Goal: Information Seeking & Learning: Learn about a topic

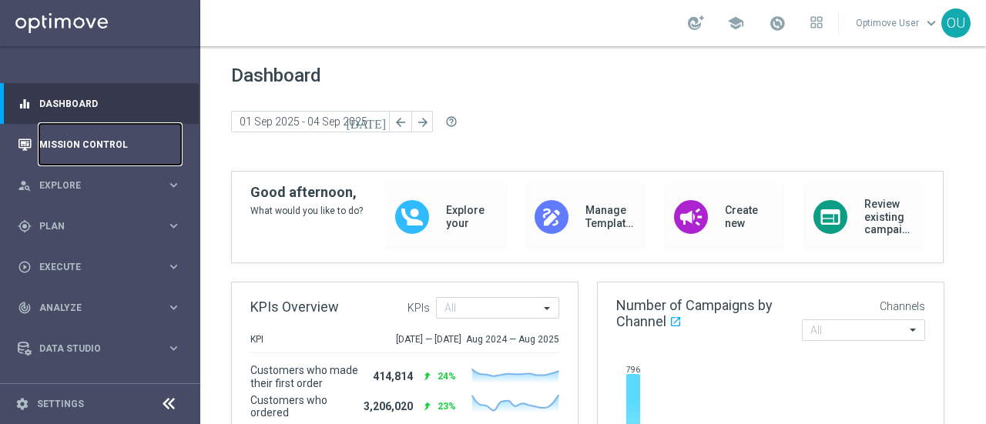
click at [142, 153] on link "Mission Control" at bounding box center [110, 144] width 142 height 41
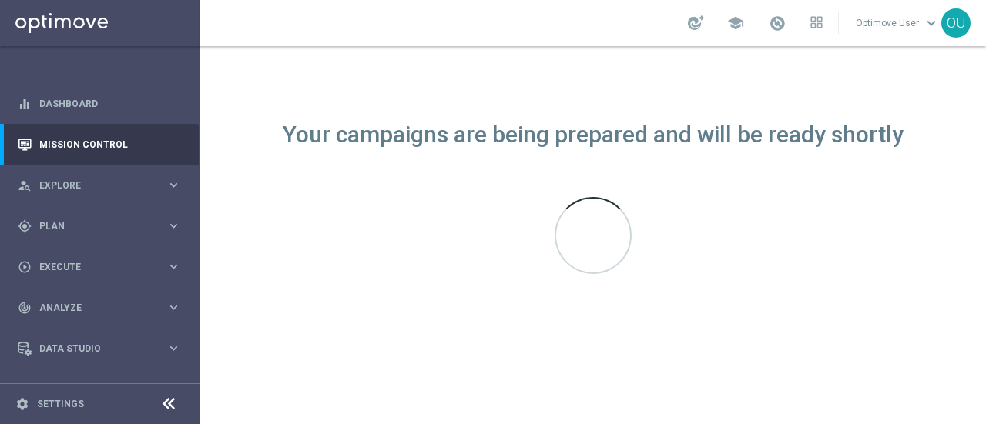
click at [176, 407] on icon at bounding box center [168, 404] width 18 height 18
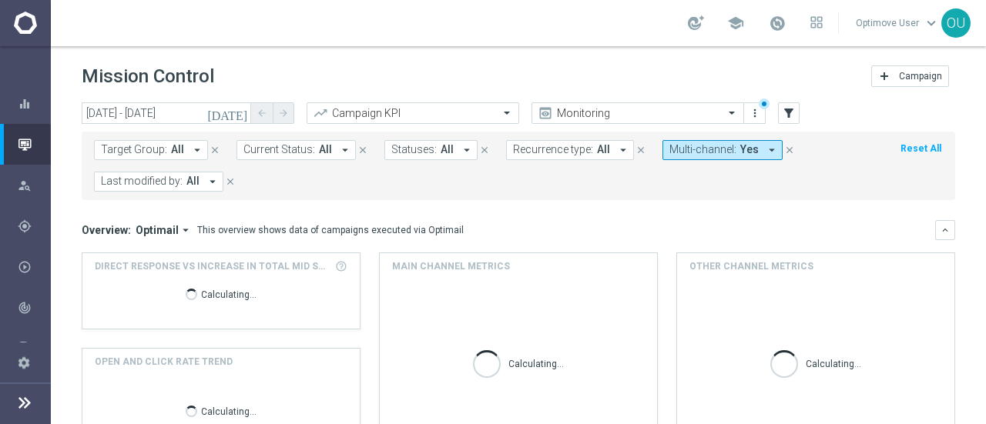
click at [718, 149] on span "Multi-channel:" at bounding box center [702, 149] width 67 height 13
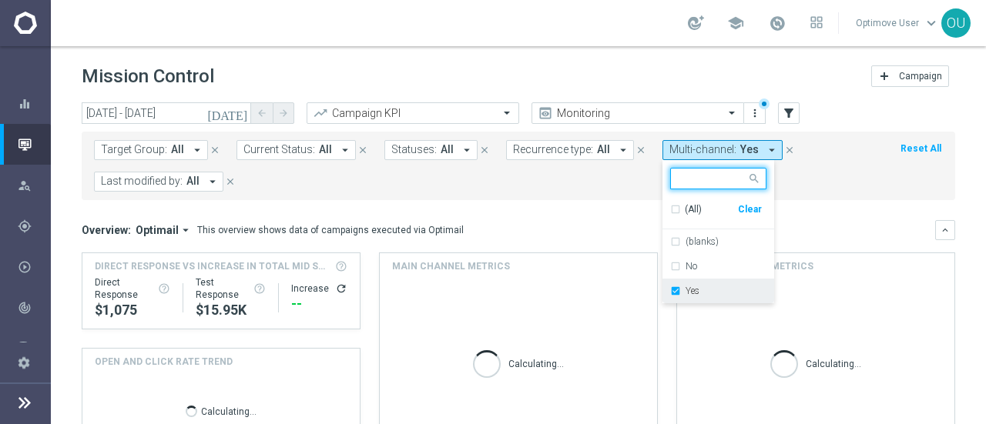
click at [686, 289] on label "Yes" at bounding box center [692, 291] width 14 height 9
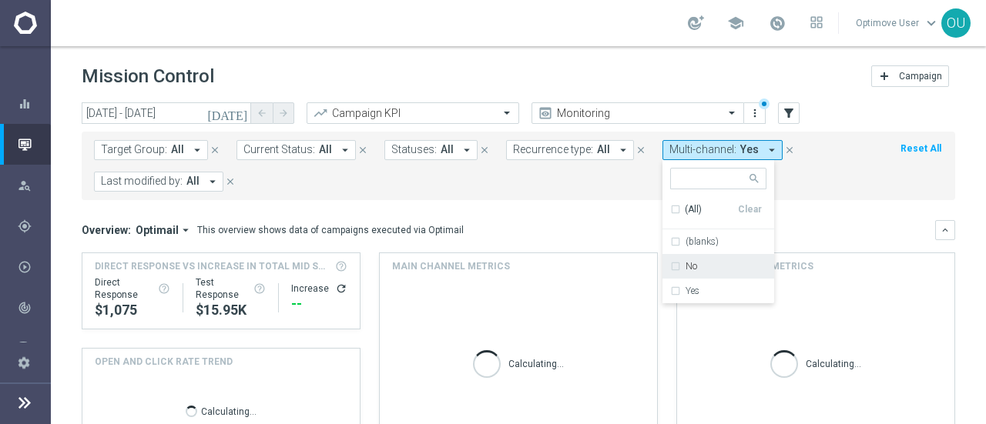
click at [199, 69] on h1 "Mission Control" at bounding box center [148, 76] width 132 height 22
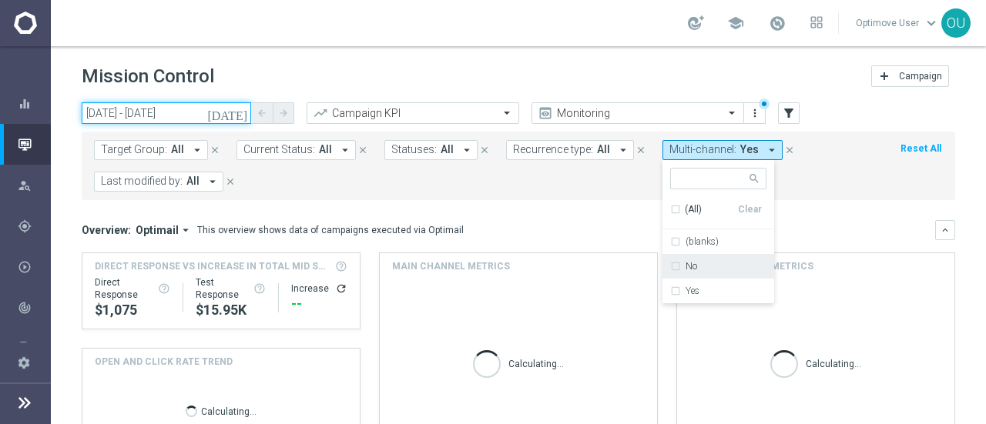
click at [186, 121] on input "01 Jul 2024 - 31 Aug 2025" at bounding box center [166, 113] width 169 height 22
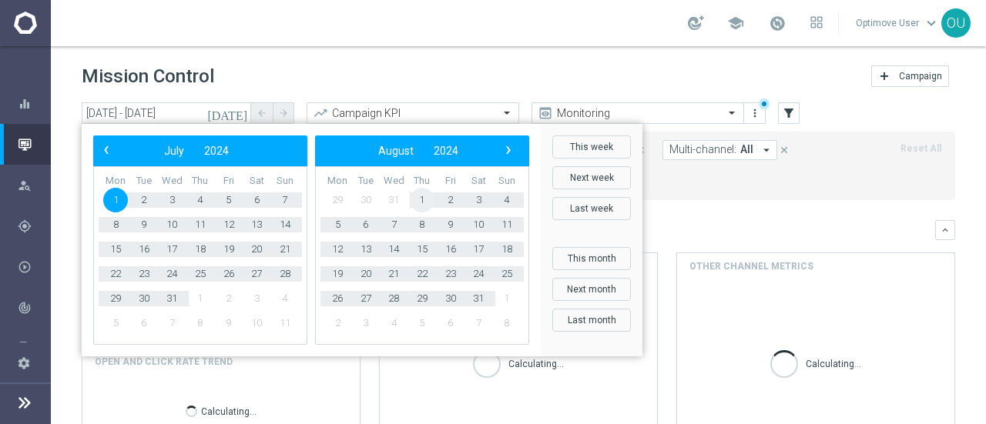
click at [420, 199] on span "1" at bounding box center [422, 200] width 25 height 25
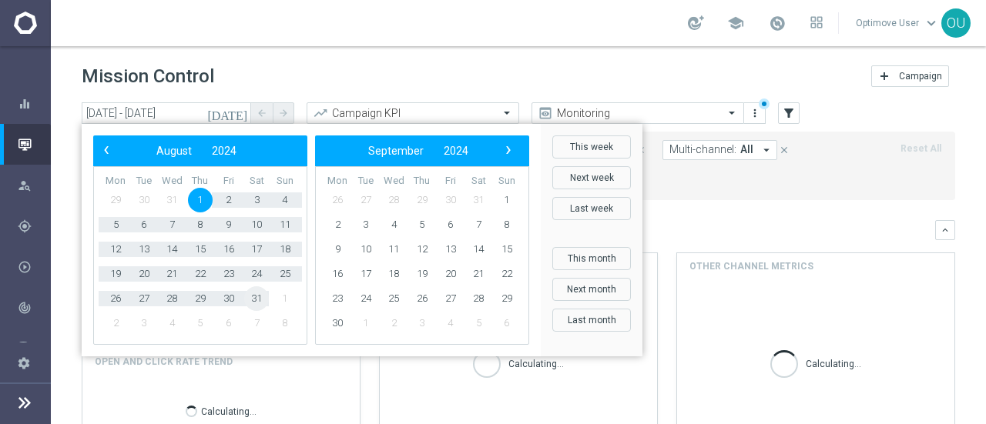
click at [258, 295] on span "31" at bounding box center [256, 299] width 25 height 25
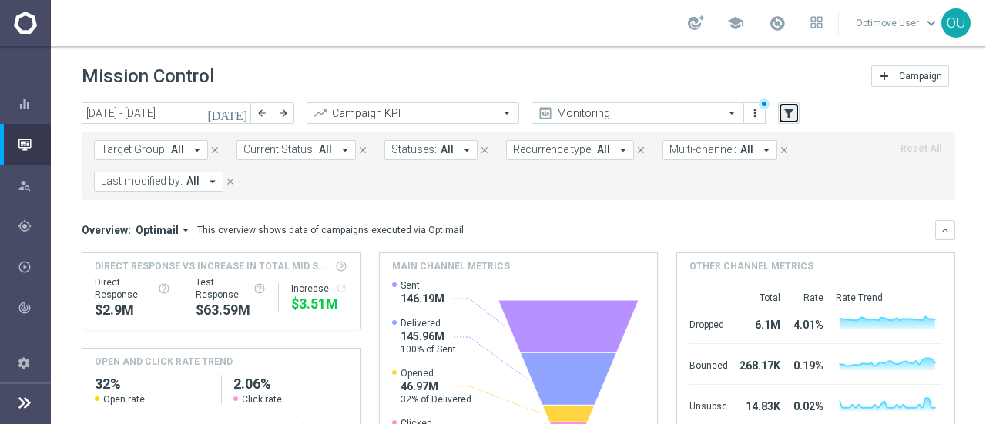
click at [787, 113] on icon "filter_alt" at bounding box center [789, 113] width 14 height 14
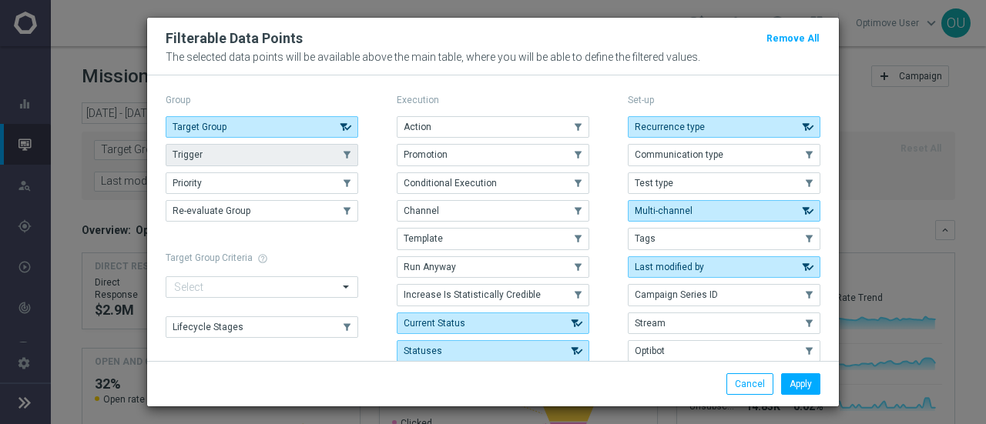
click at [311, 159] on button "Trigger" at bounding box center [262, 155] width 193 height 22
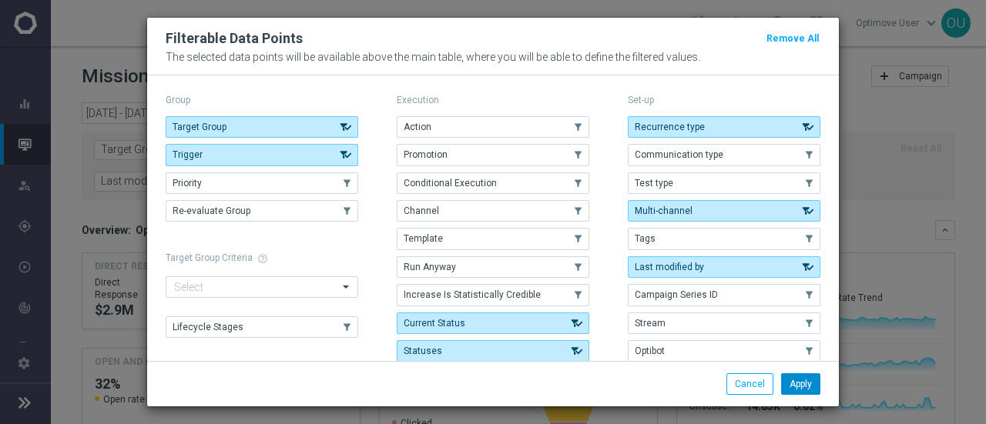
click at [801, 388] on button "Apply" at bounding box center [800, 385] width 39 height 22
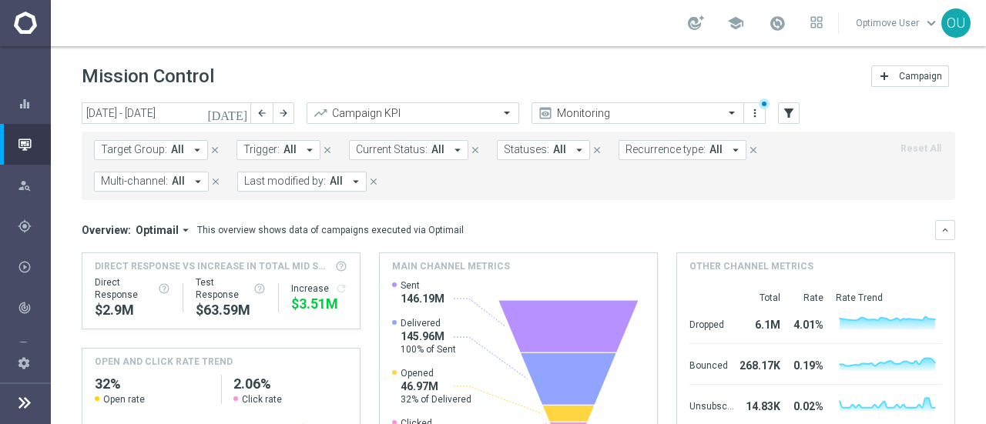
click at [265, 156] on span "Trigger:" at bounding box center [261, 149] width 36 height 13
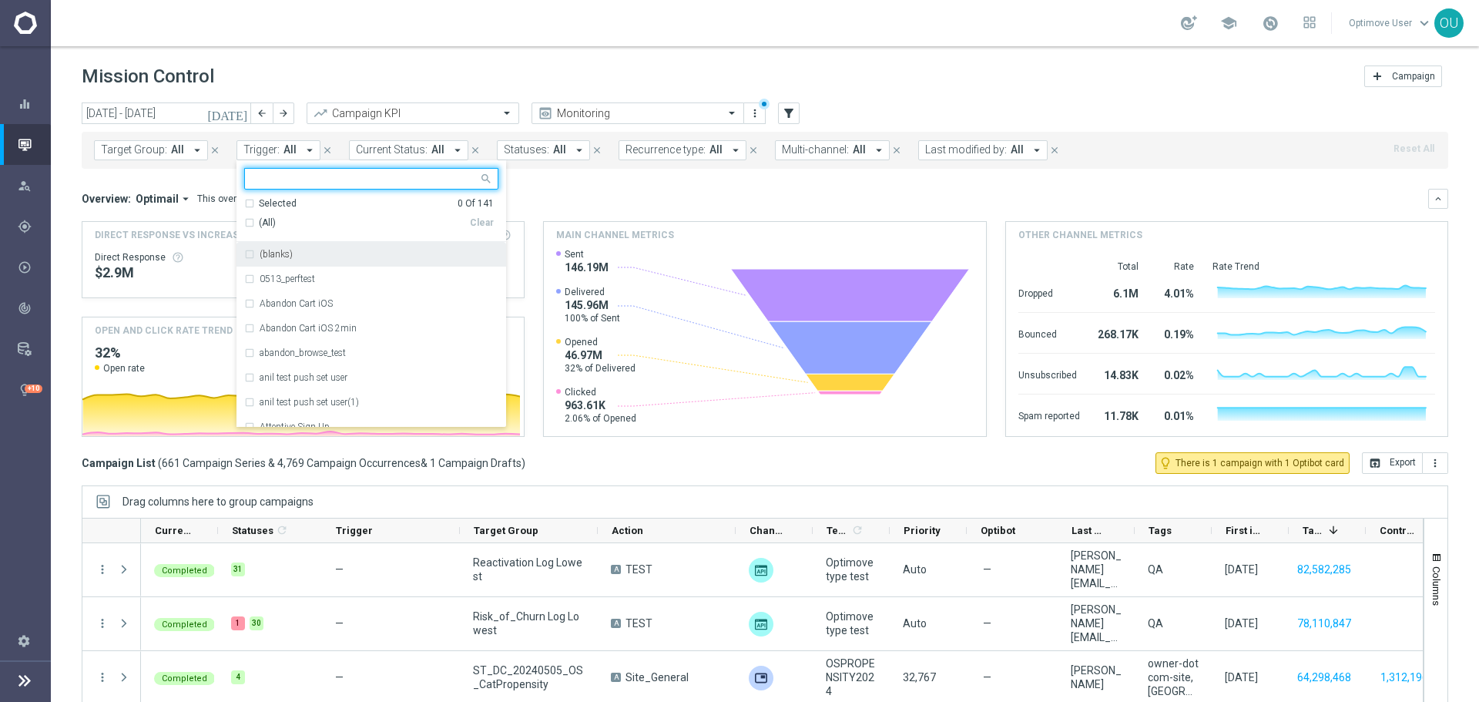
click at [419, 63] on div "Mission Control add Campaign" at bounding box center [765, 77] width 1366 height 30
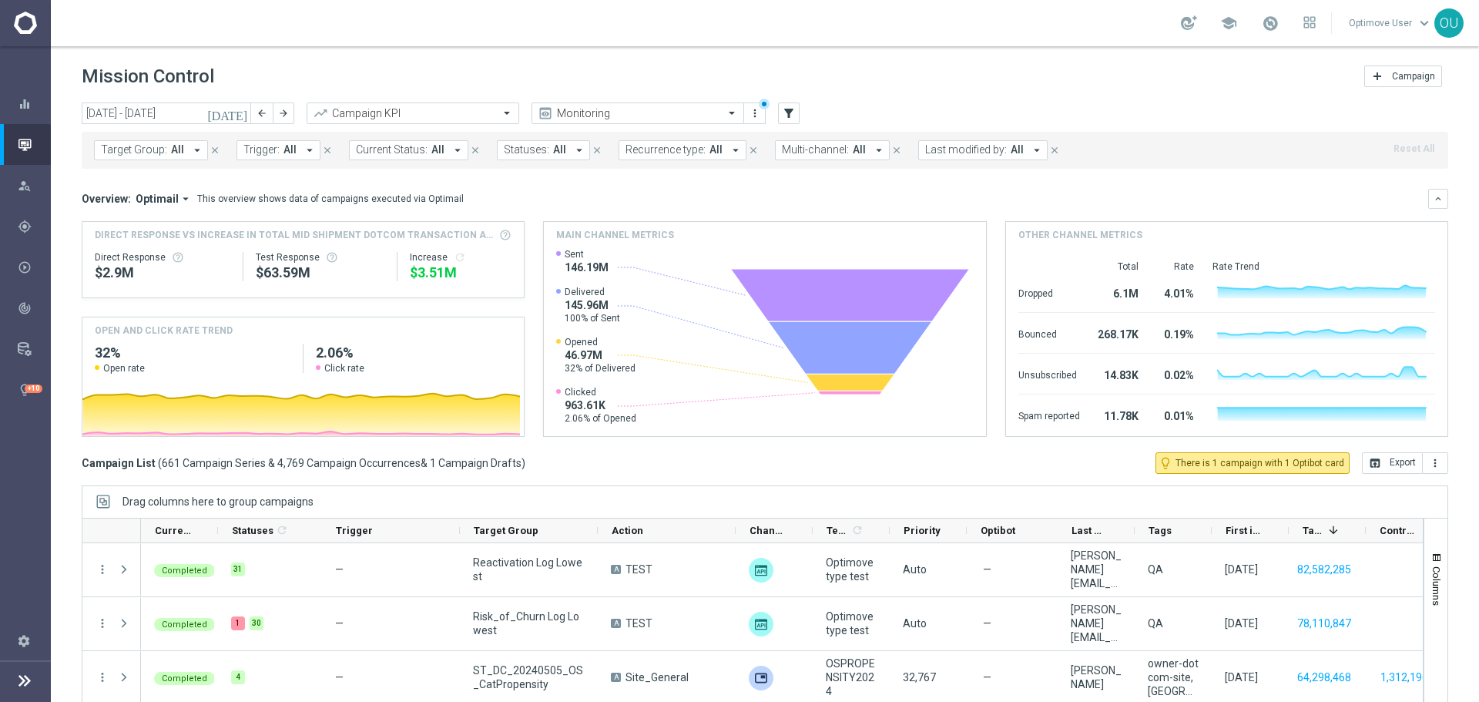
drag, startPoint x: 213, startPoint y: 75, endPoint x: 79, endPoint y: 82, distance: 134.2
click at [79, 82] on div "Mission Control add Campaign" at bounding box center [765, 77] width 1428 height 30
click at [79, 83] on div "Mission Control add Campaign" at bounding box center [765, 77] width 1428 height 30
click at [196, 84] on h1 "Mission Control" at bounding box center [148, 76] width 132 height 22
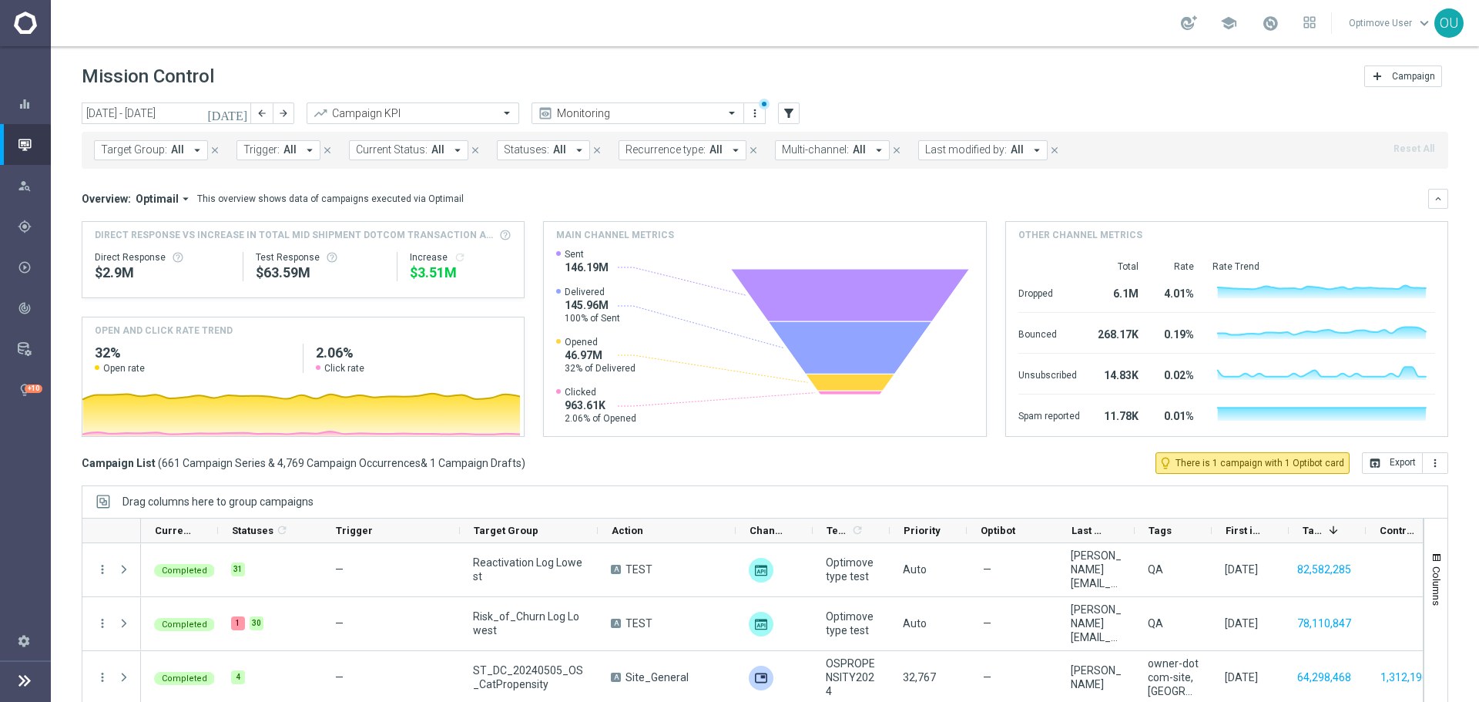
click at [238, 115] on icon "[DATE]" at bounding box center [228, 113] width 42 height 14
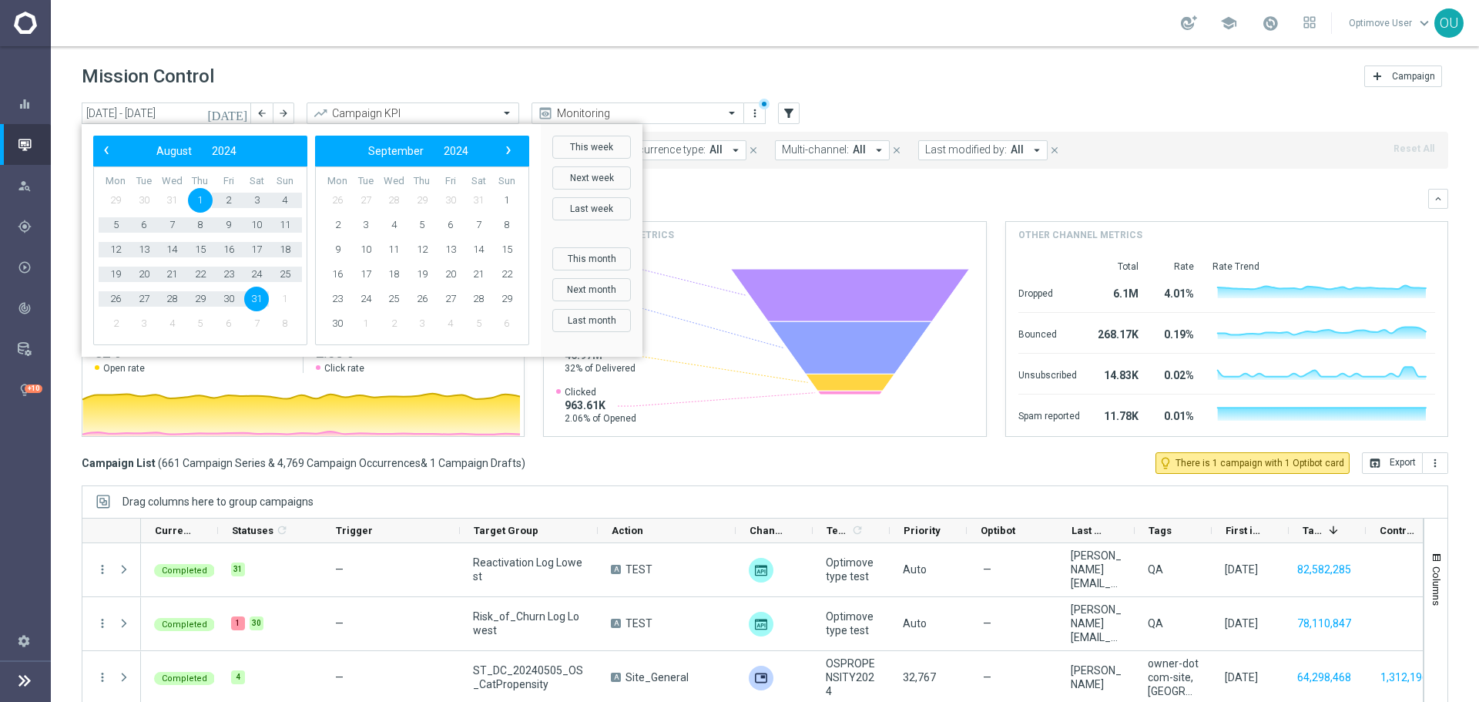
click at [201, 199] on span "1" at bounding box center [200, 200] width 25 height 25
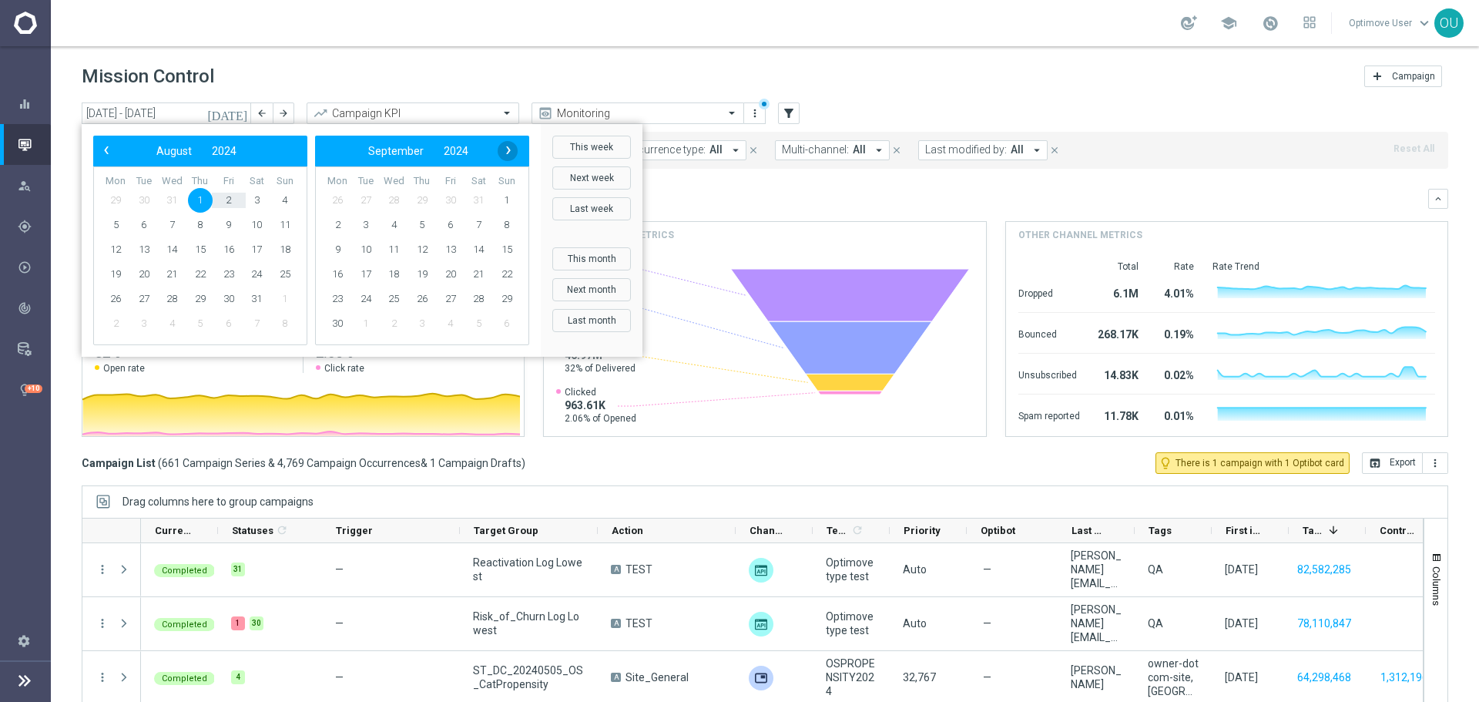
click at [508, 146] on span "›" at bounding box center [508, 150] width 20 height 20
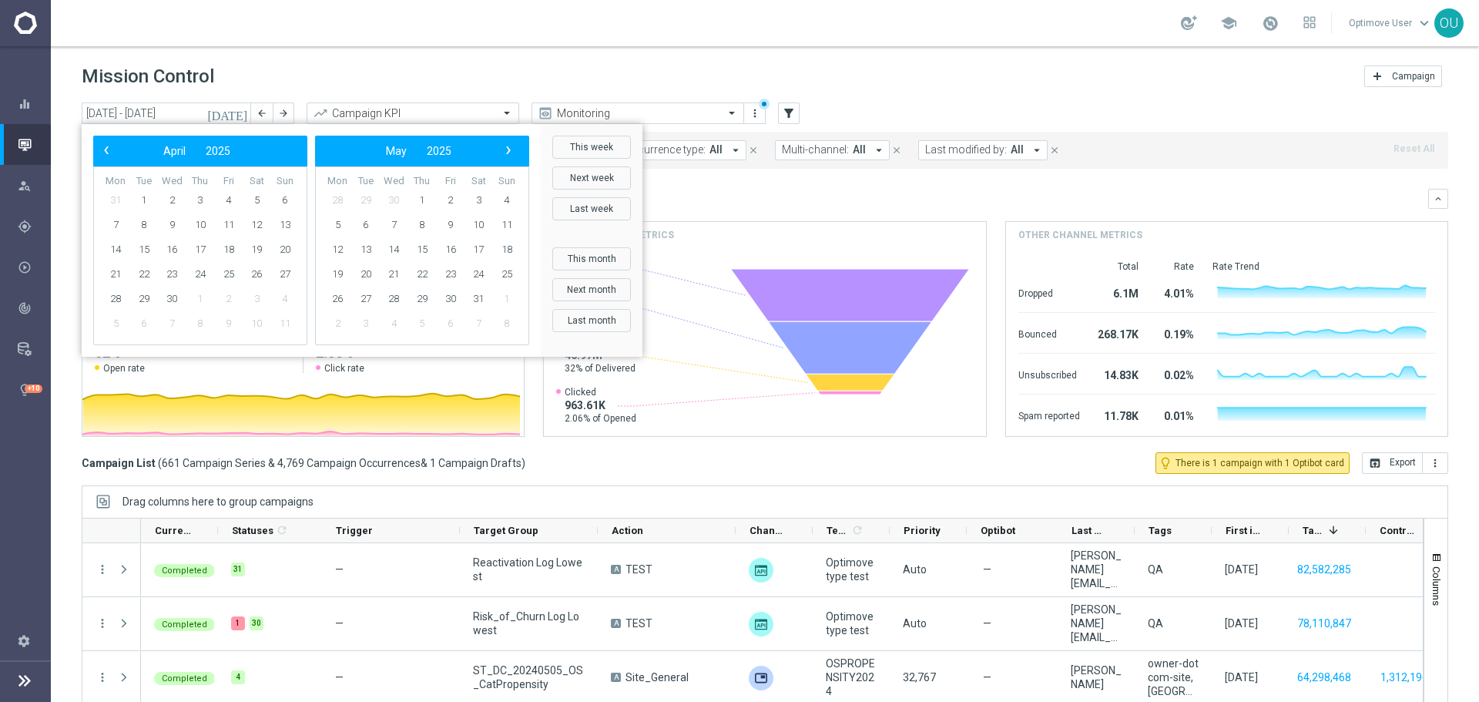
click at [508, 146] on span "›" at bounding box center [508, 150] width 20 height 20
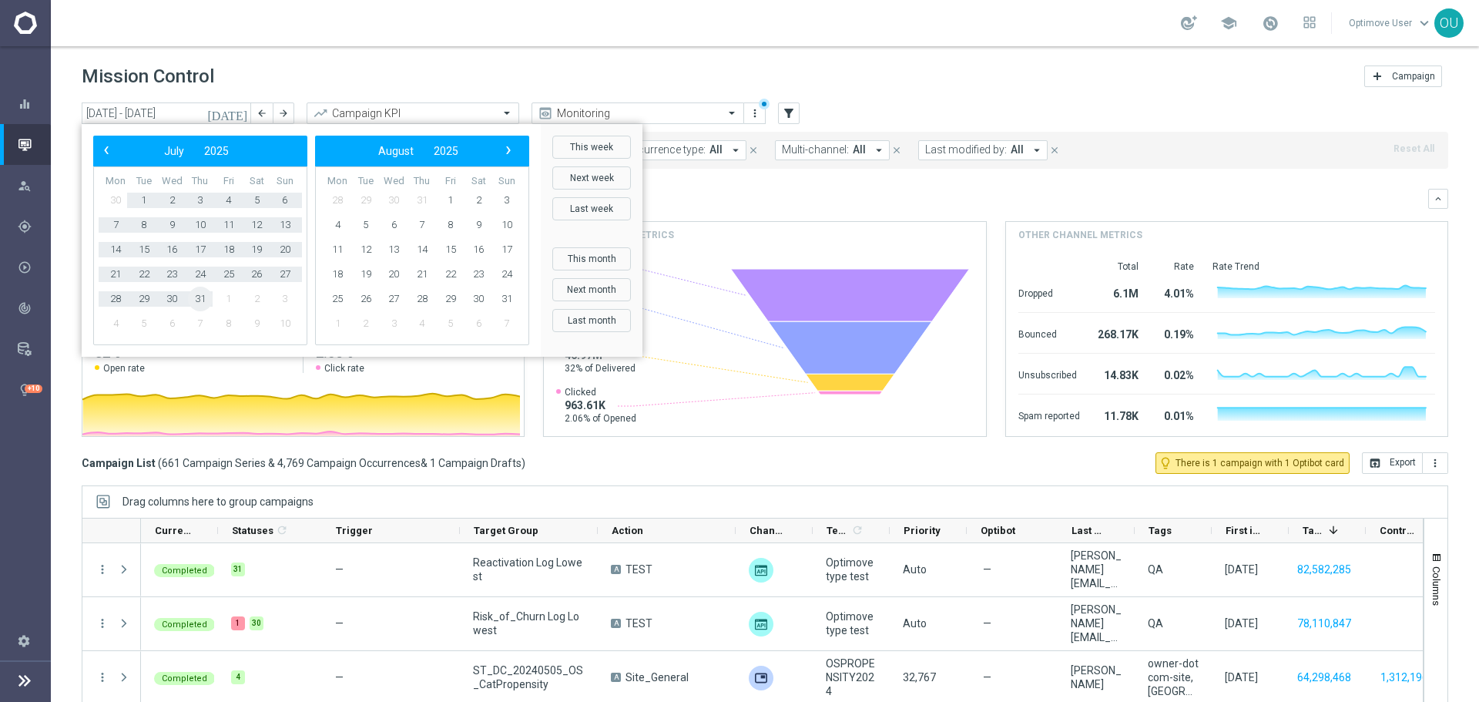
click at [208, 300] on span "31" at bounding box center [200, 299] width 25 height 25
type input "[DATE] - [DATE]"
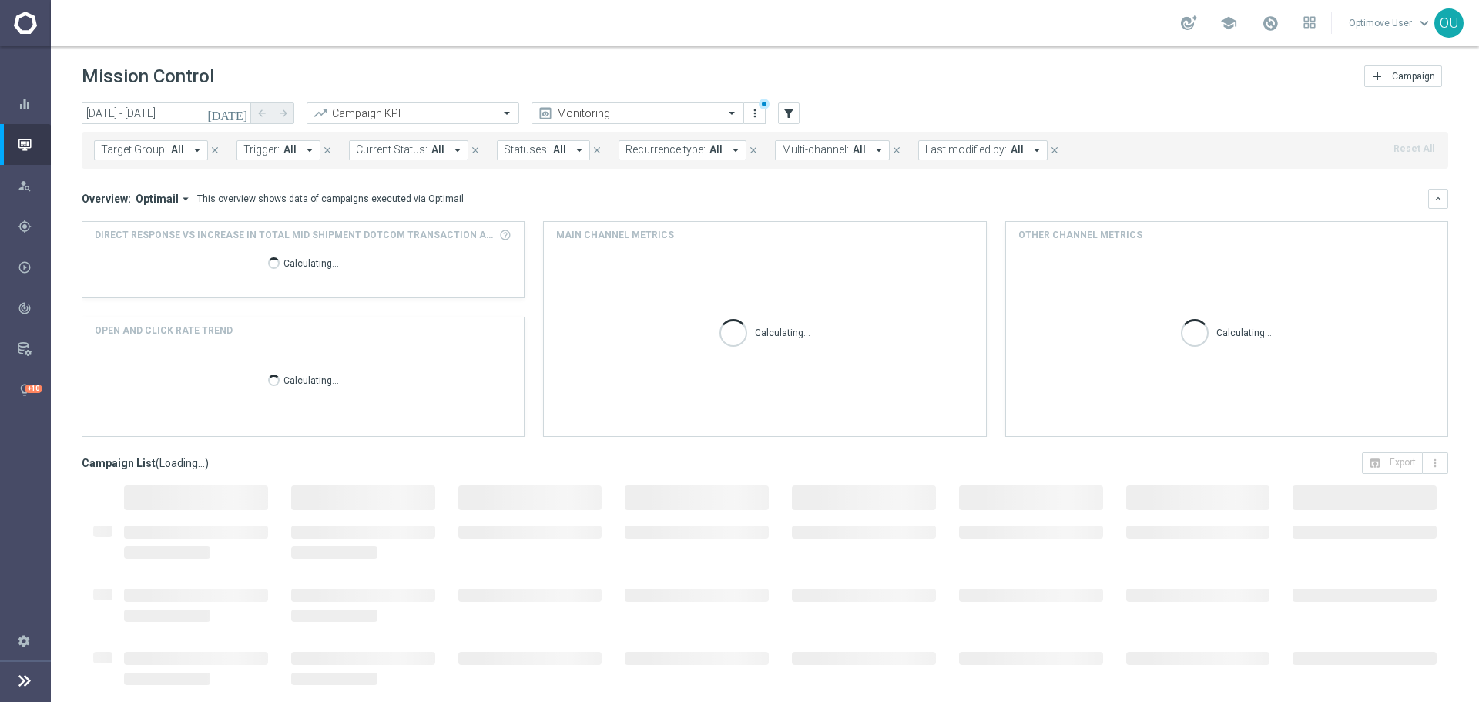
click at [273, 165] on div "Target Group: All arrow_drop_down close Trigger: All arrow_drop_down close Curr…" at bounding box center [765, 150] width 1366 height 37
click at [276, 147] on span "Trigger:" at bounding box center [261, 149] width 36 height 13
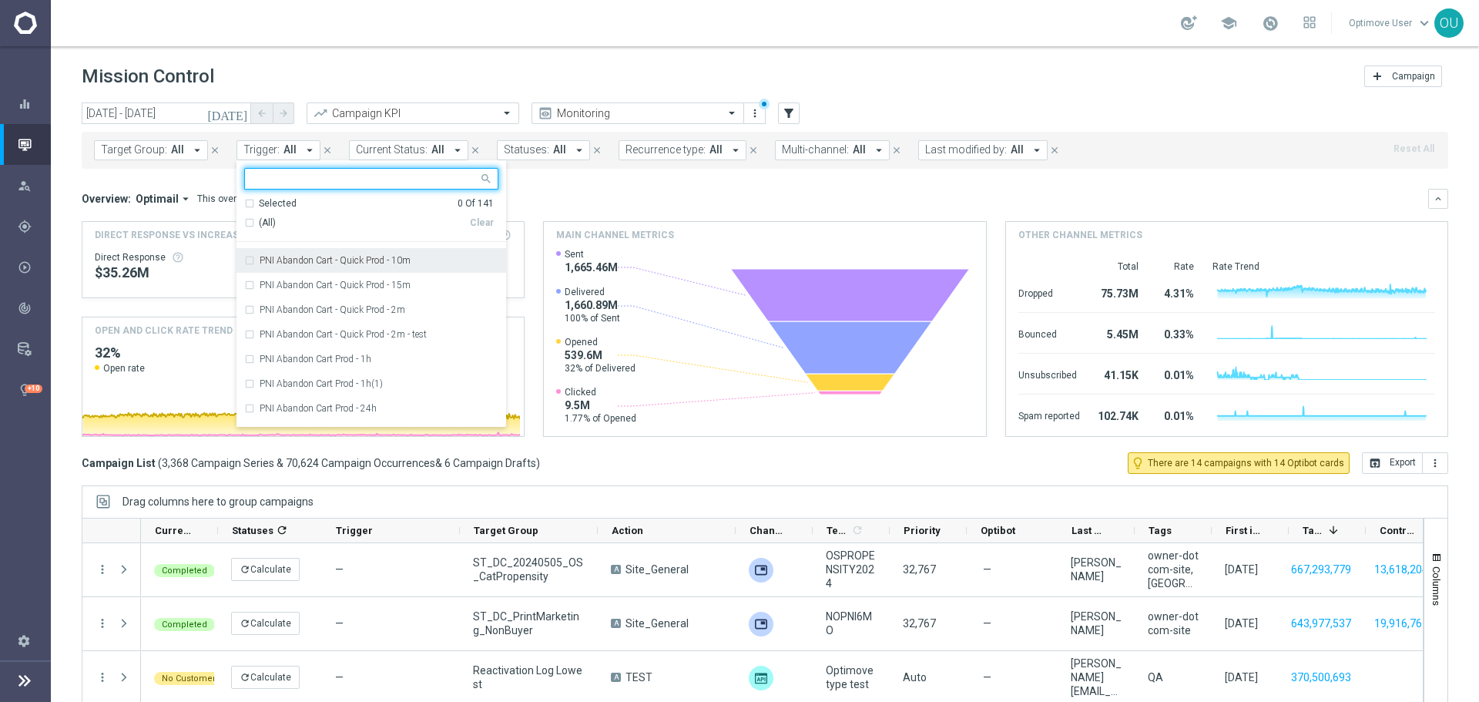
scroll to position [1001, 0]
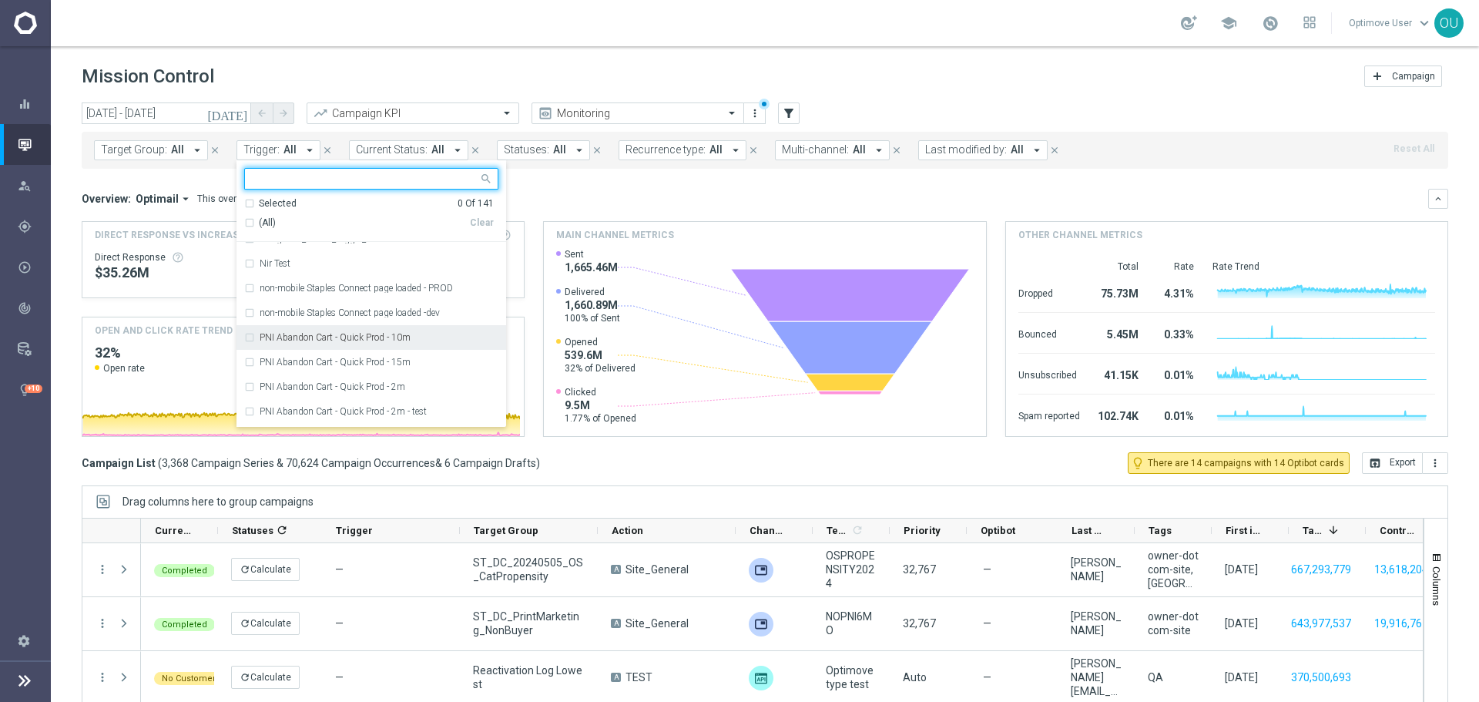
click at [414, 331] on div "PNI Abandon Cart - Quick Prod - 10m" at bounding box center [371, 337] width 254 height 25
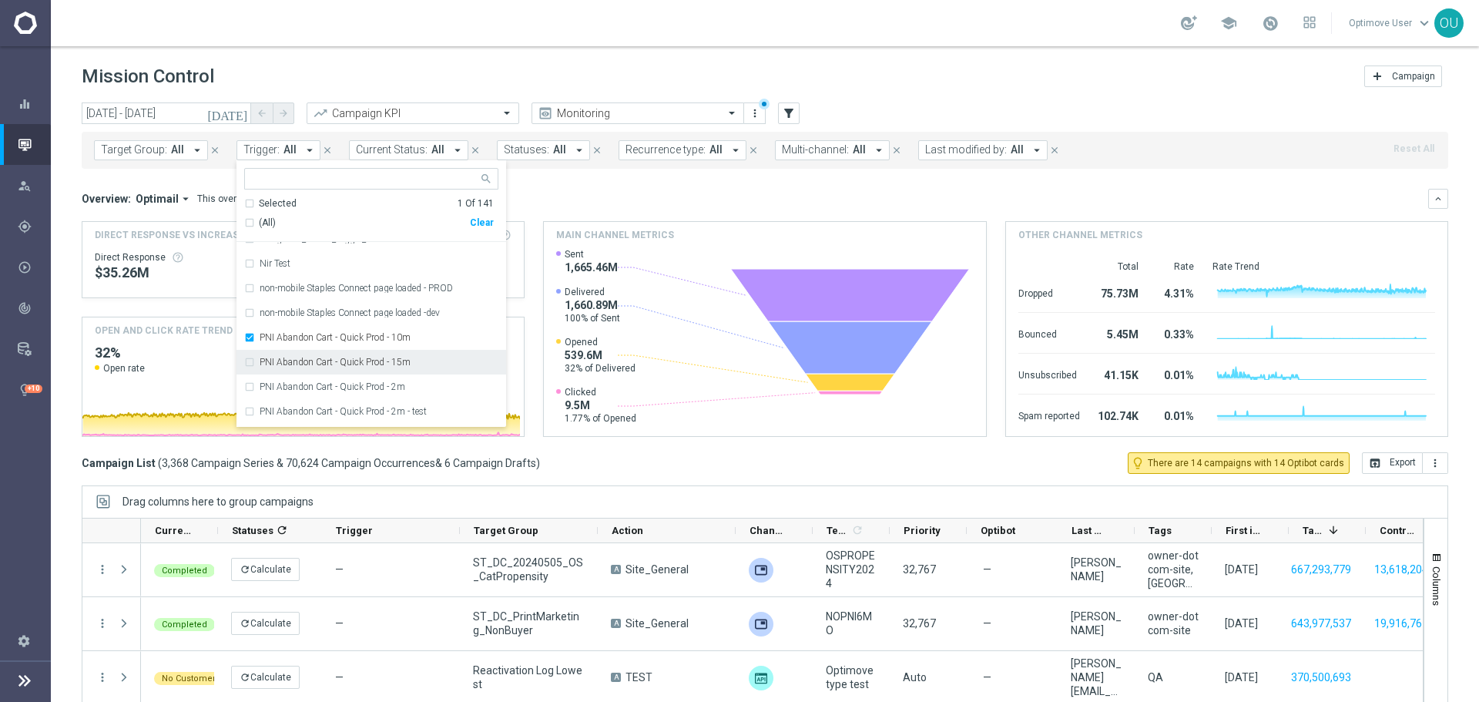
click at [411, 352] on div "PNI Abandon Cart - Quick Prod - 15m" at bounding box center [371, 362] width 254 height 25
drag, startPoint x: 410, startPoint y: 388, endPoint x: 408, endPoint y: 359, distance: 29.3
click at [410, 389] on div "PNI Abandon Cart - Quick Prod - 2m" at bounding box center [379, 386] width 239 height 9
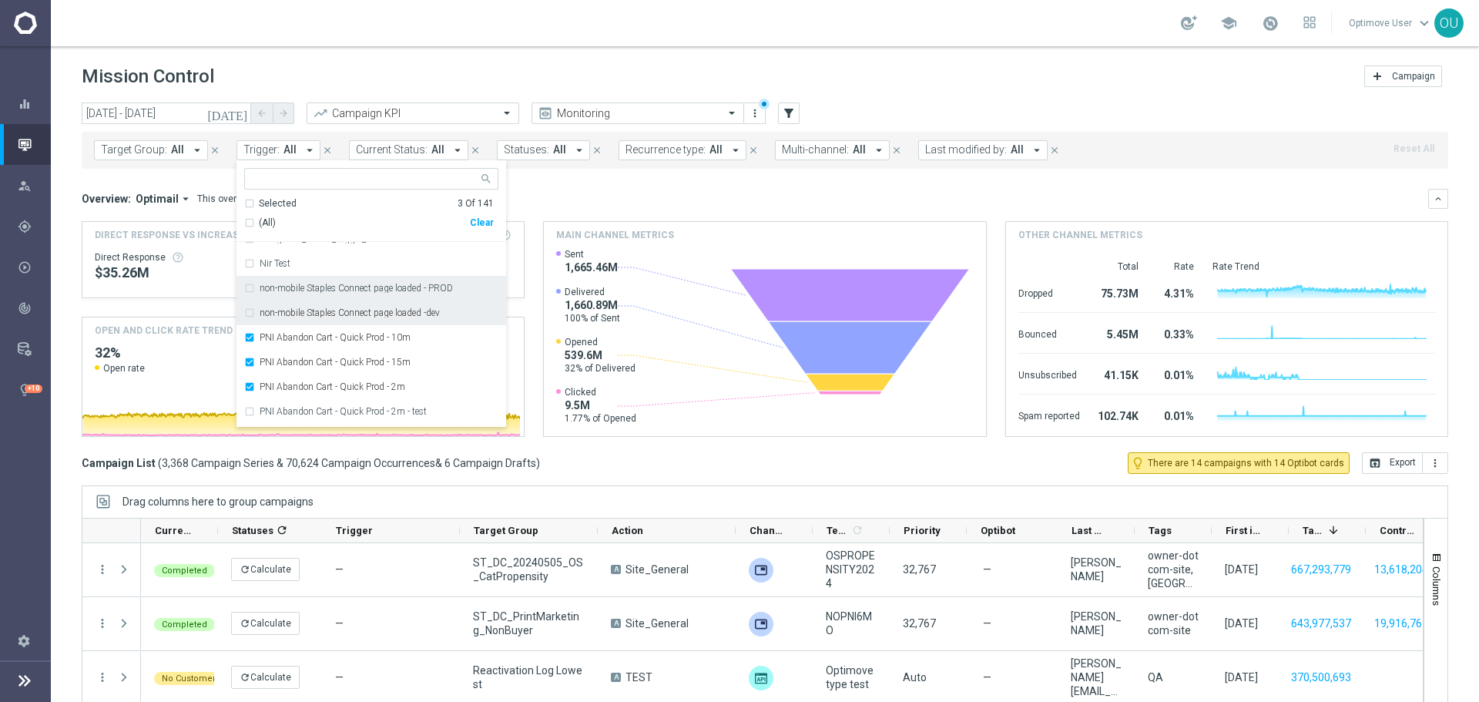
scroll to position [1078, 0]
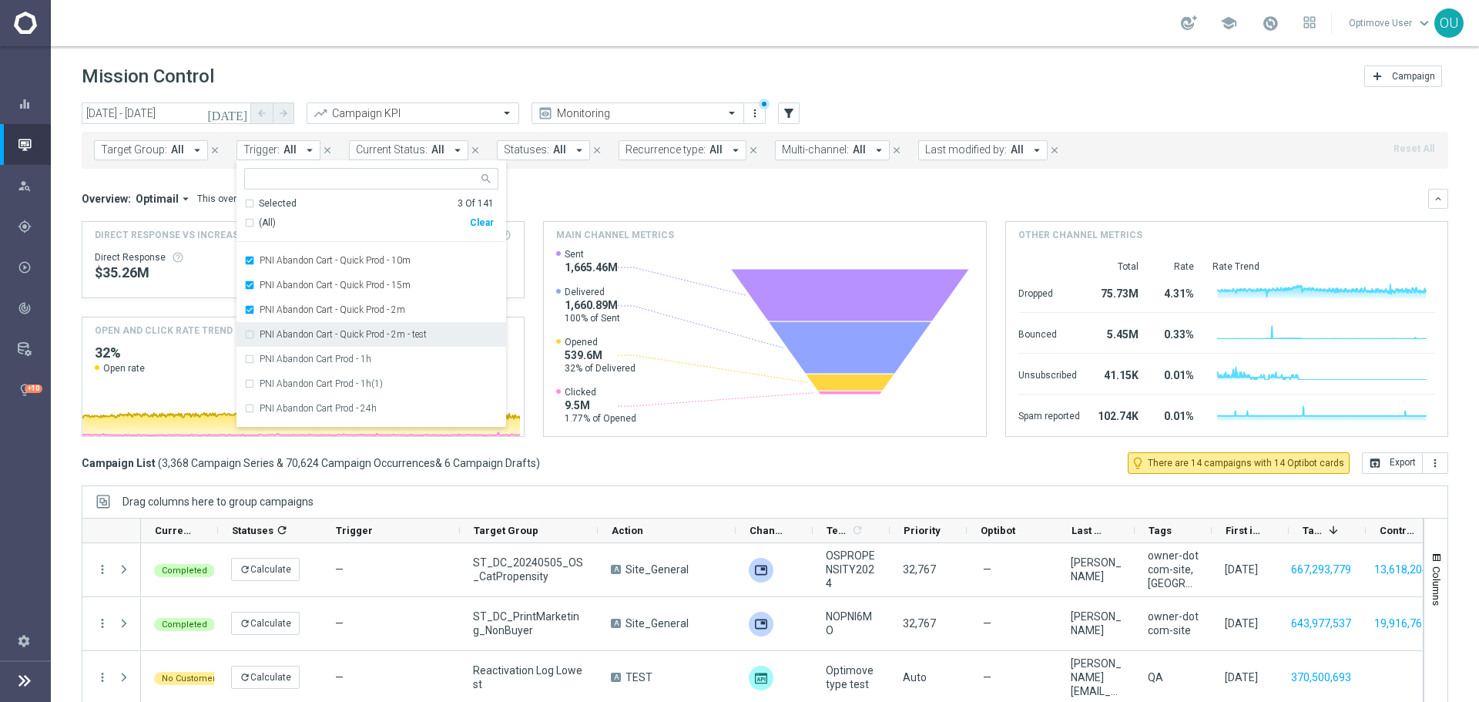
click at [414, 334] on label "PNI Abandon Cart - Quick Prod - 2m - test" at bounding box center [343, 334] width 167 height 9
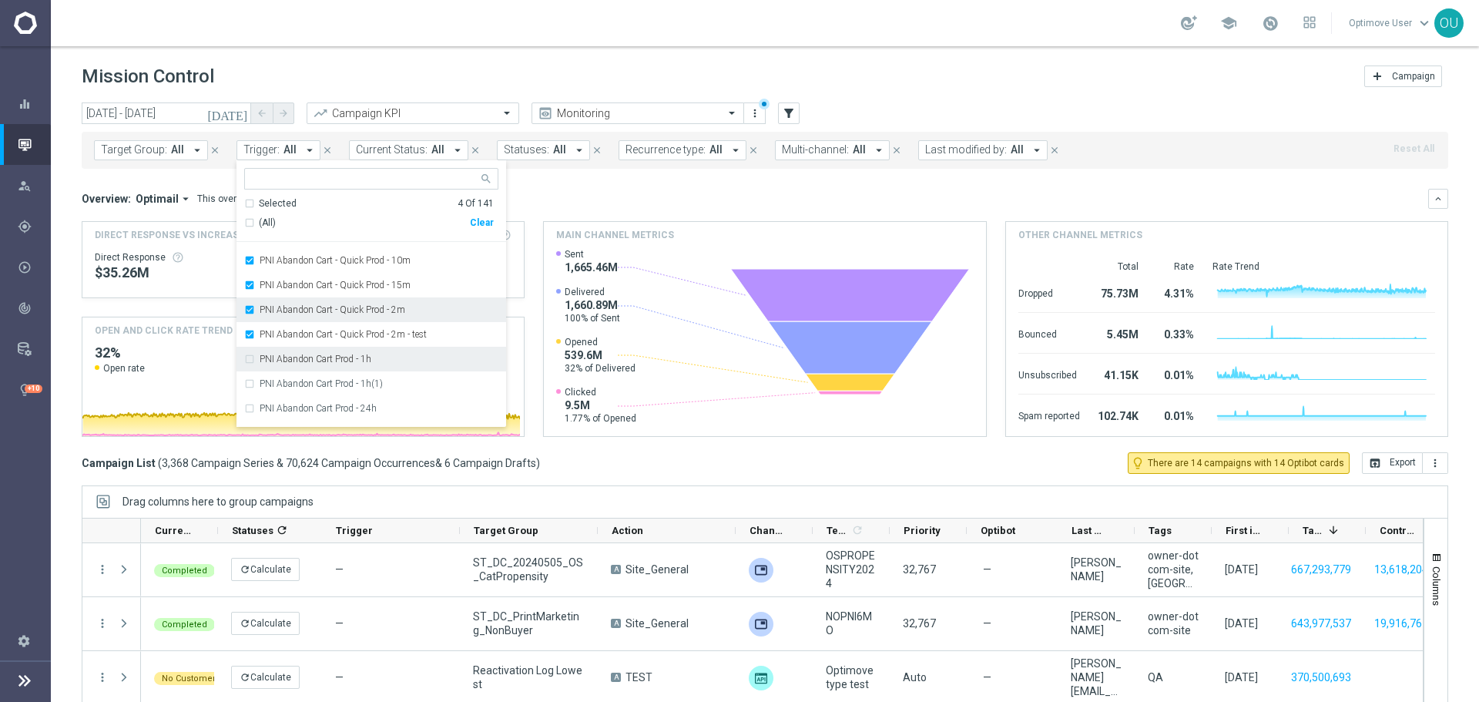
drag, startPoint x: 410, startPoint y: 356, endPoint x: 405, endPoint y: 310, distance: 46.4
click at [410, 357] on div "PNI Abandon Cart Prod - 1h" at bounding box center [379, 358] width 239 height 9
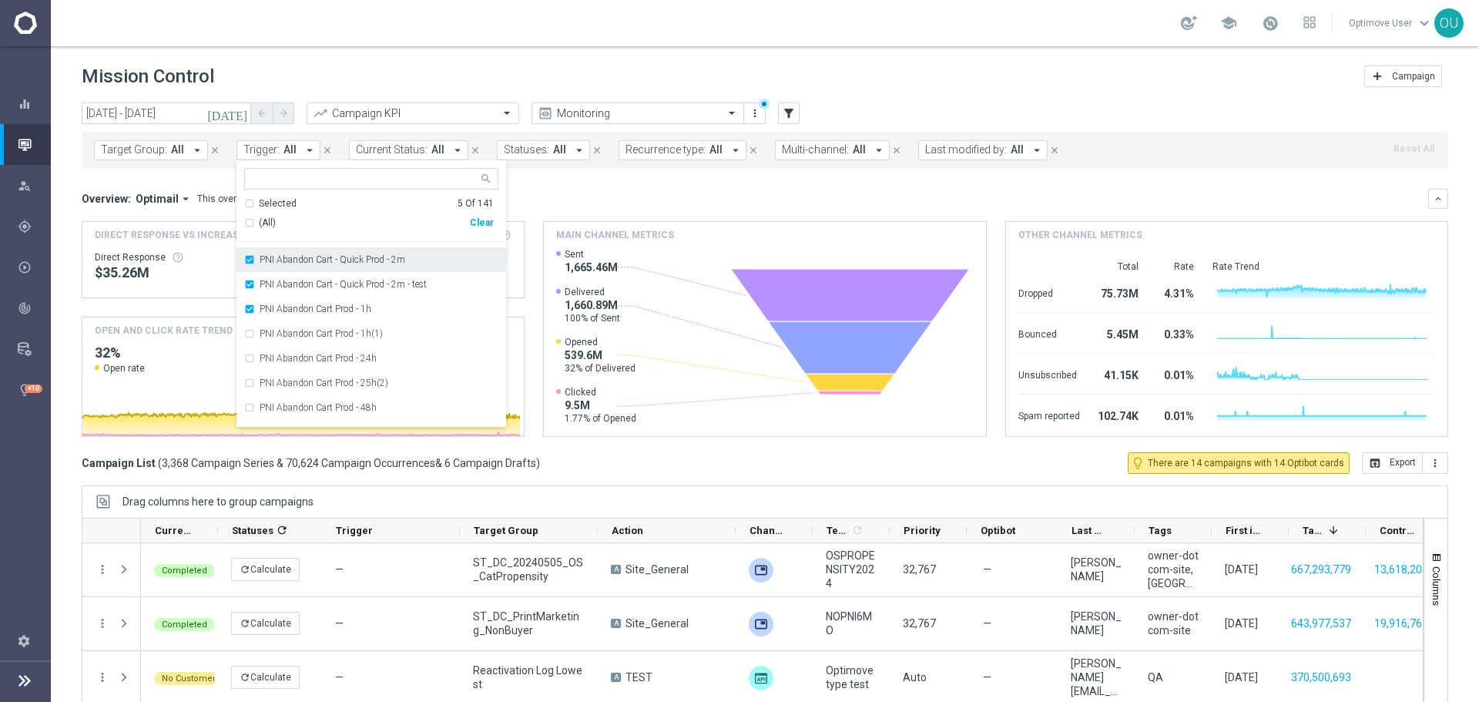
scroll to position [1155, 0]
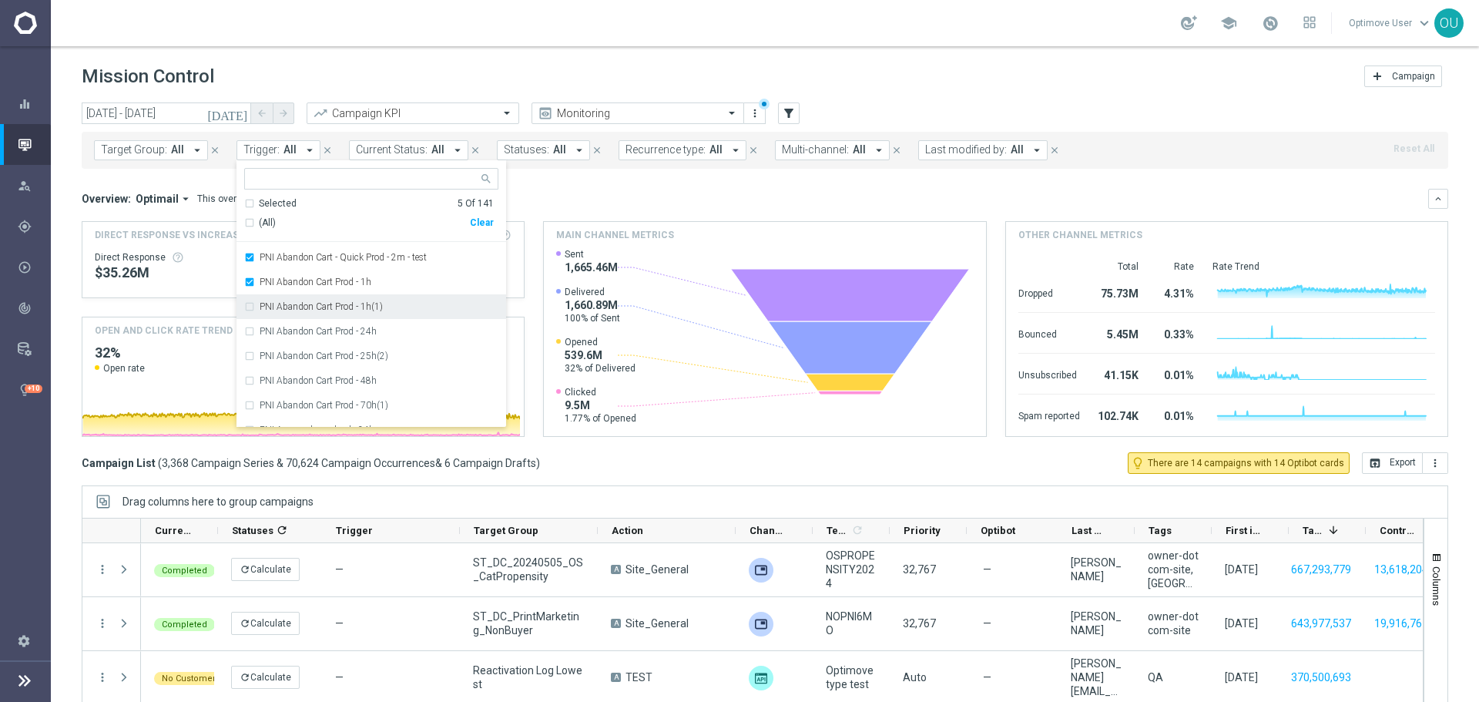
click at [401, 304] on div "PNI Abandon Cart Prod - 1h(1)" at bounding box center [379, 306] width 239 height 9
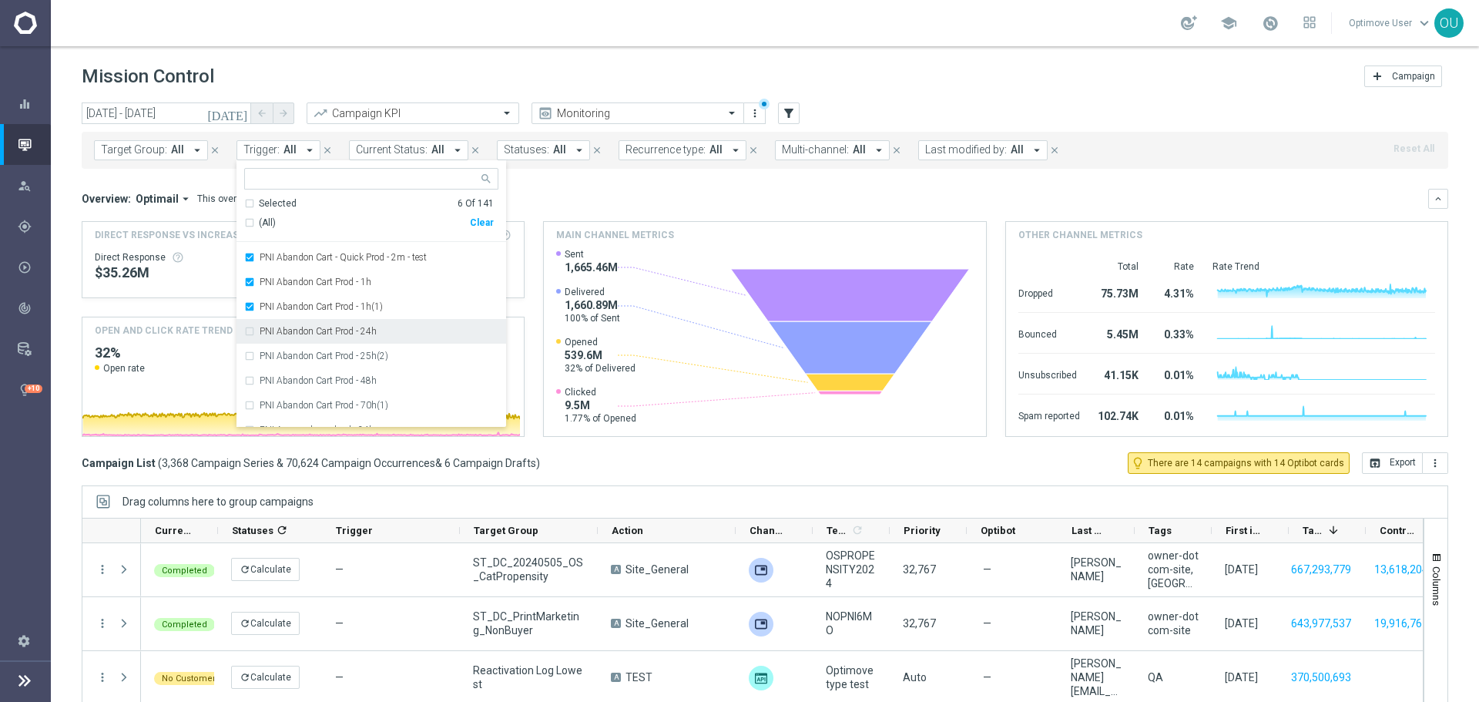
click at [388, 331] on div "PNI Abandon Cart Prod - 24h" at bounding box center [379, 331] width 239 height 9
click at [388, 357] on div "PNI Abandon Cart Prod - 25h(2)" at bounding box center [379, 355] width 239 height 9
click at [390, 404] on div "PNI Abandon Cart Prod - 70h(1)" at bounding box center [379, 405] width 239 height 9
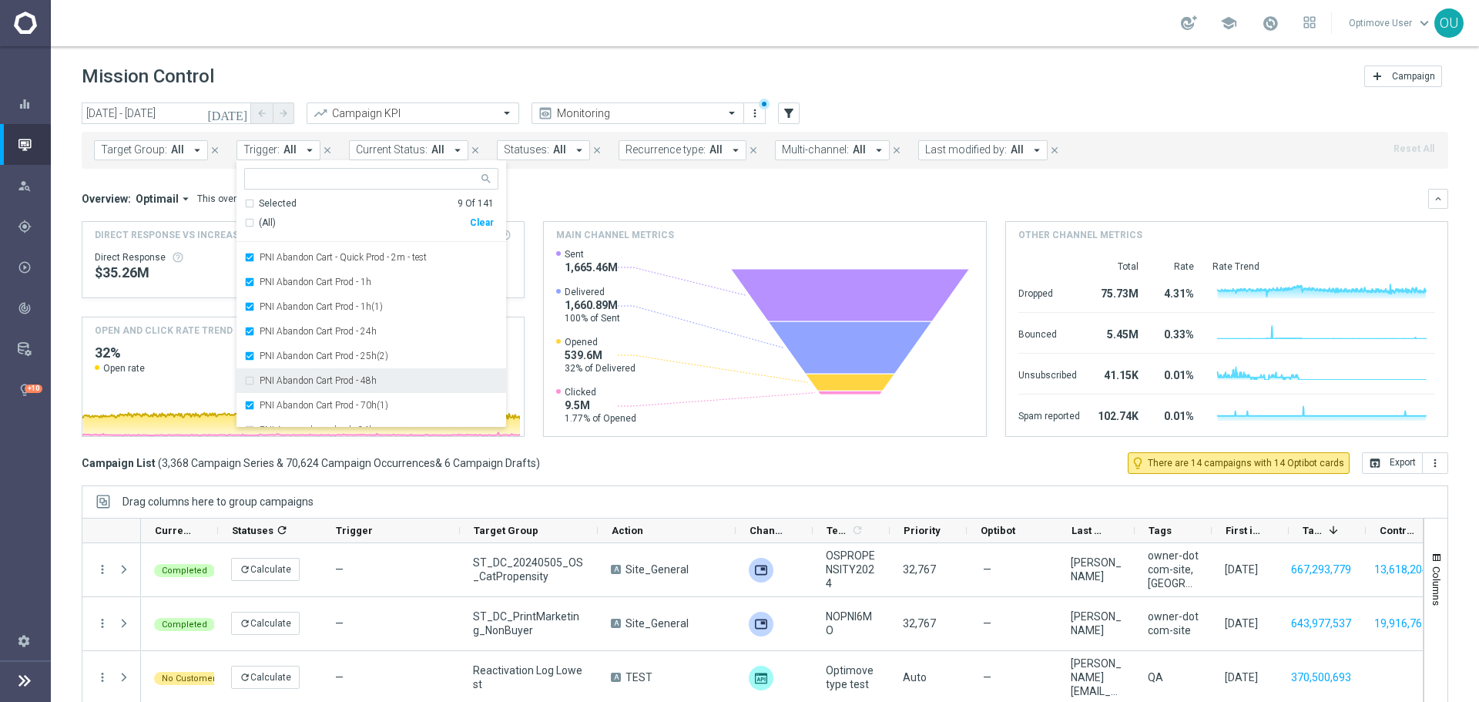
click at [391, 382] on div "PNI Abandon Cart Prod - 48h" at bounding box center [379, 380] width 239 height 9
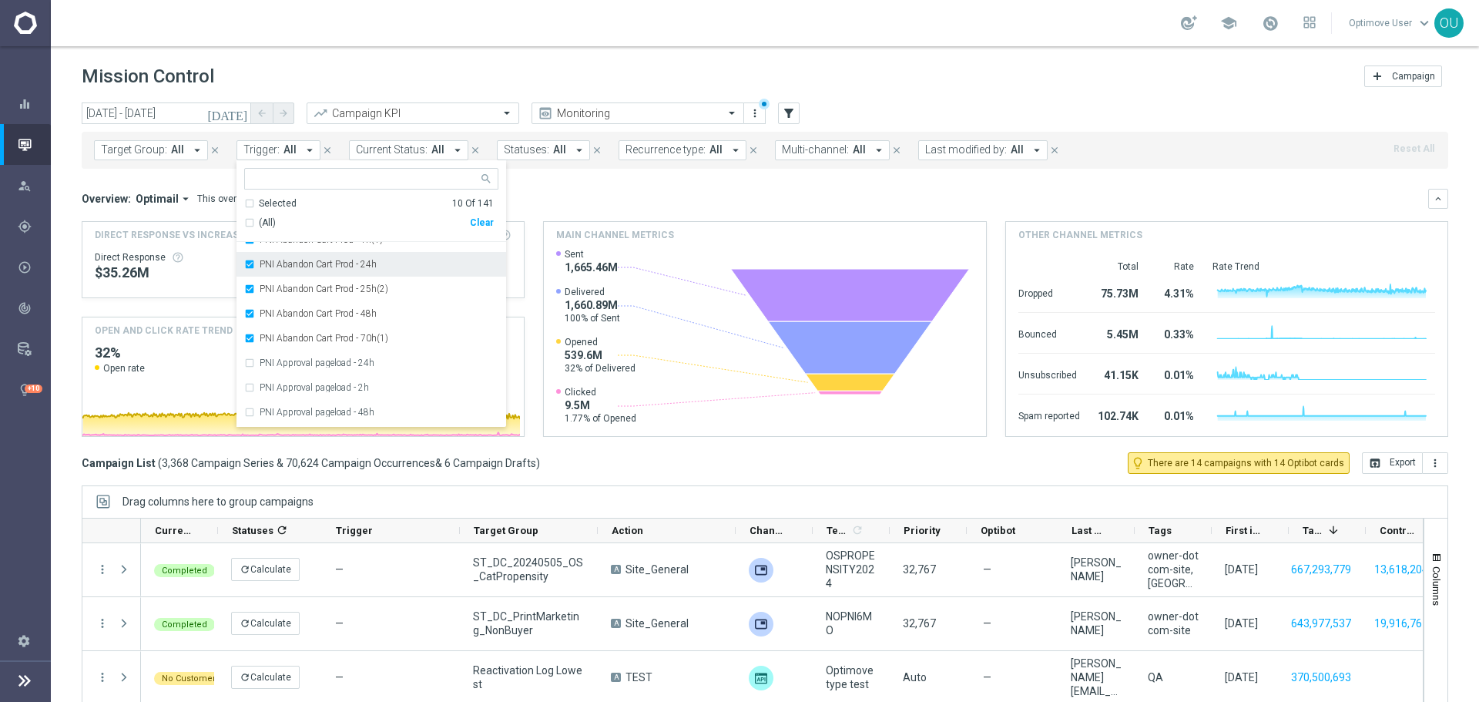
scroll to position [1232, 0]
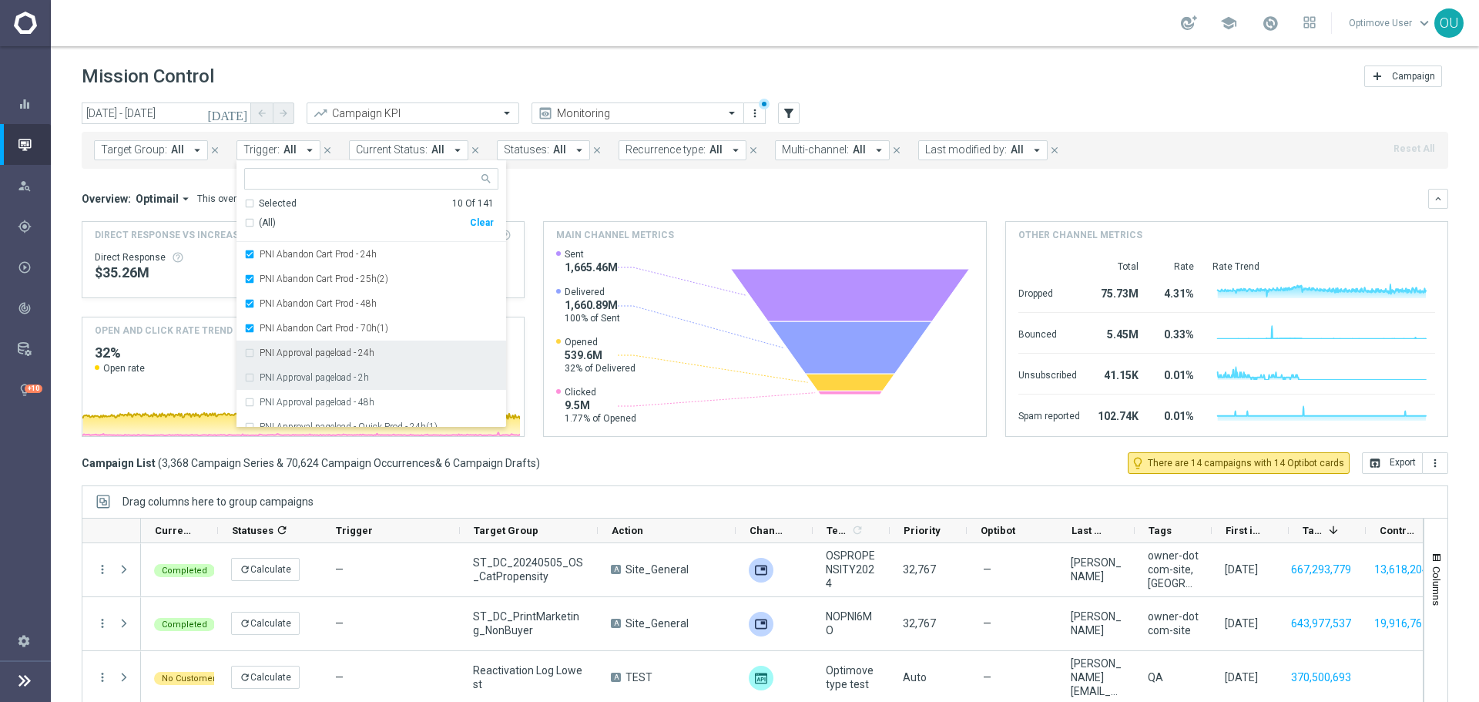
drag, startPoint x: 384, startPoint y: 346, endPoint x: 385, endPoint y: 367, distance: 20.8
click at [384, 347] on div "PNI Approval pageload - 24h" at bounding box center [371, 352] width 254 height 25
click at [385, 351] on div "PNI Approval pageload - 24h" at bounding box center [379, 352] width 239 height 9
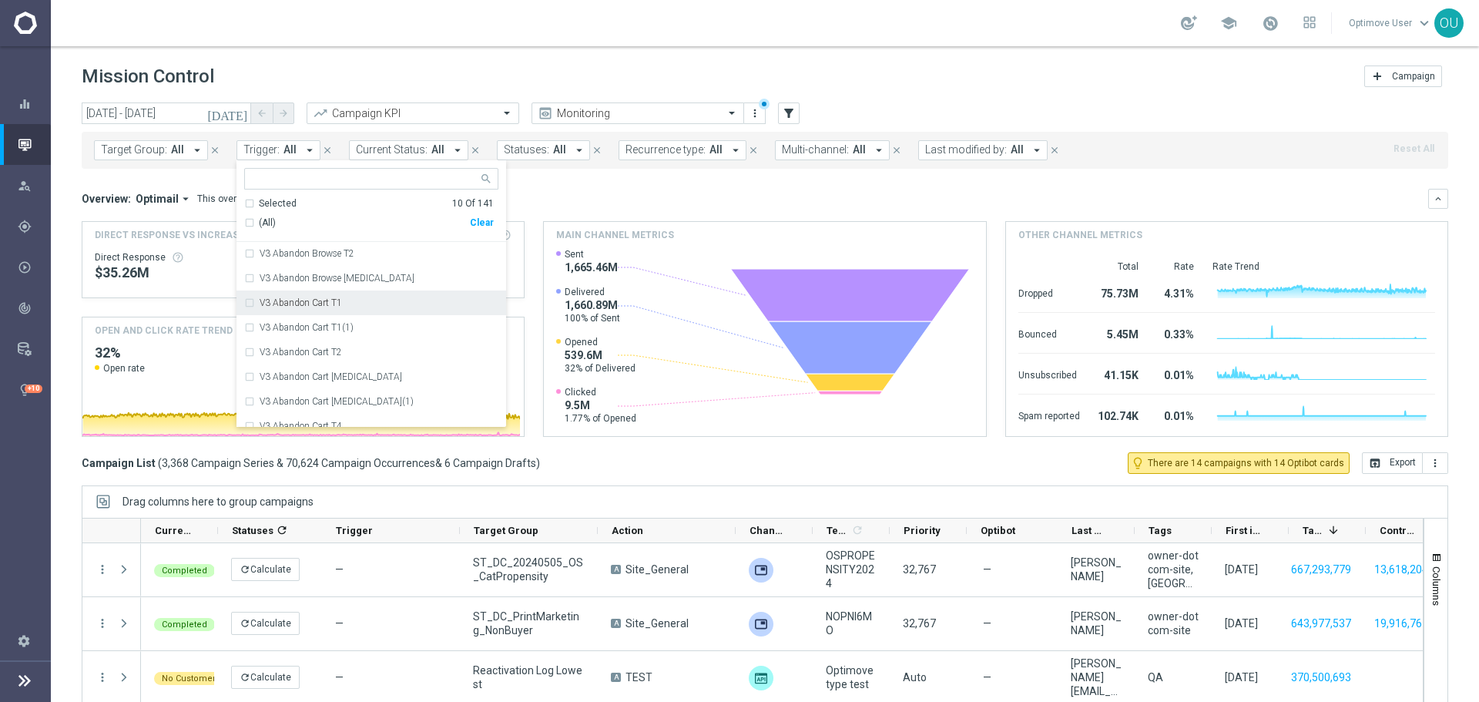
scroll to position [3158, 0]
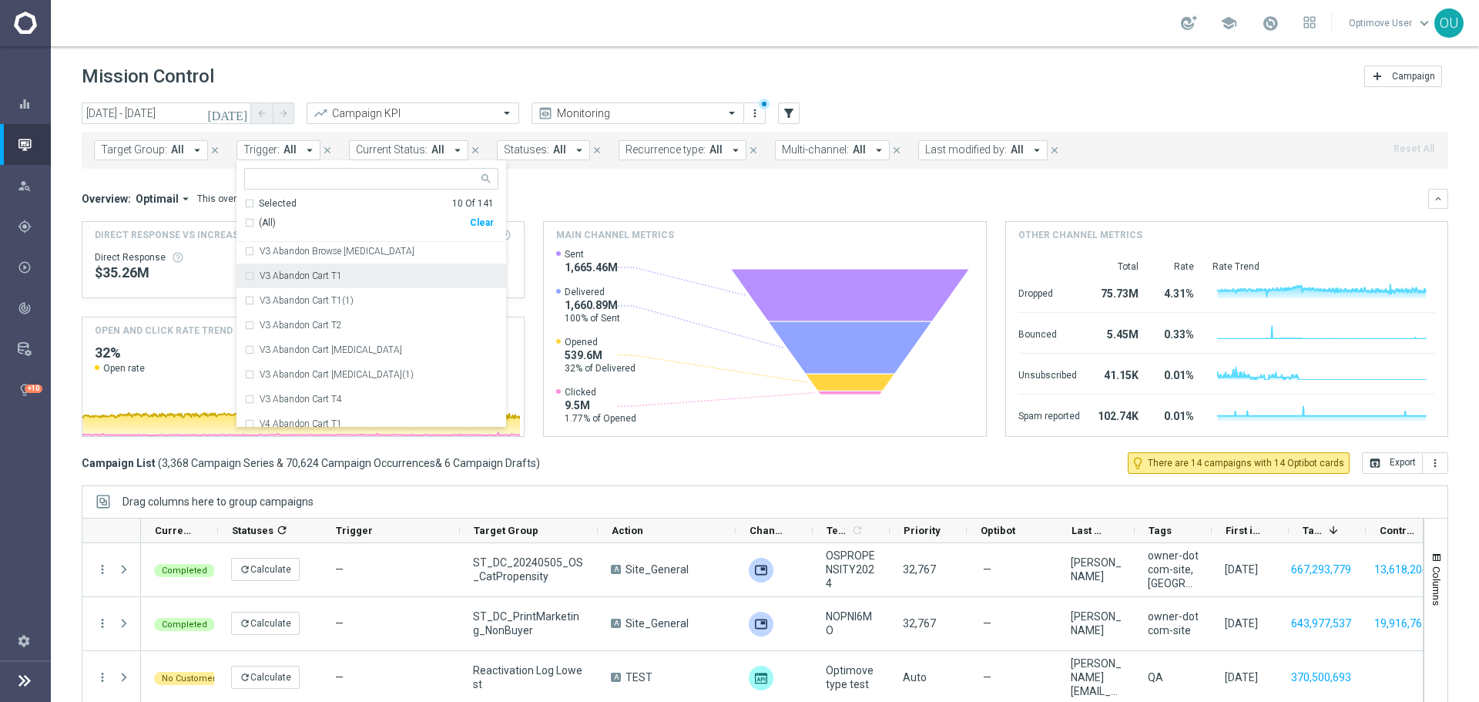
click at [351, 274] on div "V3 Abandon Cart T1" at bounding box center [379, 275] width 239 height 9
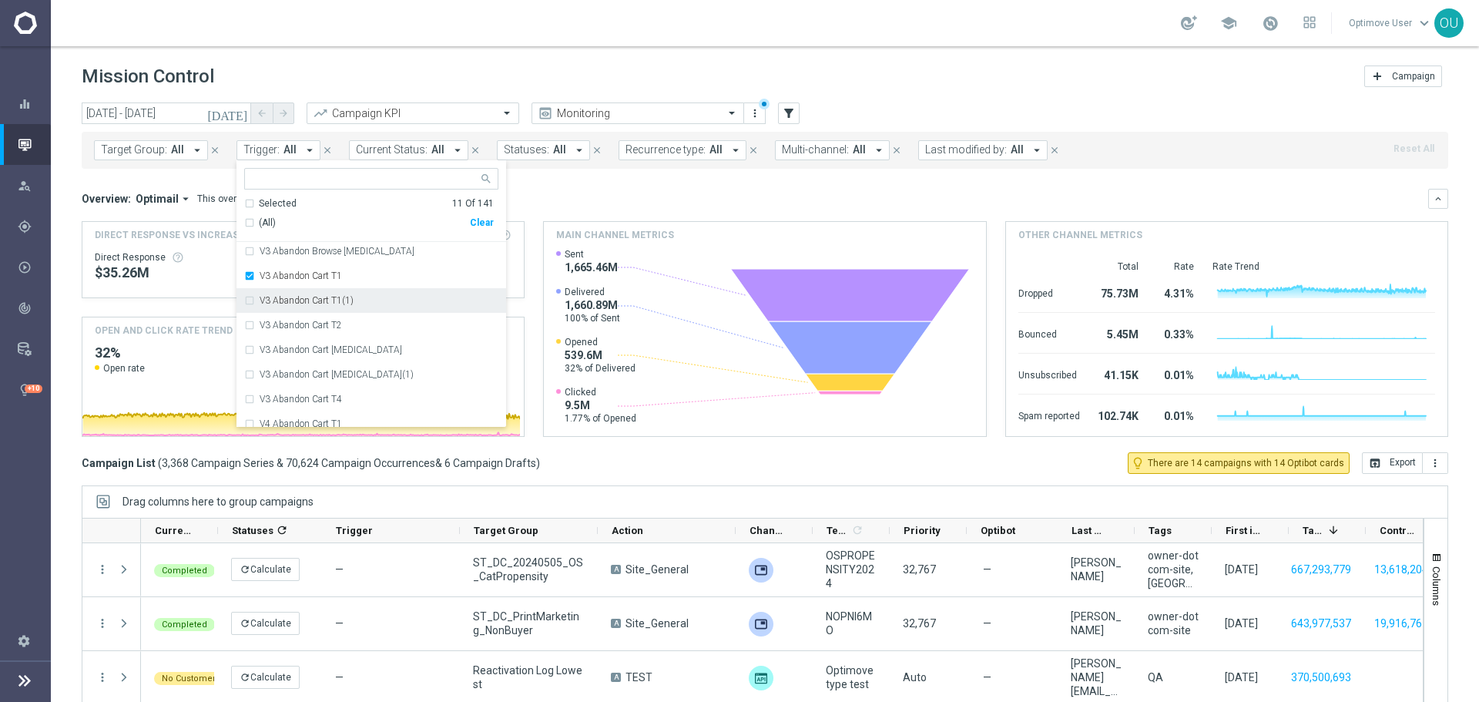
click at [350, 298] on div "V3 Abandon Cart T1(1)" at bounding box center [379, 300] width 239 height 9
click at [350, 324] on div "V3 Abandon Cart T2" at bounding box center [379, 324] width 239 height 9
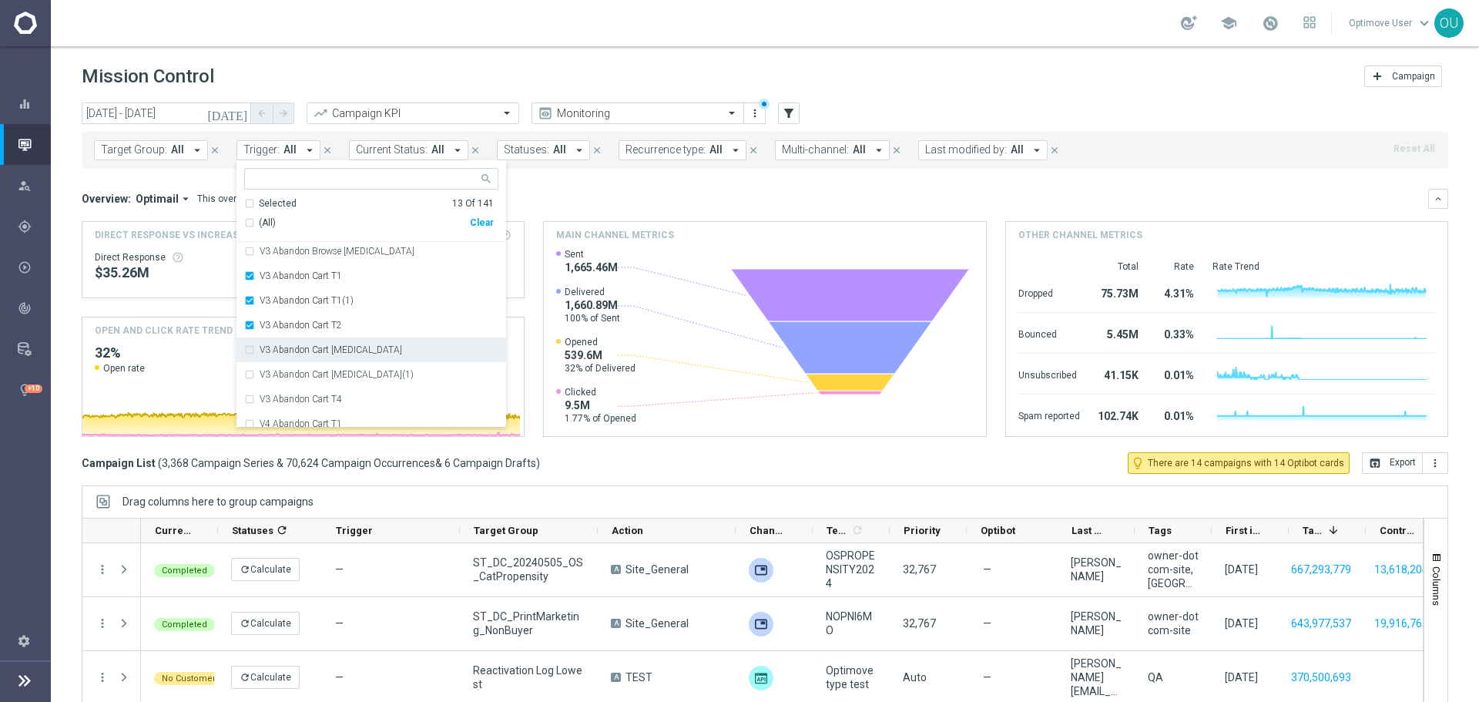
click at [350, 350] on div "V3 Abandon Cart T3" at bounding box center [379, 349] width 239 height 9
click at [352, 376] on div "V3 Abandon Cart T3(1)" at bounding box center [379, 374] width 239 height 9
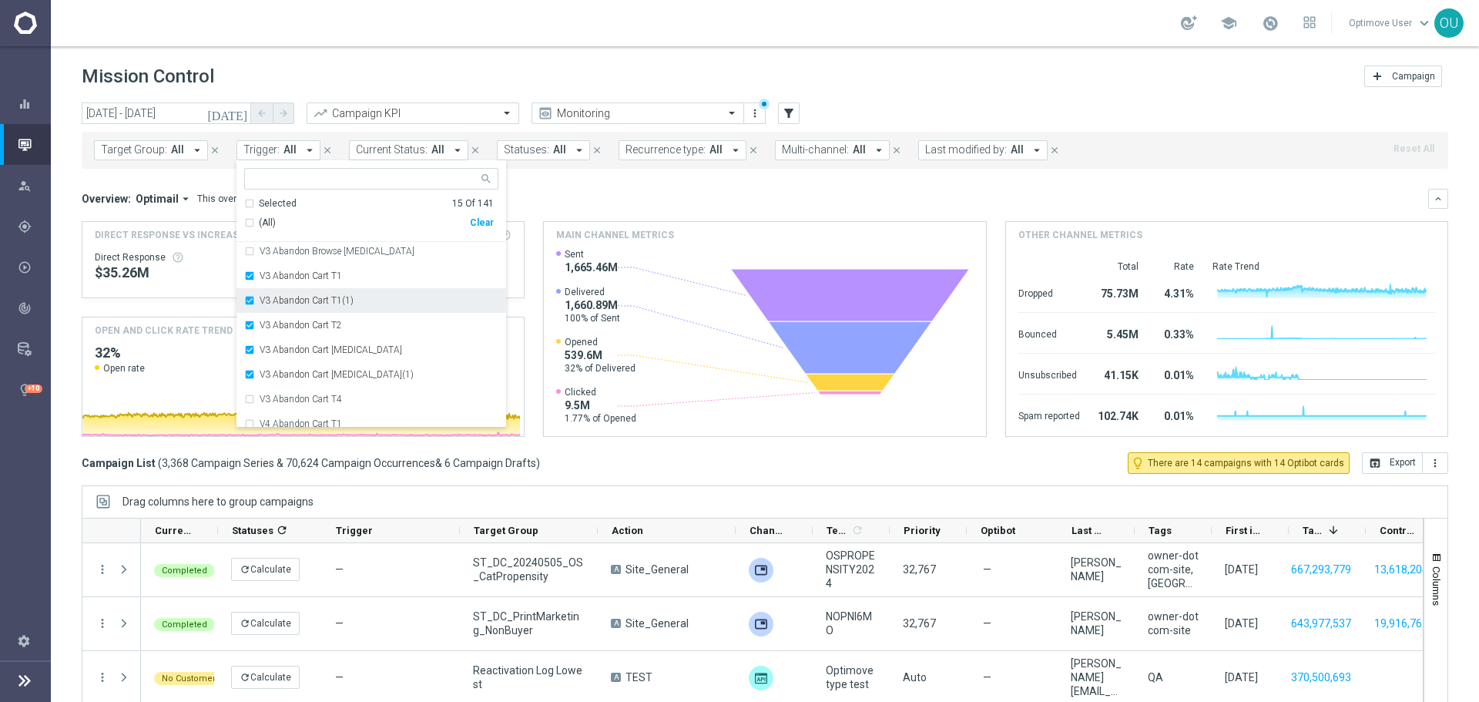
scroll to position [3235, 0]
click at [347, 316] on div "V3 Abandon Cart T4" at bounding box center [371, 322] width 254 height 25
click at [347, 343] on div "V4 Abandon Cart T1" at bounding box center [379, 346] width 239 height 9
click at [354, 377] on div "V4 Abandon Cart T1 - TEST" at bounding box center [371, 371] width 254 height 25
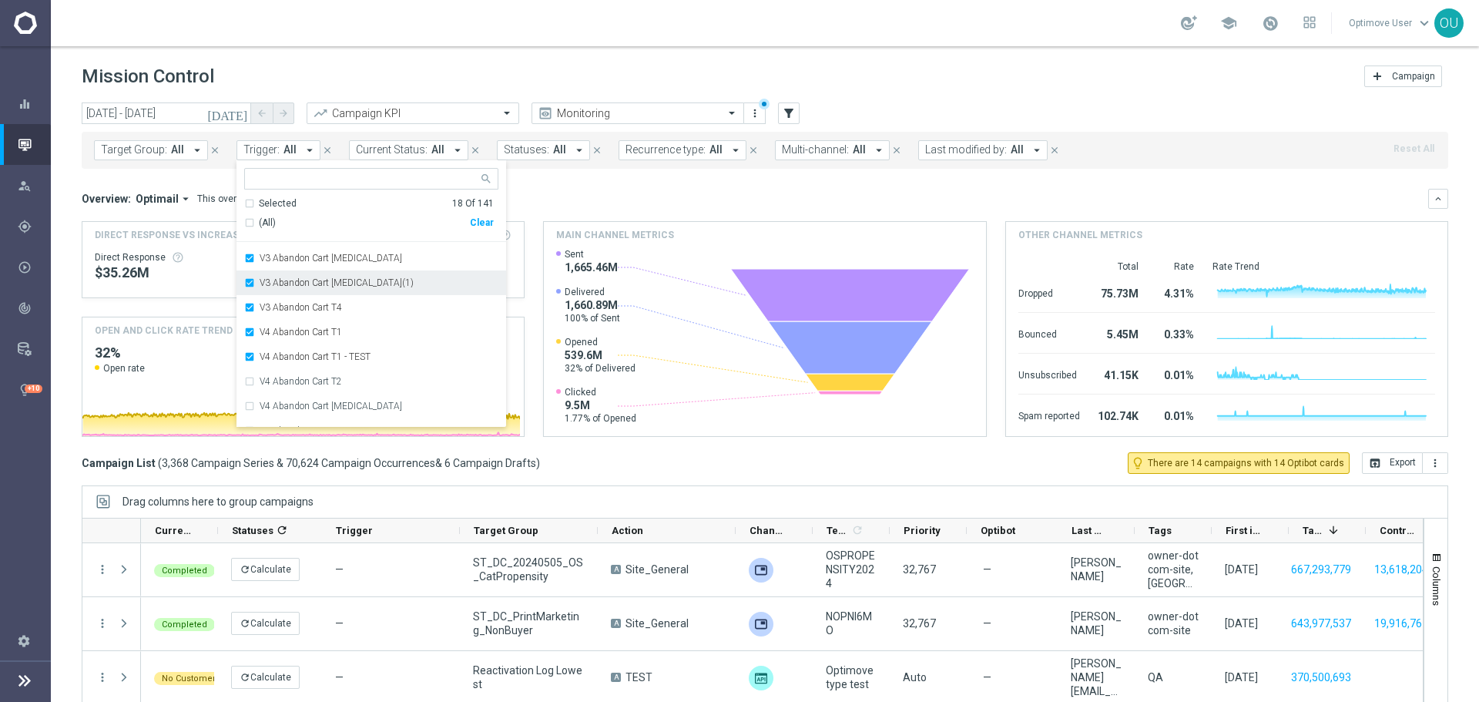
scroll to position [3290, 0]
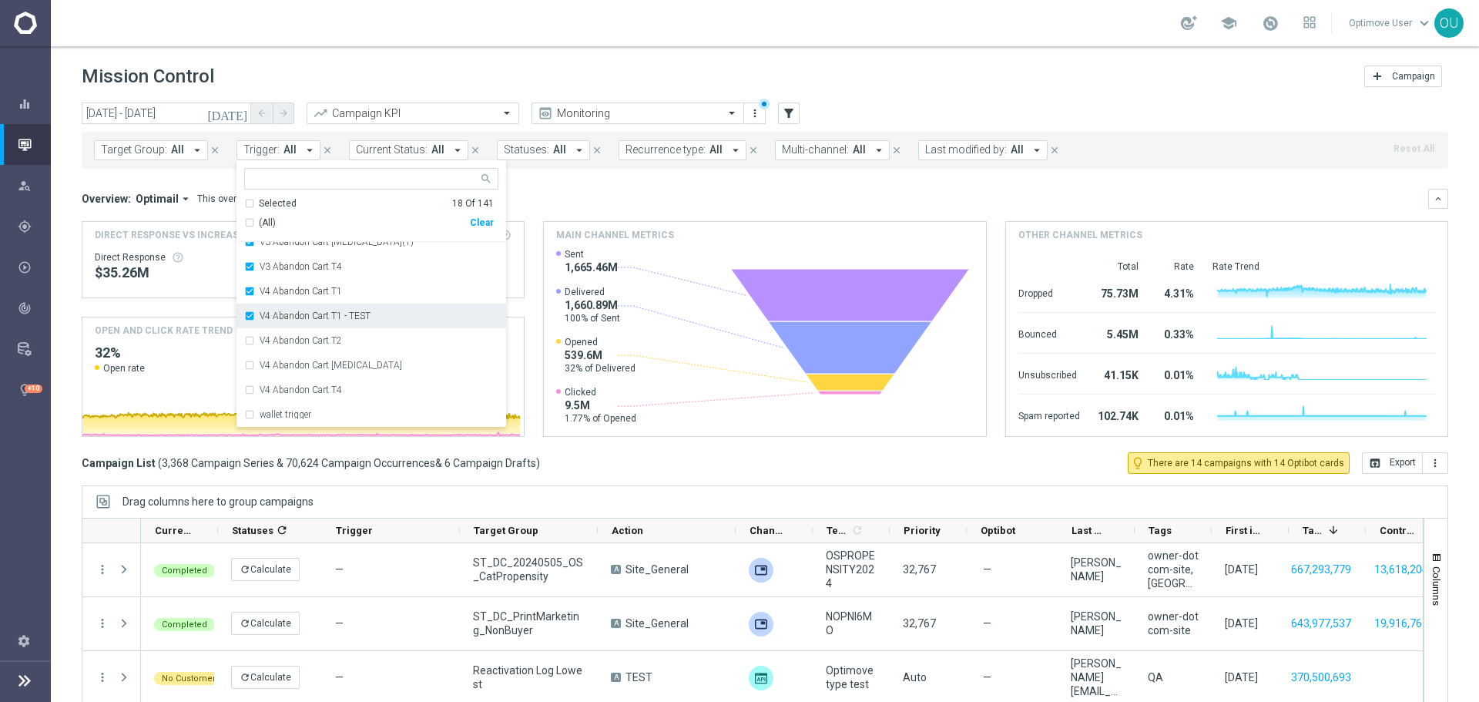
click at [345, 317] on label "V4 Abandon Cart T1 - TEST" at bounding box center [315, 315] width 111 height 9
click at [344, 331] on div "V4 Abandon Cart T2" at bounding box center [371, 340] width 254 height 25
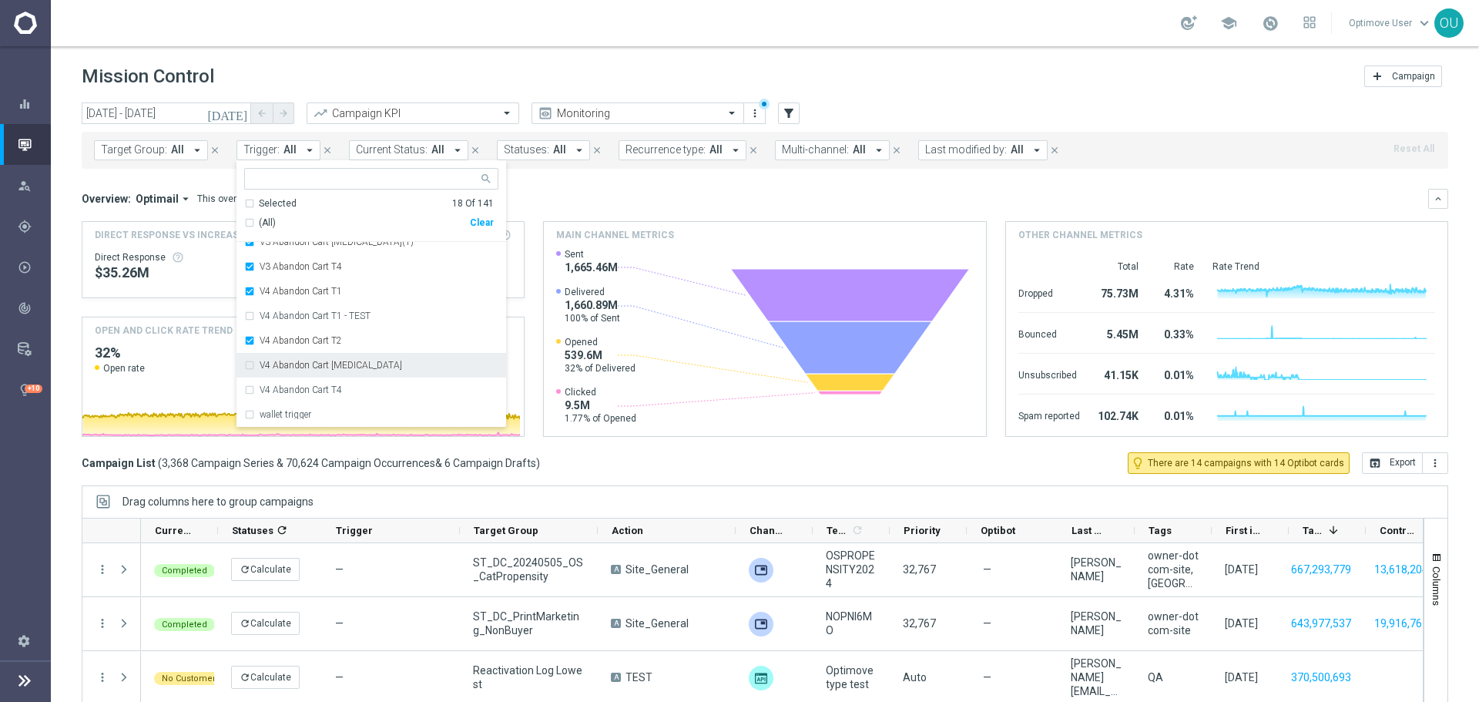
click at [342, 354] on div "V4 Abandon Cart T3" at bounding box center [371, 365] width 254 height 25
click at [342, 377] on div "V4 Abandon Cart T4" at bounding box center [371, 389] width 254 height 25
click at [603, 173] on mini-dashboard "Overview: Optimail arrow_drop_down This overview shows data of campaigns execut…" at bounding box center [765, 310] width 1366 height 283
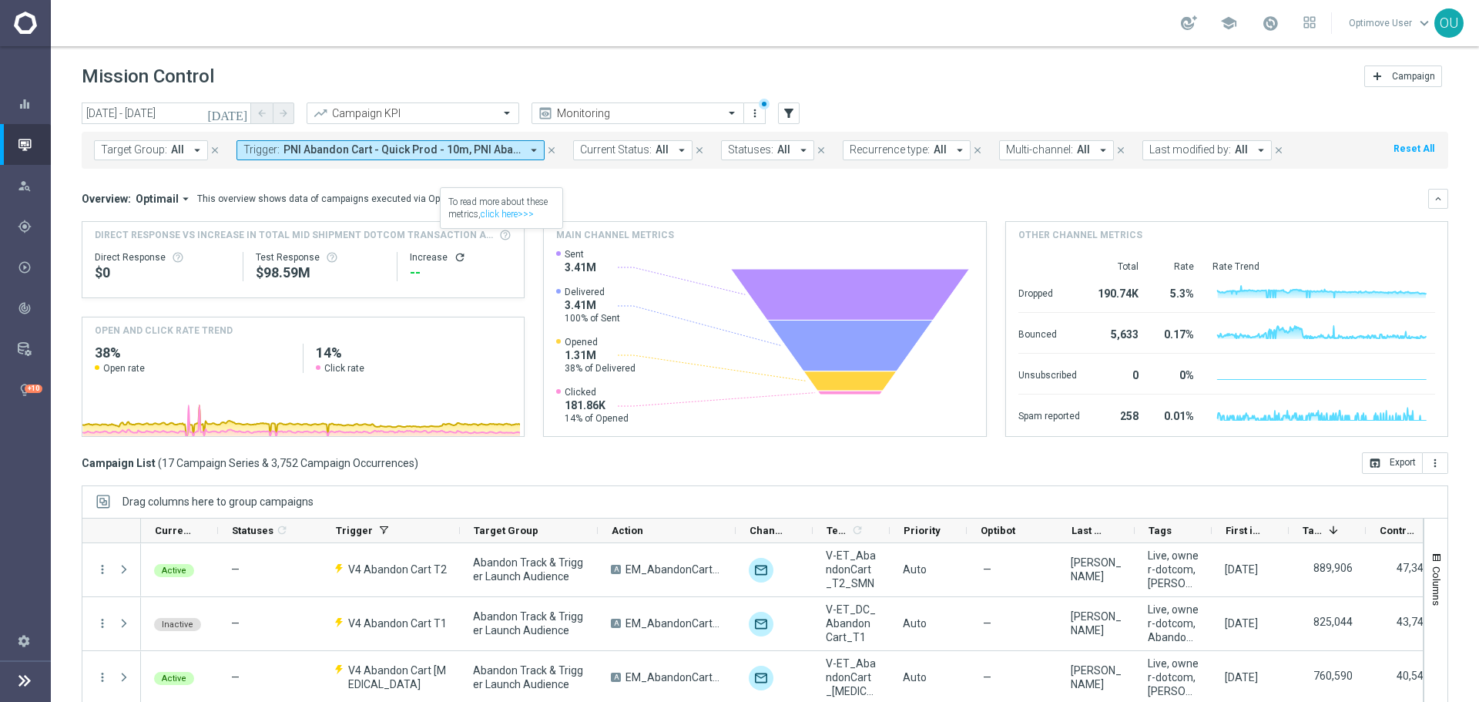
click at [454, 259] on icon "refresh" at bounding box center [460, 257] width 12 height 12
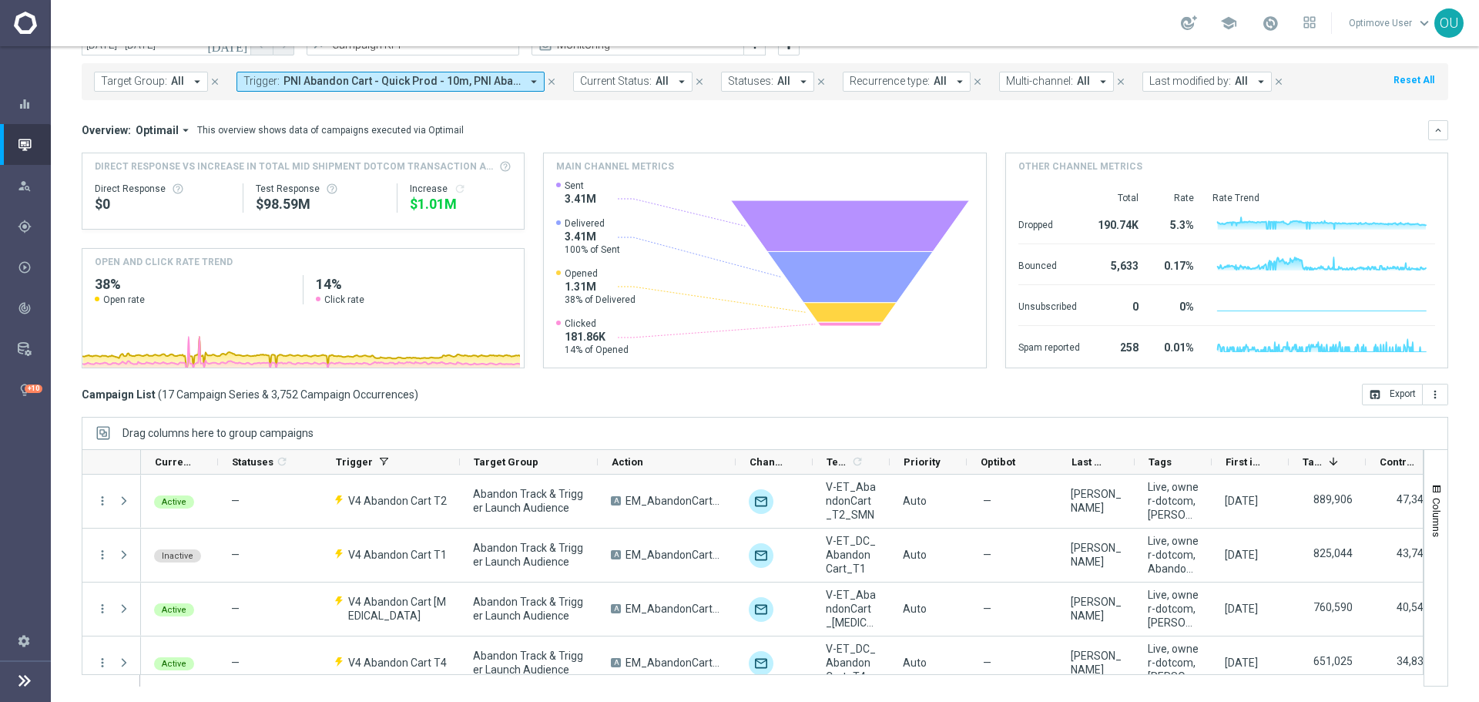
scroll to position [0, 0]
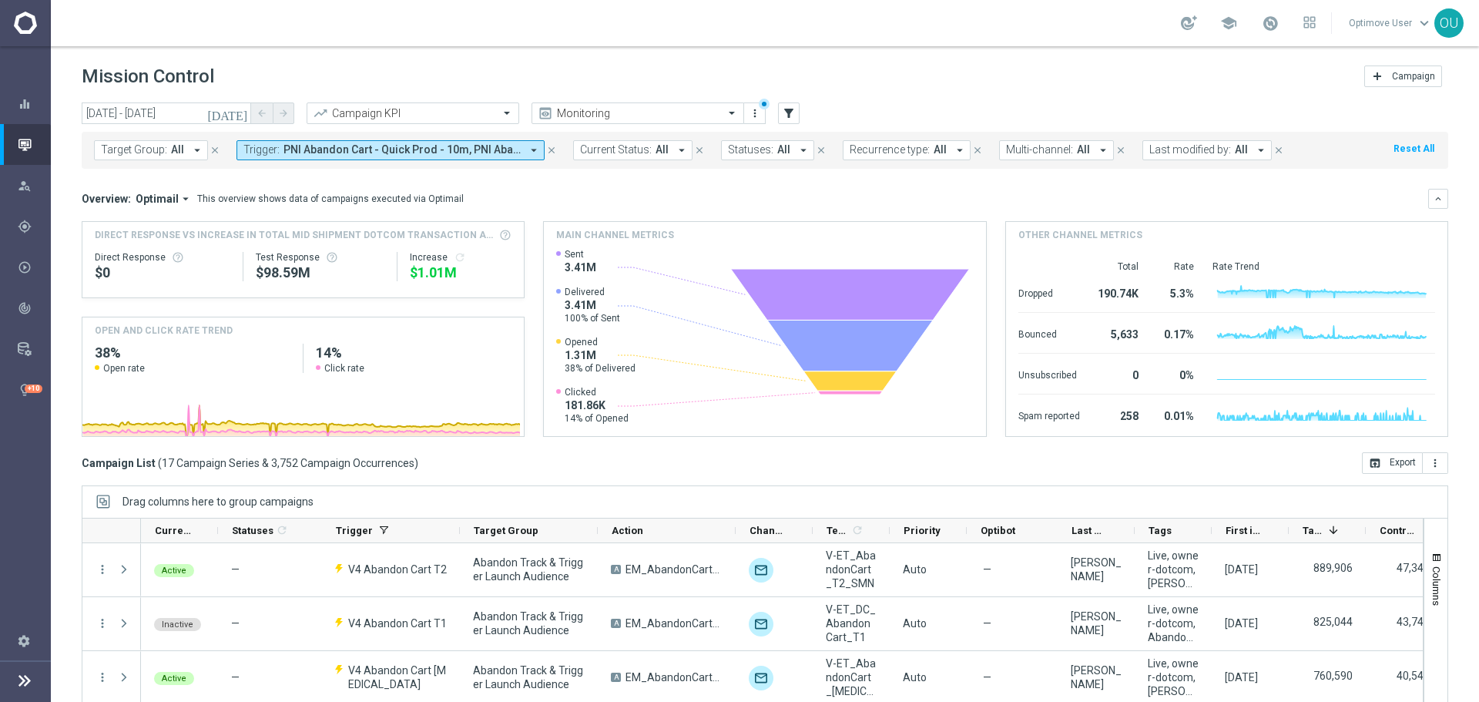
click at [526, 189] on div "Overview: Optimail arrow_drop_down This overview shows data of campaigns execut…" at bounding box center [765, 199] width 1366 height 20
click at [480, 156] on span "PNI Abandon Cart - Quick Prod - 10m, PNI Abandon Cart - Quick Prod - 15m, PNI A…" at bounding box center [401, 149] width 237 height 13
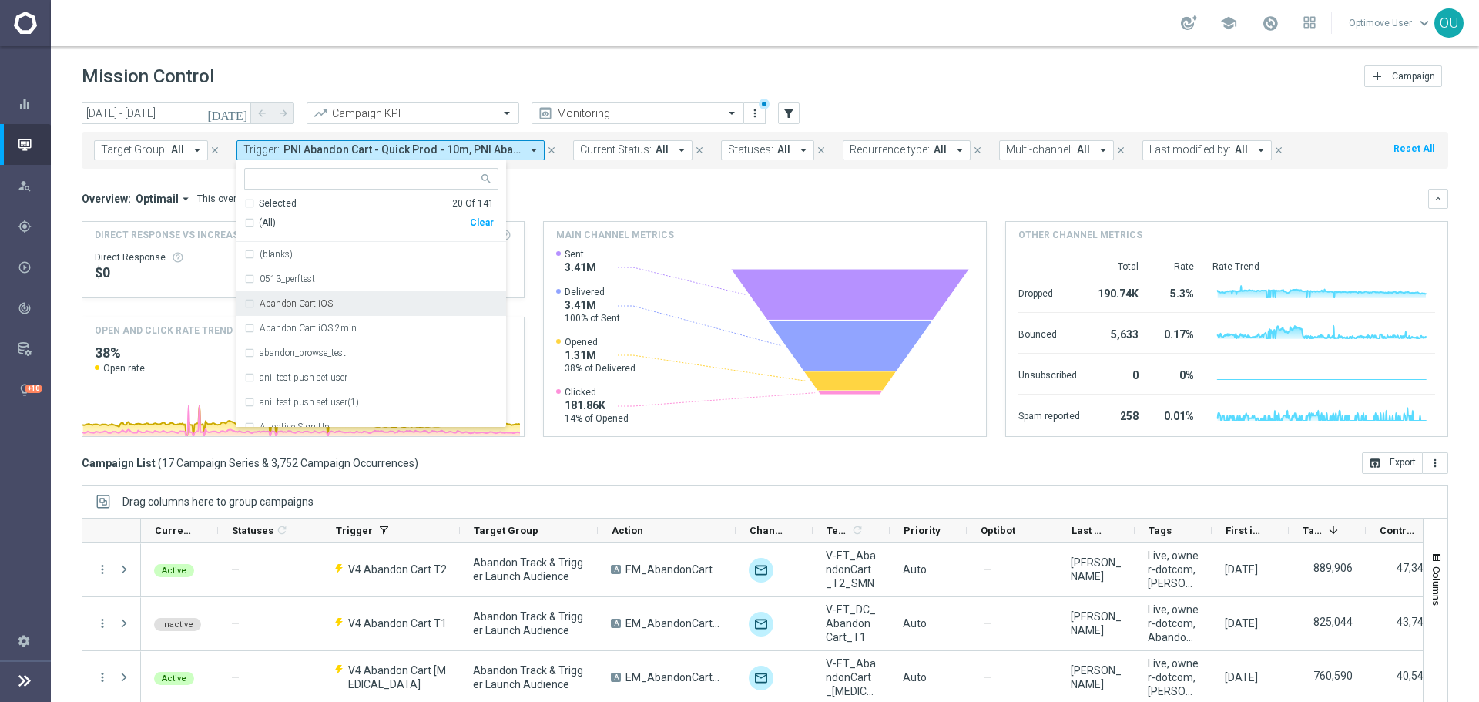
click at [746, 199] on div "Overview: Optimail arrow_drop_down This overview shows data of campaigns execut…" at bounding box center [755, 199] width 1346 height 14
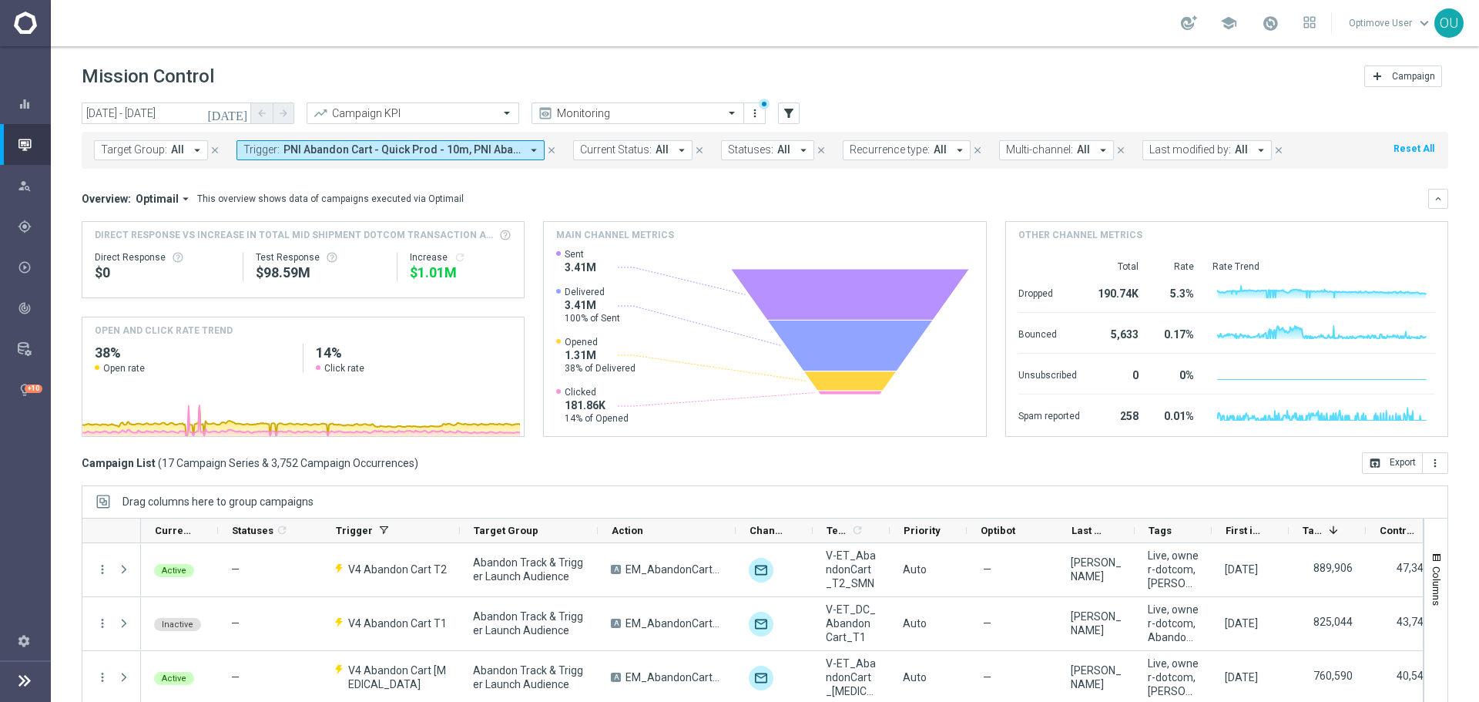
click at [475, 150] on span "PNI Abandon Cart - Quick Prod - 10m, PNI Abandon Cart - Quick Prod - 15m, PNI A…" at bounding box center [401, 149] width 237 height 13
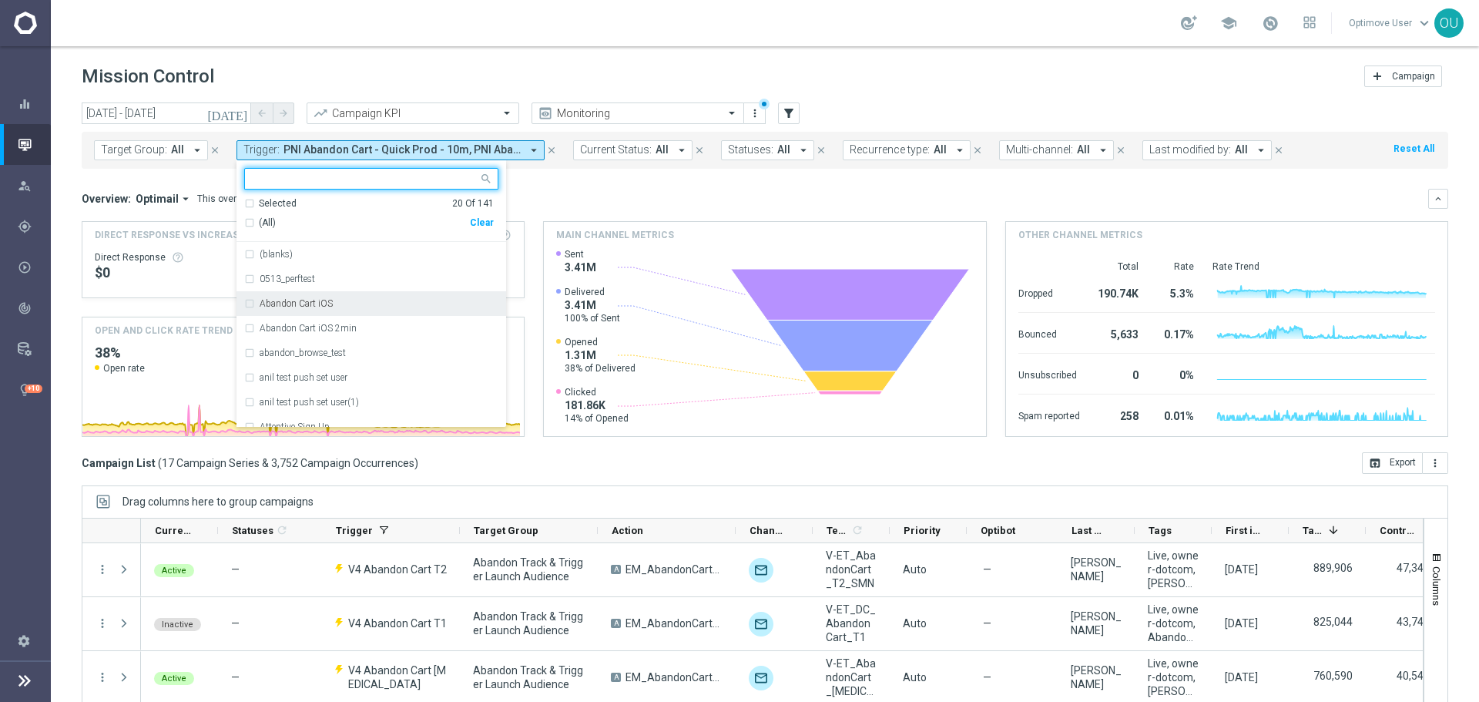
click at [347, 305] on div "Abandon Cart iOS" at bounding box center [379, 303] width 239 height 9
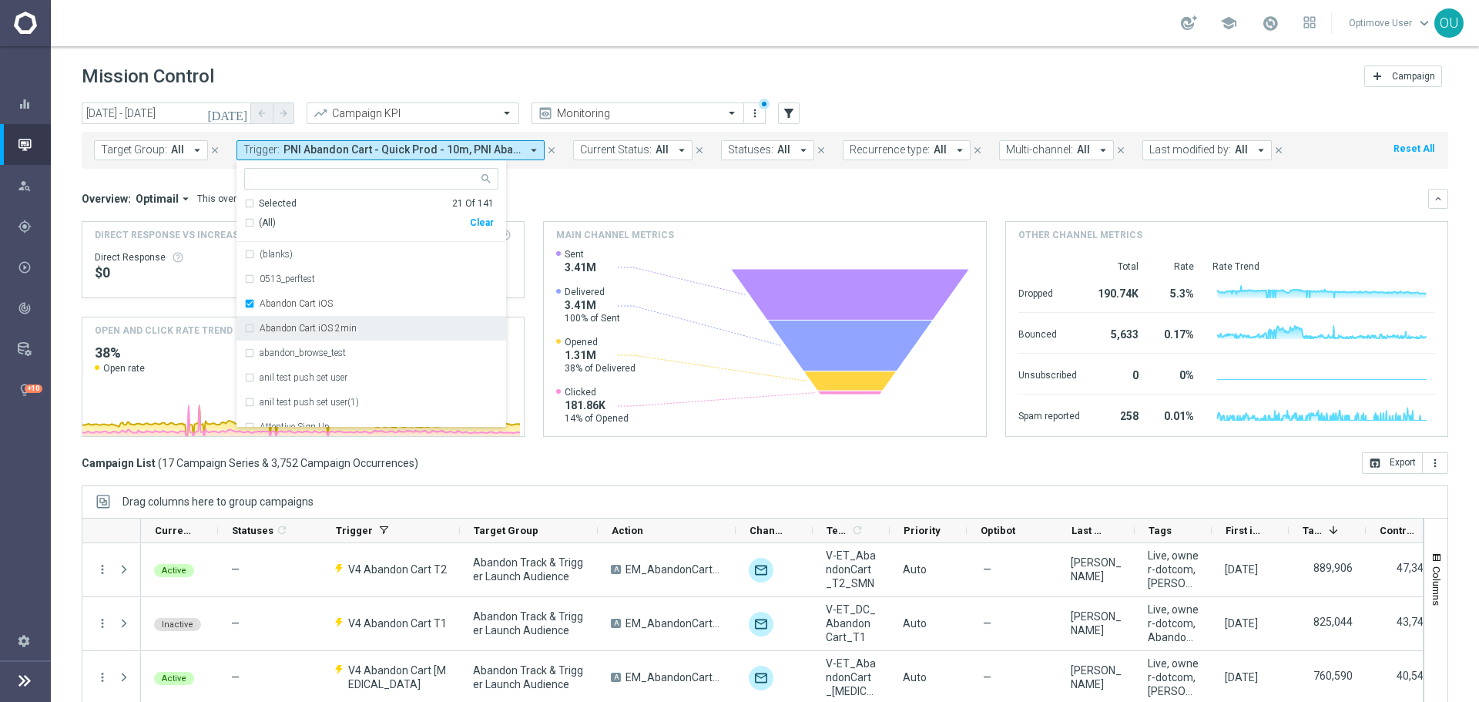
click at [351, 334] on div "Abandon Cart iOS 2min" at bounding box center [371, 328] width 254 height 25
click at [337, 178] on input "text" at bounding box center [366, 179] width 226 height 13
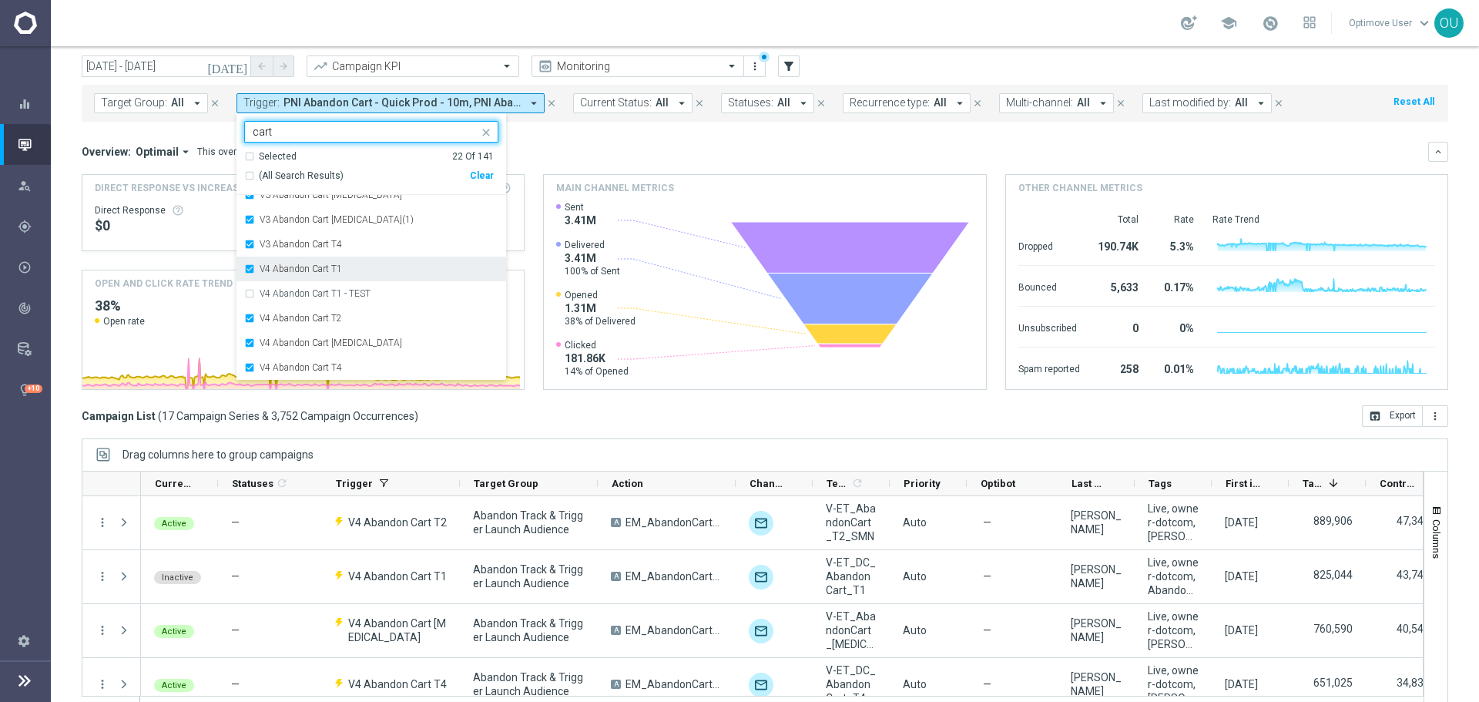
scroll to position [69, 0]
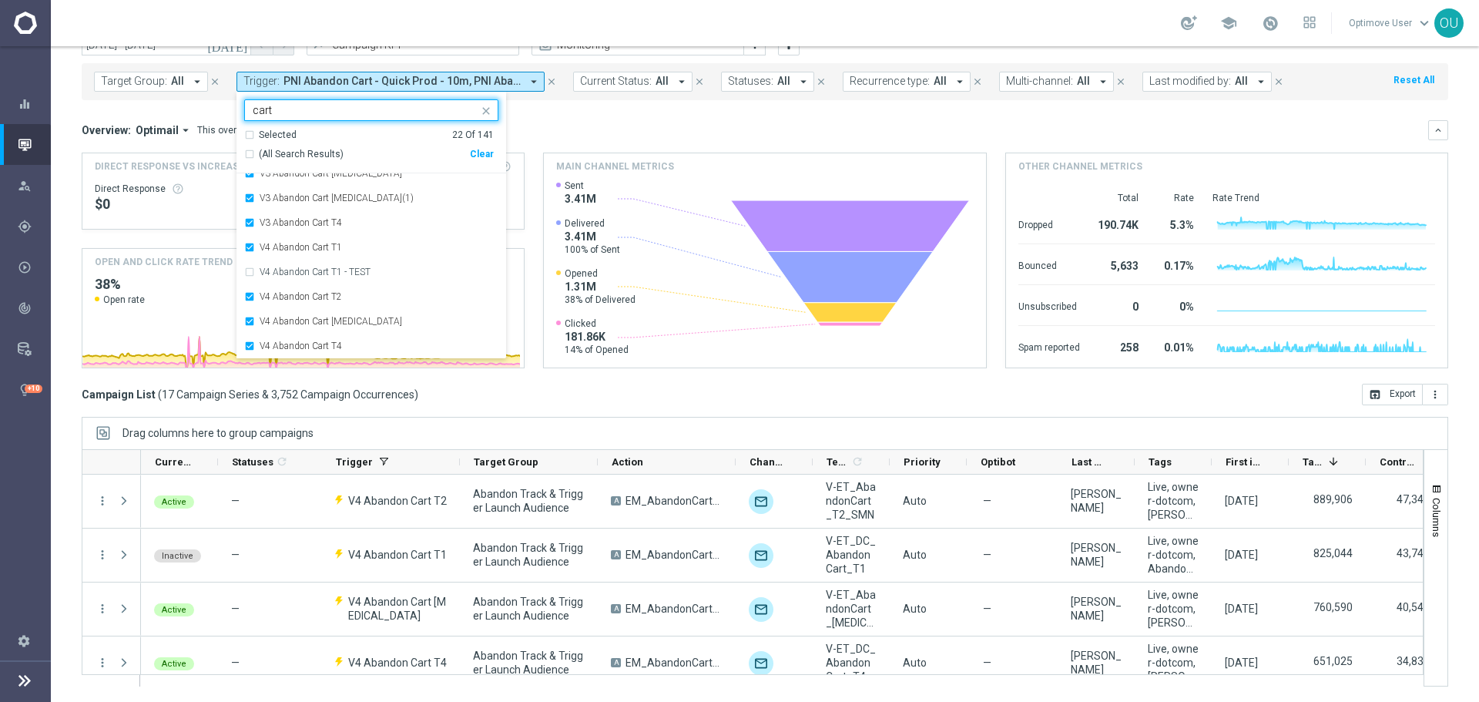
type input "cart"
click at [547, 126] on div "Overview: Optimail arrow_drop_down This overview shows data of campaigns execut…" at bounding box center [755, 130] width 1346 height 14
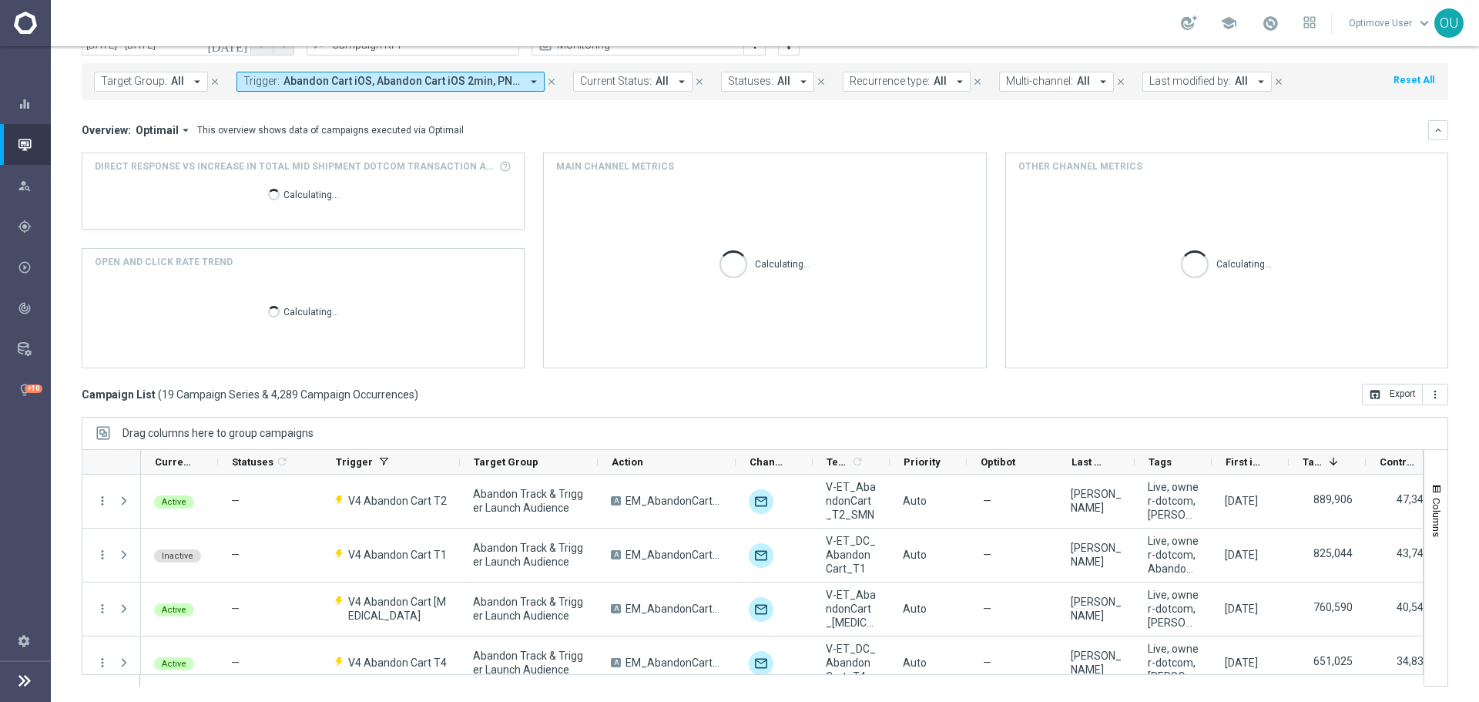
scroll to position [0, 0]
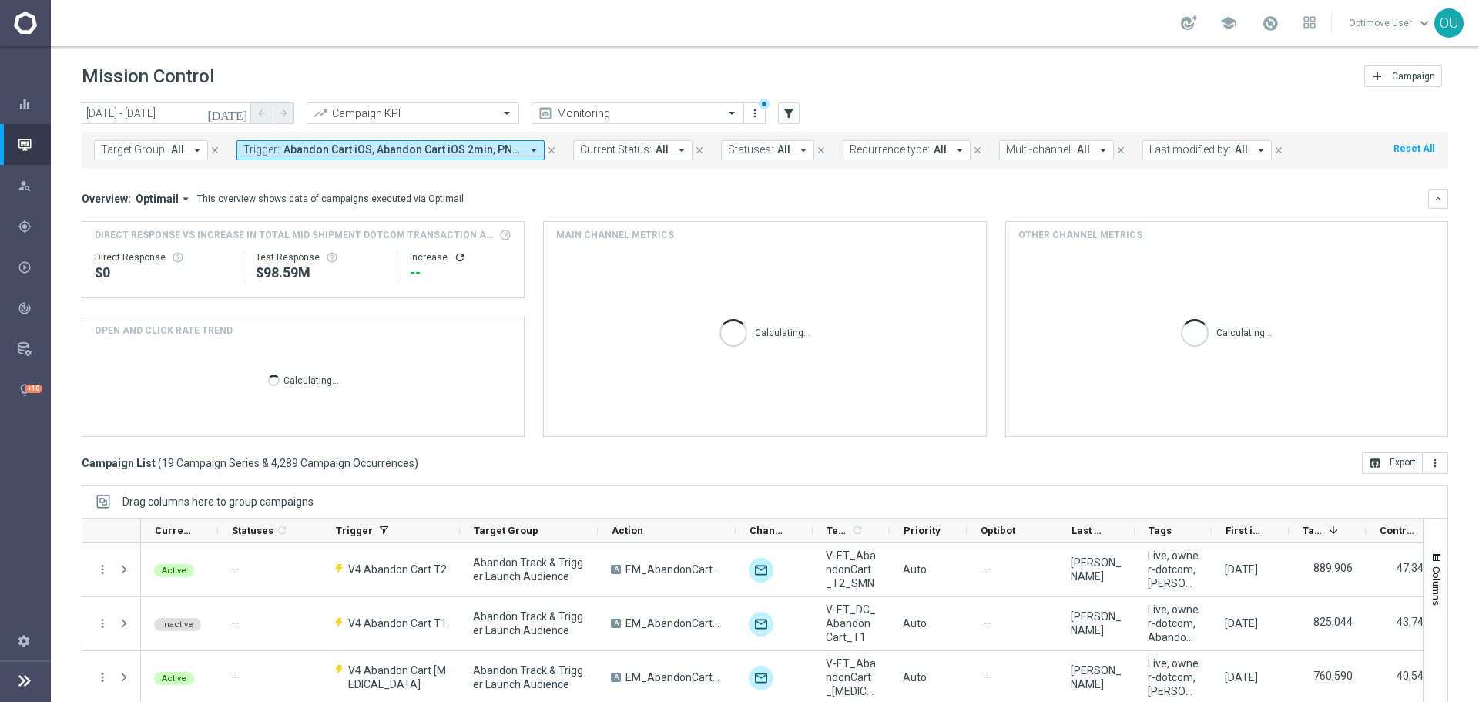
click at [454, 258] on icon "refresh" at bounding box center [460, 257] width 12 height 12
click at [593, 104] on div "Monitoring" at bounding box center [637, 113] width 213 height 22
click at [847, 209] on div "Overview: Optimail arrow_drop_down This overview shows data of campaigns execut…" at bounding box center [765, 313] width 1366 height 248
click at [447, 112] on input "text" at bounding box center [397, 113] width 165 height 13
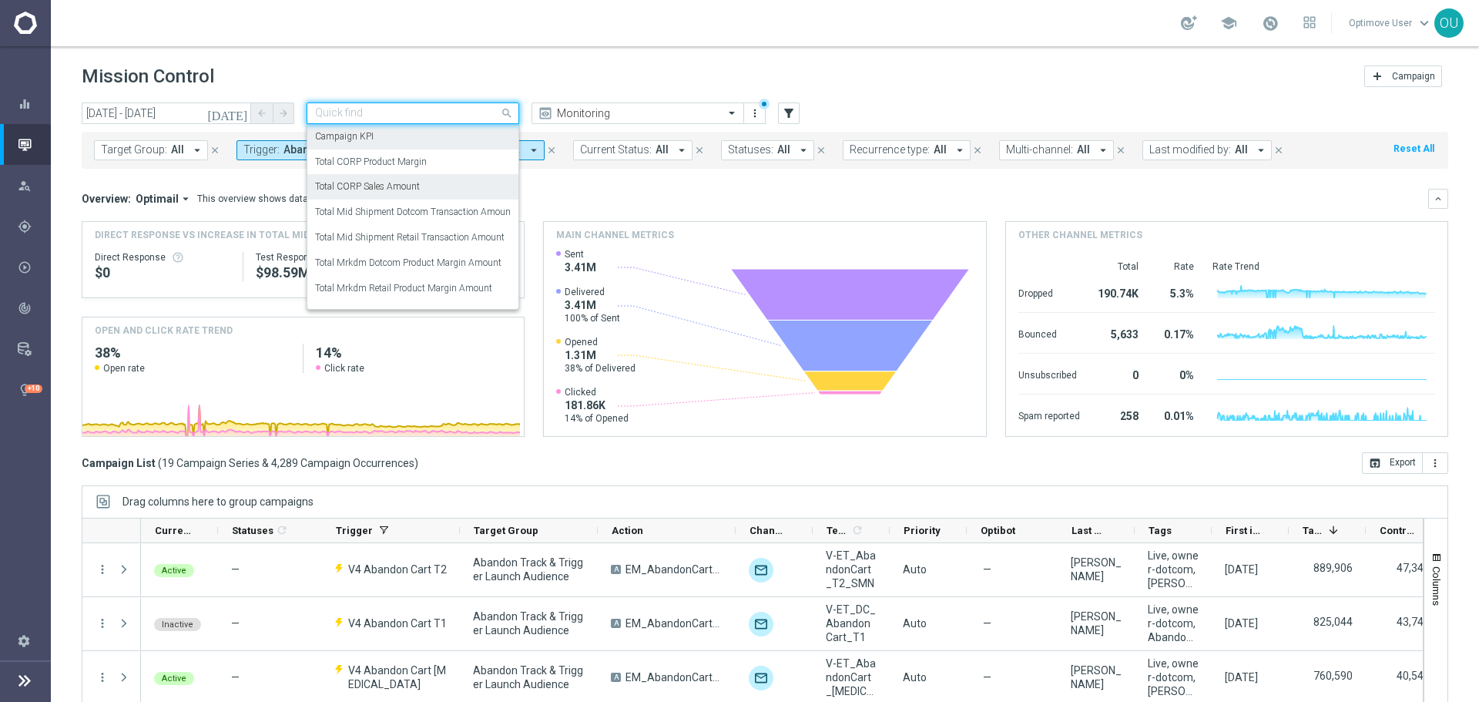
click at [455, 182] on div "Total CORP Sales Amount" at bounding box center [413, 186] width 196 height 25
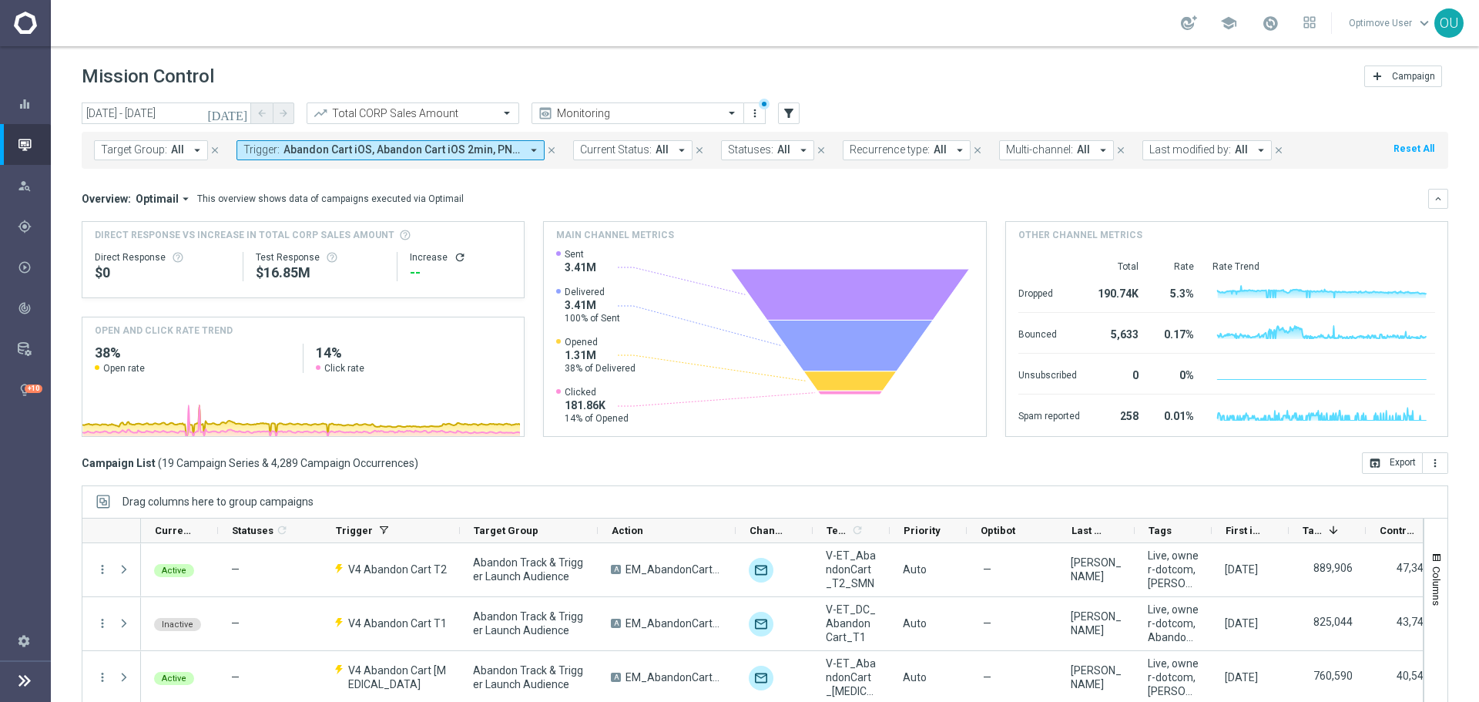
click at [454, 251] on icon "refresh" at bounding box center [460, 257] width 12 height 12
click at [450, 106] on div "Total CORP Sales Amount" at bounding box center [413, 113] width 213 height 22
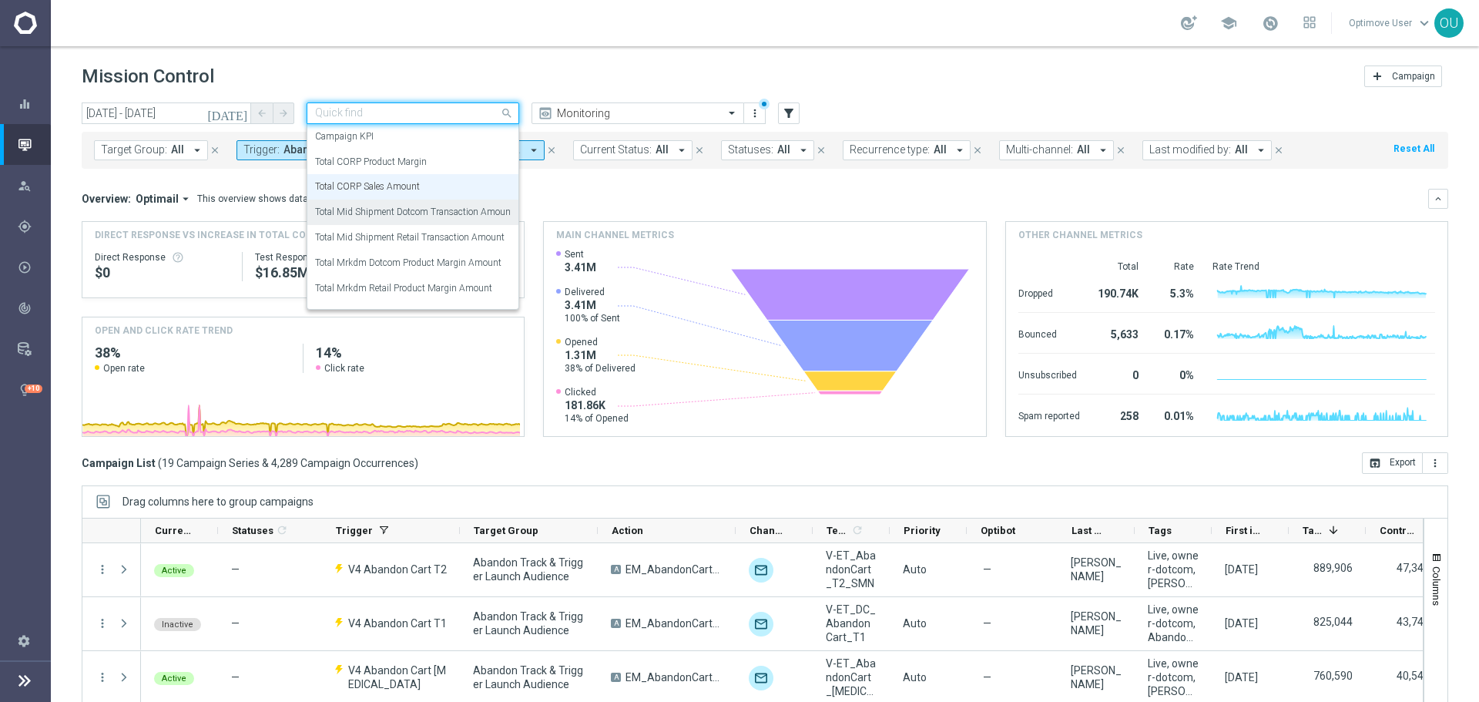
click at [461, 206] on label "Total Mid Shipment Dotcom Transaction Amount" at bounding box center [414, 212] width 199 height 13
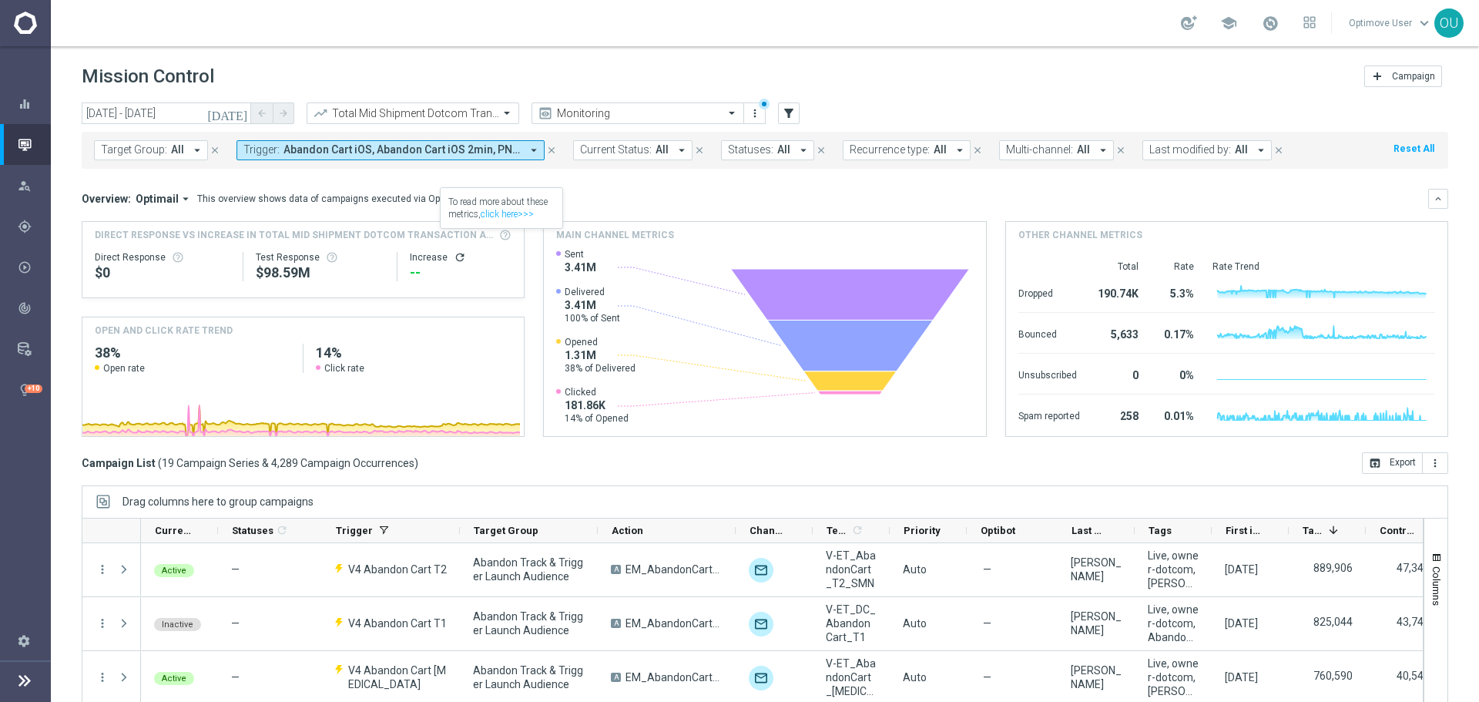
click at [457, 255] on icon "refresh" at bounding box center [460, 257] width 12 height 12
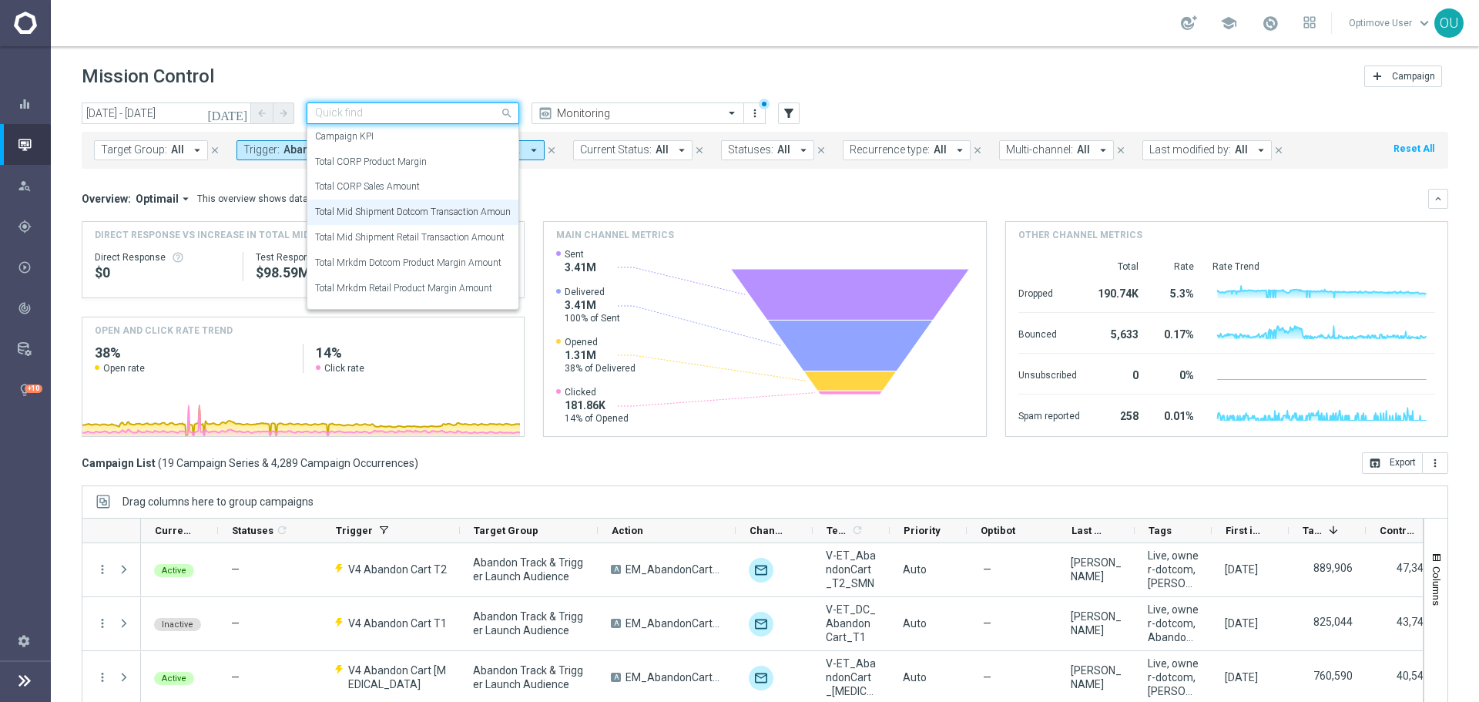
click at [472, 111] on input "text" at bounding box center [397, 113] width 165 height 13
click at [475, 236] on label "Total Mid Shipment Retail Transaction Amount" at bounding box center [409, 237] width 189 height 13
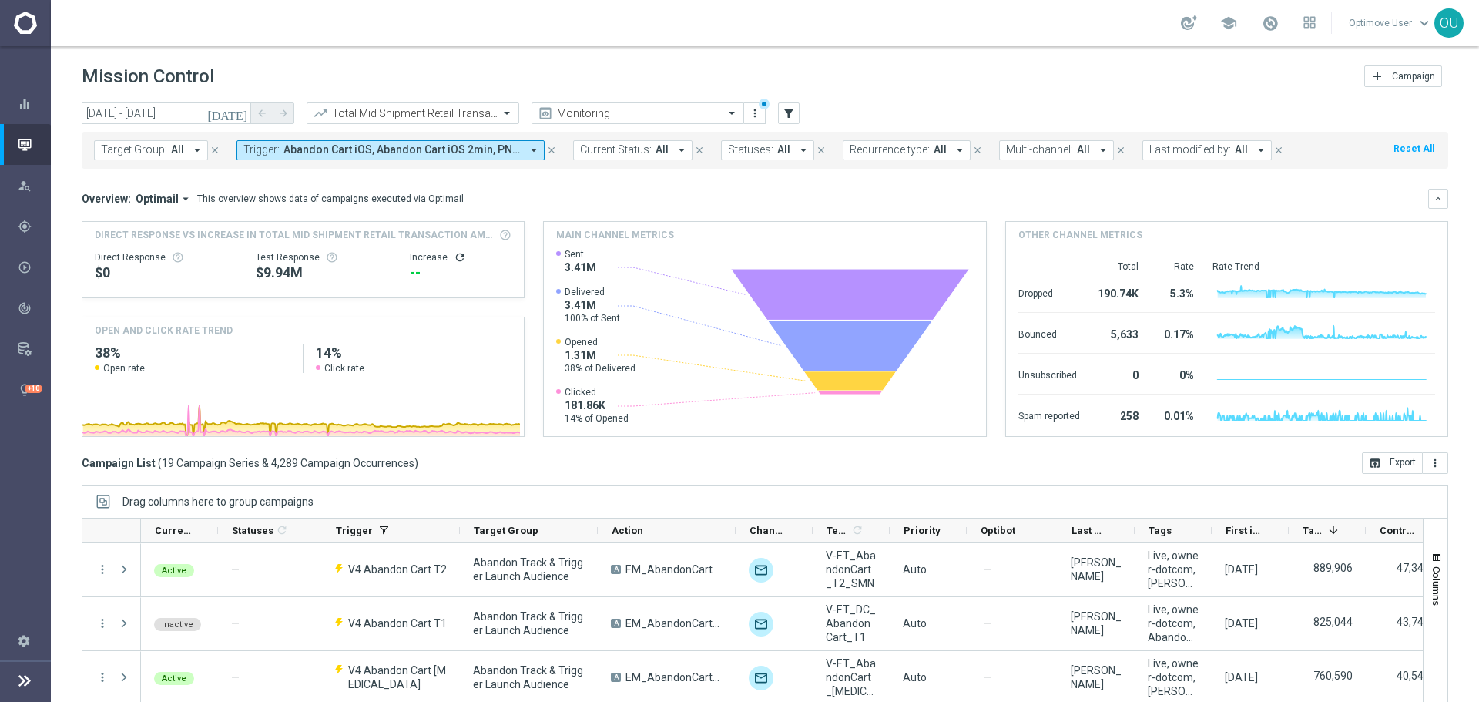
click at [454, 255] on icon "refresh" at bounding box center [460, 257] width 12 height 12
click at [436, 269] on div "$153.6K" at bounding box center [461, 272] width 102 height 18
click at [437, 269] on div "$153.6K" at bounding box center [461, 272] width 102 height 18
copy div "153.6K"
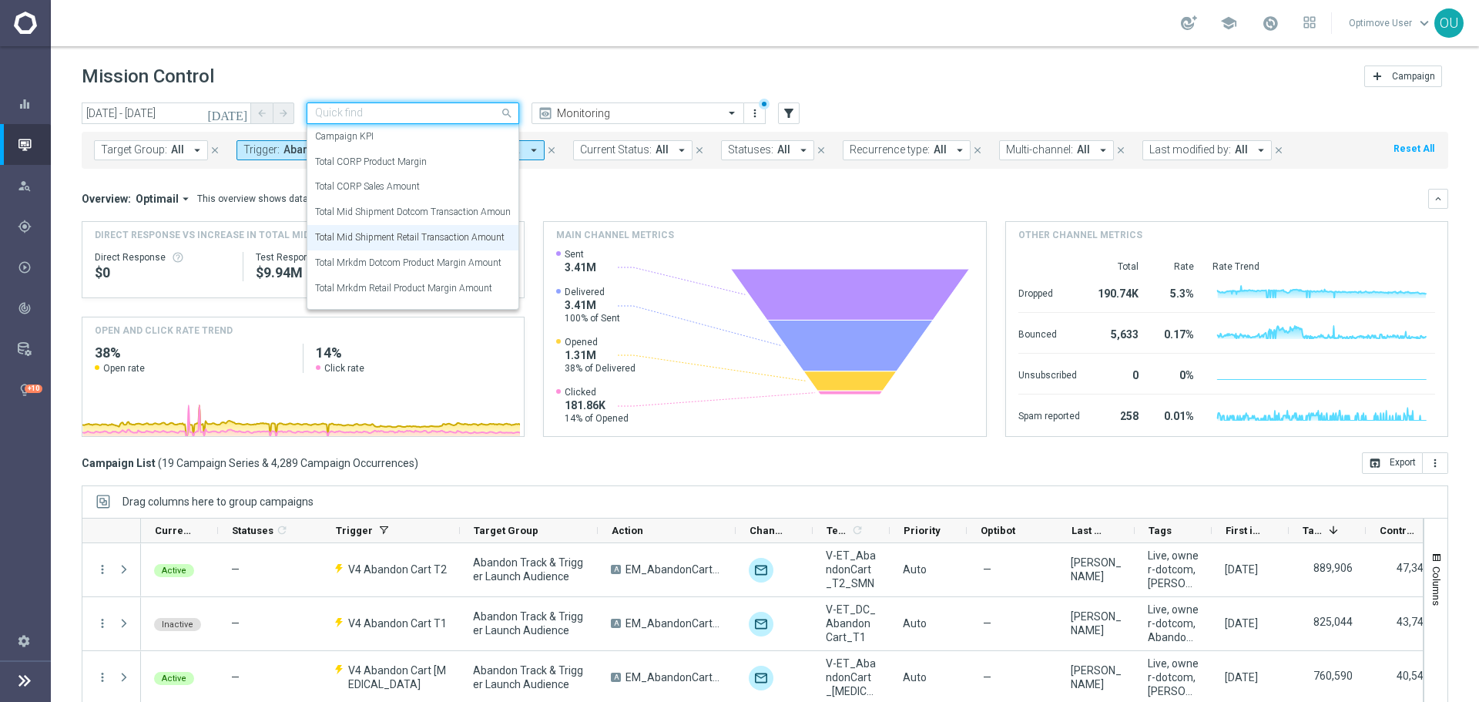
click at [444, 112] on input "text" at bounding box center [397, 113] width 165 height 13
click at [458, 207] on label "Total Mid Shipment Dotcom Transaction Amount" at bounding box center [414, 212] width 199 height 13
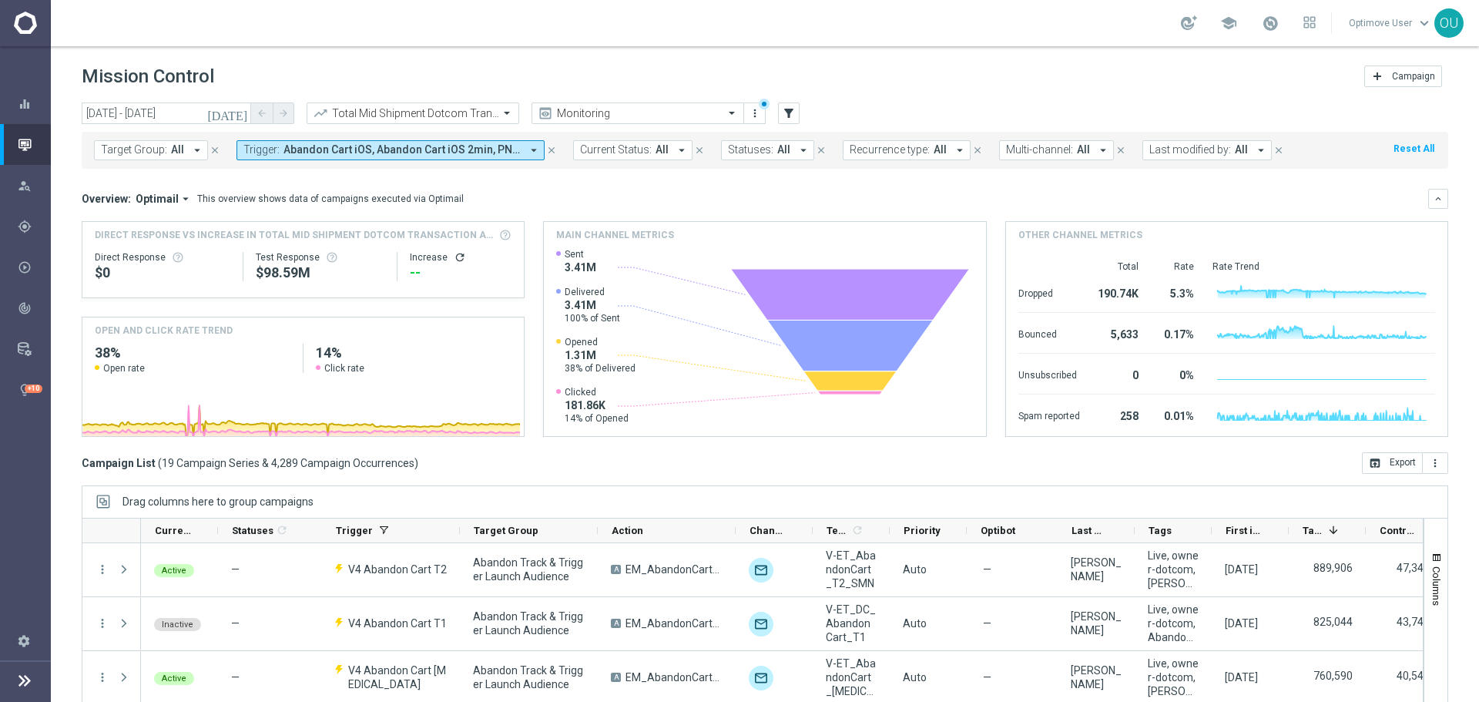
click at [460, 253] on icon "refresh" at bounding box center [460, 257] width 12 height 12
click at [427, 273] on div "$1.01M" at bounding box center [461, 272] width 102 height 18
copy div "$1.01M"
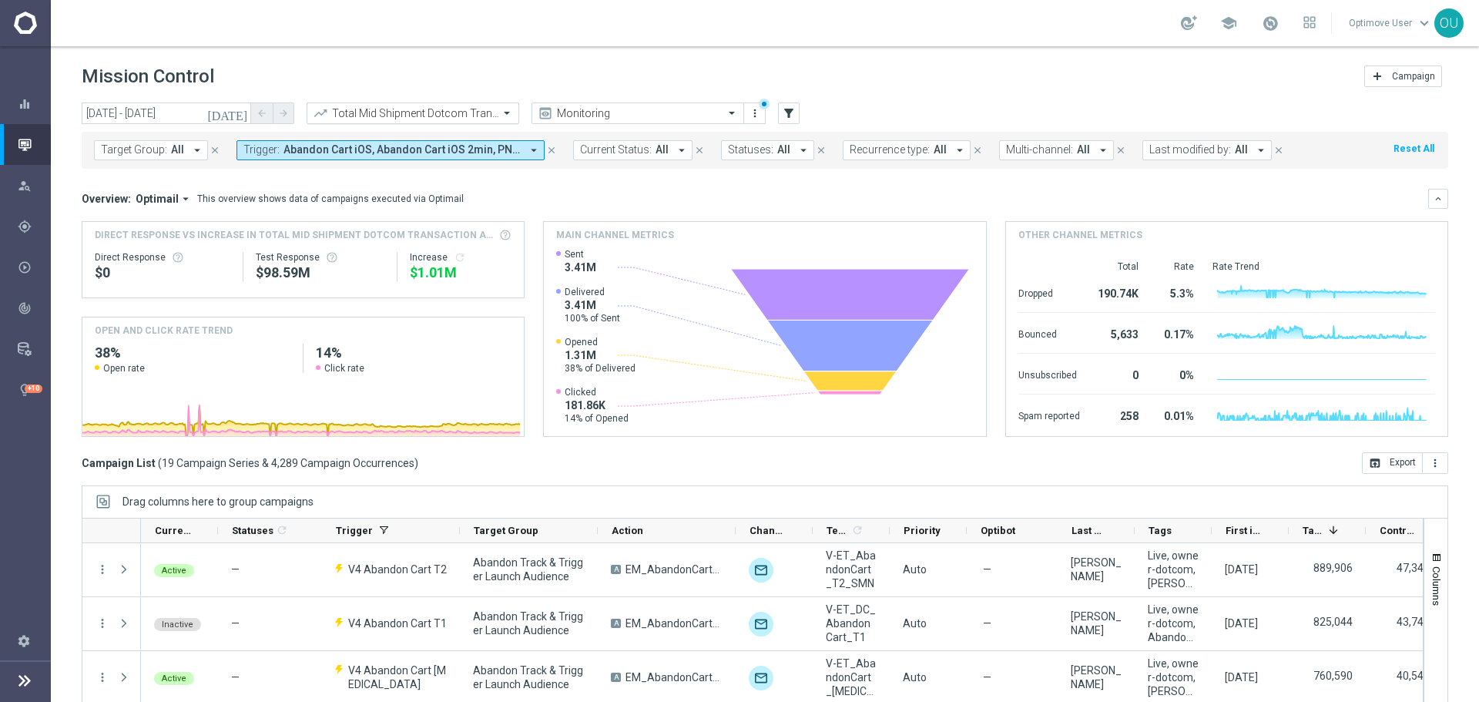
click at [410, 108] on input "text" at bounding box center [397, 113] width 165 height 13
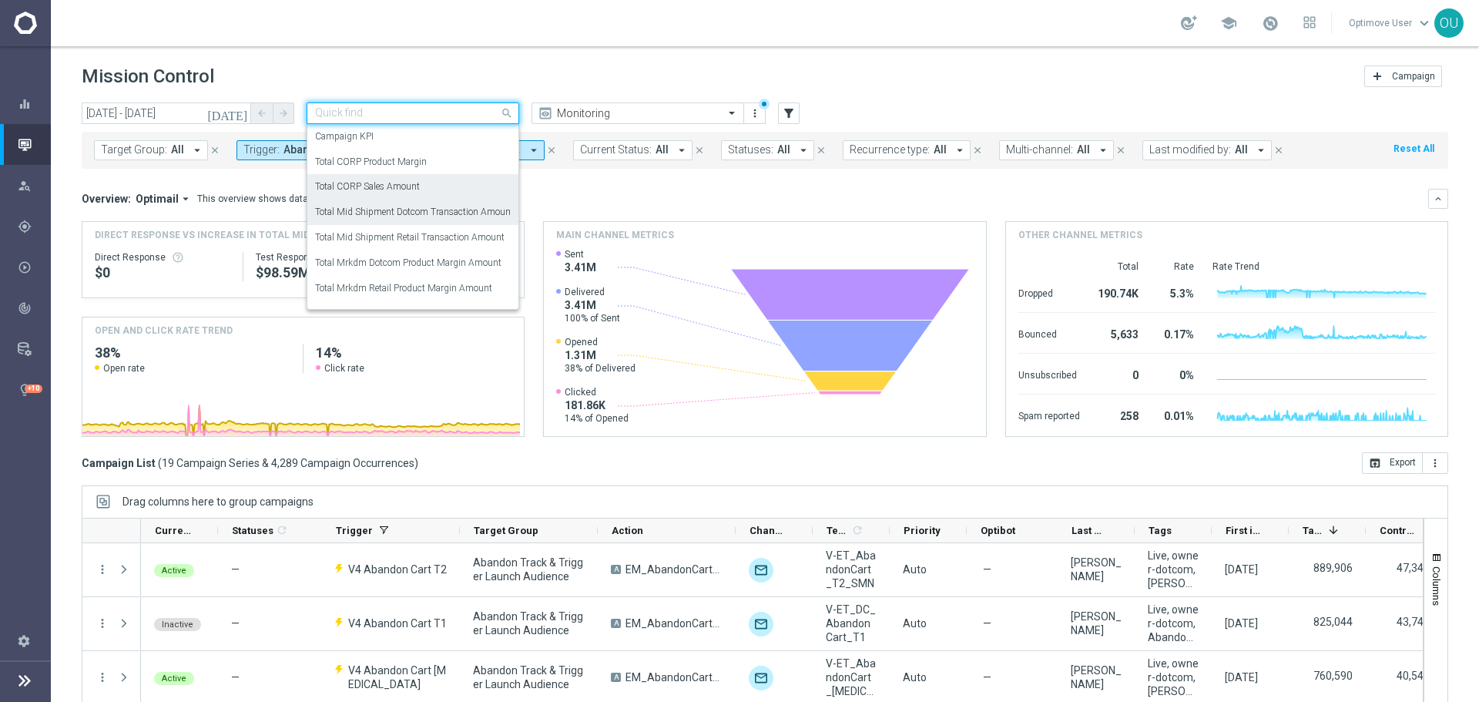
click at [426, 187] on div "Total CORP Sales Amount" at bounding box center [413, 186] width 196 height 25
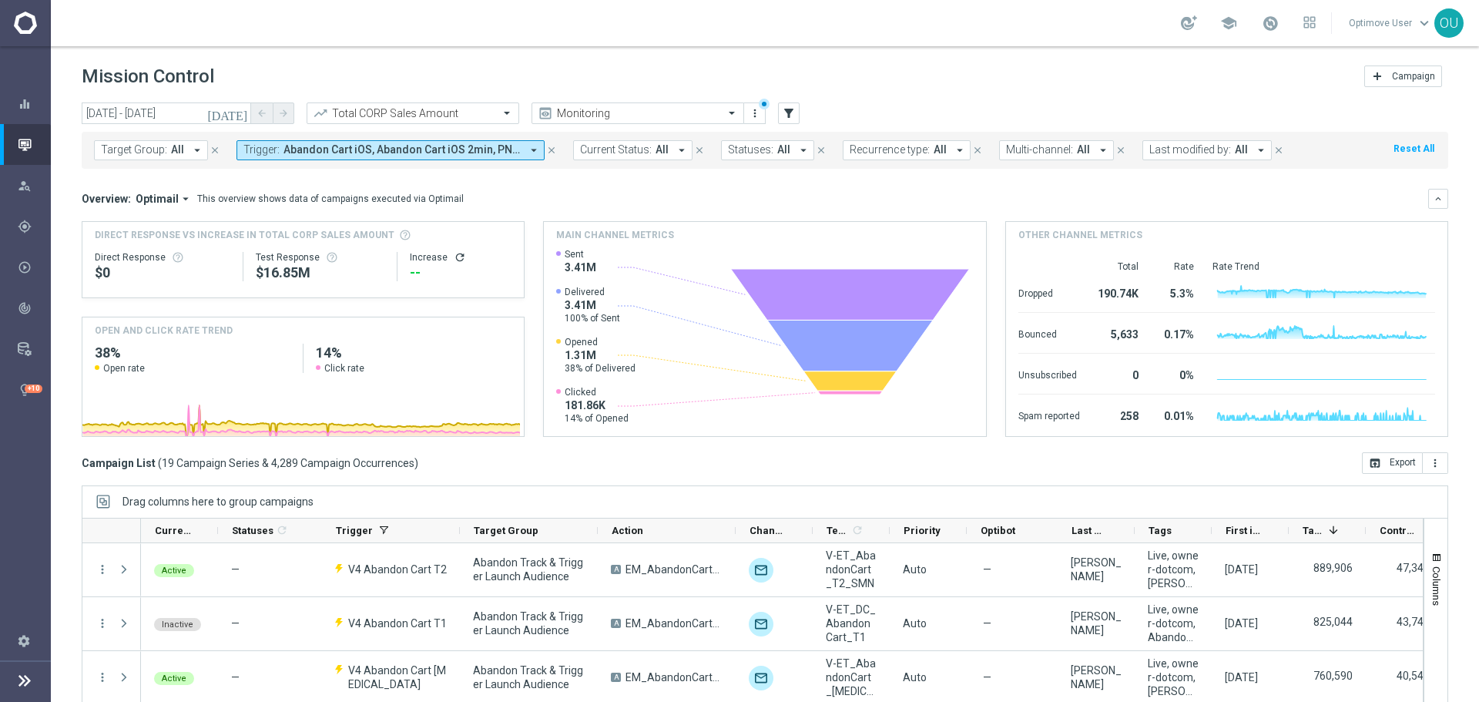
click at [454, 260] on icon "refresh" at bounding box center [460, 257] width 12 height 12
click at [416, 275] on div "$221.04K" at bounding box center [460, 272] width 104 height 18
copy div "$221.04K"
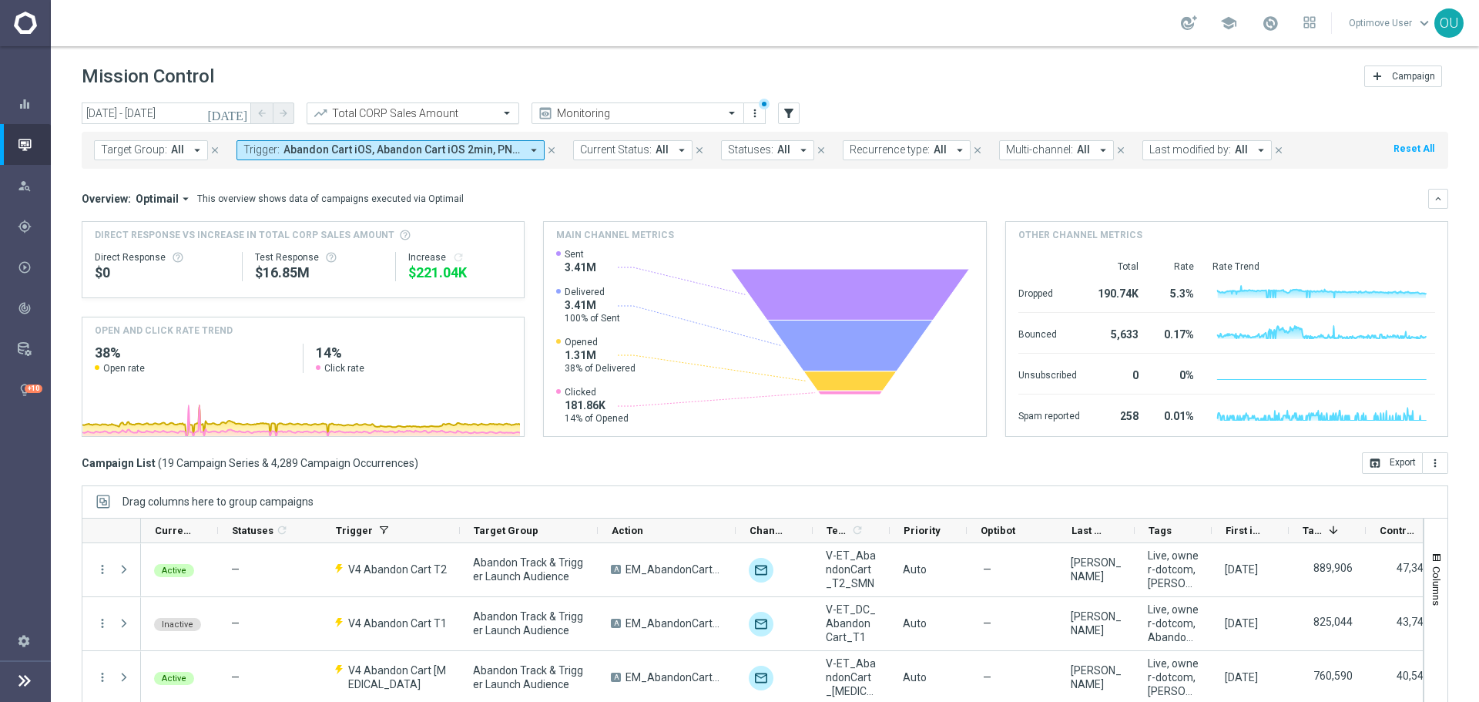
click at [442, 104] on div "Total CORP Sales Amount" at bounding box center [413, 113] width 213 height 22
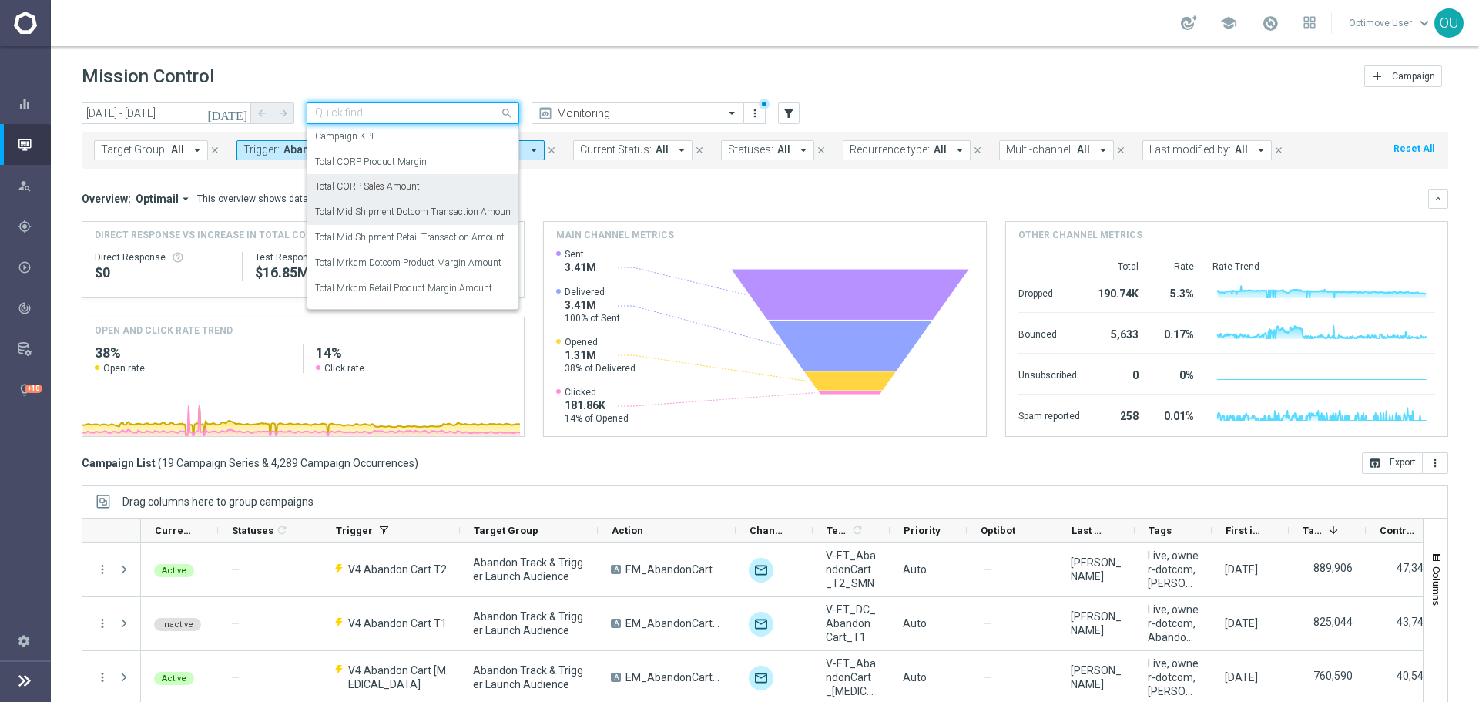
click at [443, 214] on label "Total Mid Shipment Dotcom Transaction Amount" at bounding box center [414, 212] width 199 height 13
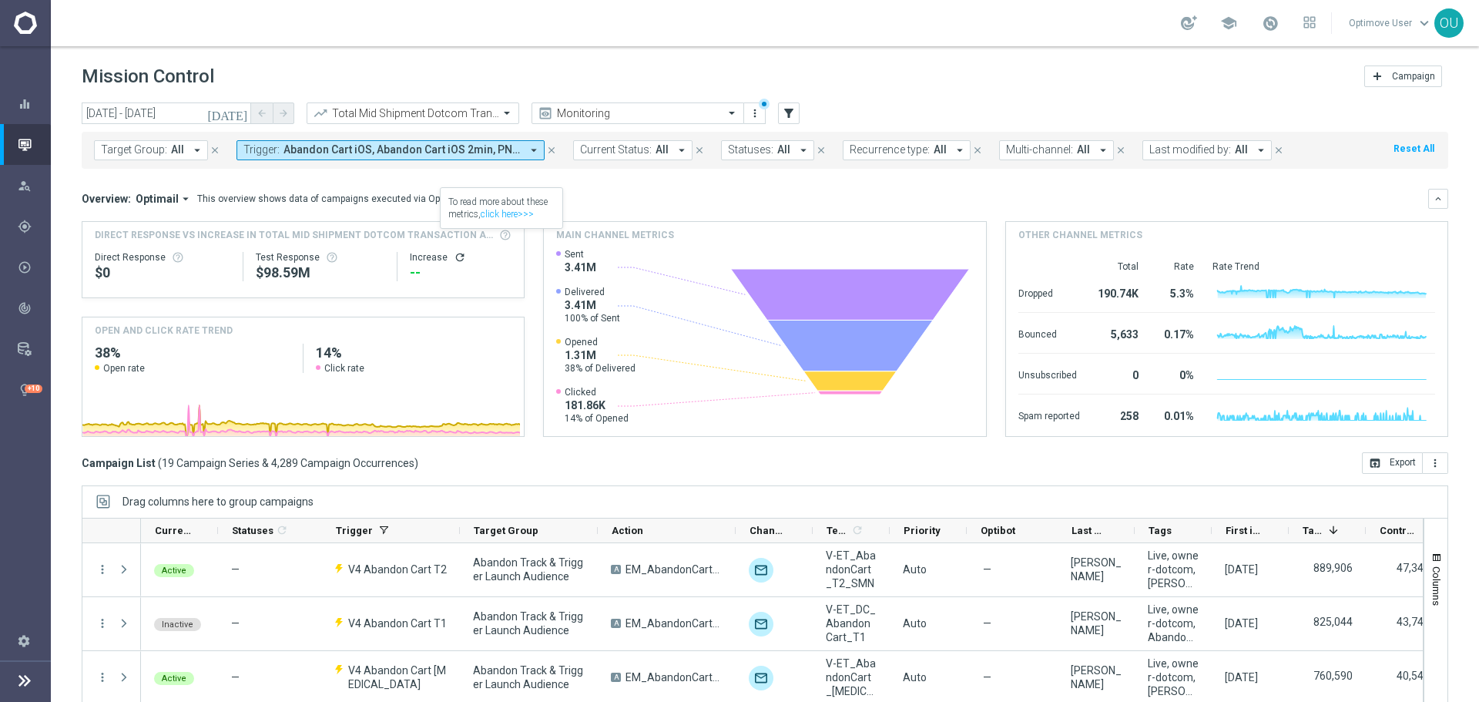
click at [454, 256] on icon "refresh" at bounding box center [460, 257] width 12 height 12
click at [481, 115] on div at bounding box center [412, 113] width 211 height 13
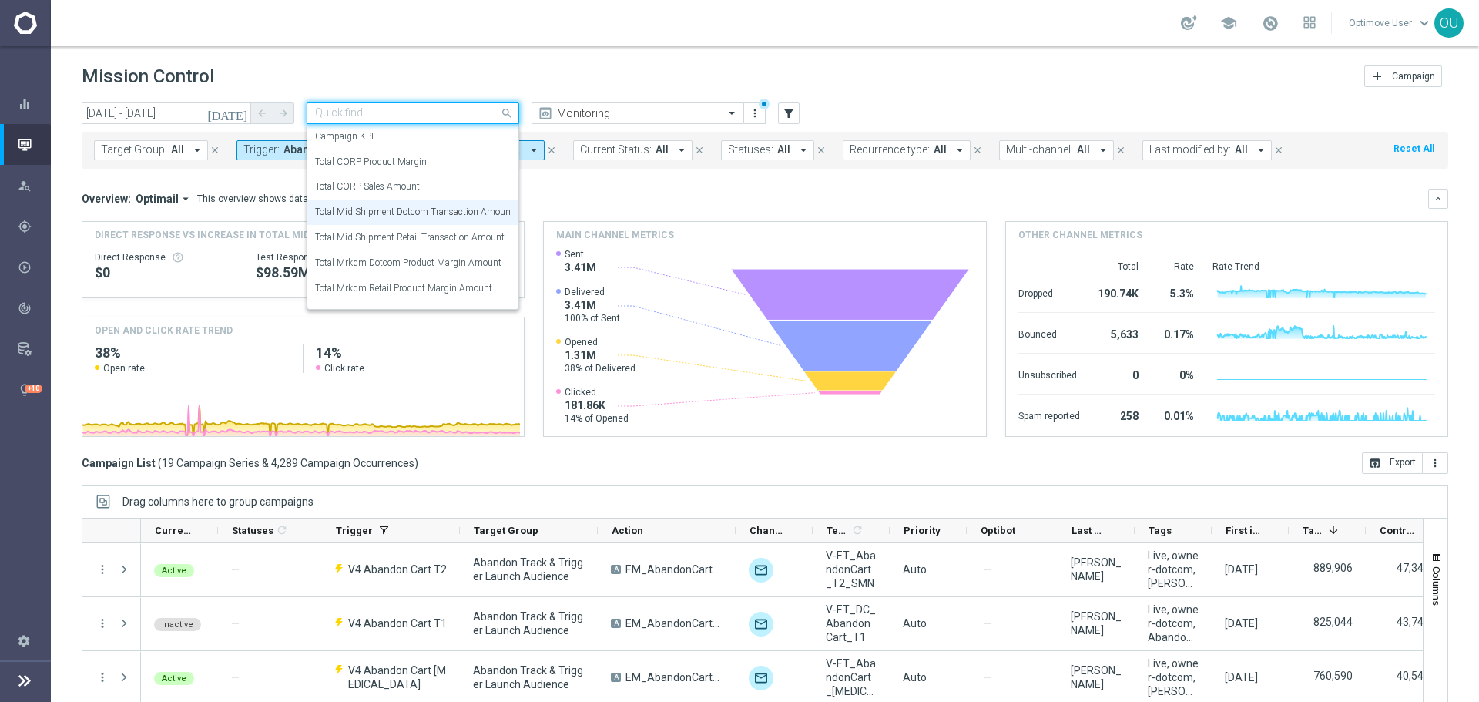
click at [634, 197] on div "Overview: Optimail arrow_drop_down This overview shows data of campaigns execut…" at bounding box center [755, 199] width 1346 height 14
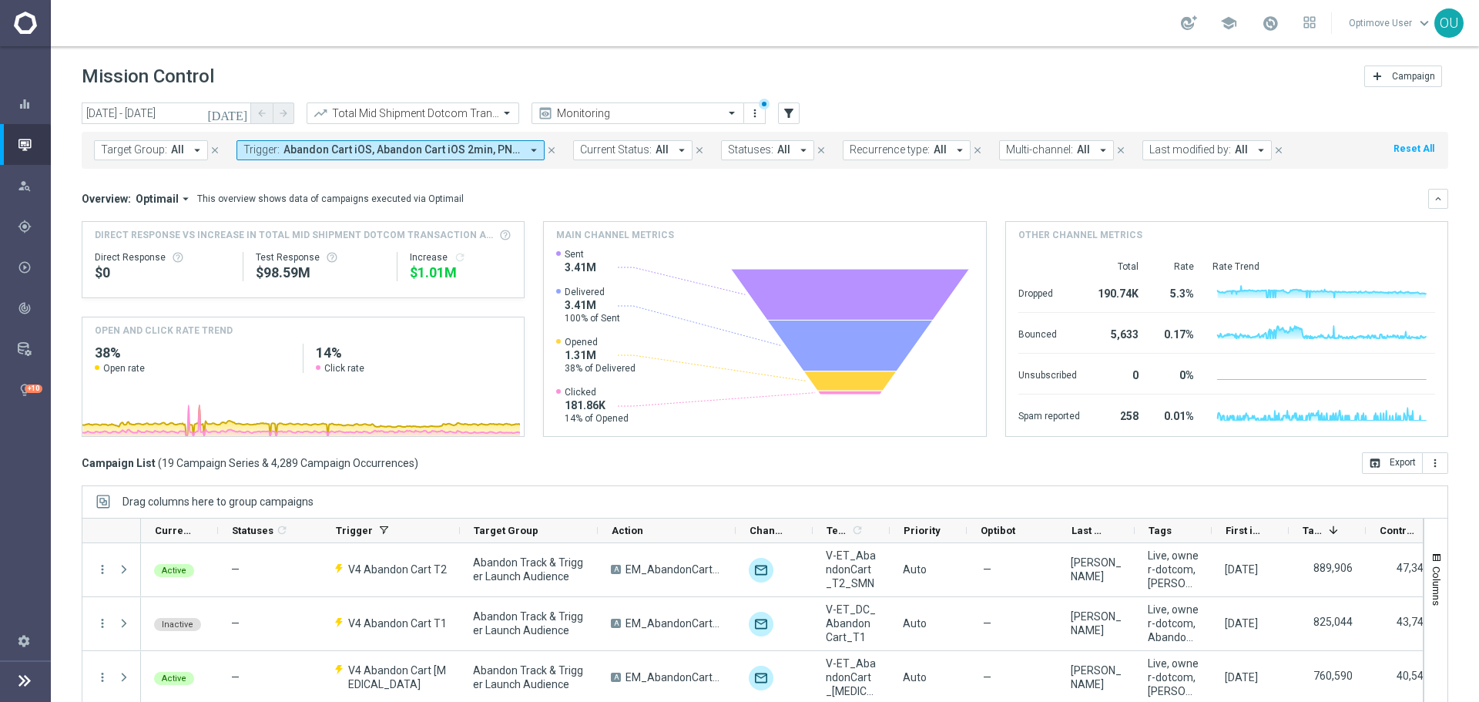
click at [470, 150] on span "Abandon Cart iOS, Abandon Cart iOS 2min, PNI Abandon Cart - Quick Prod - 10m, P…" at bounding box center [401, 149] width 237 height 13
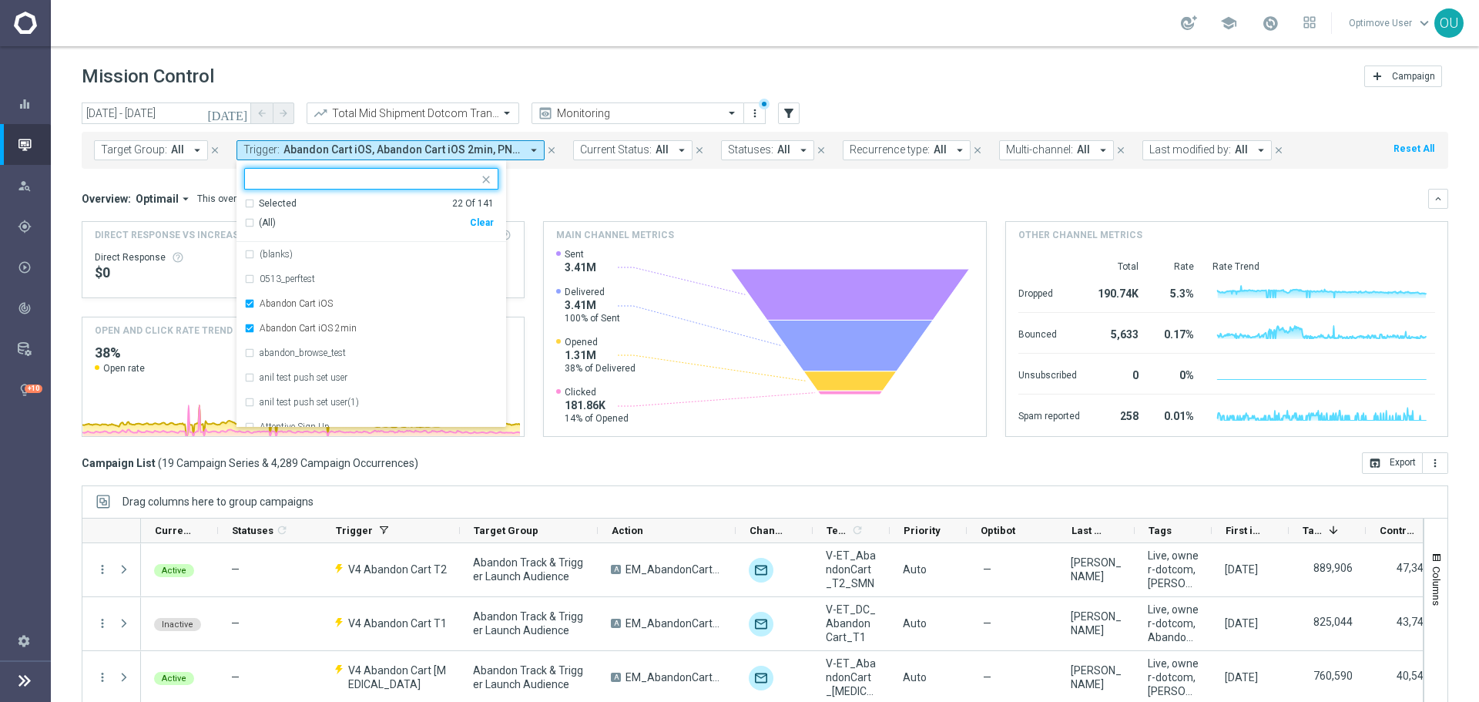
click at [0, 0] on div "Clear" at bounding box center [0, 0] width 0 height 0
click at [368, 174] on input "text" at bounding box center [366, 179] width 226 height 13
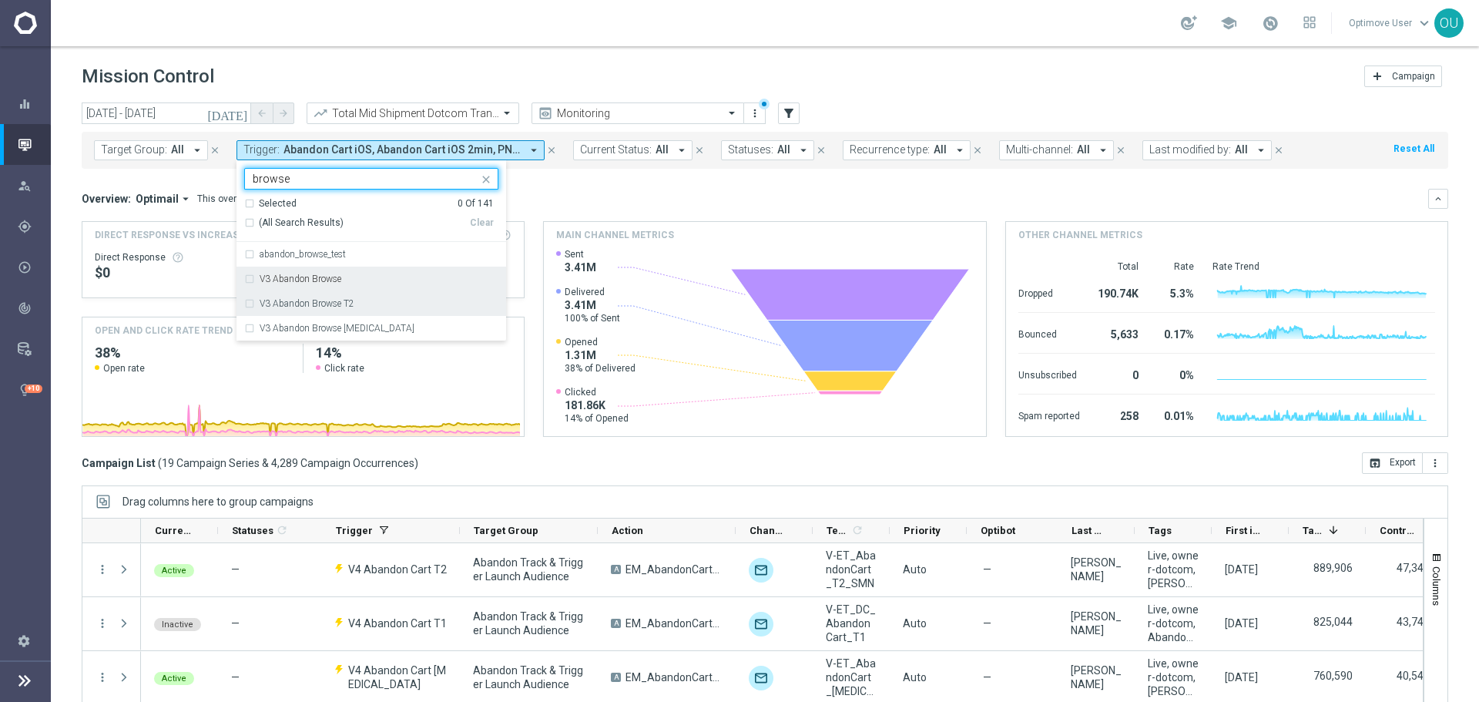
drag, startPoint x: 340, startPoint y: 280, endPoint x: 341, endPoint y: 295, distance: 15.5
click at [340, 280] on div "V3 Abandon Browse" at bounding box center [379, 278] width 239 height 9
type input "browse"
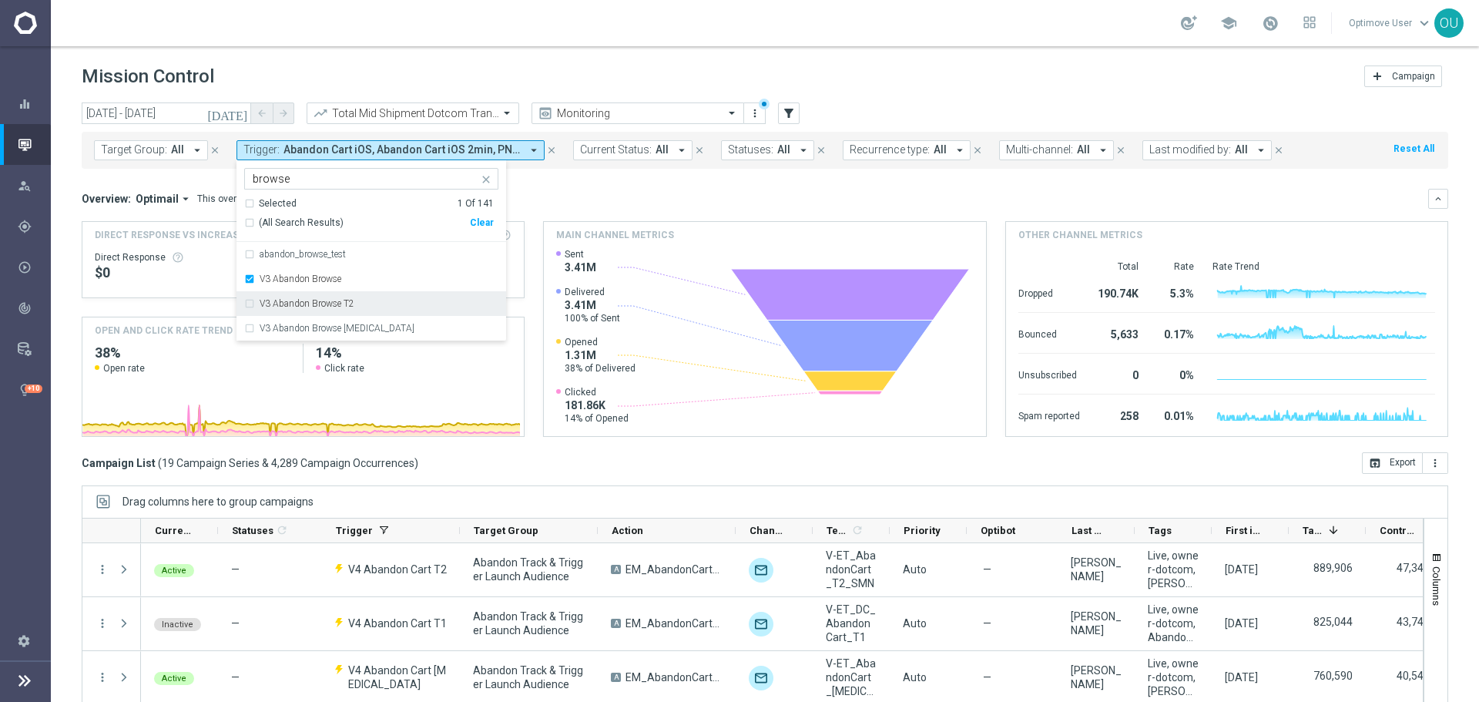
click at [344, 298] on div "V3 Abandon Browse T2" at bounding box center [371, 303] width 254 height 25
click at [353, 323] on div "V3 Abandon Browse T3" at bounding box center [371, 328] width 254 height 25
click at [594, 192] on div "Overview: Optimail arrow_drop_down This overview shows data of campaigns execut…" at bounding box center [755, 199] width 1346 height 14
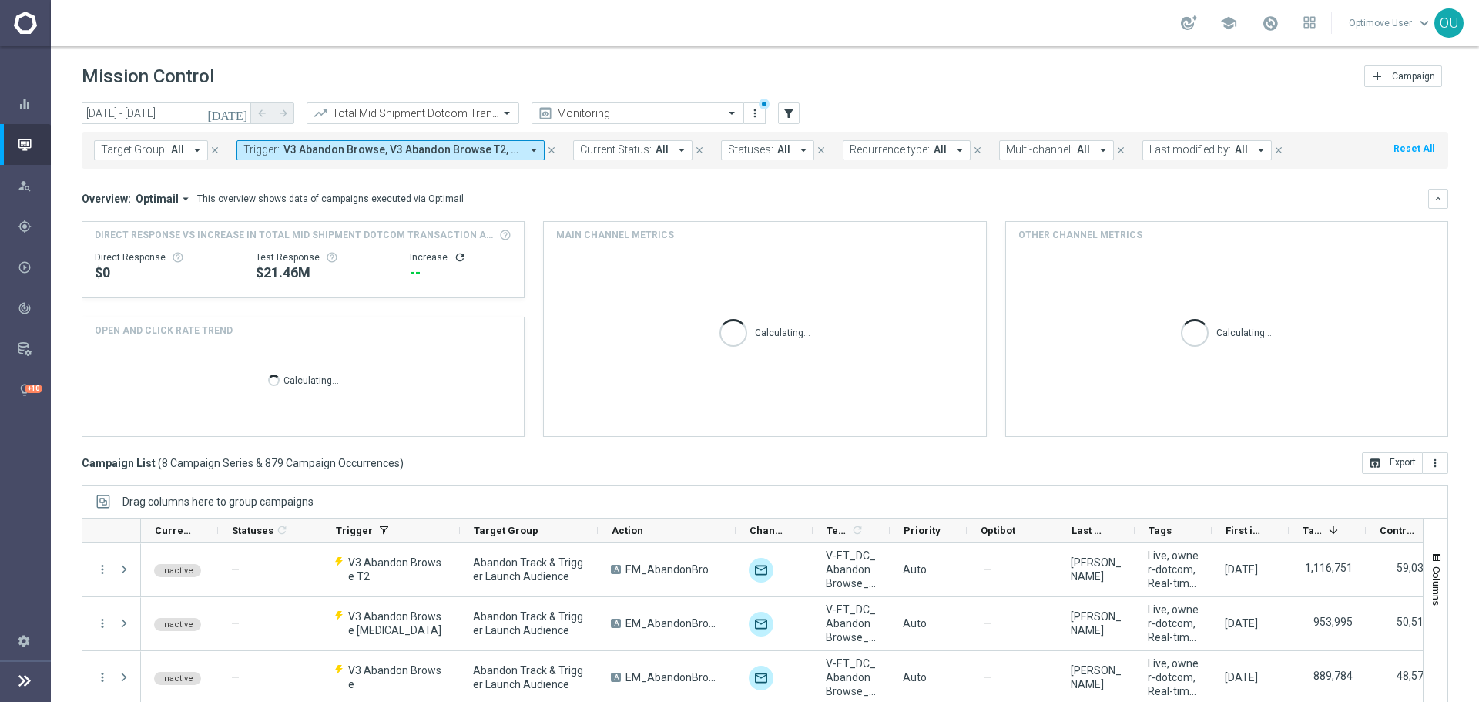
click at [444, 257] on div "Increase refresh" at bounding box center [461, 257] width 102 height 12
click at [454, 255] on icon "refresh" at bounding box center [460, 257] width 12 height 12
click at [419, 276] on div "$563.96K" at bounding box center [460, 272] width 104 height 18
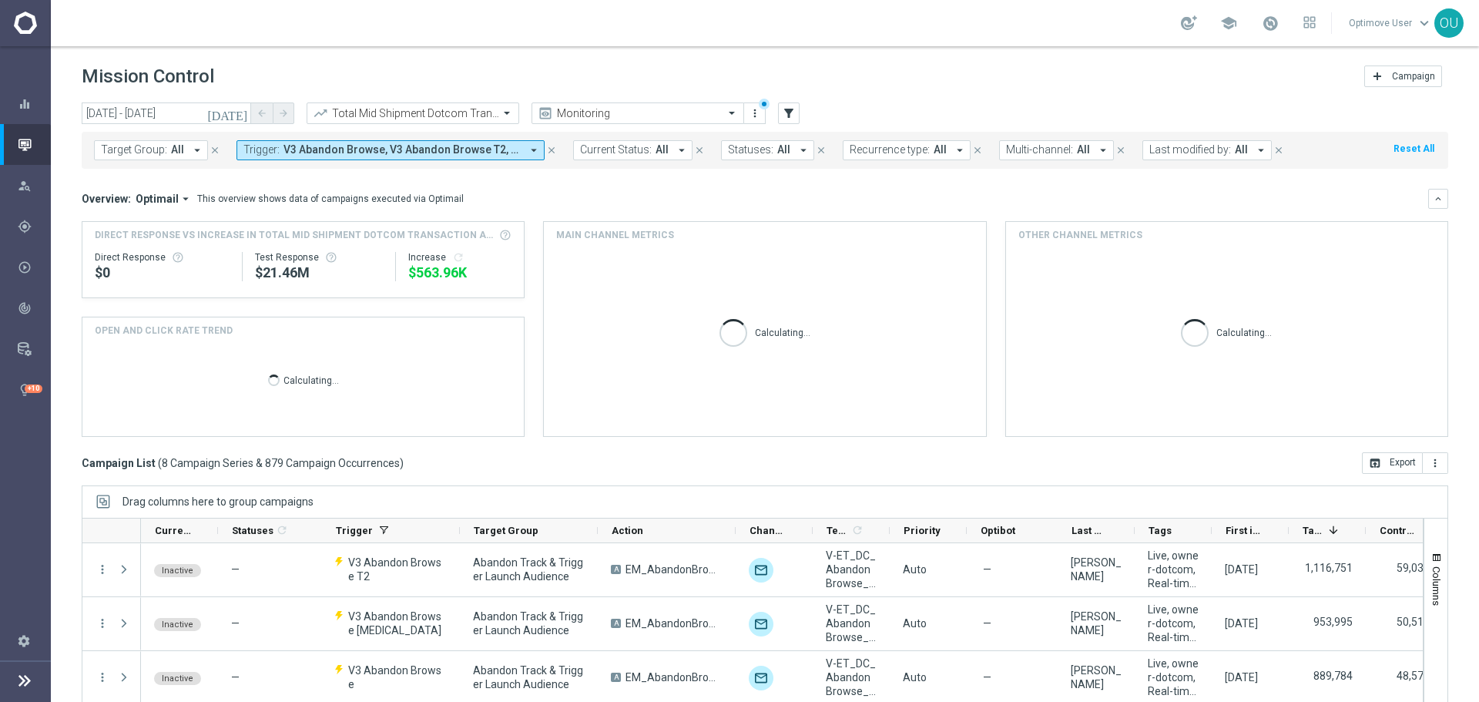
copy div "$563.96K"
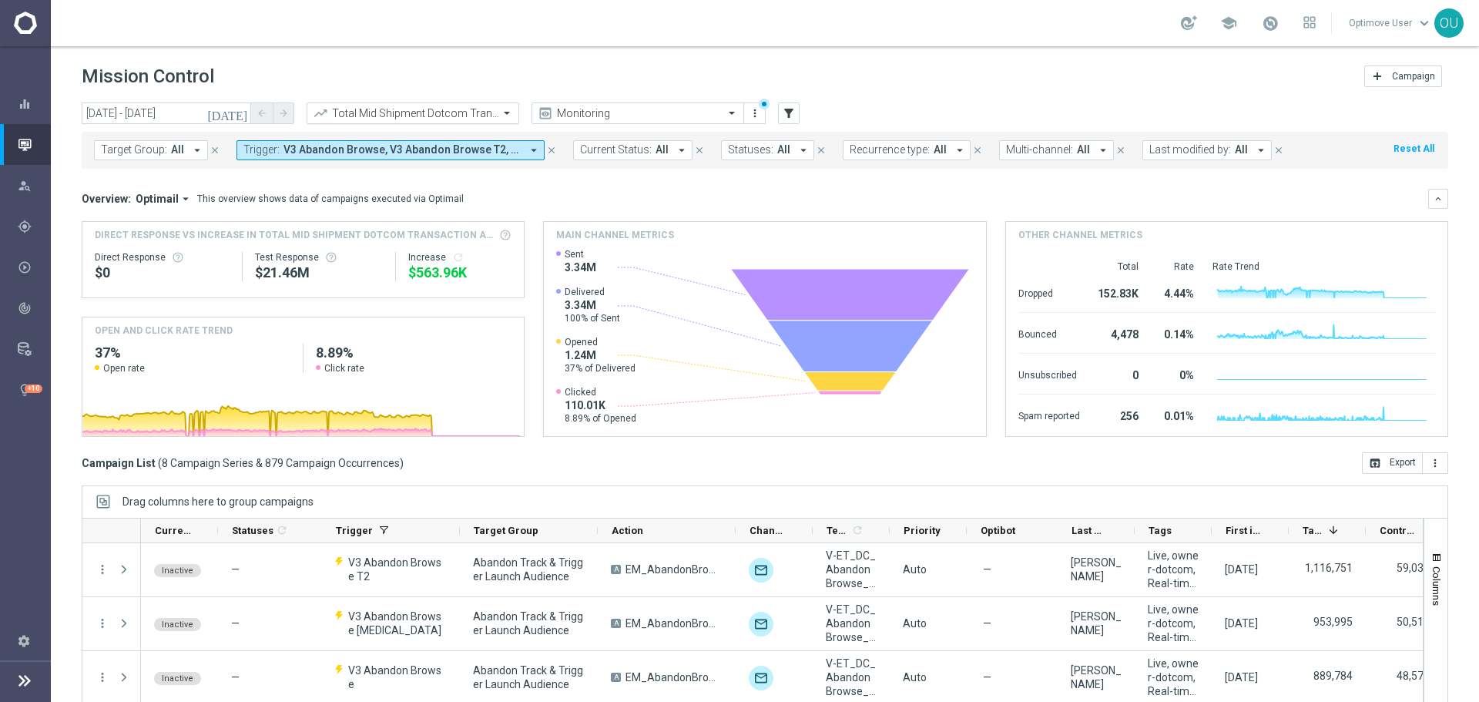
click at [472, 98] on header "Mission Control add Campaign" at bounding box center [765, 74] width 1428 height 56
click at [475, 111] on input "text" at bounding box center [397, 113] width 165 height 13
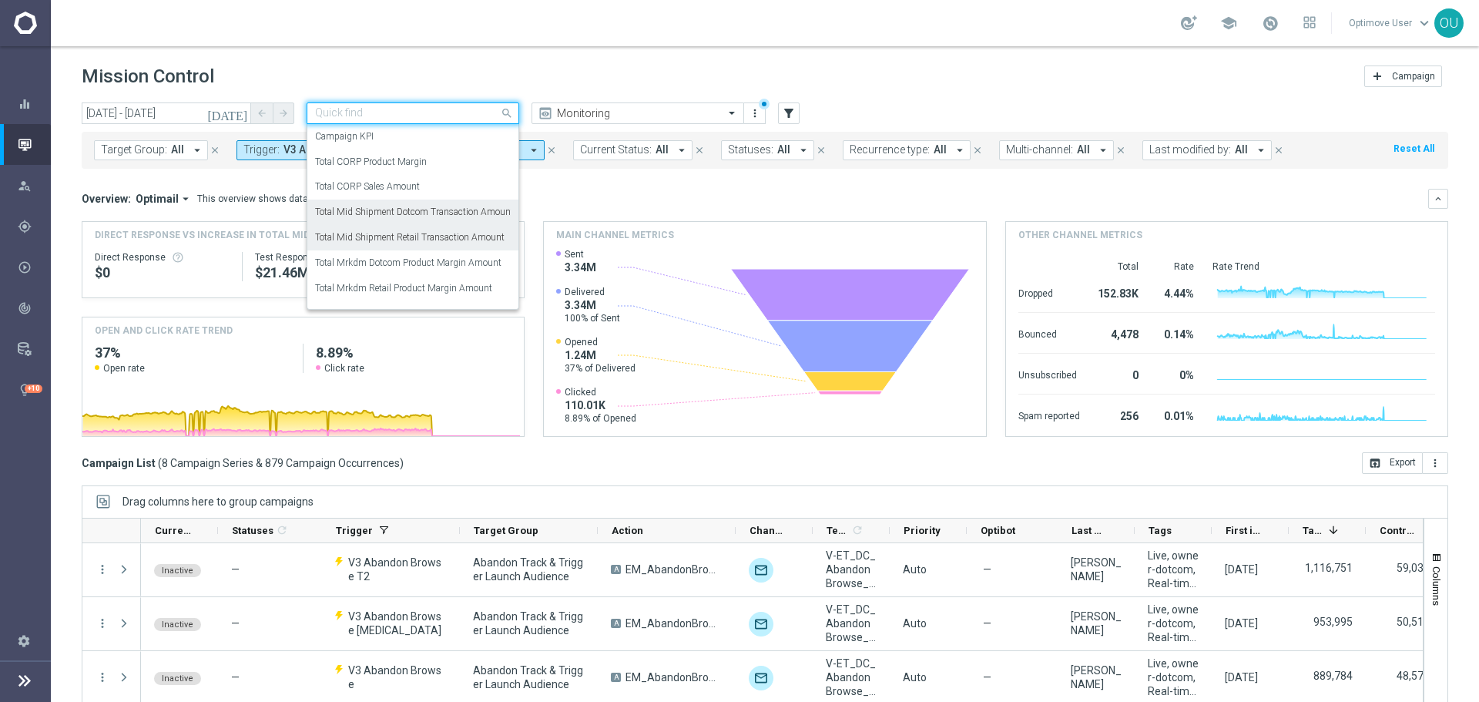
click at [471, 234] on label "Total Mid Shipment Retail Transaction Amount" at bounding box center [409, 237] width 189 height 13
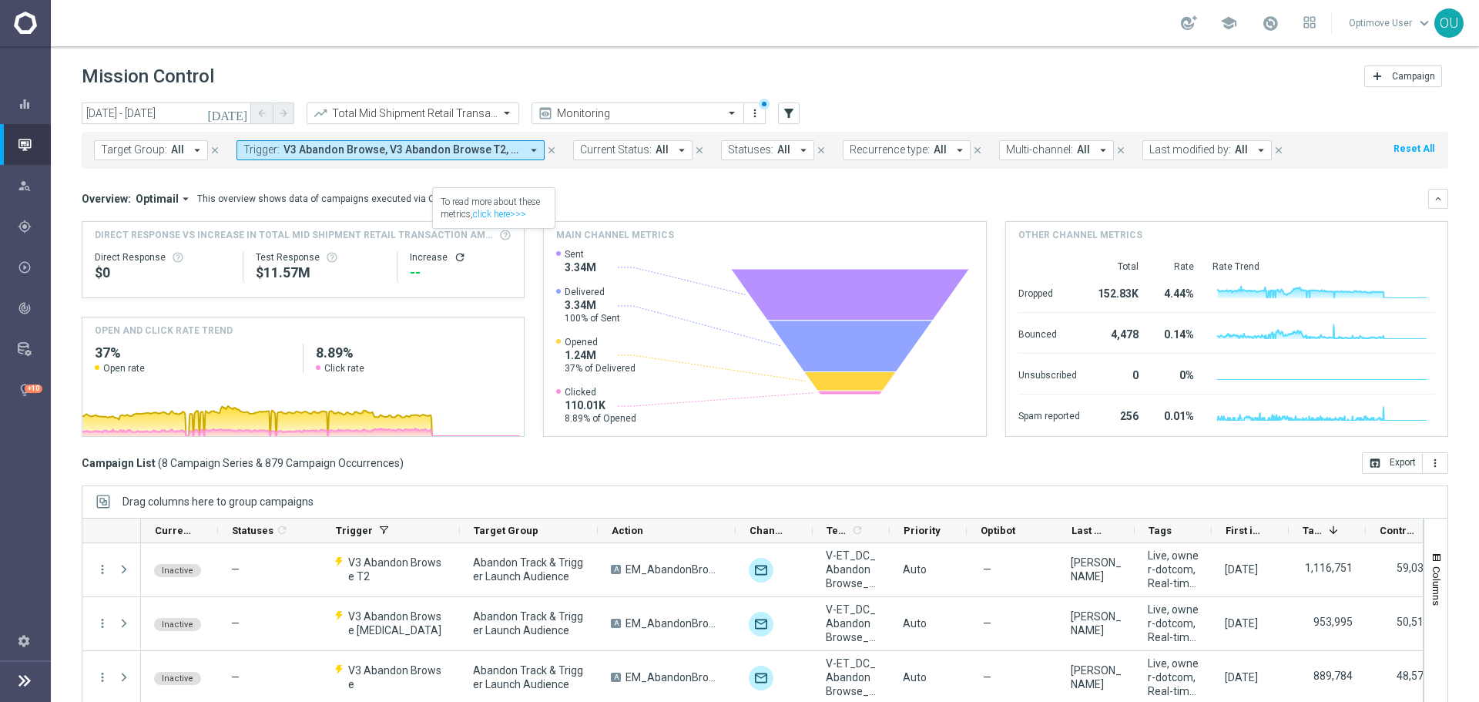
click at [454, 260] on icon "refresh" at bounding box center [460, 257] width 12 height 12
click at [635, 211] on div "Overview: Optimail arrow_drop_down This overview shows data of campaigns execut…" at bounding box center [765, 313] width 1366 height 248
click at [436, 270] on div "$304.33K" at bounding box center [460, 272] width 104 height 18
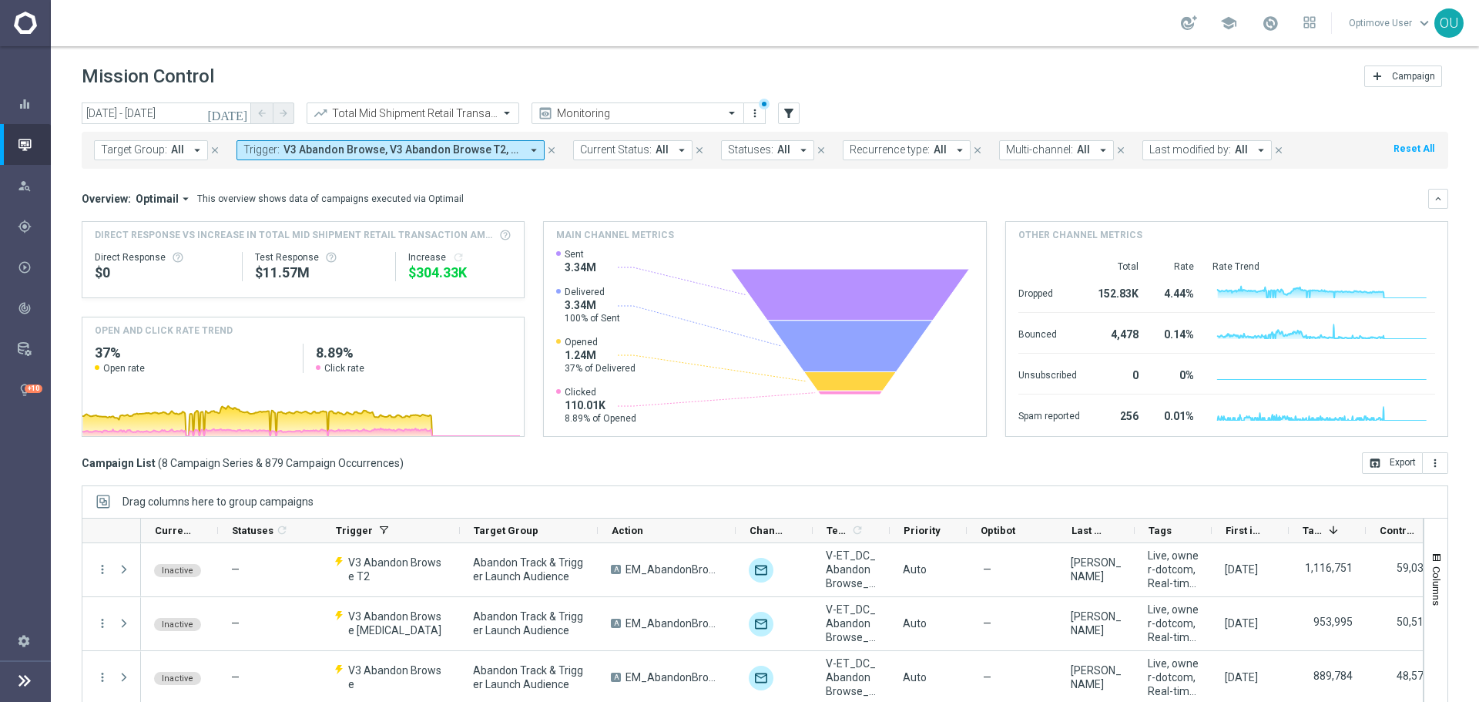
copy div "$304.33K"
click at [456, 119] on input "text" at bounding box center [397, 113] width 165 height 13
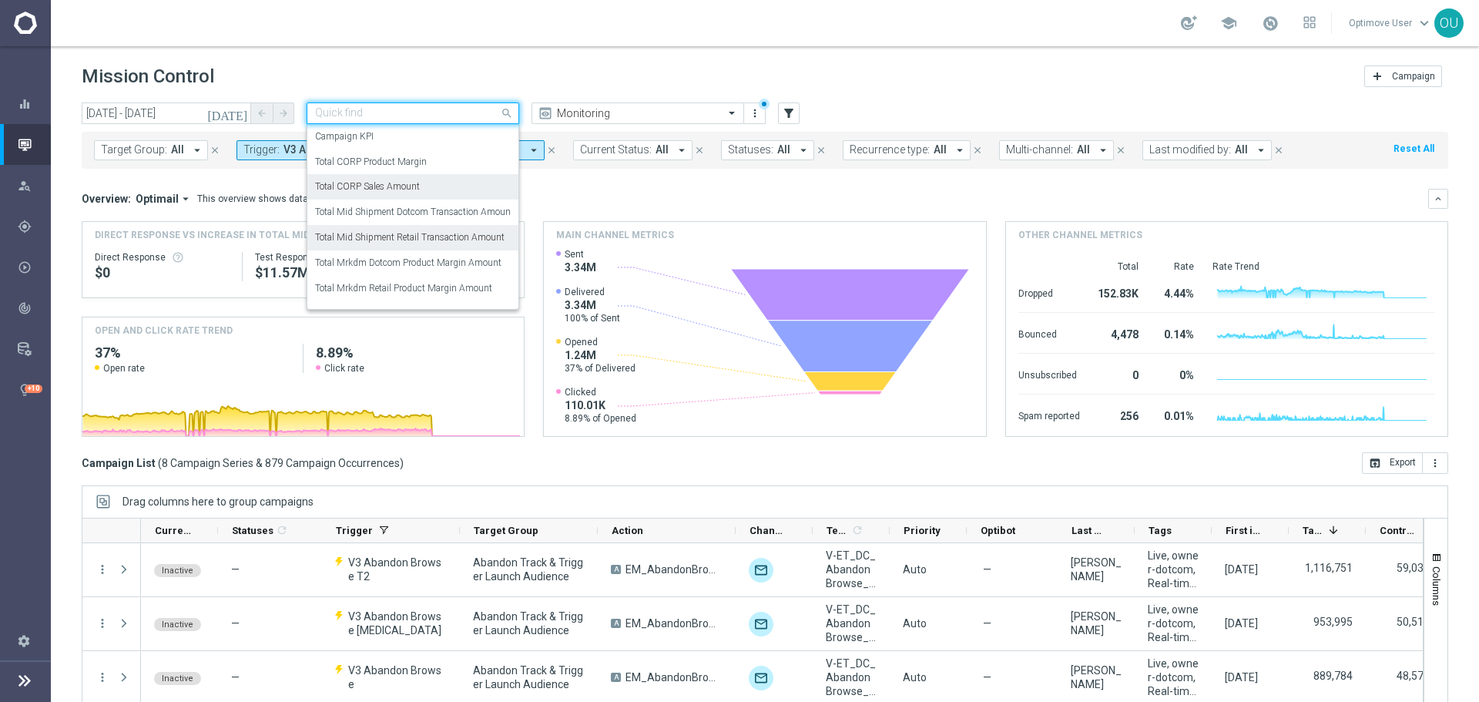
click at [453, 187] on div "Total CORP Sales Amount" at bounding box center [413, 186] width 196 height 25
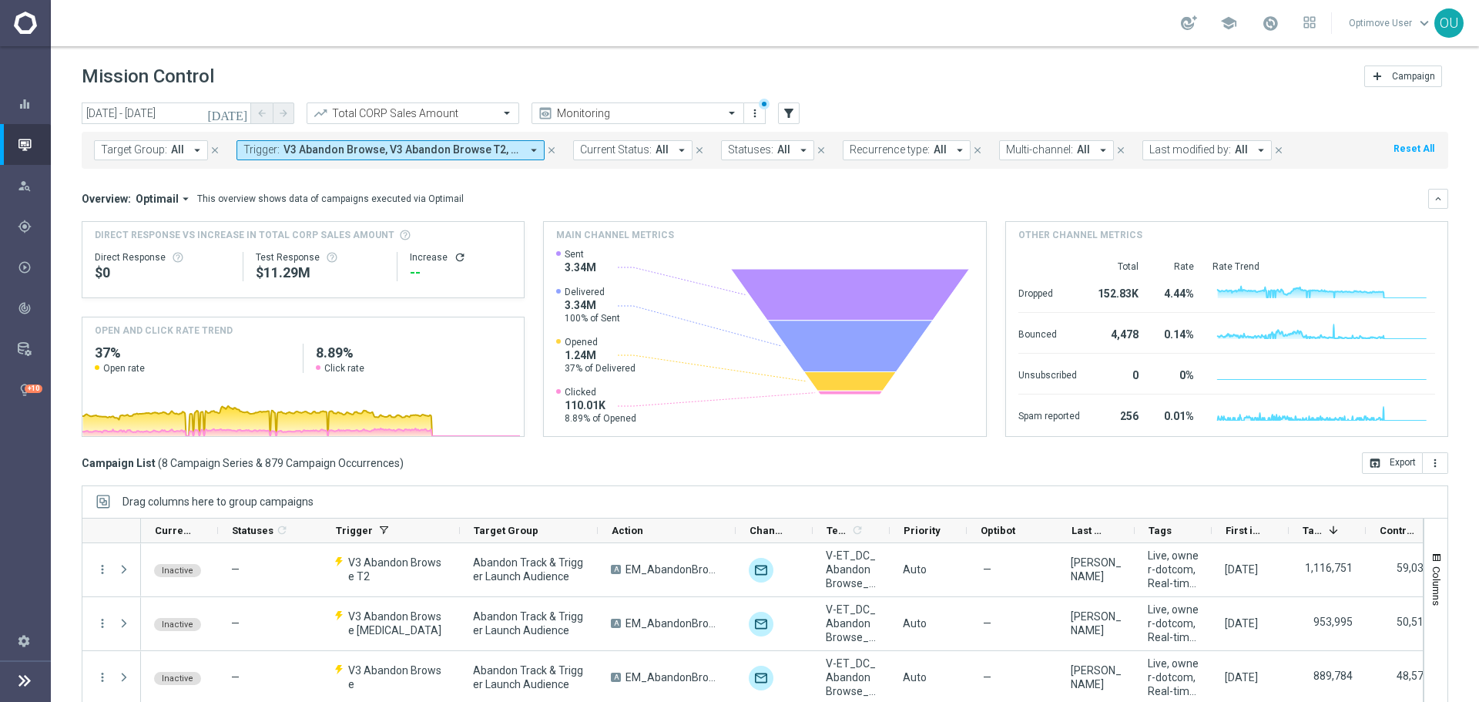
click at [454, 253] on icon "refresh" at bounding box center [460, 257] width 12 height 12
click at [414, 272] on div "$403.22K" at bounding box center [460, 272] width 104 height 18
click at [415, 271] on div "$403.22K" at bounding box center [460, 272] width 104 height 18
copy div "$403.22K"
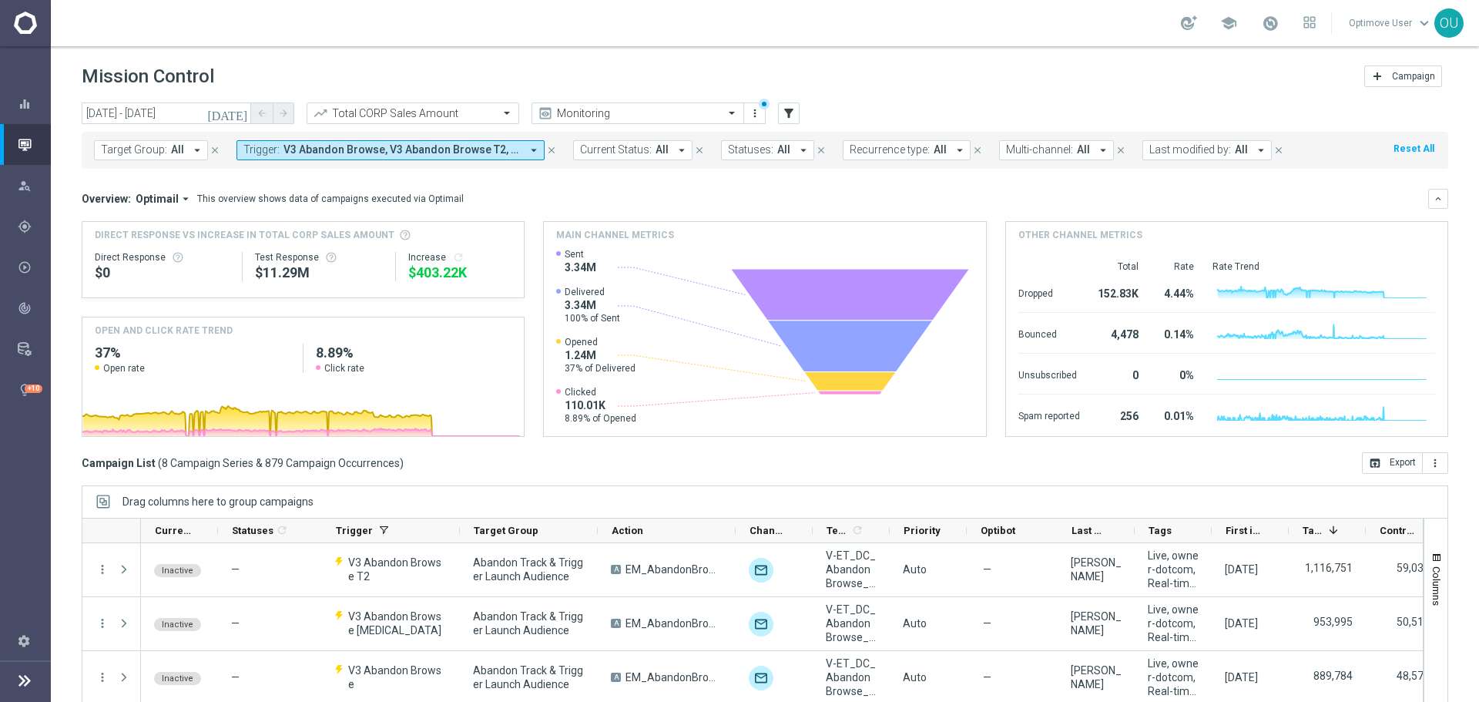
click at [457, 141] on button "Trigger: V3 Abandon Browse, V3 Abandon Browse T2, V3 Abandon Browse T3 arrow_dr…" at bounding box center [390, 150] width 308 height 20
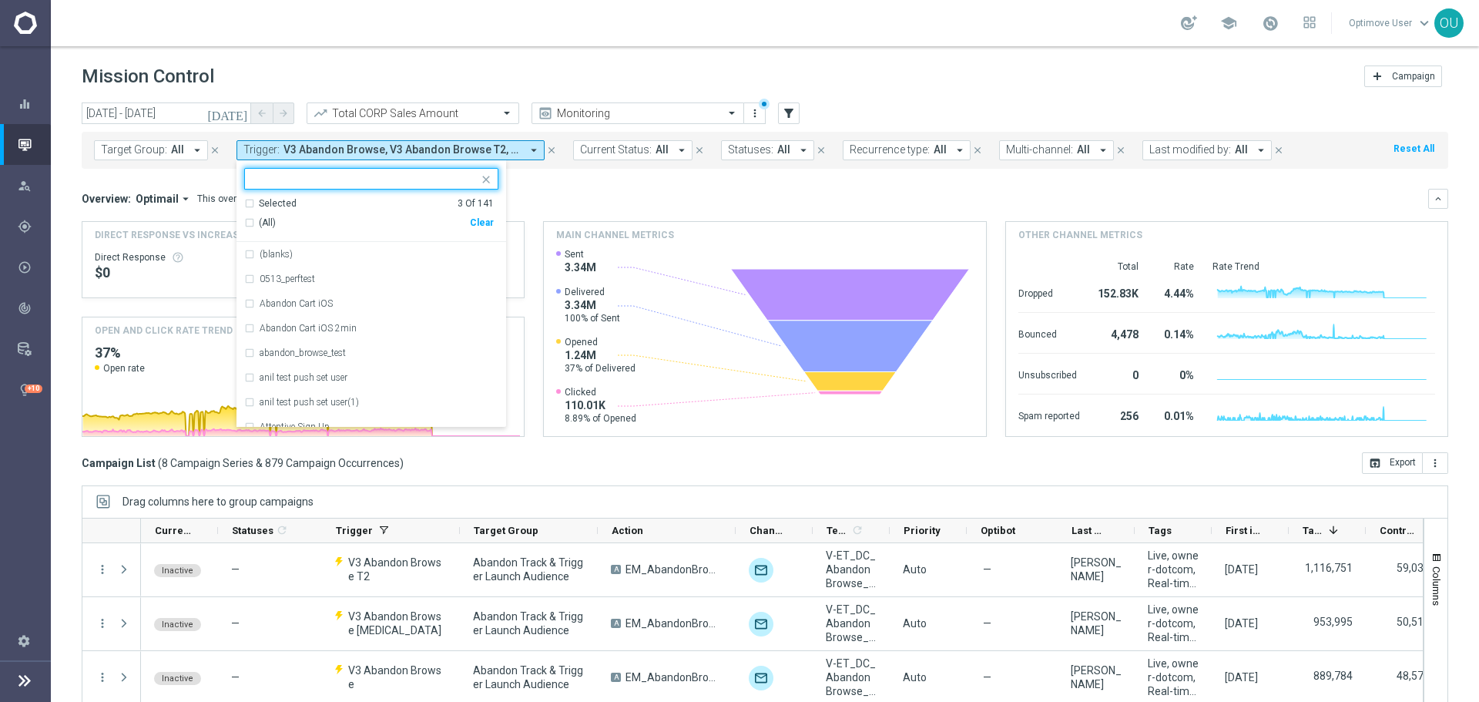
click at [0, 0] on div "Clear" at bounding box center [0, 0] width 0 height 0
click at [411, 181] on input "text" at bounding box center [366, 179] width 226 height 13
type input "welcome"
click at [156, 152] on span "Target Group:" at bounding box center [134, 149] width 66 height 13
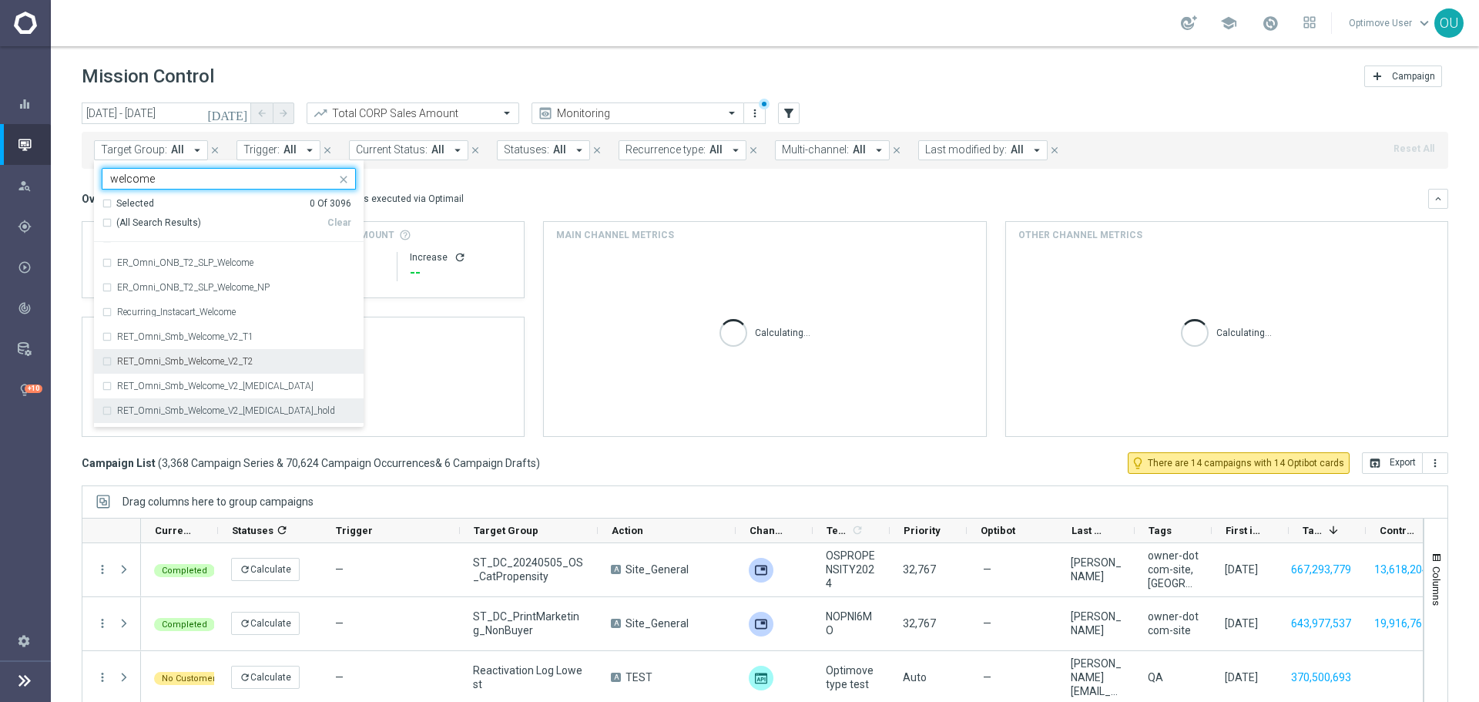
scroll to position [234, 0]
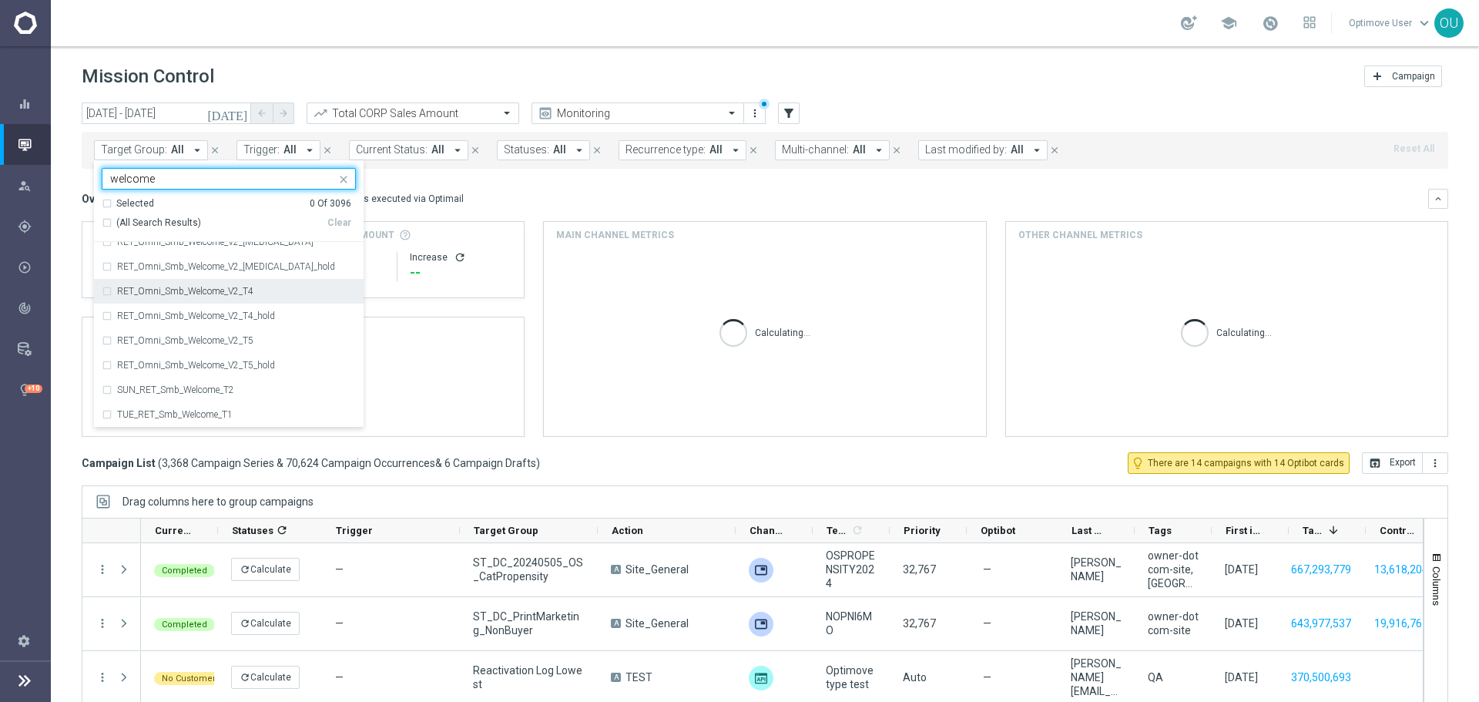
type input "welcome"
click at [510, 176] on mini-dashboard "Overview: Optimail arrow_drop_down This overview shows data of campaigns execut…" at bounding box center [765, 310] width 1366 height 283
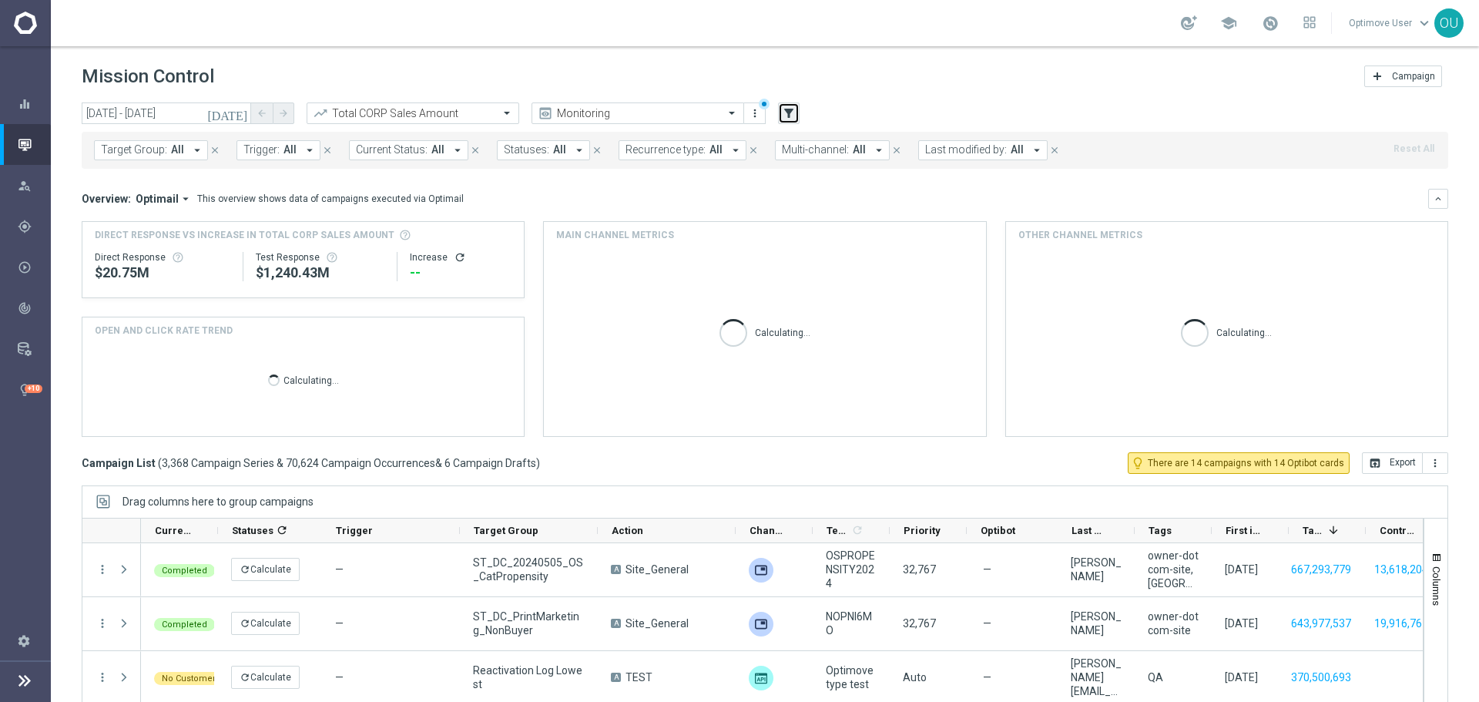
click at [797, 116] on button "filter_alt" at bounding box center [789, 113] width 22 height 22
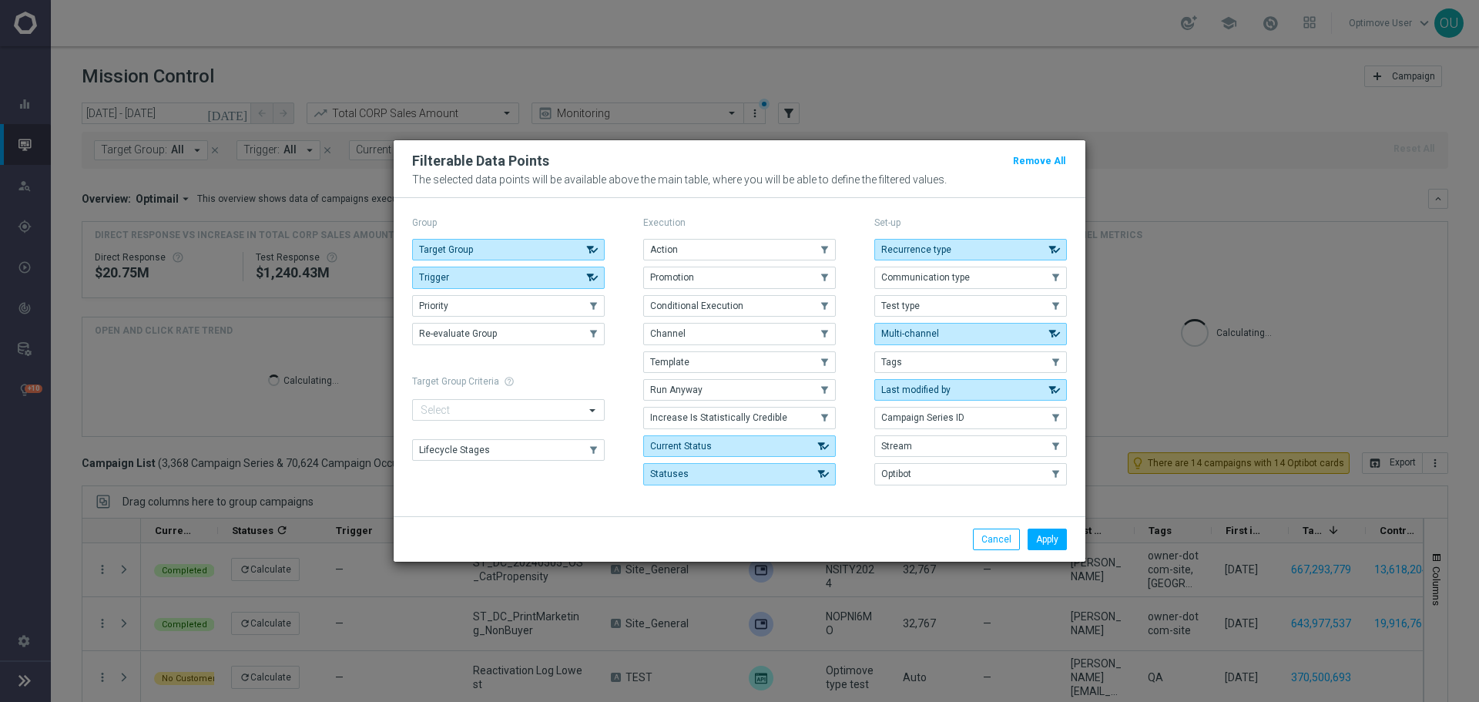
click at [985, 97] on modal-container "Filterable Data Points Remove All The selected data points will be available ab…" at bounding box center [739, 351] width 1479 height 702
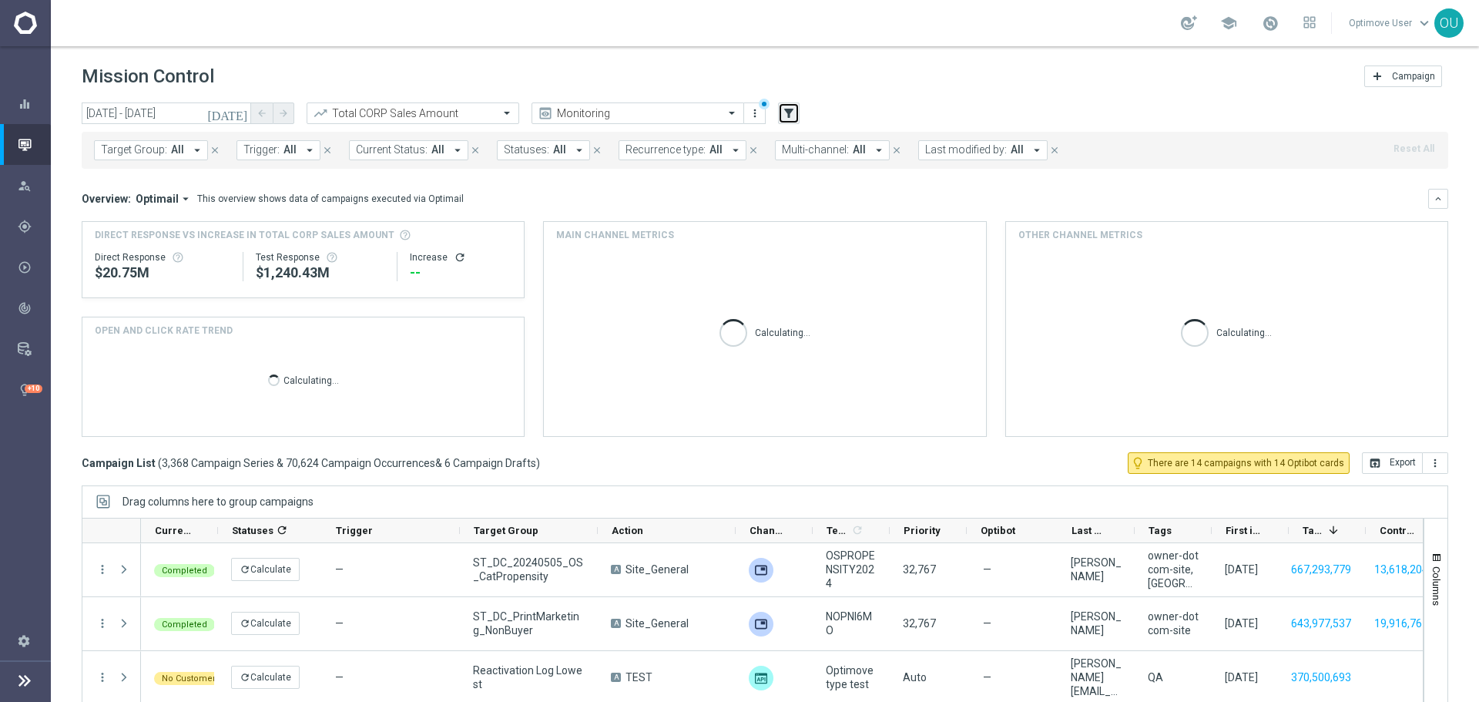
click at [784, 108] on icon "filter_alt" at bounding box center [789, 113] width 14 height 14
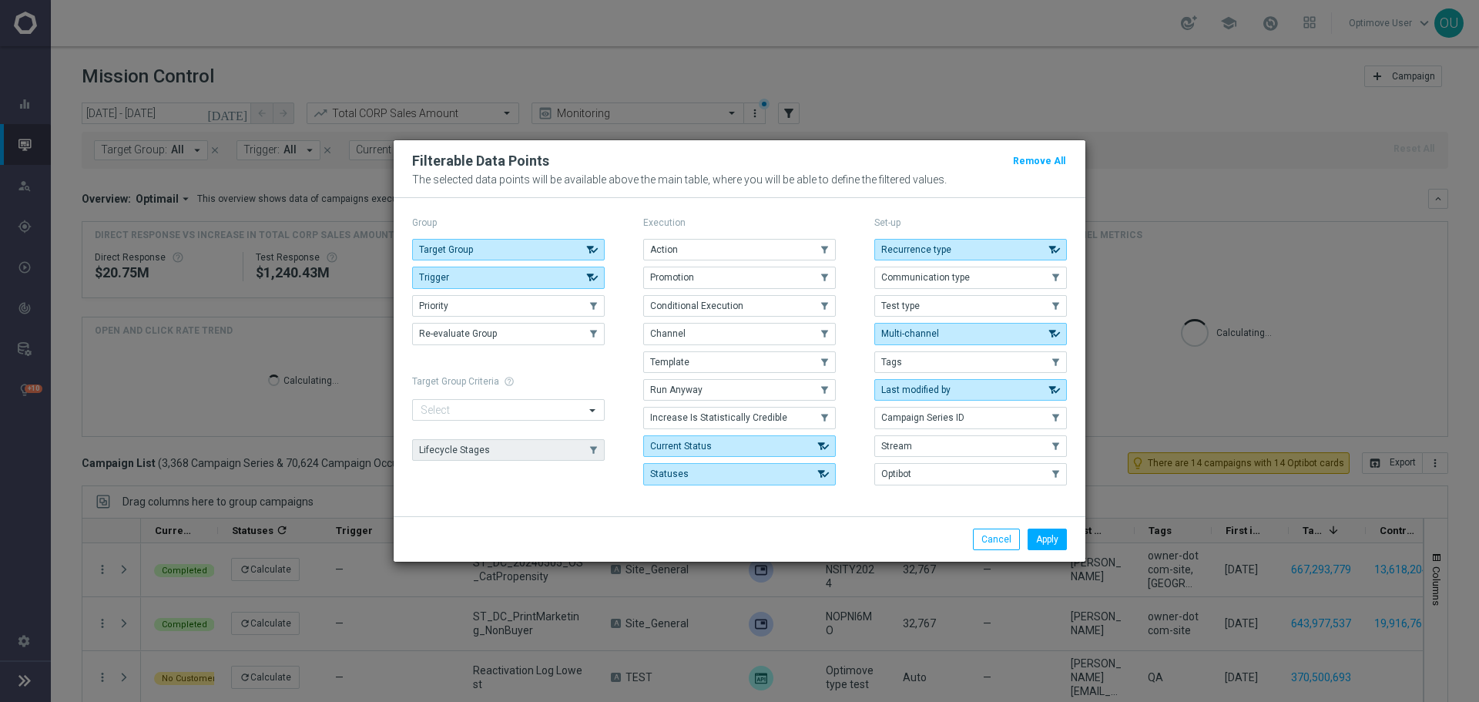
click at [572, 424] on button "Lifecycle Stages" at bounding box center [508, 450] width 193 height 22
click at [985, 424] on button "Apply" at bounding box center [1046, 539] width 39 height 22
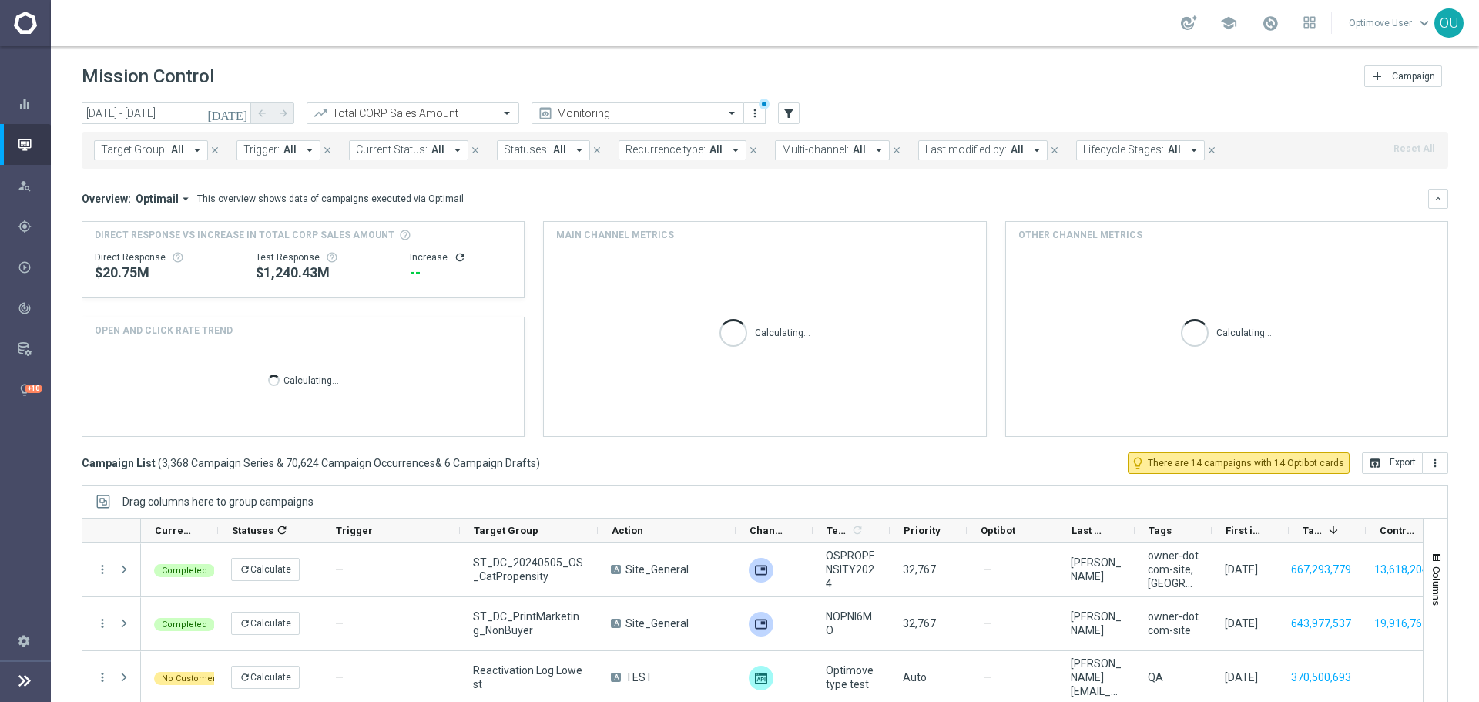
click at [985, 146] on span "Lifecycle Stages:" at bounding box center [1123, 149] width 81 height 13
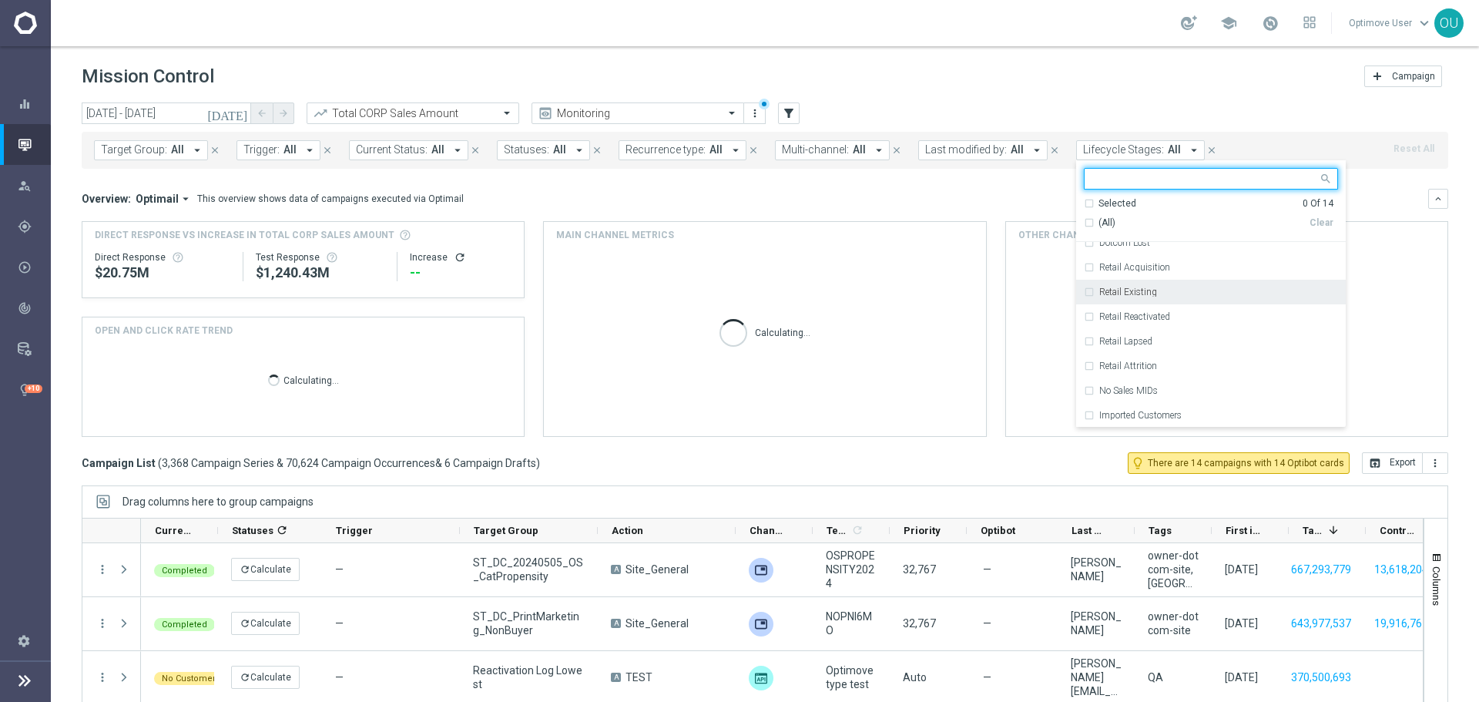
scroll to position [160, 0]
drag, startPoint x: 1139, startPoint y: 260, endPoint x: 1140, endPoint y: 272, distance: 12.3
click at [1139, 260] on div "Prospect" at bounding box center [1211, 254] width 254 height 25
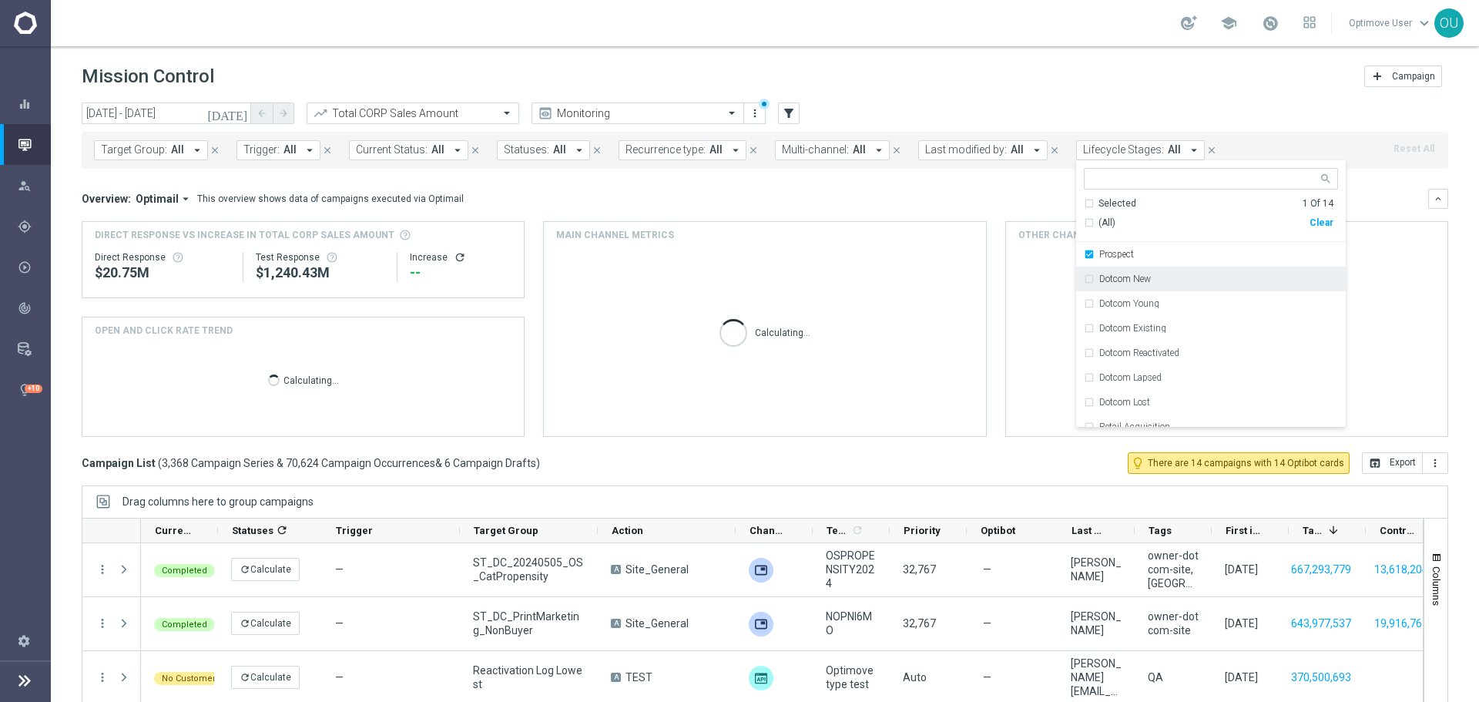
click at [1142, 279] on div "Dotcom New" at bounding box center [1218, 278] width 239 height 9
click at [1167, 347] on div "Retail Acquisition" at bounding box center [1218, 343] width 239 height 9
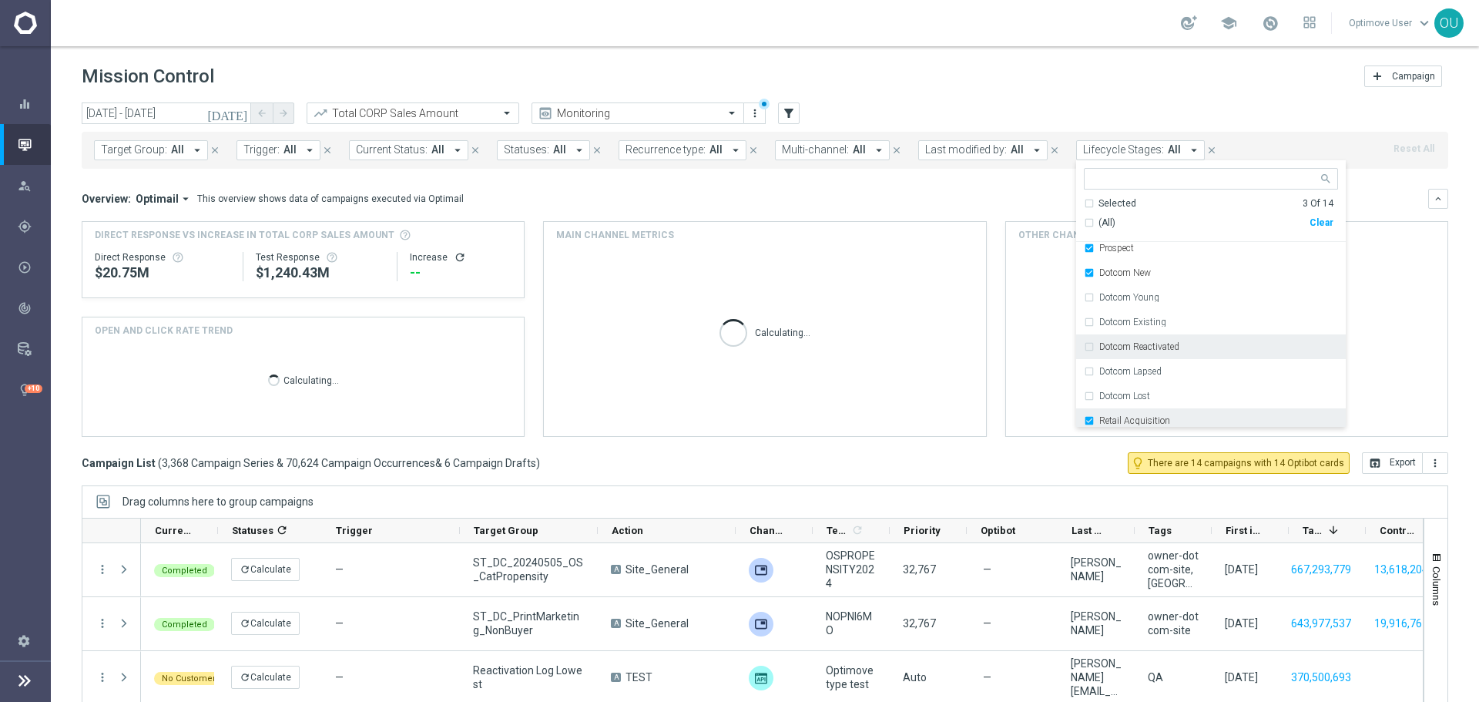
scroll to position [0, 0]
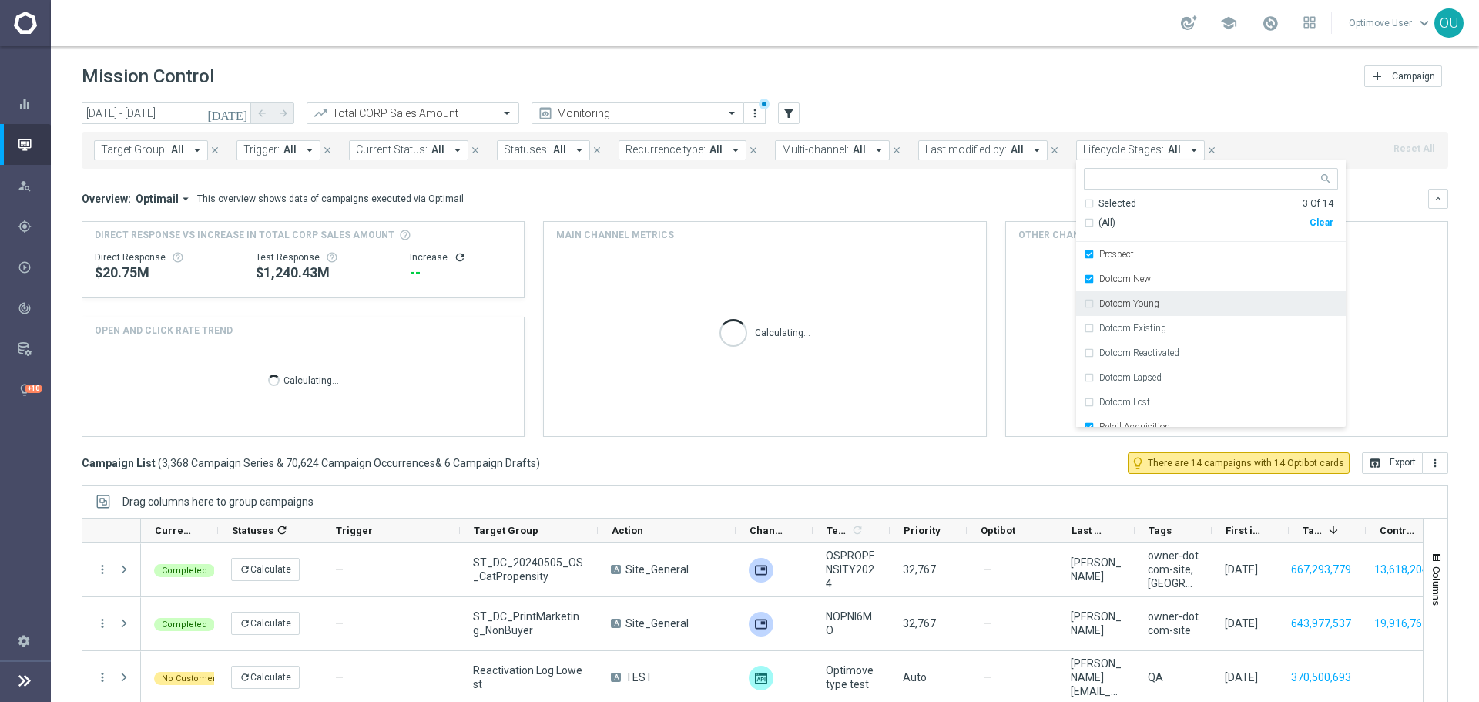
click at [1153, 313] on div "Dotcom Young" at bounding box center [1211, 303] width 254 height 25
click at [965, 203] on div "Overview: Optimail arrow_drop_down This overview shows data of campaigns execut…" at bounding box center [755, 199] width 1346 height 14
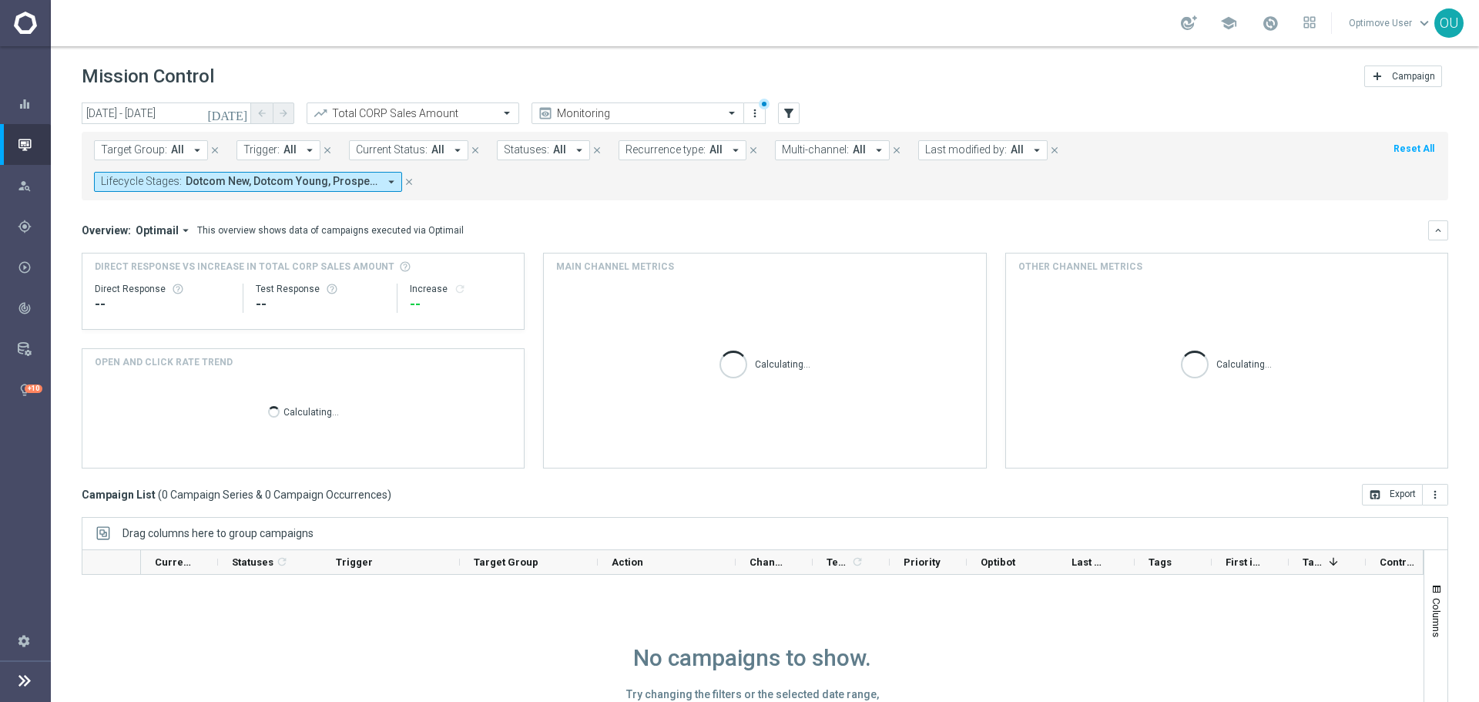
click at [309, 179] on span "Dotcom New, Dotcom Young, Prospect, Retail Acquisition" at bounding box center [282, 181] width 193 height 13
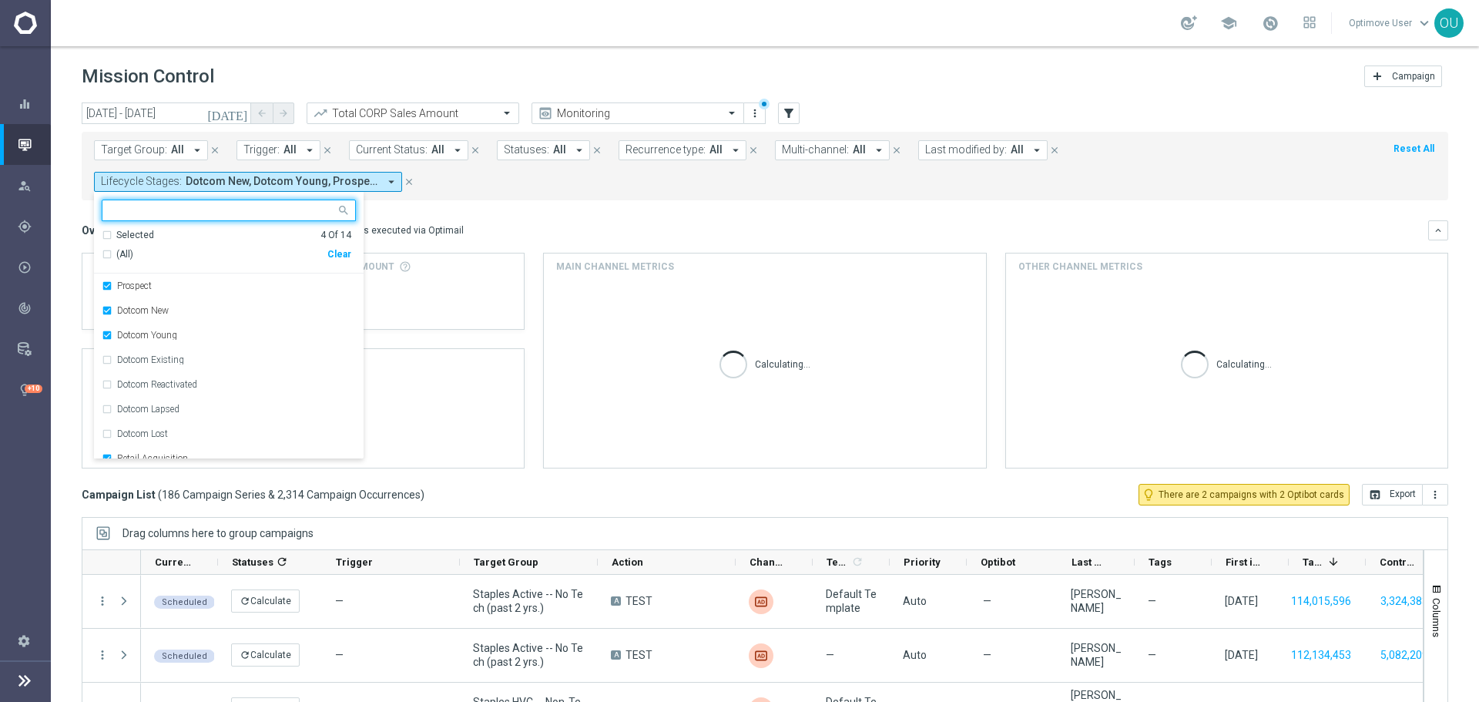
drag, startPoint x: 342, startPoint y: 256, endPoint x: 421, endPoint y: 227, distance: 83.8
click at [0, 0] on div "Clear" at bounding box center [0, 0] width 0 height 0
click at [468, 215] on mini-dashboard "Overview: Optimail arrow_drop_down This overview shows data of campaigns execut…" at bounding box center [765, 341] width 1366 height 283
click at [444, 223] on div "This overview shows data of campaigns executed via Optimail" at bounding box center [330, 230] width 266 height 14
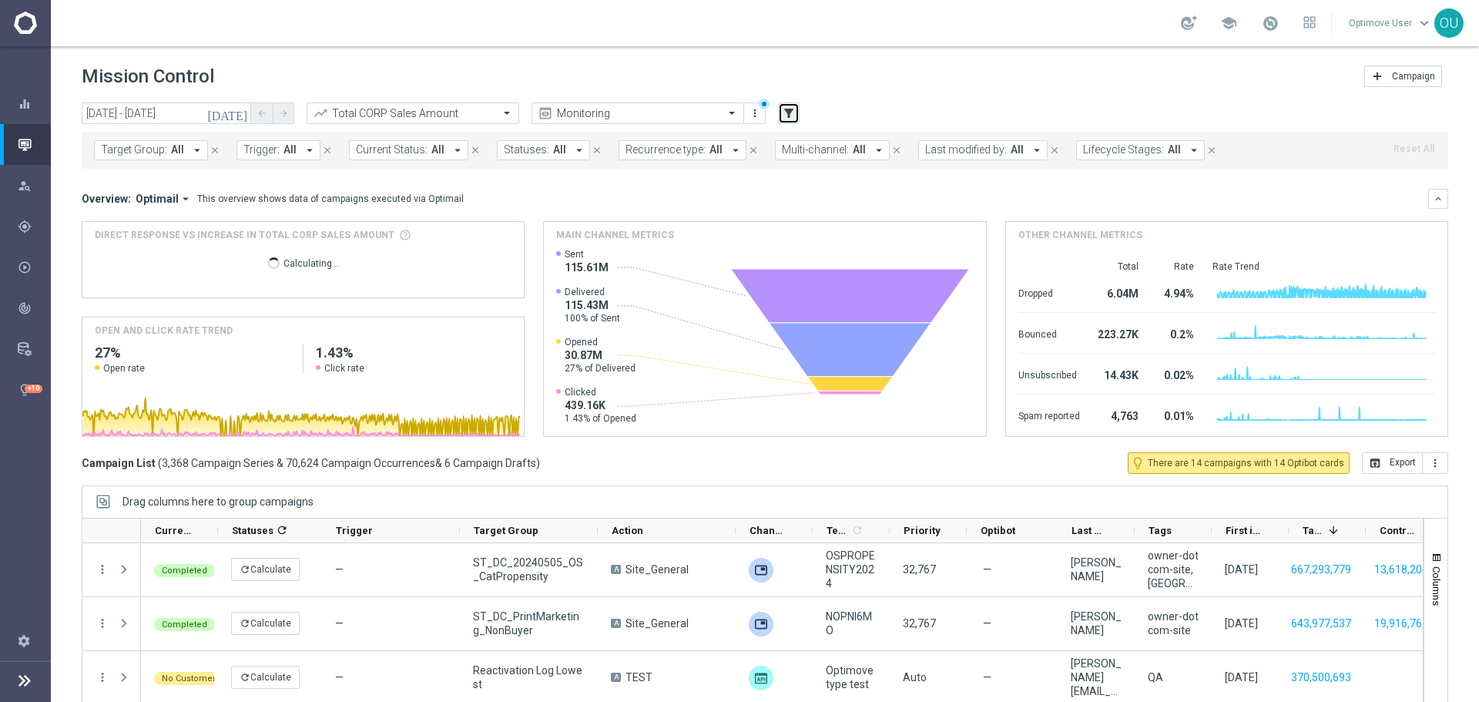
click at [793, 115] on icon "filter_alt" at bounding box center [789, 113] width 14 height 14
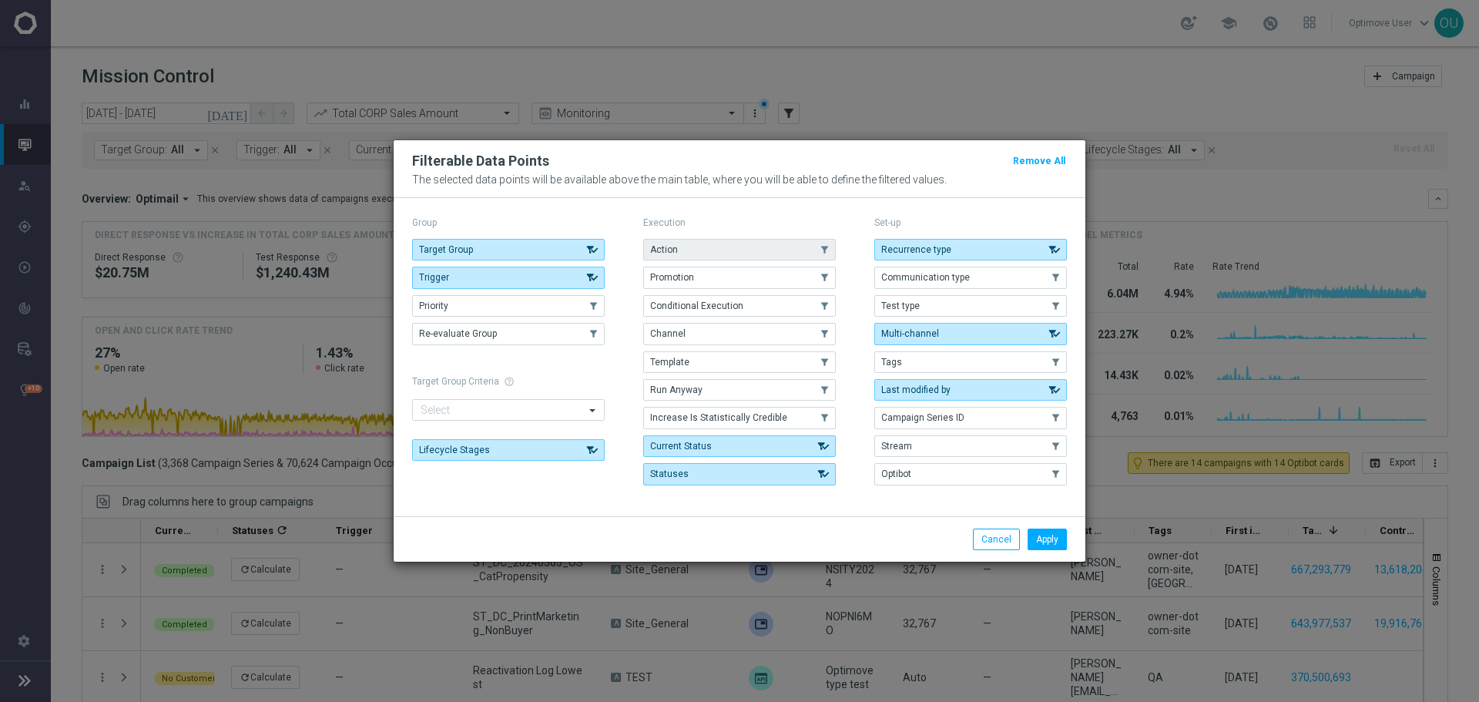
click at [747, 257] on button "Action" at bounding box center [739, 250] width 193 height 22
click at [750, 284] on button "Promotion" at bounding box center [739, 277] width 193 height 22
click at [750, 362] on button "Template" at bounding box center [739, 362] width 193 height 22
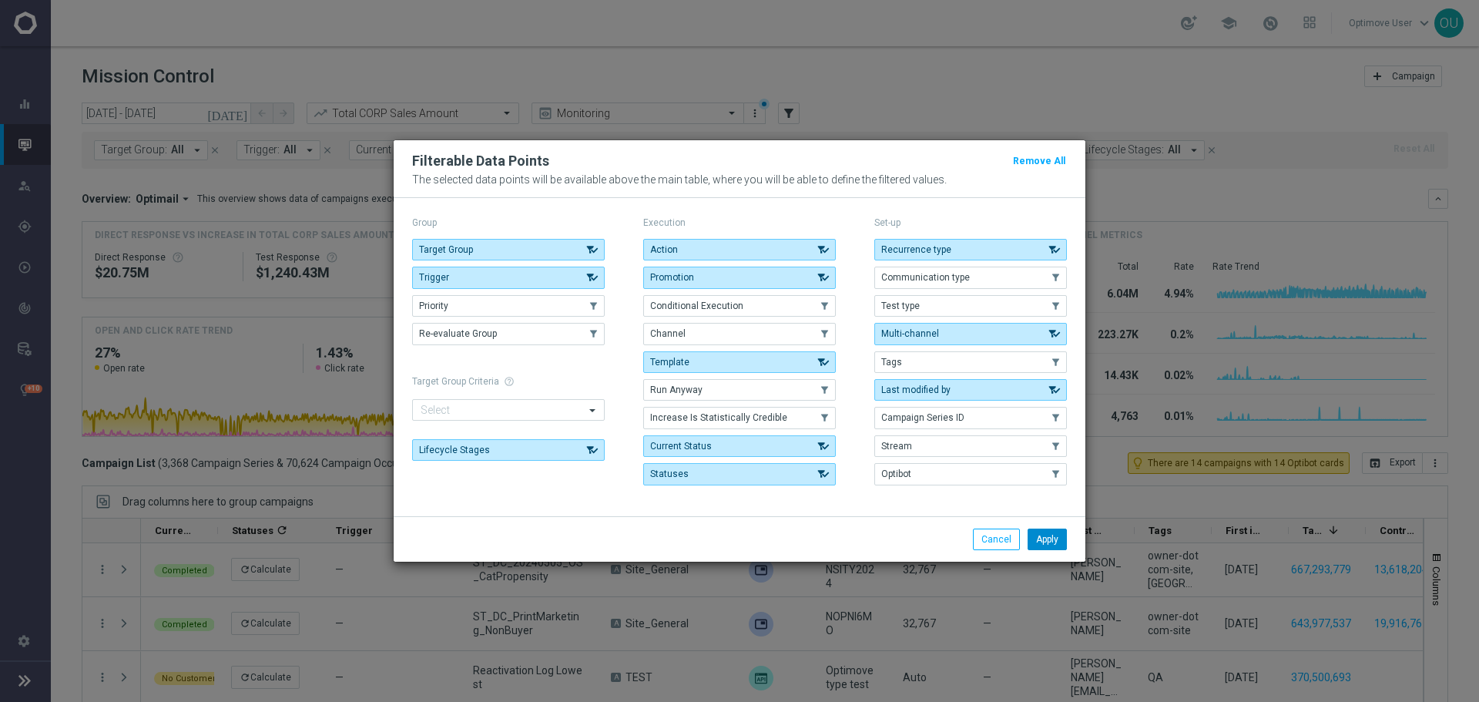
click at [1052, 534] on button "Apply" at bounding box center [1046, 539] width 39 height 22
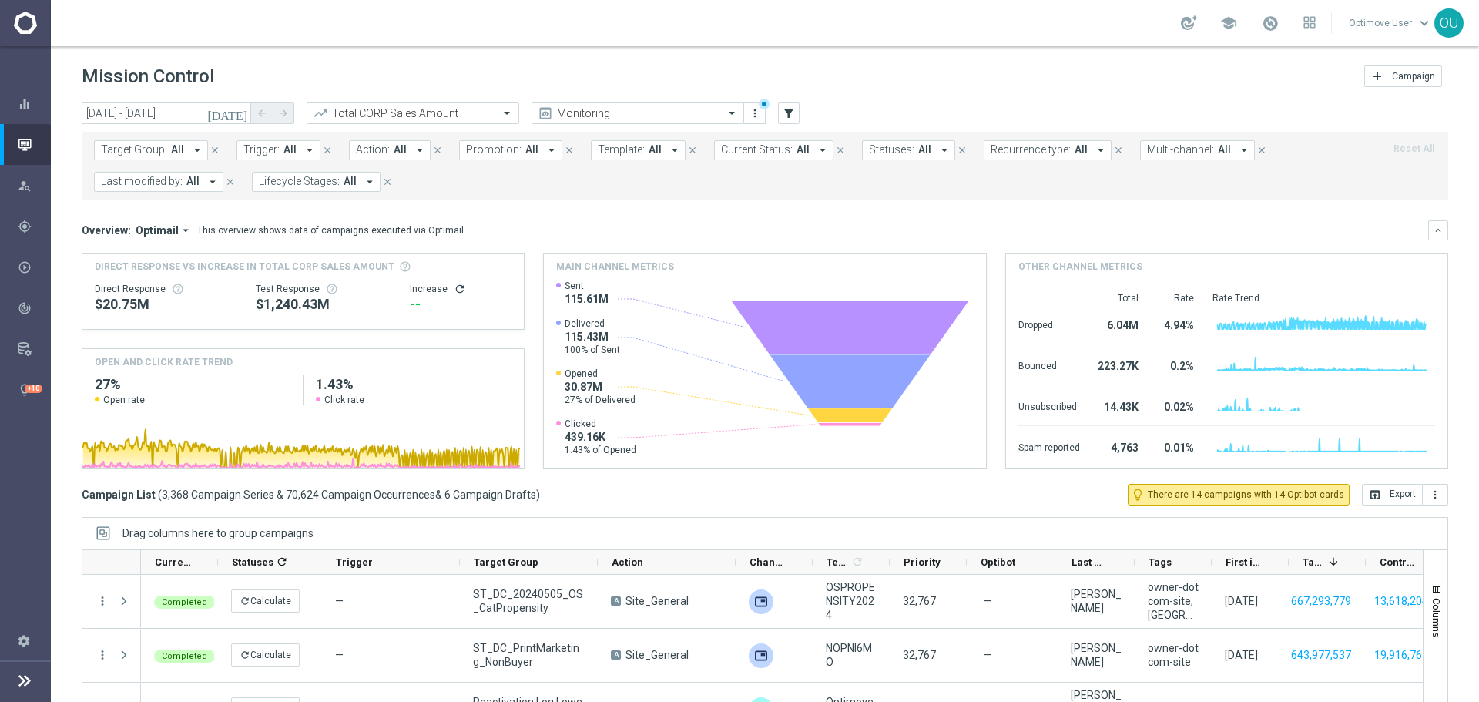
click at [381, 149] on span "Action:" at bounding box center [373, 149] width 34 height 13
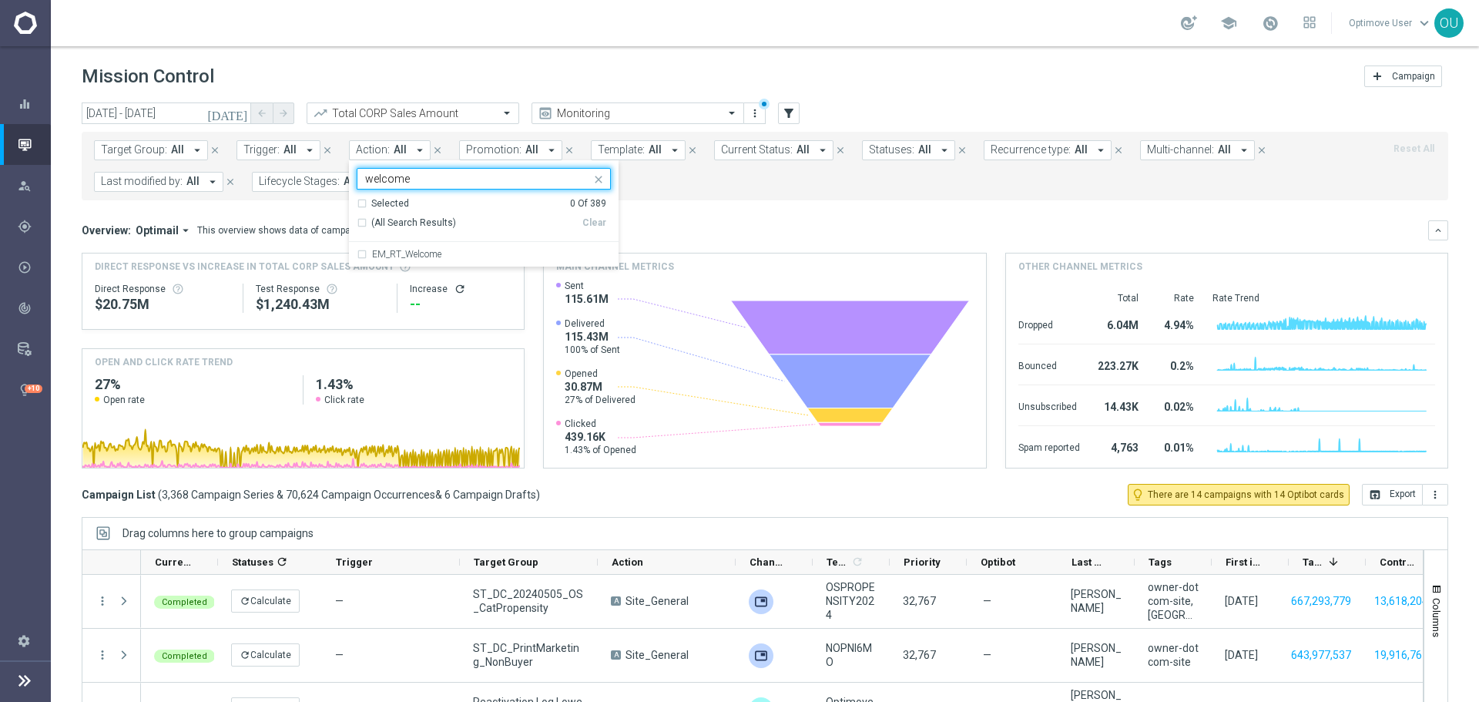
type input "welcome"
click at [672, 199] on div "Target Group: All arrow_drop_down close Trigger: All arrow_drop_down close Acti…" at bounding box center [765, 166] width 1366 height 69
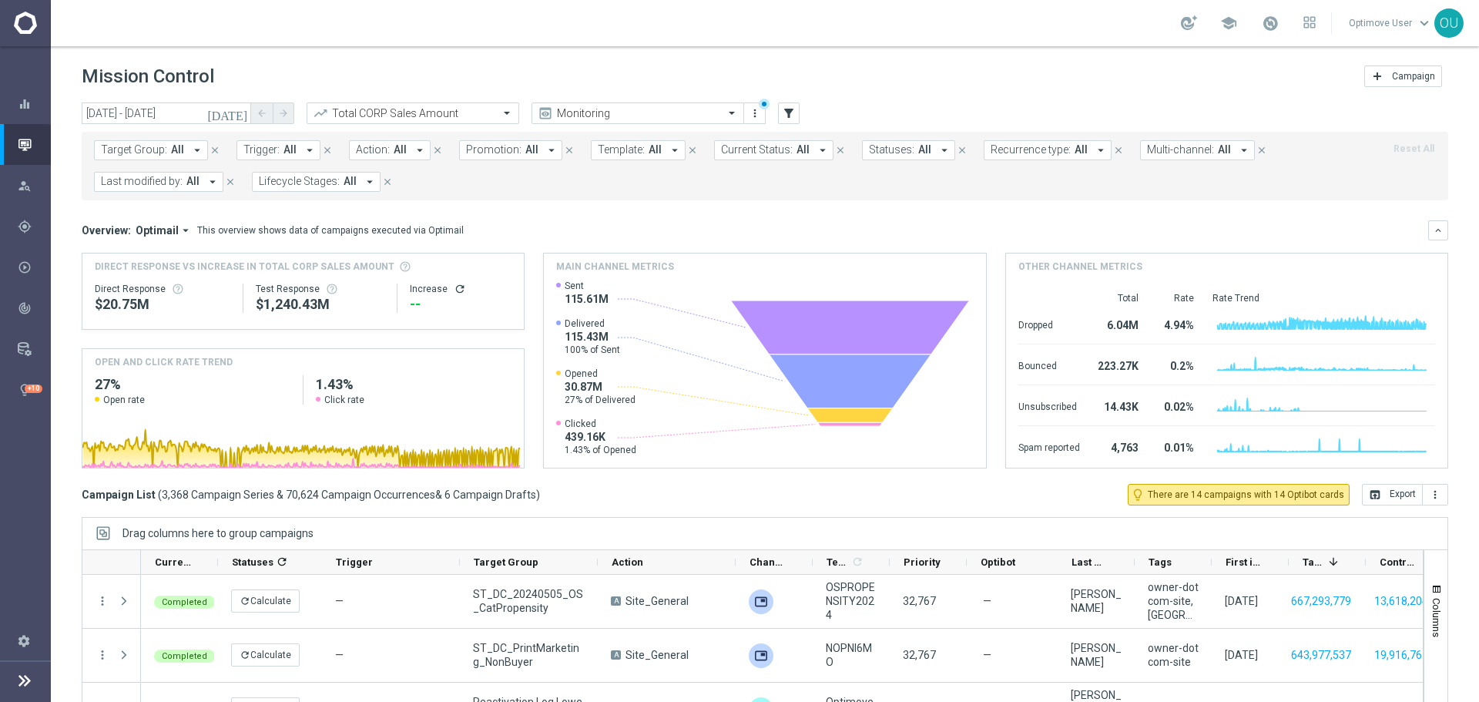
click at [484, 149] on span "Promotion:" at bounding box center [493, 149] width 55 height 13
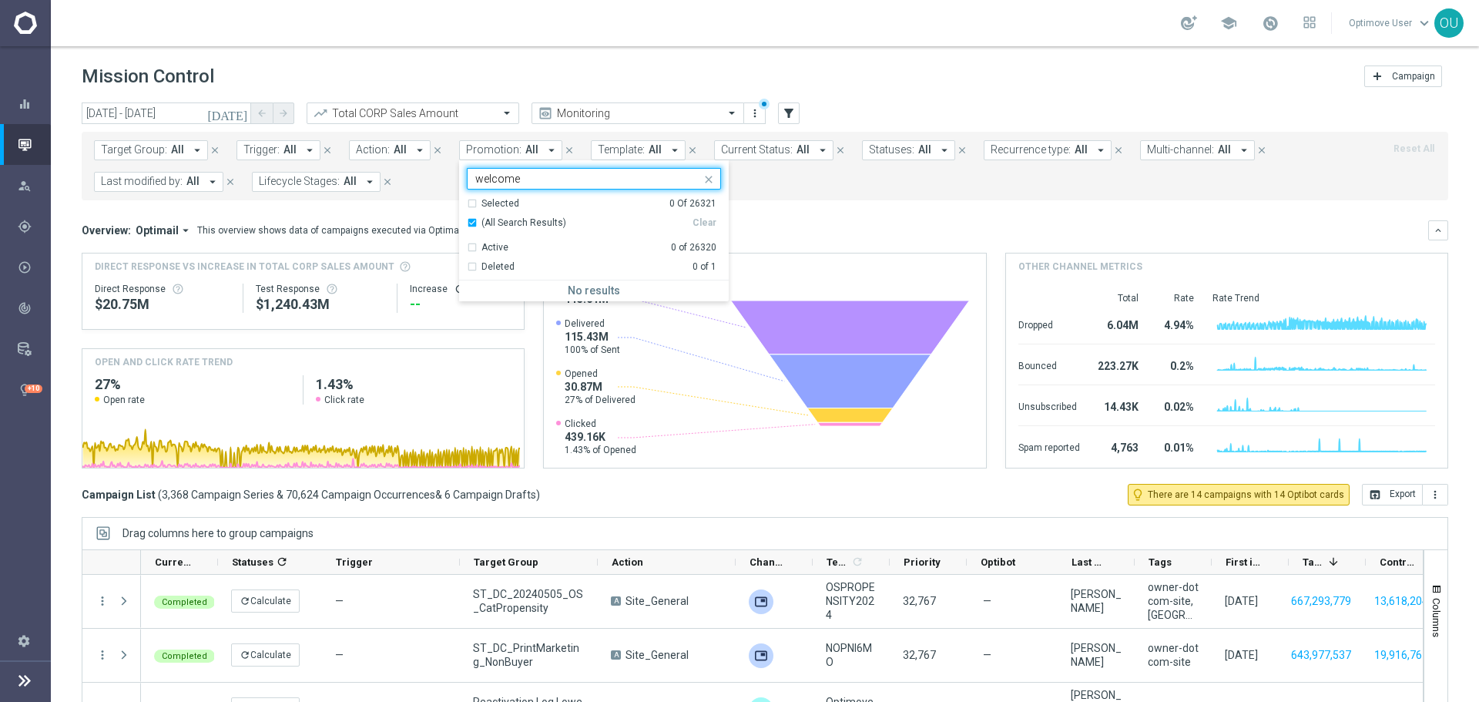
type input "welcome"
click at [598, 150] on span "Template:" at bounding box center [621, 149] width 47 height 13
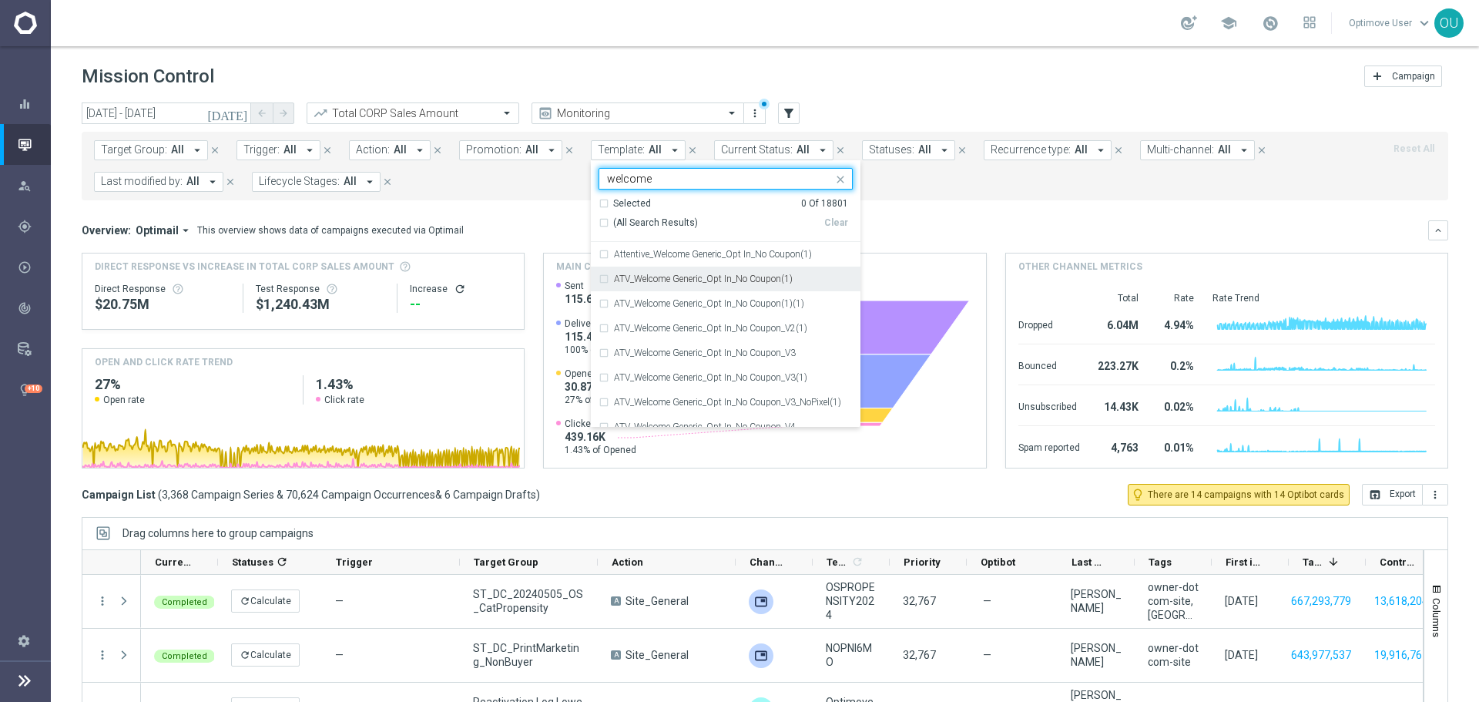
type input "welcome"
click at [957, 209] on mini-dashboard "Overview: Optimail arrow_drop_down This overview shows data of campaigns execut…" at bounding box center [765, 341] width 1366 height 283
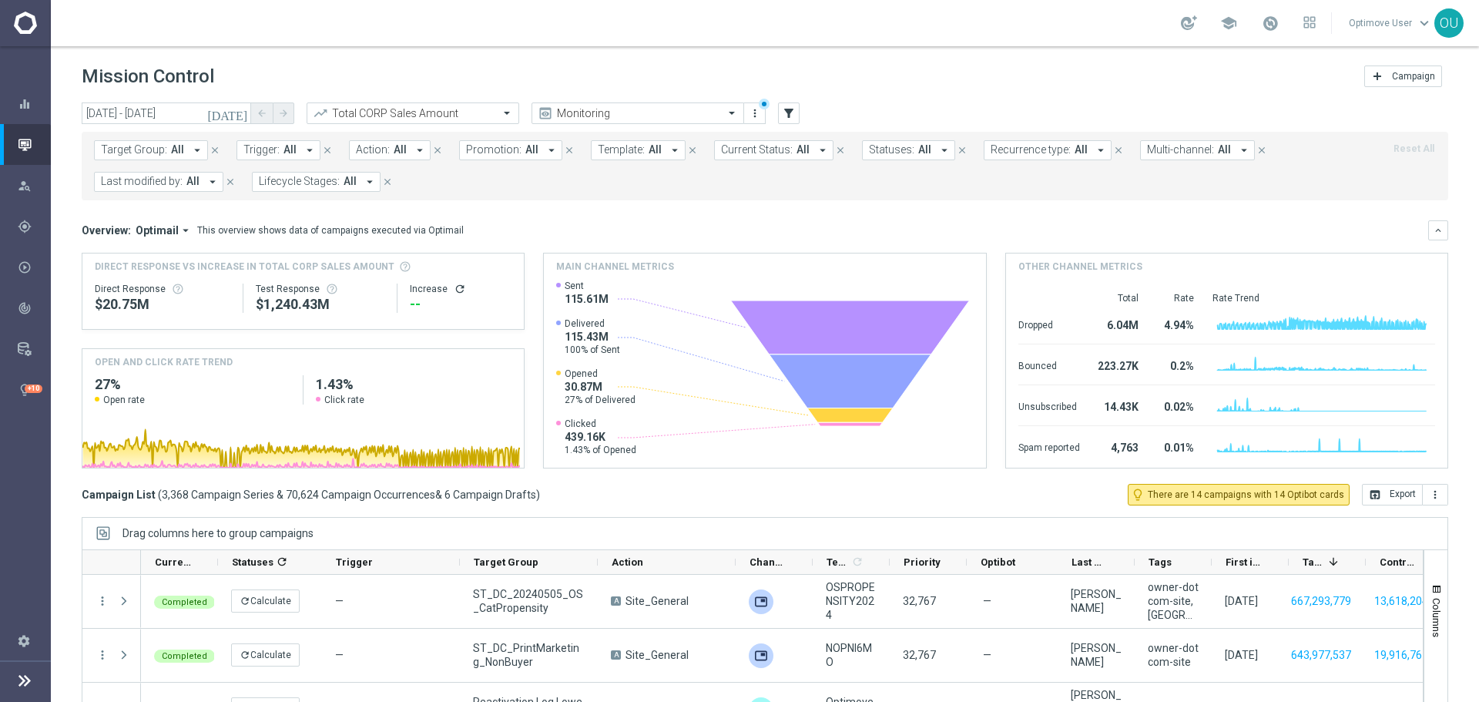
click at [155, 145] on span "Target Group:" at bounding box center [134, 149] width 66 height 13
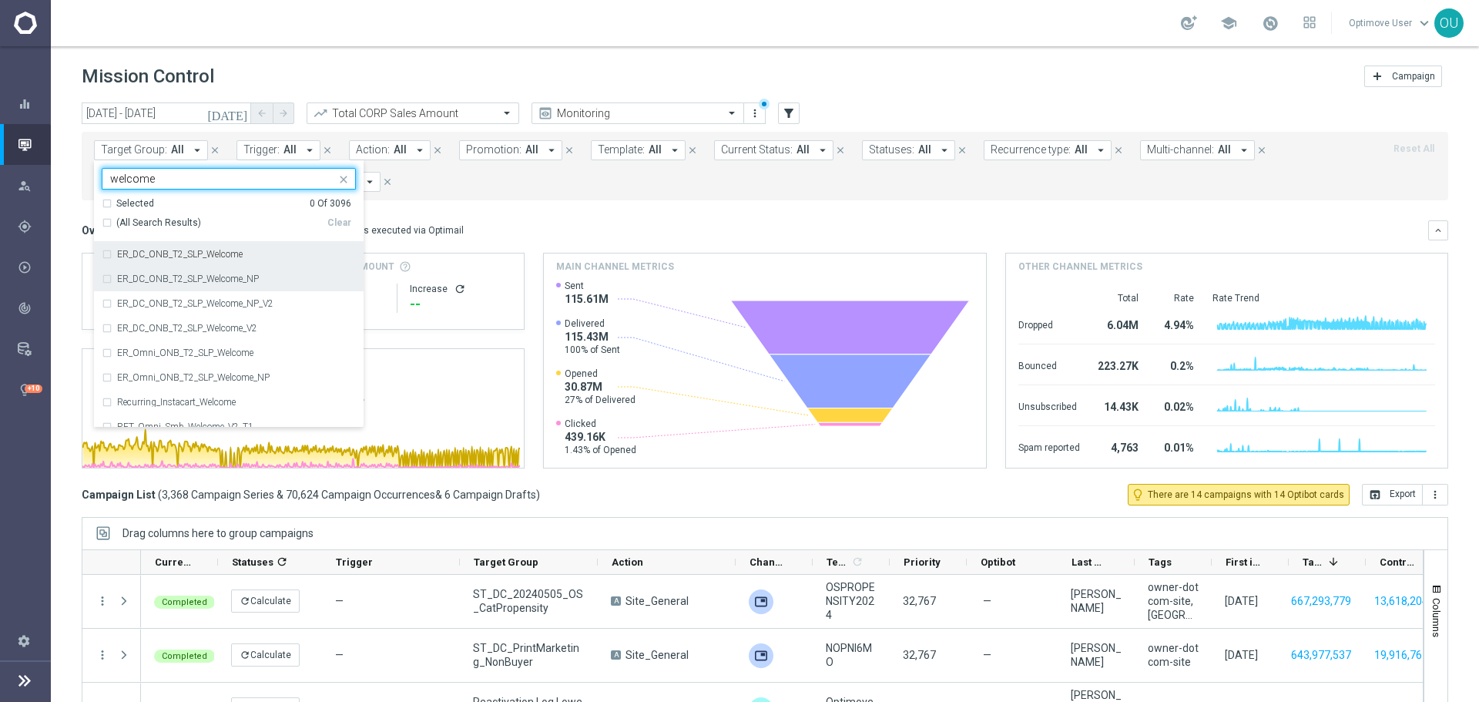
click at [259, 257] on div "ER_DC_ONB_T2_SLP_Welcome" at bounding box center [236, 254] width 239 height 9
type input "welcome"
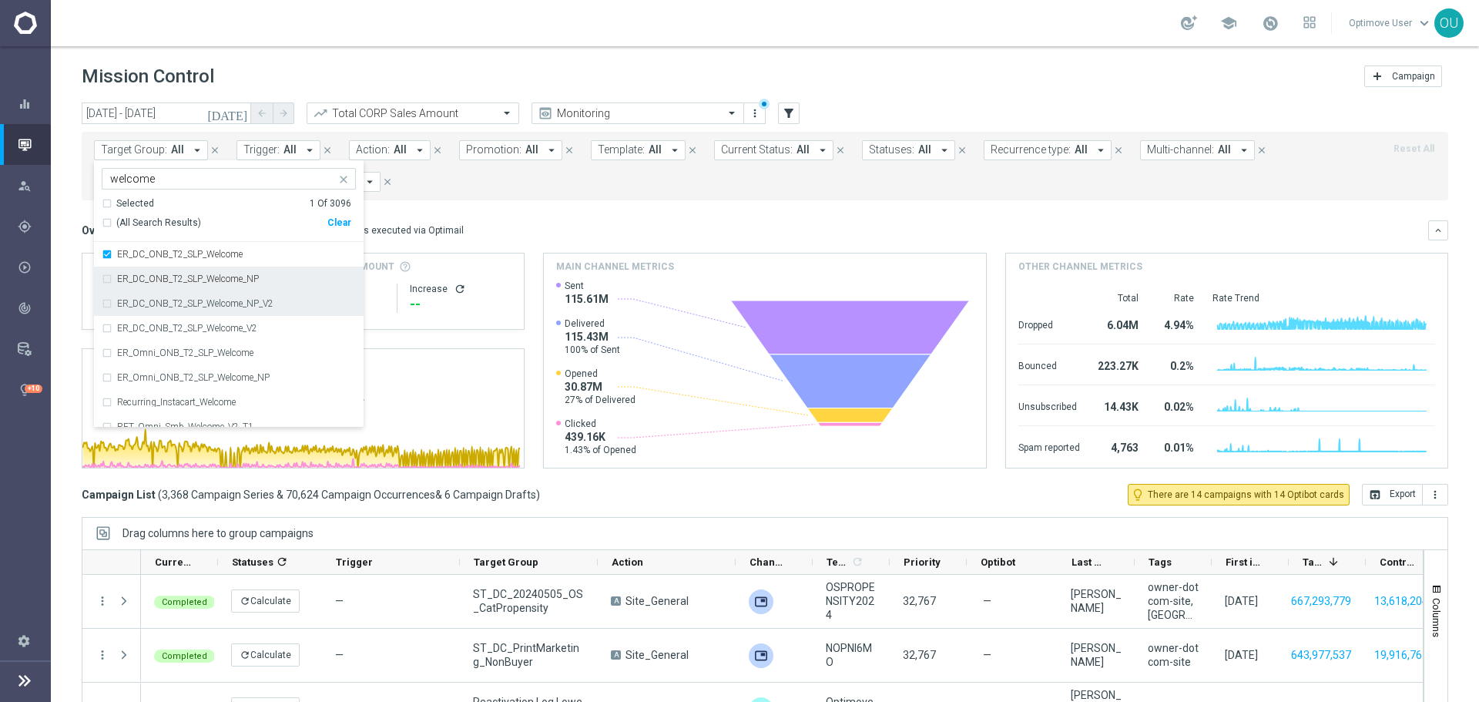
click at [276, 293] on div "ER_DC_ONB_T2_SLP_Welcome_NP_V2" at bounding box center [229, 303] width 254 height 25
click at [277, 278] on div "ER_DC_ONB_T2_SLP_Welcome_NP" at bounding box center [236, 278] width 239 height 9
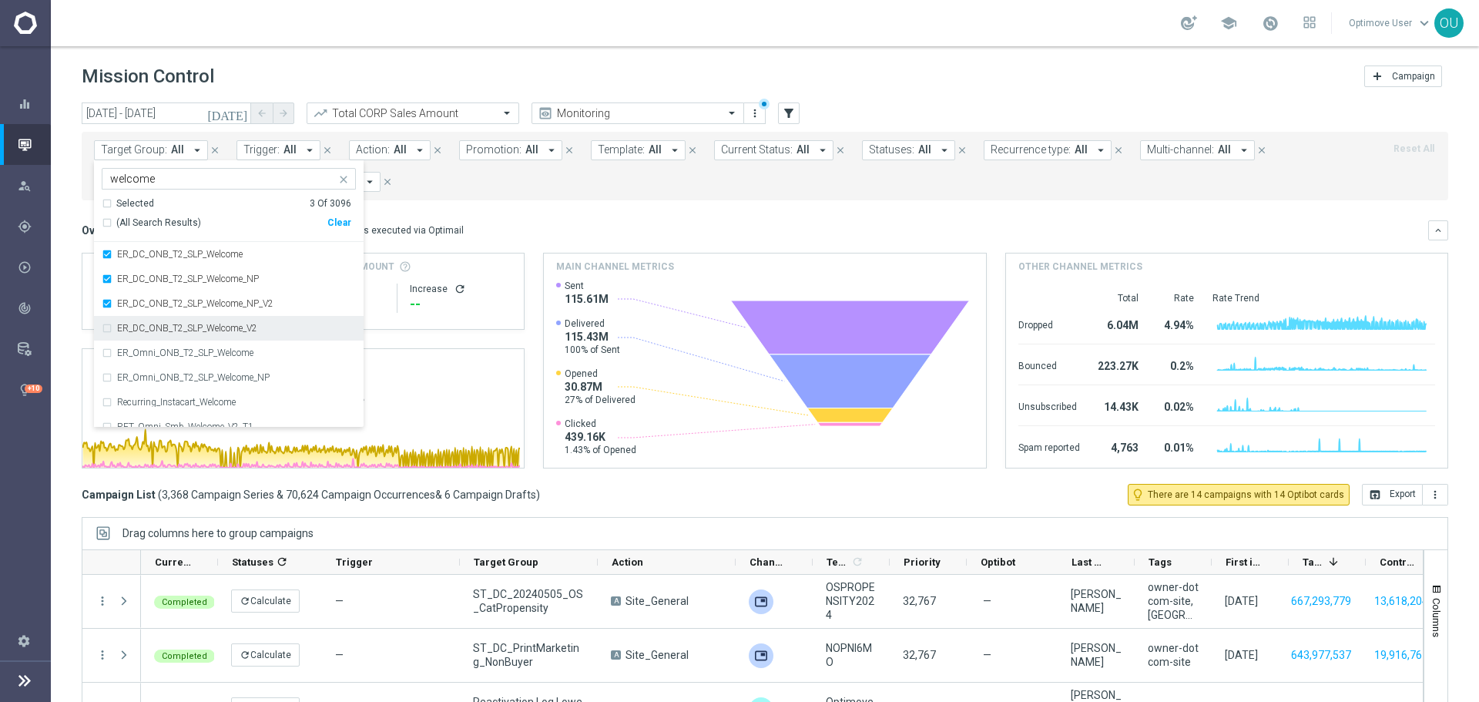
drag, startPoint x: 290, startPoint y: 334, endPoint x: 289, endPoint y: 350, distance: 17.0
click at [290, 334] on div "ER_DC_ONB_T2_SLP_Welcome_V2" at bounding box center [229, 328] width 254 height 25
click at [289, 350] on div "ER_Omni_ONB_T2_SLP_Welcome" at bounding box center [236, 352] width 239 height 9
click at [289, 373] on div "ER_Omni_ONB_T2_SLP_Welcome_NP" at bounding box center [236, 377] width 239 height 9
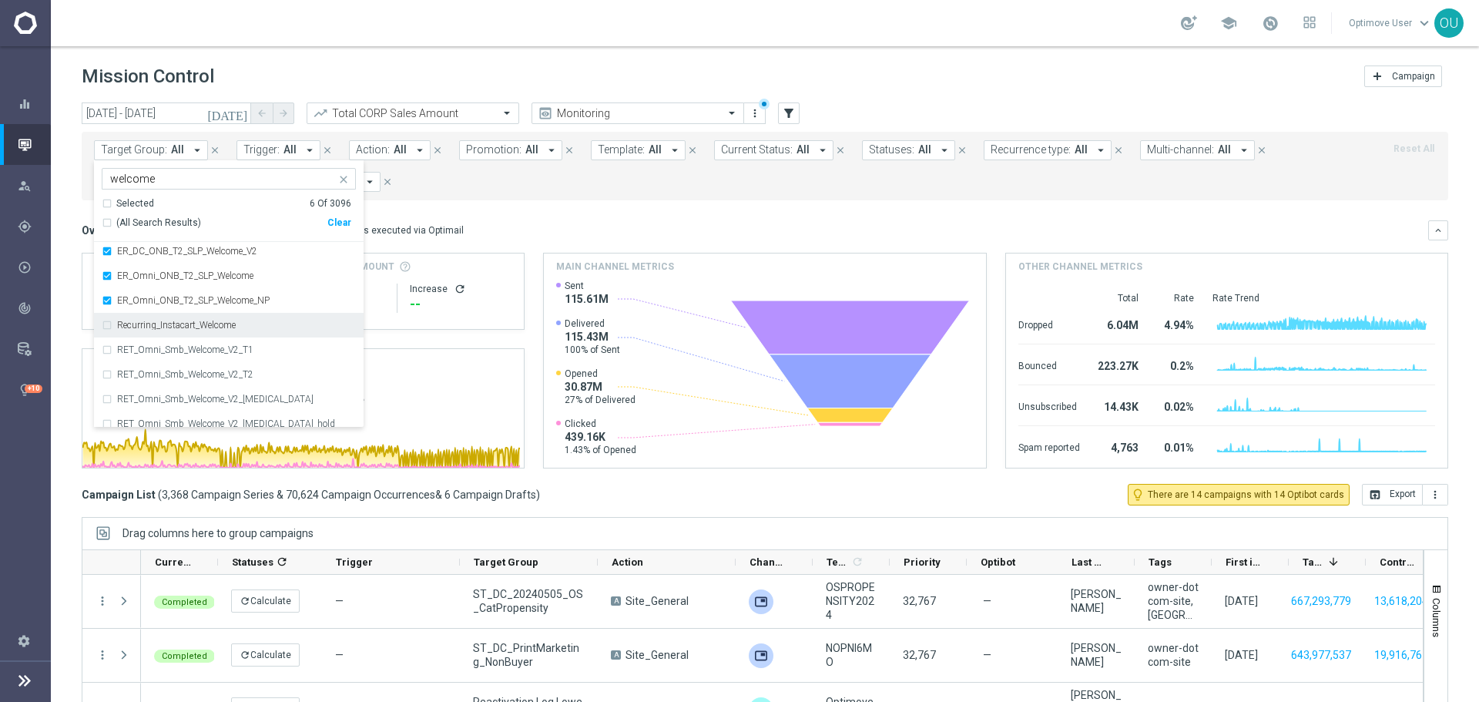
click at [274, 333] on div "Recurring_Instacart_Welcome" at bounding box center [229, 325] width 254 height 25
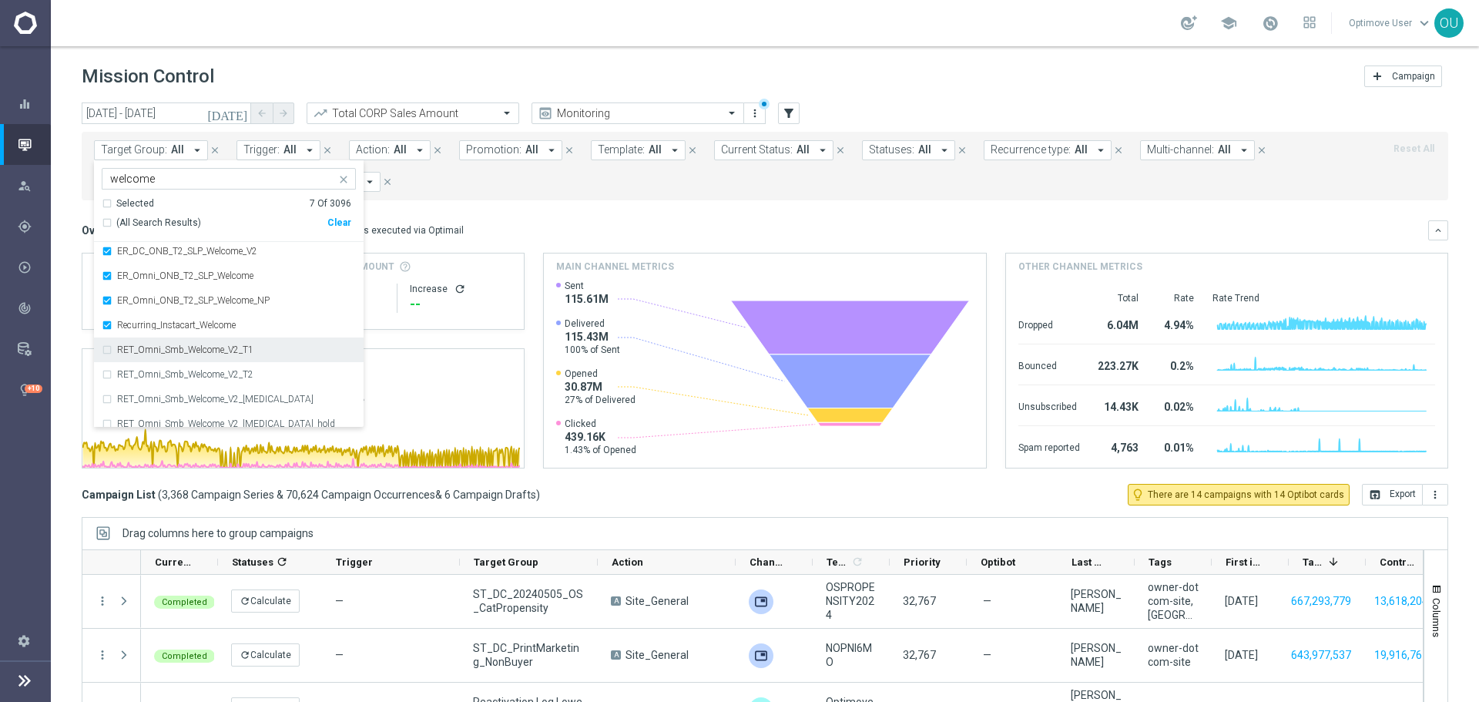
click at [274, 352] on div "RET_Omni_Smb_Welcome_V2_T1" at bounding box center [236, 349] width 239 height 9
click at [270, 366] on div "RET_Omni_Smb_Welcome_V2_T2" at bounding box center [229, 374] width 254 height 25
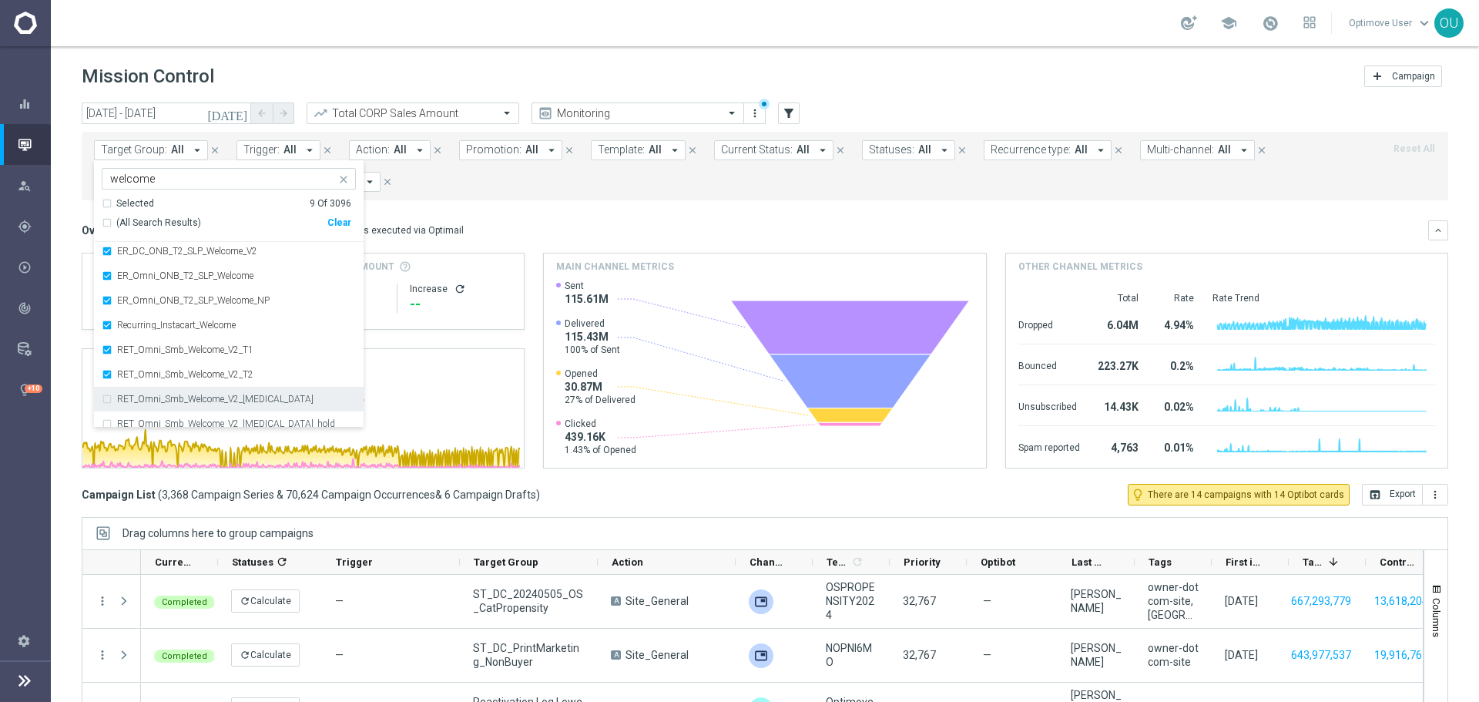
scroll to position [154, 0]
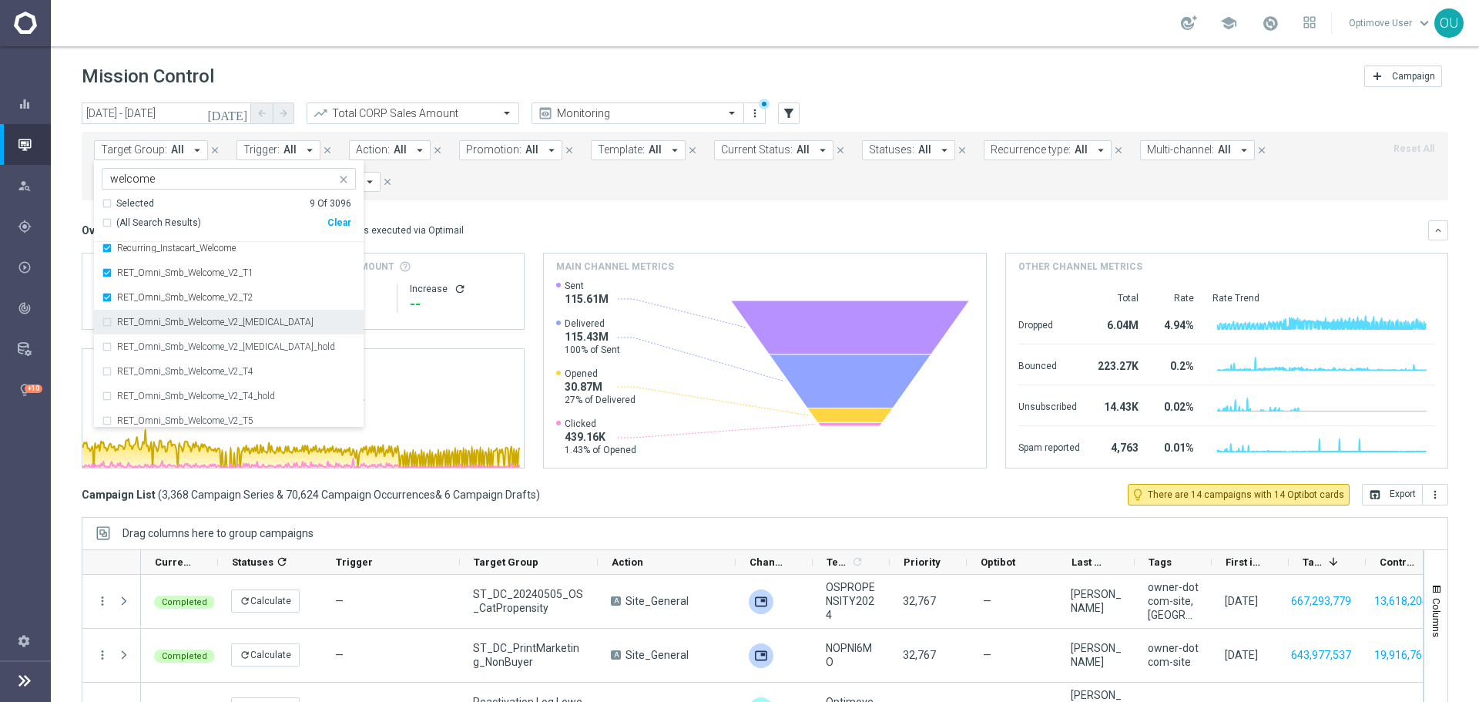
click at [271, 331] on div "RET_Omni_Smb_Welcome_V2_T3" at bounding box center [229, 322] width 254 height 25
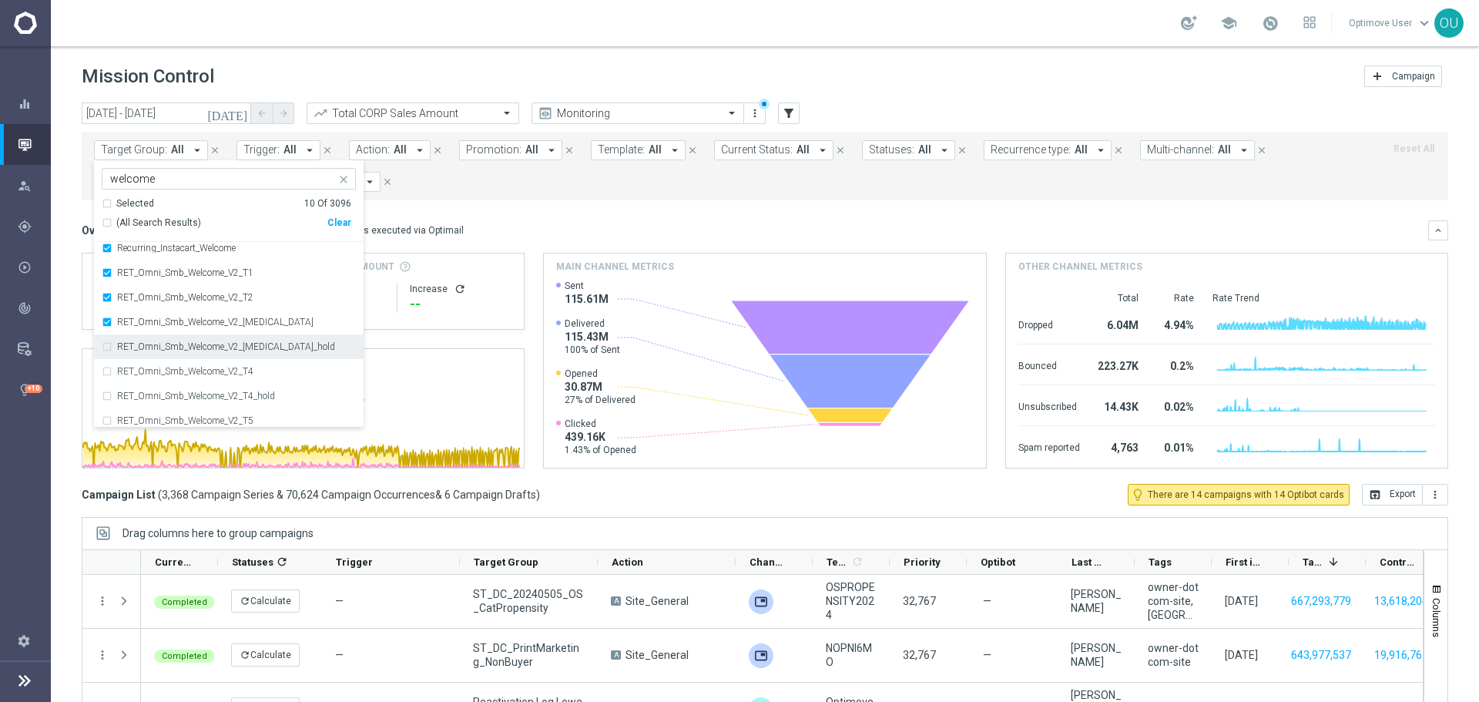
click at [273, 344] on label "RET_Omni_Smb_Welcome_V2_T3_hold" at bounding box center [226, 346] width 218 height 9
click at [273, 365] on div "RET_Omni_Smb_Welcome_V2_T4" at bounding box center [229, 371] width 254 height 25
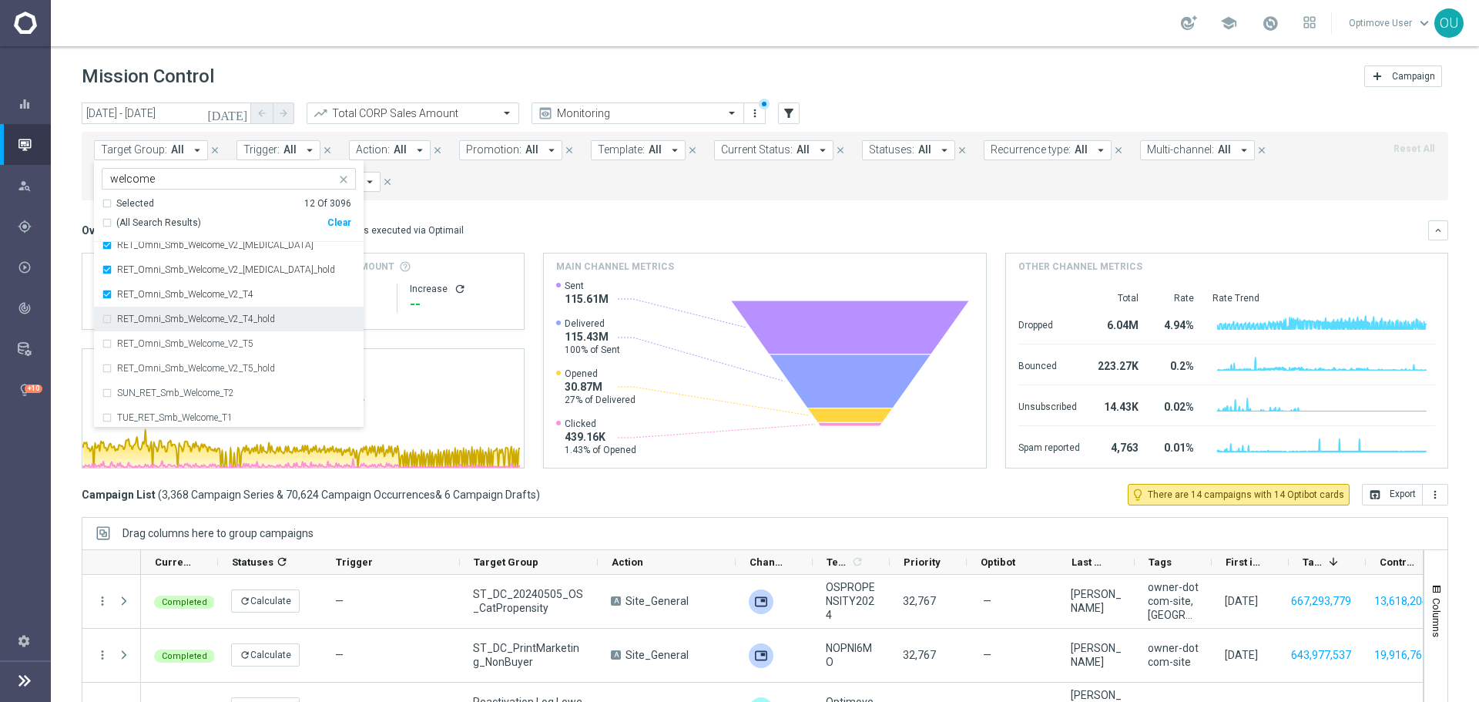
click at [272, 321] on label "RET_Omni_Smb_Welcome_V2_T4_hold" at bounding box center [196, 318] width 158 height 9
click at [269, 346] on div "RET_Omni_Smb_Welcome_V2_T5" at bounding box center [236, 343] width 239 height 9
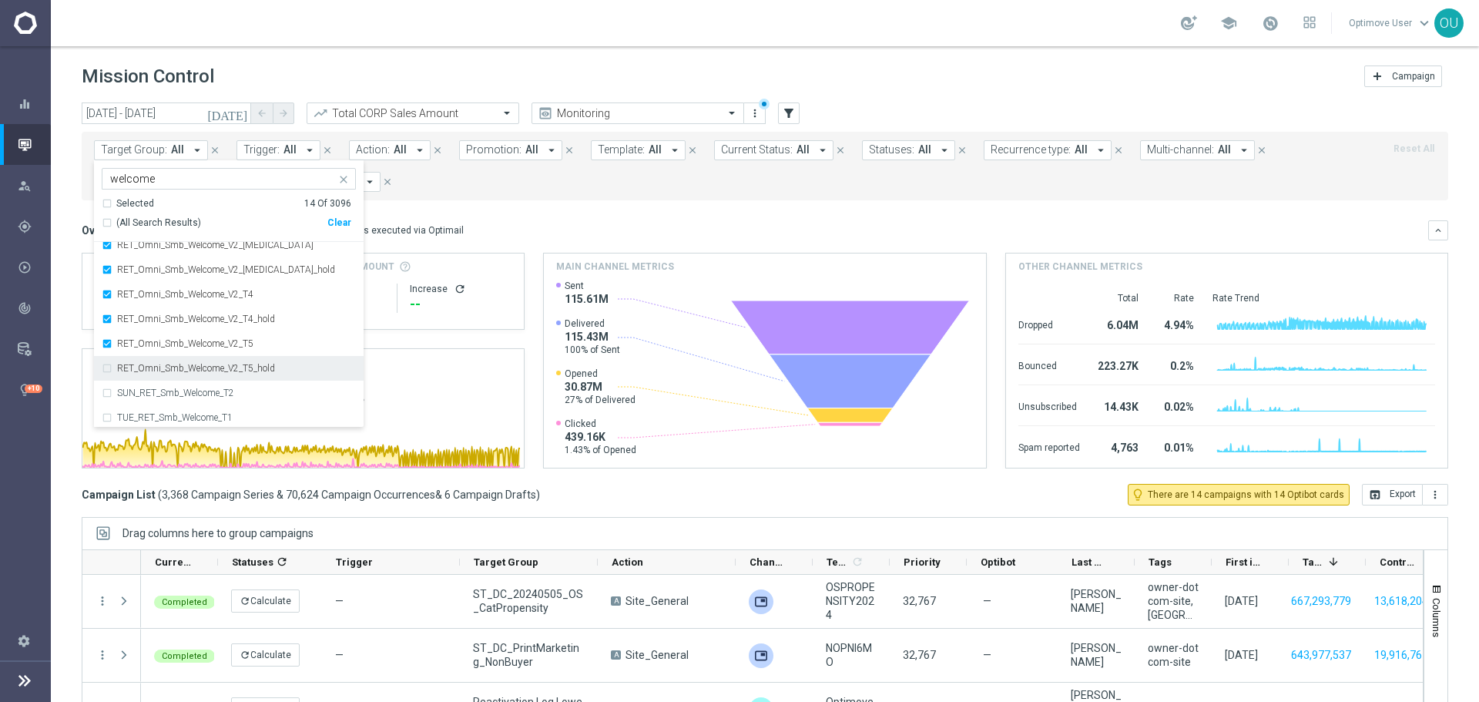
click at [269, 366] on label "RET_Omni_Smb_Welcome_V2_T5_hold" at bounding box center [196, 368] width 158 height 9
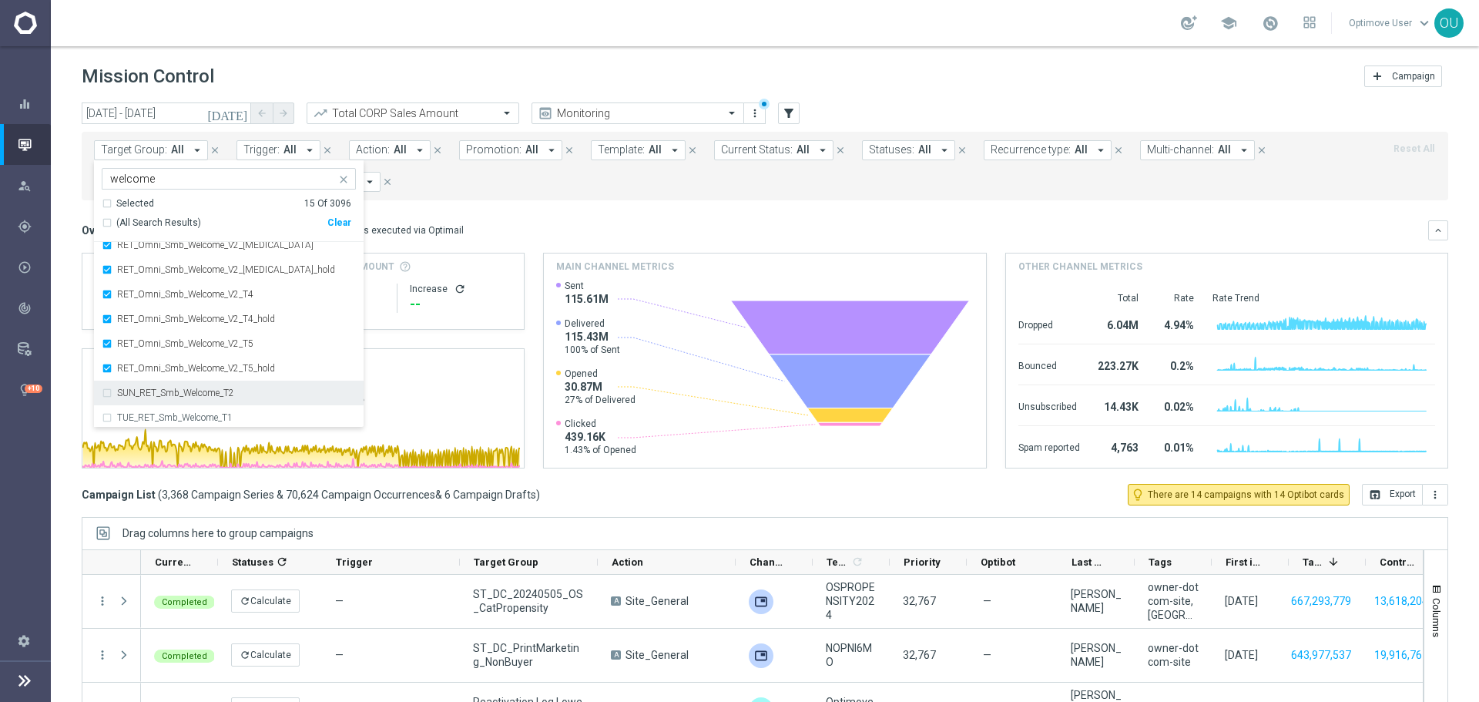
click at [266, 401] on div "SUN_RET_Smb_Welcome_T2" at bounding box center [229, 392] width 254 height 25
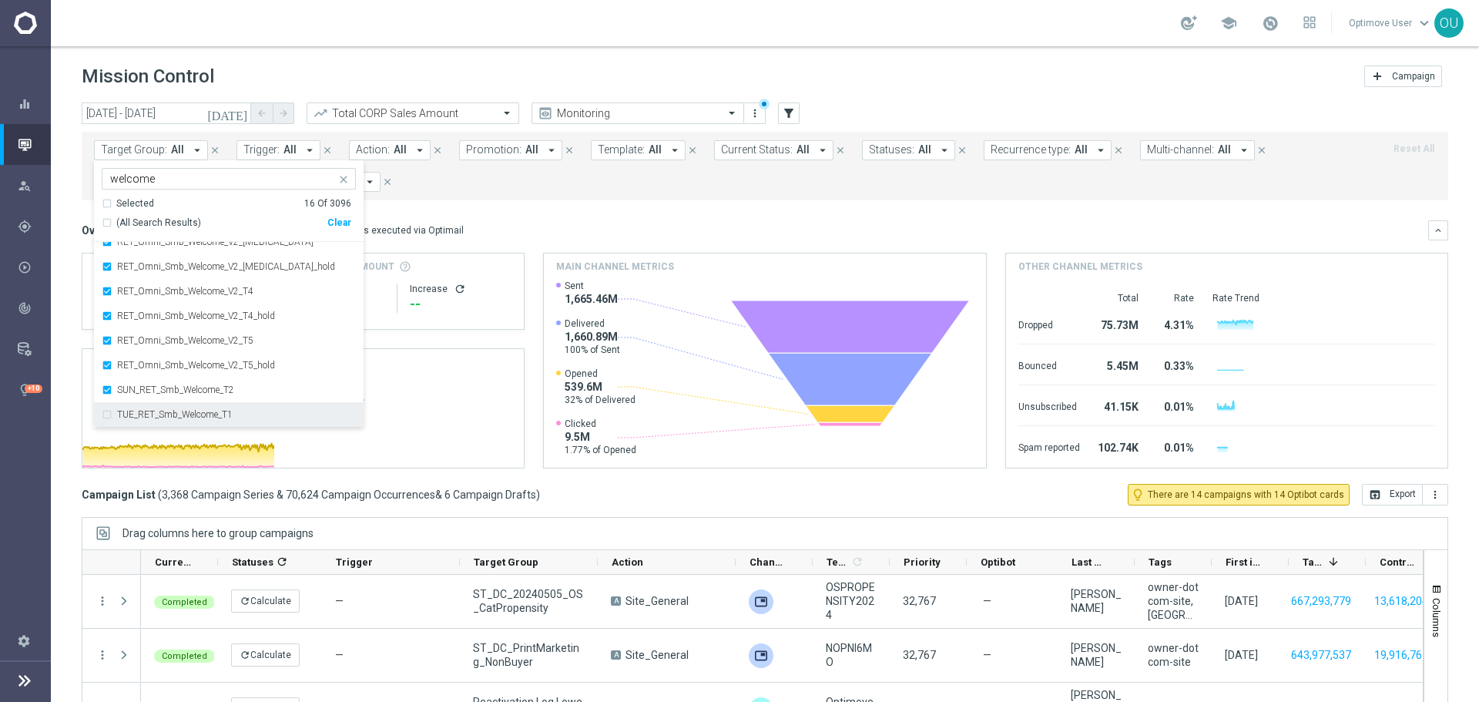
click at [231, 416] on label "TUE_RET_Smb_Welcome_T1" at bounding box center [175, 414] width 116 height 9
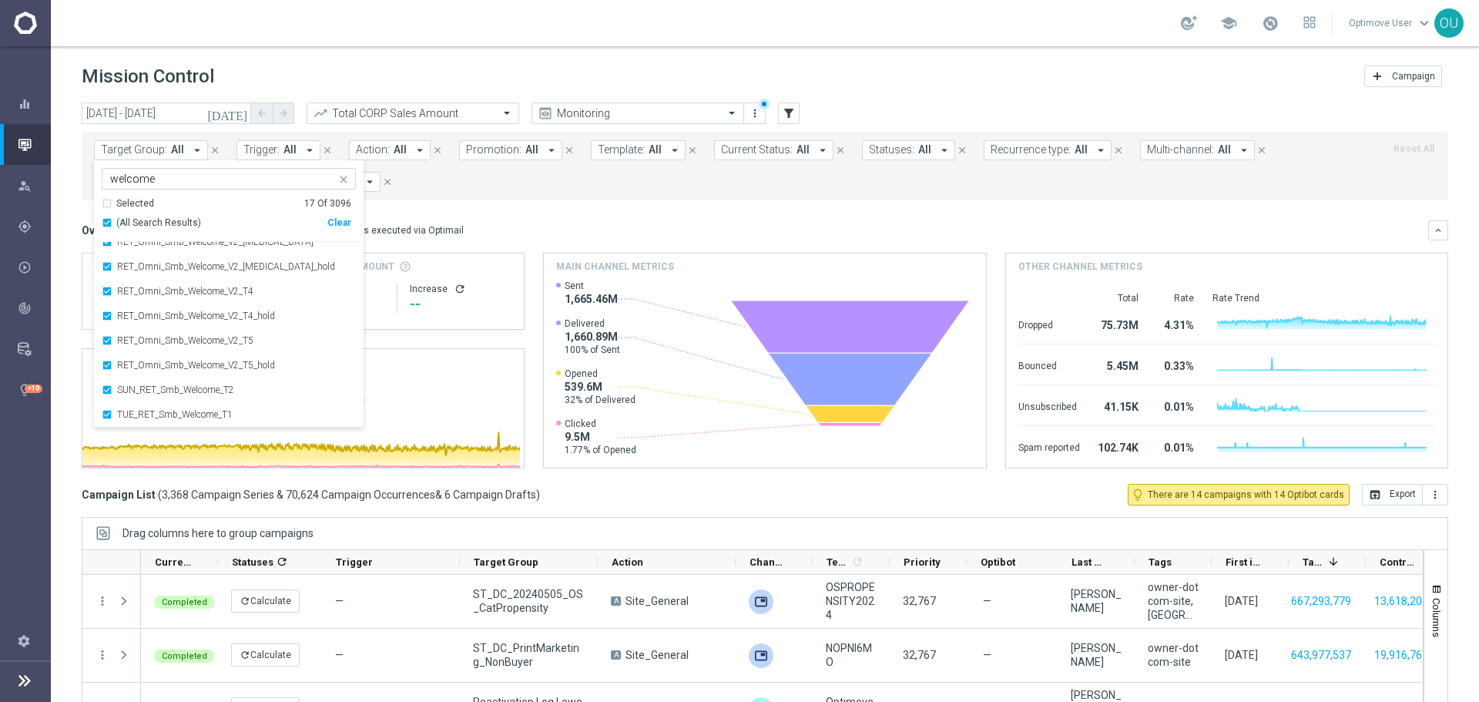
click at [544, 188] on form "Target Group: All arrow_drop_down Selected 17 of 3096 welcome Selected 17 Of 30…" at bounding box center [730, 166] width 1273 height 52
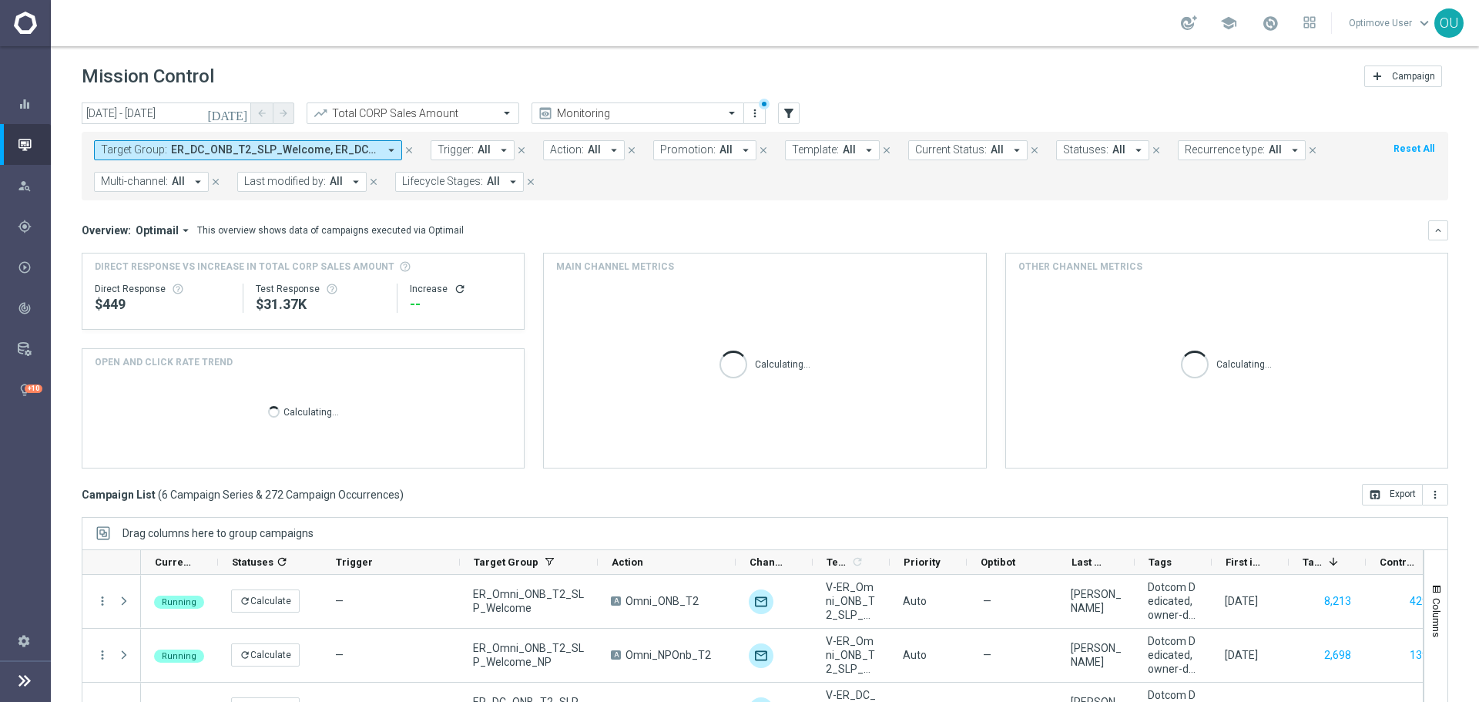
click at [454, 290] on icon "refresh" at bounding box center [460, 289] width 12 height 12
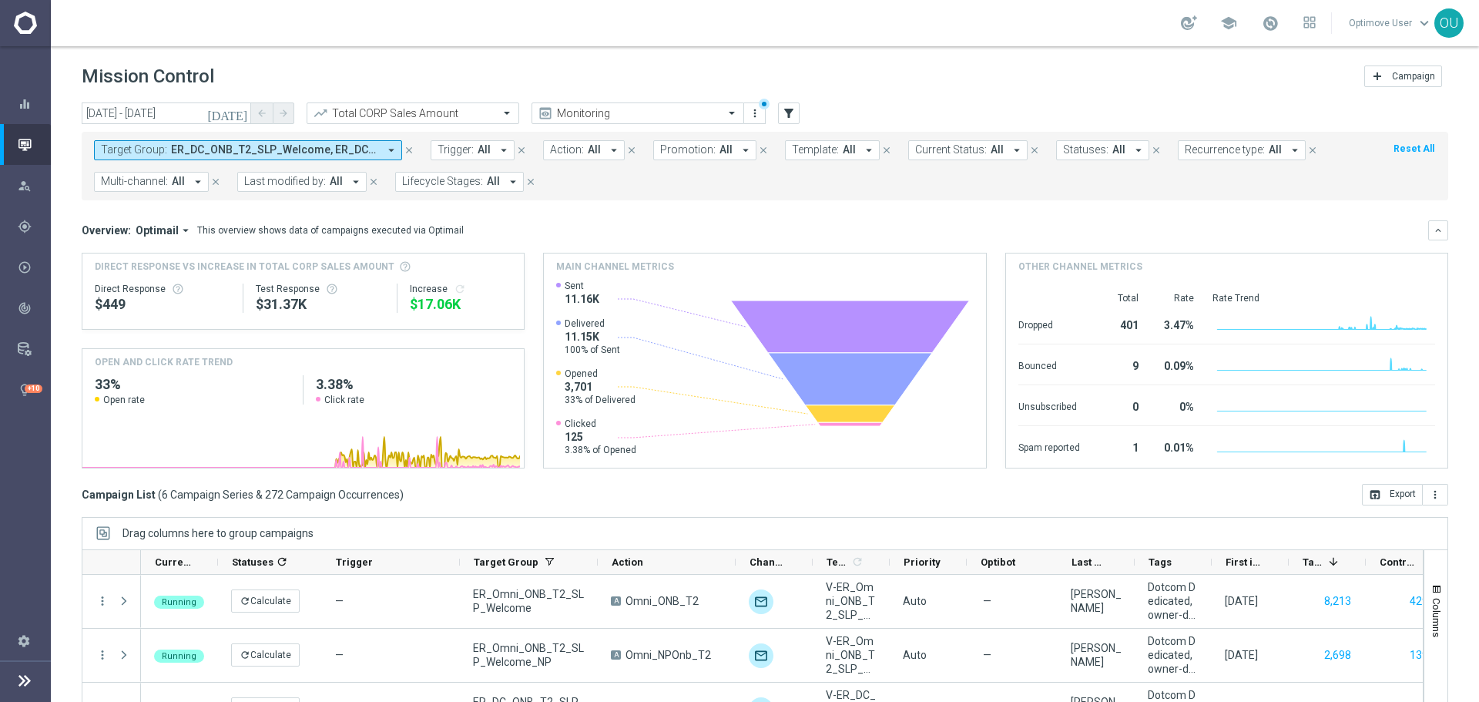
click at [469, 99] on header "Mission Control add Campaign" at bounding box center [765, 74] width 1428 height 56
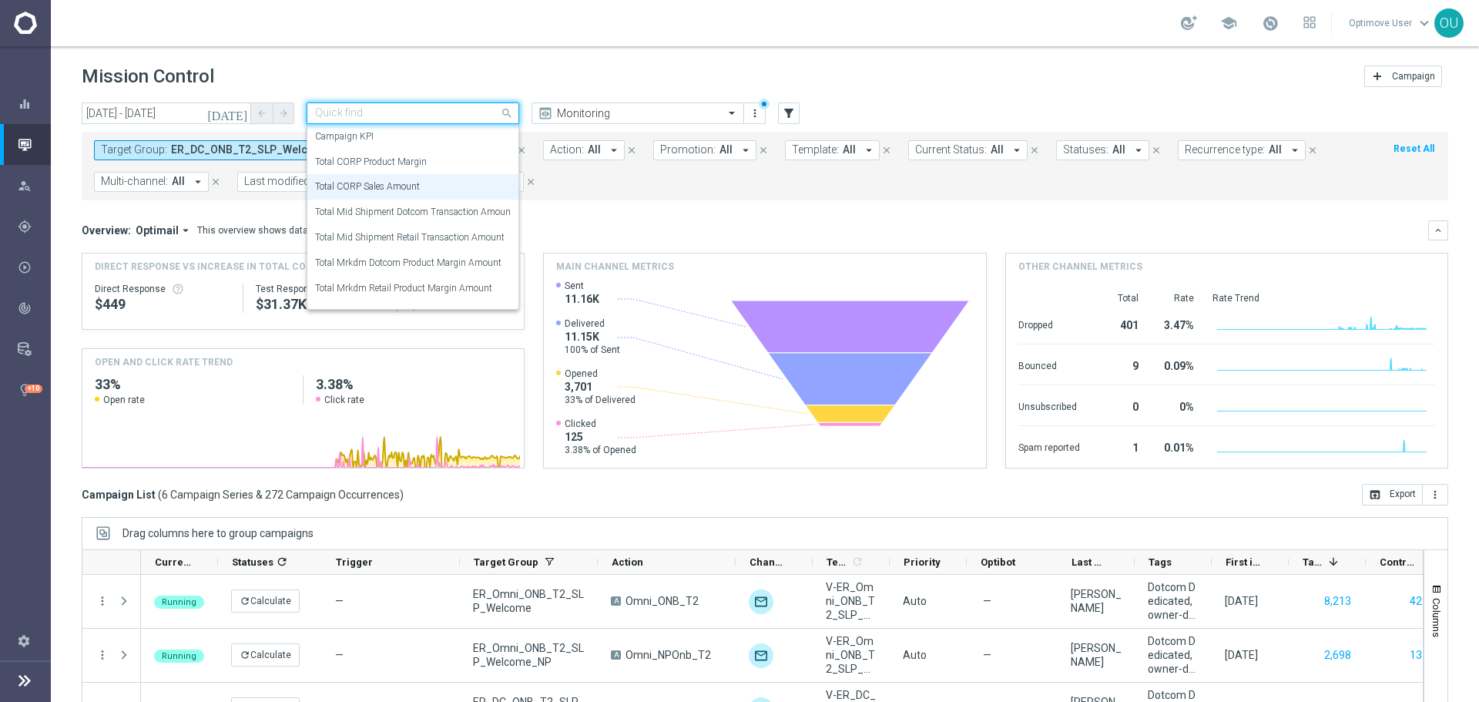
click at [465, 109] on input "text" at bounding box center [397, 113] width 165 height 13
click at [458, 220] on div "Total Mid Shipment Dotcom Transaction Amount" at bounding box center [413, 211] width 196 height 25
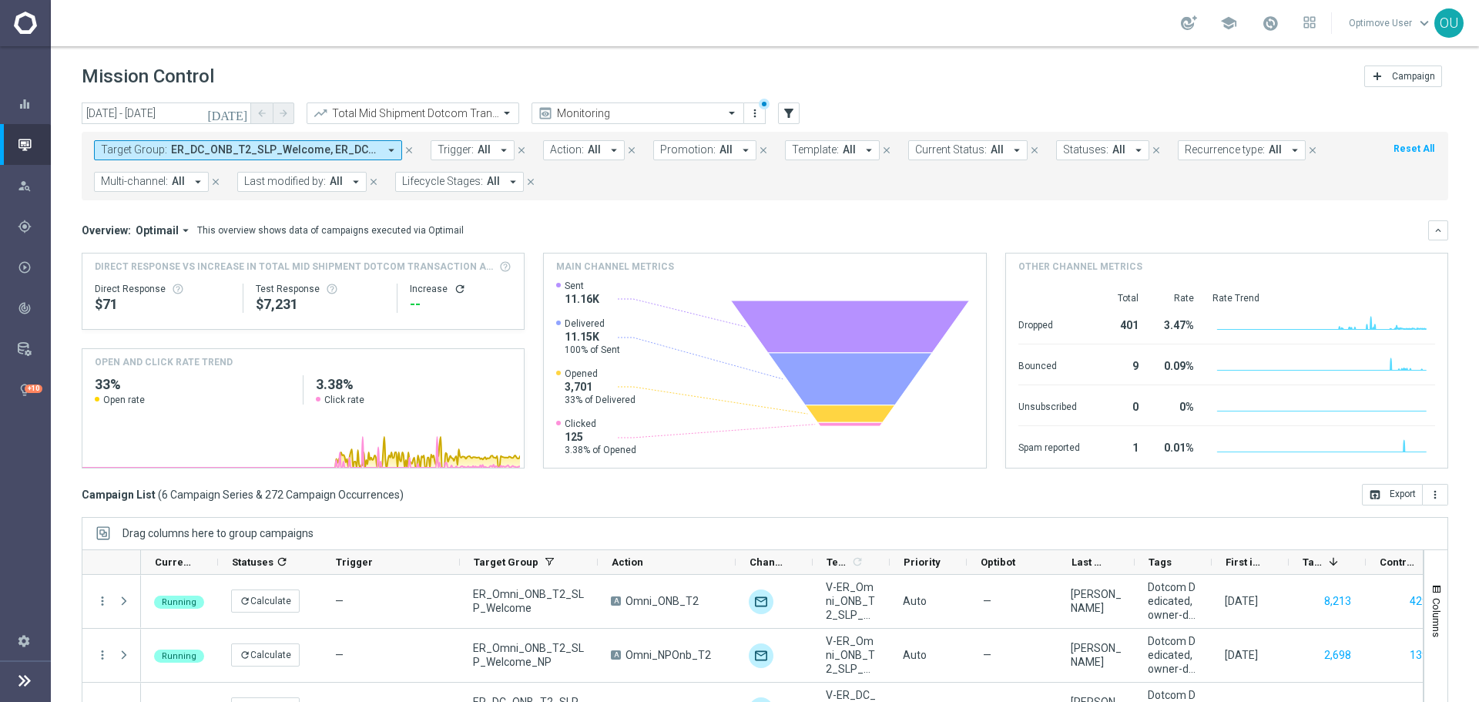
click at [454, 285] on icon "refresh" at bounding box center [460, 289] width 12 height 12
click at [475, 112] on input "text" at bounding box center [397, 113] width 165 height 13
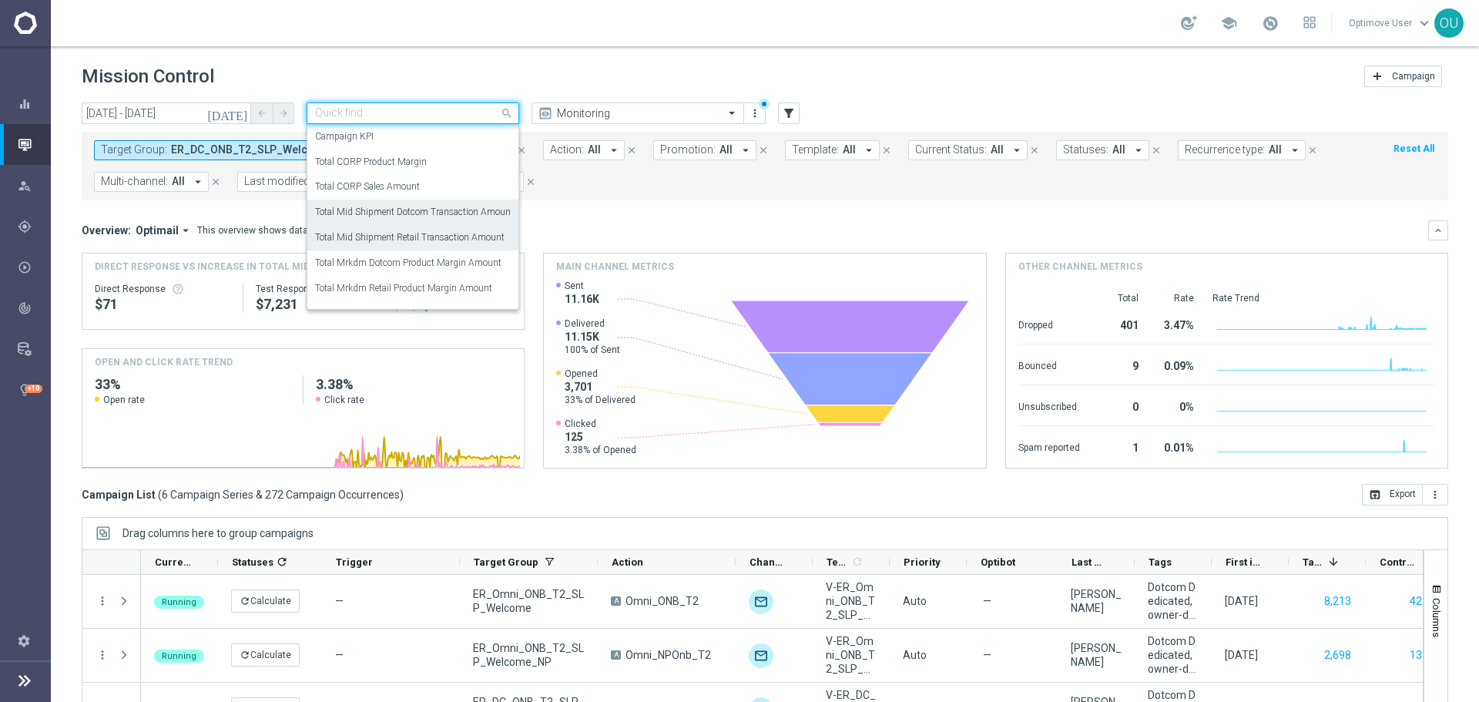
click at [472, 240] on label "Total Mid Shipment Retail Transaction Amount" at bounding box center [409, 237] width 189 height 13
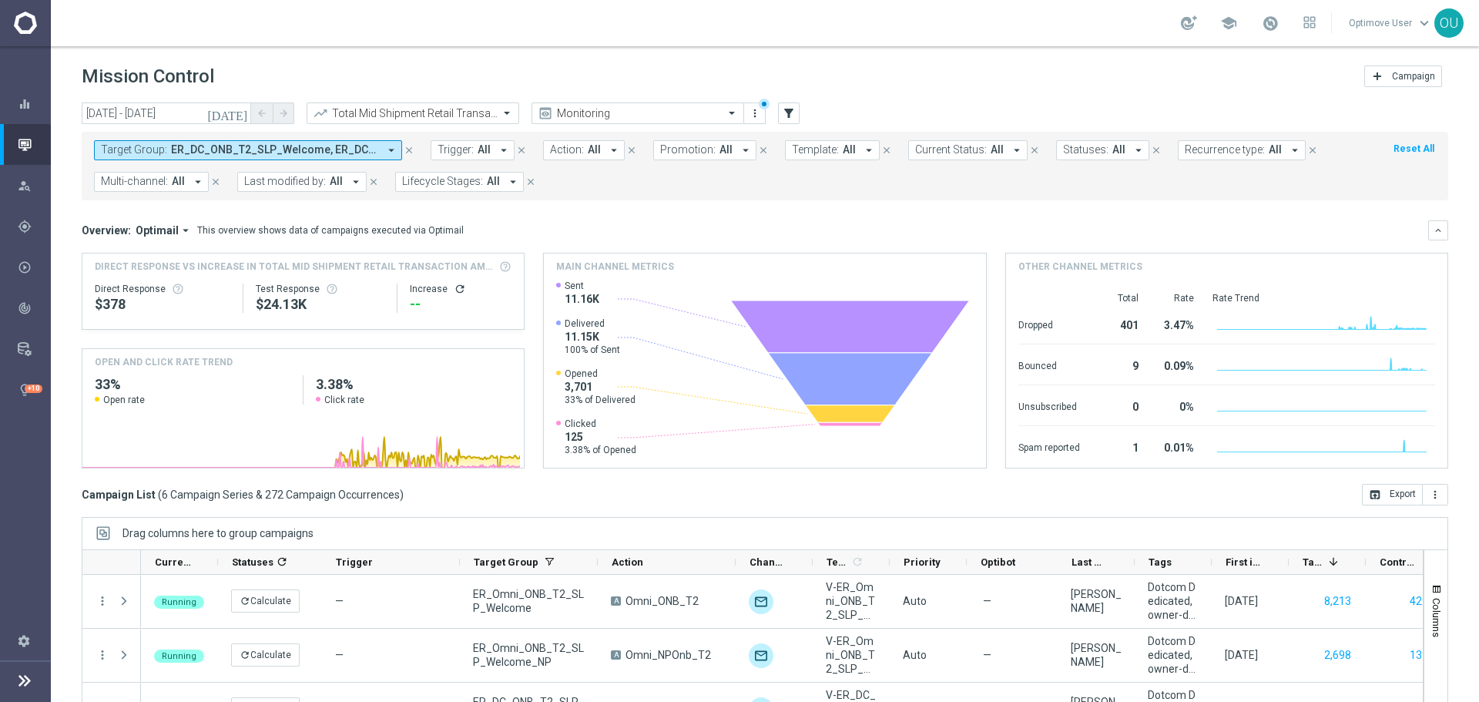
click at [454, 290] on icon "refresh" at bounding box center [460, 289] width 12 height 12
click at [347, 147] on span "ER_DC_ONB_T2_SLP_Welcome, ER_DC_ONB_T2_SLP_Welcome_NP, ER_DC_ONB_T2_SLP_Welcome…" at bounding box center [274, 149] width 207 height 13
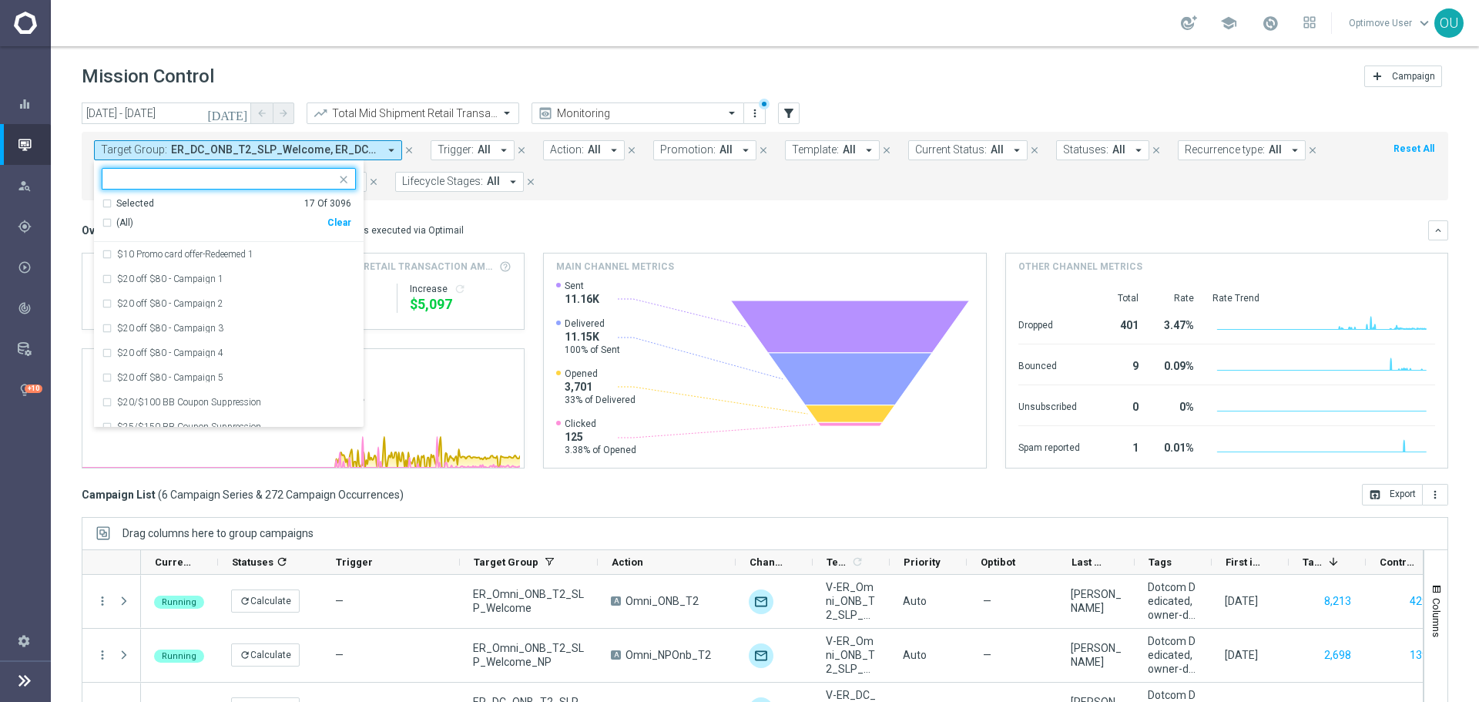
click at [0, 0] on div "Clear" at bounding box center [0, 0] width 0 height 0
click at [567, 214] on mini-dashboard "Overview: Optimail arrow_drop_down This overview shows data of campaigns execut…" at bounding box center [765, 341] width 1366 height 283
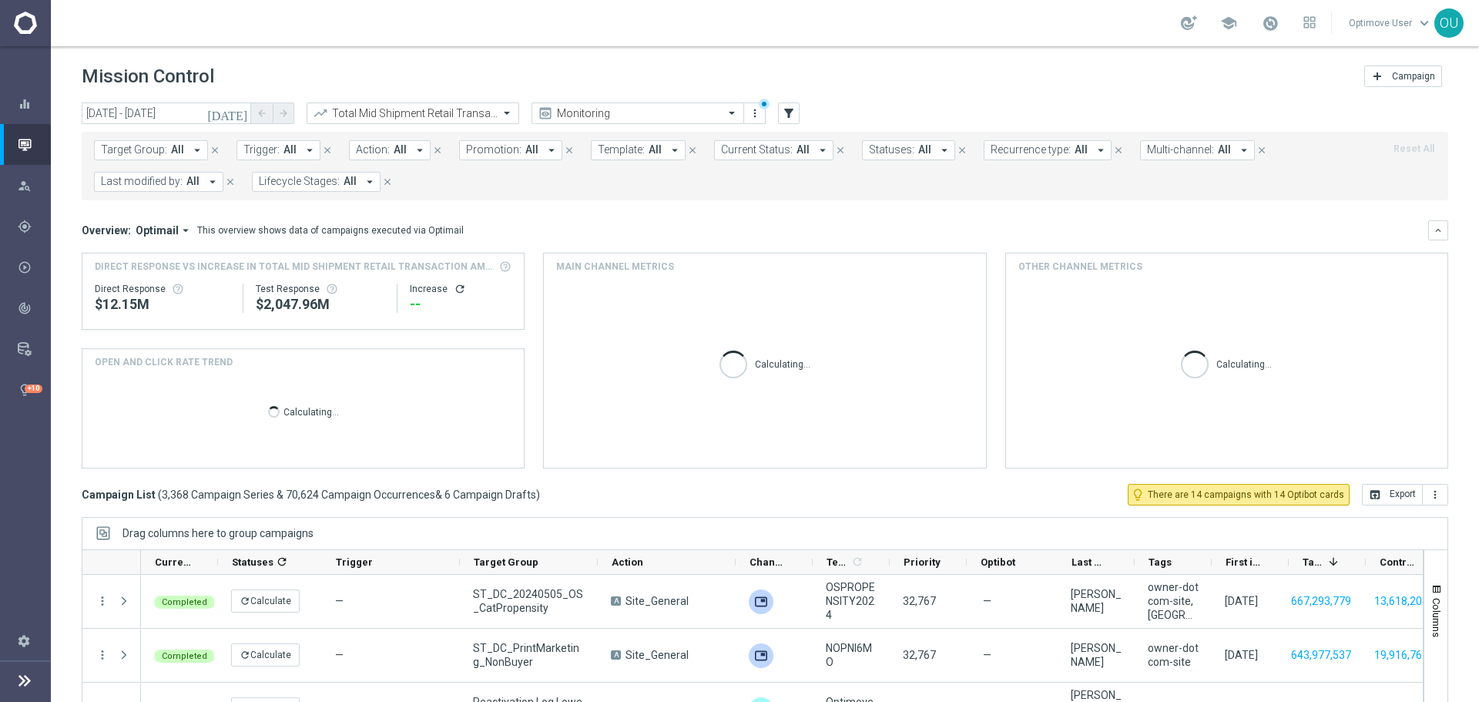
click at [480, 152] on span "Promotion:" at bounding box center [493, 149] width 55 height 13
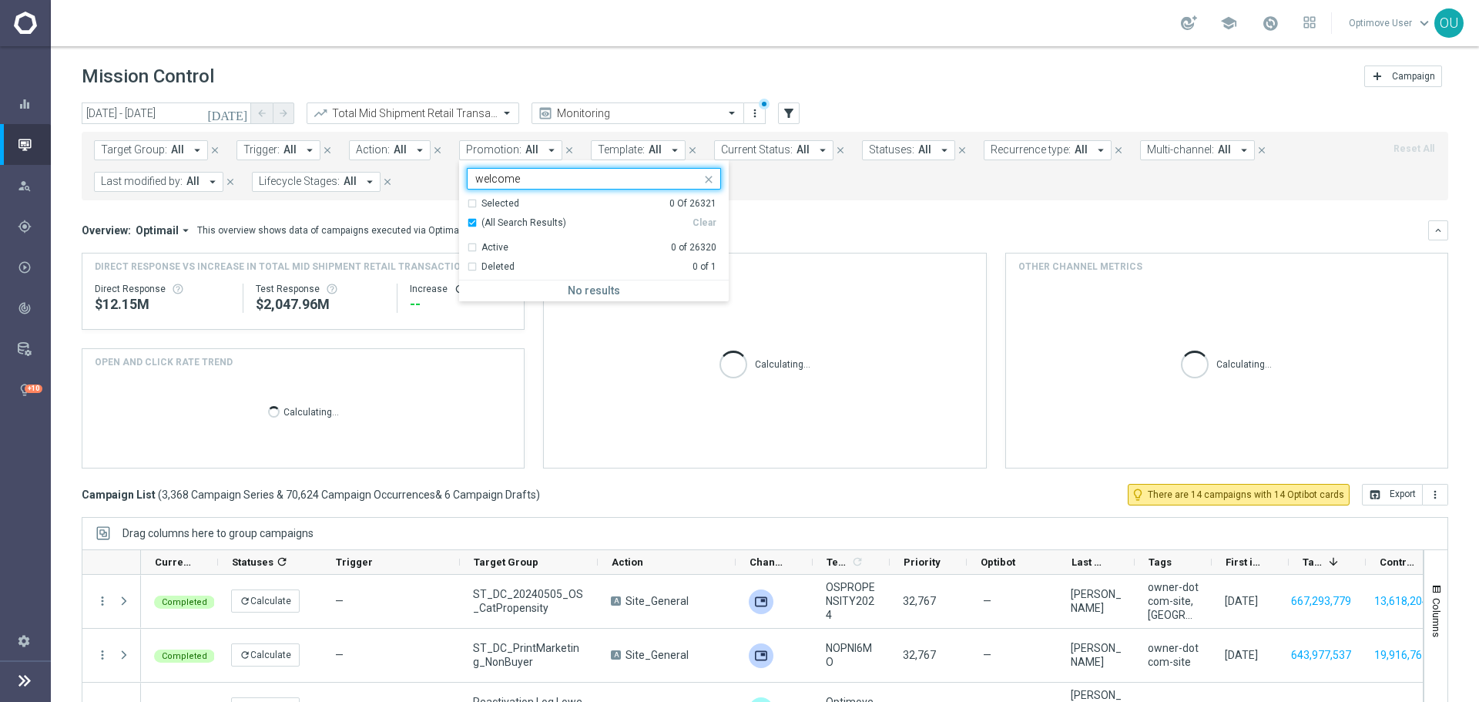
type input "welcome"
click at [786, 203] on mini-dashboard "Overview: Optimail arrow_drop_down This overview shows data of campaigns execut…" at bounding box center [765, 341] width 1366 height 283
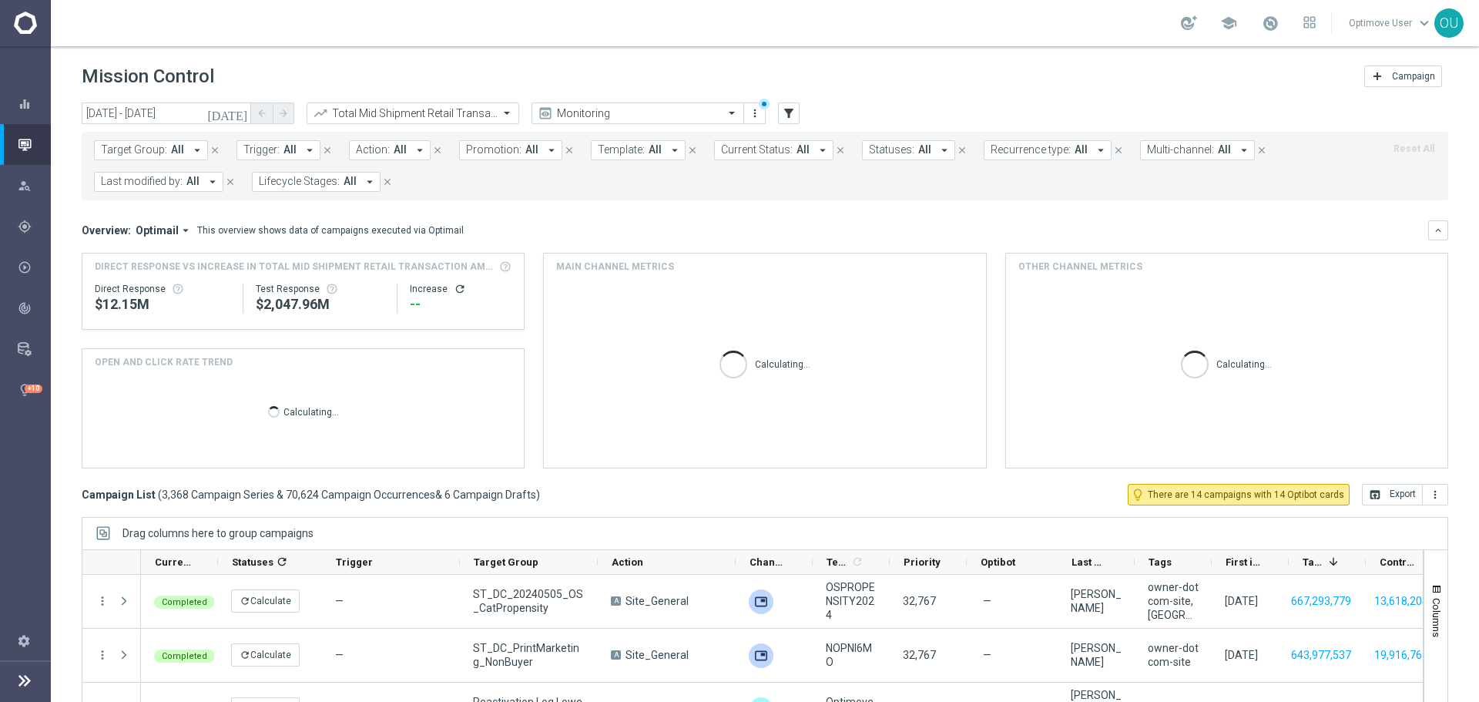
click at [171, 226] on span "Optimail" at bounding box center [157, 230] width 43 height 14
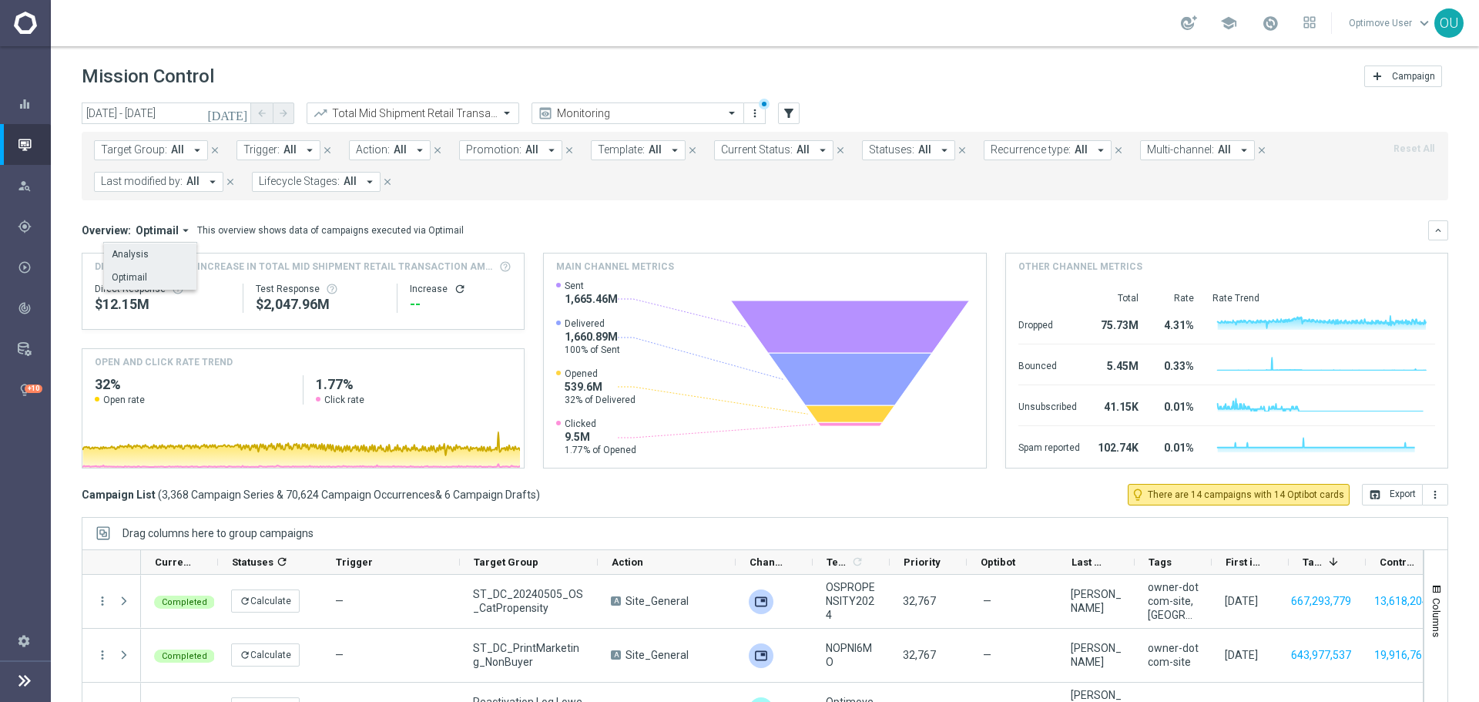
click at [167, 257] on div "Analysis" at bounding box center [150, 254] width 92 height 22
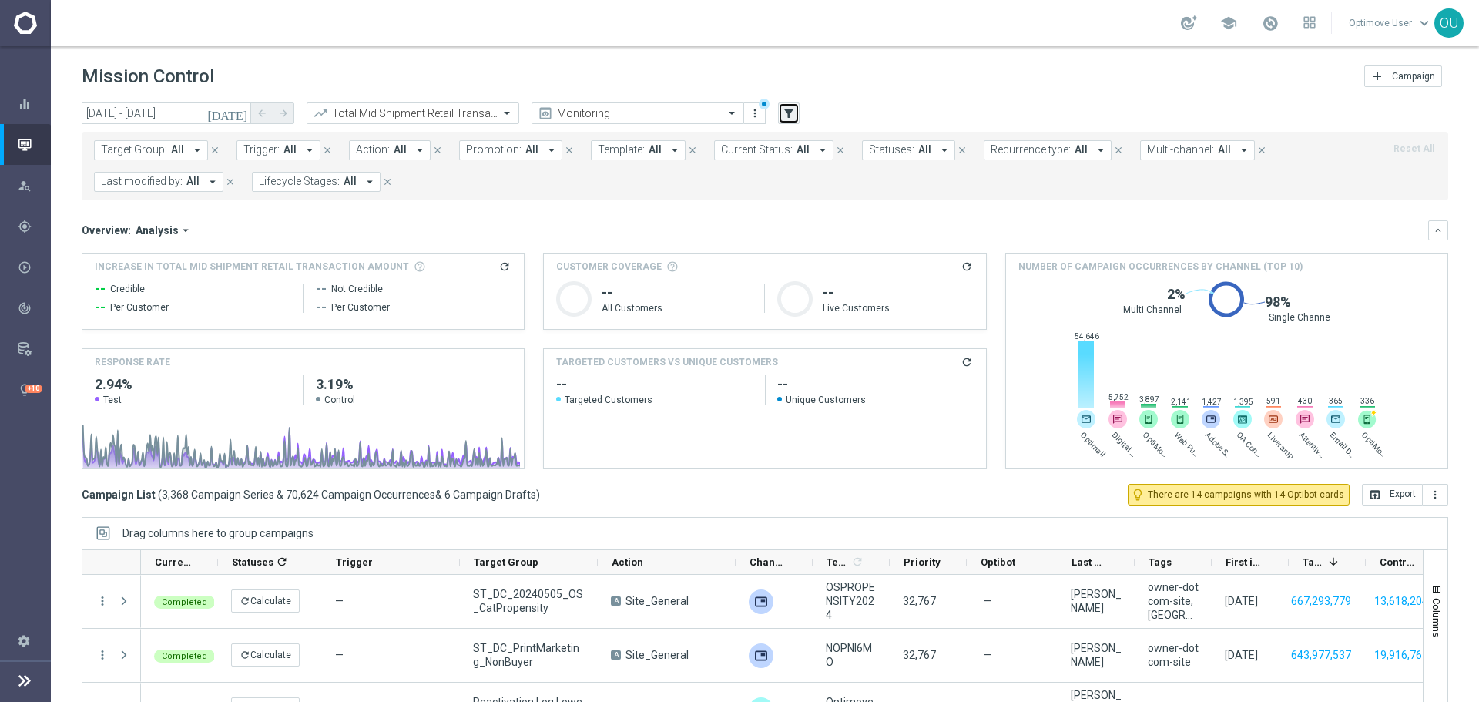
click at [798, 108] on button "filter_alt" at bounding box center [789, 113] width 22 height 22
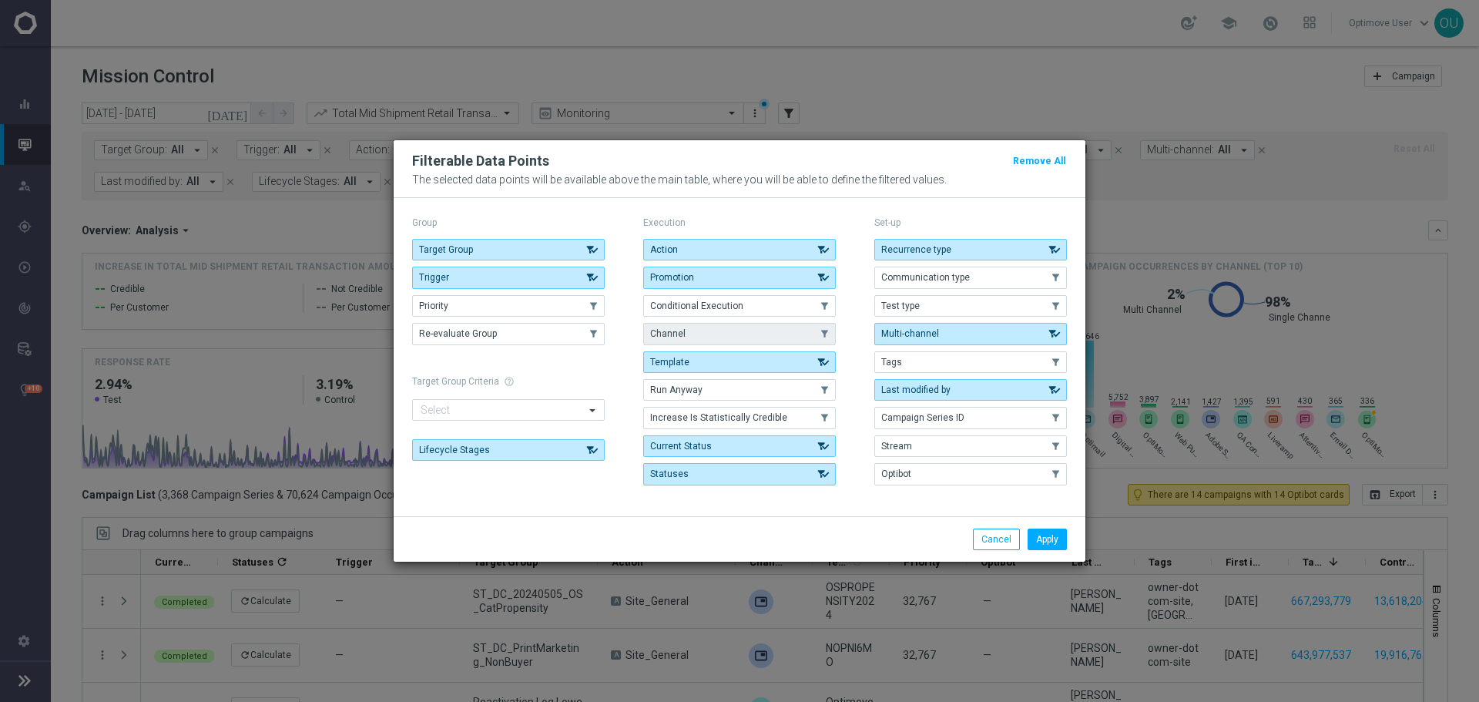
click at [779, 332] on button "Channel" at bounding box center [739, 334] width 193 height 22
click at [1030, 541] on button "Apply" at bounding box center [1046, 539] width 39 height 22
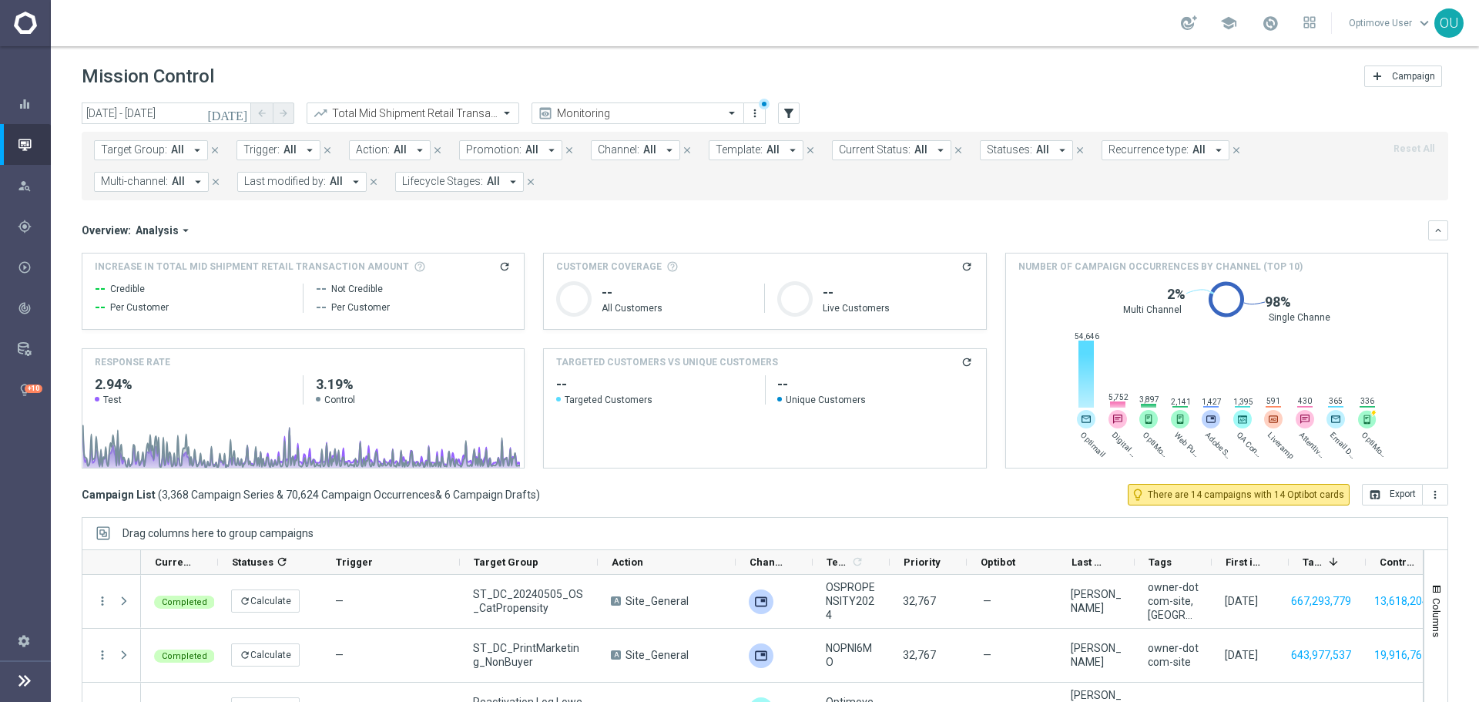
click at [627, 149] on span "Channel:" at bounding box center [619, 149] width 42 height 13
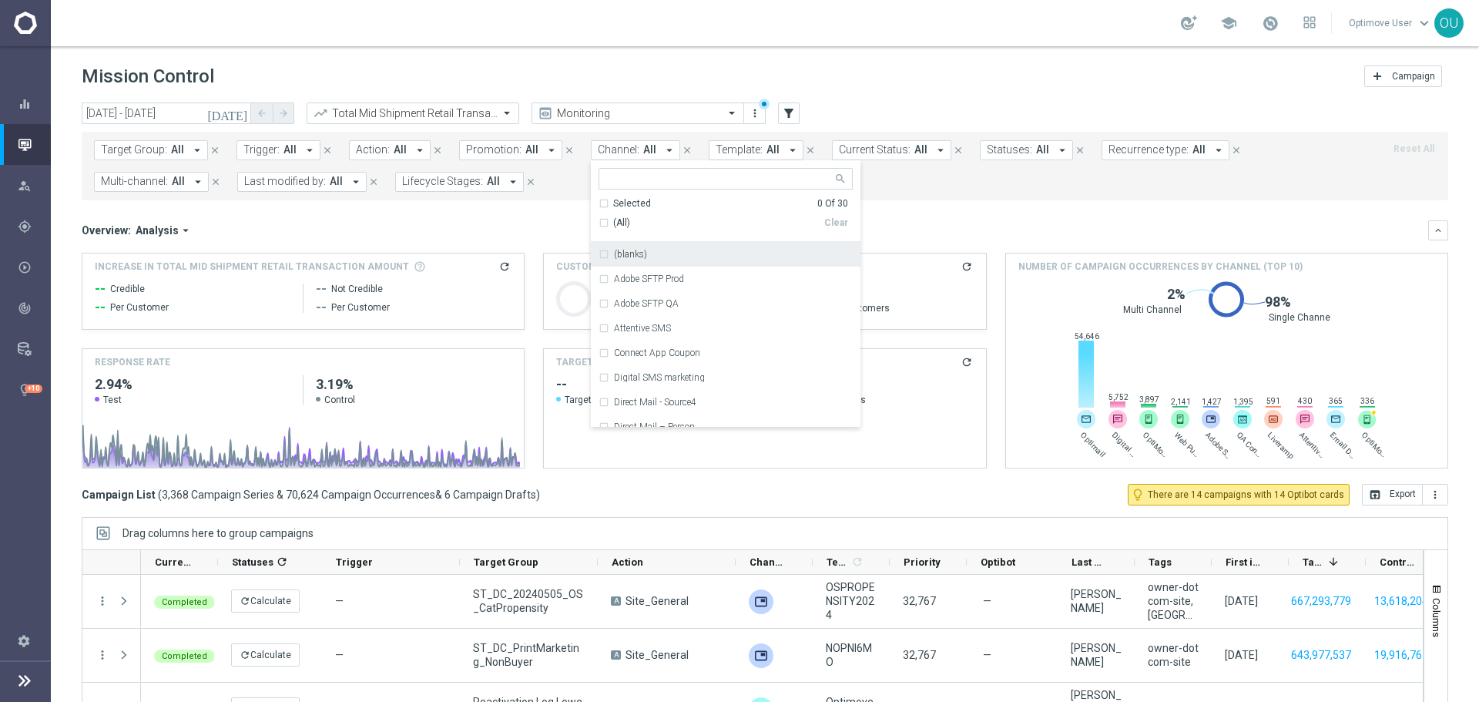
click at [974, 218] on mini-dashboard "Overview: Analysis arrow_drop_down keyboard_arrow_down Increase In Total Mid Sh…" at bounding box center [765, 341] width 1366 height 283
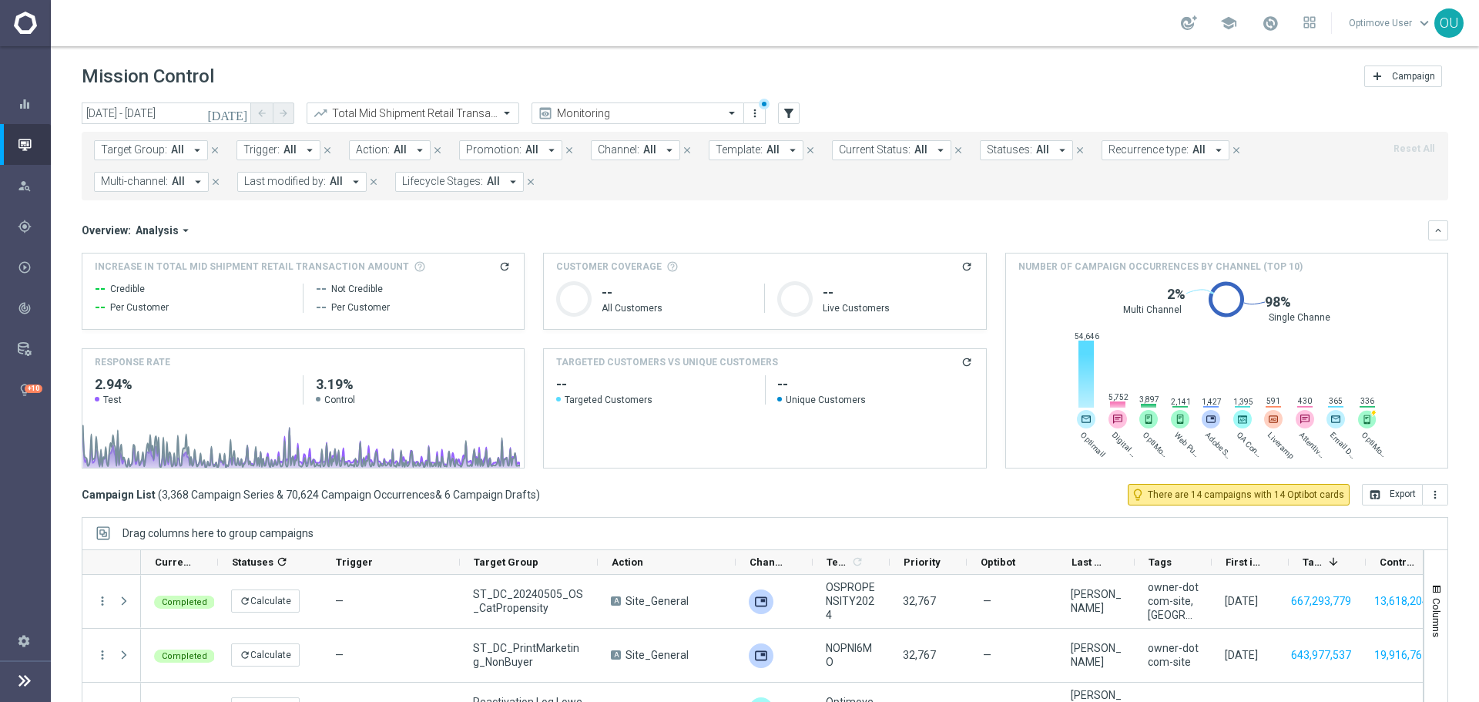
click at [176, 152] on span "All" at bounding box center [177, 149] width 13 height 13
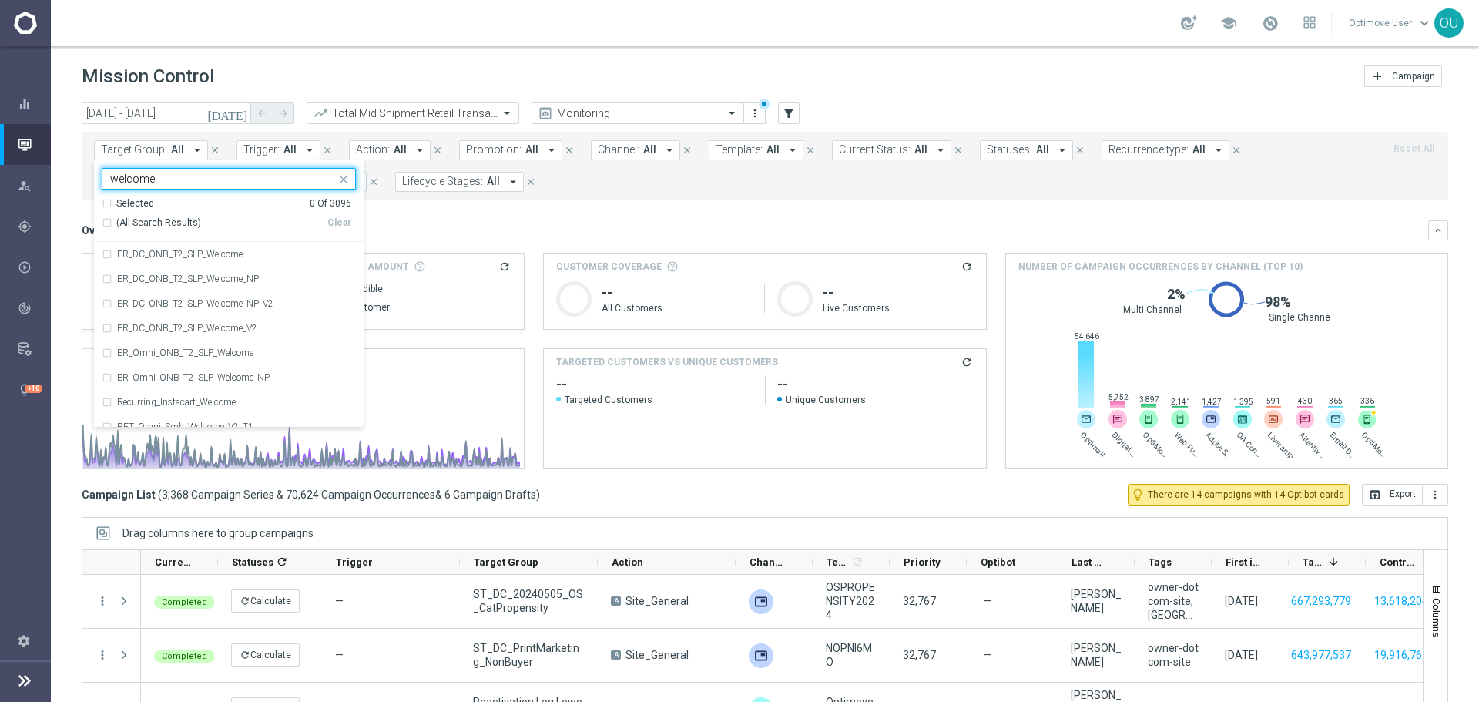
click at [101, 228] on div "Selected 0 Of 3096 (All Search Results) Clear" at bounding box center [229, 219] width 270 height 45
click at [107, 224] on div "(All Search Results)" at bounding box center [215, 222] width 226 height 13
type input "welcome"
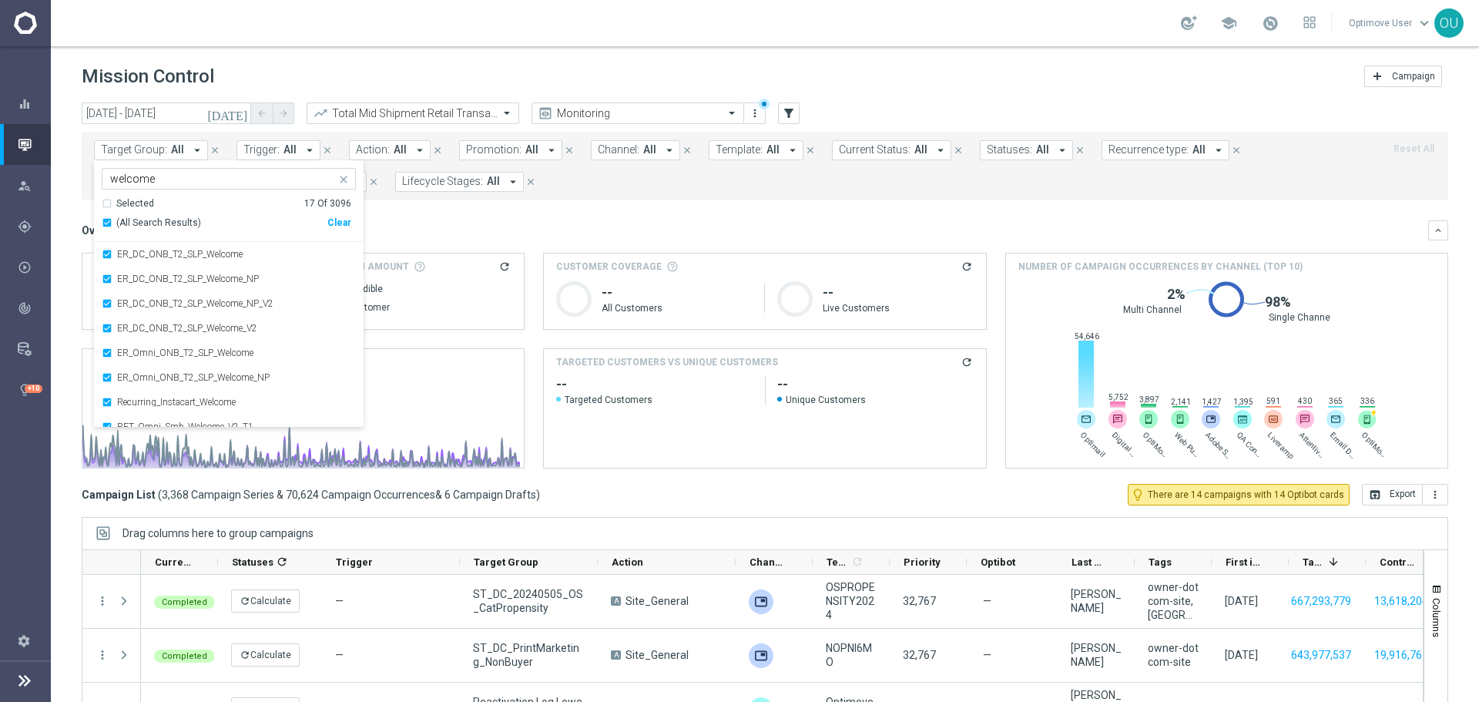
click at [454, 191] on button "Lifecycle Stages: All arrow_drop_down" at bounding box center [459, 182] width 129 height 20
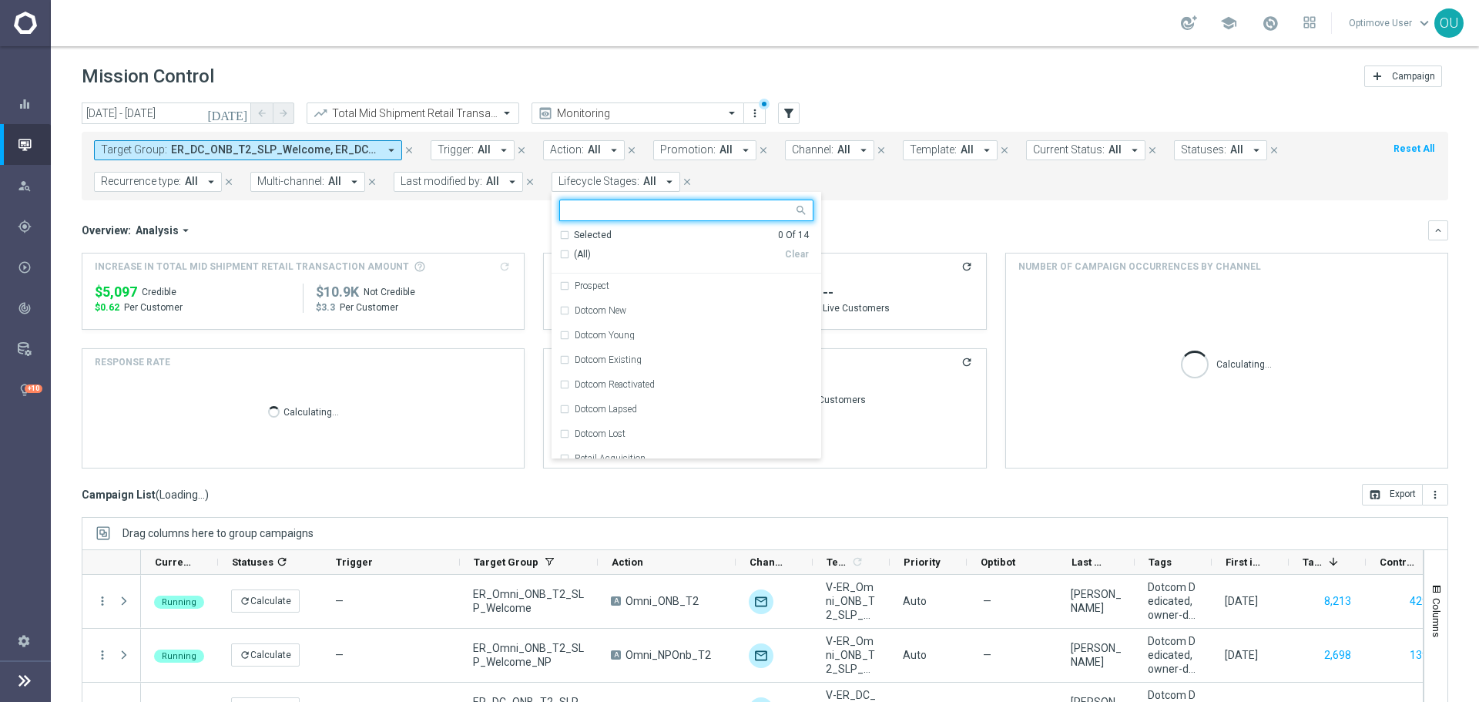
click at [454, 223] on div "Overview: Analysis arrow_drop_down" at bounding box center [755, 230] width 1346 height 14
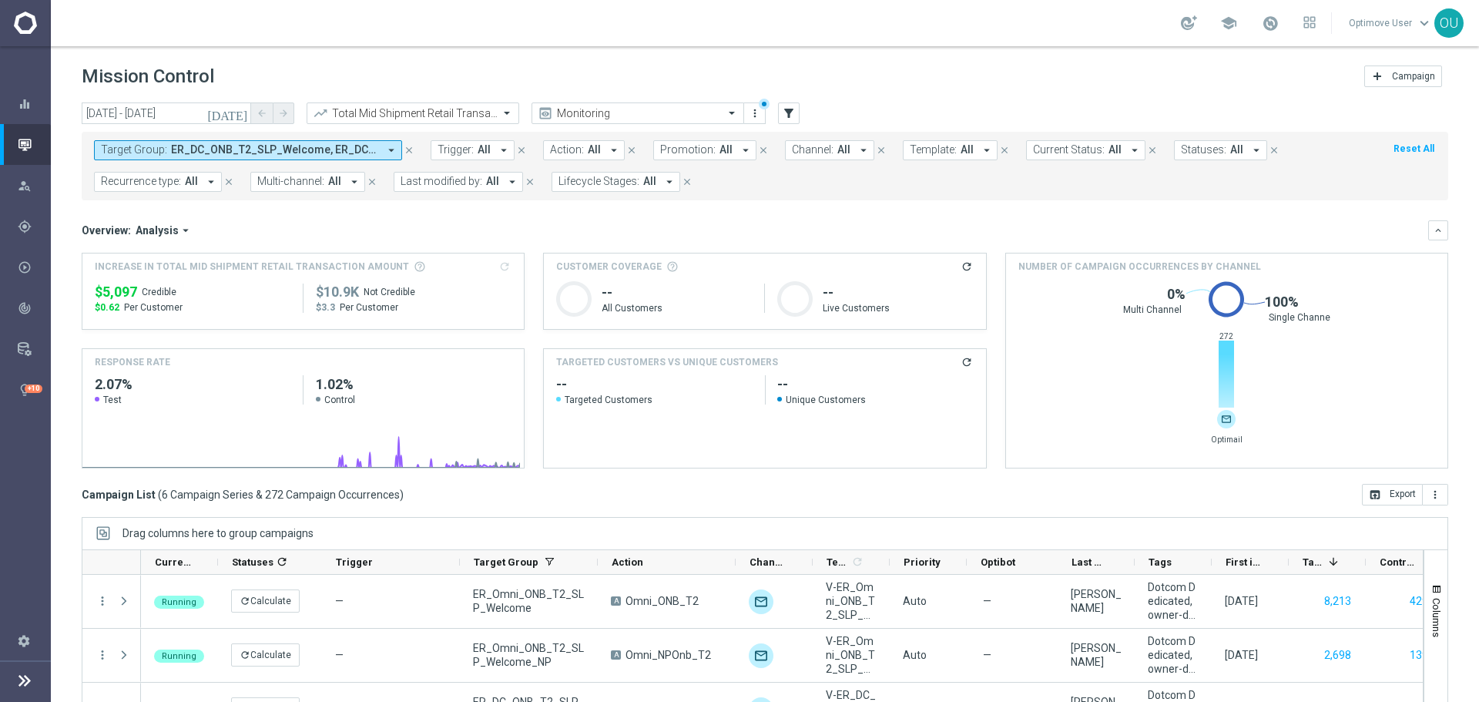
click at [266, 154] on span "ER_DC_ONB_T2_SLP_Welcome, ER_DC_ONB_T2_SLP_Welcome_NP, ER_DC_ONB_T2_SLP_Welcome…" at bounding box center [274, 149] width 207 height 13
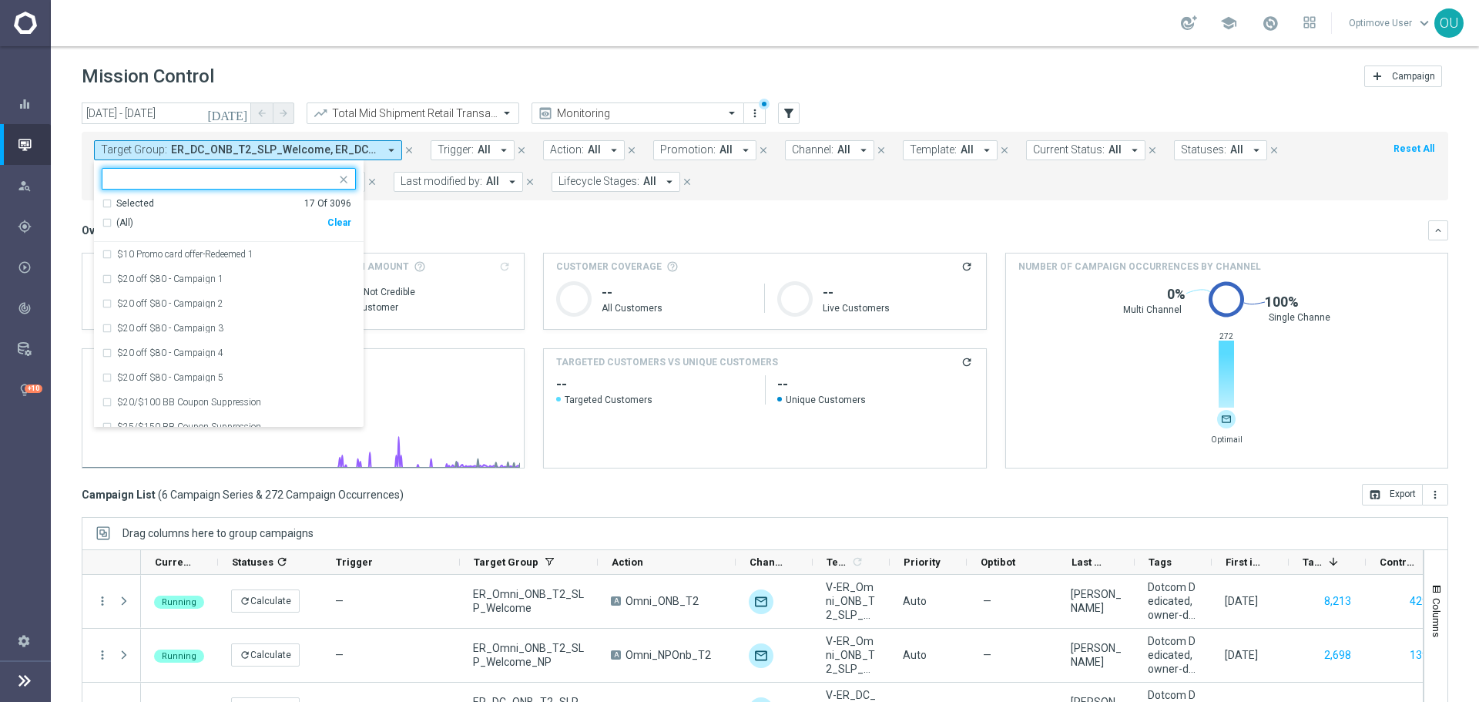
click at [0, 0] on div "Clear" at bounding box center [0, 0] width 0 height 0
click at [420, 215] on mini-dashboard "Overview: Analysis arrow_drop_down keyboard_arrow_down Increase In Total Mid Sh…" at bounding box center [765, 341] width 1366 height 283
click at [411, 213] on mini-dashboard "Overview: Analysis arrow_drop_down keyboard_arrow_down Increase In Total Mid Sh…" at bounding box center [765, 341] width 1366 height 283
click at [409, 215] on mini-dashboard "Overview: Analysis arrow_drop_down keyboard_arrow_down Increase In Total Mid Sh…" at bounding box center [765, 341] width 1366 height 283
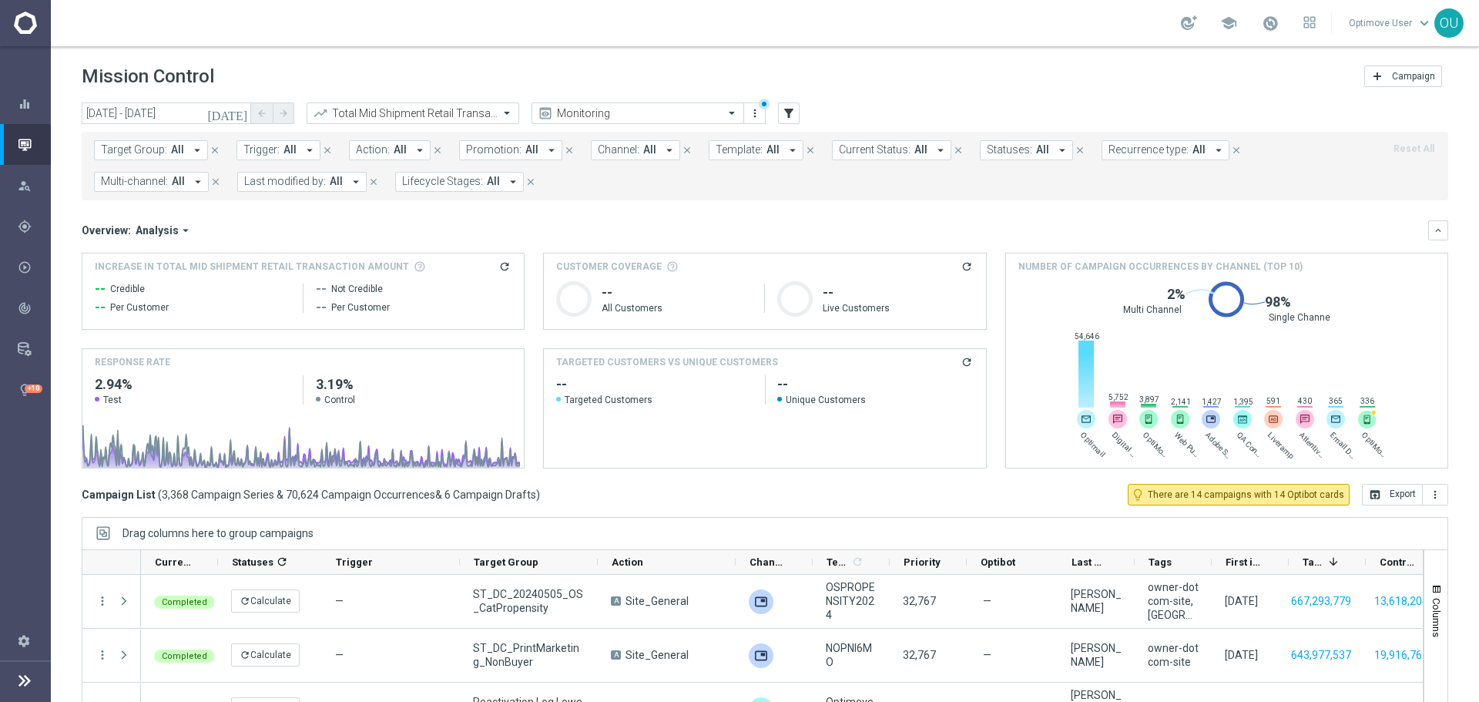
click at [496, 153] on span "Promotion:" at bounding box center [493, 149] width 55 height 13
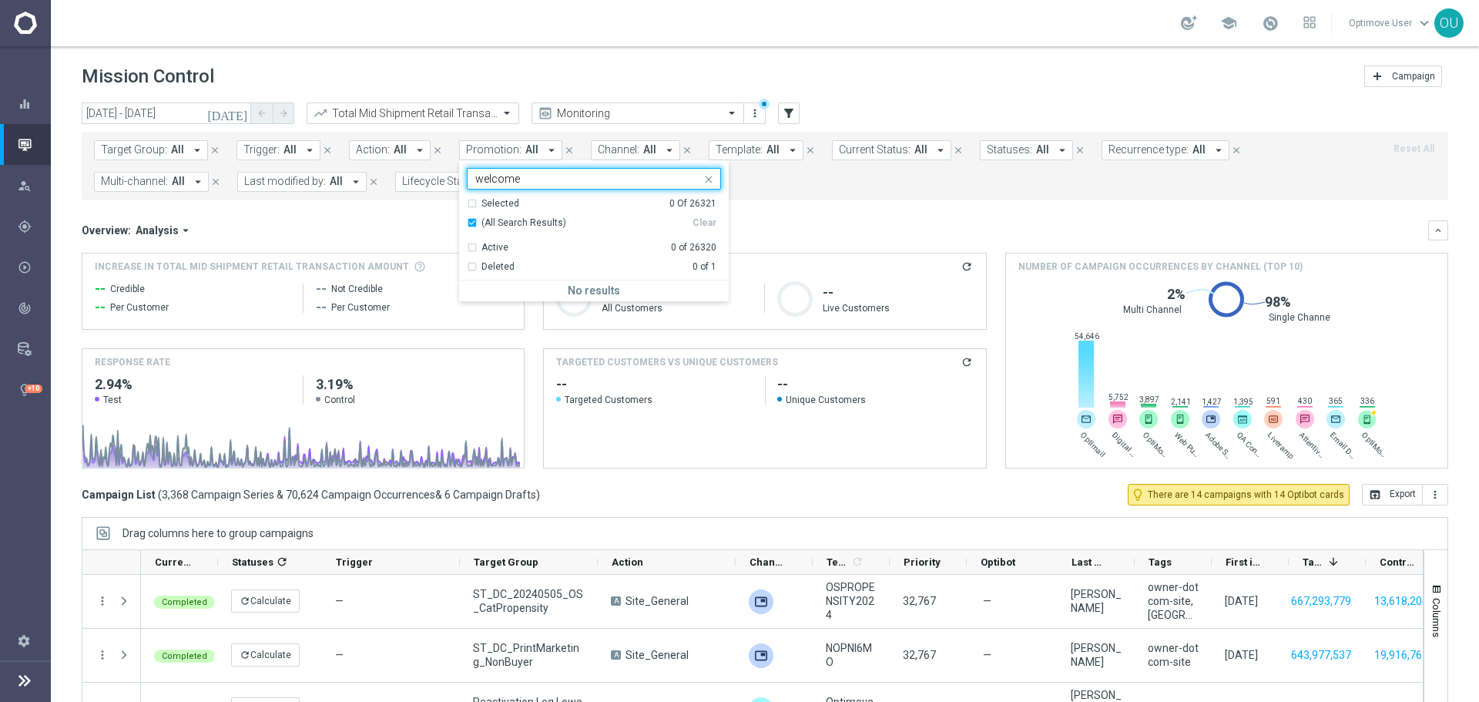
type input "welcome"
click at [800, 218] on mini-dashboard "Overview: Analysis arrow_drop_down keyboard_arrow_down Increase In Total Mid Sh…" at bounding box center [765, 341] width 1366 height 283
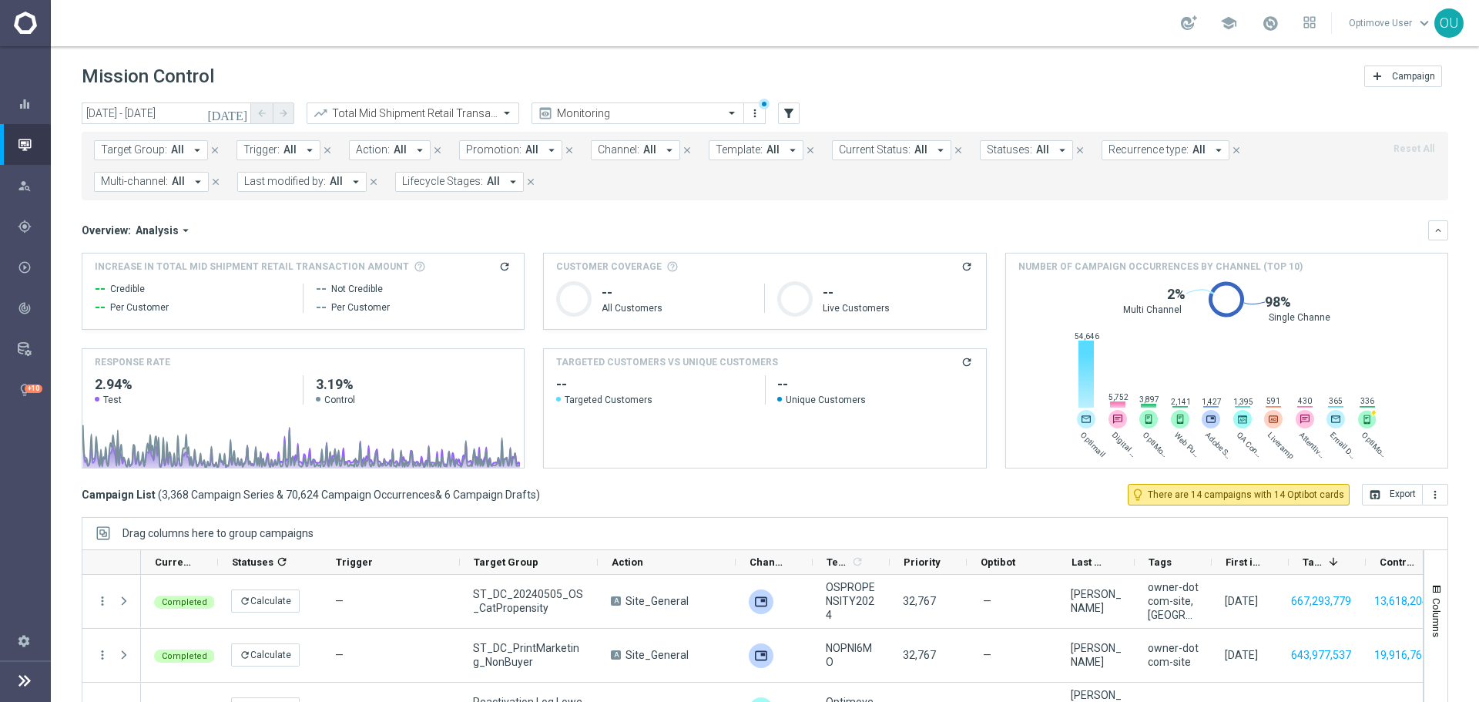
click at [716, 149] on span "Template:" at bounding box center [739, 149] width 47 height 13
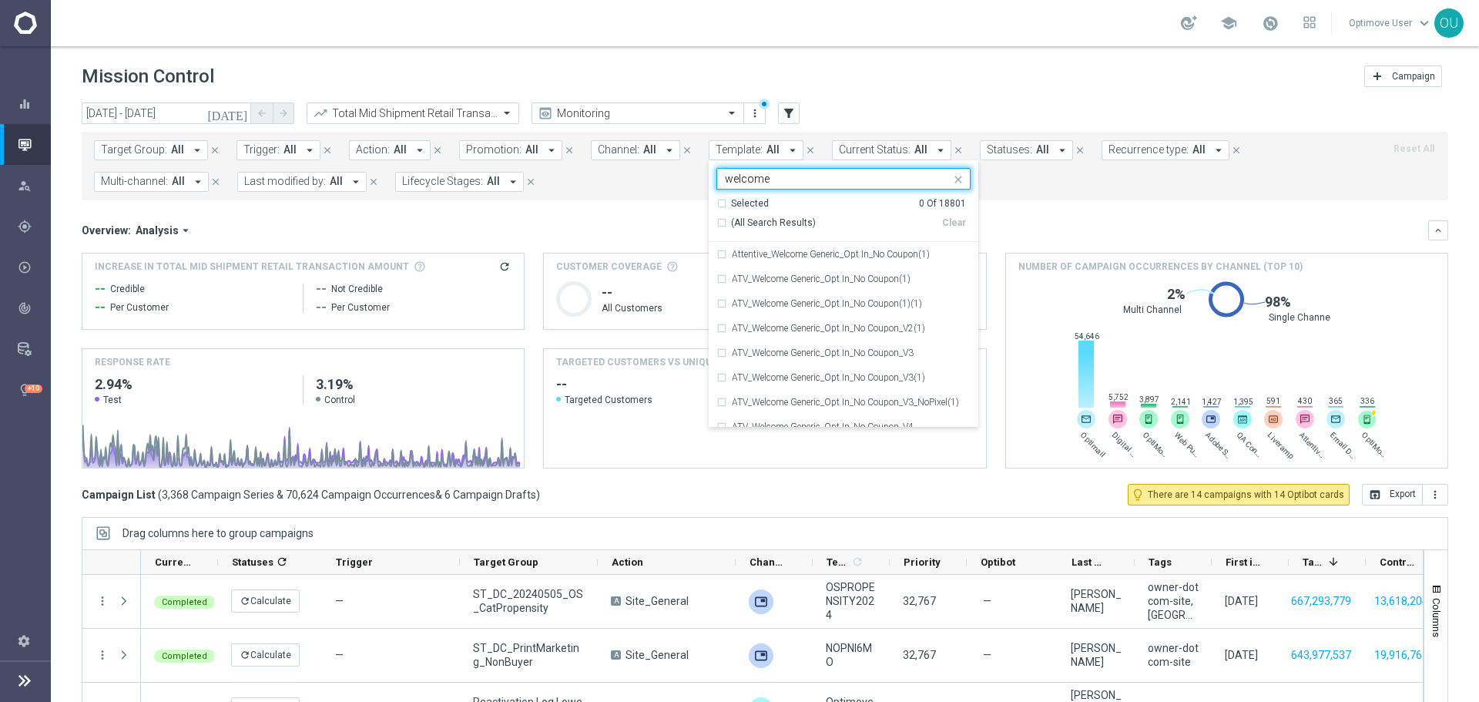
click at [784, 229] on span "(All Search Results)" at bounding box center [773, 222] width 85 height 13
type input "welcome"
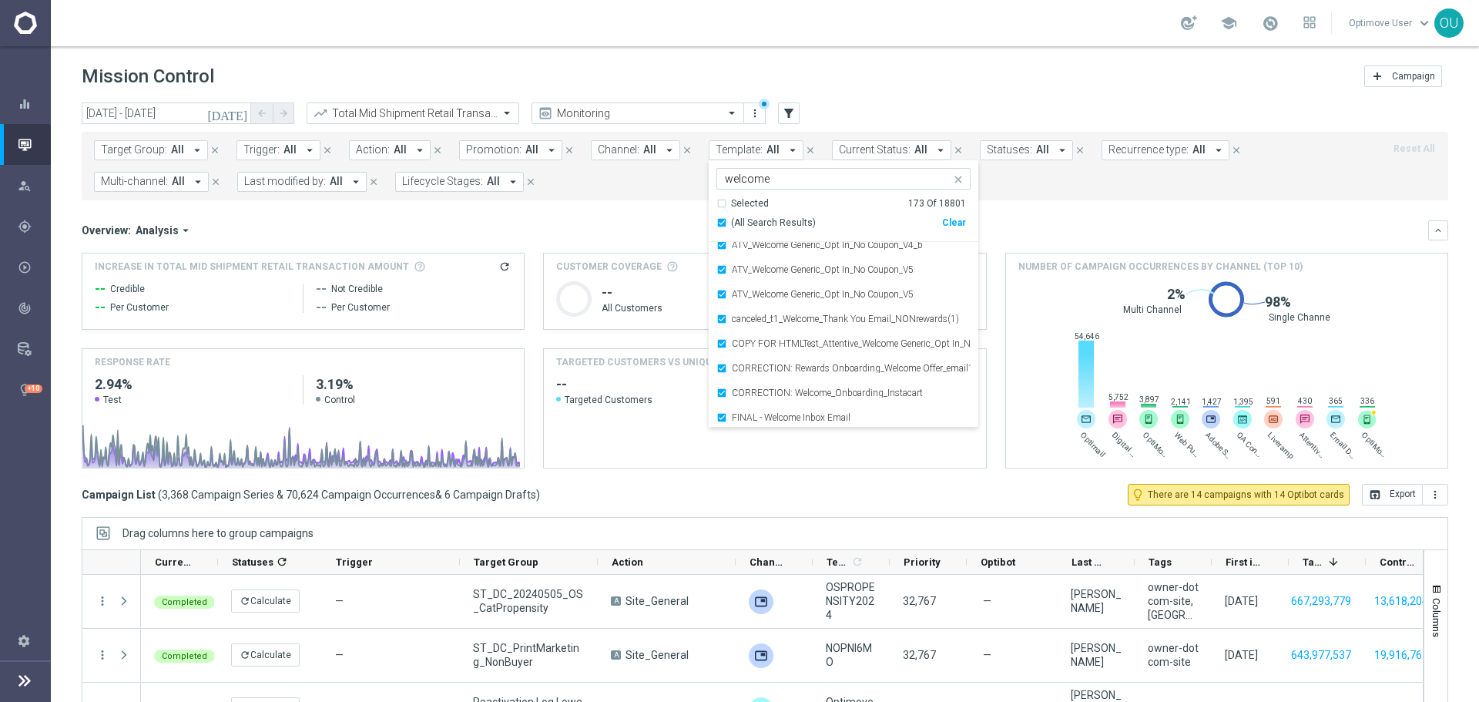
scroll to position [308, 0]
click at [855, 267] on label "COPY FOR HTMLTest_Attentive_Welcome Generic_Opt In_No Coupon(1)(1)" at bounding box center [851, 266] width 239 height 9
click at [863, 318] on label "TESTWave 1-2_Welcome to Classroom Rewards(1)(1)" at bounding box center [839, 315] width 214 height 9
click at [863, 297] on div "Test_Attentive_Welcome Generic_Opt In_No Coupon_copy(1)" at bounding box center [843, 291] width 254 height 25
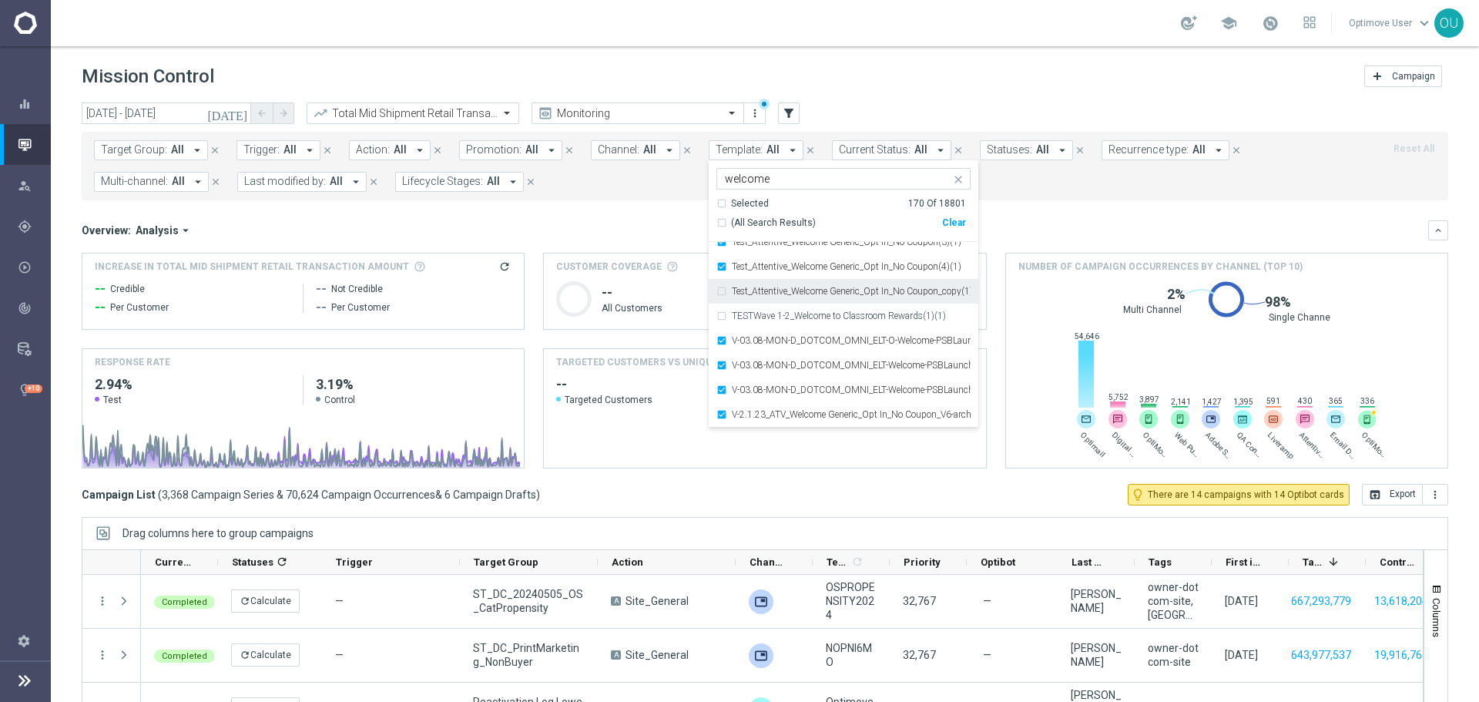
click at [864, 276] on div "Test_Attentive_Welcome Generic_Opt In_No Coupon(4)(1)" at bounding box center [843, 266] width 254 height 25
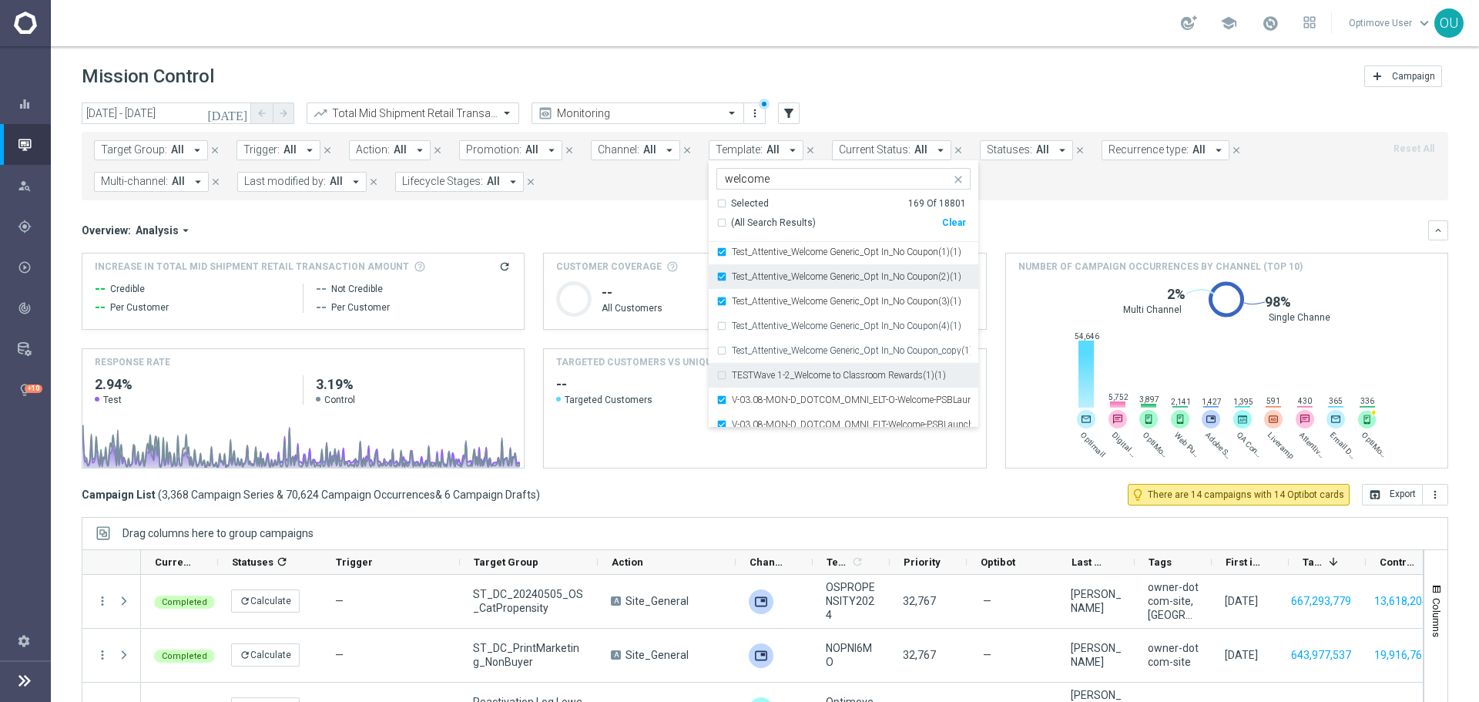
scroll to position [847, 0]
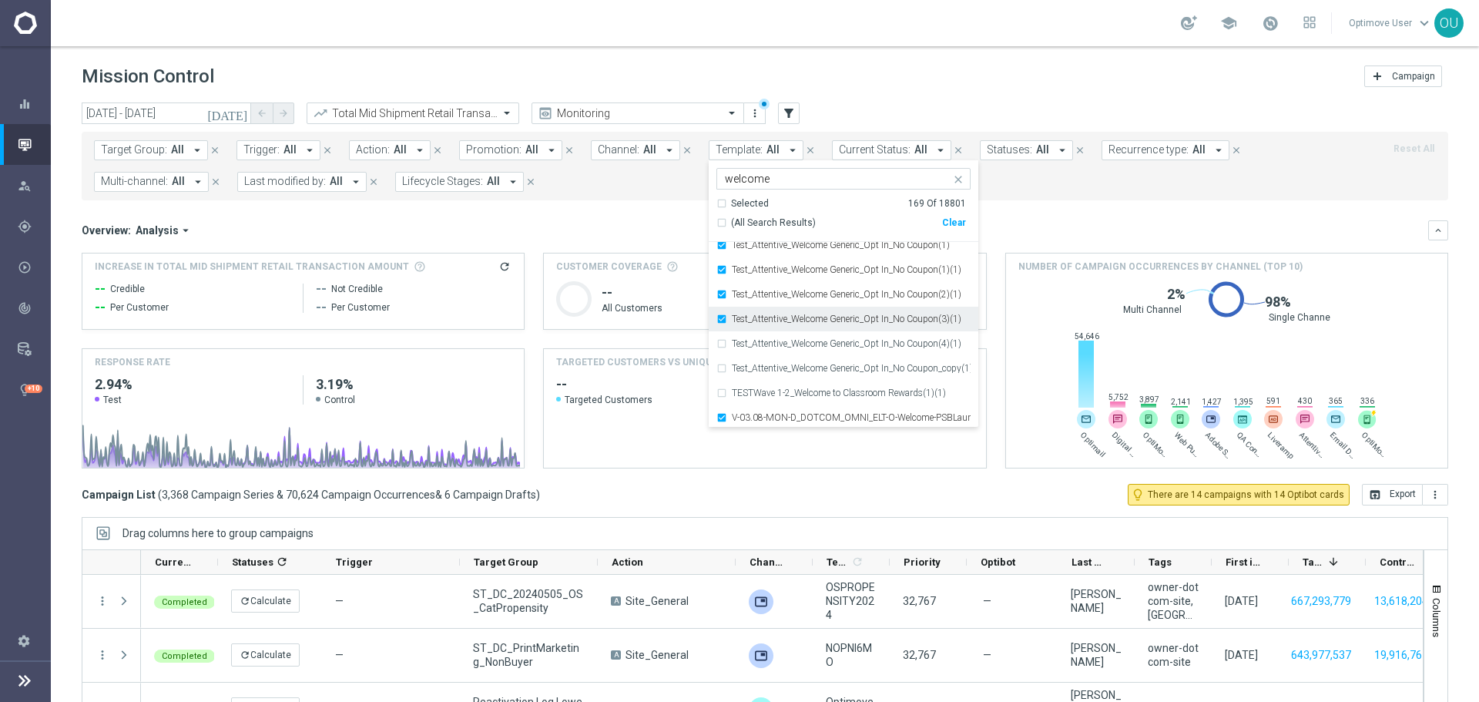
click at [863, 314] on label "Test_Attentive_Welcome Generic_Opt In_No Coupon(3)(1)" at bounding box center [847, 318] width 230 height 9
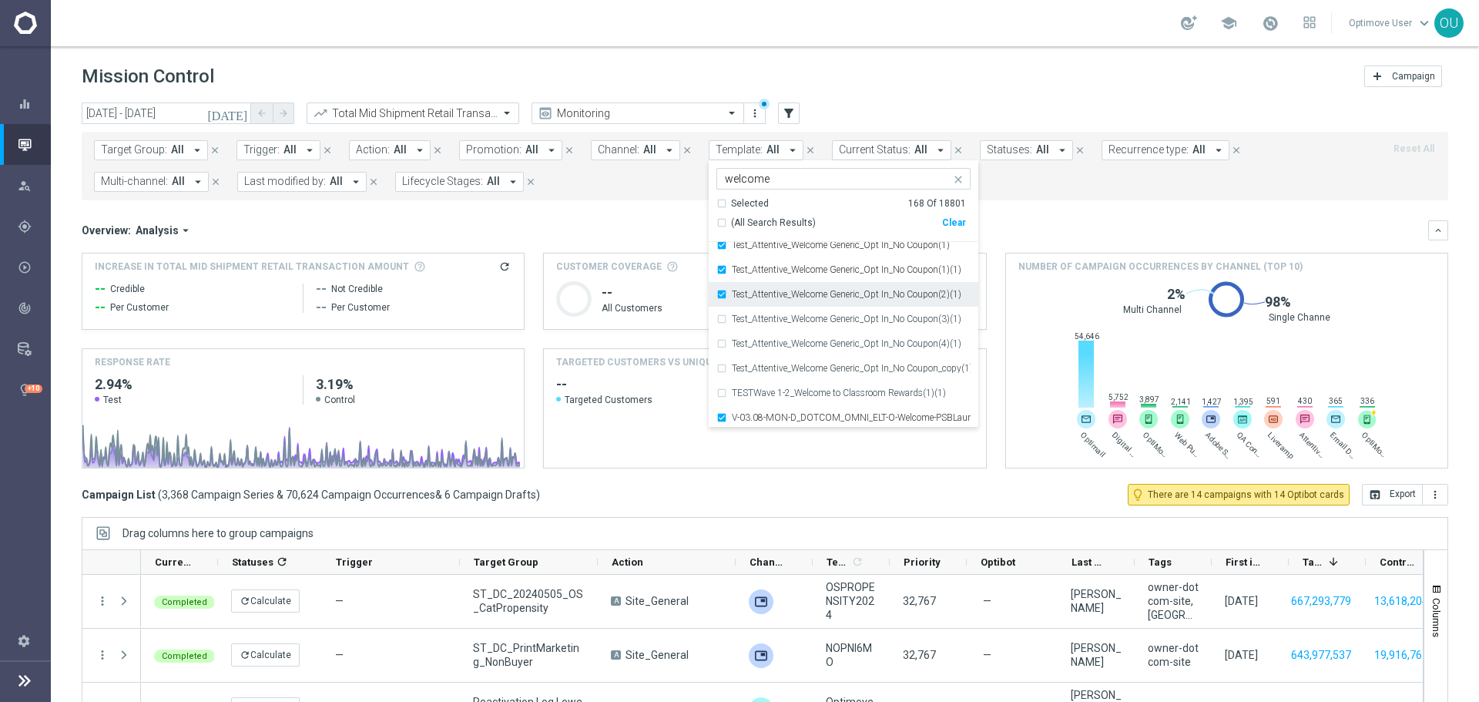
click at [861, 295] on label "Test_Attentive_Welcome Generic_Opt In_No Coupon(2)(1)" at bounding box center [847, 294] width 230 height 9
click at [858, 280] on div "Test_Attentive_Welcome Generic_Opt In_No Coupon(1)(1)" at bounding box center [843, 269] width 254 height 25
click at [831, 327] on label "Test_Attentive_Welcome Generic_Opt In_No Coupon(1)" at bounding box center [841, 321] width 218 height 9
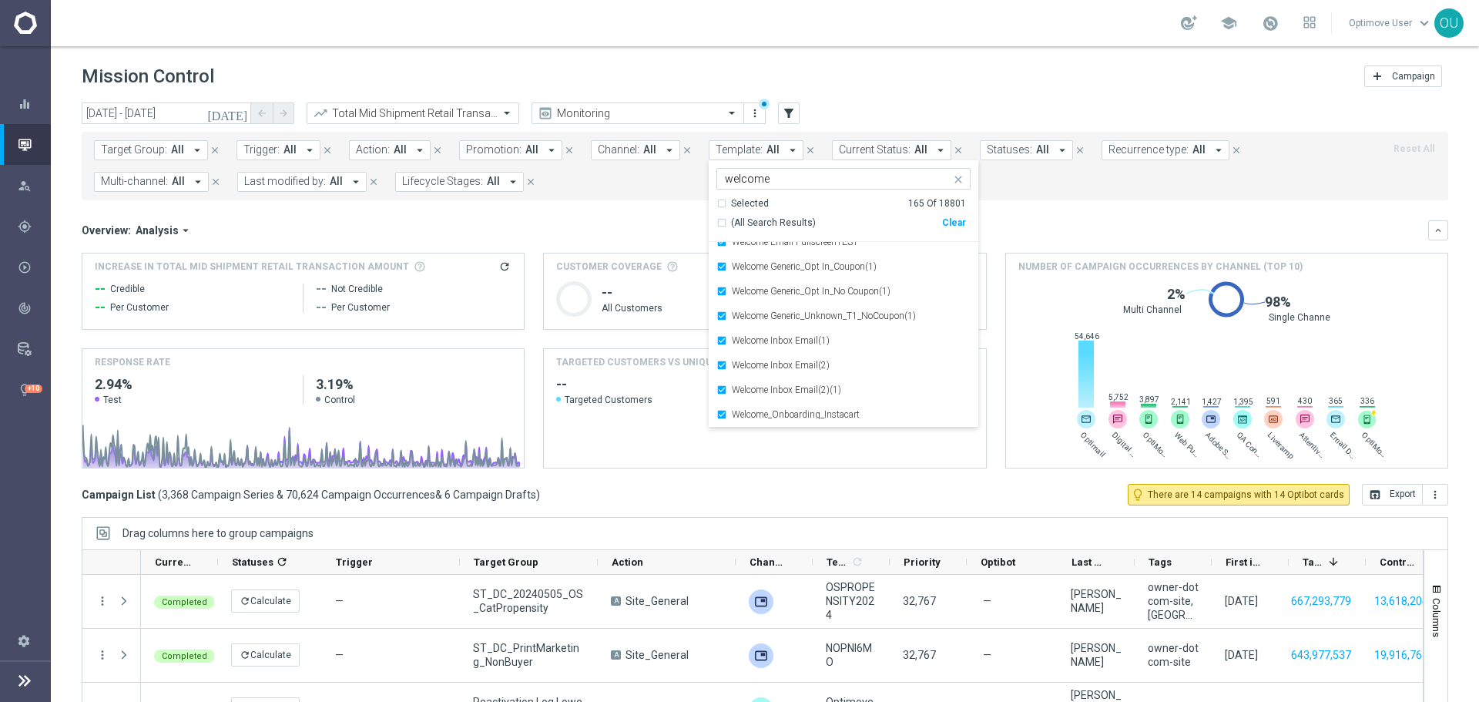
scroll to position [4002, 0]
click at [870, 312] on div "Welcome Email FullscreenTEST" at bounding box center [843, 319] width 254 height 25
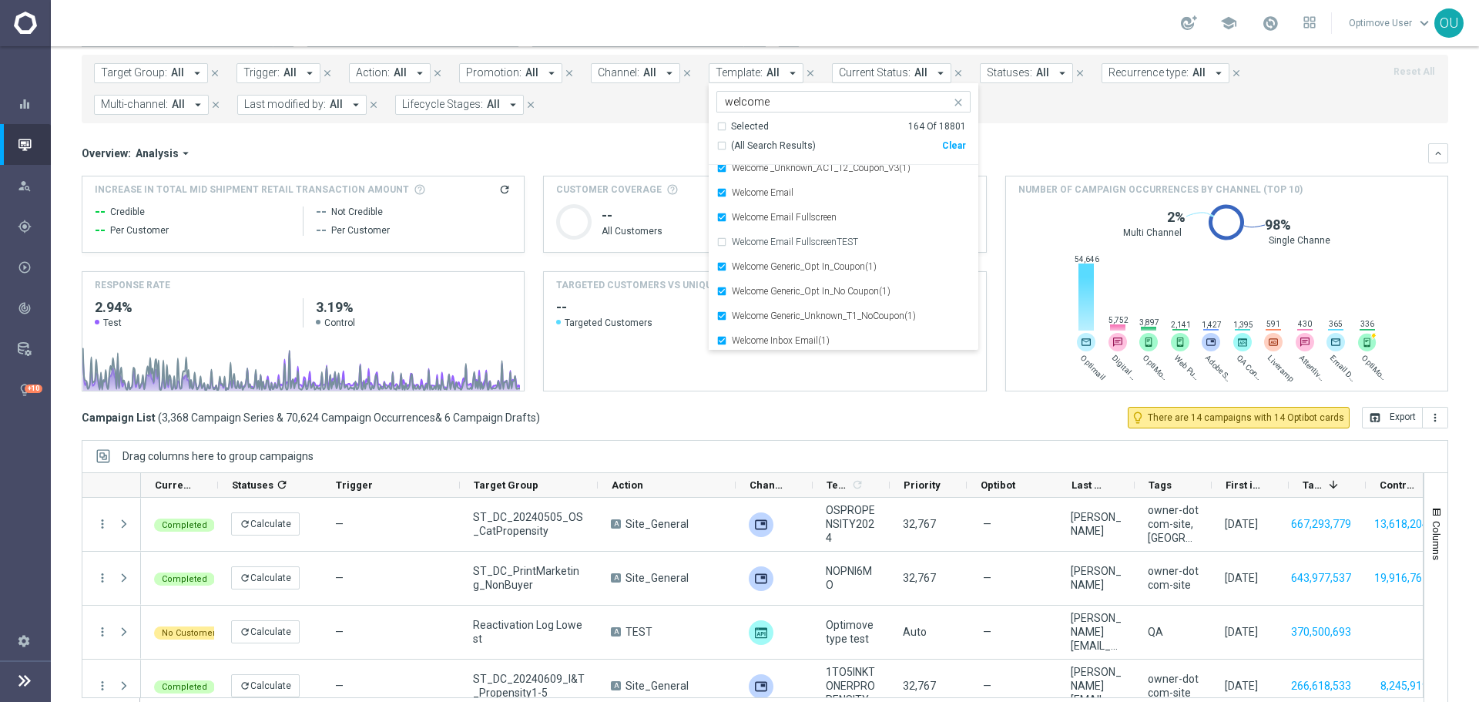
click at [992, 146] on div "Overview: Analysis arrow_drop_down" at bounding box center [755, 153] width 1346 height 14
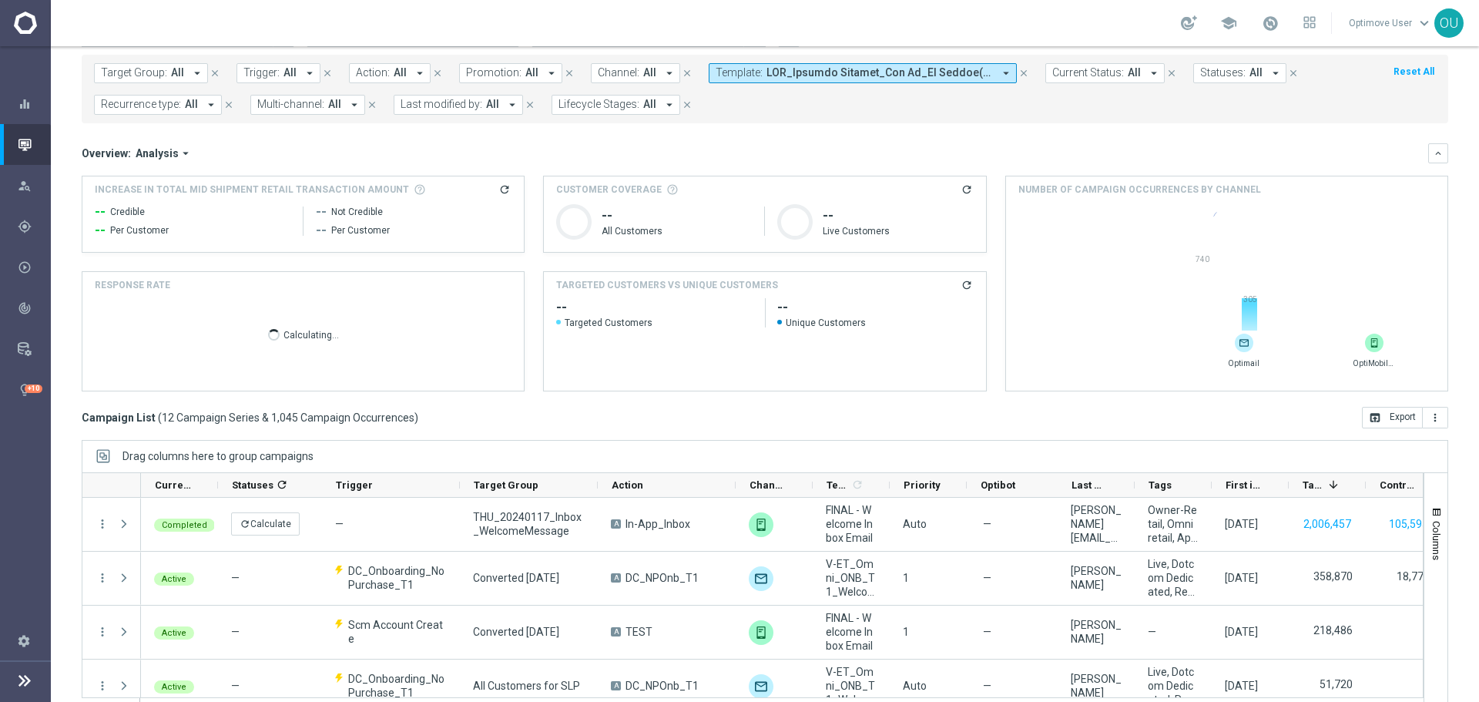
scroll to position [0, 0]
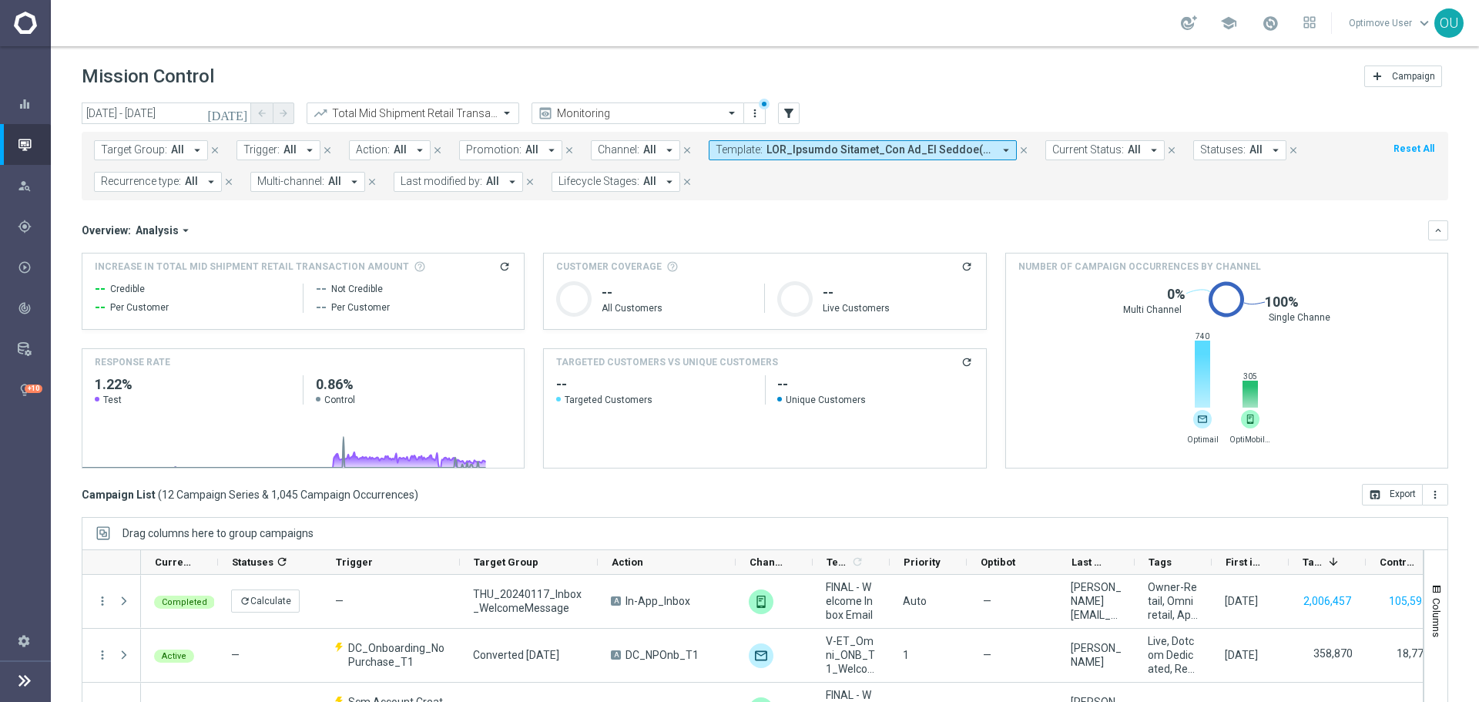
click at [498, 268] on icon "refresh" at bounding box center [504, 266] width 12 height 12
drag, startPoint x: 145, startPoint y: 293, endPoint x: 97, endPoint y: 299, distance: 48.1
click at [97, 299] on span "$158.4K" at bounding box center [120, 292] width 51 height 18
click at [110, 293] on span "$158.4K" at bounding box center [120, 292] width 51 height 18
click at [117, 287] on span "$158.4K" at bounding box center [120, 292] width 51 height 18
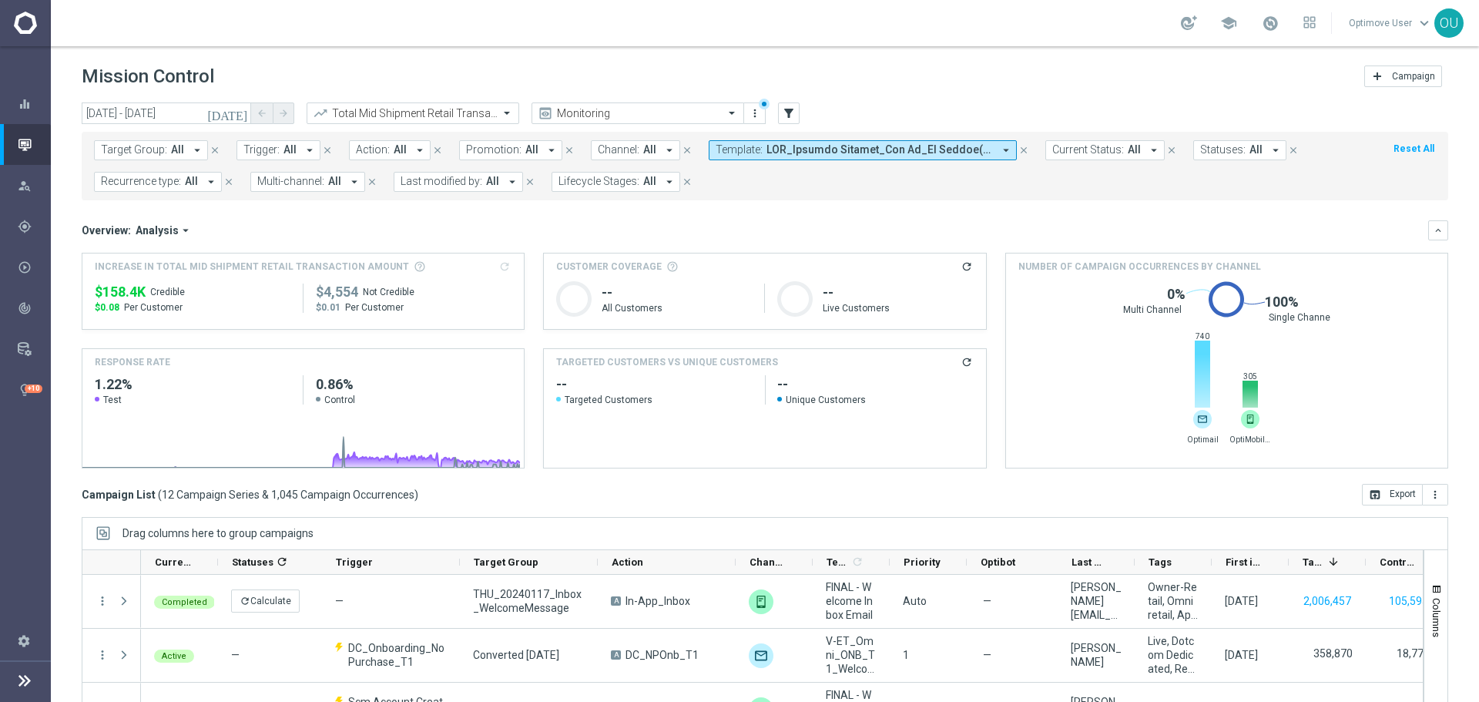
click at [117, 287] on span "$158.4K" at bounding box center [120, 292] width 51 height 18
copy div "$158.4K"
click at [416, 106] on div "Total Mid Shipment Retail Transaction Amount" at bounding box center [413, 113] width 213 height 22
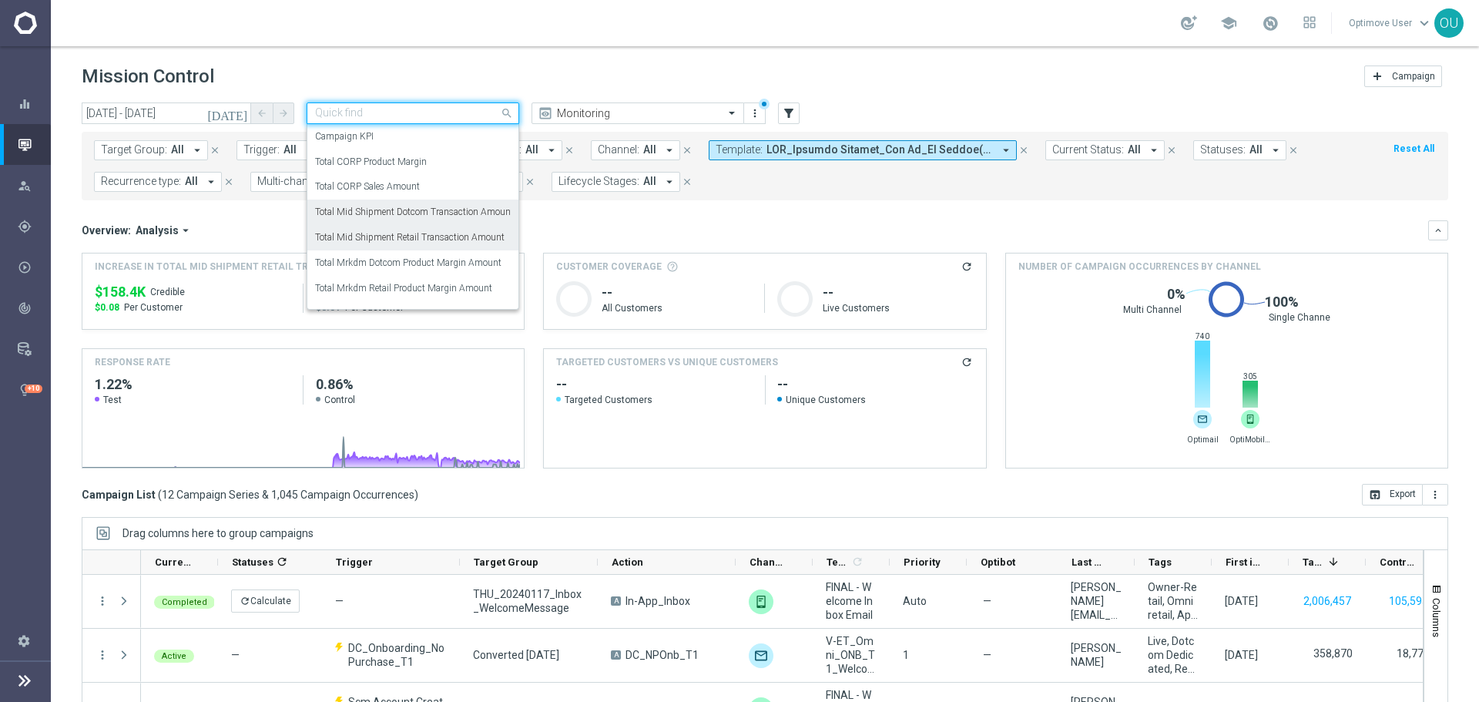
click at [428, 213] on label "Total Mid Shipment Dotcom Transaction Amount" at bounding box center [414, 212] width 199 height 13
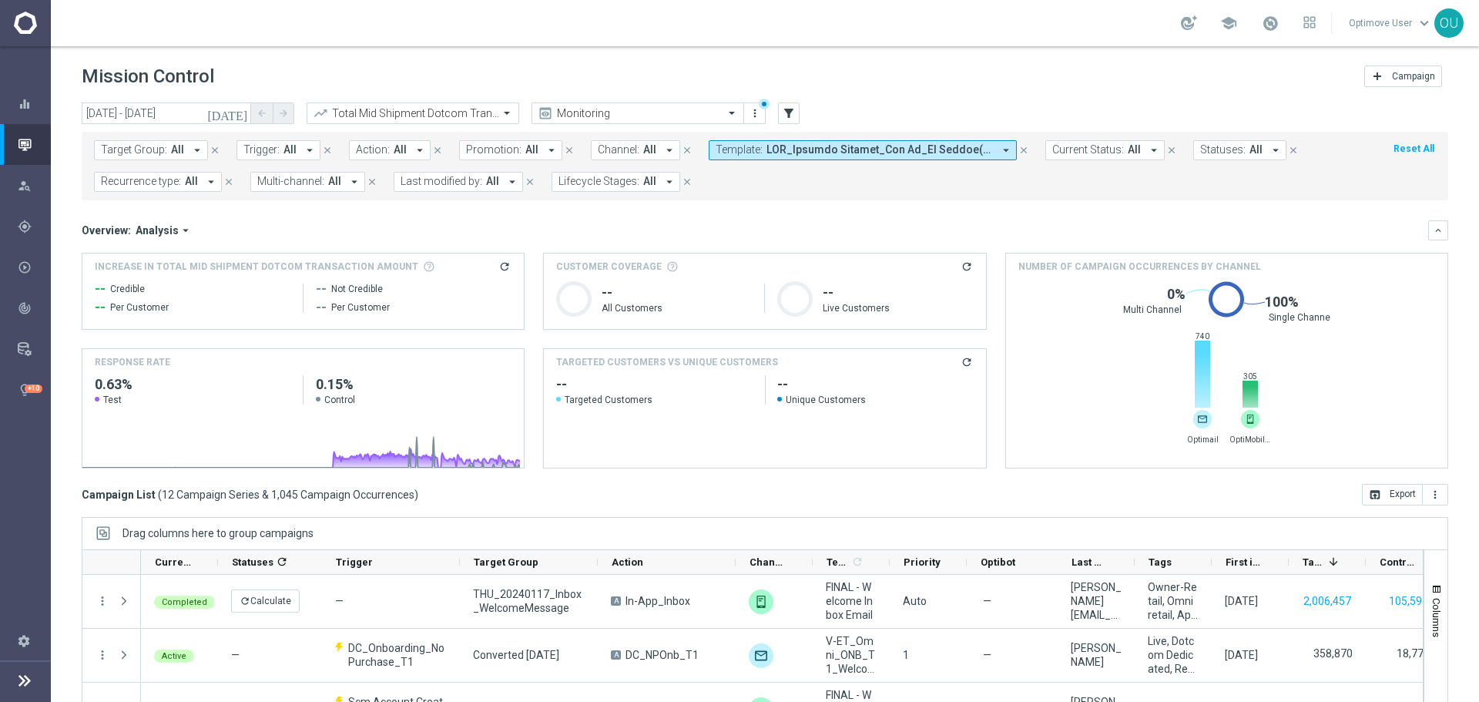
click at [501, 264] on icon "refresh" at bounding box center [504, 266] width 12 height 12
click at [120, 296] on span "$3,591" at bounding box center [116, 292] width 42 height 18
copy div "$3,591"
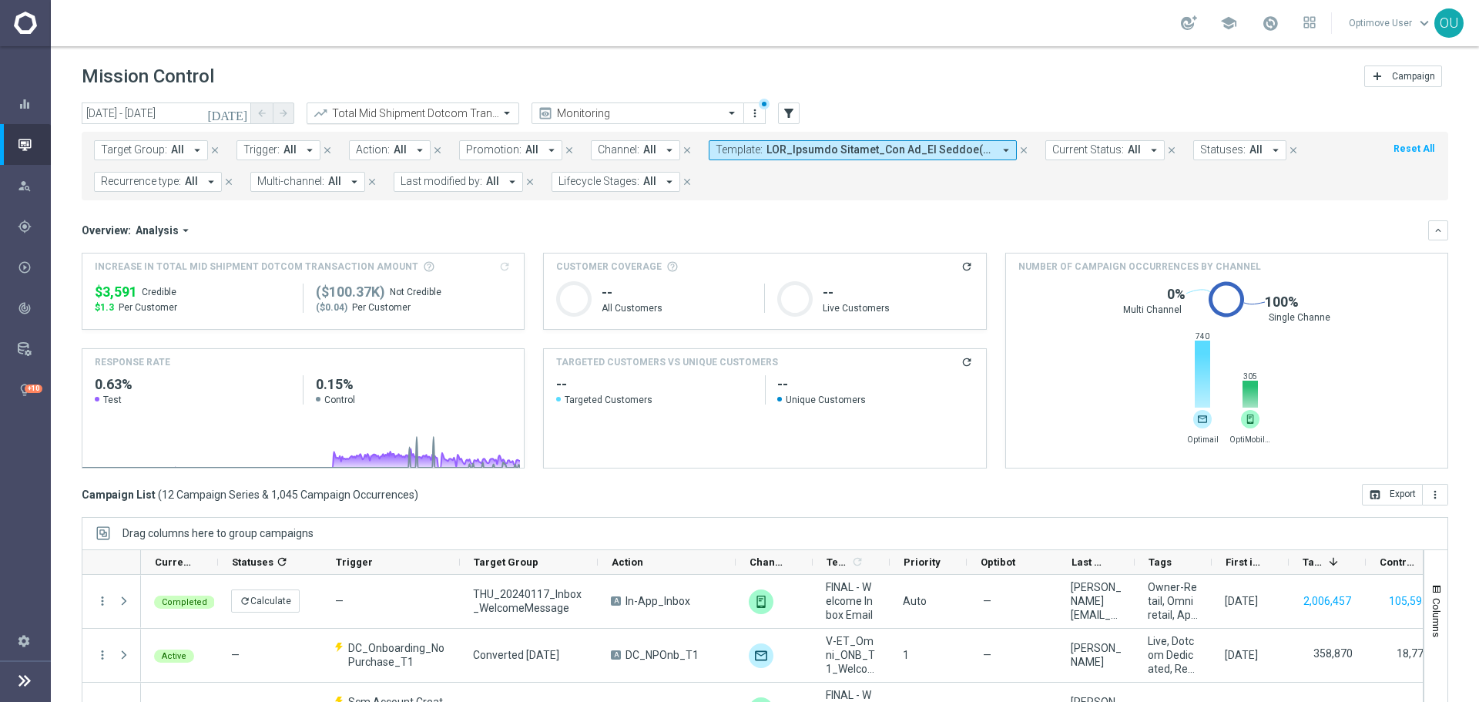
click at [414, 109] on input "text" at bounding box center [397, 113] width 165 height 13
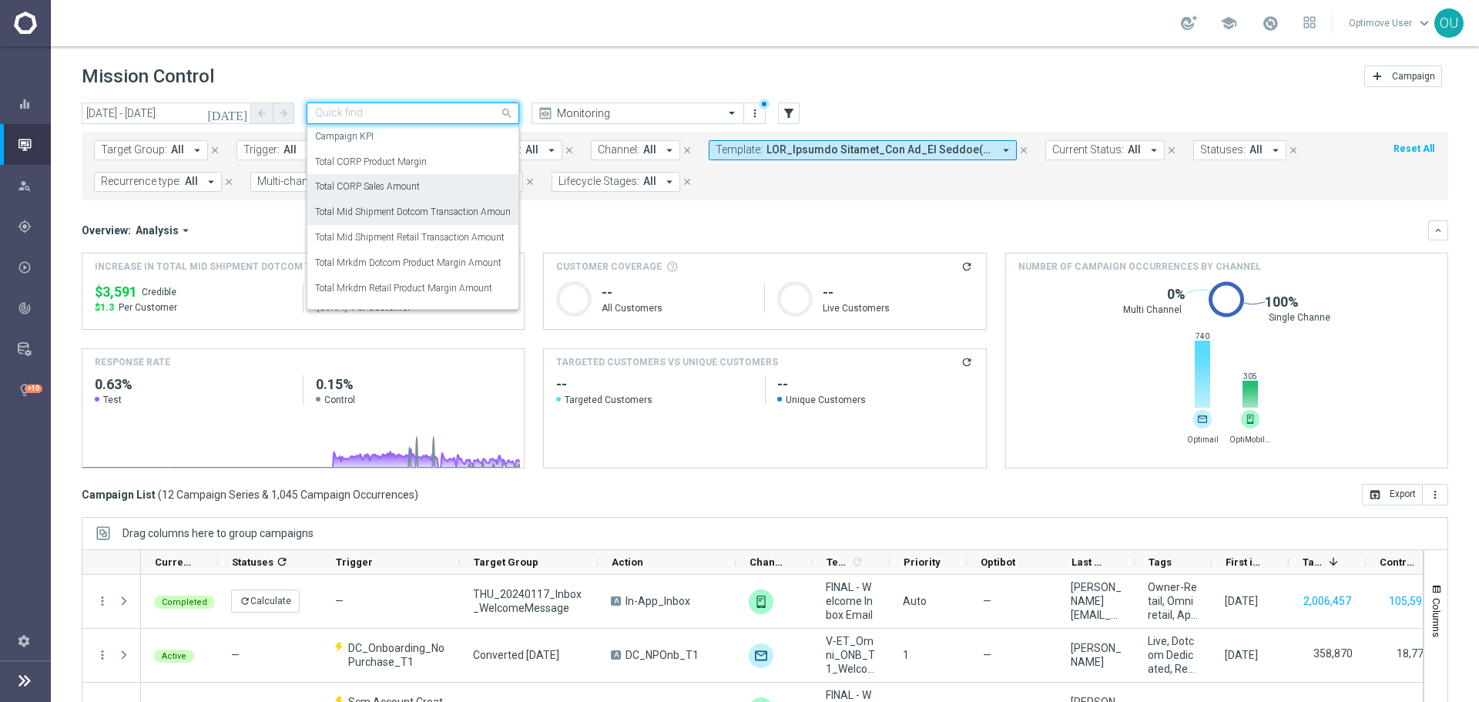
drag, startPoint x: 400, startPoint y: 183, endPoint x: 615, endPoint y: 255, distance: 226.8
click at [400, 183] on label "Total CORP Sales Amount" at bounding box center [367, 186] width 105 height 13
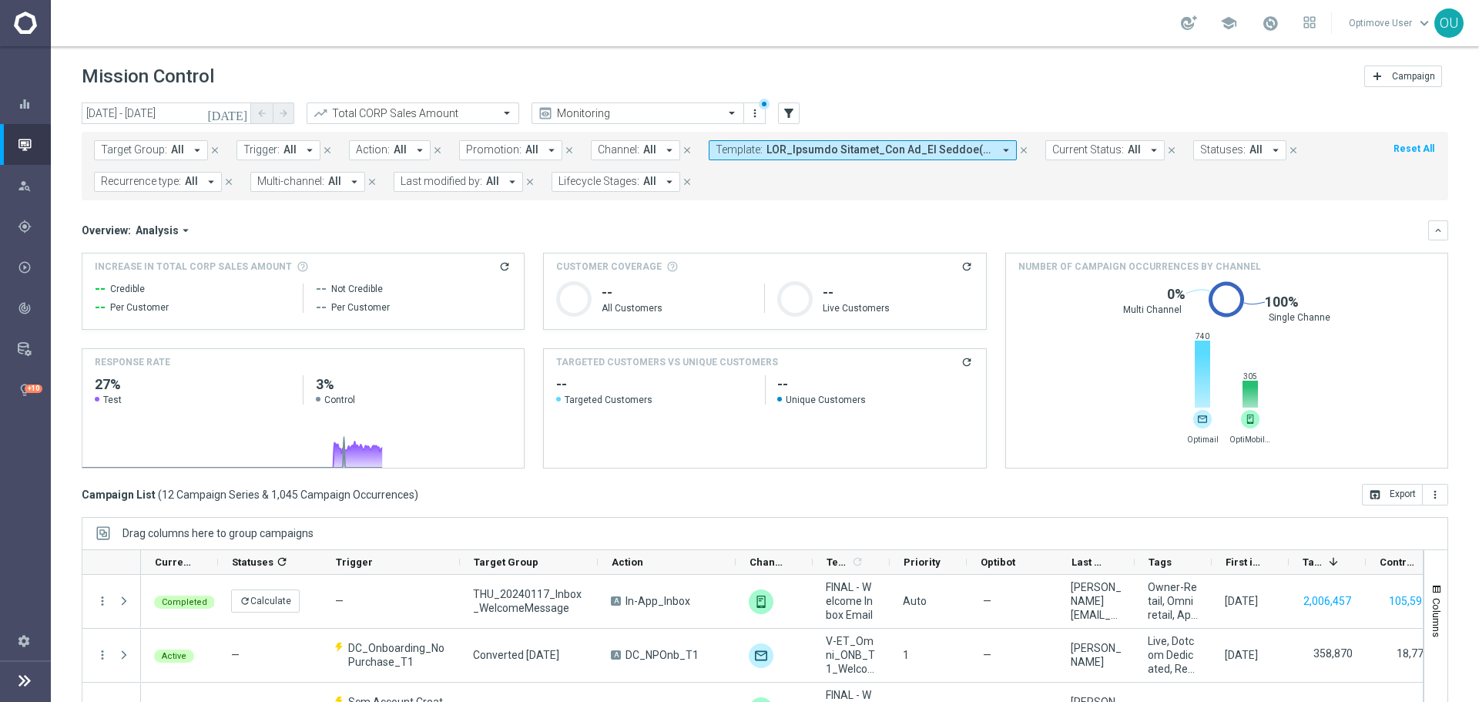
click at [504, 266] on icon "refresh" at bounding box center [504, 266] width 12 height 12
click at [123, 293] on span "$17.06K" at bounding box center [120, 292] width 51 height 18
copy div "$17.06K"
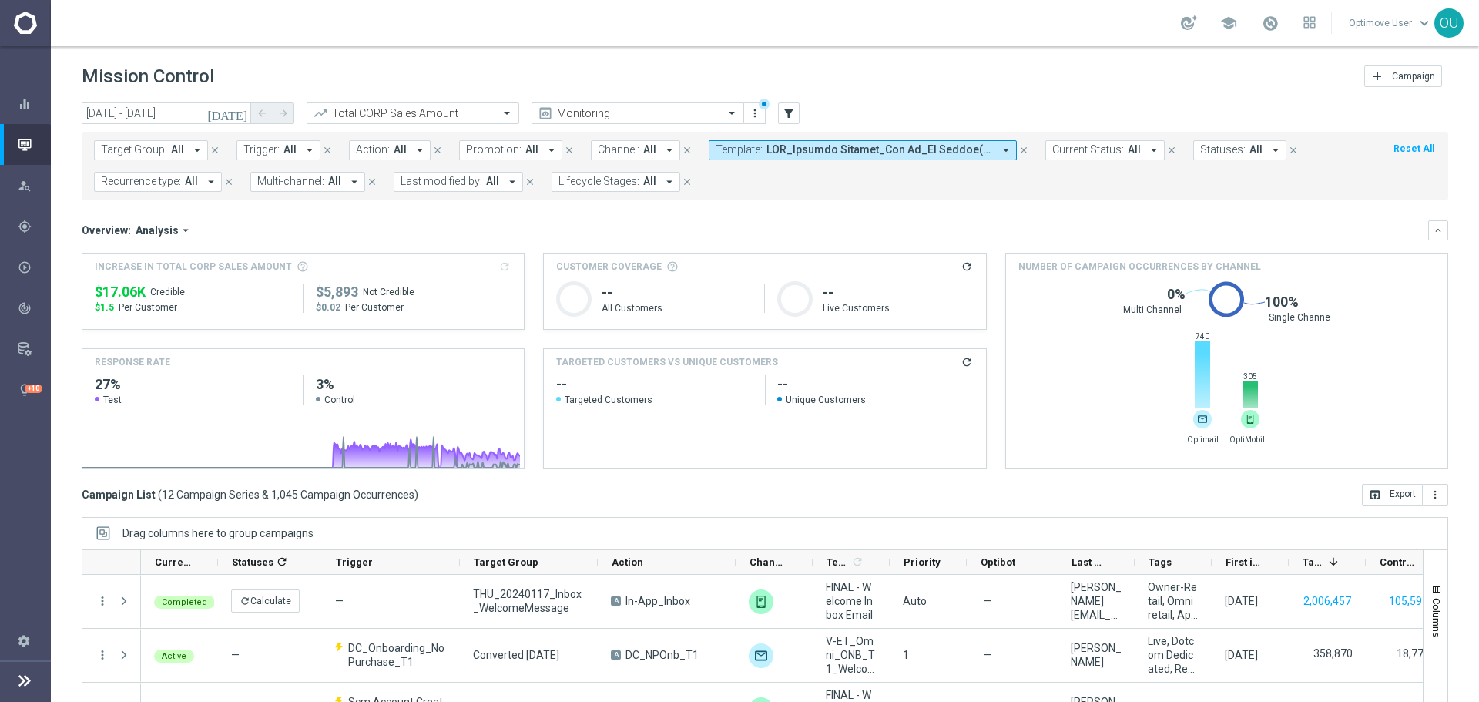
click at [843, 146] on span at bounding box center [879, 149] width 226 height 13
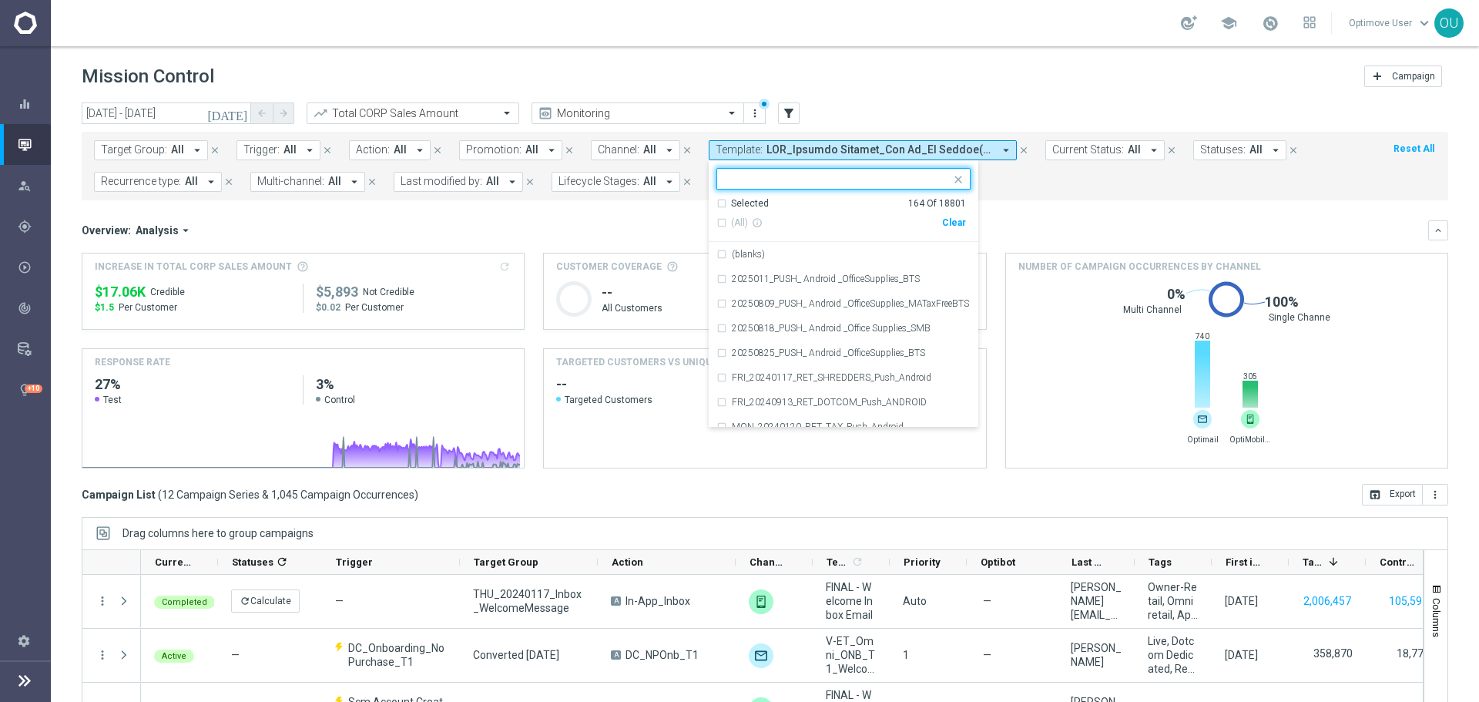
drag, startPoint x: 939, startPoint y: 223, endPoint x: 969, endPoint y: 220, distance: 30.1
click at [0, 0] on div "Clear" at bounding box center [0, 0] width 0 height 0
click at [1061, 203] on mini-dashboard "Overview: Analysis arrow_drop_down keyboard_arrow_down Increase In Total CORP S…" at bounding box center [765, 341] width 1366 height 283
click at [991, 236] on div "Overview: Analysis arrow_drop_down" at bounding box center [755, 230] width 1346 height 14
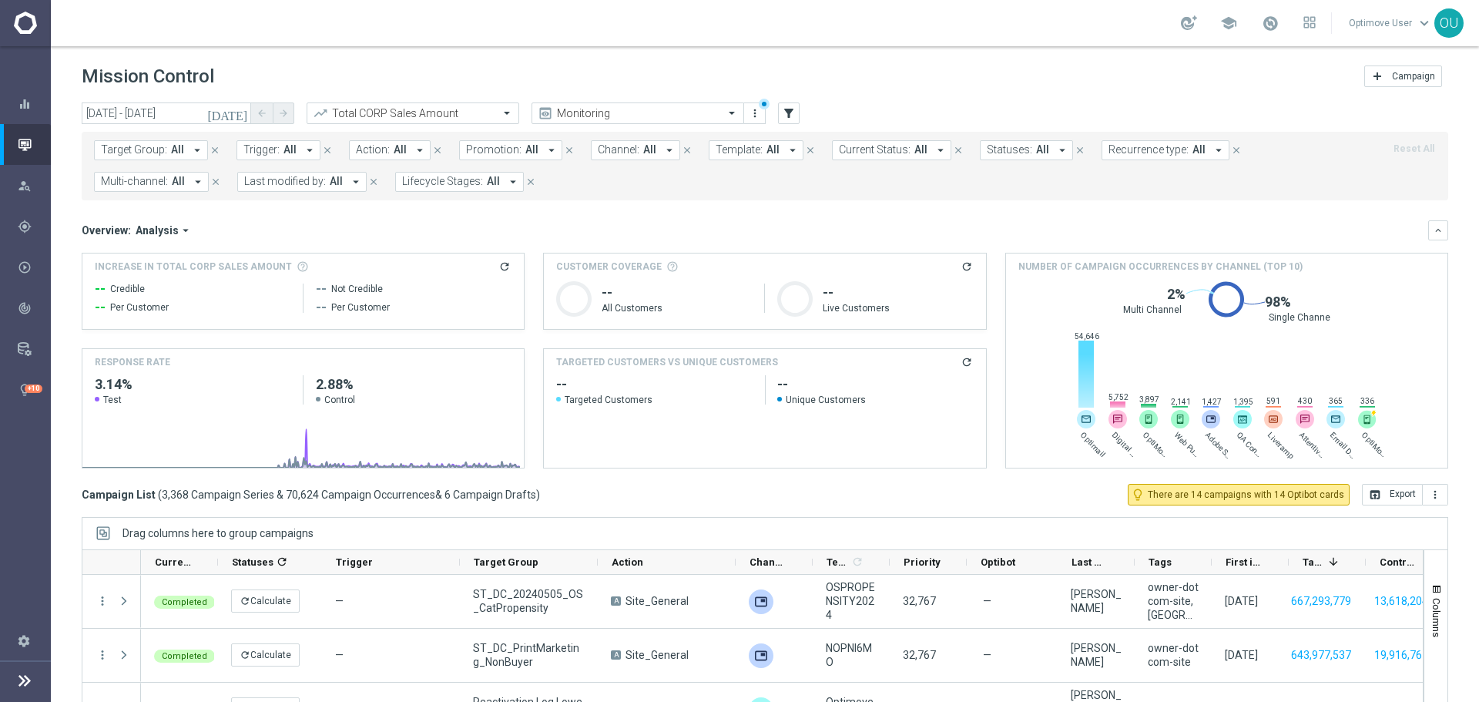
click at [740, 145] on span "Template:" at bounding box center [739, 149] width 47 height 13
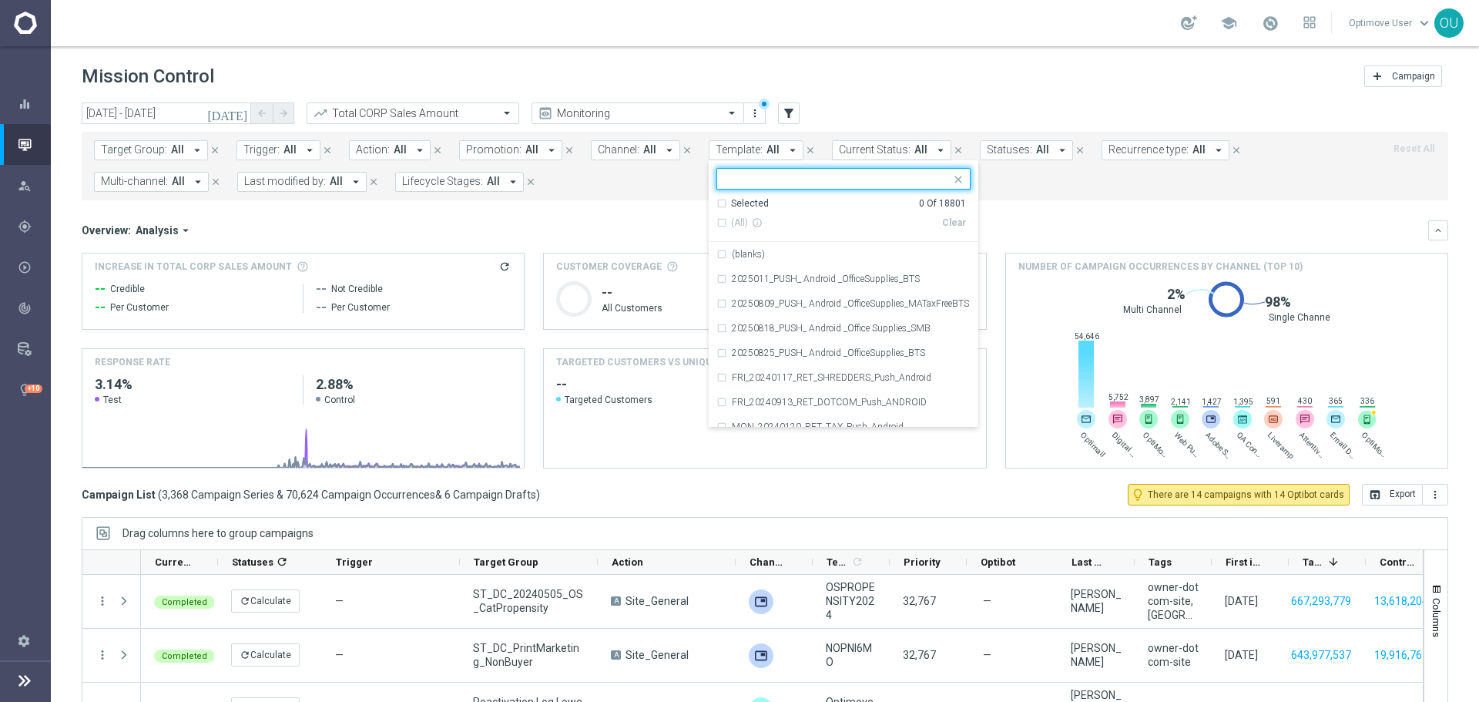
click at [879, 100] on header "Mission Control add Campaign" at bounding box center [765, 74] width 1428 height 56
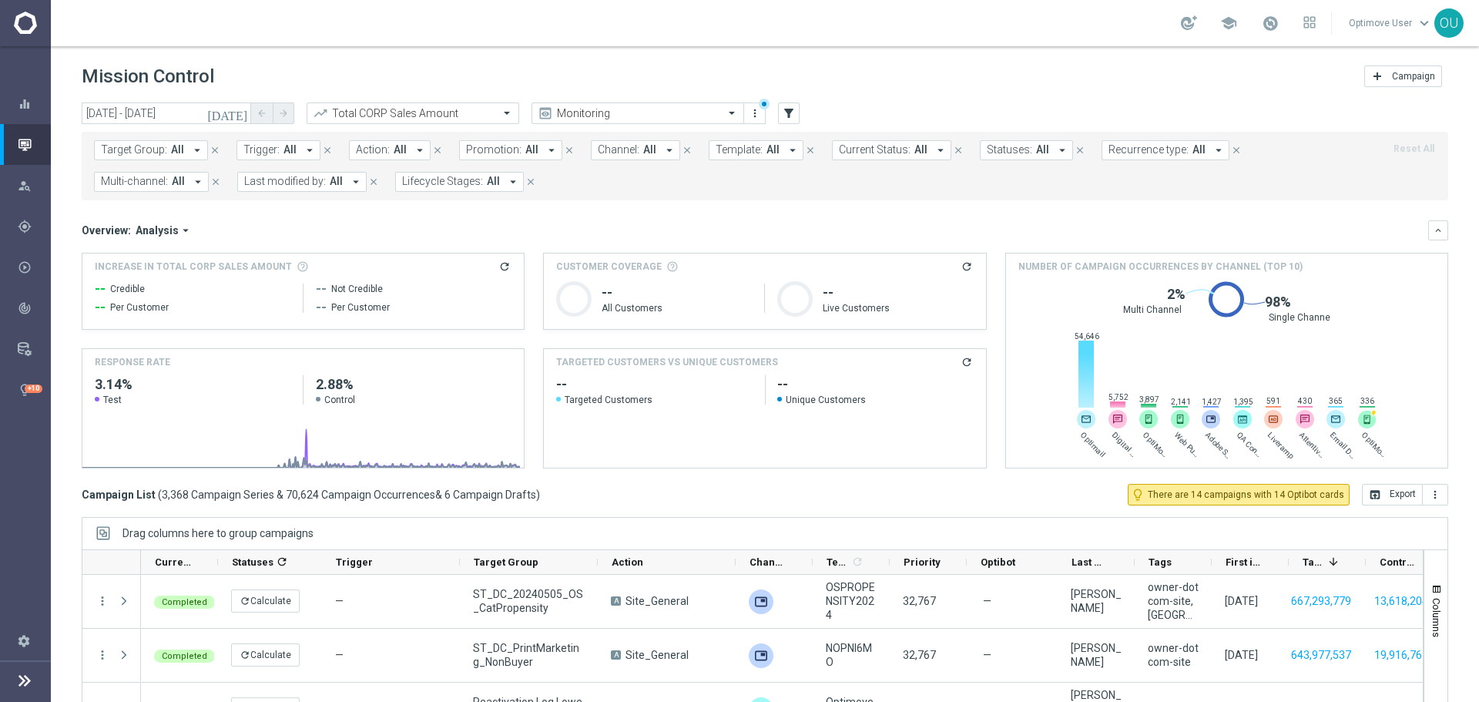
click at [884, 150] on span "Current Status:" at bounding box center [875, 149] width 72 height 13
click at [153, 154] on span "Target Group:" at bounding box center [134, 149] width 66 height 13
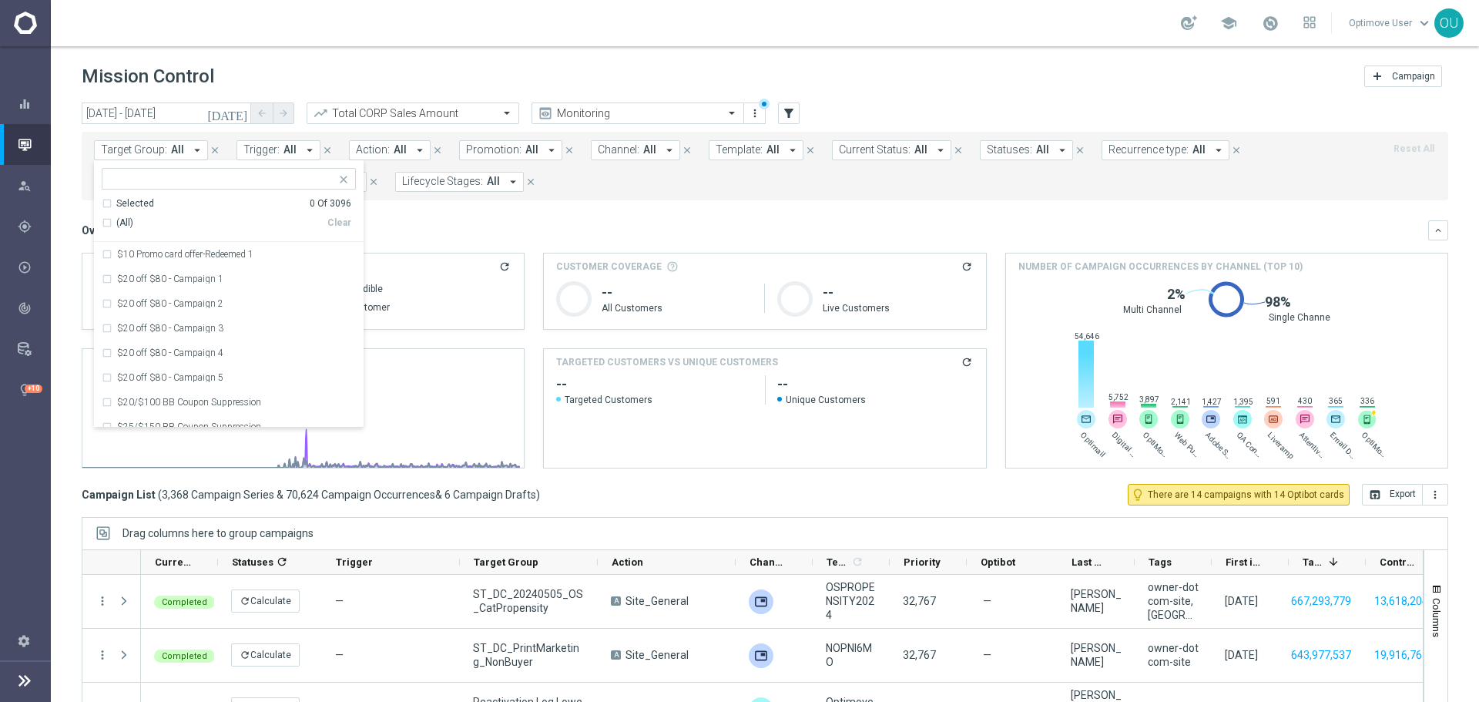
click at [840, 112] on div "today 01 Aug 2024 - 31 Jul 2025 arrow_back arrow_forward Total CORP Sales Amoun…" at bounding box center [765, 113] width 1366 height 23
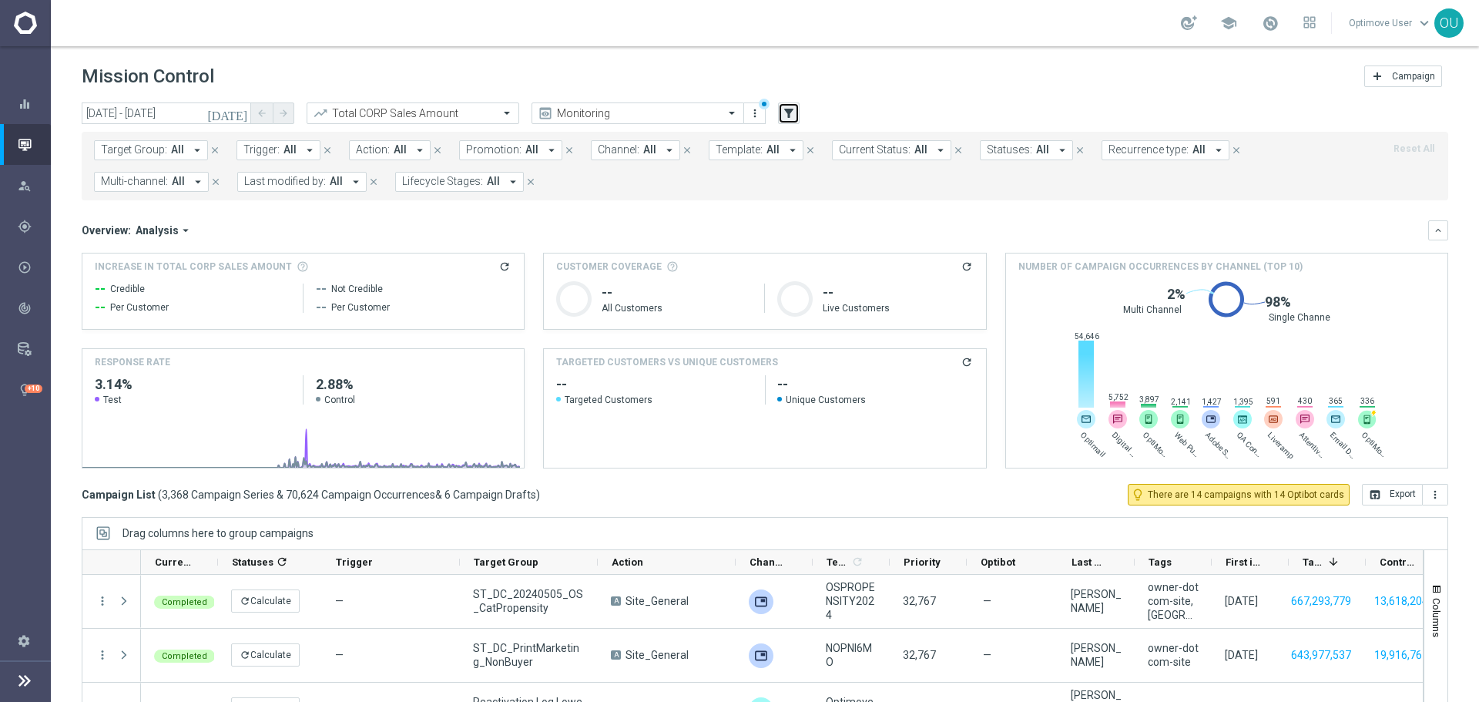
click at [787, 119] on icon "filter_alt" at bounding box center [789, 113] width 14 height 14
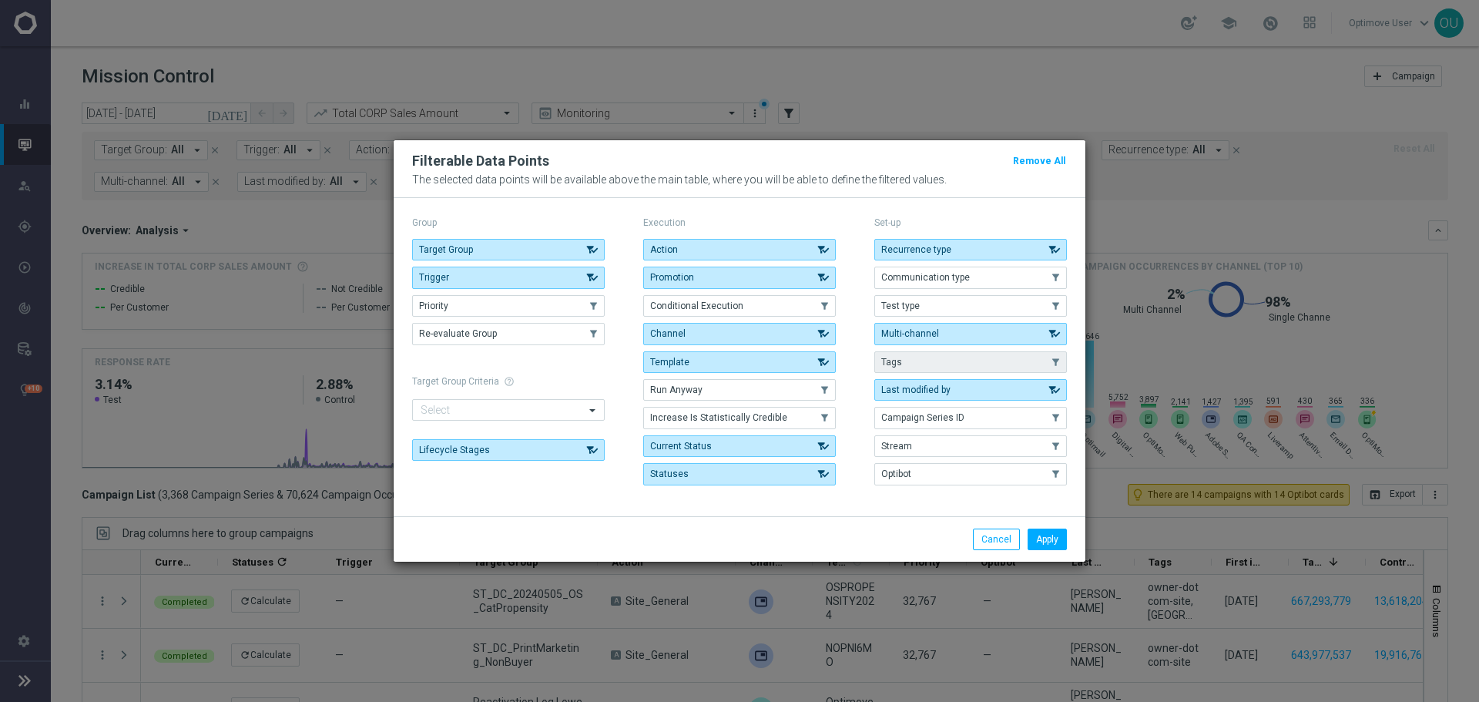
click at [947, 359] on button "Tags" at bounding box center [970, 362] width 193 height 22
click at [1048, 535] on button "Apply" at bounding box center [1046, 539] width 39 height 22
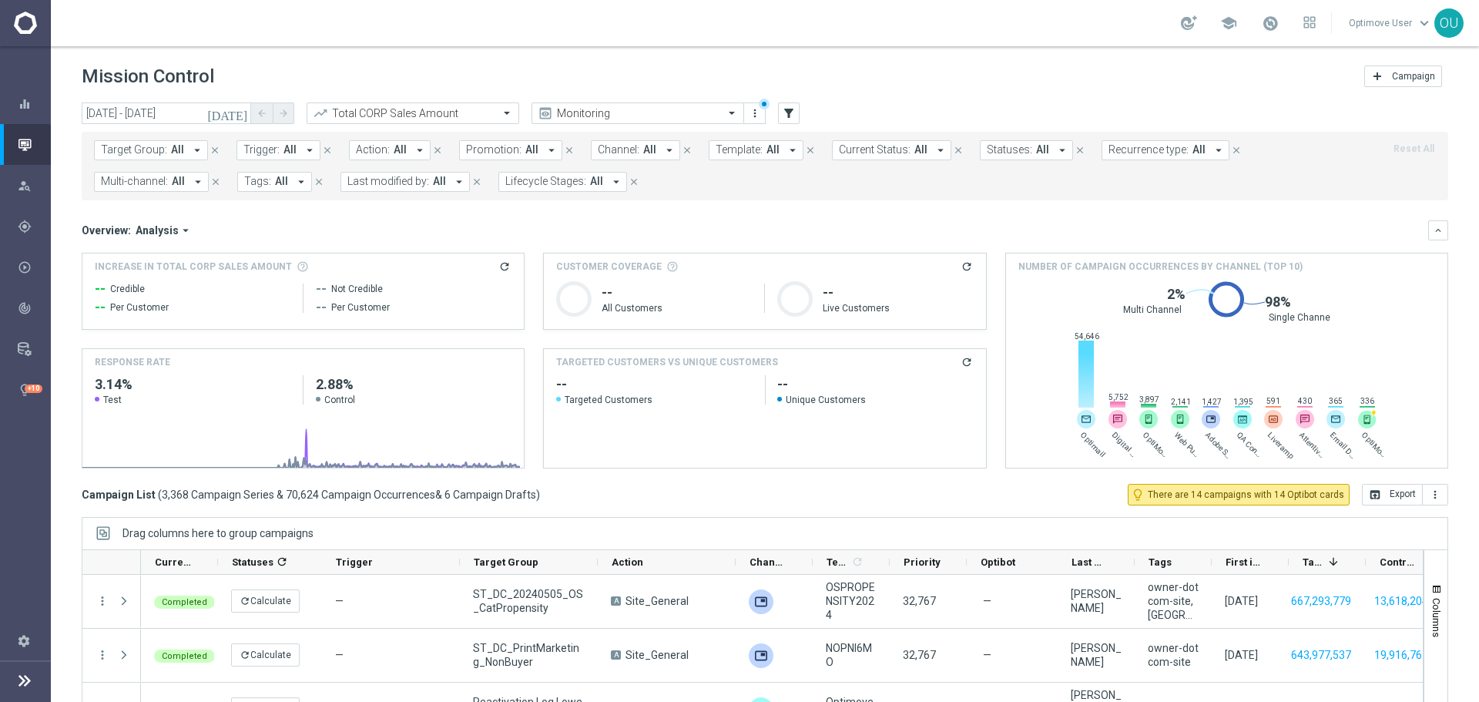
click at [267, 180] on span "Tags:" at bounding box center [257, 181] width 27 height 13
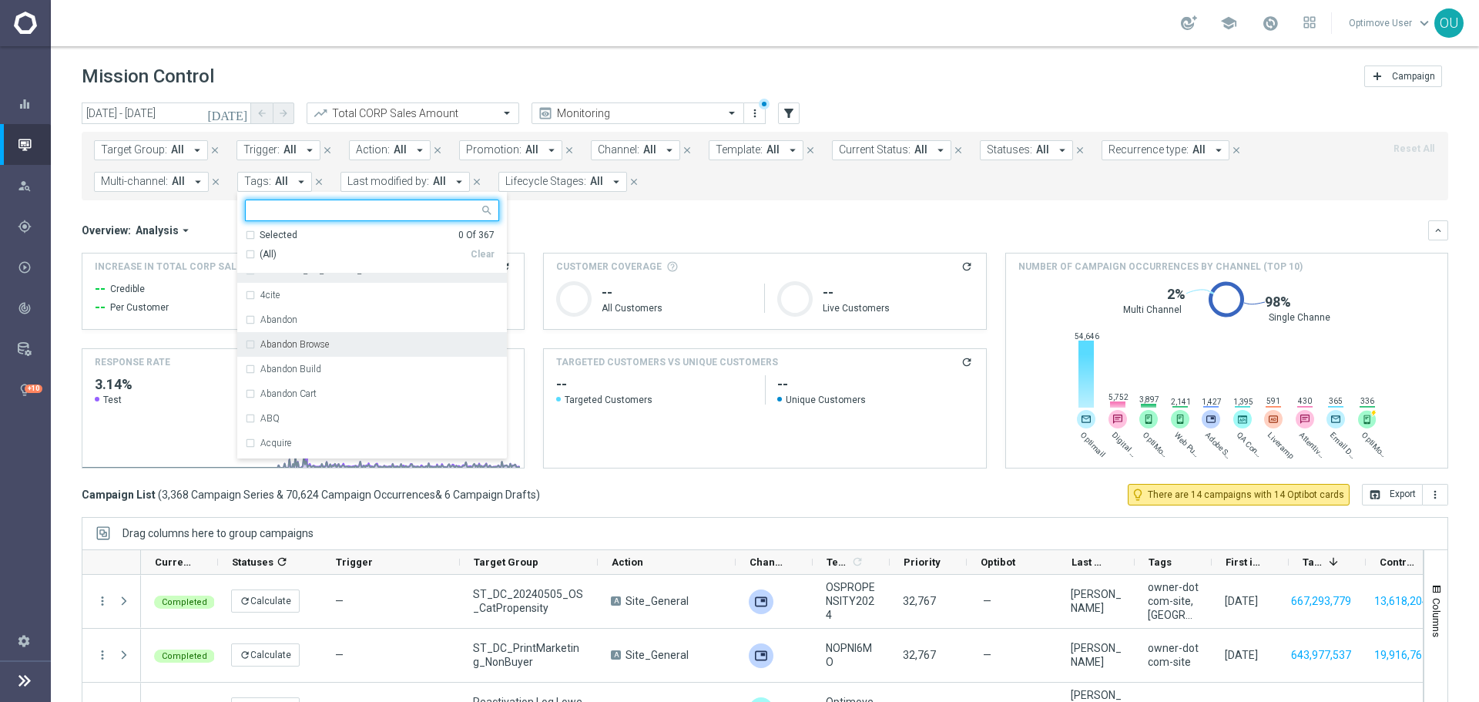
scroll to position [385, 0]
click at [343, 367] on div "Abandon Cart" at bounding box center [379, 368] width 239 height 9
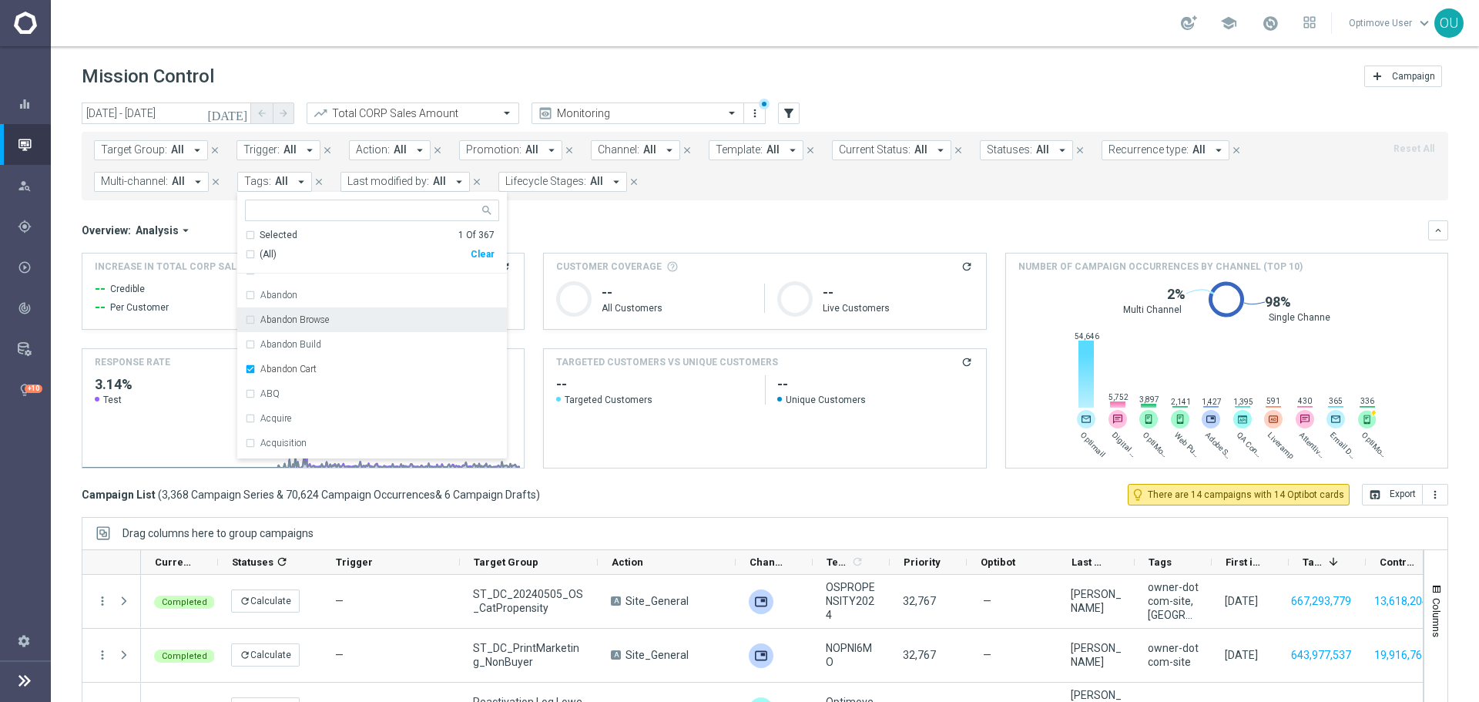
click at [633, 211] on mini-dashboard "Overview: Analysis arrow_drop_down keyboard_arrow_down Increase In Total CORP S…" at bounding box center [765, 341] width 1366 height 283
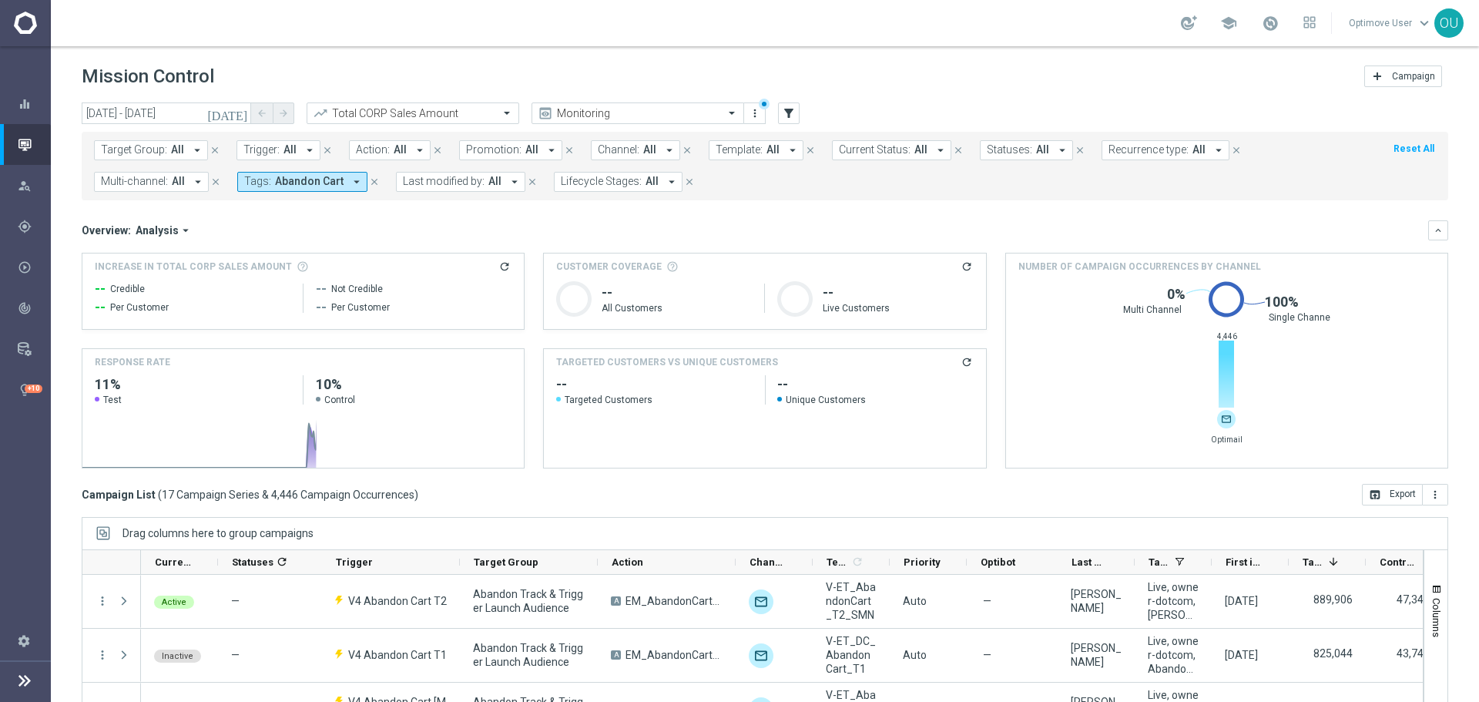
click at [508, 261] on div "Increase In Total CORP Sales Amount refresh -- Credible -- Per Customer -- Not …" at bounding box center [302, 290] width 441 height 75
click at [501, 266] on icon "refresh" at bounding box center [504, 266] width 12 height 12
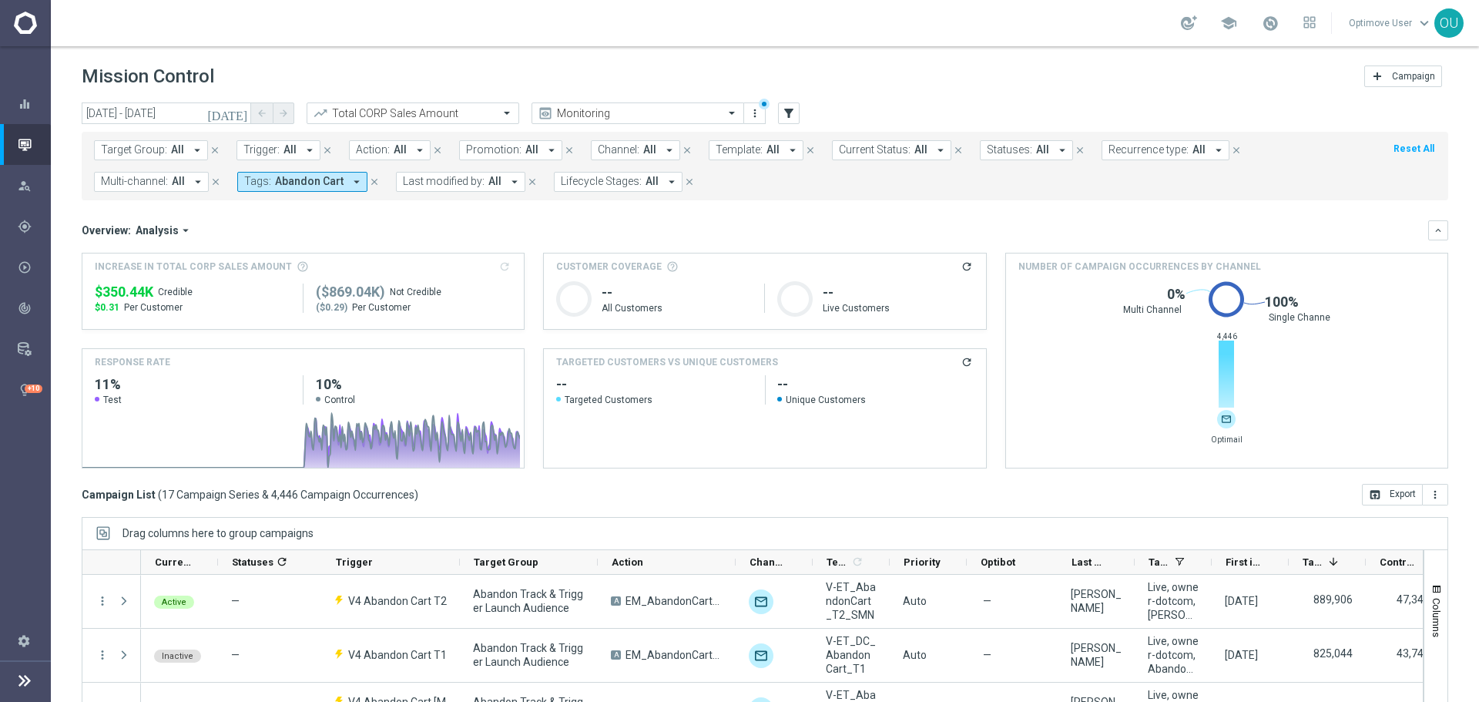
click at [142, 290] on span "$350.44K" at bounding box center [124, 292] width 59 height 18
copy div "$350.44K"
click at [312, 182] on span "Abandon Cart" at bounding box center [309, 181] width 69 height 13
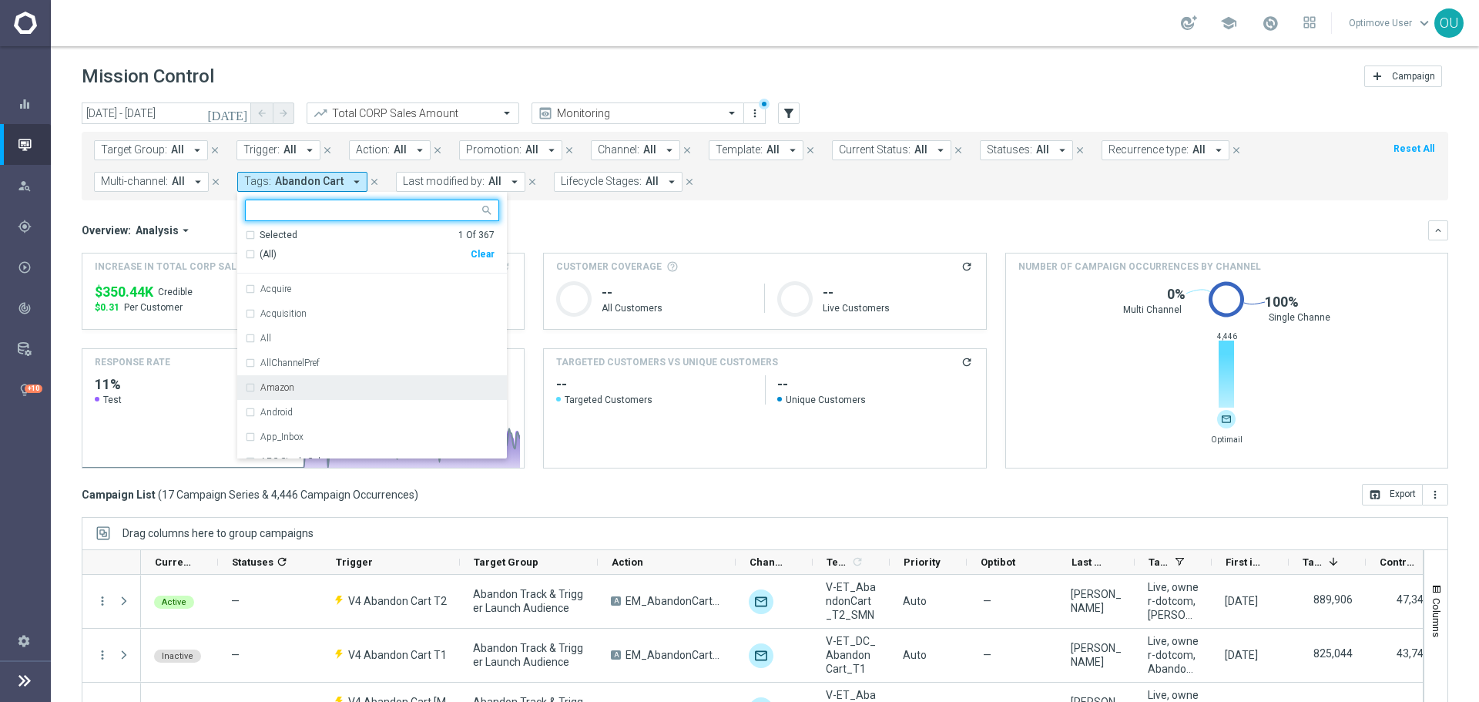
scroll to position [539, 0]
click at [333, 209] on input "text" at bounding box center [366, 210] width 226 height 13
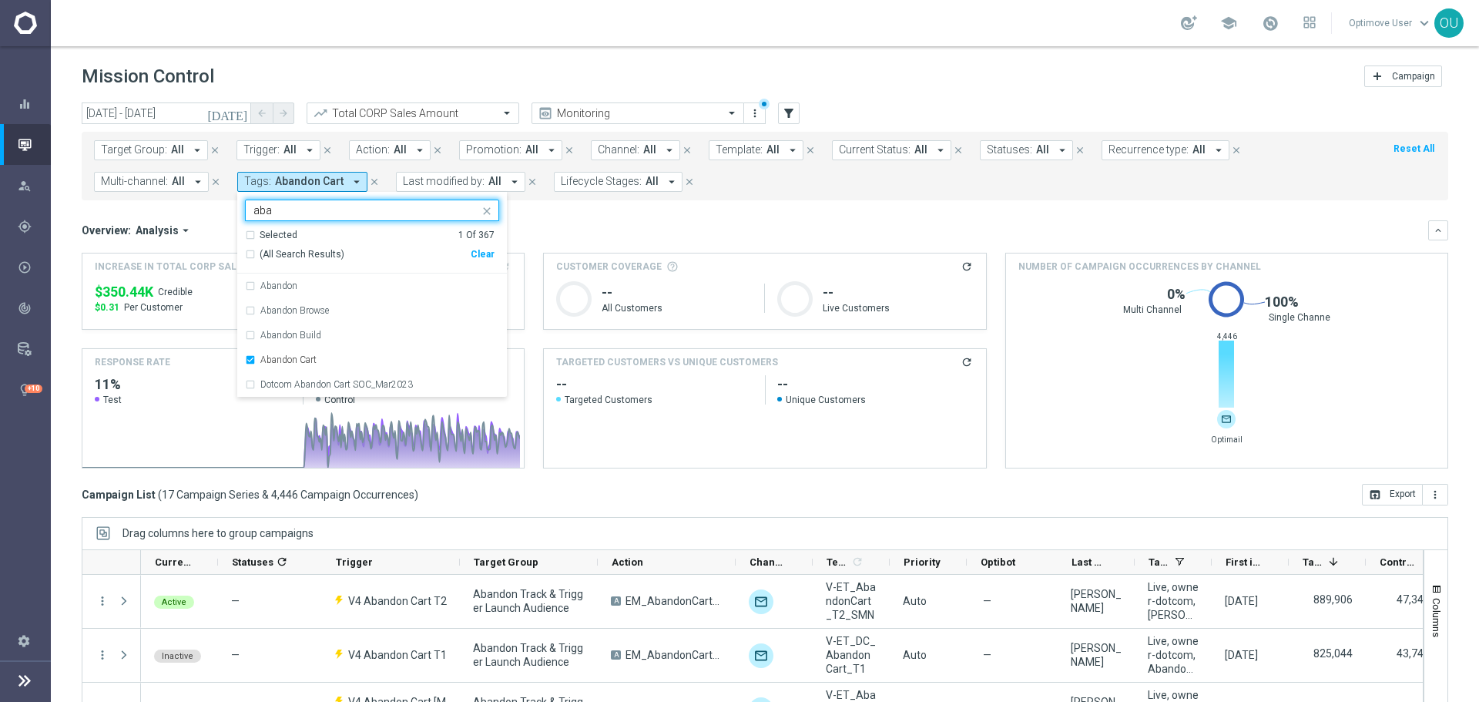
scroll to position [0, 0]
click at [436, 382] on div "Dotcom Abandon Cart SOC_Mar2023" at bounding box center [379, 384] width 239 height 9
type input "aband"
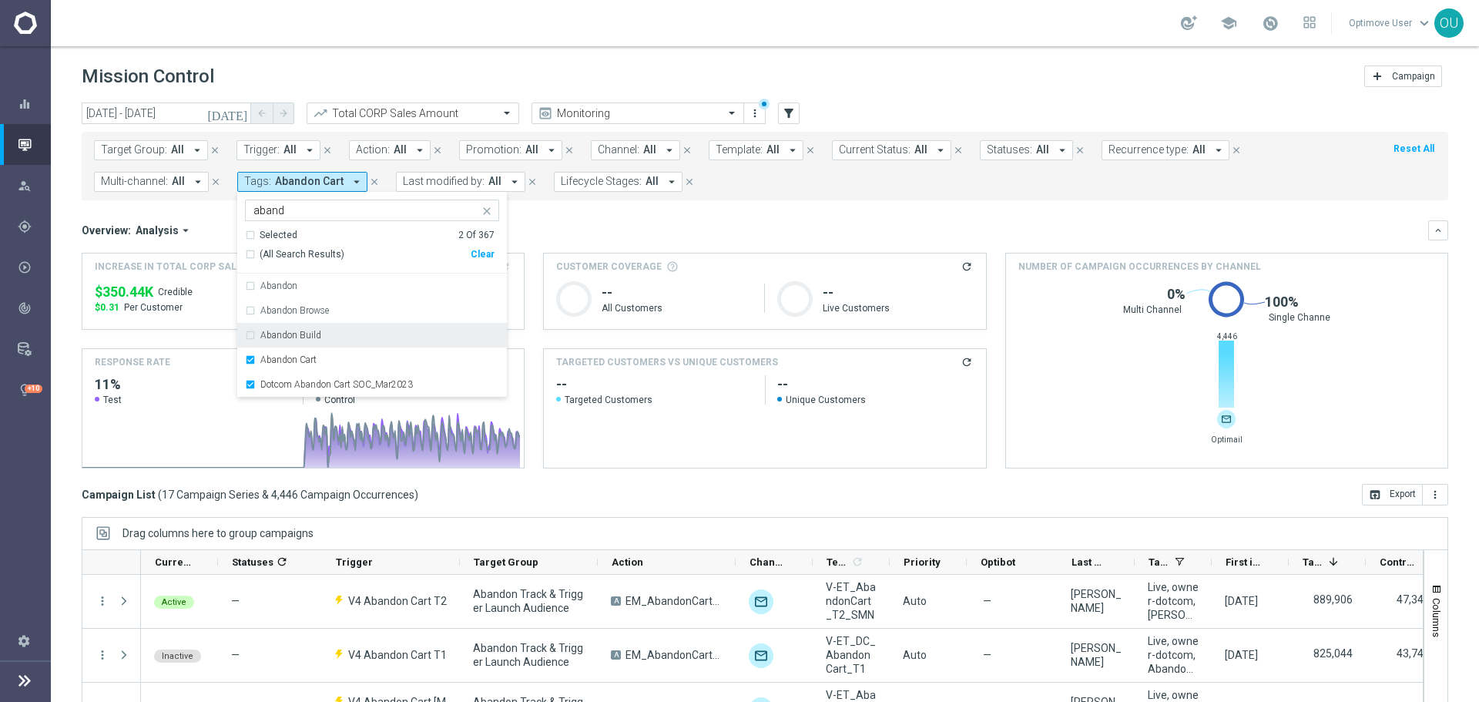
click at [622, 213] on mini-dashboard "Overview: Analysis arrow_drop_down keyboard_arrow_down Increase In Total CORP S…" at bounding box center [765, 341] width 1366 height 283
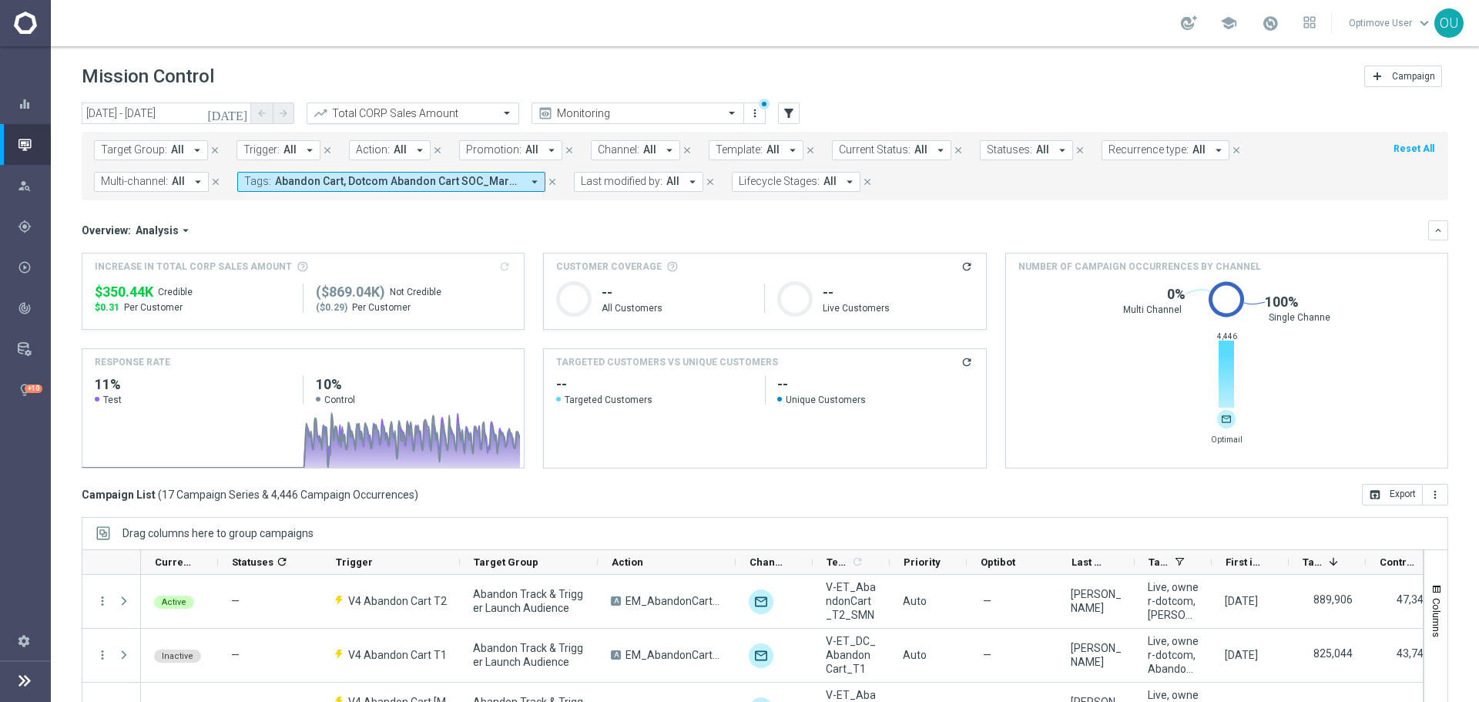
click at [468, 109] on input "text" at bounding box center [397, 113] width 165 height 13
click at [233, 233] on div "Overview: Analysis arrow_drop_down" at bounding box center [755, 230] width 1346 height 14
click at [401, 116] on input "text" at bounding box center [397, 113] width 165 height 13
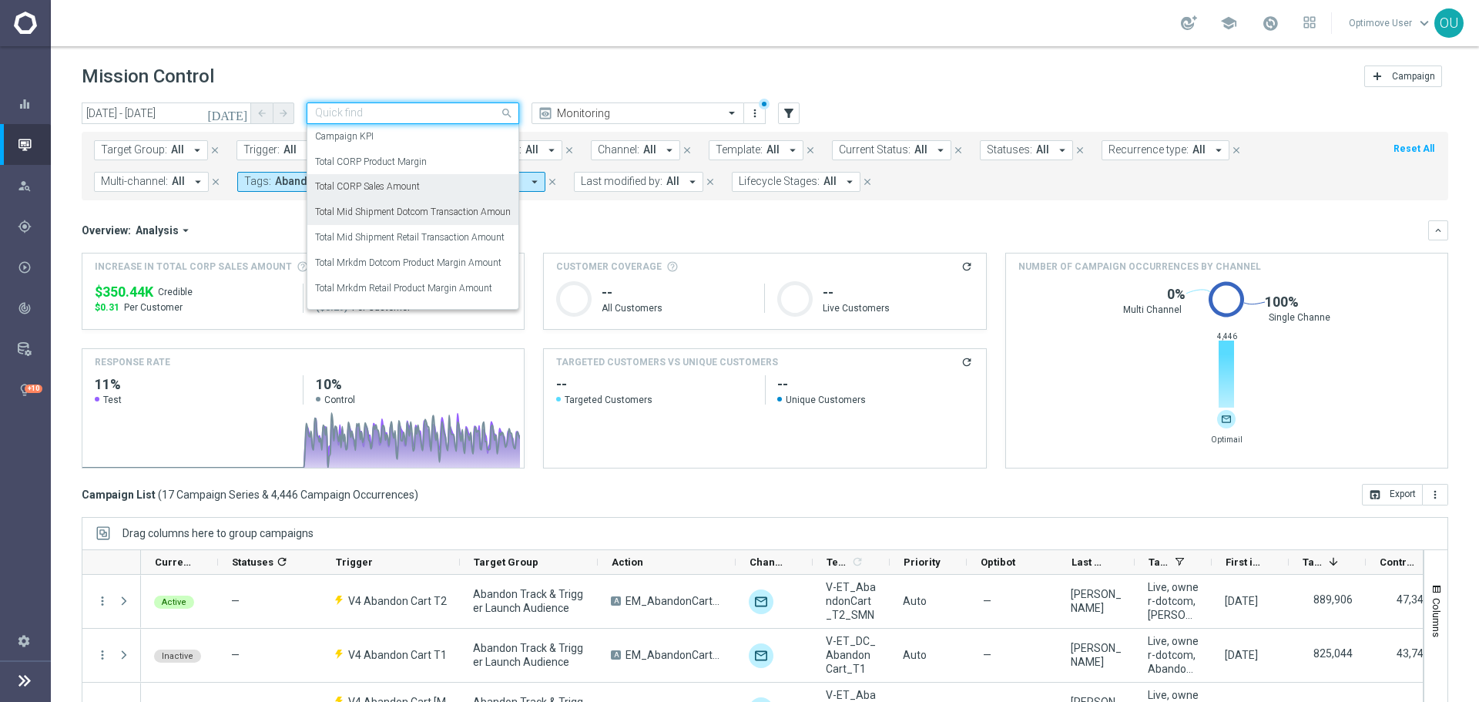
drag, startPoint x: 458, startPoint y: 214, endPoint x: 487, endPoint y: 237, distance: 37.3
click at [458, 213] on label "Total Mid Shipment Dotcom Transaction Amount" at bounding box center [414, 212] width 199 height 13
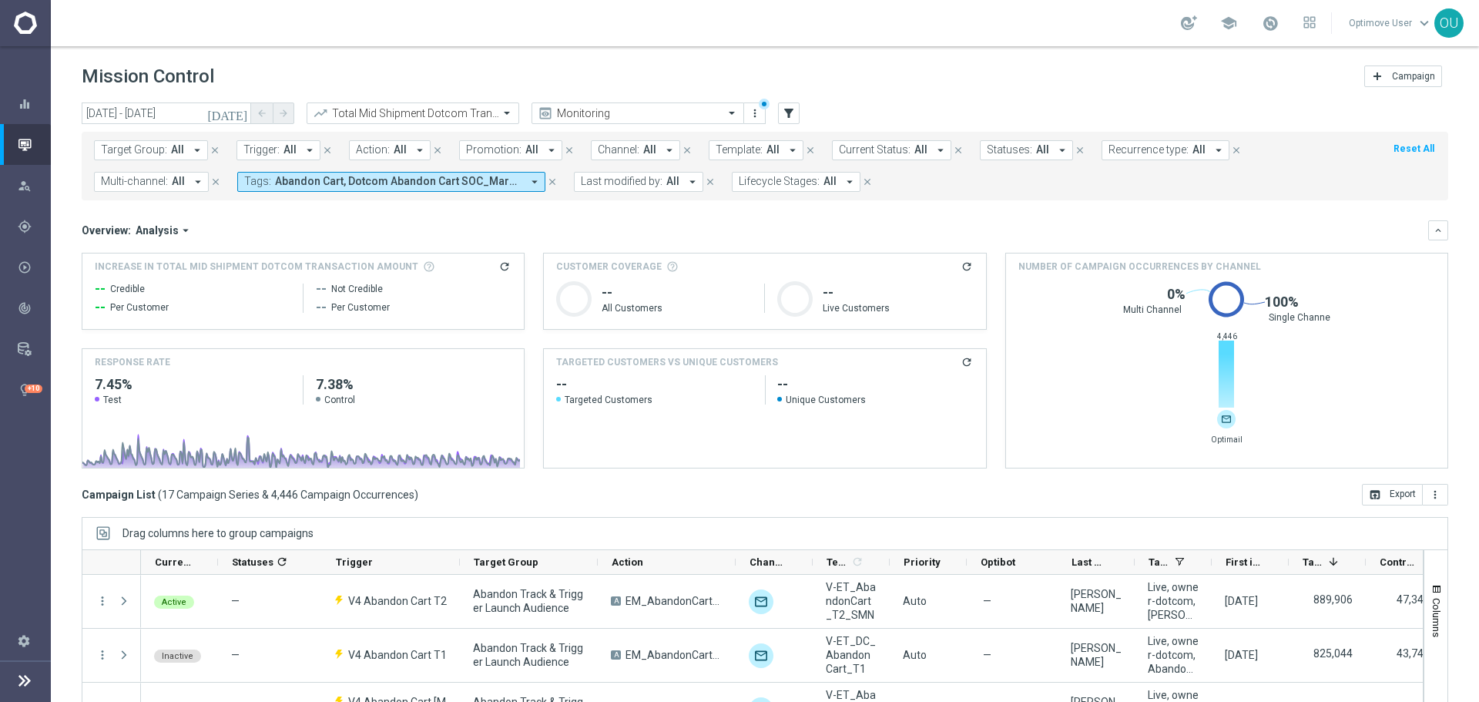
click at [500, 266] on icon "refresh" at bounding box center [504, 266] width 12 height 12
click at [129, 290] on span "$1.04M" at bounding box center [118, 292] width 47 height 18
copy div "$1.04M"
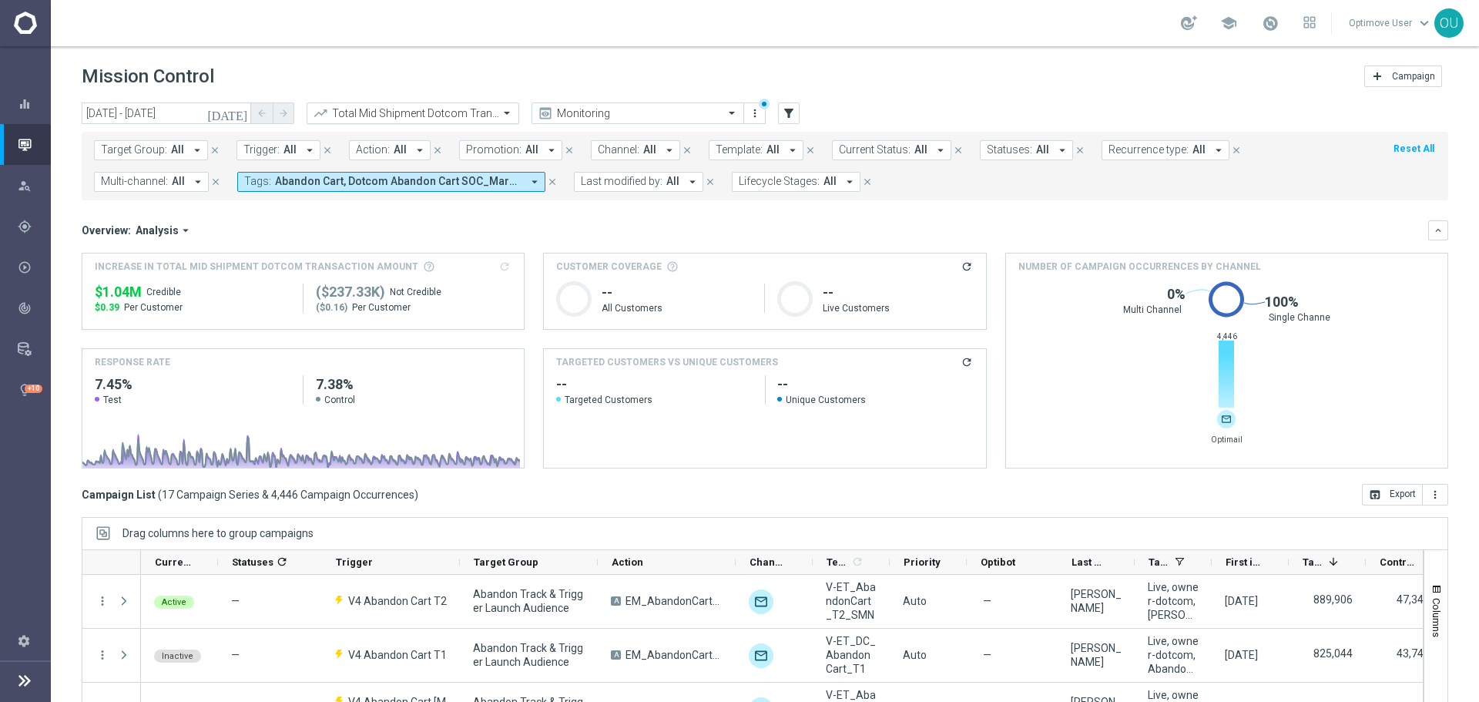
drag, startPoint x: 424, startPoint y: 106, endPoint x: 424, endPoint y: 119, distance: 13.9
click at [424, 106] on div "Total Mid Shipment Dotcom Transaction Amount" at bounding box center [413, 113] width 213 height 22
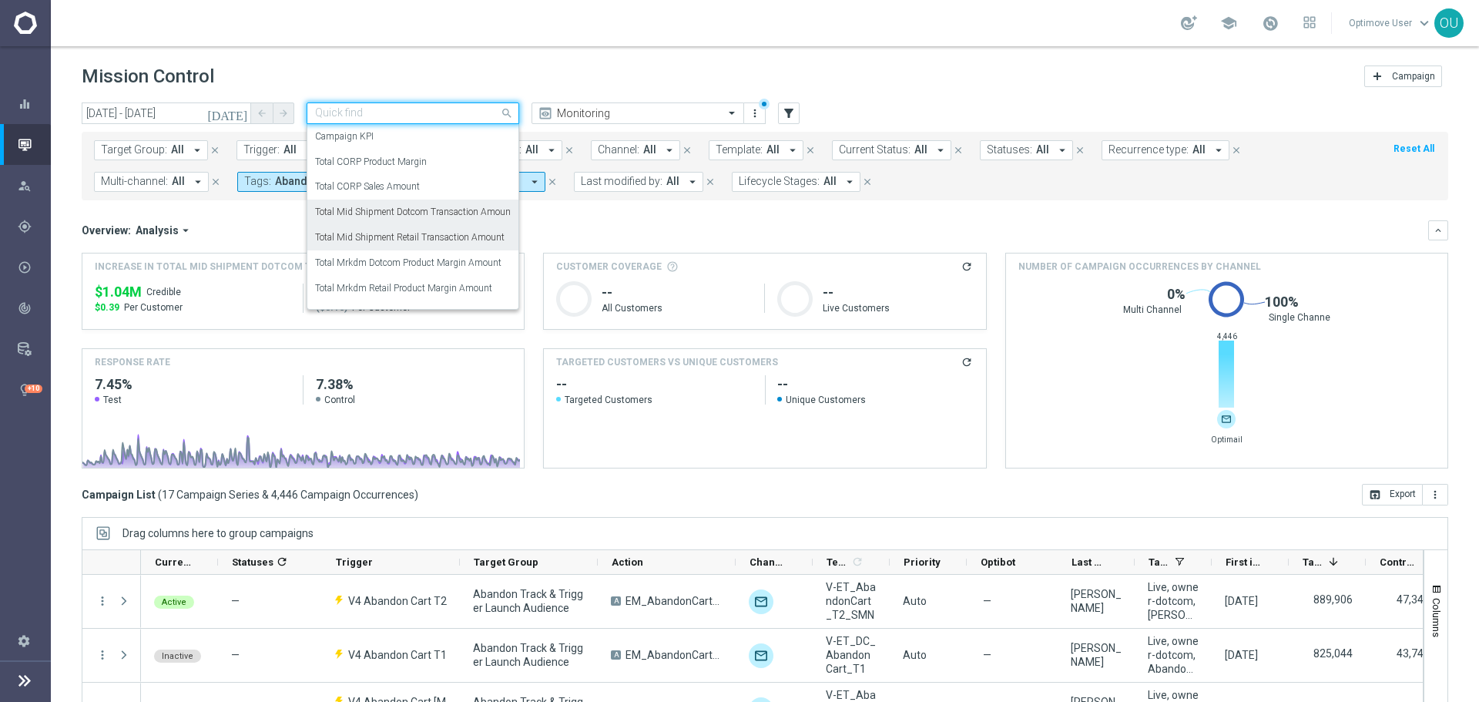
click at [449, 236] on label "Total Mid Shipment Retail Transaction Amount" at bounding box center [409, 237] width 189 height 13
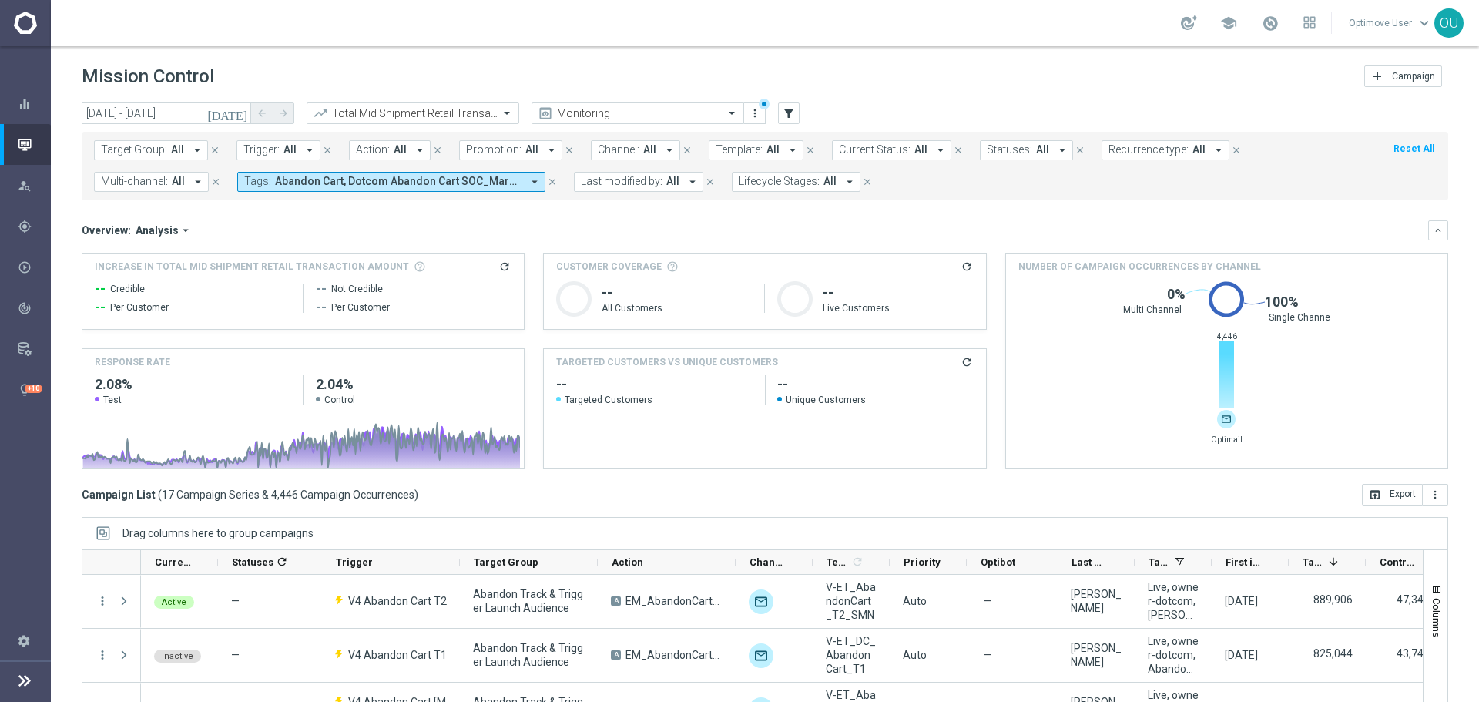
click at [501, 265] on icon "refresh" at bounding box center [504, 266] width 12 height 12
click at [132, 291] on span "$375.6K" at bounding box center [120, 292] width 51 height 18
copy div "$375.6K"
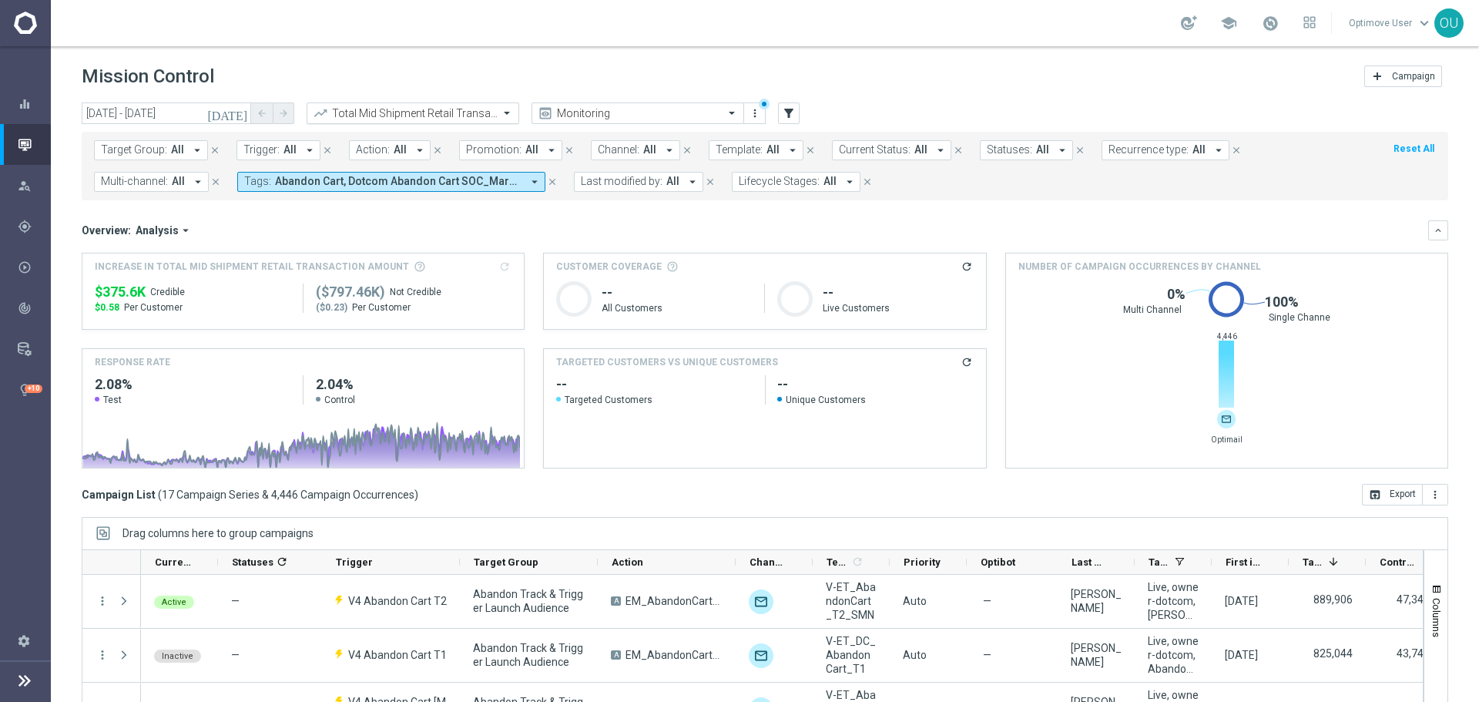
click at [436, 118] on input "text" at bounding box center [397, 113] width 165 height 13
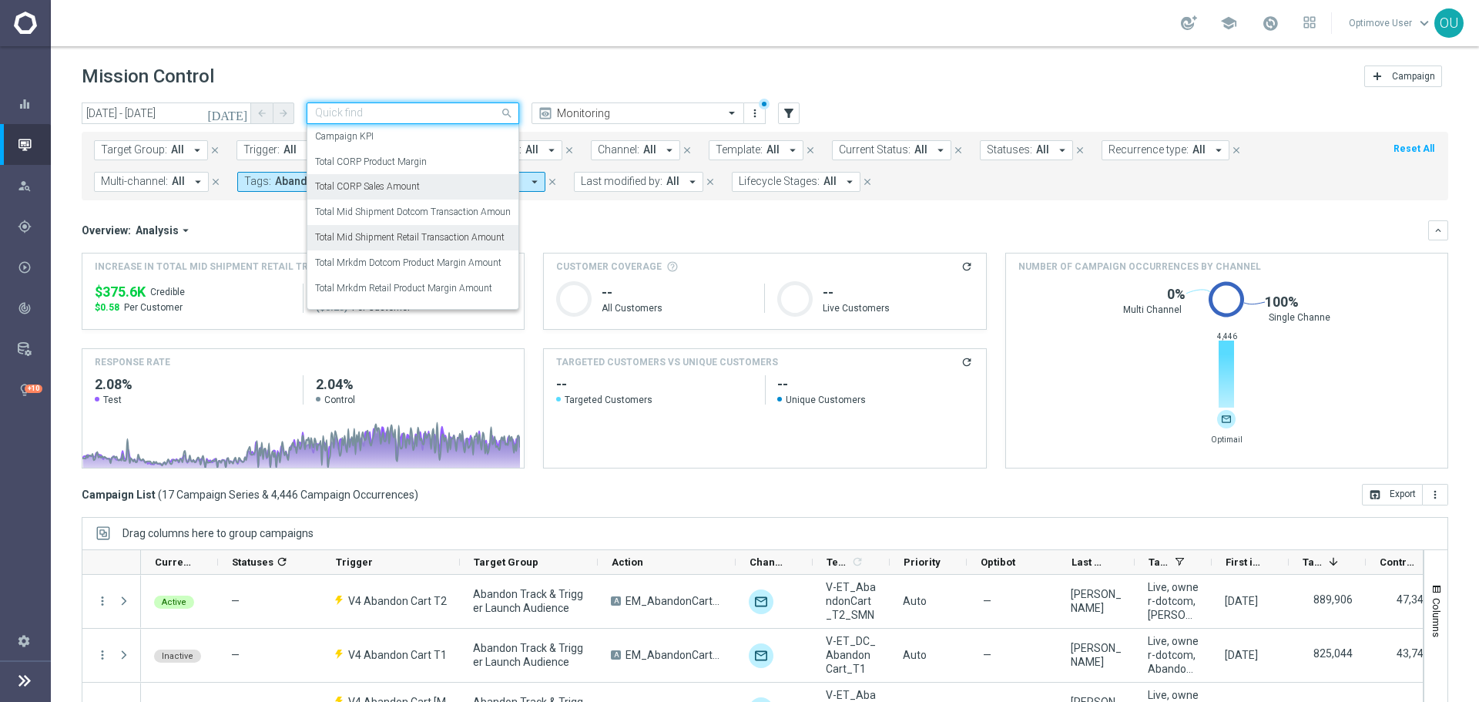
click at [437, 189] on div "Total CORP Sales Amount" at bounding box center [413, 186] width 196 height 25
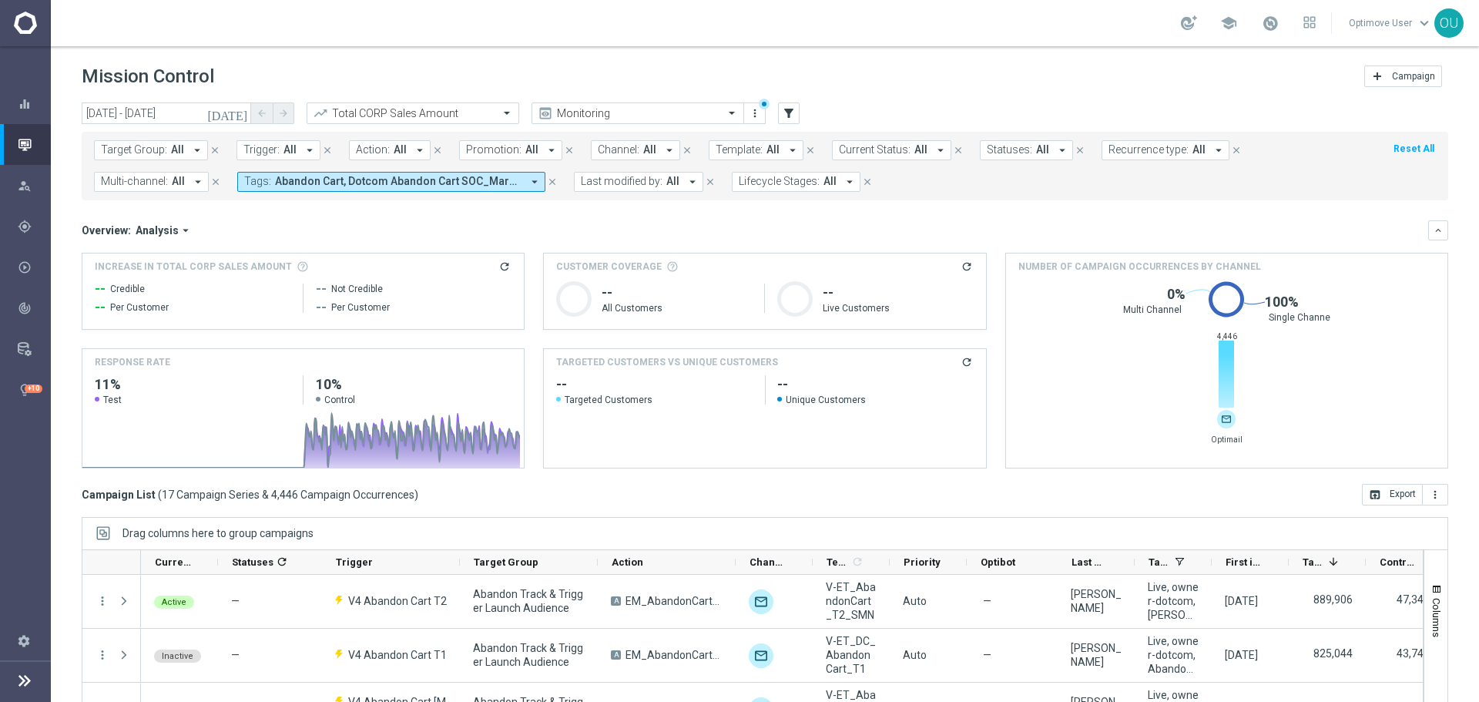
click at [500, 264] on icon "refresh" at bounding box center [504, 266] width 12 height 12
click at [374, 181] on span "Abandon Cart, Dotcom Abandon Cart SOC_Mar2023" at bounding box center [398, 181] width 246 height 13
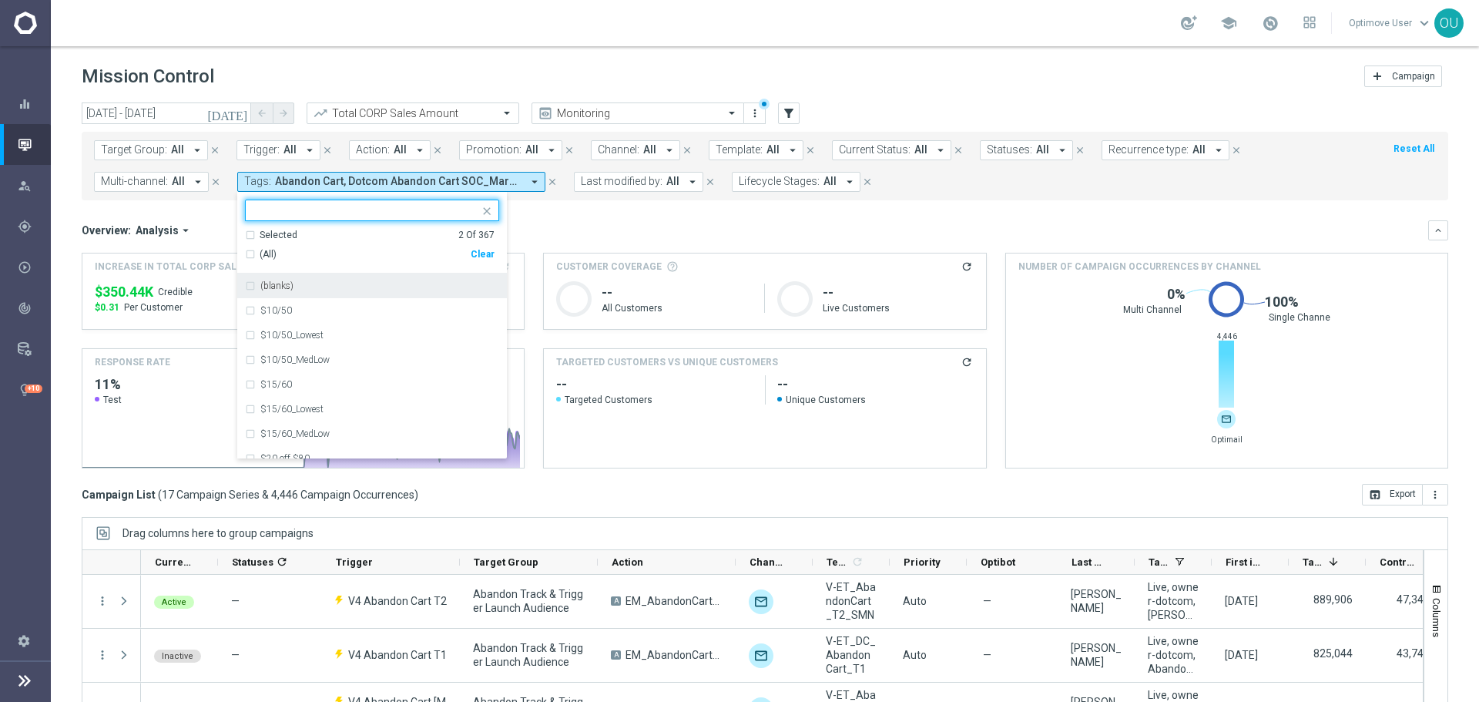
click at [0, 0] on div "Clear" at bounding box center [0, 0] width 0 height 0
click at [407, 213] on input "text" at bounding box center [366, 210] width 226 height 13
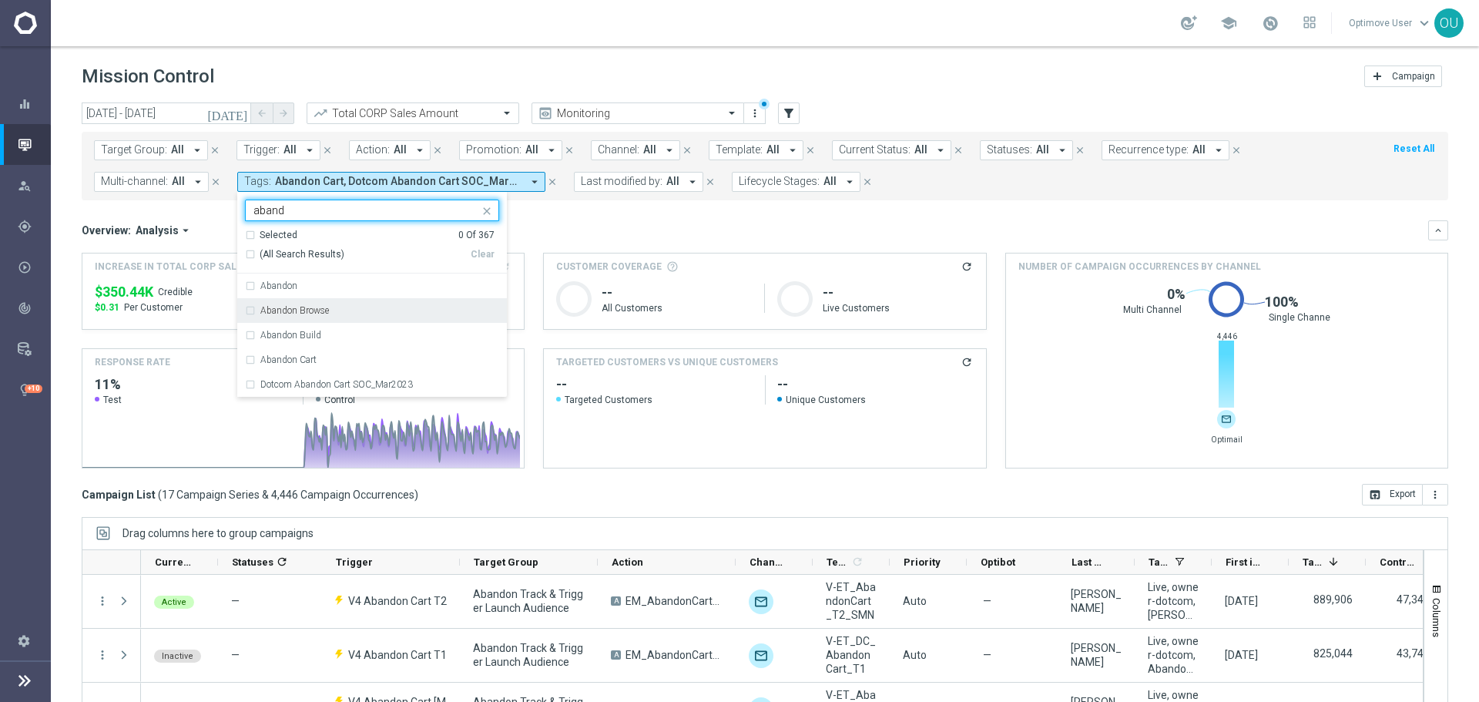
click at [307, 313] on label "Abandon Browse" at bounding box center [294, 310] width 69 height 9
type input "aband"
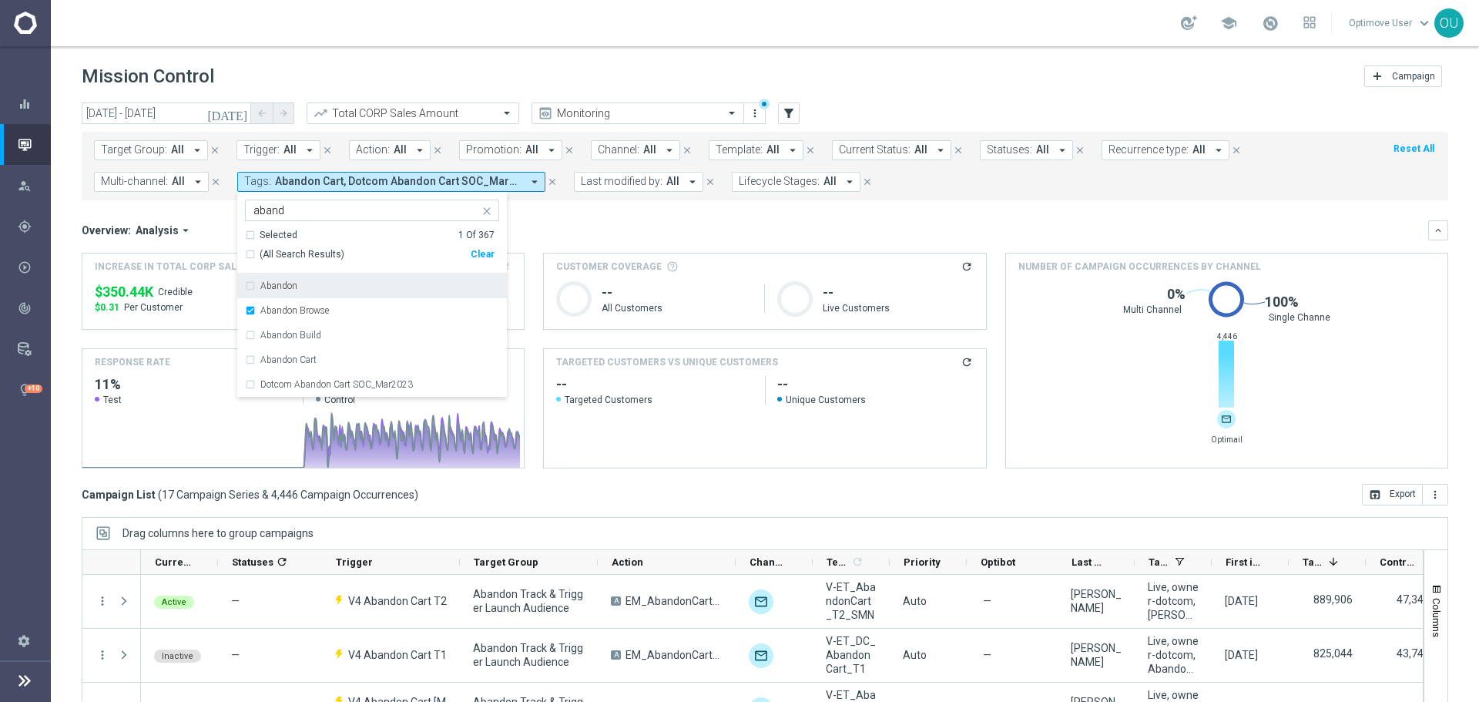
click at [609, 212] on mini-dashboard "Overview: Analysis arrow_drop_down keyboard_arrow_down Increase In Total CORP S…" at bounding box center [765, 341] width 1366 height 283
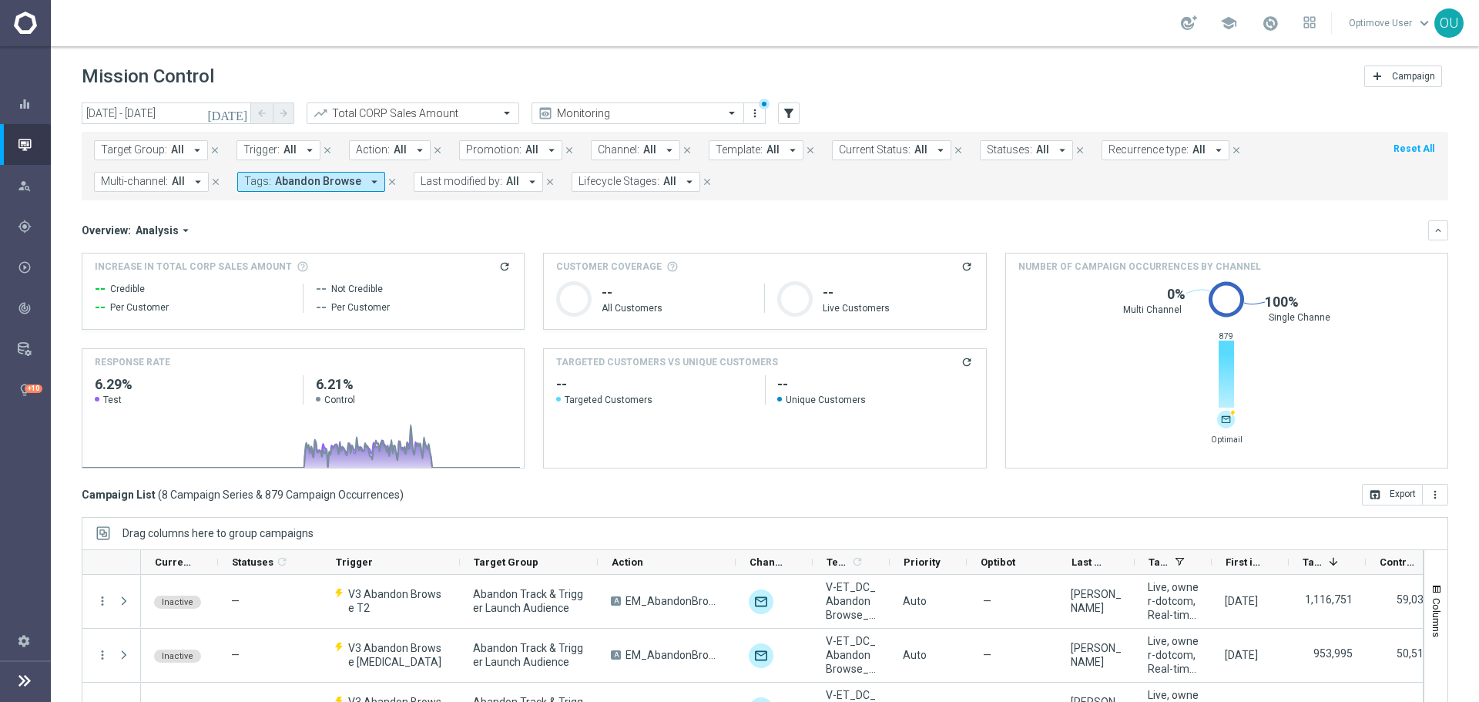
click at [503, 269] on icon "refresh" at bounding box center [504, 266] width 12 height 12
click at [137, 293] on span "$403.22K" at bounding box center [124, 292] width 59 height 18
copy div "$403.22K"
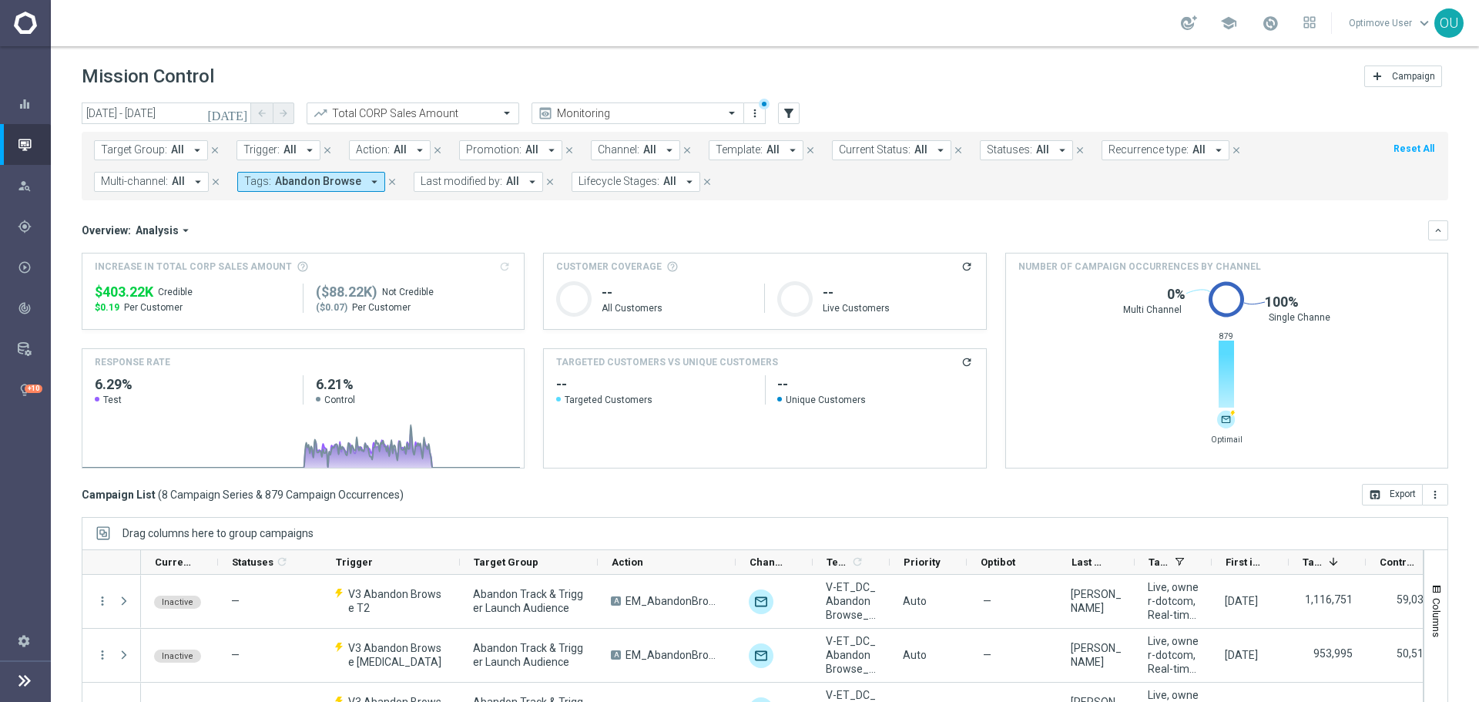
click at [408, 102] on div "Total CORP Sales Amount" at bounding box center [413, 113] width 213 height 22
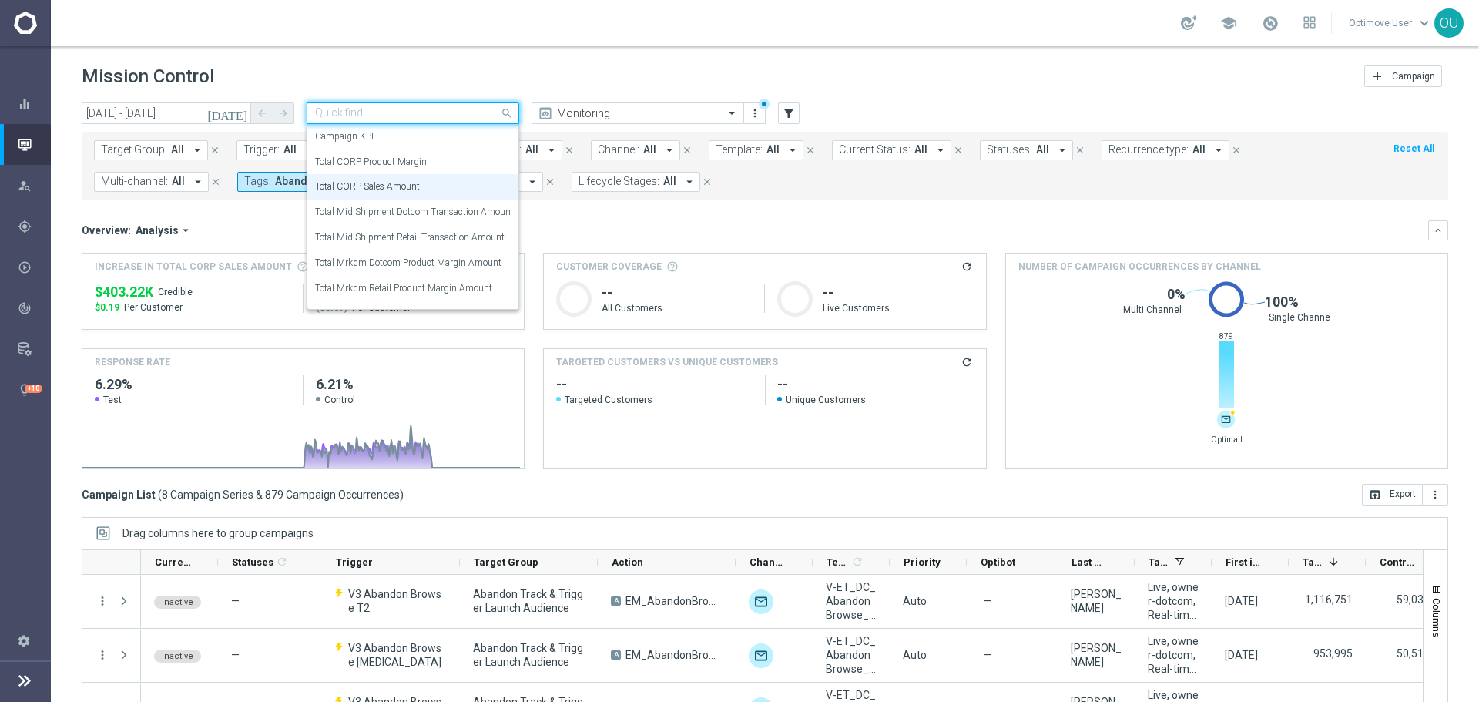
click at [417, 114] on input "text" at bounding box center [397, 113] width 165 height 13
click at [438, 209] on label "Total Mid Shipment Dotcom Transaction Amount" at bounding box center [414, 212] width 199 height 13
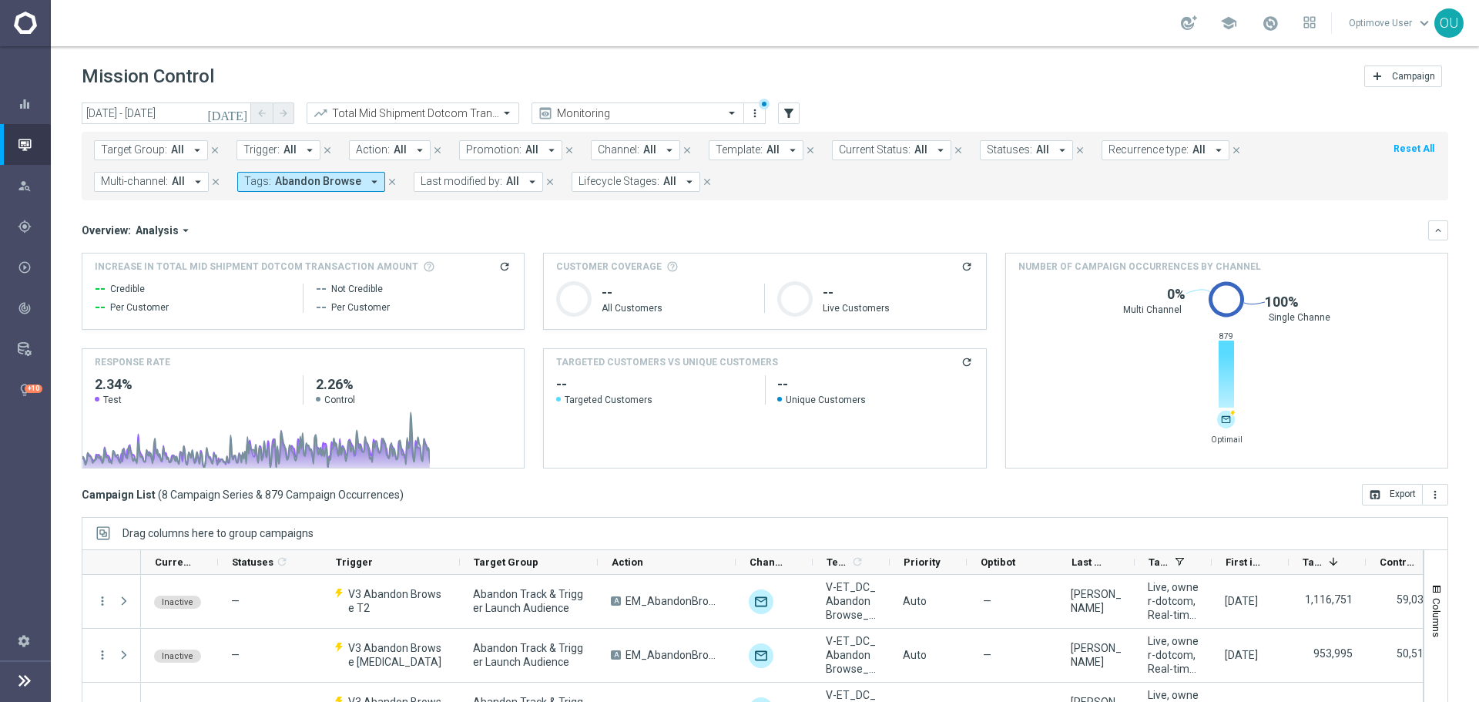
click at [500, 268] on icon "refresh" at bounding box center [504, 266] width 12 height 12
click at [119, 287] on span "$563.96K" at bounding box center [124, 292] width 59 height 18
copy div "$563.96K"
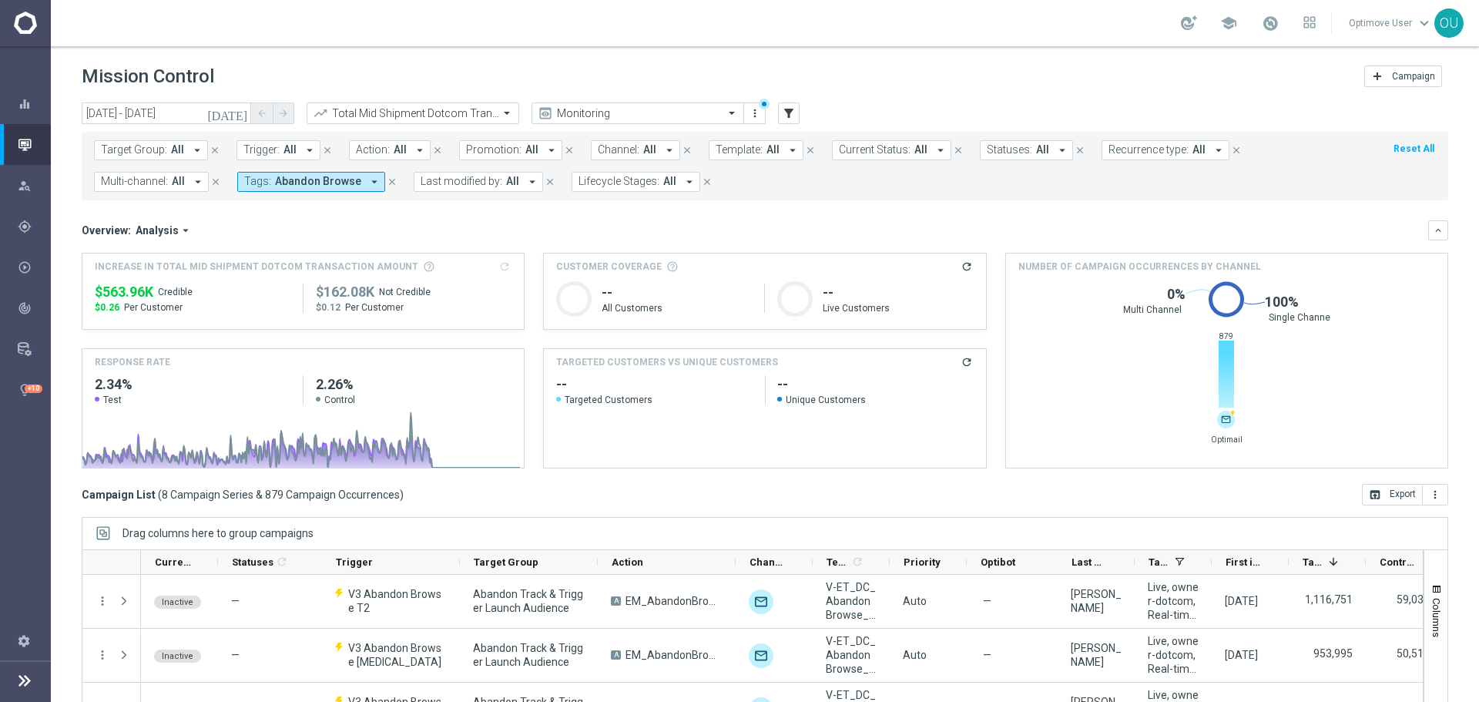
click at [327, 178] on span "Abandon Browse" at bounding box center [318, 181] width 86 height 13
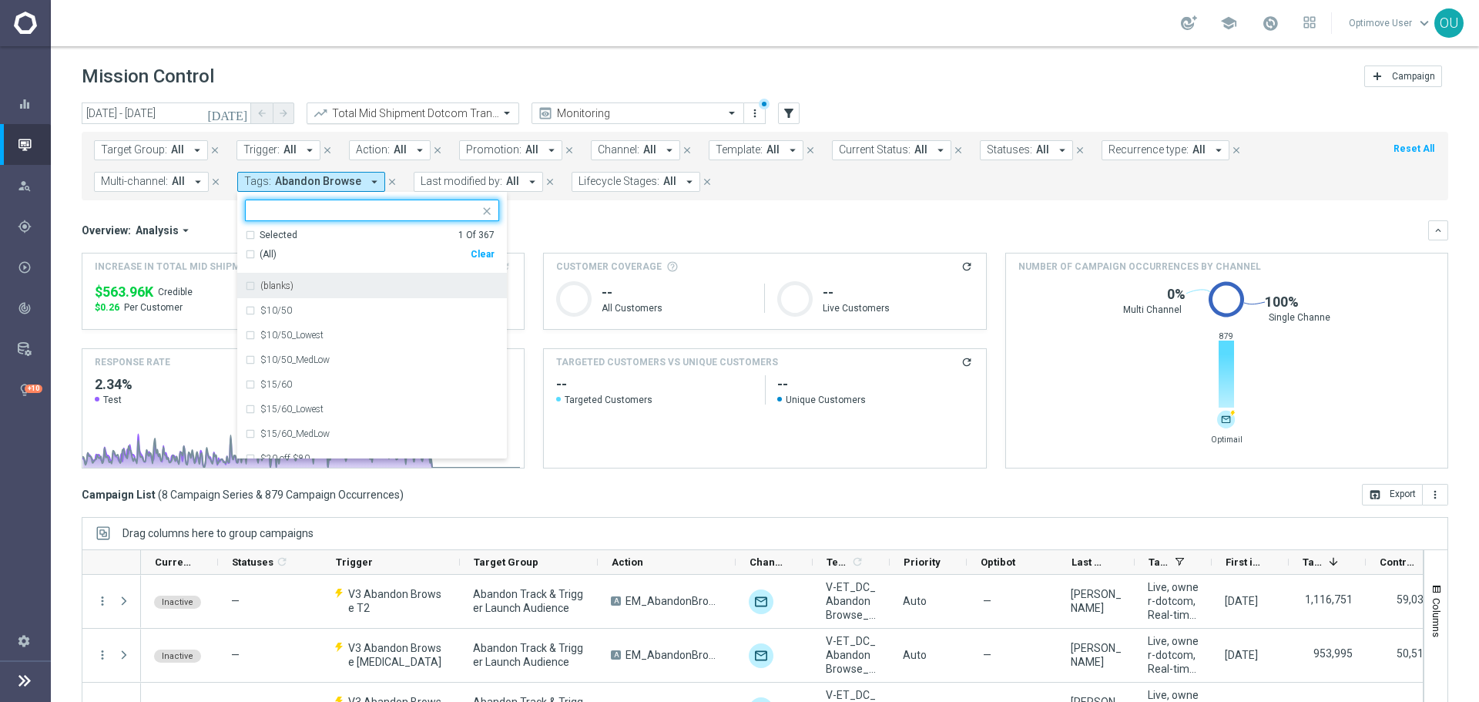
click at [357, 117] on input "text" at bounding box center [397, 113] width 165 height 13
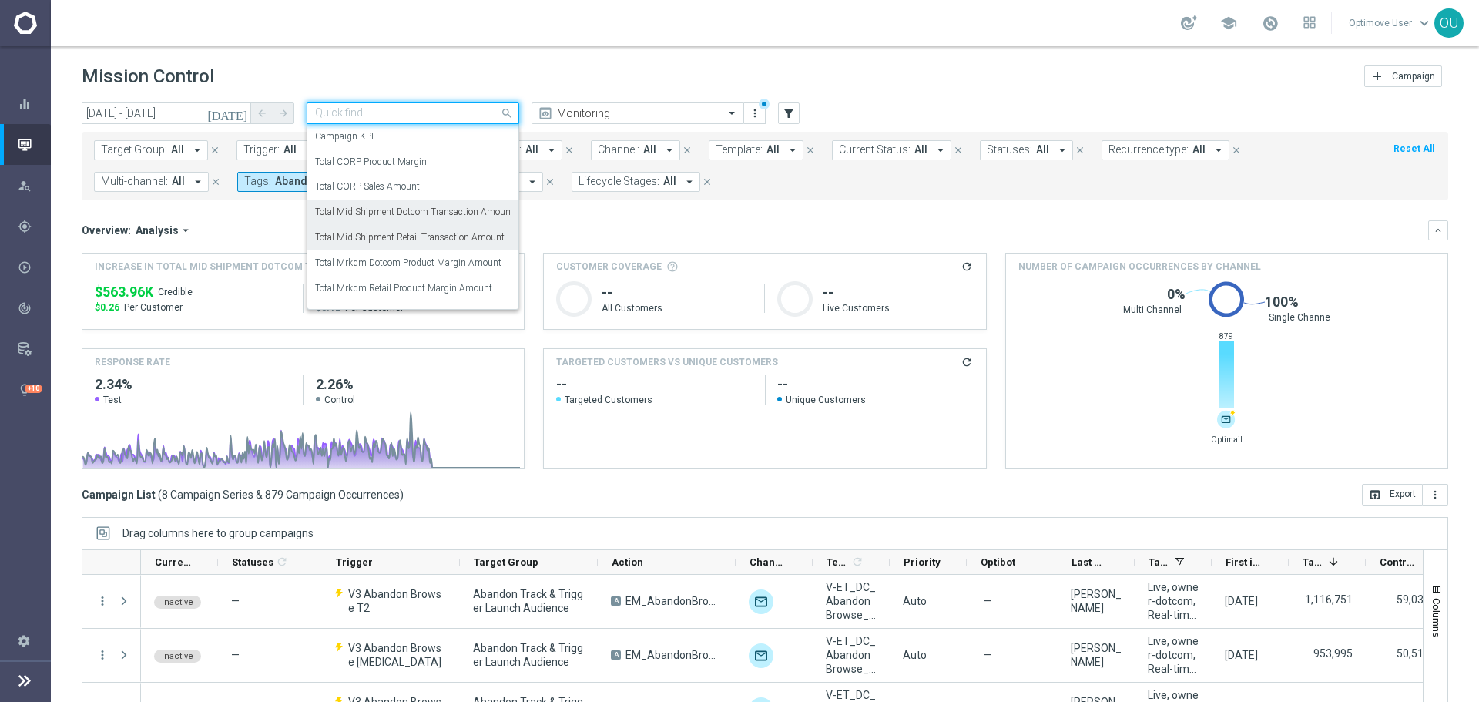
click at [394, 242] on label "Total Mid Shipment Retail Transaction Amount" at bounding box center [409, 237] width 189 height 13
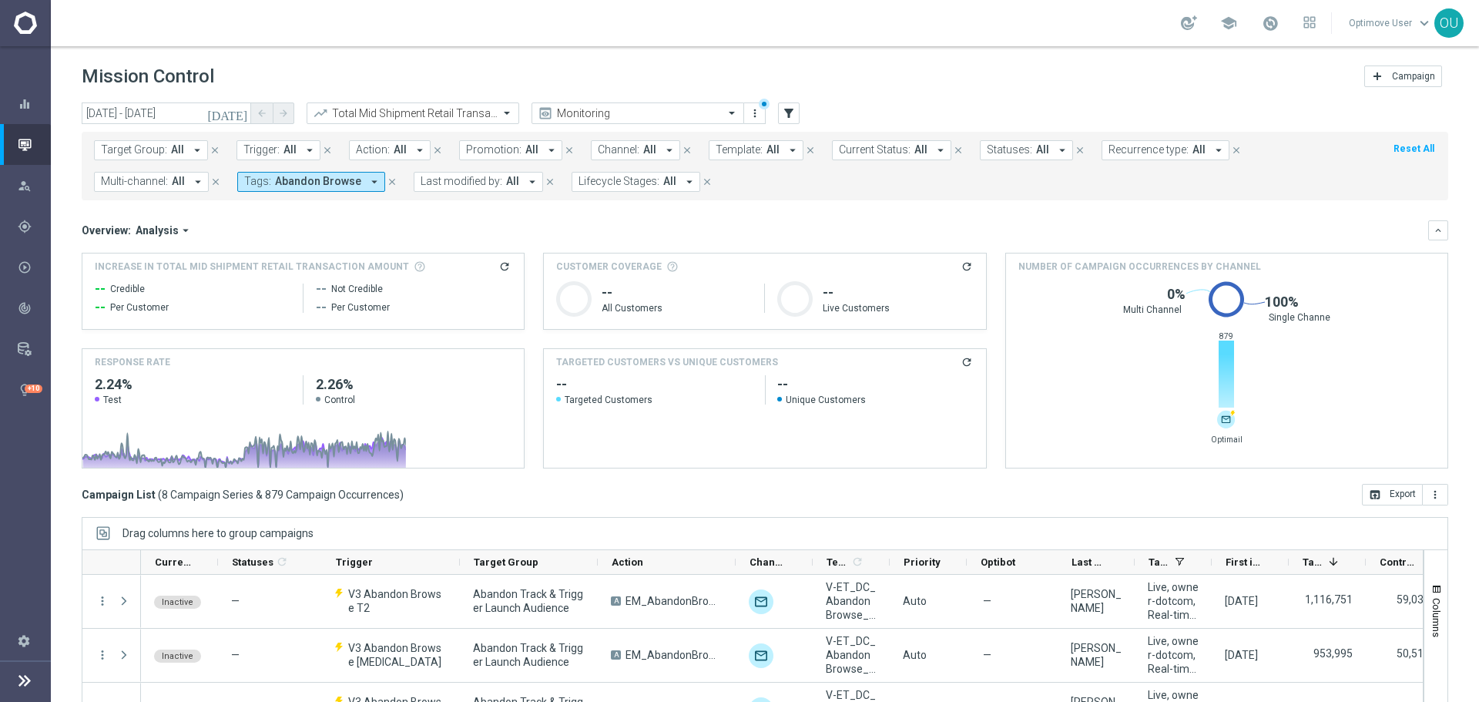
click at [502, 268] on icon "refresh" at bounding box center [504, 266] width 12 height 12
click at [125, 294] on span "$304.33K" at bounding box center [124, 292] width 59 height 18
copy div "$304.33K"
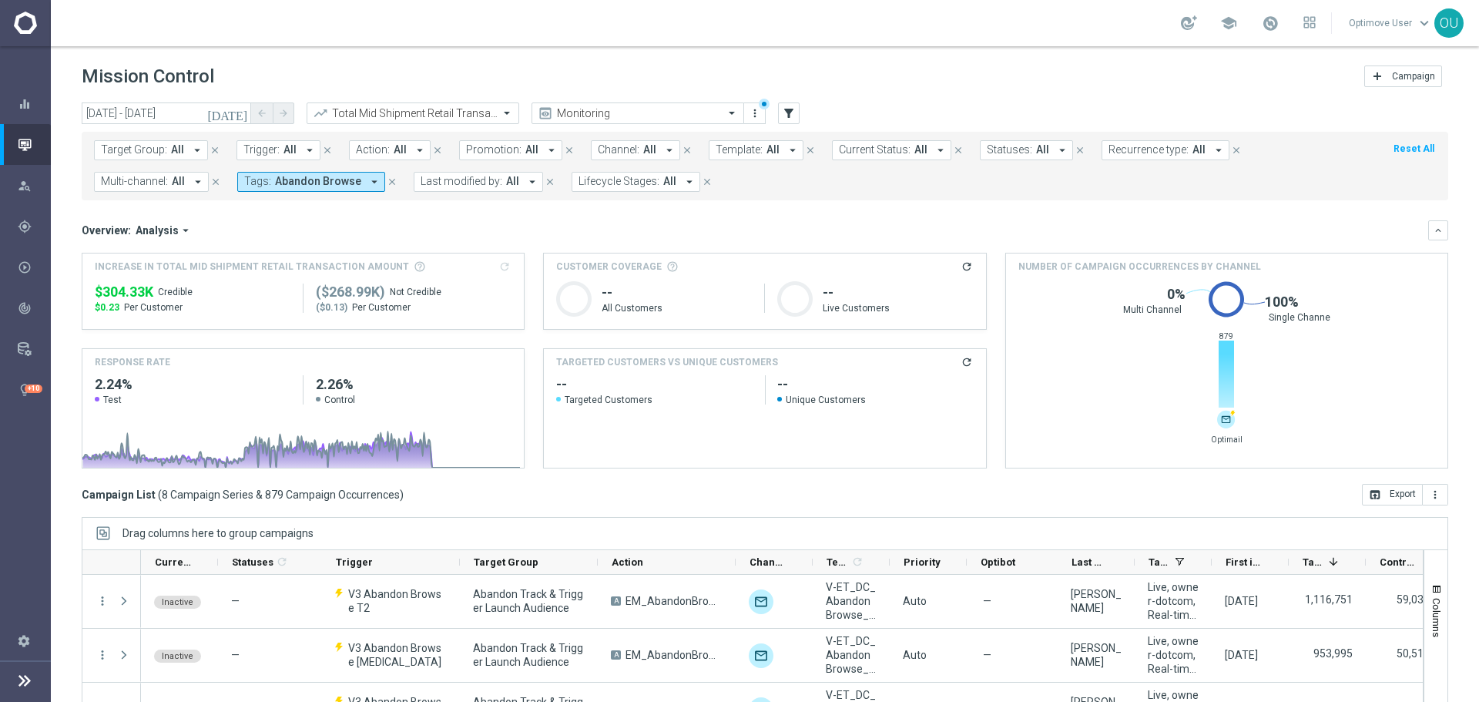
click at [328, 186] on span "Abandon Browse" at bounding box center [318, 181] width 86 height 13
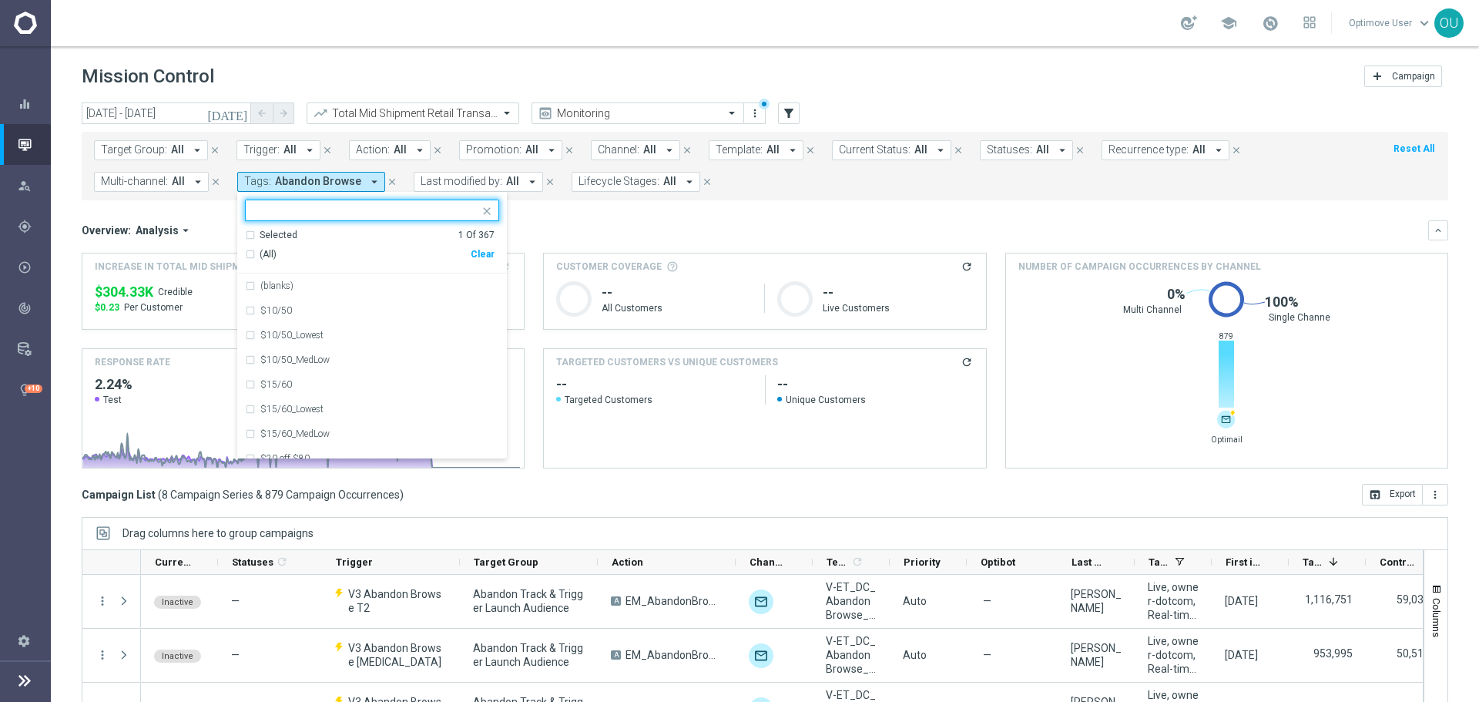
click at [0, 0] on div "Clear" at bounding box center [0, 0] width 0 height 0
click at [863, 209] on mini-dashboard "Overview: Analysis arrow_drop_down keyboard_arrow_down Increase In Total Mid Sh…" at bounding box center [765, 341] width 1366 height 283
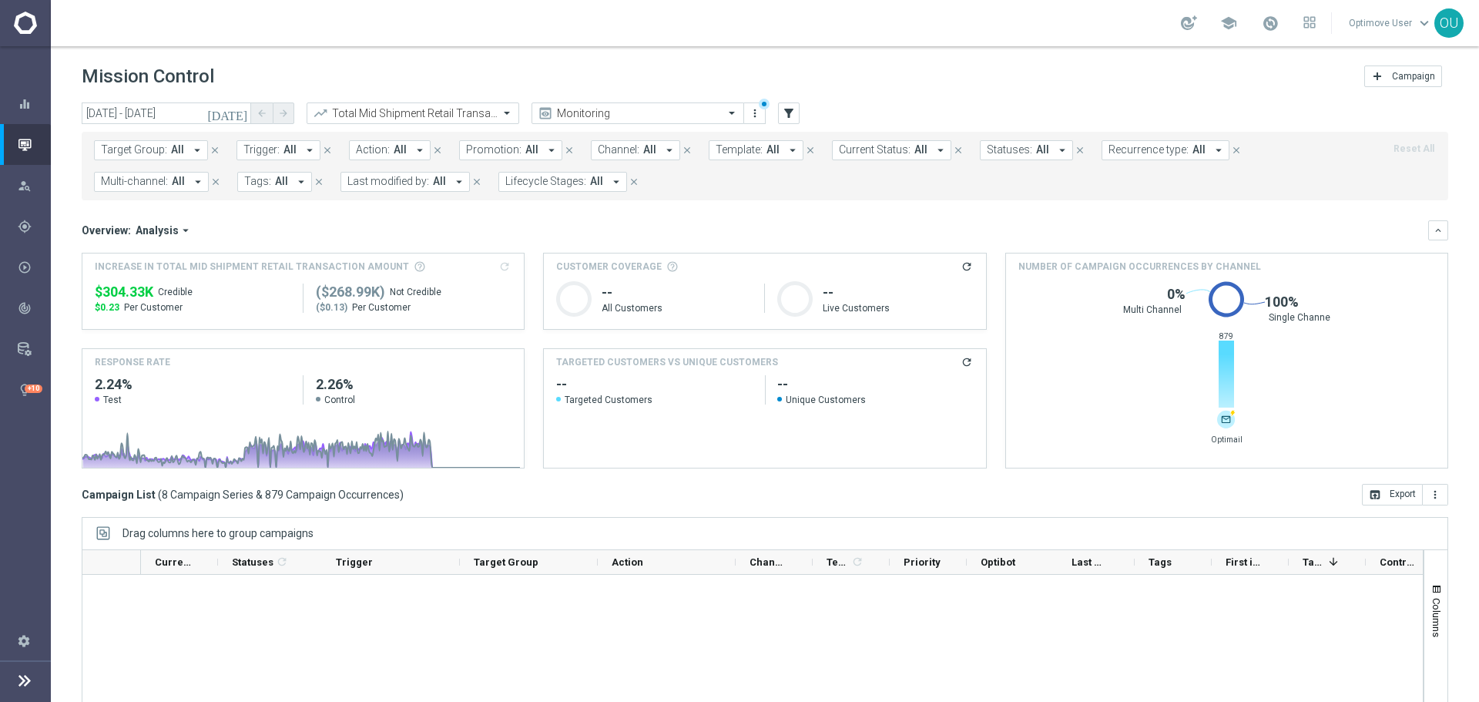
click at [676, 227] on div "Overview: Analysis arrow_drop_down" at bounding box center [755, 230] width 1346 height 14
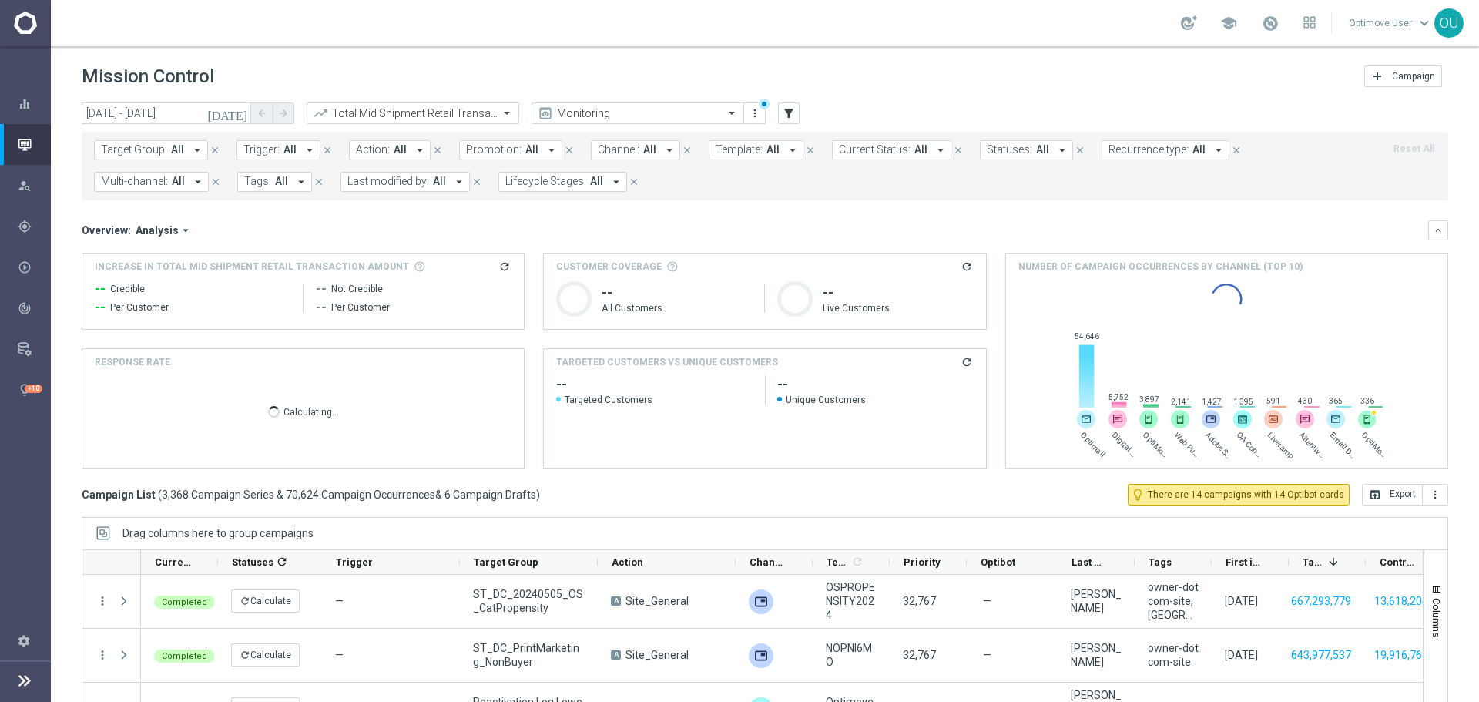
click at [572, 189] on button "Lifecycle Stages: All arrow_drop_down" at bounding box center [562, 182] width 129 height 20
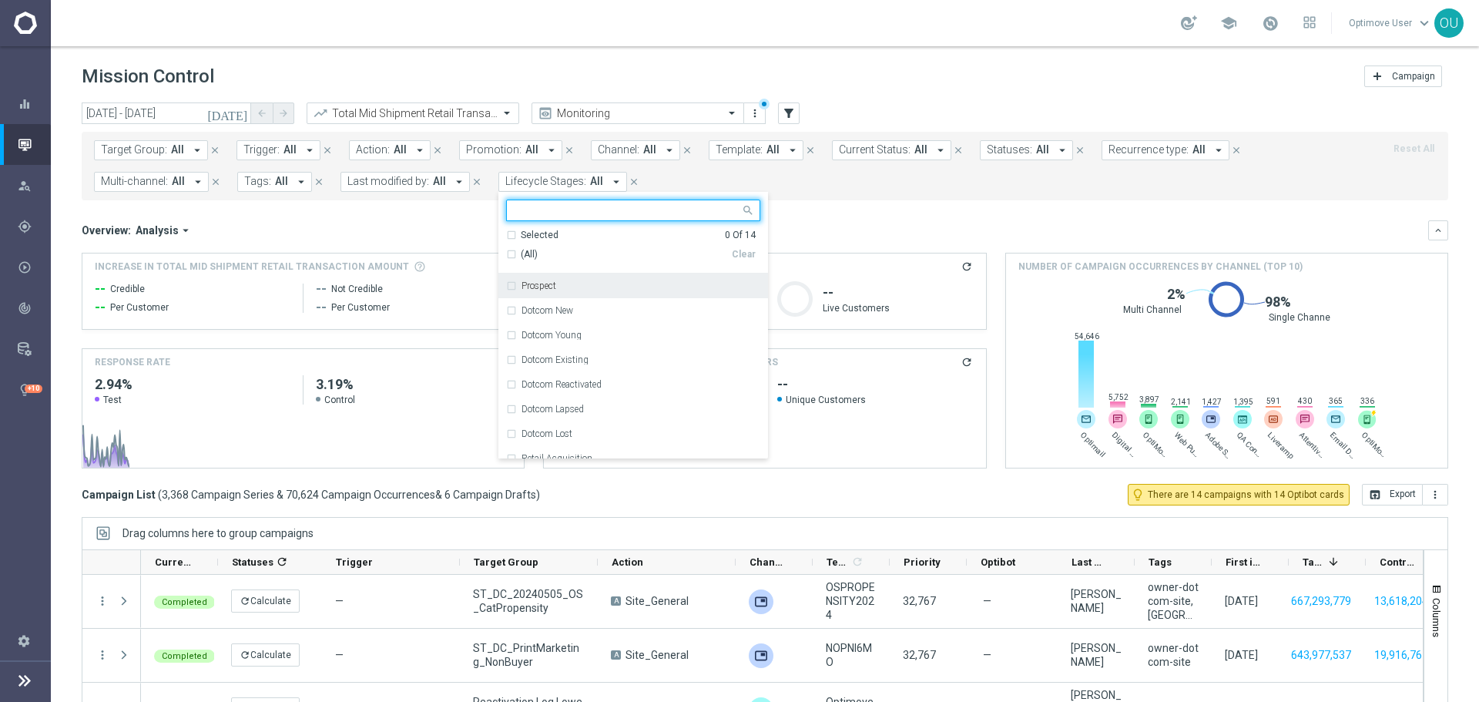
drag, startPoint x: 550, startPoint y: 287, endPoint x: 551, endPoint y: 303, distance: 15.5
click at [550, 288] on label "Prospect" at bounding box center [538, 285] width 35 height 9
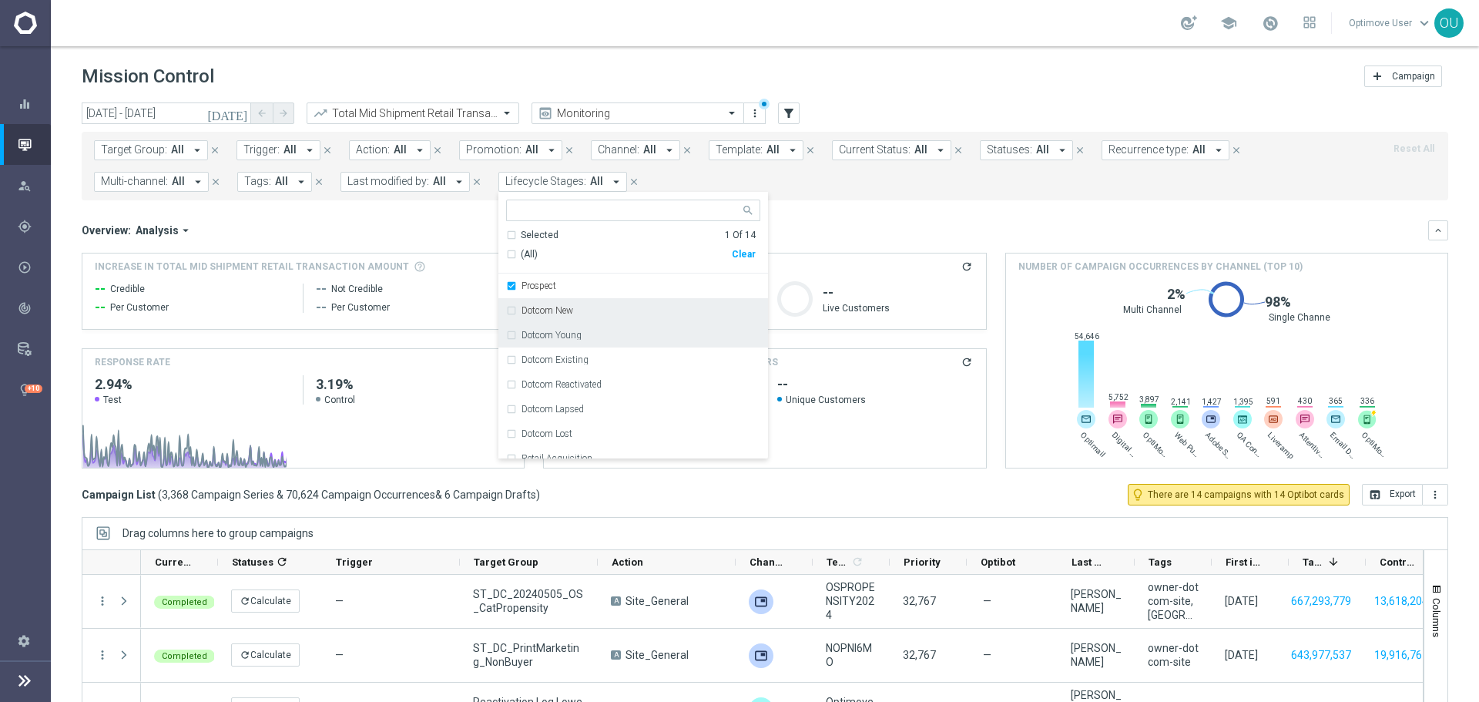
click at [556, 308] on label "Dotcom New" at bounding box center [547, 310] width 52 height 9
drag, startPoint x: 563, startPoint y: 333, endPoint x: 566, endPoint y: 348, distance: 15.7
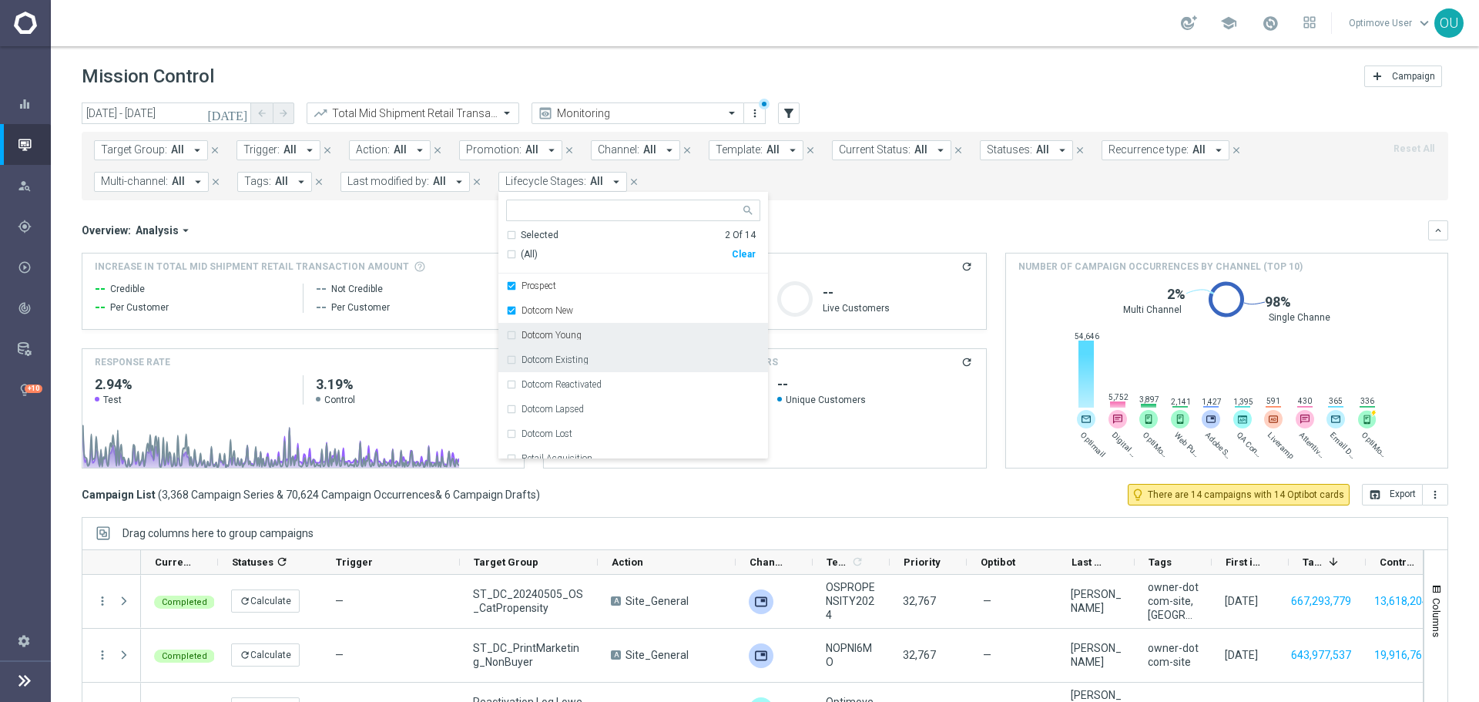
click at [563, 334] on label "Dotcom Young" at bounding box center [551, 334] width 60 height 9
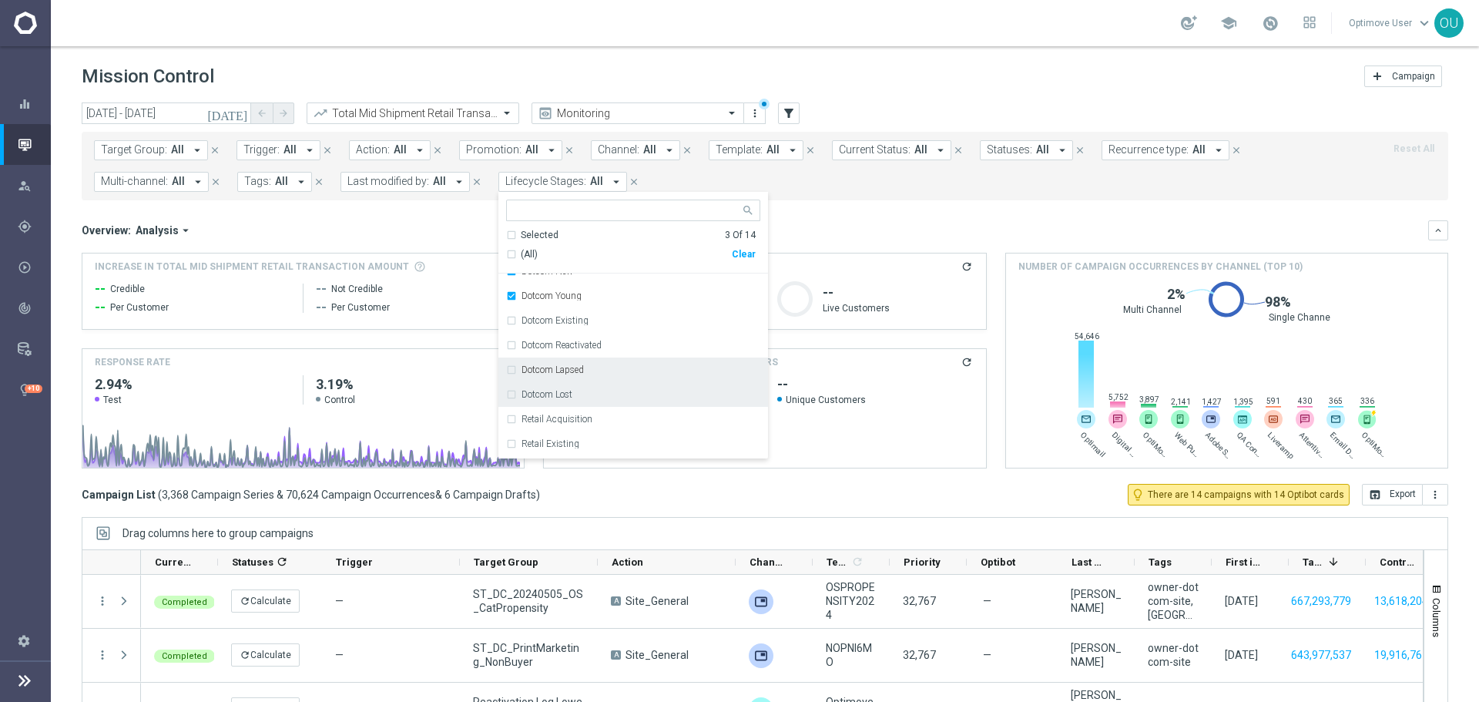
scroll to position [77, 0]
click at [595, 388] on div "Retail Acquisition" at bounding box center [633, 381] width 254 height 25
click at [592, 385] on div "Retail Acquisition" at bounding box center [640, 381] width 239 height 9
click at [592, 401] on div "Retail Existing" at bounding box center [640, 405] width 239 height 9
click at [595, 383] on div "Retail Acquisition" at bounding box center [640, 381] width 239 height 9
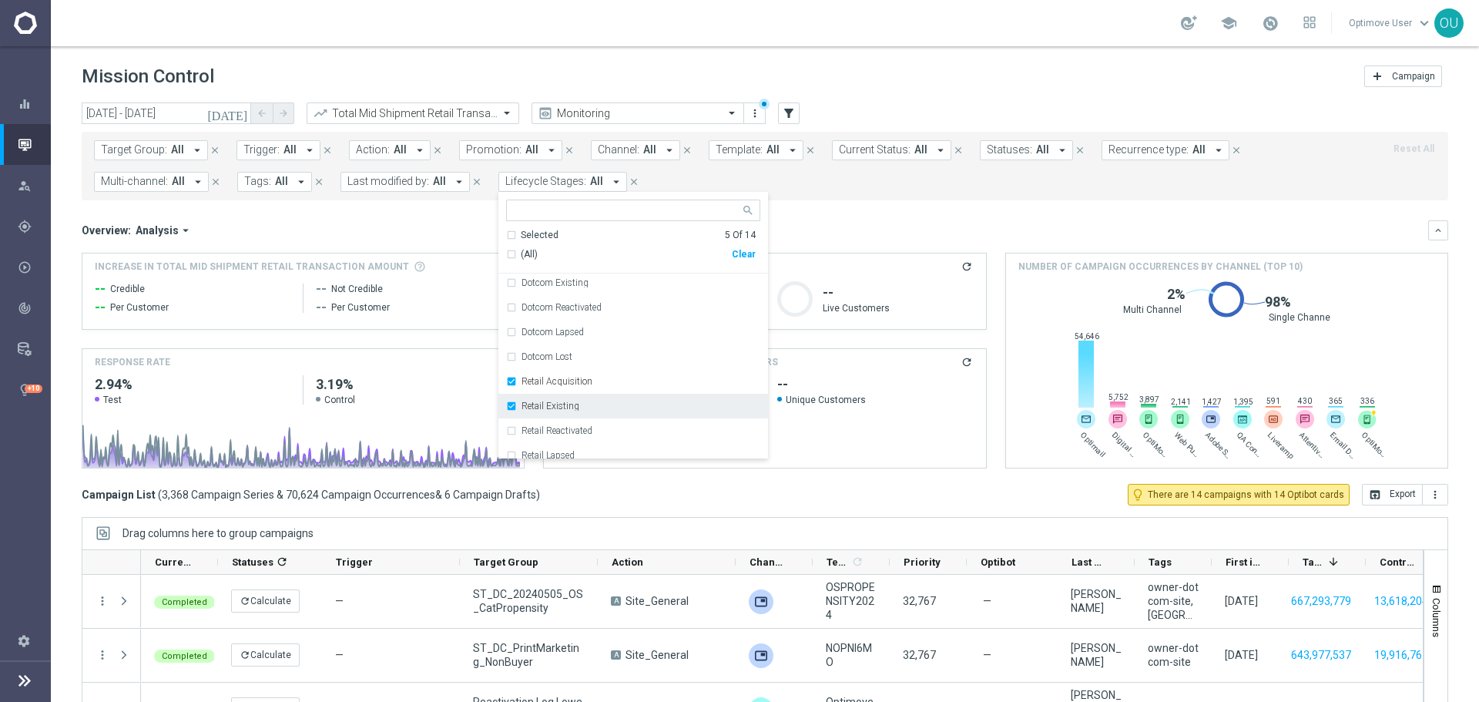
click at [593, 396] on div "Retail Existing" at bounding box center [633, 406] width 254 height 25
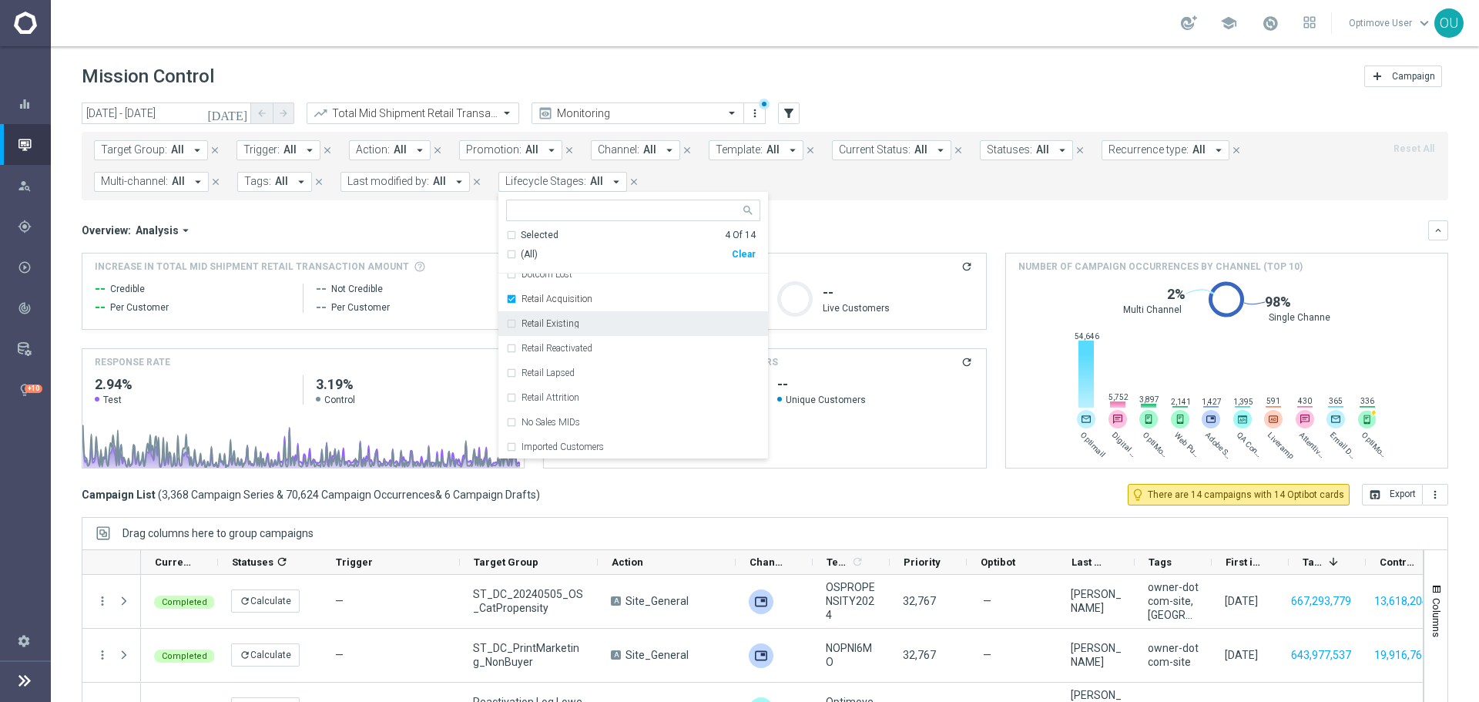
scroll to position [160, 0]
click at [828, 199] on div "Target Group: All arrow_drop_down close Trigger: All arrow_drop_down close Acti…" at bounding box center [765, 166] width 1366 height 69
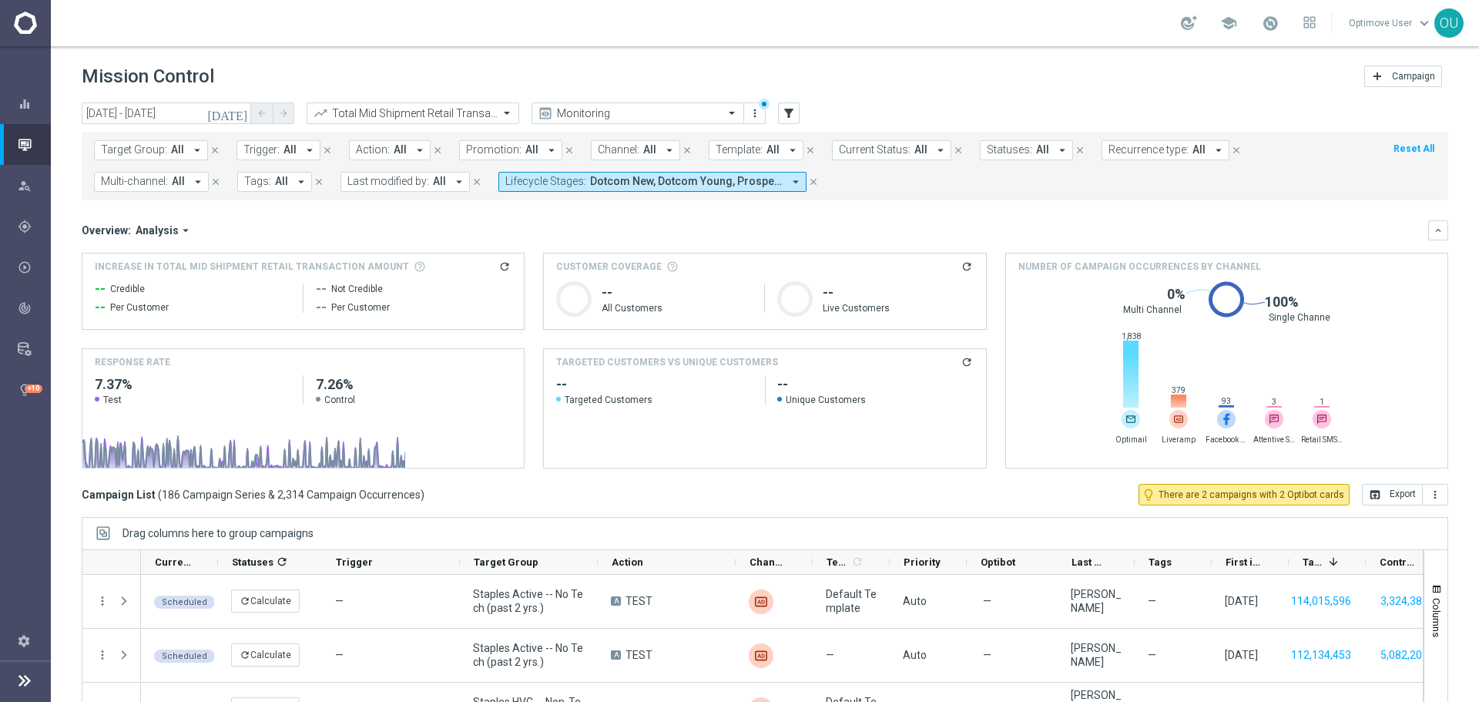
click at [500, 267] on icon "refresh" at bounding box center [504, 266] width 12 height 12
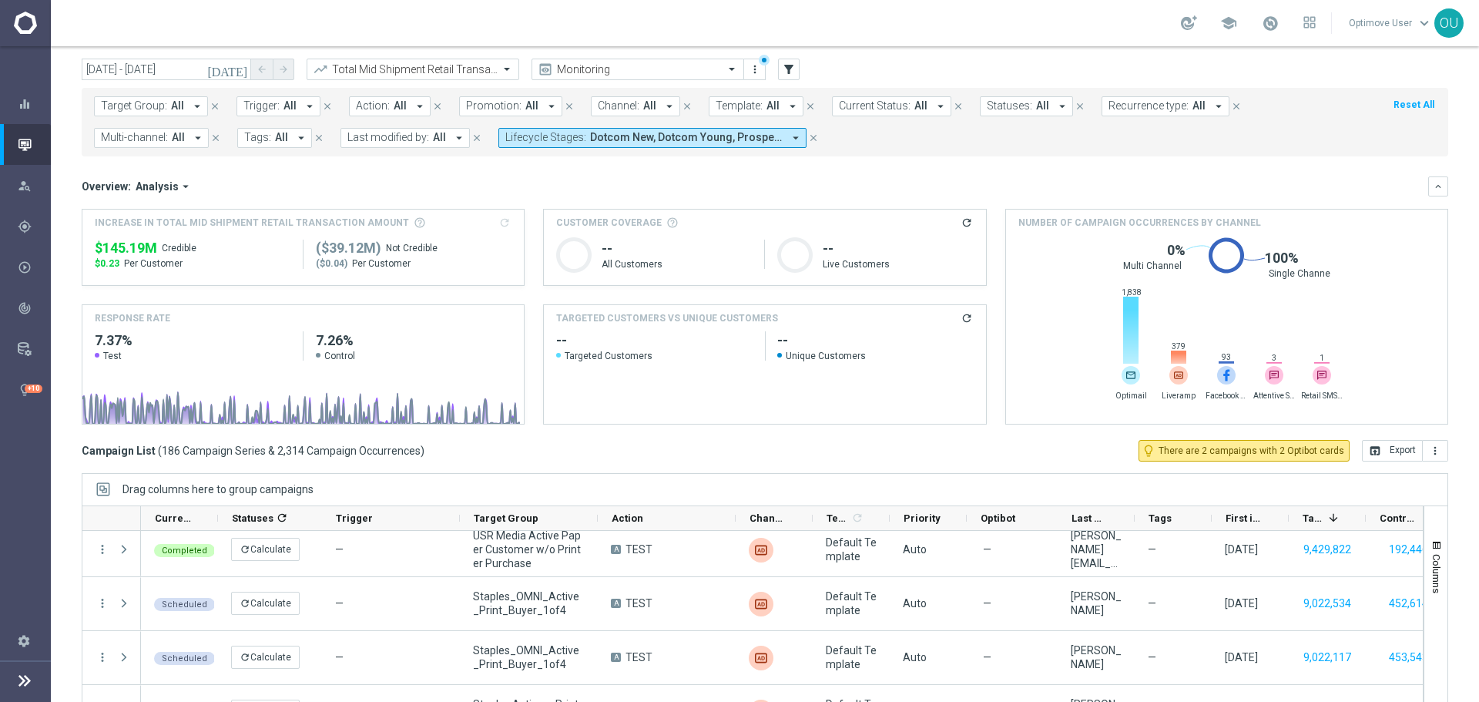
scroll to position [0, 0]
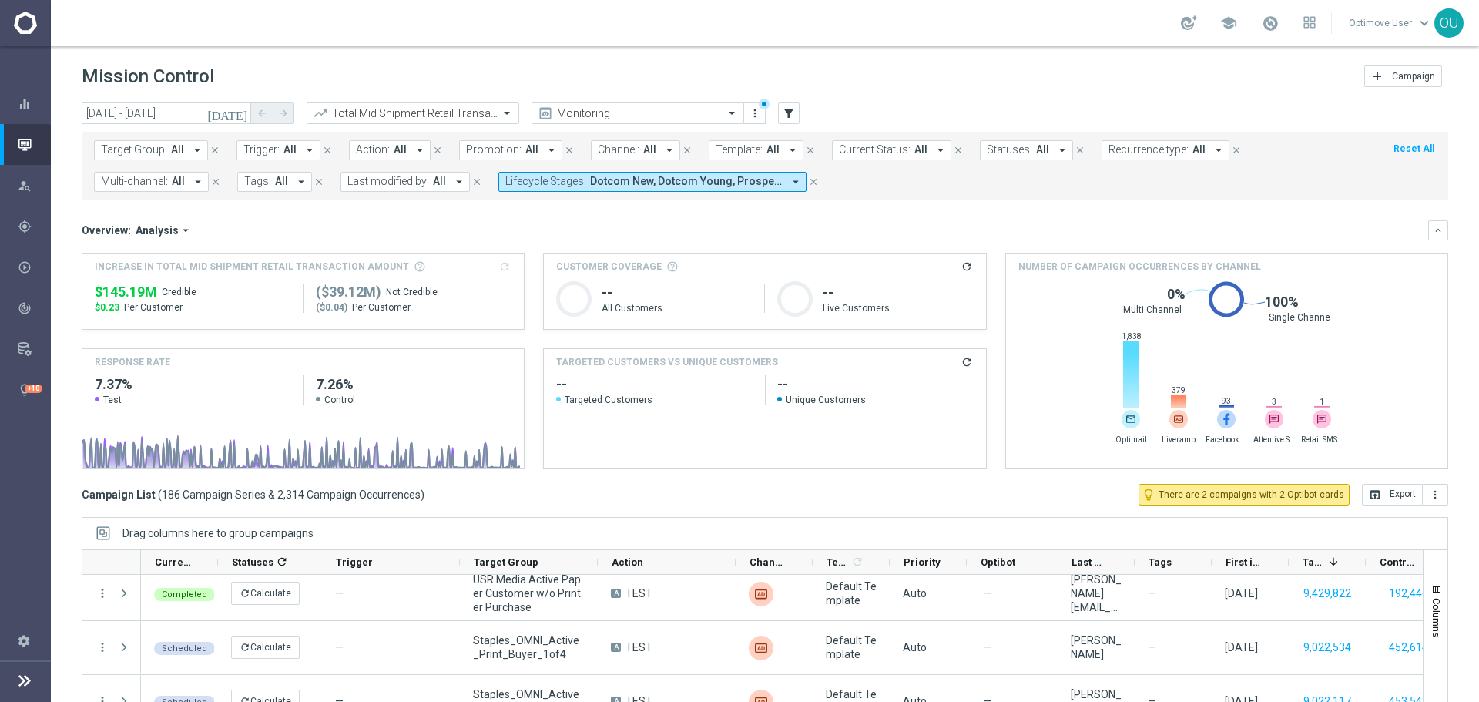
click at [685, 176] on button "Lifecycle Stages: Dotcom New, Dotcom Young, Prospect, Retail Acquisition arrow_…" at bounding box center [652, 182] width 308 height 20
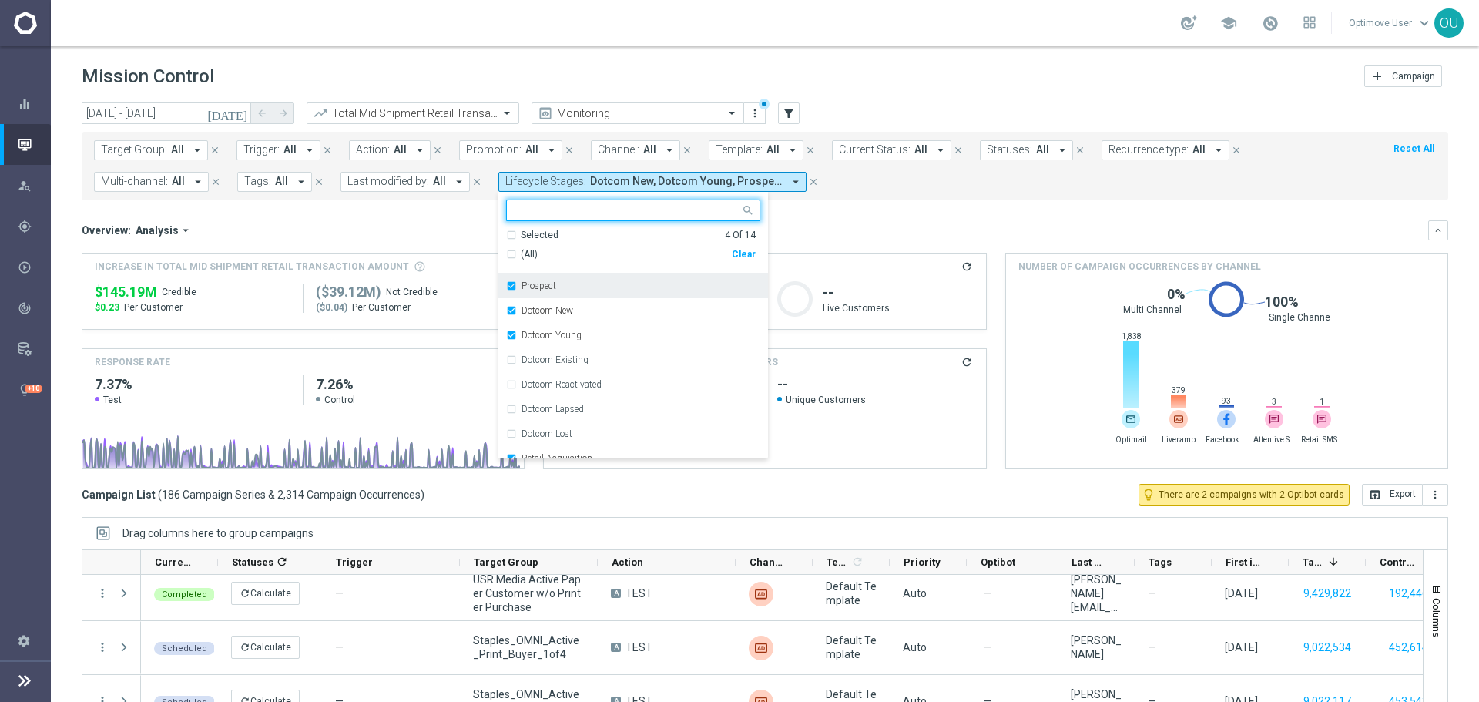
click at [553, 289] on div "Prospect" at bounding box center [640, 285] width 239 height 9
click at [817, 236] on div "Overview: Analysis arrow_drop_down" at bounding box center [755, 230] width 1346 height 14
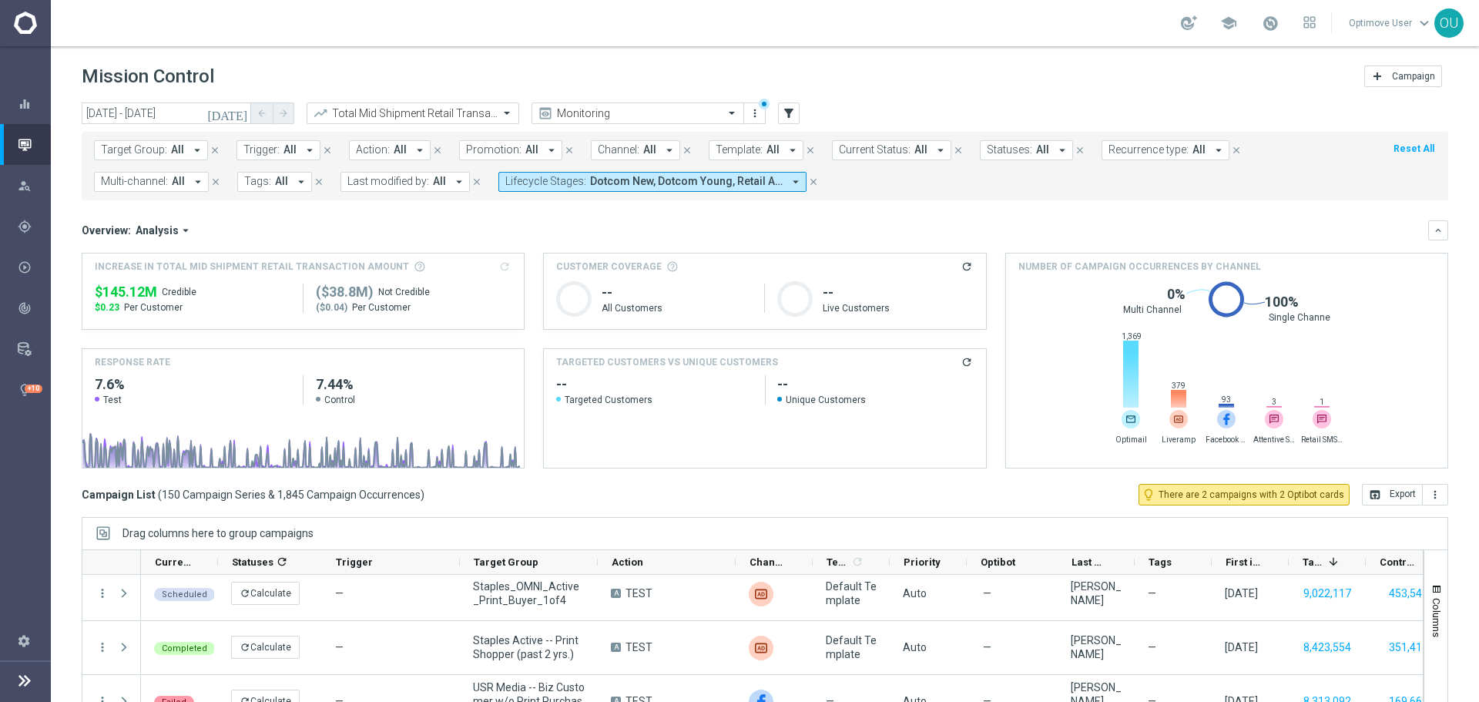
click at [629, 180] on span "Dotcom New, Dotcom Young, Retail Acquisition" at bounding box center [686, 181] width 193 height 13
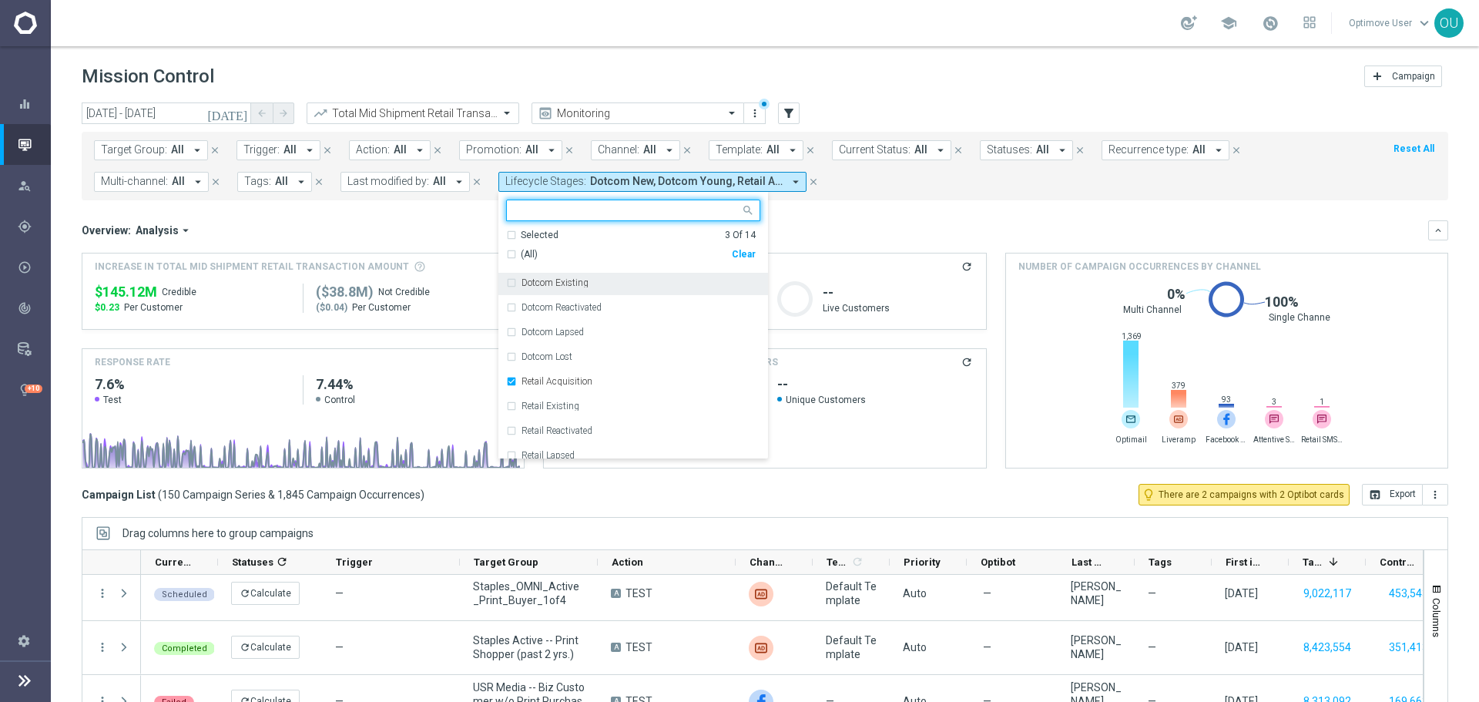
scroll to position [154, 0]
click at [655, 295] on div "Retail Acquisition" at bounding box center [633, 304] width 254 height 25
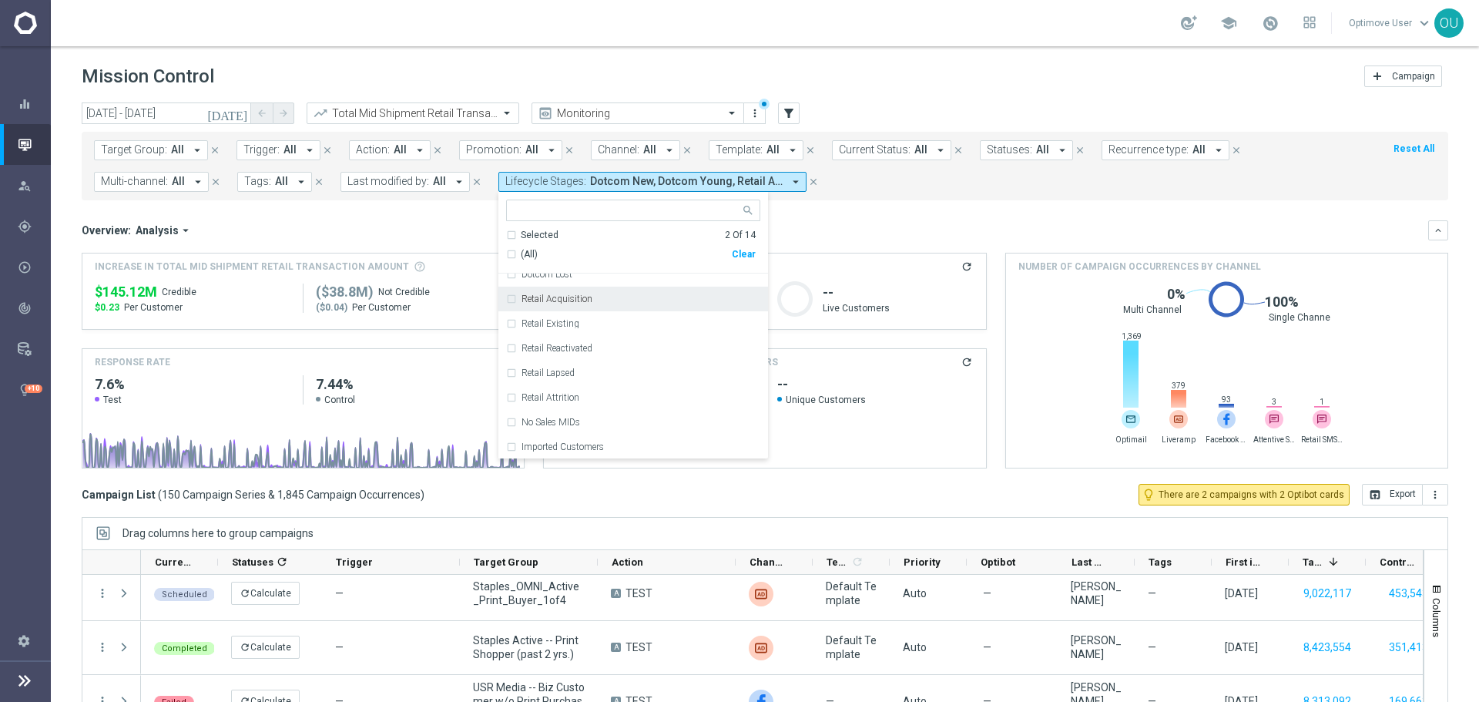
scroll to position [160, 0]
click at [816, 245] on div "Overview: Analysis arrow_drop_down keyboard_arrow_down Increase In Total Mid Sh…" at bounding box center [765, 344] width 1366 height 248
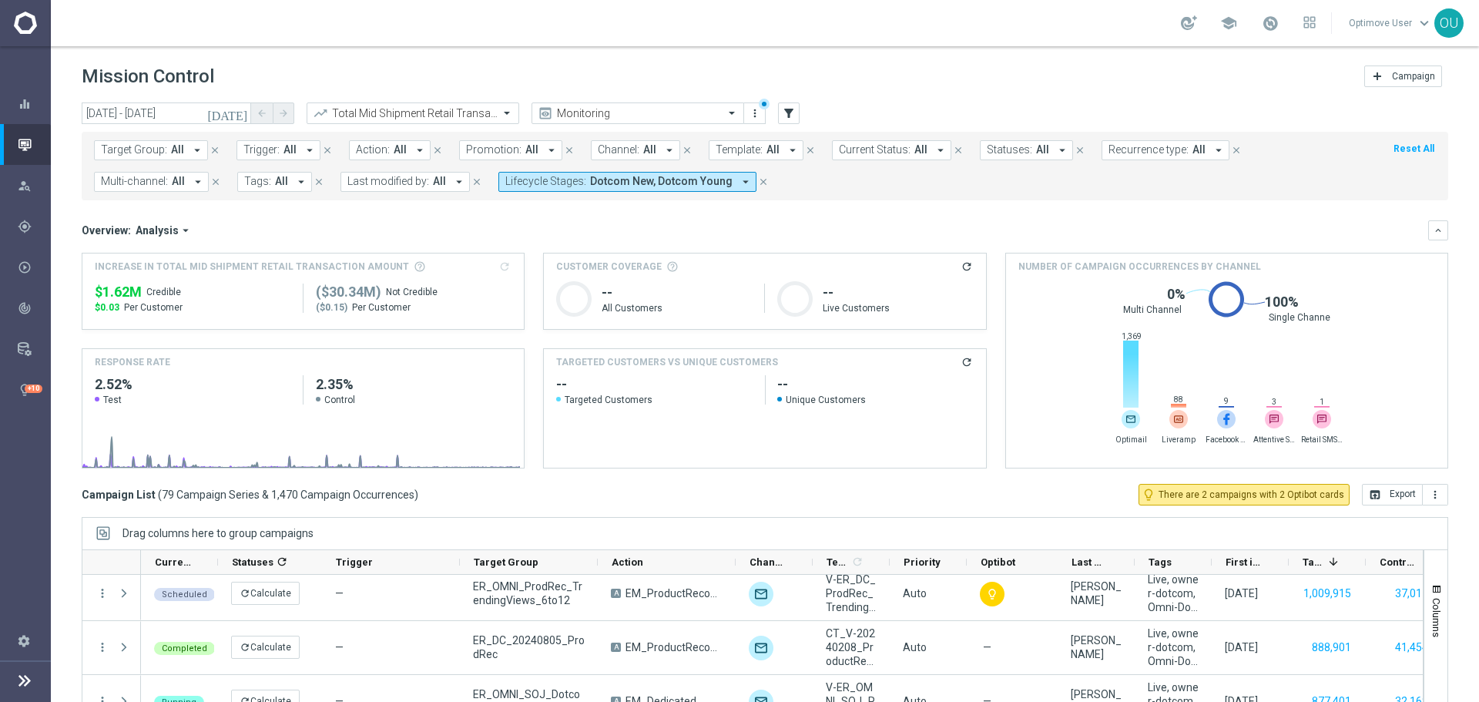
click at [605, 179] on span "Dotcom New, Dotcom Young" at bounding box center [661, 181] width 142 height 13
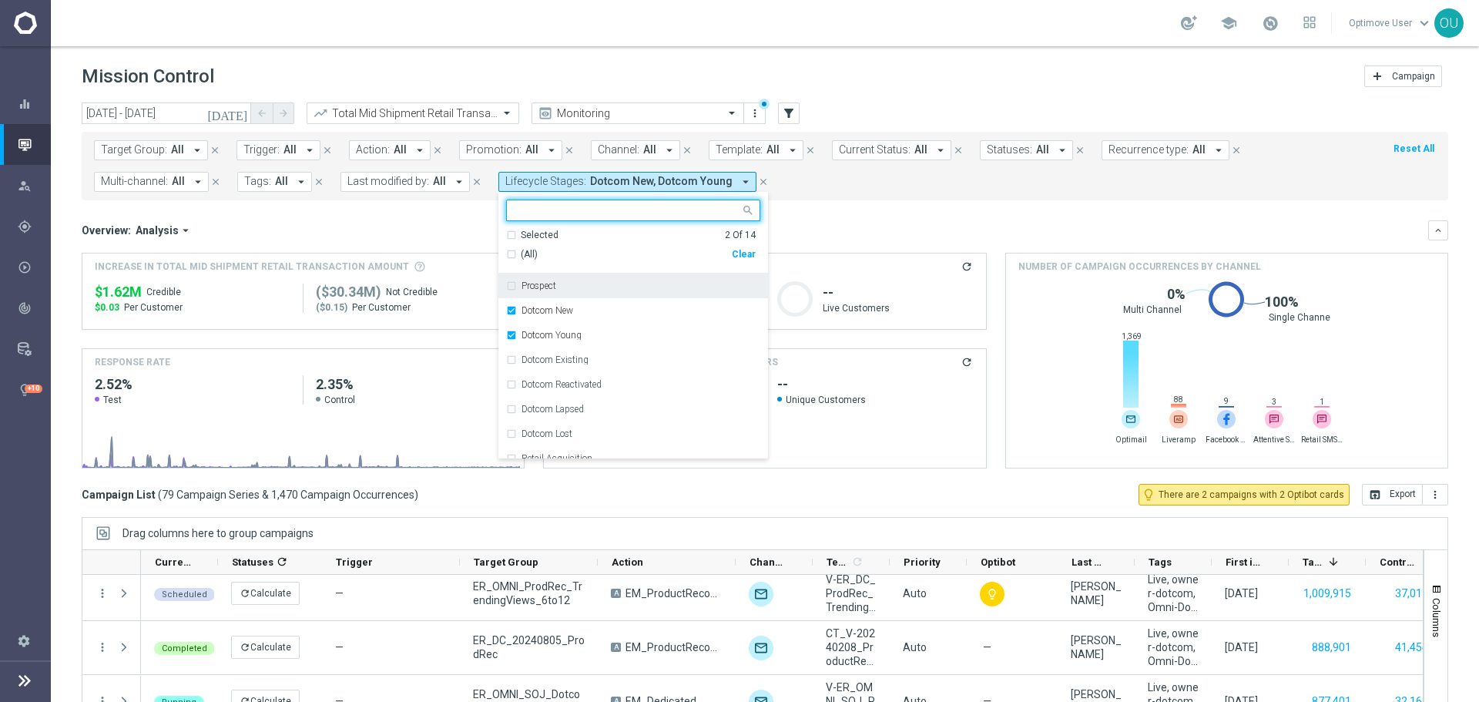
click at [0, 0] on div "Clear" at bounding box center [0, 0] width 0 height 0
click at [806, 217] on mini-dashboard "Overview: Analysis arrow_drop_down keyboard_arrow_down Increase In Total Mid Sh…" at bounding box center [765, 341] width 1366 height 283
click at [426, 241] on div "Overview: Analysis arrow_drop_down keyboard_arrow_down Increase In Total Mid Sh…" at bounding box center [765, 344] width 1366 height 248
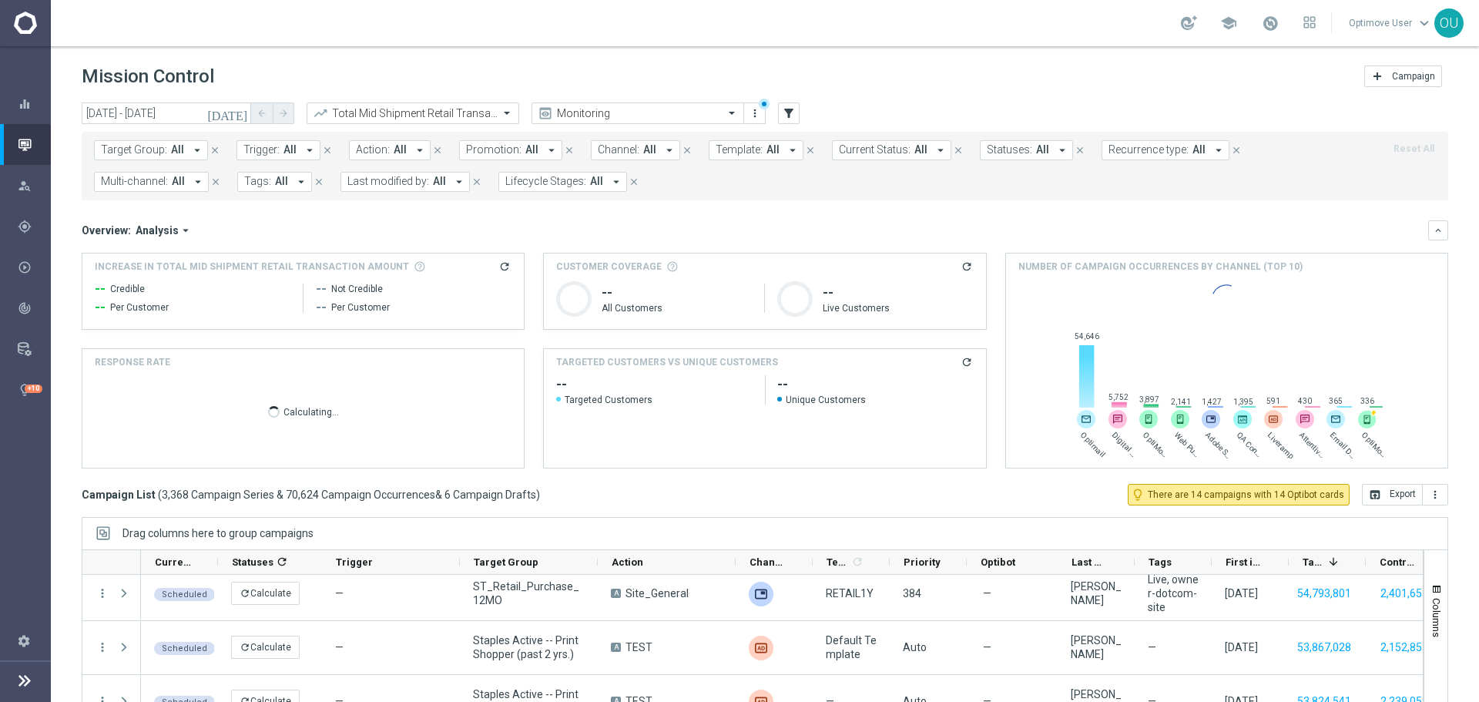
click at [262, 180] on span "Tags:" at bounding box center [257, 181] width 27 height 13
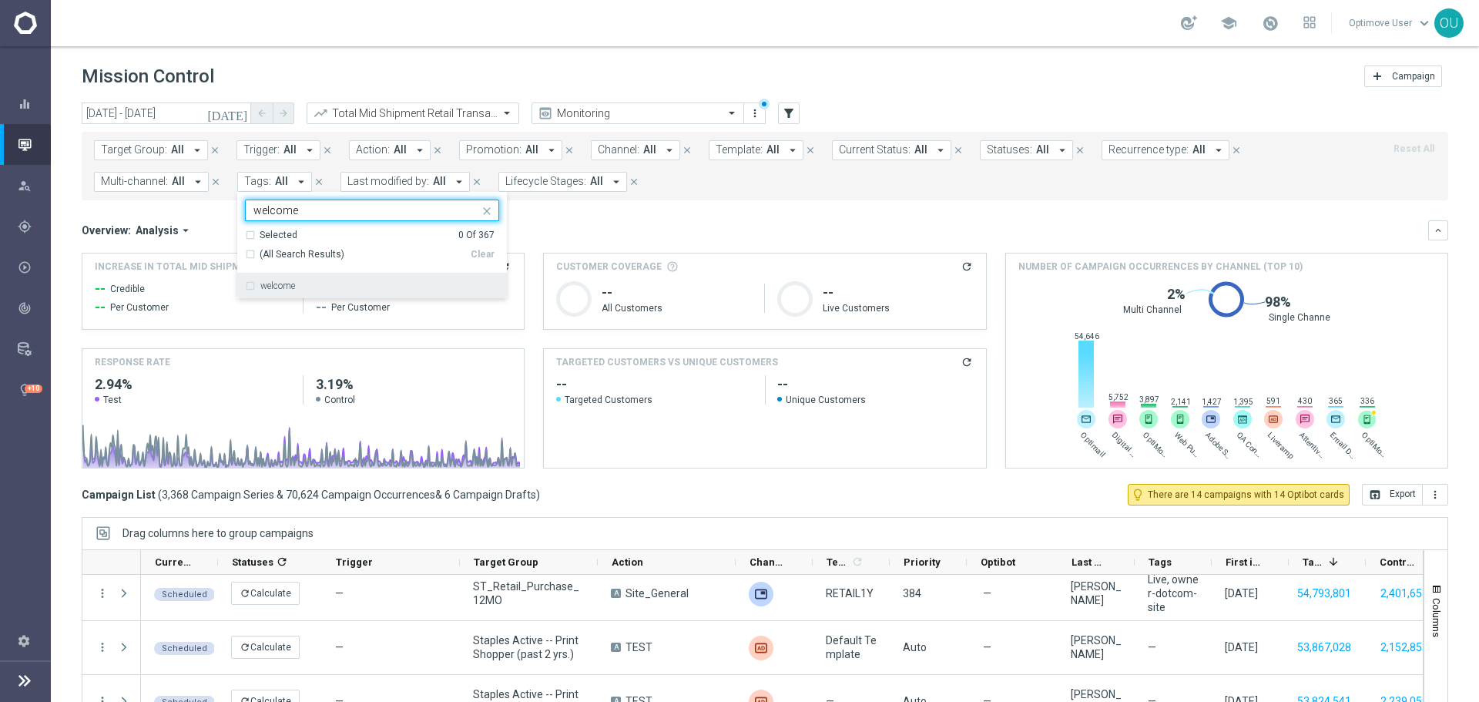
click at [477, 277] on div "welcome" at bounding box center [372, 285] width 254 height 25
type input "welcome"
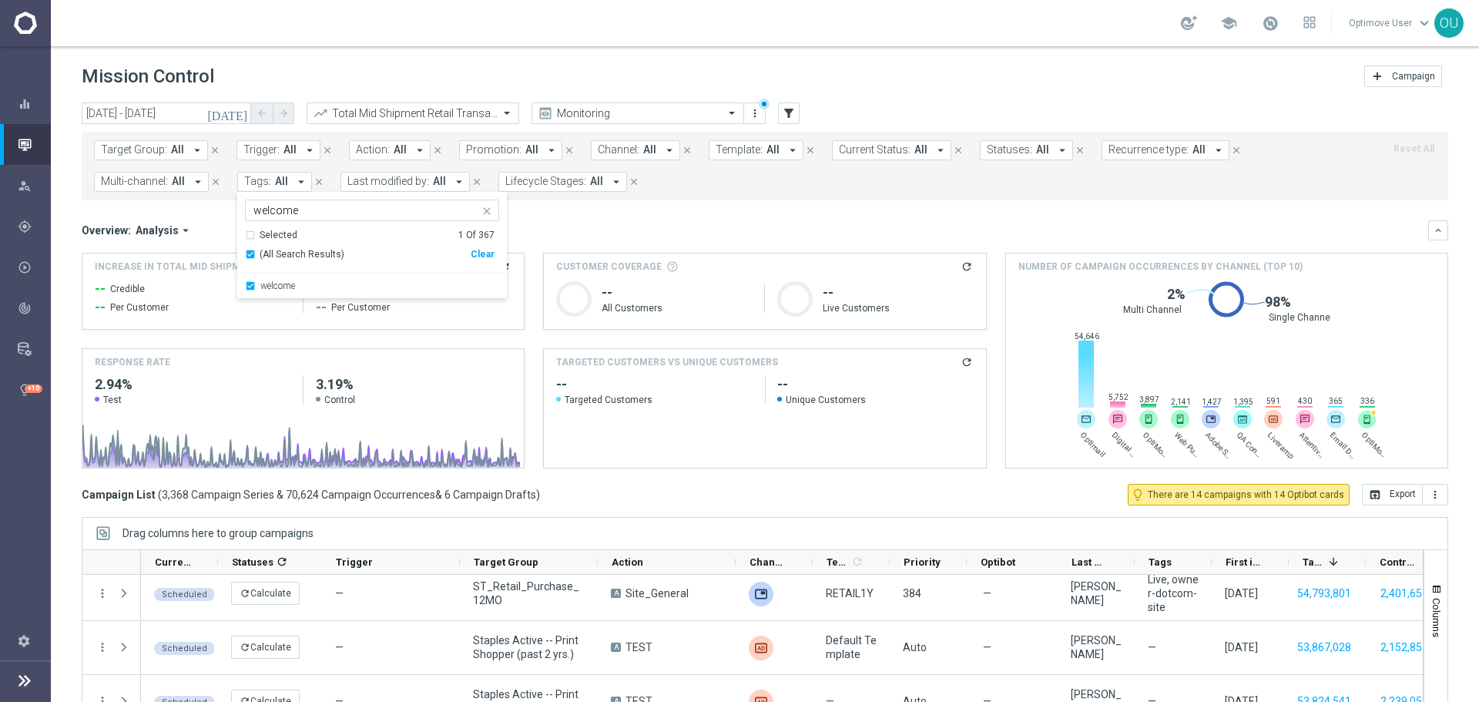
click at [583, 228] on div "Overview: Analysis arrow_drop_down" at bounding box center [755, 230] width 1346 height 14
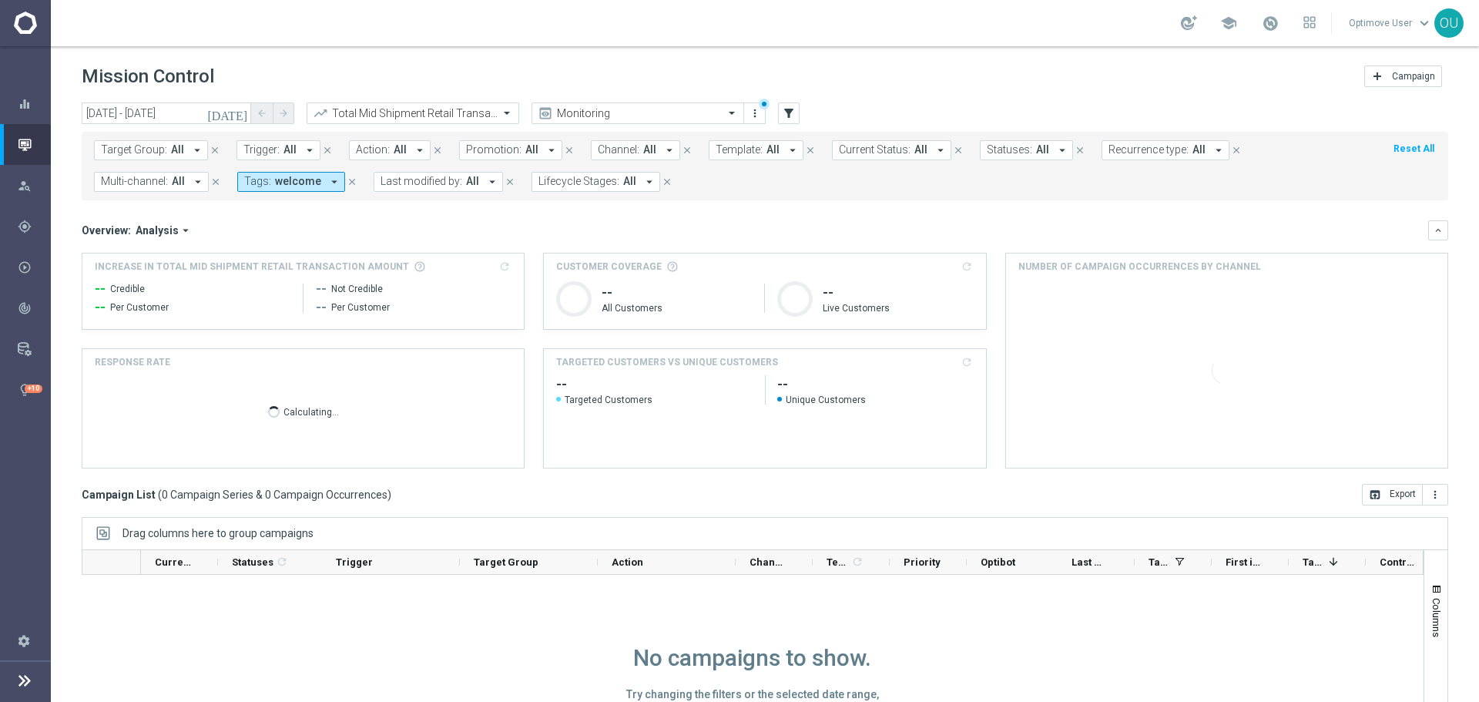
scroll to position [1, 0]
click at [310, 186] on span "welcome" at bounding box center [298, 181] width 46 height 13
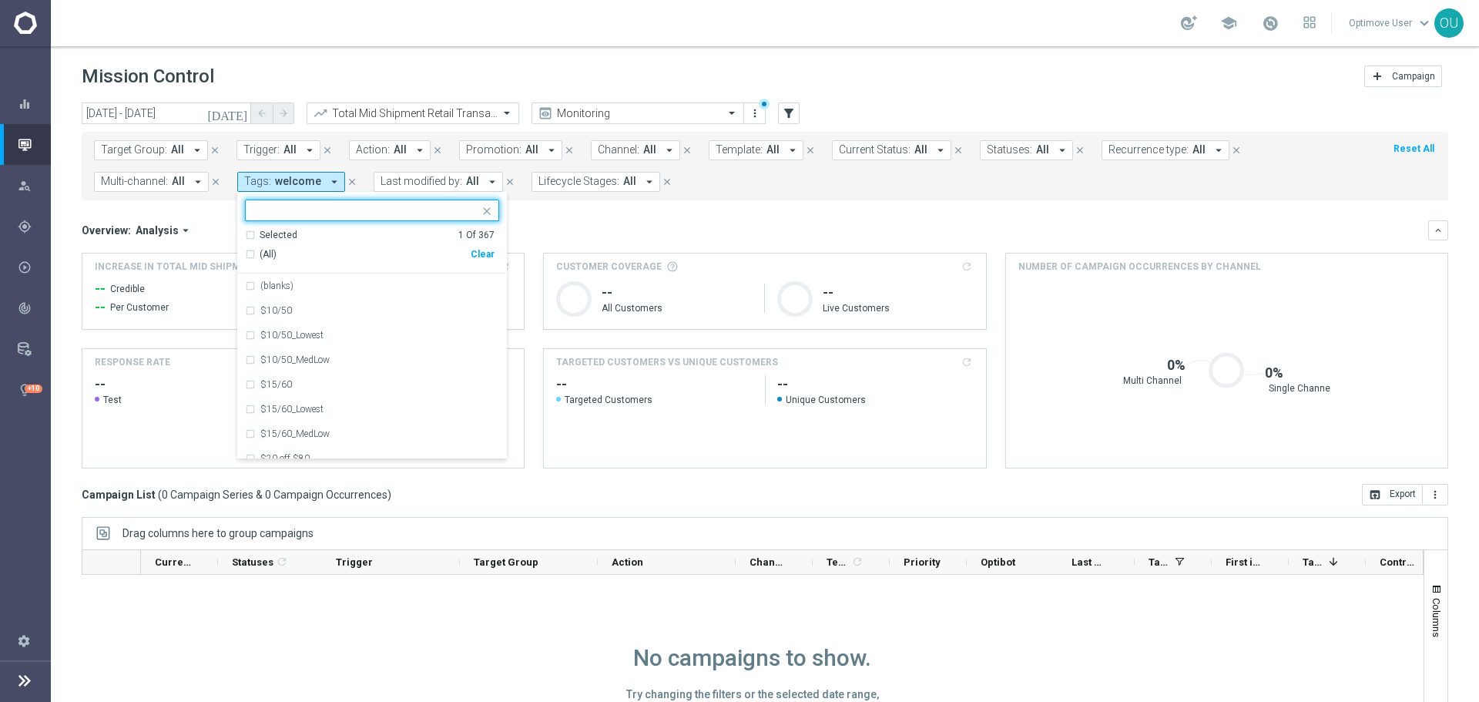
click at [0, 0] on div "Clear" at bounding box center [0, 0] width 0 height 0
click at [644, 216] on mini-dashboard "Overview: Analysis arrow_drop_down keyboard_arrow_down Increase In Total Mid Sh…" at bounding box center [765, 341] width 1366 height 283
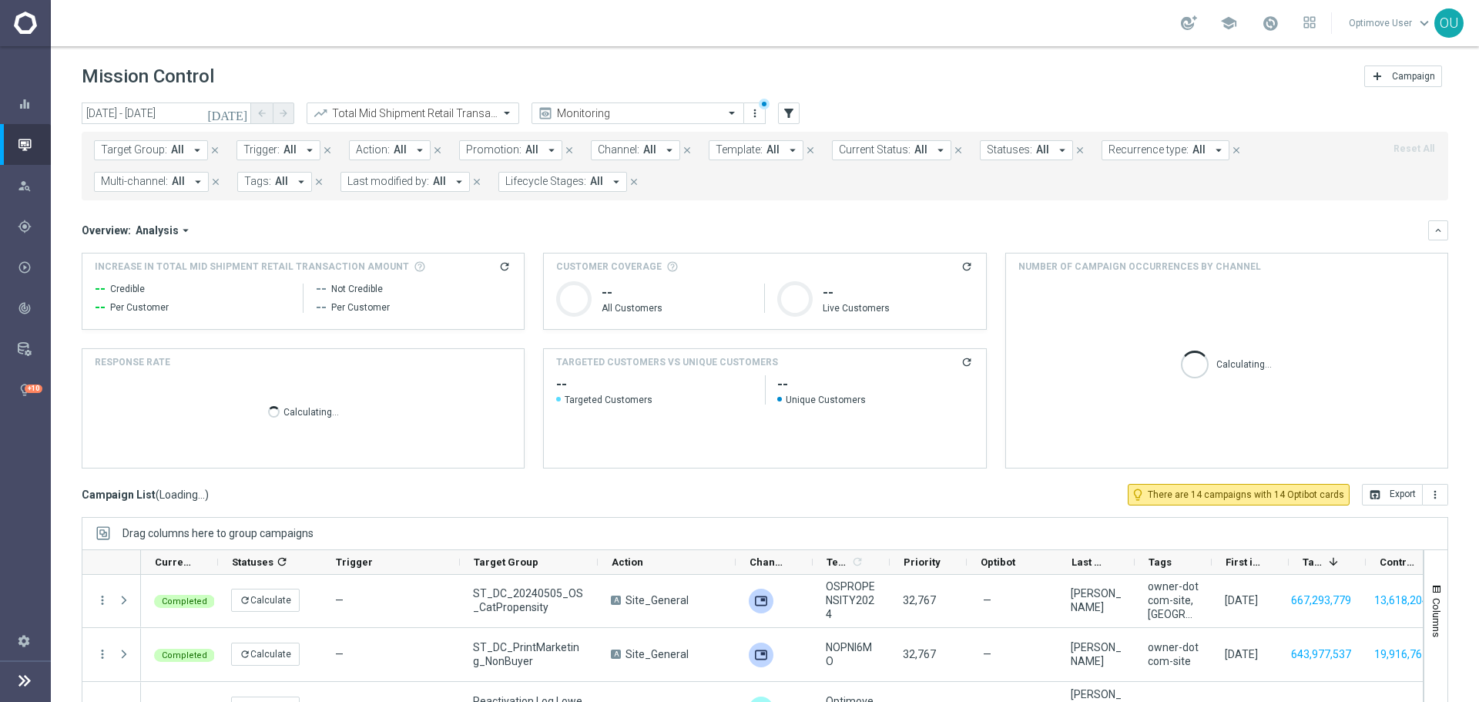
click at [752, 151] on button "Template: All arrow_drop_down" at bounding box center [756, 150] width 95 height 20
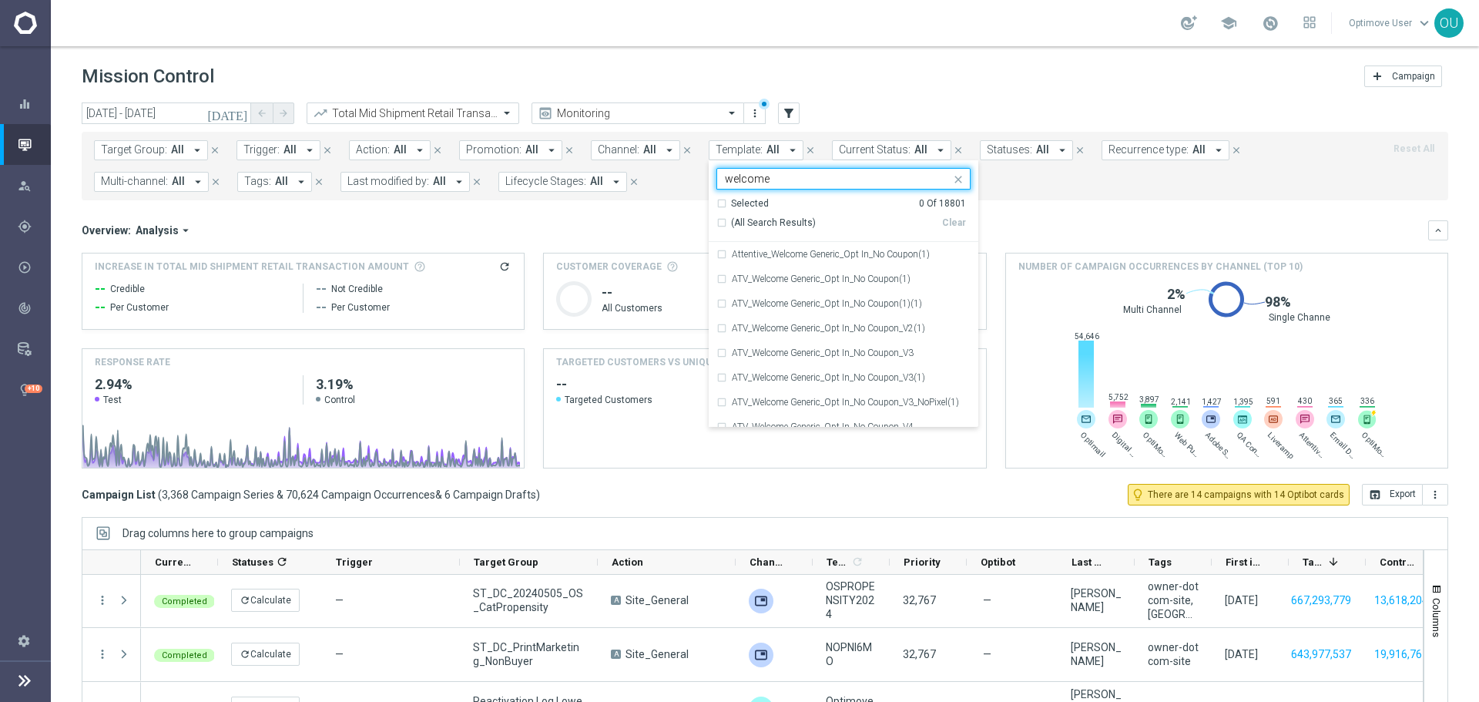
drag, startPoint x: 743, startPoint y: 220, endPoint x: 794, endPoint y: 227, distance: 51.4
click at [743, 219] on span "(All Search Results)" at bounding box center [773, 222] width 85 height 13
type input "welcome"
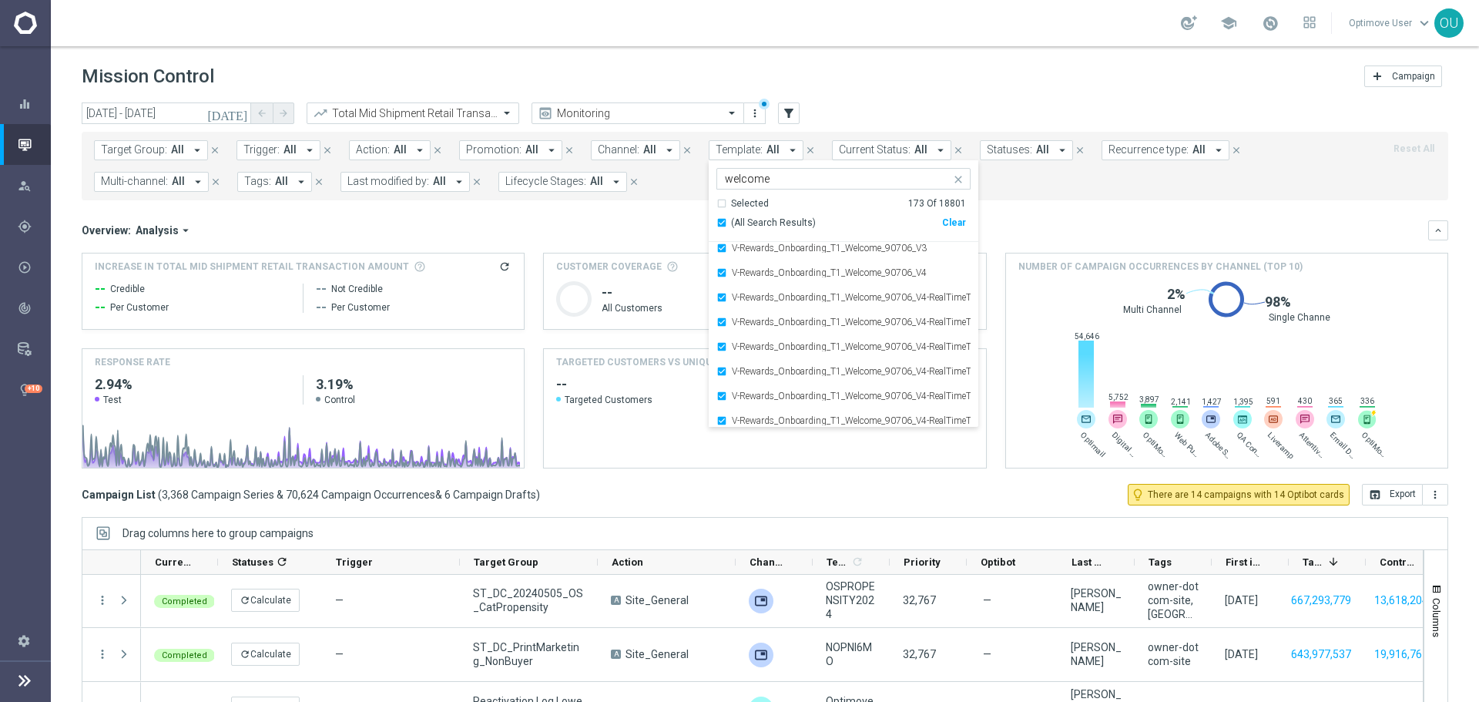
scroll to position [4079, 0]
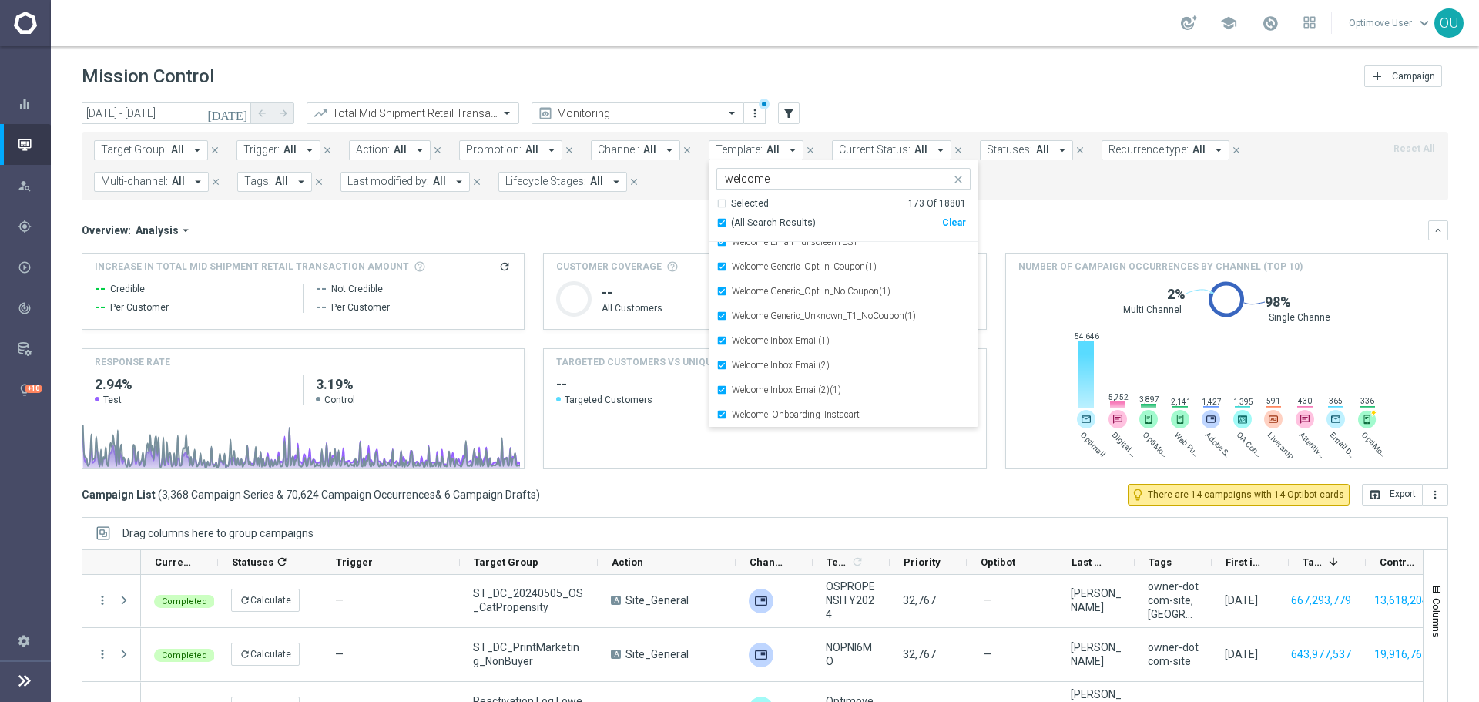
click at [1031, 241] on div "Overview: Analysis arrow_drop_down keyboard_arrow_down Increase In Total Mid Sh…" at bounding box center [765, 344] width 1366 height 248
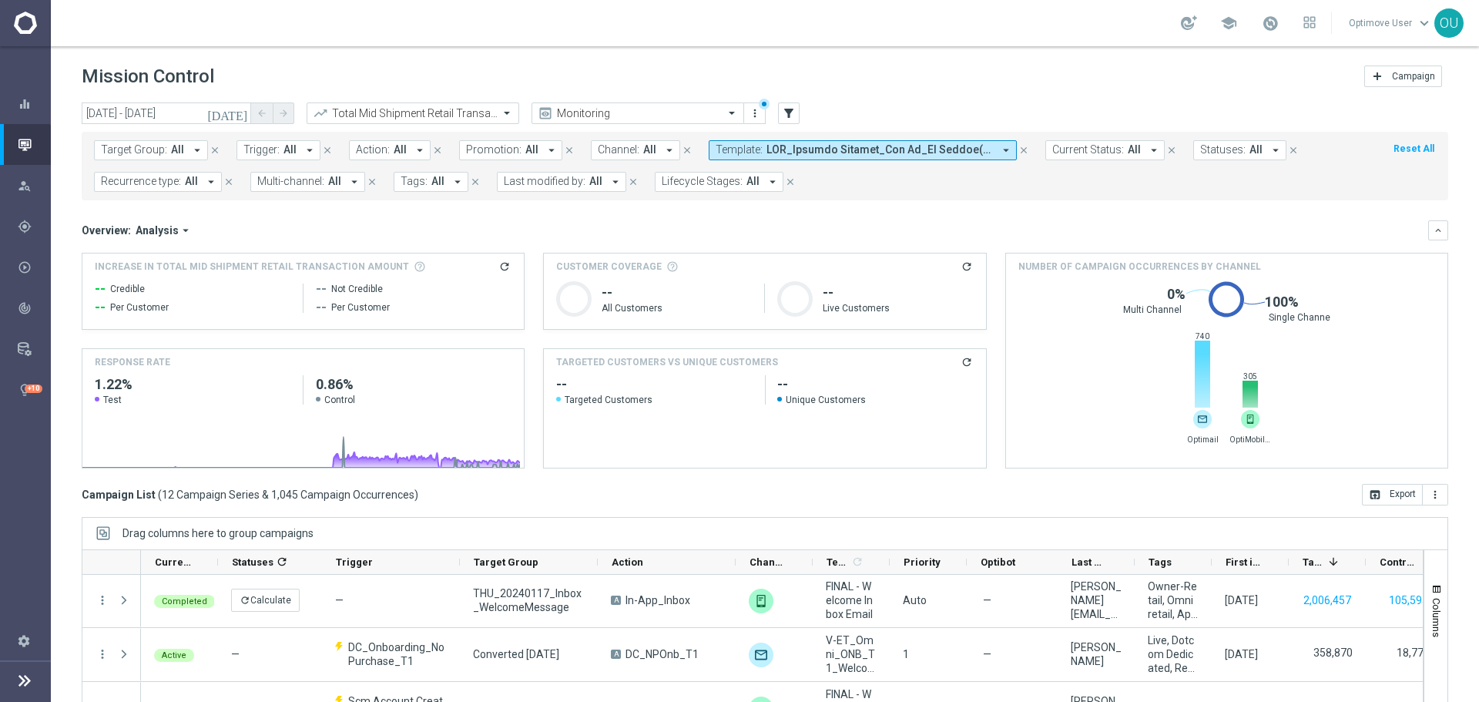
click at [507, 263] on icon "refresh" at bounding box center [504, 266] width 12 height 12
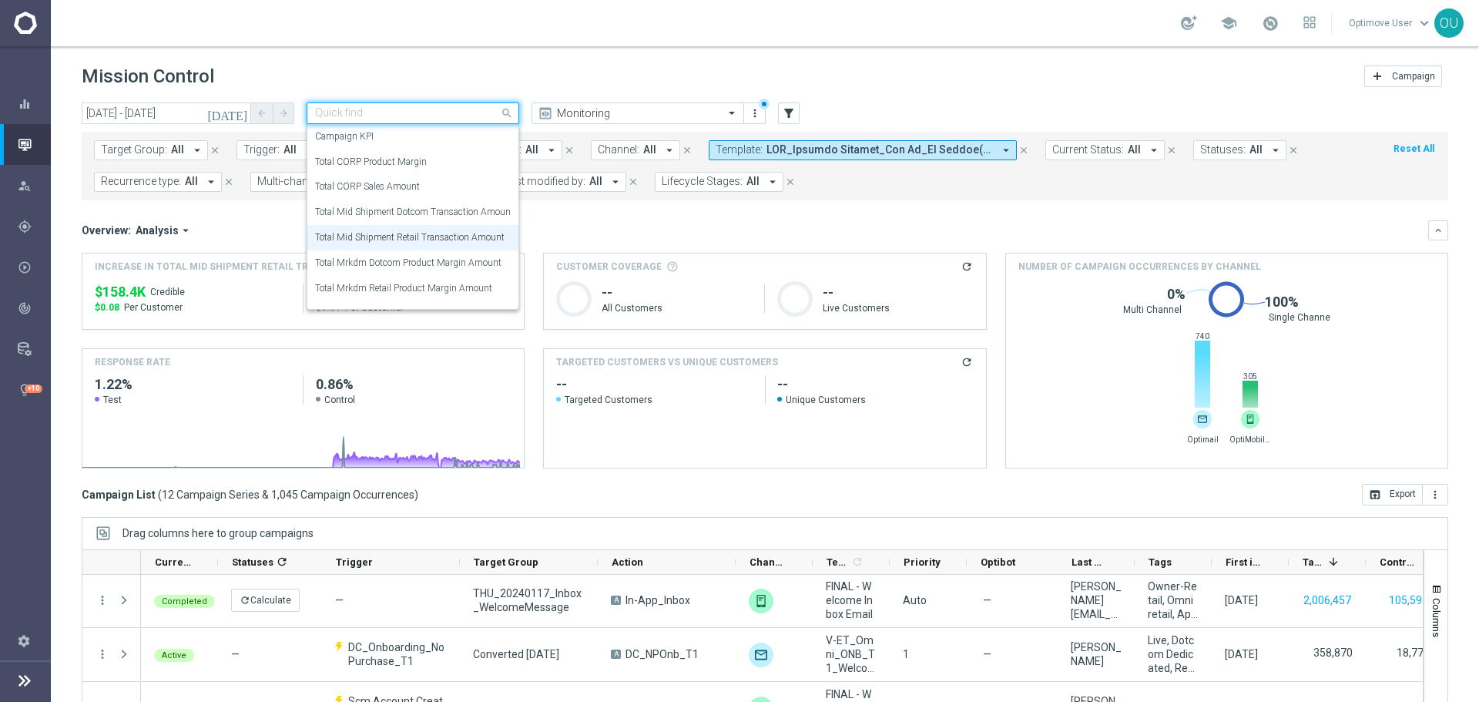
click at [468, 116] on input "text" at bounding box center [397, 113] width 165 height 13
click at [454, 207] on label "Total Mid Shipment Dotcom Transaction Amount" at bounding box center [414, 212] width 199 height 13
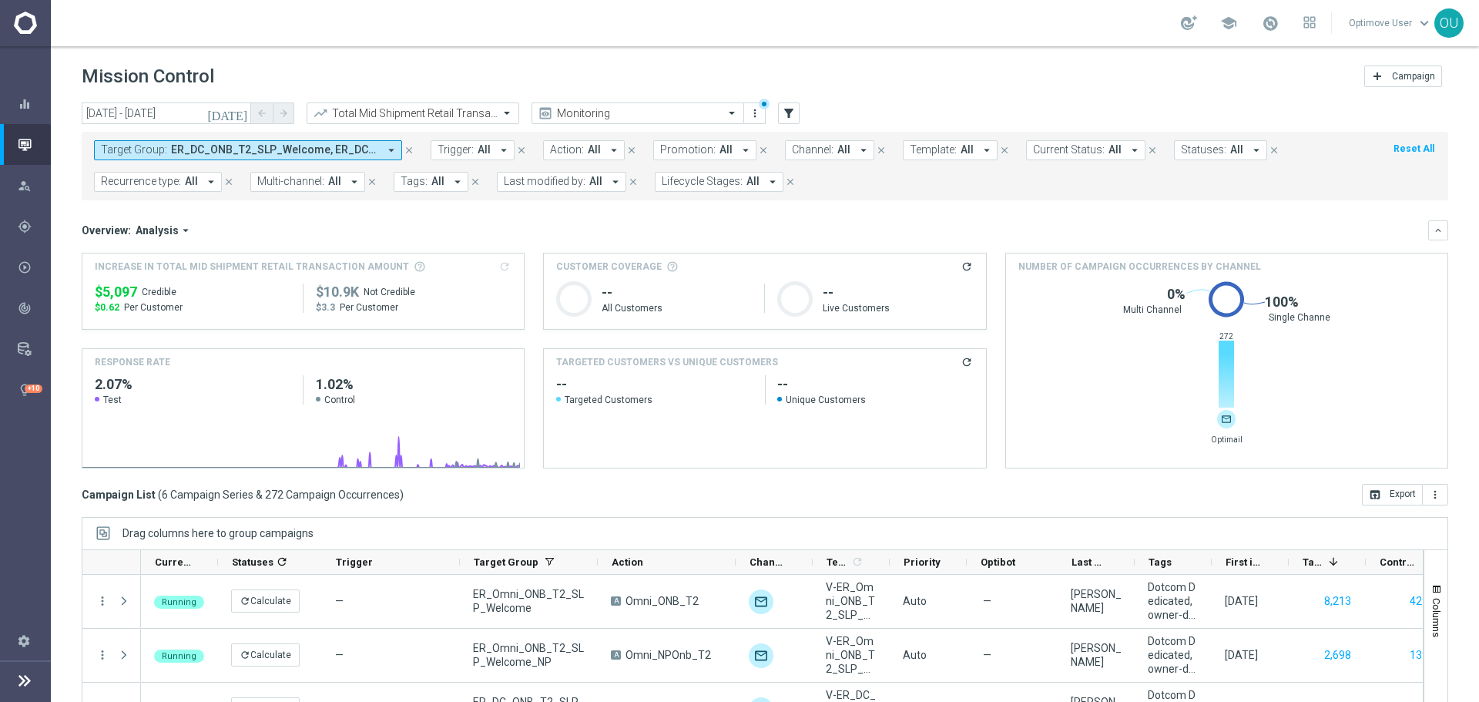
click at [272, 62] on div "Mission Control add Campaign" at bounding box center [765, 77] width 1366 height 30
click at [288, 144] on span "ER_DC_ONB_T2_SLP_Welcome, ER_DC_ONB_T2_SLP_Welcome_NP, ER_DC_ONB_T2_SLP_Welcome…" at bounding box center [274, 149] width 207 height 13
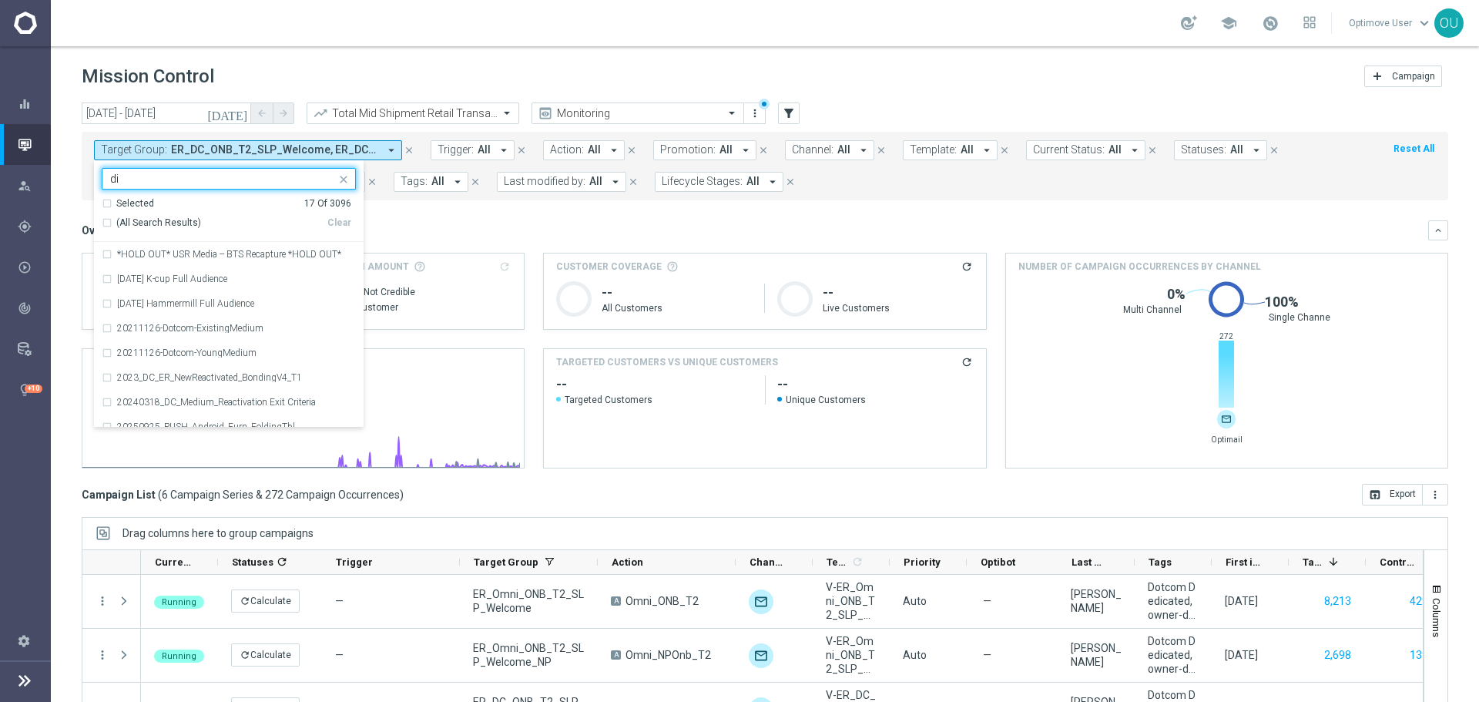
type input "d"
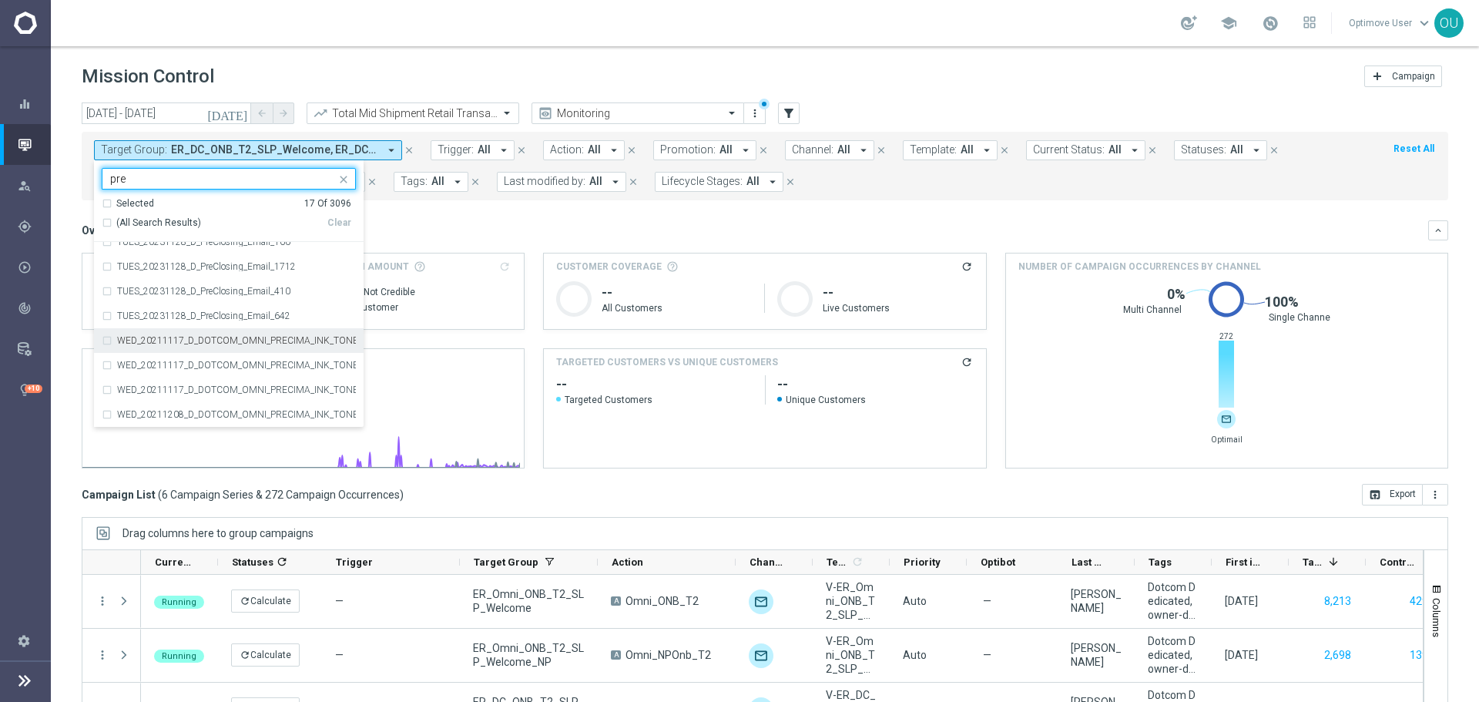
type input "pre"
click at [468, 231] on div "Overview: Analysis arrow_drop_down" at bounding box center [755, 230] width 1346 height 14
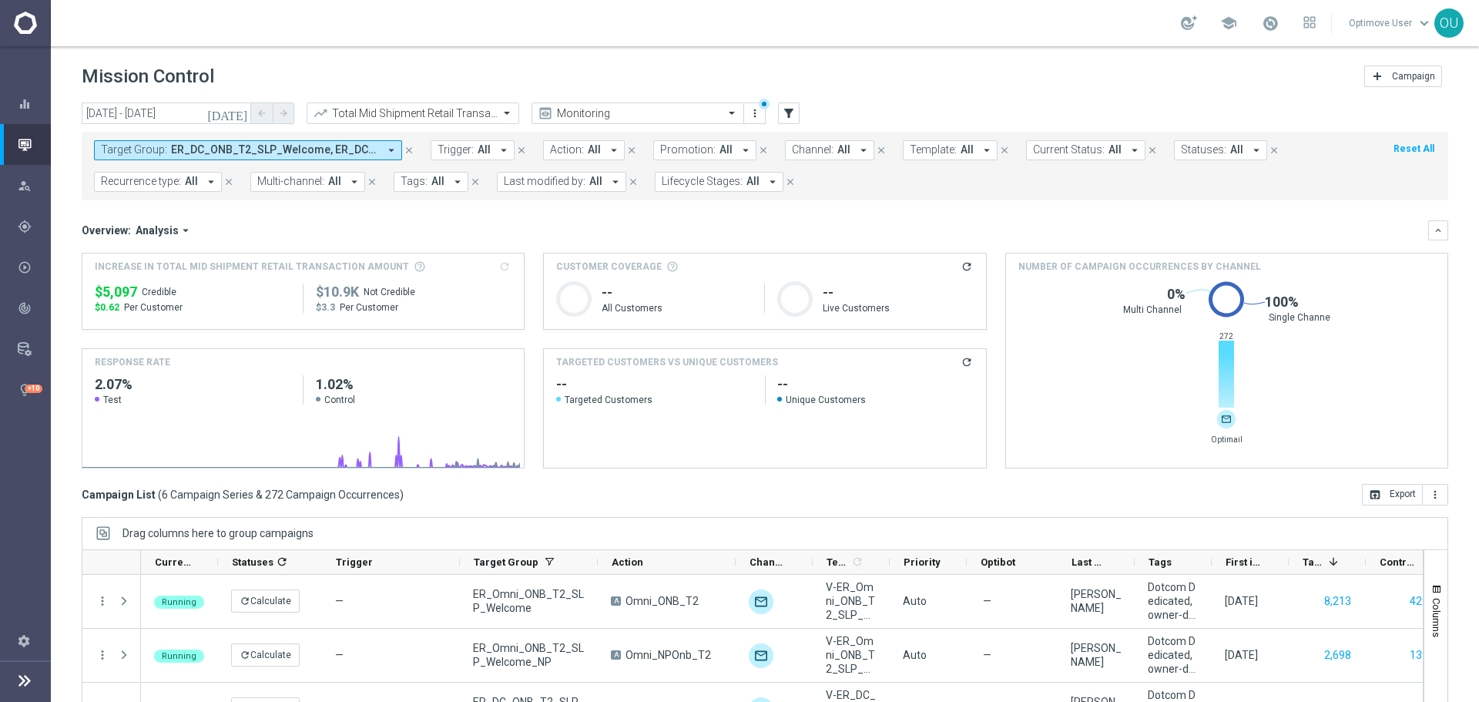
click at [367, 152] on span "ER_DC_ONB_T2_SLP_Welcome, ER_DC_ONB_T2_SLP_Welcome_NP, ER_DC_ONB_T2_SLP_Welcome…" at bounding box center [274, 149] width 207 height 13
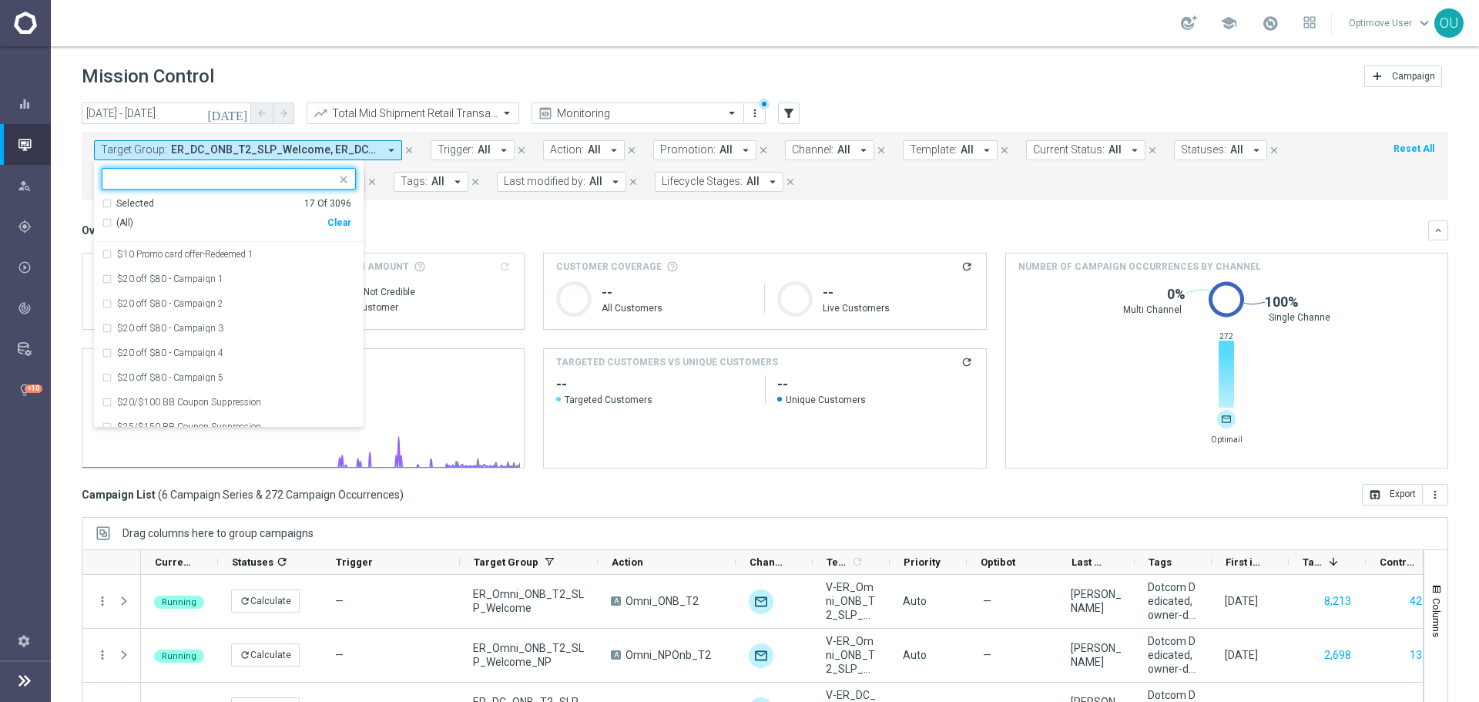
click at [0, 0] on div "Clear" at bounding box center [0, 0] width 0 height 0
click at [434, 216] on mini-dashboard "Overview: Analysis arrow_drop_down keyboard_arrow_down Increase In Total Mid Sh…" at bounding box center [765, 341] width 1366 height 283
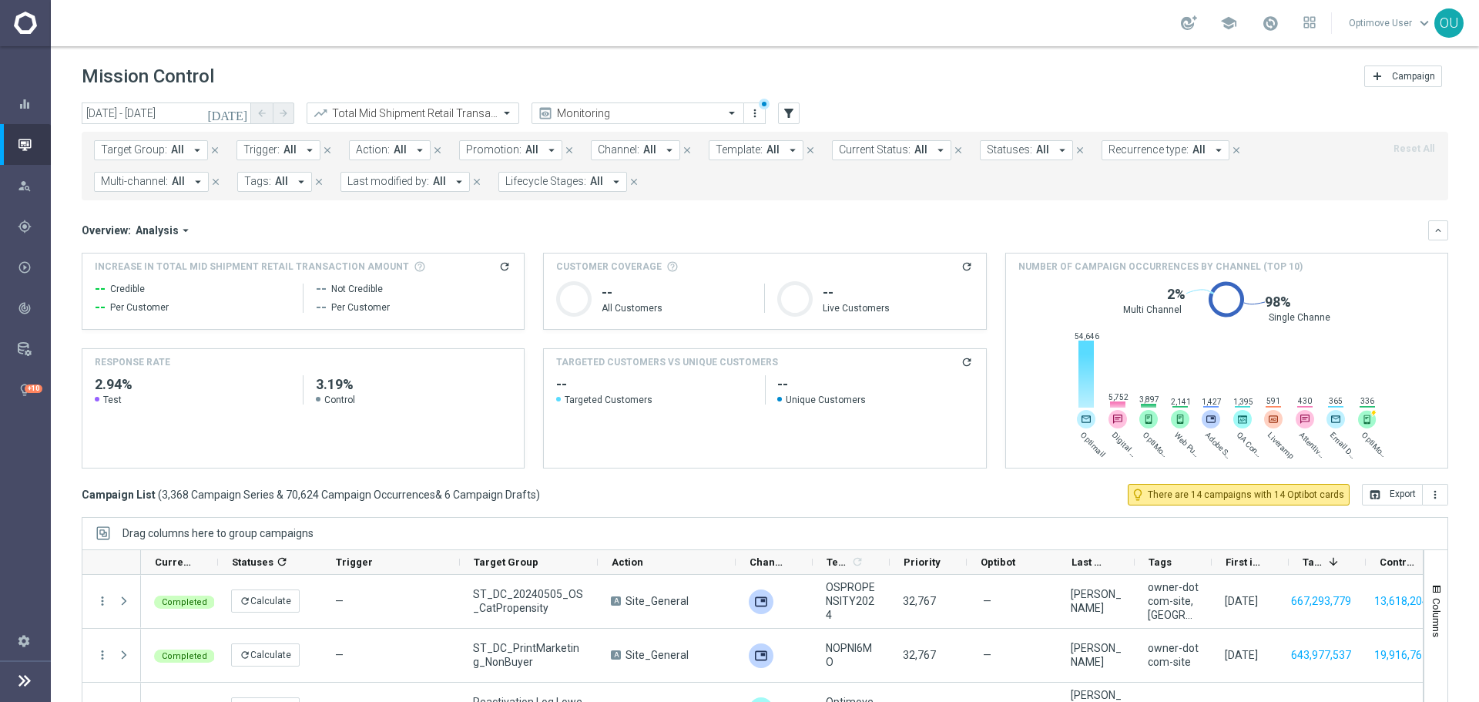
click at [374, 155] on span "Action:" at bounding box center [373, 149] width 34 height 13
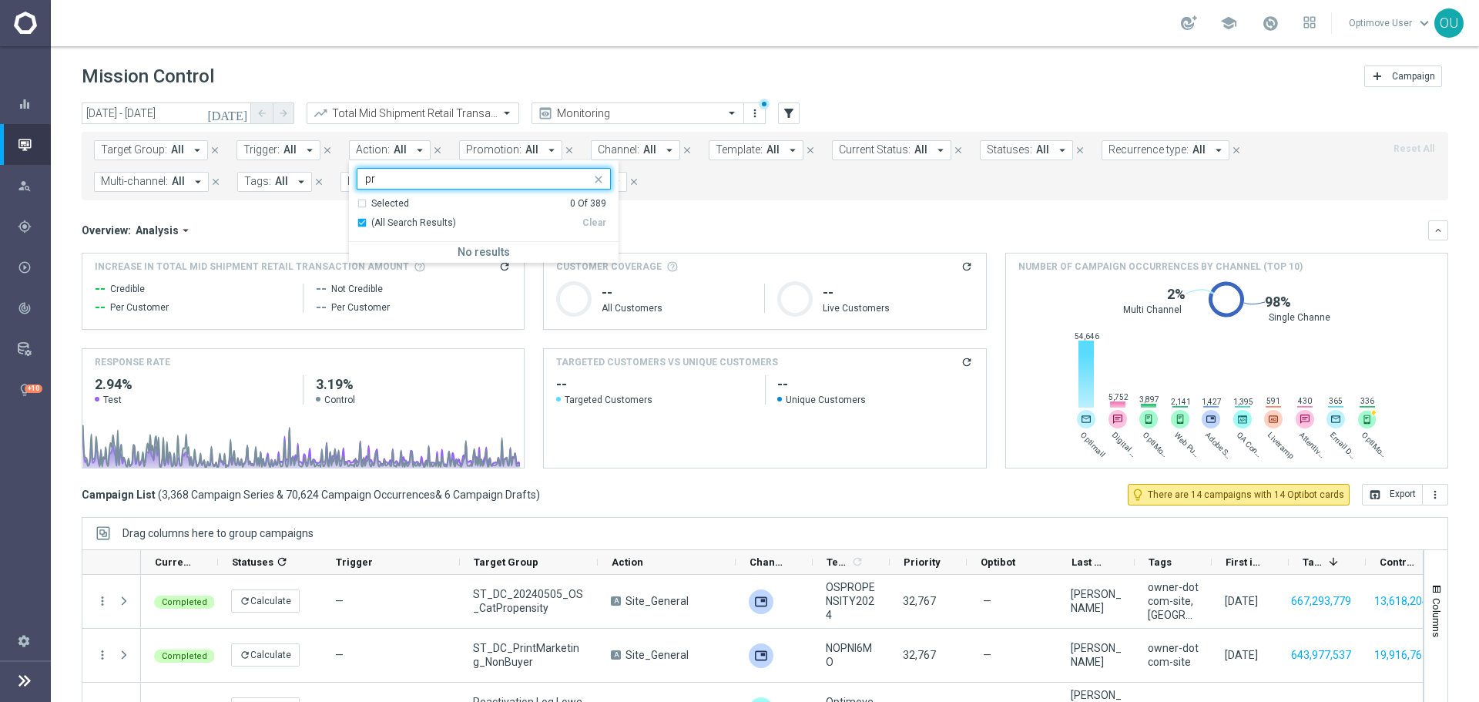
type input "p"
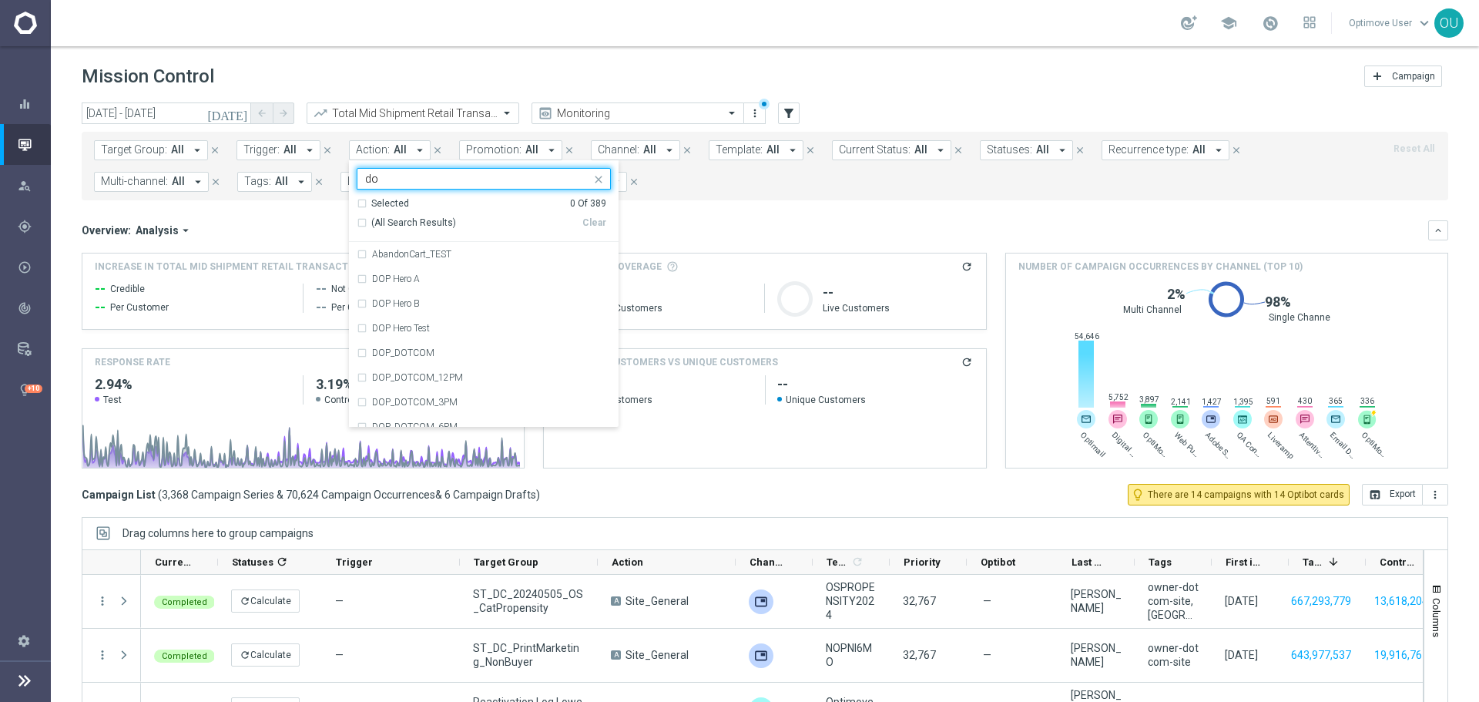
type input "d"
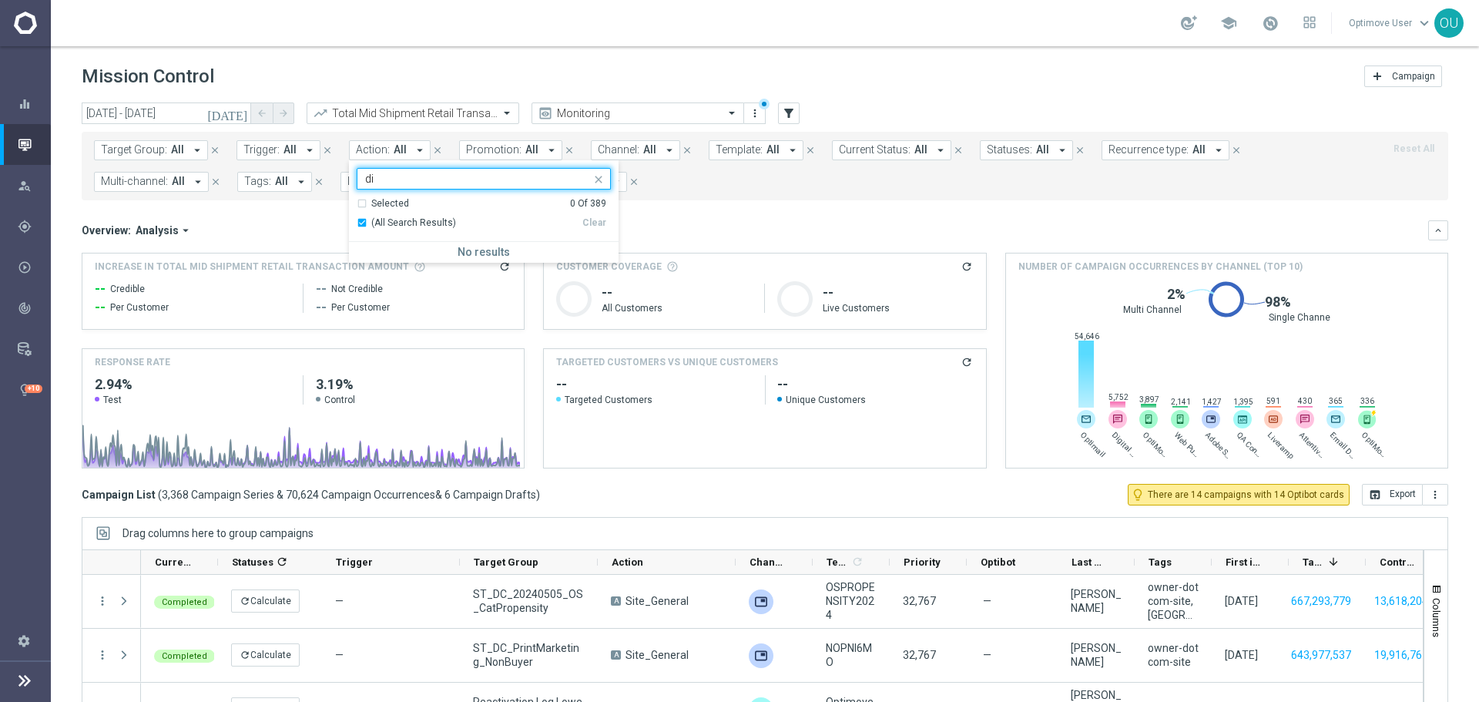
type input "d"
click at [479, 140] on button "Promotion: All arrow_drop_down" at bounding box center [510, 150] width 103 height 20
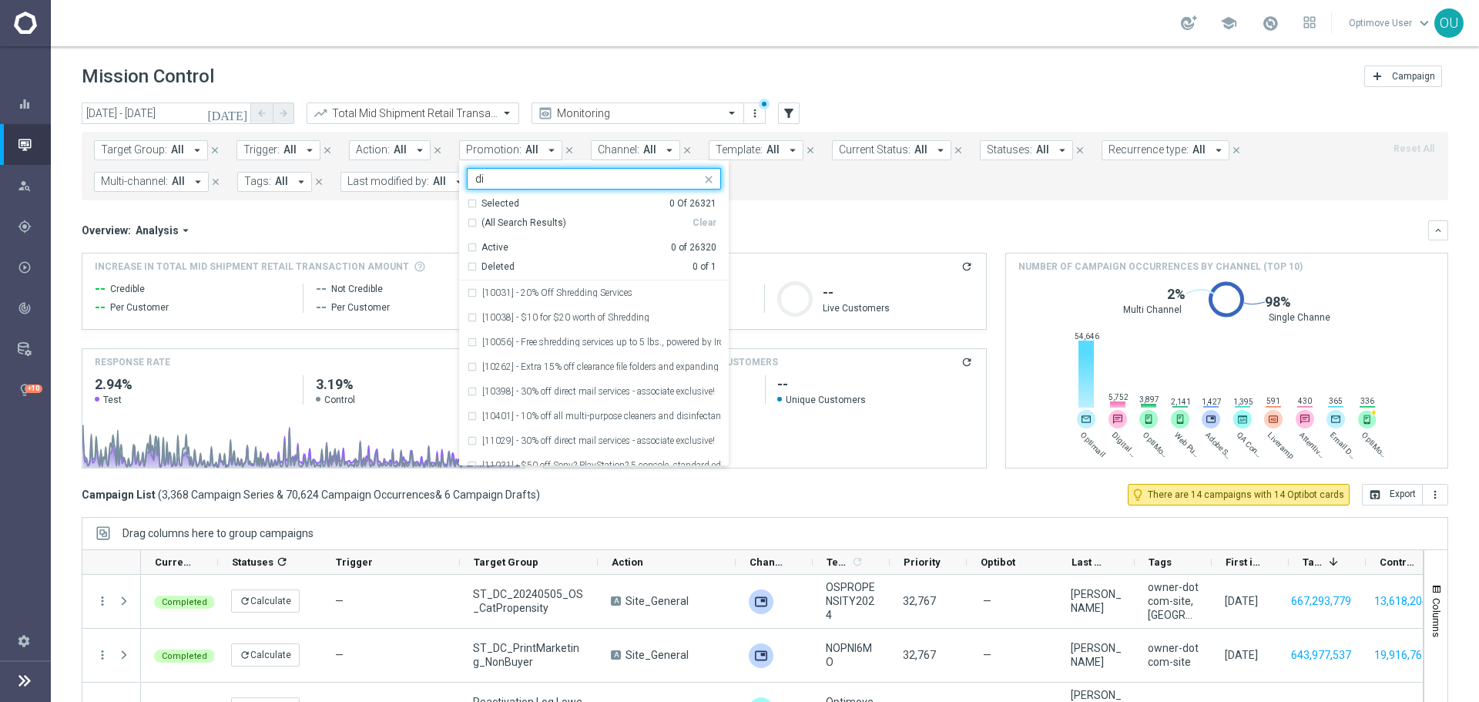
type input "d"
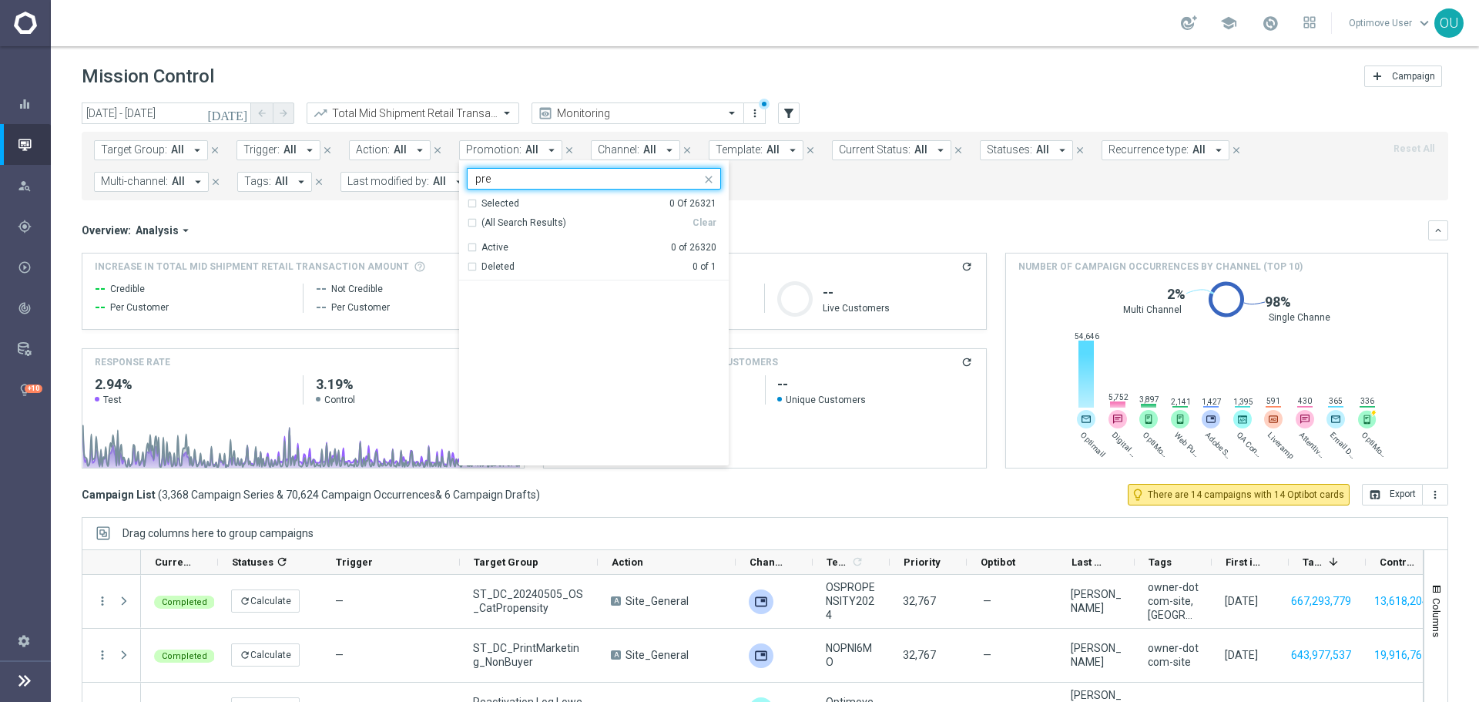
scroll to position [2847, 0]
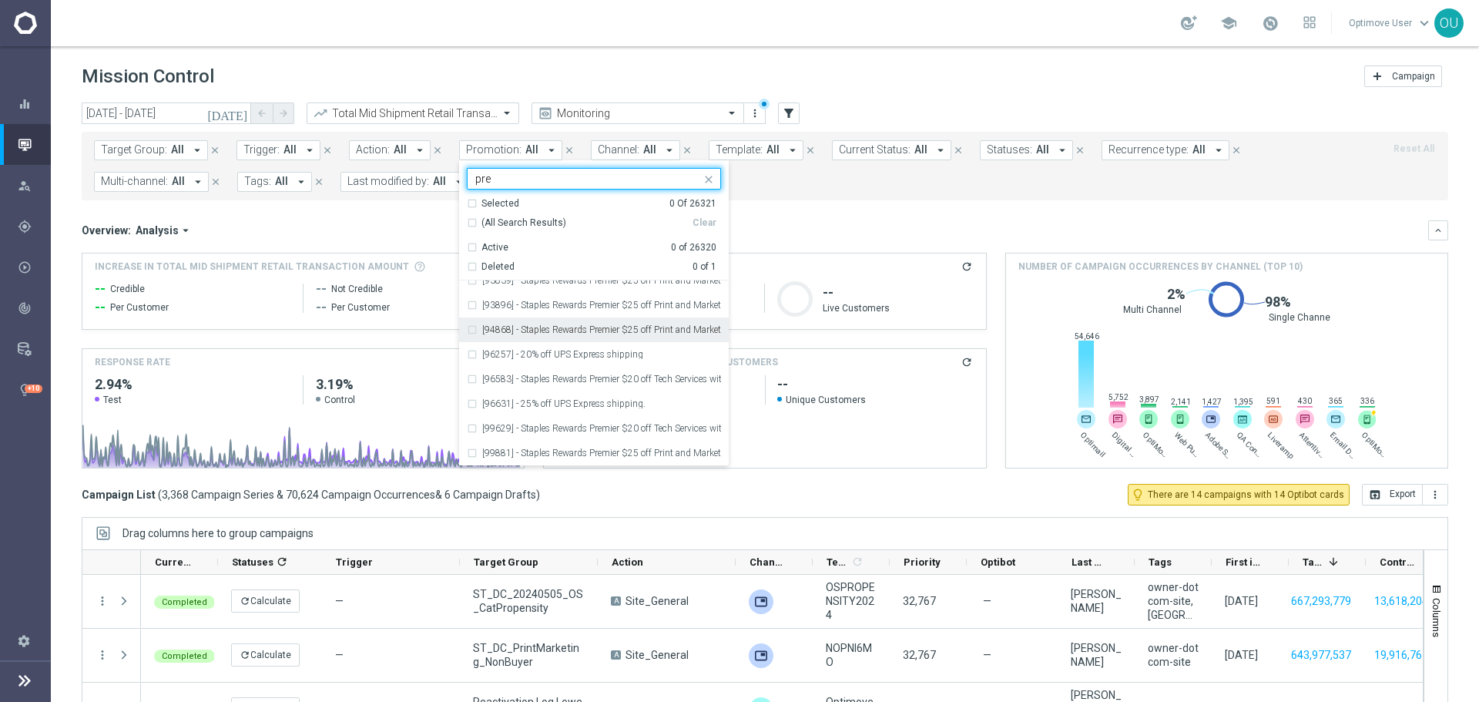
type input "pre"
click at [850, 220] on div "Overview: Analysis arrow_drop_down keyboard_arrow_down" at bounding box center [765, 230] width 1366 height 20
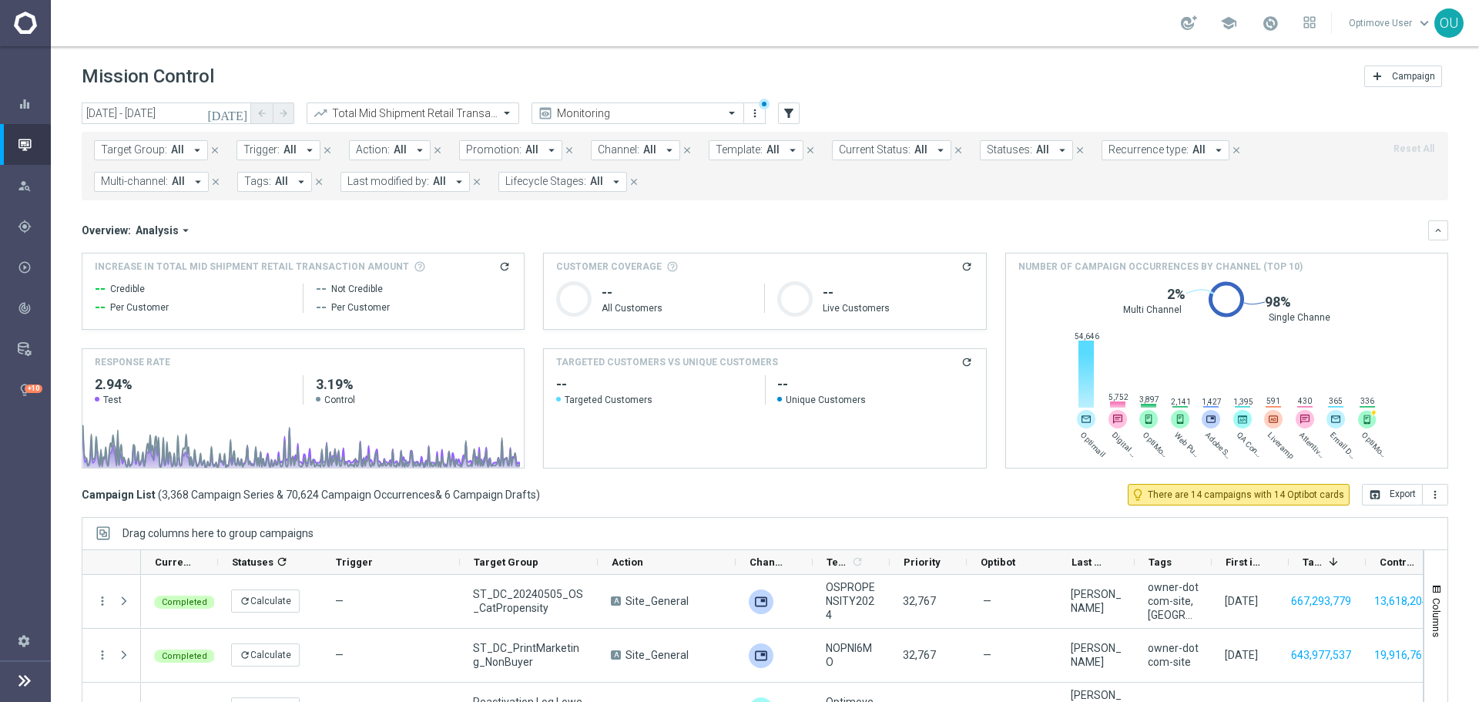
click at [716, 150] on span "Template:" at bounding box center [739, 149] width 47 height 13
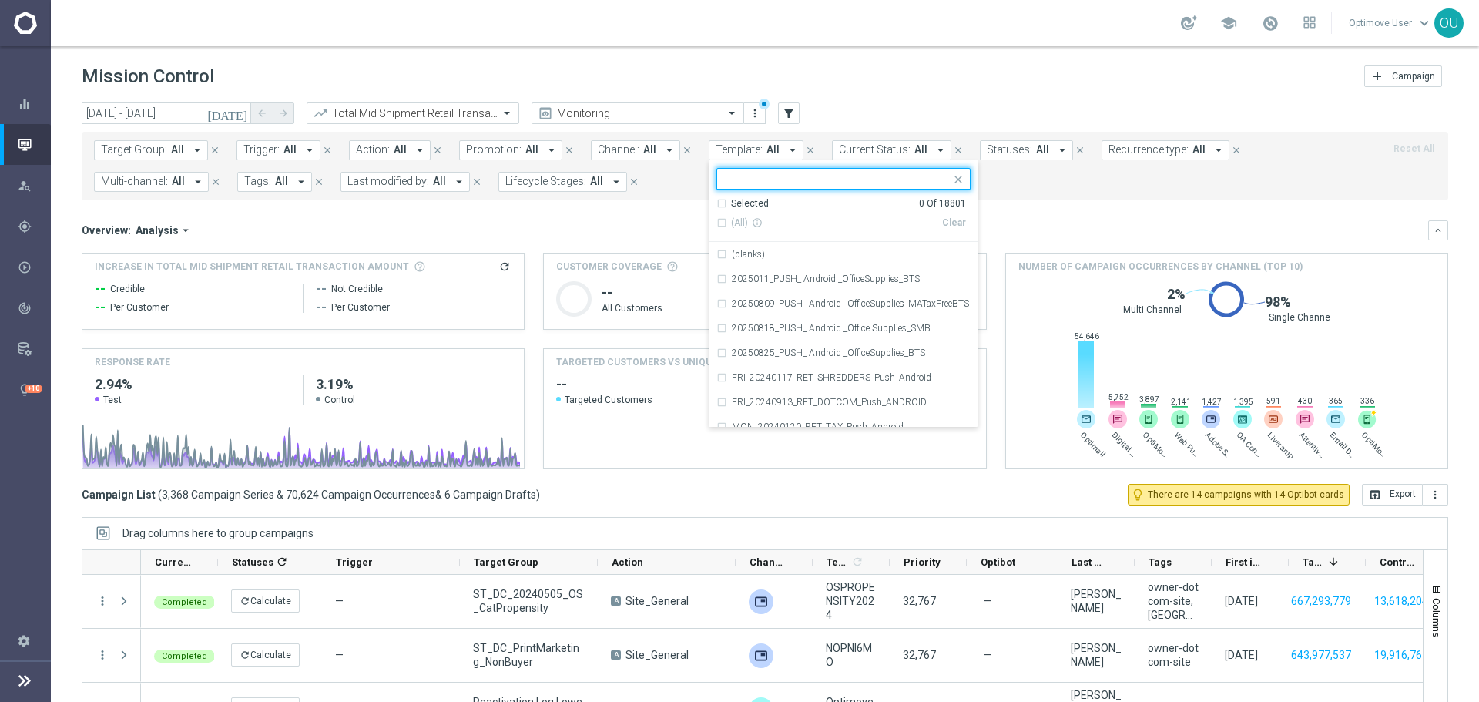
click at [658, 205] on mini-dashboard "Overview: Analysis arrow_drop_down keyboard_arrow_down Increase In Total Mid Sh…" at bounding box center [765, 341] width 1366 height 283
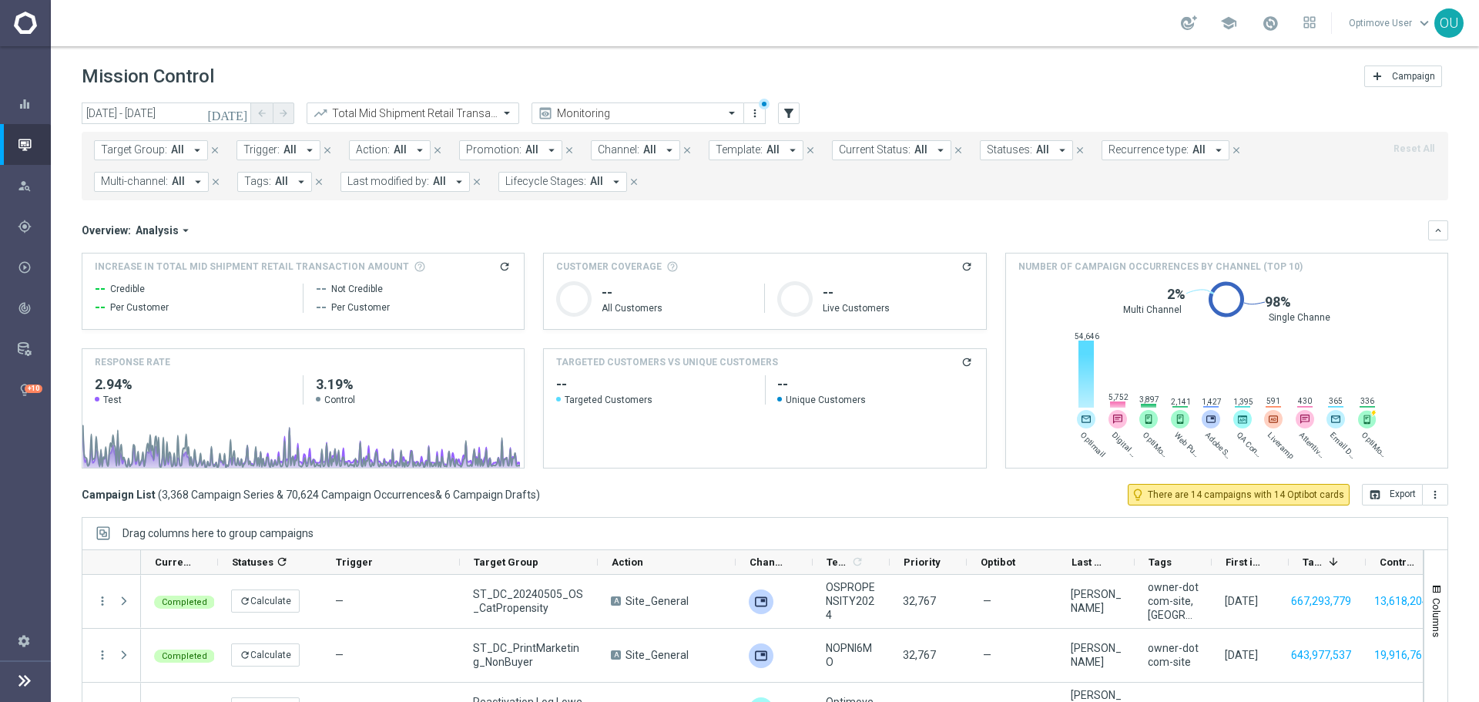
click at [900, 146] on button "Current Status: All arrow_drop_down" at bounding box center [891, 150] width 119 height 20
click at [929, 111] on div "today 01 Aug 2024 - 31 Jul 2025 arrow_back arrow_forward Total Mid Shipment Ret…" at bounding box center [765, 113] width 1366 height 23
click at [987, 149] on span "Statuses:" at bounding box center [1009, 149] width 45 height 13
click at [1031, 98] on header "Mission Control add Campaign" at bounding box center [765, 74] width 1428 height 56
click at [1108, 143] on span "Recurrence type:" at bounding box center [1148, 149] width 80 height 13
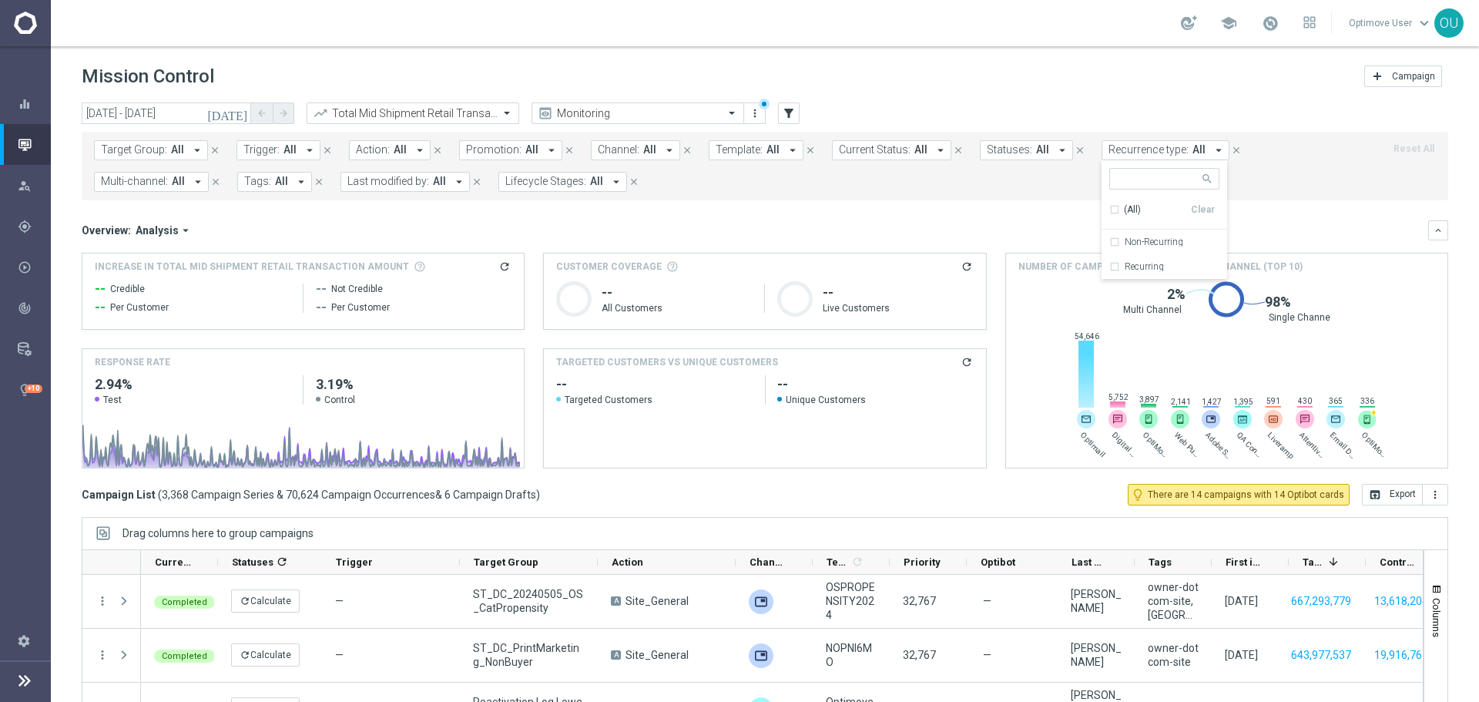
click at [1023, 113] on div "today 01 Aug 2024 - 31 Jul 2025 arrow_back arrow_forward Total Mid Shipment Ret…" at bounding box center [765, 113] width 1366 height 23
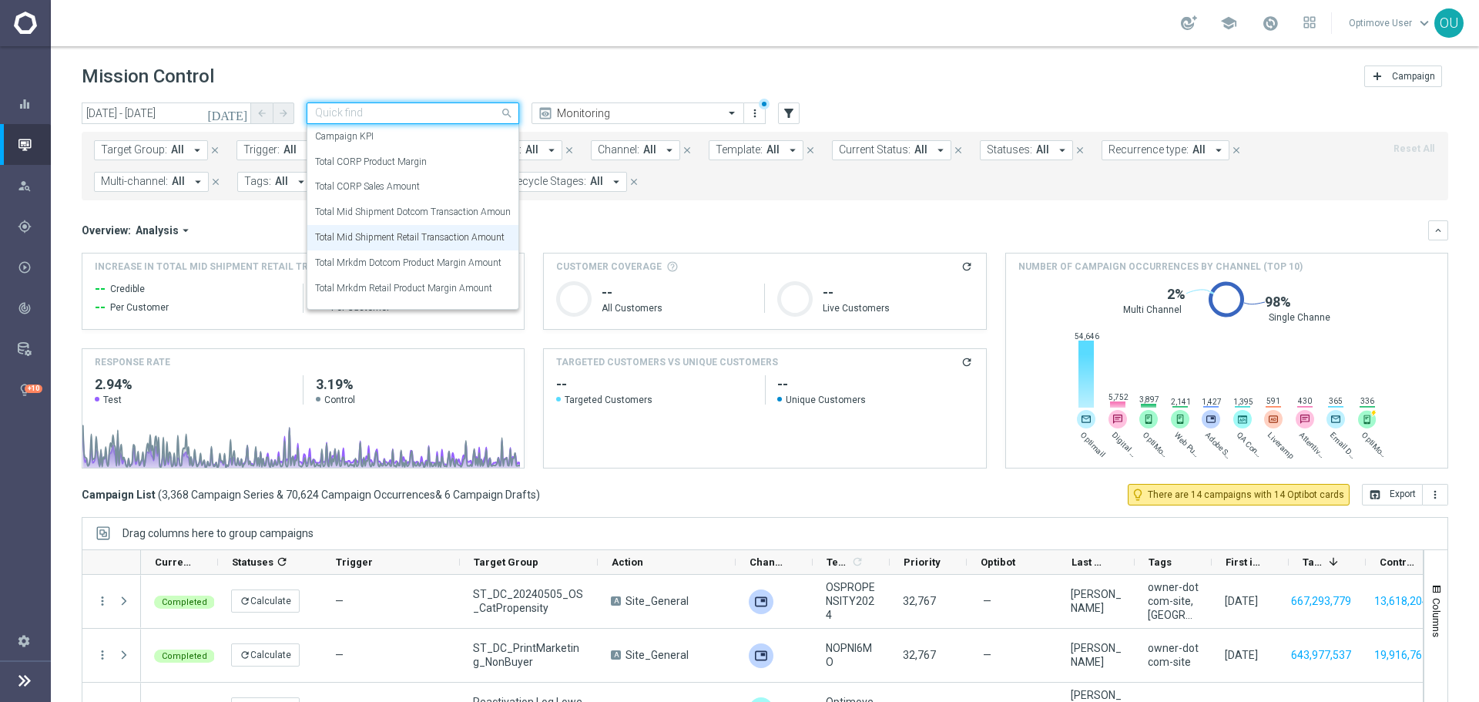
click at [468, 119] on input "text" at bounding box center [397, 113] width 165 height 13
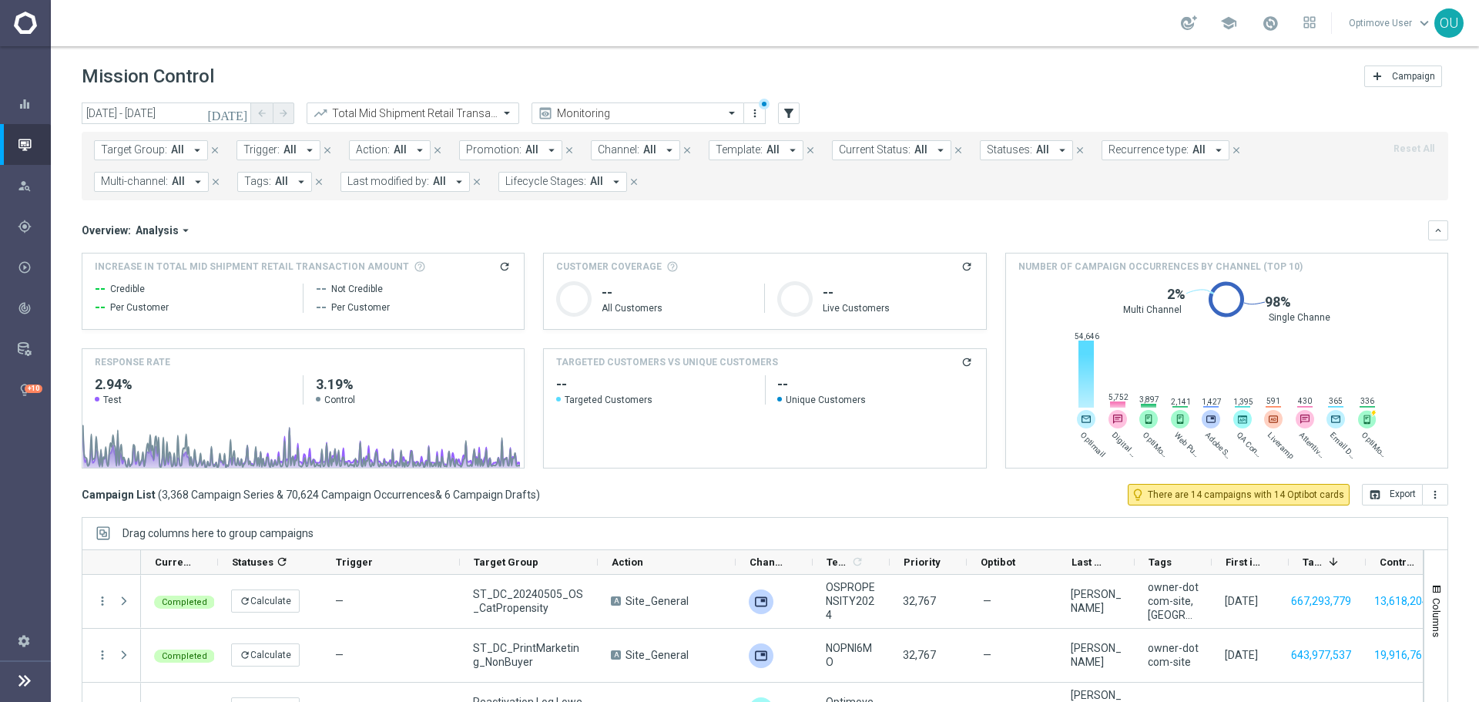
click at [739, 205] on mini-dashboard "Overview: Analysis arrow_drop_down keyboard_arrow_down Increase In Total Mid Sh…" at bounding box center [765, 341] width 1366 height 283
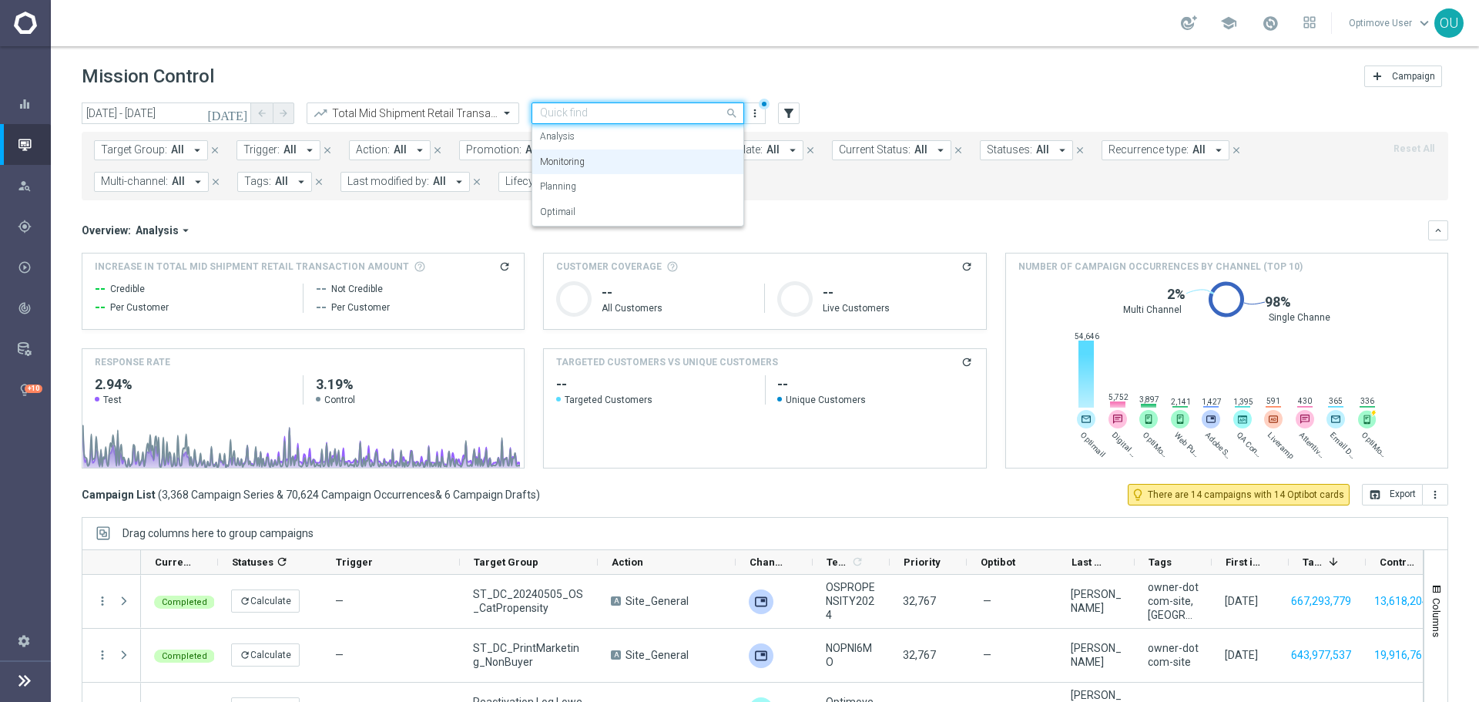
click at [732, 111] on span at bounding box center [733, 112] width 19 height 19
click at [805, 102] on div "today 01 Aug 2024 - 31 Jul 2025 arrow_back arrow_forward Total Mid Shipment Ret…" at bounding box center [765, 113] width 1366 height 23
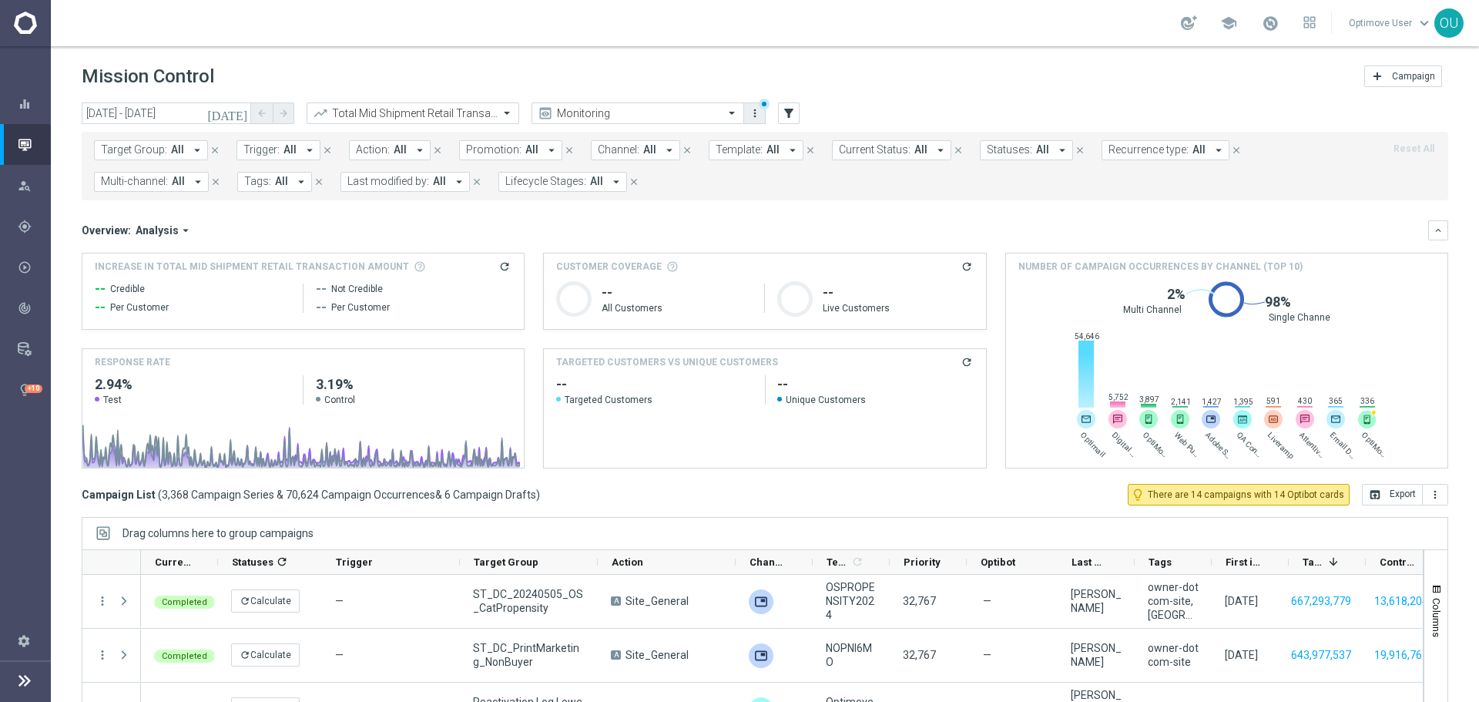
click at [747, 111] on button "more_vert" at bounding box center [754, 113] width 15 height 18
click at [937, 108] on div "today 01 Aug 2024 - 31 Jul 2025 arrow_back arrow_forward Total Mid Shipment Ret…" at bounding box center [765, 113] width 1366 height 23
click at [166, 153] on button "Target Group: All arrow_drop_down" at bounding box center [151, 150] width 114 height 20
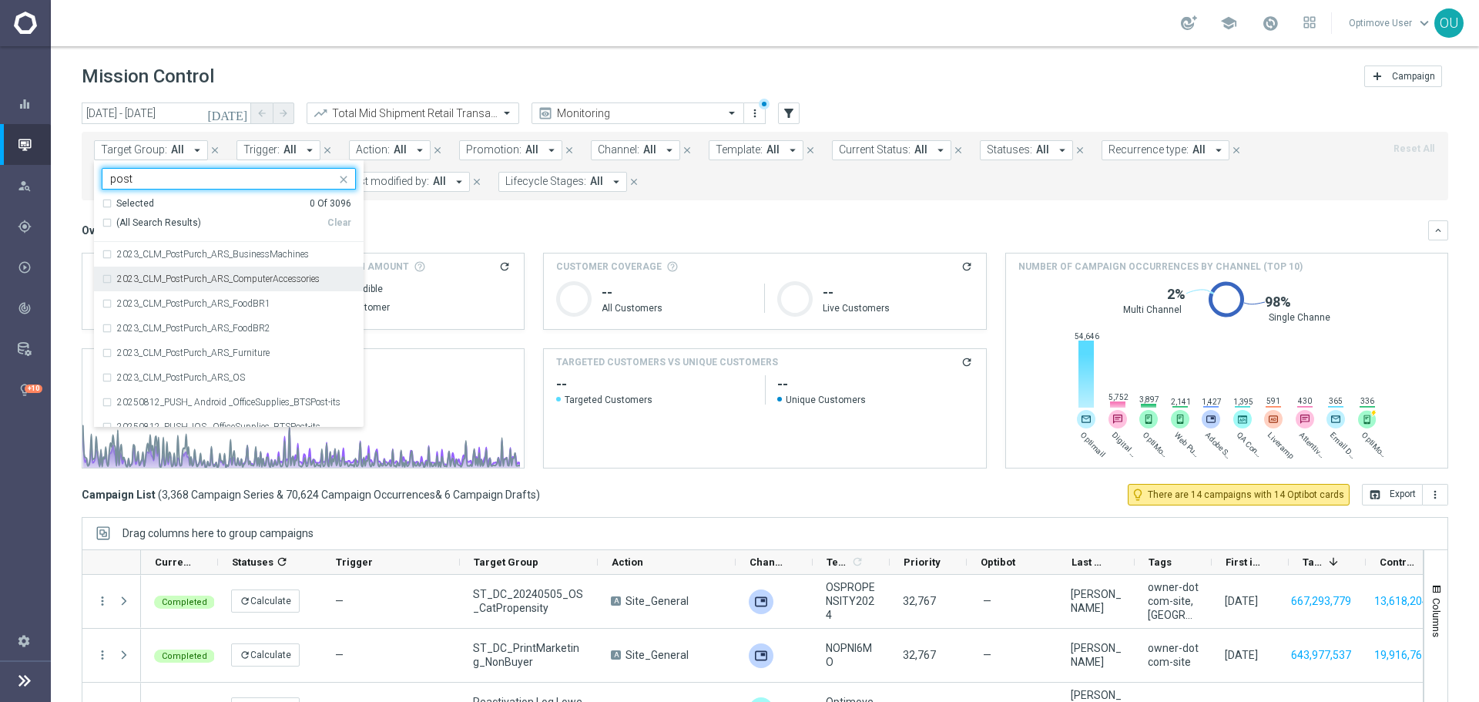
type input "post"
click at [408, 202] on mini-dashboard "Overview: Analysis arrow_drop_down keyboard_arrow_down Increase In Total Mid Sh…" at bounding box center [765, 341] width 1366 height 283
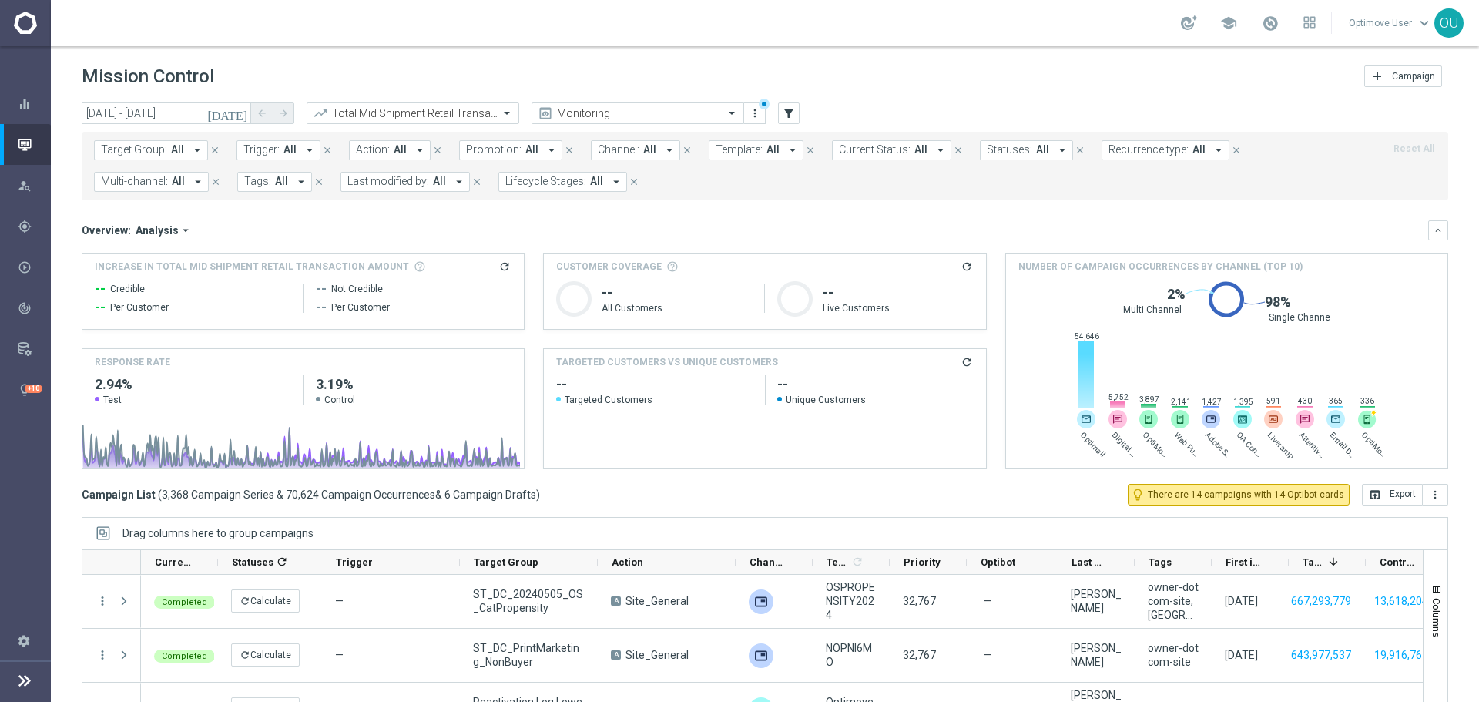
click at [260, 150] on span "Trigger:" at bounding box center [261, 149] width 36 height 13
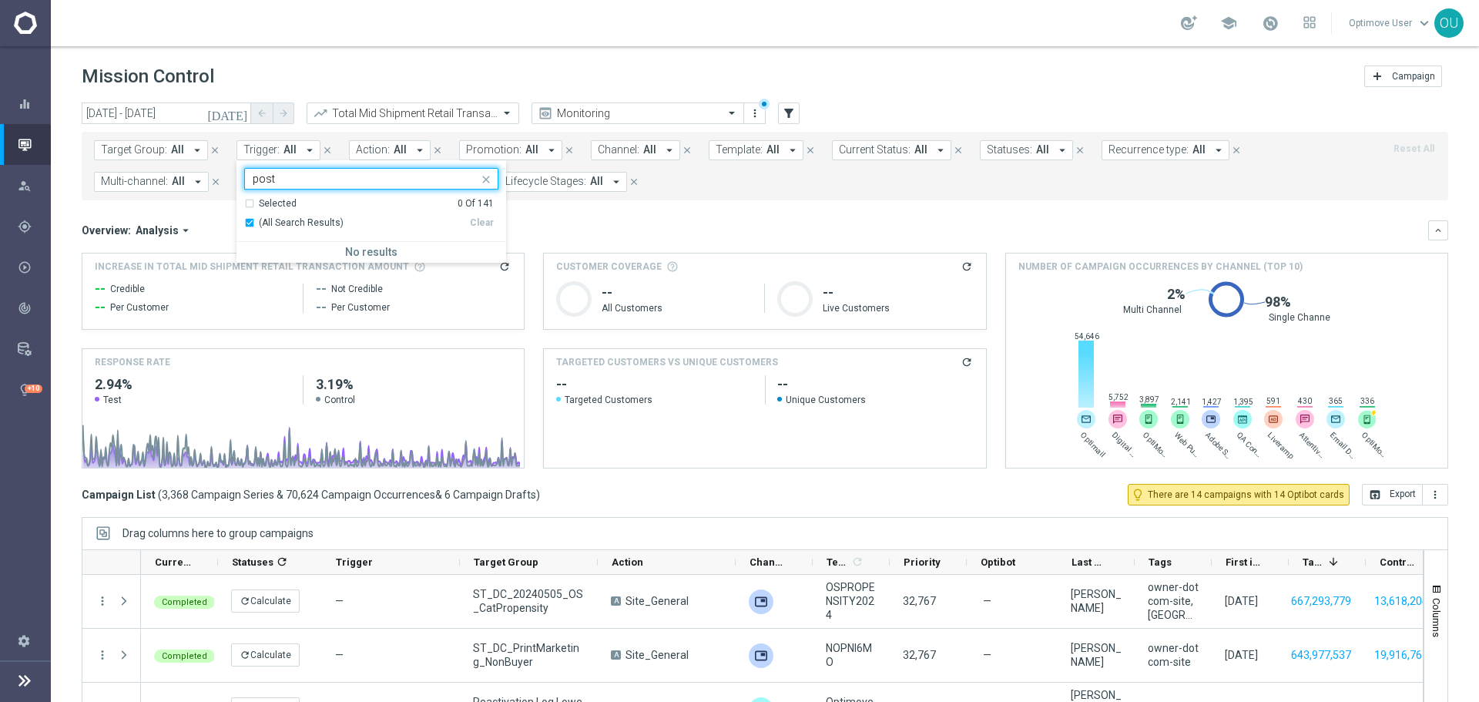
type input "post"
click at [357, 143] on span "Action:" at bounding box center [373, 149] width 34 height 13
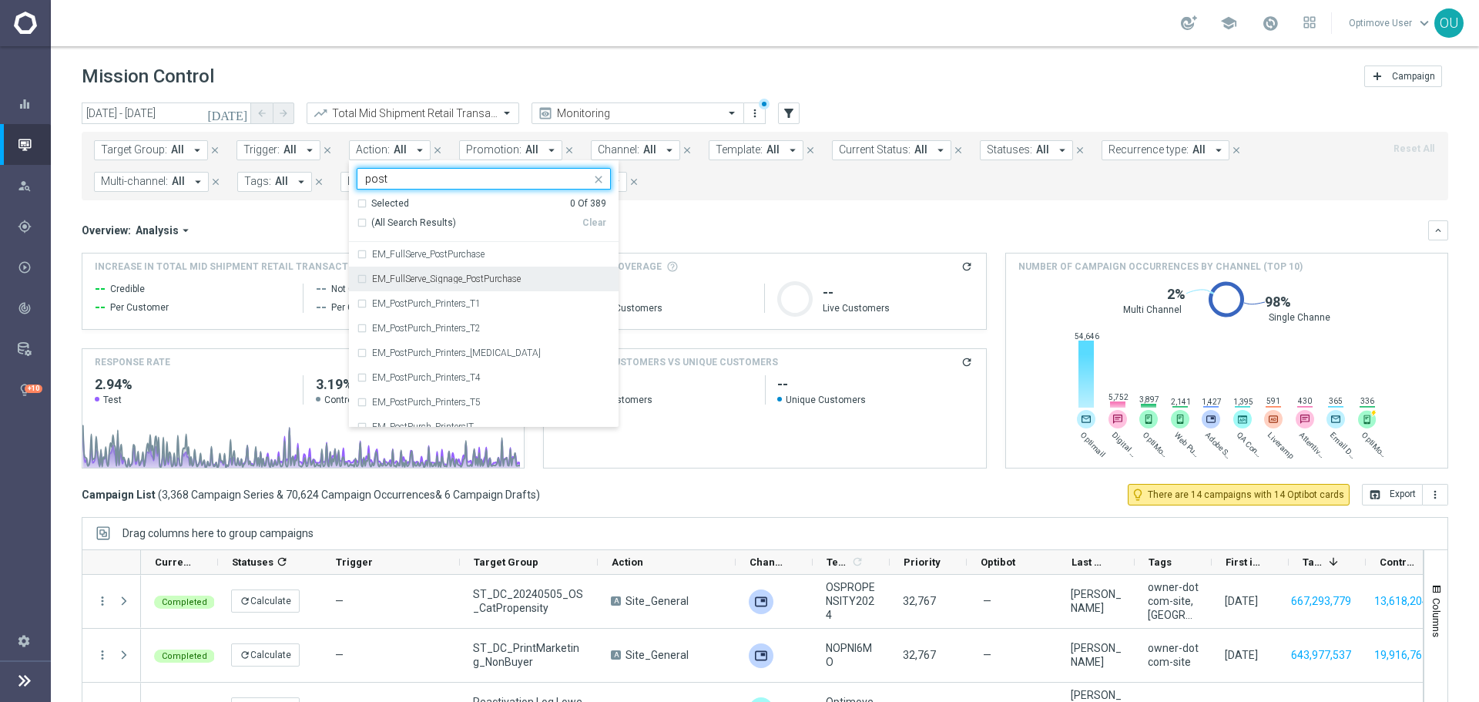
scroll to position [62, 0]
type input "post"
click at [505, 149] on span "Promotion:" at bounding box center [493, 149] width 55 height 13
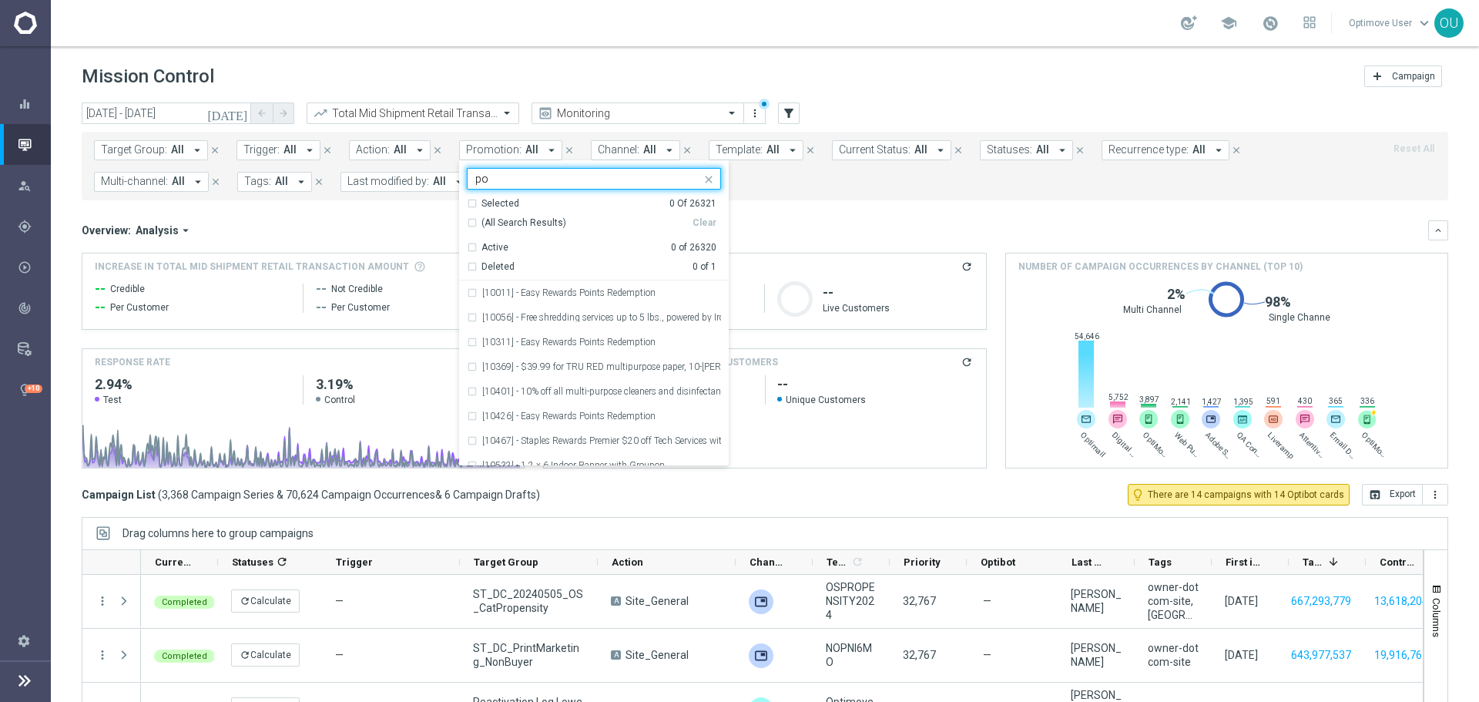
type input "p"
type input "purchase"
click at [793, 192] on div "Target Group: All arrow_drop_down close Trigger: All arrow_drop_down close Acti…" at bounding box center [765, 166] width 1366 height 69
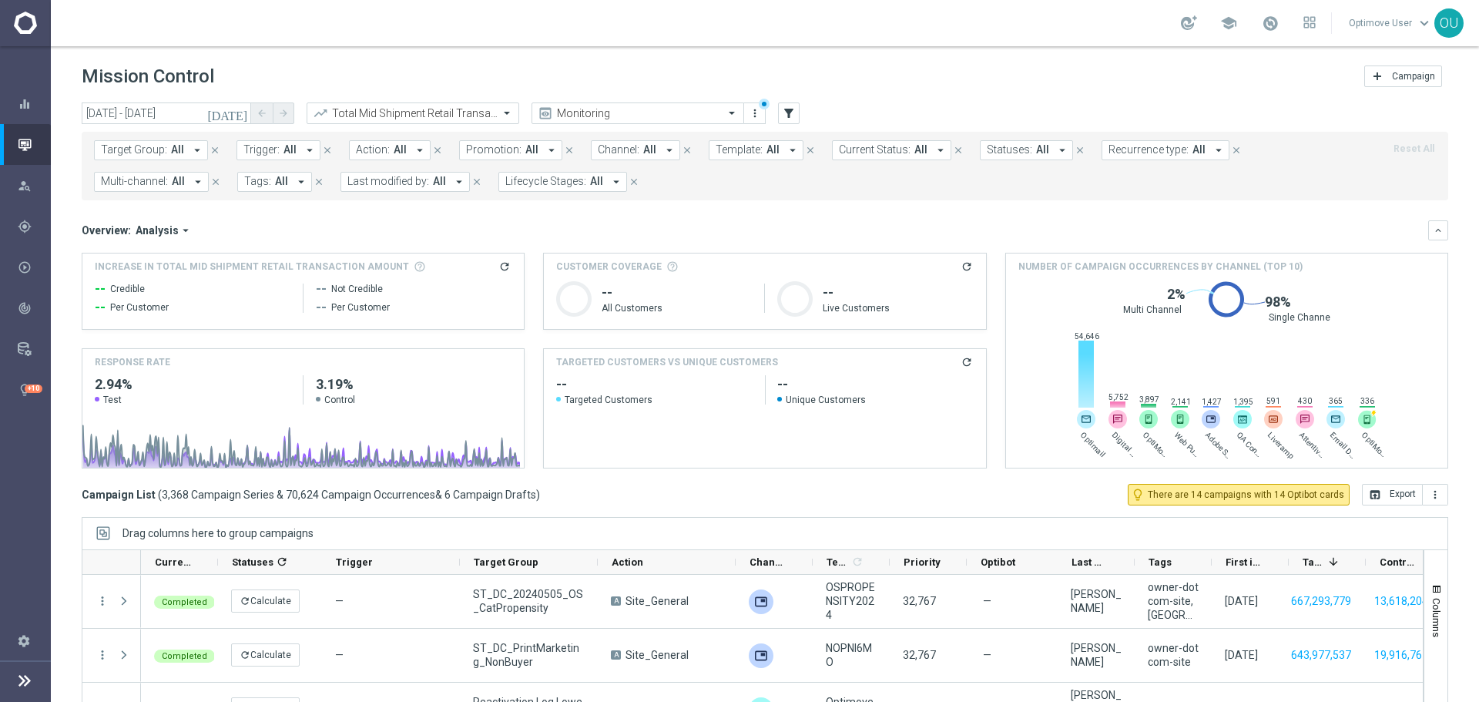
click at [770, 161] on form "Target Group: All arrow_drop_down close Trigger: All arrow_drop_down close Acti…" at bounding box center [730, 166] width 1273 height 52
click at [770, 154] on button "Template: All arrow_drop_down" at bounding box center [756, 150] width 95 height 20
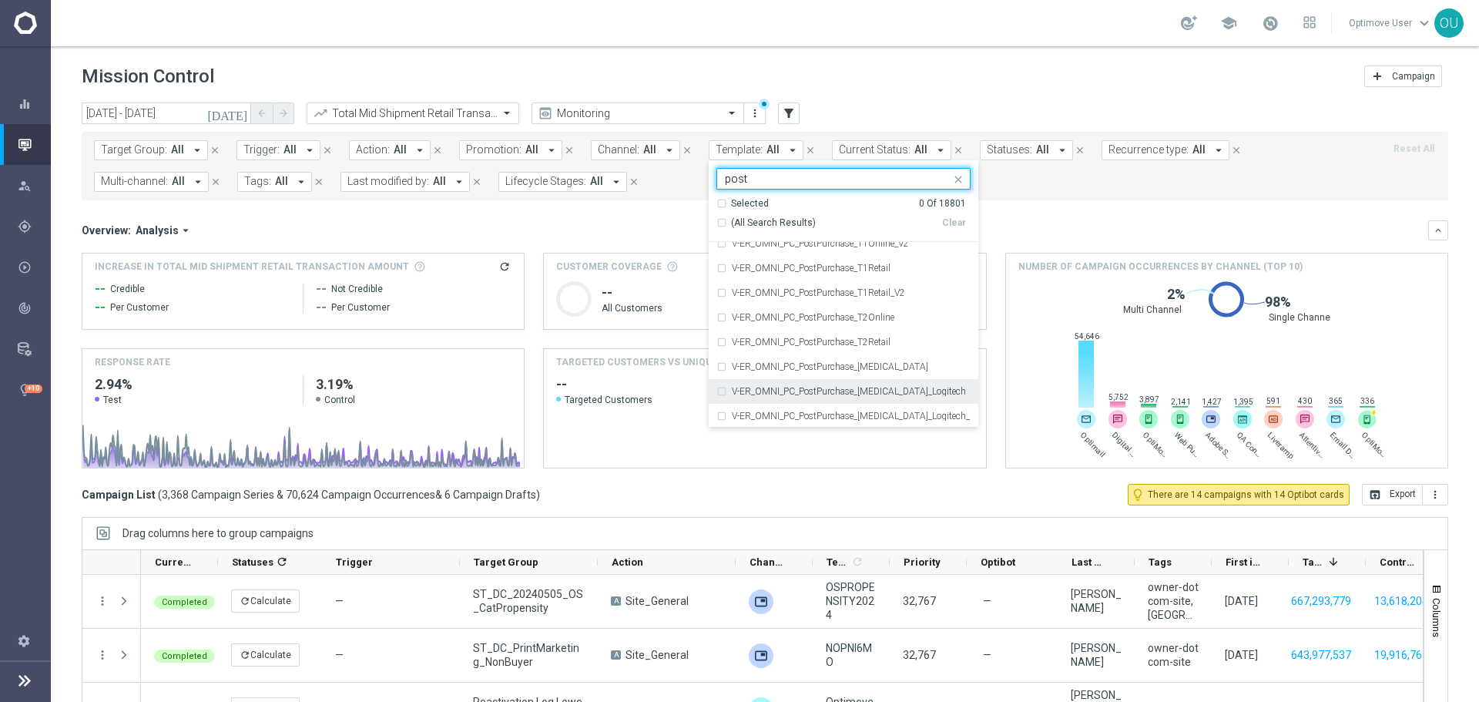
scroll to position [2699, 0]
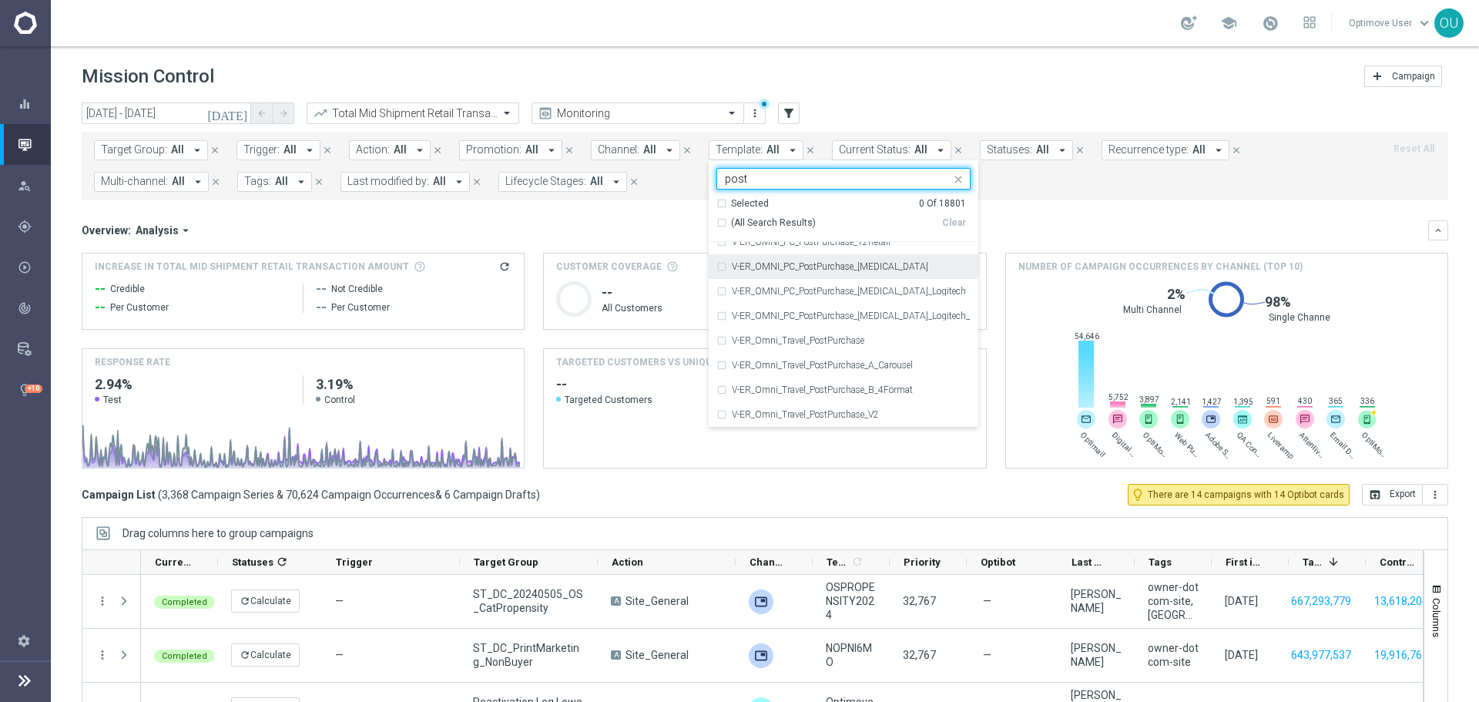
type input "post"
click at [1010, 206] on mini-dashboard "Overview: Analysis arrow_drop_down keyboard_arrow_down Increase In Total Mid Sh…" at bounding box center [765, 341] width 1366 height 283
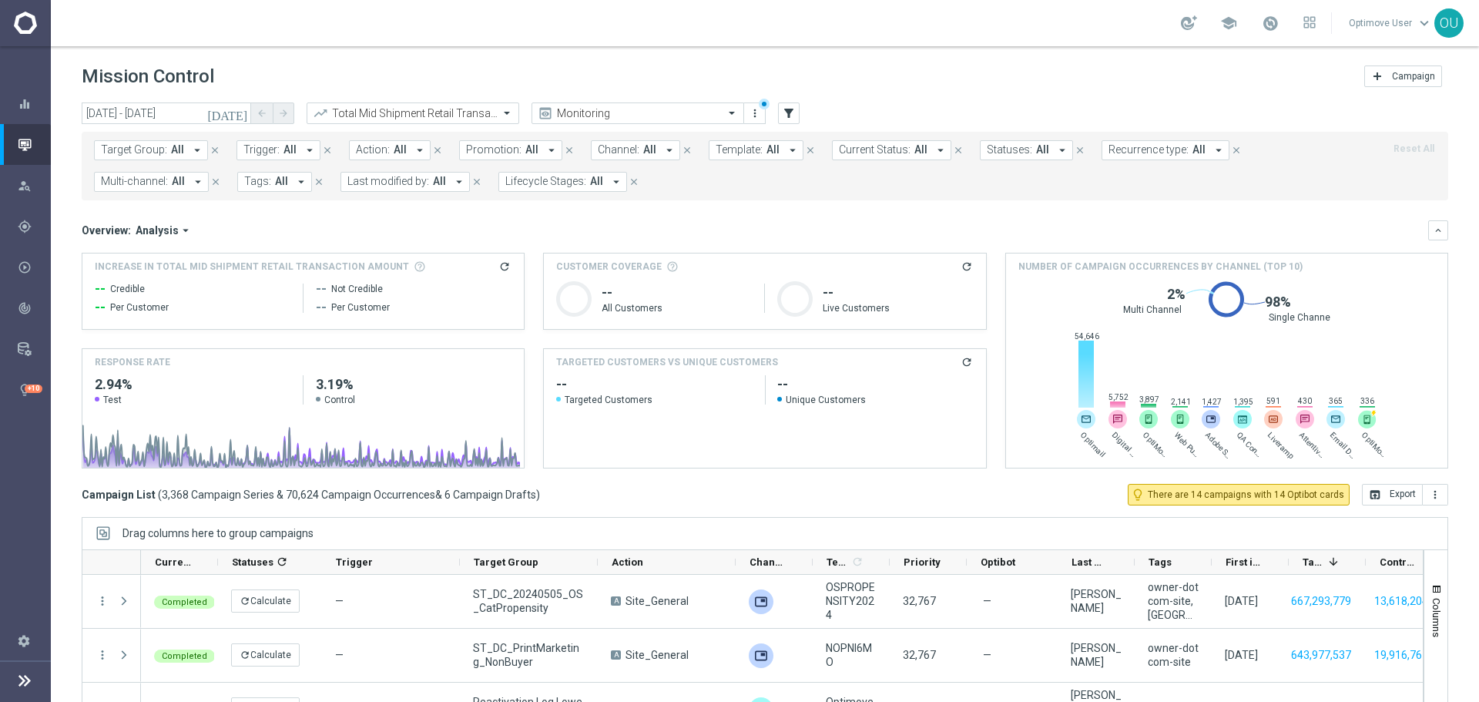
click at [401, 491] on span "3,368 Campaign Series & 70,624 Campaign Occurrences" at bounding box center [298, 495] width 273 height 14
click at [625, 134] on div "Target Group: All arrow_drop_down close Trigger: All arrow_drop_down close Acti…" at bounding box center [765, 166] width 1366 height 69
click at [626, 145] on span "Channel:" at bounding box center [619, 149] width 42 height 13
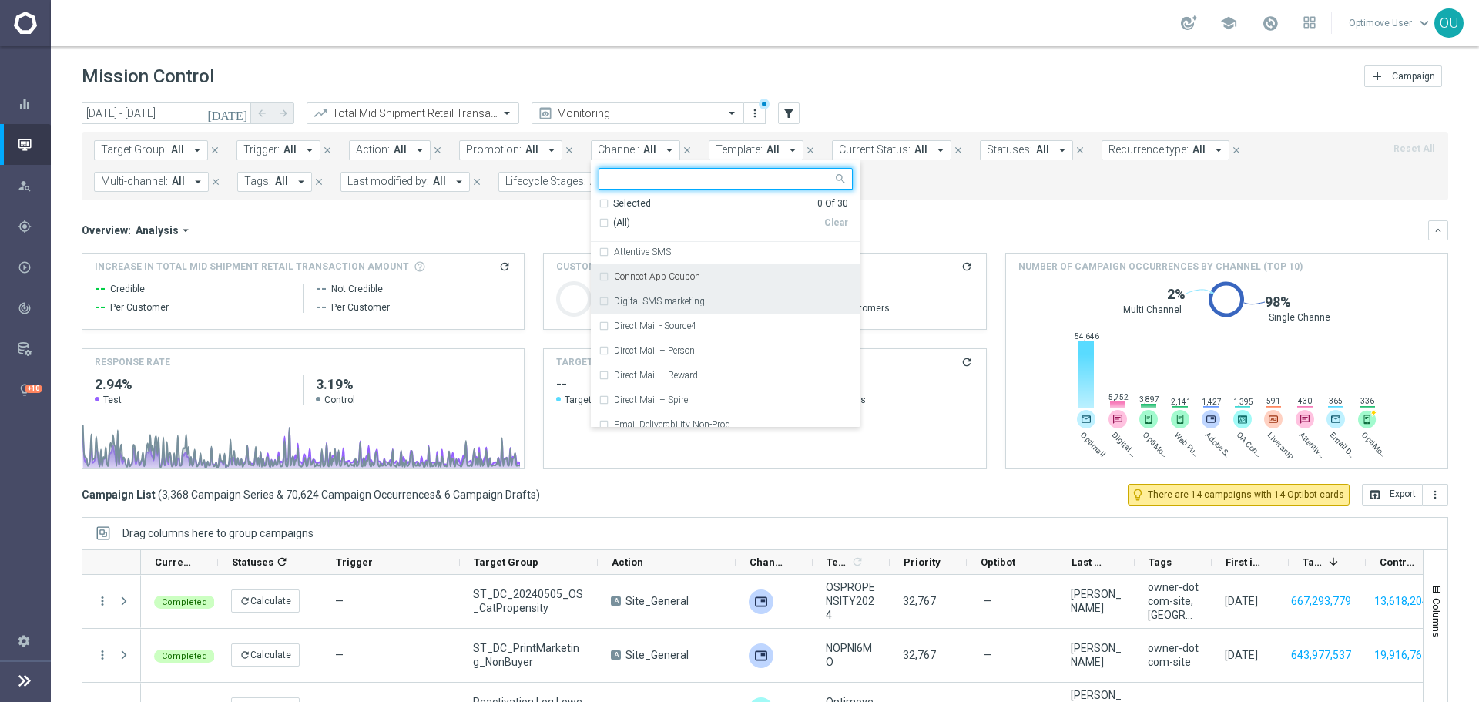
scroll to position [77, 0]
click at [723, 279] on div "Connect App Coupon" at bounding box center [733, 275] width 239 height 9
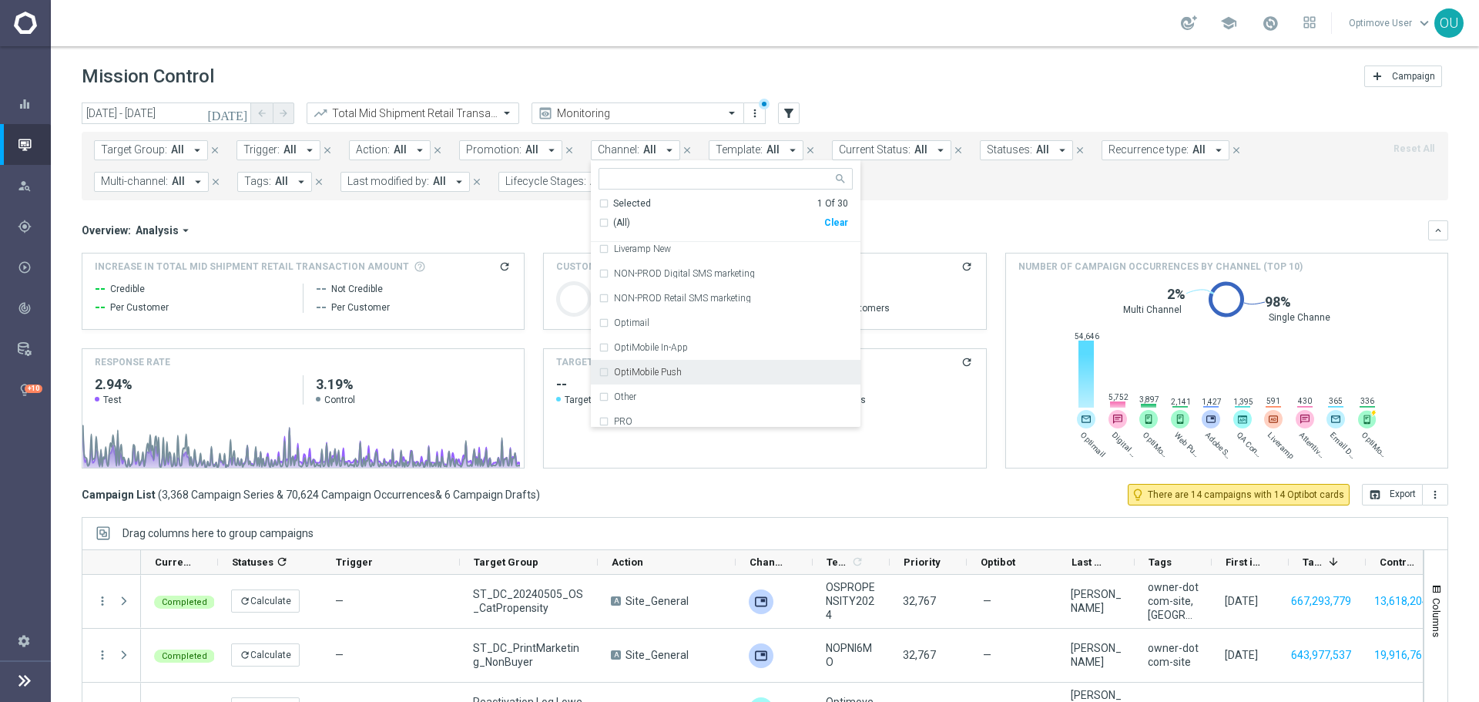
scroll to position [385, 0]
click at [733, 311] on div "OptiMobile In-App" at bounding box center [733, 312] width 239 height 9
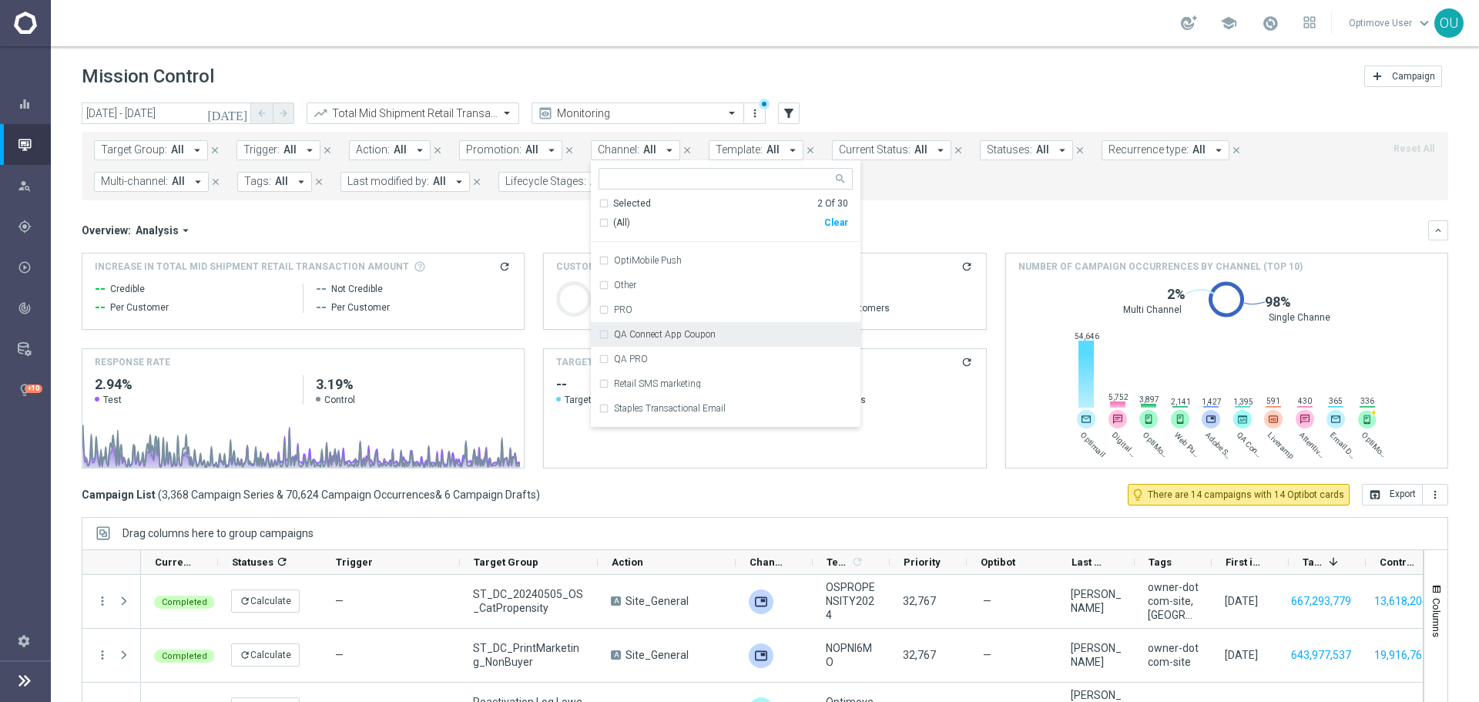
click at [704, 334] on label "QA Connect App Coupon" at bounding box center [665, 334] width 102 height 9
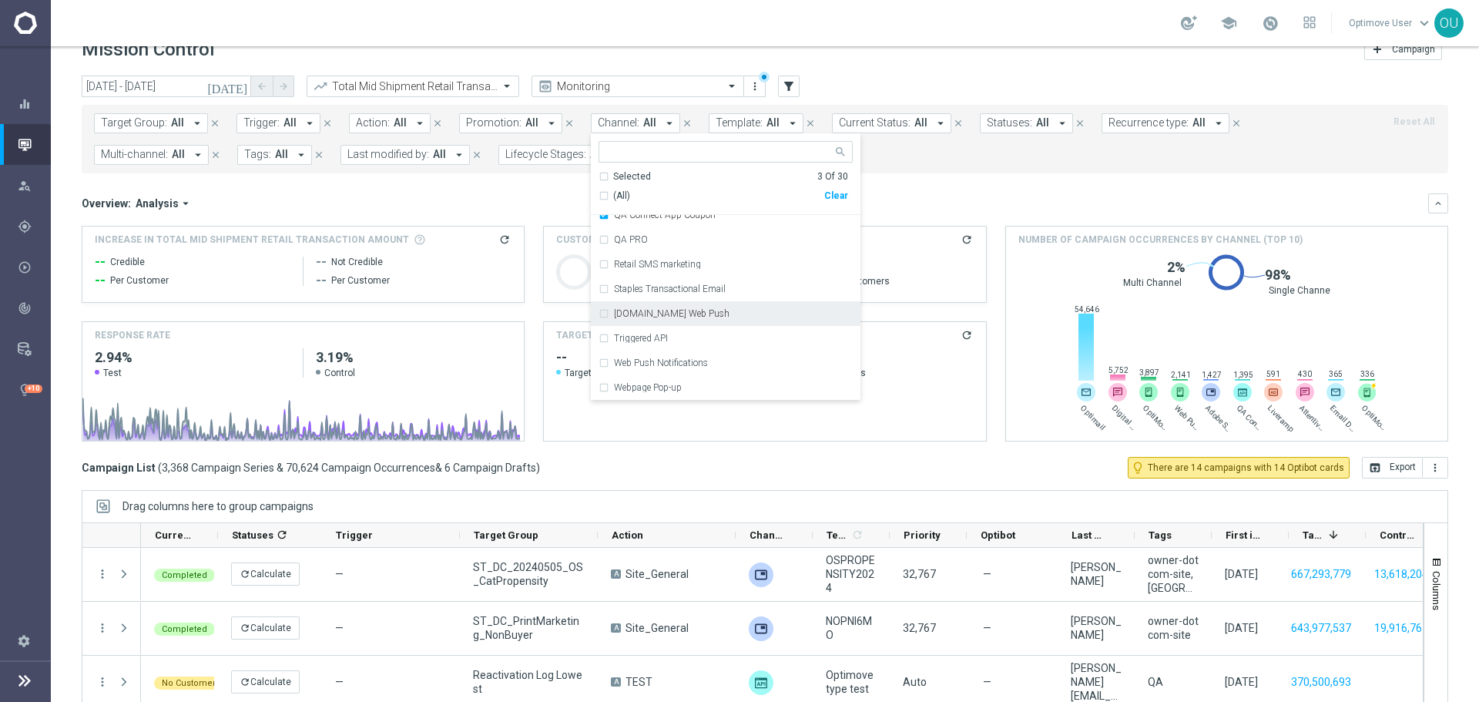
scroll to position [0, 0]
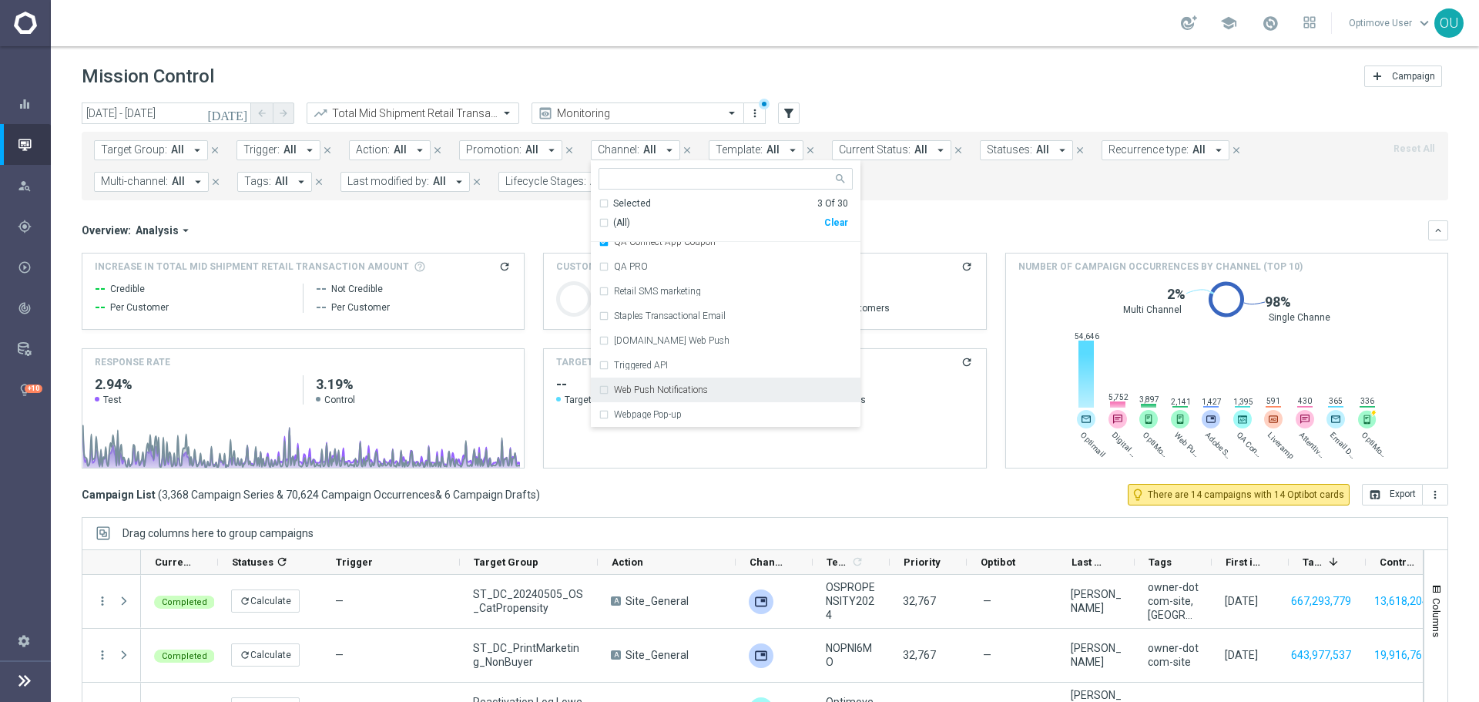
click at [1219, 219] on mini-dashboard "Overview: Analysis arrow_drop_down keyboard_arrow_down Increase In Total Mid Sh…" at bounding box center [765, 341] width 1366 height 283
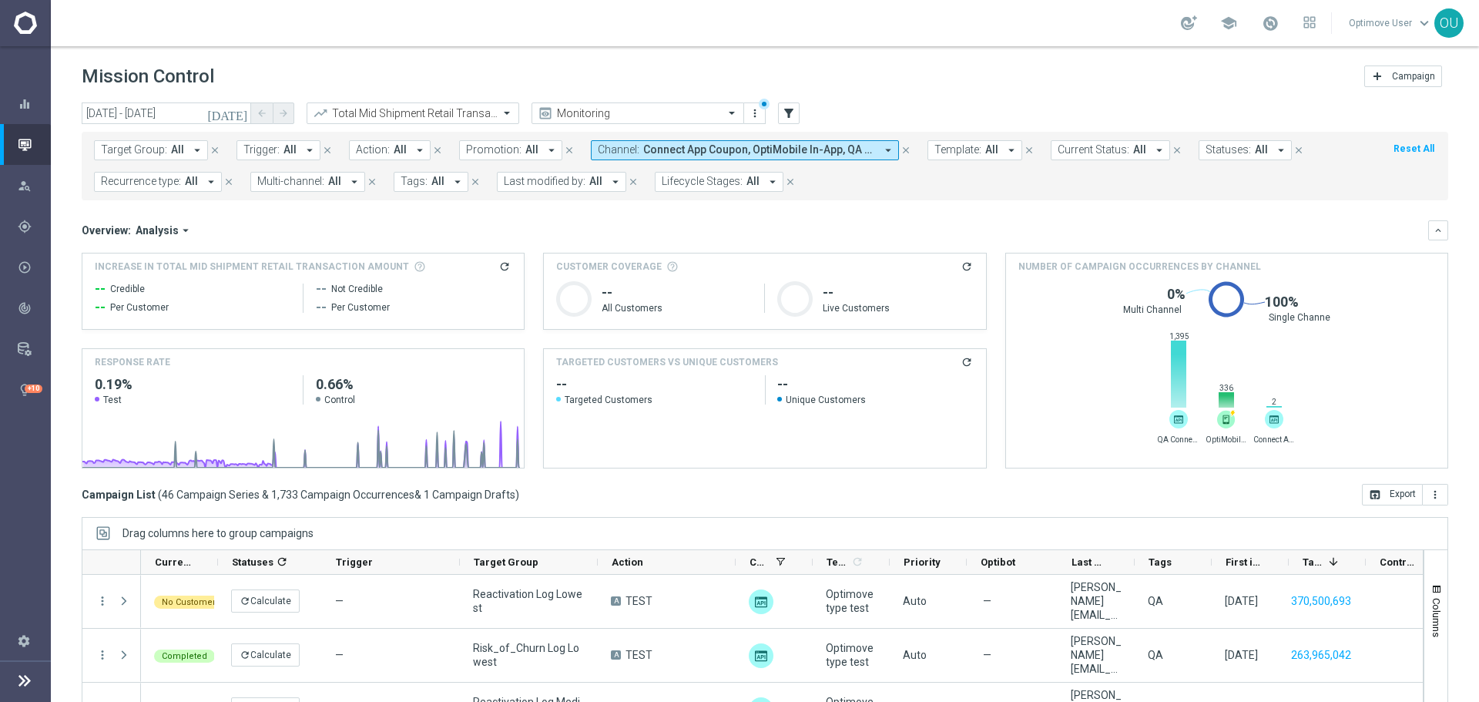
click at [505, 265] on icon "refresh" at bounding box center [504, 266] width 12 height 12
click at [146, 292] on span "$213.19K" at bounding box center [124, 292] width 59 height 18
copy div "$213.19K"
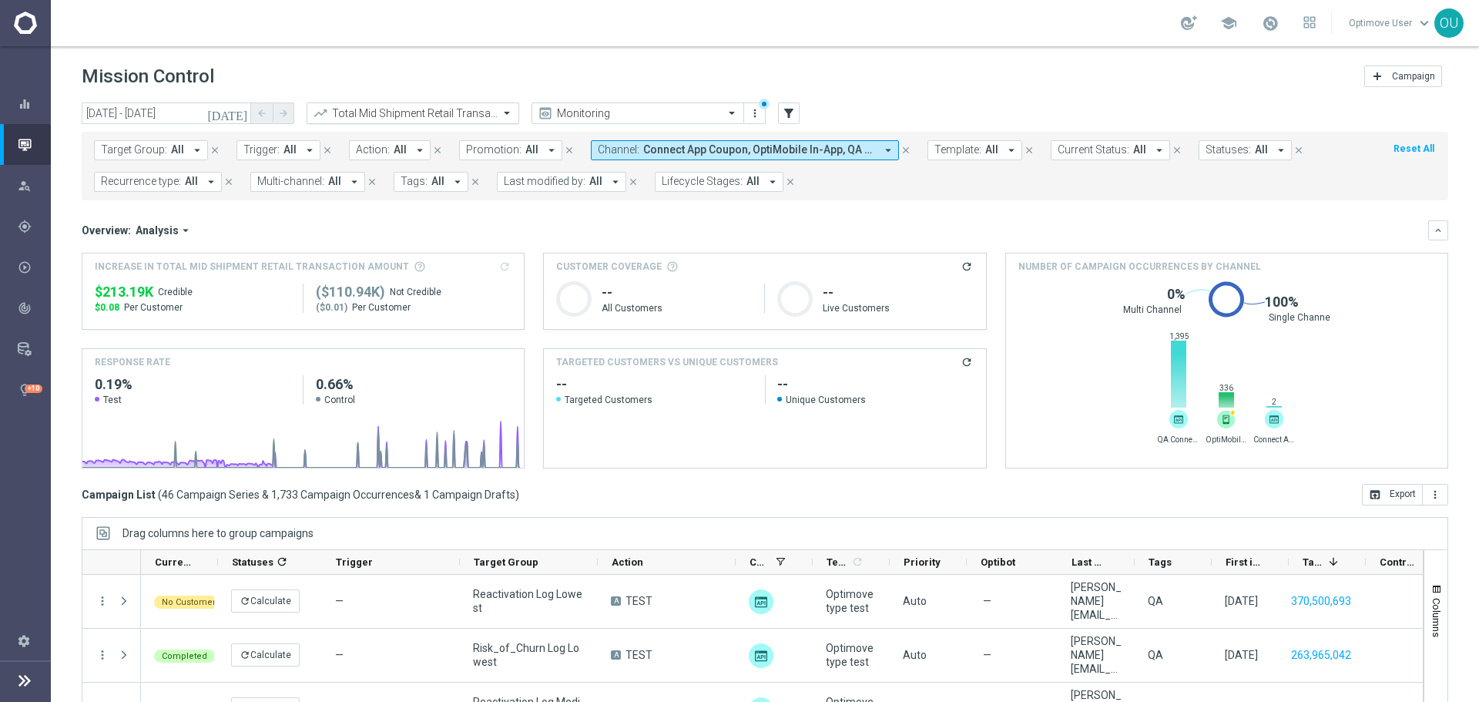
click at [446, 107] on input "text" at bounding box center [397, 113] width 165 height 13
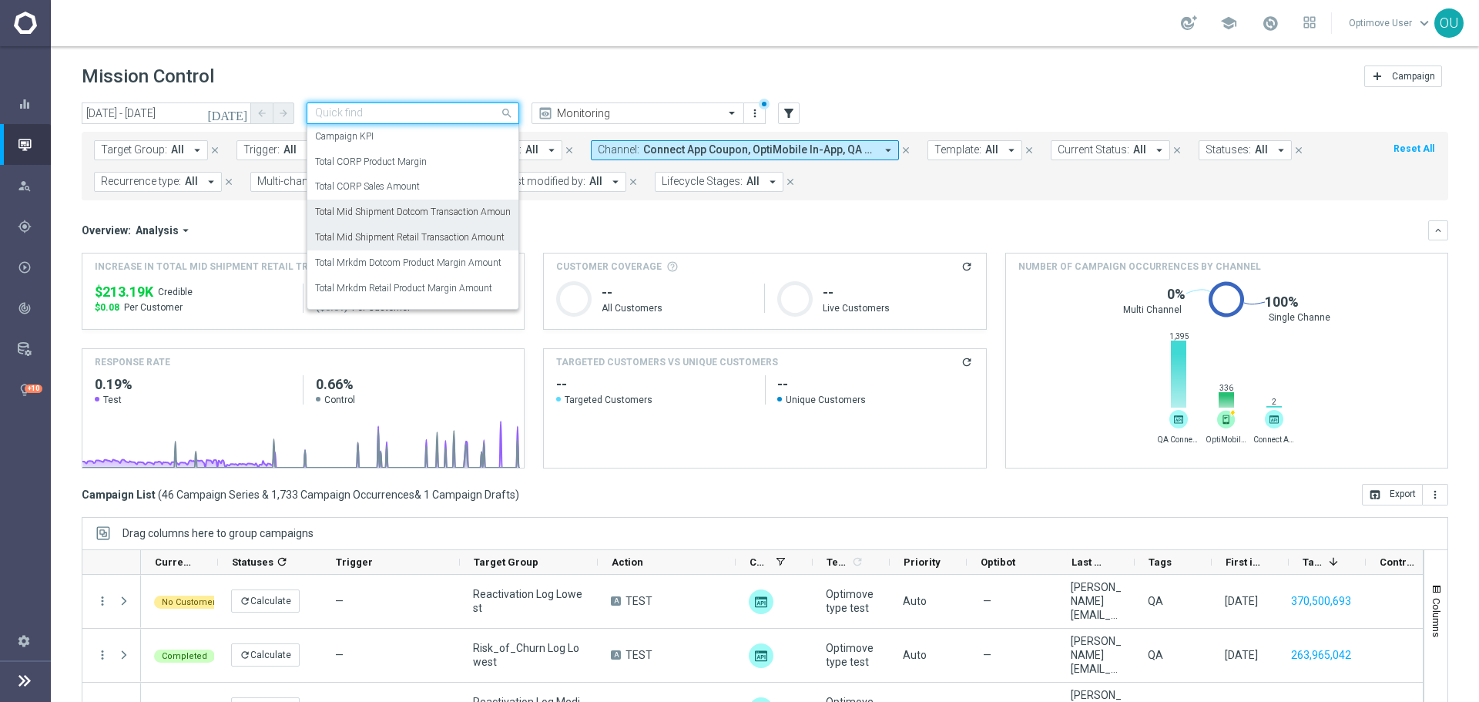
click at [461, 210] on label "Total Mid Shipment Dotcom Transaction Amount" at bounding box center [414, 212] width 199 height 13
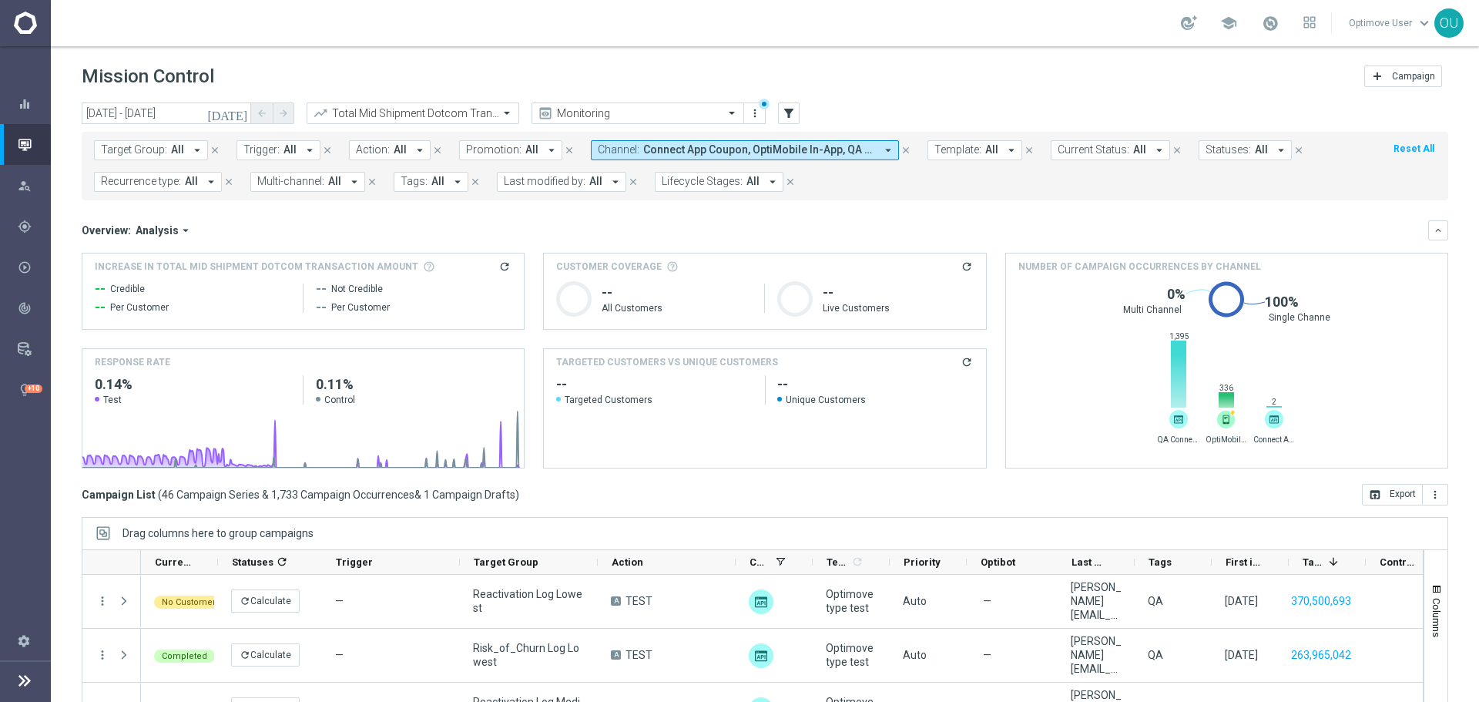
click at [498, 265] on icon "refresh" at bounding box center [504, 266] width 12 height 12
click at [125, 293] on span "$63.57K" at bounding box center [120, 292] width 51 height 18
copy div "$63.57K"
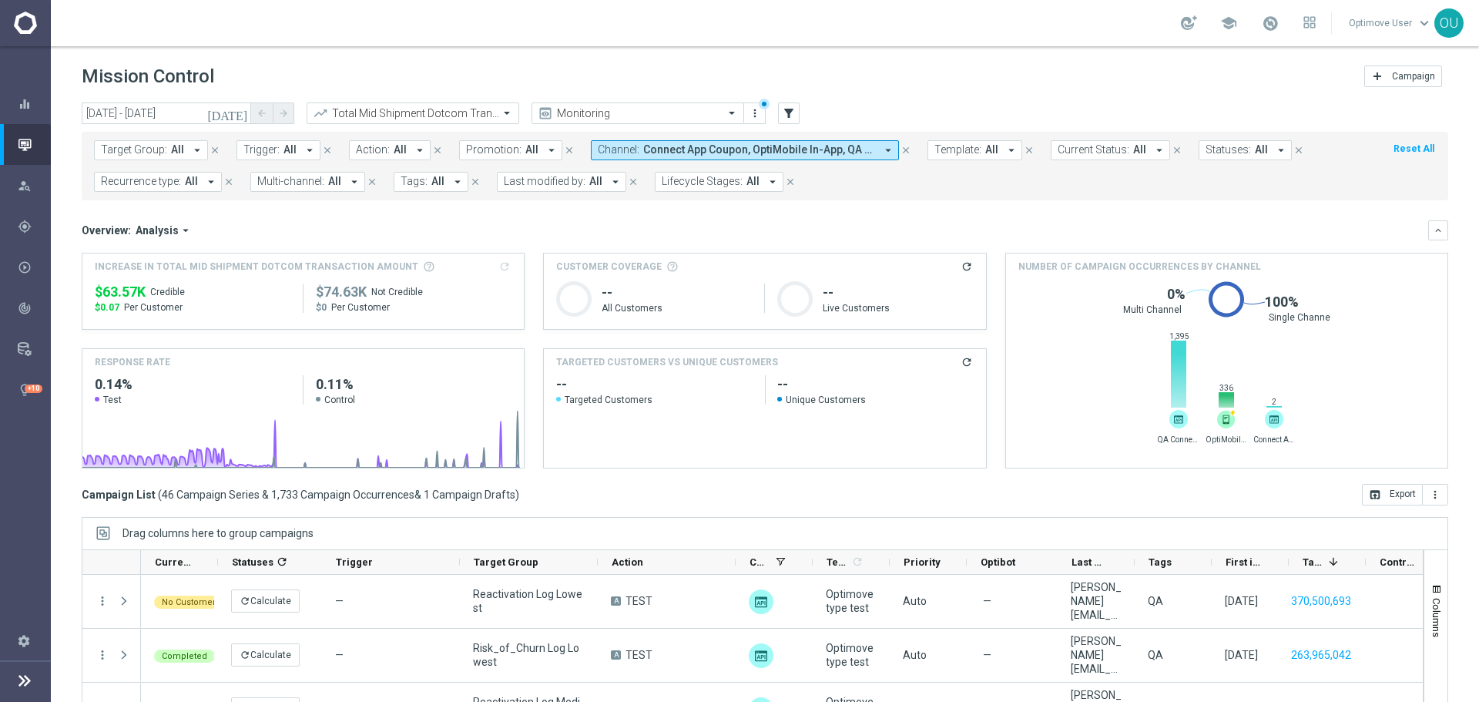
click at [643, 150] on span "Connect App Coupon, OptiMobile In-App, QA Connect App Coupon" at bounding box center [759, 149] width 232 height 13
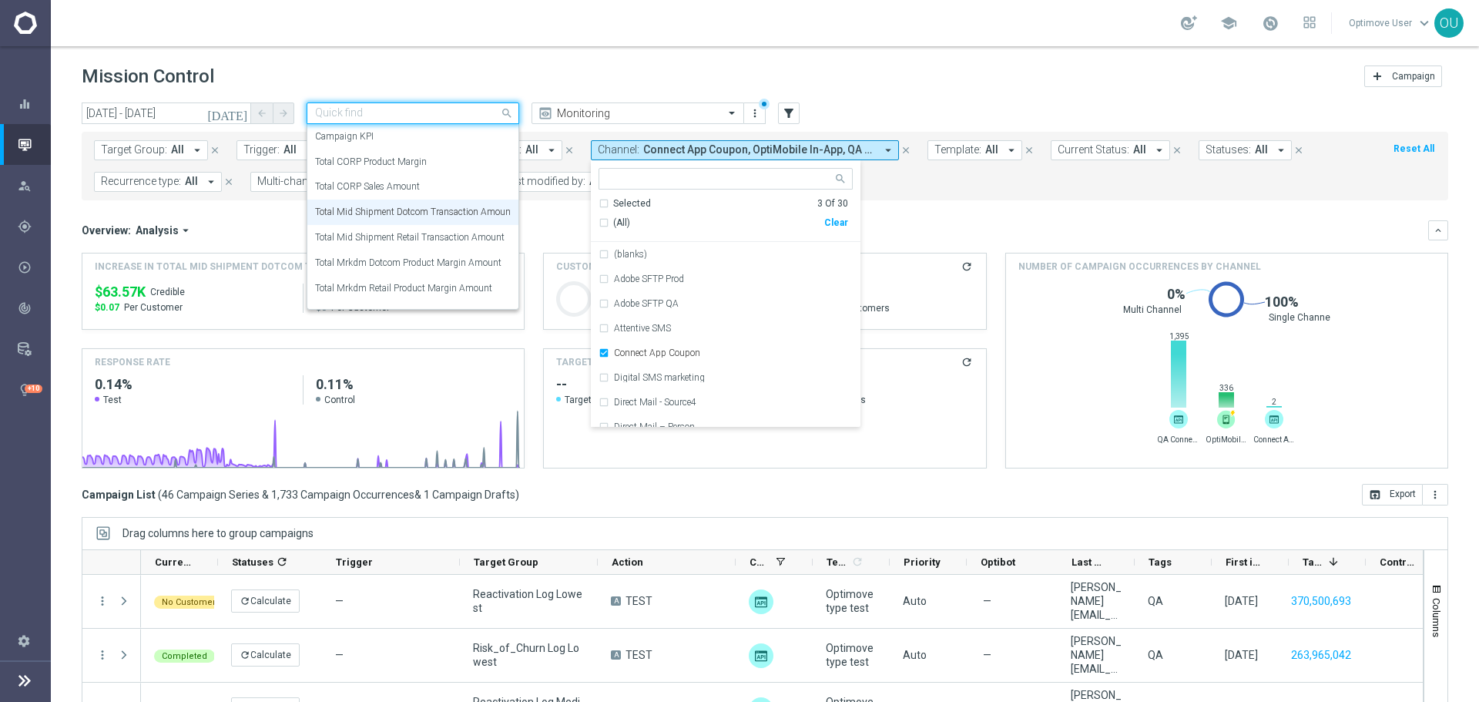
click at [424, 116] on input "text" at bounding box center [397, 113] width 165 height 13
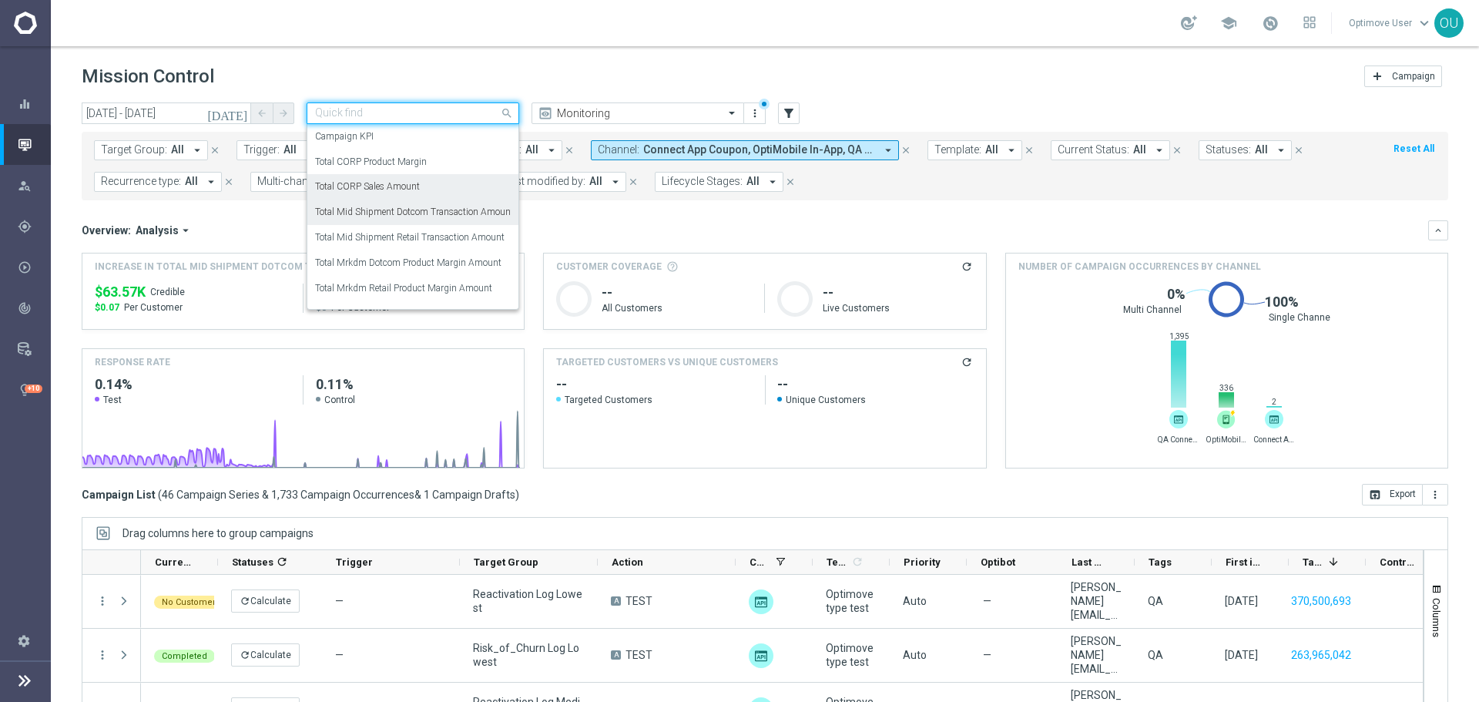
click at [416, 176] on div "Total CORP Sales Amount" at bounding box center [413, 186] width 196 height 25
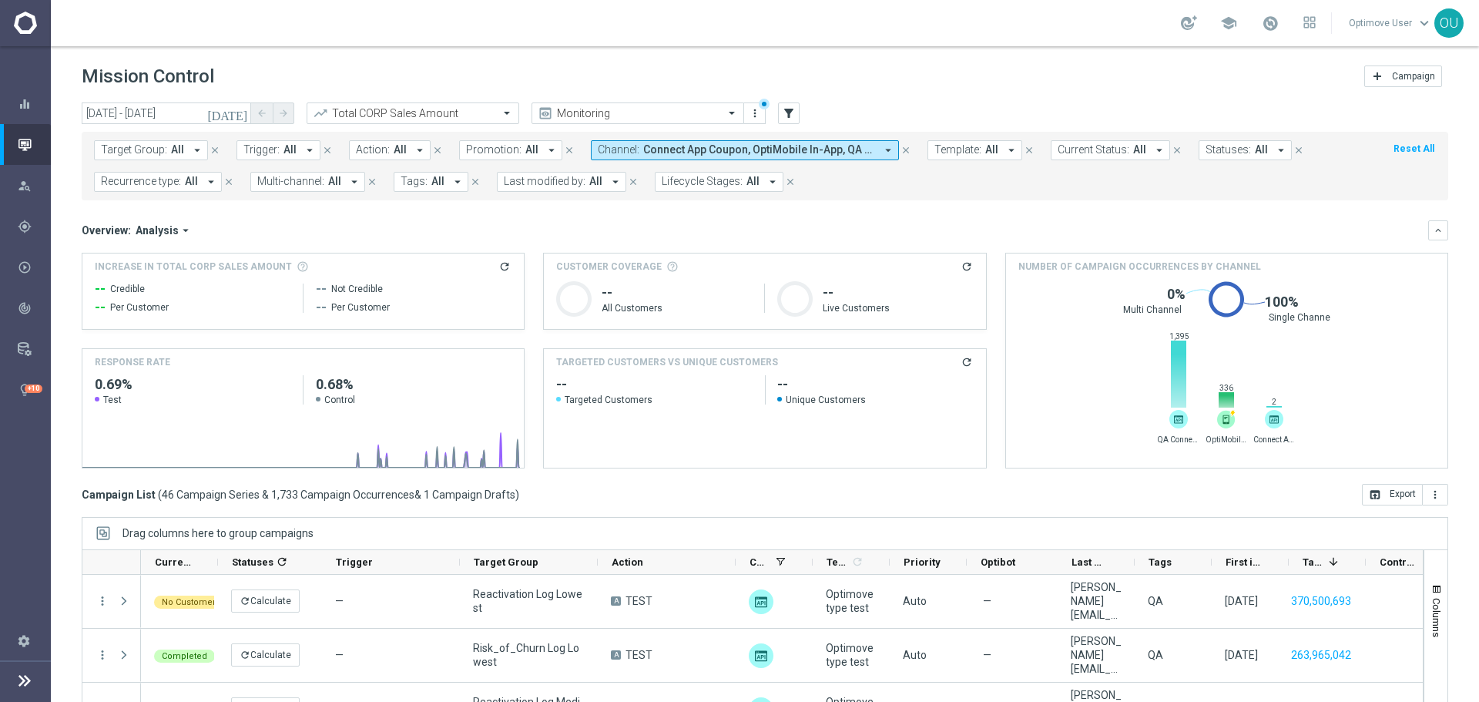
click at [498, 261] on icon "refresh" at bounding box center [504, 266] width 12 height 12
click at [125, 283] on span "$188.77K" at bounding box center [124, 292] width 59 height 18
copy div "$188.77K"
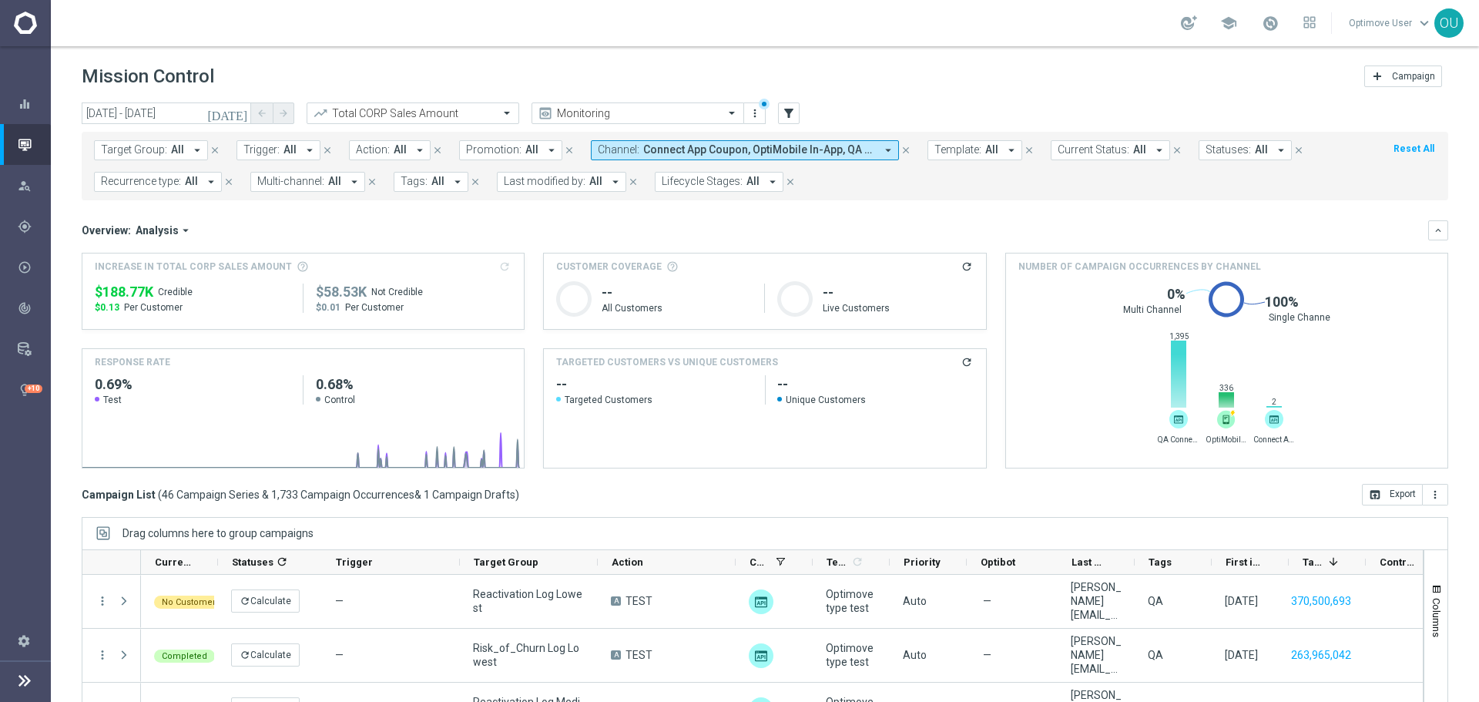
click at [799, 143] on span "Connect App Coupon, OptiMobile In-App, QA Connect App Coupon" at bounding box center [759, 149] width 232 height 13
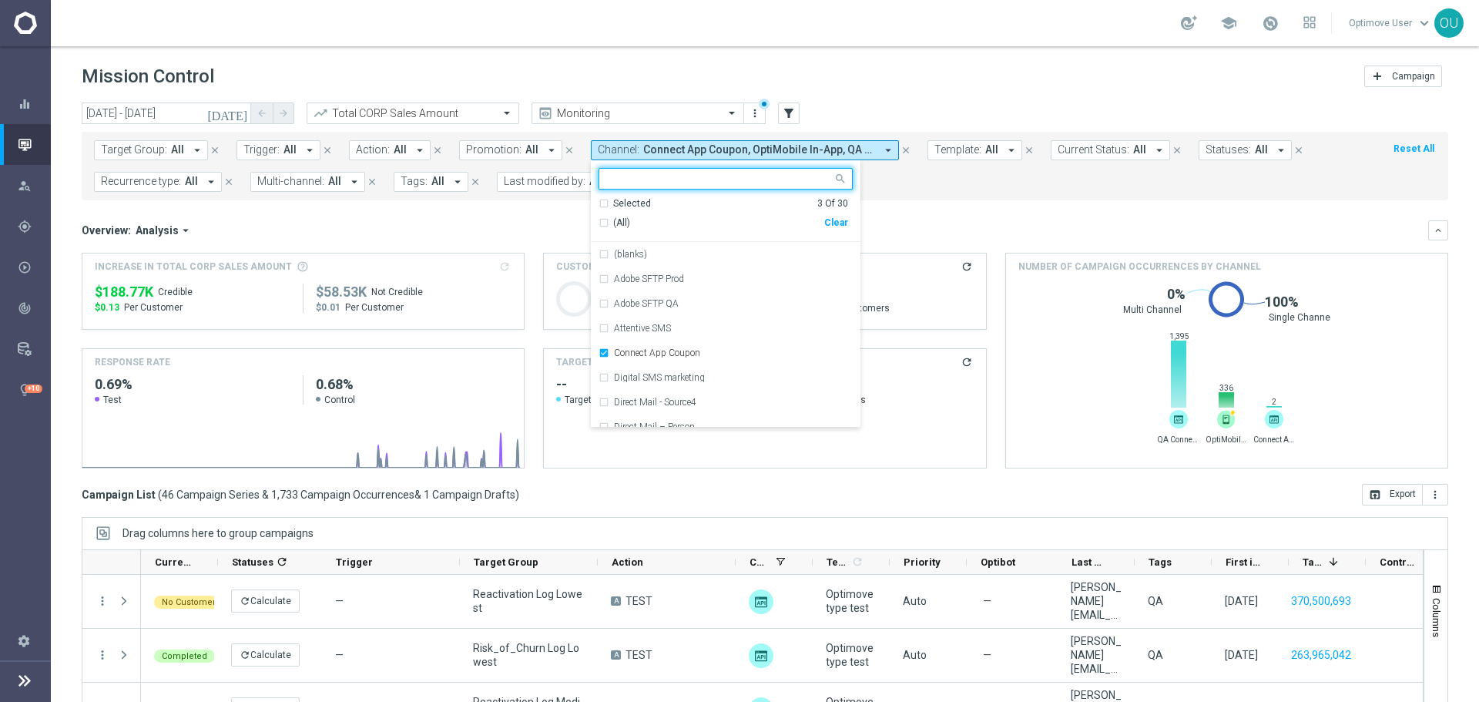
click at [0, 0] on div "Clear" at bounding box center [0, 0] width 0 height 0
click at [735, 185] on input "text" at bounding box center [720, 179] width 226 height 13
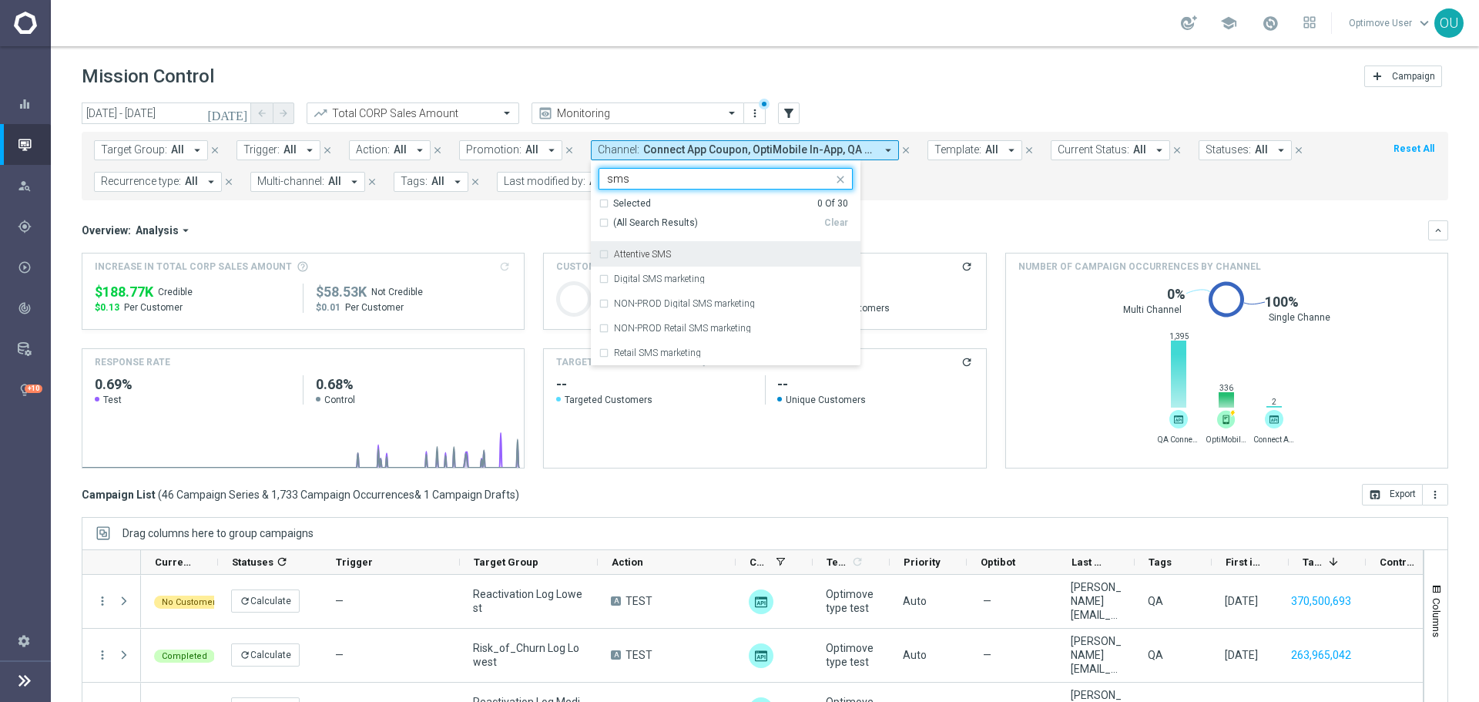
click at [696, 264] on div "Attentive SMS" at bounding box center [725, 254] width 254 height 25
type input "sms"
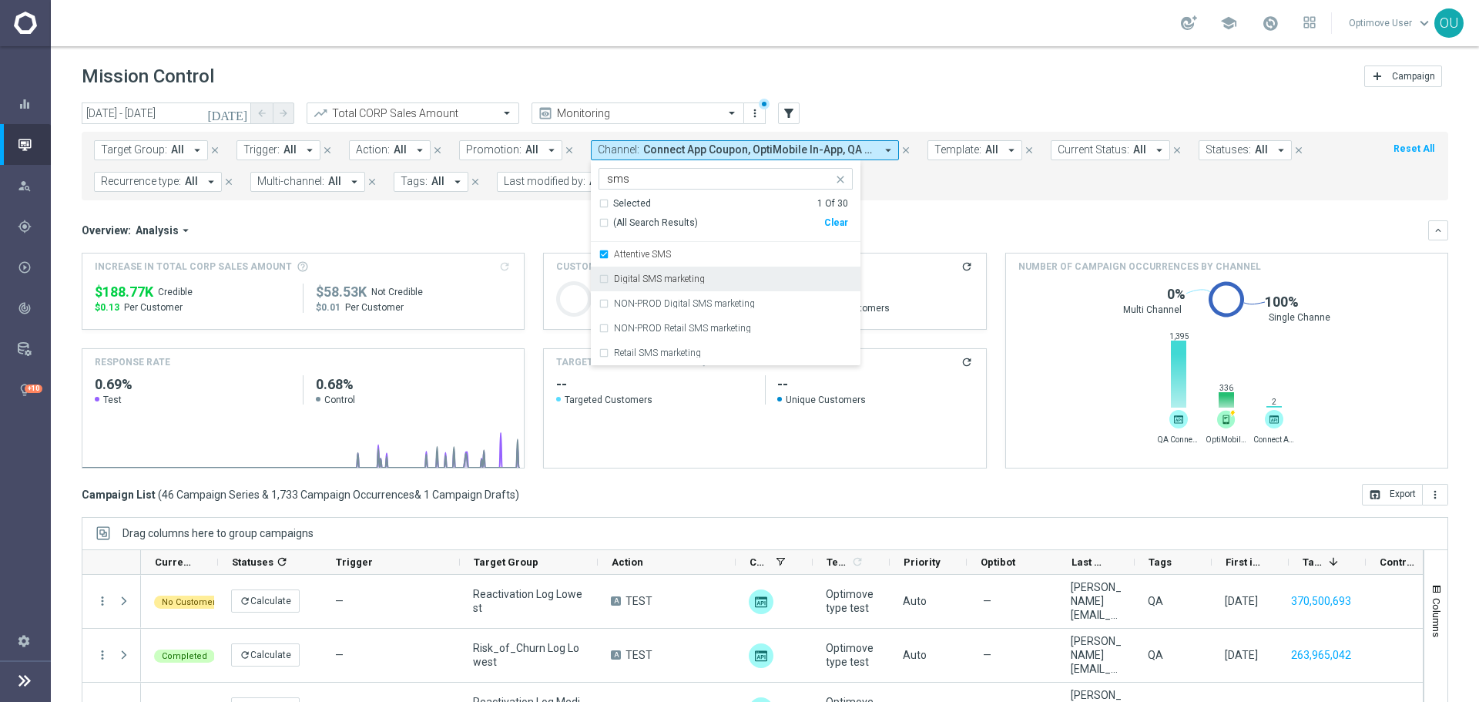
click at [704, 274] on div "Digital SMS marketing" at bounding box center [733, 278] width 239 height 9
click at [719, 292] on div "NON-PROD Digital SMS marketing" at bounding box center [725, 303] width 254 height 25
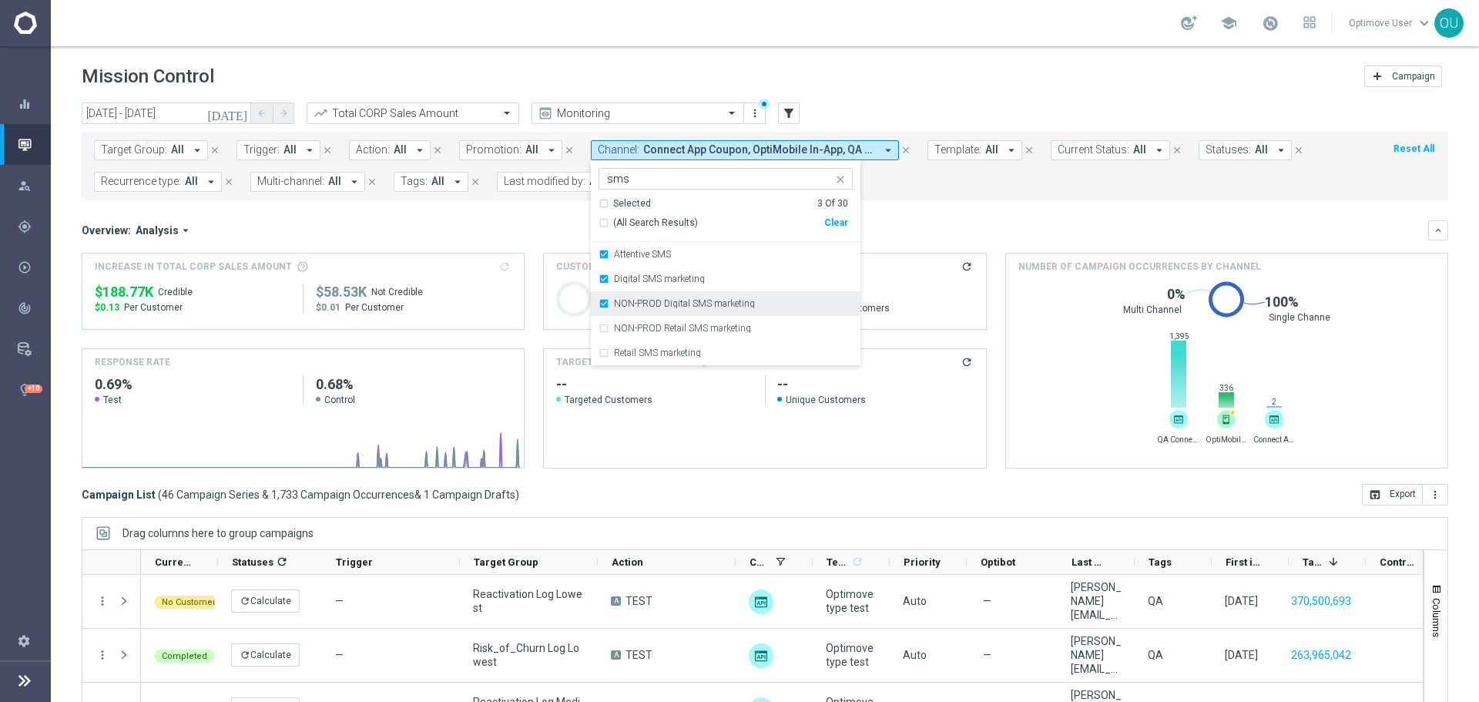
click at [739, 311] on div "NON-PROD Digital SMS marketing" at bounding box center [725, 303] width 254 height 25
click at [754, 305] on div "NON-PROD Digital SMS marketing" at bounding box center [733, 303] width 239 height 9
drag, startPoint x: 754, startPoint y: 326, endPoint x: 753, endPoint y: 334, distance: 7.9
click at [755, 326] on div "NON-PROD Retail SMS marketing" at bounding box center [733, 327] width 239 height 9
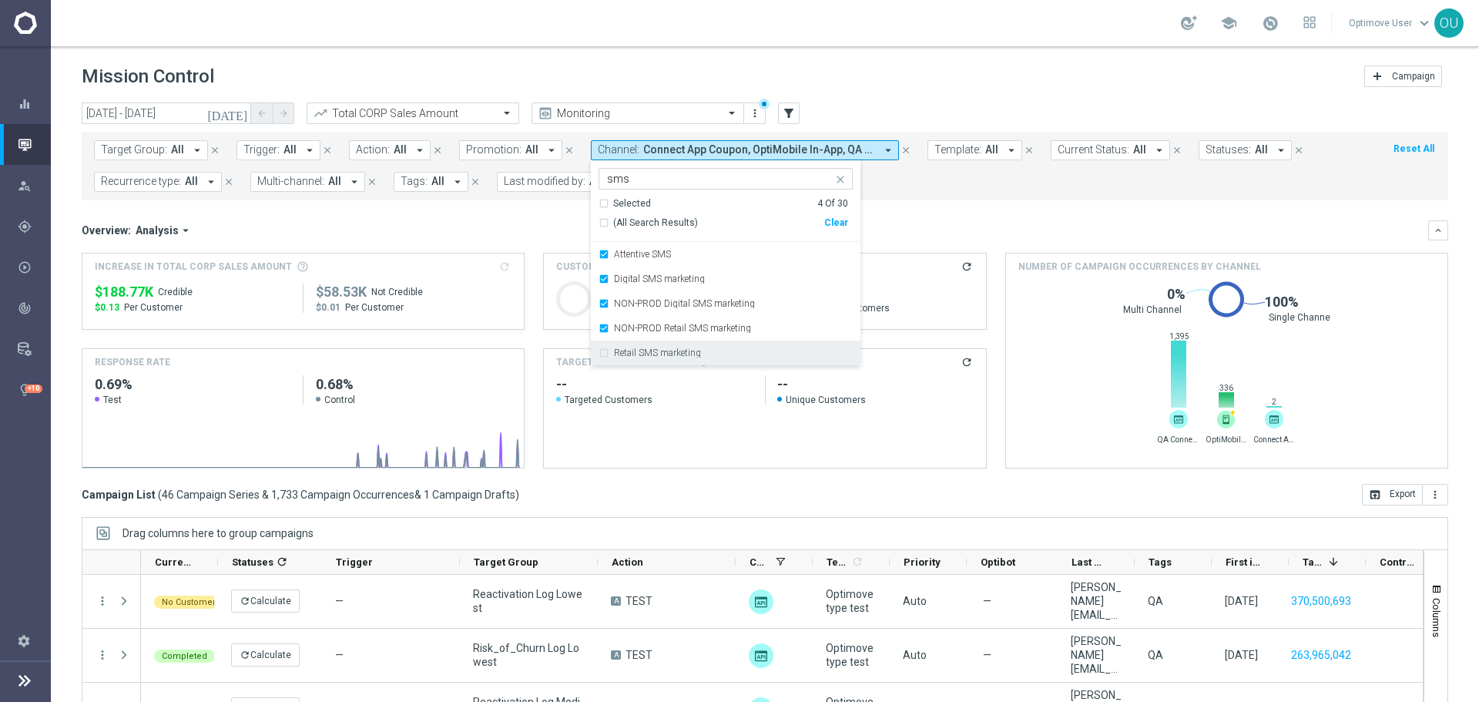
click at [749, 355] on div "Retail SMS marketing" at bounding box center [733, 352] width 239 height 9
click at [949, 212] on mini-dashboard "Overview: Analysis arrow_drop_down keyboard_arrow_down Increase In Total CORP S…" at bounding box center [765, 341] width 1366 height 283
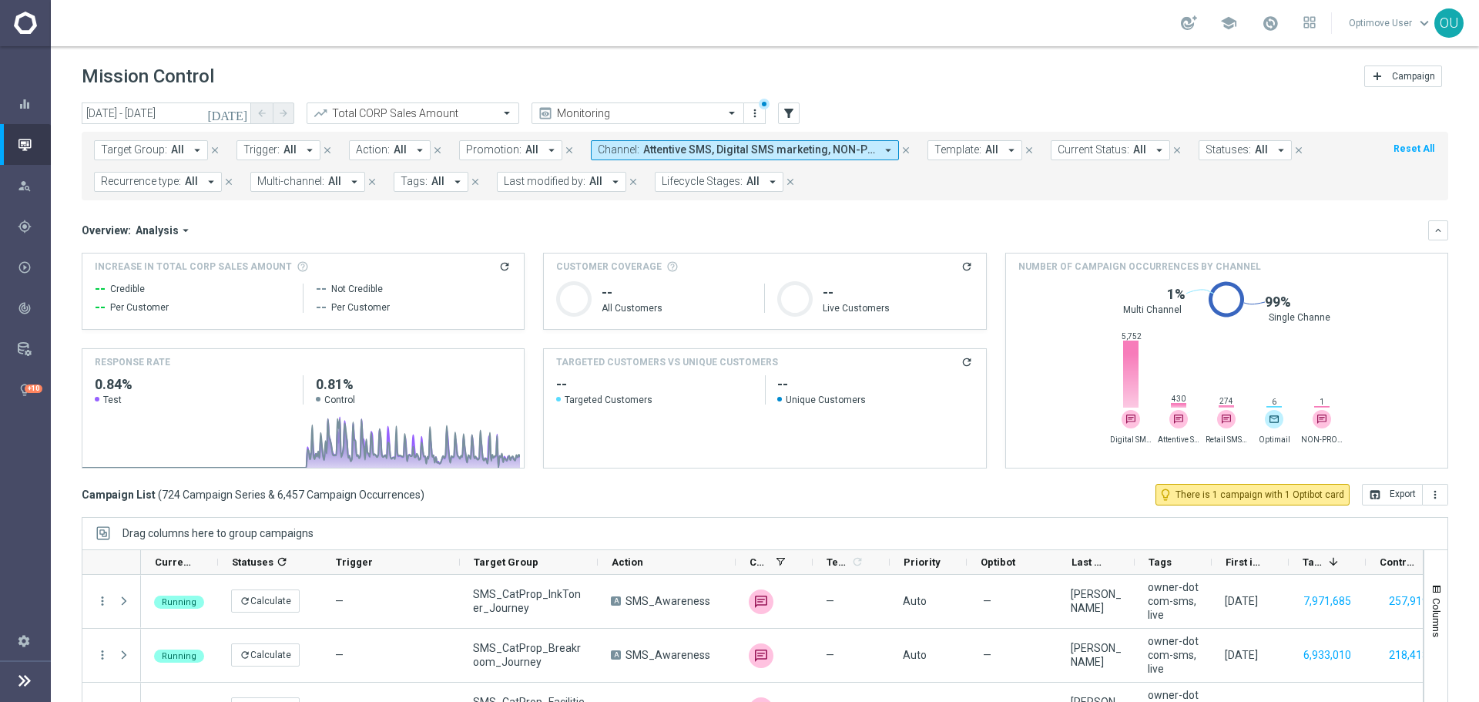
click at [498, 266] on icon "refresh" at bounding box center [504, 266] width 12 height 12
click at [126, 290] on span "$3.12M" at bounding box center [118, 292] width 47 height 18
copy div "$3.12M"
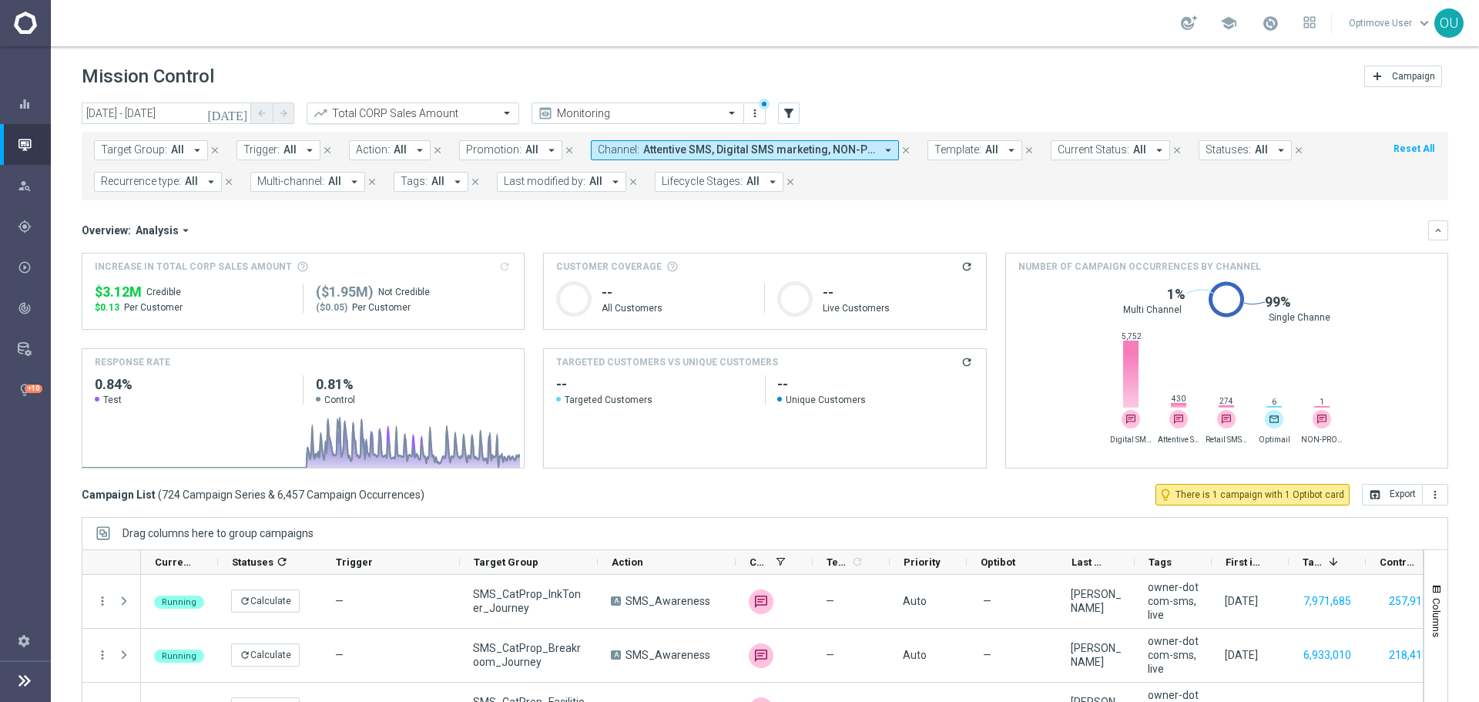
click at [440, 111] on input "text" at bounding box center [397, 113] width 165 height 13
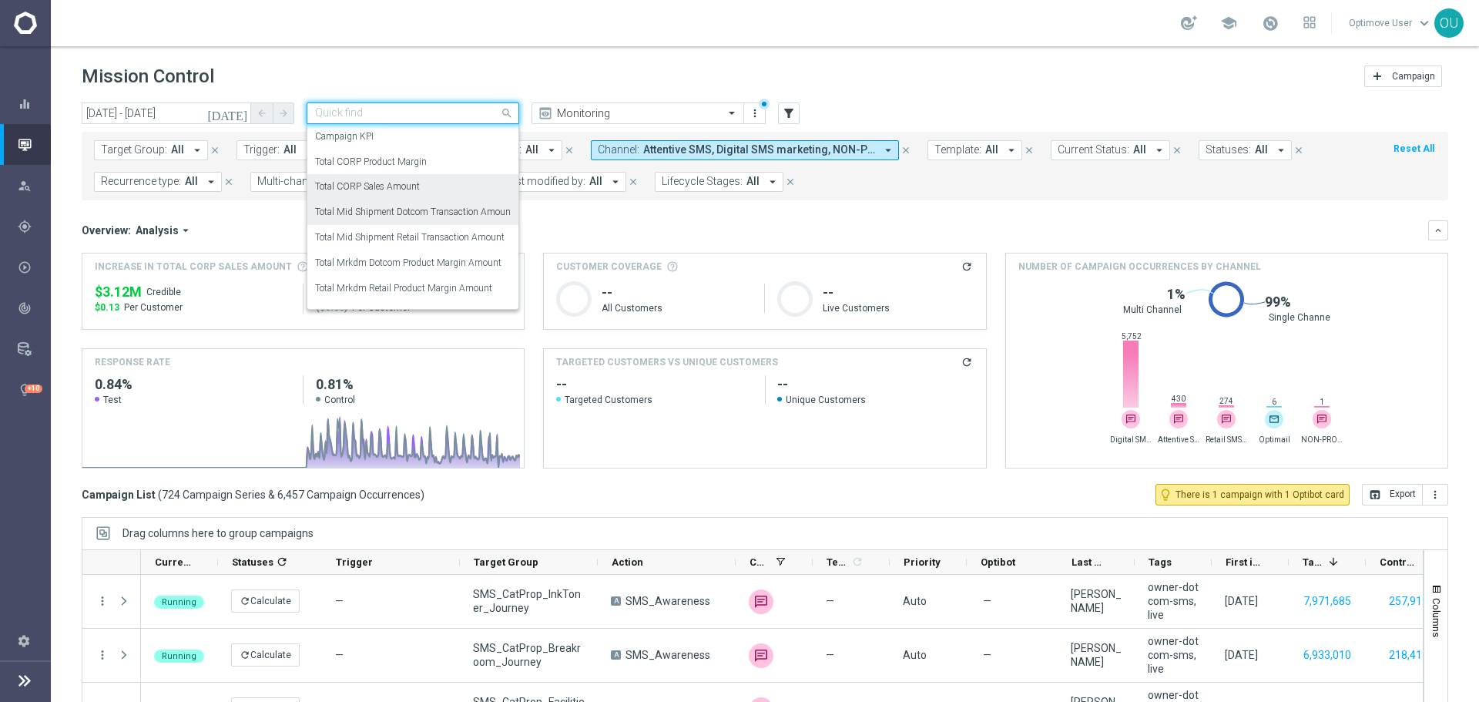
click at [453, 206] on label "Total Mid Shipment Dotcom Transaction Amount" at bounding box center [414, 212] width 199 height 13
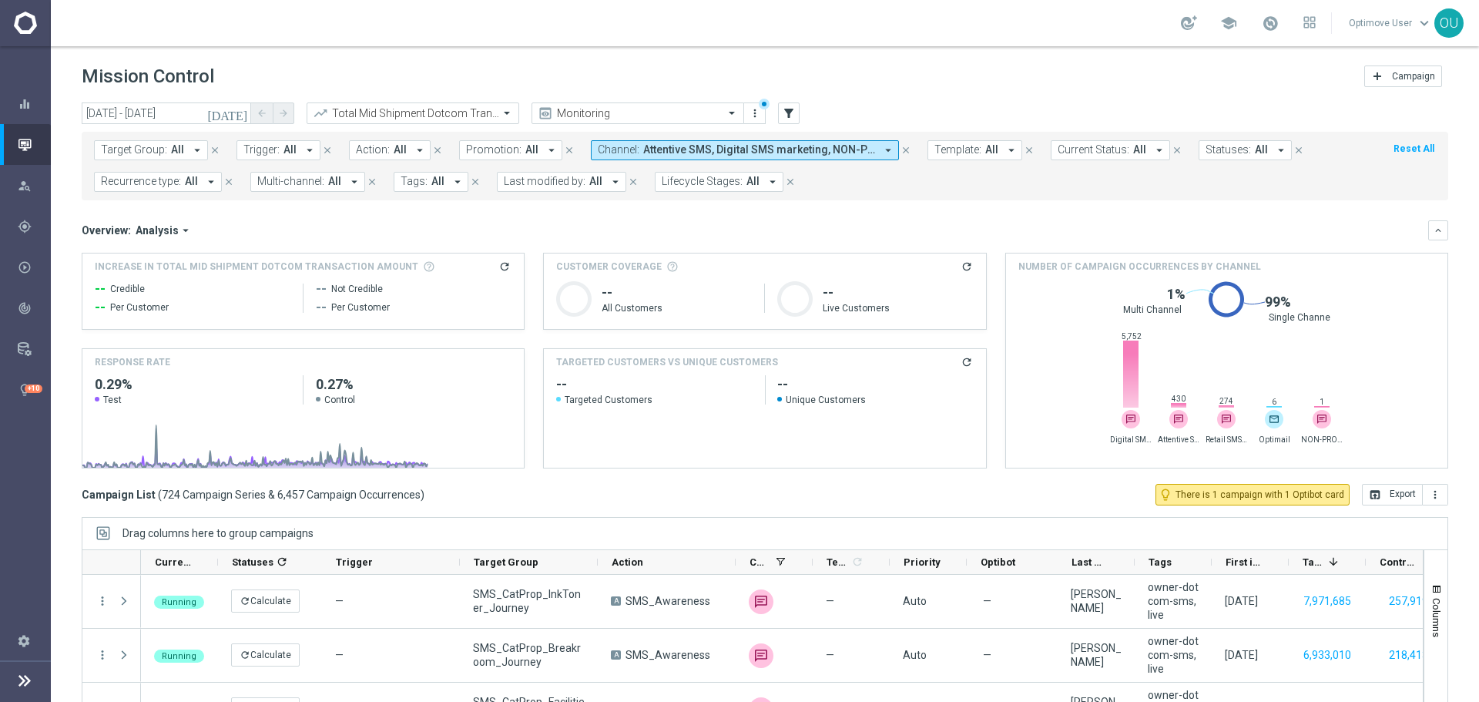
click at [501, 266] on icon "refresh" at bounding box center [504, 266] width 12 height 12
click at [1088, 222] on div "Overview: Analysis arrow_drop_down keyboard_arrow_down" at bounding box center [765, 230] width 1366 height 20
click at [107, 288] on span "$5.34M" at bounding box center [118, 292] width 47 height 18
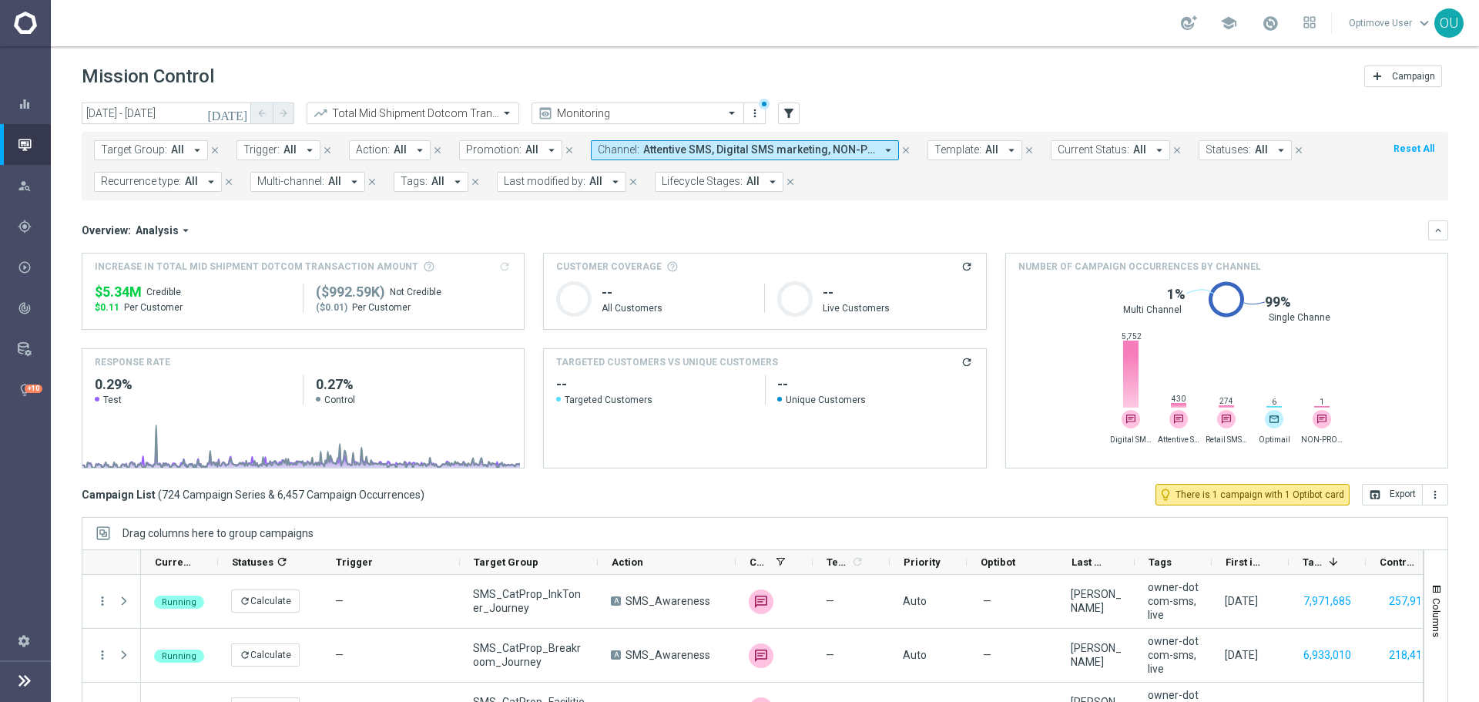
copy div "$5.34M"
click at [404, 105] on div "Total Mid Shipment Dotcom Transaction Amount" at bounding box center [413, 113] width 213 height 22
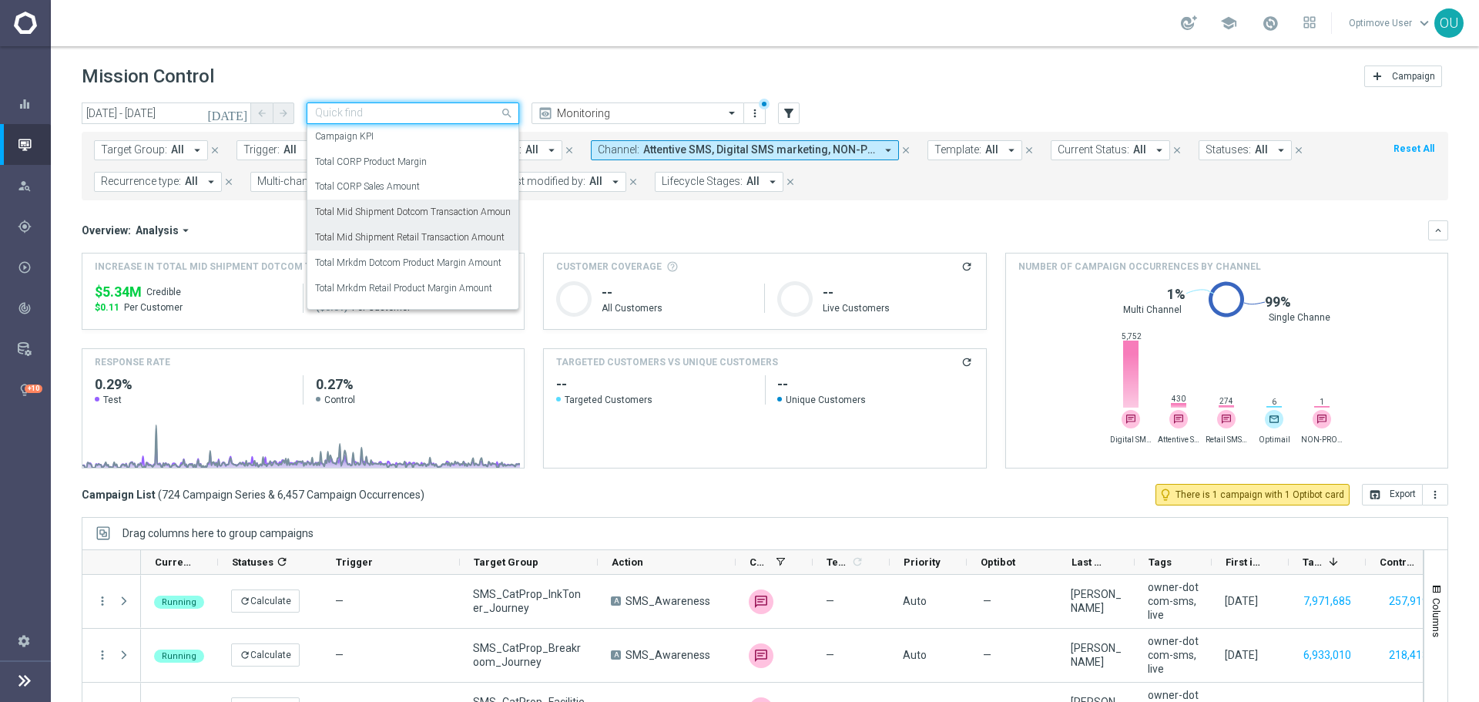
click at [428, 233] on label "Total Mid Shipment Retail Transaction Amount" at bounding box center [409, 237] width 189 height 13
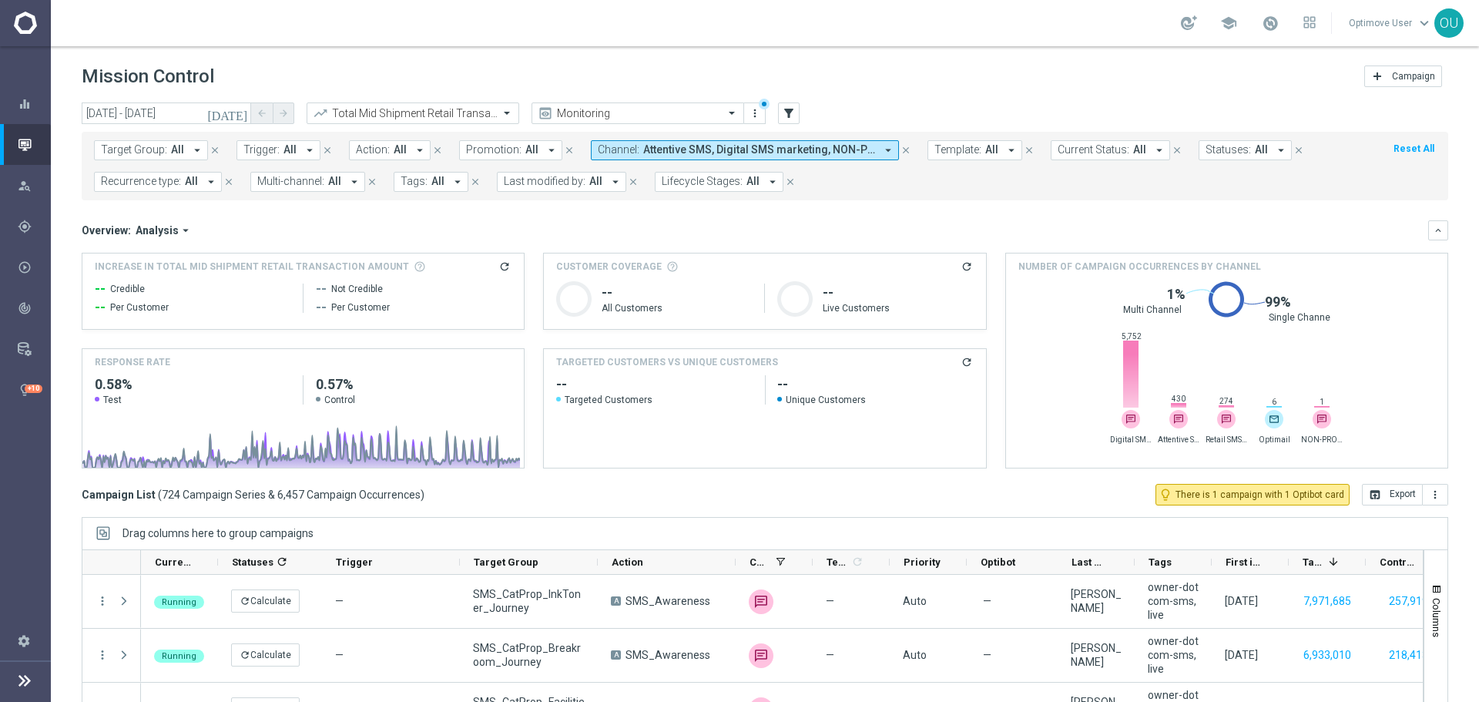
click at [501, 266] on icon "refresh" at bounding box center [504, 266] width 12 height 12
click at [501, 266] on h3 "Increase In Total Mid Shipment Retail Transaction Amount refresh" at bounding box center [303, 267] width 417 height 14
click at [1178, 222] on div "Overview: Analysis arrow_drop_down keyboard_arrow_down" at bounding box center [765, 230] width 1366 height 20
click at [106, 289] on span "$2.97M" at bounding box center [118, 292] width 47 height 18
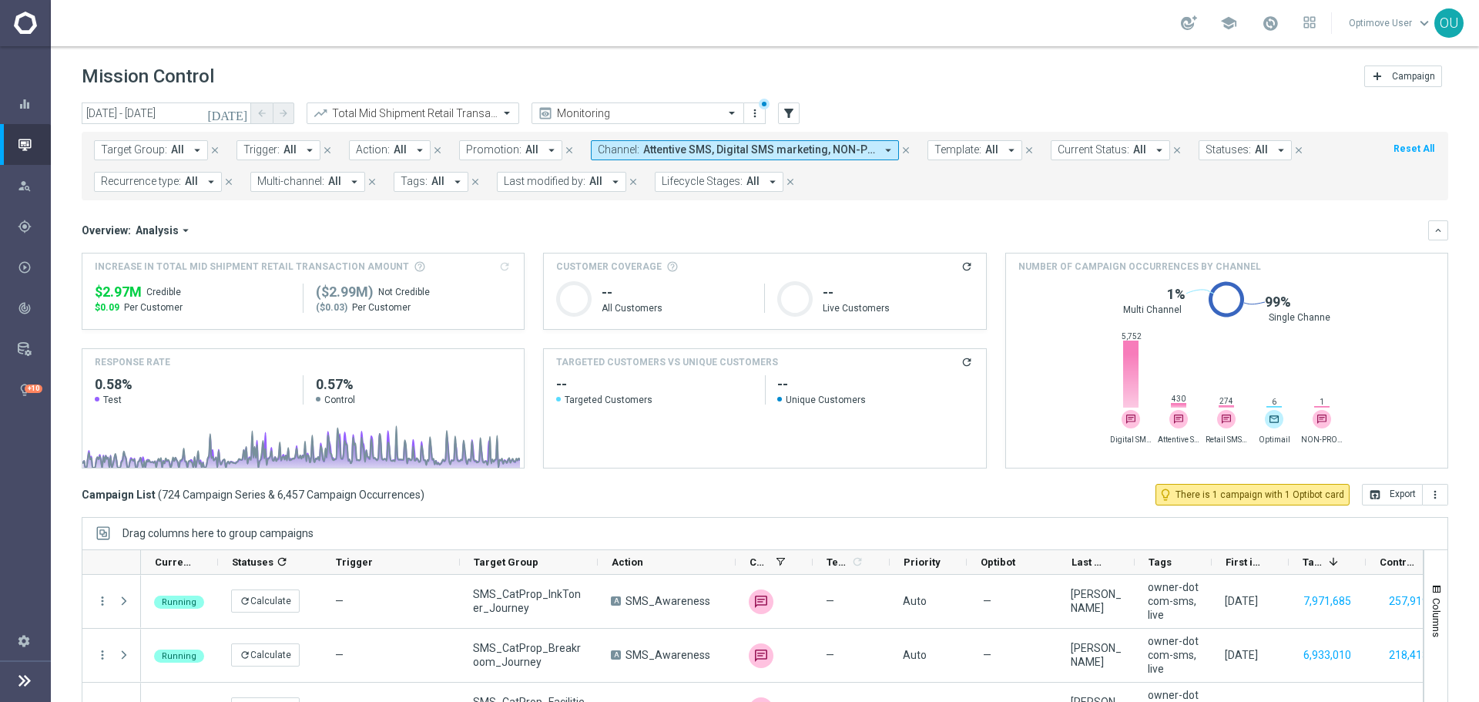
click at [106, 289] on span "$2.97M" at bounding box center [118, 292] width 47 height 18
copy div "$2.97M"
click at [102, 291] on span "$2.97M" at bounding box center [118, 292] width 47 height 18
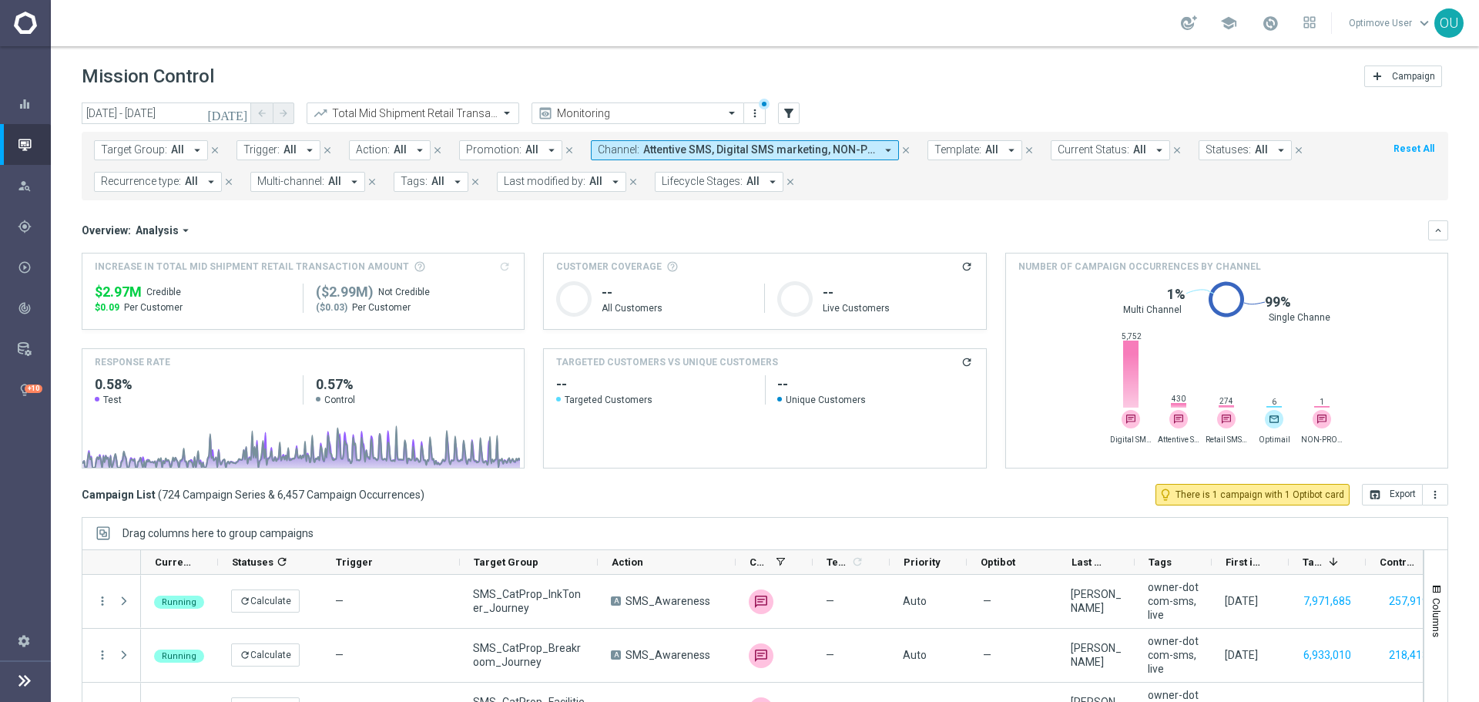
click at [756, 145] on span "Attentive SMS, Digital SMS marketing, NON-PROD Digital SMS marketing, NON-PROD …" at bounding box center [759, 149] width 232 height 13
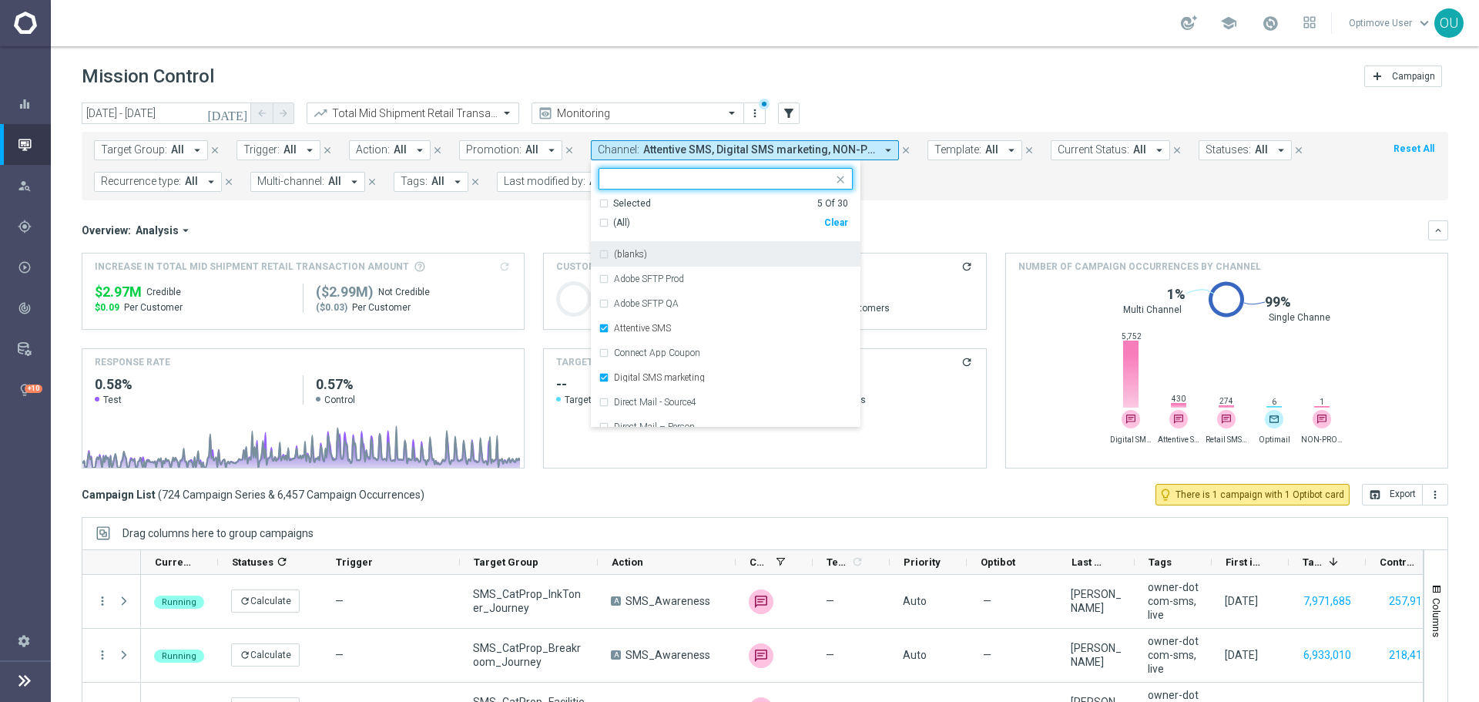
click at [0, 0] on div "Clear" at bounding box center [0, 0] width 0 height 0
click at [699, 187] on div at bounding box center [719, 180] width 228 height 15
click at [705, 256] on div "Staples.com Web Push" at bounding box center [733, 254] width 239 height 9
type input "web"
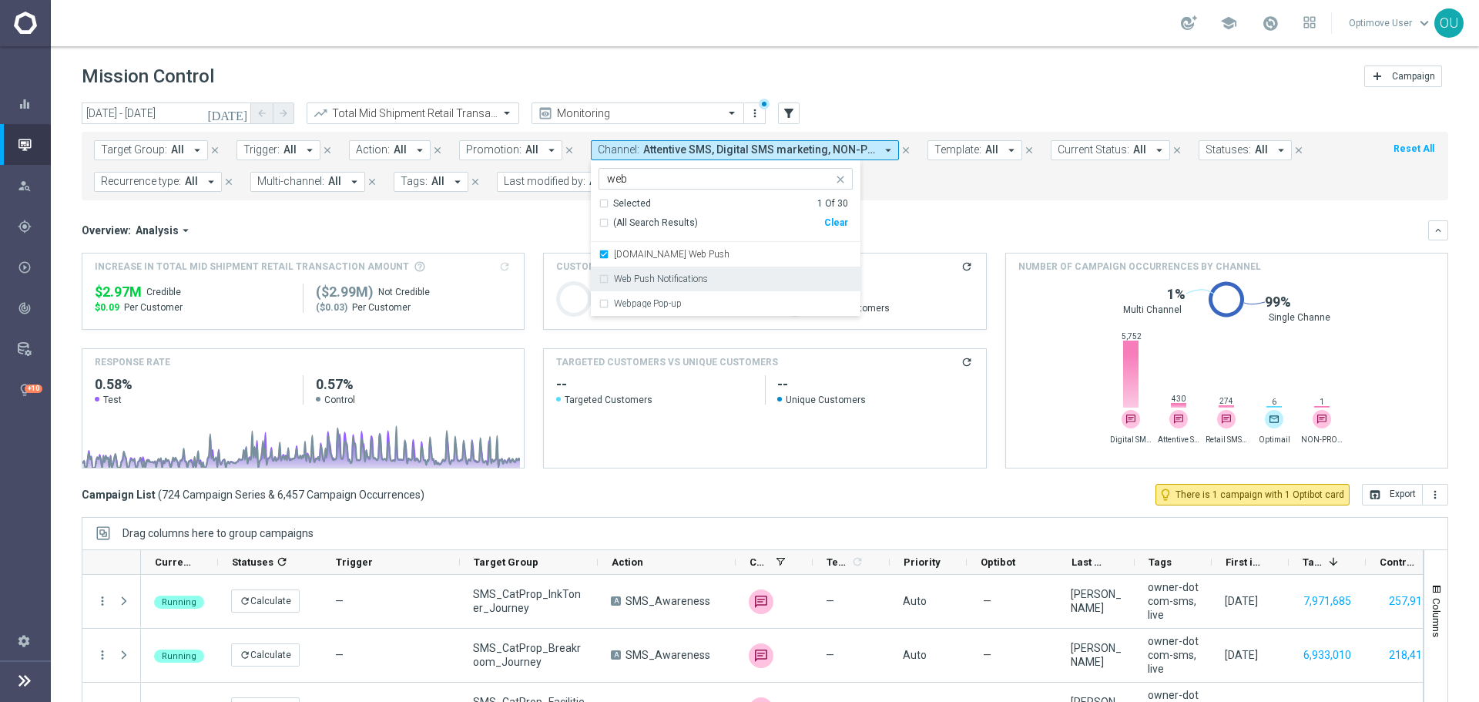
click at [702, 281] on div "Web Push Notifications" at bounding box center [733, 278] width 239 height 9
click at [702, 300] on div "Webpage Pop-up" at bounding box center [733, 303] width 239 height 9
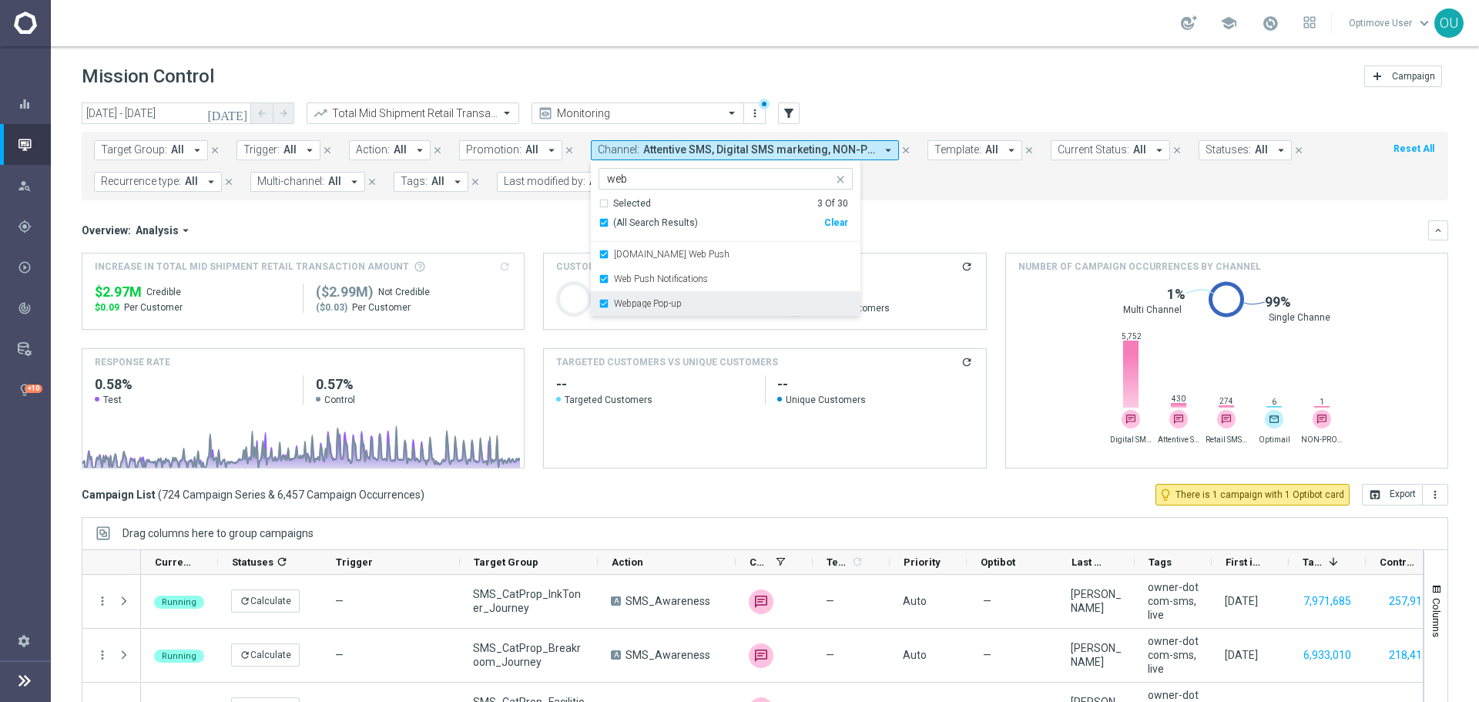
click at [694, 307] on div "Webpage Pop-up" at bounding box center [733, 303] width 239 height 9
click at [932, 218] on mini-dashboard "Overview: Analysis arrow_drop_down keyboard_arrow_down Increase In Total Mid Sh…" at bounding box center [765, 341] width 1366 height 283
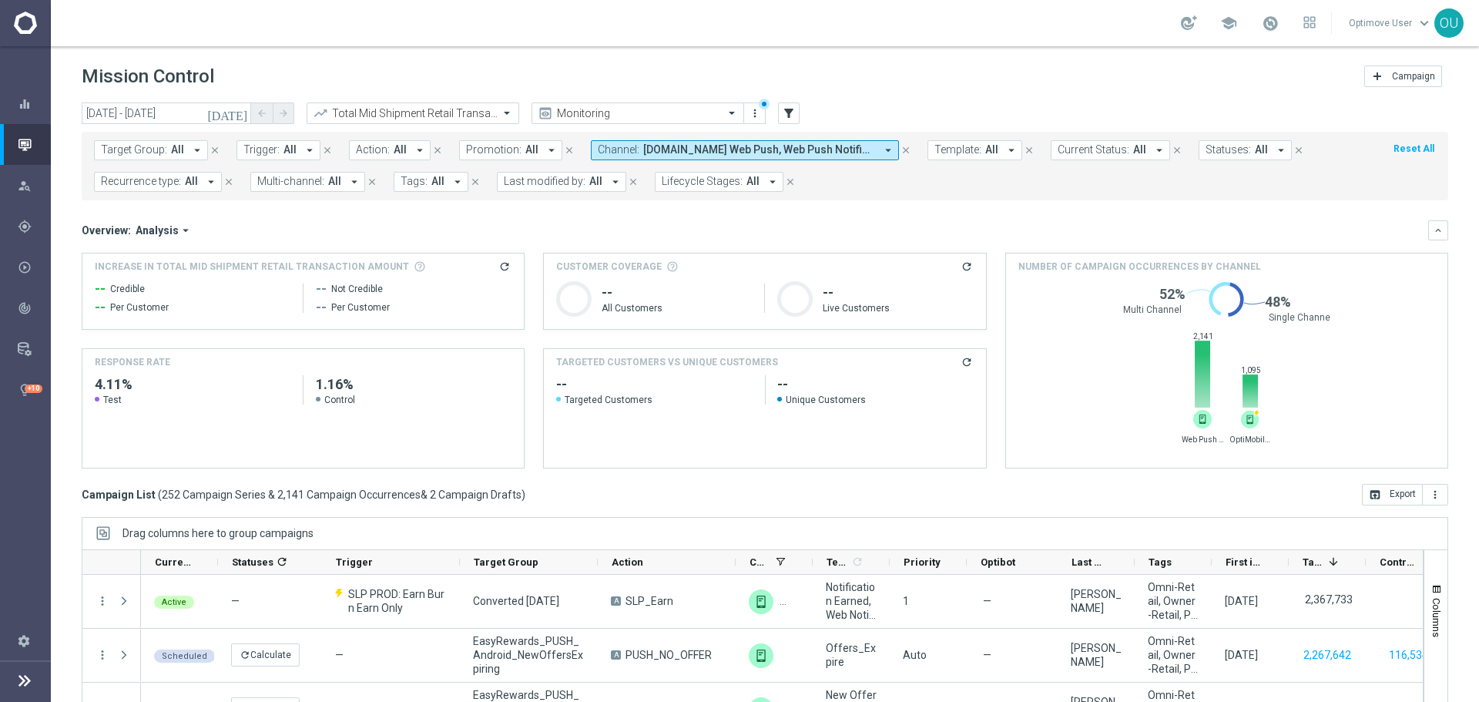
click at [796, 147] on span "Staples.com Web Push, Web Push Notifications" at bounding box center [759, 149] width 232 height 13
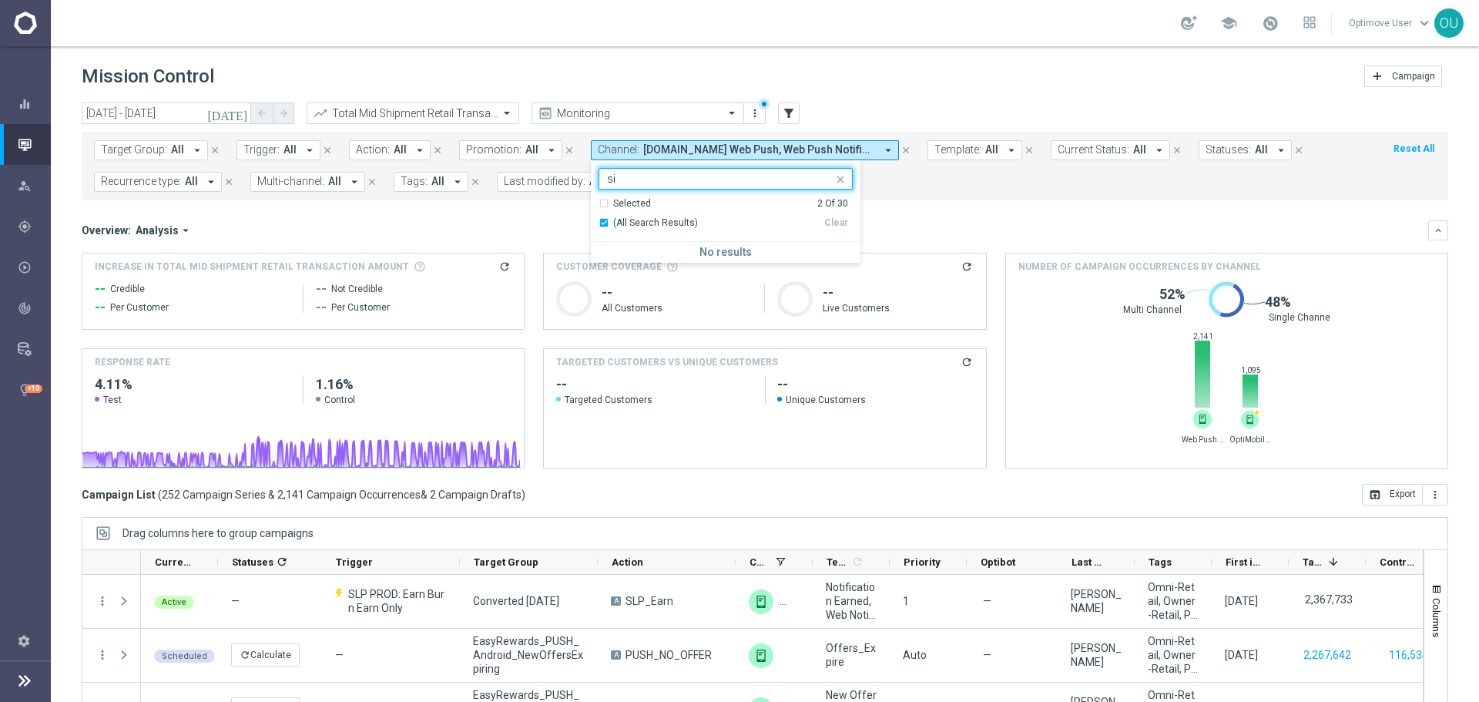
type input "s"
click at [727, 304] on div "Webpage Pop-up" at bounding box center [733, 303] width 239 height 9
type input "web"
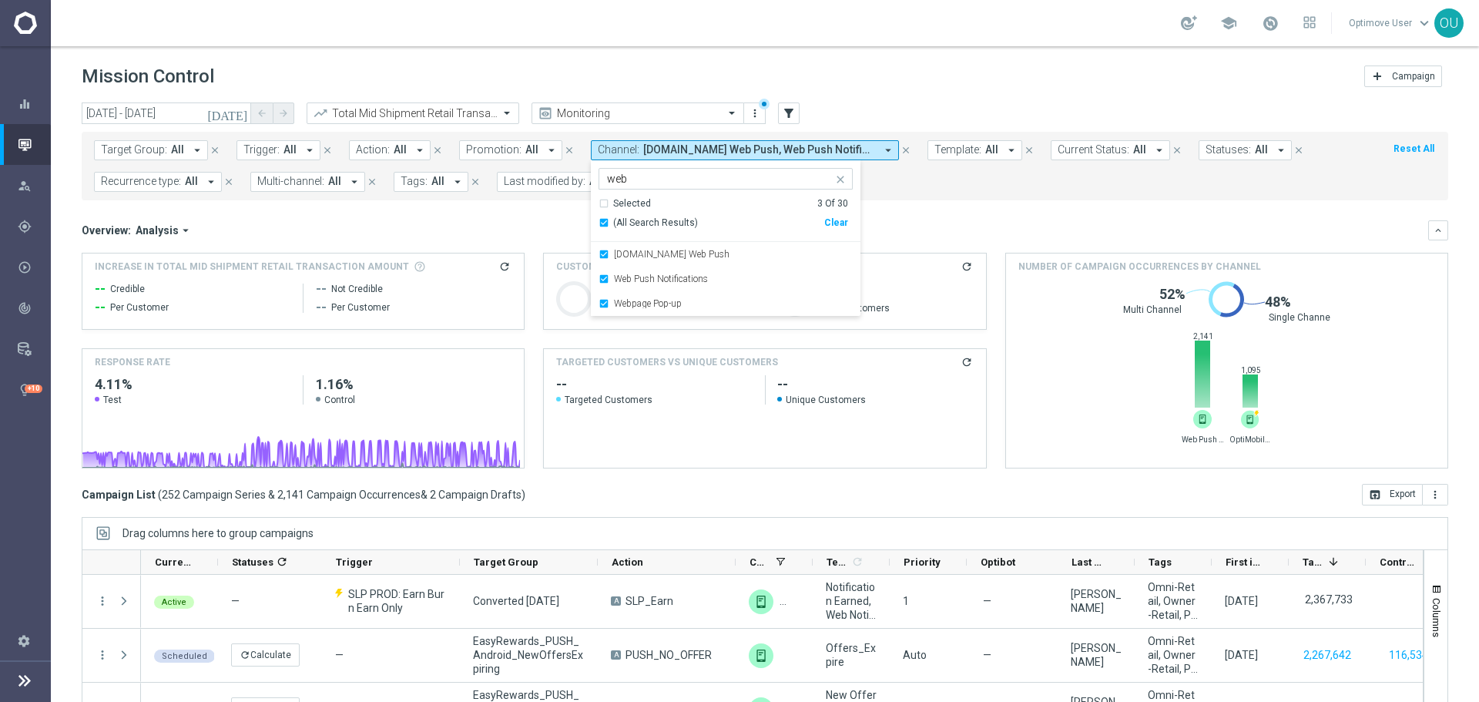
click at [912, 235] on div "Overview: Analysis arrow_drop_down" at bounding box center [755, 230] width 1346 height 14
click at [506, 266] on icon "refresh" at bounding box center [504, 266] width 12 height 12
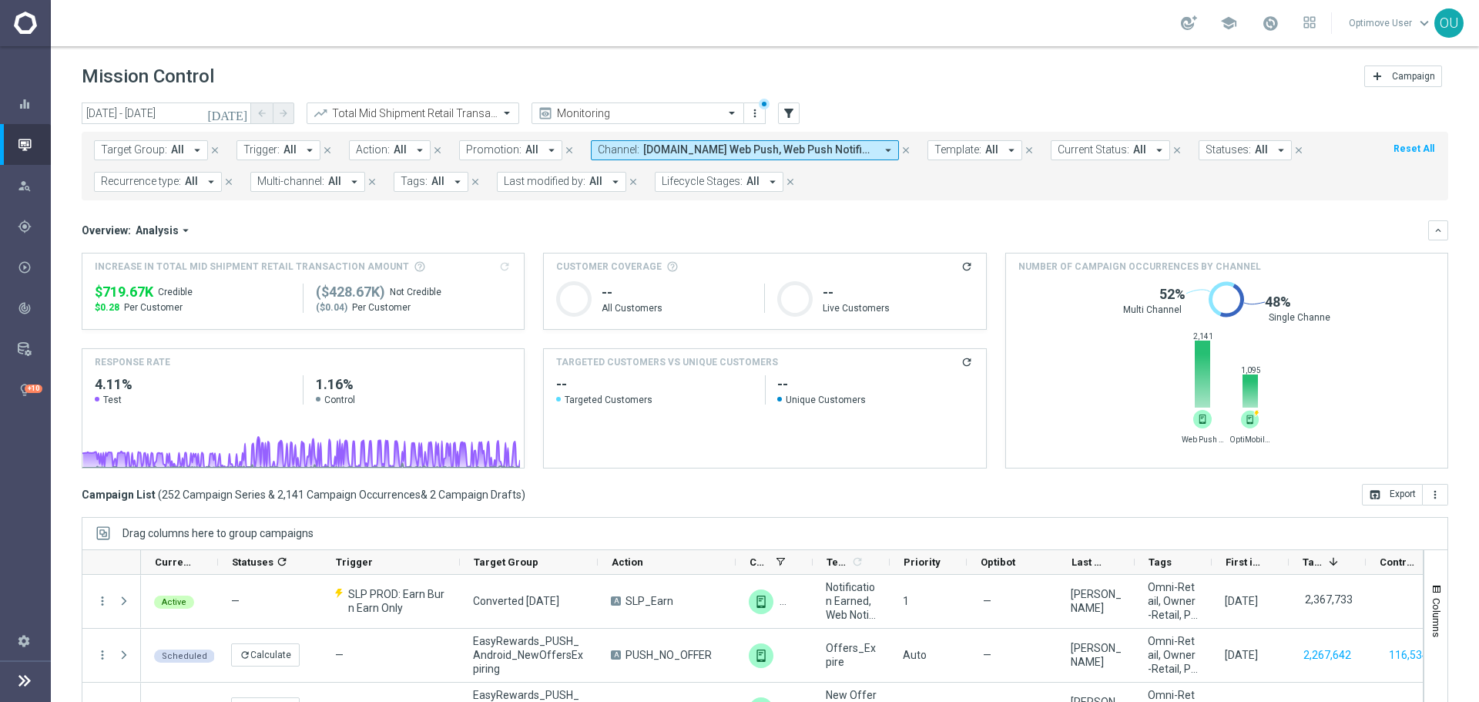
click at [136, 295] on span "$719.67K" at bounding box center [124, 292] width 59 height 18
copy div "$719.67K"
click at [444, 117] on input "text" at bounding box center [397, 113] width 165 height 13
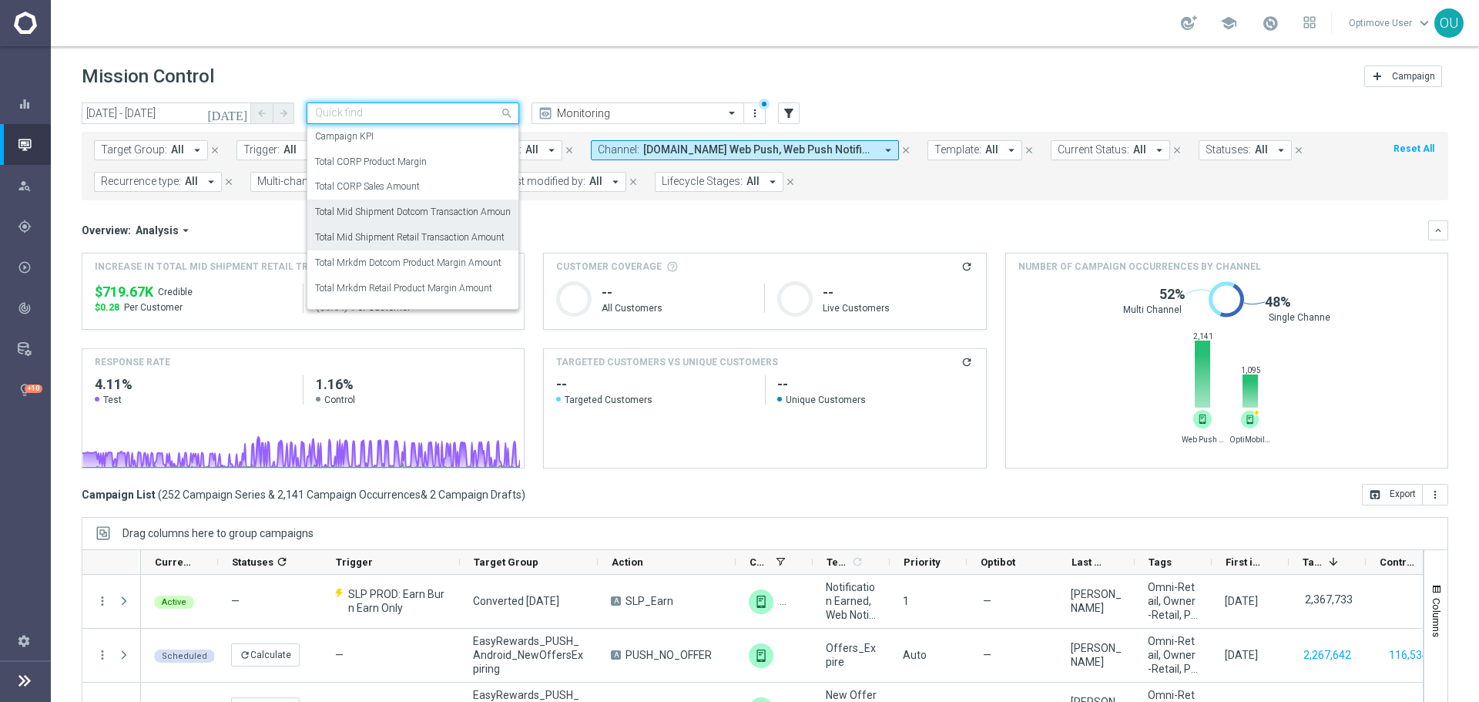
click at [434, 211] on label "Total Mid Shipment Dotcom Transaction Amount" at bounding box center [414, 212] width 199 height 13
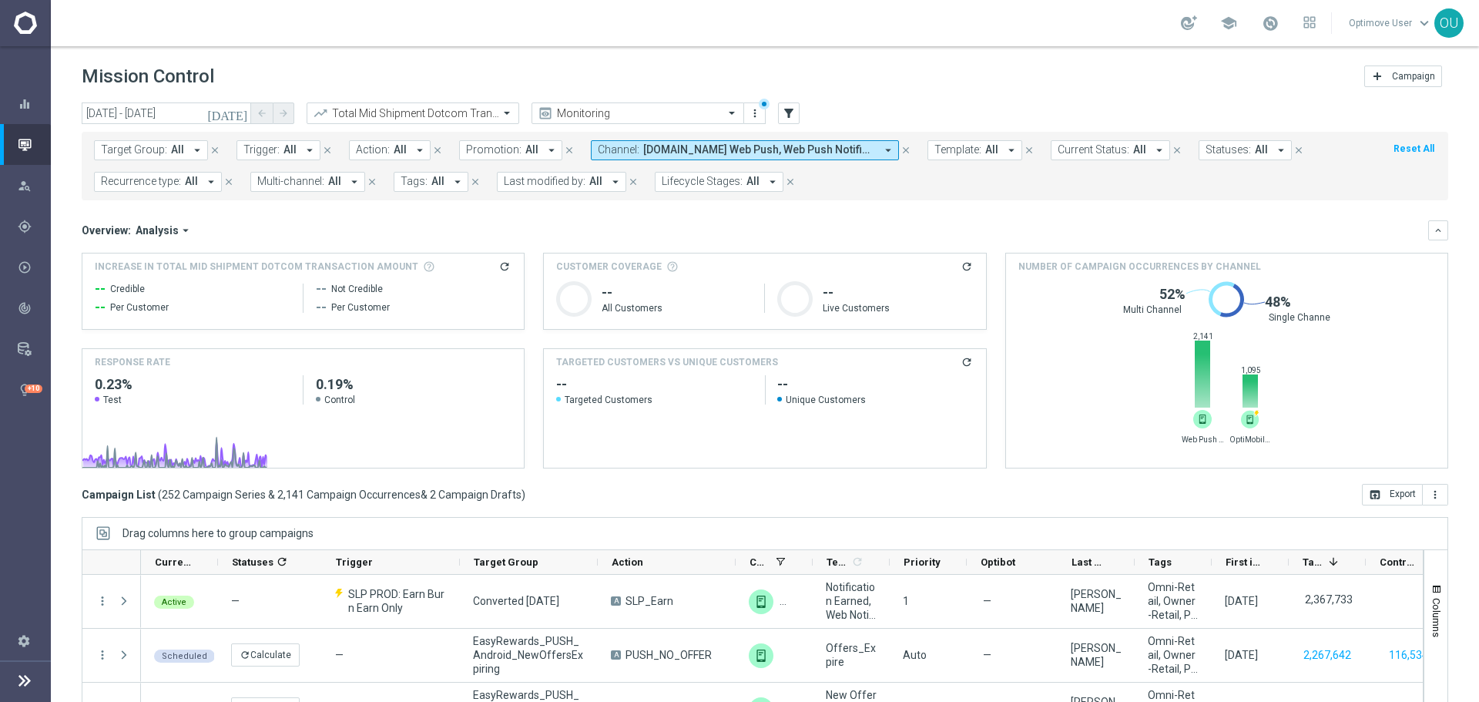
click at [500, 269] on icon "refresh" at bounding box center [504, 266] width 12 height 12
click at [116, 286] on span "$470.31K" at bounding box center [124, 292] width 59 height 18
copy div "$470.31K"
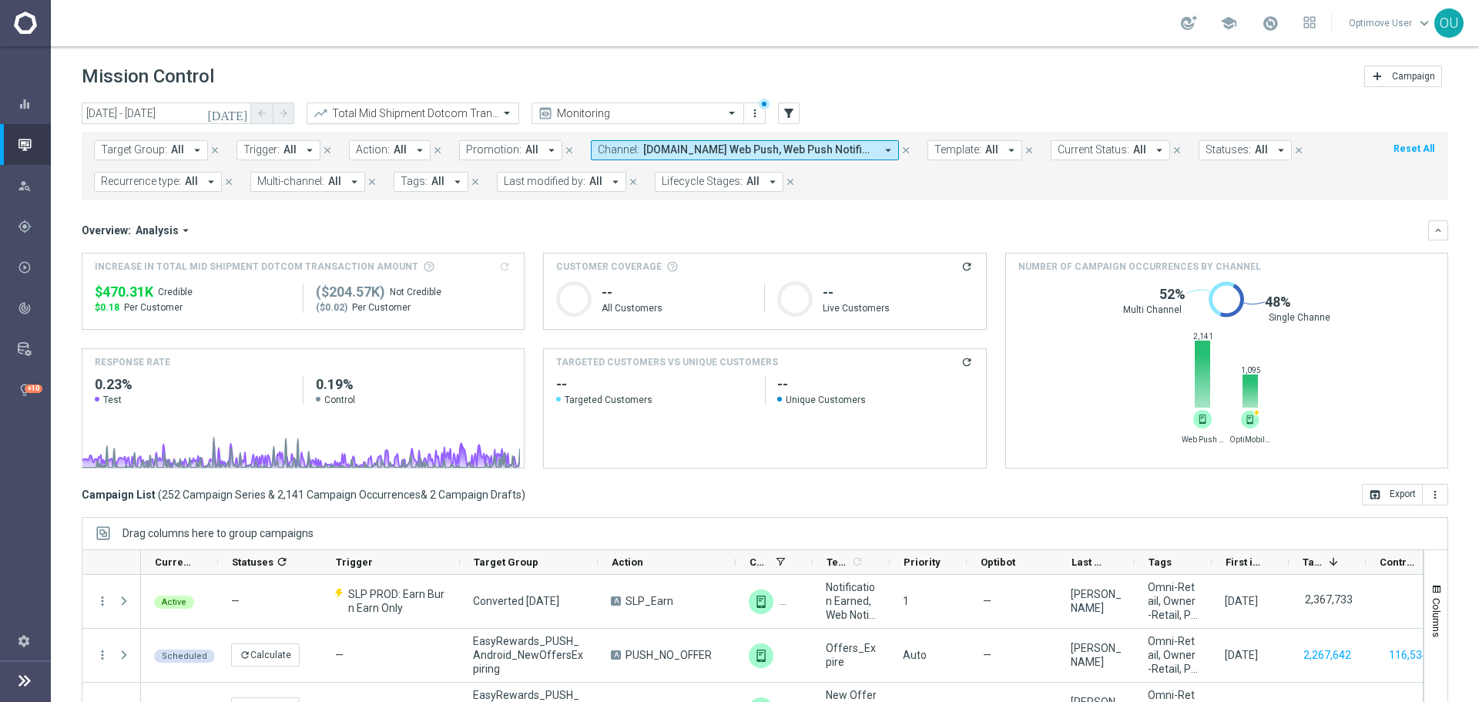
click at [484, 119] on div at bounding box center [412, 113] width 211 height 13
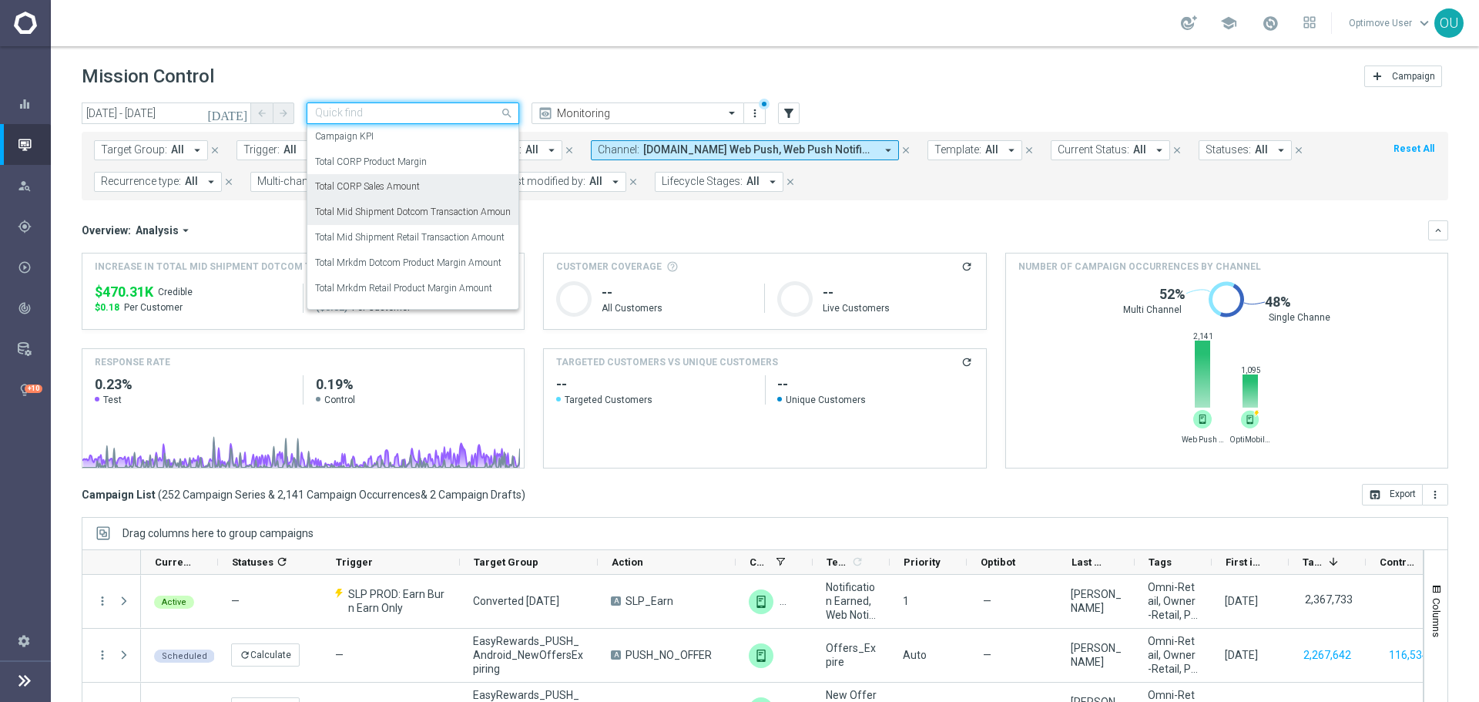
click at [462, 179] on div "Total CORP Sales Amount" at bounding box center [413, 186] width 196 height 25
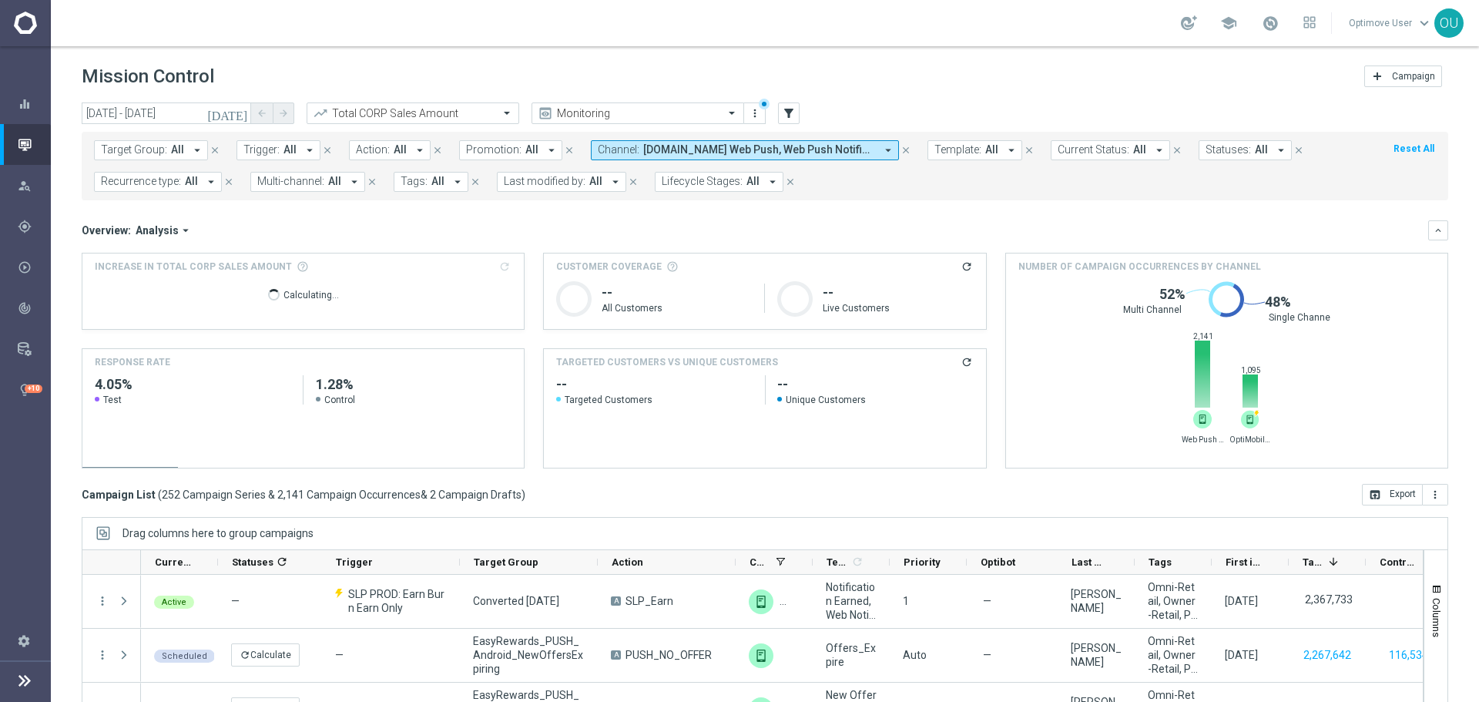
click at [501, 266] on icon "refresh" at bounding box center [504, 266] width 12 height 12
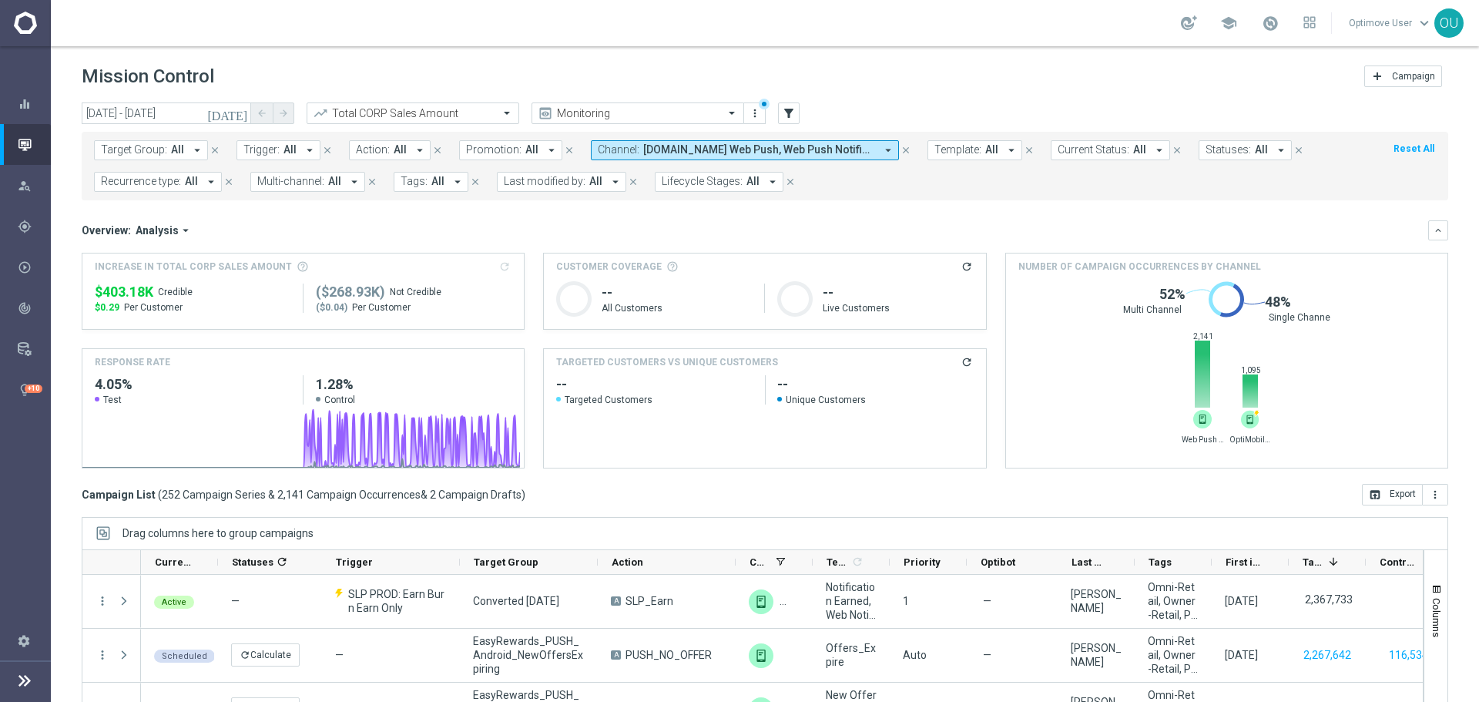
click at [125, 293] on span "$403.18K" at bounding box center [124, 292] width 59 height 18
copy div "$403.18K"
click at [721, 141] on button "Channel: Staples.com Web Push, Web Push Notifications, Webpage Pop-up arrow_dro…" at bounding box center [745, 150] width 308 height 20
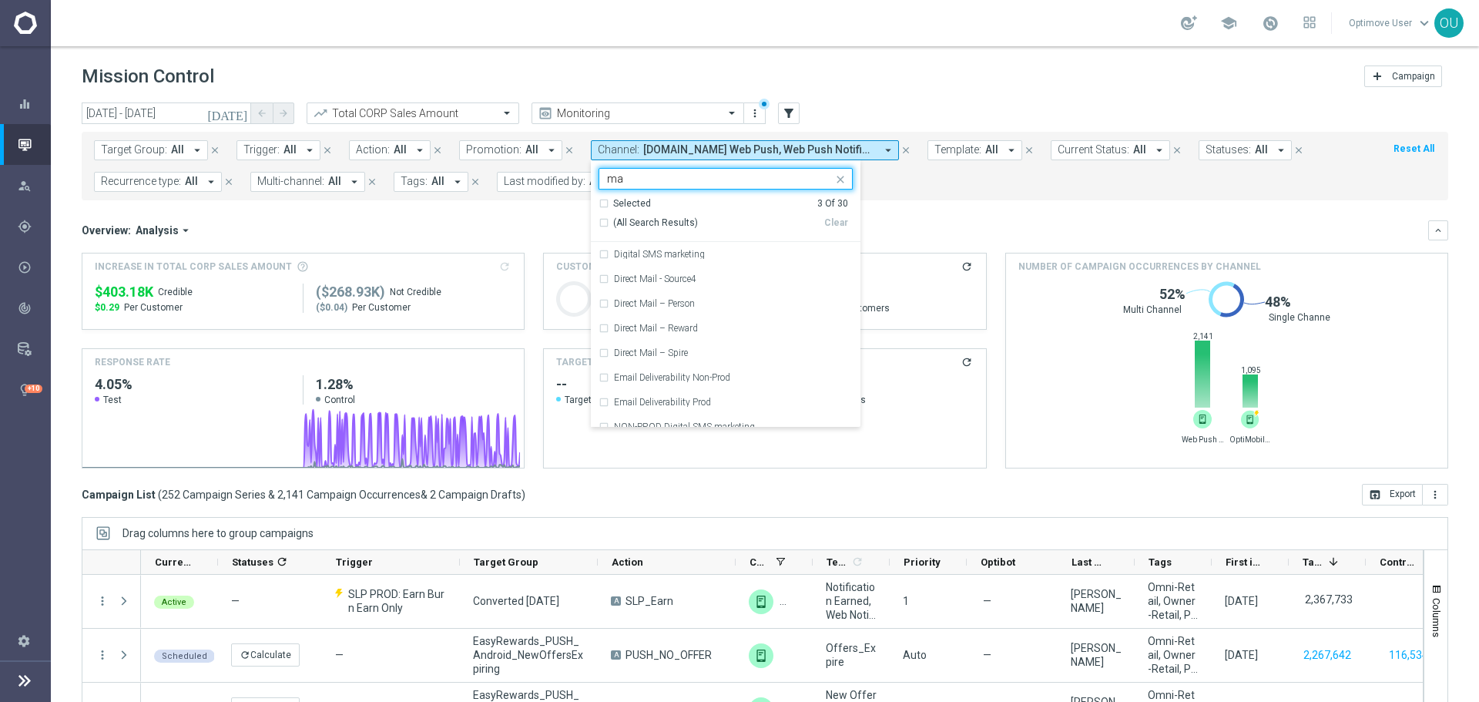
type input "m"
click at [833, 216] on div "(All) Clear" at bounding box center [723, 222] width 250 height 25
click at [0, 0] on div "Clear" at bounding box center [0, 0] width 0 height 0
click at [779, 183] on input "text" at bounding box center [720, 179] width 226 height 13
click at [732, 360] on div "Email Deliverability Non-Prod" at bounding box center [725, 352] width 254 height 25
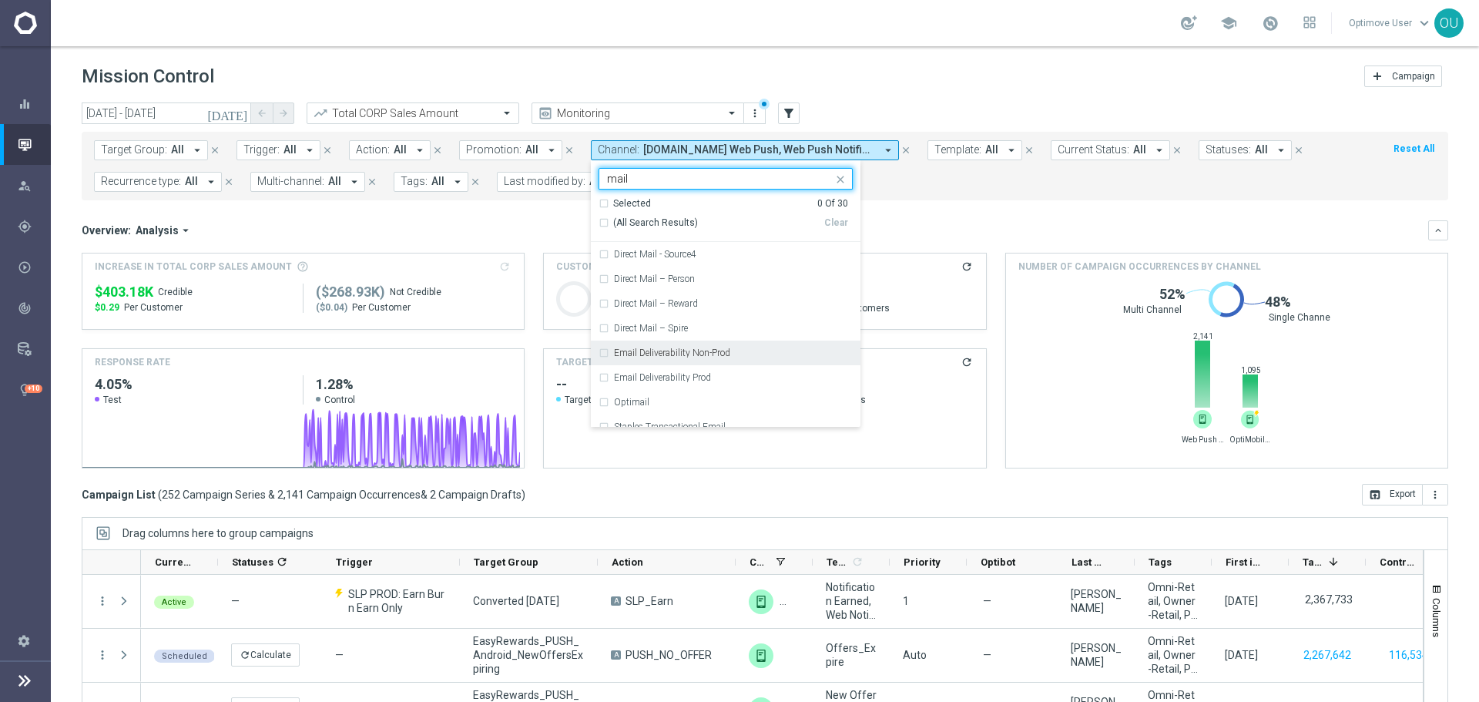
type input "mail"
click at [727, 383] on div "Email Deliverability Prod" at bounding box center [725, 377] width 254 height 25
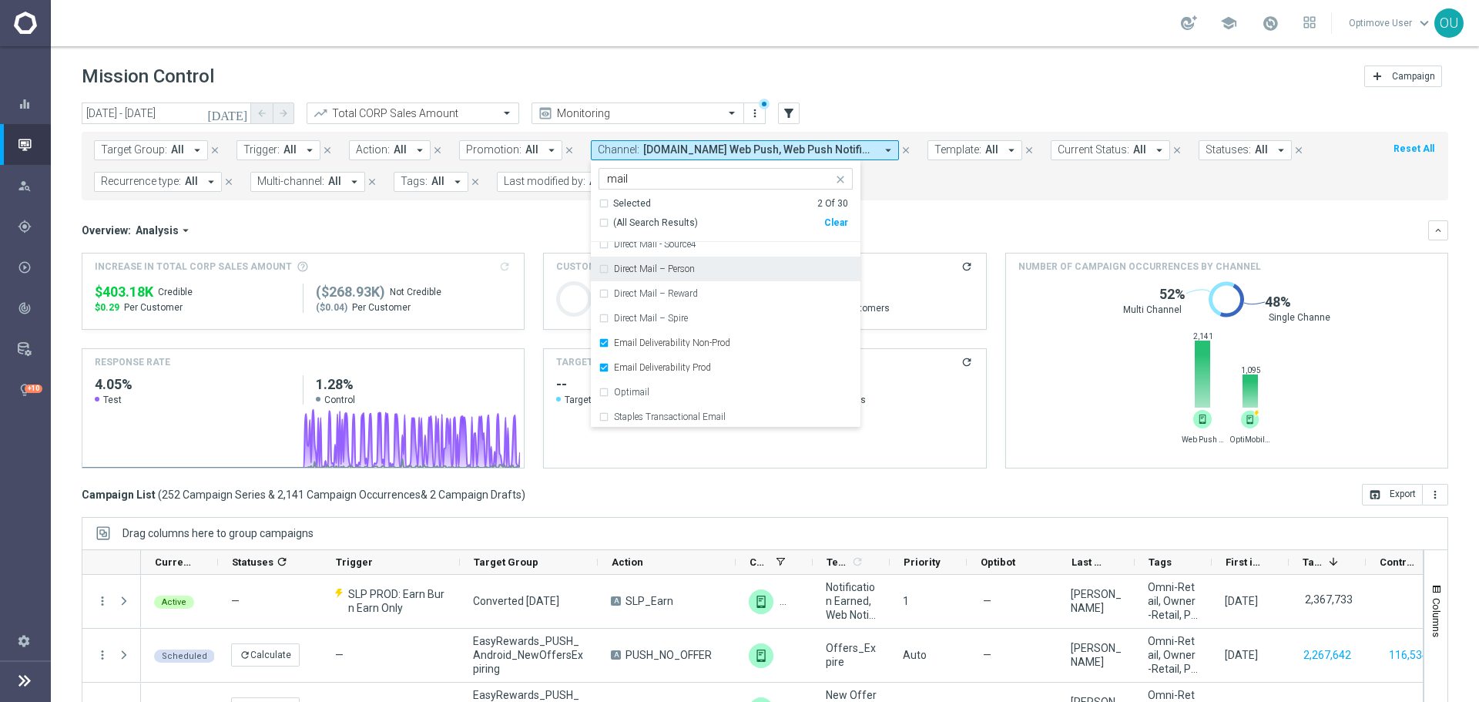
scroll to position [12, 0]
click at [714, 383] on div "Optimail" at bounding box center [725, 389] width 254 height 25
drag, startPoint x: 728, startPoint y: 418, endPoint x: 771, endPoint y: 364, distance: 69.0
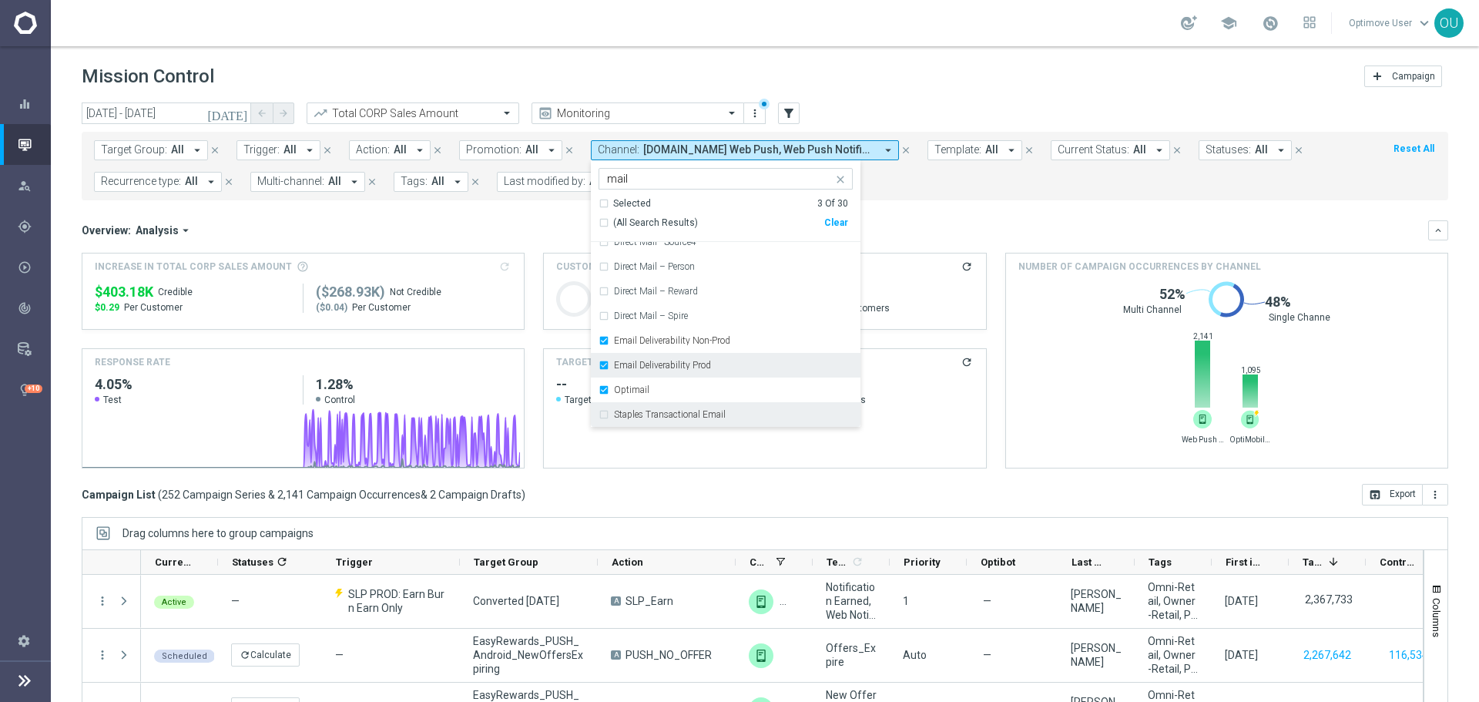
click at [728, 417] on div "Staples Transactional Email" at bounding box center [733, 414] width 239 height 9
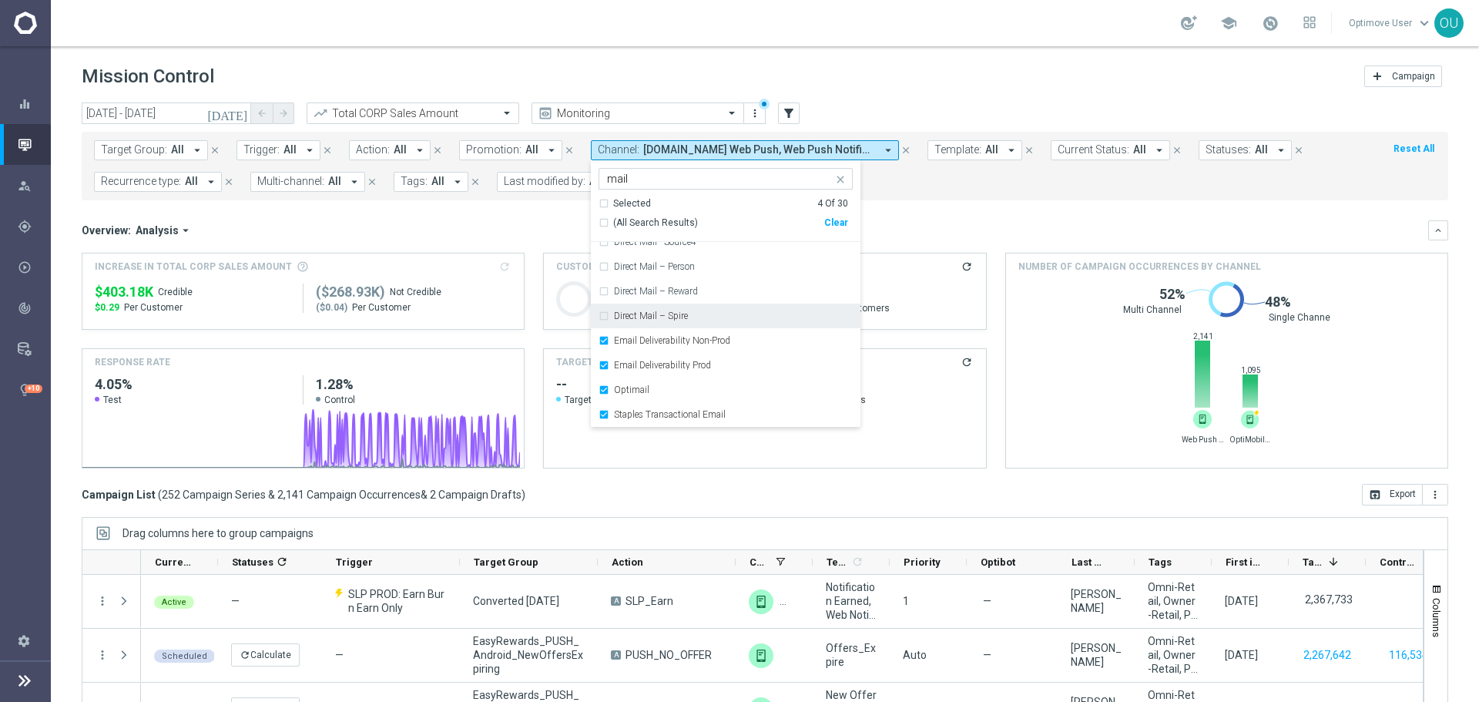
scroll to position [0, 0]
click at [920, 230] on div "Overview: Analysis arrow_drop_down" at bounding box center [755, 230] width 1346 height 14
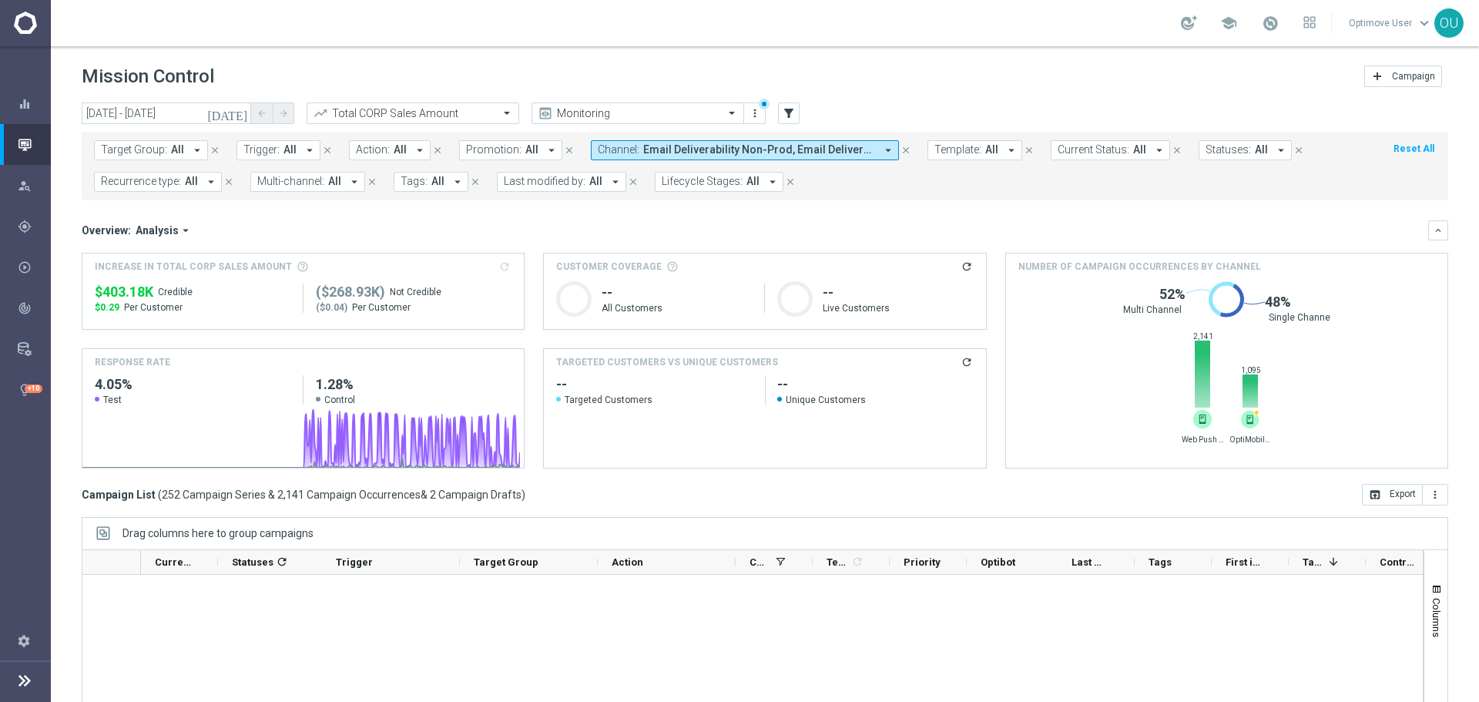
click at [499, 230] on div "Overview: Analysis arrow_drop_down" at bounding box center [755, 230] width 1346 height 14
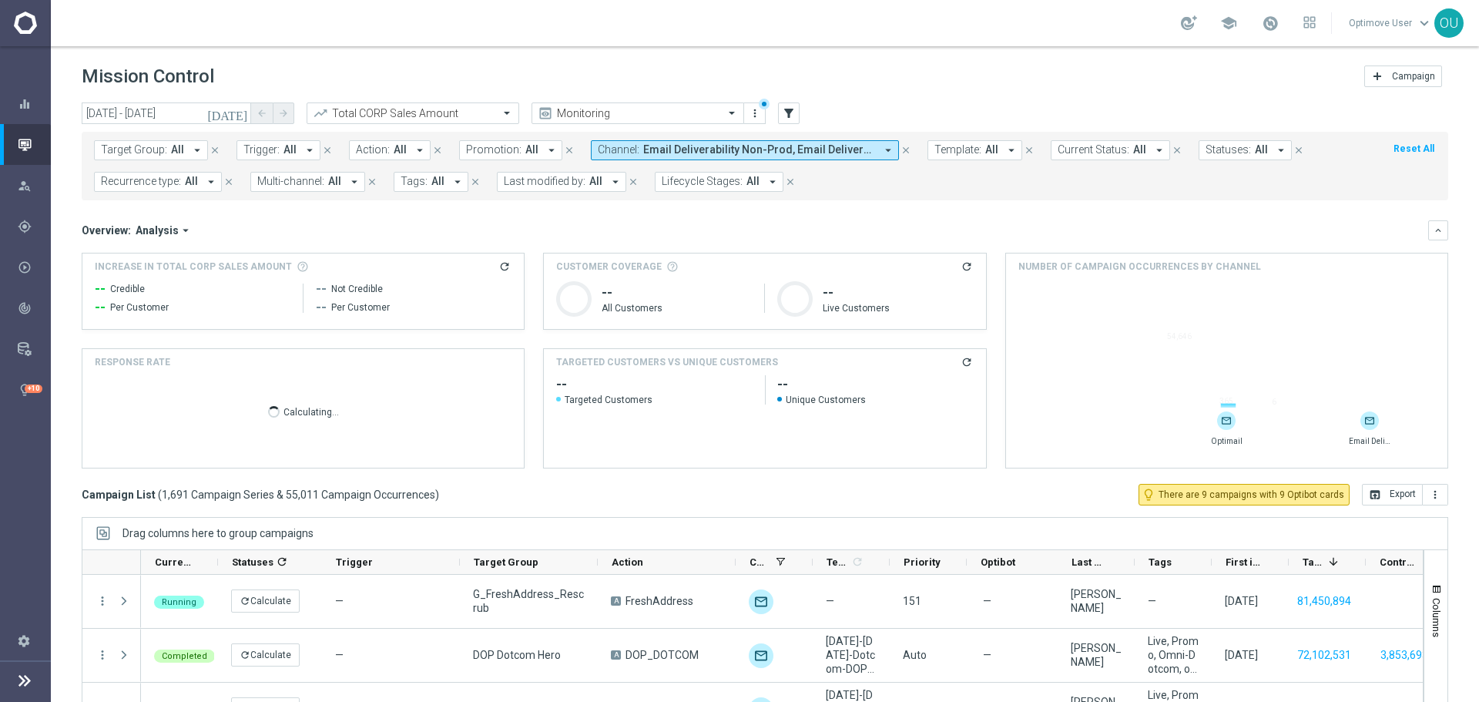
click at [501, 267] on icon "refresh" at bounding box center [504, 266] width 12 height 12
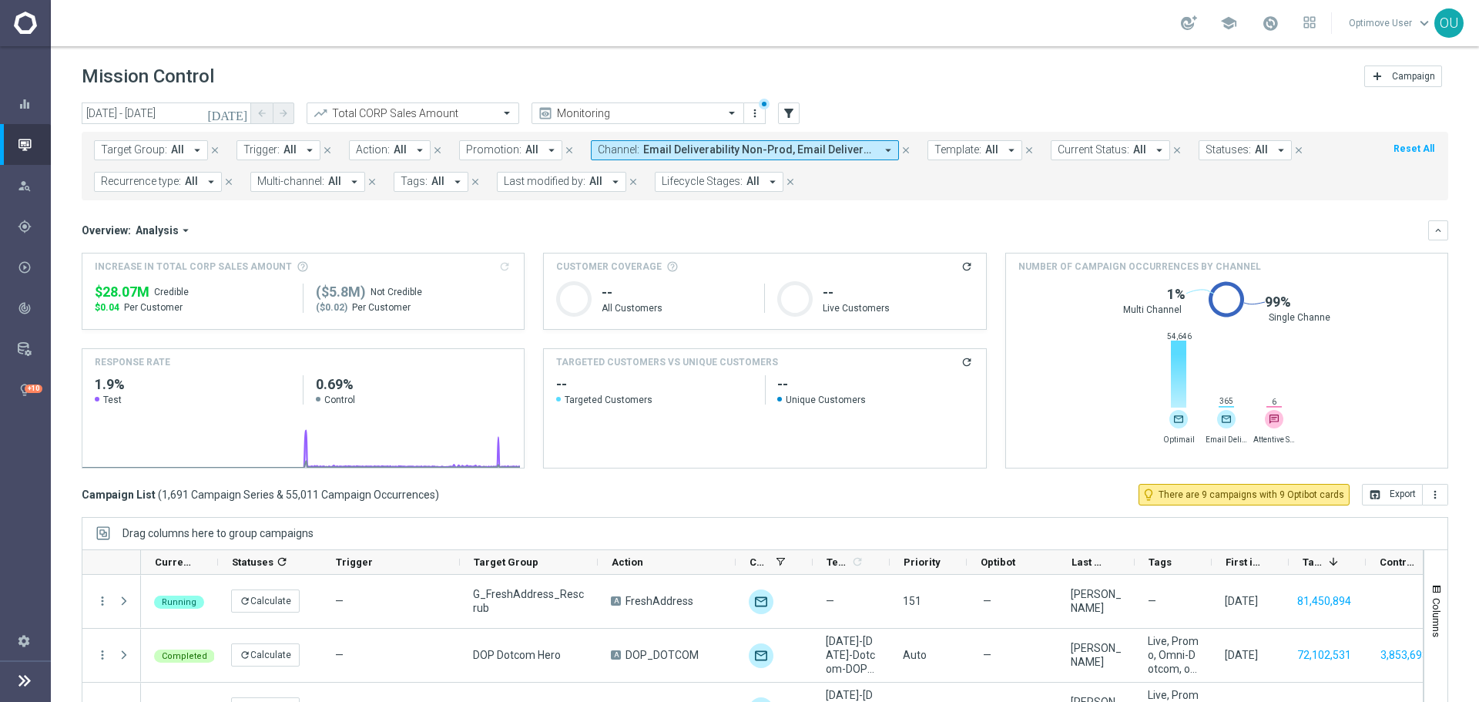
click at [132, 301] on span "Per Customer" at bounding box center [153, 307] width 59 height 12
click at [132, 293] on span "$28.07M" at bounding box center [122, 292] width 55 height 18
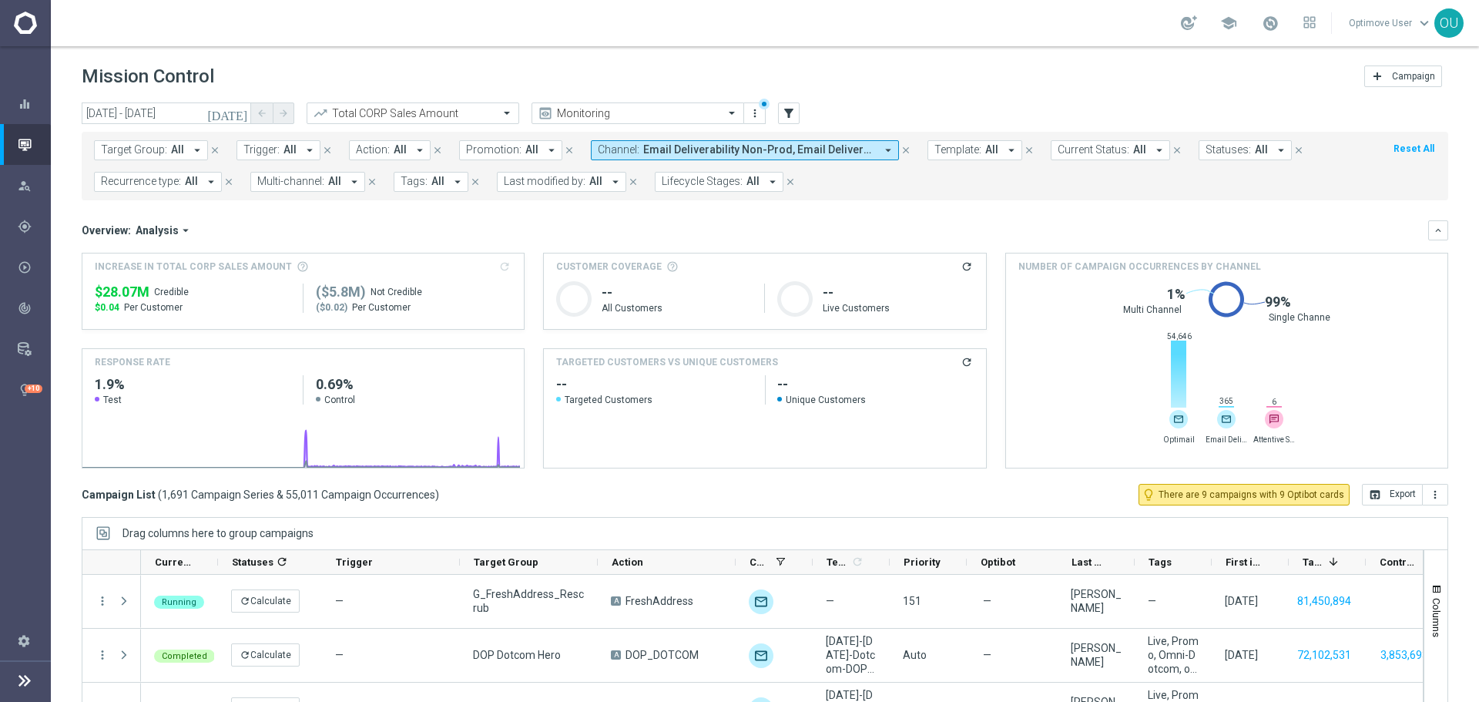
copy div "$28.07M"
click at [452, 109] on input "text" at bounding box center [397, 113] width 165 height 13
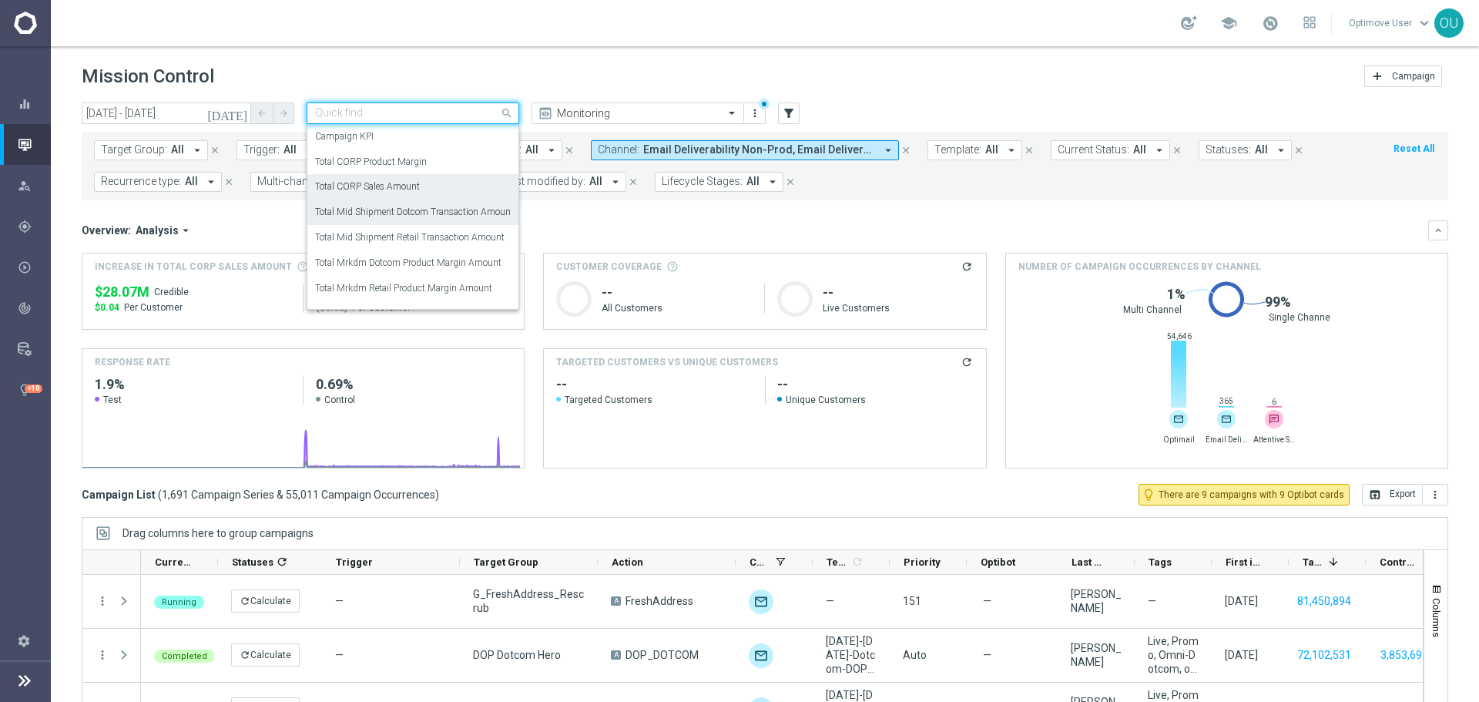
click at [458, 216] on label "Total Mid Shipment Dotcom Transaction Amount" at bounding box center [414, 212] width 199 height 13
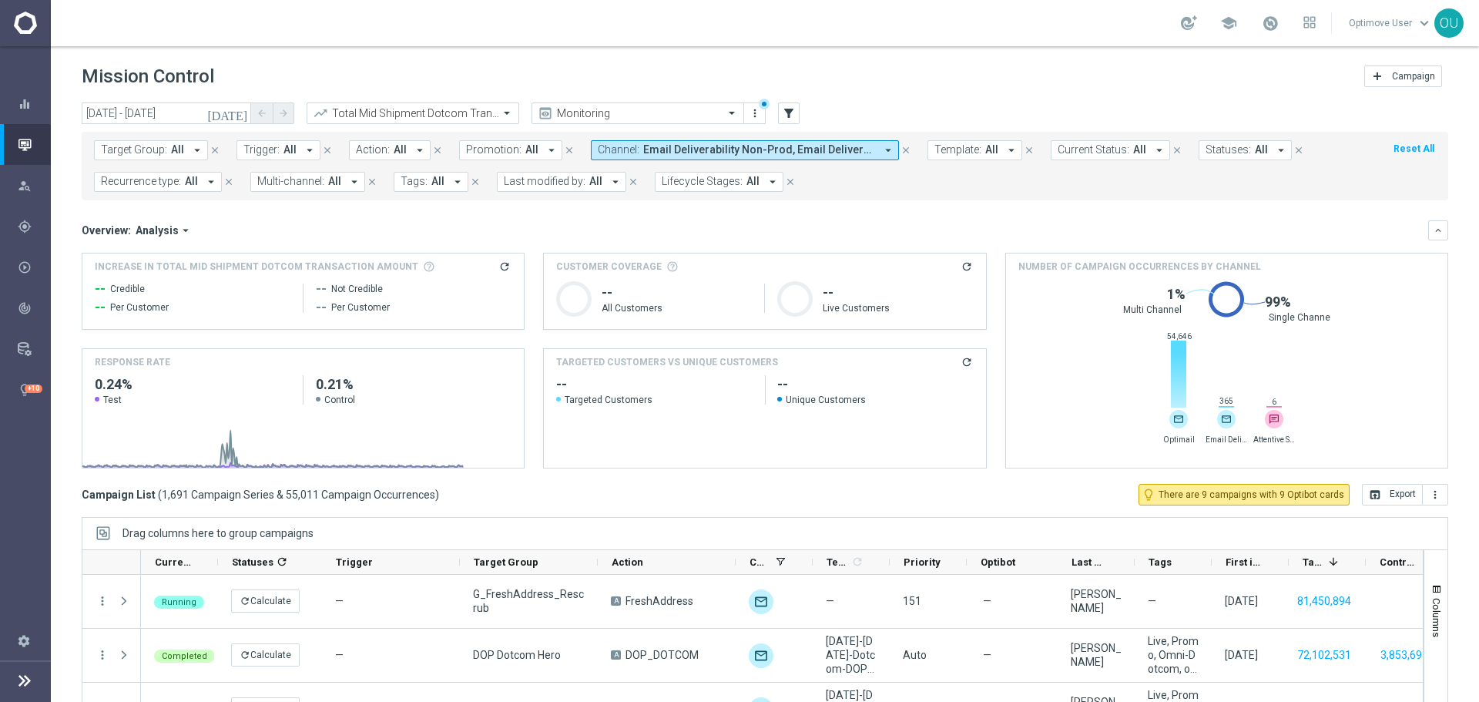
click at [501, 266] on icon "refresh" at bounding box center [504, 266] width 12 height 12
click at [129, 290] on span "$42.87M" at bounding box center [122, 292] width 55 height 18
copy div "$42.87M"
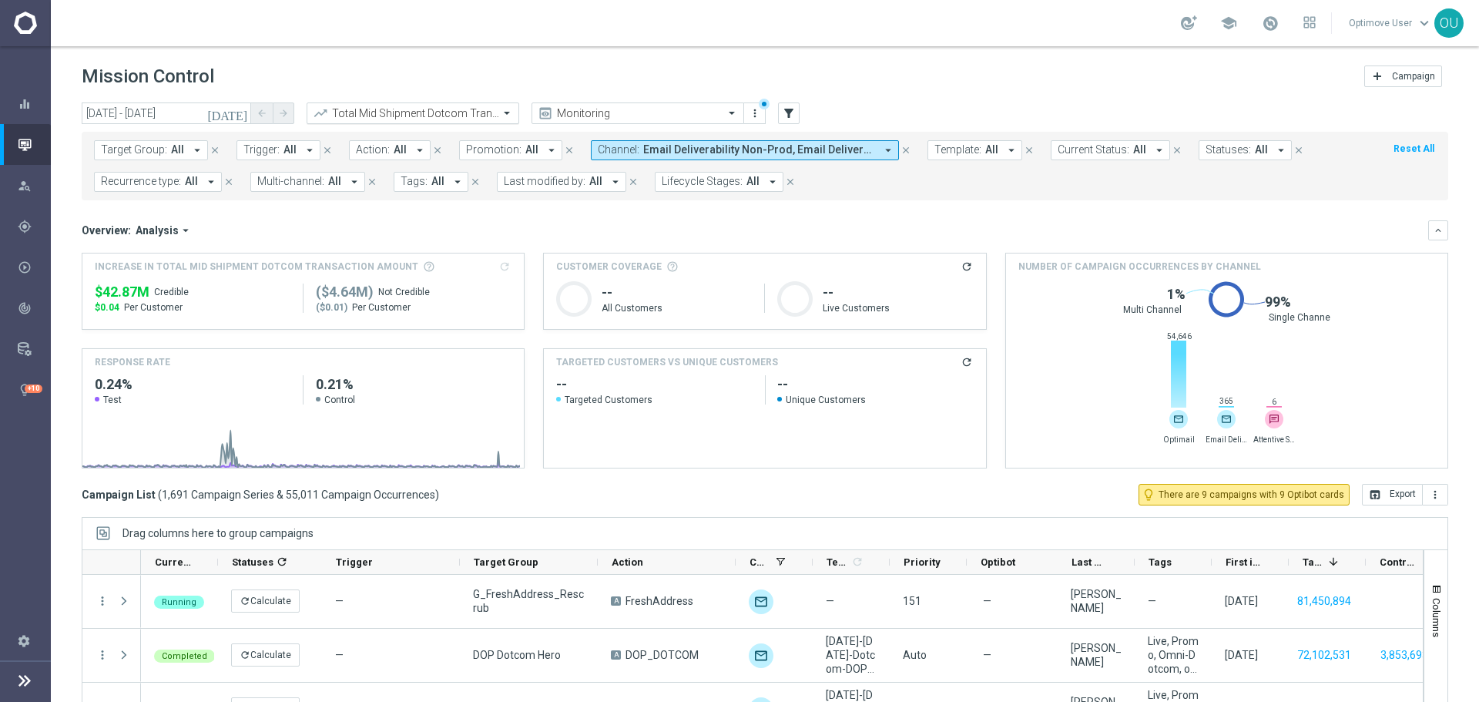
click at [473, 121] on div "Total Mid Shipment Dotcom Transaction Amount" at bounding box center [413, 113] width 213 height 22
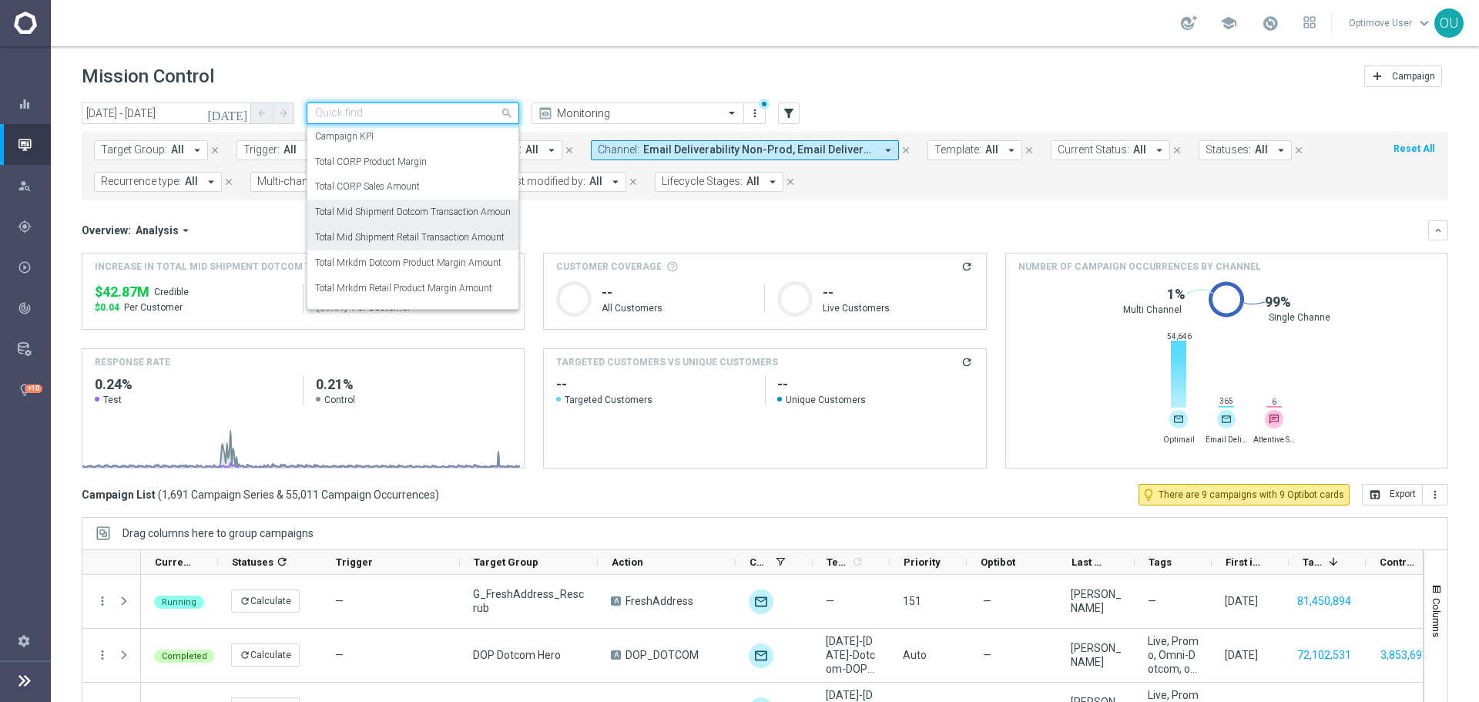
click at [463, 252] on div "Total Mrkdm Dotcom Product Margin Amount" at bounding box center [413, 262] width 196 height 25
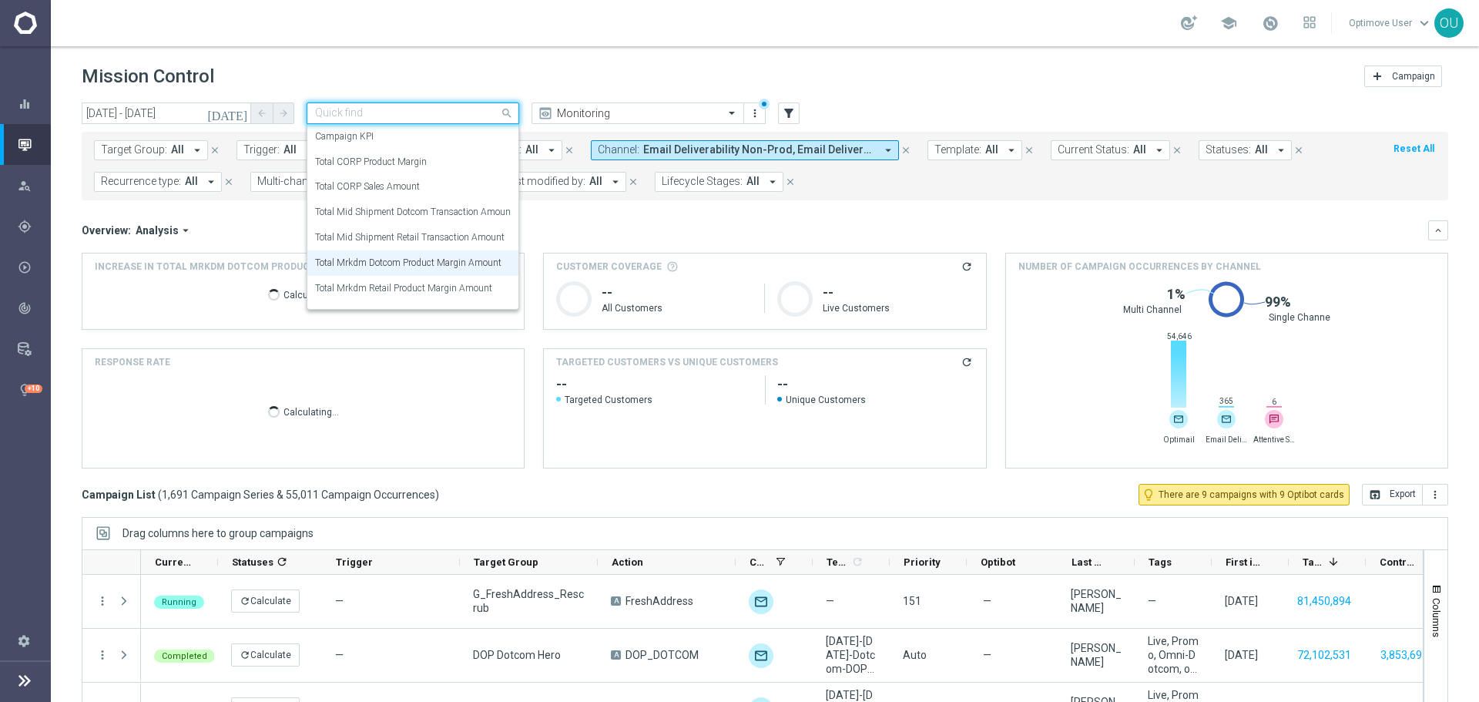
click at [446, 106] on div "Quick find Total Mrkdm Dotcom Product Margin Amount" at bounding box center [413, 113] width 213 height 22
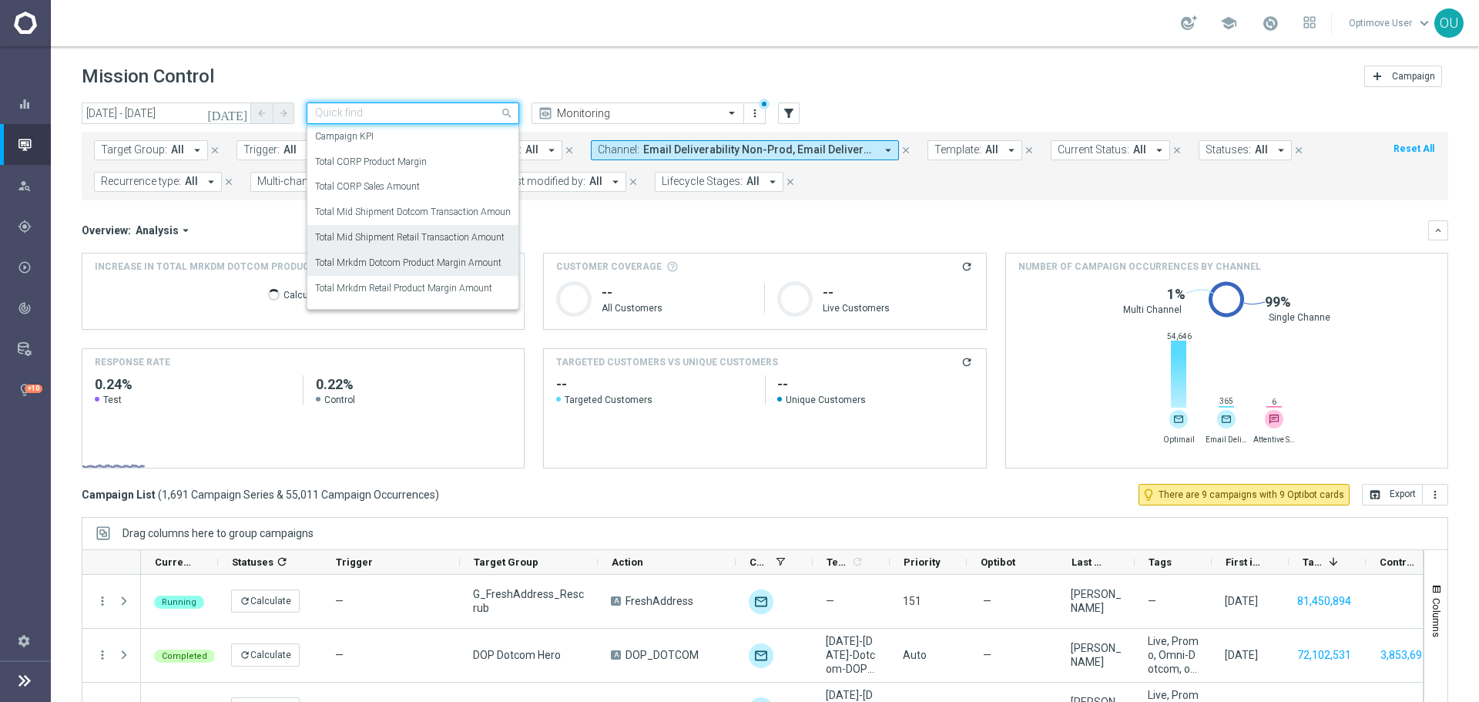
click at [458, 228] on div "Total Mid Shipment Retail Transaction Amount" at bounding box center [413, 237] width 196 height 25
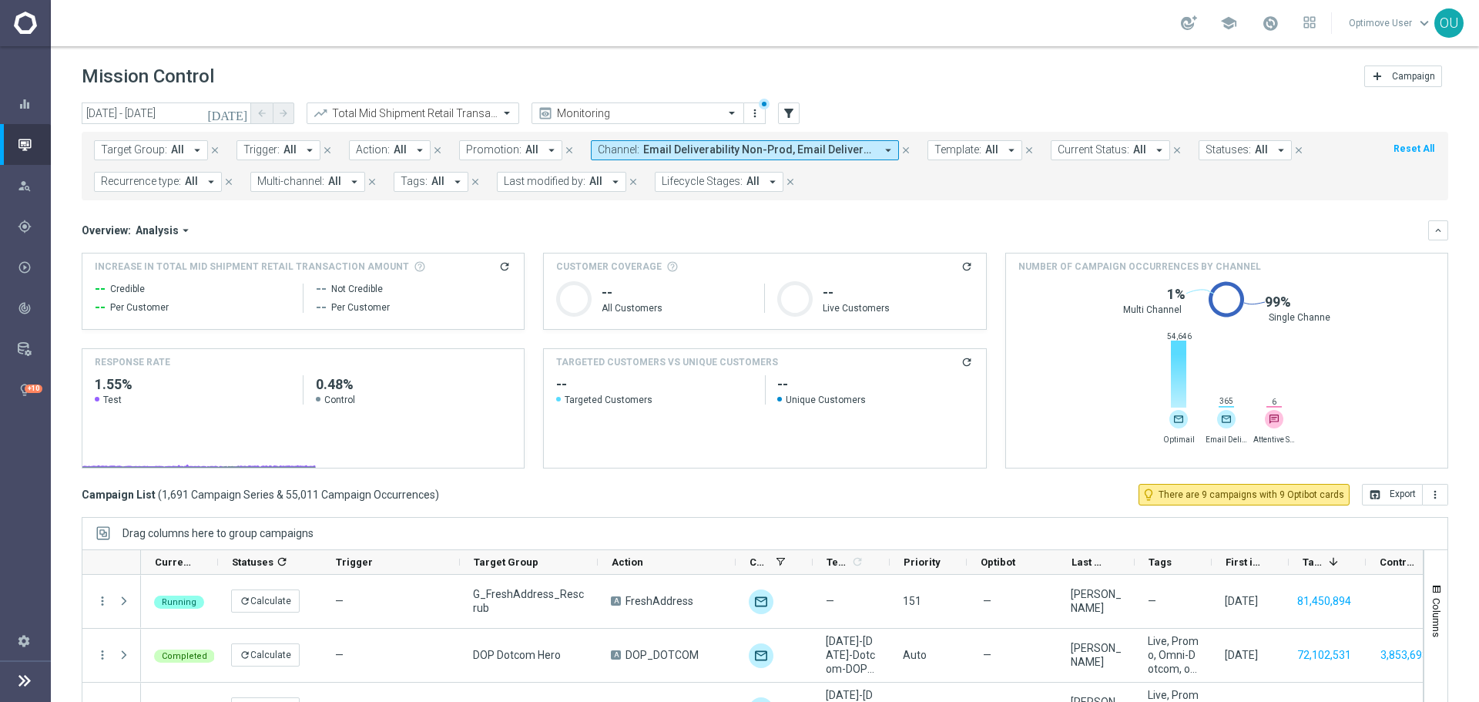
click at [501, 266] on icon "refresh" at bounding box center [504, 266] width 12 height 12
click at [108, 292] on span "$17.23M" at bounding box center [122, 292] width 55 height 18
click at [108, 291] on span "$17.23M" at bounding box center [122, 292] width 55 height 18
copy div "$17.23M"
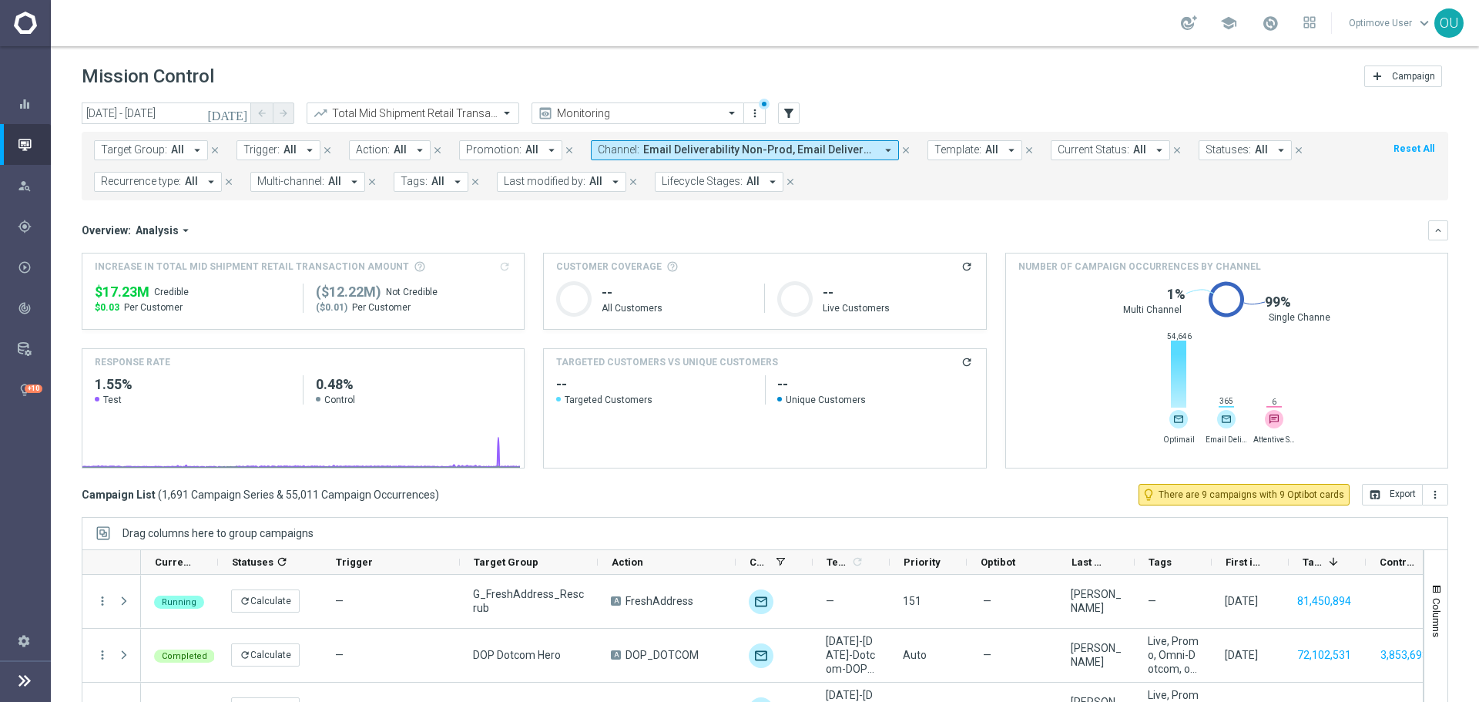
click at [813, 152] on span "Email Deliverability Non-Prod, Email Deliverability Prod, Optimail, Staples Tra…" at bounding box center [759, 149] width 232 height 13
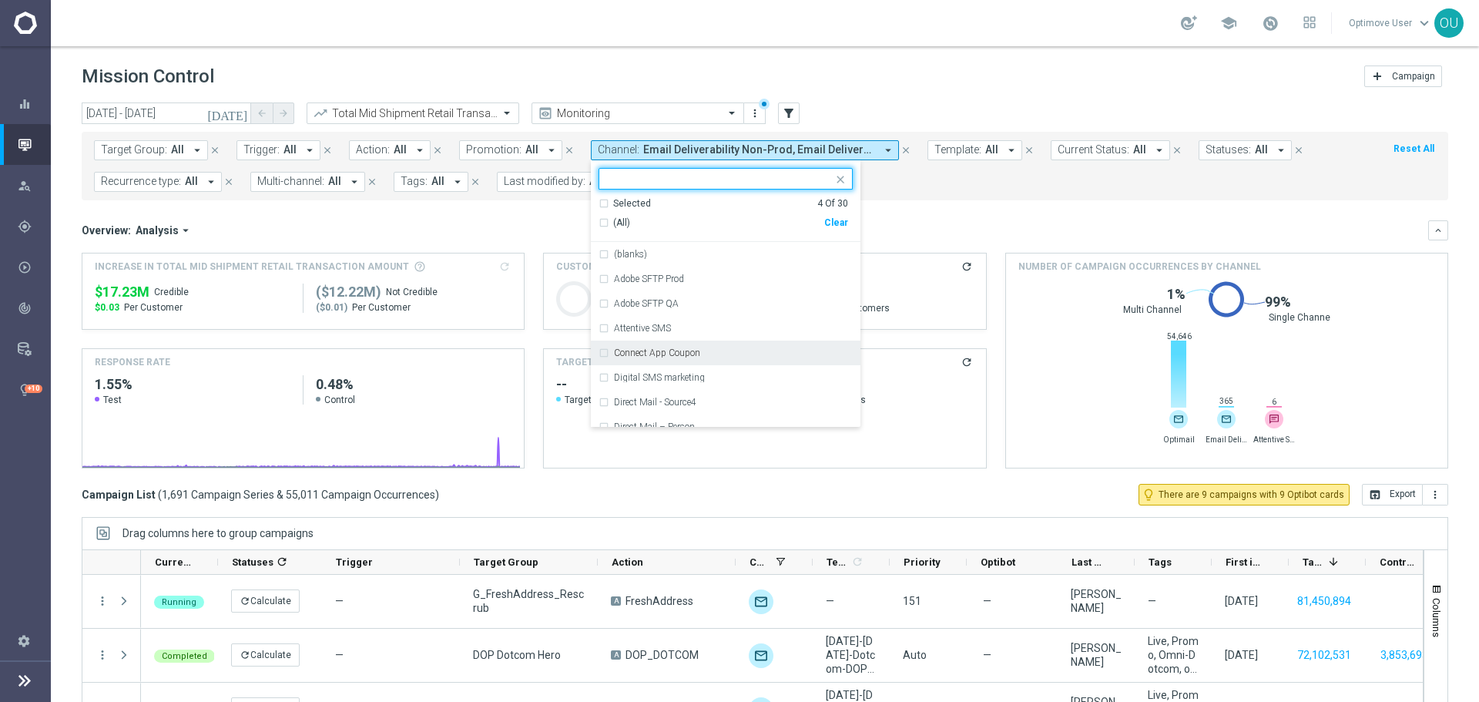
click at [0, 0] on div "Clear" at bounding box center [0, 0] width 0 height 0
drag, startPoint x: 898, startPoint y: 213, endPoint x: 783, endPoint y: 226, distance: 116.3
click at [899, 213] on mini-dashboard "Overview: Analysis arrow_drop_down keyboard_arrow_down Increase In Total Mid Sh…" at bounding box center [765, 341] width 1366 height 283
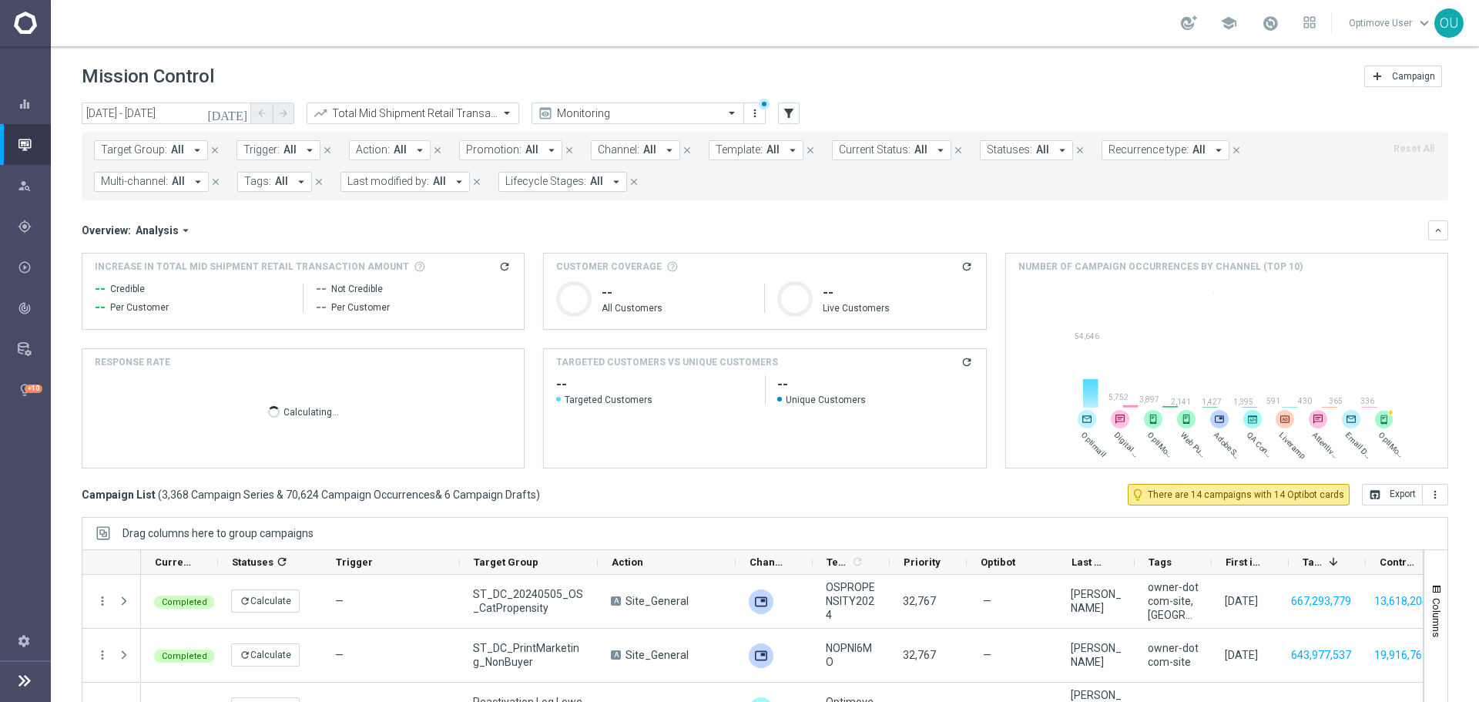
click at [402, 175] on span "Last modified by:" at bounding box center [388, 181] width 82 height 13
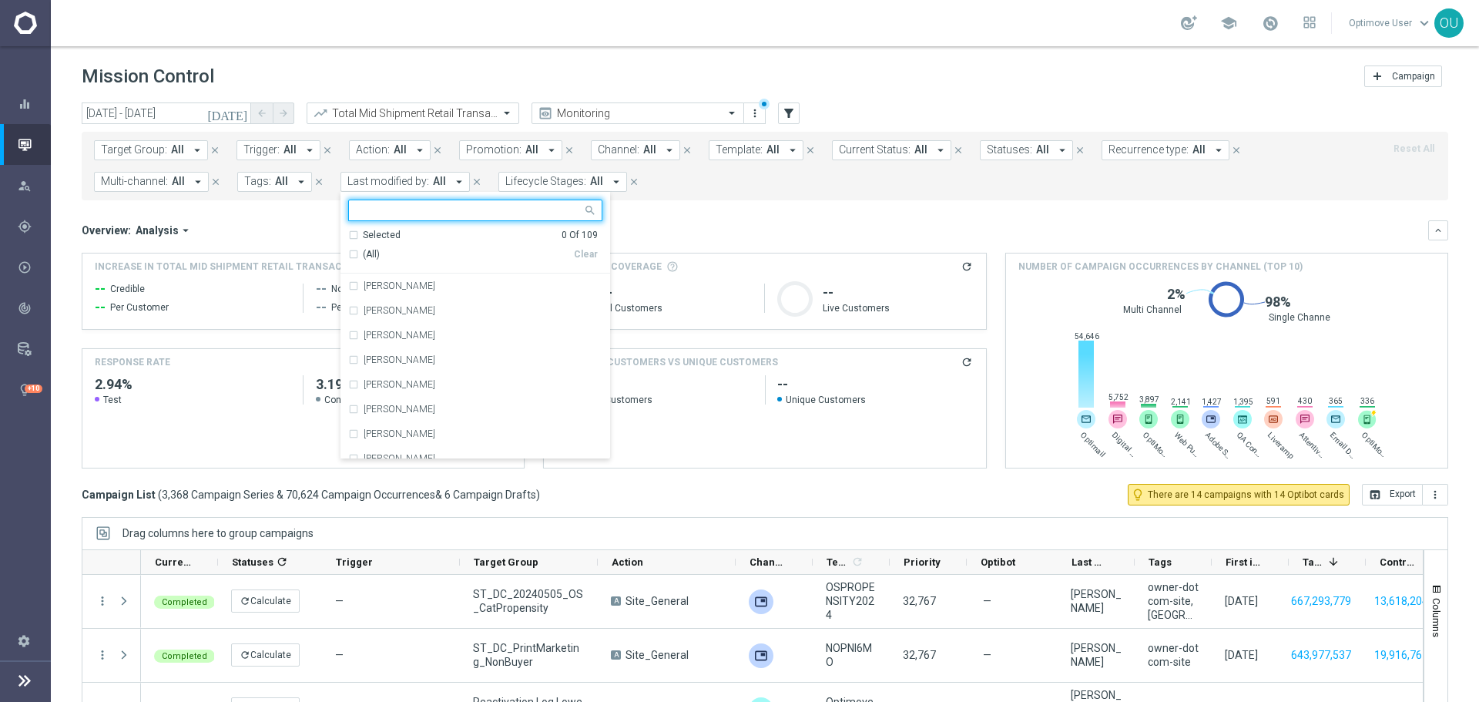
click at [528, 180] on span "Lifecycle Stages:" at bounding box center [545, 181] width 81 height 13
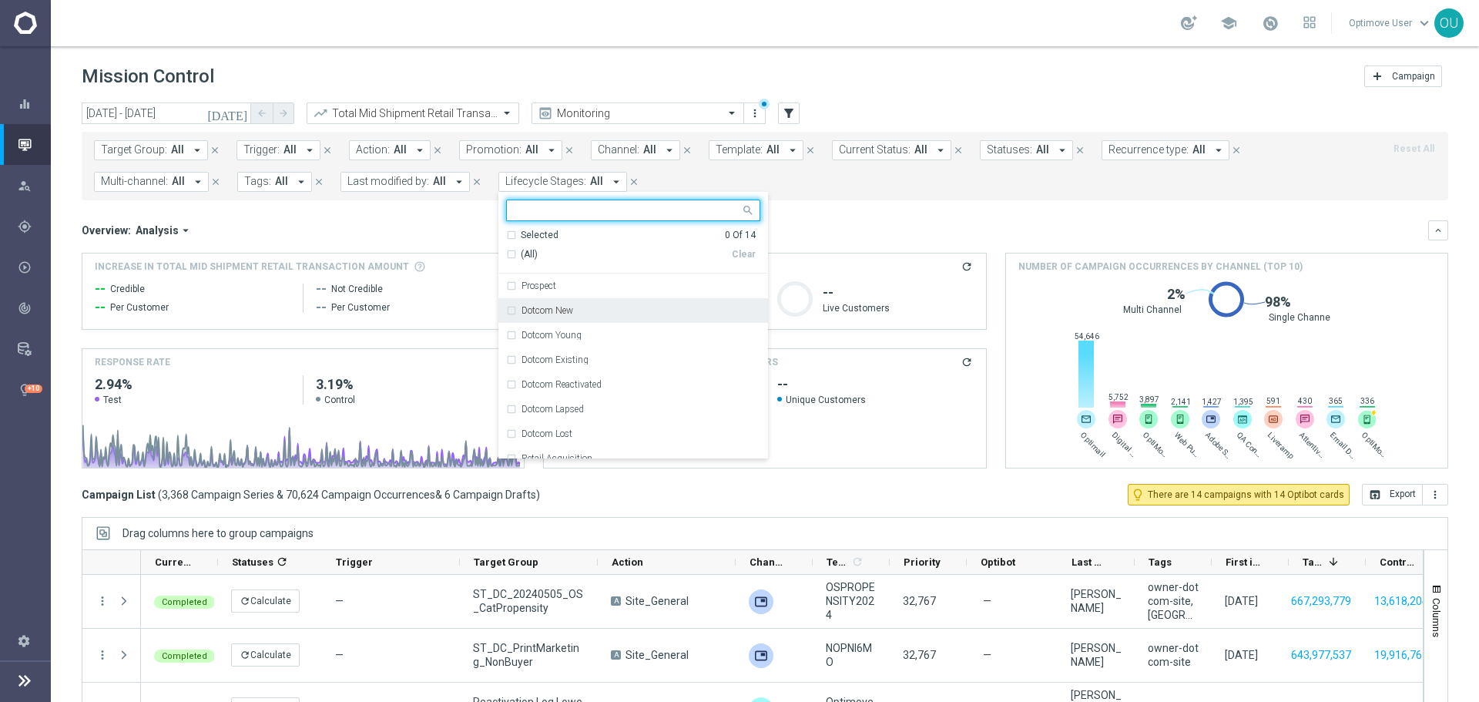
click at [580, 318] on div "Dotcom New" at bounding box center [633, 310] width 254 height 25
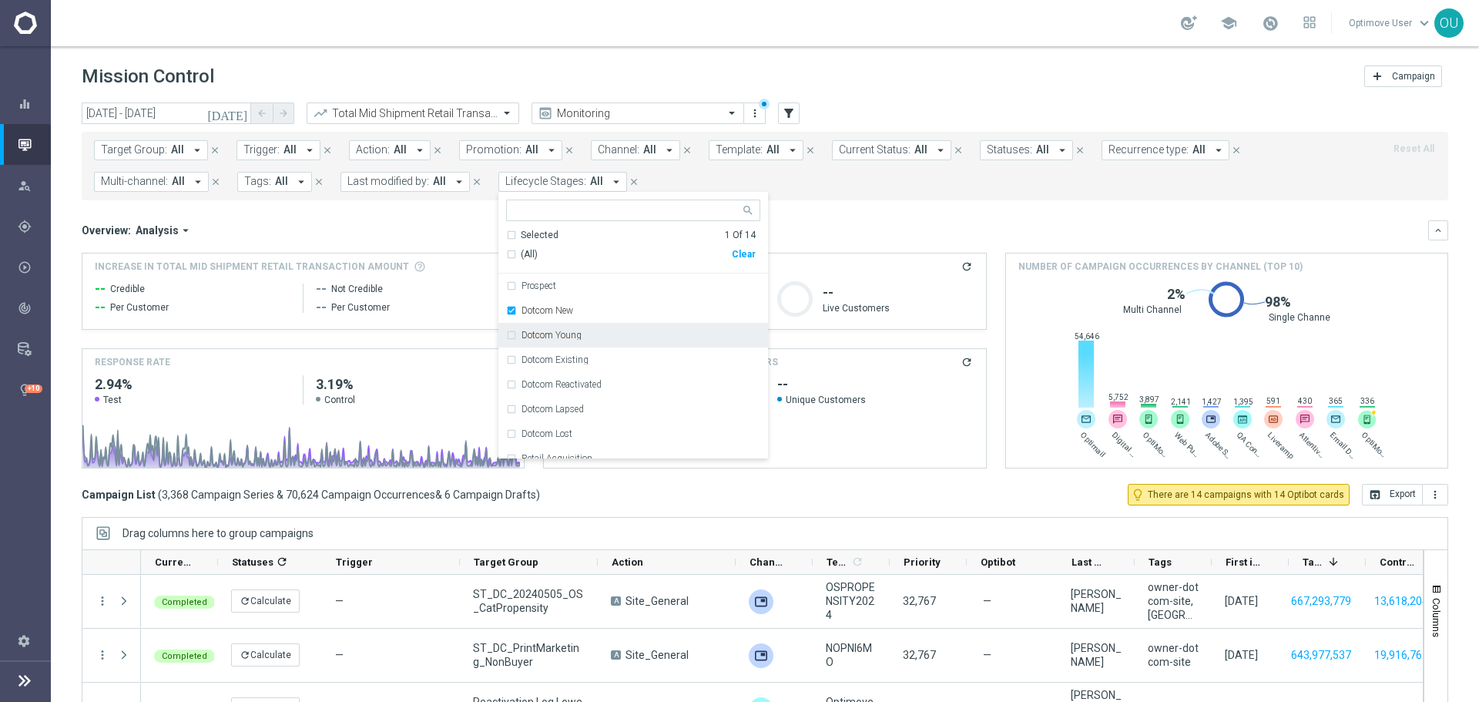
scroll to position [77, 0]
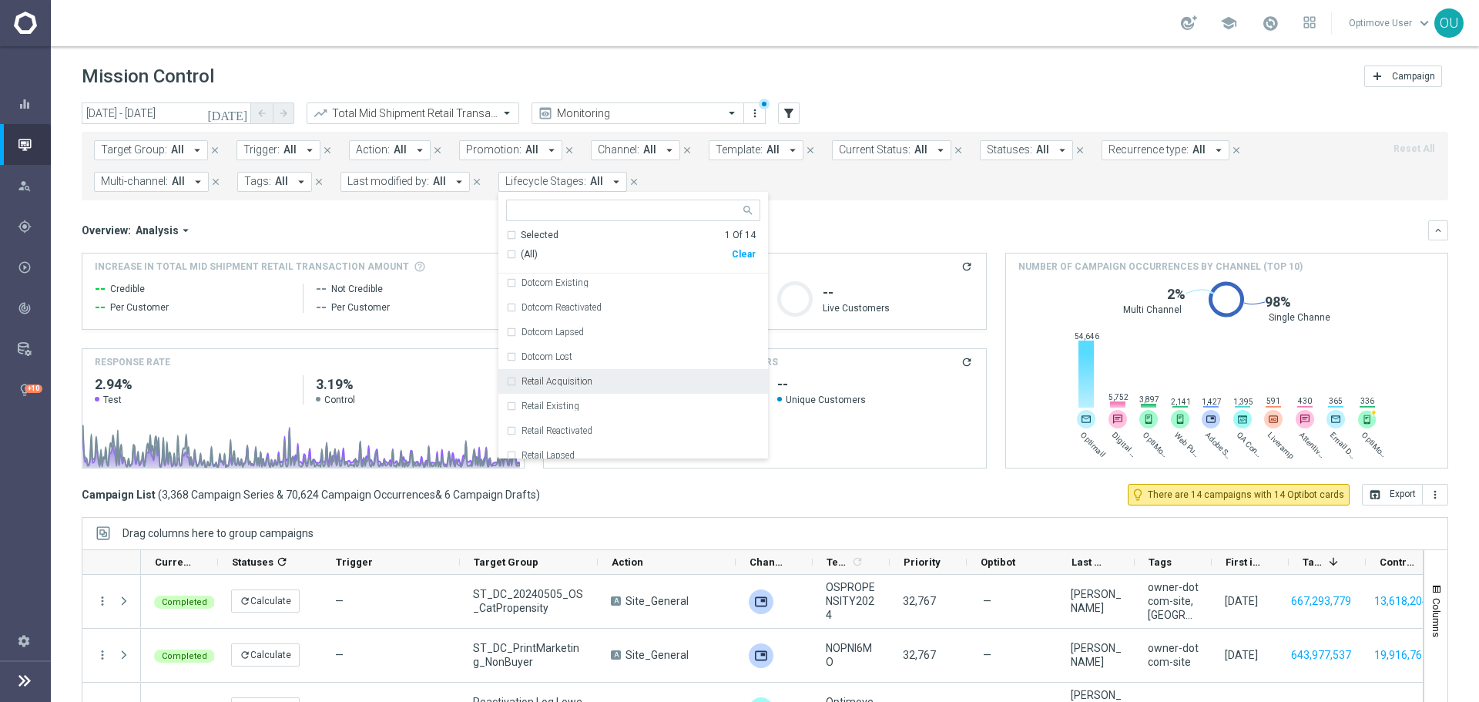
click at [593, 373] on div "Retail Acquisition" at bounding box center [633, 381] width 254 height 25
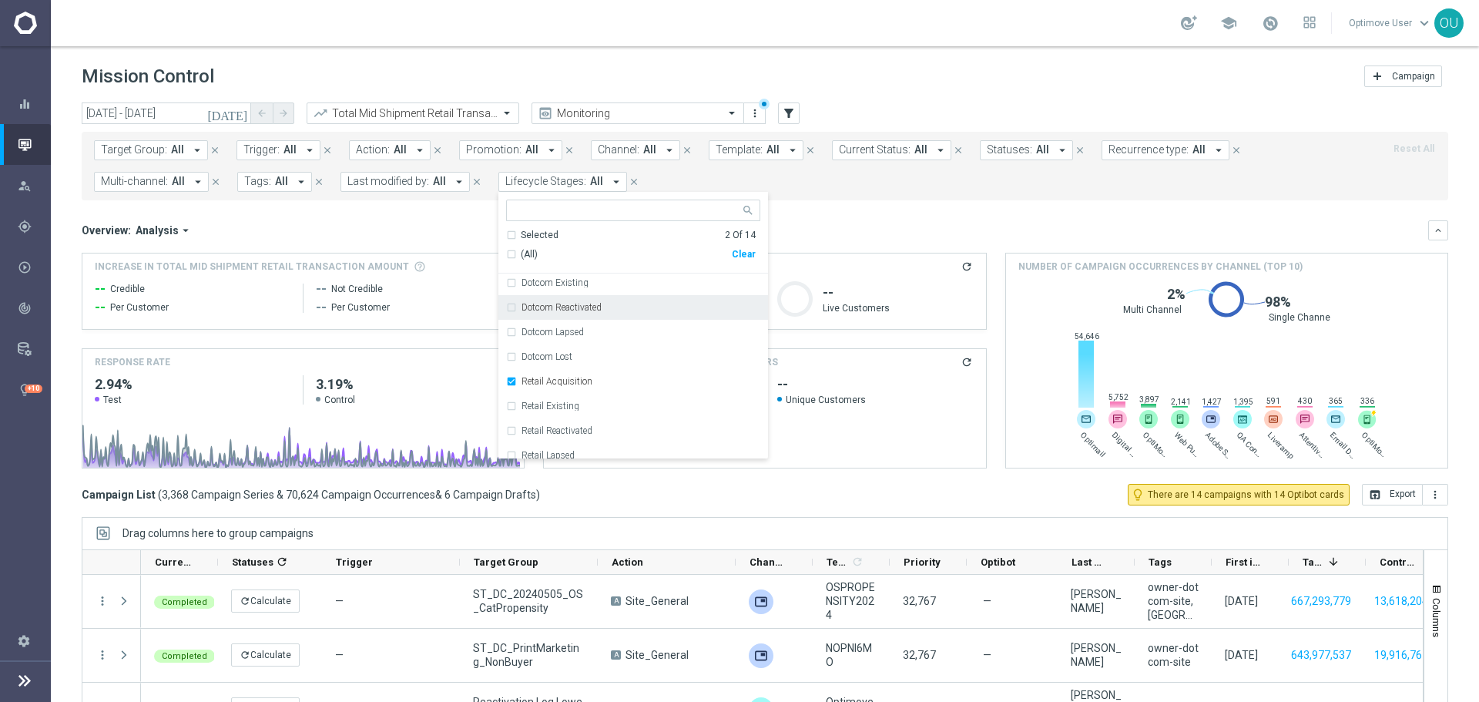
click at [843, 224] on div "Overview: Analysis arrow_drop_down" at bounding box center [755, 230] width 1346 height 14
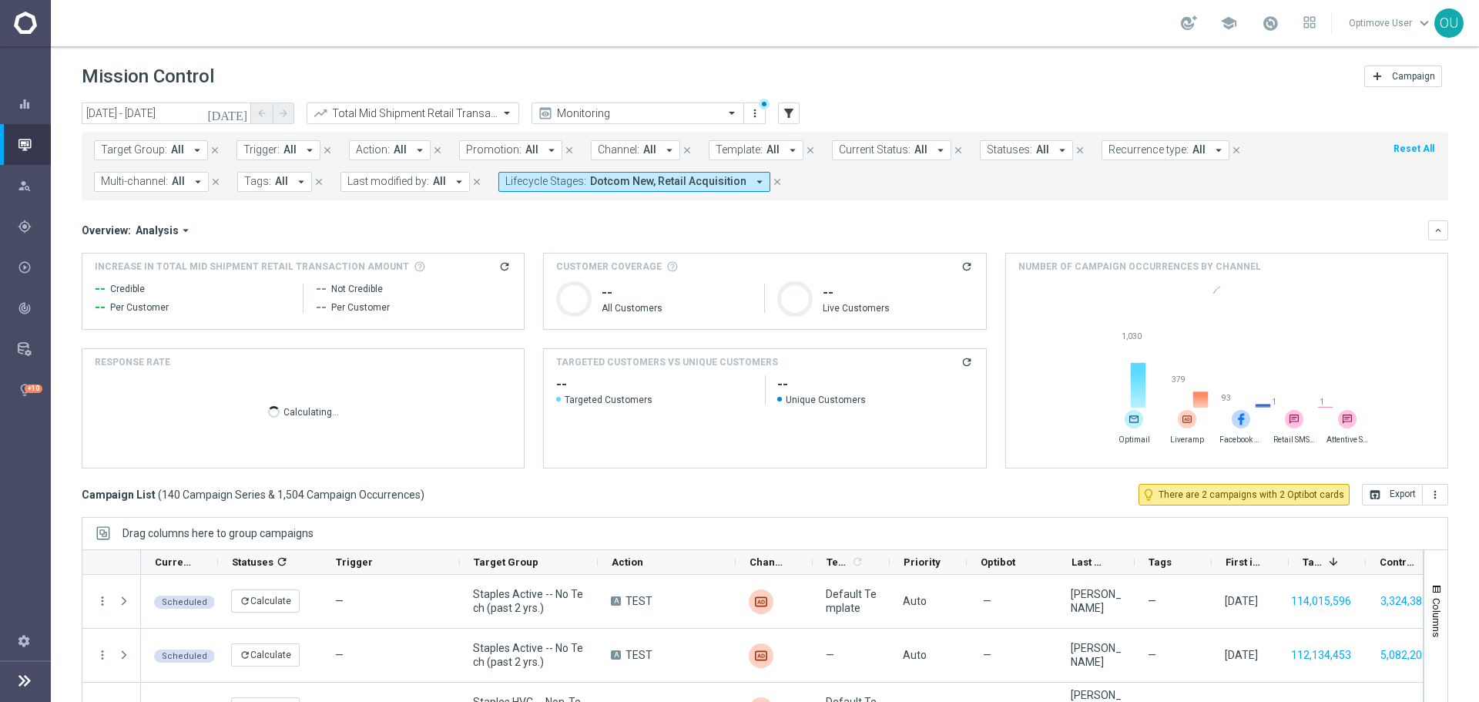
click at [503, 263] on icon "refresh" at bounding box center [504, 266] width 12 height 12
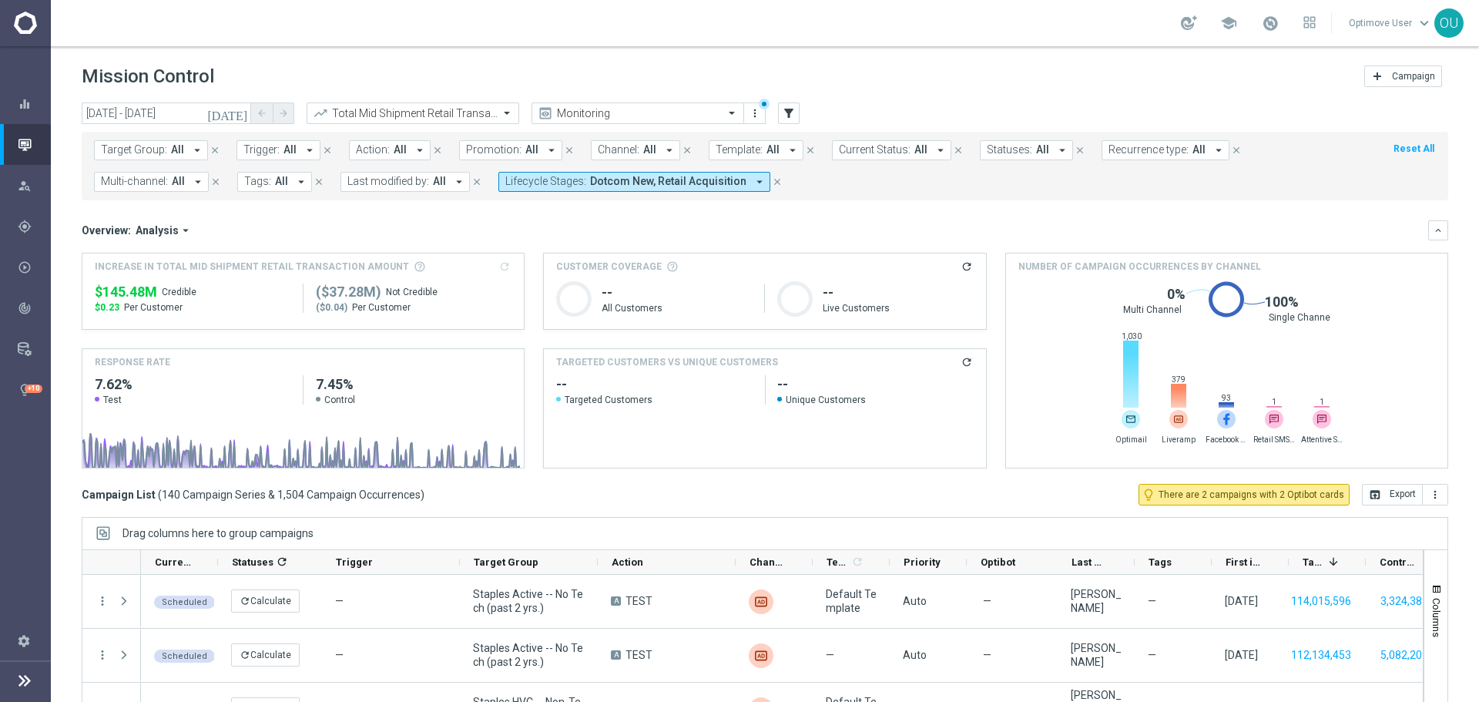
click at [139, 295] on span "$145.48M" at bounding box center [126, 292] width 62 height 18
copy div "$145.48M"
click at [424, 103] on div "Total Mid Shipment Retail Transaction Amount" at bounding box center [413, 113] width 213 height 22
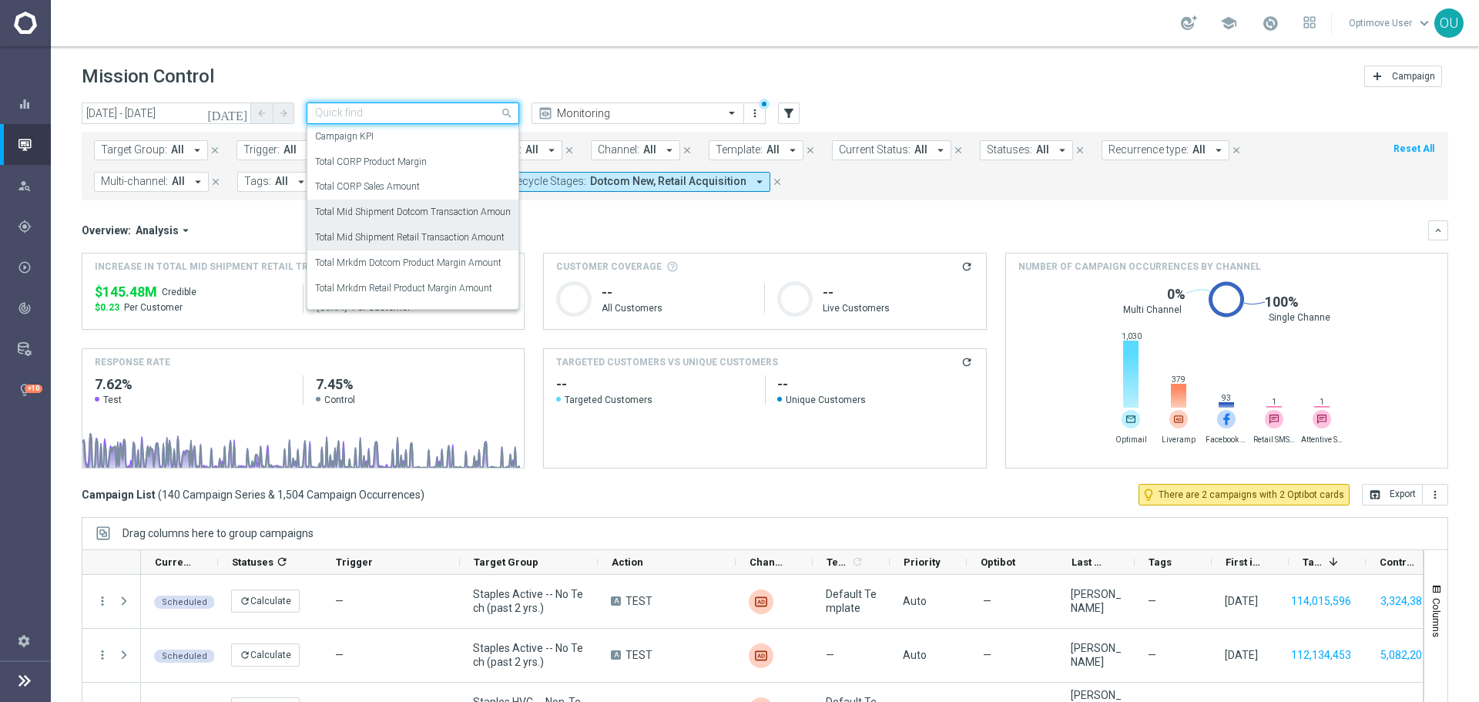
click at [440, 209] on label "Total Mid Shipment Dotcom Transaction Amount" at bounding box center [414, 212] width 199 height 13
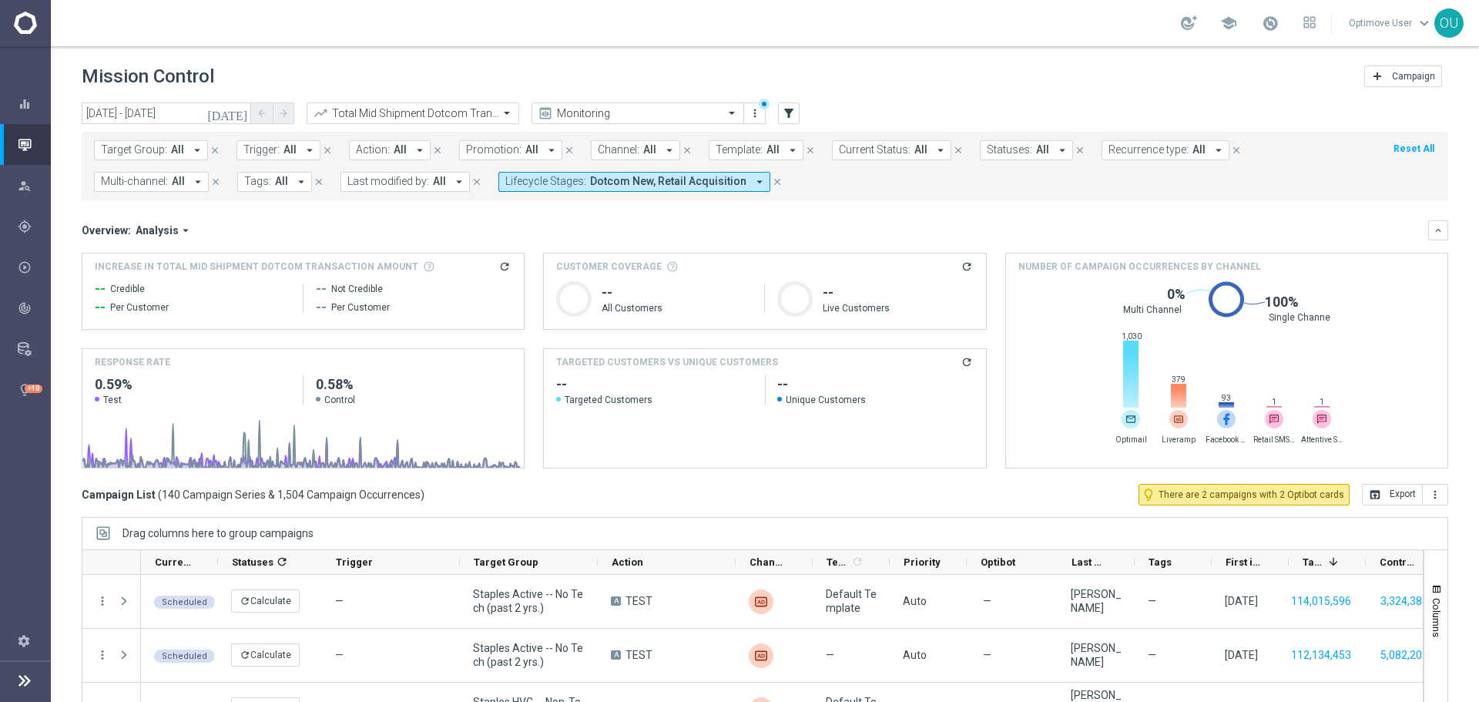
click at [500, 261] on icon "refresh" at bounding box center [504, 266] width 12 height 12
click at [120, 291] on span "$23.3M" at bounding box center [118, 292] width 47 height 18
copy div "$23.3M"
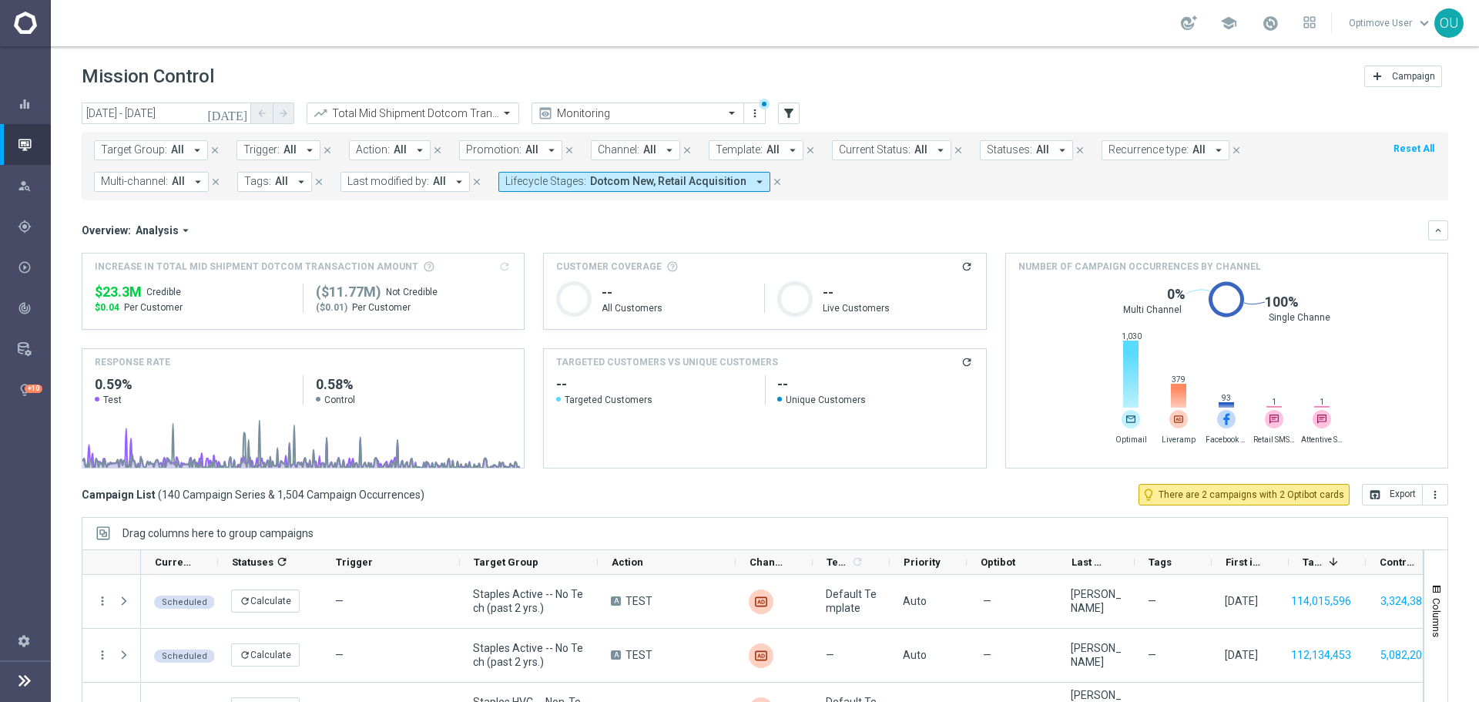
click at [660, 173] on button "Lifecycle Stages: Dotcom New, Retail Acquisition arrow_drop_down" at bounding box center [634, 182] width 272 height 20
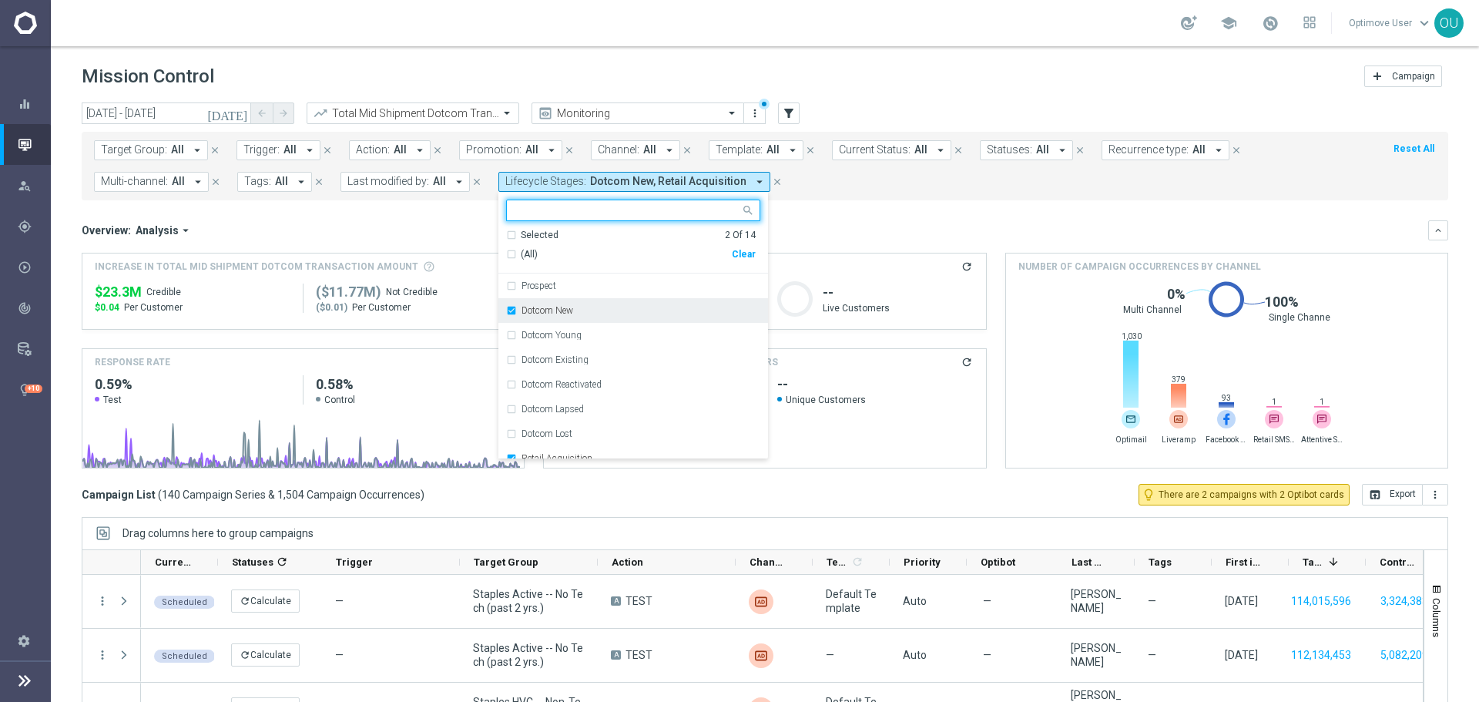
click at [620, 307] on div "Dotcom New" at bounding box center [640, 310] width 239 height 9
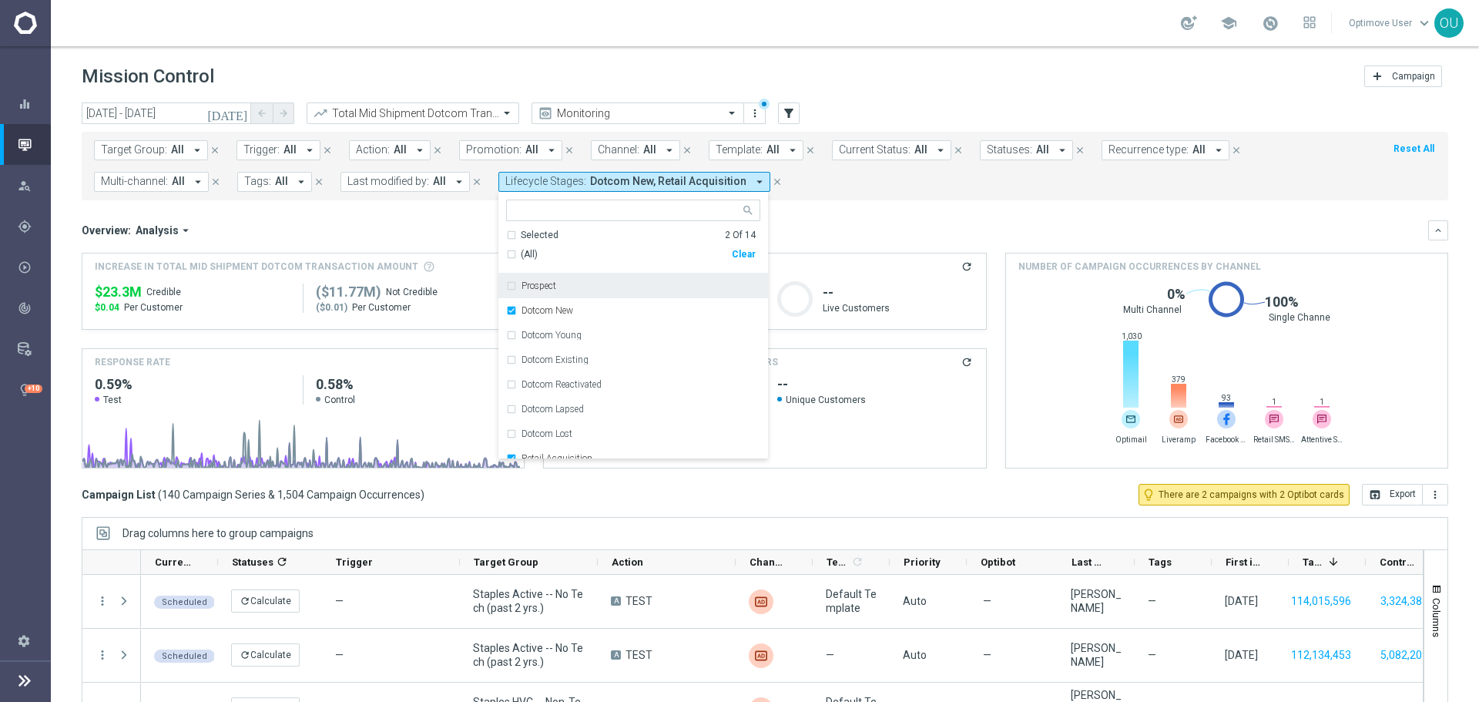
click at [828, 217] on mini-dashboard "Overview: Analysis arrow_drop_down keyboard_arrow_down Increase In Total Mid Sh…" at bounding box center [765, 341] width 1366 height 283
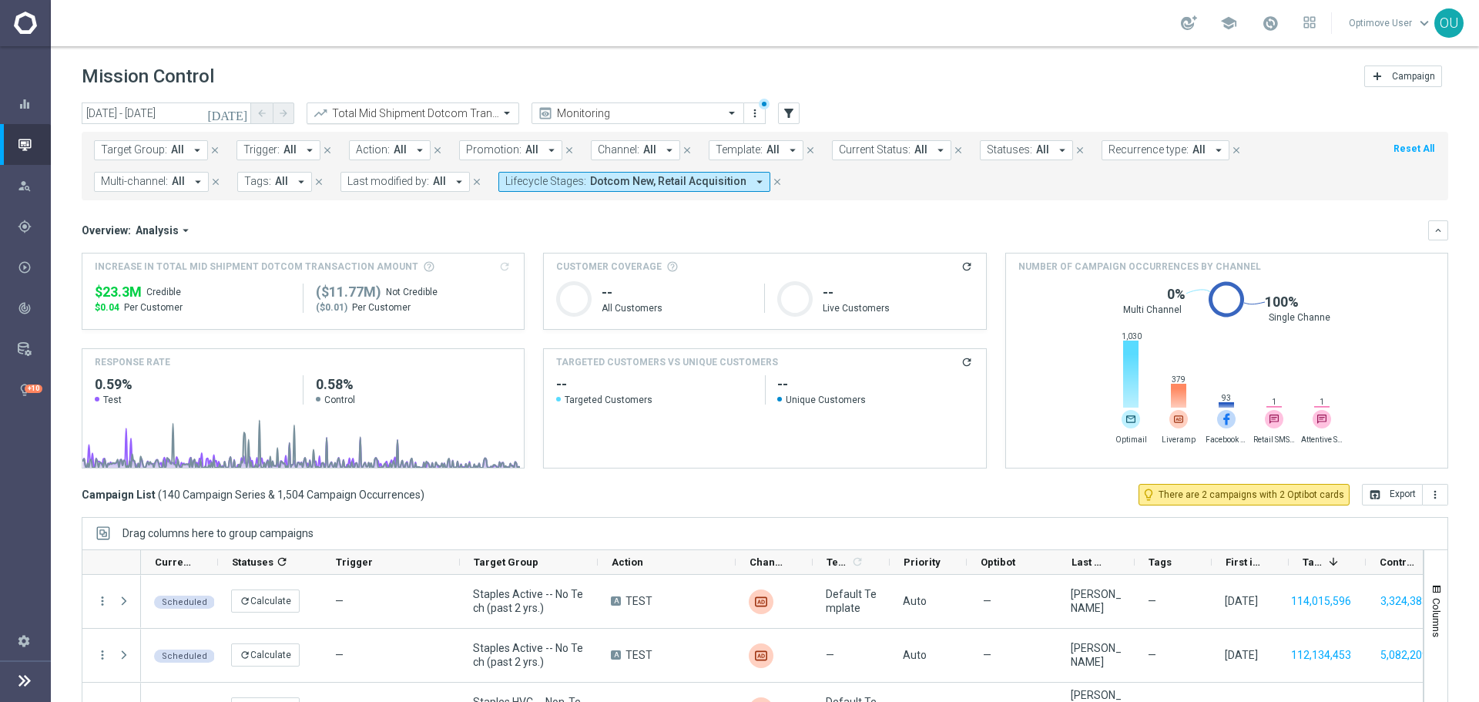
click at [440, 114] on input "text" at bounding box center [397, 113] width 165 height 13
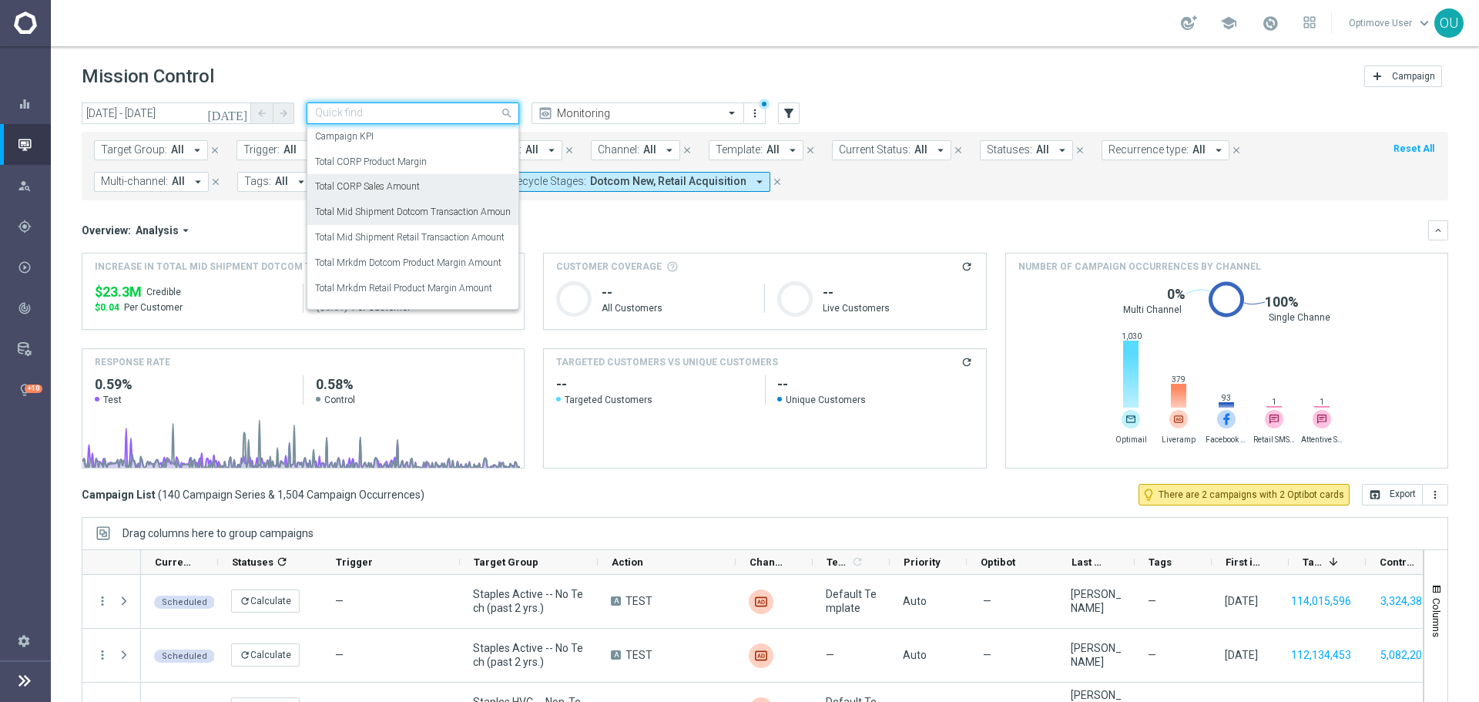
click at [453, 186] on div "Total CORP Sales Amount" at bounding box center [413, 186] width 196 height 25
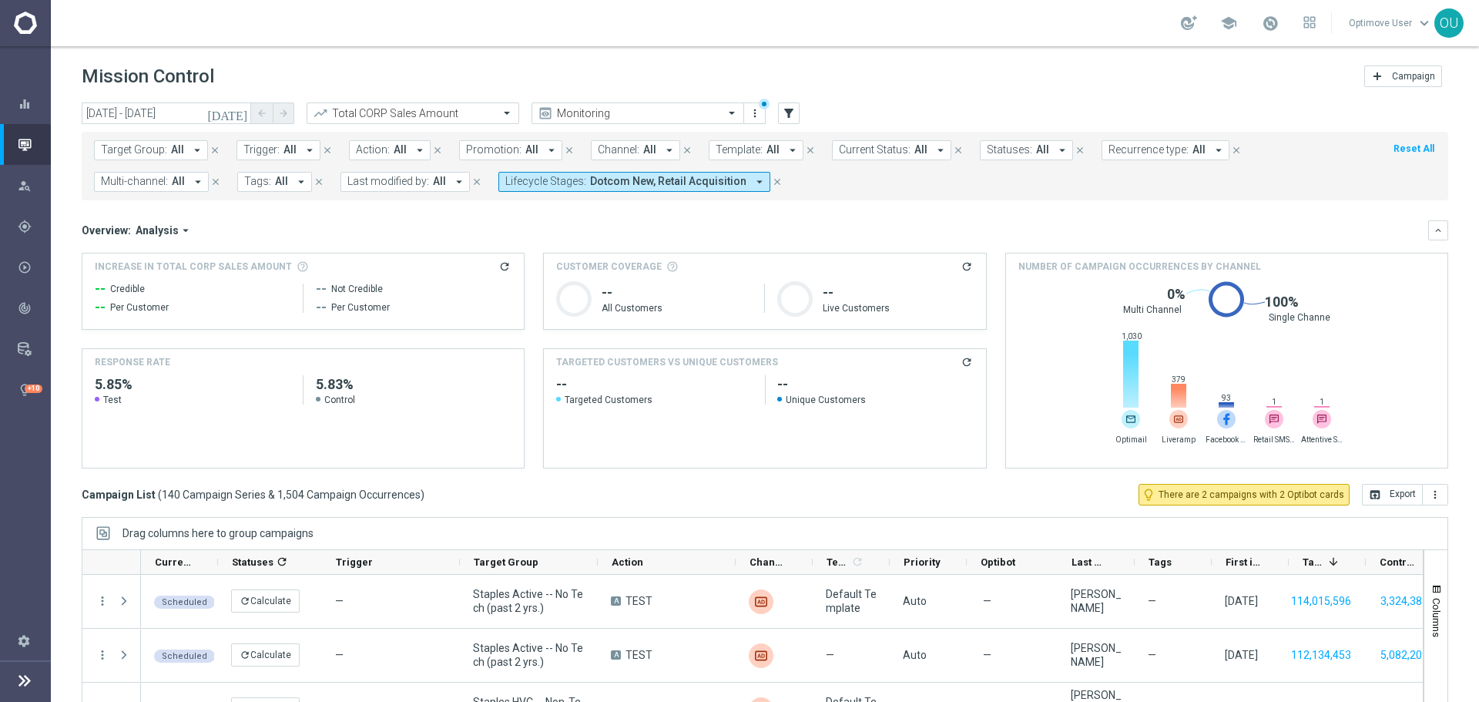
click at [501, 268] on icon "refresh" at bounding box center [504, 266] width 12 height 12
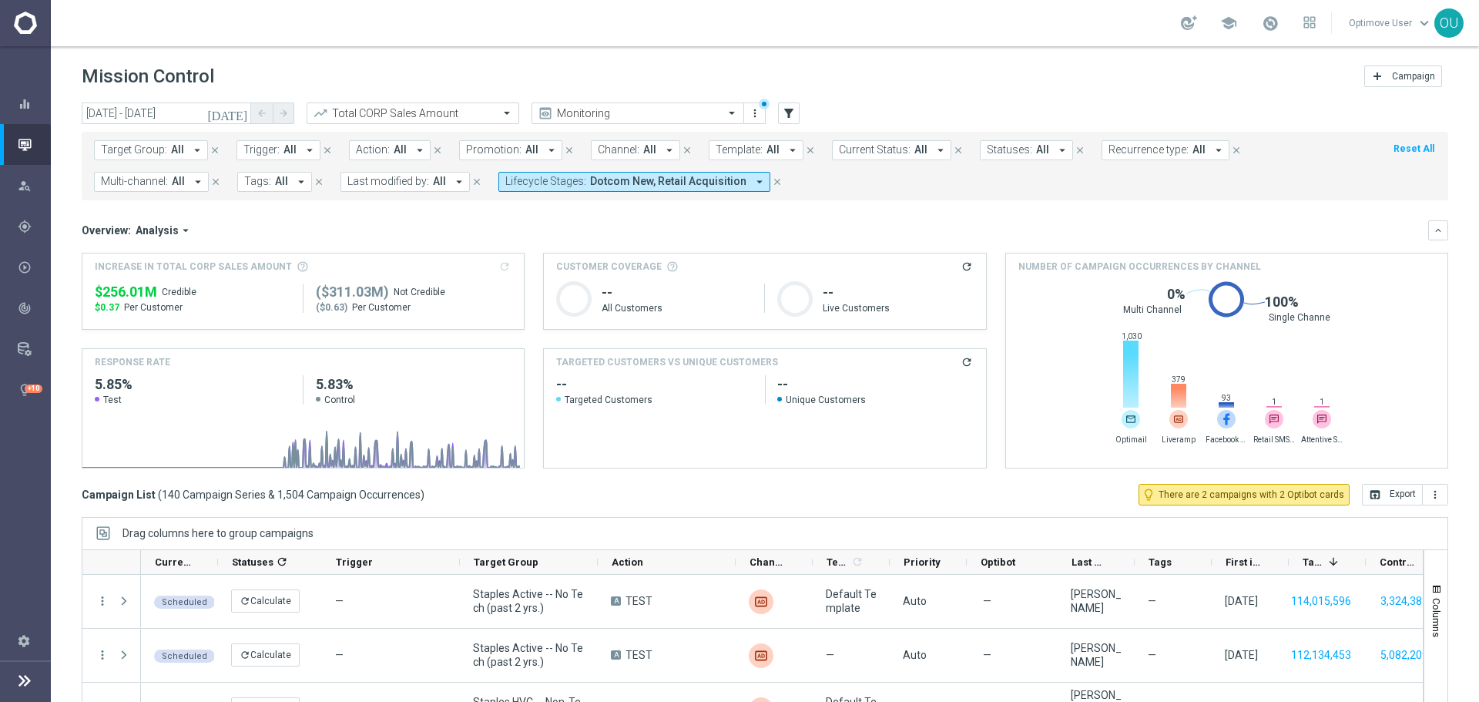
click at [153, 293] on span "$256.01M" at bounding box center [126, 292] width 62 height 18
copy div "$256.01M"
click at [609, 184] on span "Dotcom New, Retail Acquisition" at bounding box center [668, 181] width 156 height 13
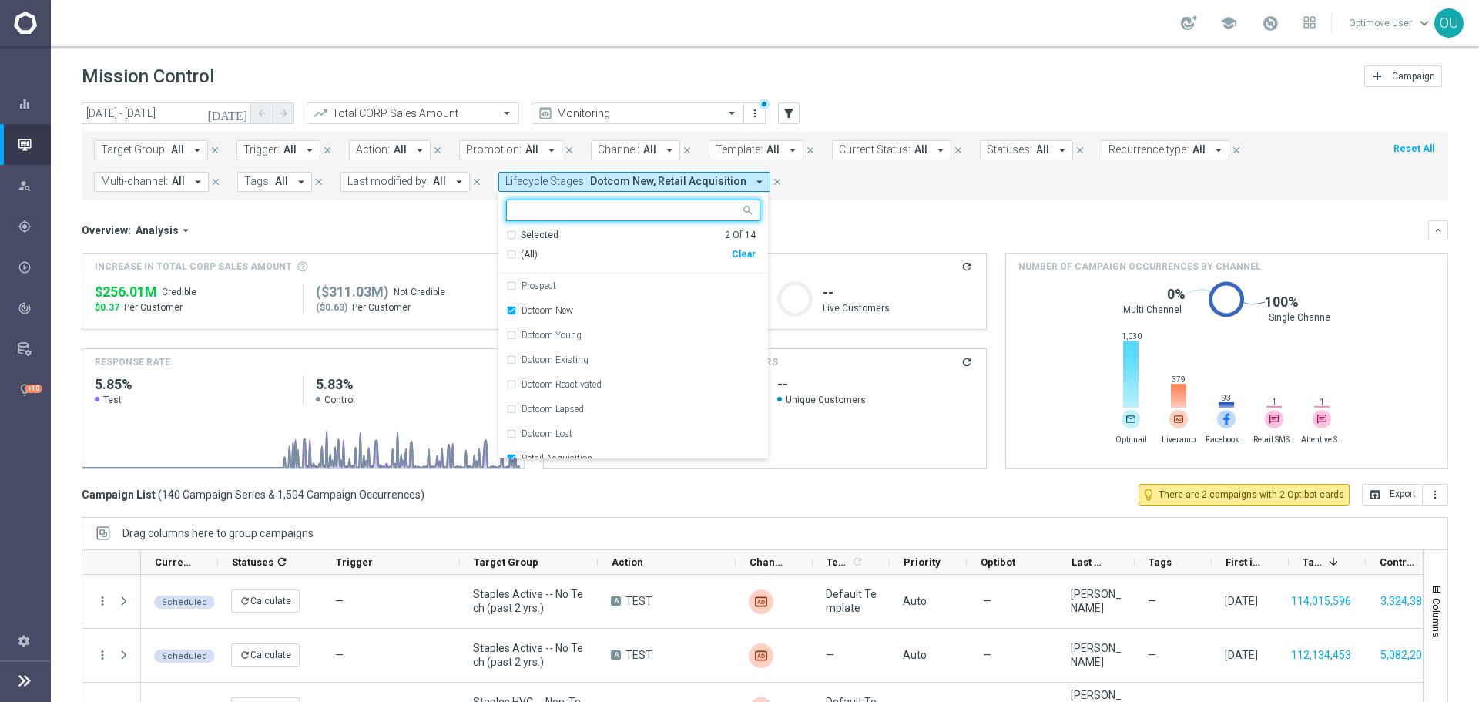
click at [0, 0] on div "Clear" at bounding box center [0, 0] width 0 height 0
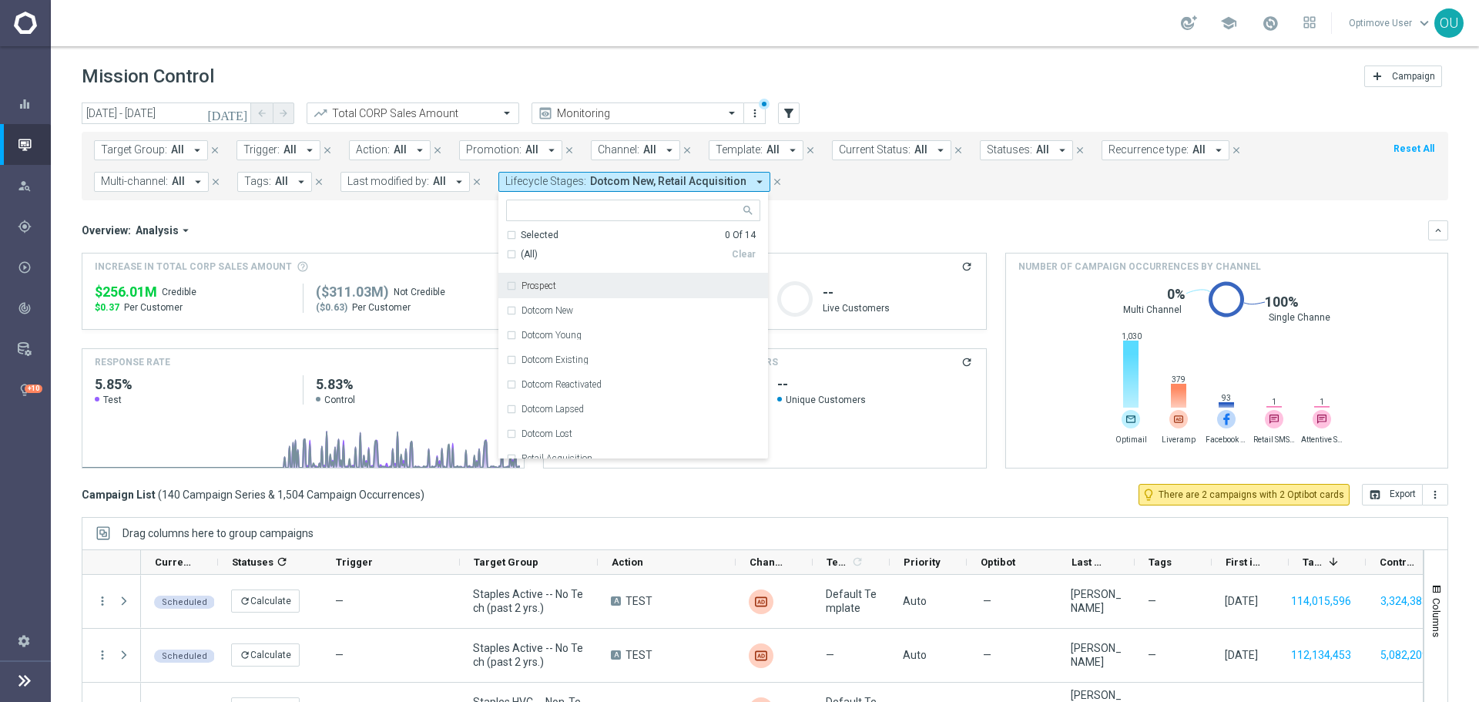
click at [563, 284] on div "Prospect" at bounding box center [640, 285] width 239 height 9
click at [855, 246] on div "Overview: Analysis arrow_drop_down keyboard_arrow_down Increase In Total CORP S…" at bounding box center [765, 344] width 1366 height 248
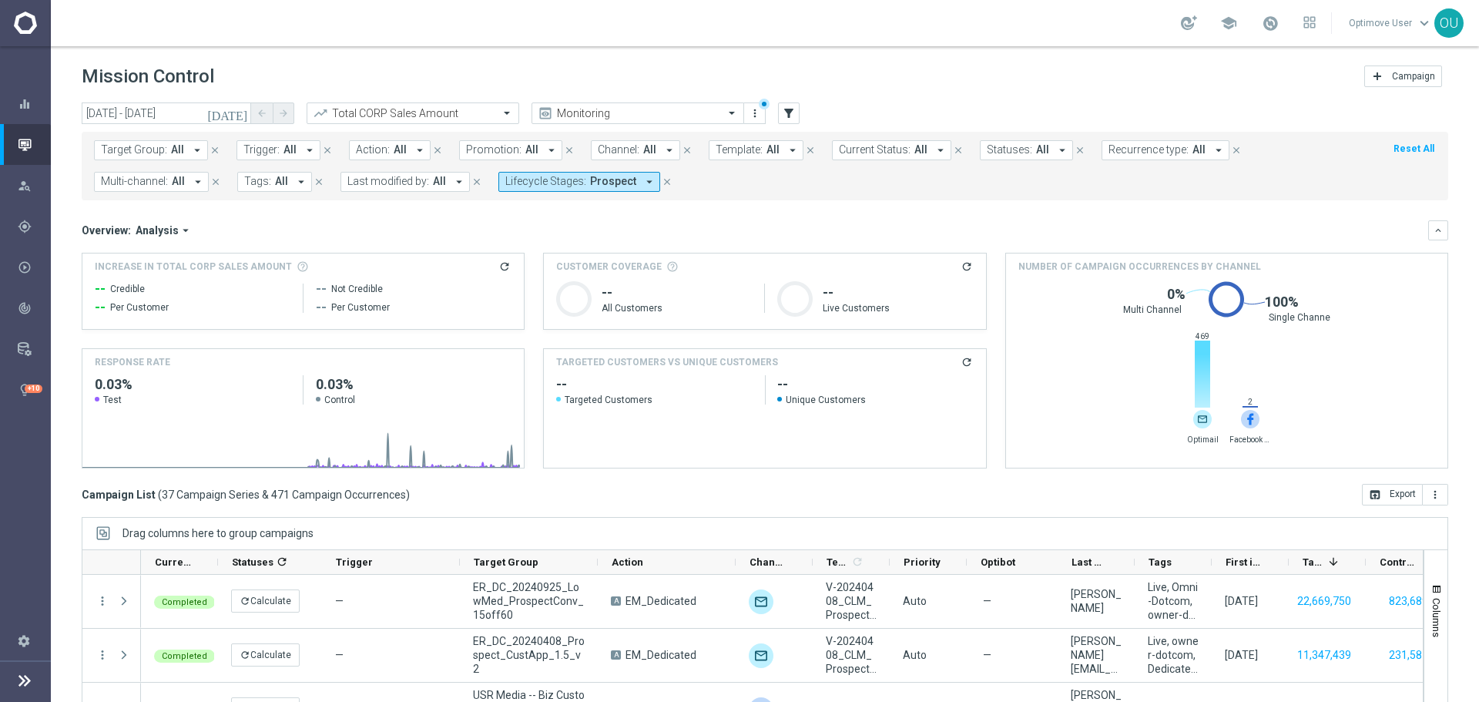
click at [565, 165] on form "Target Group: All arrow_drop_down close Trigger: All arrow_drop_down close Acti…" at bounding box center [730, 166] width 1273 height 52
click at [501, 265] on icon "refresh" at bounding box center [504, 266] width 12 height 12
click at [531, 209] on mini-dashboard "Overview: Analysis arrow_drop_down keyboard_arrow_down Increase In Total CORP S…" at bounding box center [765, 341] width 1366 height 283
click at [889, 246] on div "Overview: Analysis arrow_drop_down keyboard_arrow_down Increase In Total CORP S…" at bounding box center [765, 344] width 1366 height 248
click at [642, 179] on icon "arrow_drop_down" at bounding box center [649, 182] width 14 height 14
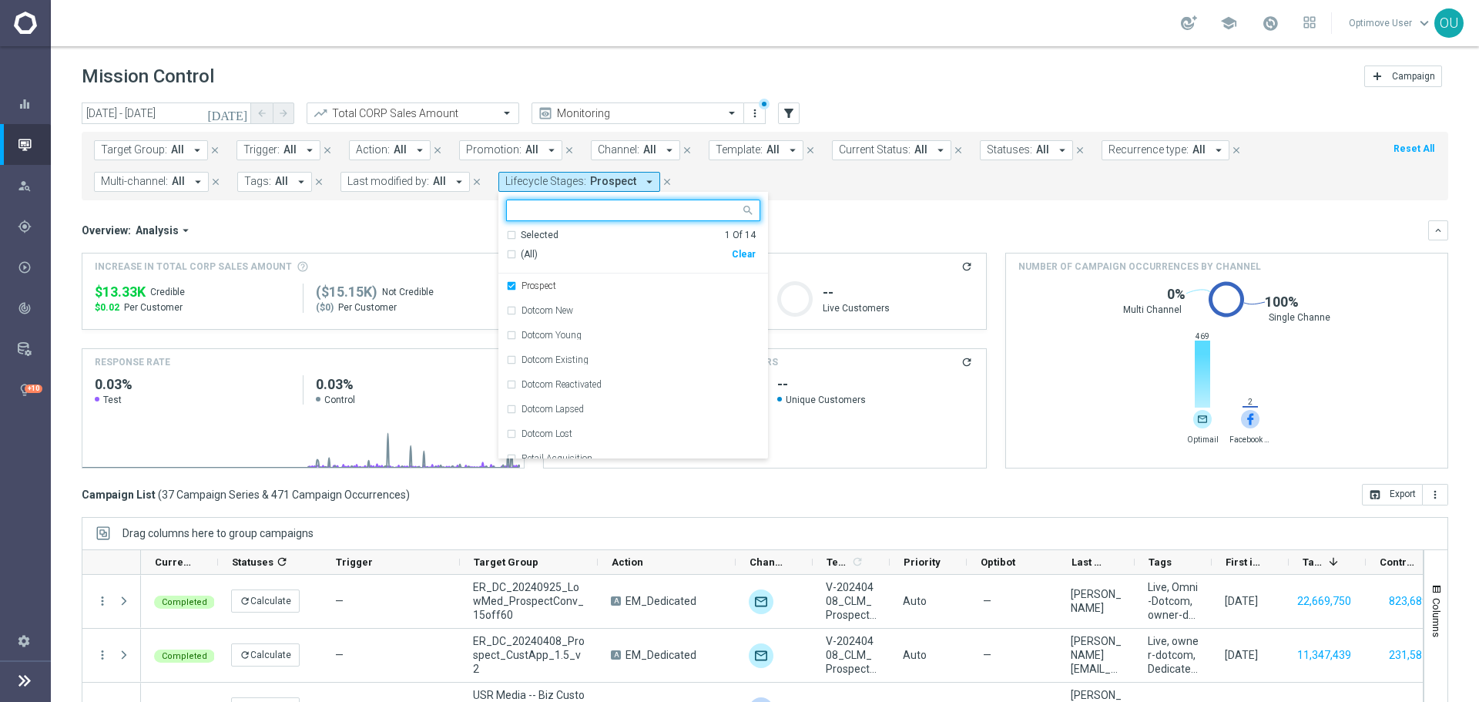
click at [0, 0] on div "Clear" at bounding box center [0, 0] width 0 height 0
click at [820, 220] on div "Overview: Analysis arrow_drop_down keyboard_arrow_down" at bounding box center [765, 230] width 1366 height 20
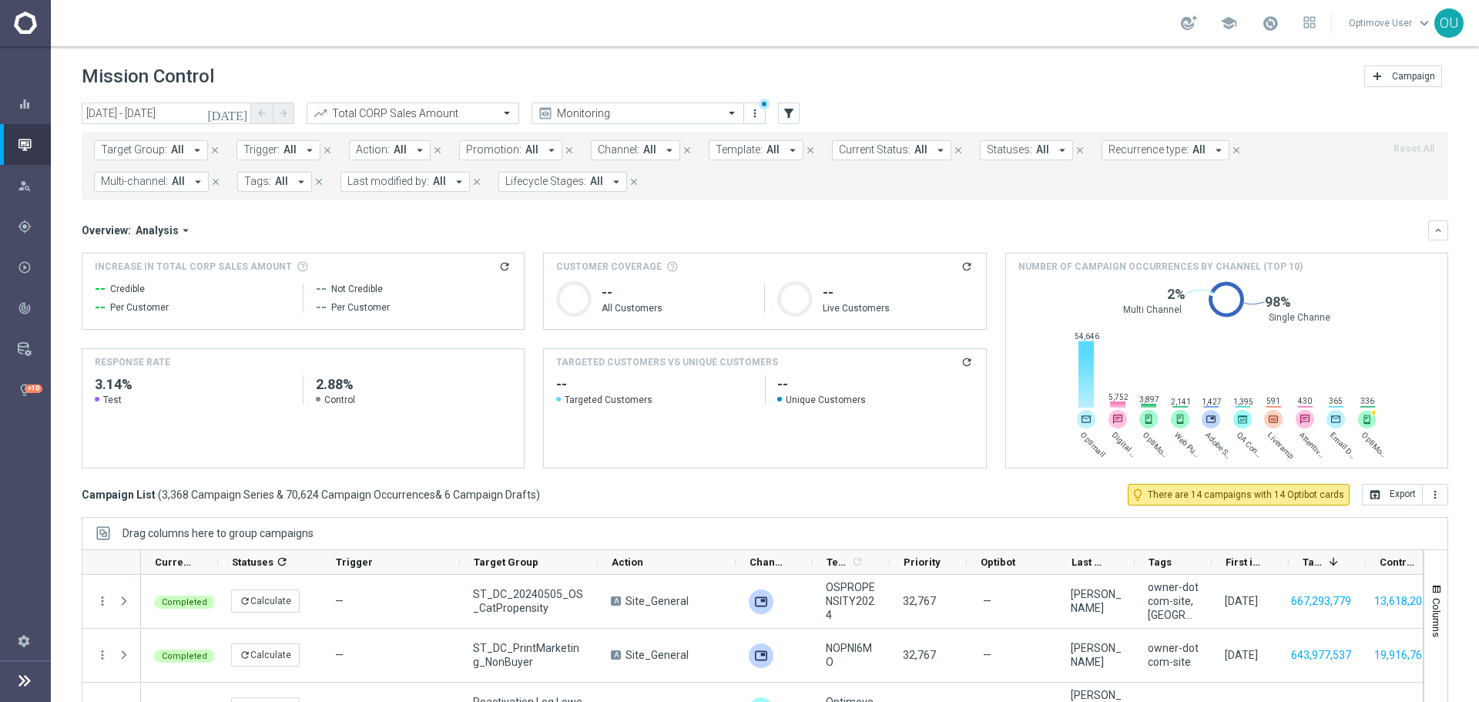
click at [556, 177] on span "Lifecycle Stages:" at bounding box center [545, 181] width 81 height 13
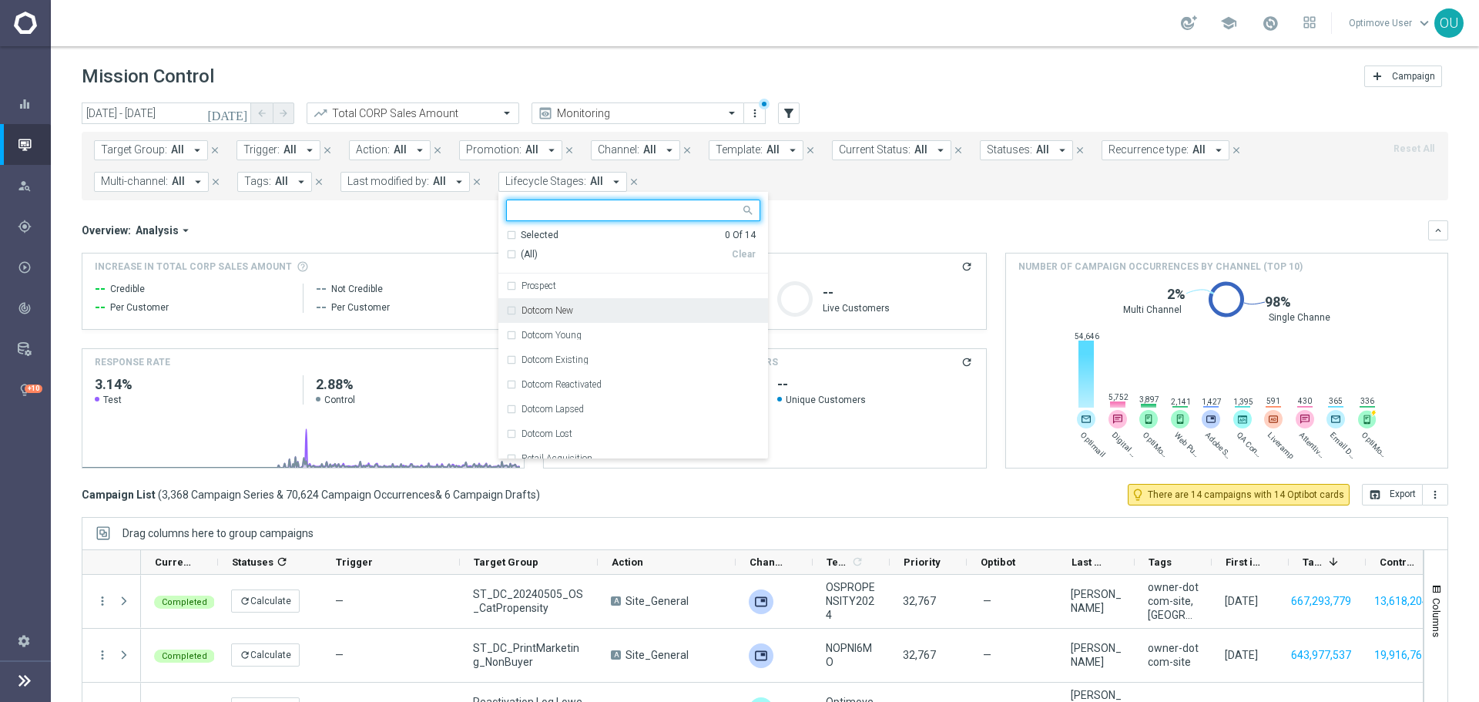
click at [578, 317] on div "Dotcom New" at bounding box center [633, 310] width 254 height 25
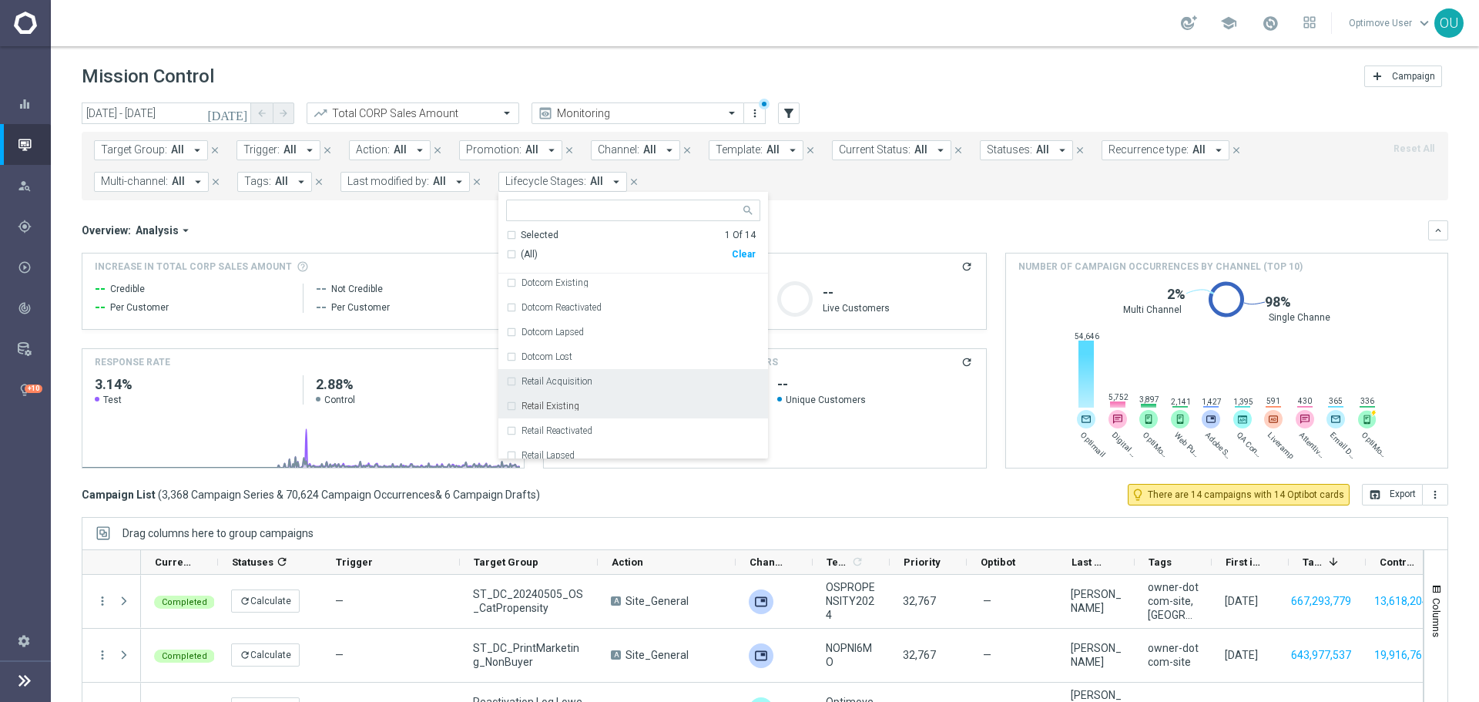
click at [591, 386] on div "Retail Acquisition" at bounding box center [640, 381] width 239 height 9
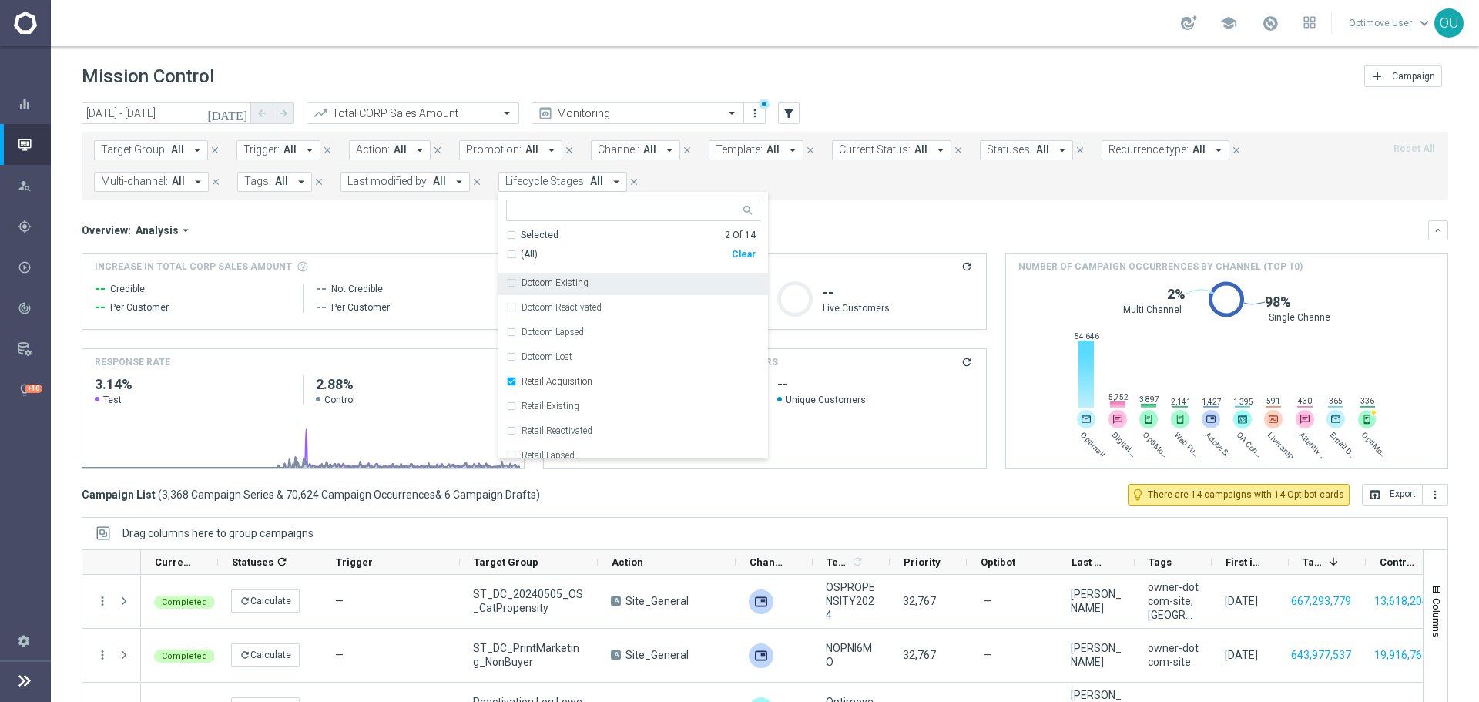
click at [826, 218] on mini-dashboard "Overview: Analysis arrow_drop_down keyboard_arrow_down Increase In Total CORP S…" at bounding box center [765, 341] width 1366 height 283
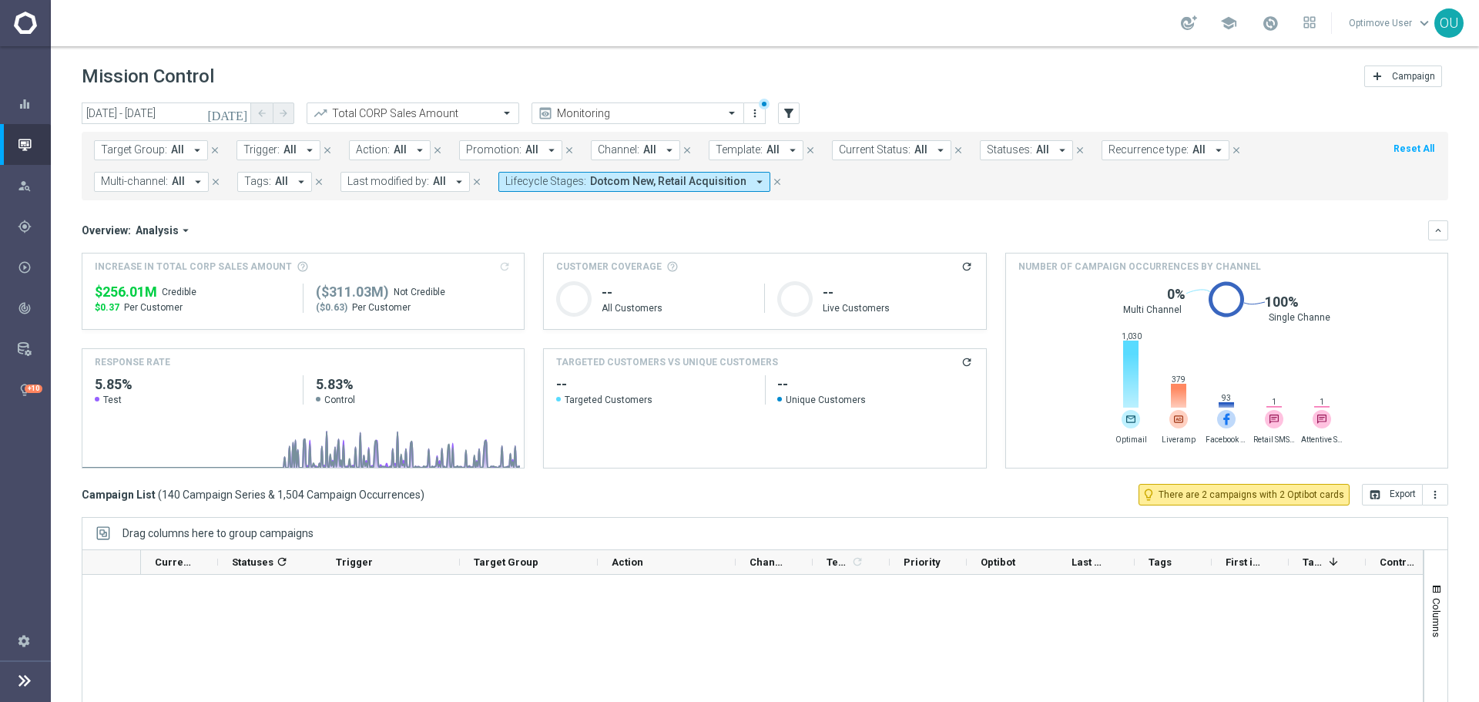
scroll to position [3928, 0]
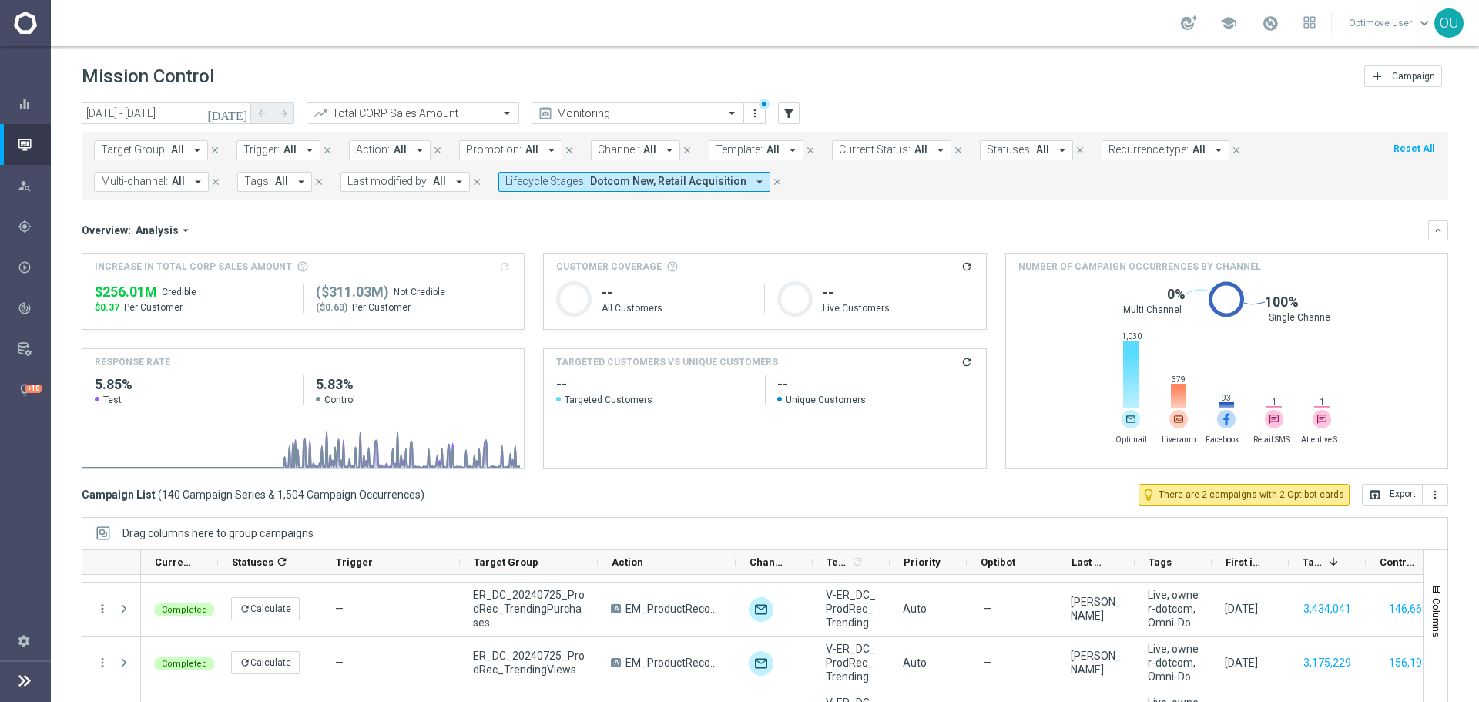
click at [275, 176] on span "All" at bounding box center [281, 181] width 13 height 13
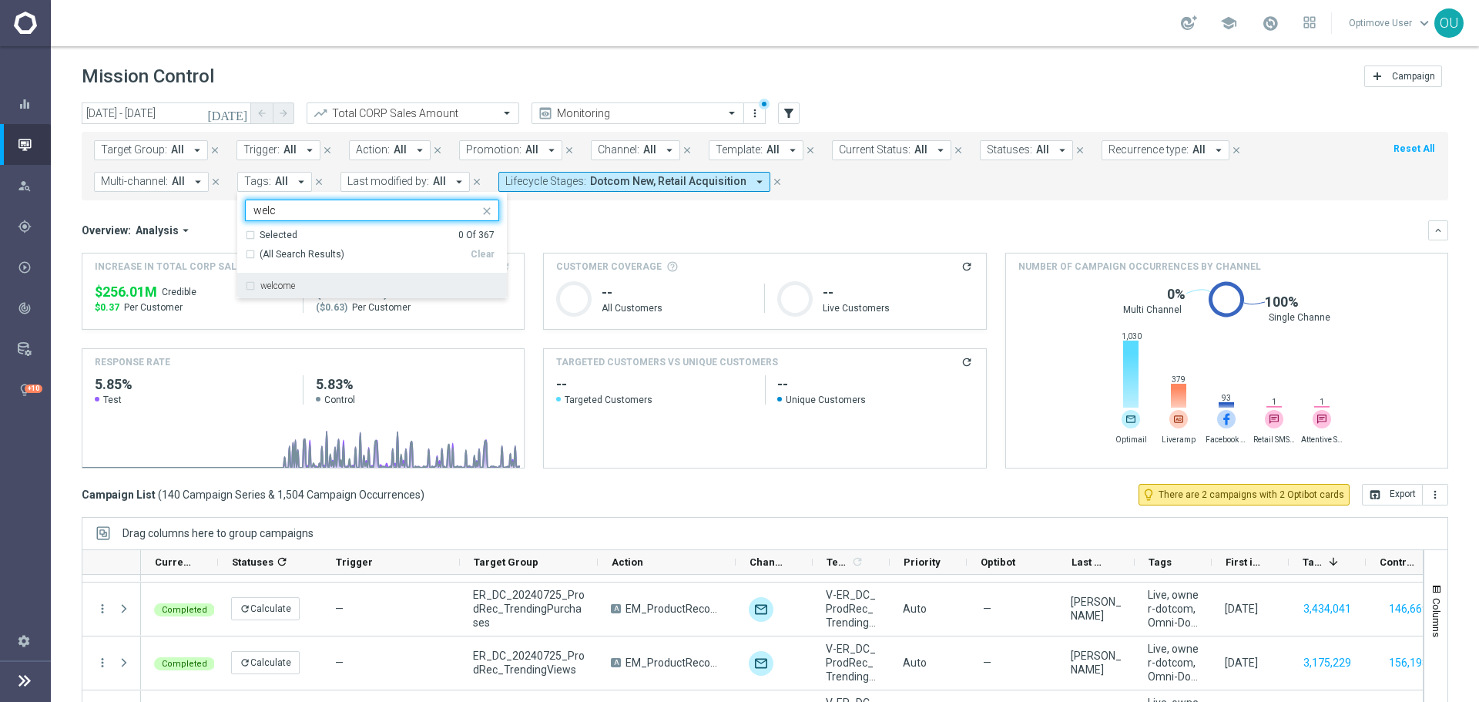
click at [331, 277] on div "welcome" at bounding box center [372, 285] width 254 height 25
type input "welc"
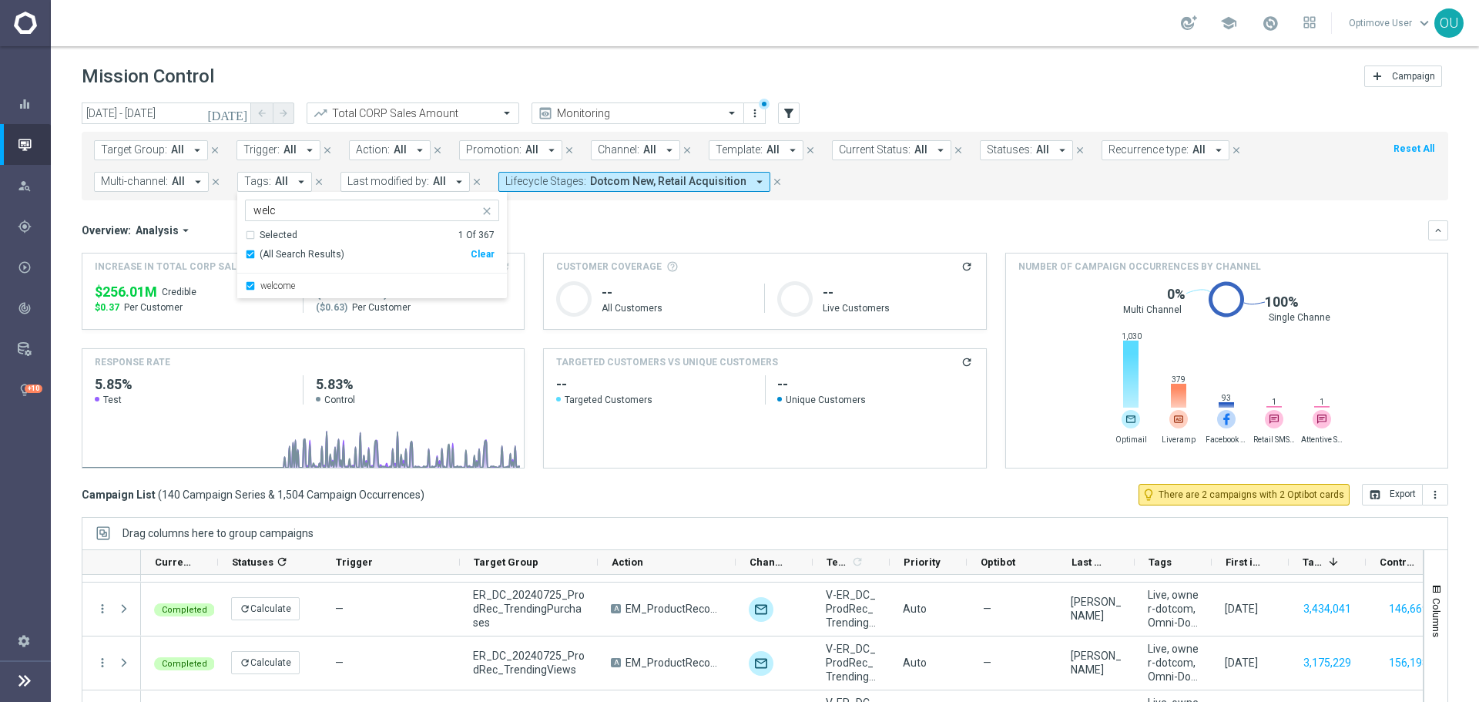
click at [610, 209] on mini-dashboard "Overview: Analysis arrow_drop_down keyboard_arrow_down Increase In Total CORP S…" at bounding box center [765, 341] width 1366 height 283
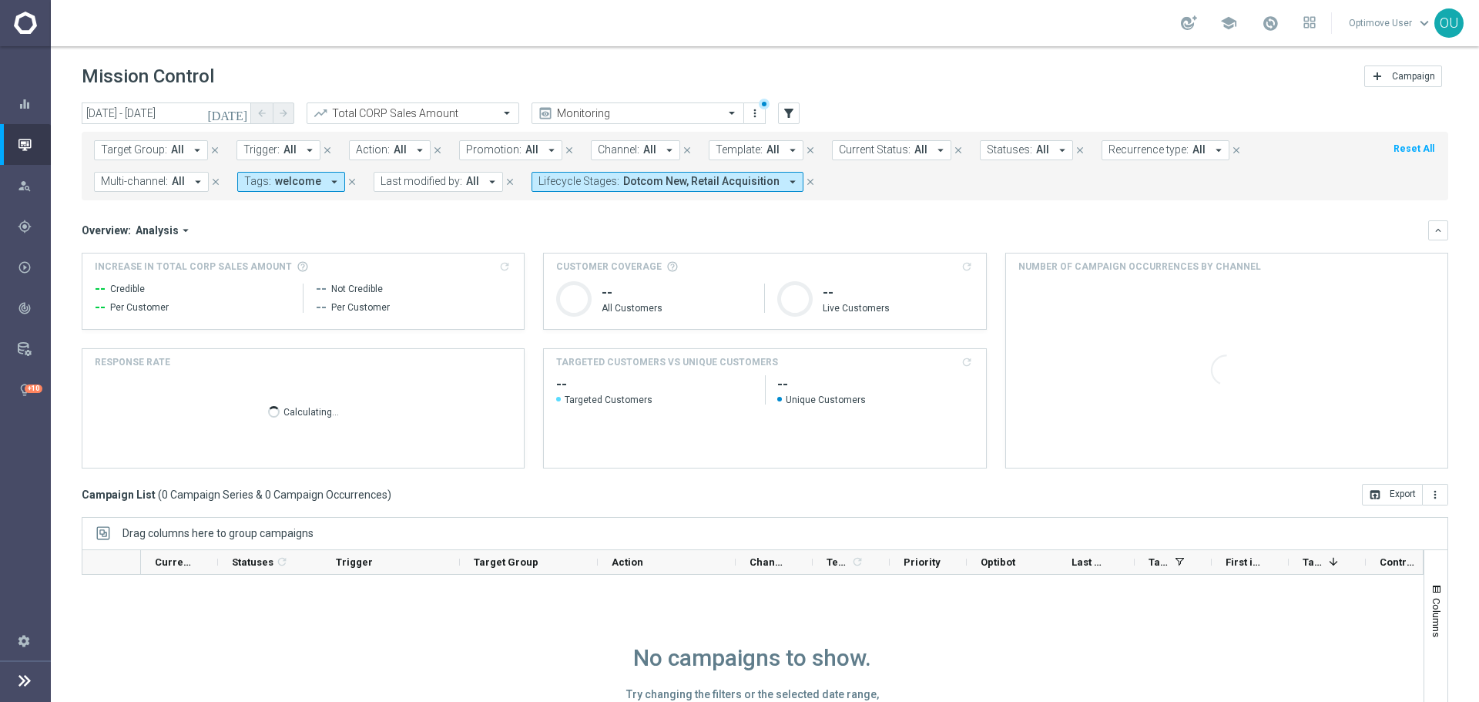
scroll to position [1, 0]
click at [327, 184] on icon "arrow_drop_down" at bounding box center [334, 182] width 14 height 14
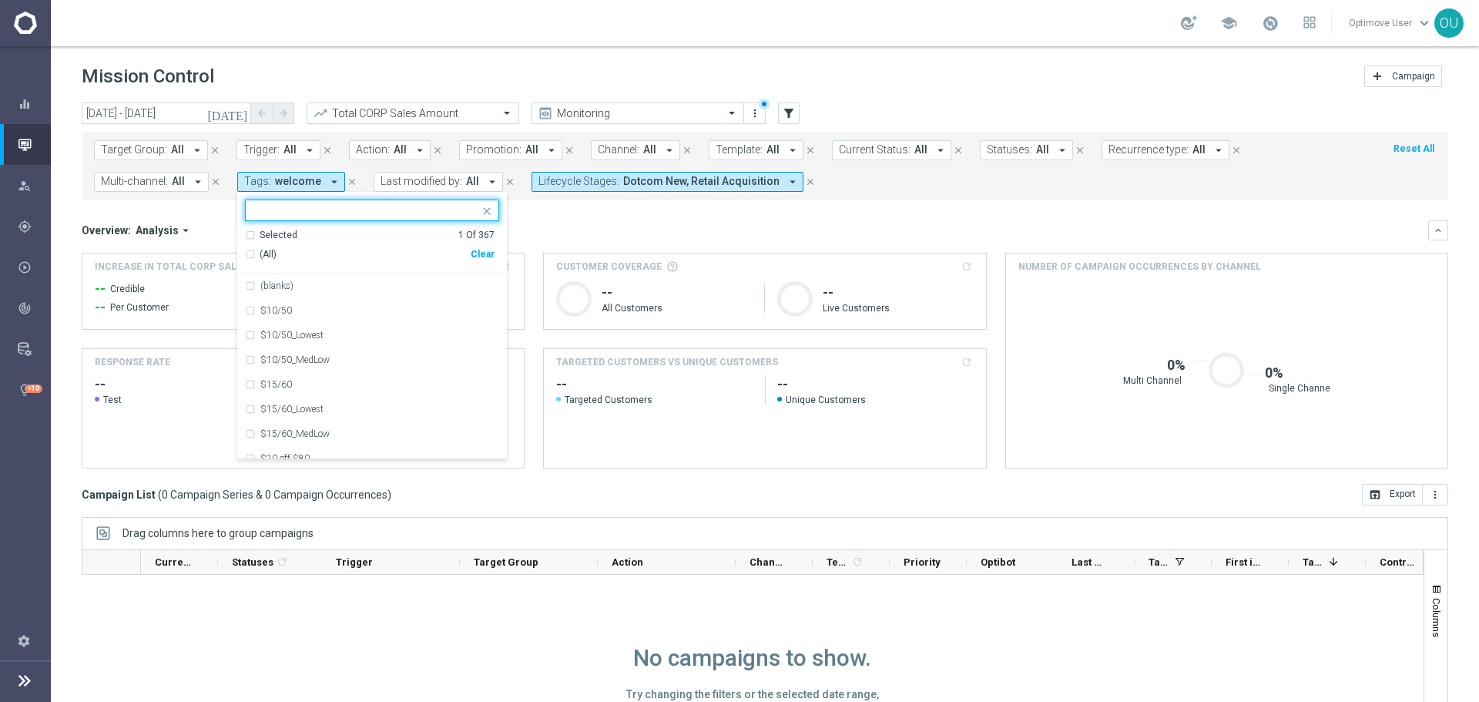
click at [0, 0] on div "Clear" at bounding box center [0, 0] width 0 height 0
click at [575, 231] on div "Overview: Analysis arrow_drop_down" at bounding box center [755, 230] width 1346 height 14
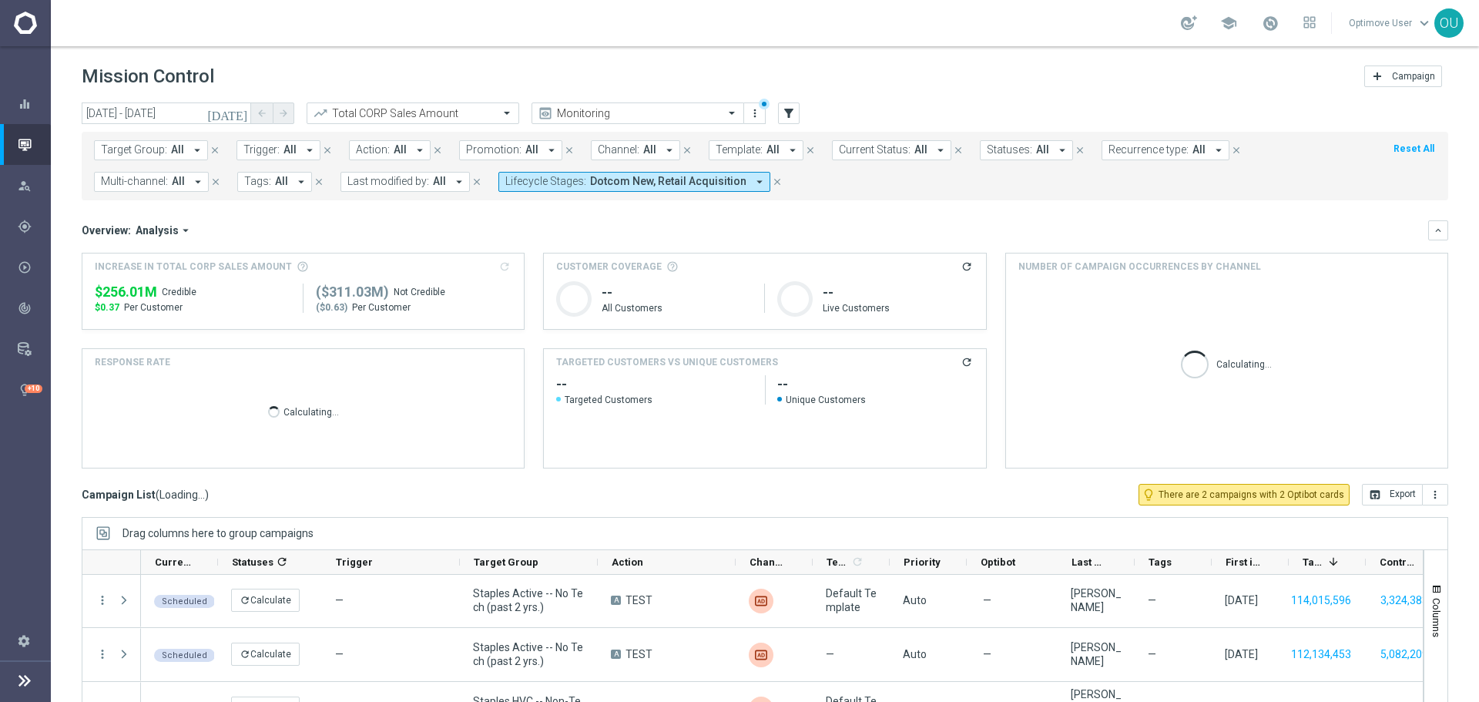
click at [279, 153] on button "Trigger: All arrow_drop_down" at bounding box center [278, 150] width 84 height 20
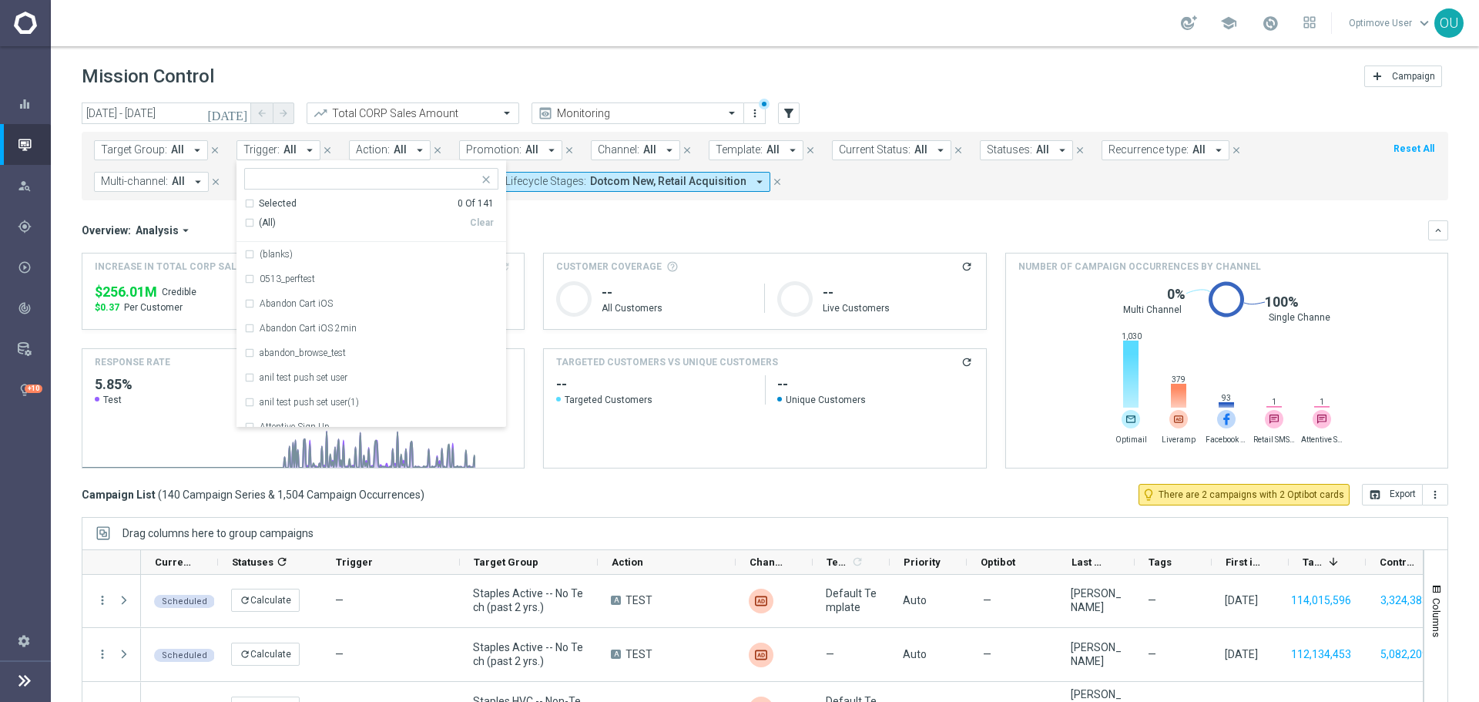
click at [358, 143] on span "Action:" at bounding box center [373, 149] width 34 height 13
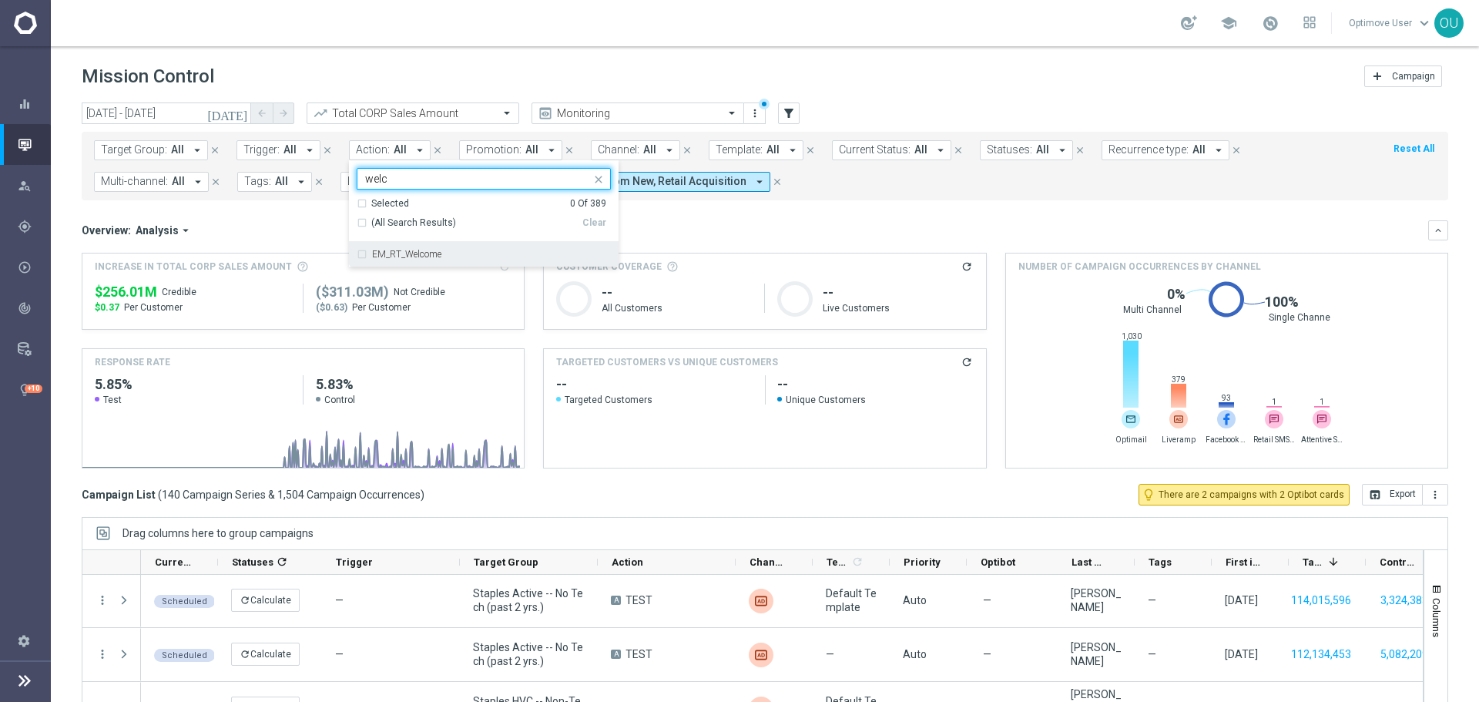
click at [528, 246] on div "EM_RT_Welcome" at bounding box center [484, 254] width 254 height 25
type input "welc"
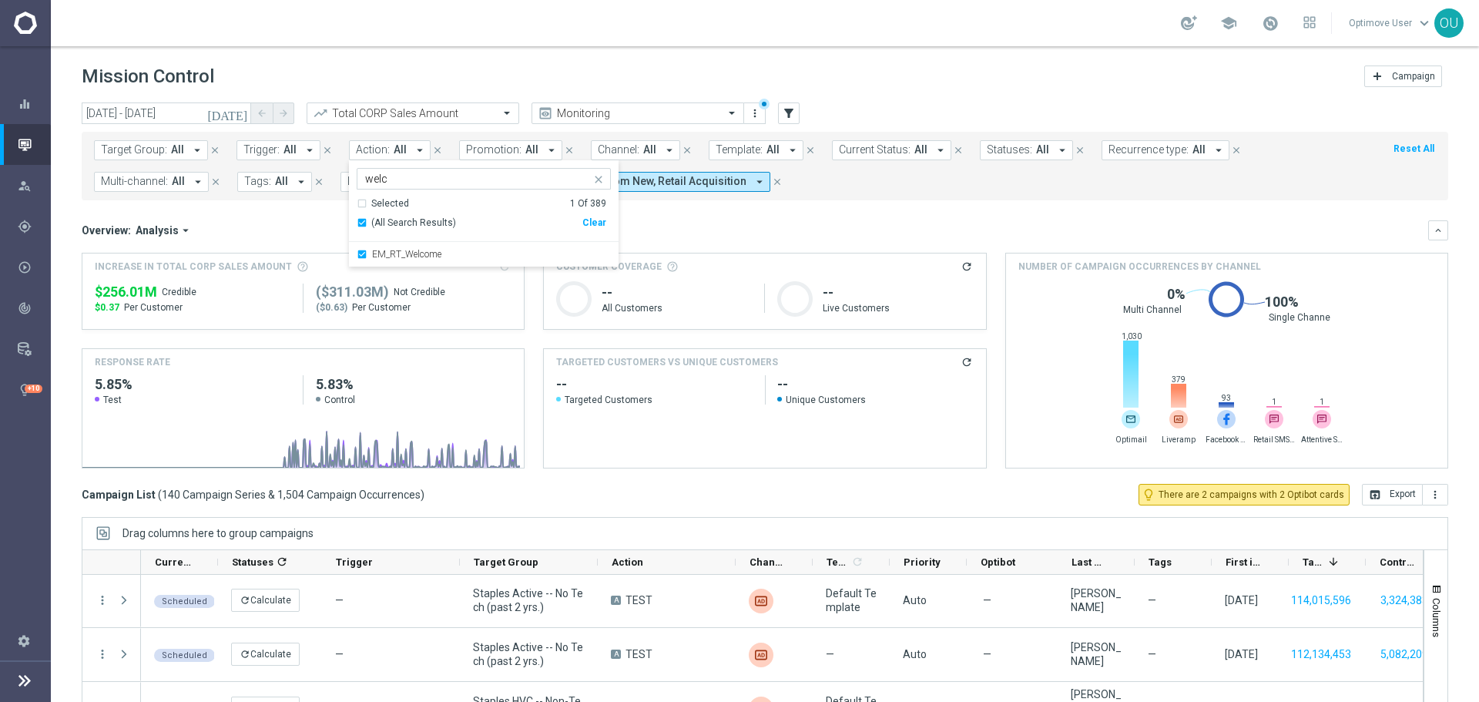
click at [753, 260] on h3 "Customer Coverage refresh" at bounding box center [764, 267] width 417 height 14
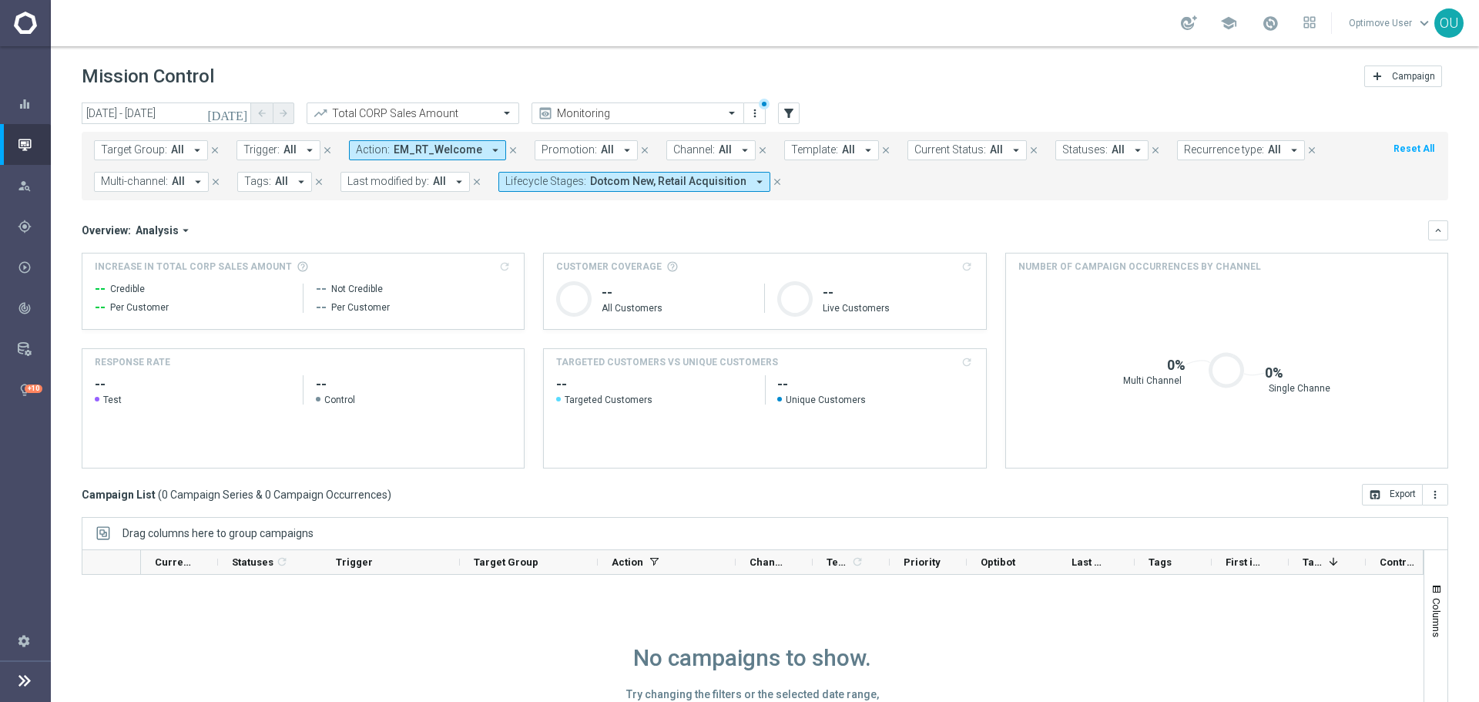
click at [447, 152] on span "EM_RT_Welcome" at bounding box center [438, 149] width 89 height 13
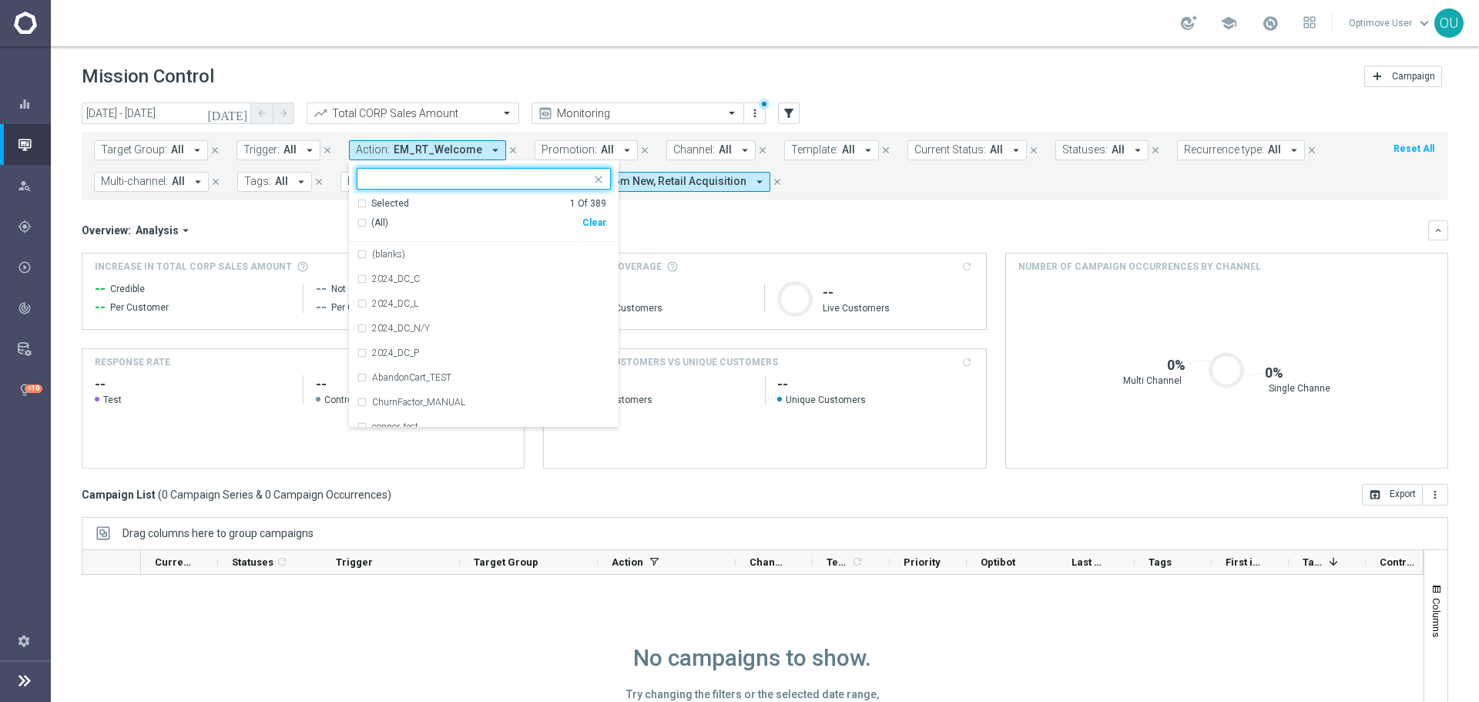
click at [0, 0] on div "Clear" at bounding box center [0, 0] width 0 height 0
click at [573, 146] on span "Promotion:" at bounding box center [568, 149] width 55 height 13
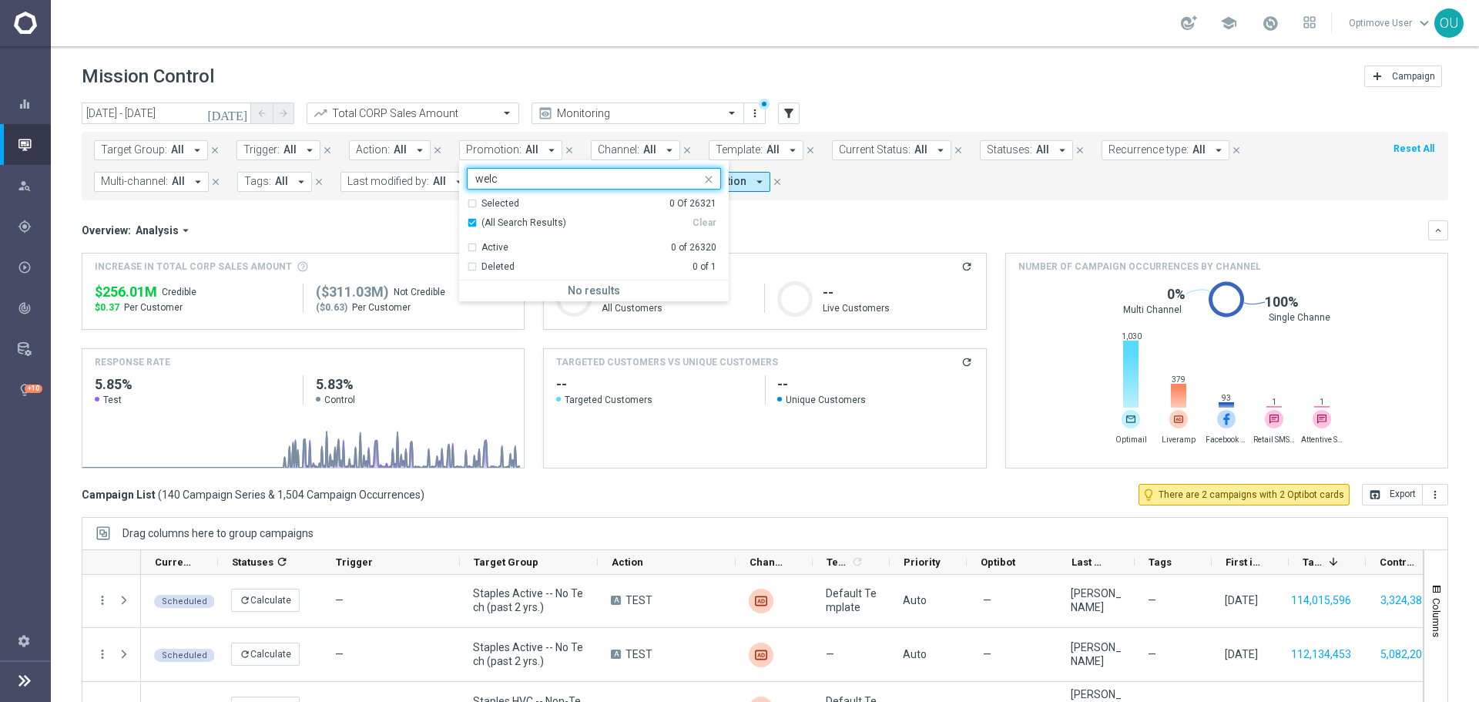
type input "welc"
click at [727, 146] on span "Template:" at bounding box center [739, 149] width 47 height 13
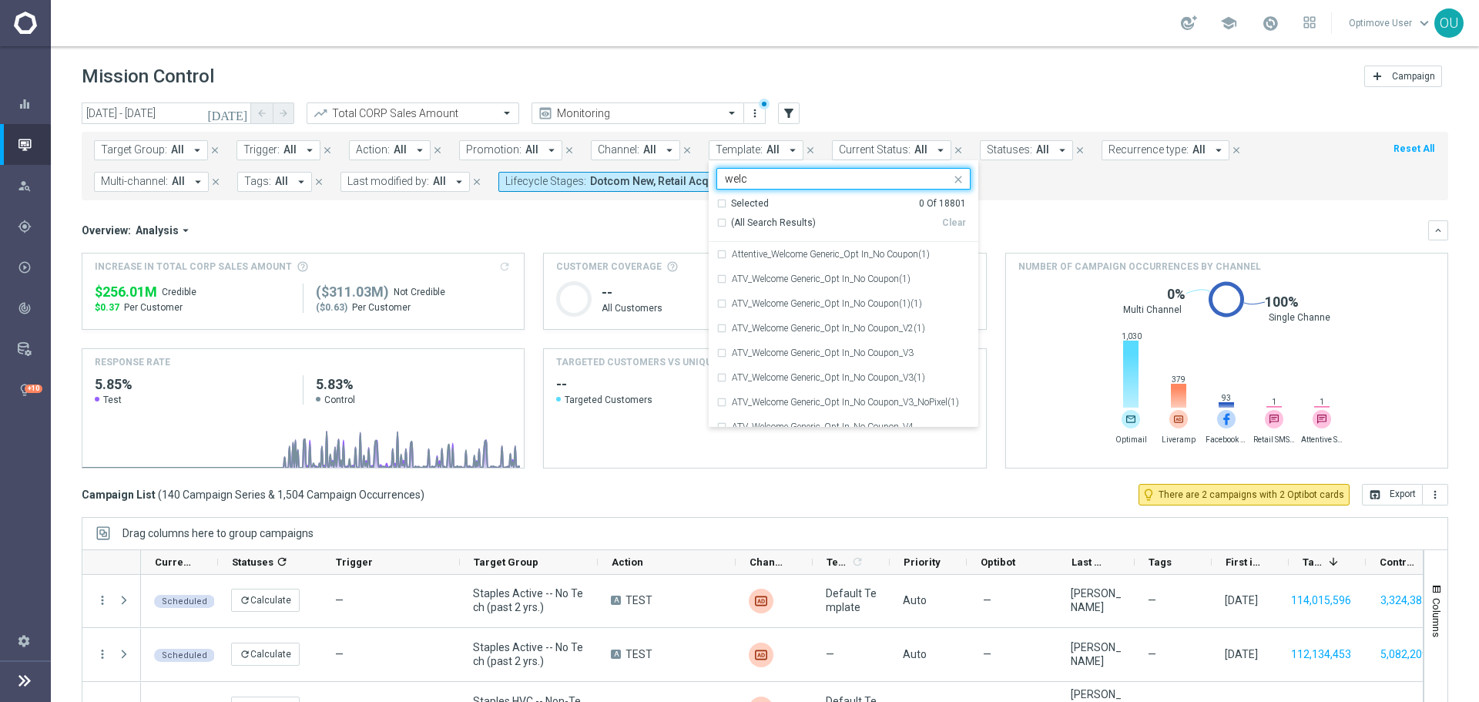
click at [777, 230] on div "(All Search Results) Clear" at bounding box center [841, 222] width 250 height 25
click at [774, 224] on span "(All Search Results)" at bounding box center [773, 222] width 85 height 13
type input "welc"
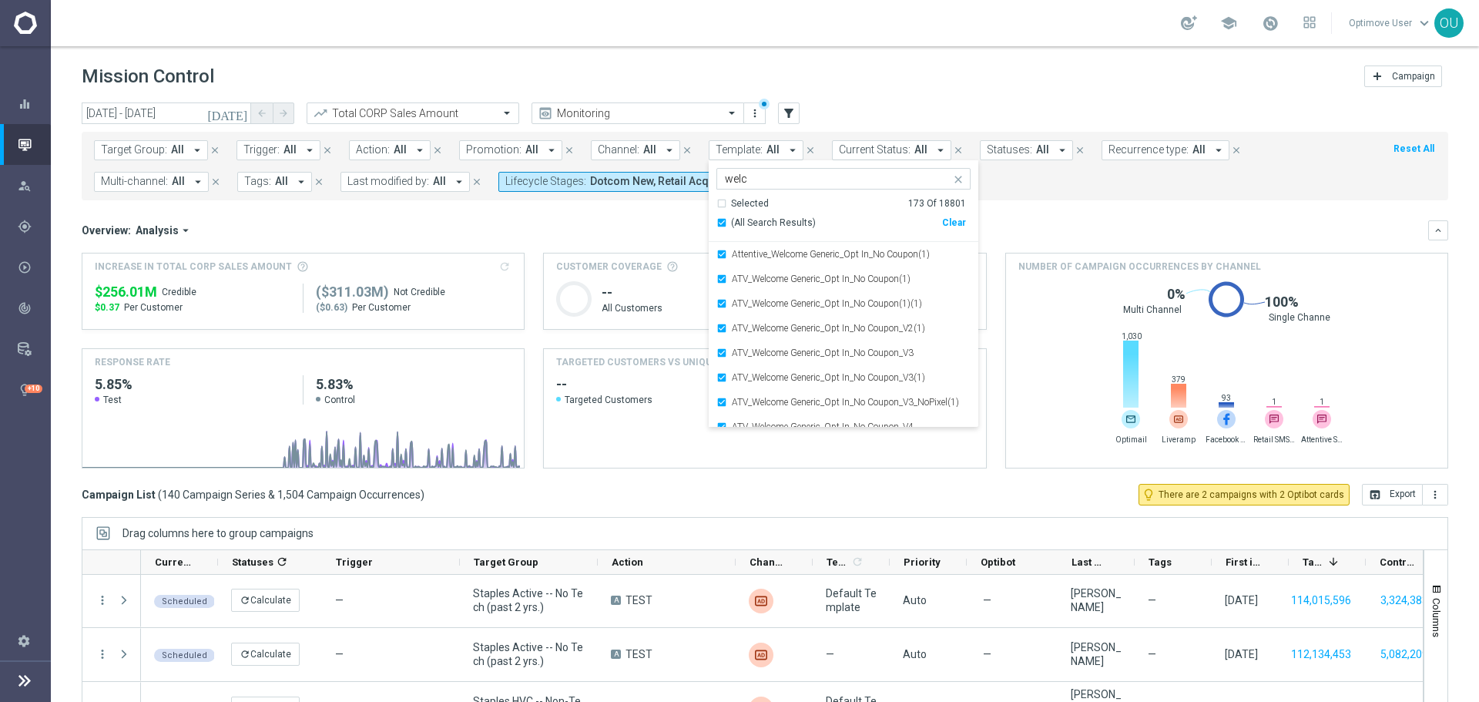
click at [1055, 223] on div "Overview: Analysis arrow_drop_down" at bounding box center [755, 230] width 1346 height 14
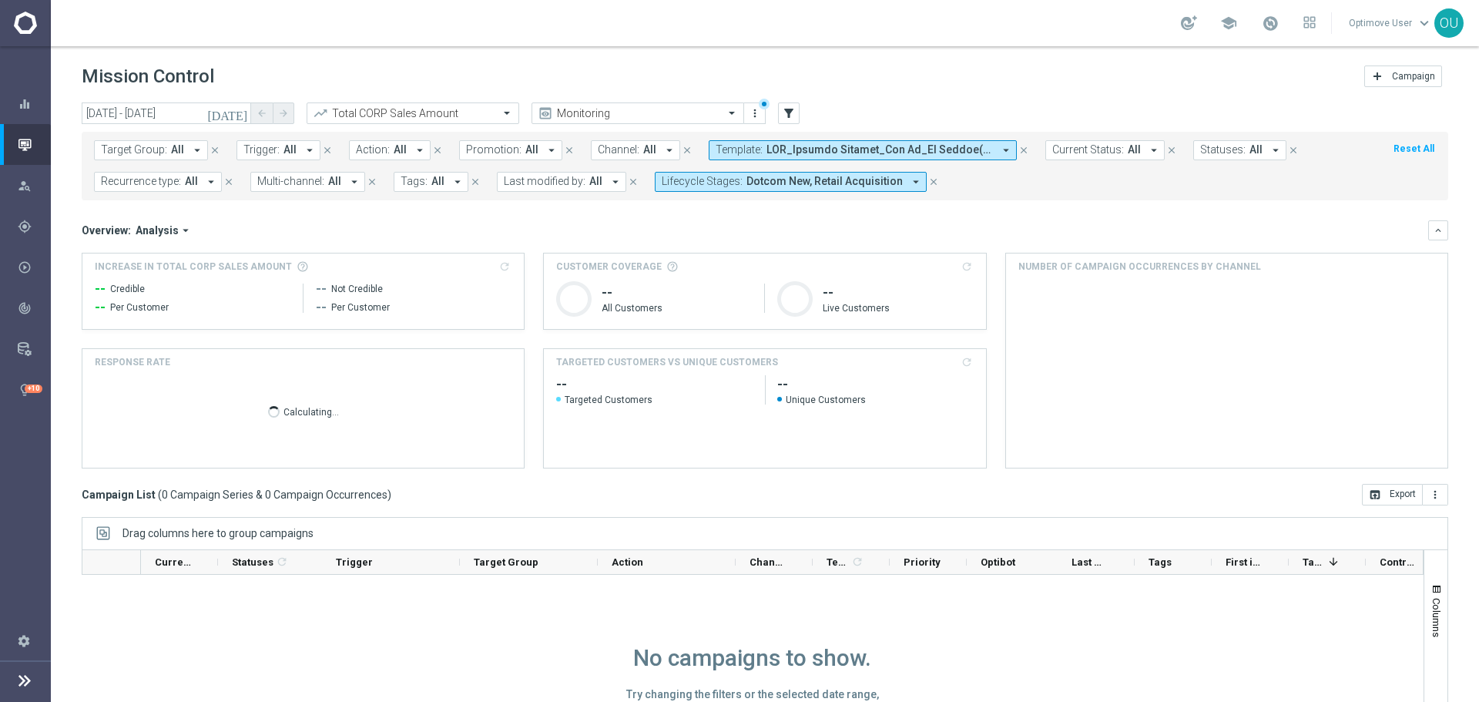
scroll to position [0, 0]
click at [880, 180] on span "Dotcom New, Retail Acquisition" at bounding box center [824, 181] width 156 height 13
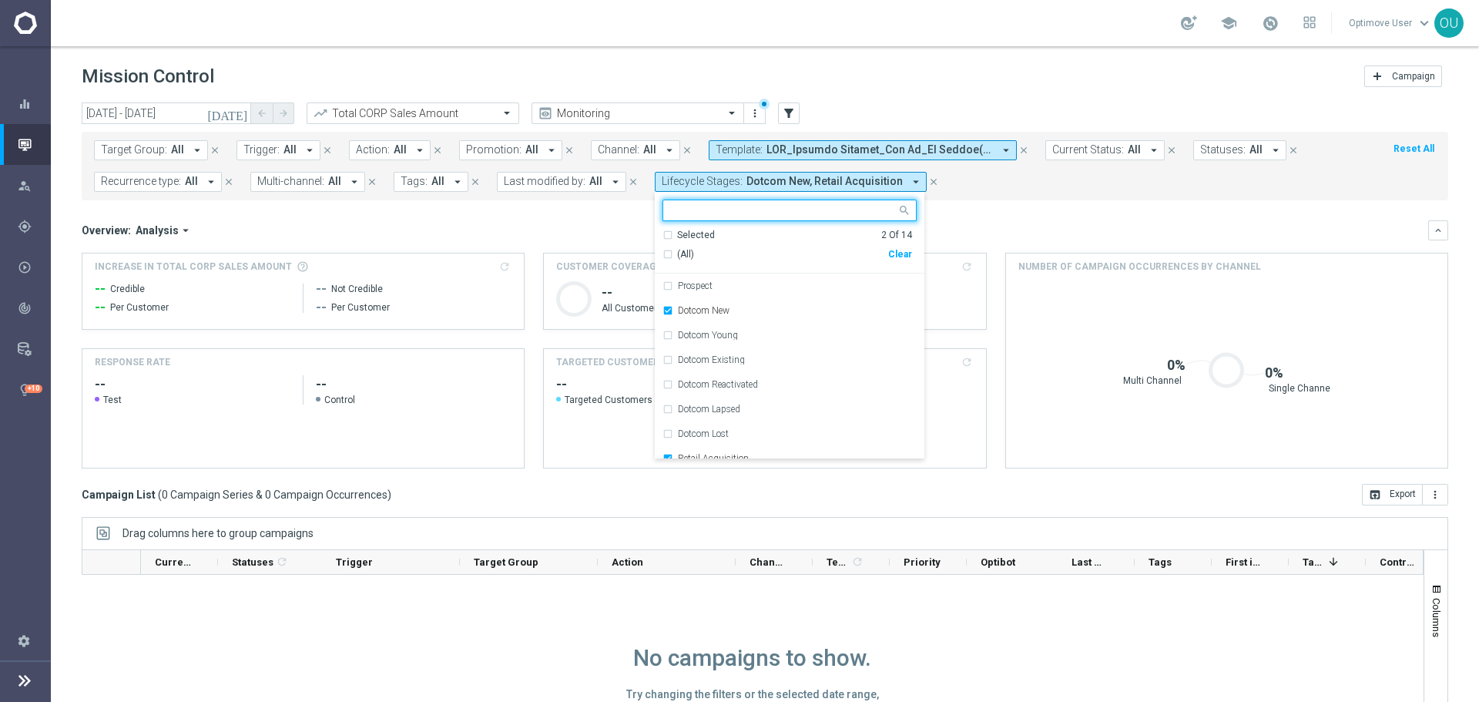
click at [0, 0] on div "Clear" at bounding box center [0, 0] width 0 height 0
drag, startPoint x: 981, startPoint y: 223, endPoint x: 539, endPoint y: 195, distance: 443.0
click at [983, 223] on div "Overview: Analysis arrow_drop_down" at bounding box center [755, 230] width 1346 height 14
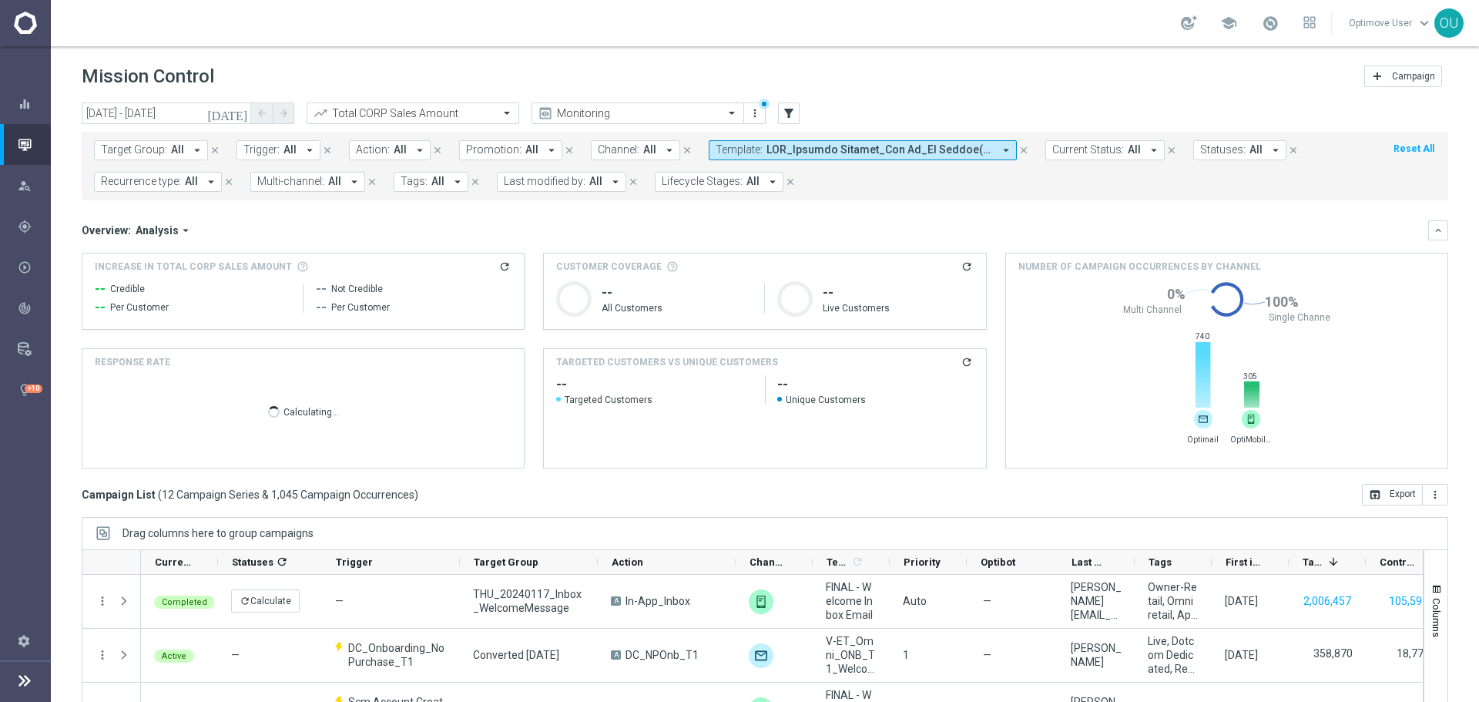
click at [505, 269] on icon "refresh" at bounding box center [504, 266] width 12 height 12
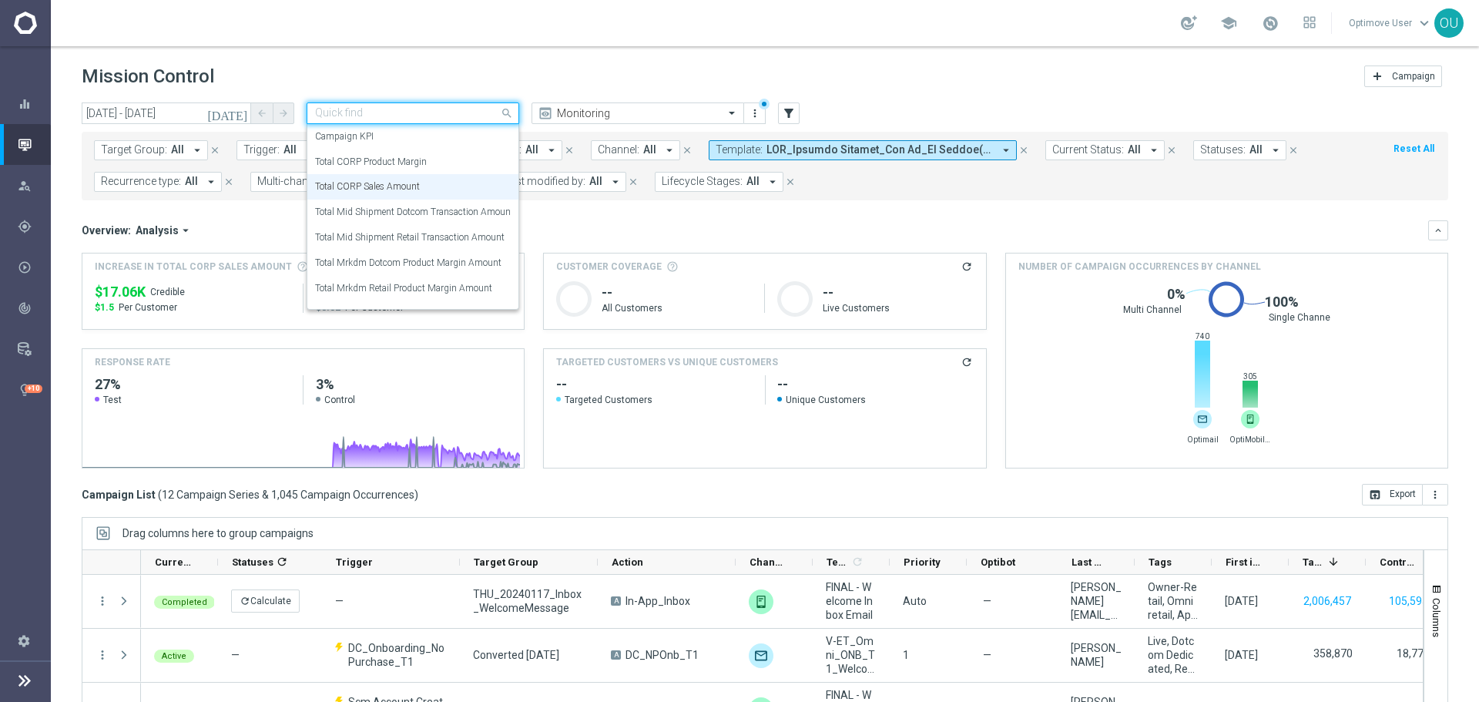
click at [463, 109] on input "text" at bounding box center [397, 113] width 165 height 13
click at [445, 225] on div "Total Mid Shipment Retail Transaction Amount" at bounding box center [413, 237] width 196 height 25
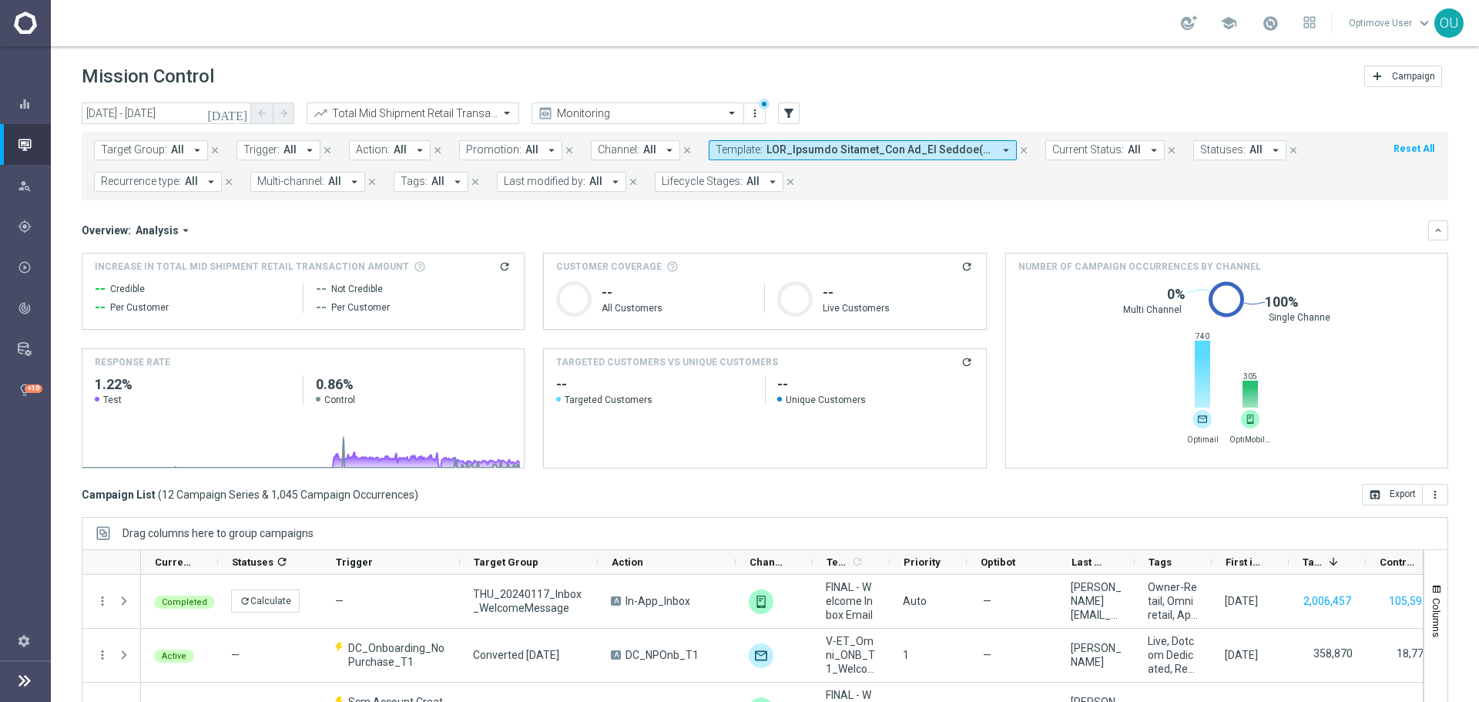
click at [504, 263] on icon "refresh" at bounding box center [504, 266] width 12 height 12
click at [870, 142] on button "Template: arrow_drop_down" at bounding box center [863, 150] width 308 height 20
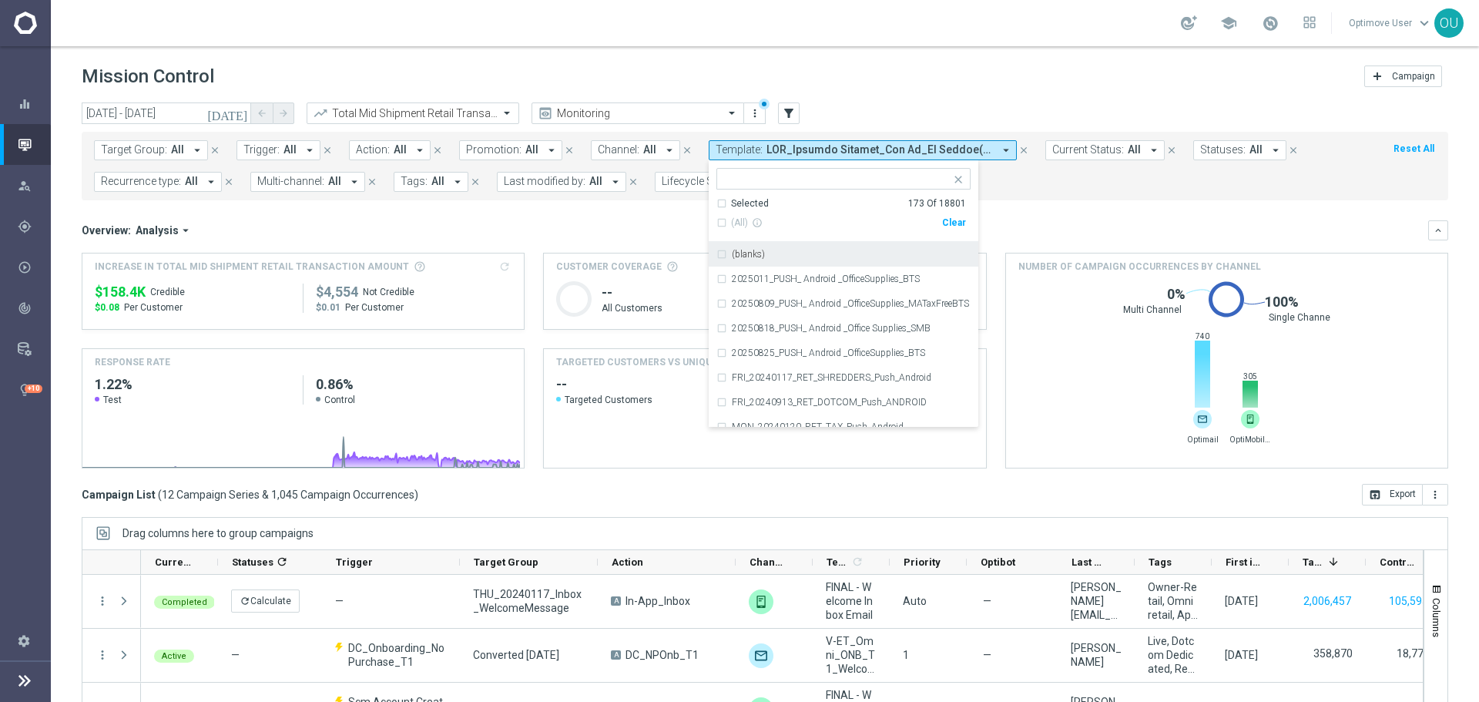
click at [731, 205] on div "Selected" at bounding box center [750, 203] width 38 height 13
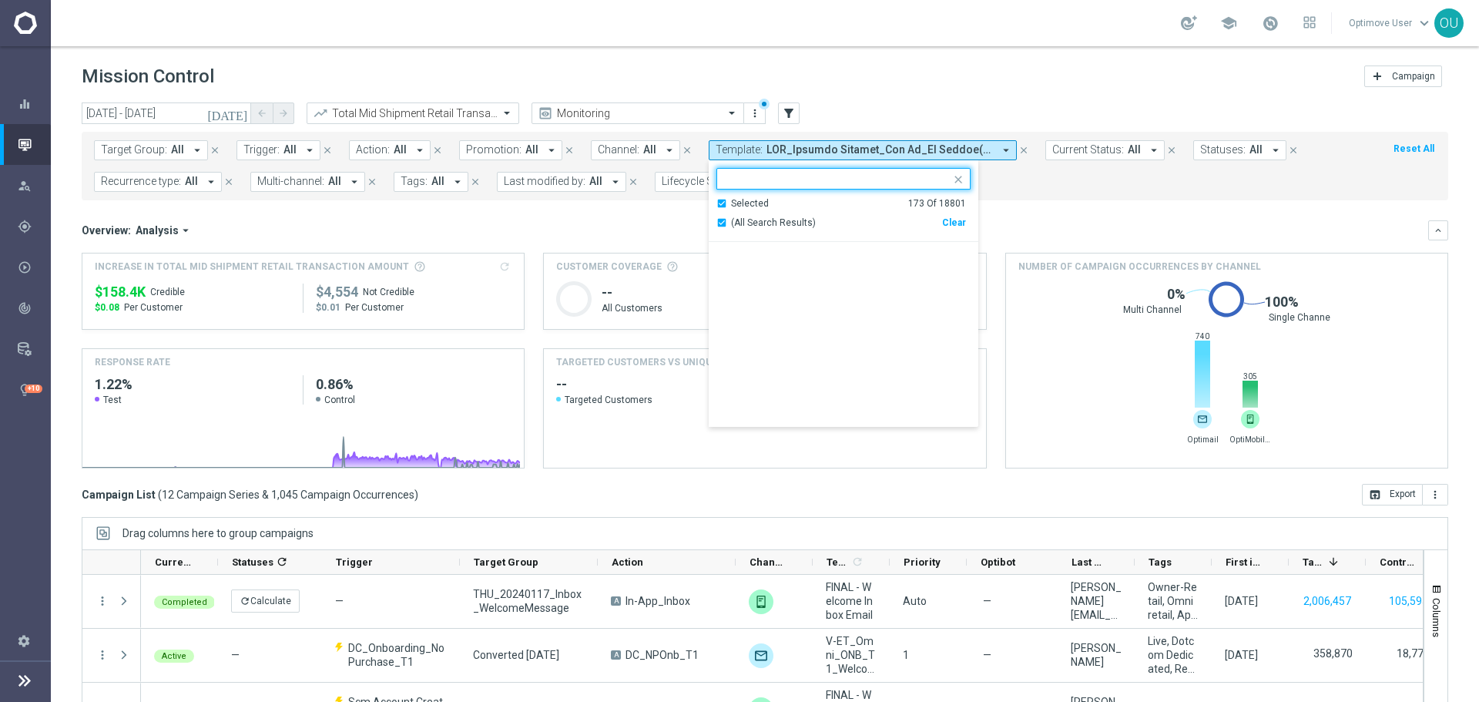
scroll to position [847, 0]
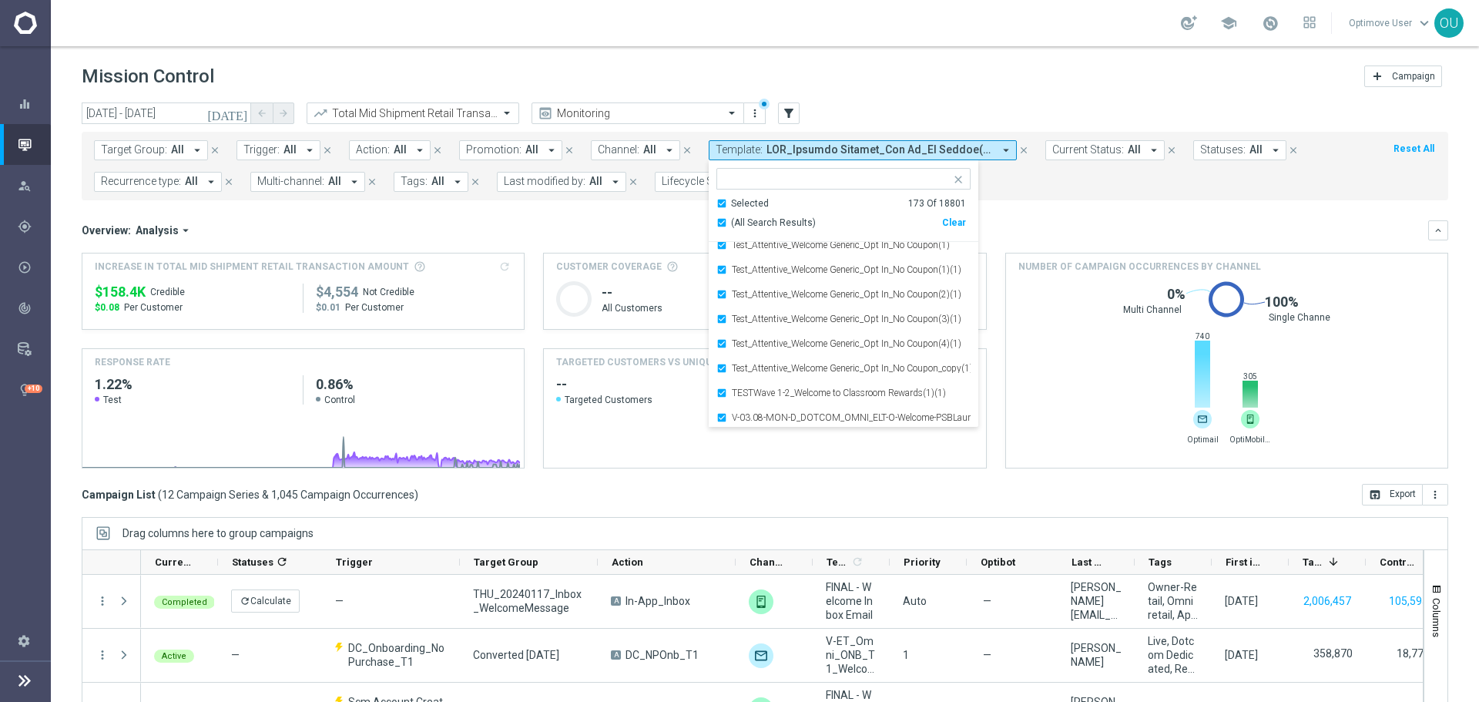
click at [1078, 218] on mini-dashboard "Overview: Analysis arrow_drop_down keyboard_arrow_down Increase In Total Mid Sh…" at bounding box center [765, 341] width 1366 height 283
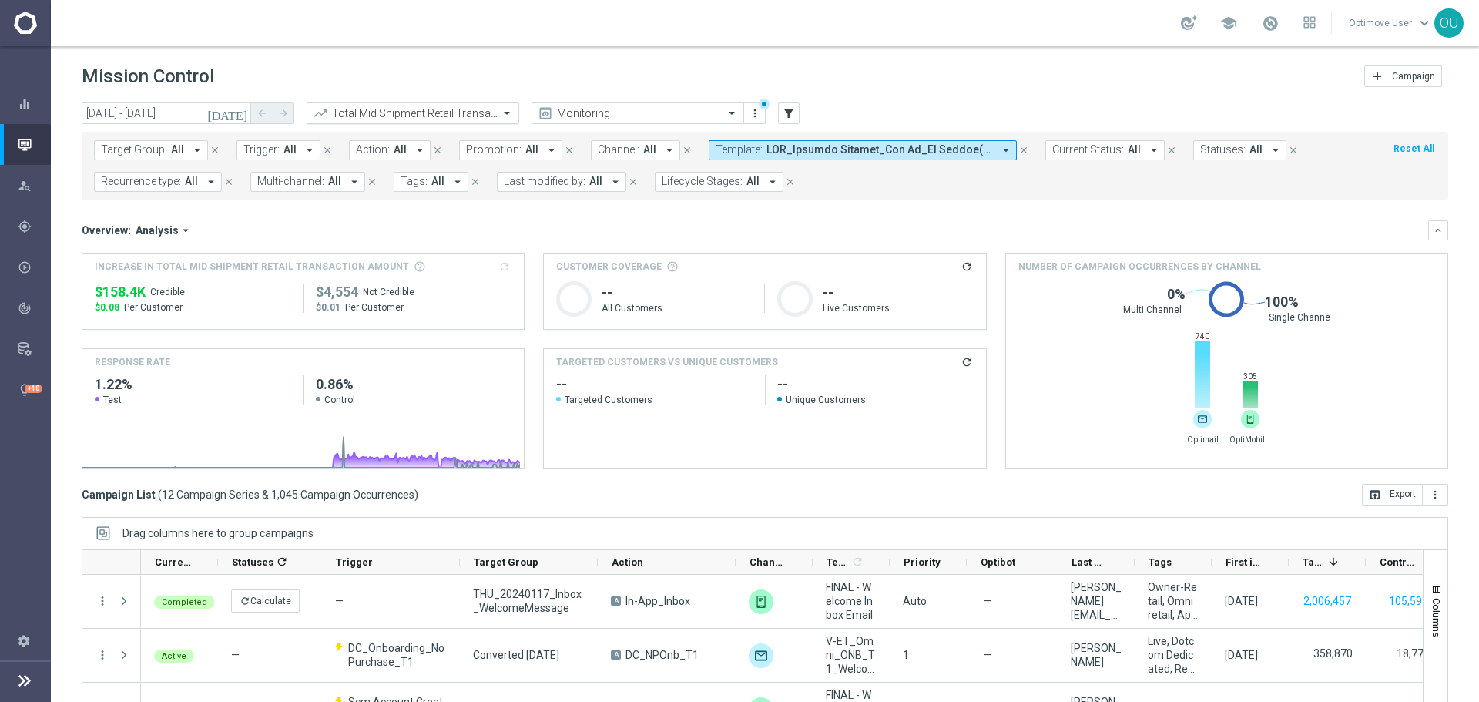
click at [481, 109] on div at bounding box center [412, 113] width 211 height 13
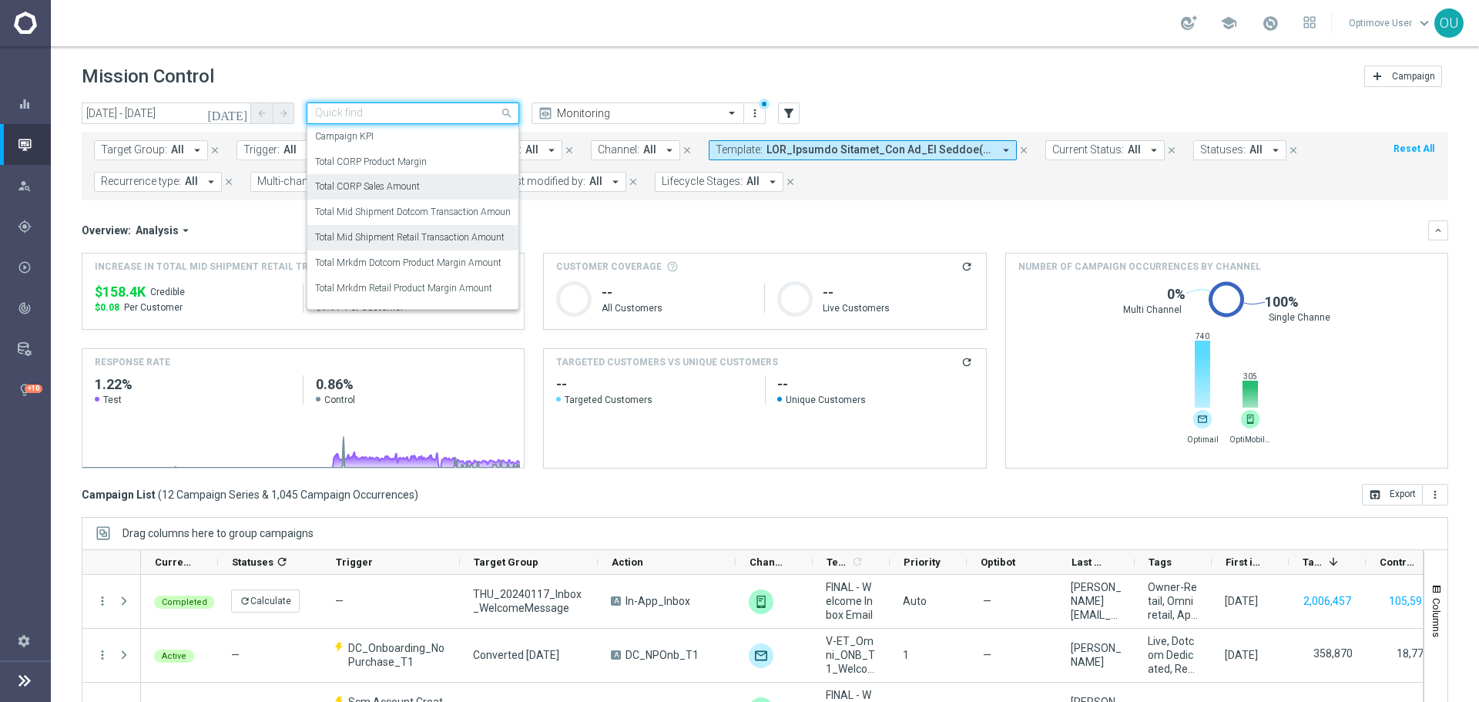
click at [439, 177] on div "Total CORP Sales Amount" at bounding box center [413, 186] width 196 height 25
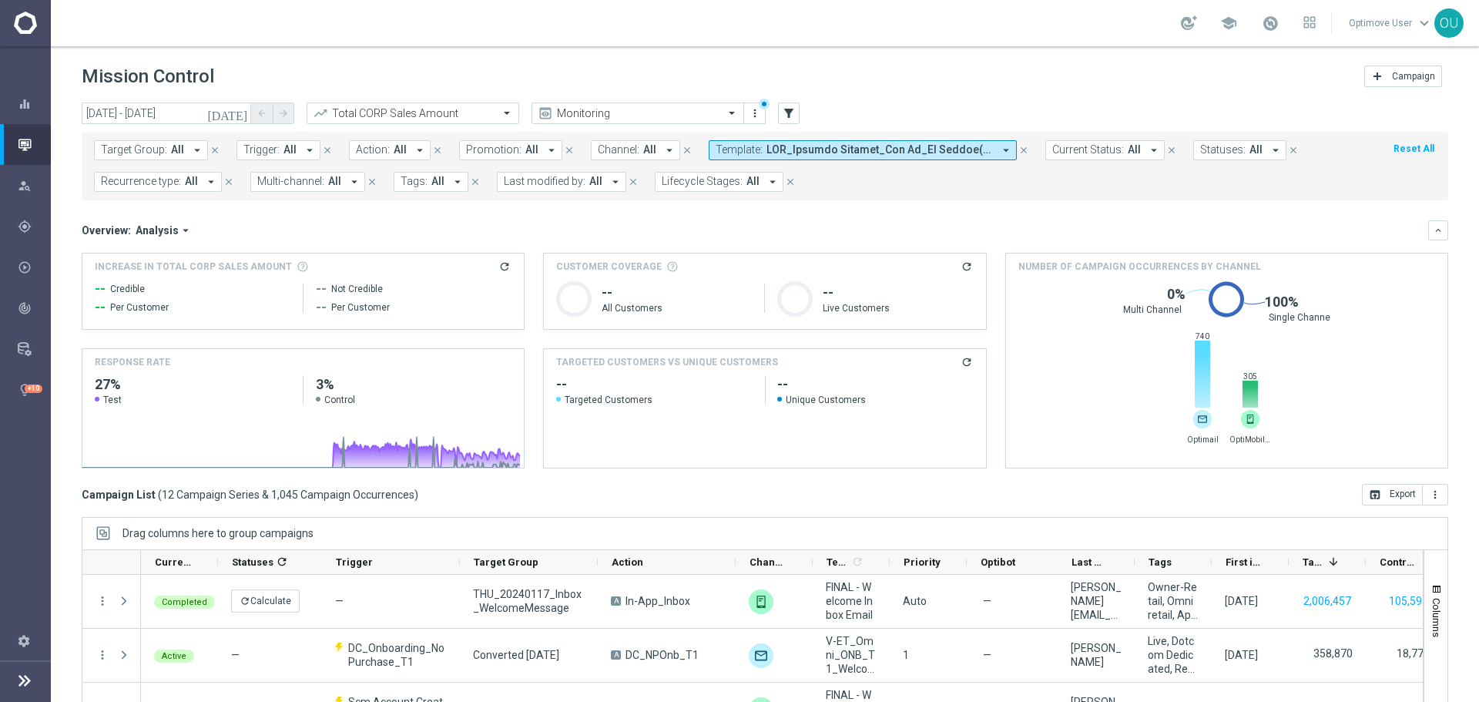
click at [500, 266] on icon "refresh" at bounding box center [504, 266] width 12 height 12
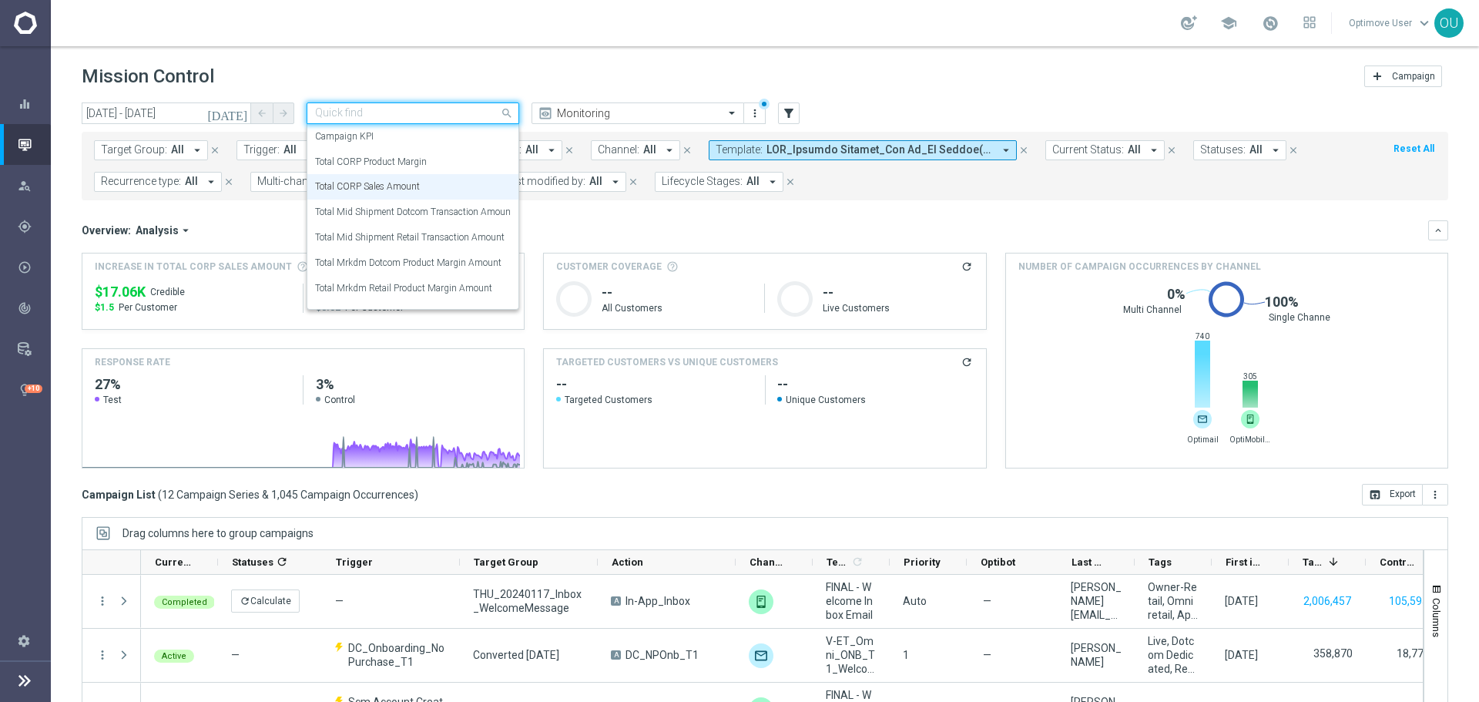
click at [394, 105] on div "Quick find Total CORP Sales Amount" at bounding box center [413, 113] width 213 height 22
click at [417, 215] on label "Total Mid Shipment Dotcom Transaction Amount" at bounding box center [414, 212] width 199 height 13
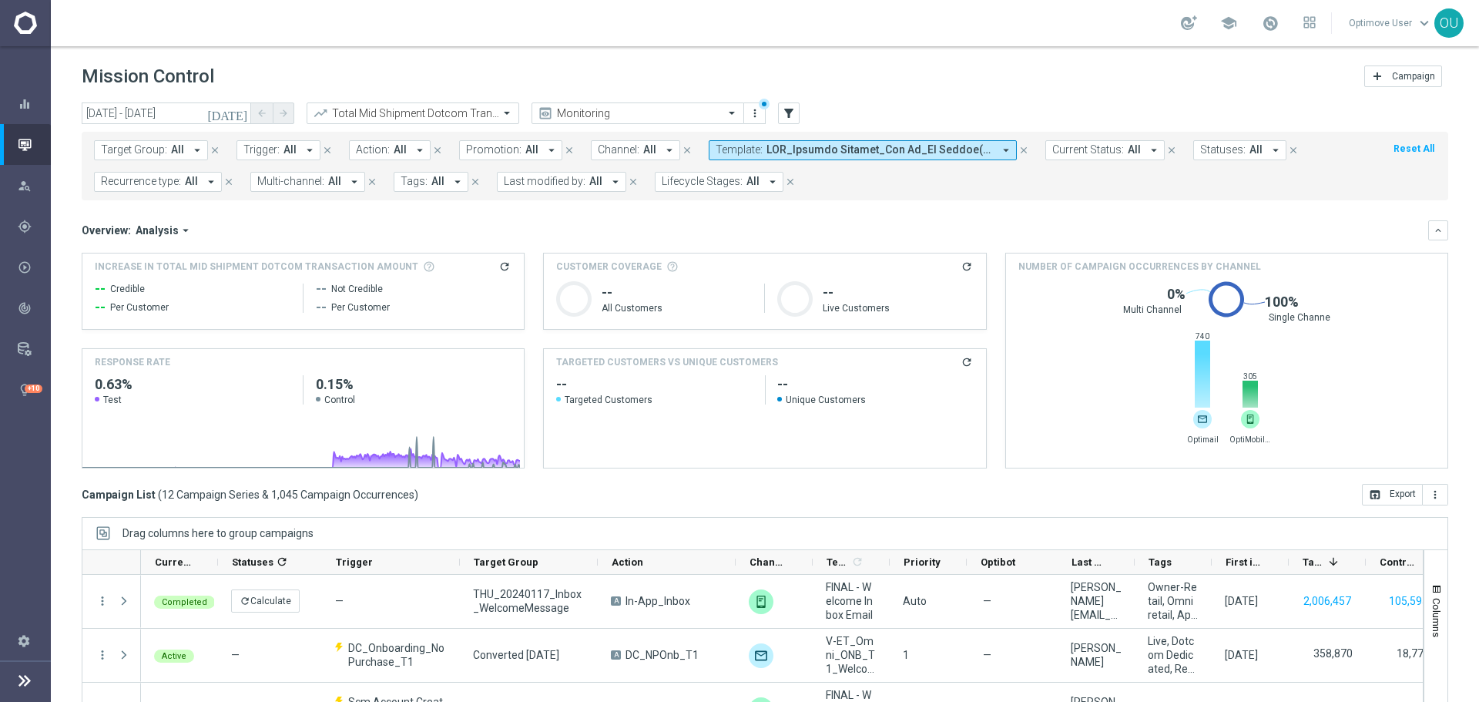
click at [501, 272] on icon "refresh" at bounding box center [504, 266] width 12 height 12
click at [960, 144] on span at bounding box center [879, 149] width 226 height 13
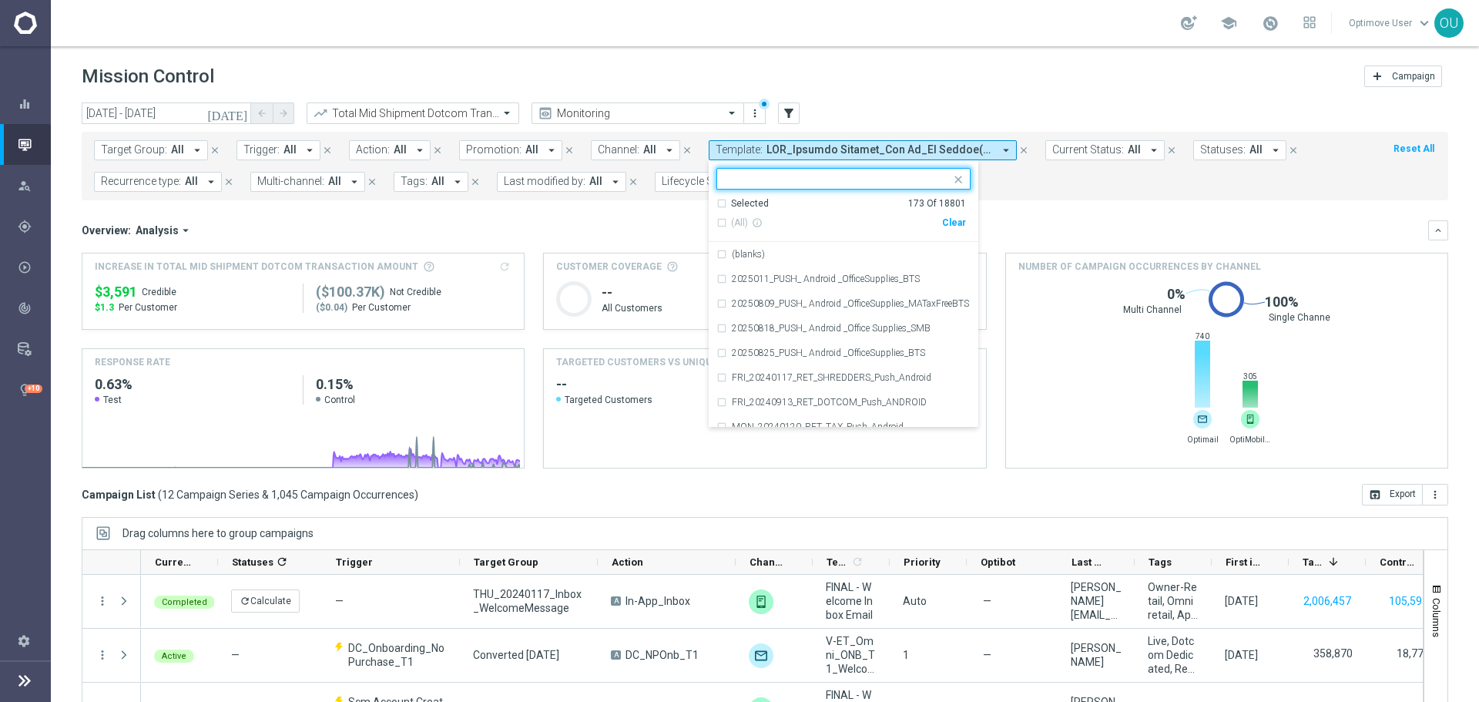
click at [0, 0] on div "Clear" at bounding box center [0, 0] width 0 height 0
click at [1006, 223] on div "Overview: Analysis arrow_drop_down" at bounding box center [755, 230] width 1346 height 14
click at [683, 179] on form "Target Group: All arrow_drop_down close Trigger: All arrow_drop_down close Acti…" at bounding box center [730, 166] width 1273 height 52
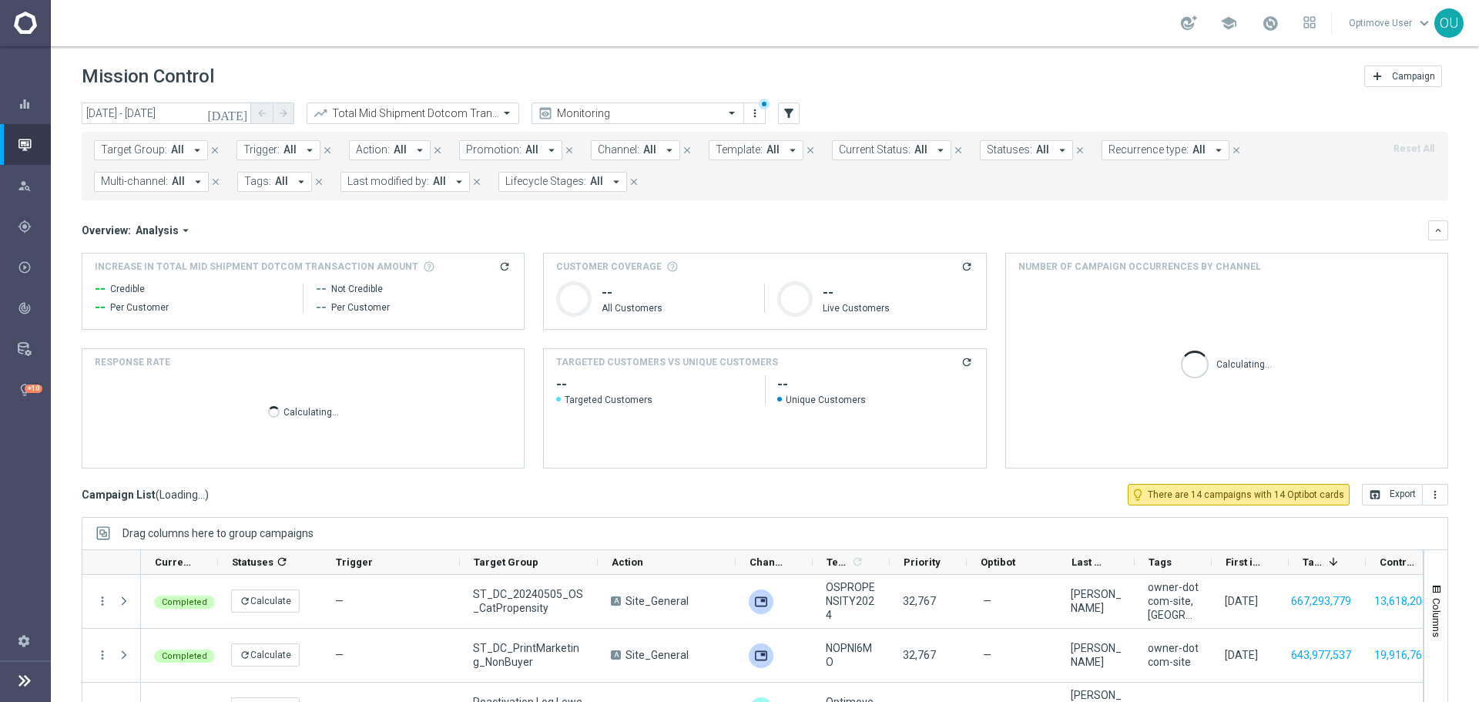
click at [553, 184] on span "Lifecycle Stages:" at bounding box center [545, 181] width 81 height 13
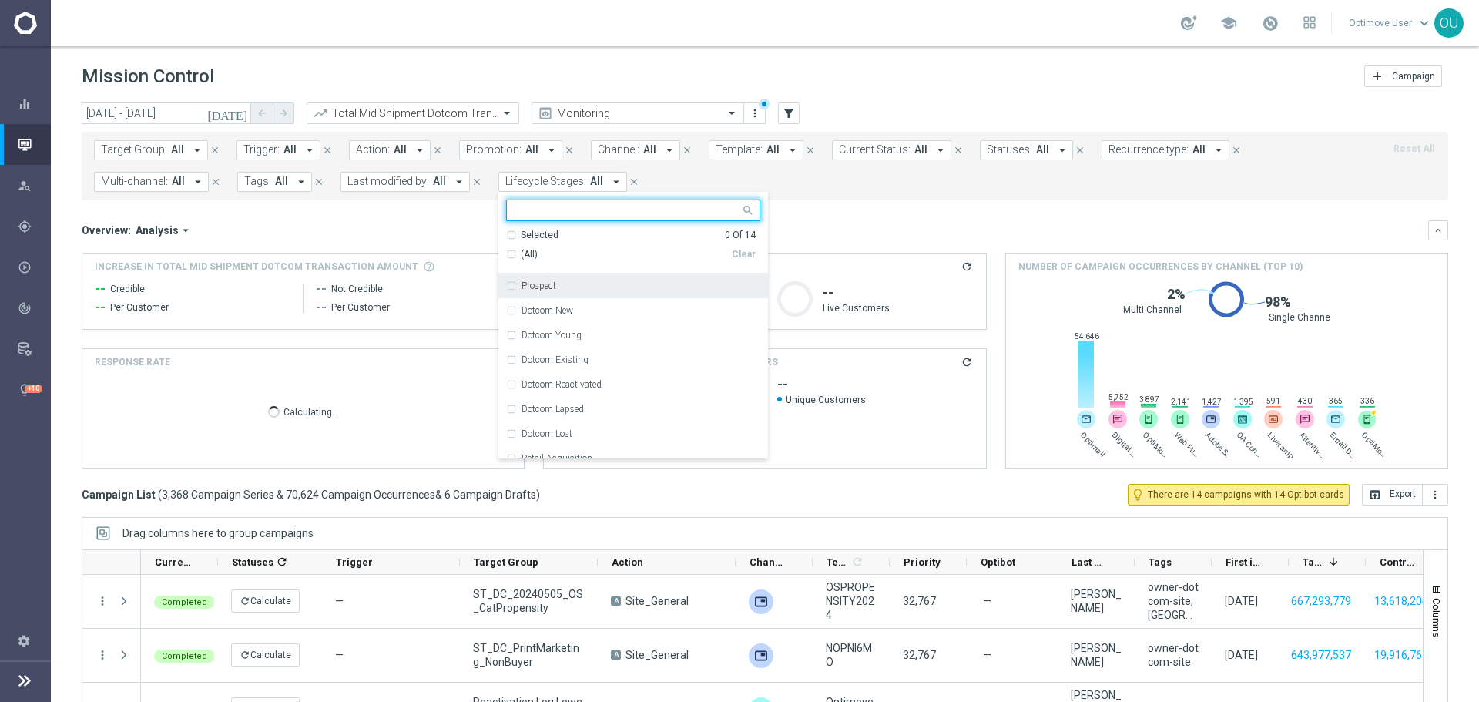
click at [545, 287] on label "Prospect" at bounding box center [538, 285] width 35 height 9
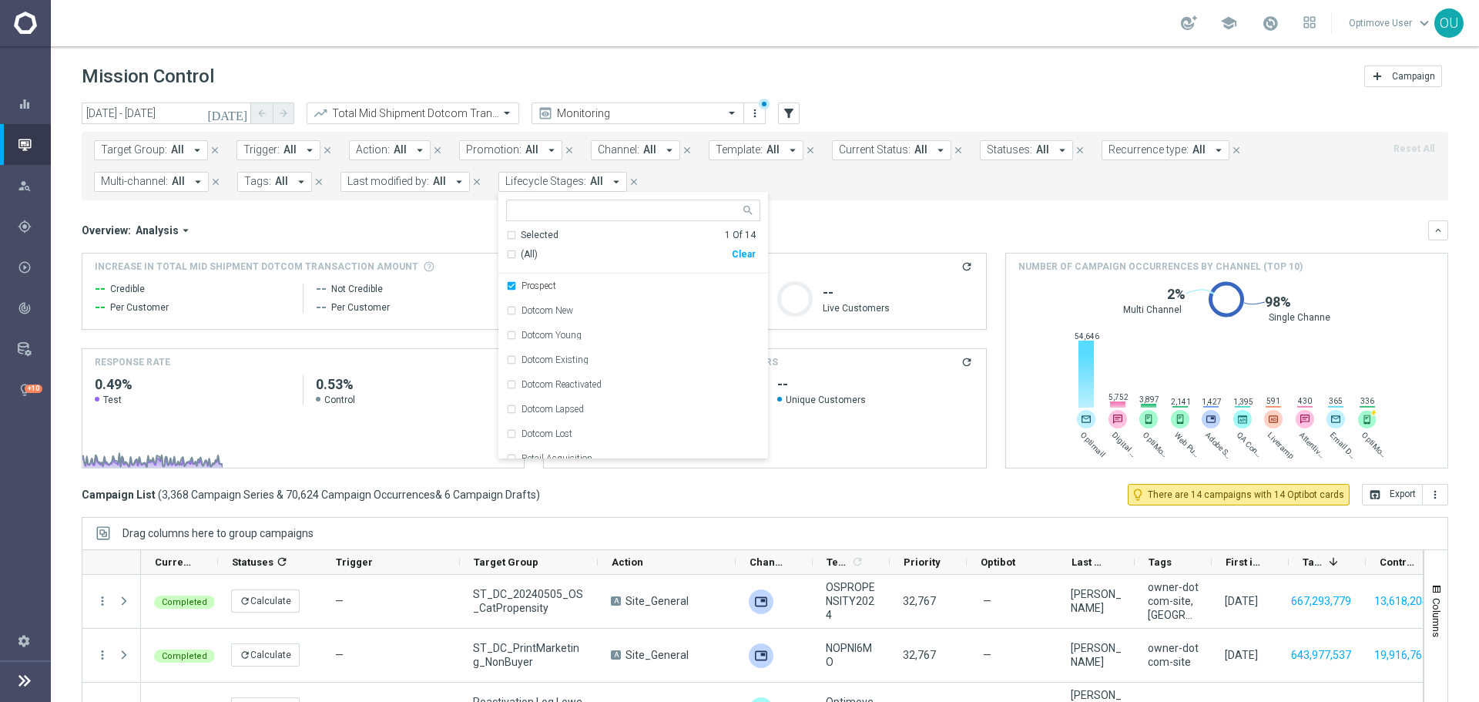
click at [444, 245] on div "Overview: Analysis arrow_drop_down keyboard_arrow_down Increase In Total Mid Sh…" at bounding box center [765, 344] width 1366 height 248
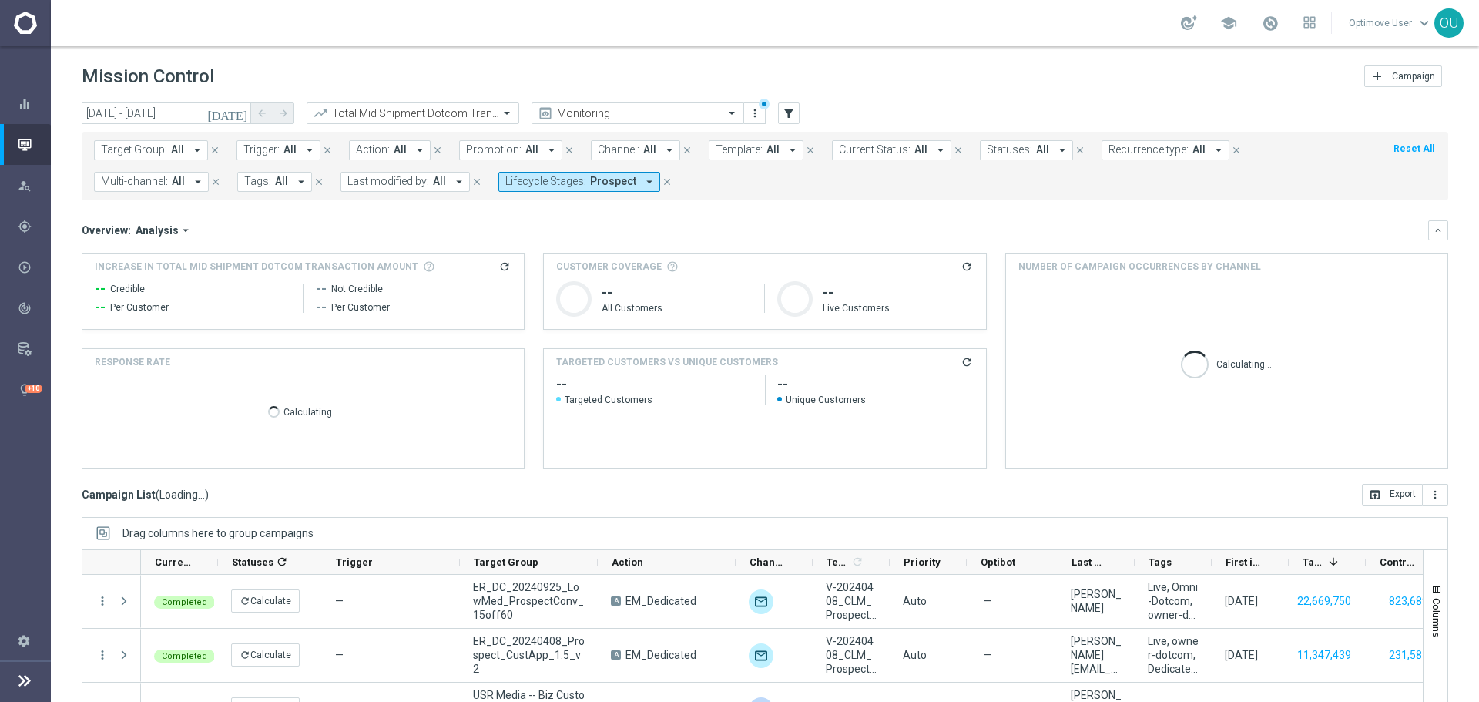
click at [498, 269] on icon "refresh" at bounding box center [504, 266] width 12 height 12
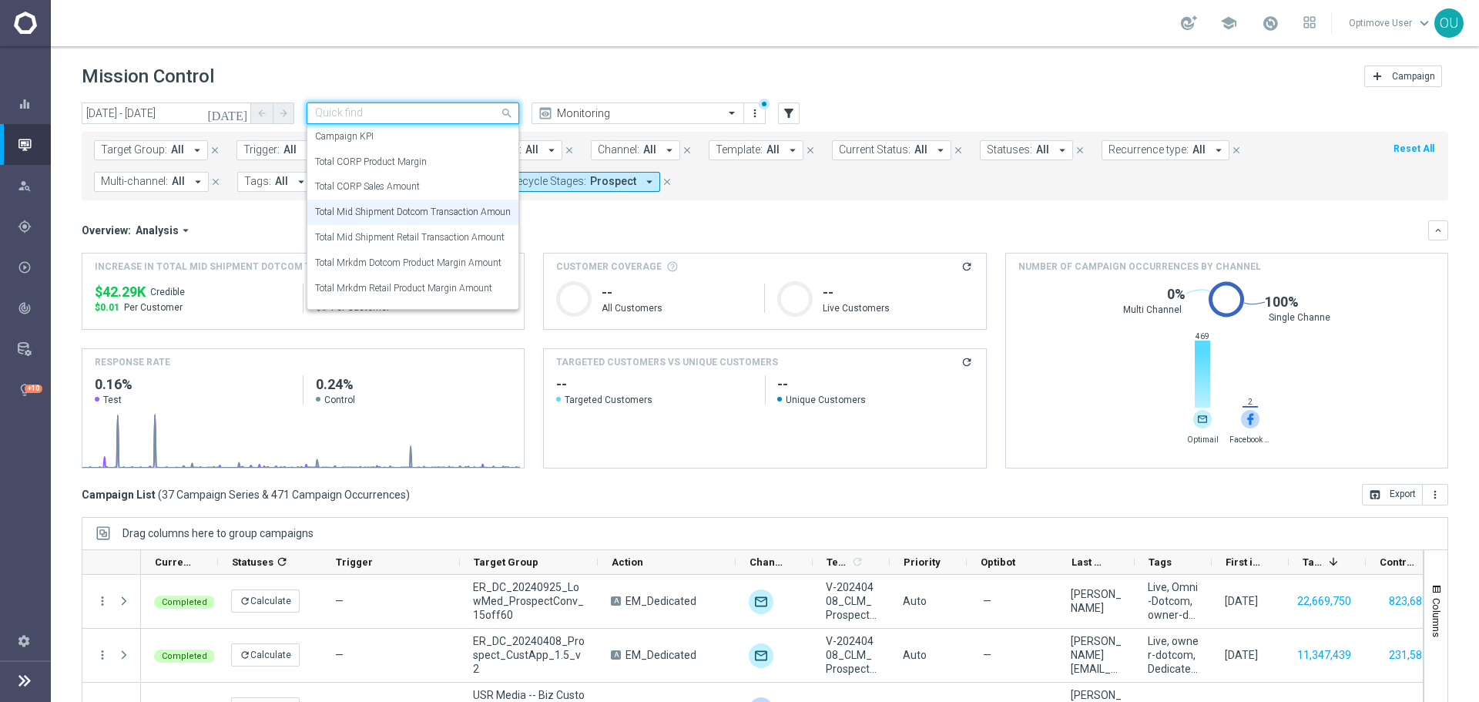
click at [424, 111] on input "text" at bounding box center [397, 113] width 165 height 13
click at [440, 185] on div "Total CORP Sales Amount" at bounding box center [413, 186] width 196 height 25
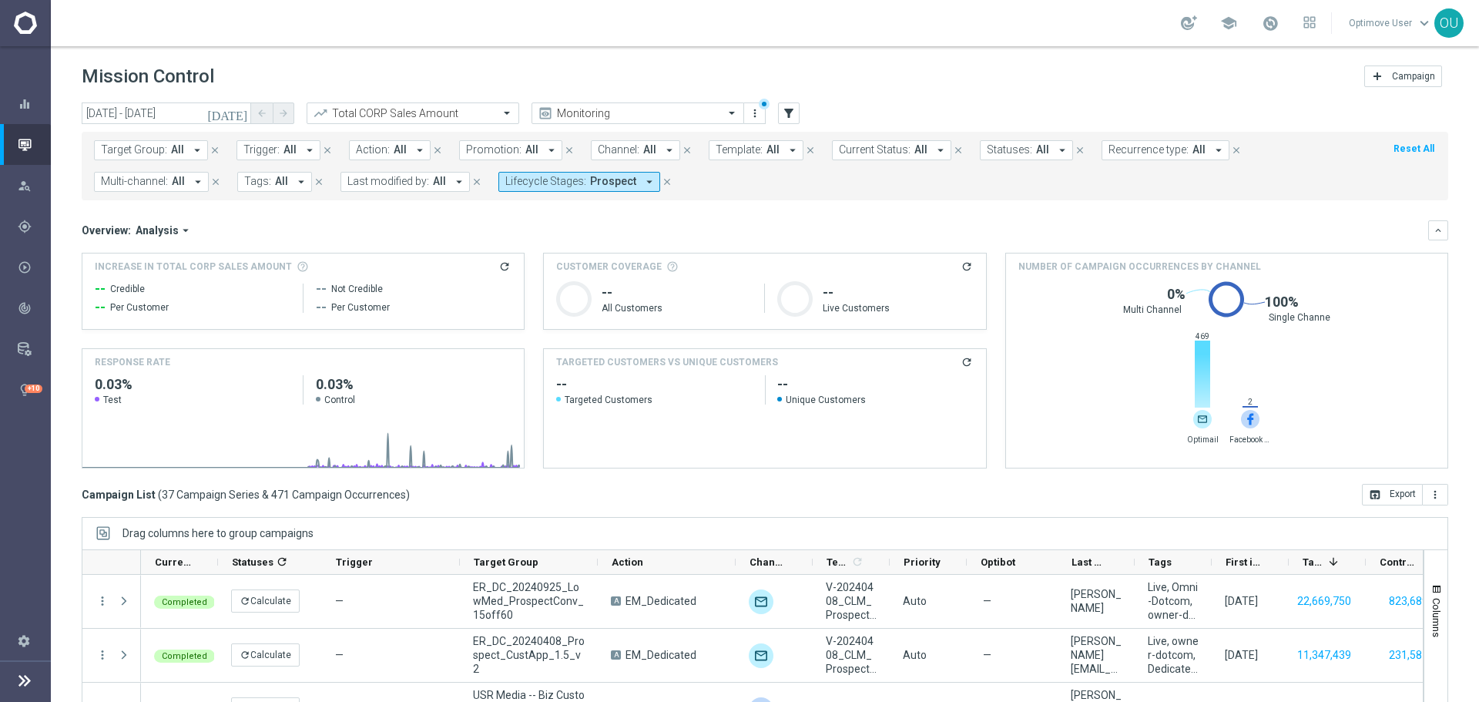
click at [501, 267] on icon "refresh" at bounding box center [504, 266] width 12 height 12
click at [431, 113] on input "text" at bounding box center [397, 113] width 165 height 13
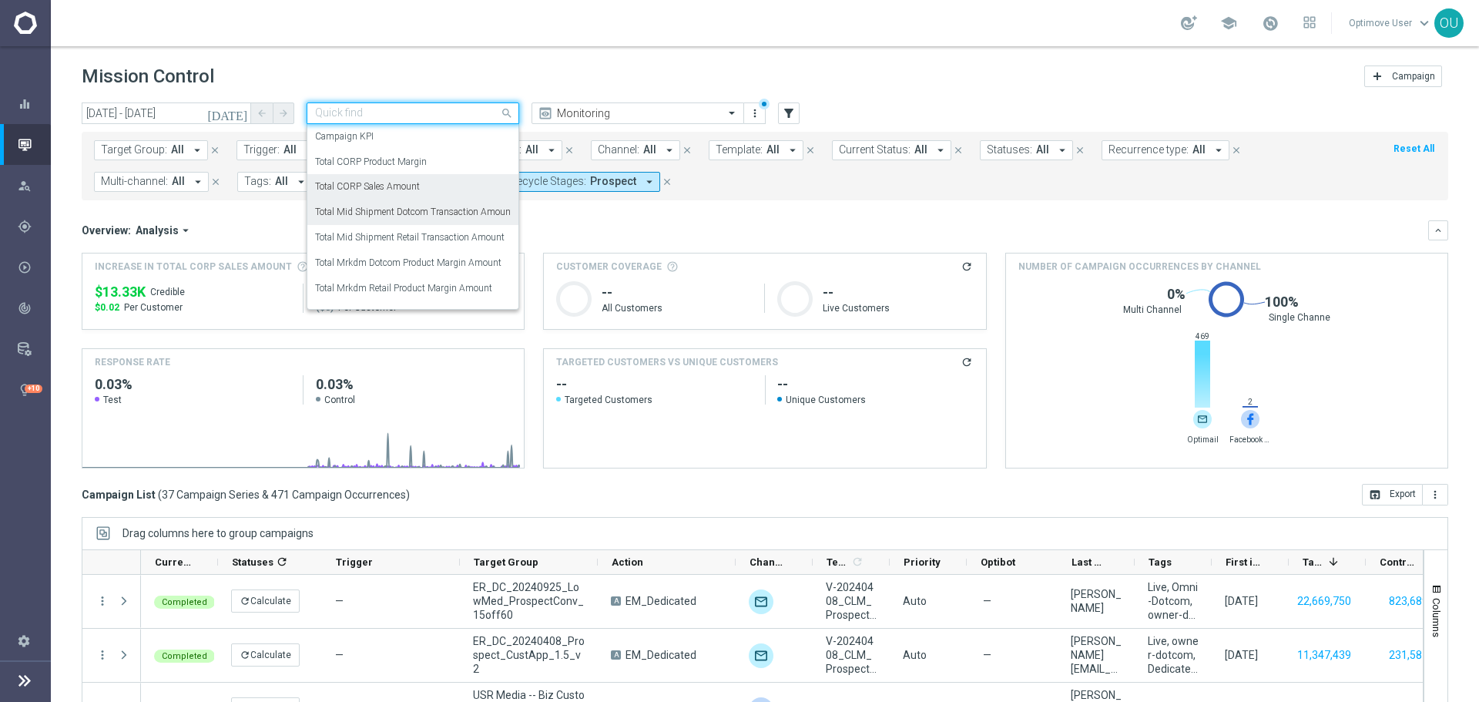
click at [434, 219] on div "Total Mid Shipment Dotcom Transaction Amount" at bounding box center [413, 211] width 196 height 25
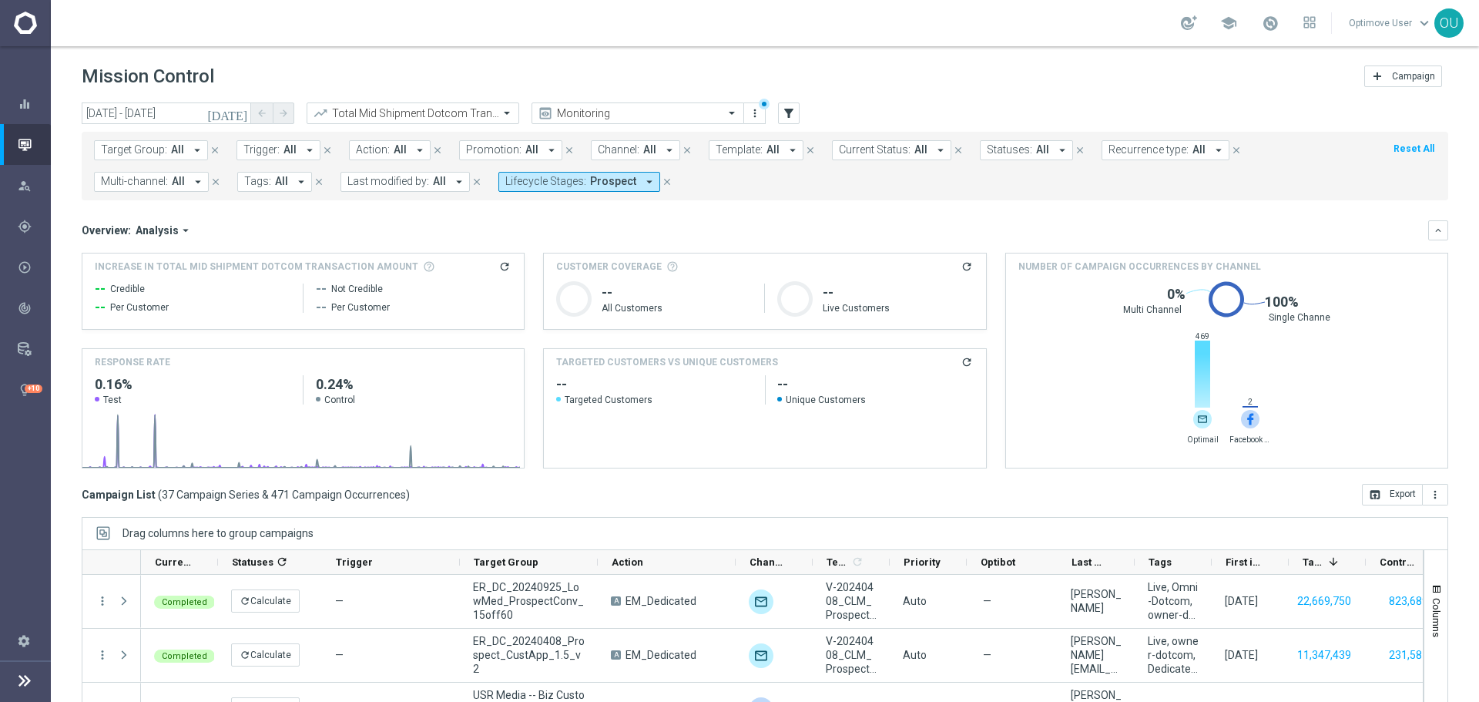
click at [503, 266] on icon "refresh" at bounding box center [504, 266] width 12 height 12
click at [525, 229] on div "Overview: Analysis arrow_drop_down" at bounding box center [755, 230] width 1346 height 14
click at [424, 109] on input "text" at bounding box center [397, 113] width 165 height 13
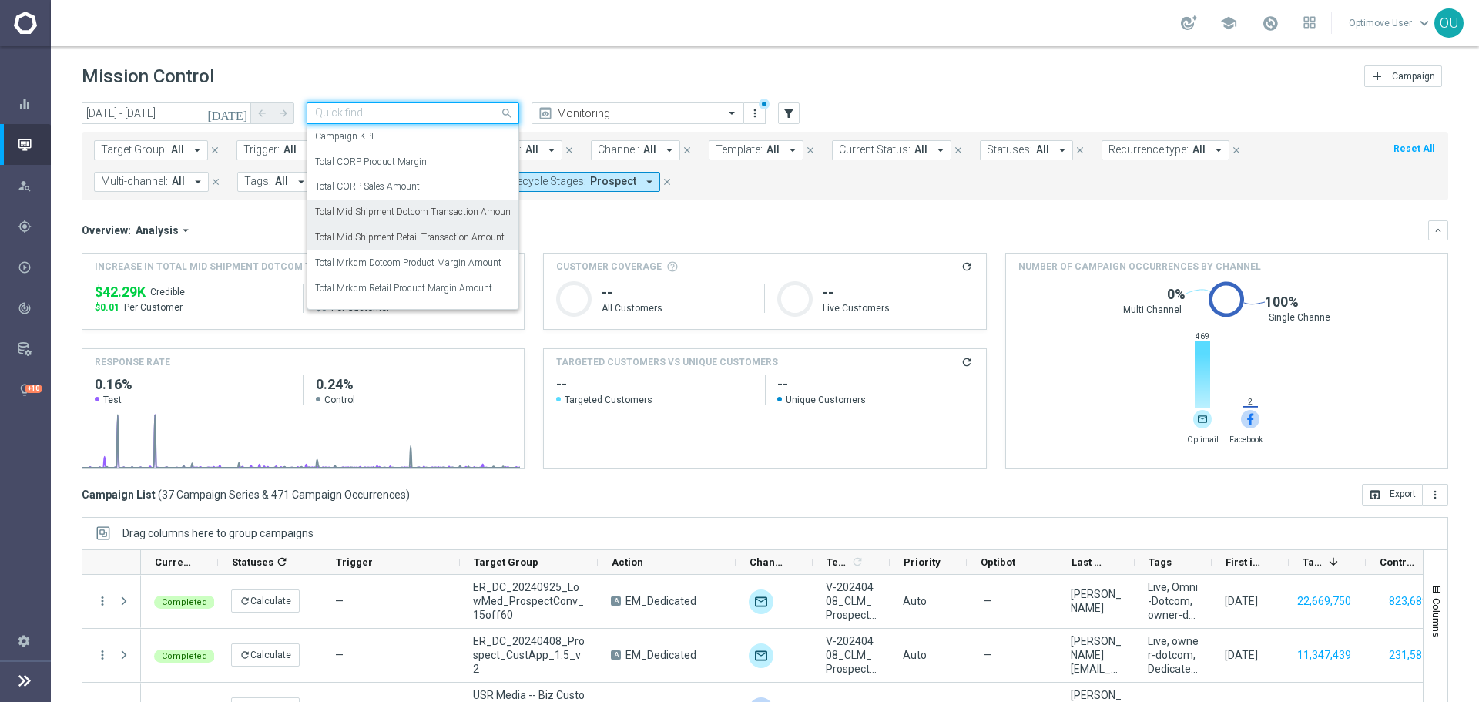
click at [461, 233] on label "Total Mid Shipment Retail Transaction Amount" at bounding box center [409, 237] width 189 height 13
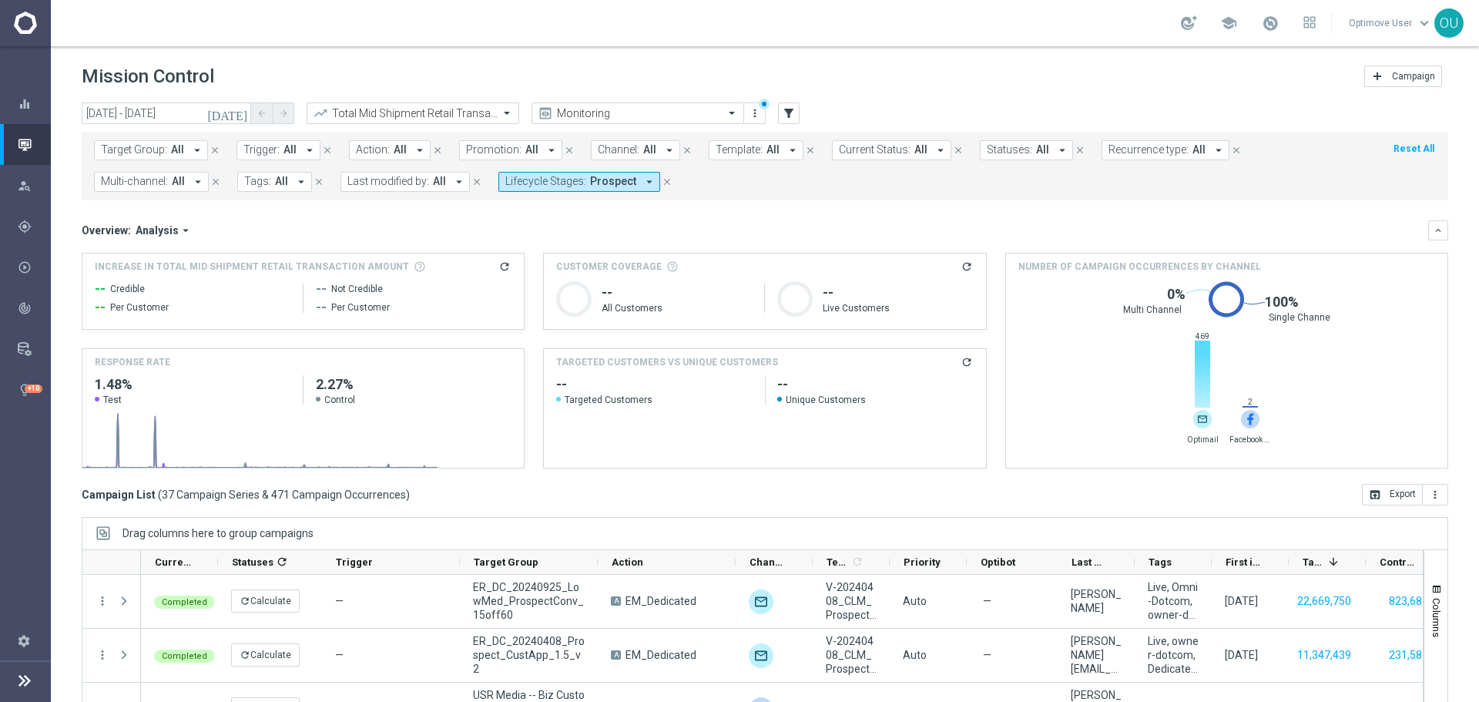
click at [500, 268] on icon "refresh" at bounding box center [504, 266] width 12 height 12
click at [1450, 378] on div "[DATE] [DATE] - [DATE] arrow_back arrow_forward Total Mid Shipment Retail Trans…" at bounding box center [765, 394] width 1428 height 585
click at [62, 242] on div "[DATE] [DATE] - [DATE] arrow_back arrow_forward Total Mid Shipment Retail Trans…" at bounding box center [765, 394] width 1428 height 585
click at [541, 184] on span "Lifecycle Stages:" at bounding box center [545, 181] width 81 height 13
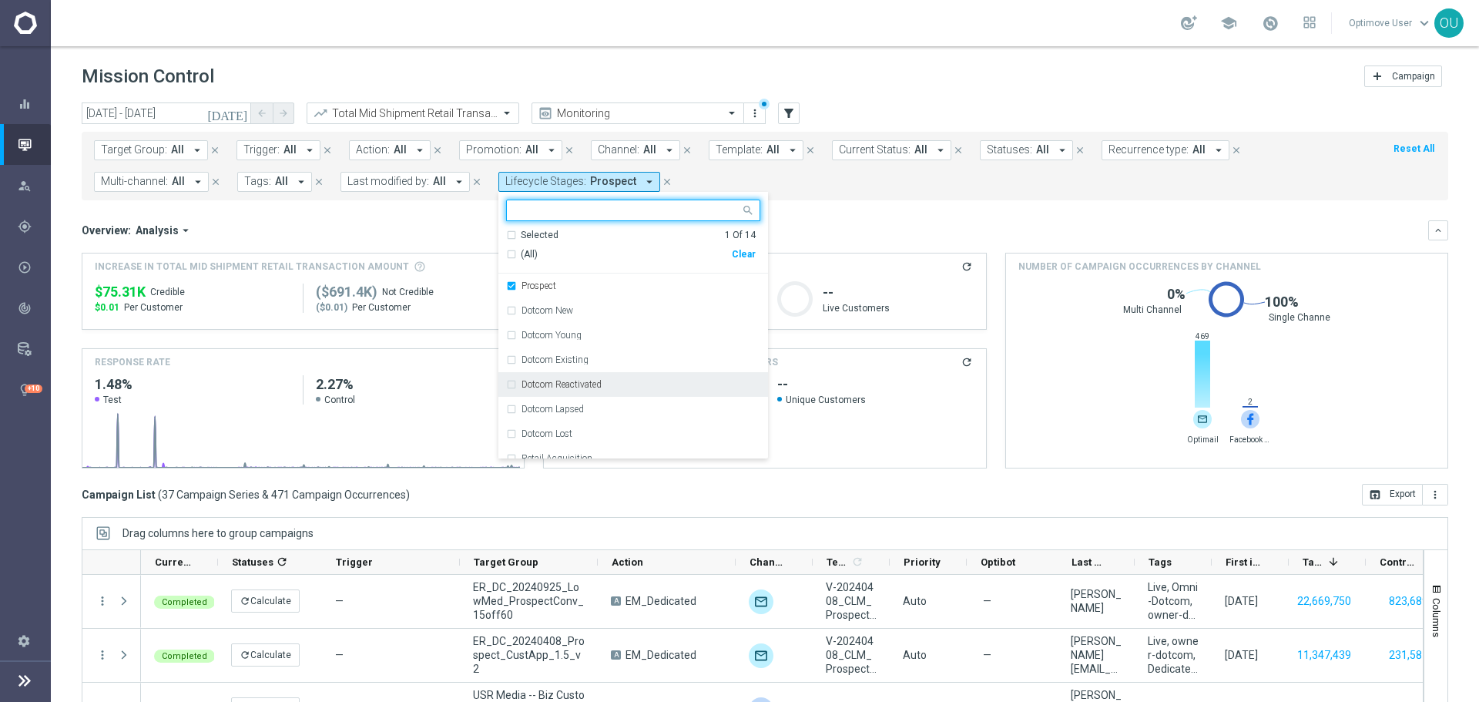
click at [0, 0] on div "Clear" at bounding box center [0, 0] width 0 height 0
click at [834, 205] on mini-dashboard "Overview: Analysis arrow_drop_down keyboard_arrow_down Increase In Total Mid Sh…" at bounding box center [765, 341] width 1366 height 283
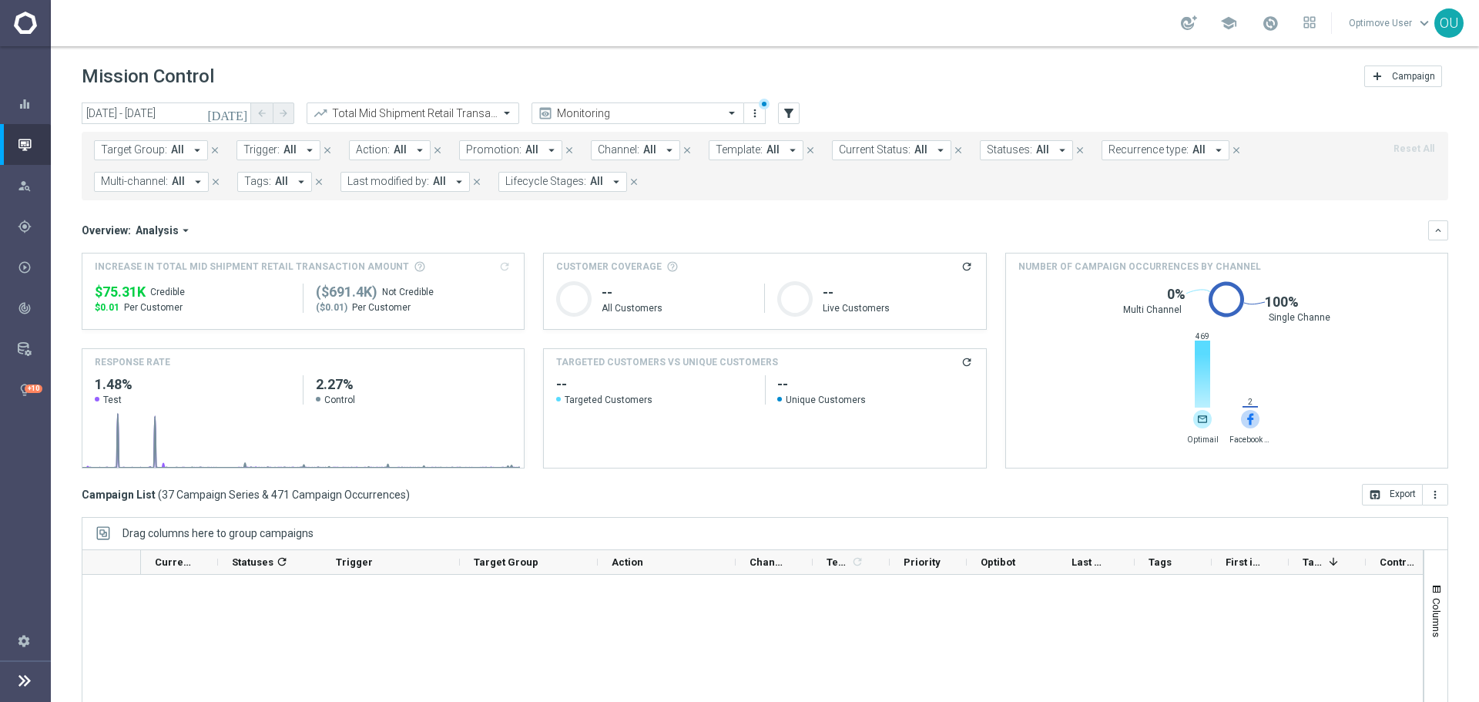
click at [427, 179] on button "Last modified by: All arrow_drop_down" at bounding box center [404, 182] width 129 height 20
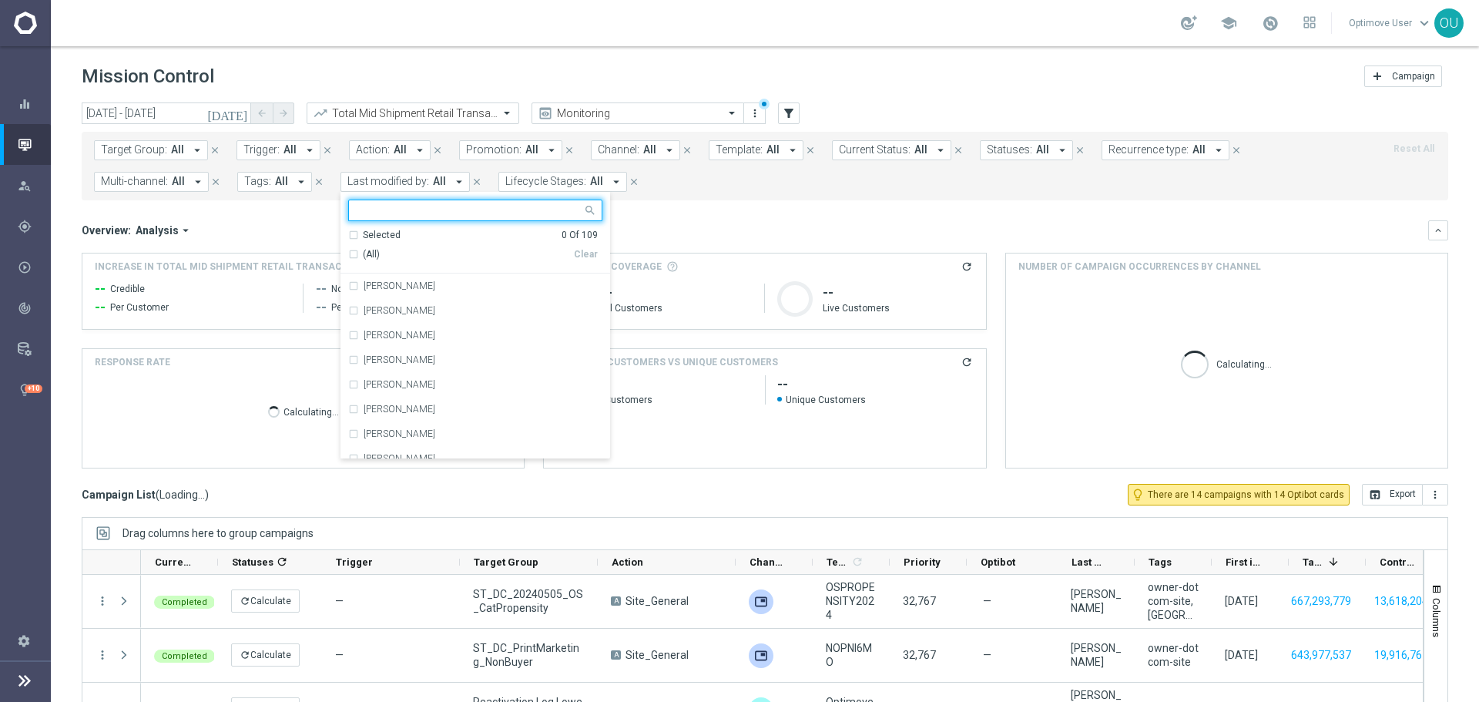
click at [237, 184] on button "Tags: All arrow_drop_down" at bounding box center [274, 182] width 75 height 20
click at [240, 183] on button "Tags: All arrow_drop_down" at bounding box center [274, 182] width 75 height 20
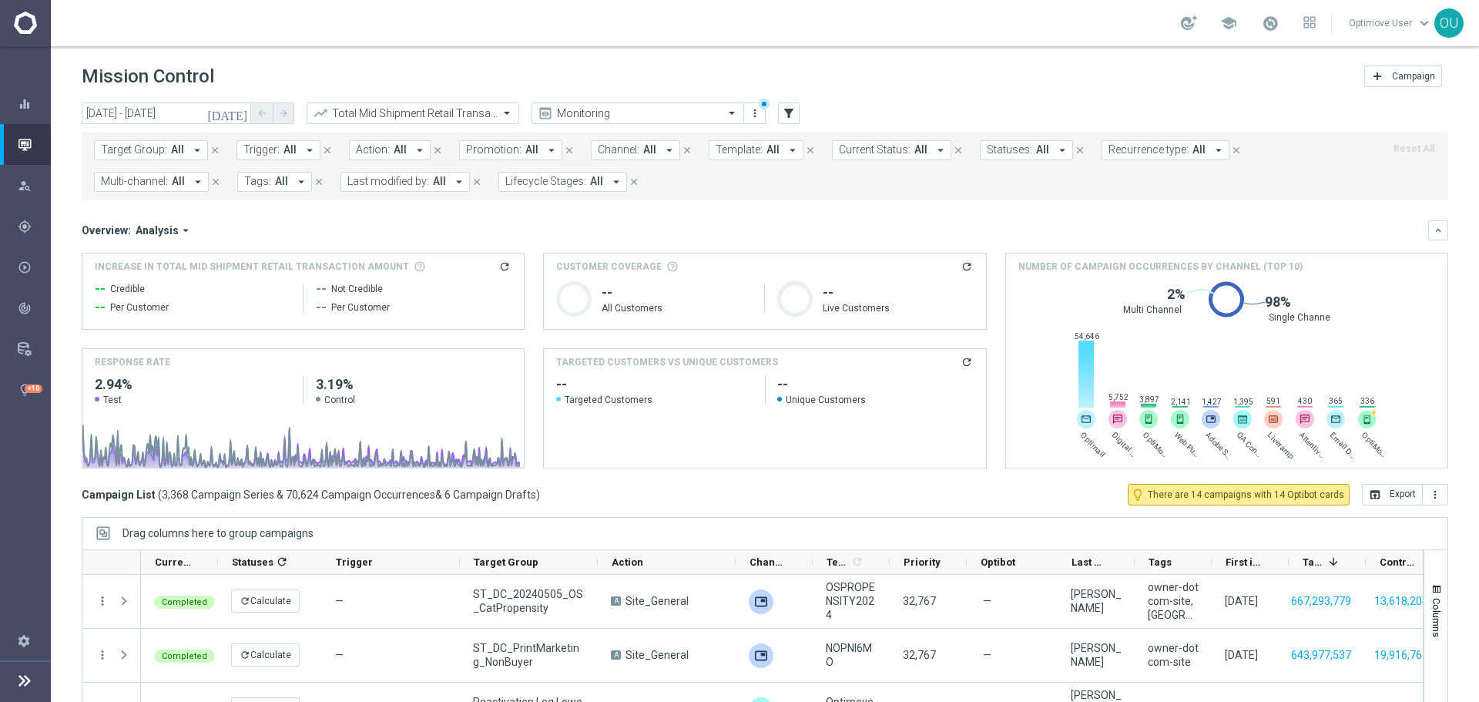
click at [261, 176] on span "Tags:" at bounding box center [257, 181] width 27 height 13
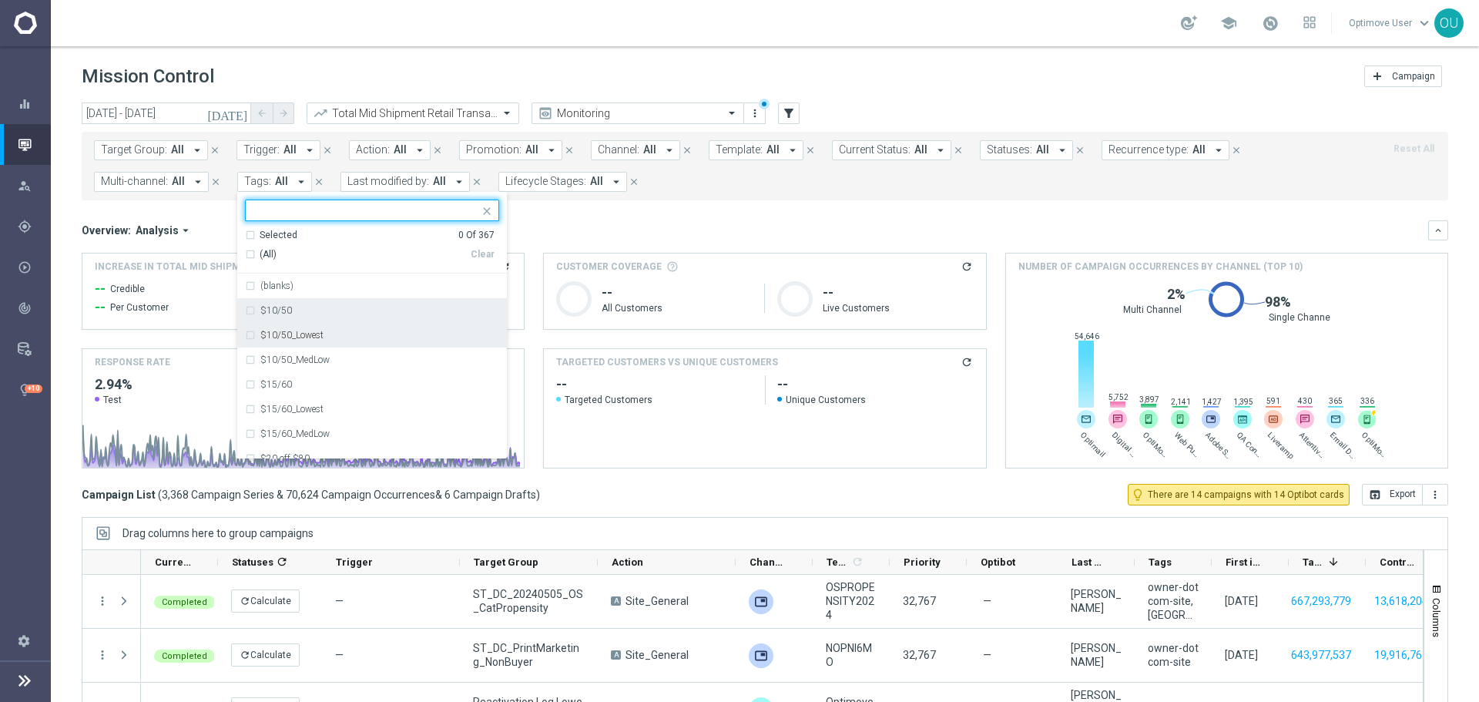
scroll to position [77, 0]
click at [441, 324] on div "$15/60_Lowest" at bounding box center [372, 332] width 254 height 25
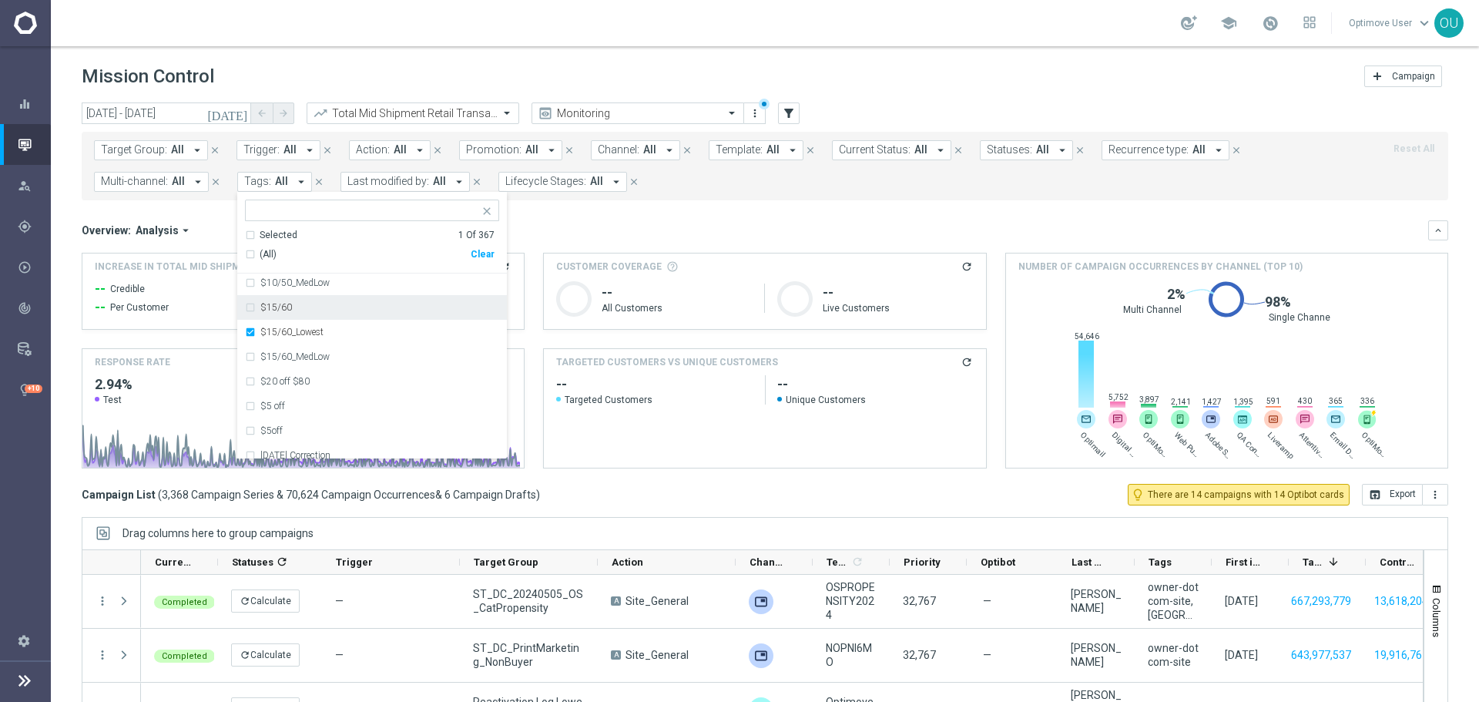
click at [666, 245] on div "Overview: Analysis arrow_drop_down keyboard_arrow_down Increase In Total Mid Sh…" at bounding box center [765, 344] width 1366 height 248
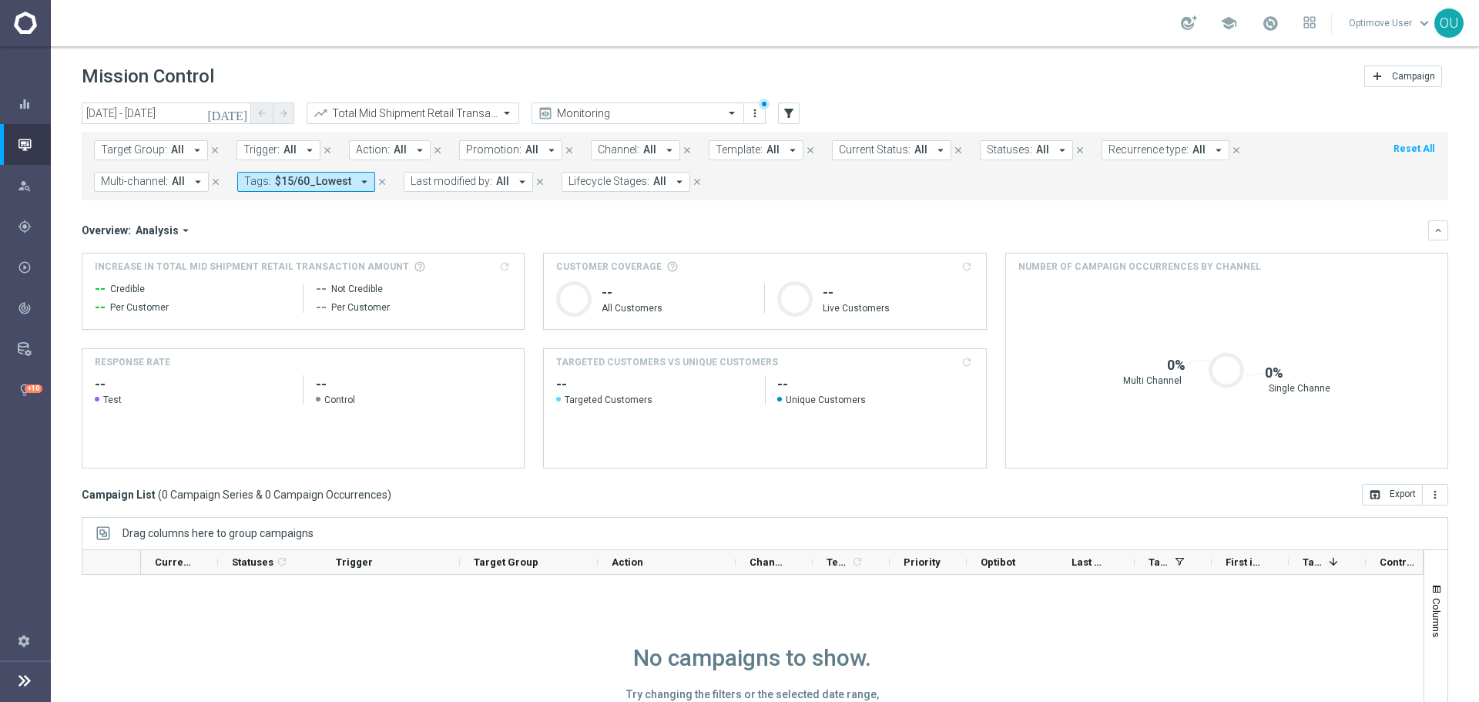
click at [333, 183] on span "$15/60_Lowest" at bounding box center [313, 181] width 76 height 13
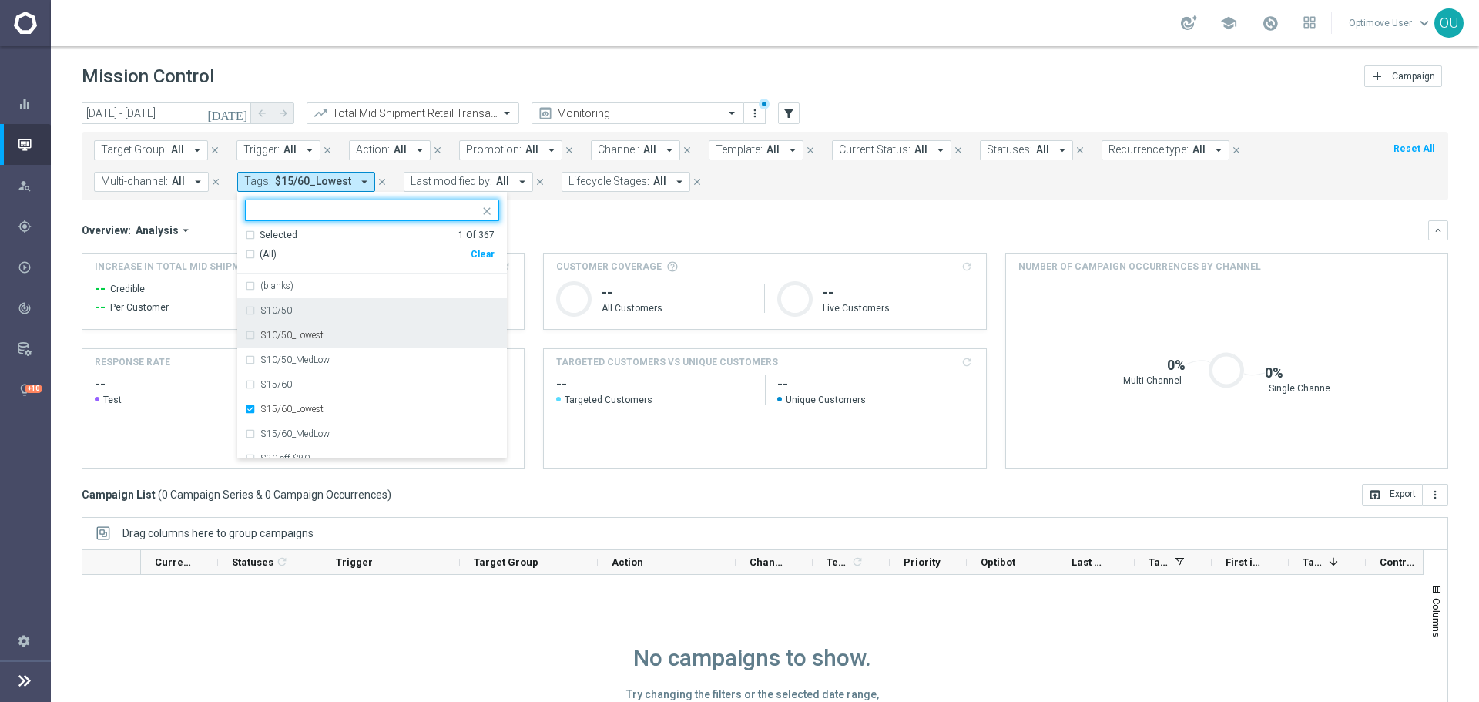
click at [307, 317] on div "$10/50" at bounding box center [372, 310] width 254 height 25
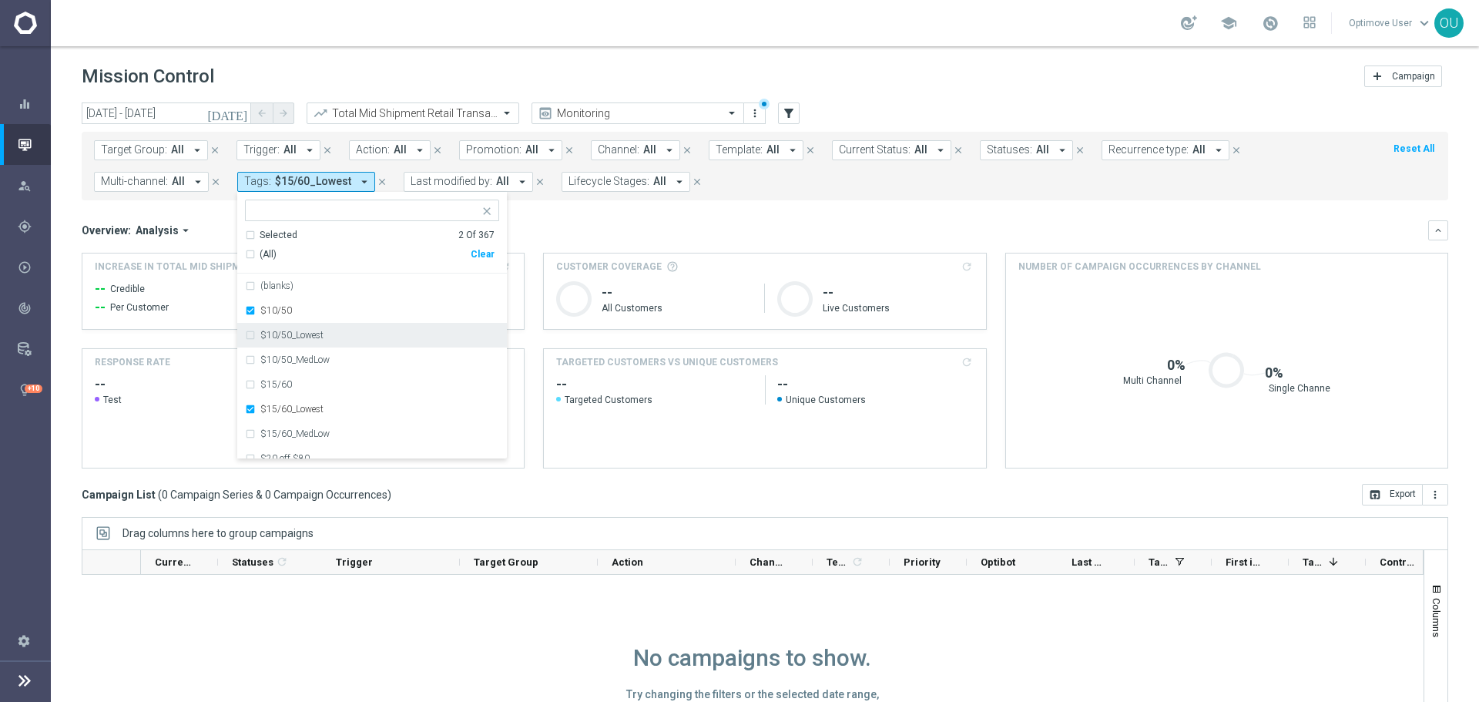
click at [308, 328] on div "$10/50_Lowest" at bounding box center [372, 335] width 254 height 25
click at [310, 364] on label "$10/50_MedLow" at bounding box center [294, 359] width 69 height 9
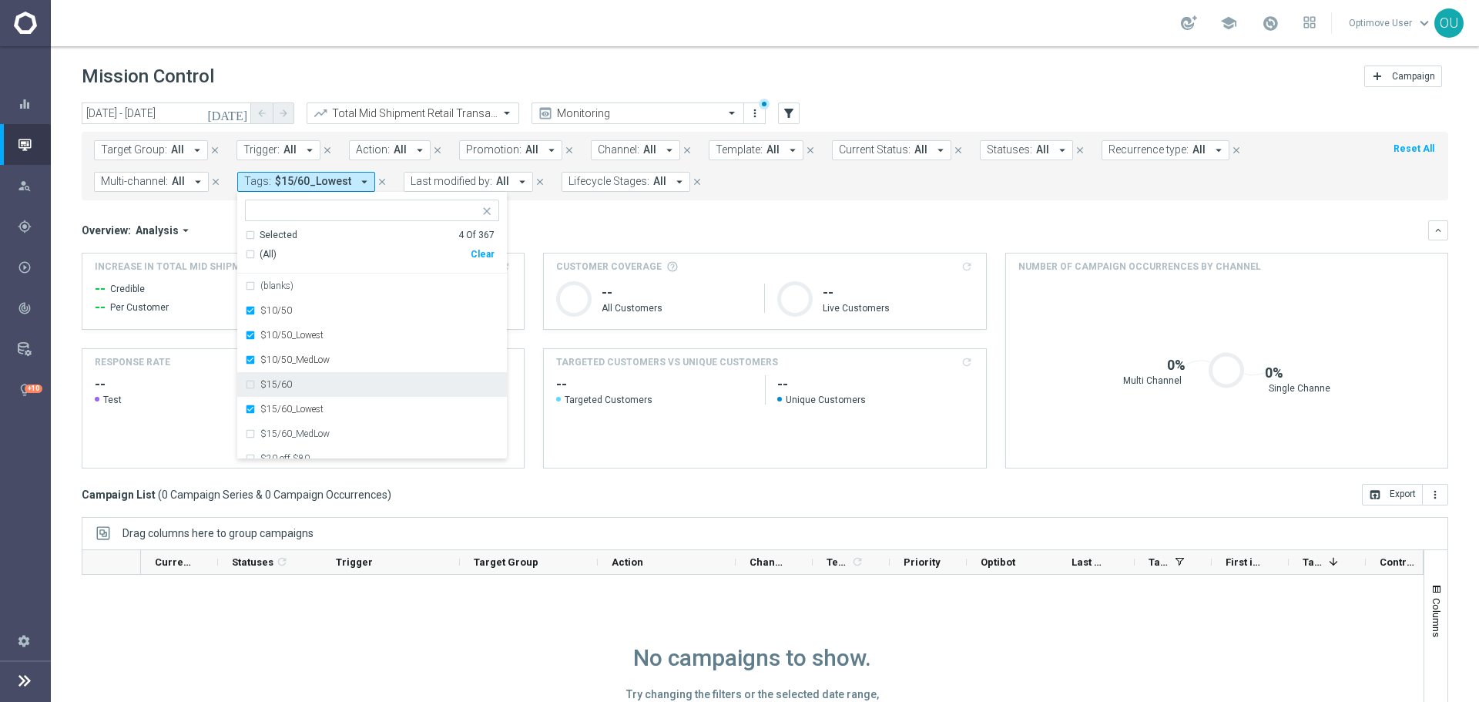
click at [310, 383] on div "$15/60" at bounding box center [379, 384] width 239 height 9
click at [637, 220] on div "Overview: Analysis arrow_drop_down keyboard_arrow_down" at bounding box center [765, 230] width 1366 height 20
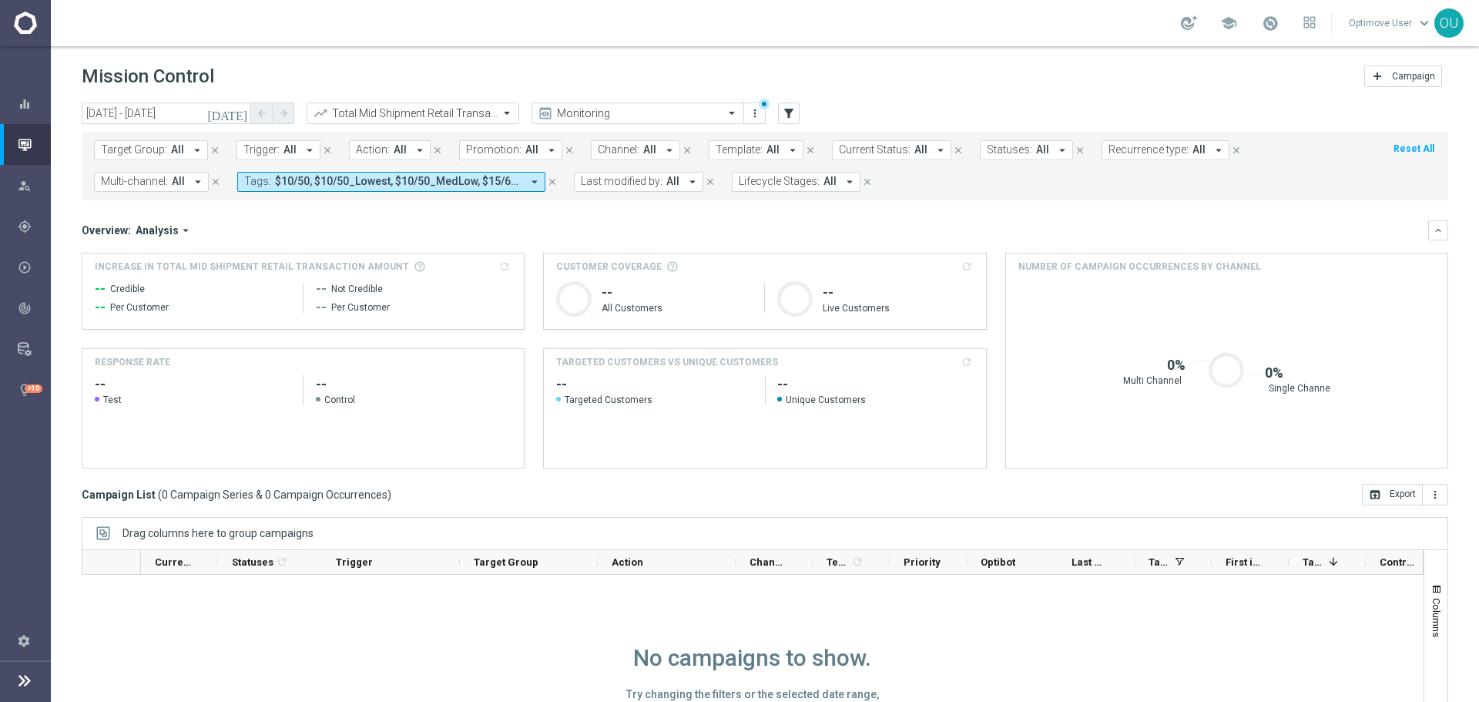
click at [323, 181] on span "$10/50, $10/50_Lowest, $10/50_MedLow, $15/60, $15/60_Lowest" at bounding box center [398, 181] width 246 height 13
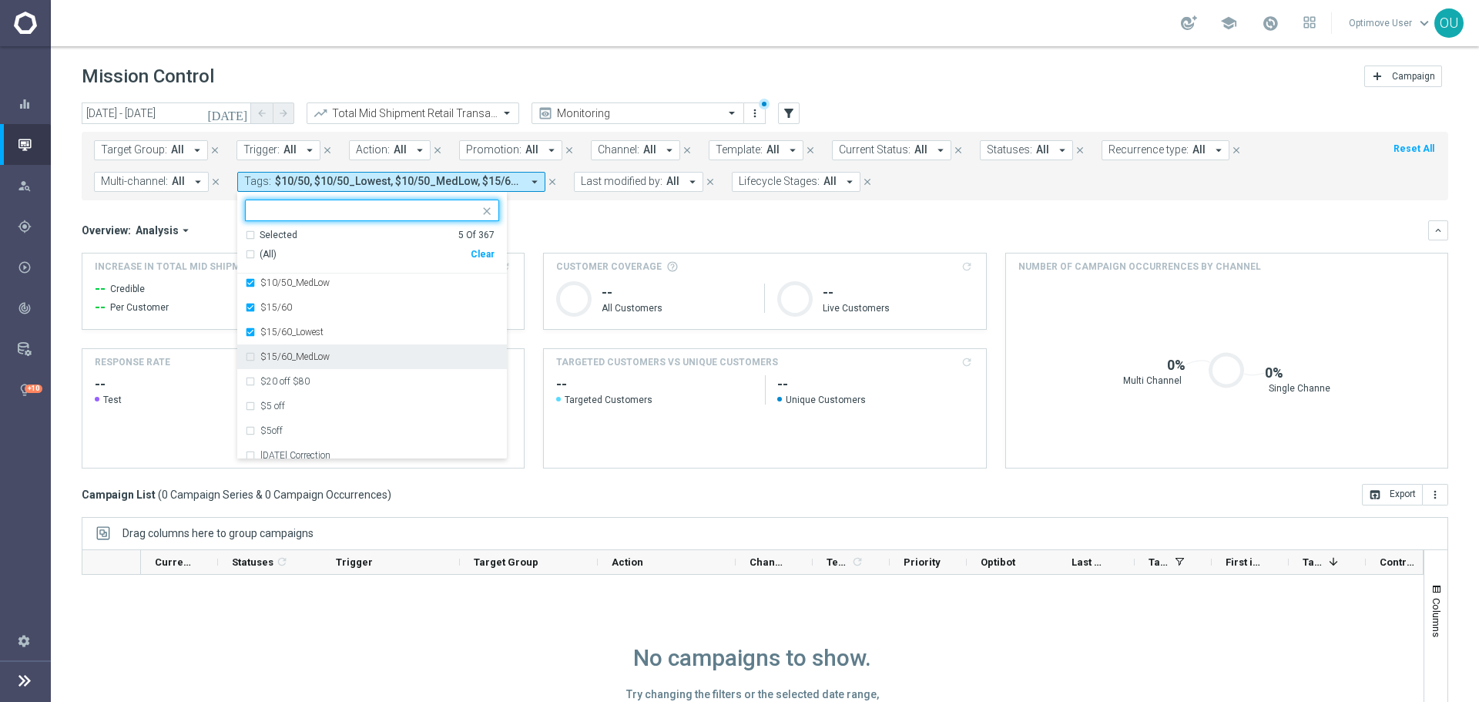
click at [347, 354] on div "$15/60_MedLow" at bounding box center [379, 356] width 239 height 9
click at [347, 380] on div "$20 off $80" at bounding box center [379, 381] width 239 height 9
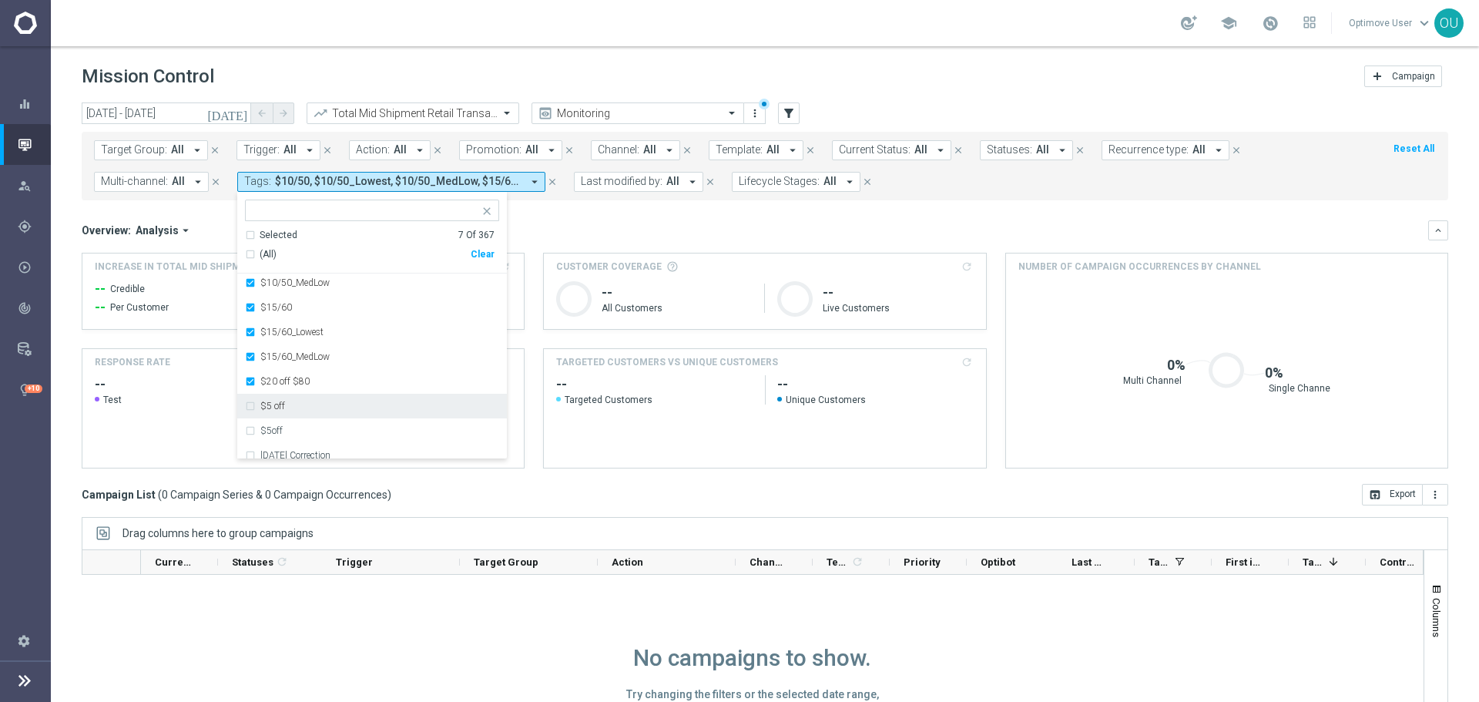
click at [343, 408] on div "$5 off" at bounding box center [379, 405] width 239 height 9
click at [340, 434] on div "$5off" at bounding box center [379, 430] width 239 height 9
click at [682, 221] on div "Overview: Analysis arrow_drop_down keyboard_arrow_down" at bounding box center [765, 230] width 1366 height 20
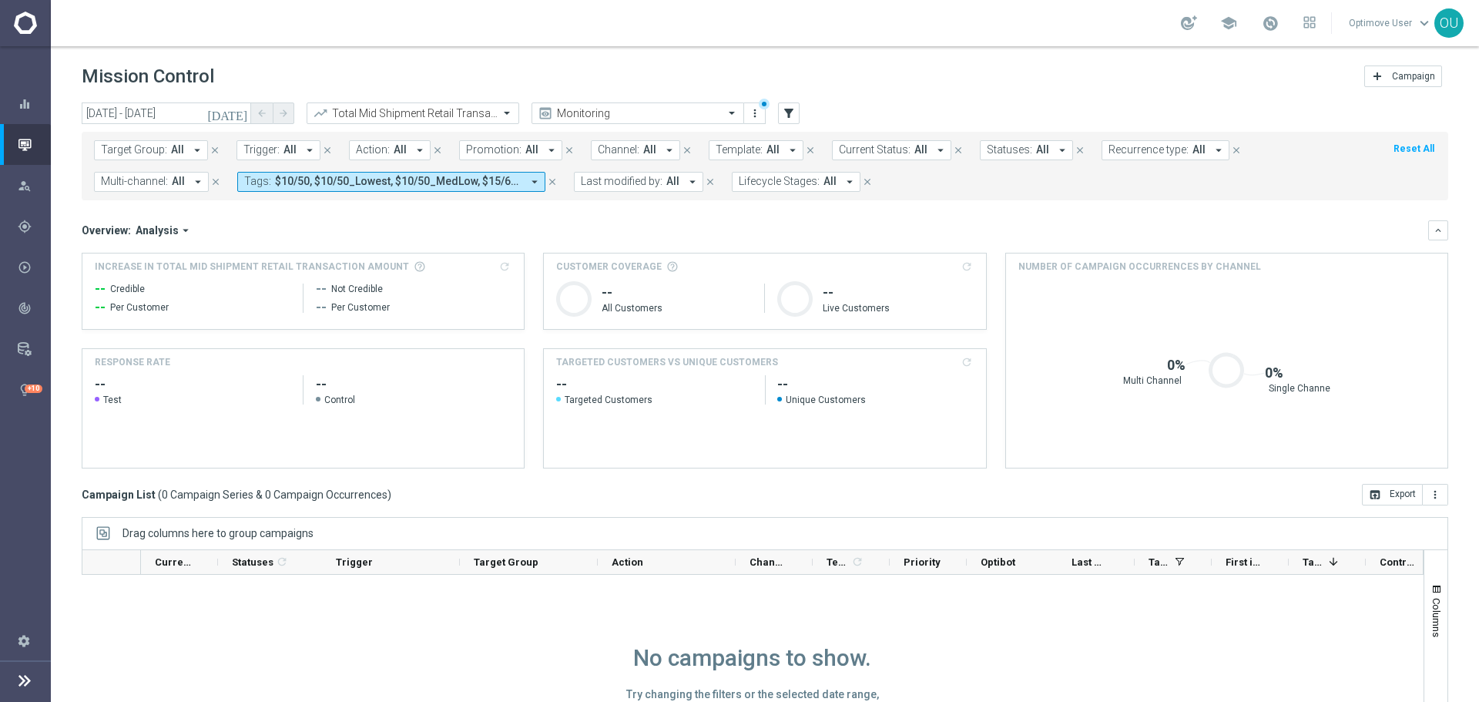
click at [486, 186] on span "$10/50, $10/50_Lowest, $10/50_MedLow, $15/60, $15/60_Lowest, $15/60_MedLow, $20…" at bounding box center [398, 181] width 246 height 13
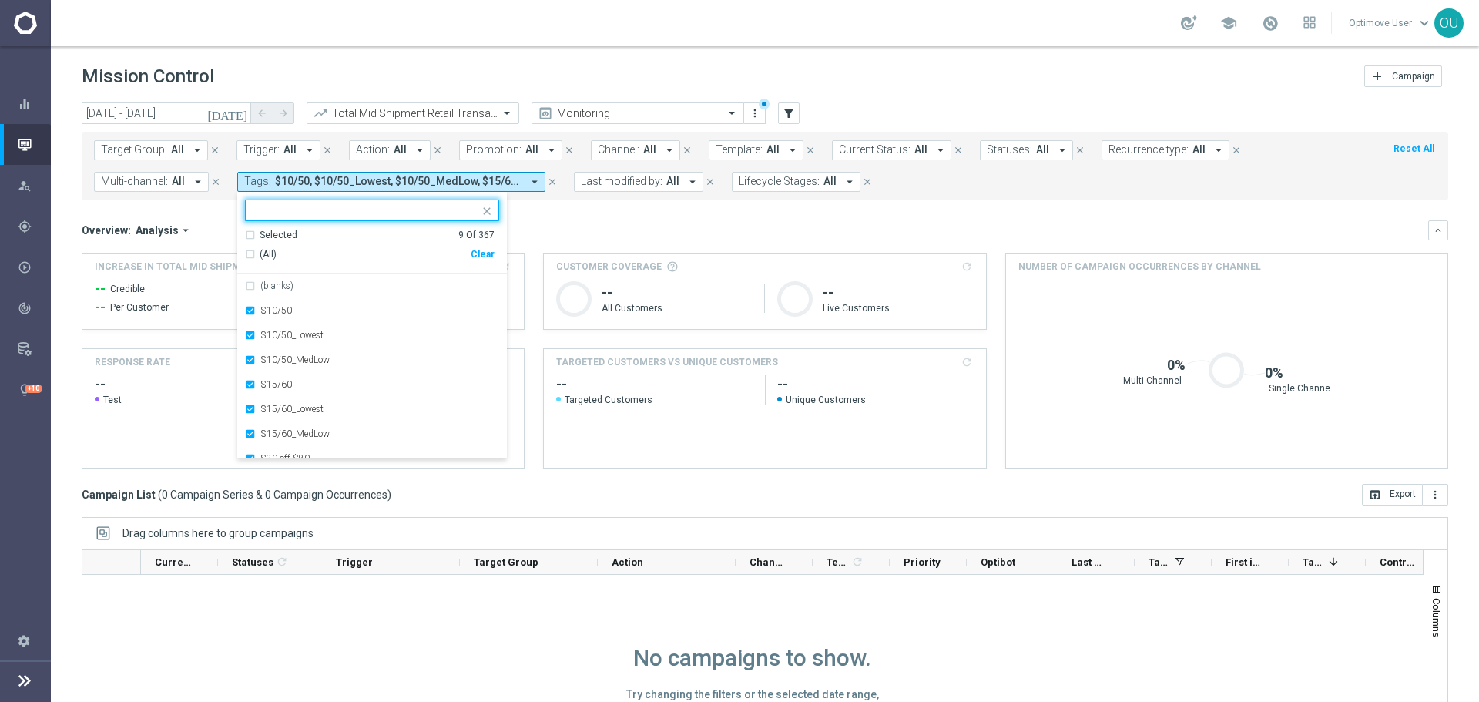
click at [0, 0] on div "Clear" at bounding box center [0, 0] width 0 height 0
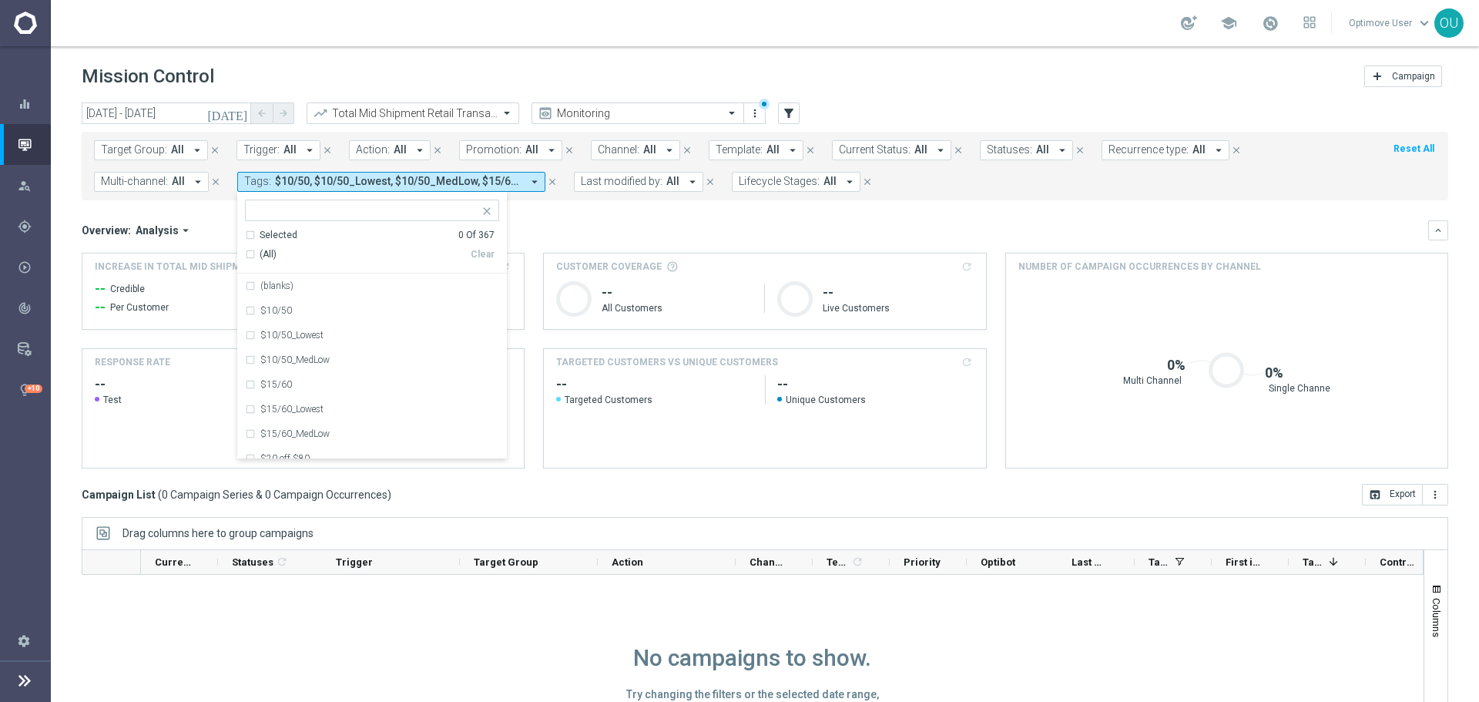
click at [601, 222] on div "Overview: Analysis arrow_drop_down keyboard_arrow_down" at bounding box center [765, 230] width 1366 height 20
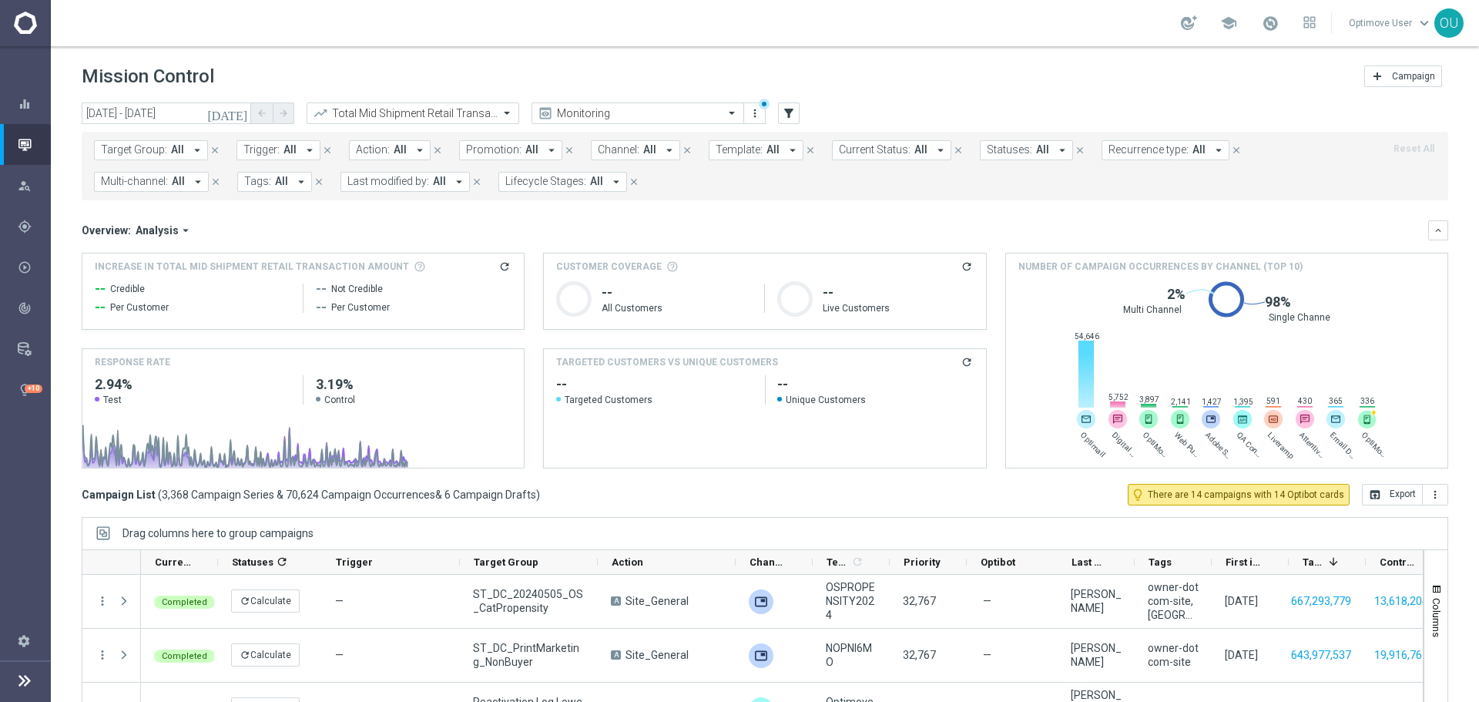
click at [1036, 149] on span "All" at bounding box center [1042, 149] width 13 height 13
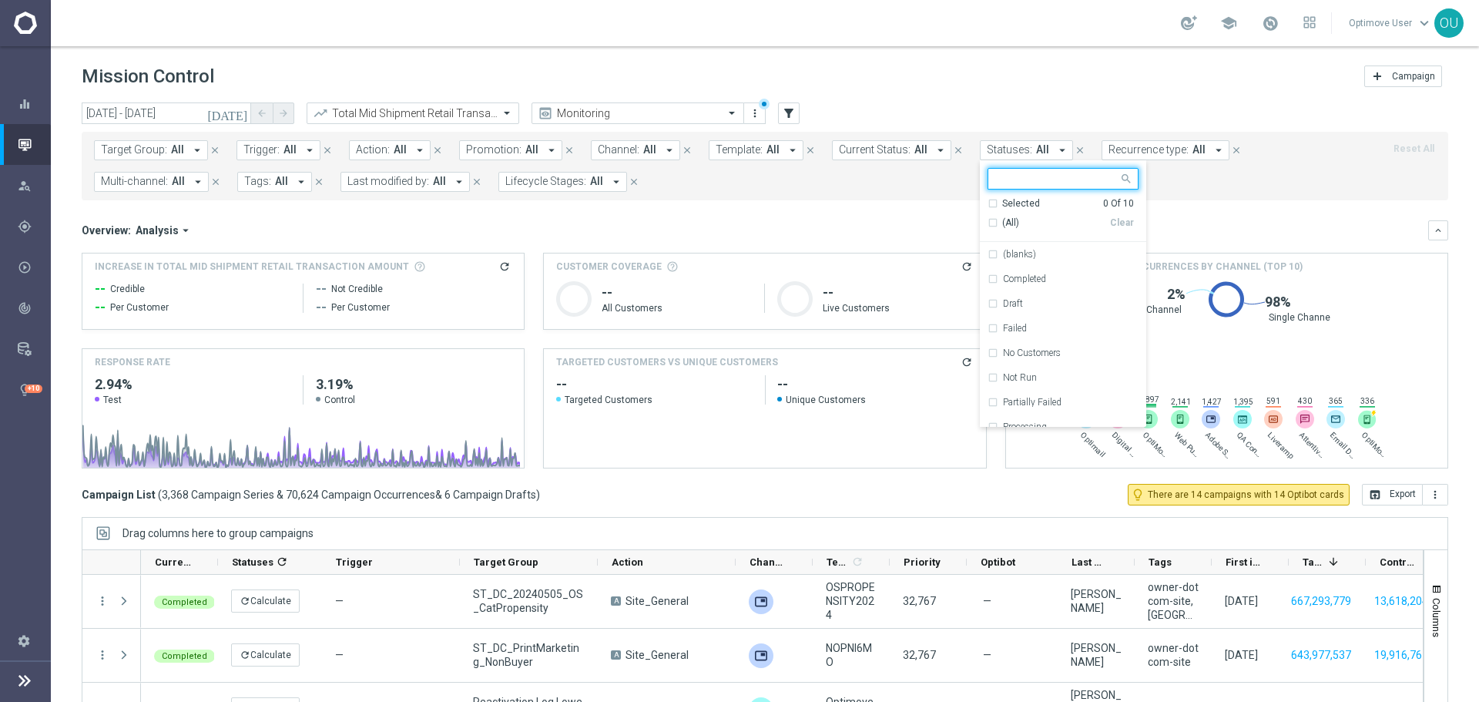
click at [840, 148] on span "Current Status:" at bounding box center [875, 149] width 72 height 13
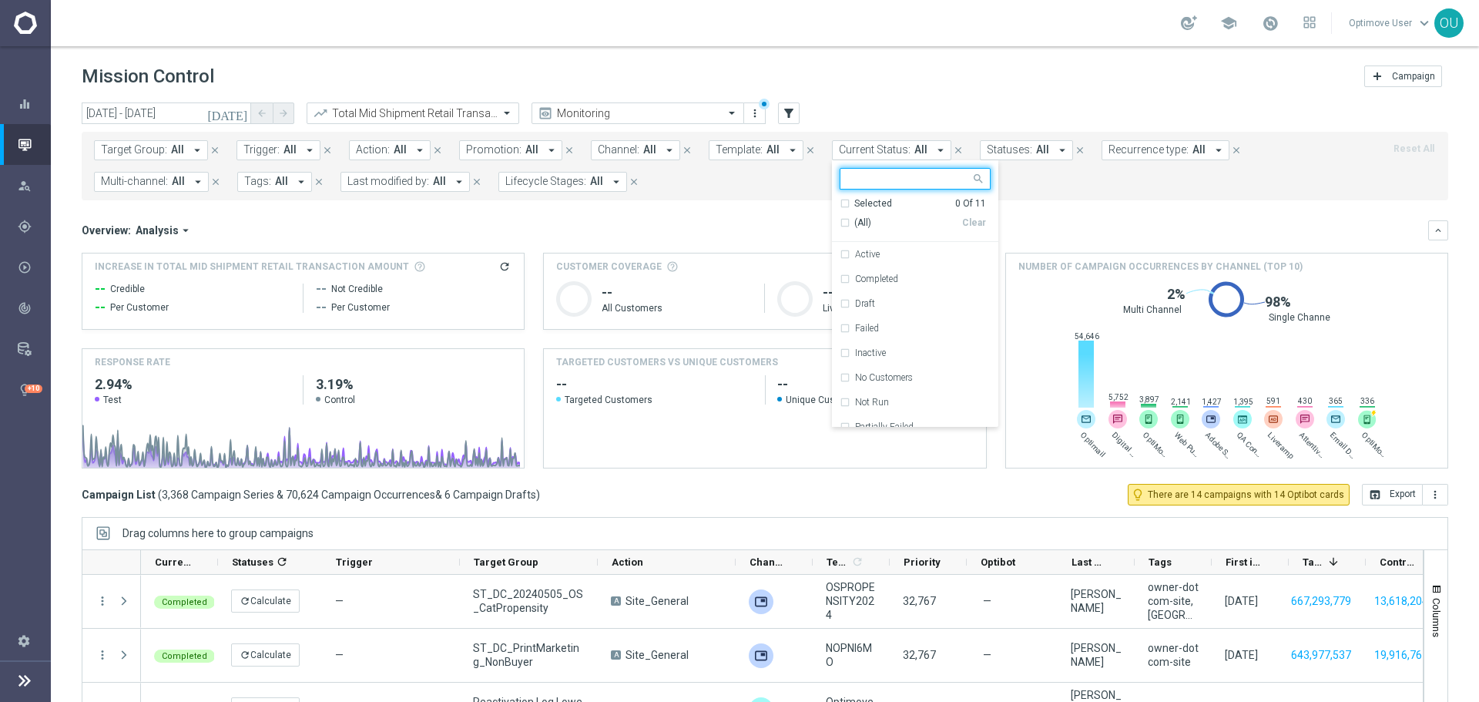
click at [747, 149] on span "Template:" at bounding box center [739, 149] width 47 height 13
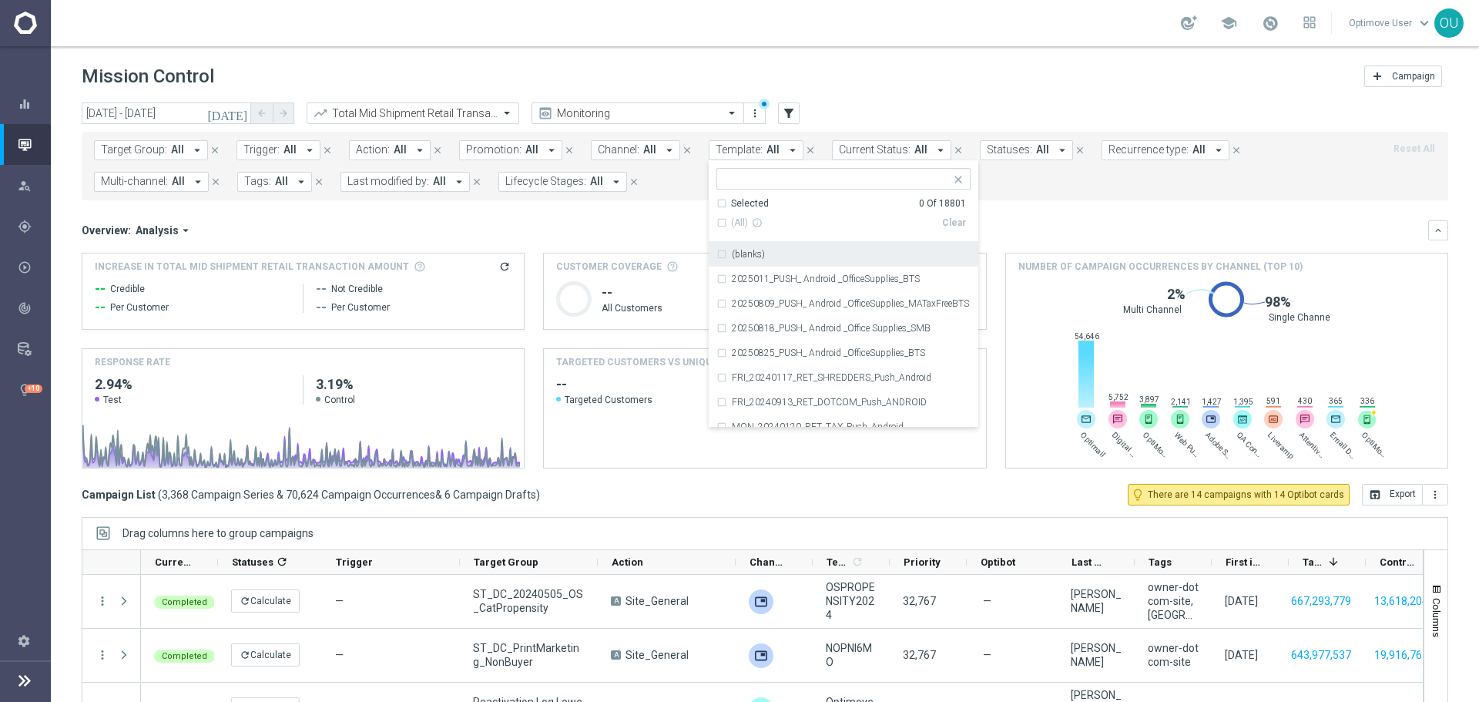
click at [793, 179] on input "text" at bounding box center [838, 179] width 226 height 13
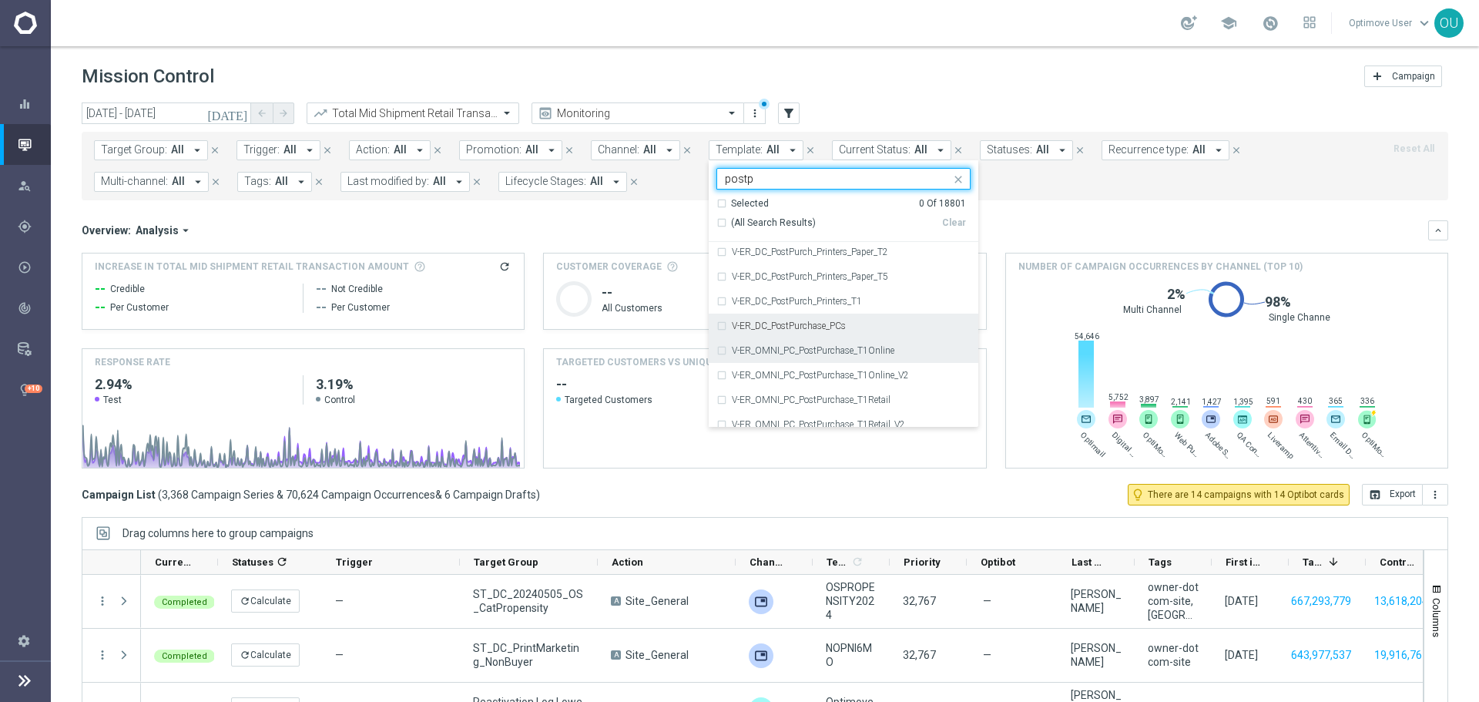
scroll to position [0, 0]
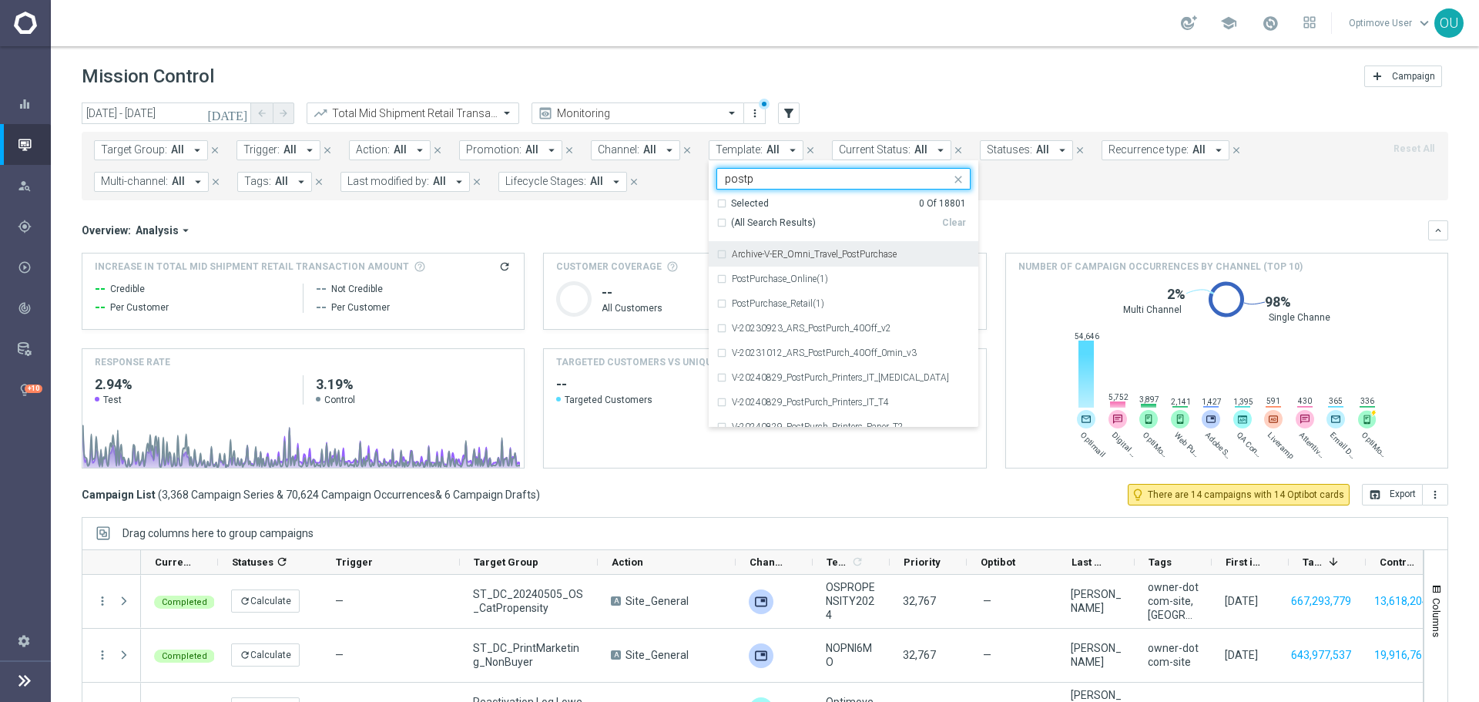
click at [777, 227] on span "(All Search Results)" at bounding box center [773, 222] width 85 height 13
type input "postp"
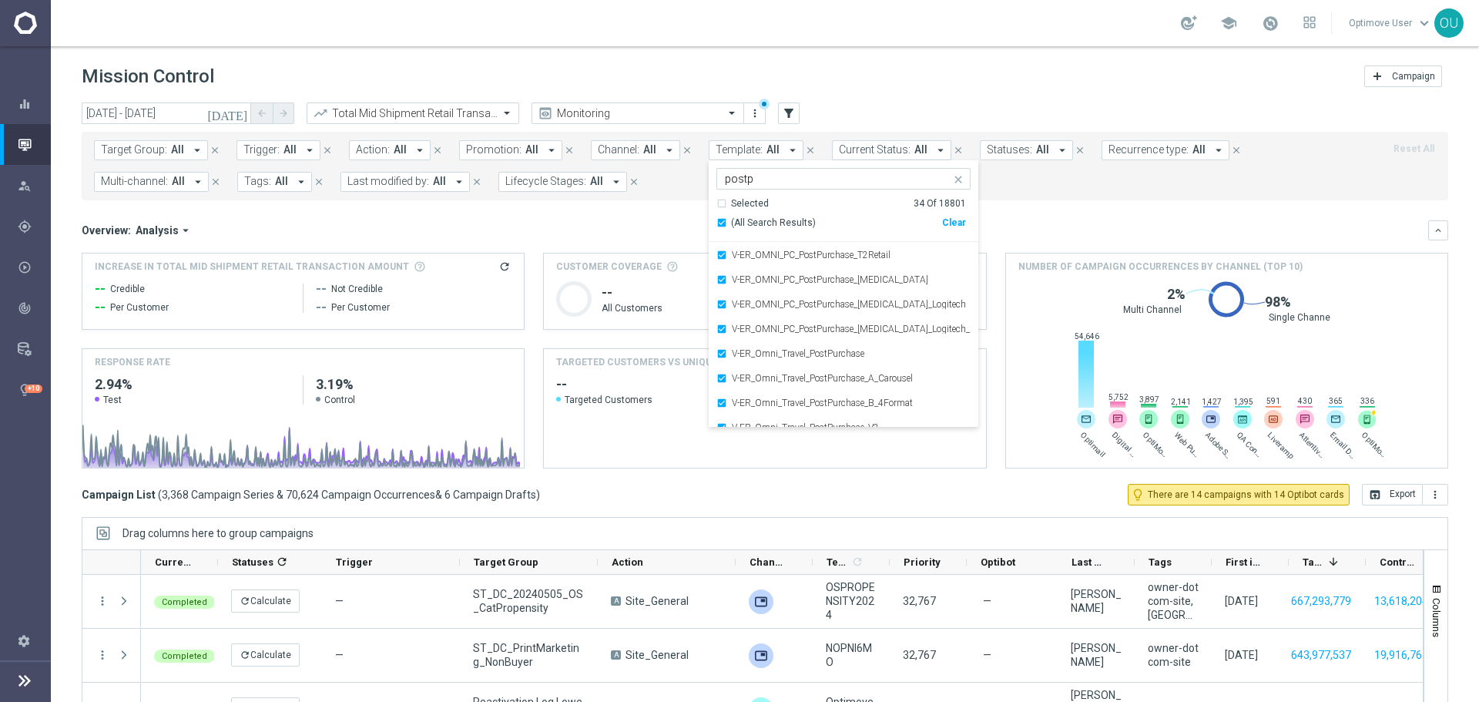
scroll to position [653, 0]
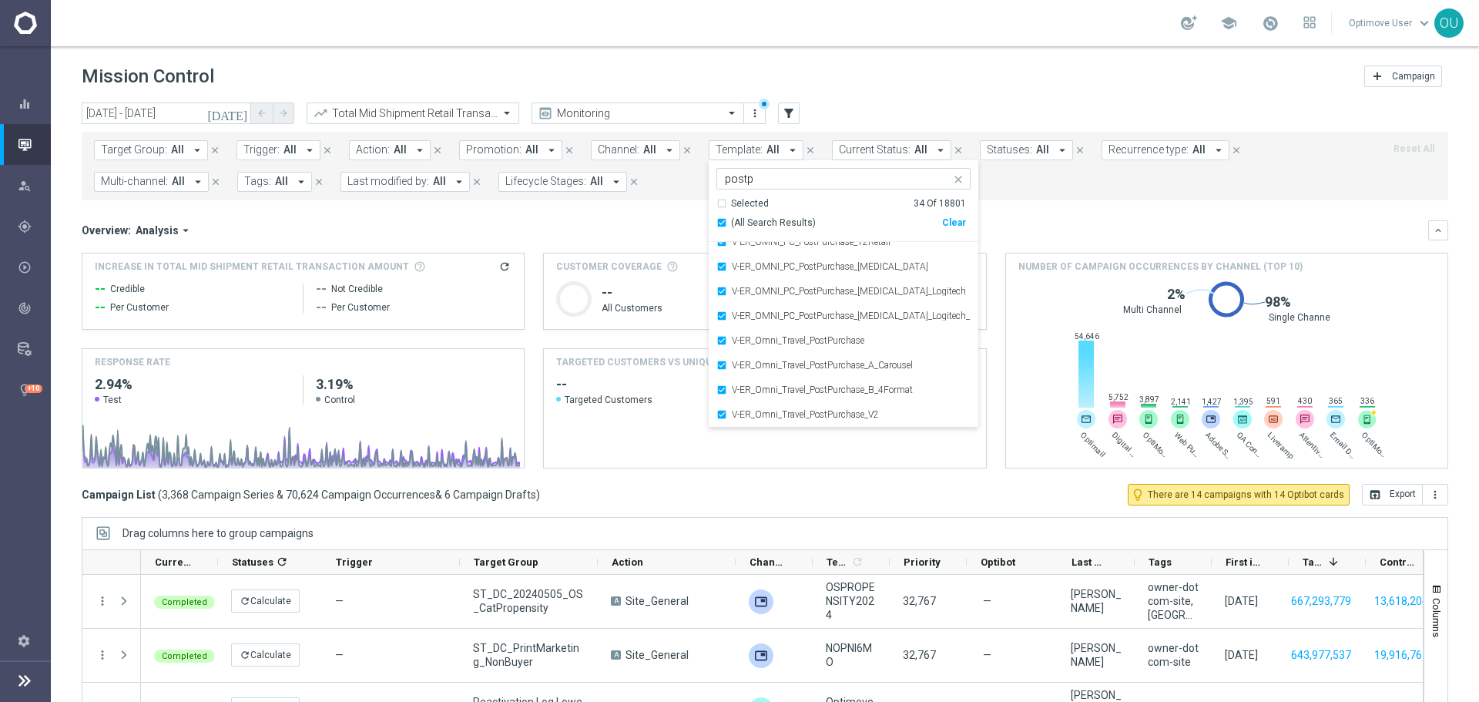
click at [564, 223] on div "Overview: Analysis arrow_drop_down" at bounding box center [755, 230] width 1346 height 14
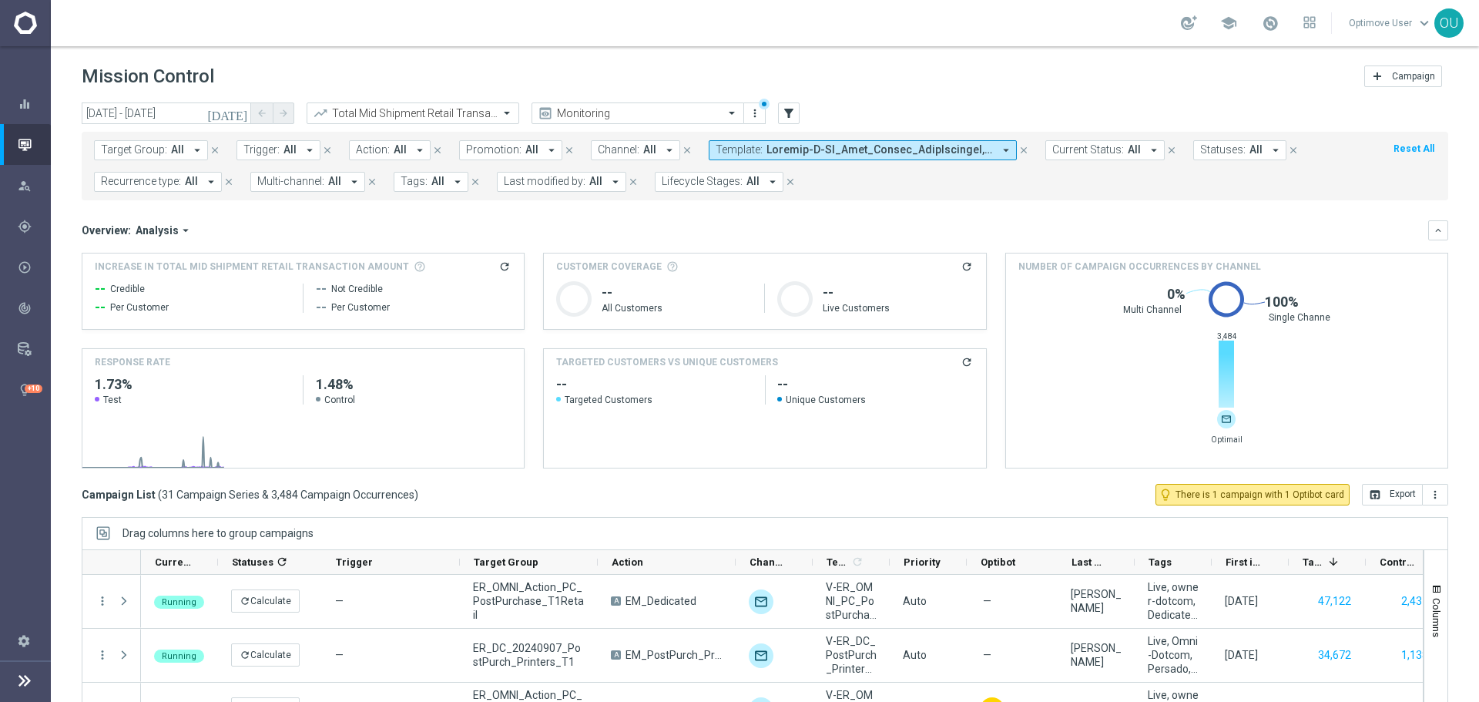
click at [504, 267] on icon "refresh" at bounding box center [504, 266] width 12 height 12
click at [127, 284] on span "$82.35K" at bounding box center [120, 292] width 51 height 18
copy div "$82.35K"
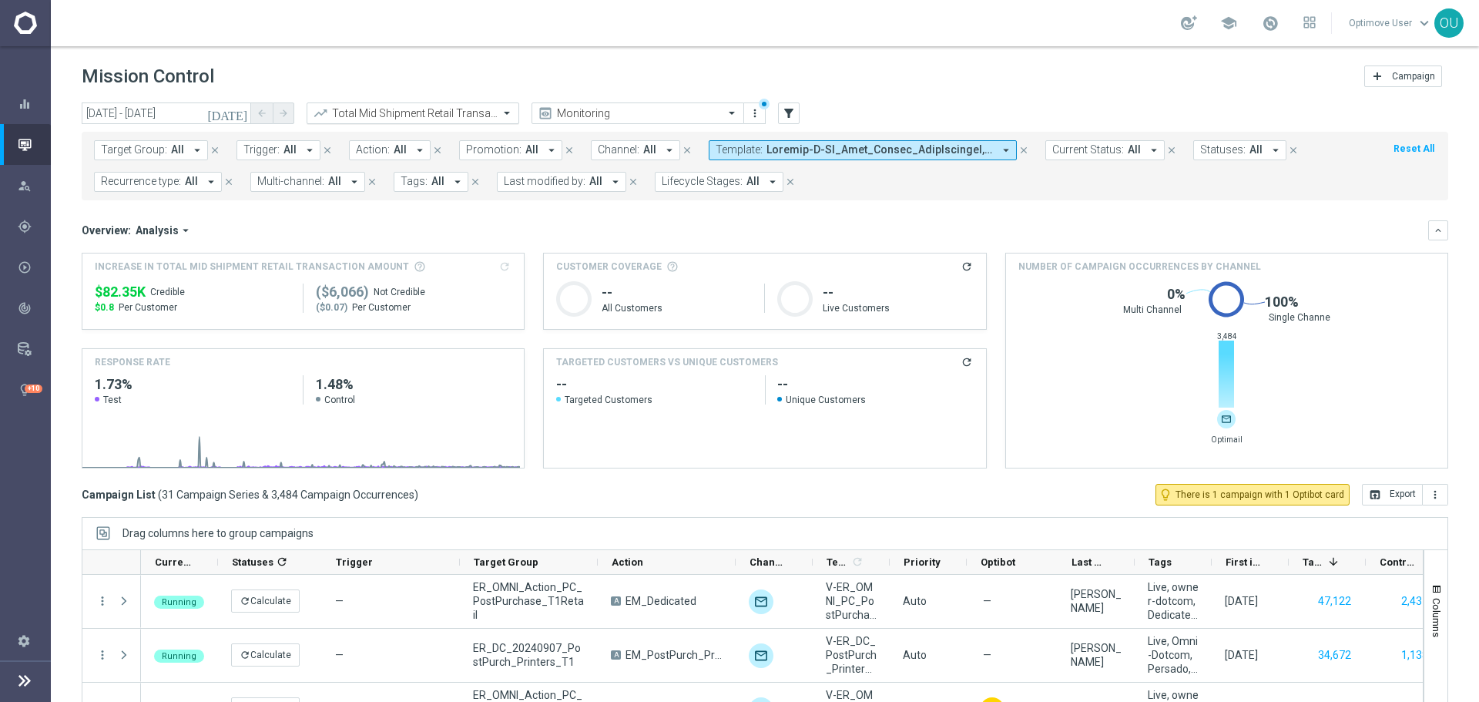
click at [419, 108] on input "text" at bounding box center [397, 113] width 165 height 13
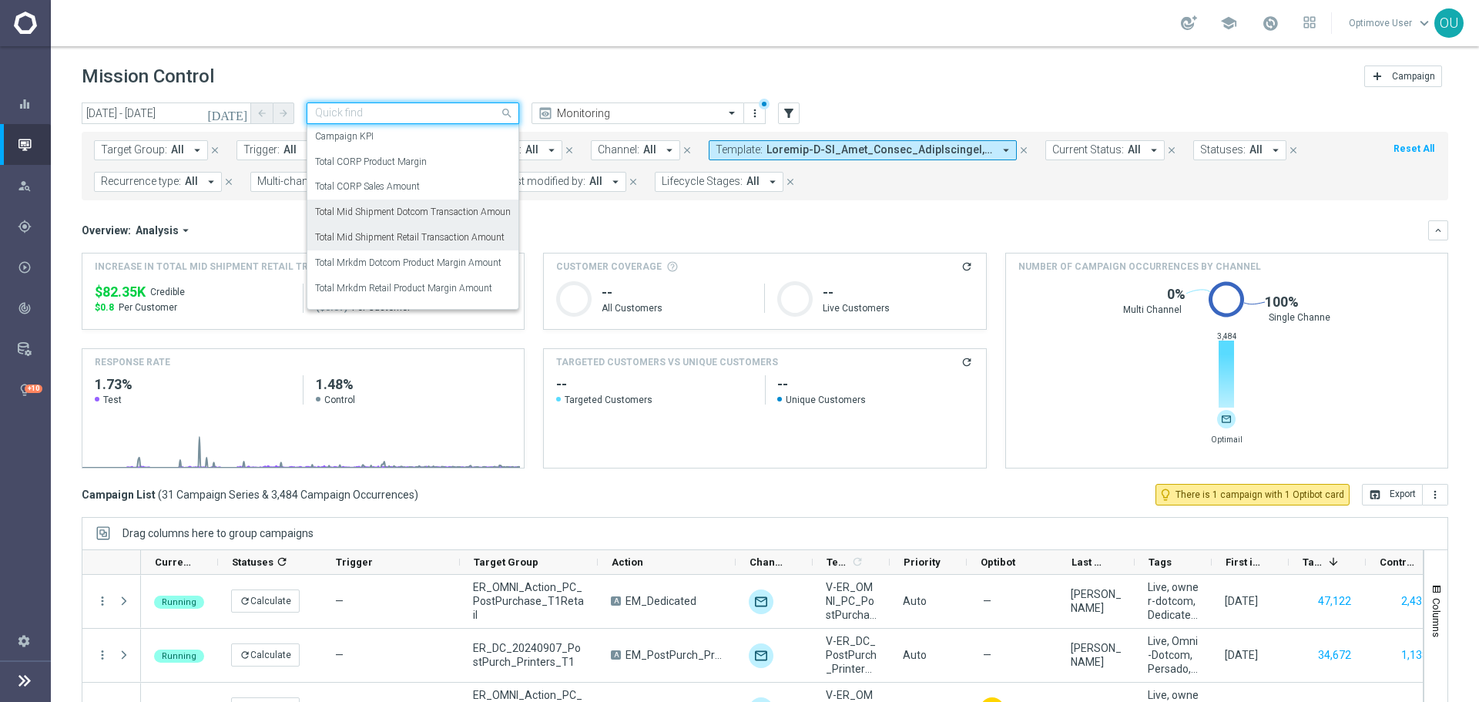
click at [461, 208] on label "Total Mid Shipment Dotcom Transaction Amount" at bounding box center [414, 212] width 199 height 13
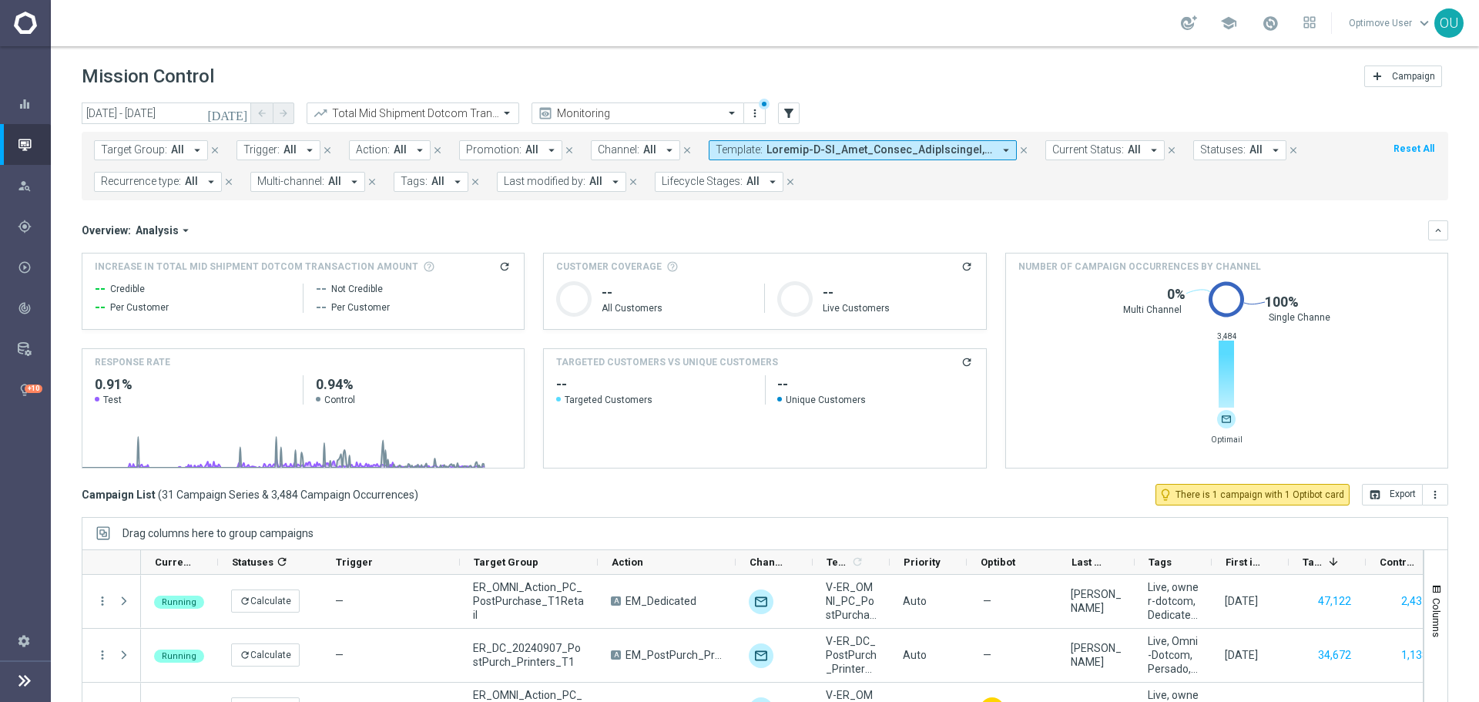
click at [501, 270] on icon "refresh" at bounding box center [504, 266] width 12 height 12
click at [139, 293] on span "$208.51K" at bounding box center [124, 292] width 59 height 18
click at [139, 292] on span "$208.51K" at bounding box center [124, 292] width 59 height 18
copy div "$208.51K"
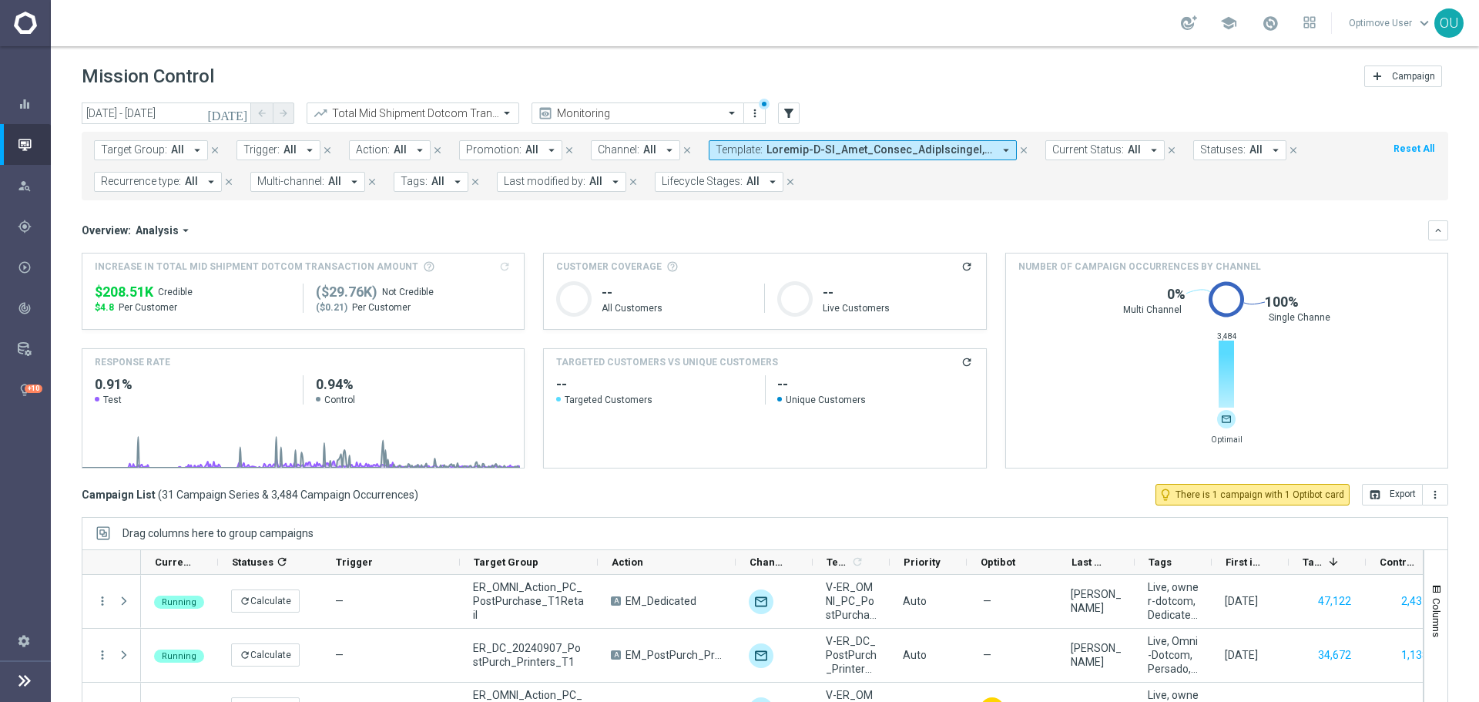
click at [247, 153] on span "Trigger:" at bounding box center [261, 149] width 36 height 13
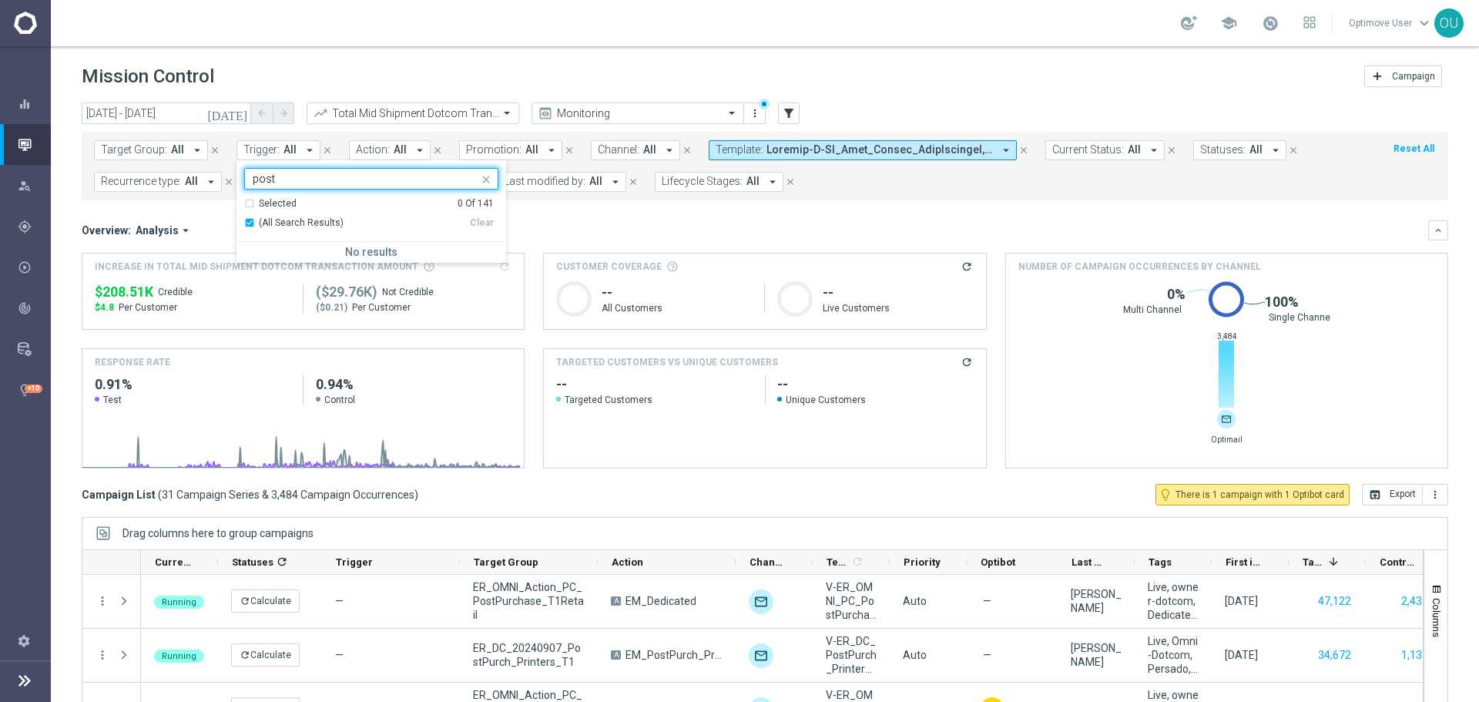
type input "post"
click at [158, 143] on span "Target Group:" at bounding box center [134, 149] width 66 height 13
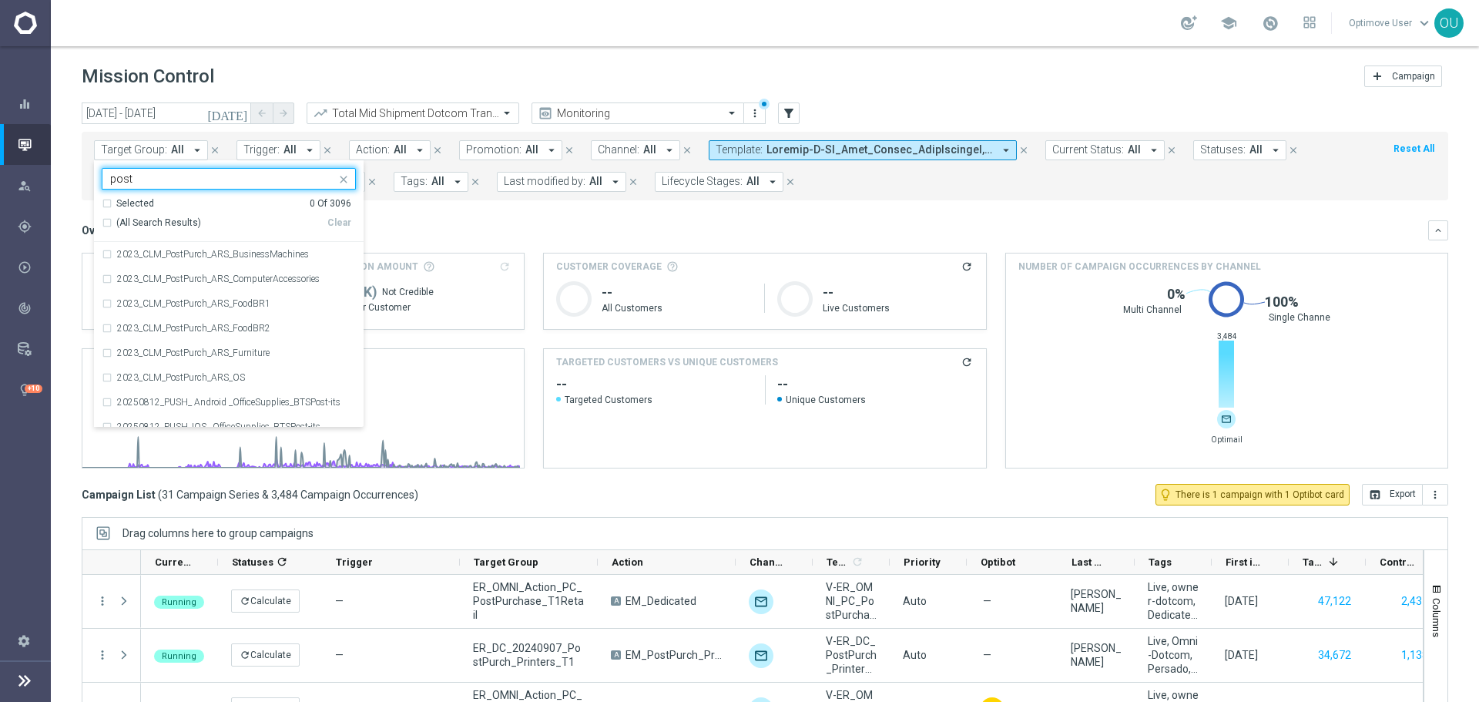
type input "post"
click at [838, 145] on span at bounding box center [879, 149] width 226 height 13
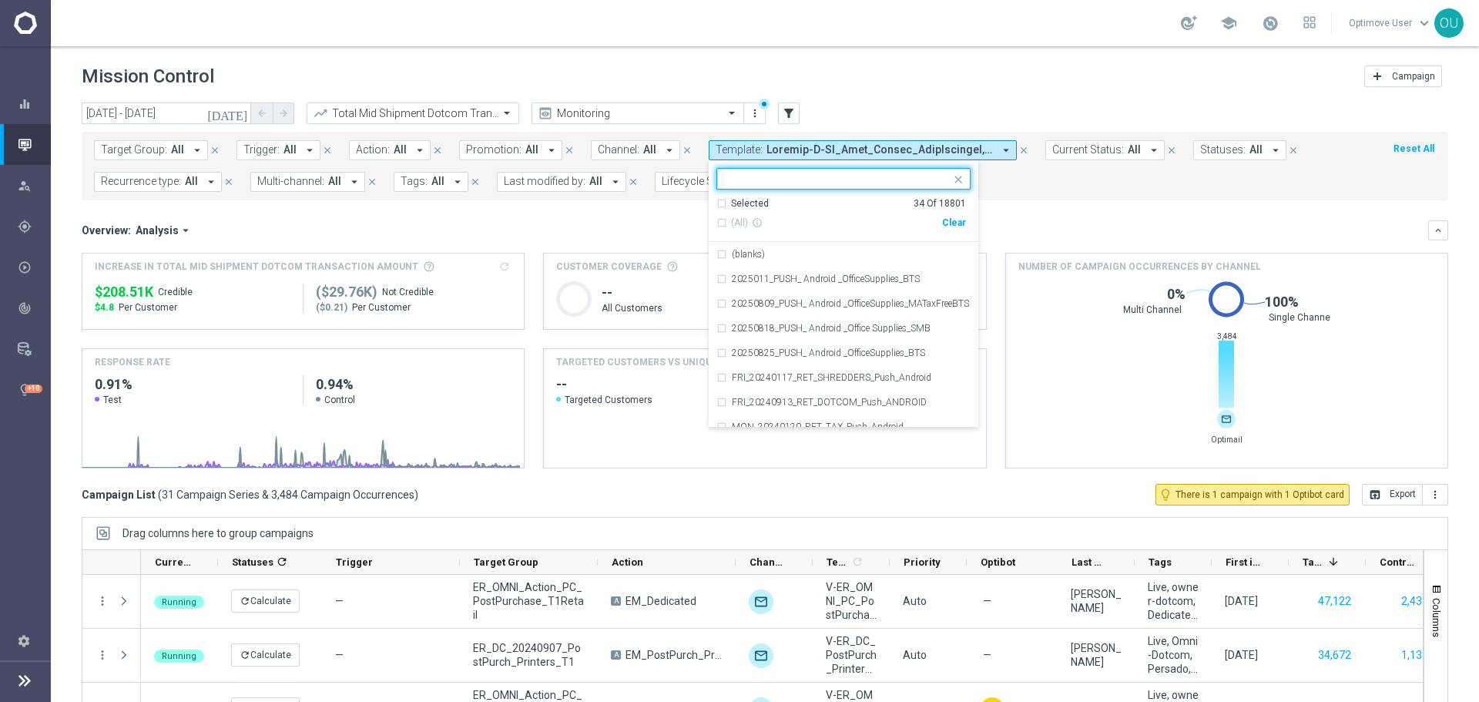
click at [0, 0] on div "Clear" at bounding box center [0, 0] width 0 height 0
click at [173, 153] on span "All" at bounding box center [177, 149] width 13 height 13
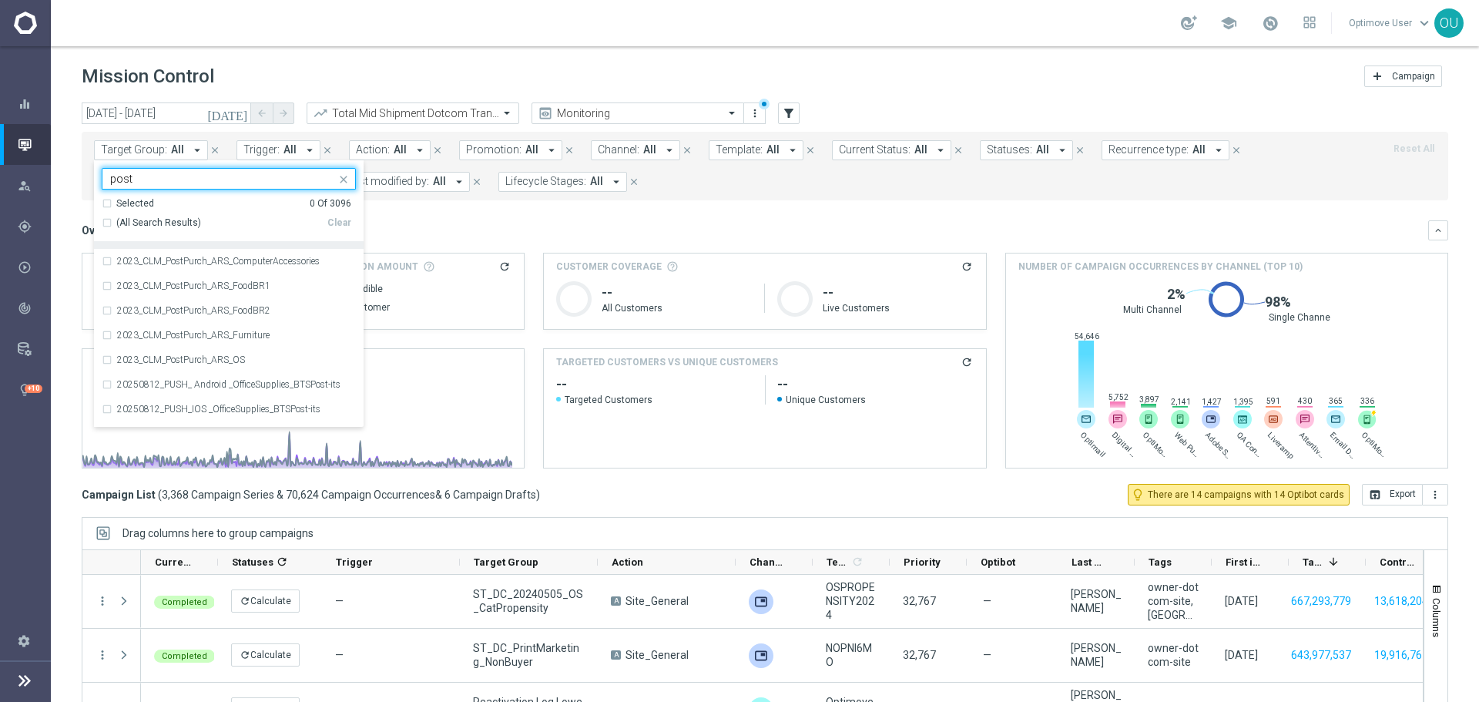
scroll to position [0, 0]
click at [161, 220] on span "(All Search Results)" at bounding box center [158, 222] width 85 height 13
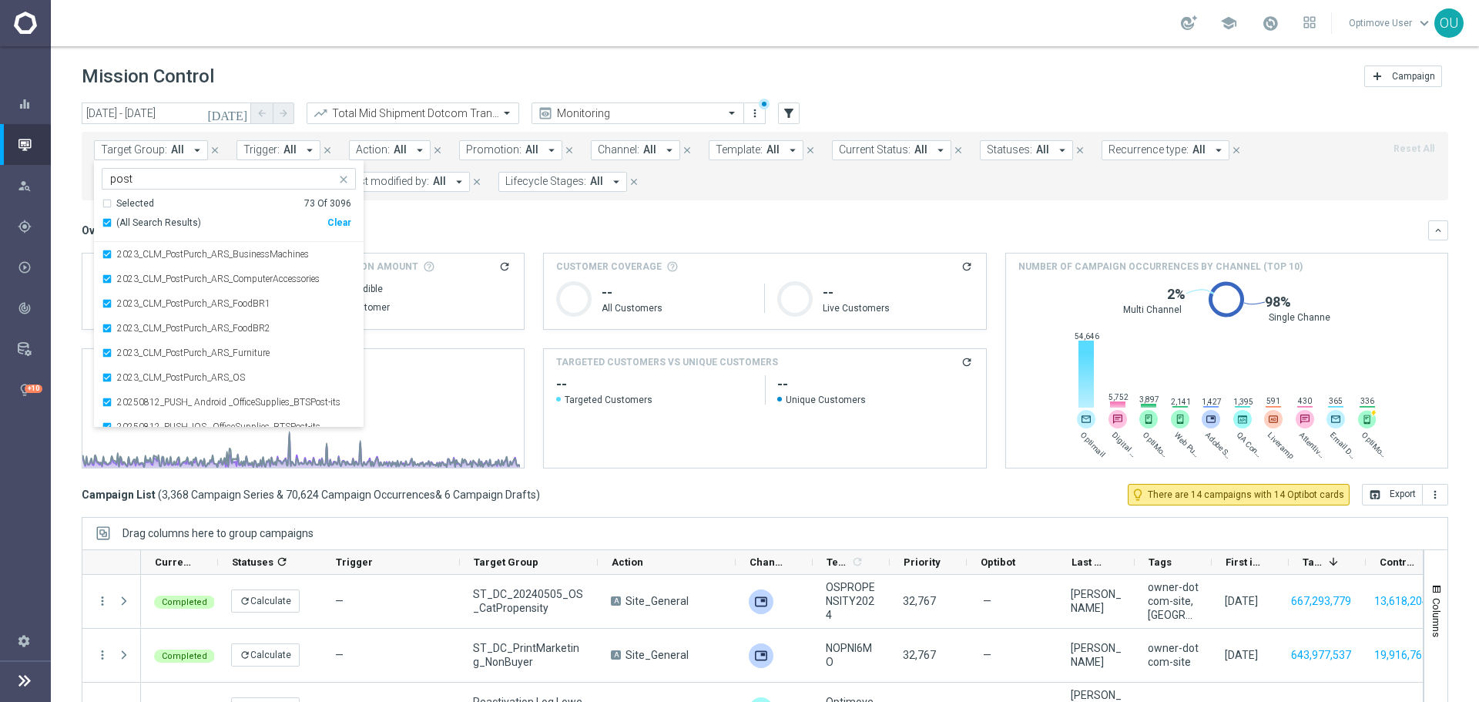
click at [181, 181] on input "post" at bounding box center [223, 179] width 226 height 13
type input "postp"
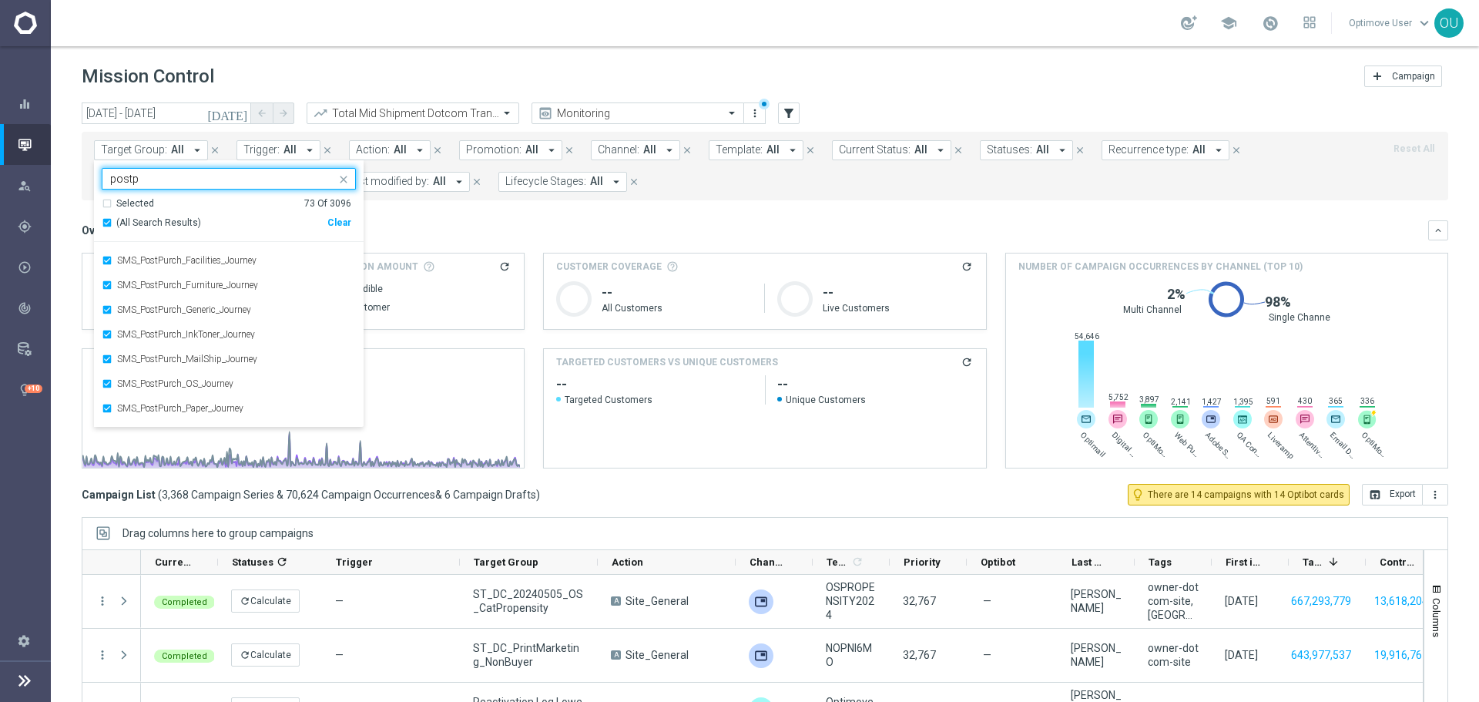
scroll to position [1146, 0]
click at [489, 192] on div "Target Group: All arrow_drop_down Selected 73 of 3096 postp Selected 73 Of 3096…" at bounding box center [765, 166] width 1366 height 69
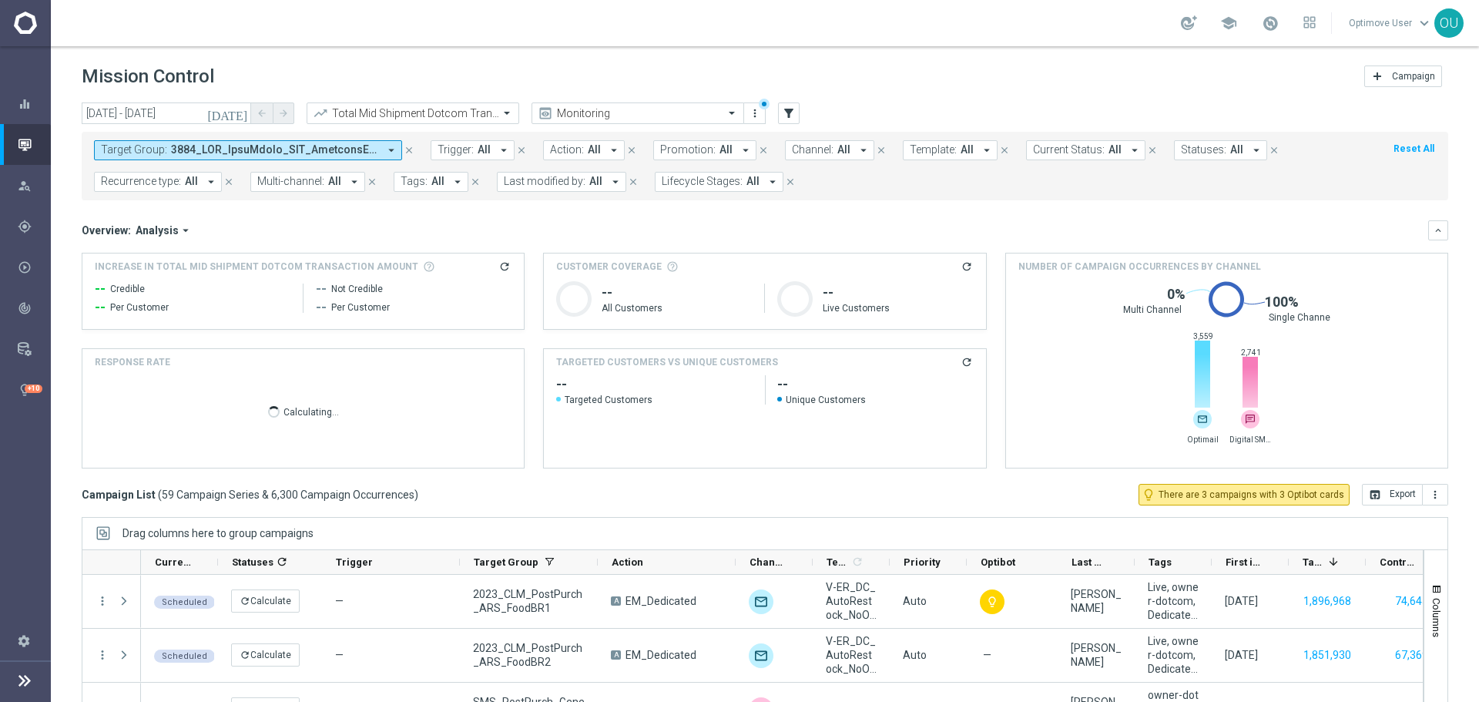
click at [500, 263] on icon "refresh" at bounding box center [504, 266] width 12 height 12
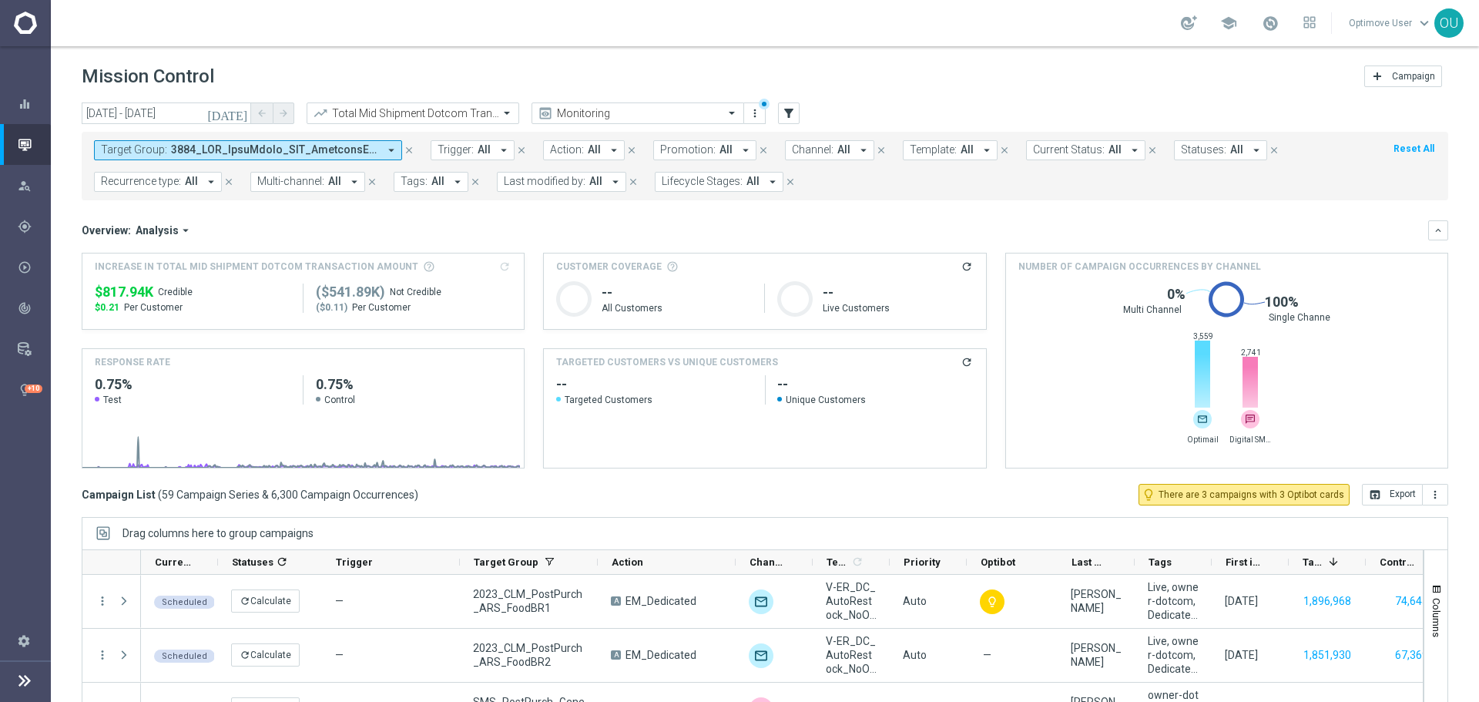
click at [140, 290] on span "$817.94K" at bounding box center [124, 292] width 59 height 18
click at [421, 112] on input "text" at bounding box center [397, 113] width 165 height 13
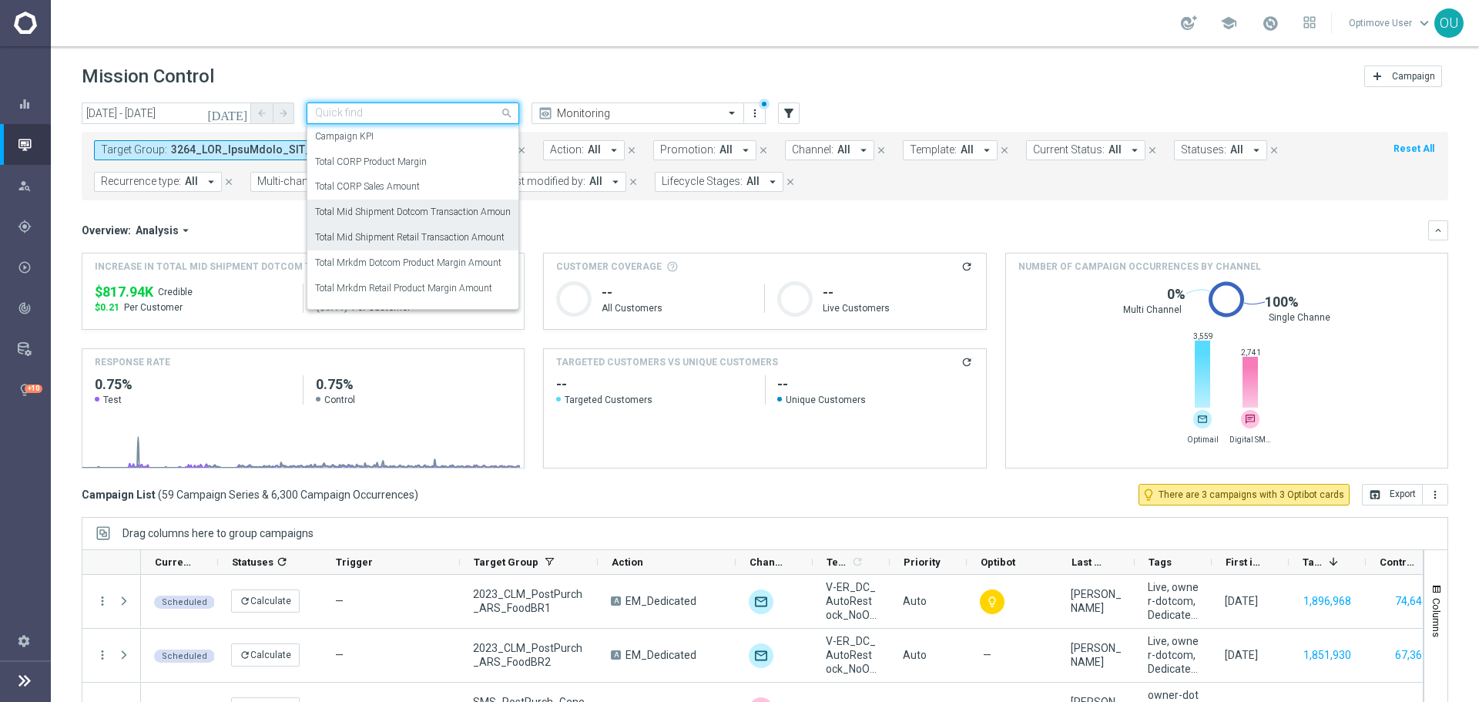
click at [417, 234] on label "Total Mid Shipment Retail Transaction Amount" at bounding box center [409, 237] width 189 height 13
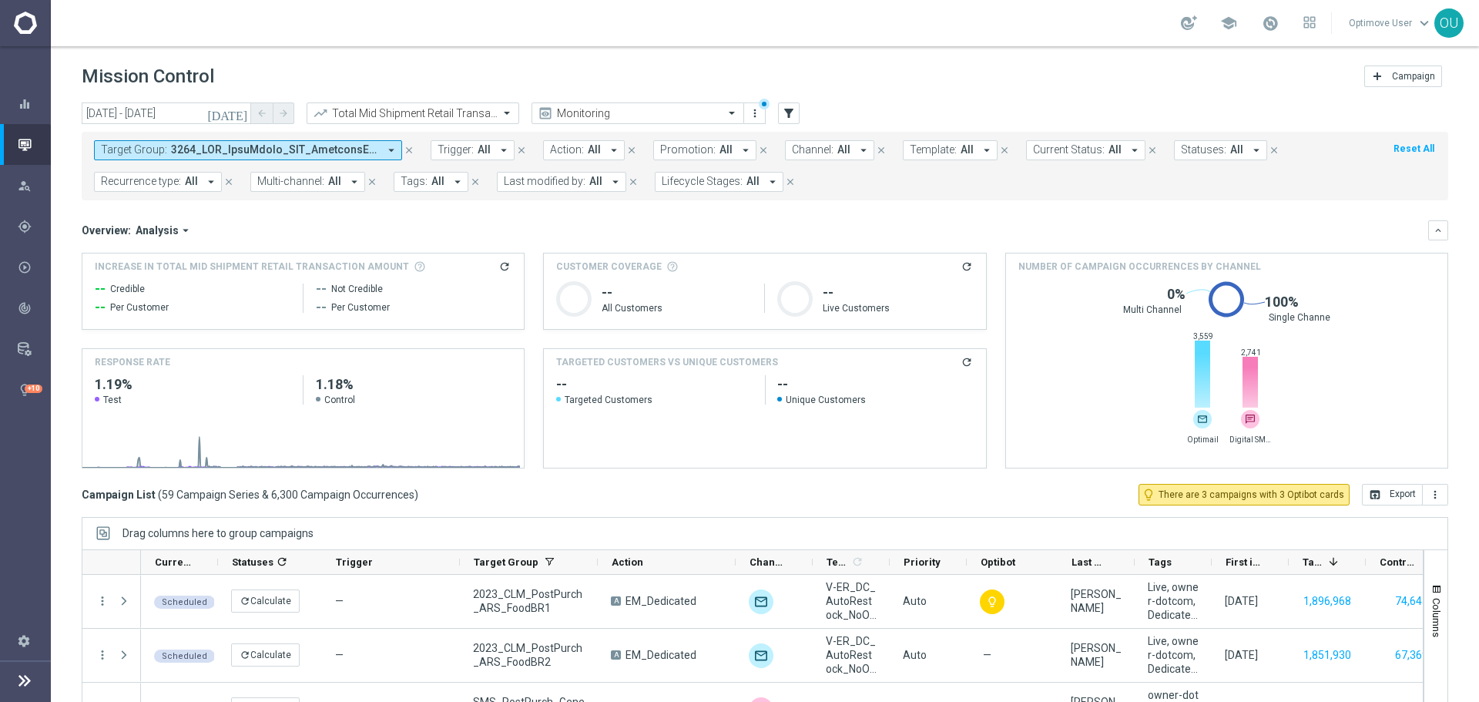
click at [504, 267] on icon "refresh" at bounding box center [504, 266] width 12 height 12
click at [133, 289] on span "$265.68K" at bounding box center [124, 292] width 59 height 18
copy div "$265.68K"
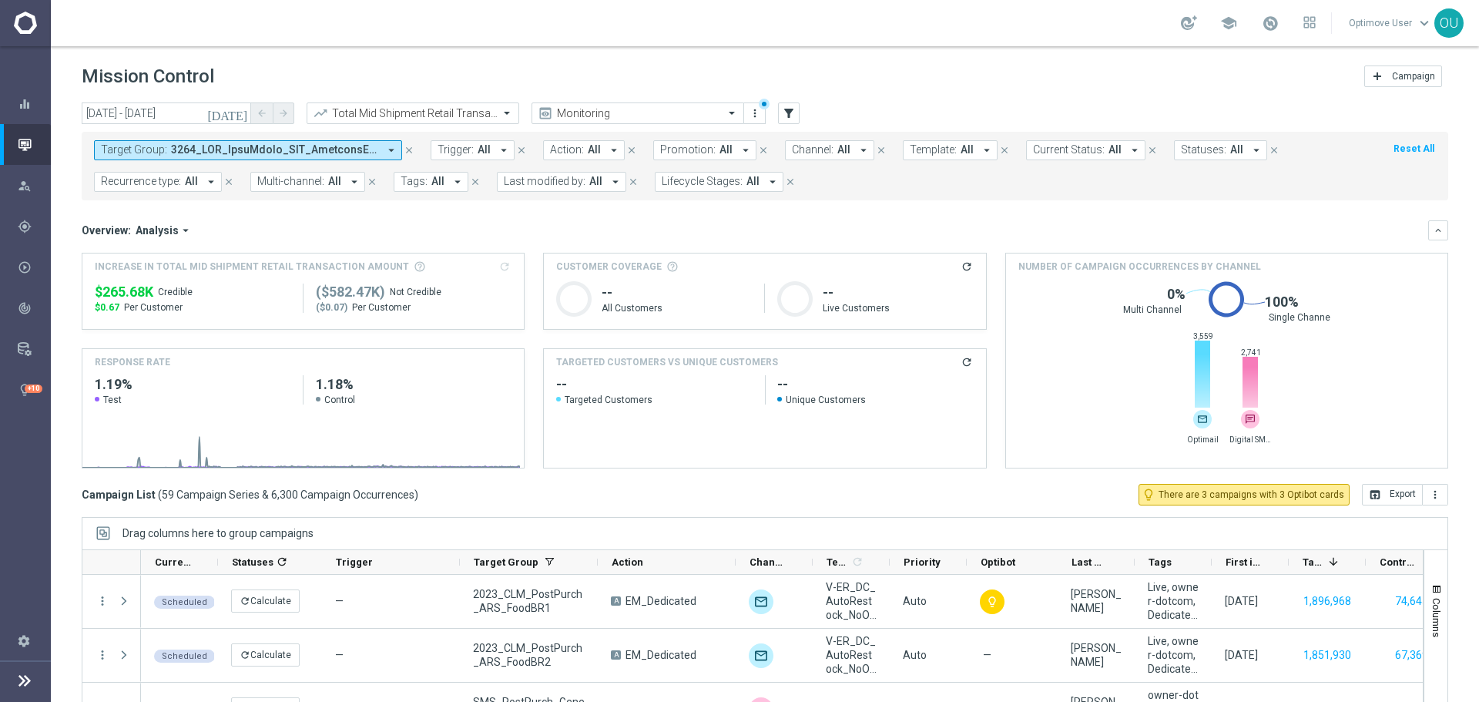
click at [303, 154] on span at bounding box center [274, 149] width 207 height 13
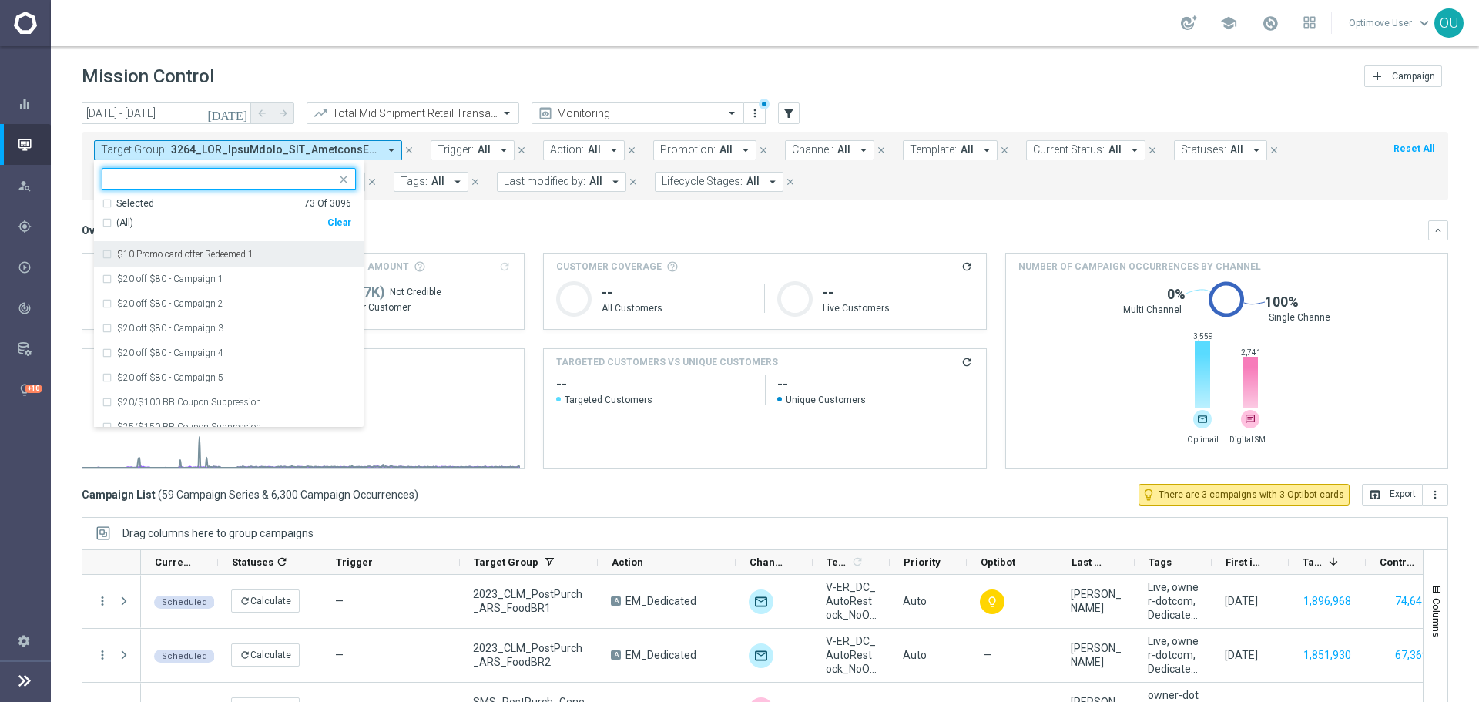
click at [589, 147] on span "All" at bounding box center [594, 149] width 13 height 13
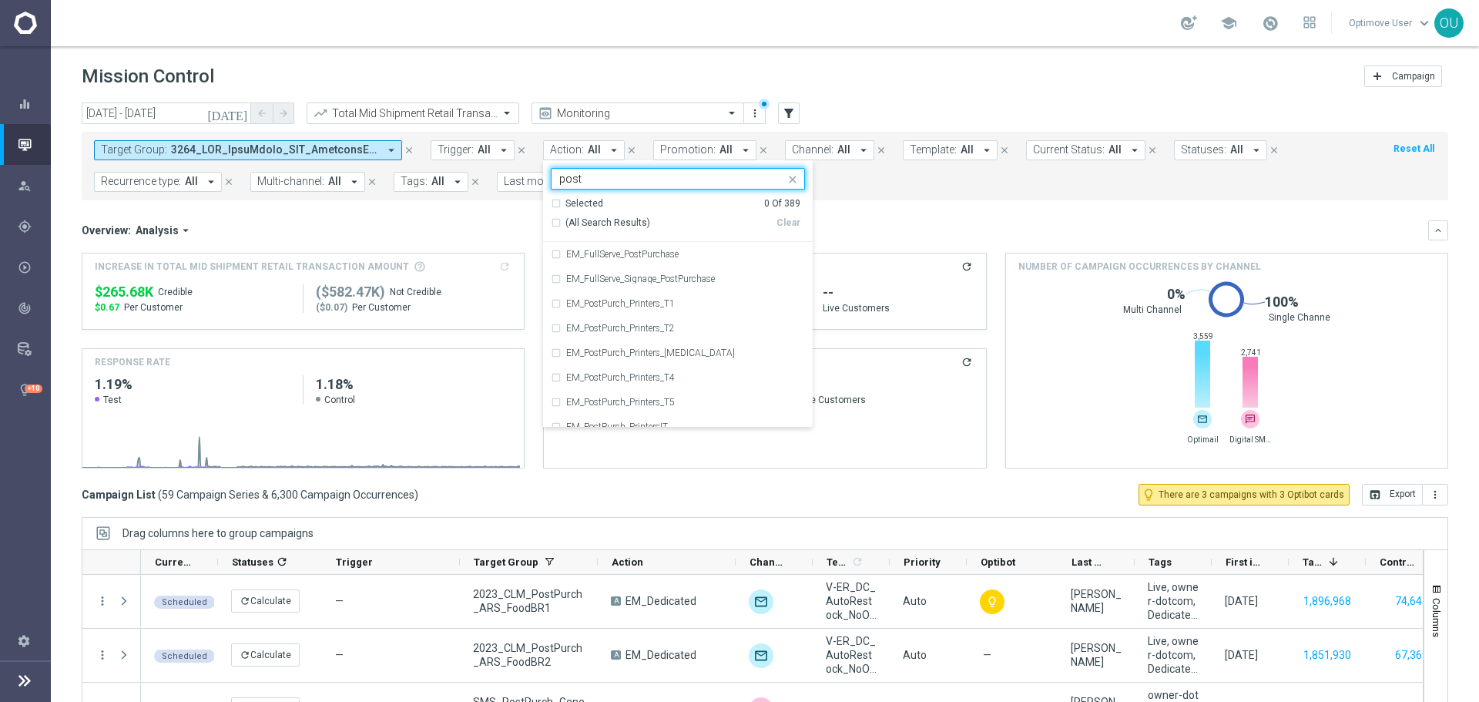
type input "post"
click at [360, 147] on span at bounding box center [274, 149] width 207 height 13
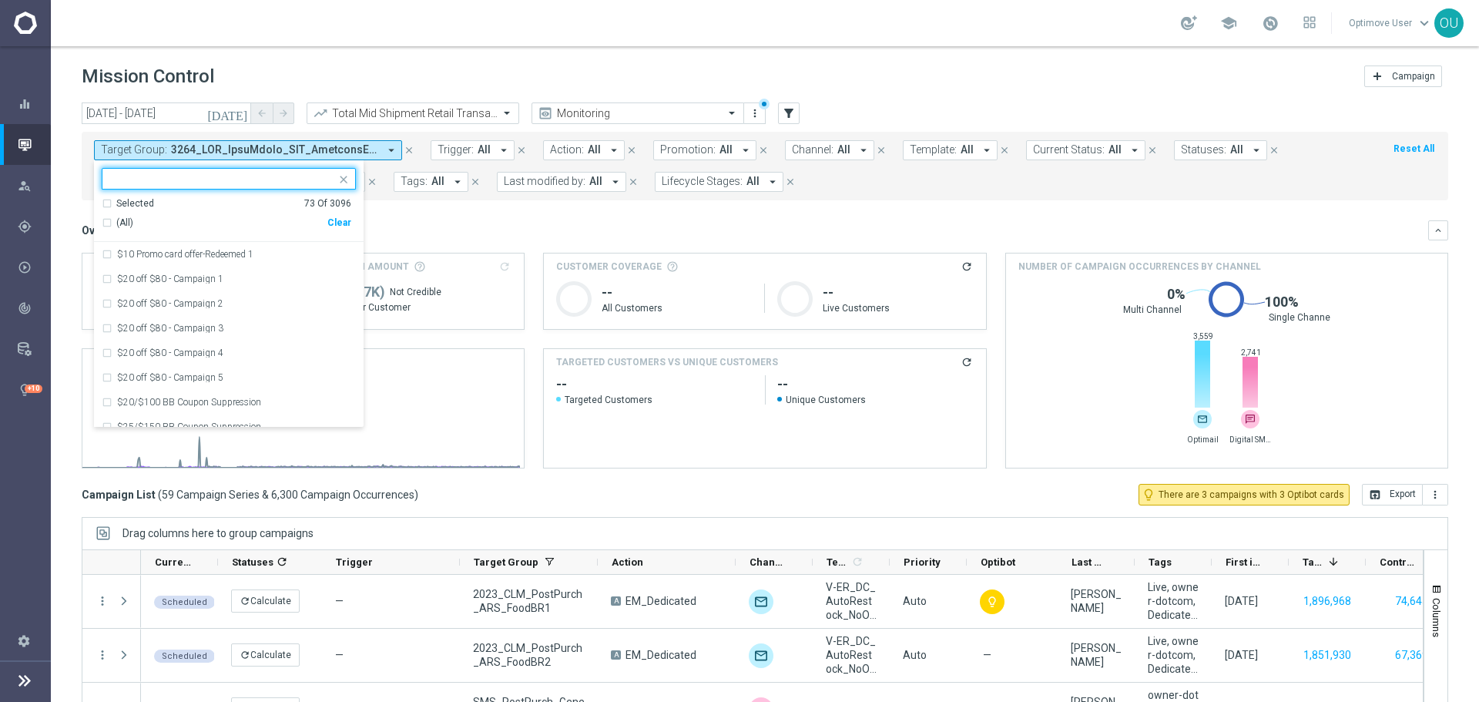
click at [0, 0] on div "Clear" at bounding box center [0, 0] width 0 height 0
click at [673, 147] on span "Promotion:" at bounding box center [687, 149] width 55 height 13
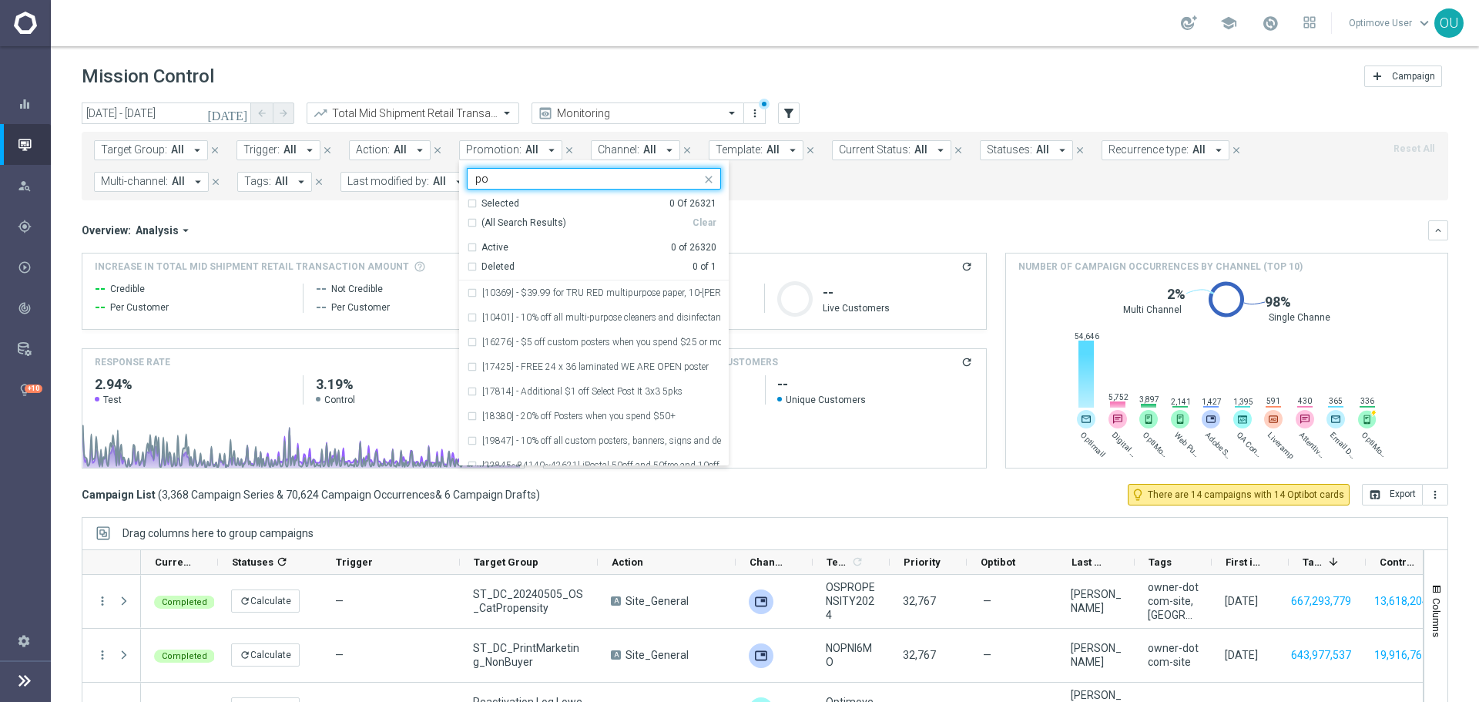
type input "p"
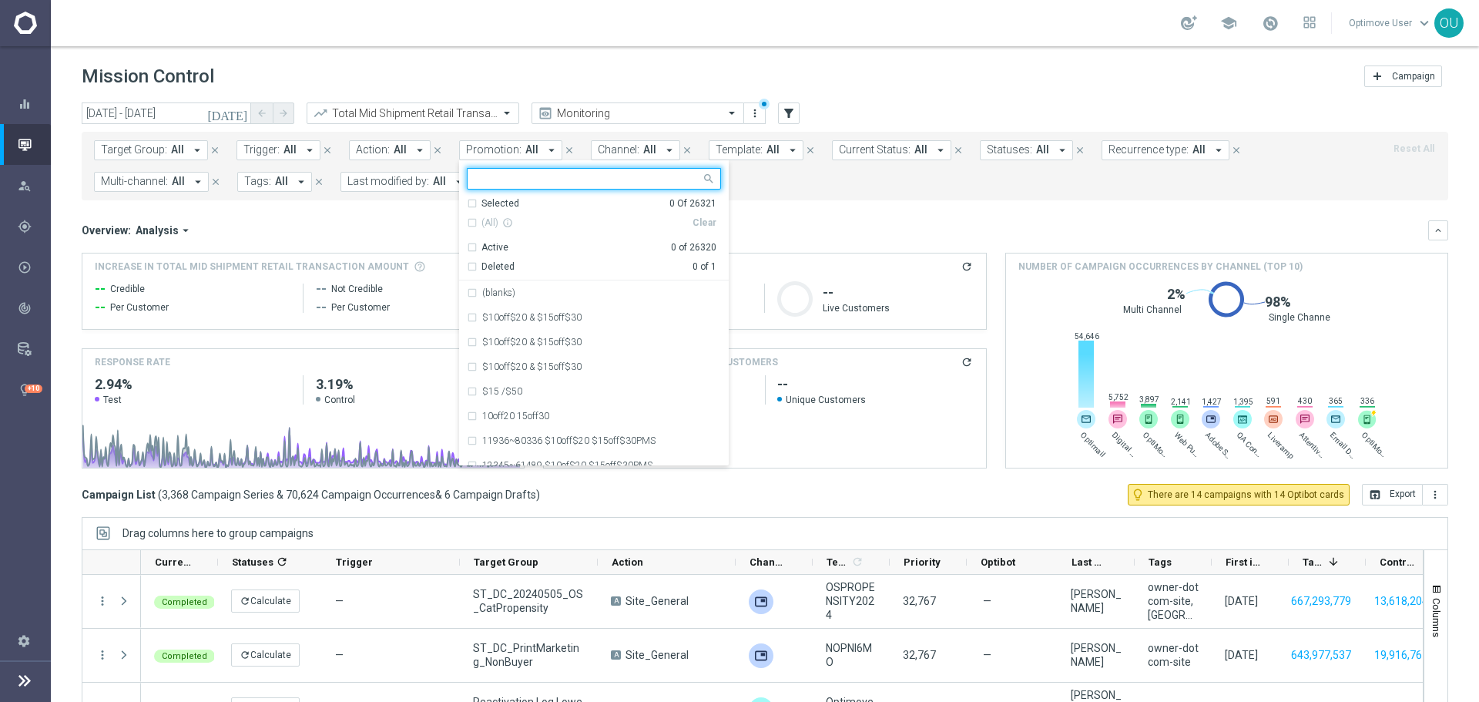
click at [497, 154] on span "Promotion:" at bounding box center [493, 149] width 55 height 13
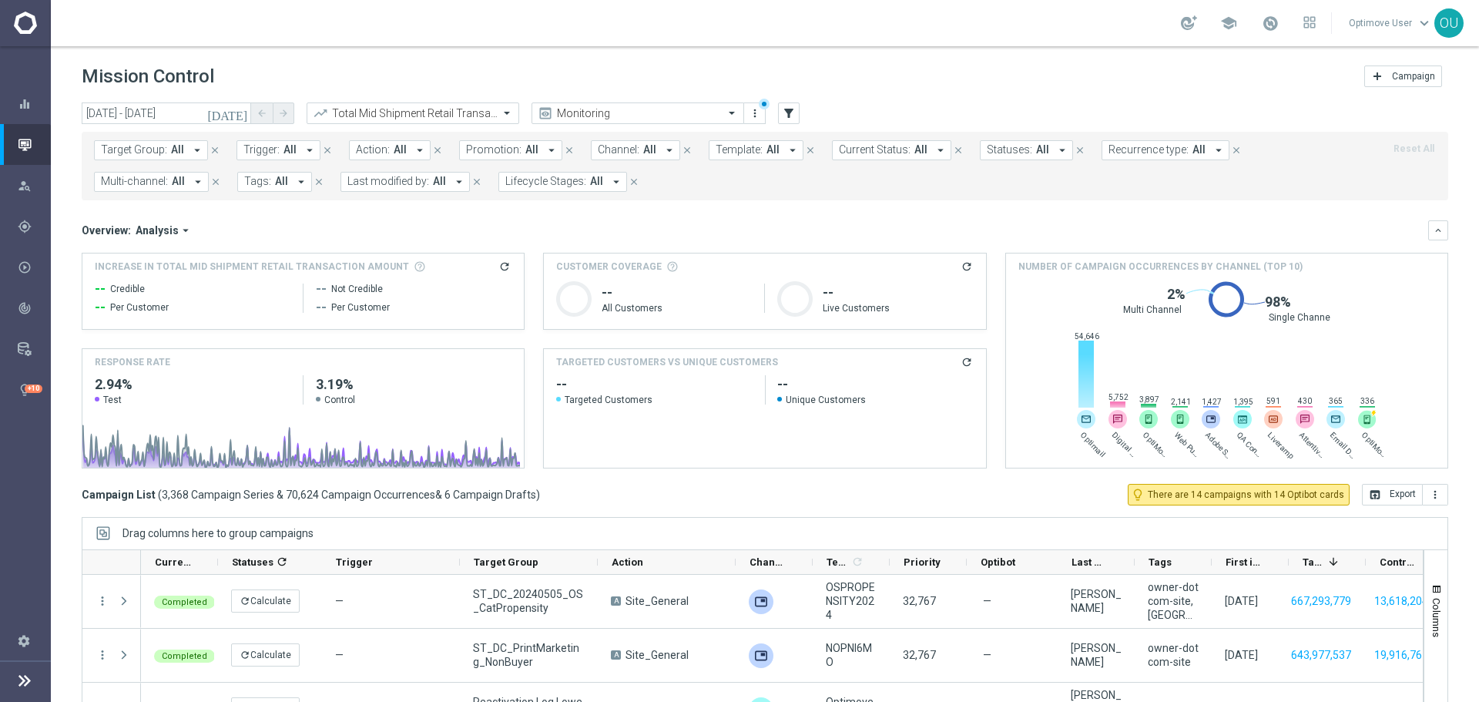
click at [504, 150] on span "Promotion:" at bounding box center [493, 149] width 55 height 13
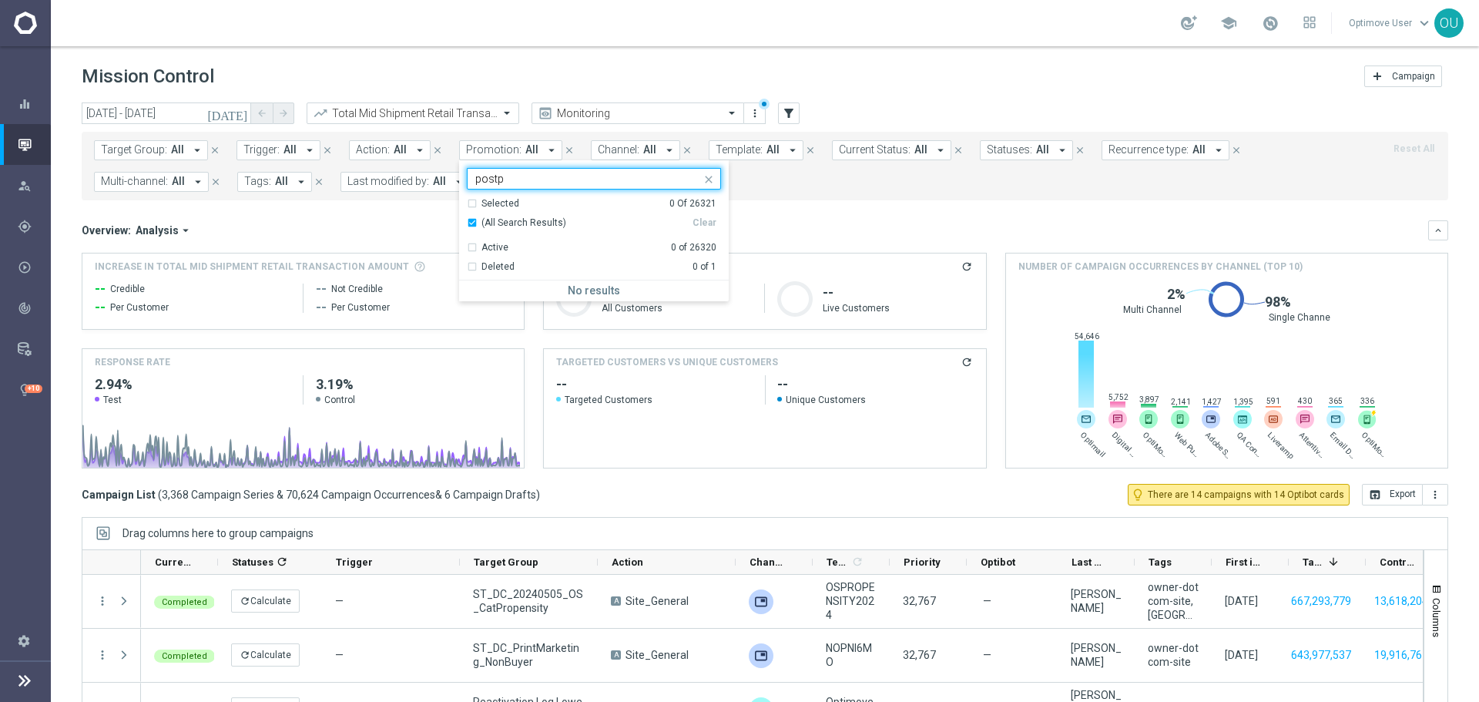
type input "postp"
click at [376, 145] on span "Action:" at bounding box center [373, 149] width 34 height 13
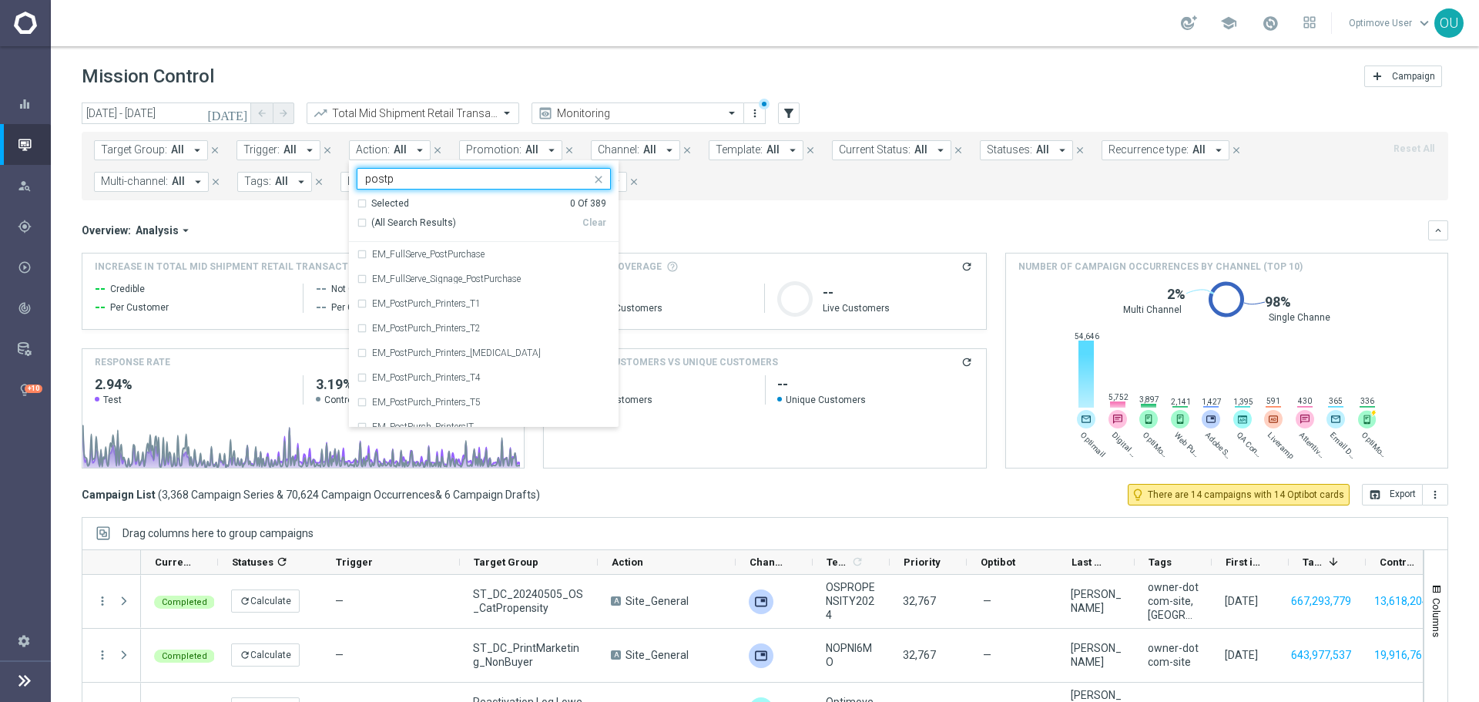
click at [437, 222] on span "(All Search Results)" at bounding box center [413, 222] width 85 height 13
type input "postp"
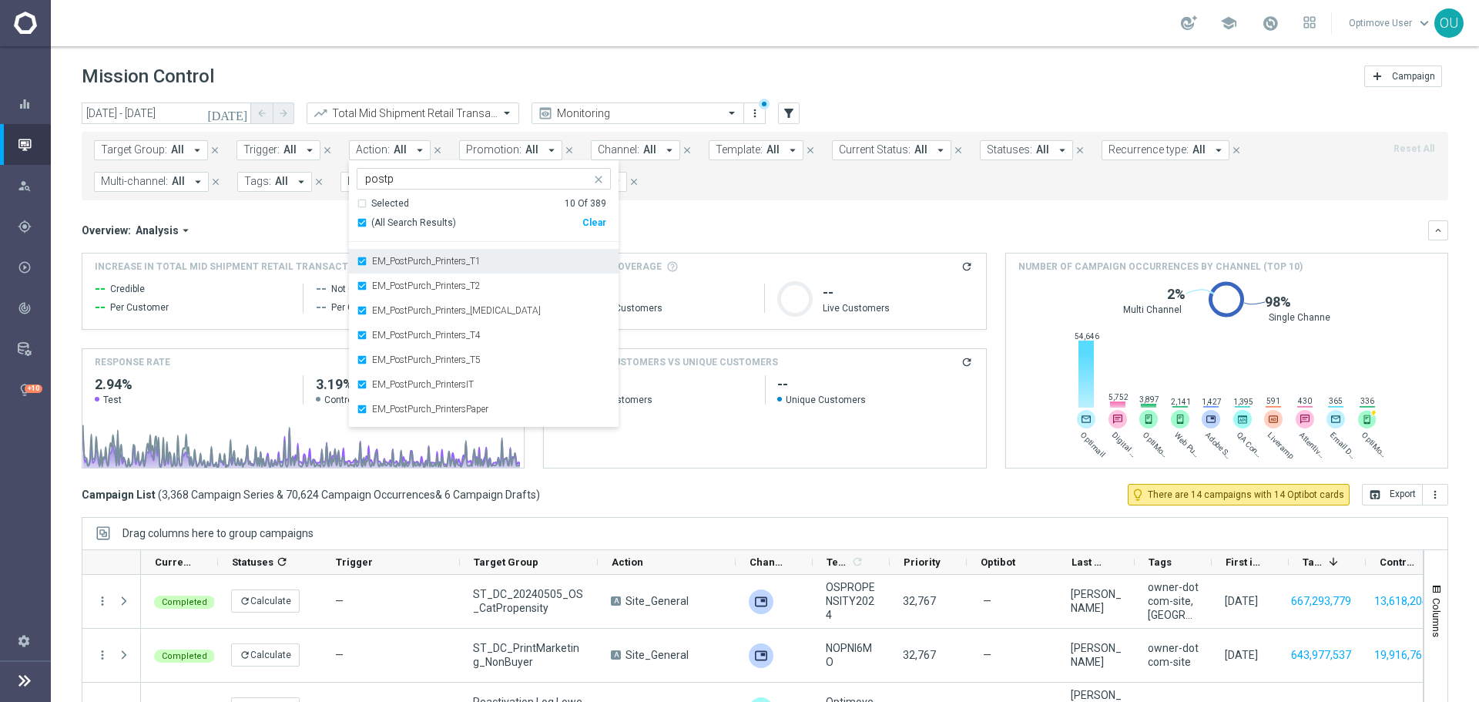
scroll to position [62, 0]
click at [688, 197] on div "Target Group: All arrow_drop_down close Trigger: All arrow_drop_down close Acti…" at bounding box center [765, 166] width 1366 height 69
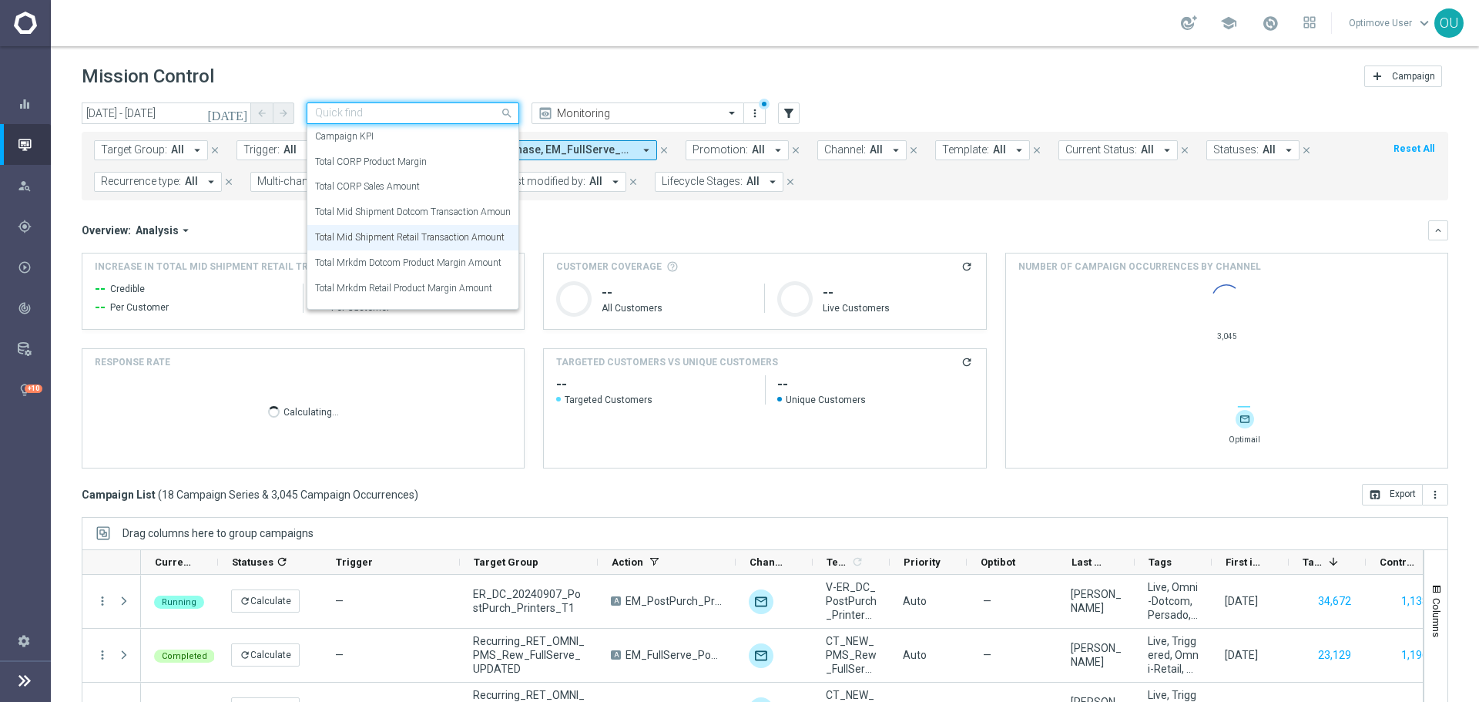
click at [456, 111] on input "text" at bounding box center [397, 113] width 165 height 13
click at [615, 206] on mini-dashboard "Overview: Analysis arrow_drop_down keyboard_arrow_down Increase In Total Mid Sh…" at bounding box center [765, 341] width 1366 height 283
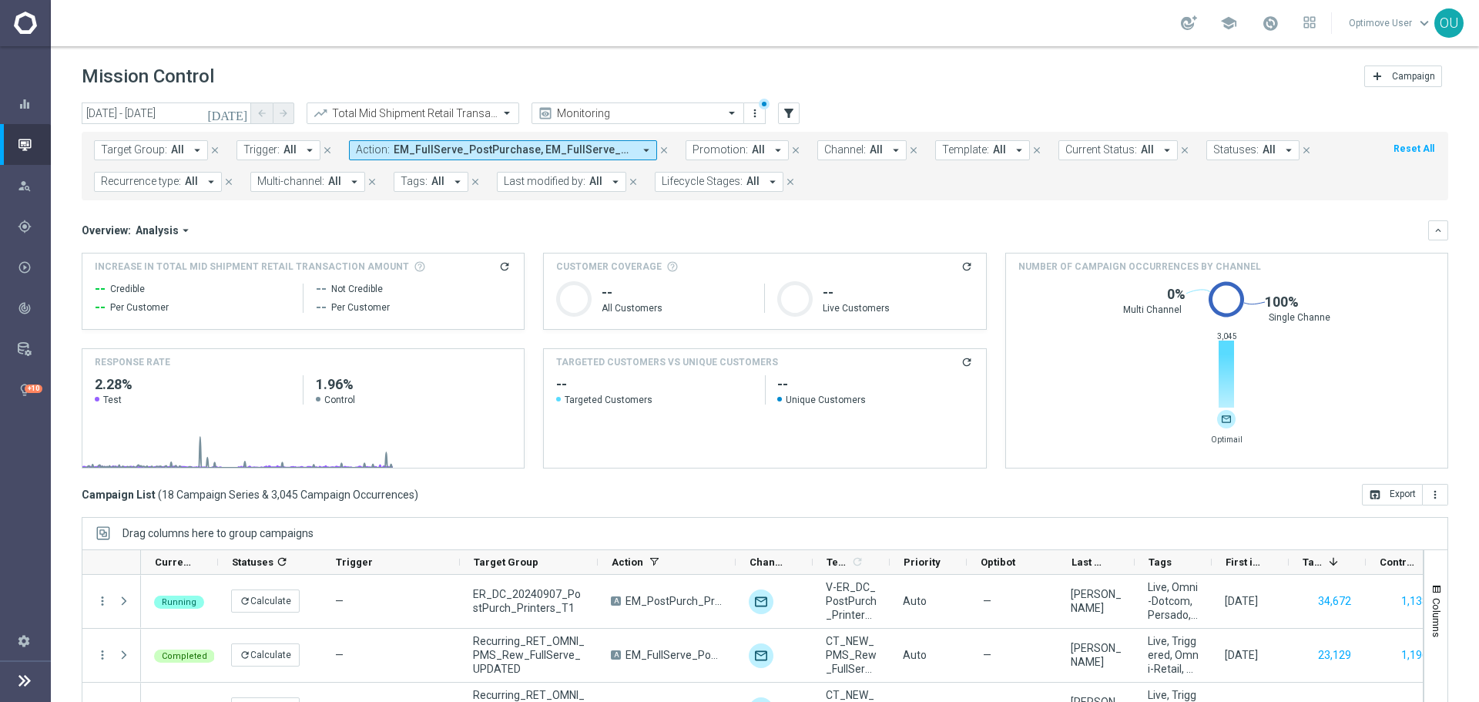
click at [499, 268] on icon "refresh" at bounding box center [504, 266] width 12 height 12
click at [466, 112] on input "text" at bounding box center [397, 113] width 165 height 13
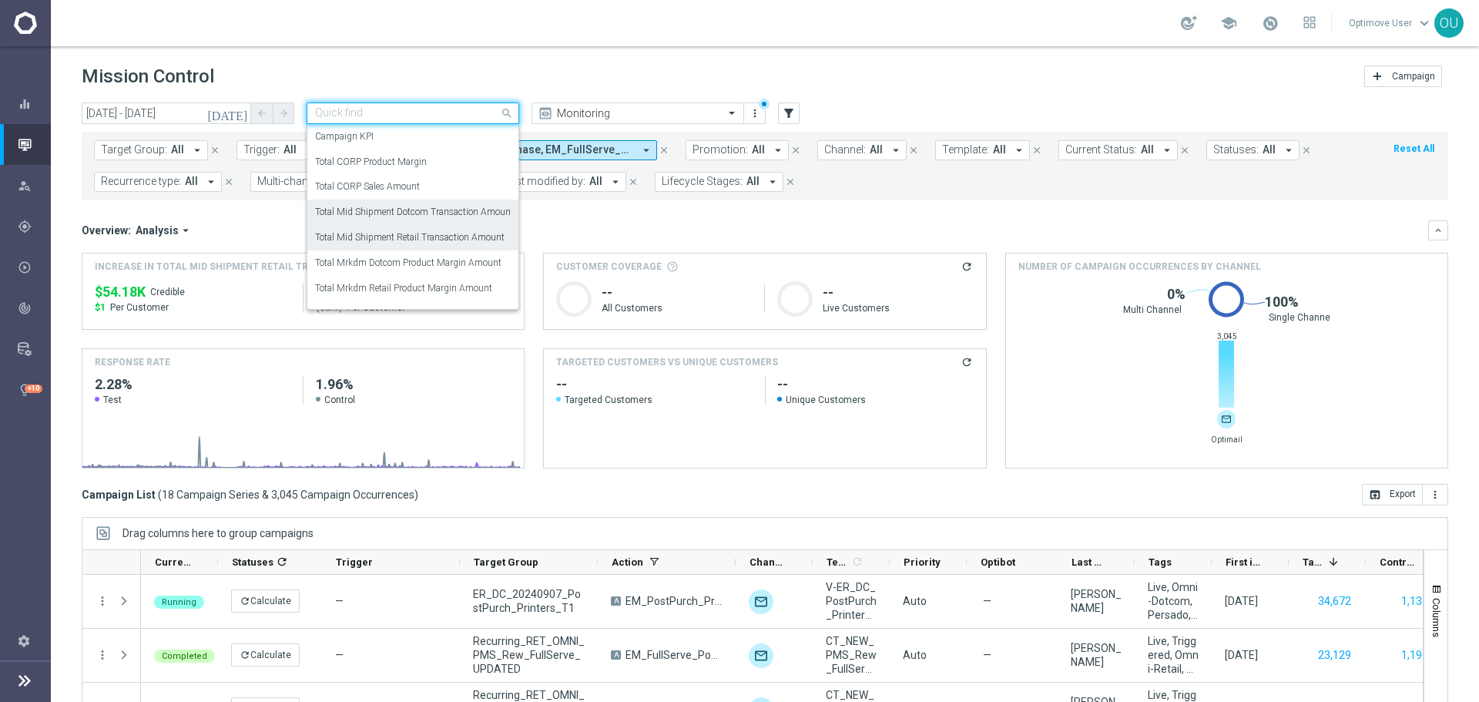
click at [432, 215] on label "Total Mid Shipment Dotcom Transaction Amount" at bounding box center [414, 212] width 199 height 13
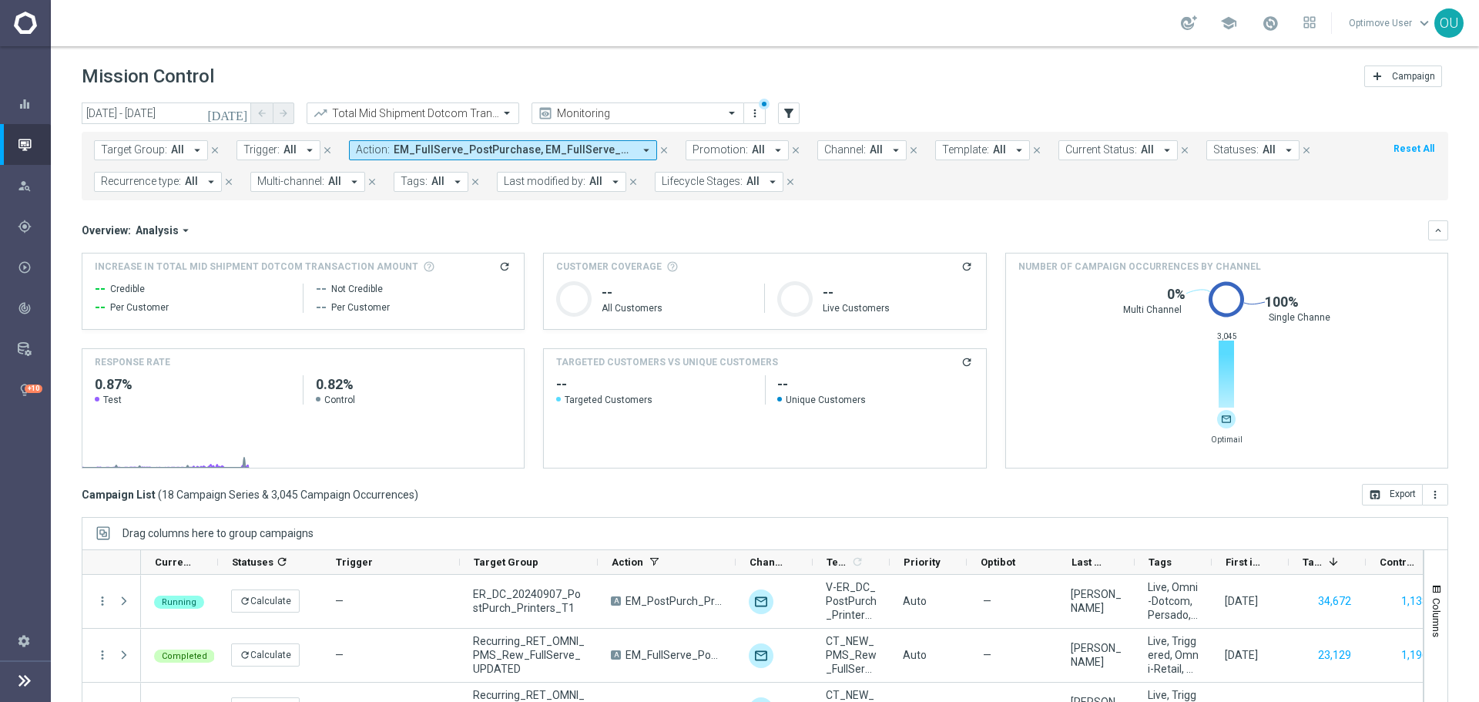
click at [500, 266] on icon "refresh" at bounding box center [504, 266] width 12 height 12
click at [589, 146] on span "EM_FullServe_PostPurchase, EM_FullServe_Signage_PostPurchase, EM_PostPurch_Prin…" at bounding box center [514, 149] width 240 height 13
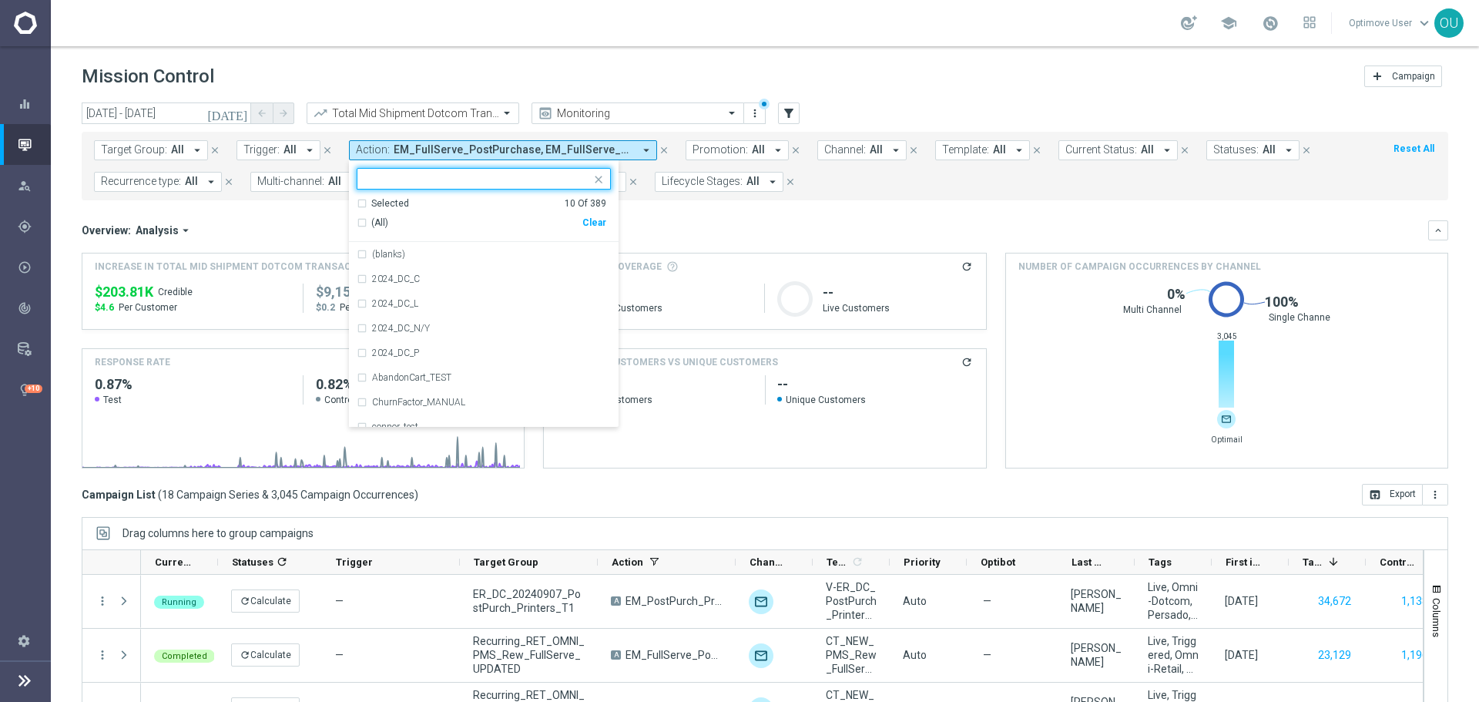
click at [0, 0] on div "Clear" at bounding box center [0, 0] width 0 height 0
click at [748, 215] on mini-dashboard "Overview: Analysis arrow_drop_down keyboard_arrow_down Increase In Total Mid Sh…" at bounding box center [765, 341] width 1366 height 283
click at [729, 182] on form "Target Group: All arrow_drop_down close Trigger: All arrow_drop_down close Acti…" at bounding box center [730, 166] width 1273 height 52
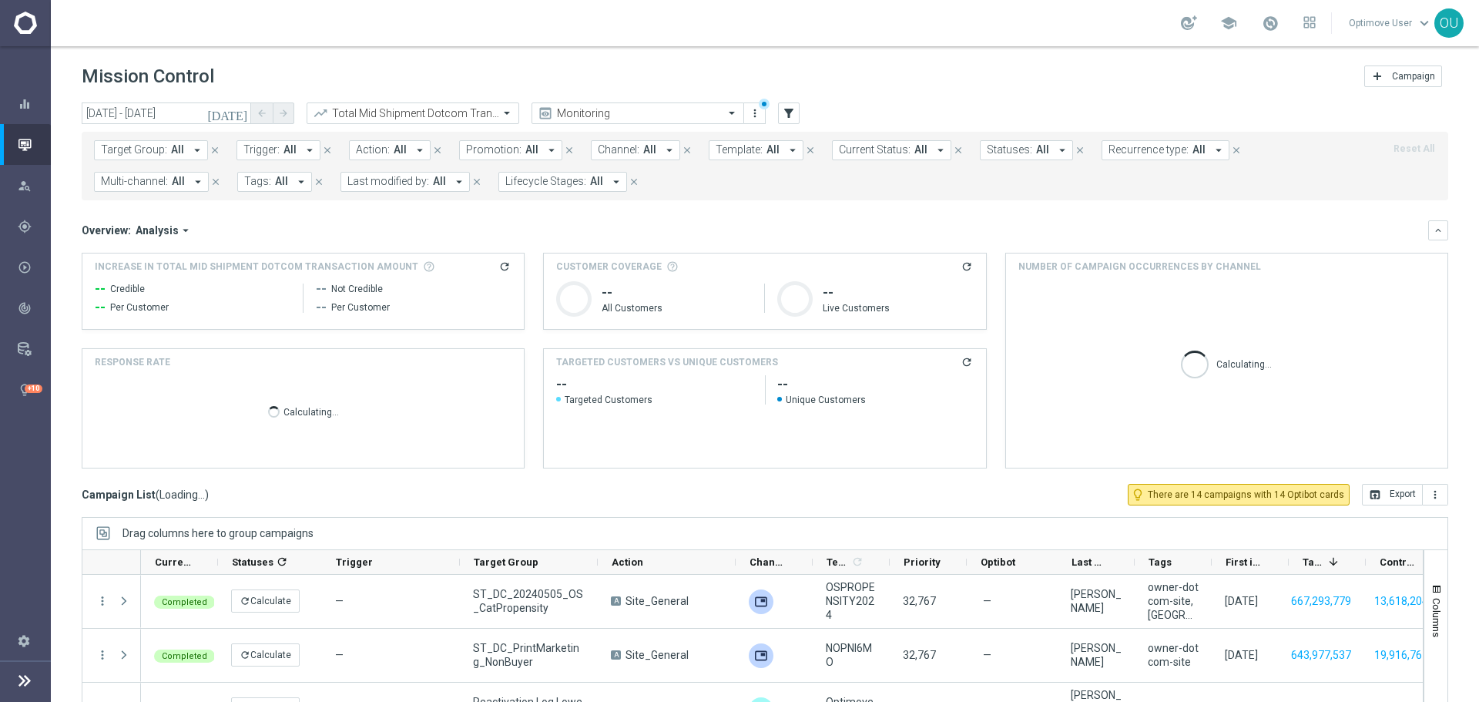
click at [572, 176] on span "Lifecycle Stages:" at bounding box center [545, 181] width 81 height 13
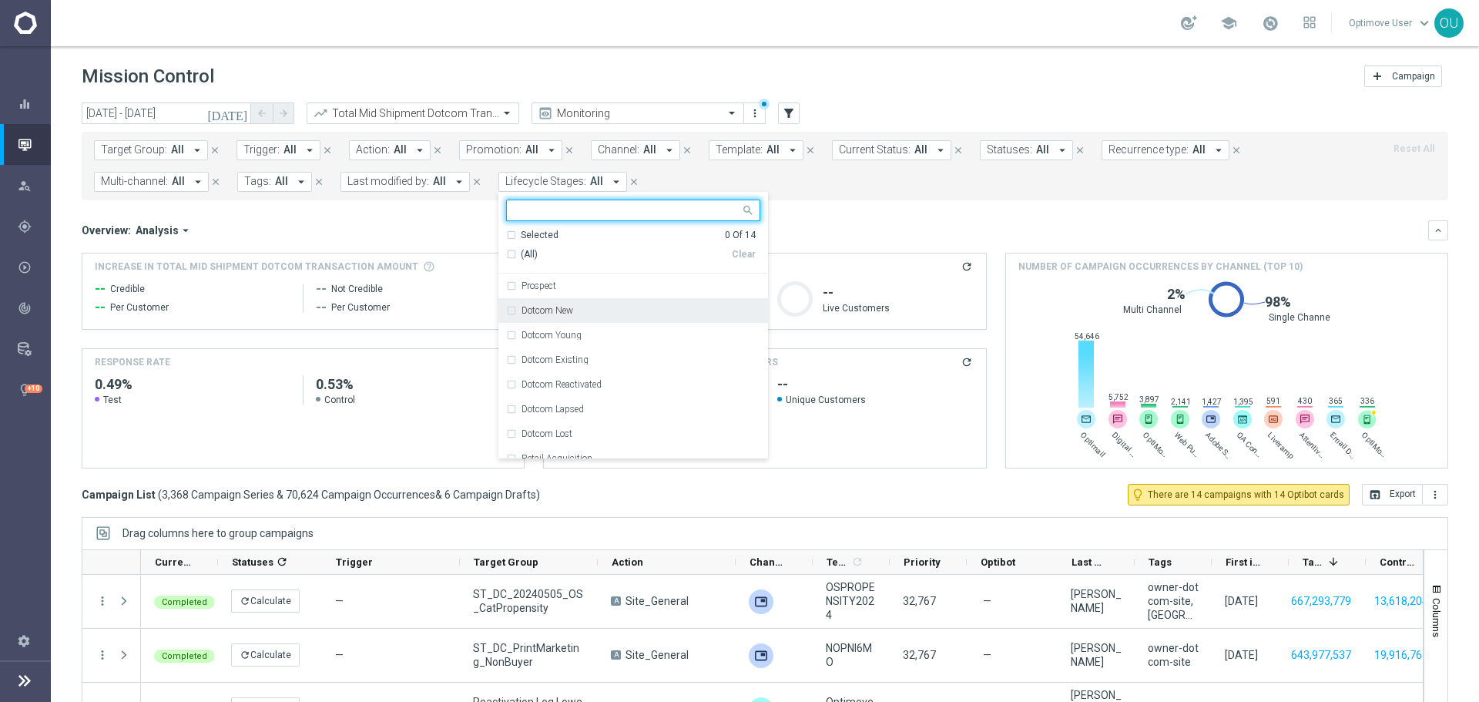
click at [566, 310] on label "Dotcom New" at bounding box center [547, 310] width 52 height 9
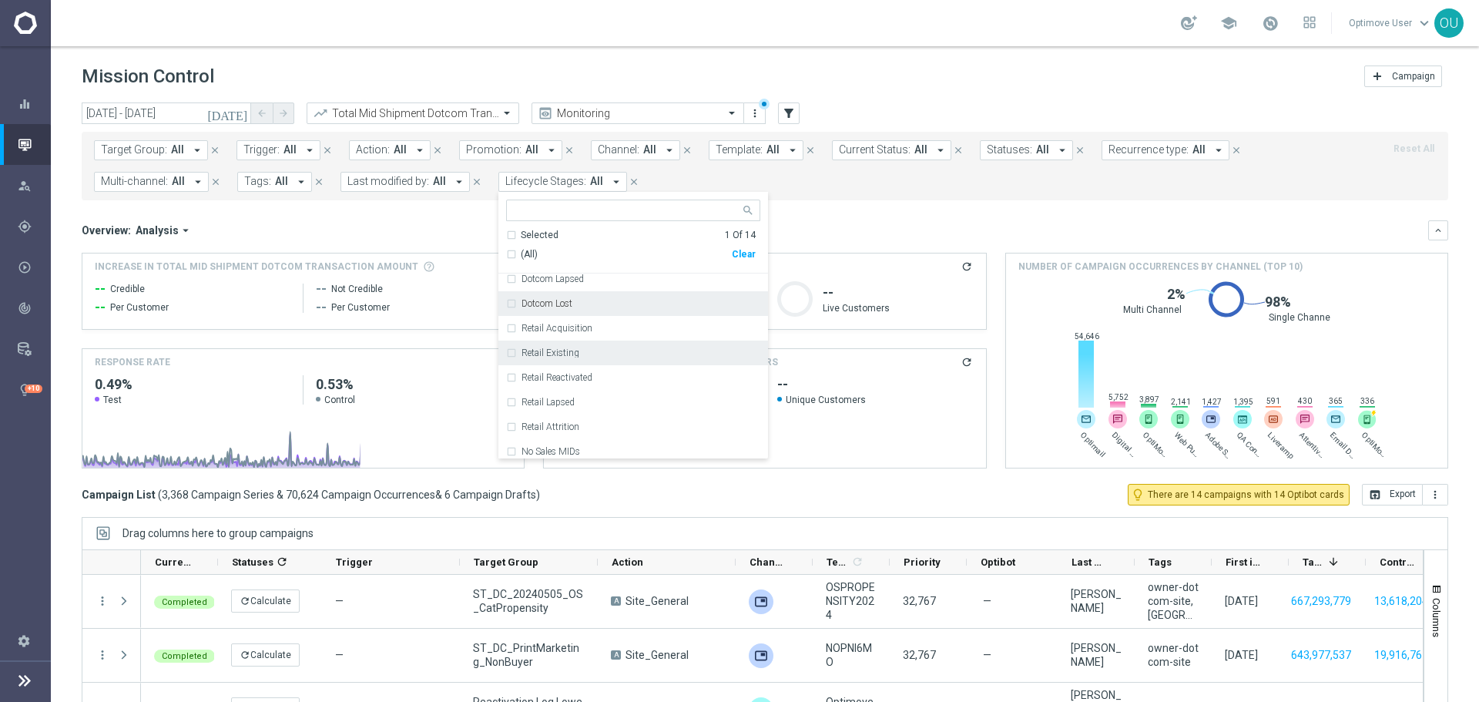
scroll to position [154, 0]
click at [581, 358] on label "Retail Reactivated" at bounding box center [556, 353] width 71 height 9
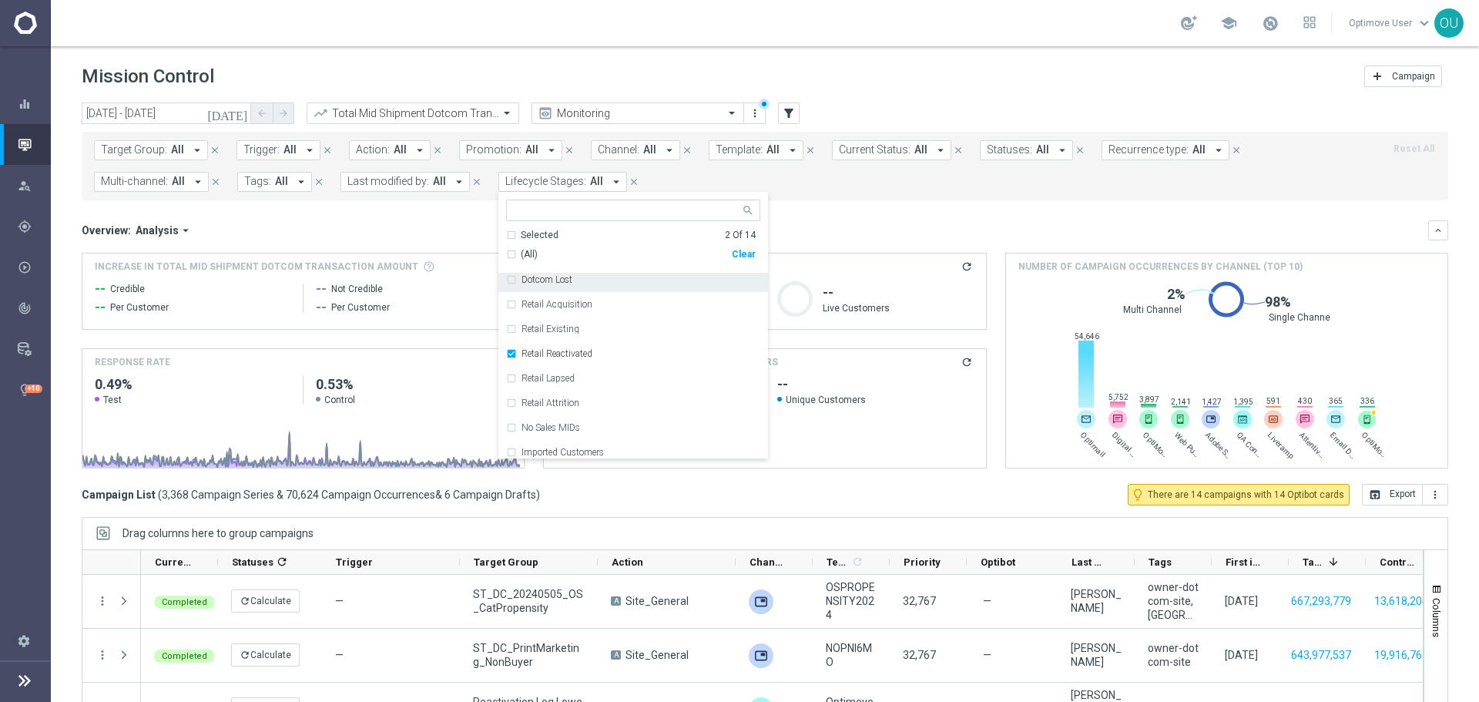
click at [858, 224] on div "Overview: Analysis arrow_drop_down" at bounding box center [755, 230] width 1346 height 14
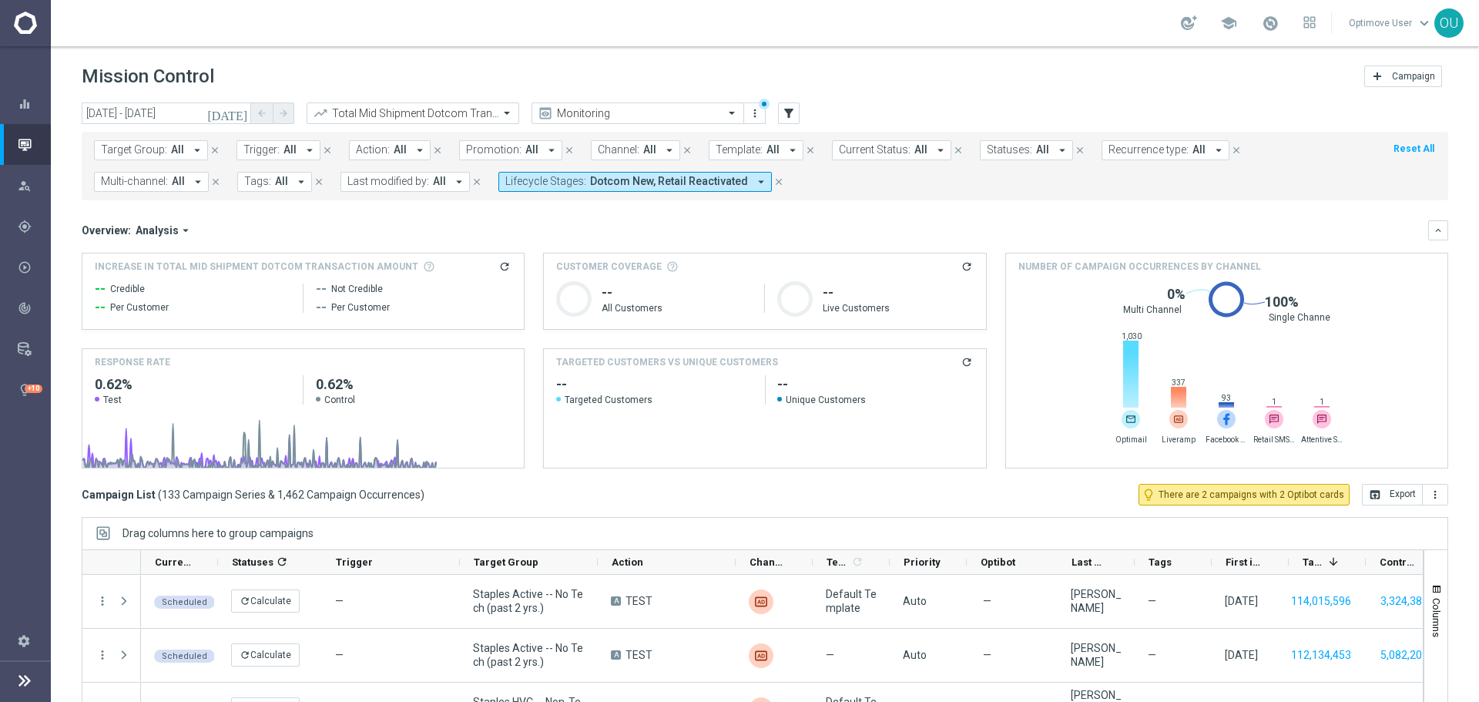
click at [509, 263] on div "Increase In Total Mid Shipment Dotcom Transaction Amount refresh -- Credible --…" at bounding box center [302, 290] width 441 height 75
click at [505, 268] on icon "refresh" at bounding box center [504, 266] width 12 height 12
click at [450, 112] on input "text" at bounding box center [397, 113] width 165 height 13
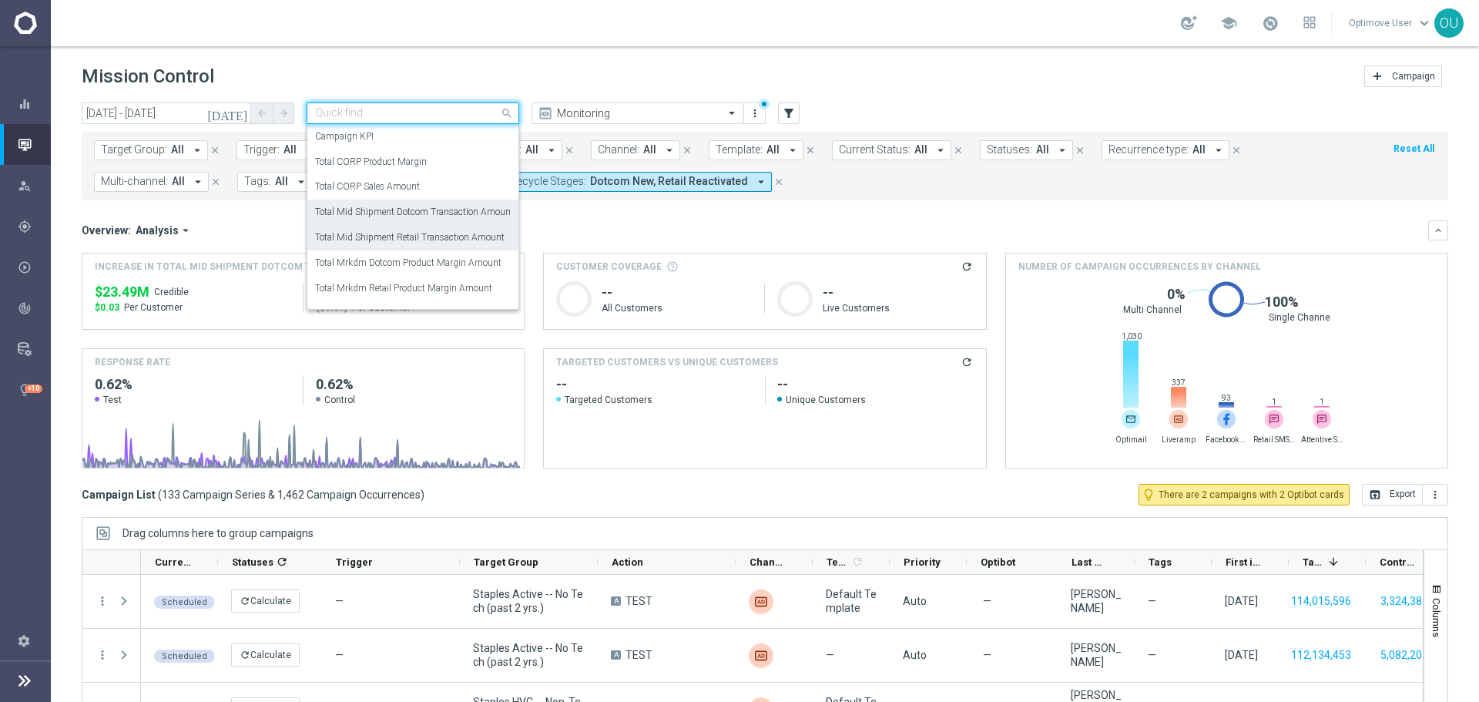
click at [460, 236] on label "Total Mid Shipment Retail Transaction Amount" at bounding box center [409, 237] width 189 height 13
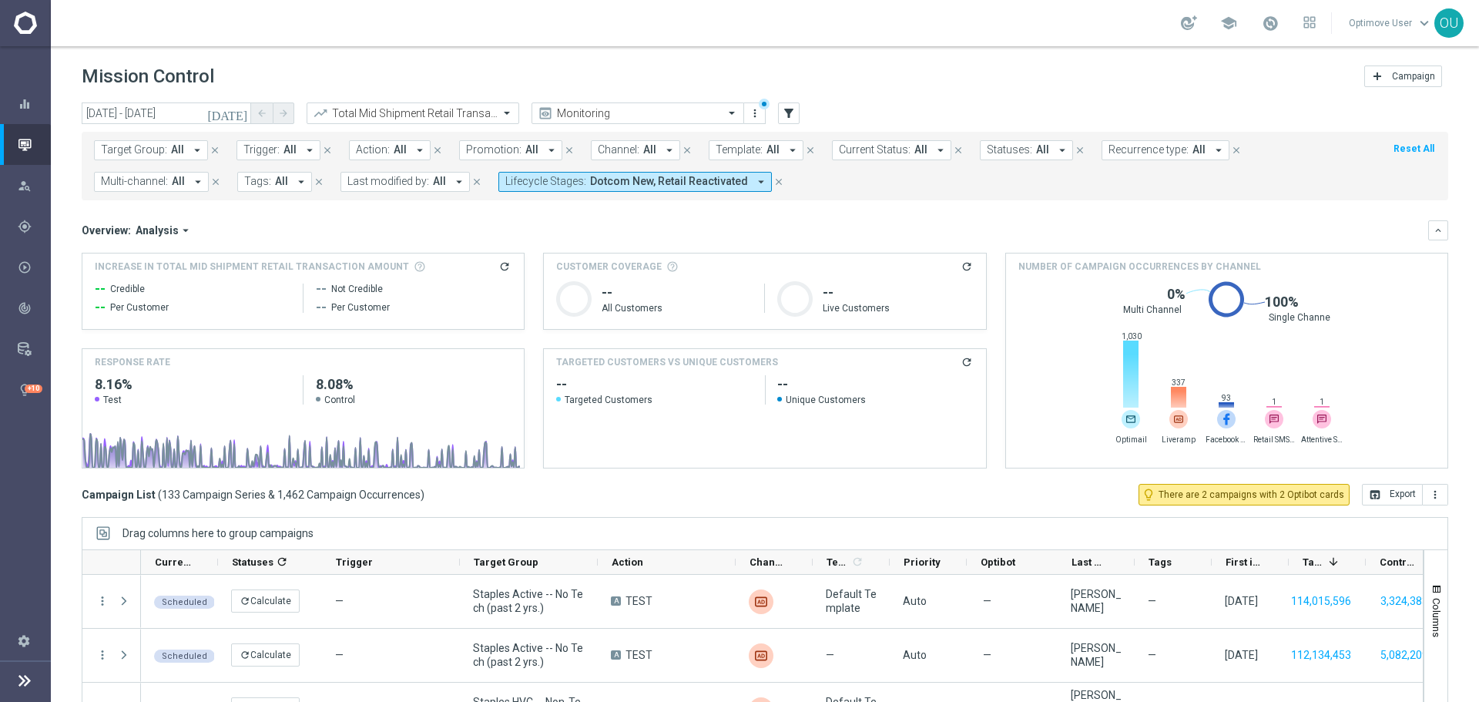
click at [504, 264] on icon "refresh" at bounding box center [504, 266] width 12 height 12
click at [124, 285] on span "$148.33M" at bounding box center [126, 292] width 62 height 18
copy div "$148.33M"
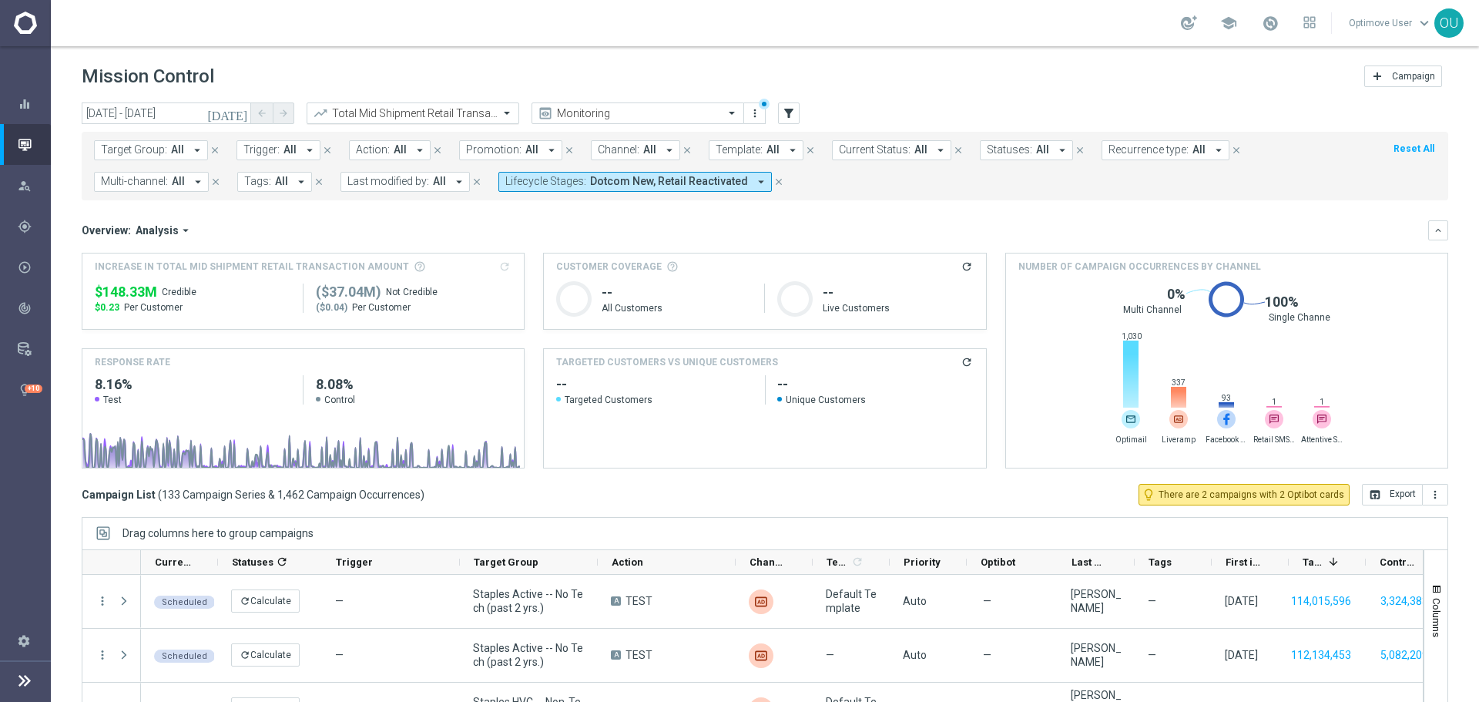
click at [465, 107] on input "text" at bounding box center [397, 113] width 165 height 13
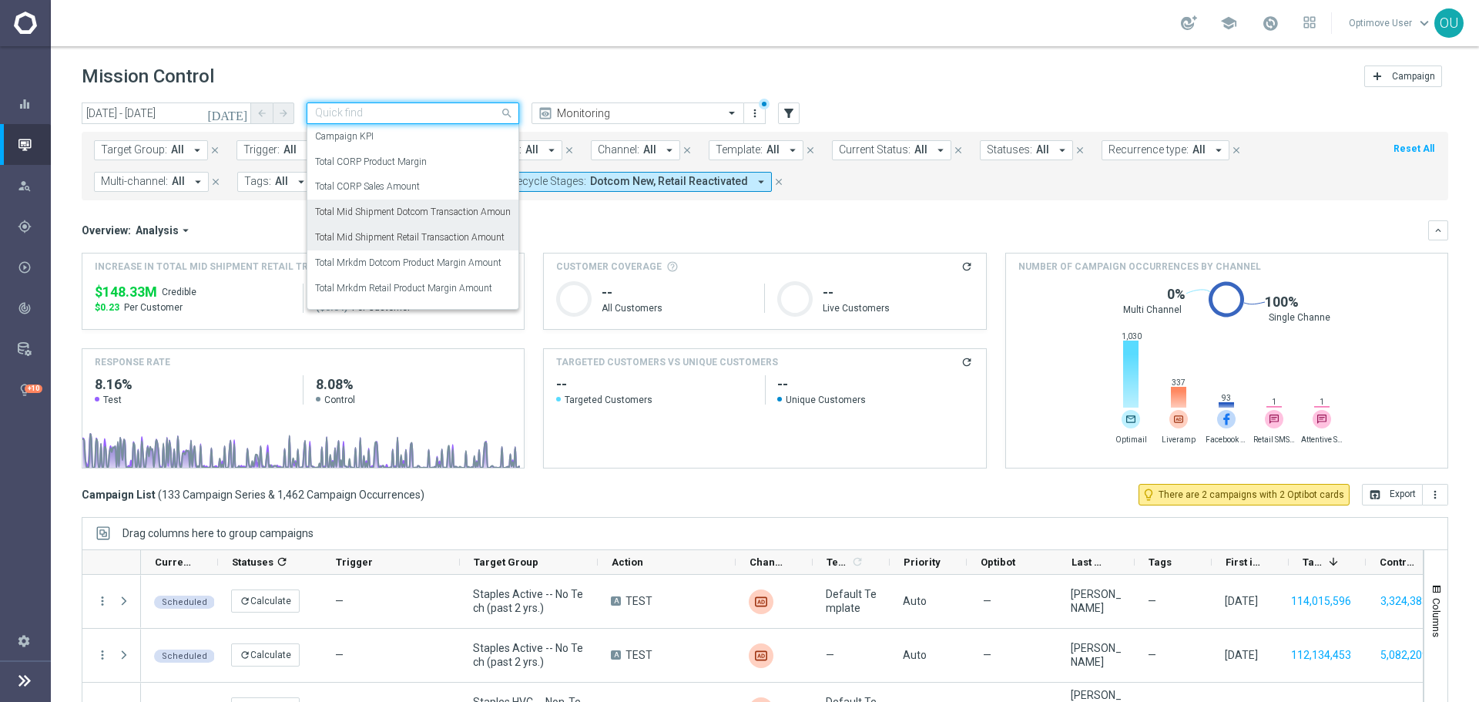
click at [477, 208] on label "Total Mid Shipment Dotcom Transaction Amount" at bounding box center [414, 212] width 199 height 13
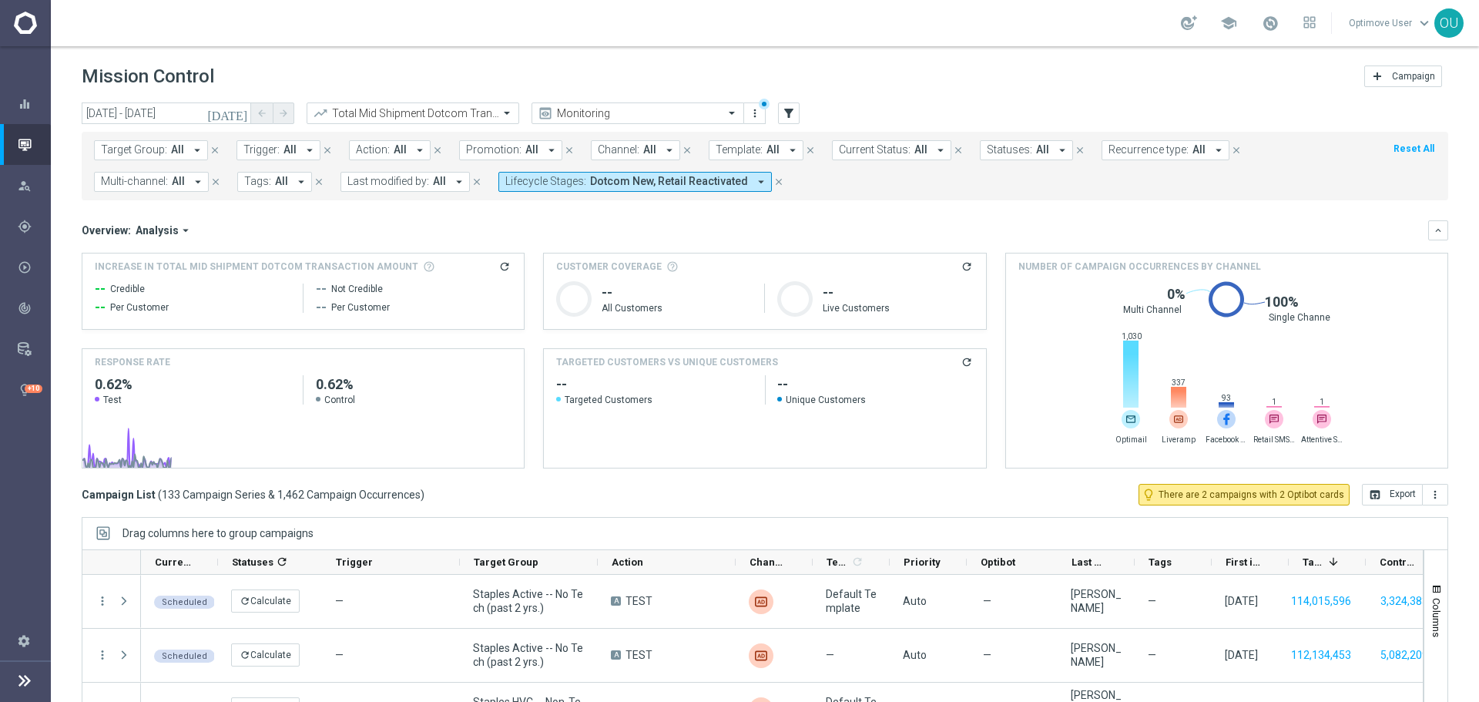
click at [502, 267] on icon "refresh" at bounding box center [504, 266] width 12 height 12
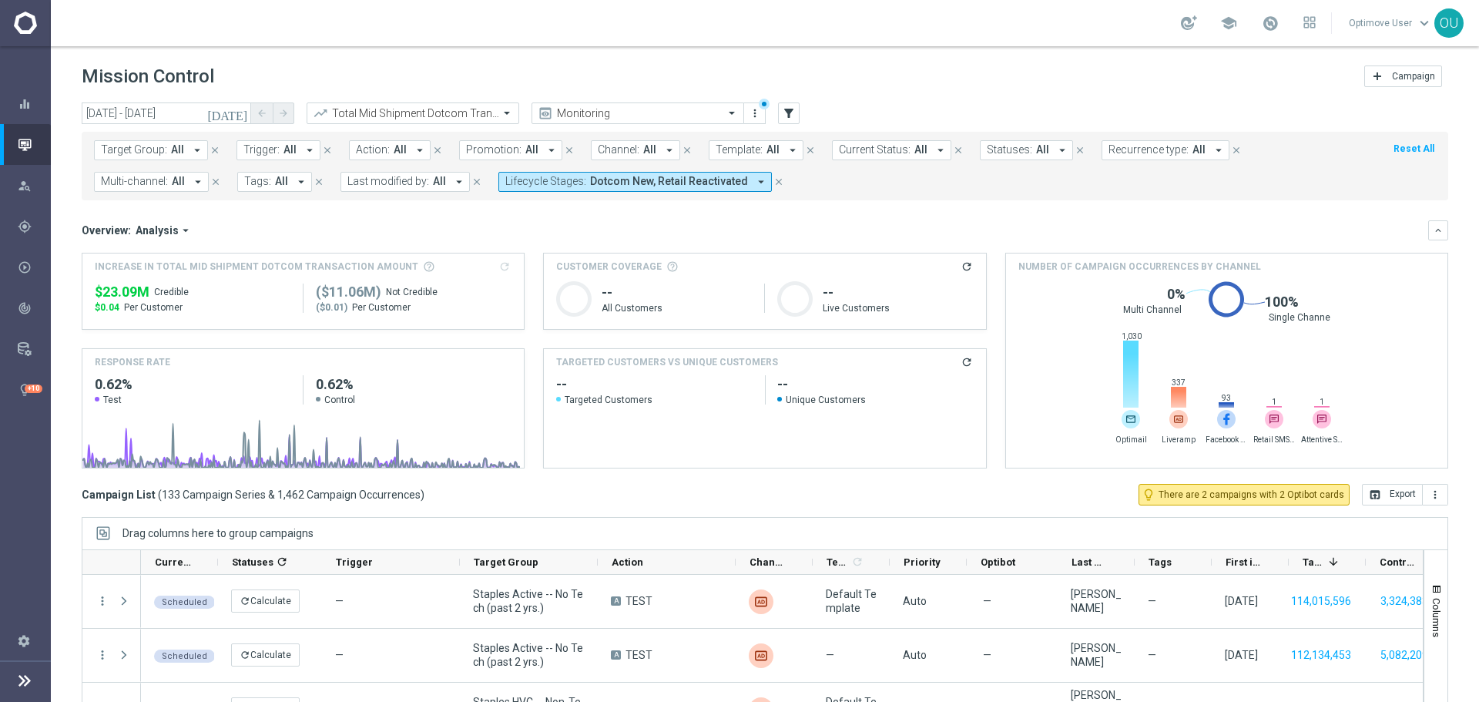
click at [99, 294] on span "$23.09M" at bounding box center [122, 292] width 55 height 18
copy div "$23.09M"
click at [469, 223] on div "Overview: Analysis arrow_drop_down" at bounding box center [755, 230] width 1346 height 14
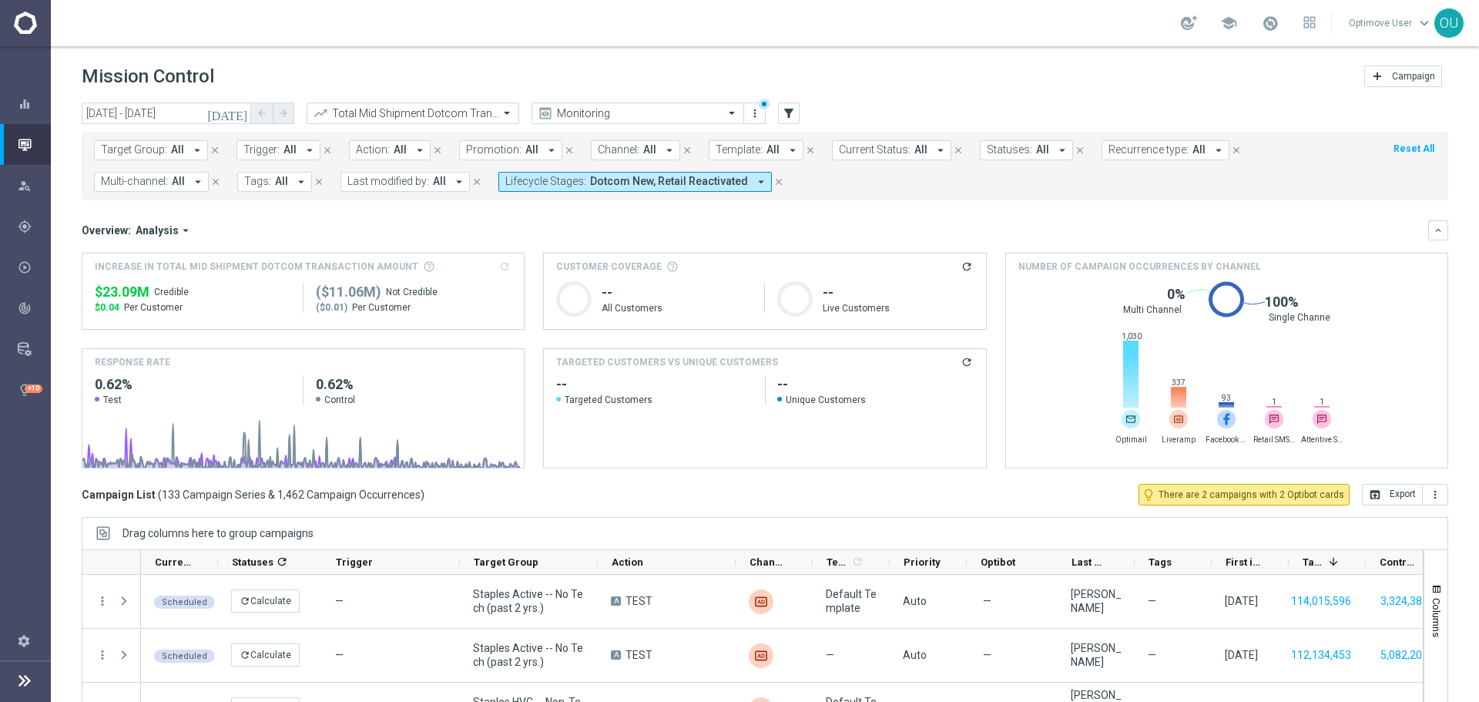
click at [334, 242] on div "Overview: Analysis arrow_drop_down keyboard_arrow_down Increase In Total Mid Sh…" at bounding box center [765, 344] width 1366 height 248
click at [590, 181] on span "Dotcom New, Retail Reactivated" at bounding box center [669, 181] width 158 height 13
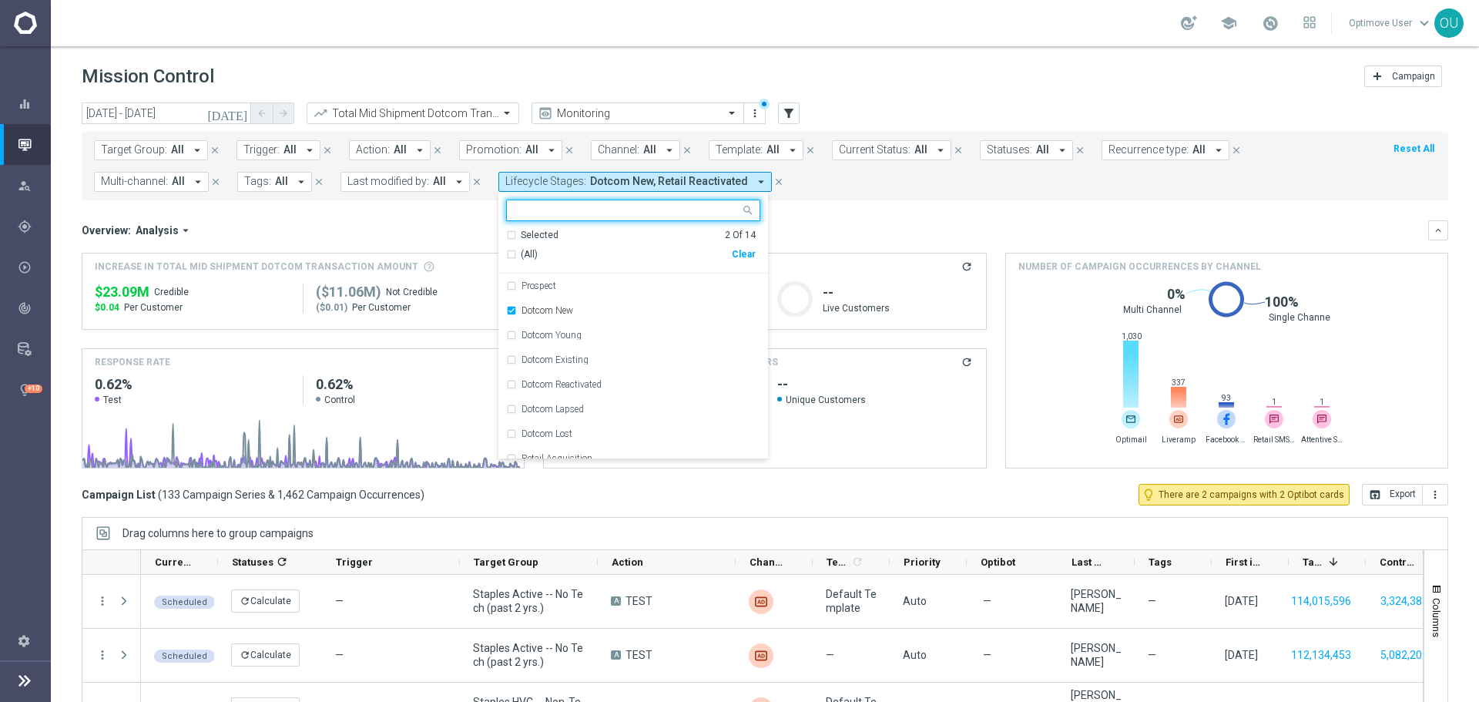
click at [0, 0] on div "Clear" at bounding box center [0, 0] width 0 height 0
click at [331, 226] on div "Overview: Analysis arrow_drop_down" at bounding box center [755, 230] width 1346 height 14
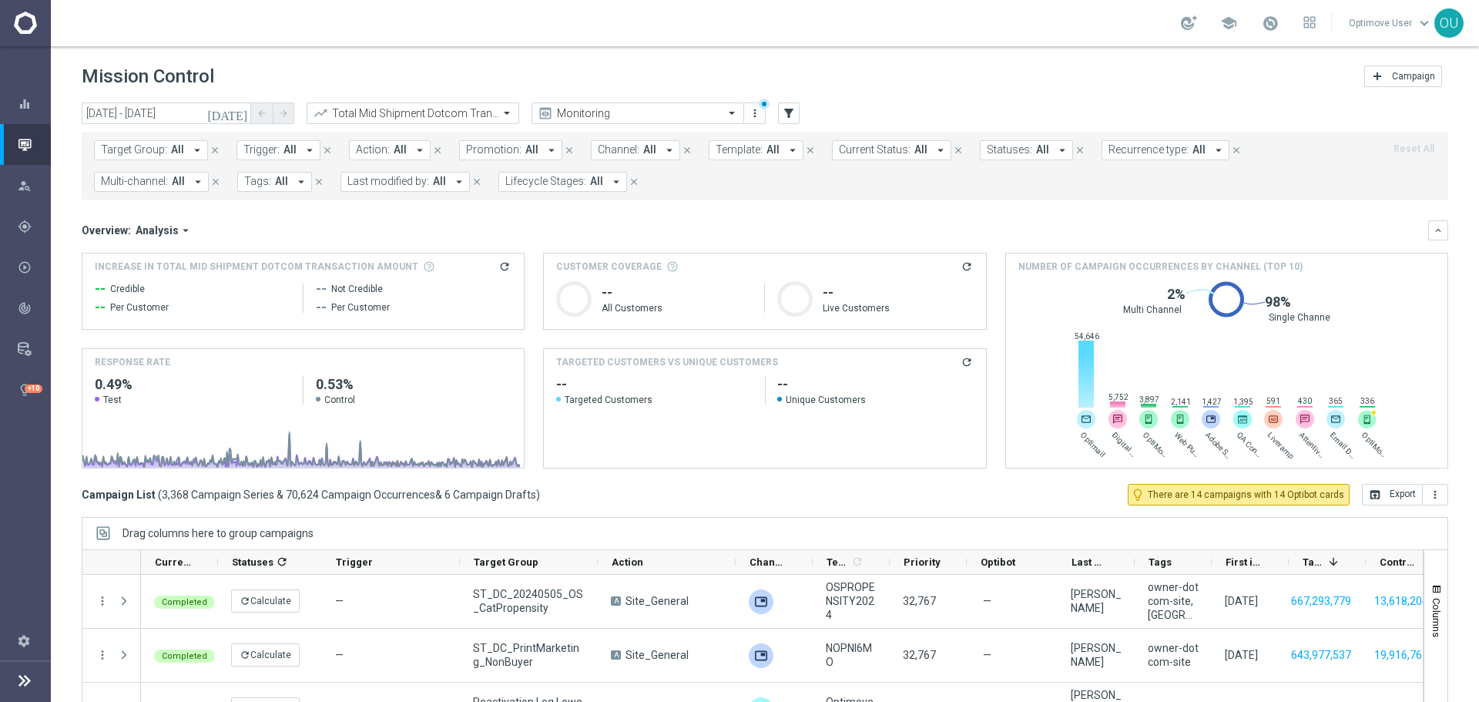
click at [186, 177] on button "Multi-channel: All arrow_drop_down" at bounding box center [151, 182] width 115 height 20
click at [271, 147] on span "Trigger:" at bounding box center [261, 149] width 36 height 13
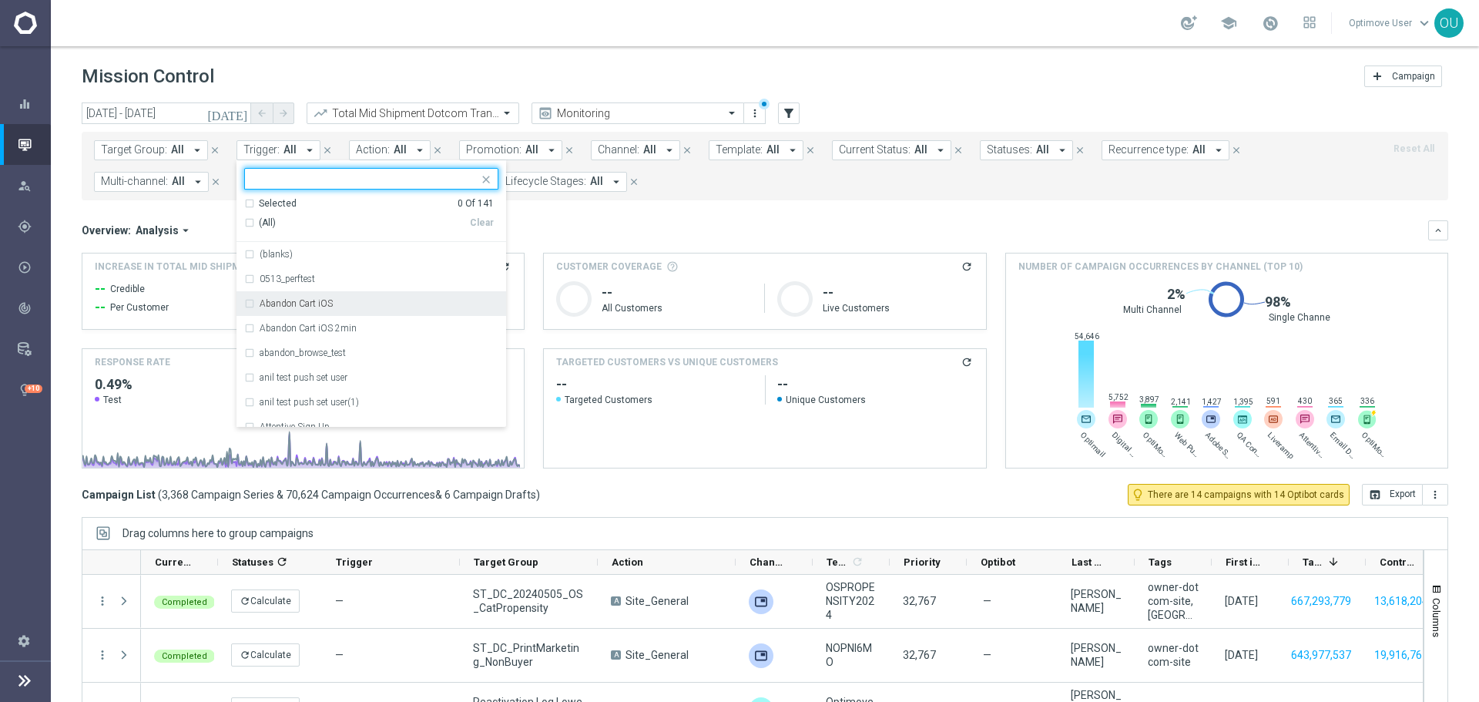
click at [352, 304] on div "Abandon Cart iOS" at bounding box center [379, 303] width 239 height 9
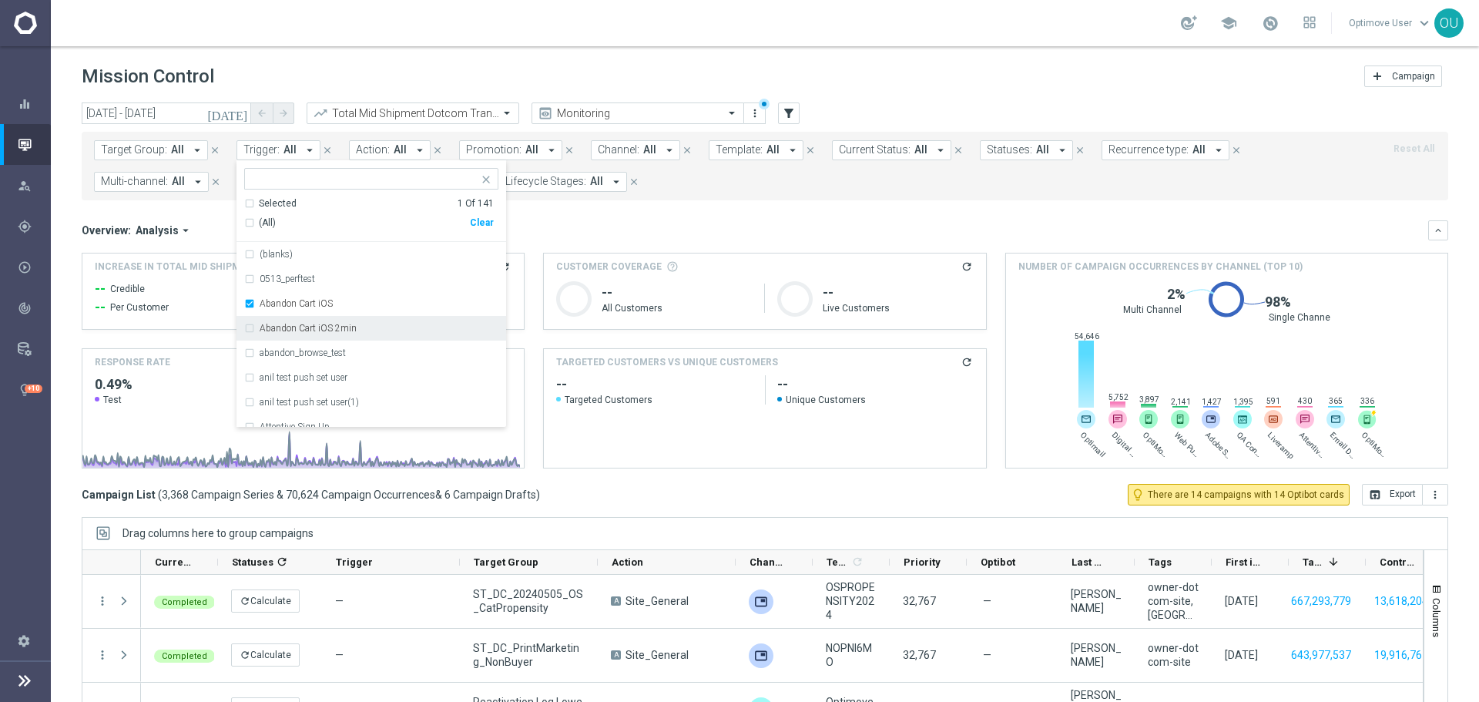
click at [353, 325] on div "Abandon Cart iOS 2min" at bounding box center [379, 327] width 239 height 9
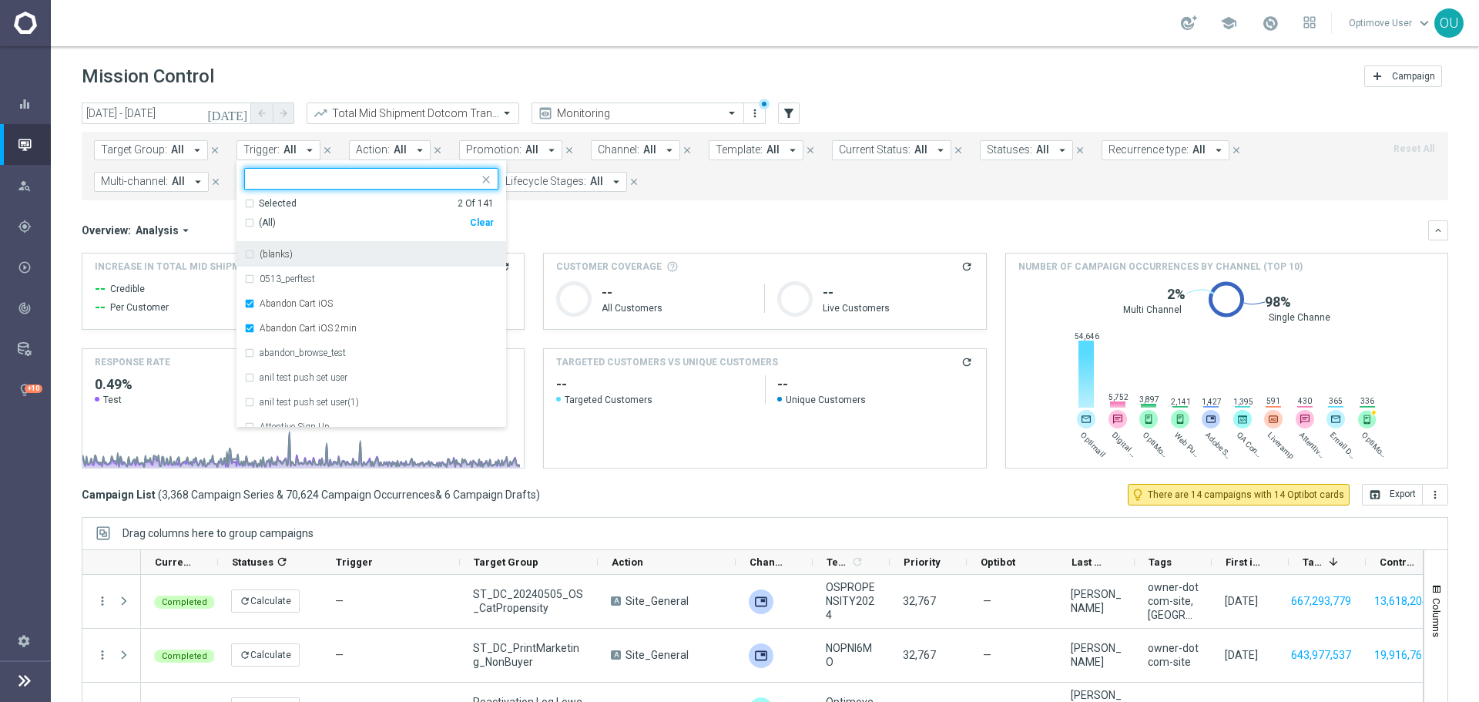
click at [303, 183] on input "text" at bounding box center [366, 179] width 226 height 13
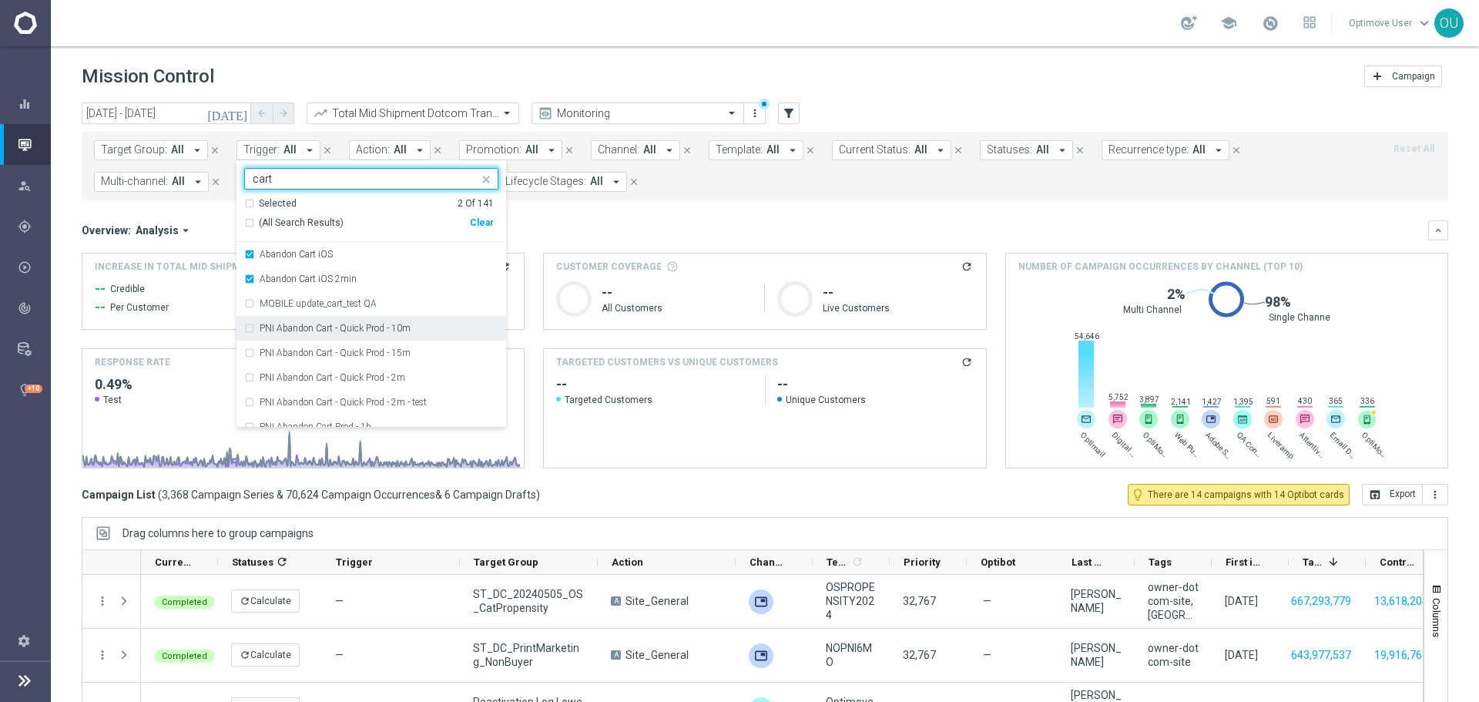
click at [429, 327] on div "PNI Abandon Cart - Quick Prod - 10m" at bounding box center [379, 327] width 239 height 9
type input "cart"
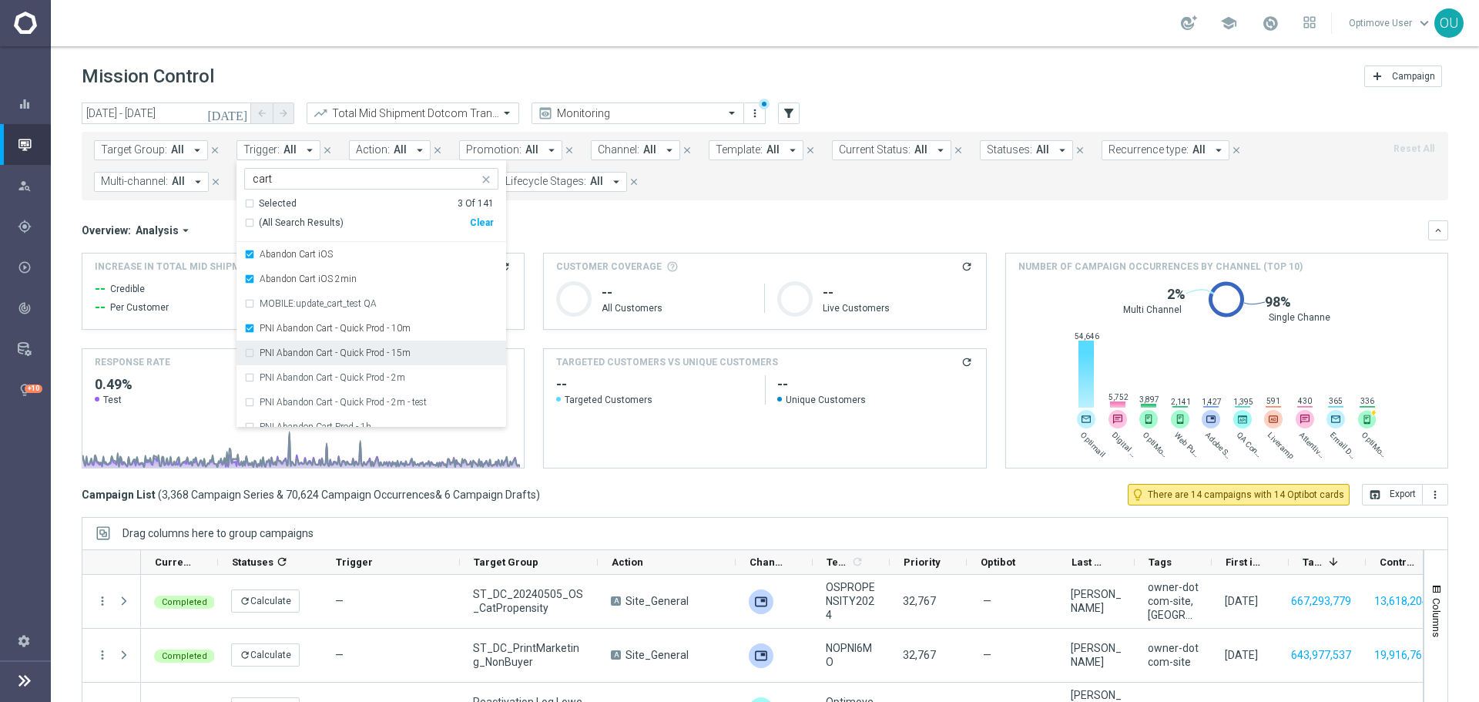
click at [431, 353] on div "PNI Abandon Cart - Quick Prod - 15m" at bounding box center [379, 352] width 239 height 9
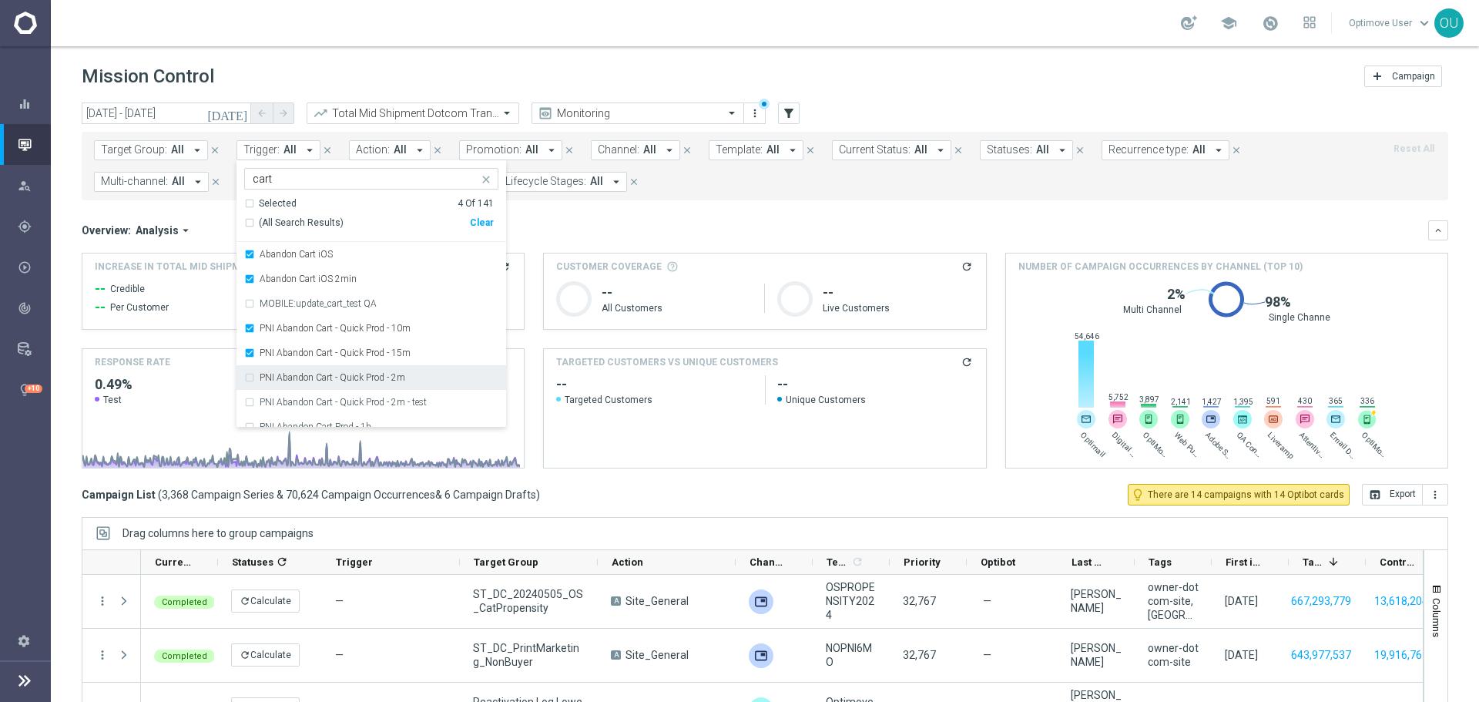
click at [434, 382] on div "PNI Abandon Cart - Quick Prod - 2m" at bounding box center [379, 377] width 239 height 9
click at [436, 401] on div "PNI Abandon Cart - Quick Prod - 2m - test" at bounding box center [379, 401] width 239 height 9
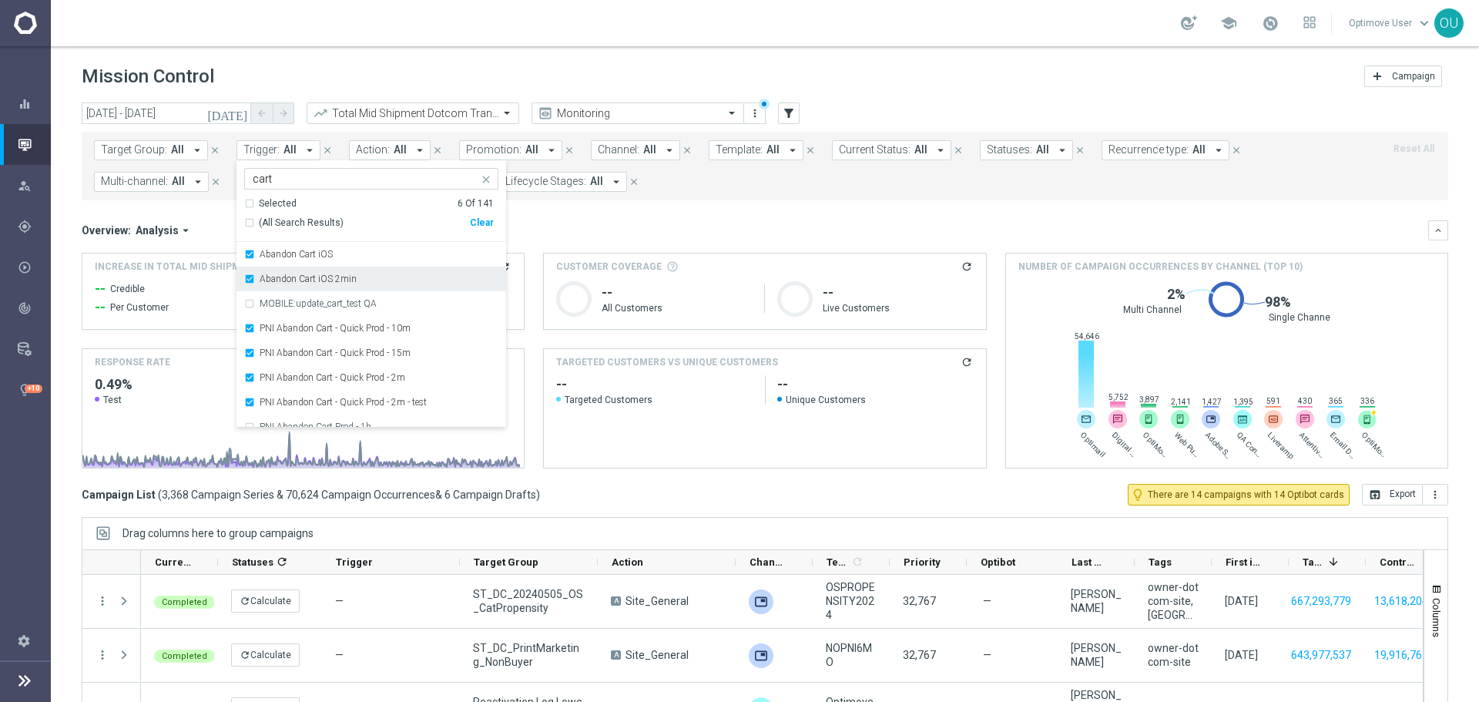
scroll to position [77, 0]
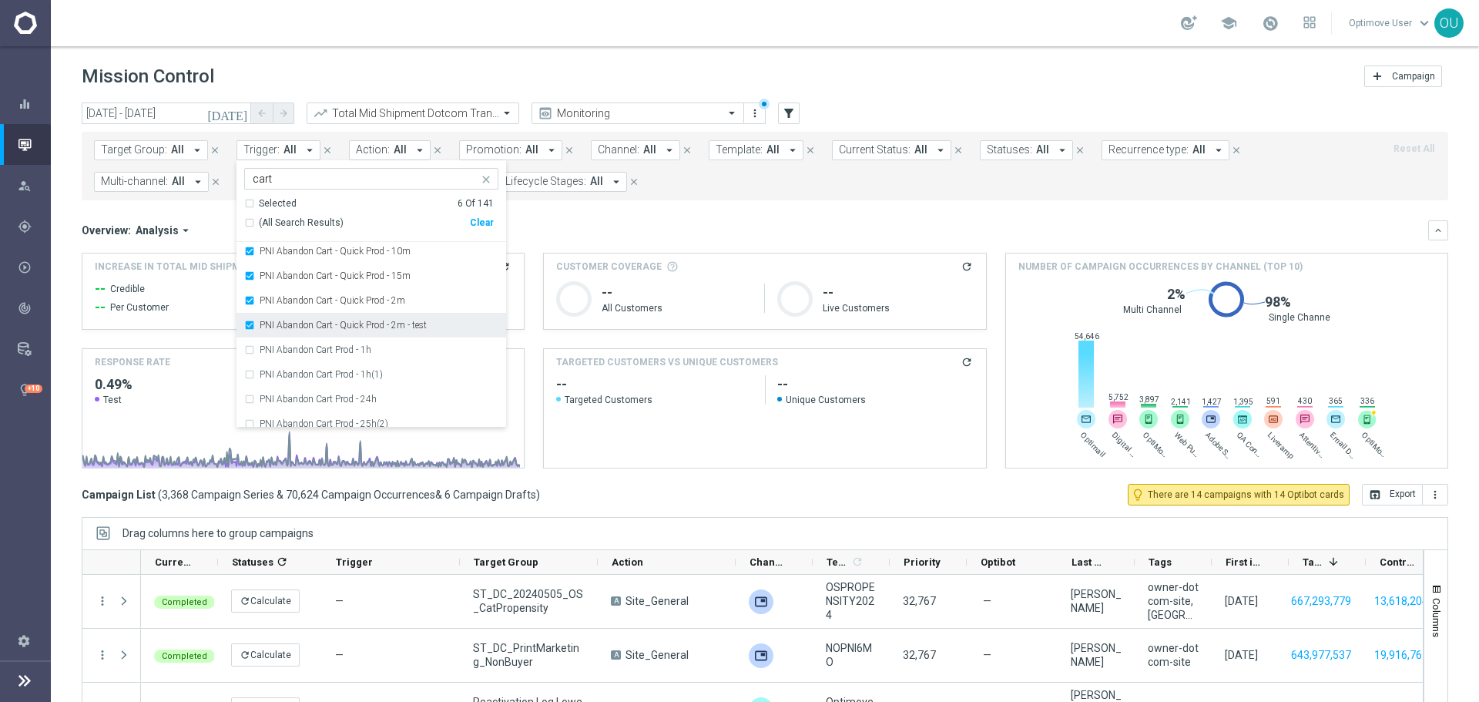
click at [436, 326] on div "PNI Abandon Cart - Quick Prod - 2m - test" at bounding box center [379, 324] width 239 height 9
click at [432, 344] on div "PNI Abandon Cart Prod - 1h" at bounding box center [371, 349] width 254 height 25
click at [428, 370] on div "PNI Abandon Cart Prod - 1h(1)" at bounding box center [379, 374] width 239 height 9
click at [402, 315] on div "PNI Abandon Cart Prod - 24h" at bounding box center [371, 322] width 254 height 25
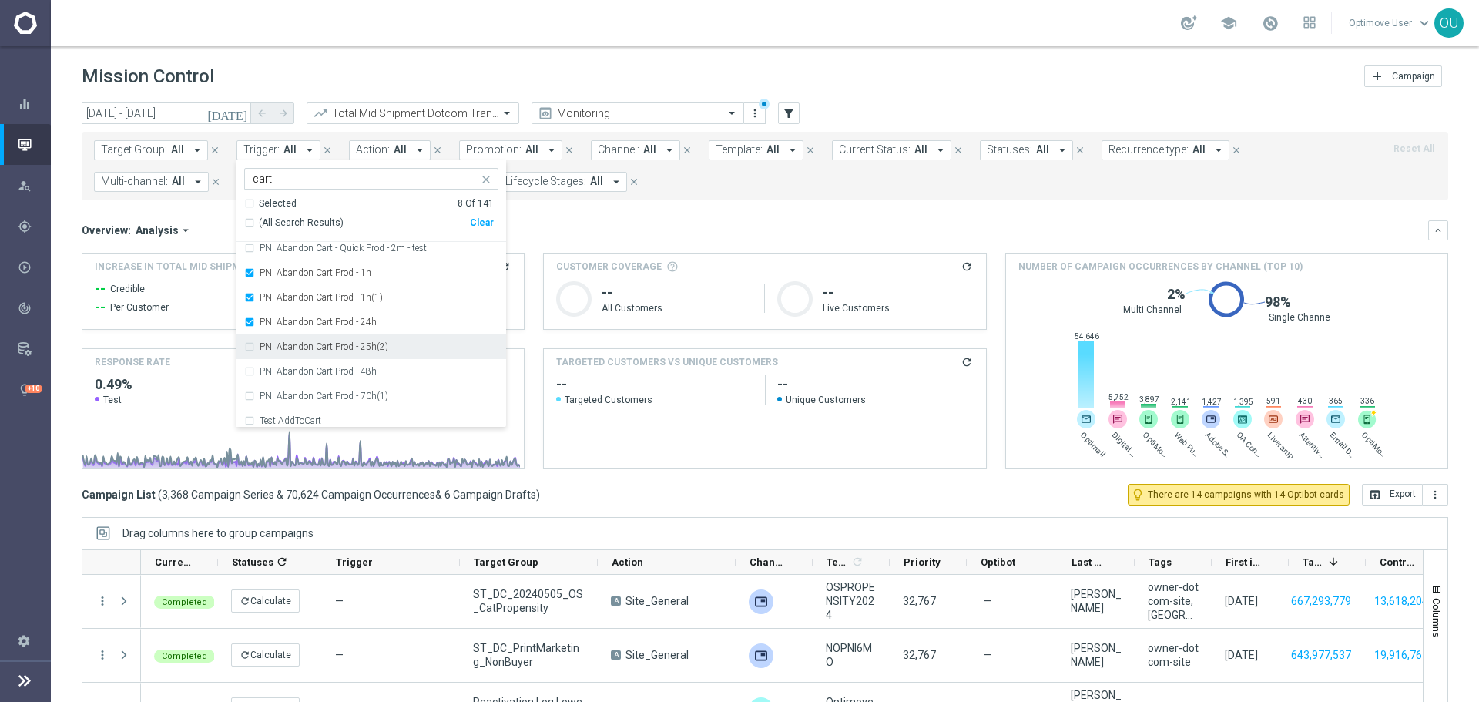
click at [398, 340] on div "PNI Abandon Cart Prod - 25h(2)" at bounding box center [371, 346] width 254 height 25
click at [396, 361] on div "PNI Abandon Cart Prod - 48h" at bounding box center [371, 371] width 254 height 25
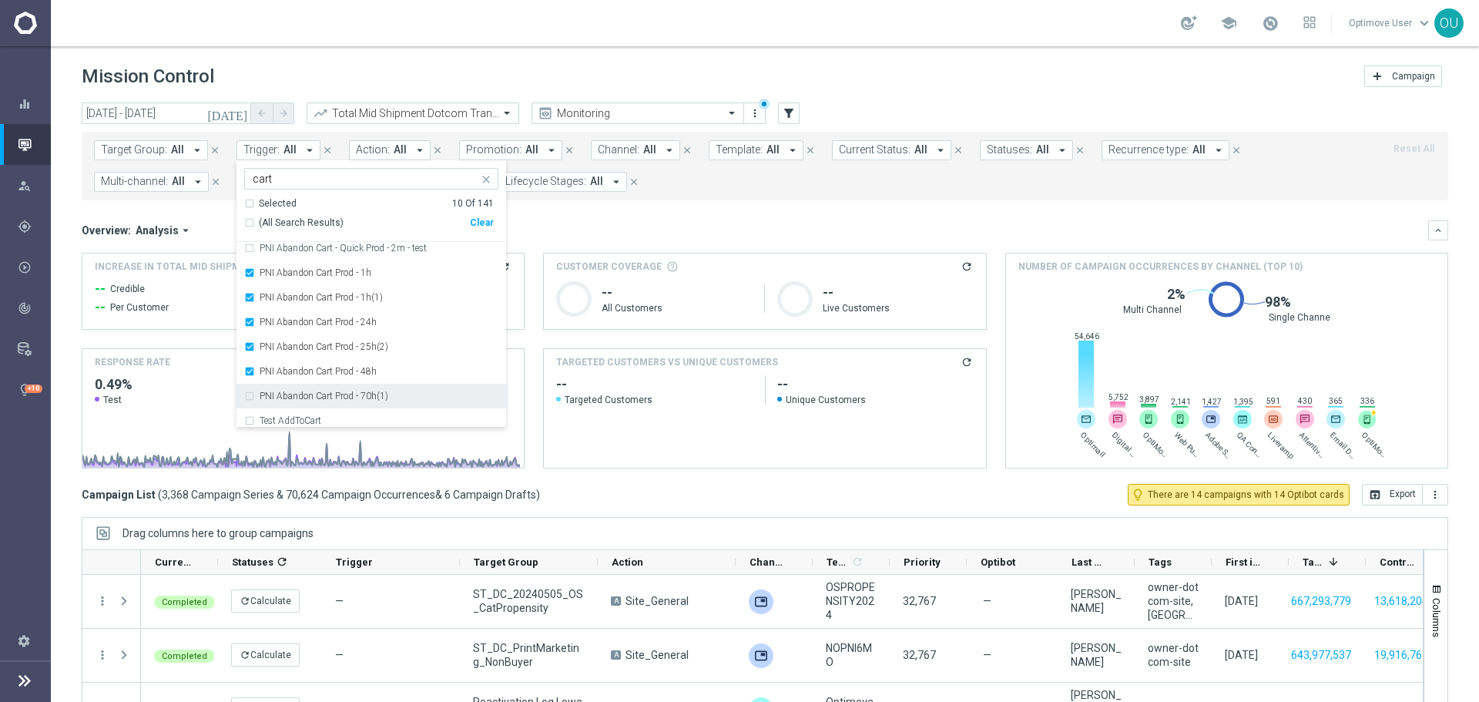
click at [401, 394] on div "PNI Abandon Cart Prod - 70h(1)" at bounding box center [379, 395] width 239 height 9
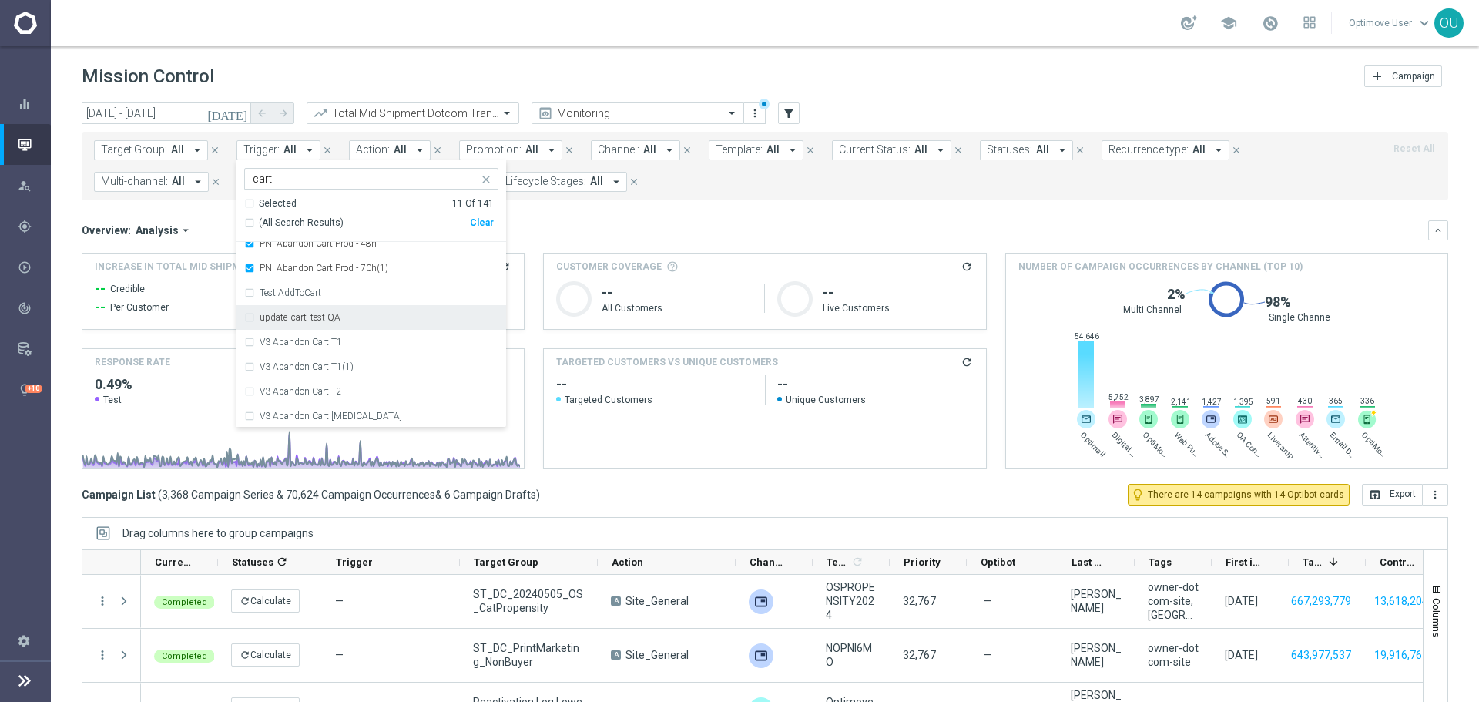
scroll to position [308, 0]
drag, startPoint x: 370, startPoint y: 317, endPoint x: 369, endPoint y: 334, distance: 17.0
click at [369, 317] on div "V3 Abandon Cart T1" at bounding box center [379, 315] width 239 height 9
click at [369, 335] on div "V3 Abandon Cart T1(1)" at bounding box center [371, 340] width 254 height 25
click at [369, 350] on div "V3 Abandon Cart T1(1)" at bounding box center [371, 340] width 254 height 25
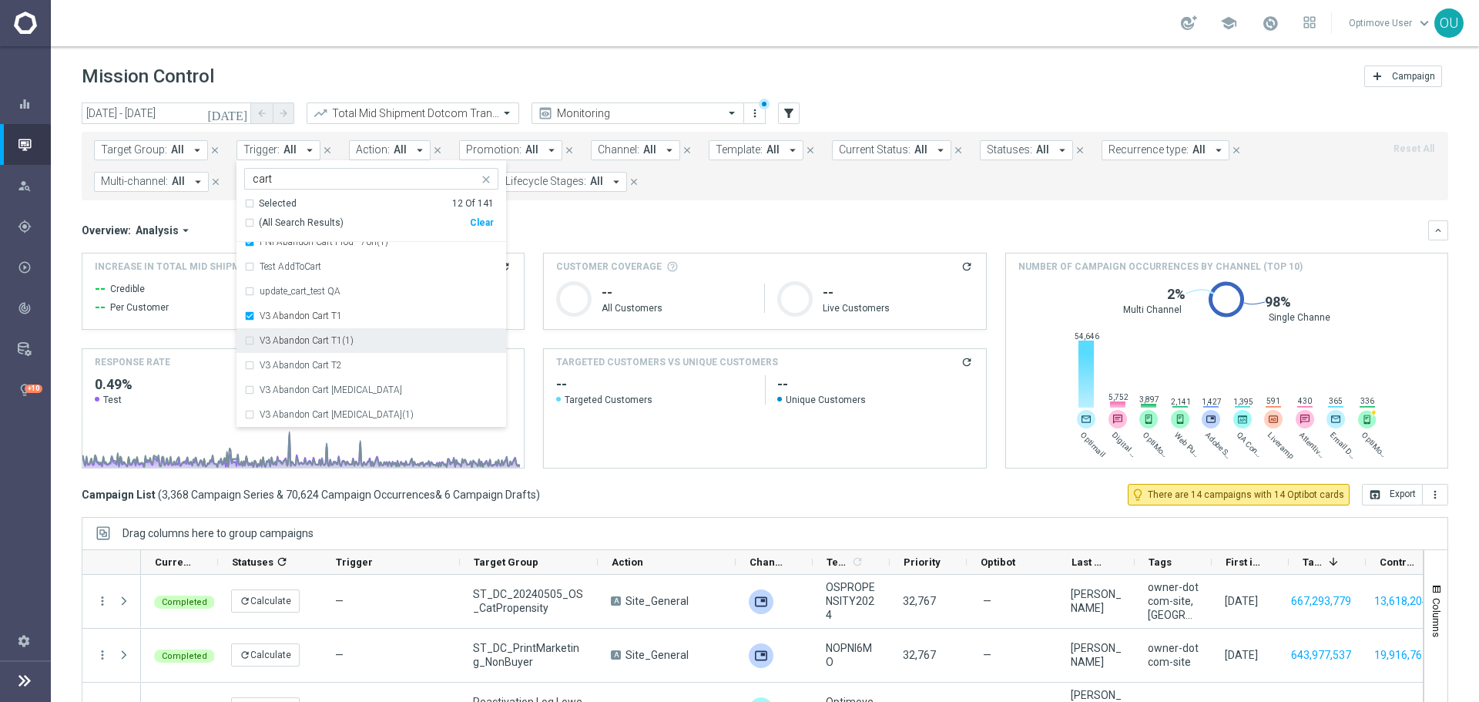
click at [362, 343] on div "V3 Abandon Cart T1(1)" at bounding box center [379, 340] width 239 height 9
click at [359, 358] on div "V3 Abandon Cart T2" at bounding box center [371, 365] width 254 height 25
click at [358, 306] on div "V3 Abandon Cart T3" at bounding box center [371, 312] width 254 height 25
click at [359, 333] on div "V3 Abandon Cart T3(1)" at bounding box center [379, 337] width 239 height 9
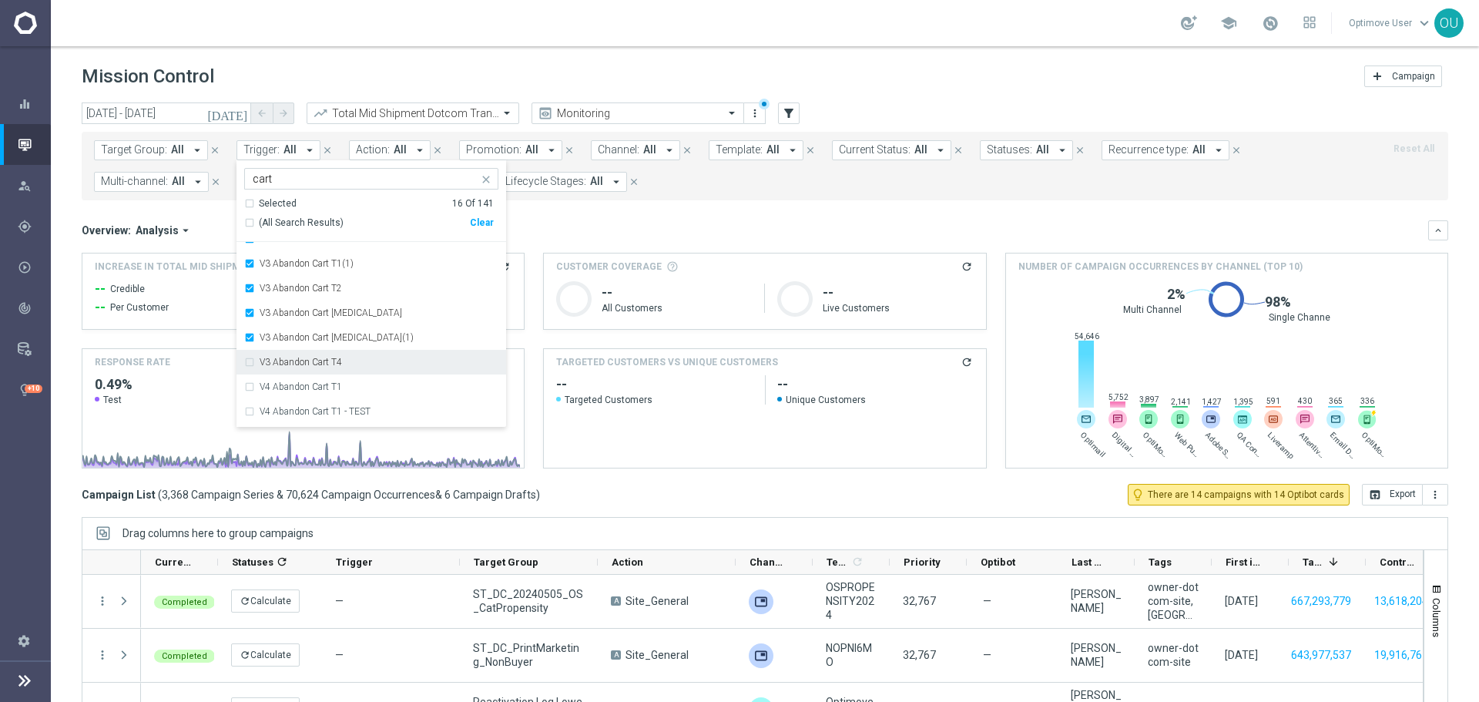
click at [361, 361] on div "V3 Abandon Cart T4" at bounding box center [379, 361] width 239 height 9
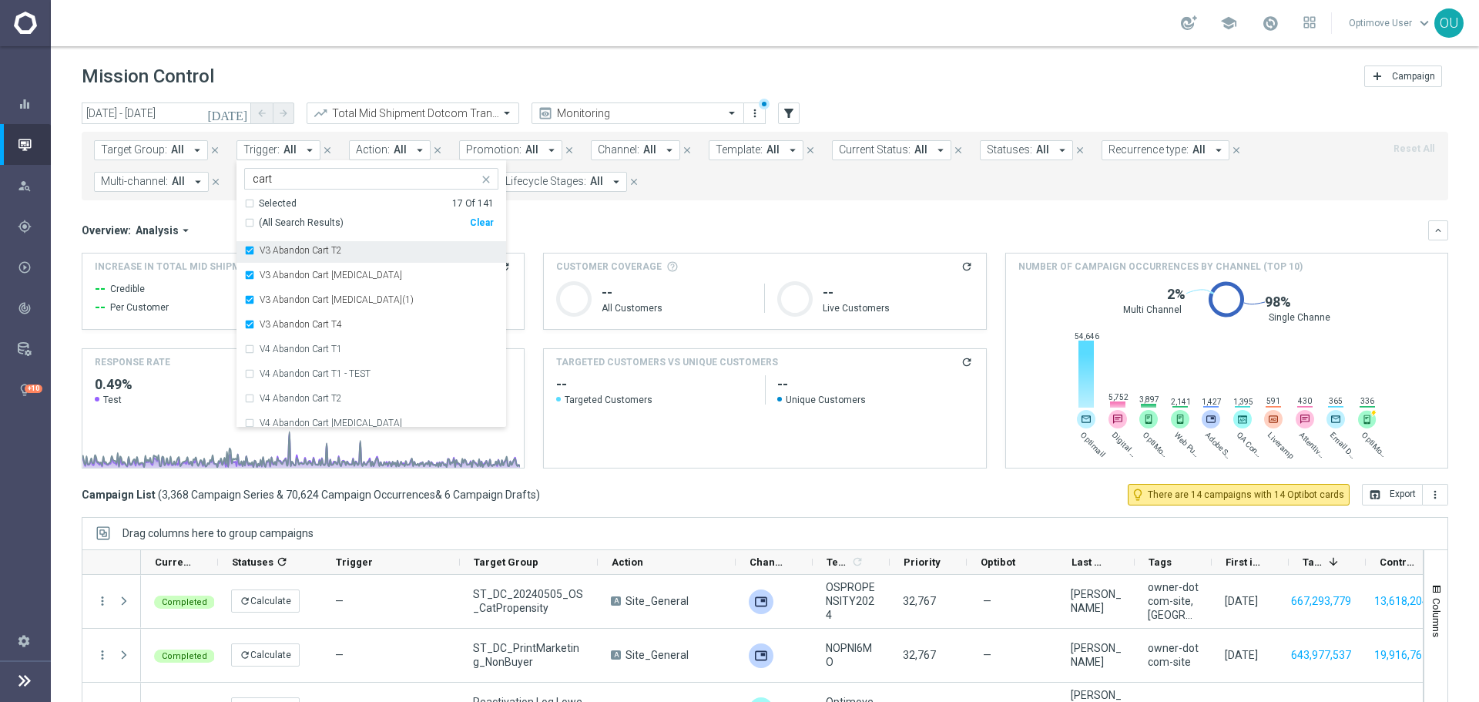
scroll to position [456, 0]
click at [362, 316] on div "V4 Abandon Cart T1" at bounding box center [379, 315] width 239 height 9
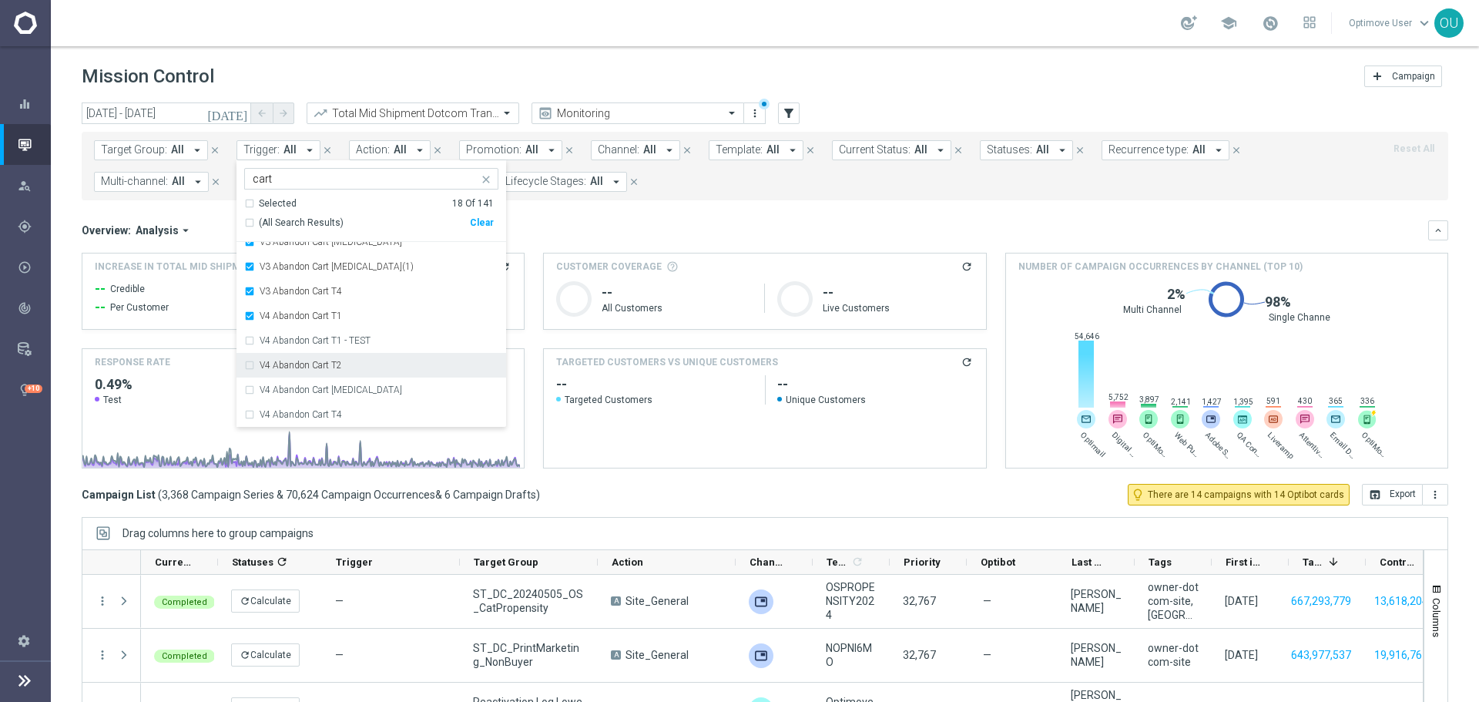
click at [364, 357] on div "V4 Abandon Cart T2" at bounding box center [371, 365] width 254 height 25
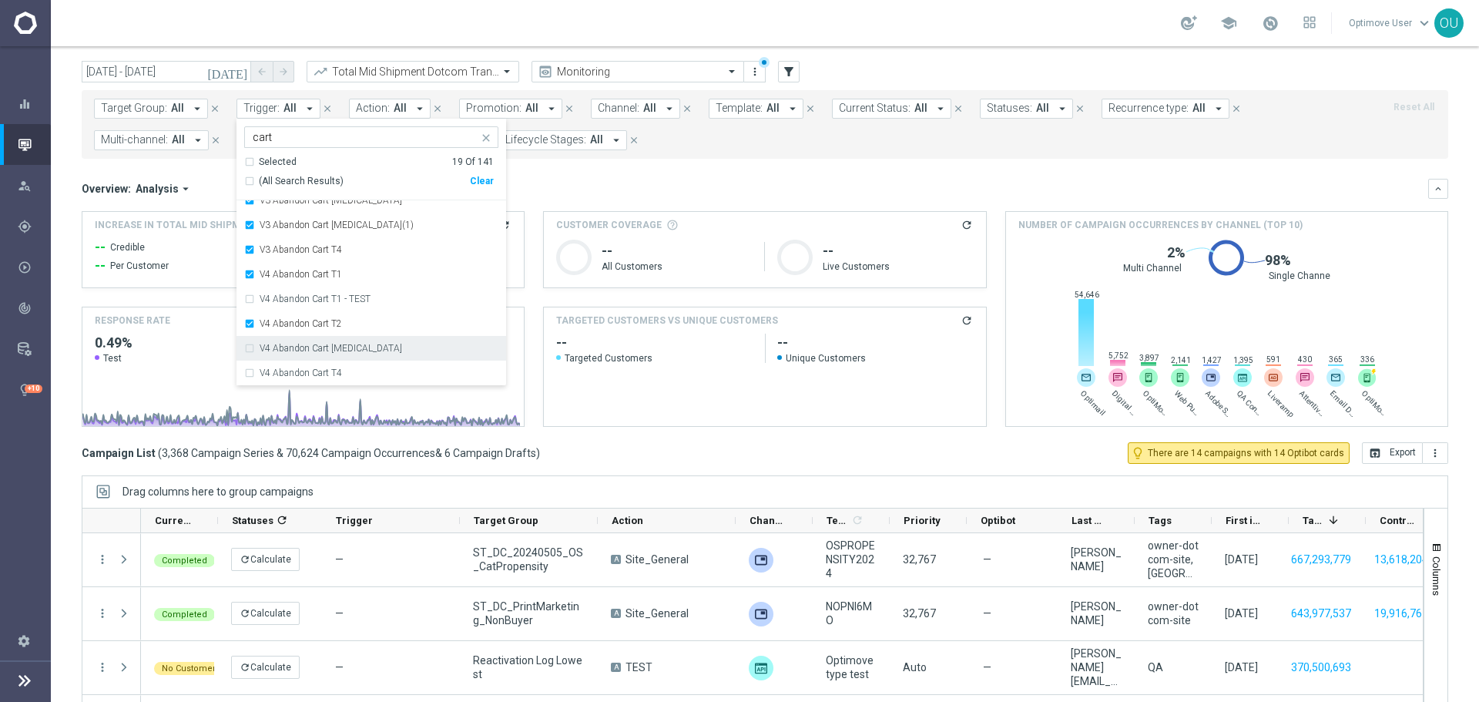
scroll to position [77, 0]
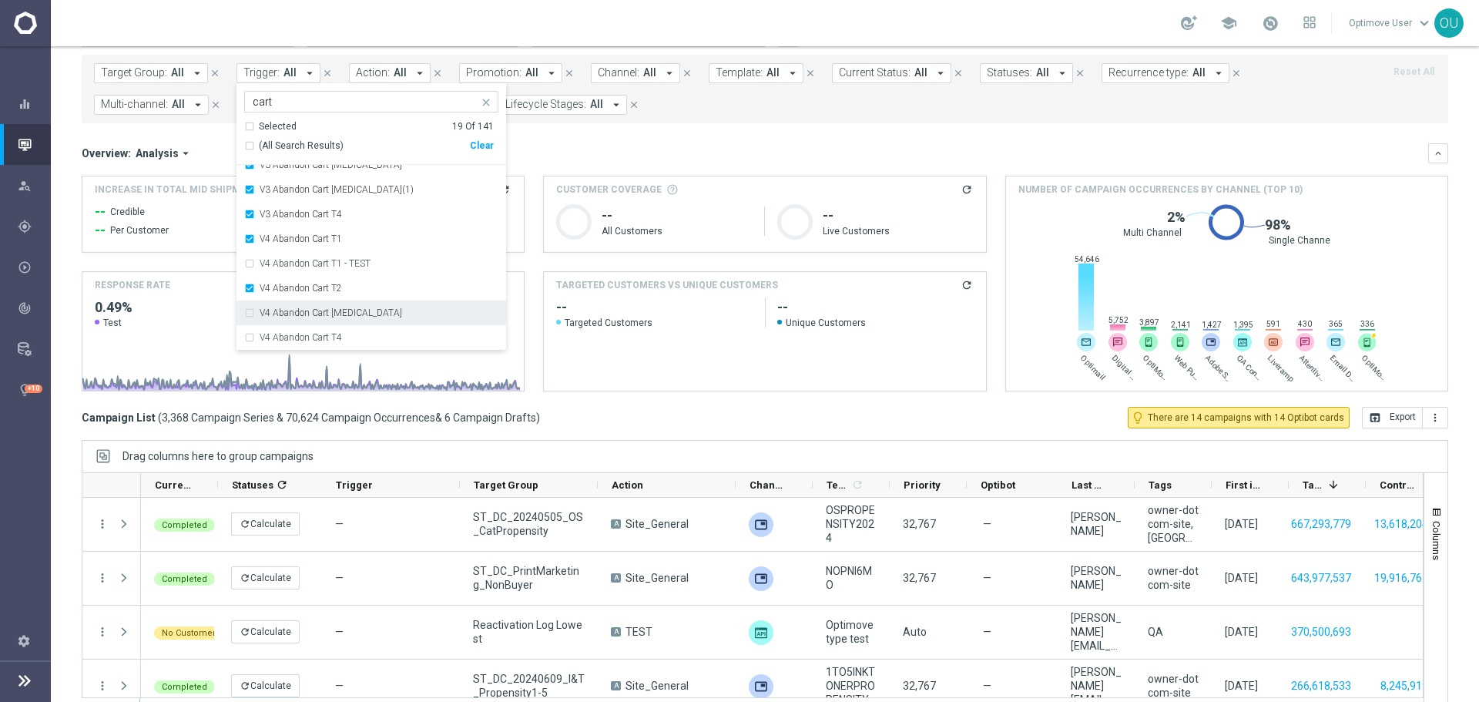
click at [364, 314] on div "V4 Abandon Cart [MEDICAL_DATA]" at bounding box center [379, 312] width 239 height 9
click at [365, 330] on div "V4 Abandon Cart T4" at bounding box center [371, 337] width 254 height 25
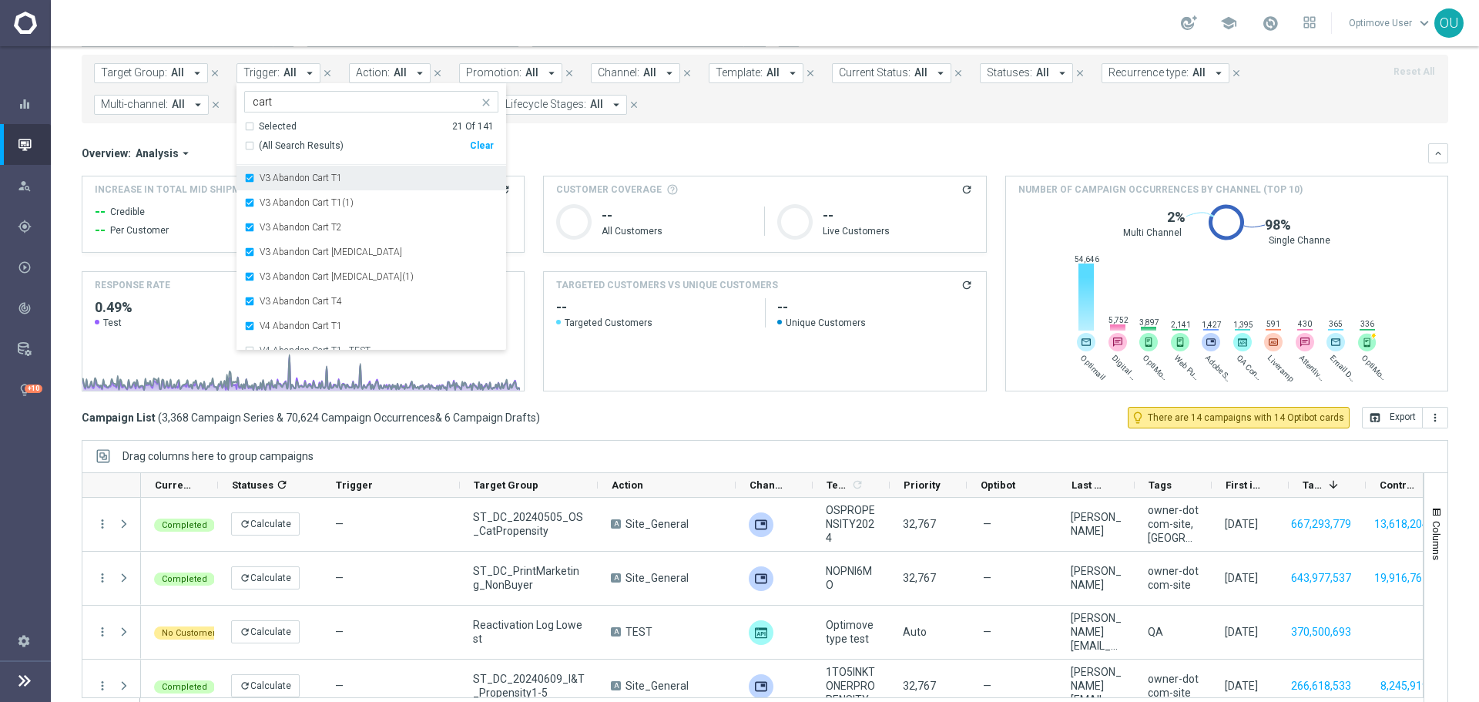
scroll to position [302, 0]
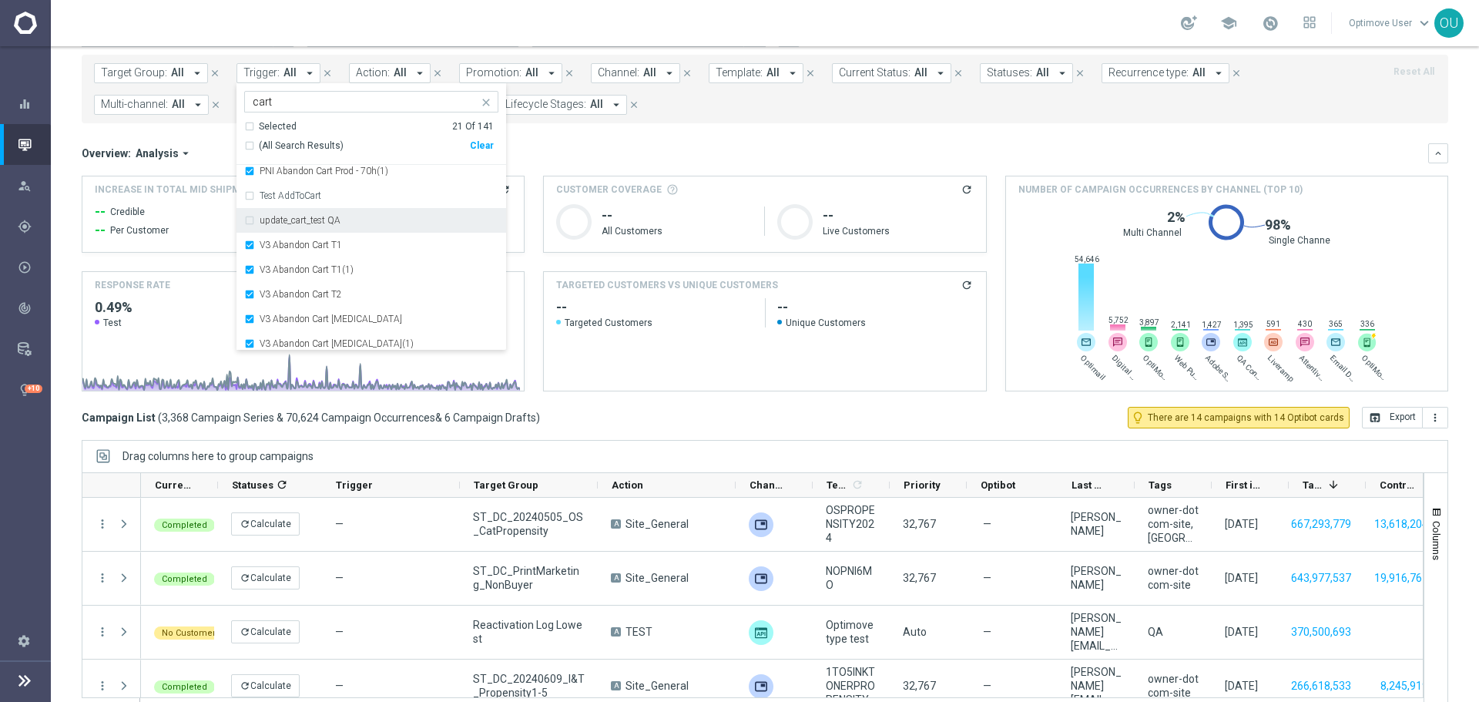
click at [592, 153] on div "Overview: Analysis arrow_drop_down" at bounding box center [755, 153] width 1346 height 14
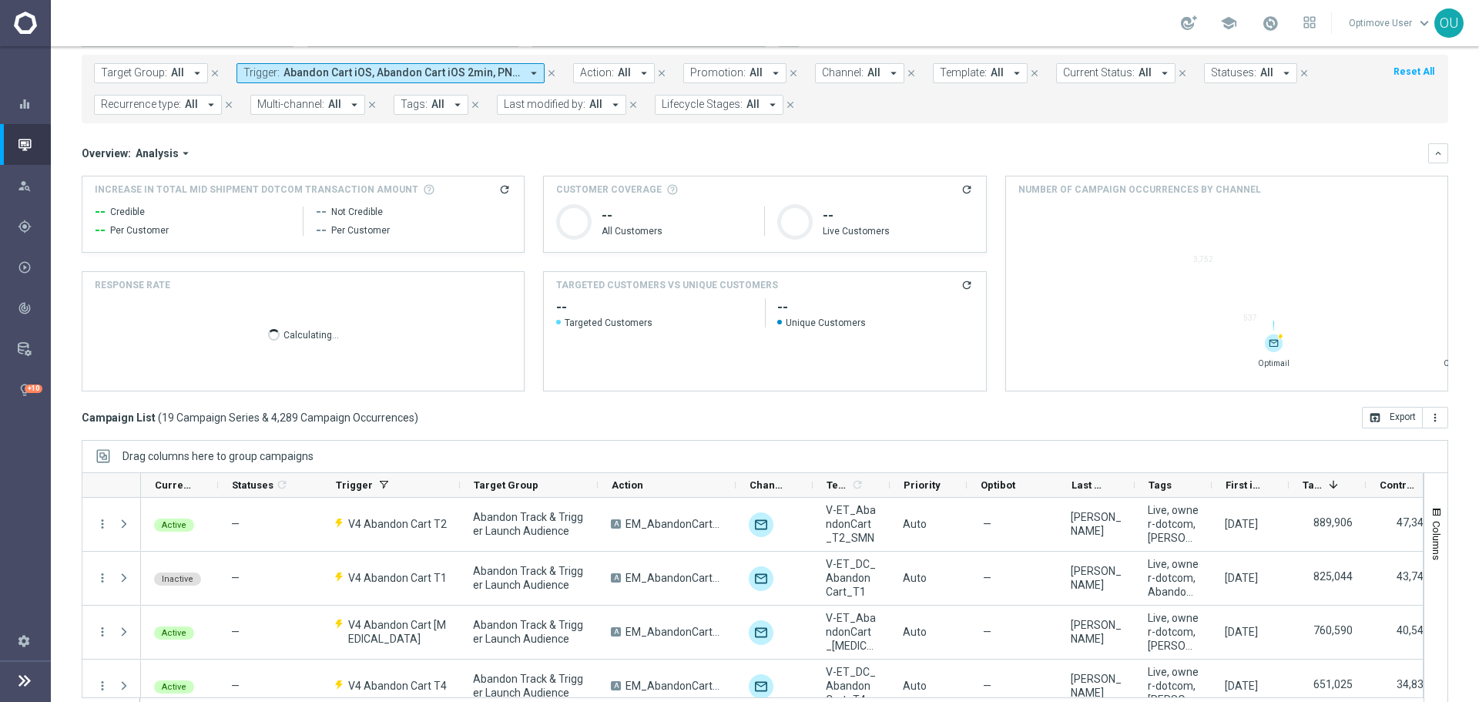
scroll to position [0, 0]
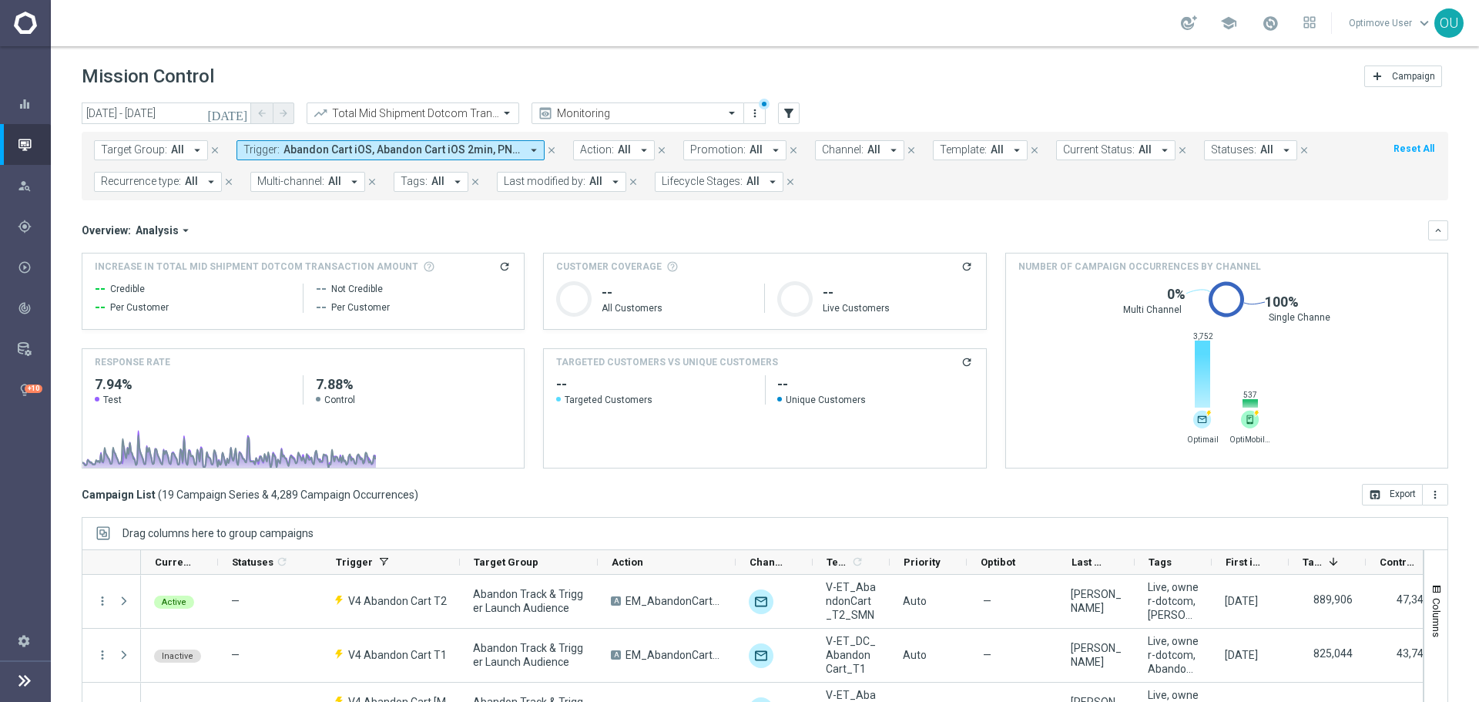
click at [504, 266] on icon "refresh" at bounding box center [504, 266] width 12 height 12
click at [133, 296] on span "$1.01M" at bounding box center [118, 292] width 47 height 18
copy div "$1.01M"
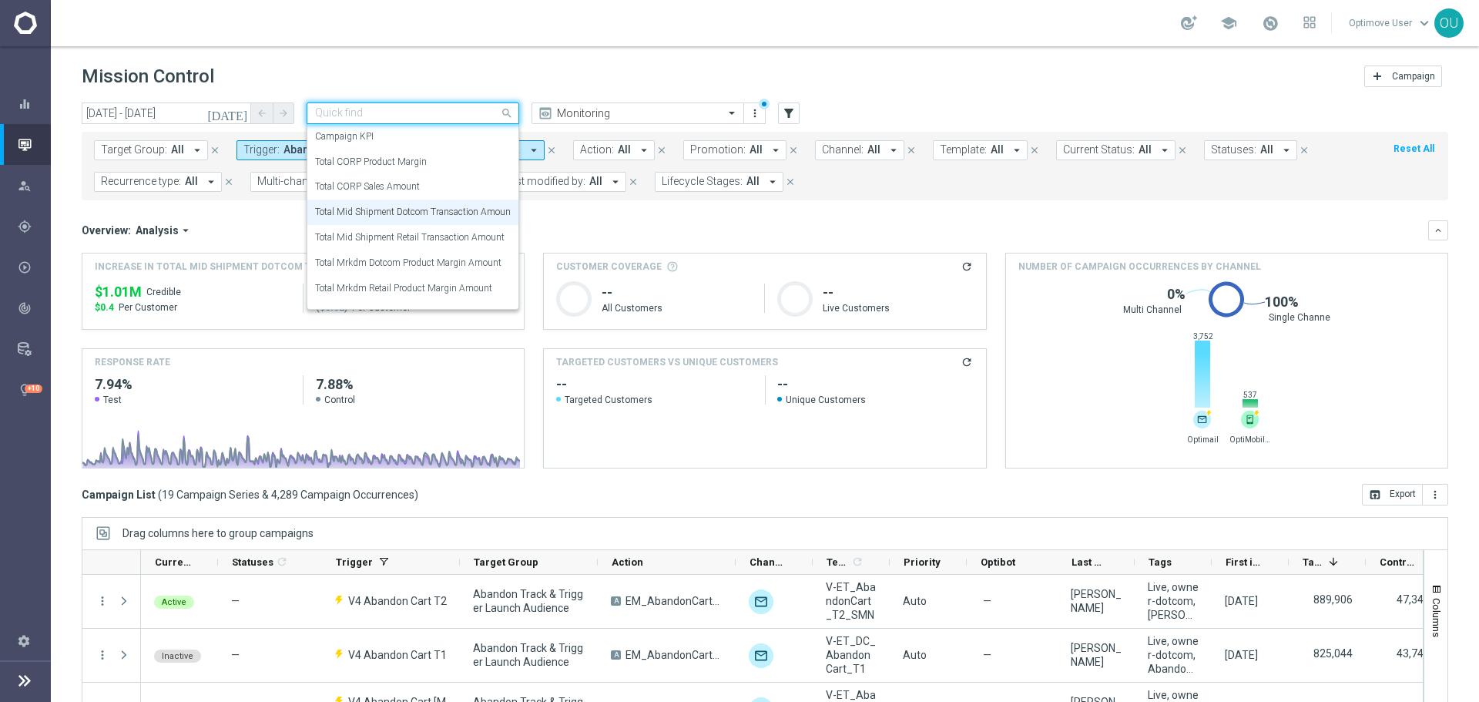
click at [439, 120] on div "Quick find Total Mid Shipment Dotcom Transaction Amount" at bounding box center [413, 113] width 213 height 22
drag, startPoint x: 447, startPoint y: 237, endPoint x: 425, endPoint y: 256, distance: 29.0
click at [447, 237] on label "Total Mid Shipment Retail Transaction Amount" at bounding box center [409, 237] width 189 height 13
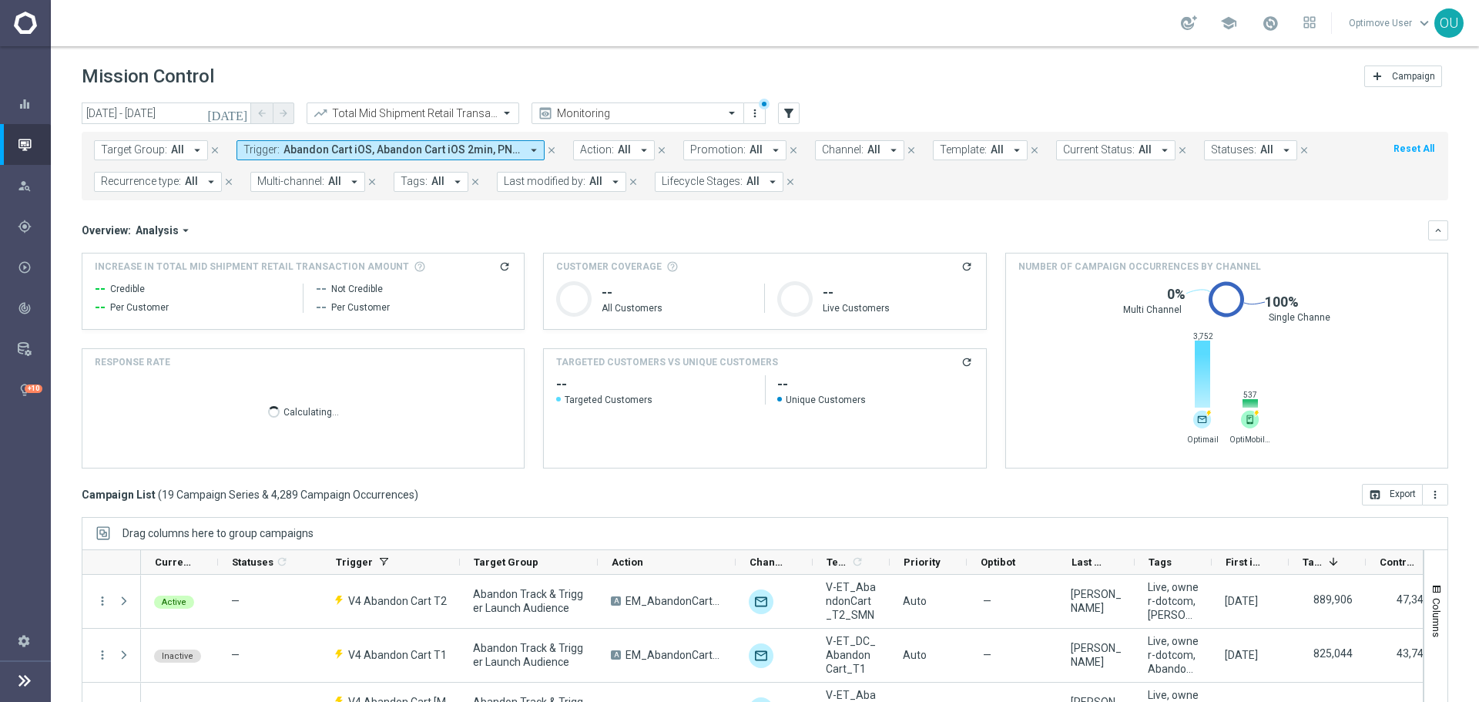
click at [505, 263] on icon "refresh" at bounding box center [504, 266] width 12 height 12
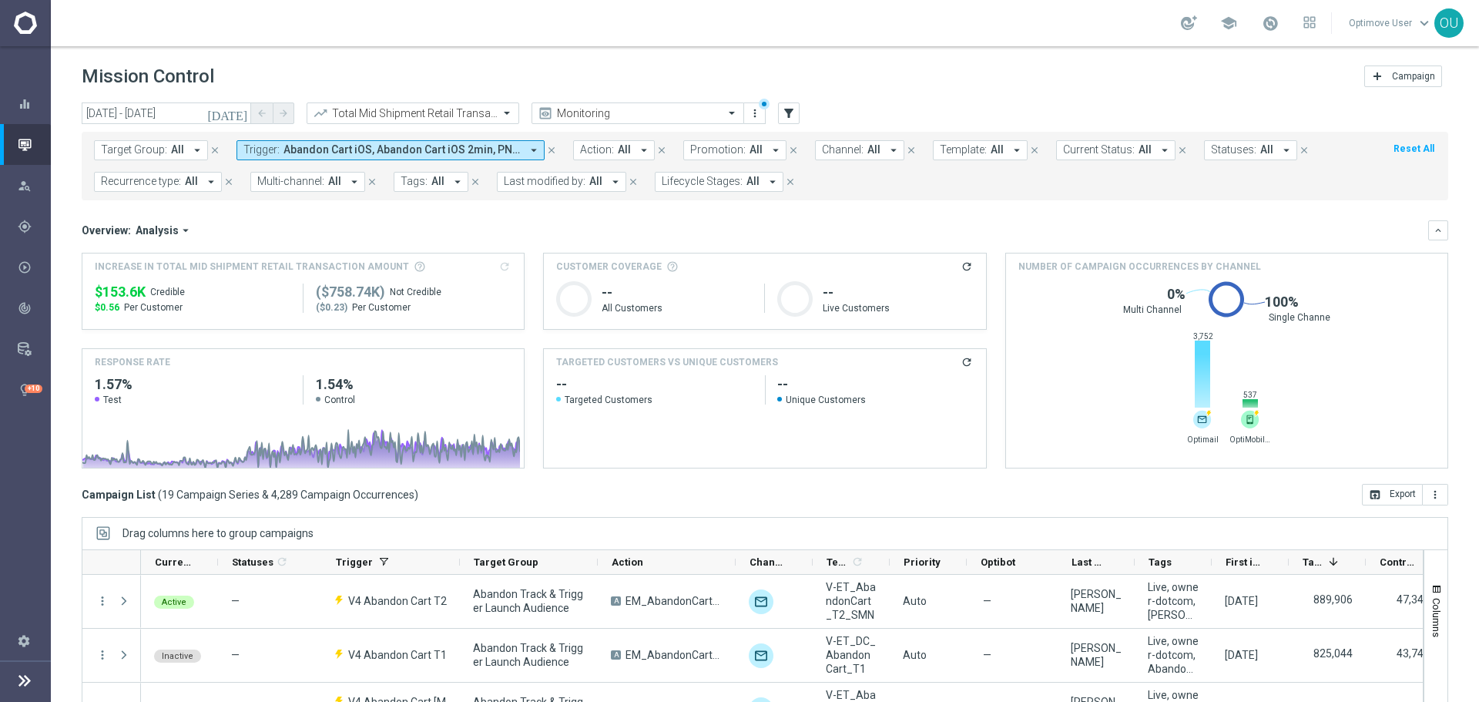
click at [120, 289] on span "$153.6K" at bounding box center [120, 292] width 51 height 18
copy div "$153.6K"
click at [412, 152] on span "Abandon Cart iOS, Abandon Cart iOS 2min, PNI Abandon Cart - Quick Prod - 10m, P…" at bounding box center [401, 149] width 237 height 13
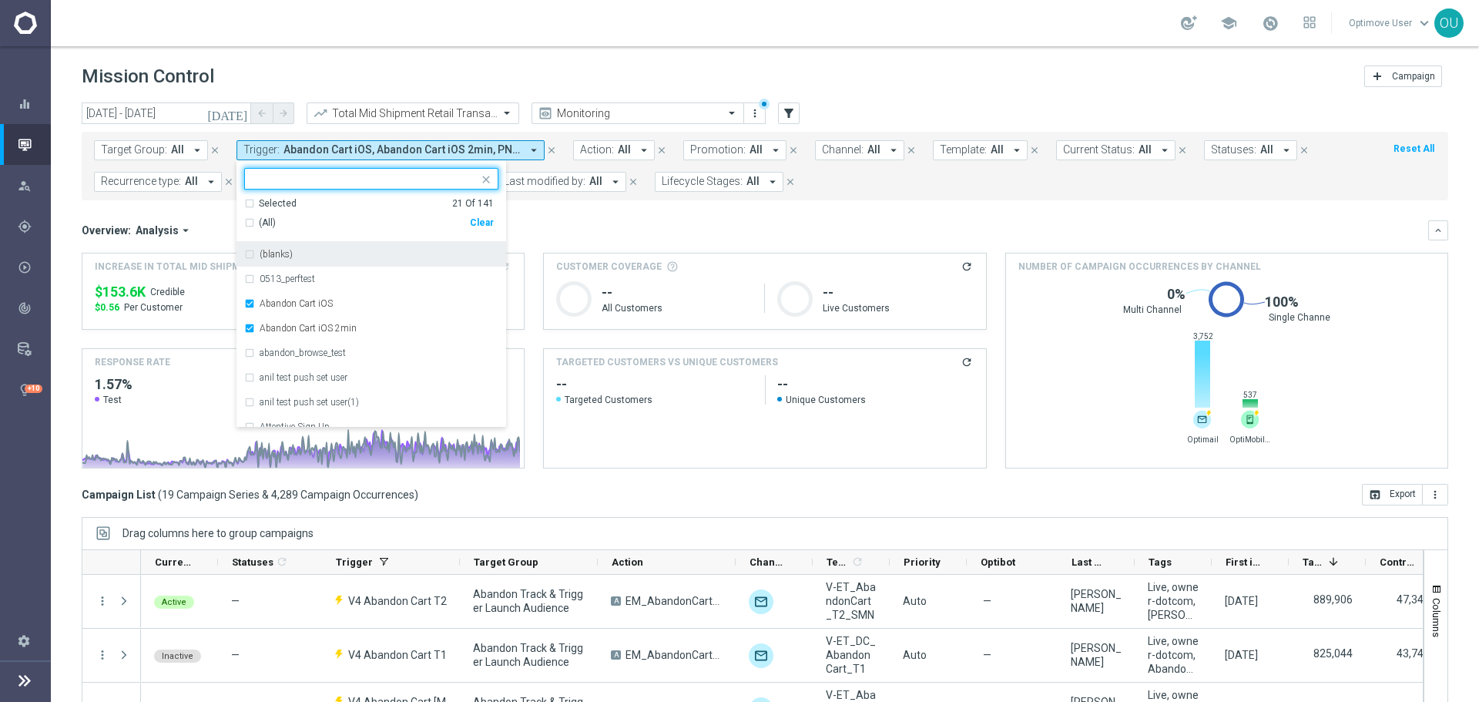
click at [0, 0] on div "Clear" at bounding box center [0, 0] width 0 height 0
click at [367, 172] on div at bounding box center [361, 178] width 233 height 19
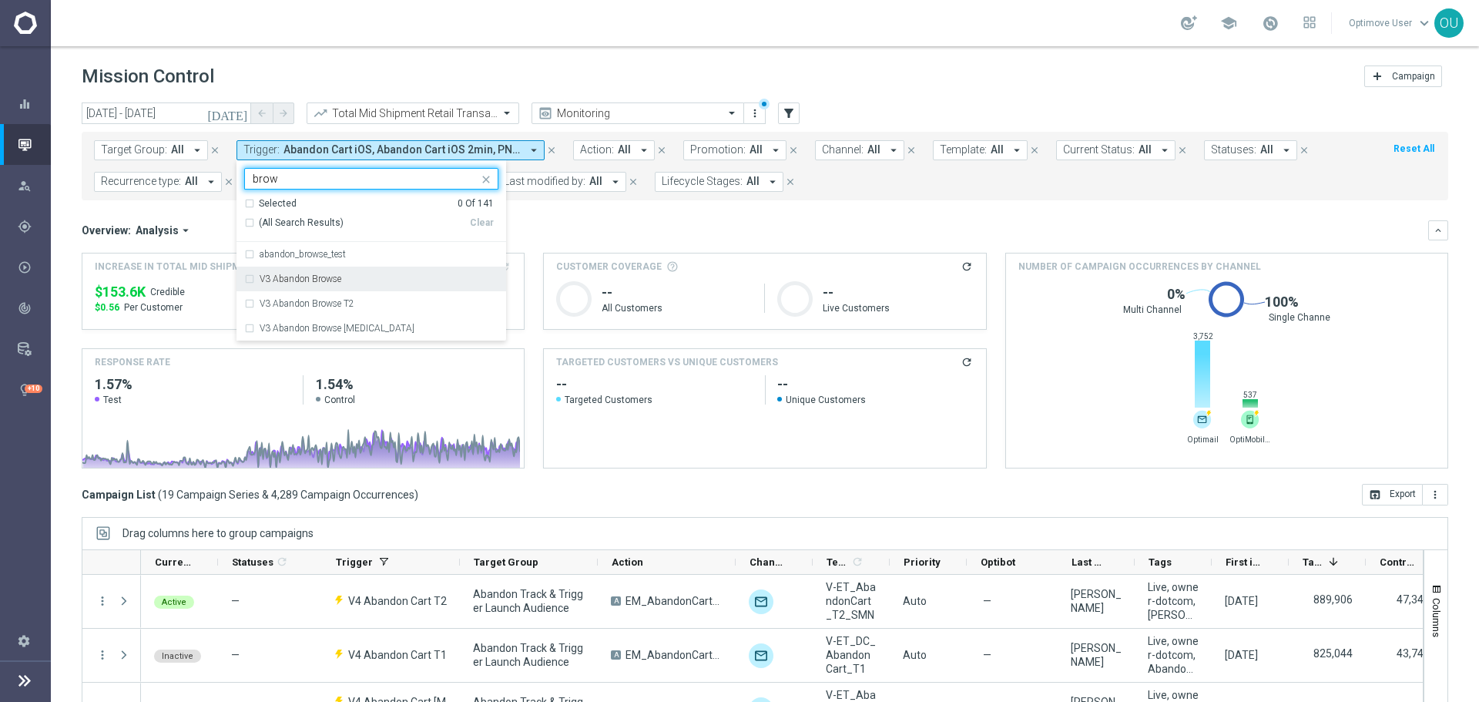
click at [330, 285] on div "V3 Abandon Browse" at bounding box center [371, 278] width 254 height 25
type input "brow"
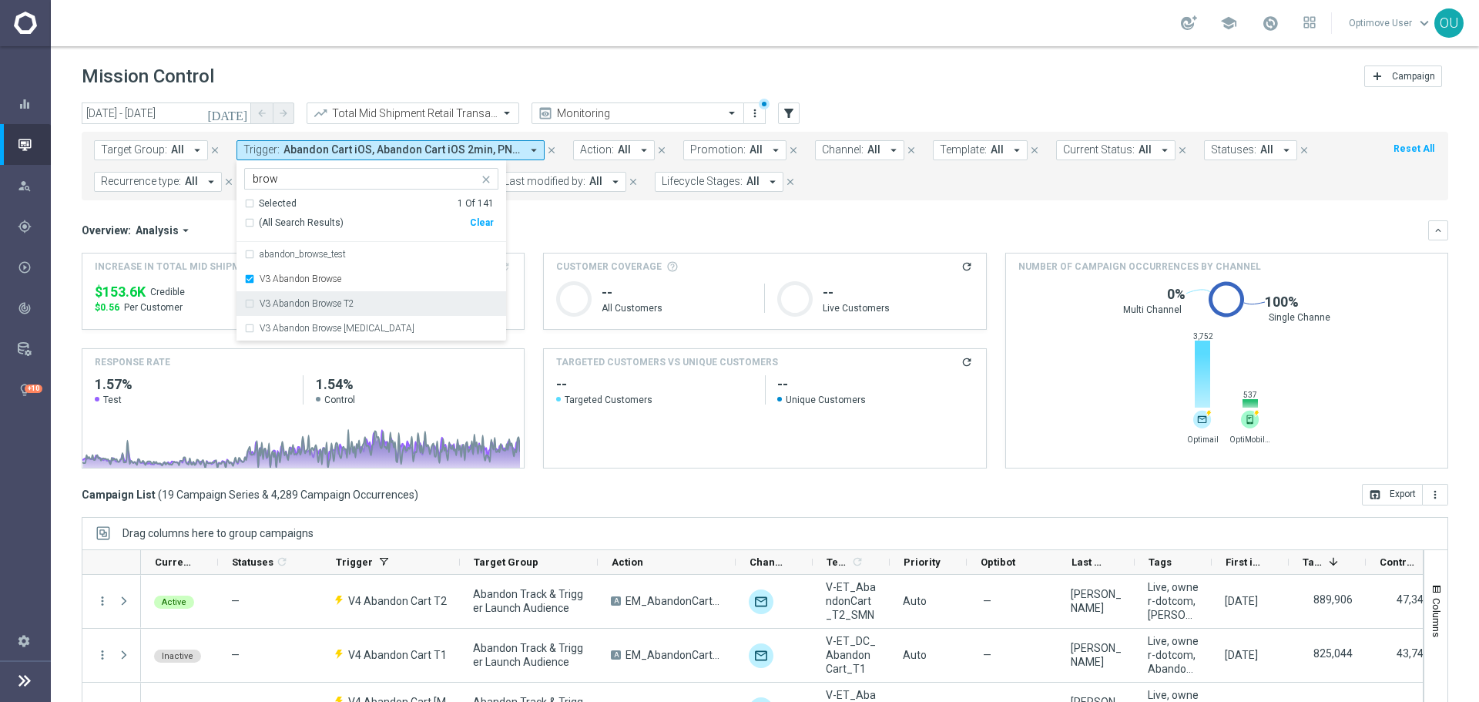
click at [335, 300] on label "V3 Abandon Browse T2" at bounding box center [307, 303] width 95 height 9
click at [340, 324] on label "V3 Abandon Browse [MEDICAL_DATA]" at bounding box center [337, 327] width 155 height 9
click at [550, 203] on mini-dashboard "Overview: Analysis arrow_drop_down keyboard_arrow_down Increase In Total Mid Sh…" at bounding box center [765, 341] width 1366 height 283
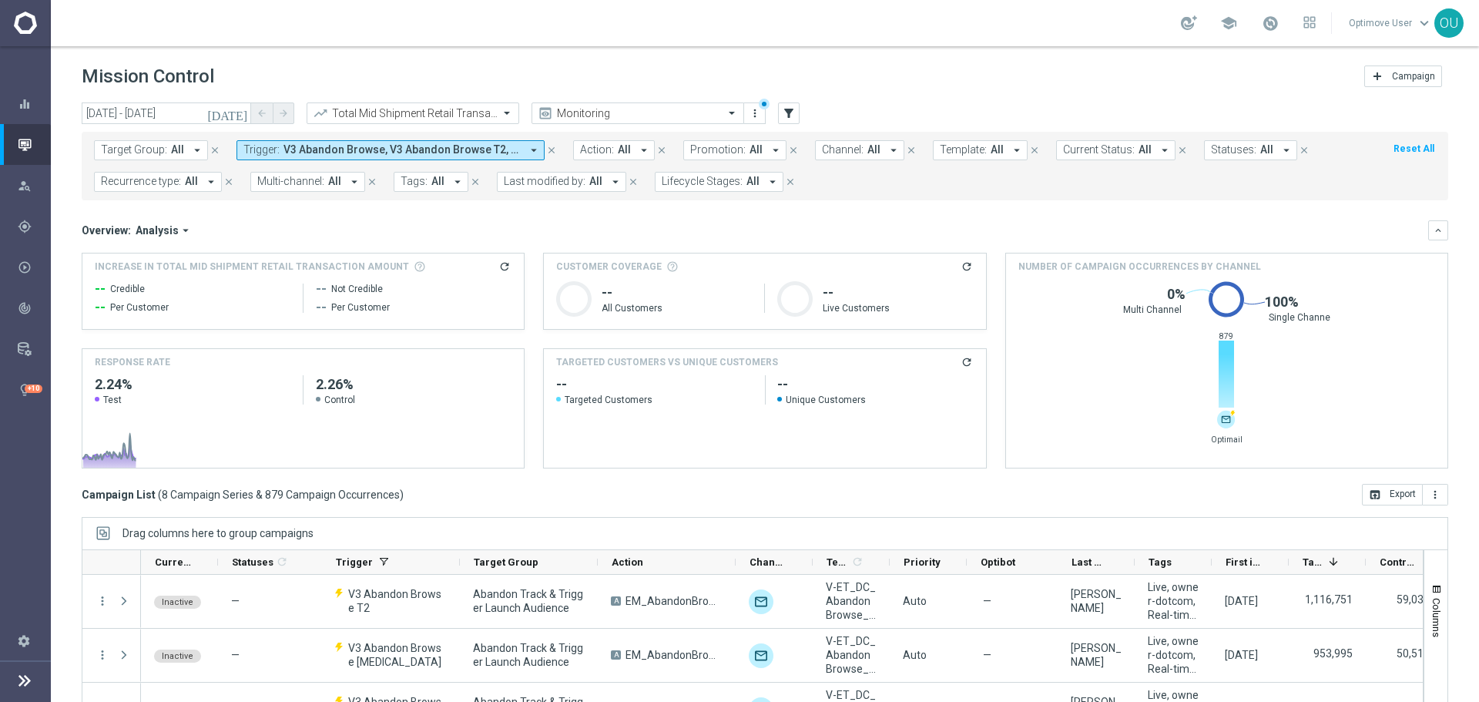
click at [504, 264] on icon "refresh" at bounding box center [504, 266] width 12 height 12
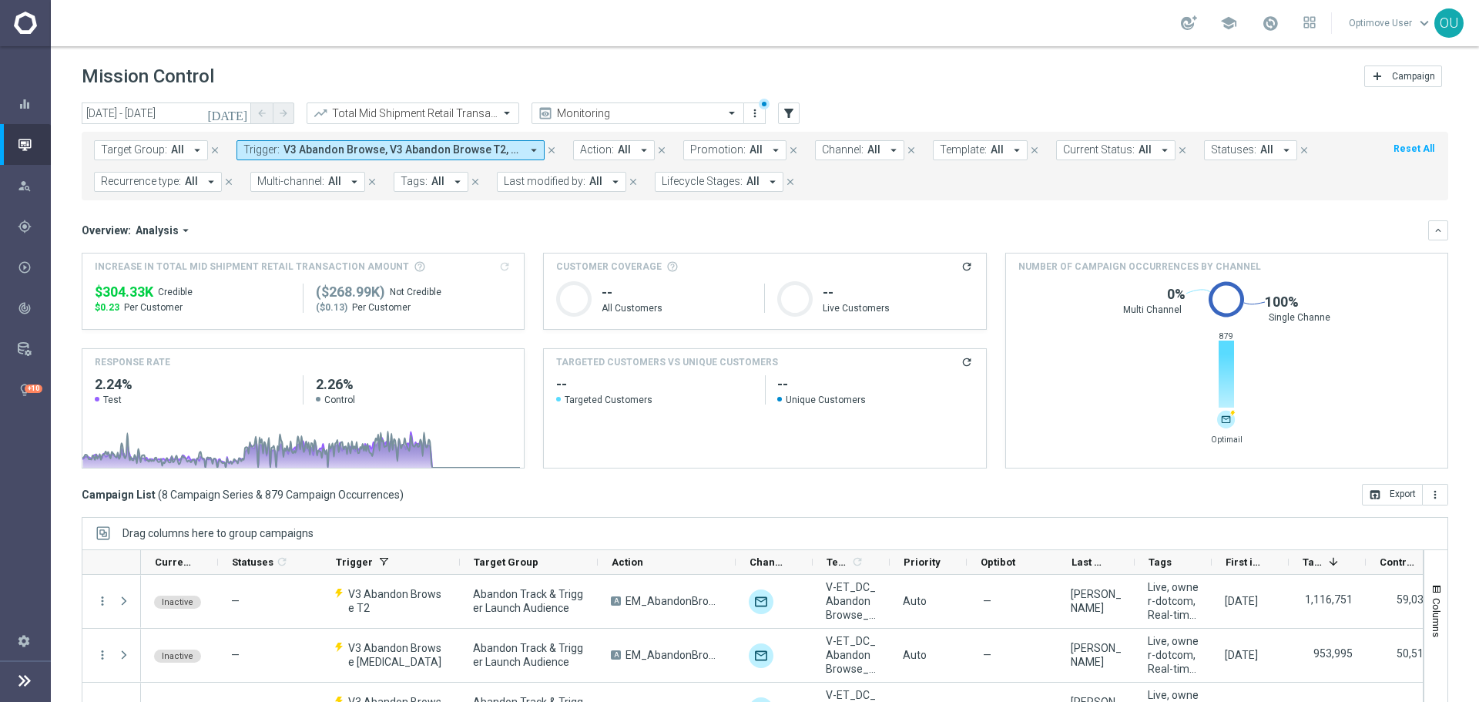
click at [136, 293] on span "$304.33K" at bounding box center [124, 292] width 59 height 18
copy div "$304.33K"
click at [445, 146] on span "V3 Abandon Browse, V3 Abandon Browse T2, V3 Abandon Browse [MEDICAL_DATA]" at bounding box center [401, 149] width 237 height 13
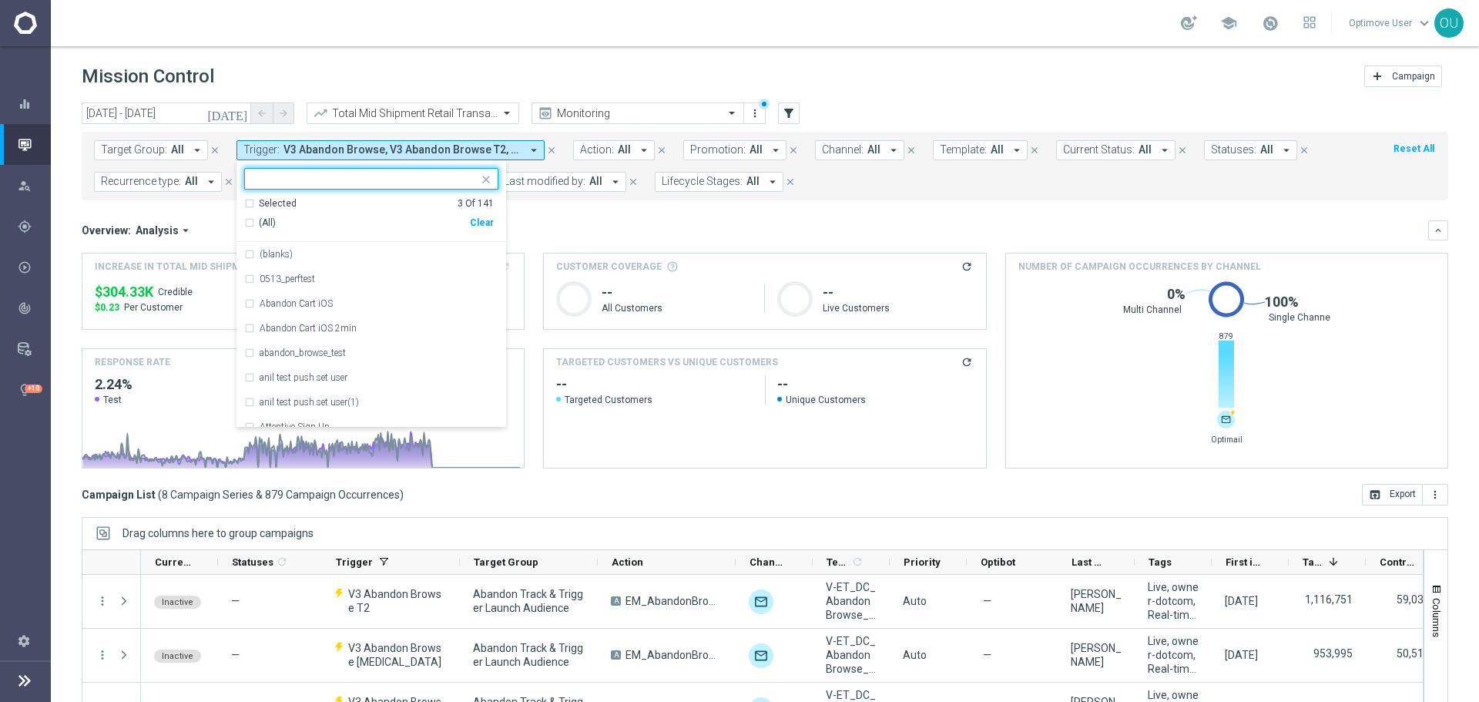
click at [189, 205] on mini-dashboard "Overview: Analysis arrow_drop_down keyboard_arrow_down Increase In Total Mid Sh…" at bounding box center [765, 341] width 1366 height 283
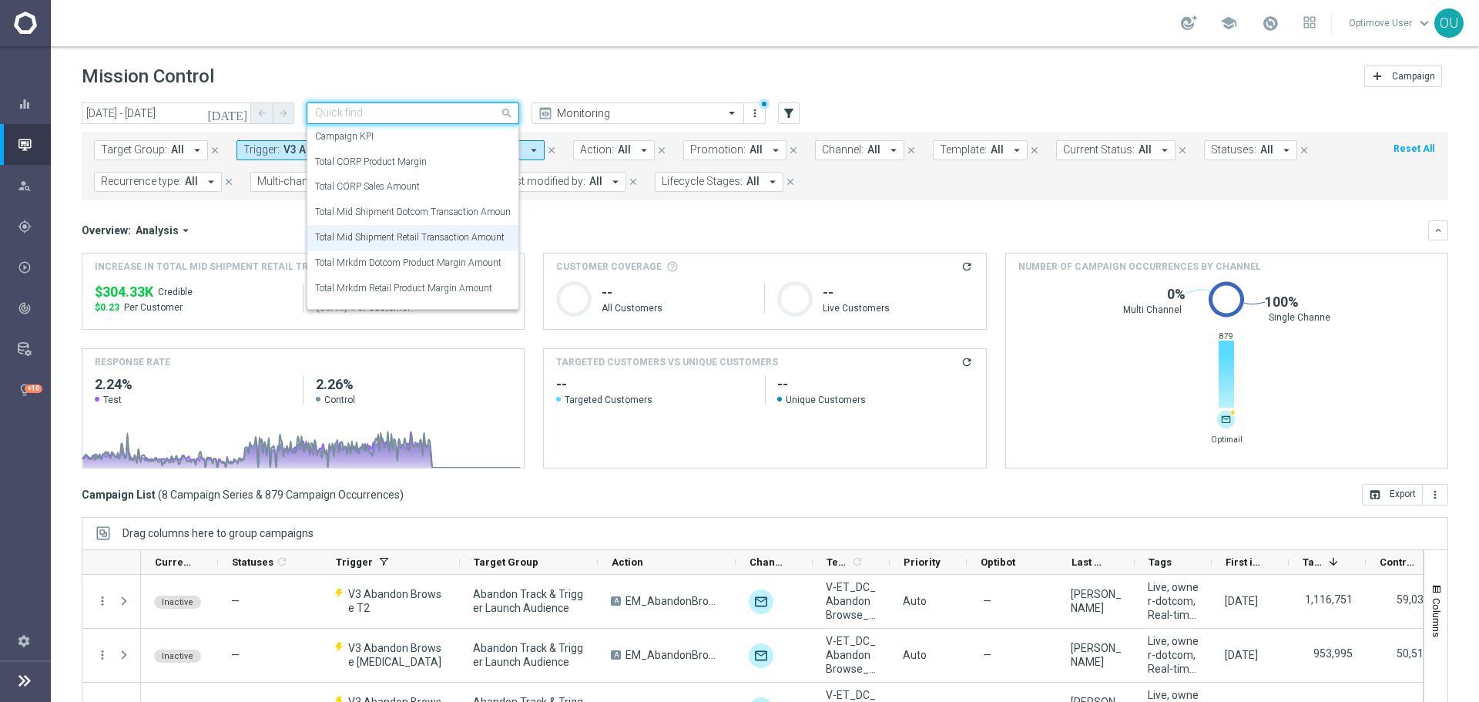
click at [414, 104] on div "Quick find Total Mid Shipment Retail Transaction Amount" at bounding box center [413, 113] width 213 height 22
click at [417, 216] on label "Total Mid Shipment Dotcom Transaction Amount" at bounding box center [414, 212] width 199 height 13
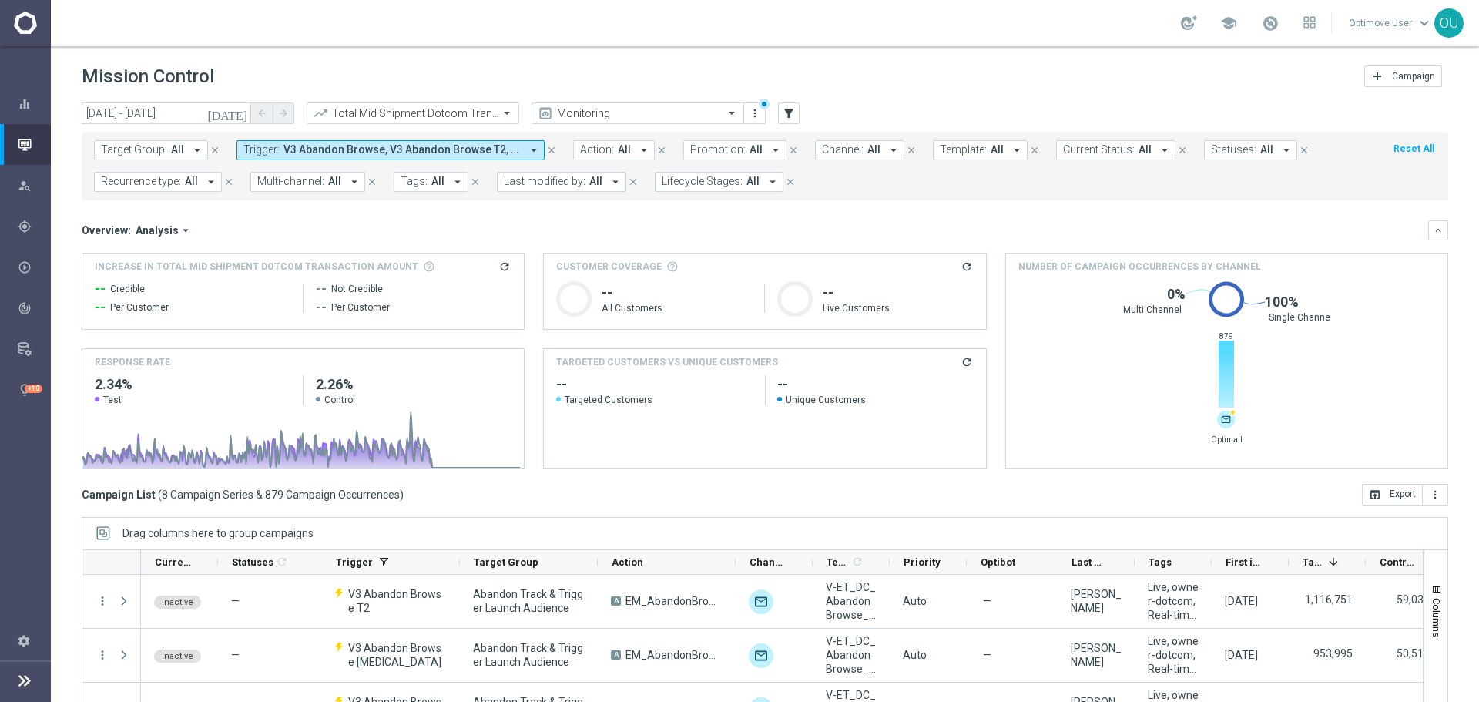
click at [500, 266] on icon "refresh" at bounding box center [504, 266] width 12 height 12
click at [136, 290] on span "$563.96K" at bounding box center [124, 292] width 59 height 18
copy div "$563.96K"
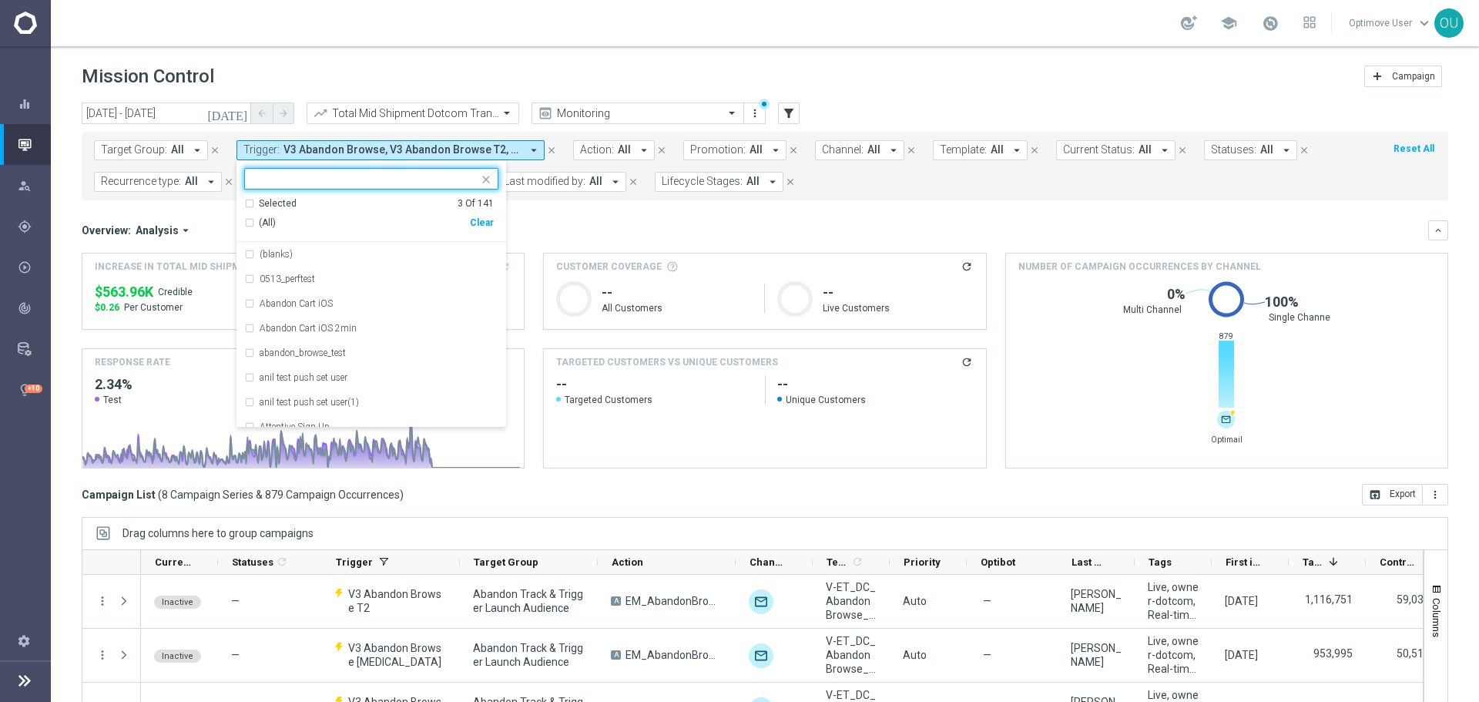
click at [0, 0] on div "Clear" at bounding box center [0, 0] width 0 height 0
click at [577, 215] on mini-dashboard "Overview: Analysis arrow_drop_down keyboard_arrow_down Increase In Total Mid Sh…" at bounding box center [765, 341] width 1366 height 283
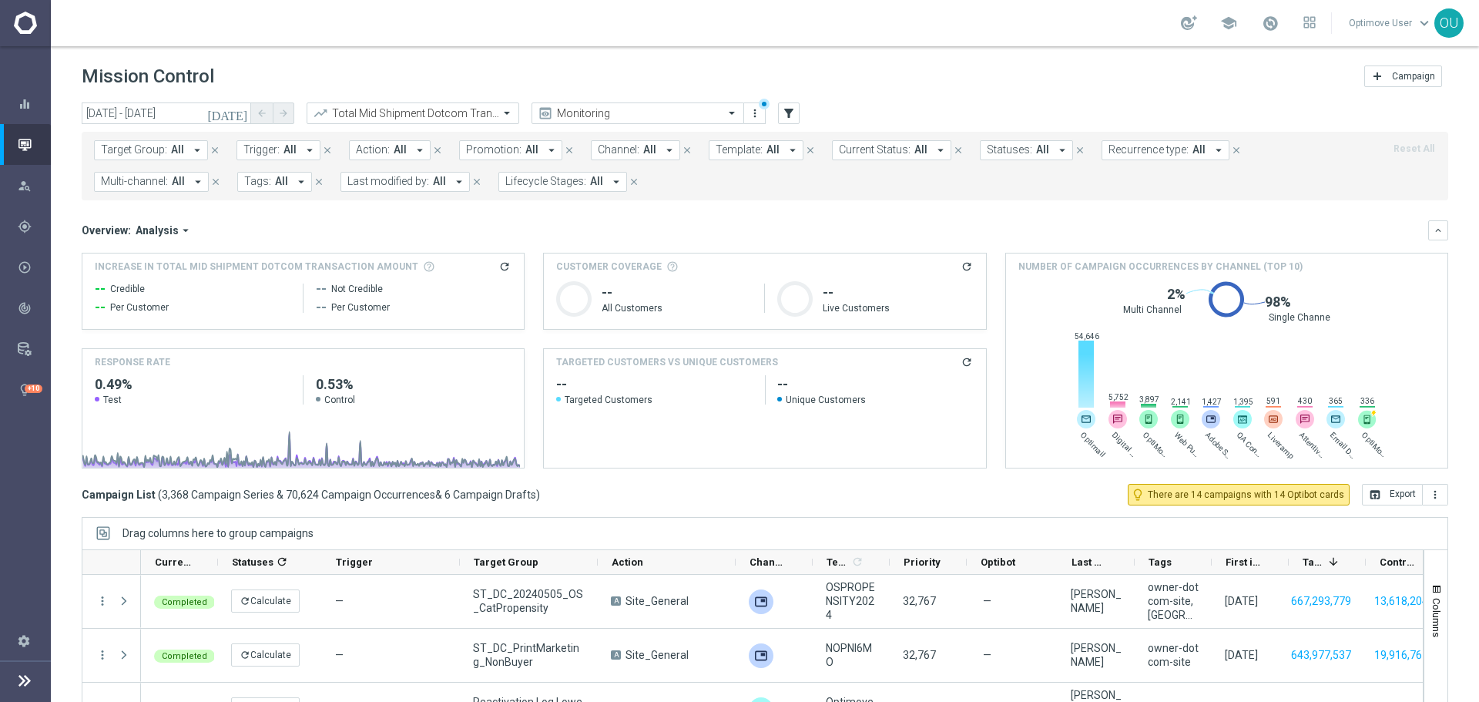
click at [272, 148] on span "Trigger:" at bounding box center [261, 149] width 36 height 13
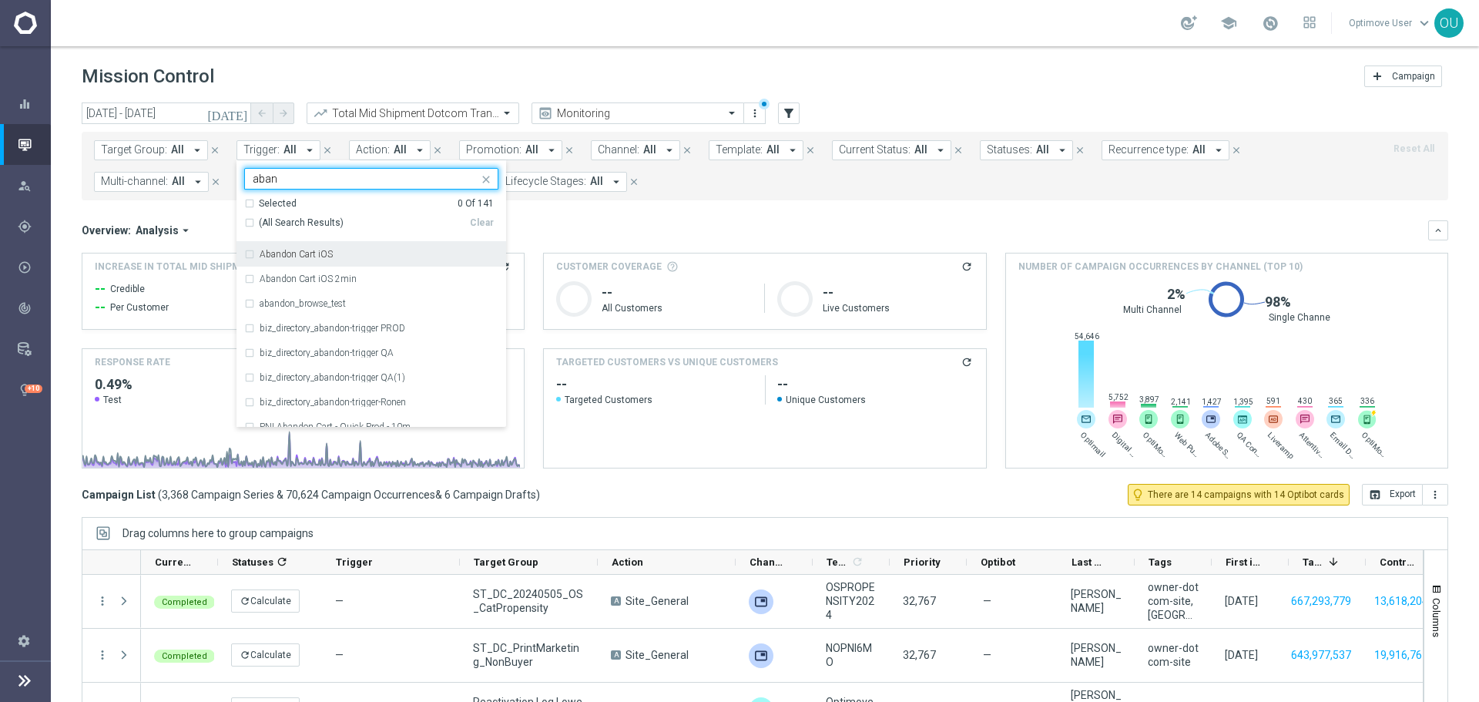
click at [294, 228] on span "(All Search Results)" at bounding box center [301, 222] width 85 height 13
type input "aban"
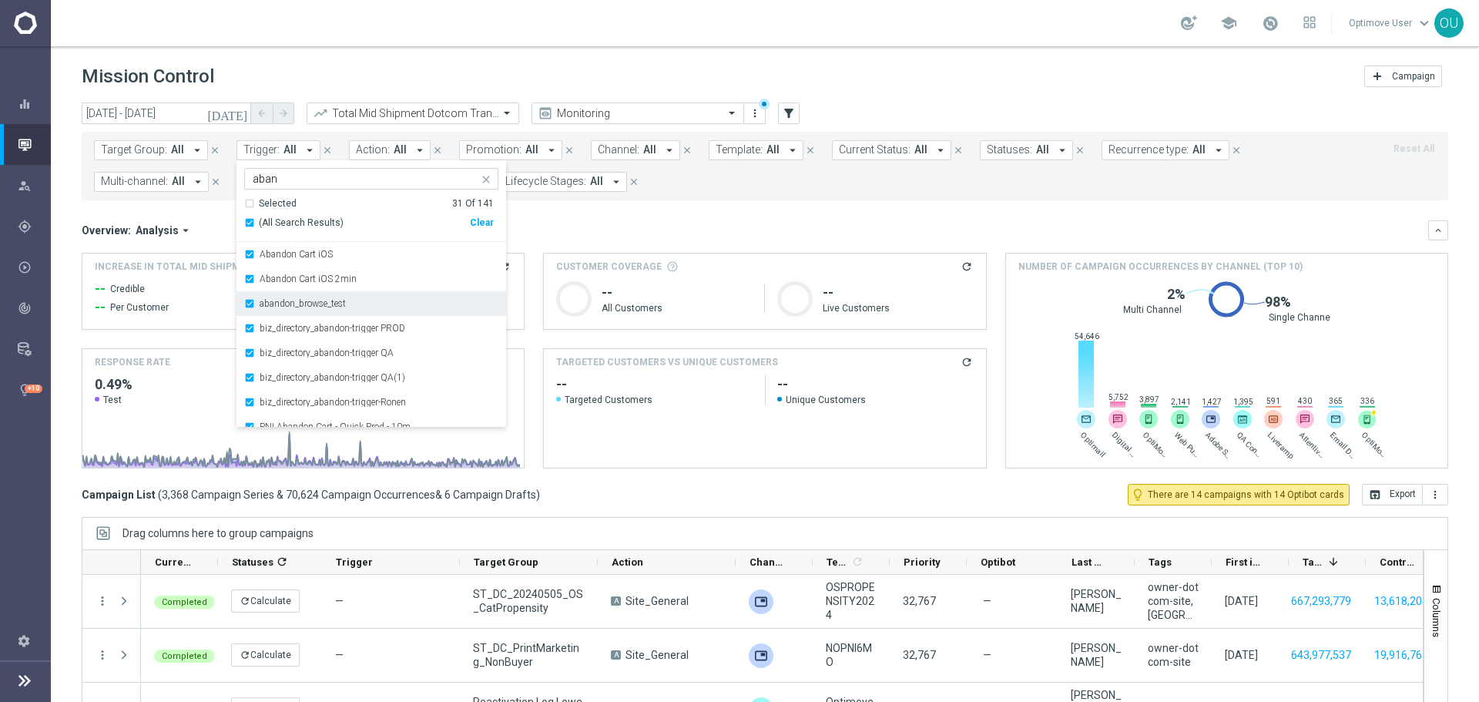
click at [396, 298] on div "abandon_browse_test" at bounding box center [371, 303] width 254 height 25
click at [410, 303] on div "abandon_browse_test" at bounding box center [379, 303] width 239 height 9
click at [547, 228] on div "Overview: Analysis arrow_drop_down" at bounding box center [755, 230] width 1346 height 14
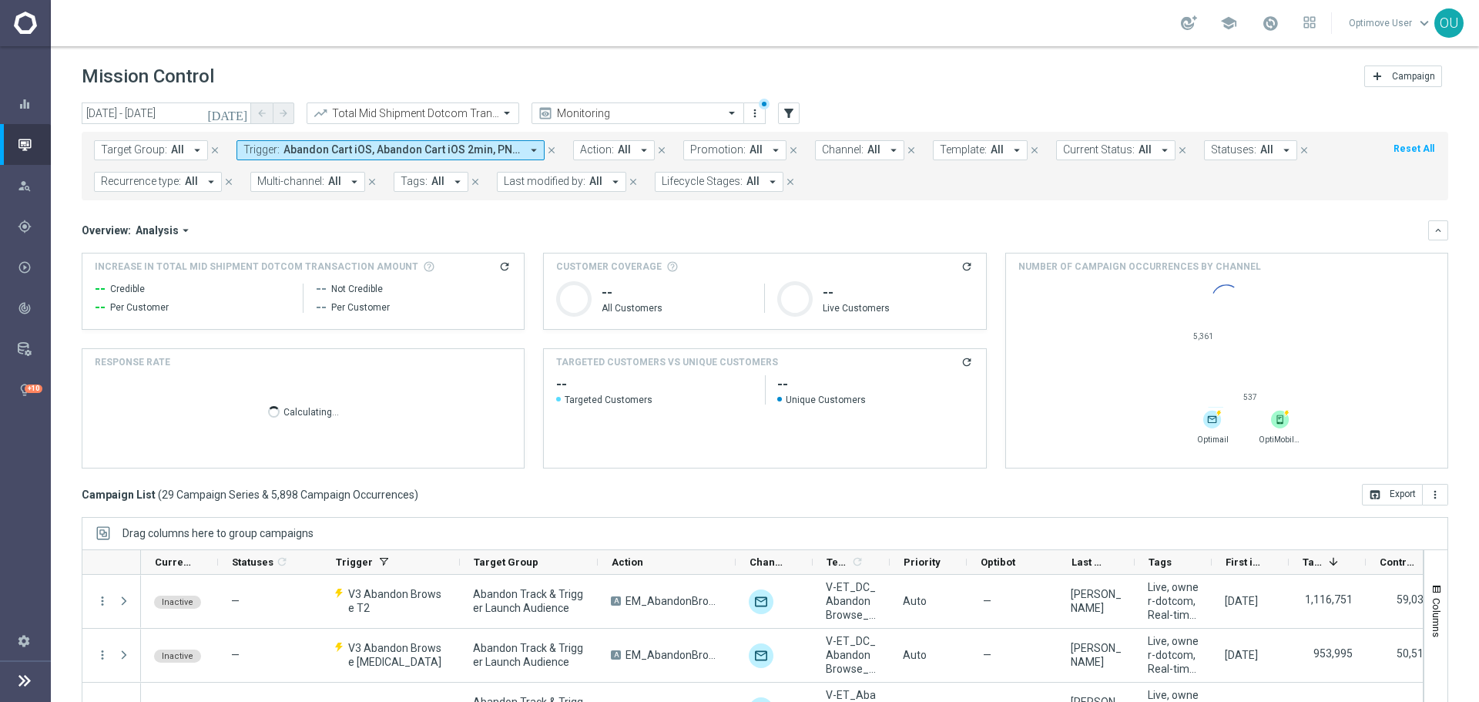
click at [501, 264] on icon "refresh" at bounding box center [504, 266] width 12 height 12
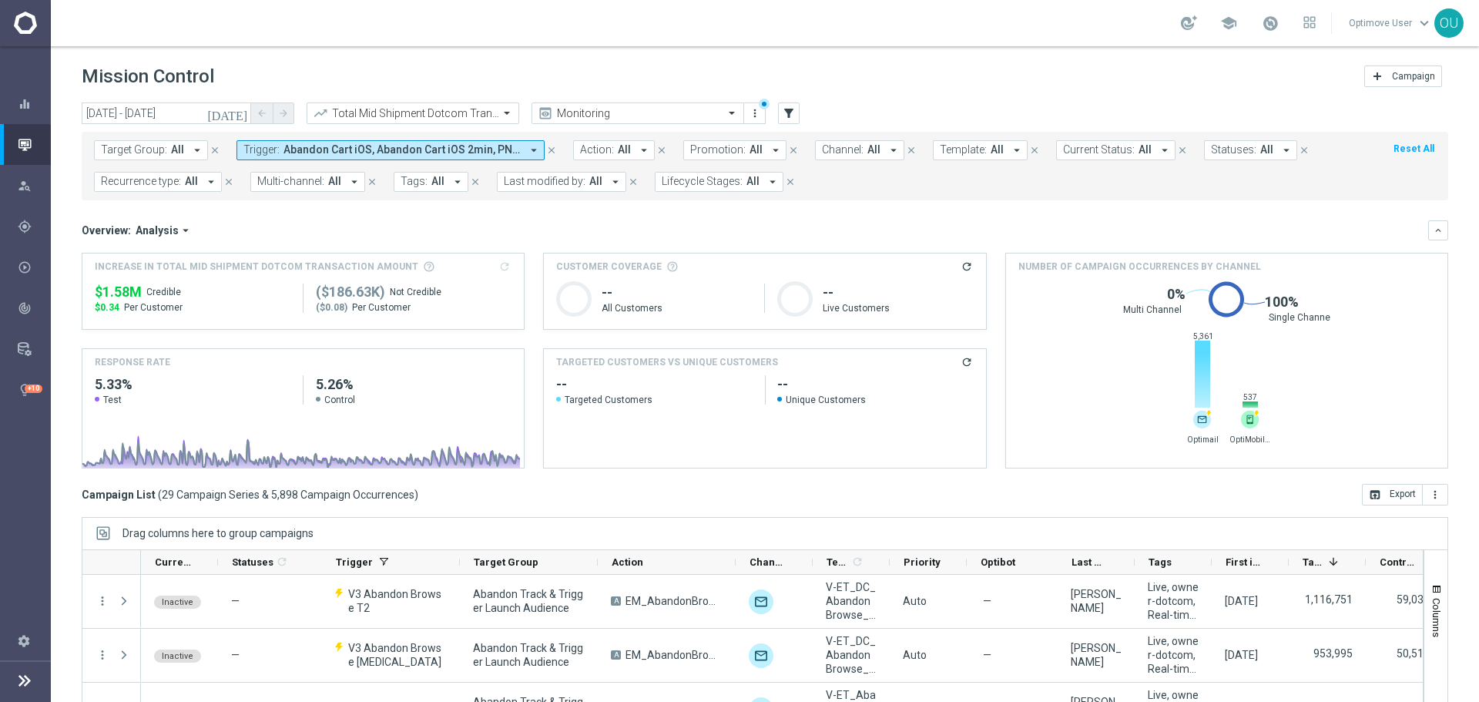
click at [115, 288] on span "$1.58M" at bounding box center [118, 292] width 47 height 18
copy div "$1.58M"
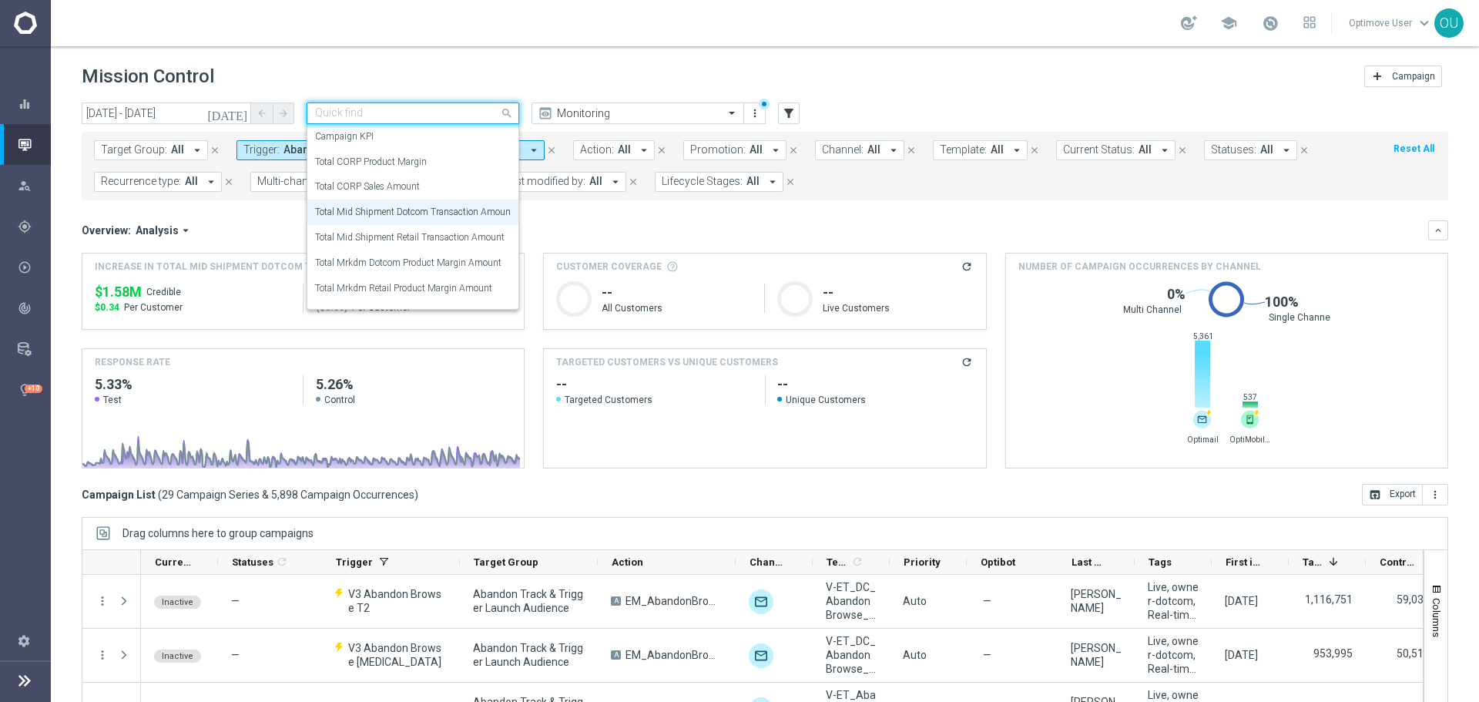
click at [408, 104] on div "Quick find Total Mid Shipment Dotcom Transaction Amount" at bounding box center [413, 113] width 213 height 22
click at [435, 237] on label "Total Mid Shipment Retail Transaction Amount" at bounding box center [409, 237] width 189 height 13
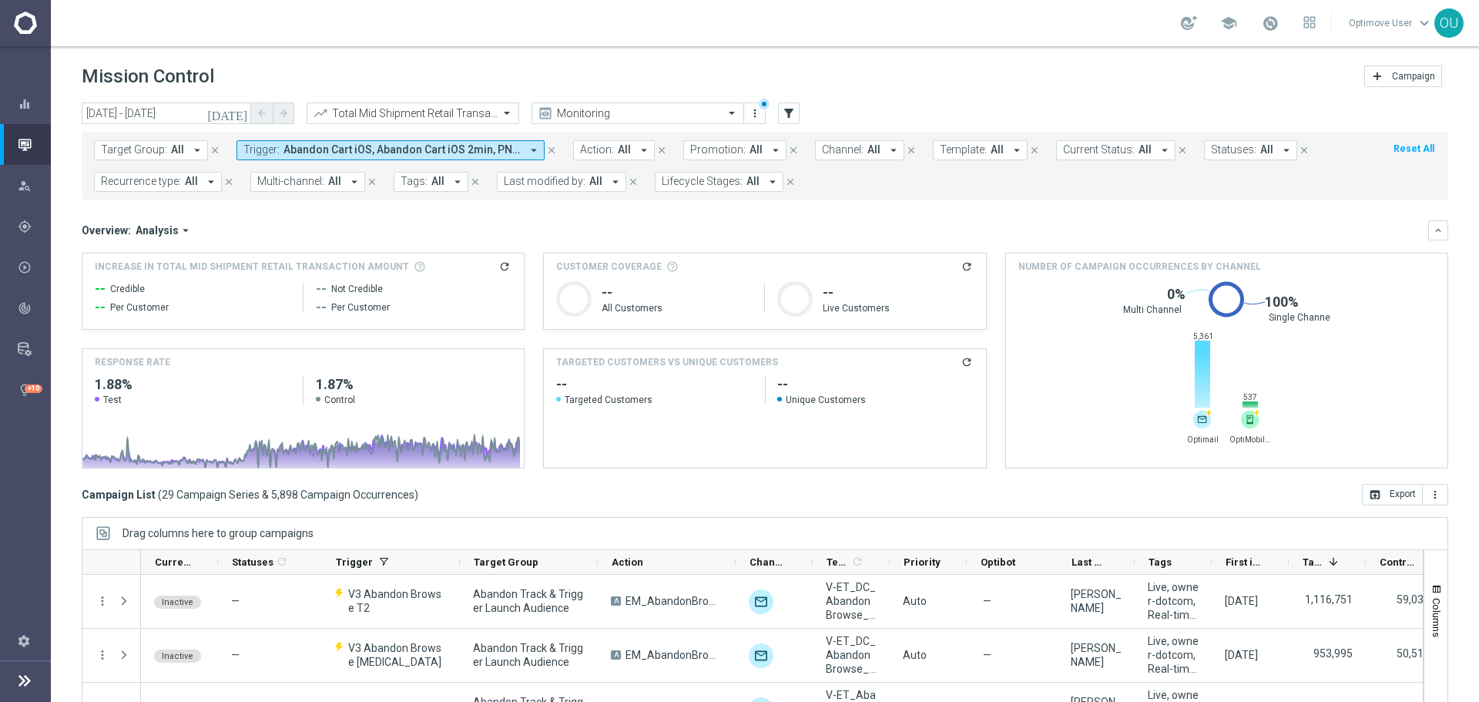
click at [499, 264] on icon "refresh" at bounding box center [504, 266] width 12 height 12
click at [140, 290] on span "$457.94K" at bounding box center [124, 292] width 59 height 18
copy div "$457.94K"
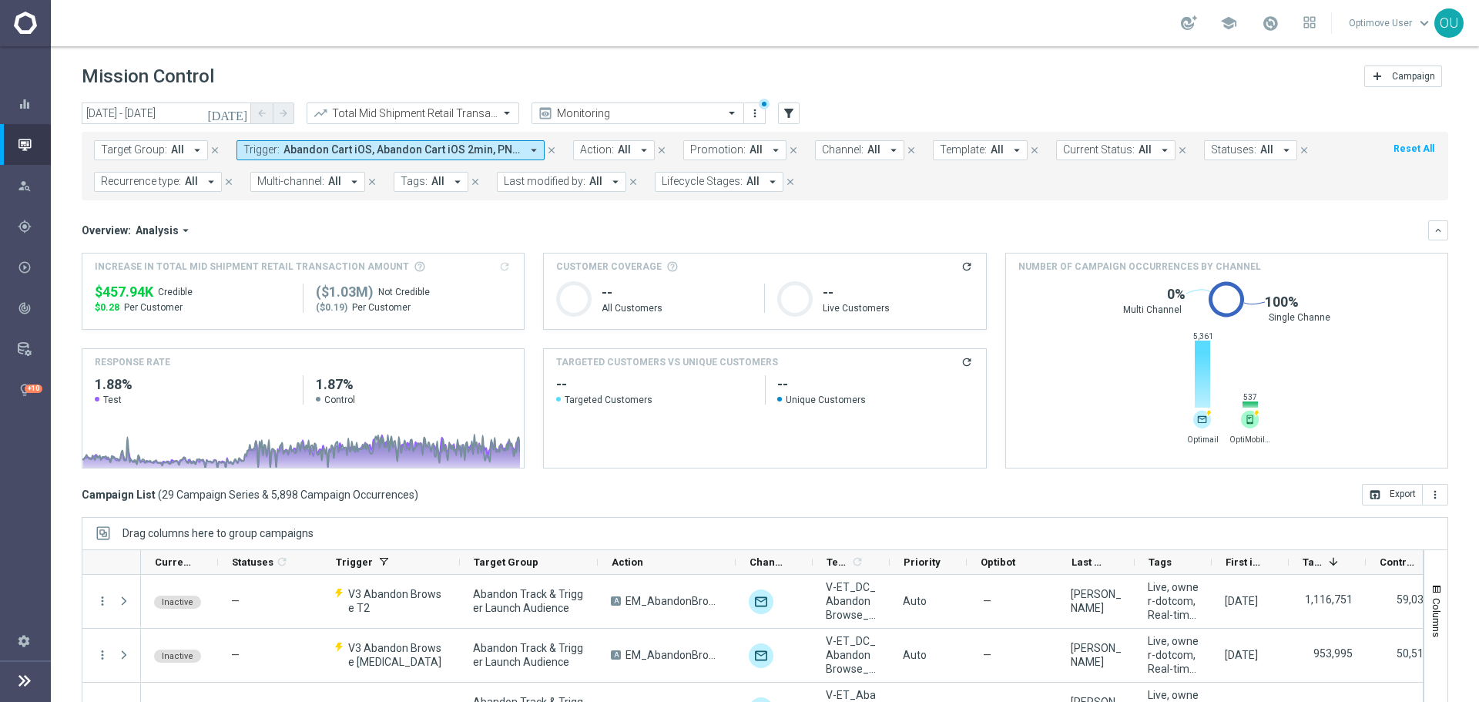
click at [508, 156] on span "Abandon Cart iOS, Abandon Cart iOS 2min, PNI Abandon Cart - Quick Prod - 10m, P…" at bounding box center [401, 149] width 237 height 13
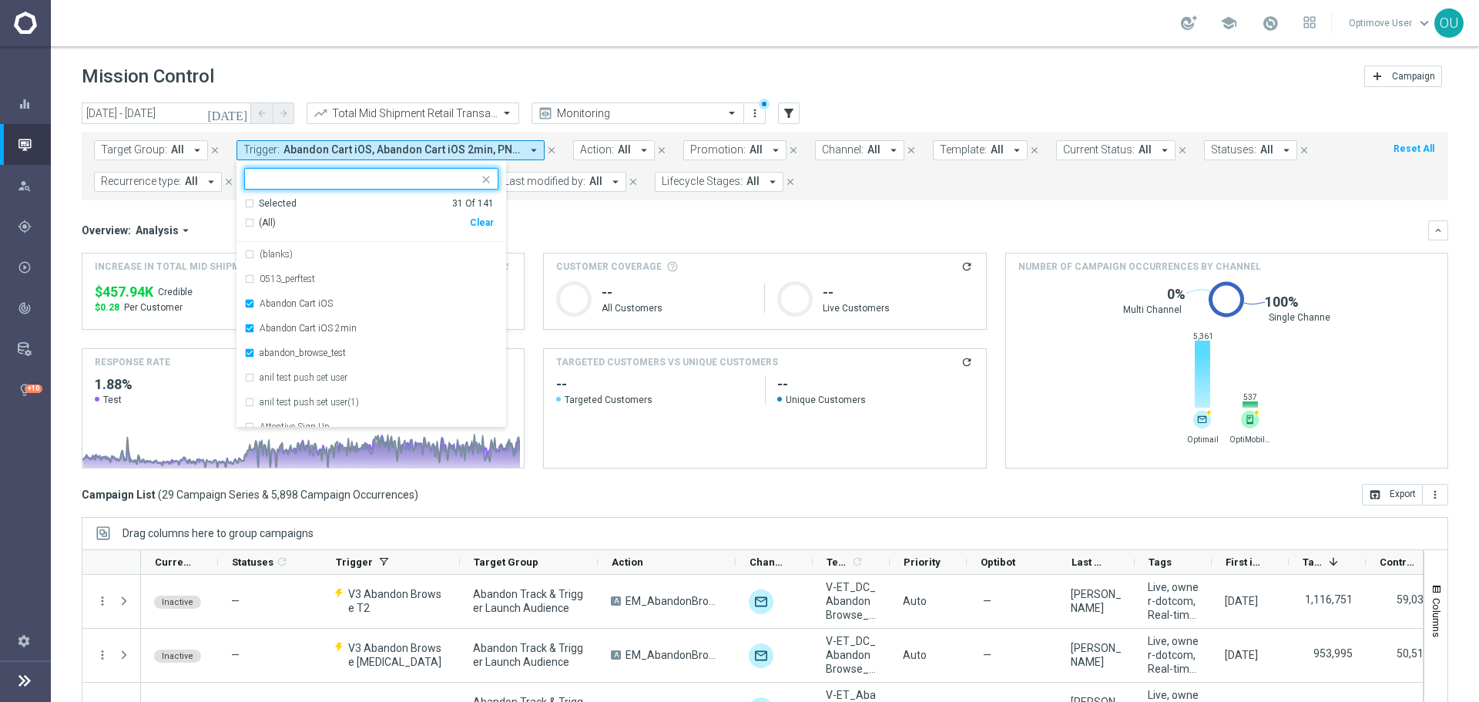
click at [0, 0] on div "Clear" at bounding box center [0, 0] width 0 height 0
click at [655, 215] on mini-dashboard "Overview: Analysis arrow_drop_down keyboard_arrow_down Increase In Total Mid Sh…" at bounding box center [765, 341] width 1366 height 283
click at [683, 174] on form "Target Group: All arrow_drop_down close Trigger: arrow_drop_down Selected 0 Of …" at bounding box center [730, 166] width 1273 height 52
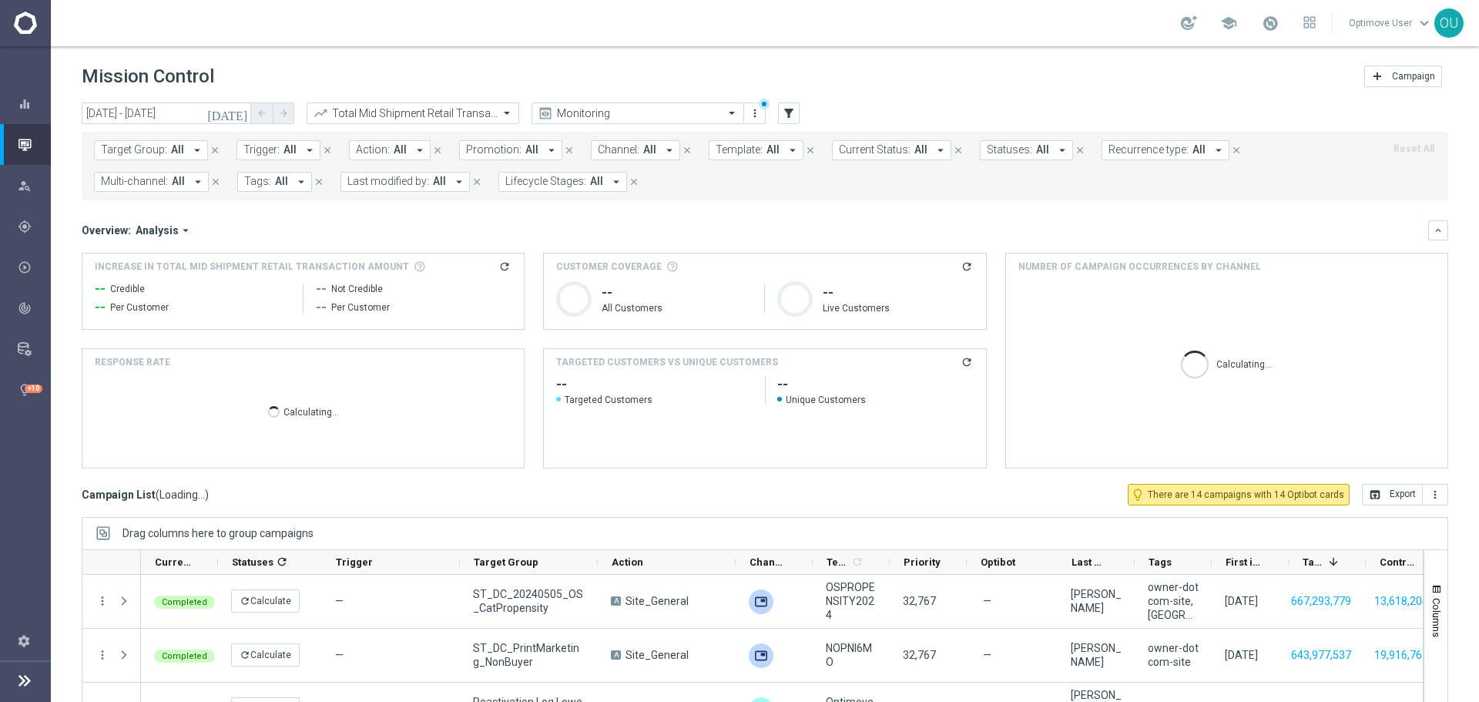
click at [572, 178] on span "Lifecycle Stages:" at bounding box center [545, 181] width 81 height 13
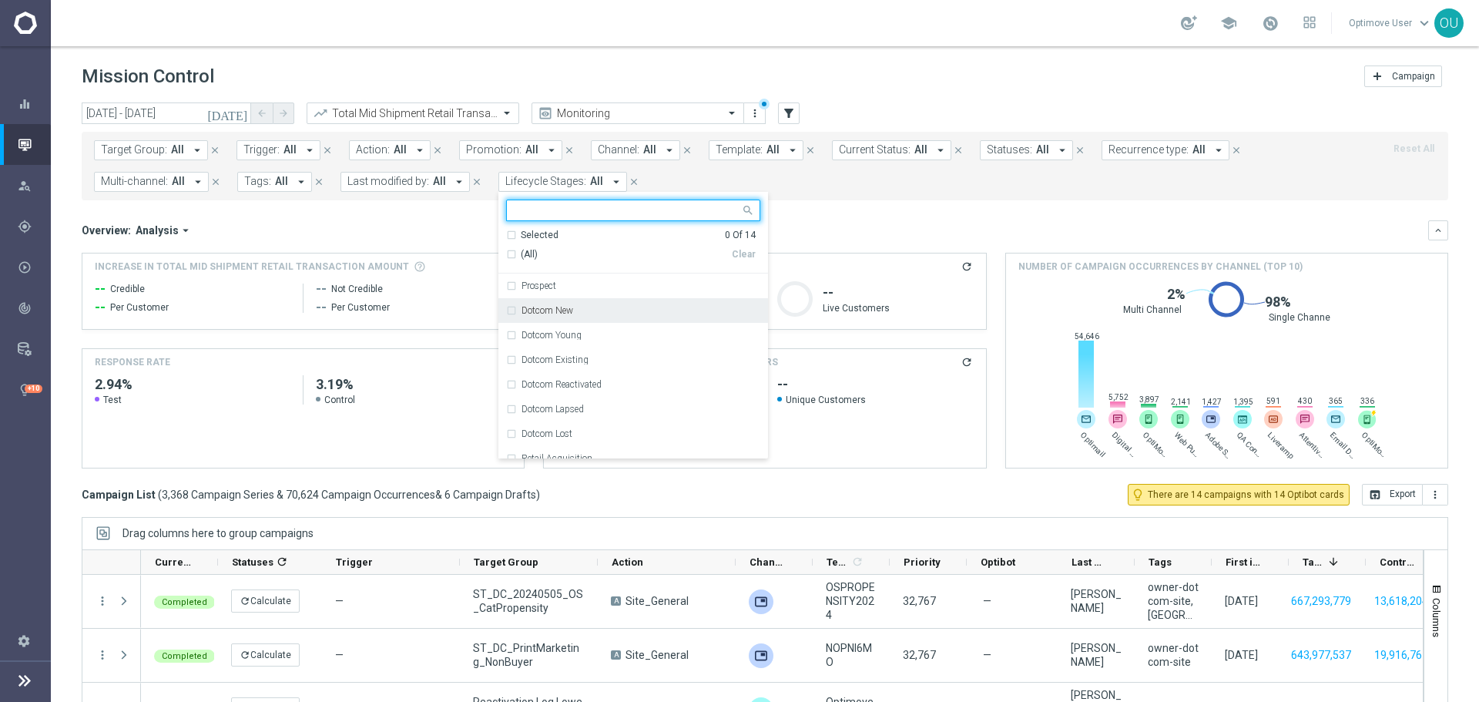
click at [571, 307] on div "Dotcom New" at bounding box center [640, 310] width 239 height 9
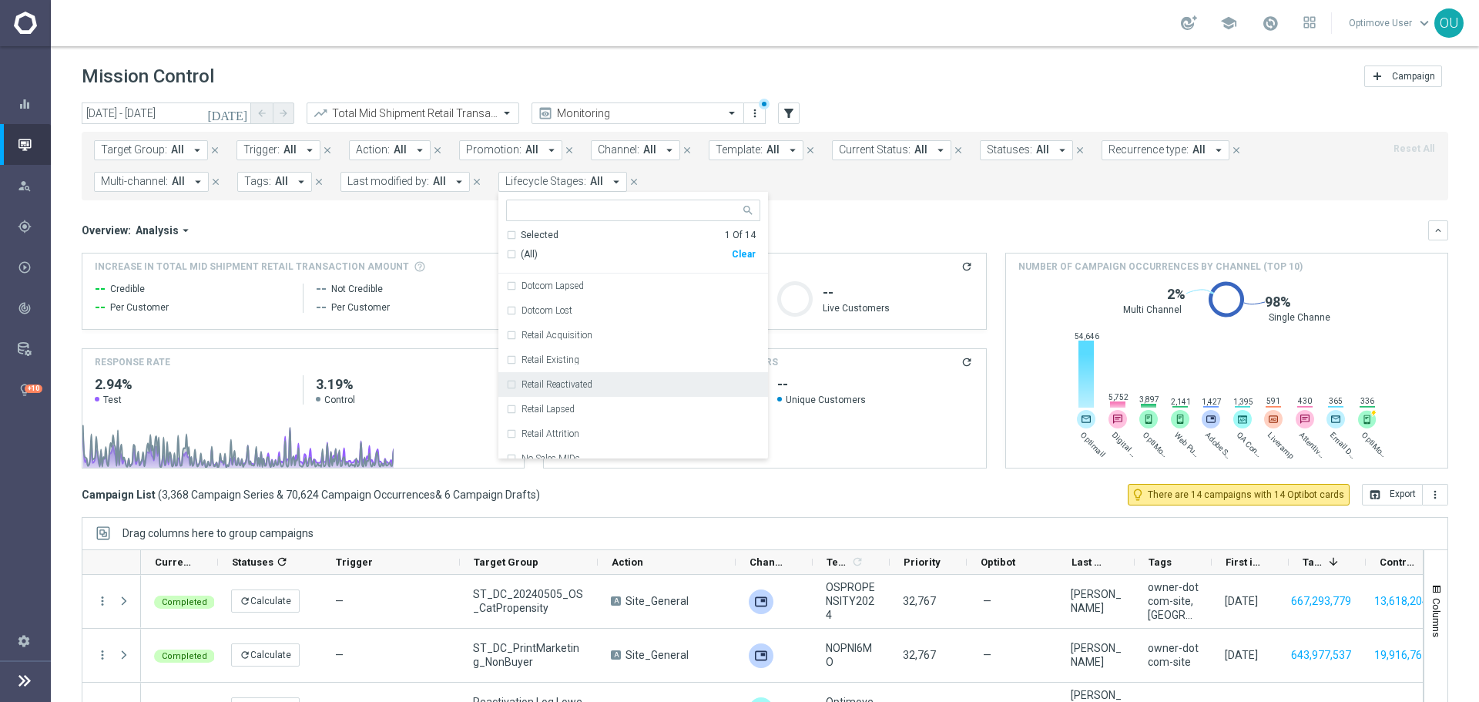
scroll to position [154, 0]
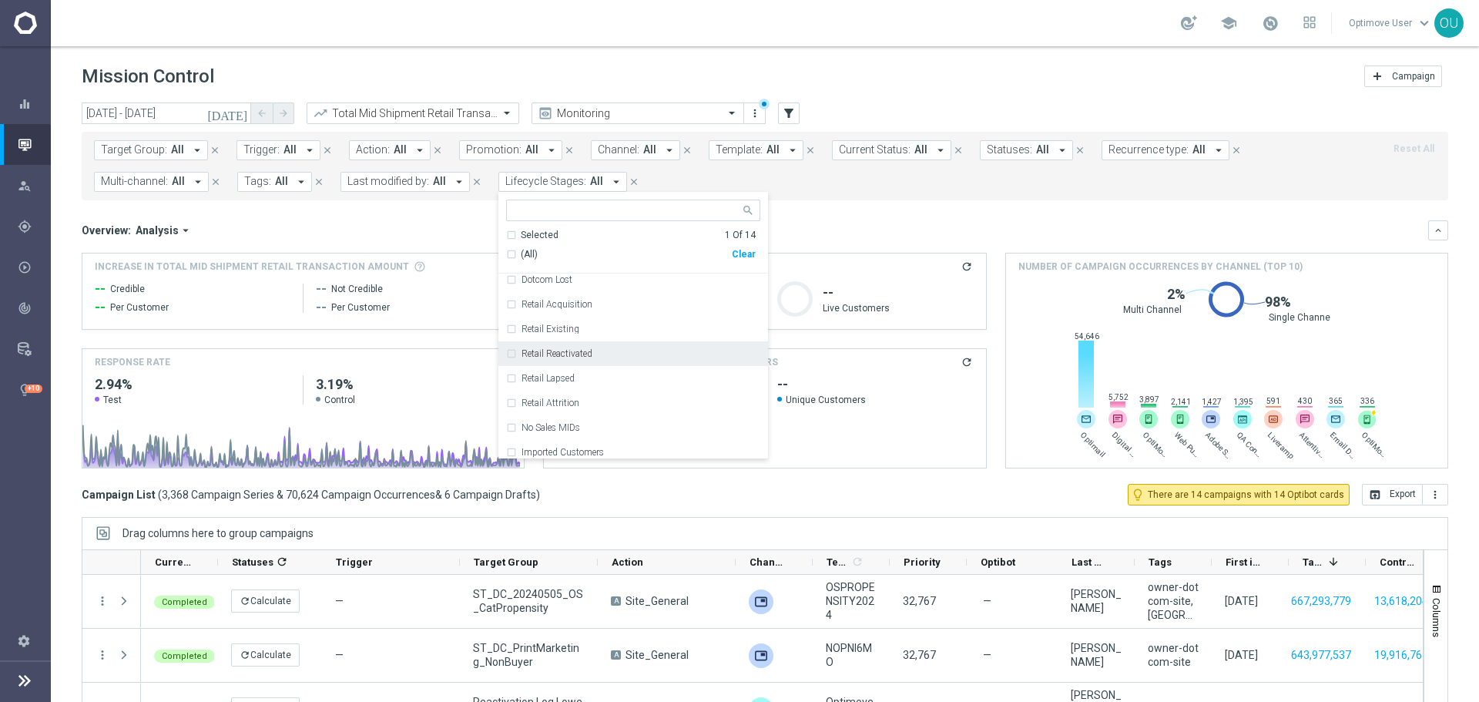
click at [596, 350] on div "Retail Reactivated" at bounding box center [640, 353] width 239 height 9
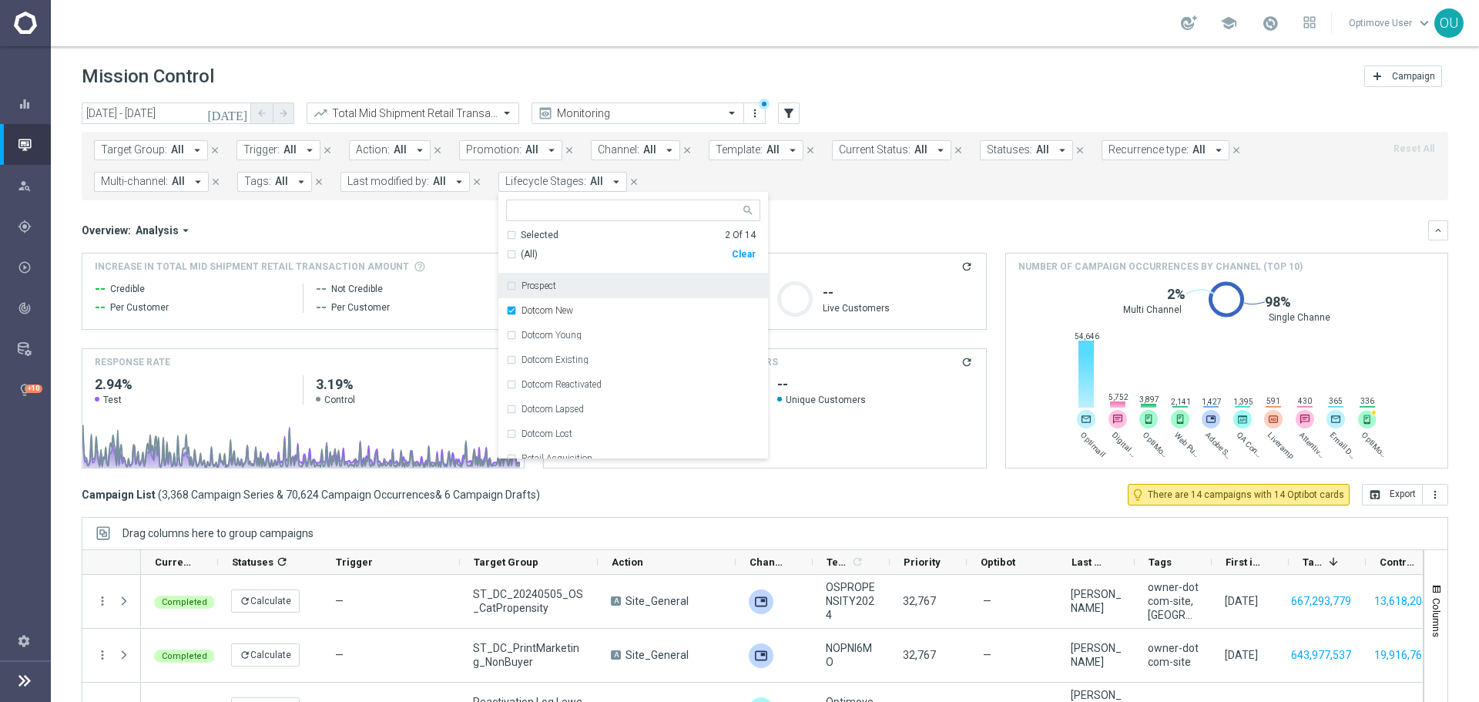
click at [598, 290] on div "Prospect" at bounding box center [640, 285] width 239 height 9
click at [833, 227] on div "Overview: Analysis arrow_drop_down" at bounding box center [755, 230] width 1346 height 14
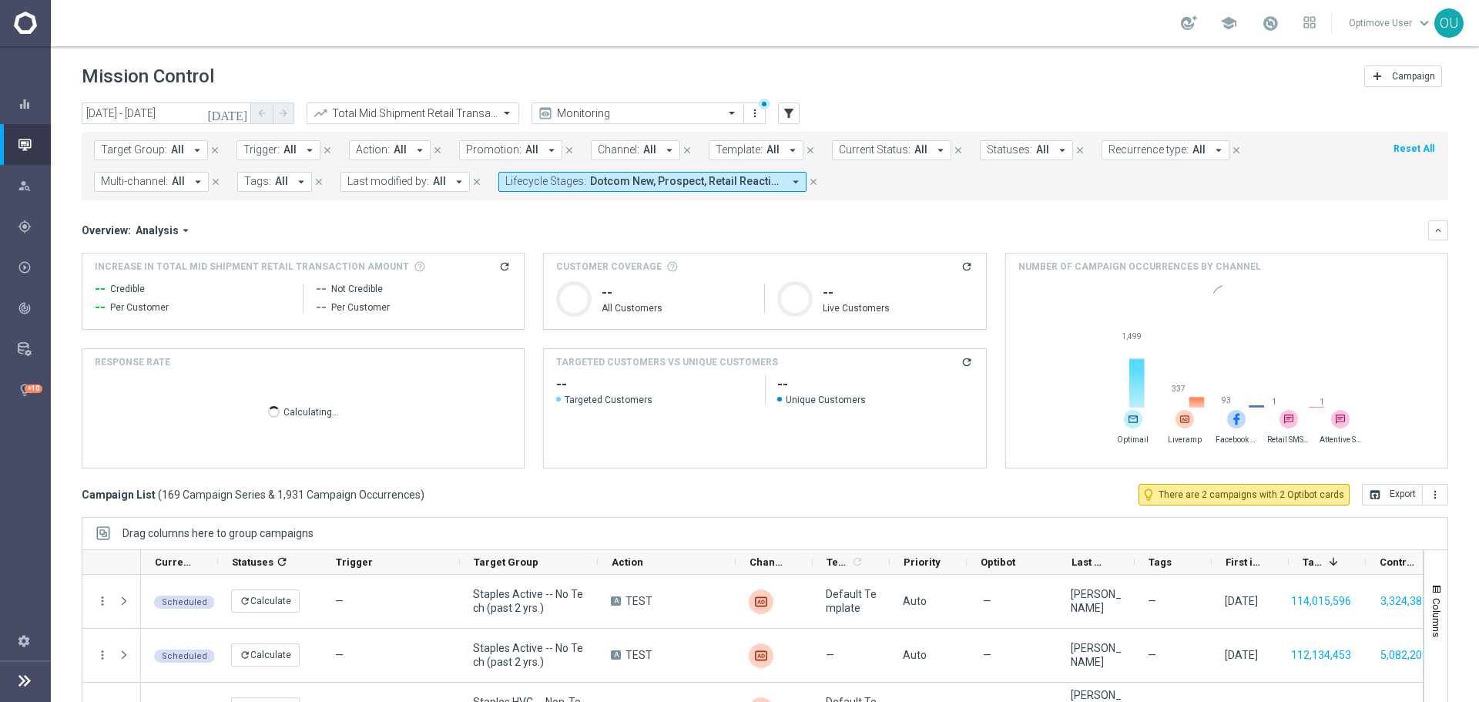
click at [508, 263] on div "Increase In Total Mid Shipment Retail Transaction Amount refresh -- Credible --…" at bounding box center [302, 290] width 441 height 75
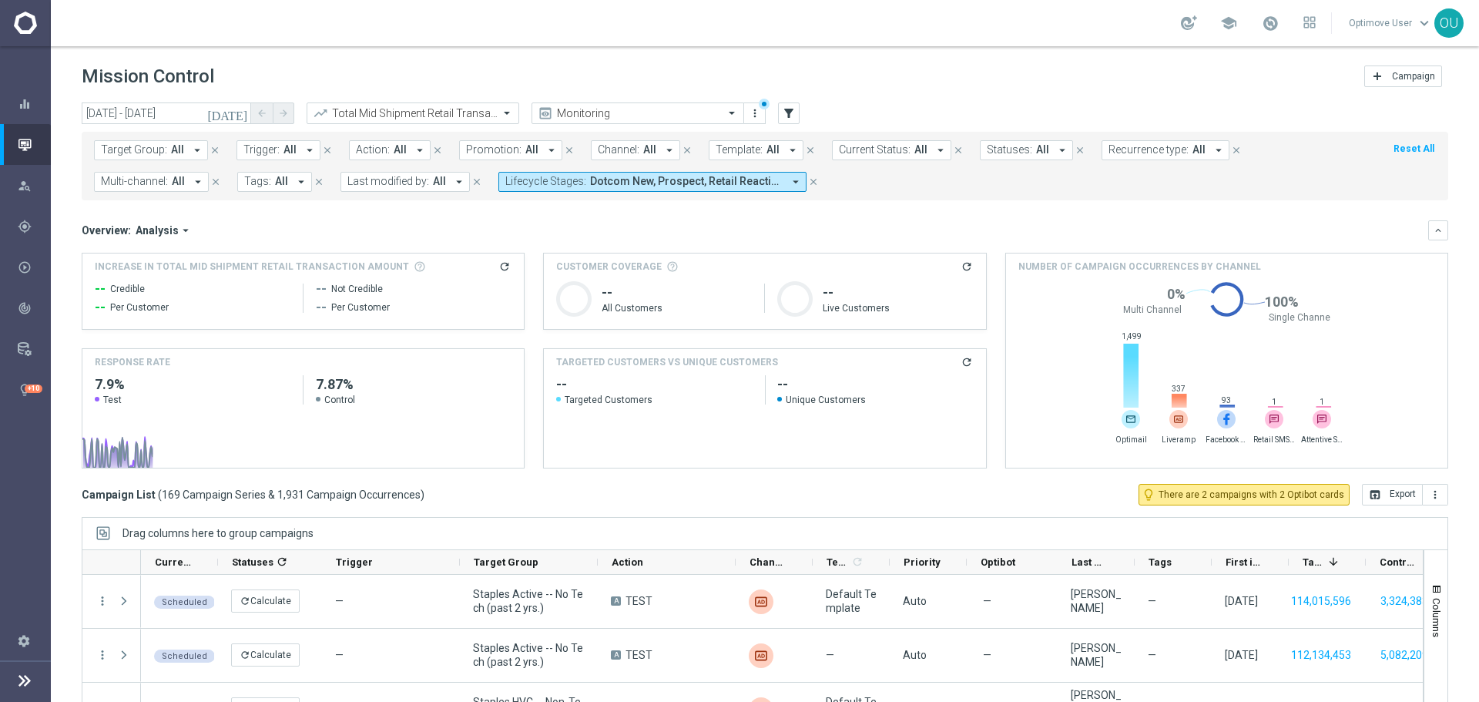
click at [498, 263] on icon "refresh" at bounding box center [504, 266] width 12 height 12
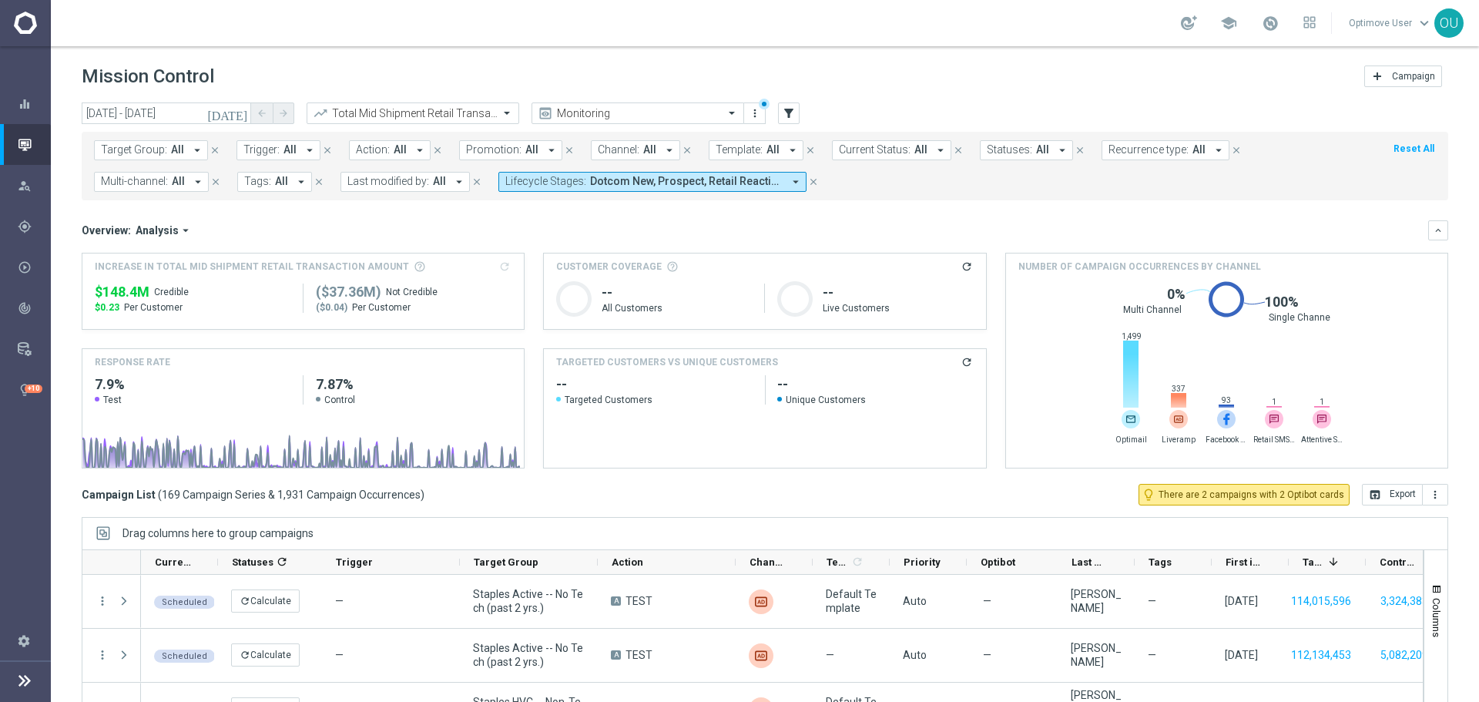
click at [143, 292] on span "$148.4M" at bounding box center [122, 292] width 55 height 18
copy div "$148.4M"
click at [435, 114] on input "text" at bounding box center [397, 113] width 165 height 13
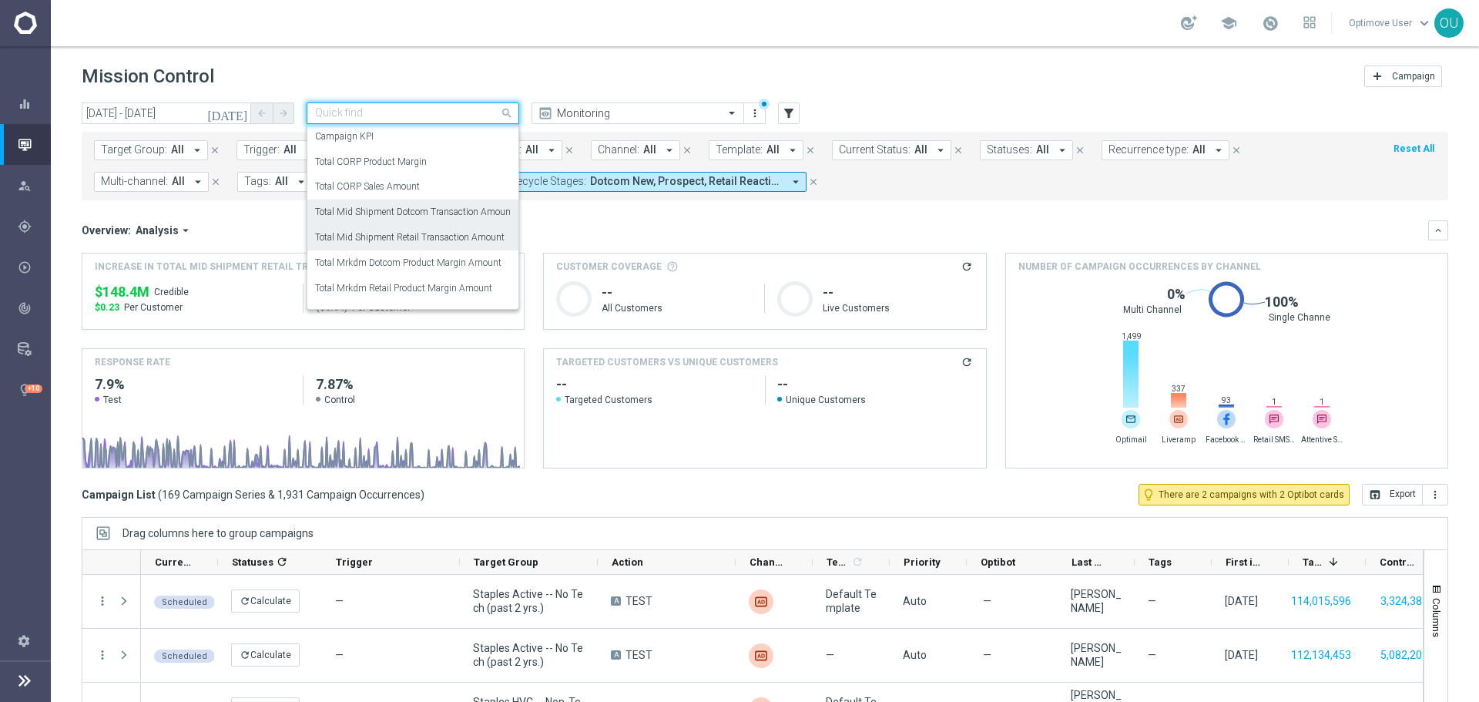
click at [448, 213] on label "Total Mid Shipment Dotcom Transaction Amount" at bounding box center [414, 212] width 199 height 13
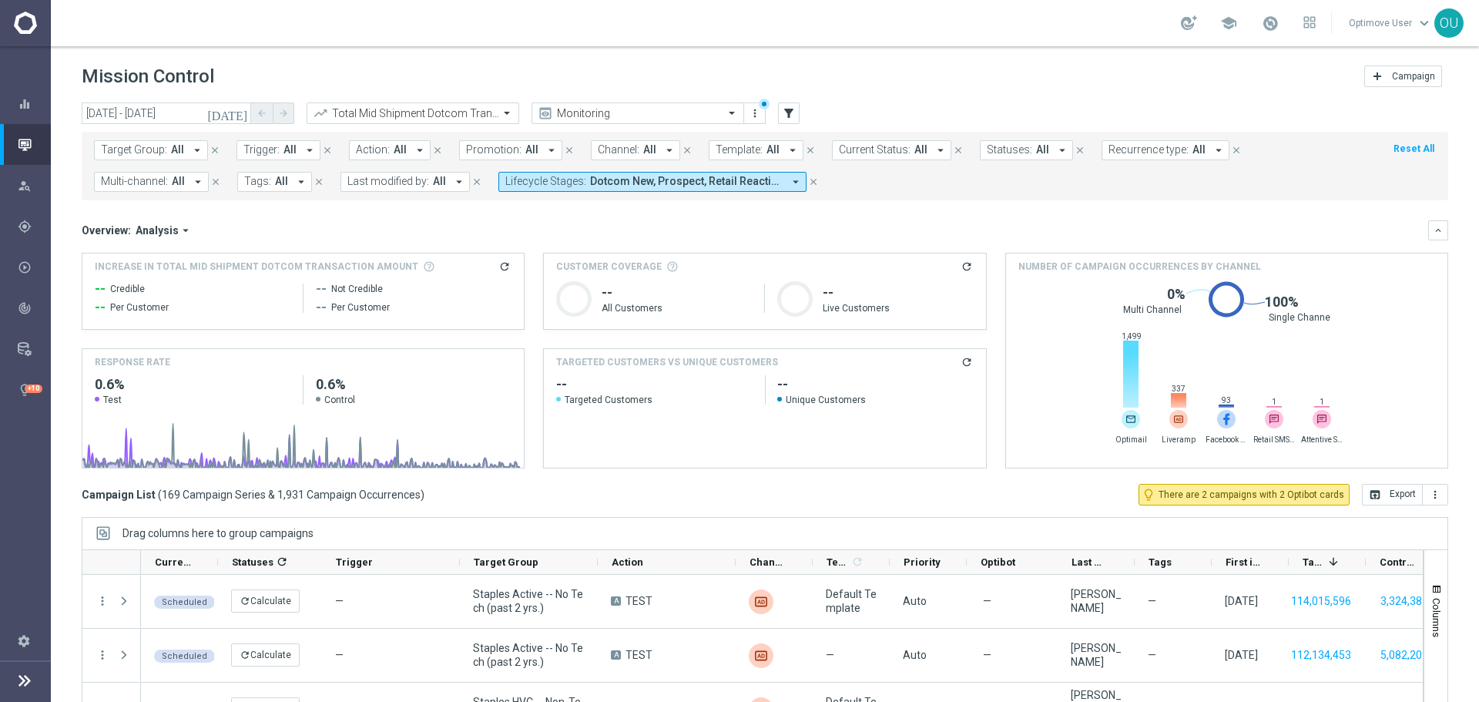
click at [500, 266] on icon "refresh" at bounding box center [504, 266] width 12 height 12
click at [500, 266] on h3 "Increase In Total Mid Shipment Dotcom Transaction Amount refresh" at bounding box center [303, 267] width 417 height 14
click at [556, 230] on div "Overview: Analysis arrow_drop_down" at bounding box center [755, 230] width 1346 height 14
click at [1171, 149] on span "Recurrence type:" at bounding box center [1148, 149] width 80 height 13
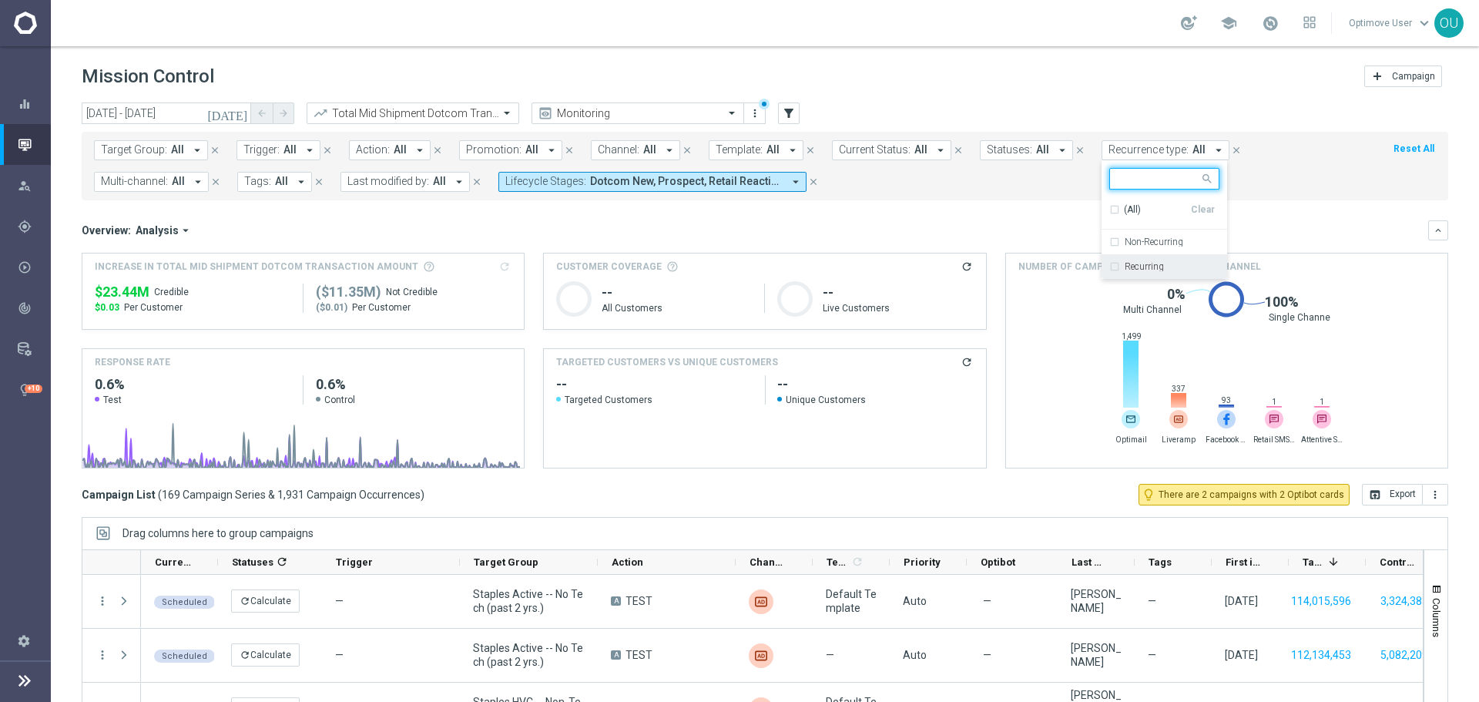
click at [122, 288] on span "$23.44M" at bounding box center [122, 292] width 55 height 18
copy div "$23.44M"
click at [1094, 88] on div "Mission Control add Campaign" at bounding box center [765, 77] width 1366 height 30
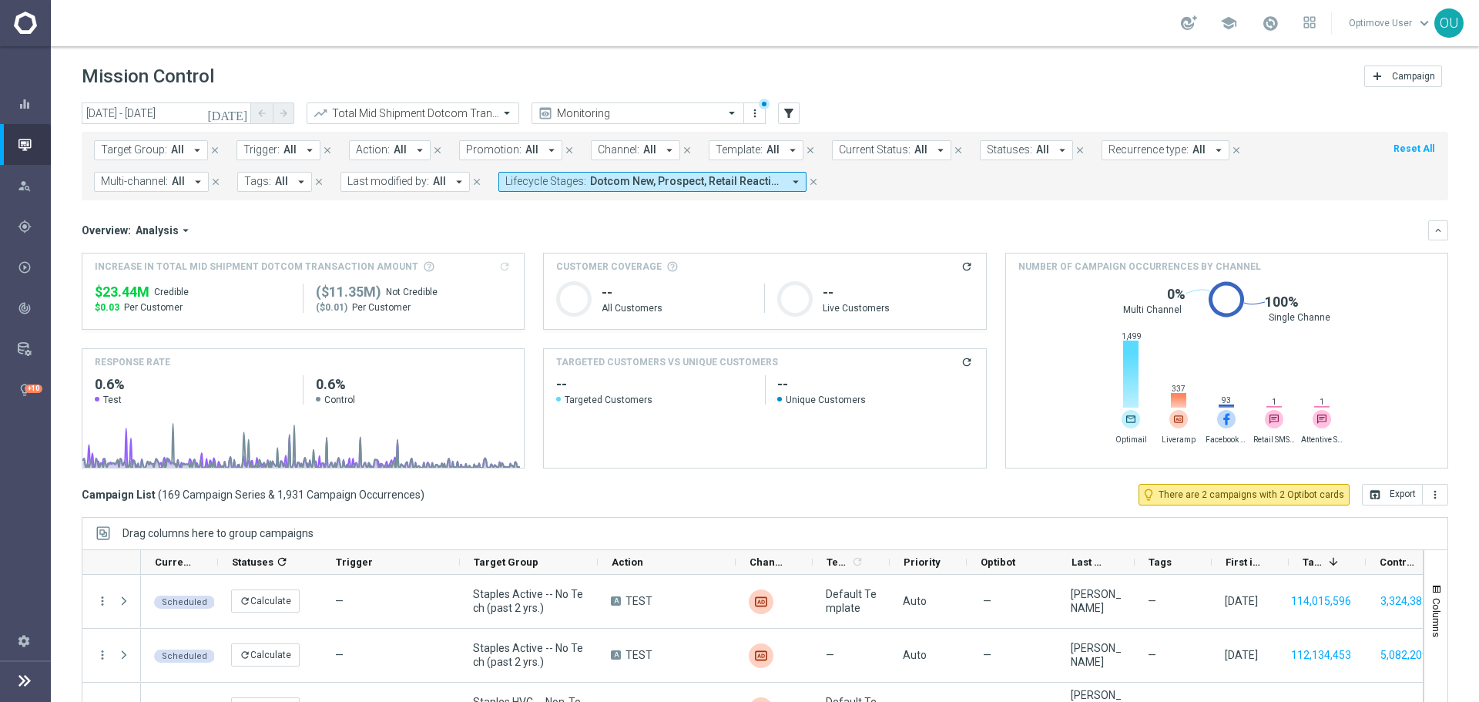
click at [749, 177] on span "Dotcom New, Prospect, Retail Reactivated" at bounding box center [686, 181] width 193 height 13
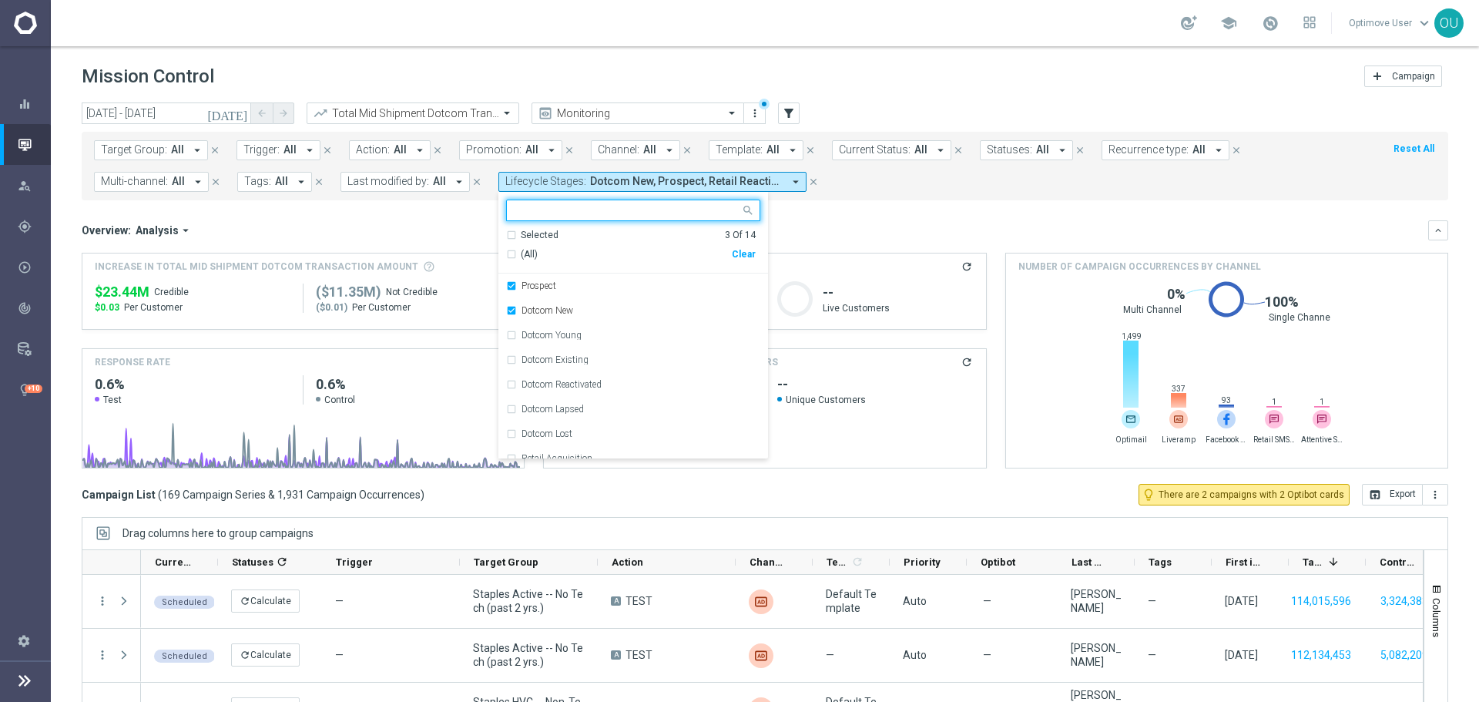
click at [0, 0] on div "Clear" at bounding box center [0, 0] width 0 height 0
drag, startPoint x: 870, startPoint y: 217, endPoint x: 1165, endPoint y: 146, distance: 303.4
click at [871, 217] on mini-dashboard "Overview: Analysis arrow_drop_down keyboard_arrow_down Increase In Total Mid Sh…" at bounding box center [765, 341] width 1366 height 283
click at [1165, 146] on span "Recurrence type:" at bounding box center [1148, 149] width 80 height 13
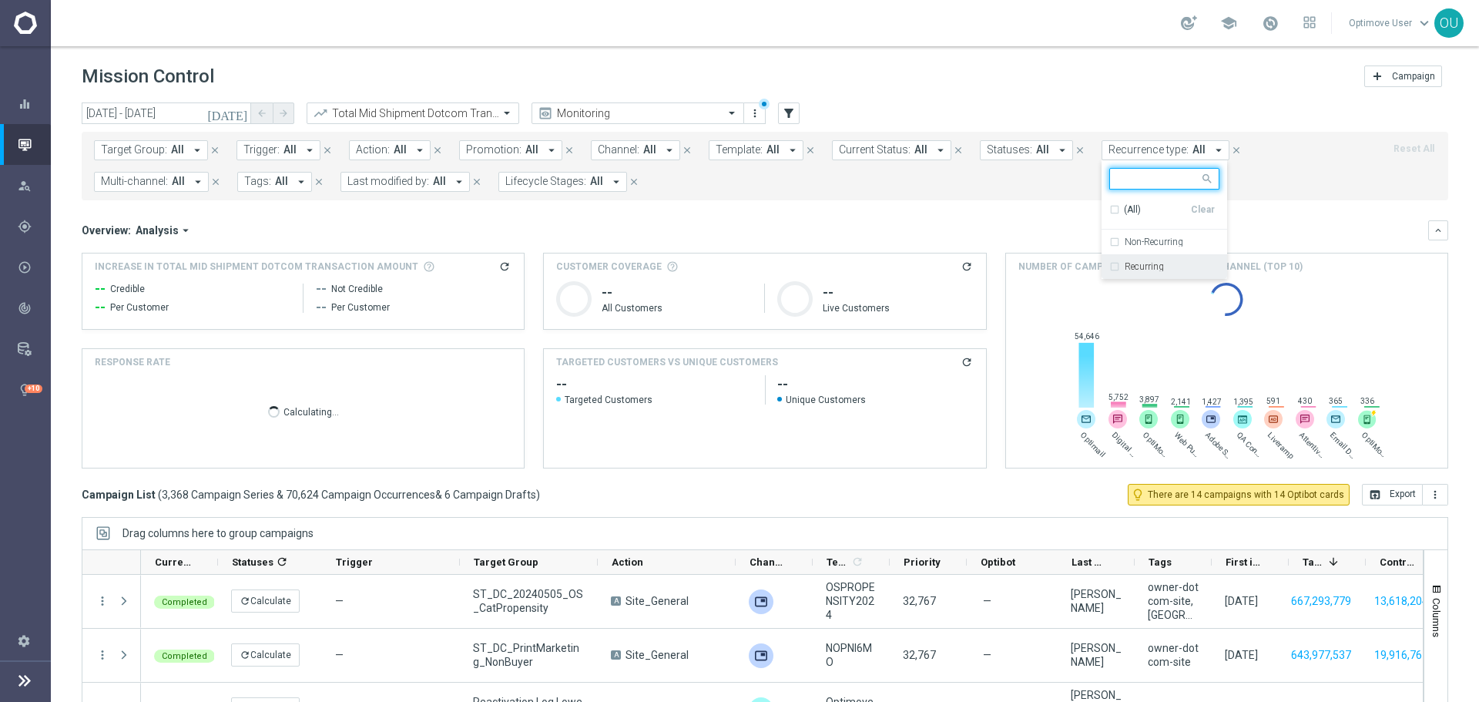
click at [1125, 266] on label "Recurring" at bounding box center [1144, 266] width 39 height 9
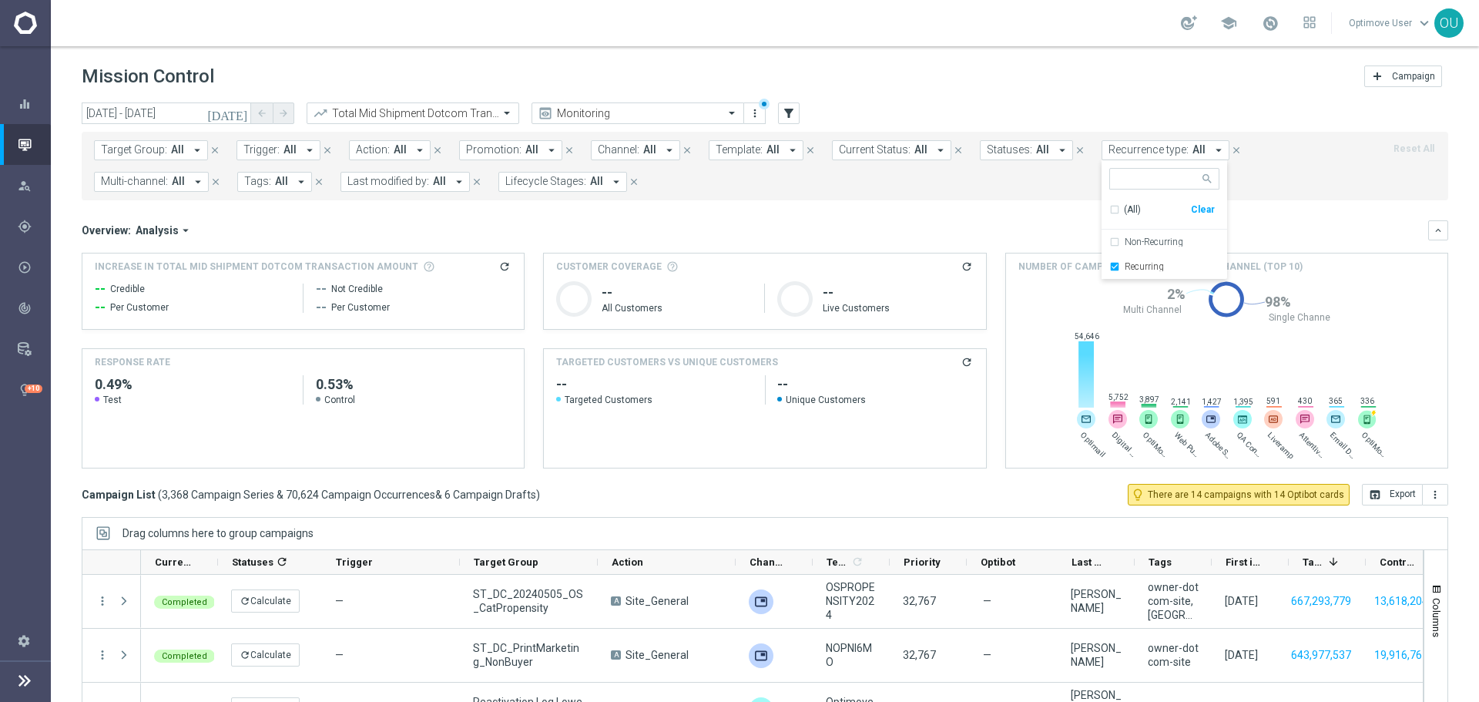
click at [1003, 230] on div "Overview: Analysis arrow_drop_down" at bounding box center [755, 230] width 1346 height 14
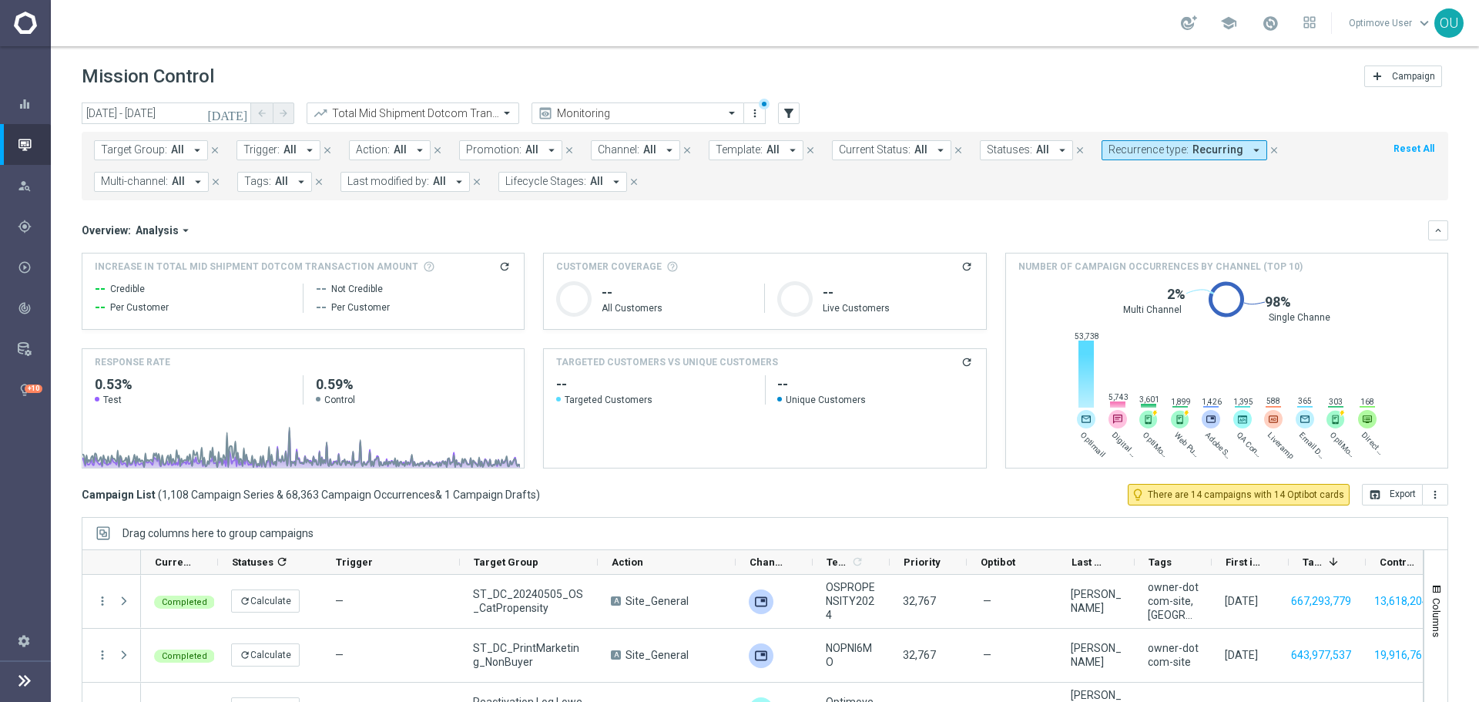
click at [504, 264] on icon "refresh" at bounding box center [504, 266] width 12 height 12
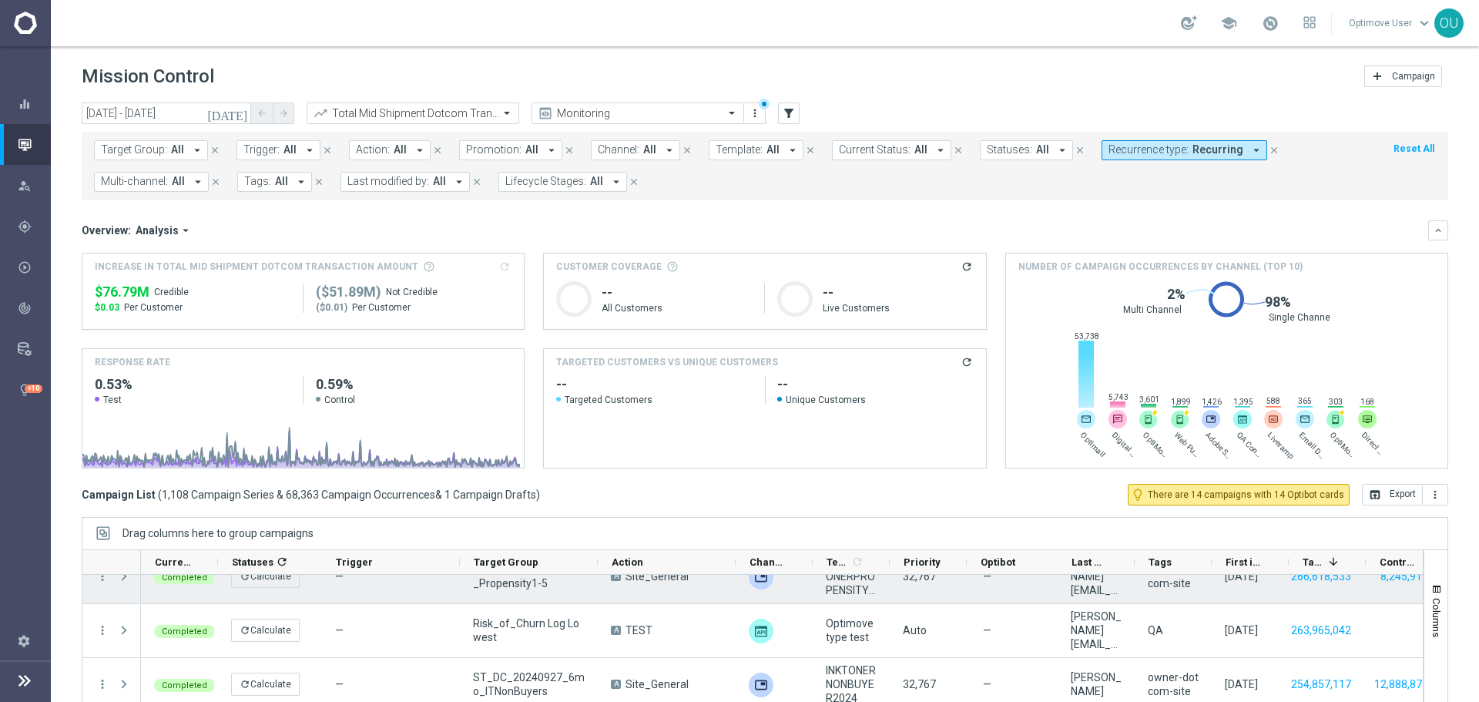
scroll to position [231, 0]
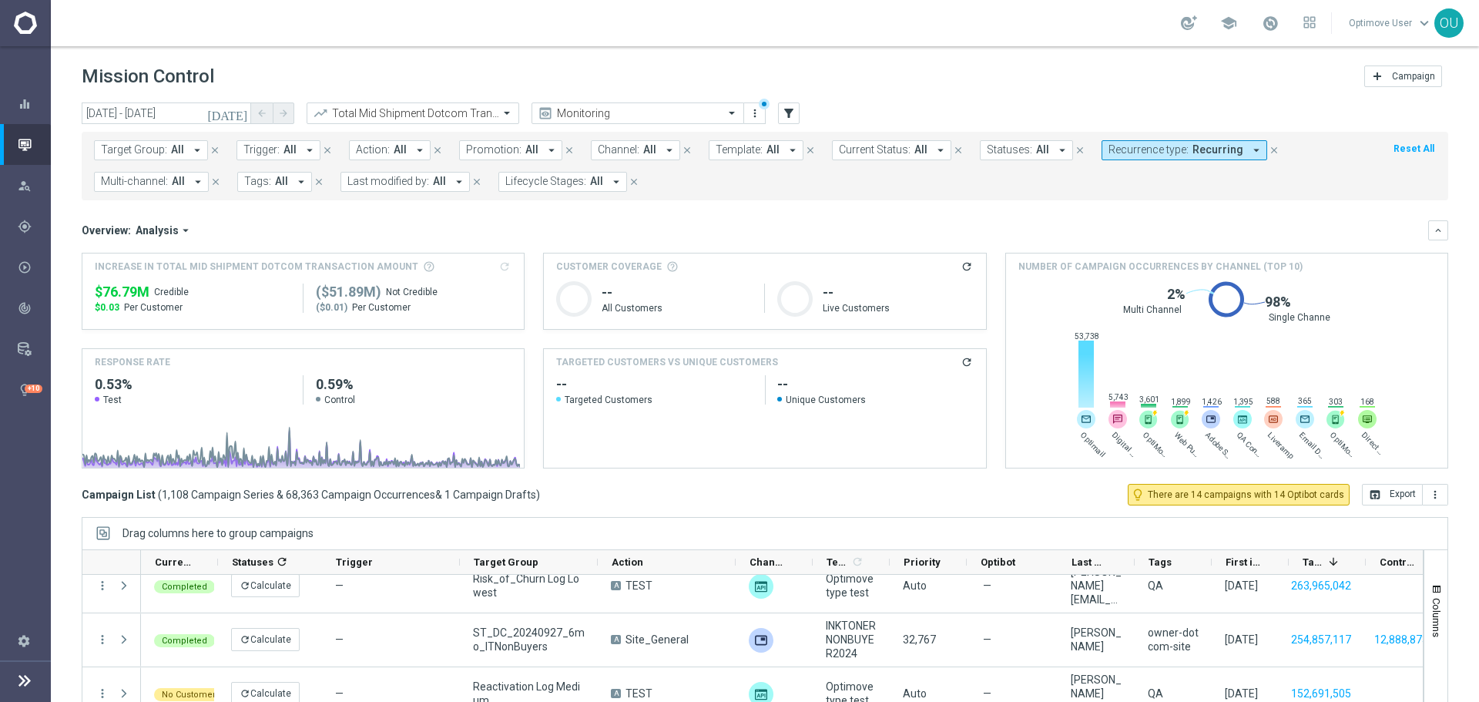
click at [139, 291] on span "$76.79M" at bounding box center [122, 292] width 55 height 18
copy div "$76.79M"
click at [461, 116] on input "text" at bounding box center [397, 113] width 165 height 13
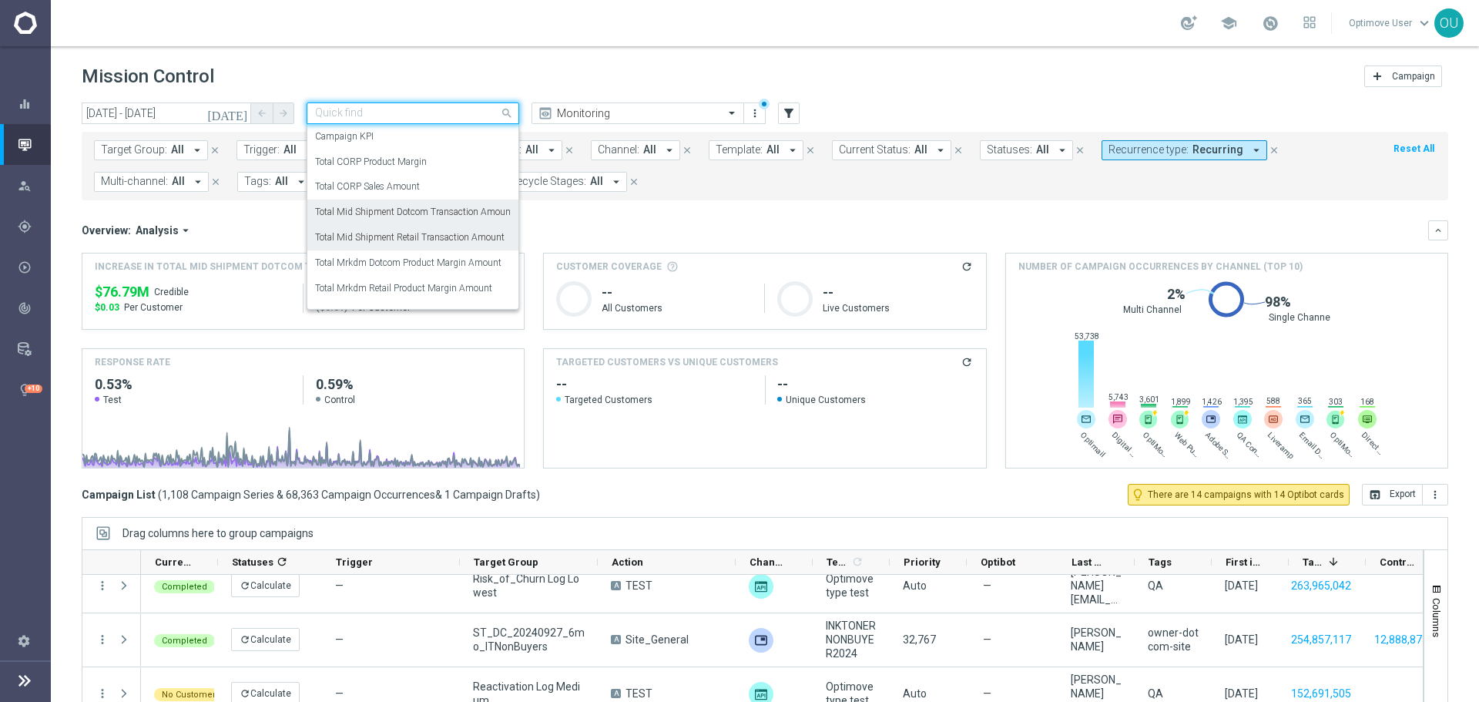
drag, startPoint x: 457, startPoint y: 237, endPoint x: 333, endPoint y: 223, distance: 124.9
click at [457, 238] on label "Total Mid Shipment Retail Transaction Amount" at bounding box center [409, 237] width 189 height 13
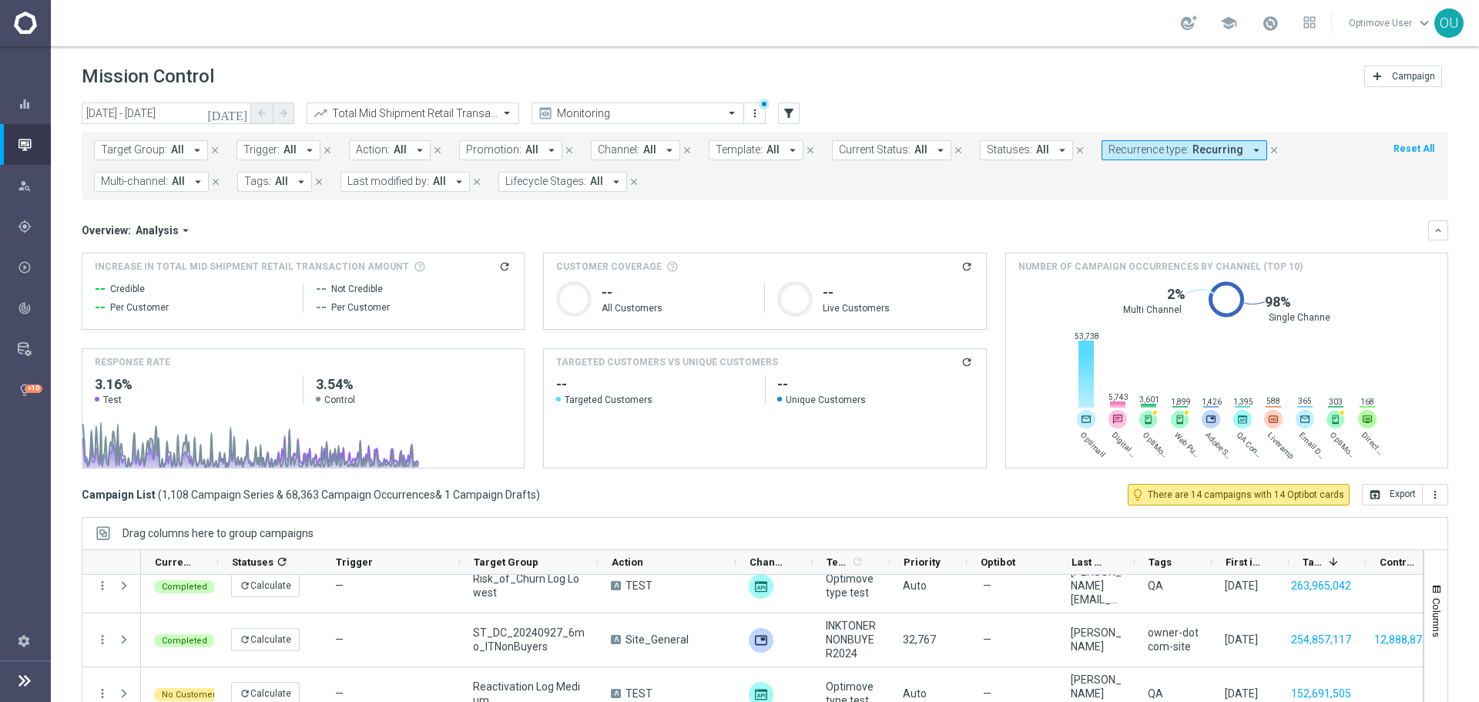
click at [501, 270] on icon "refresh" at bounding box center [504, 266] width 12 height 12
click at [370, 230] on div "Overview: Analysis arrow_drop_down" at bounding box center [755, 230] width 1346 height 14
click at [142, 290] on span "$208.19M" at bounding box center [126, 292] width 62 height 18
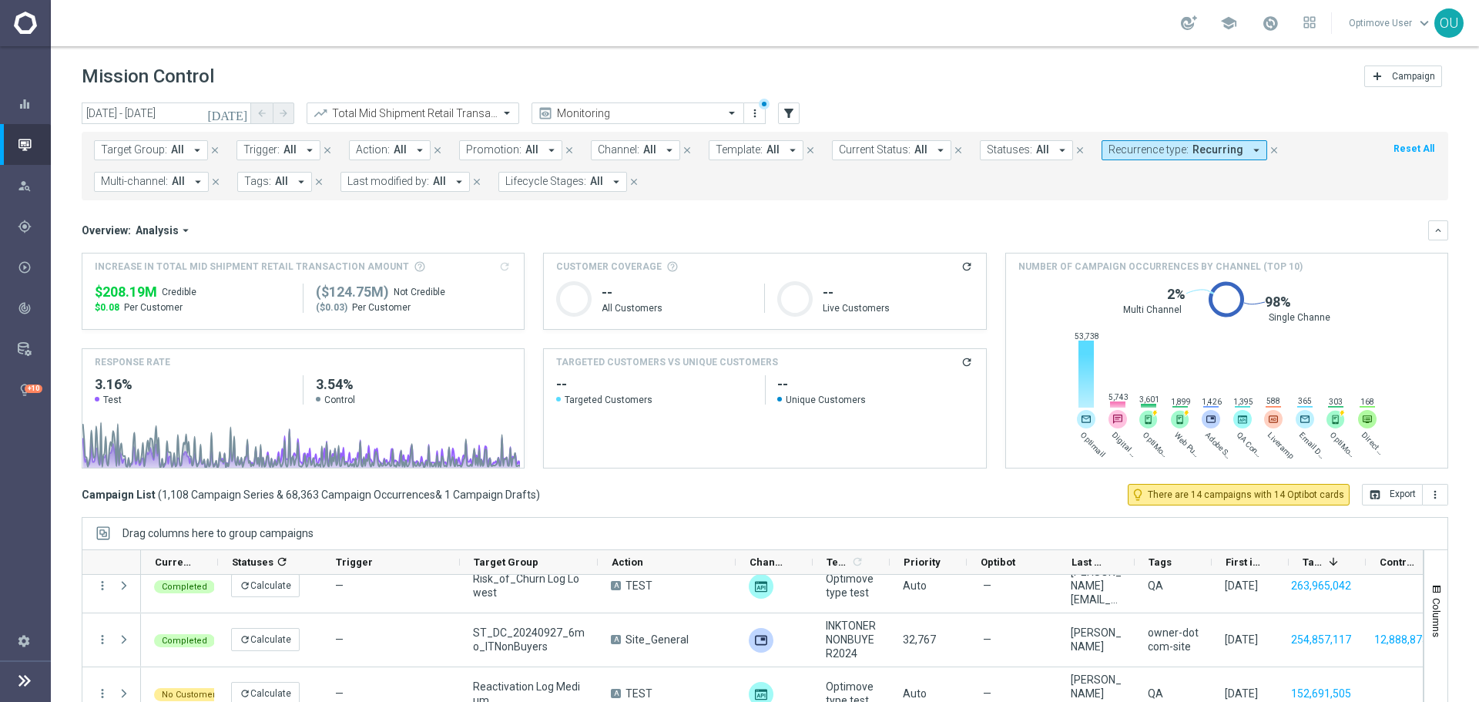
copy div "$208.19M"
click at [987, 224] on div "Overview: Analysis arrow_drop_down" at bounding box center [755, 230] width 1346 height 14
drag, startPoint x: 1155, startPoint y: 151, endPoint x: 1235, endPoint y: 285, distance: 155.7
click at [1155, 151] on span "Recurrence type:" at bounding box center [1148, 149] width 80 height 13
click at [0, 0] on div "Clear" at bounding box center [0, 0] width 0 height 0
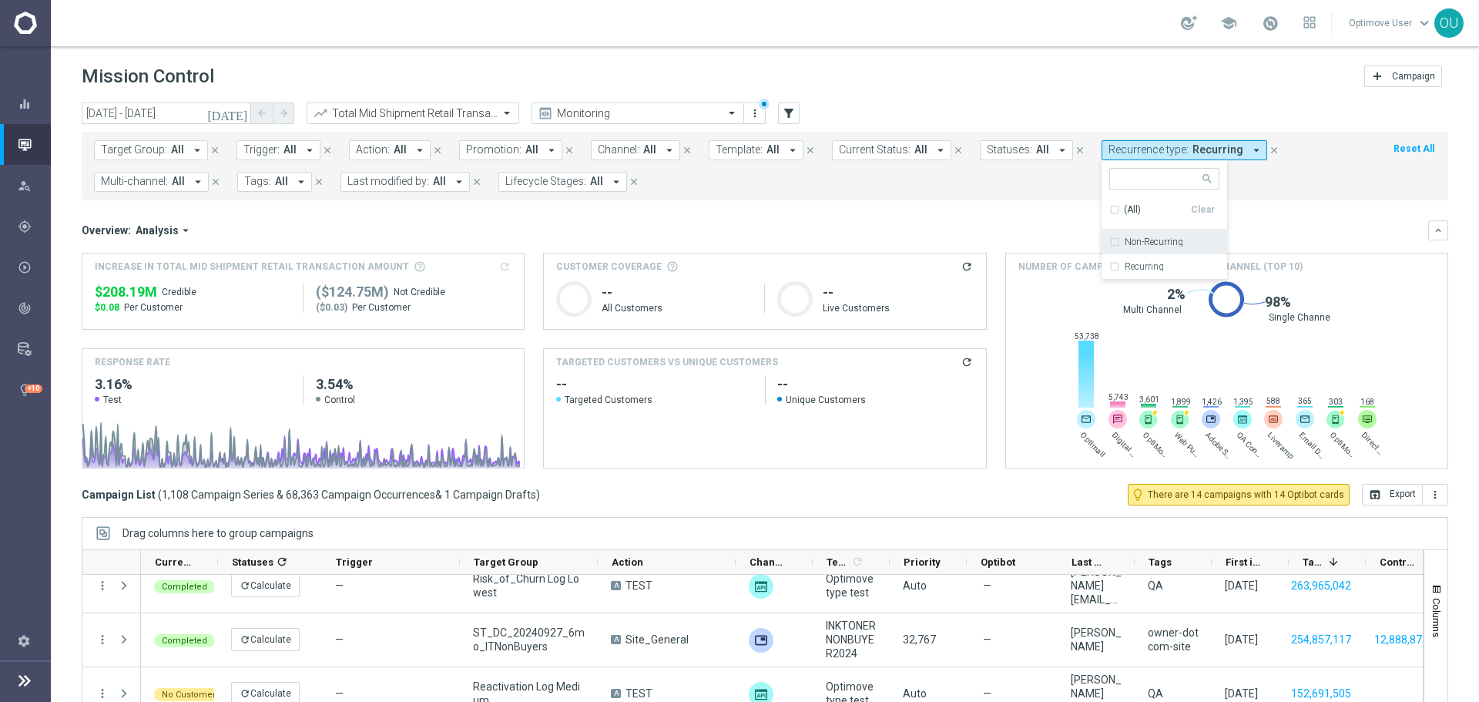
click at [945, 195] on div "Target Group: All arrow_drop_down close Trigger: All arrow_drop_down close Acti…" at bounding box center [765, 166] width 1366 height 69
click at [766, 149] on span "All" at bounding box center [772, 149] width 13 height 13
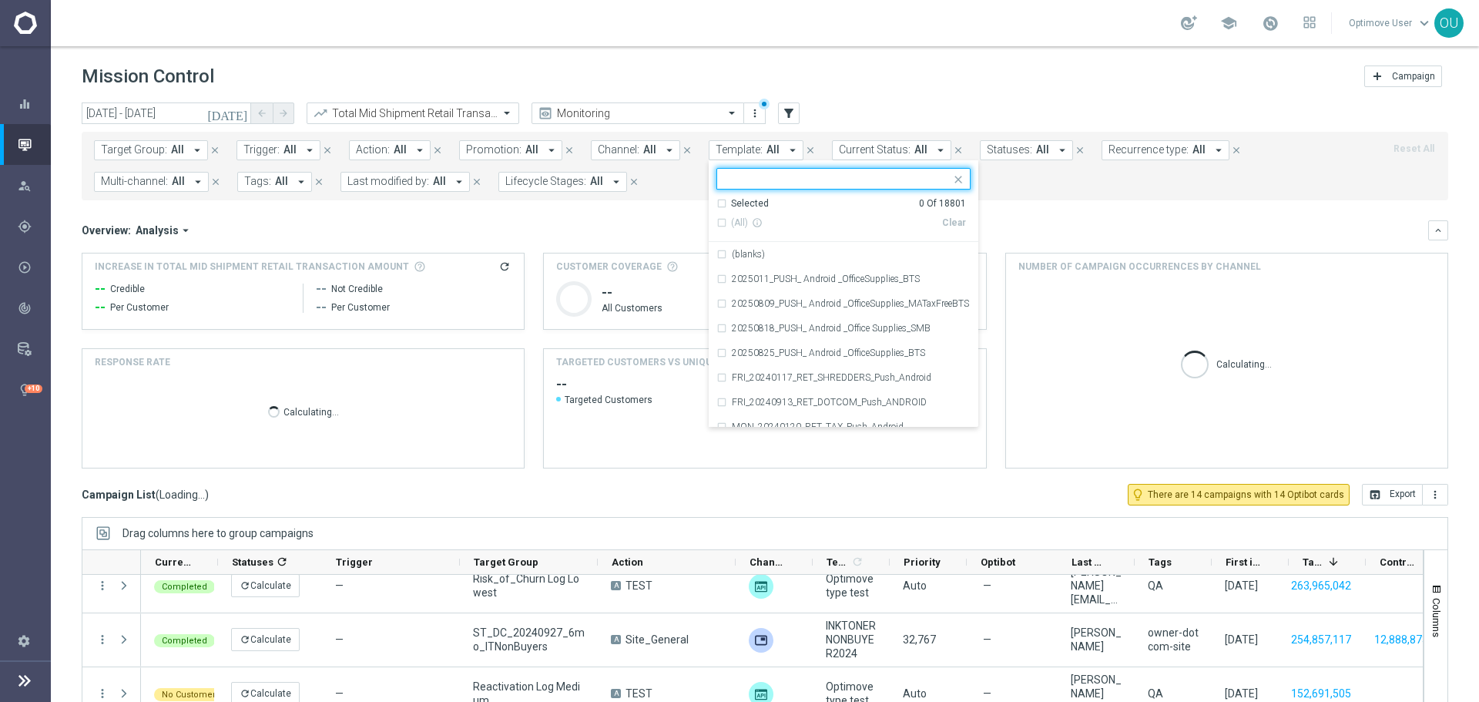
click at [119, 154] on span "Target Group:" at bounding box center [134, 149] width 66 height 13
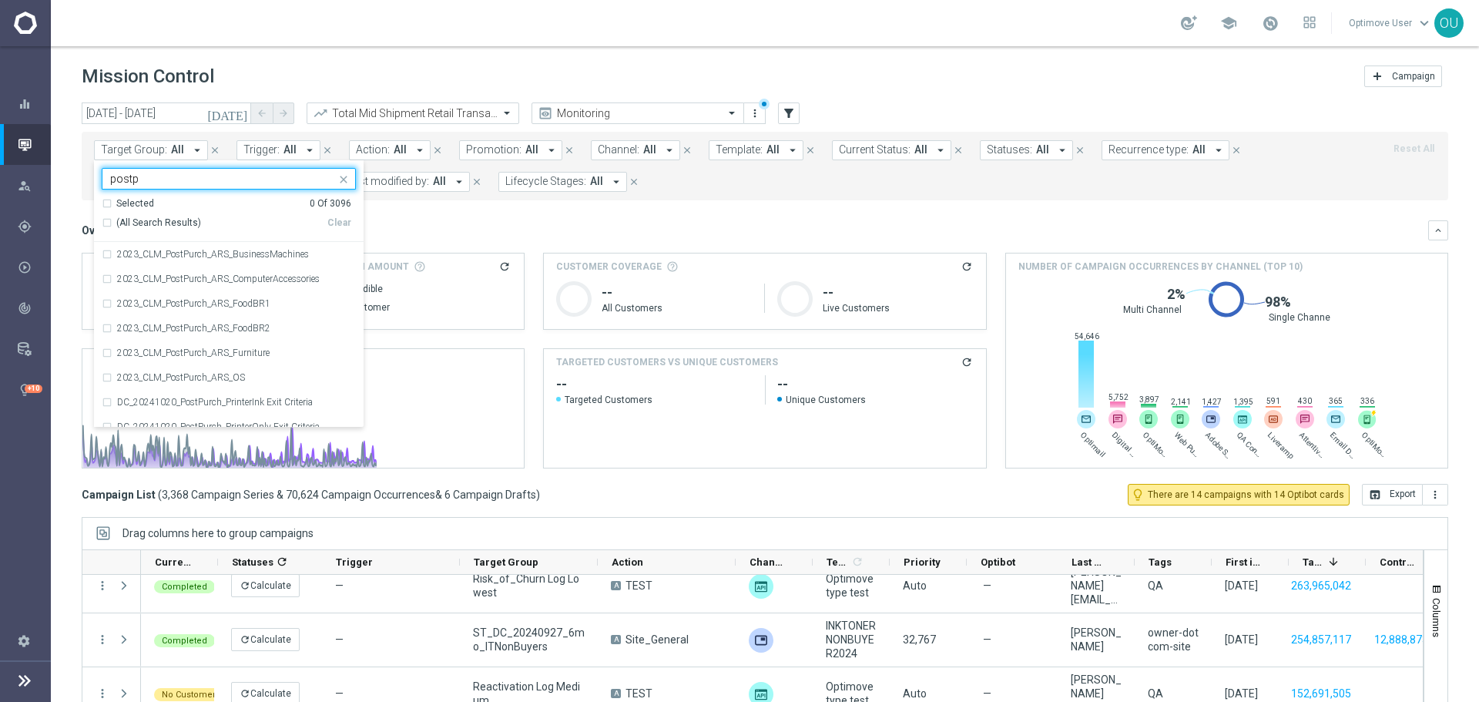
click at [176, 218] on span "(All Search Results)" at bounding box center [158, 222] width 85 height 13
type input "postp"
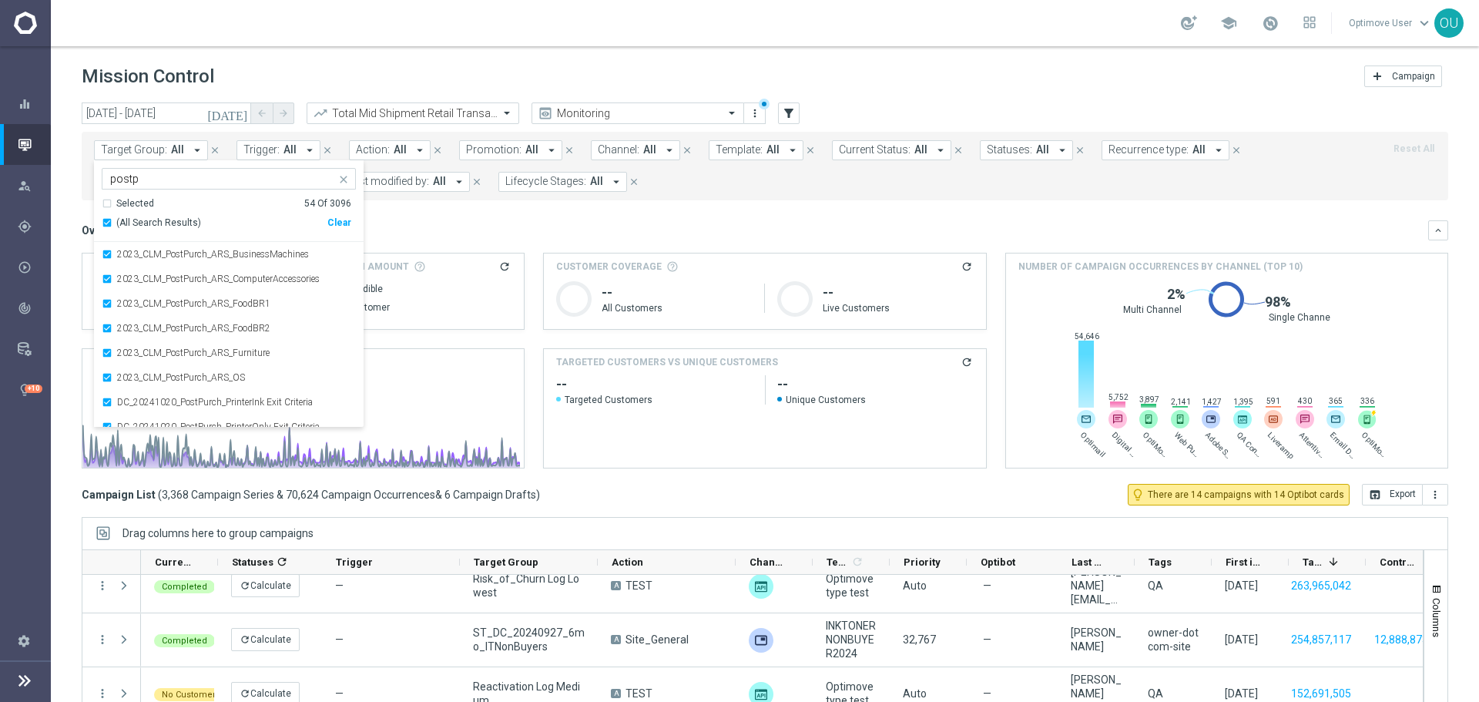
click at [481, 240] on div "Overview: Analysis arrow_drop_down keyboard_arrow_down" at bounding box center [765, 230] width 1366 height 20
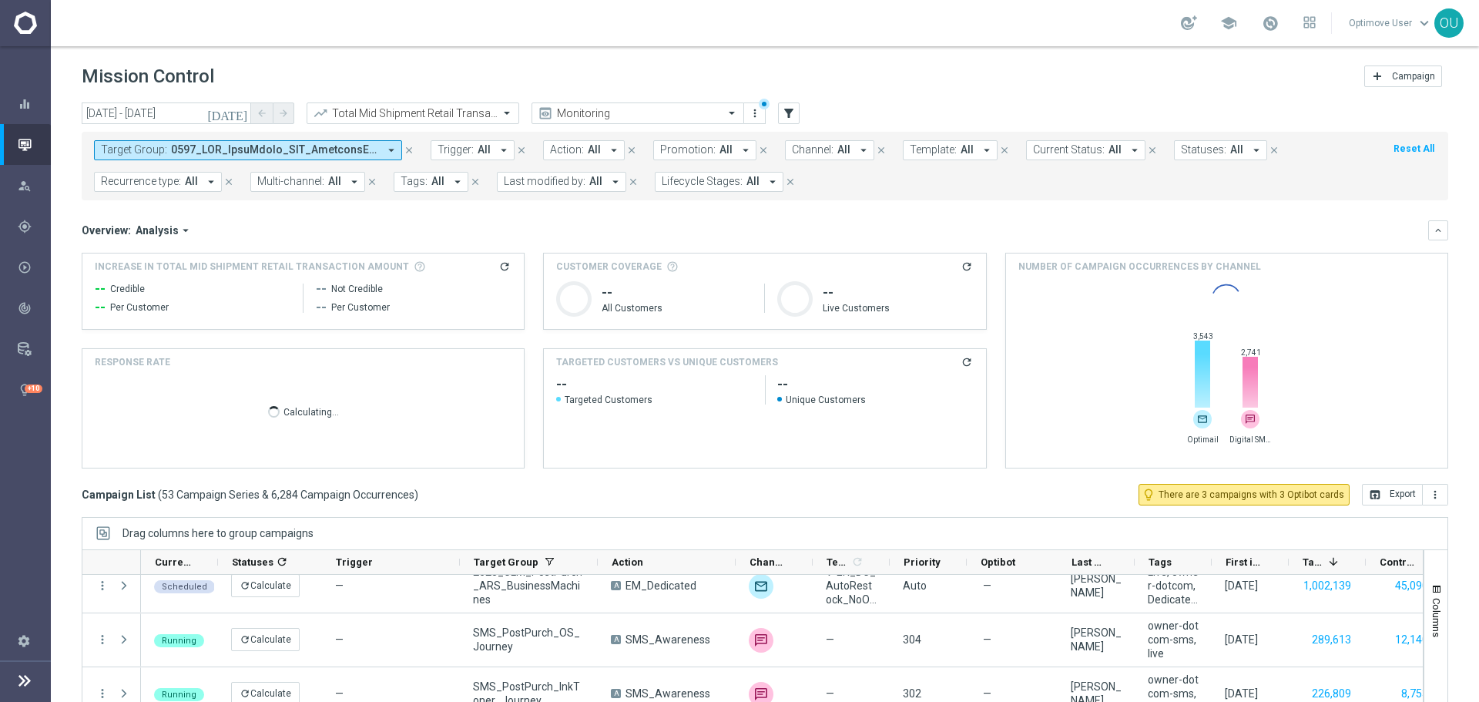
click at [499, 269] on icon "refresh" at bounding box center [504, 266] width 12 height 12
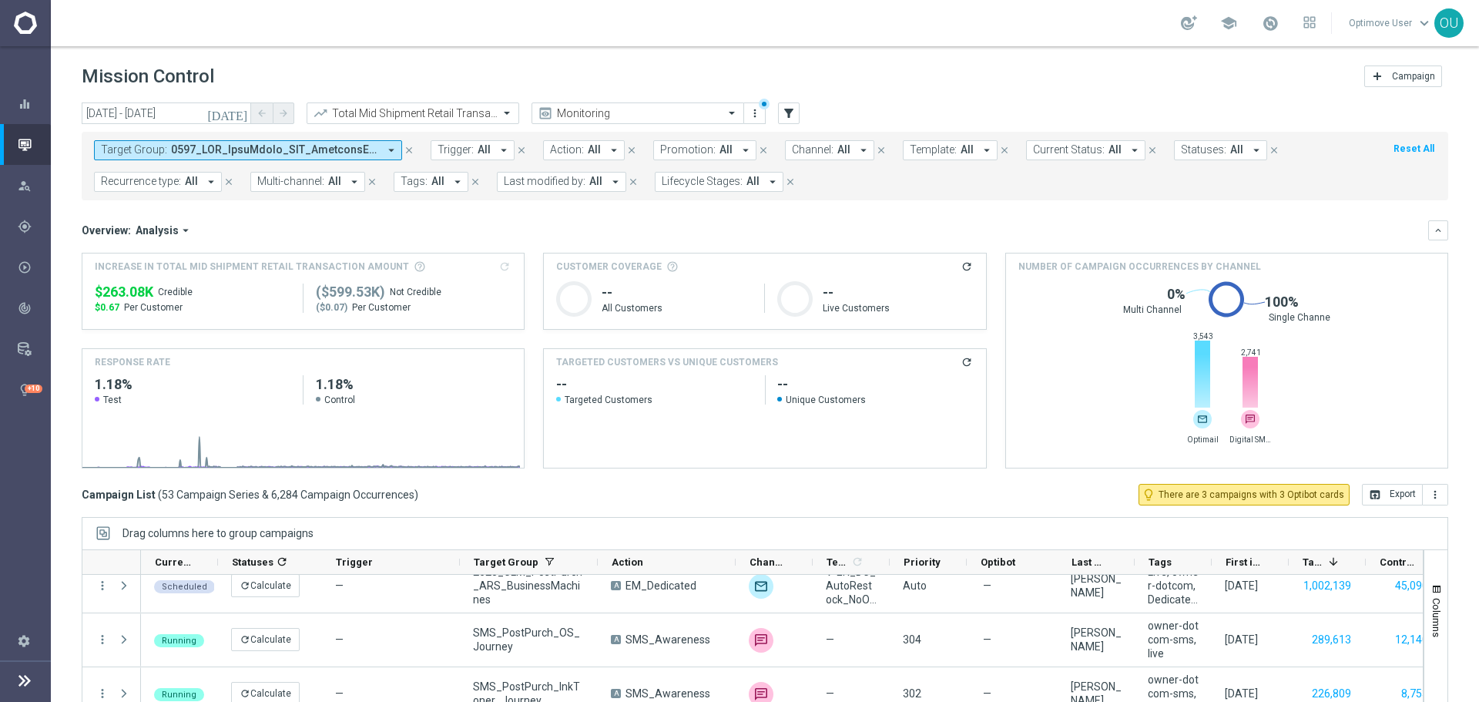
click at [334, 150] on span at bounding box center [274, 149] width 207 height 13
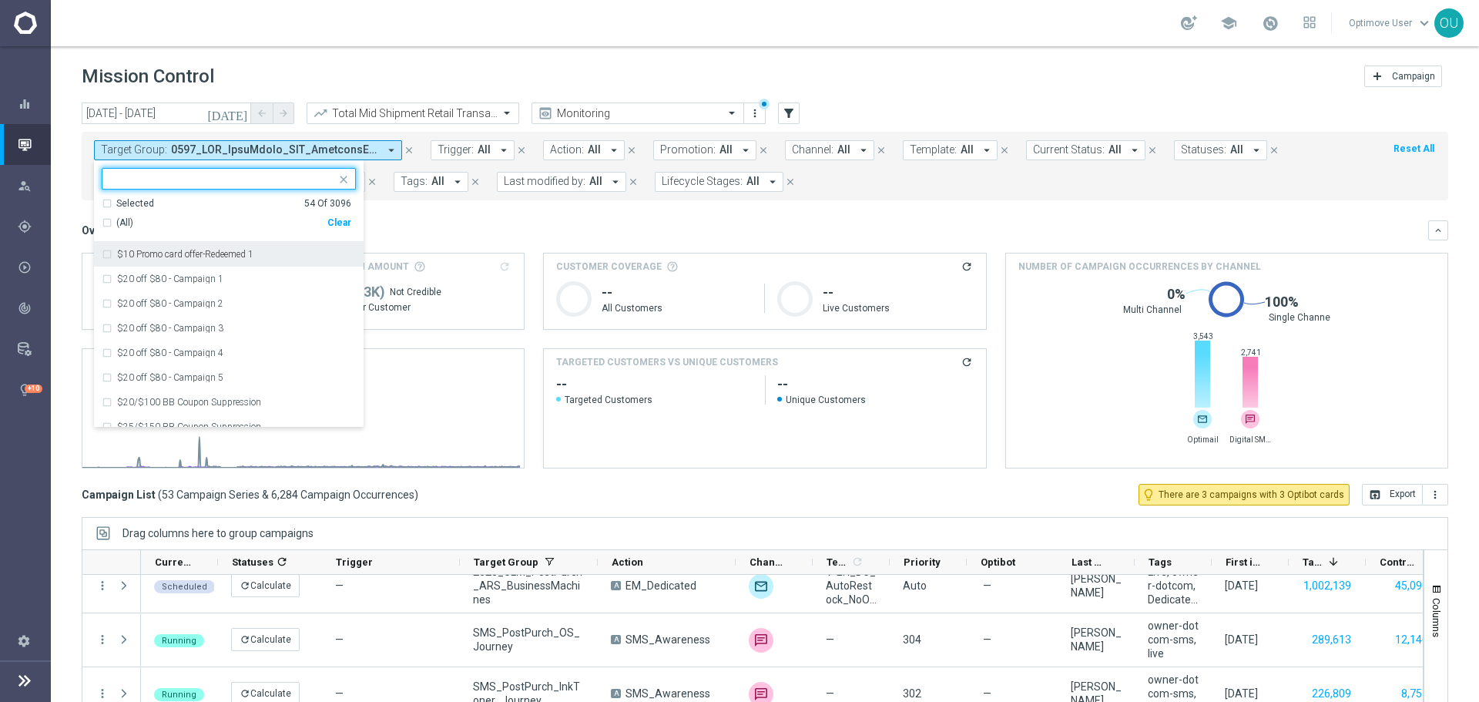
click at [388, 220] on div "Overview: Analysis arrow_drop_down keyboard_arrow_down" at bounding box center [765, 230] width 1366 height 20
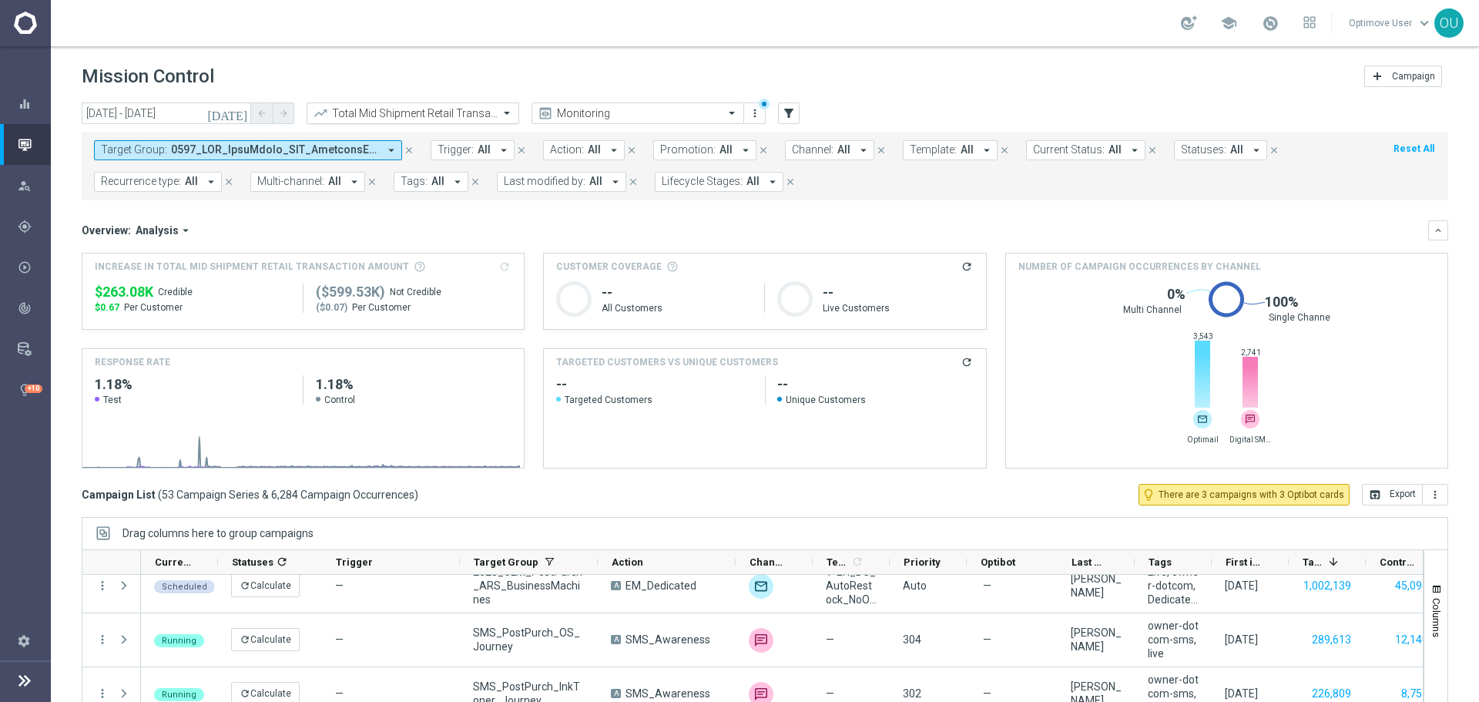
click at [417, 107] on input "text" at bounding box center [397, 113] width 165 height 13
click at [124, 288] on span "$263.08K" at bounding box center [124, 292] width 59 height 18
copy div "$263.08K"
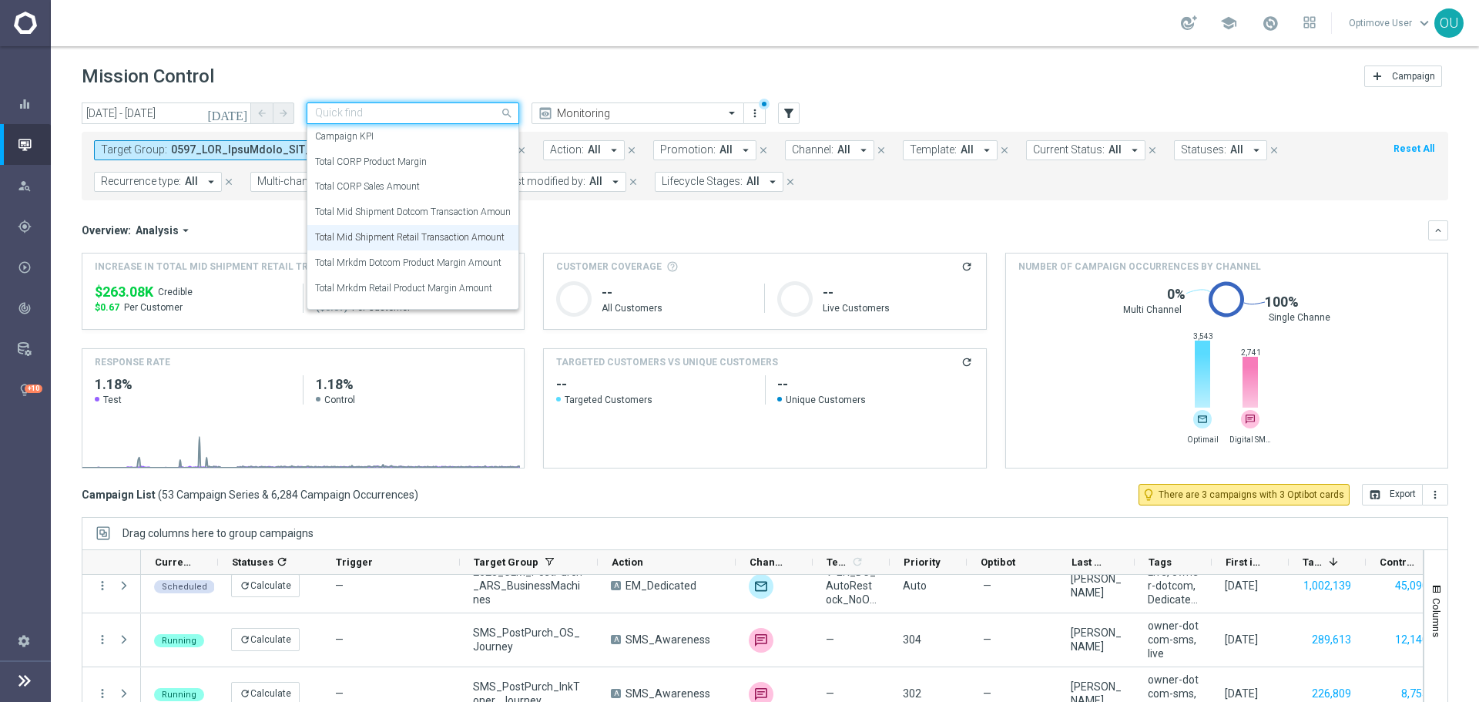
click at [388, 112] on input "text" at bounding box center [397, 113] width 165 height 13
click at [425, 207] on label "Total Mid Shipment Dotcom Transaction Amount" at bounding box center [414, 212] width 199 height 13
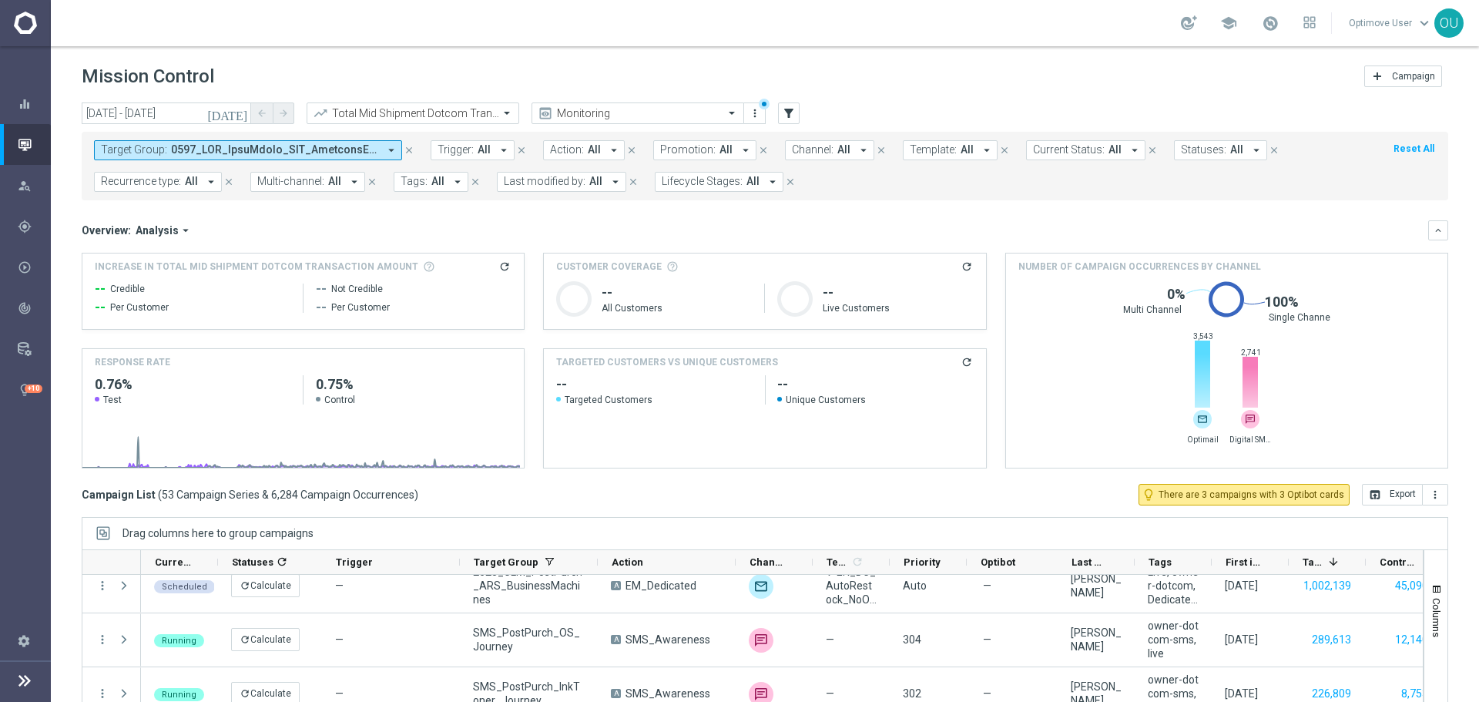
click at [502, 267] on icon "refresh" at bounding box center [504, 266] width 12 height 12
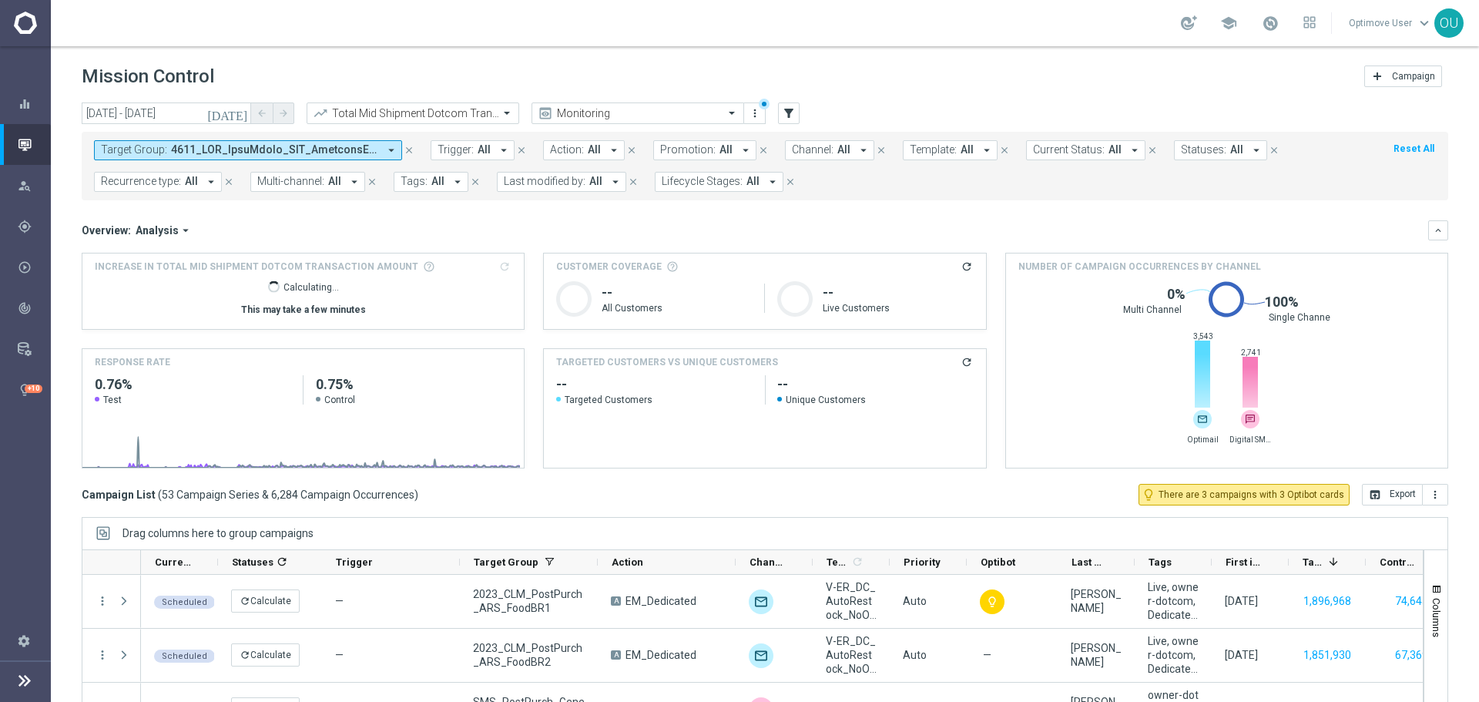
scroll to position [231, 0]
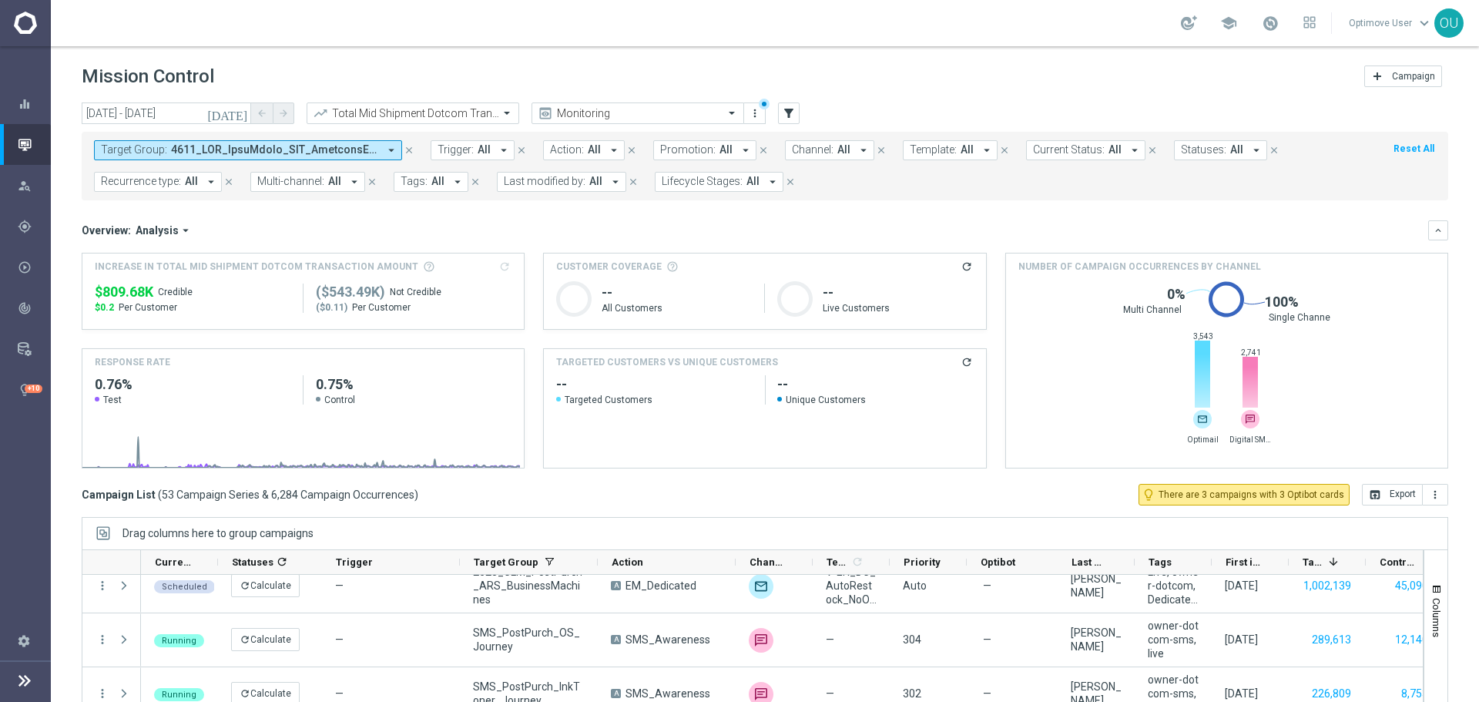
click at [116, 293] on span "$809.68K" at bounding box center [124, 292] width 59 height 18
copy div "$809.68K"
click at [370, 140] on button "Target Group: arrow_drop_down" at bounding box center [248, 150] width 308 height 20
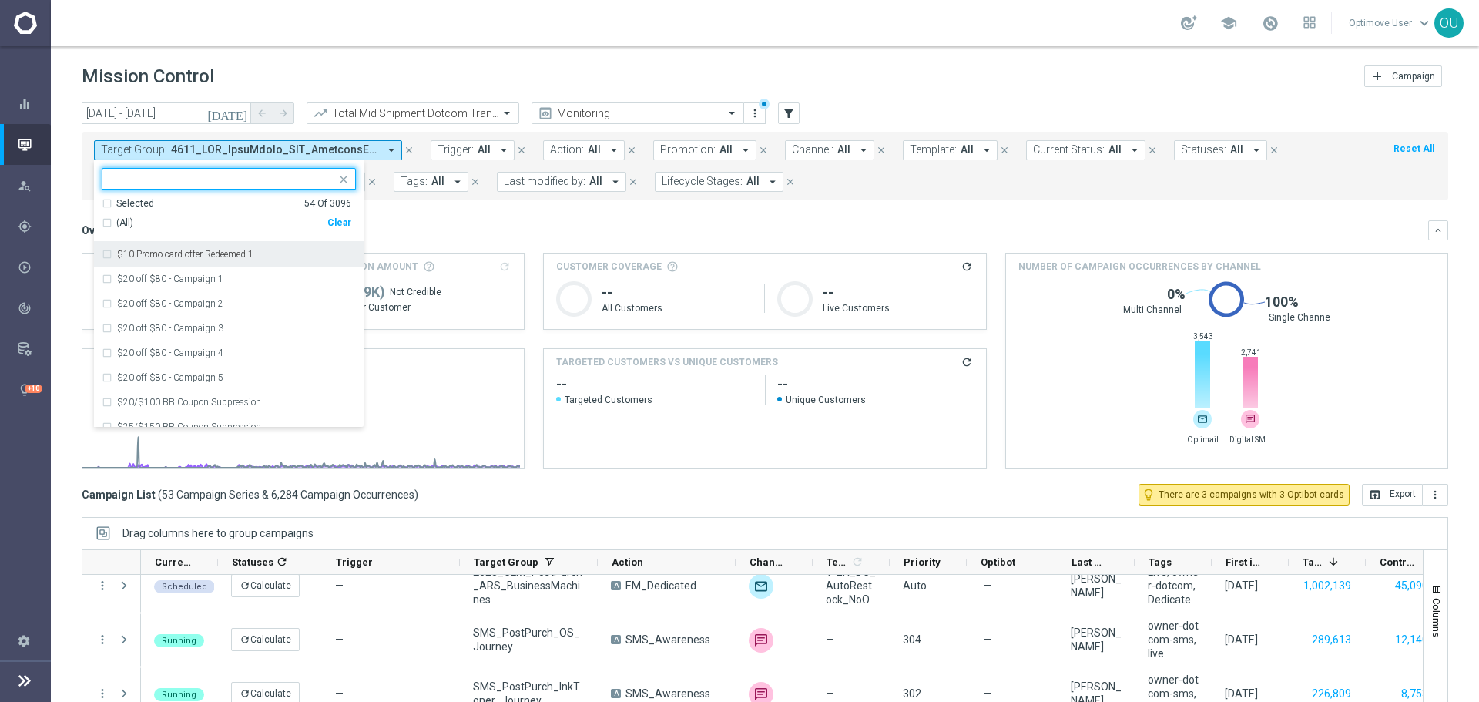
click at [0, 0] on div "Clear" at bounding box center [0, 0] width 0 height 0
click at [376, 214] on mini-dashboard "Overview: Analysis arrow_drop_down keyboard_arrow_down Increase In Total Mid Sh…" at bounding box center [765, 341] width 1366 height 283
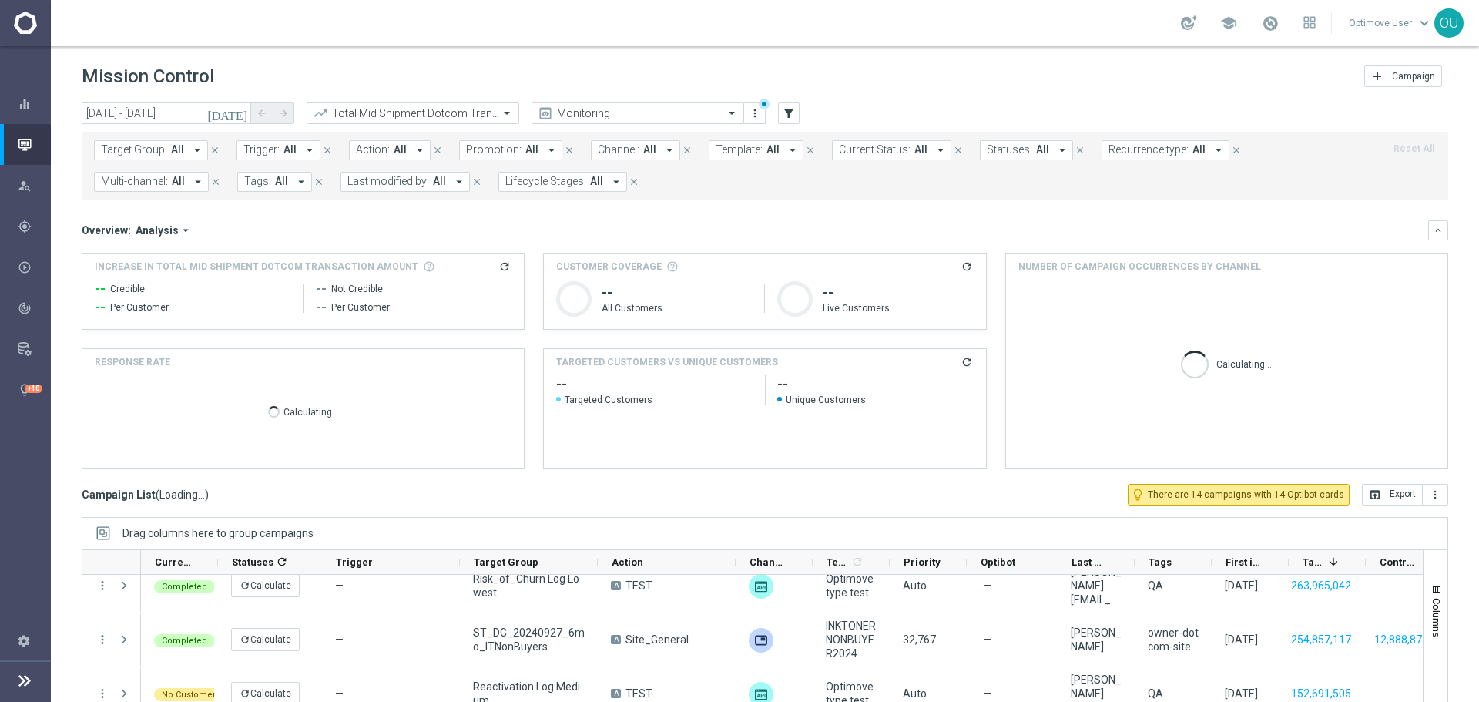
click at [498, 271] on icon "refresh" at bounding box center [504, 266] width 12 height 12
click at [504, 264] on h3 "Increase In Total Mid Shipment Dotcom Transaction Amount refresh" at bounding box center [303, 267] width 417 height 14
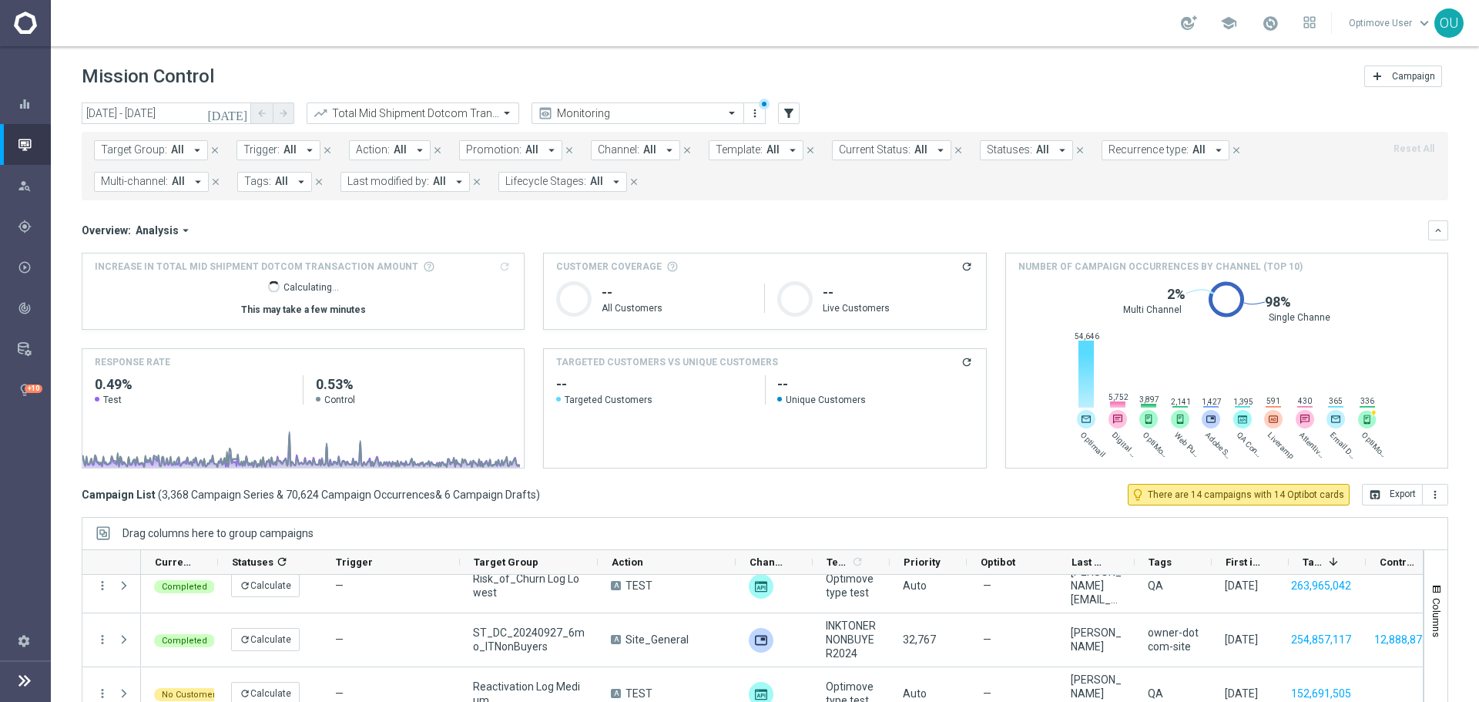
click at [65, 220] on div "[DATE] [DATE] - [DATE] arrow_back arrow_forward Total Mid Shipment Dotcom Trans…" at bounding box center [765, 394] width 1428 height 585
click at [528, 250] on div "Overview: Analysis arrow_drop_down keyboard_arrow_down Increase In Total Mid Sh…" at bounding box center [765, 344] width 1366 height 248
drag, startPoint x: 72, startPoint y: 198, endPoint x: 102, endPoint y: 240, distance: 51.8
click at [72, 198] on div "[DATE] [DATE] - [DATE] arrow_back arrow_forward Total Mid Shipment Dotcom Trans…" at bounding box center [765, 394] width 1428 height 585
click at [142, 292] on span "$90.84M" at bounding box center [122, 292] width 55 height 18
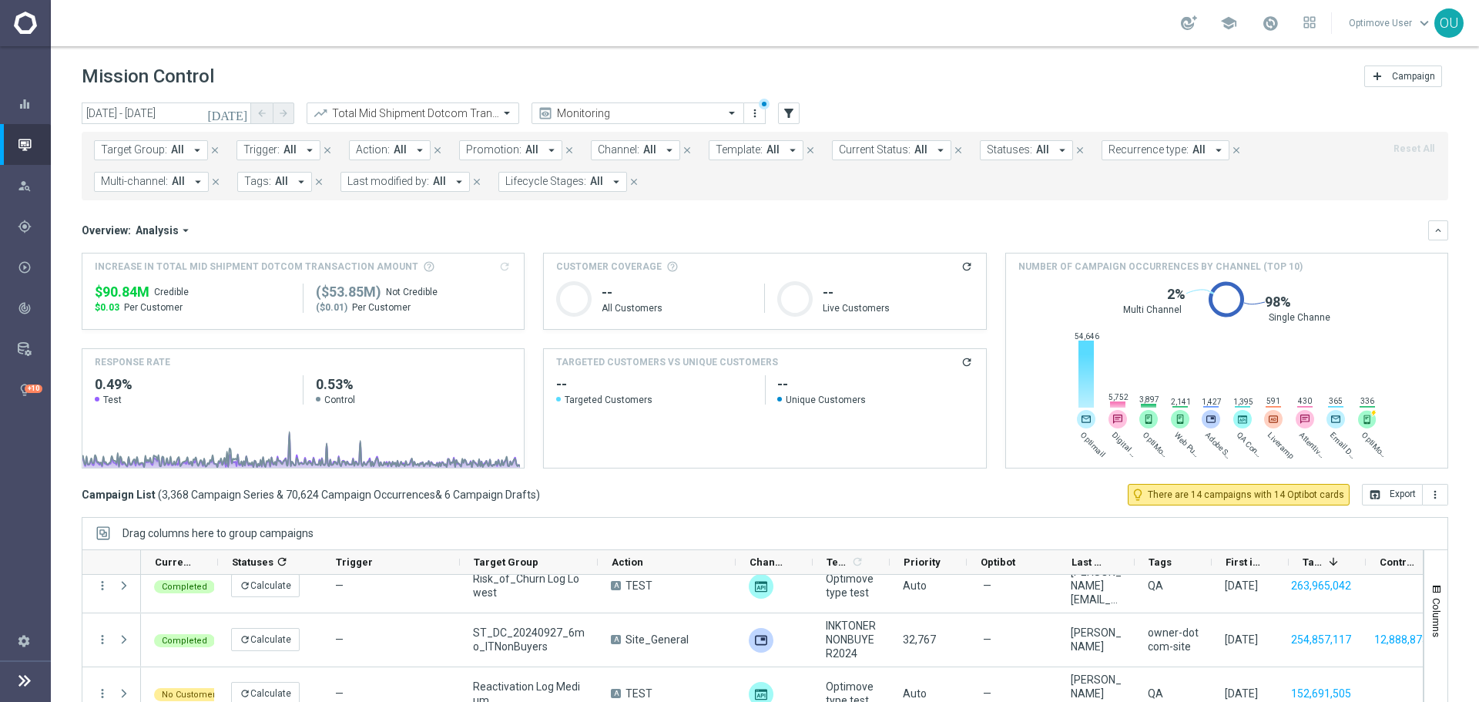
click at [142, 292] on span "$90.84M" at bounding box center [122, 292] width 55 height 18
copy div "$90.84M"
drag, startPoint x: 444, startPoint y: 109, endPoint x: 444, endPoint y: 121, distance: 11.6
click at [444, 109] on input "text" at bounding box center [397, 113] width 165 height 13
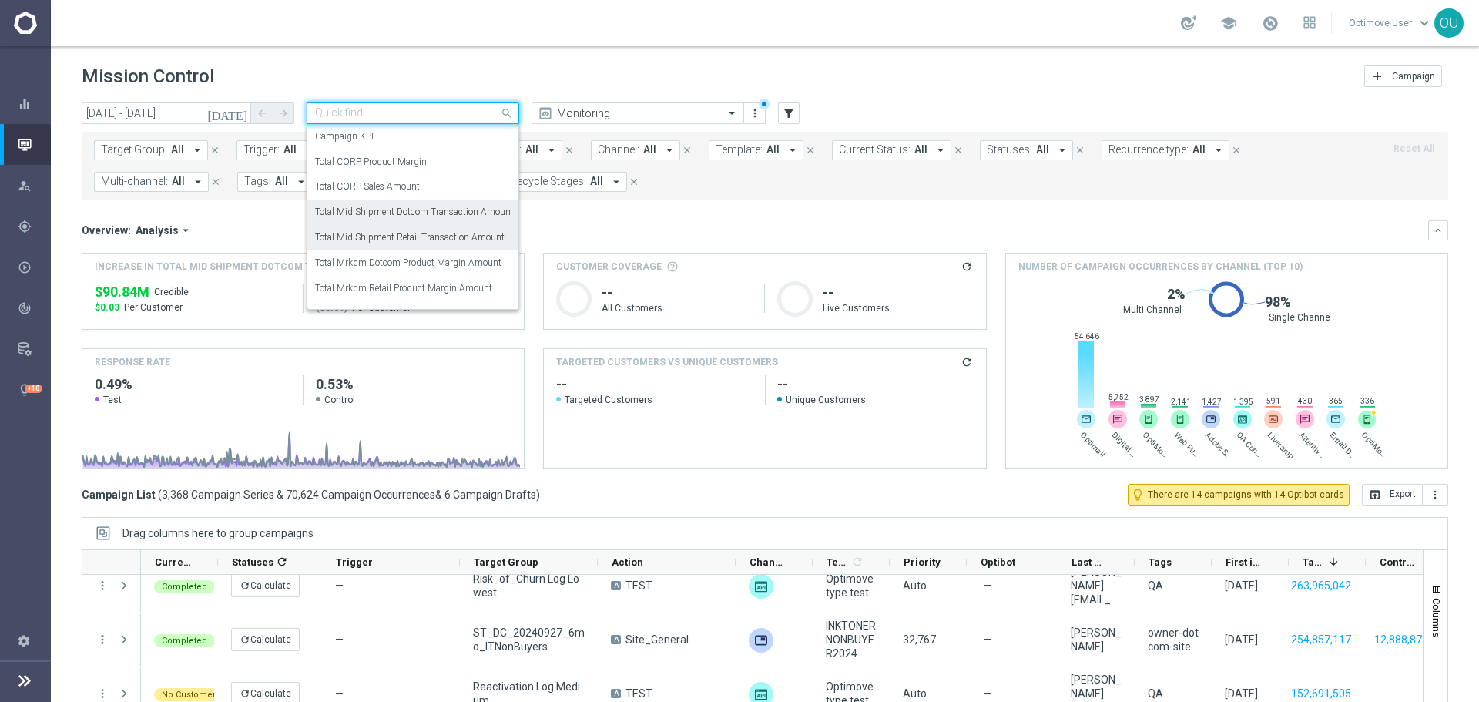
click at [447, 241] on label "Total Mid Shipment Retail Transaction Amount" at bounding box center [409, 237] width 189 height 13
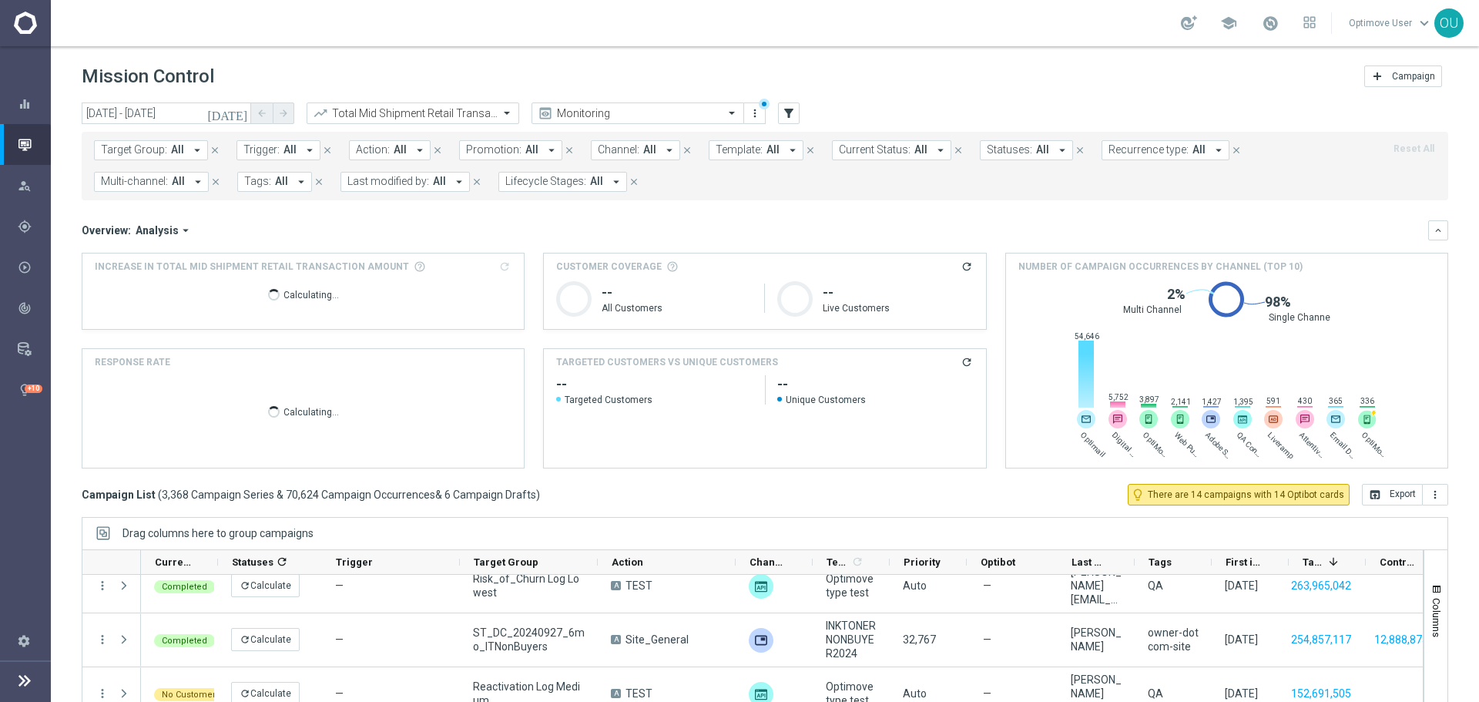
click at [259, 231] on div "Overview: Analysis arrow_drop_down" at bounding box center [755, 230] width 1346 height 14
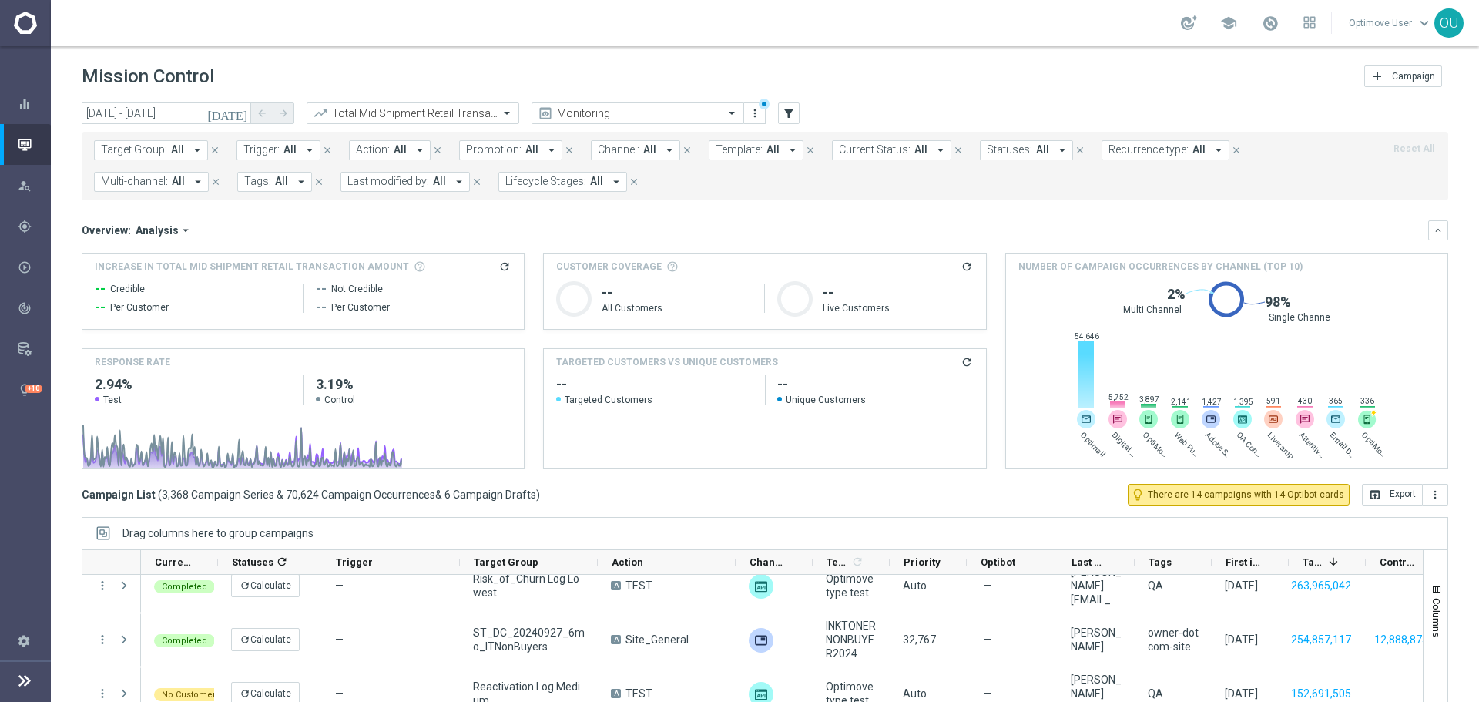
click at [498, 267] on icon "refresh" at bounding box center [504, 266] width 12 height 12
click at [132, 287] on span "$225.69M" at bounding box center [126, 292] width 62 height 18
copy div "$225.69M"
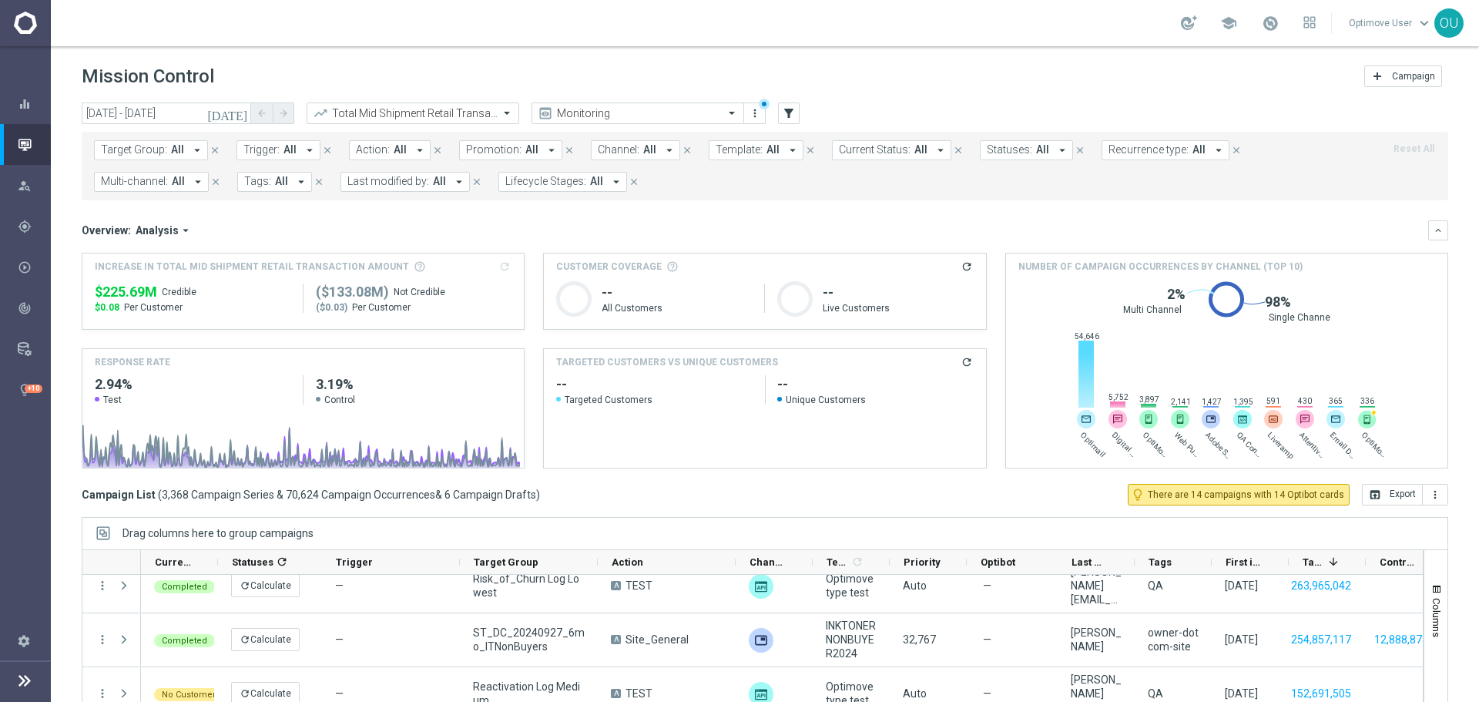
click at [796, 490] on div "Campaign List ( 3,368 Campaign Series & 70,624 Campaign Occurrences & 6 Campaig…" at bounding box center [765, 495] width 1366 height 22
